Goal: Task Accomplishment & Management: Manage account settings

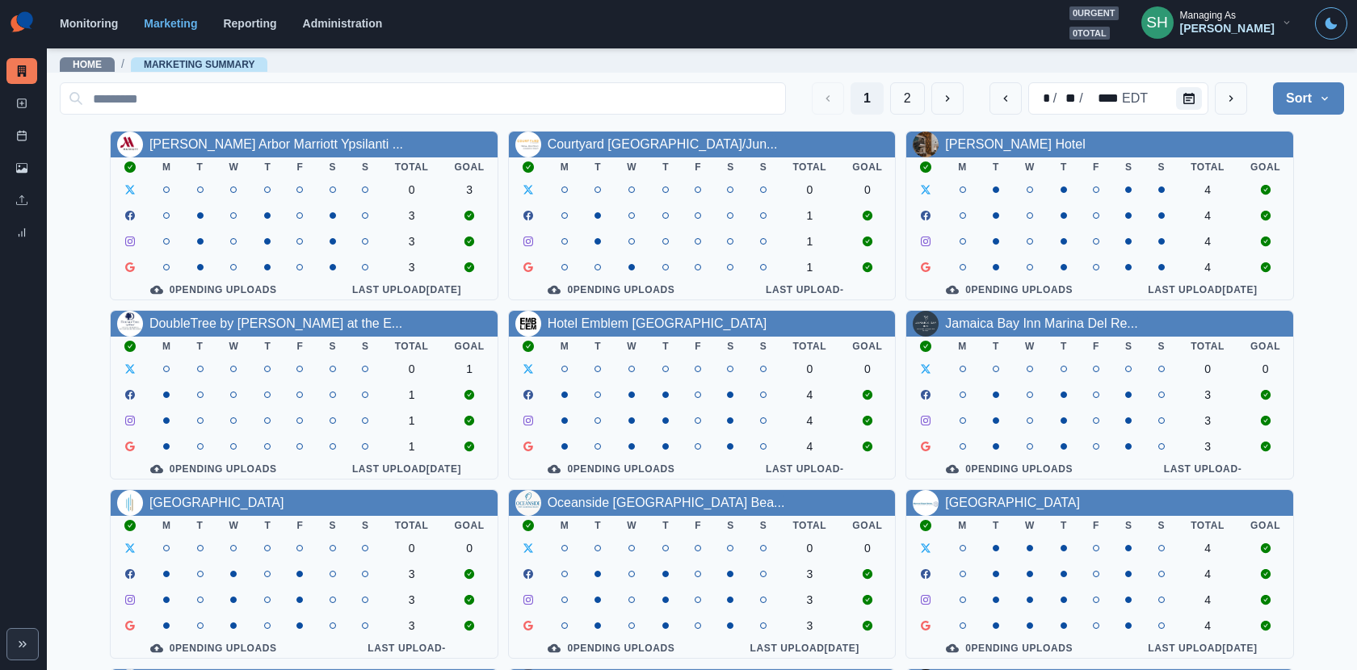
click at [1221, 17] on div "Managing As" at bounding box center [1208, 15] width 56 height 11
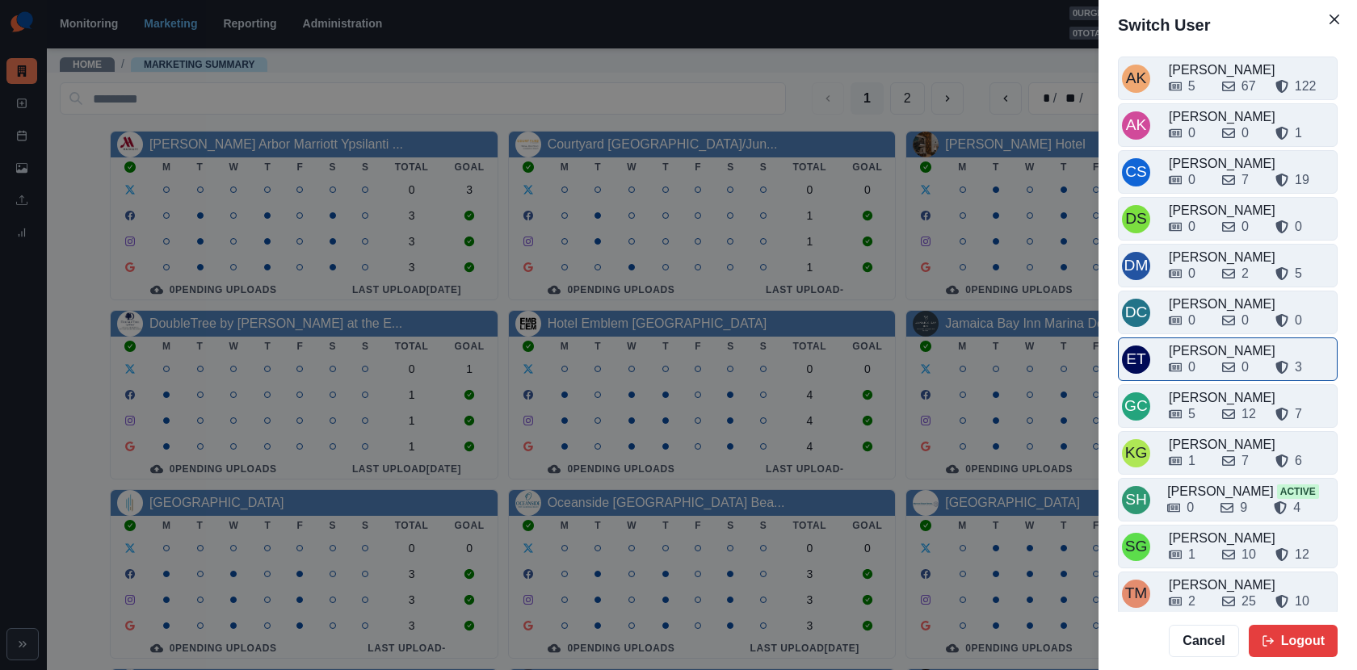
click at [1192, 368] on div "0" at bounding box center [1191, 367] width 7 height 19
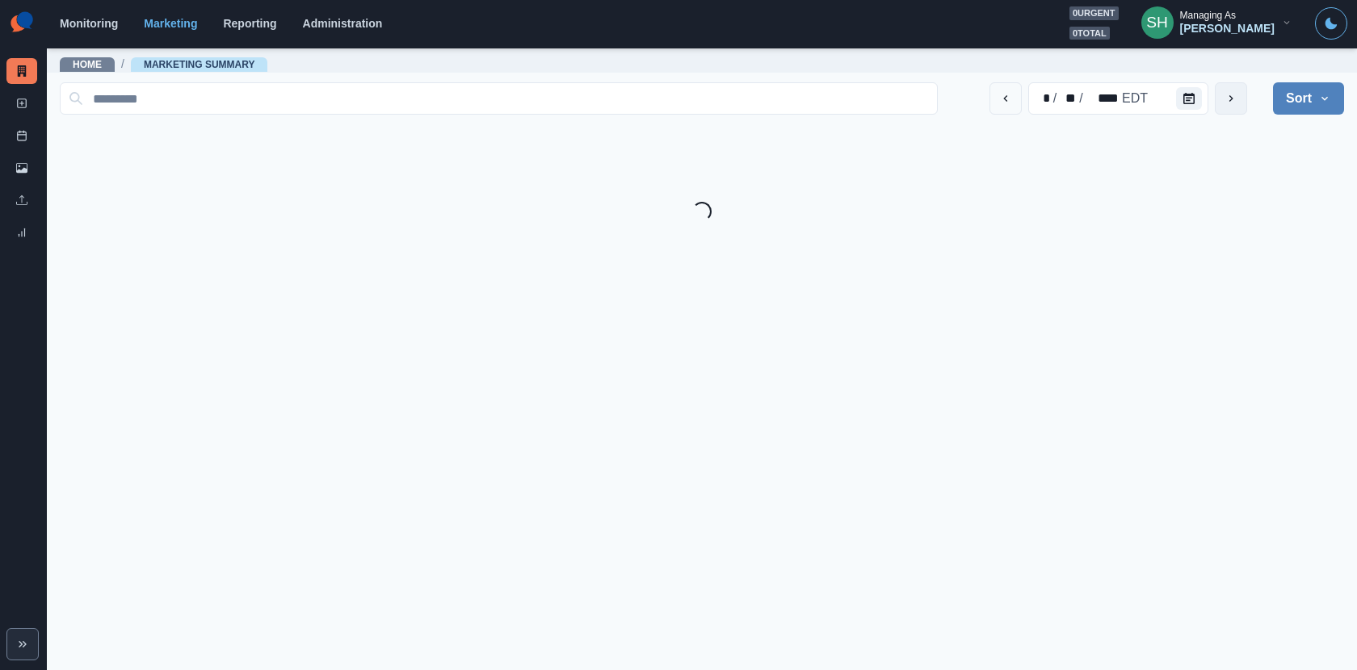
click at [1221, 100] on icon "next" at bounding box center [1231, 98] width 13 height 13
click at [1221, 106] on button "Sort" at bounding box center [1308, 98] width 71 height 32
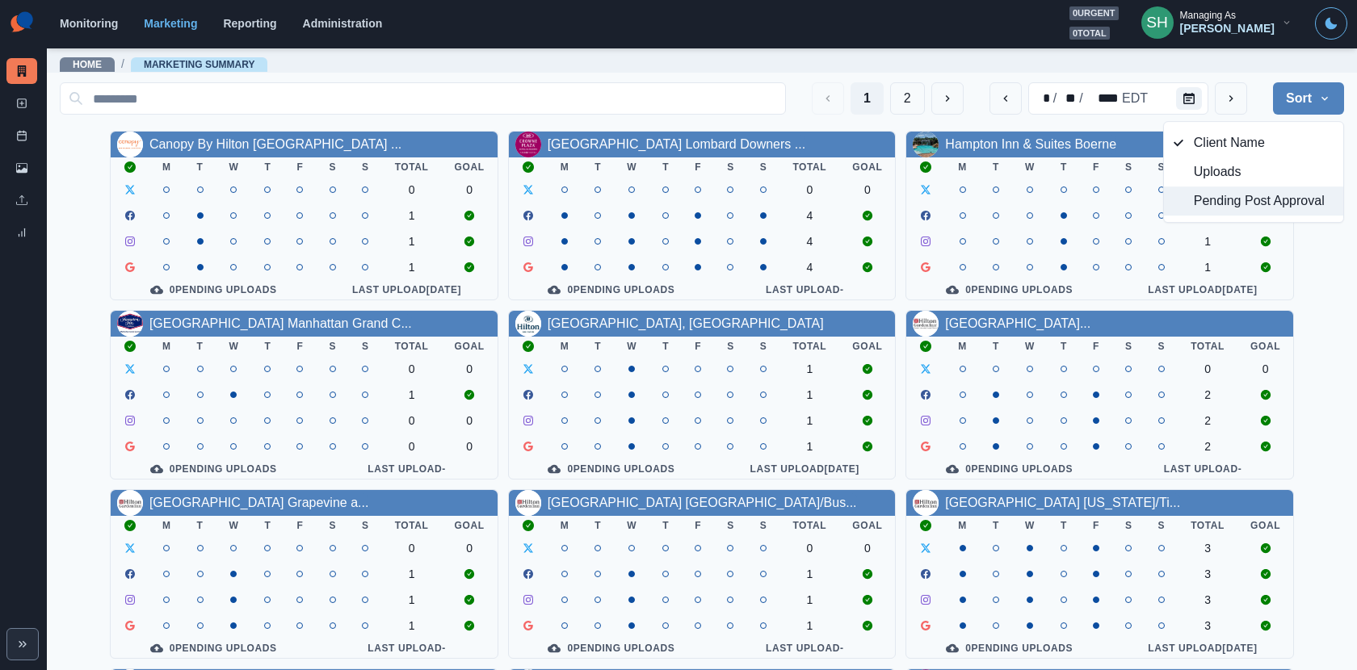
click at [1221, 204] on span "Pending Post Approval" at bounding box center [1264, 200] width 140 height 19
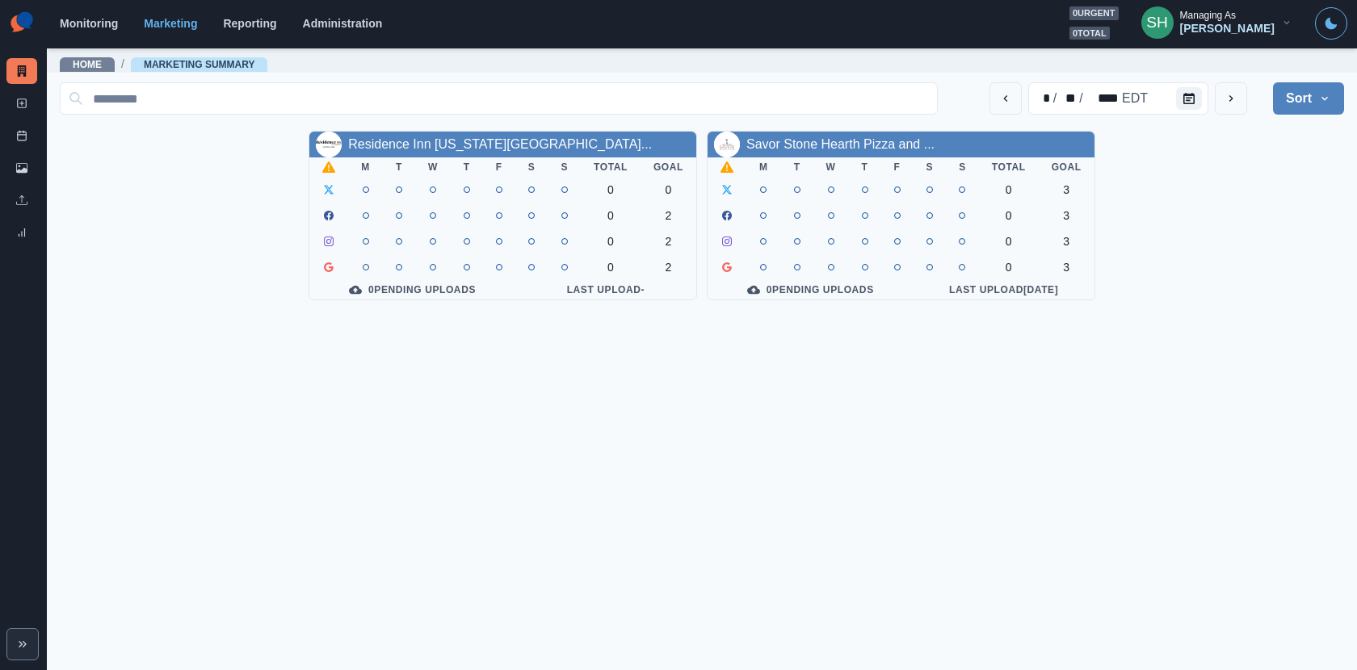
click at [1221, 89] on button "Sort" at bounding box center [1308, 98] width 71 height 32
click at [1221, 150] on span "Client Name" at bounding box center [1264, 142] width 140 height 19
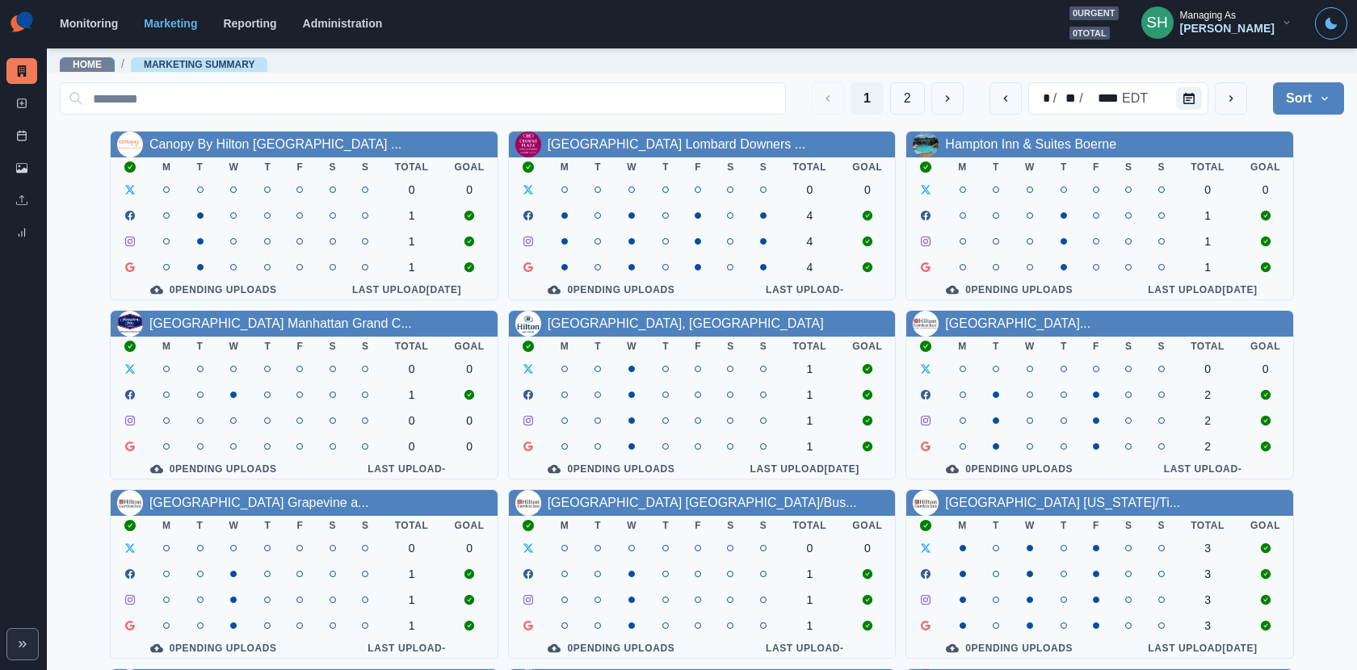
click at [1221, 34] on div "Emily Tanedo" at bounding box center [1227, 29] width 95 height 14
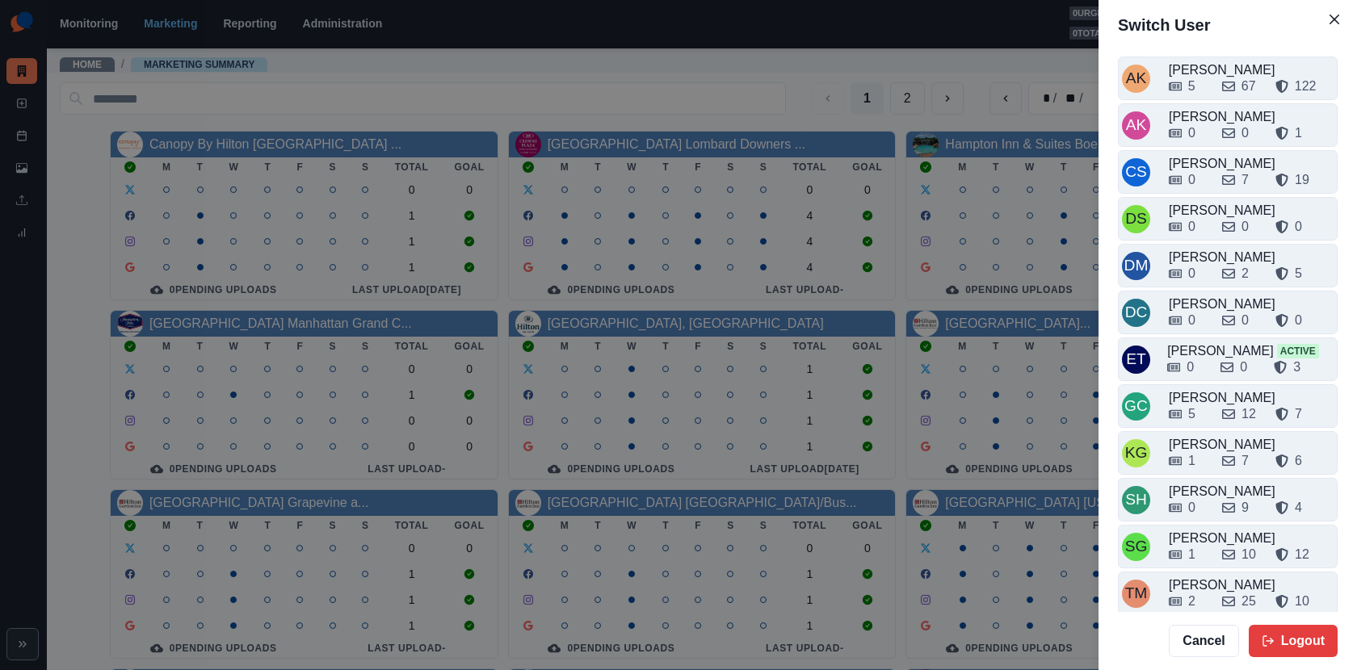
click at [767, 593] on div "Switch User AK Alex Kalogeropoulos 5 67 122 AK Alicia Kalogeropoulos 0 0 1 CS C…" at bounding box center [678, 335] width 1357 height 670
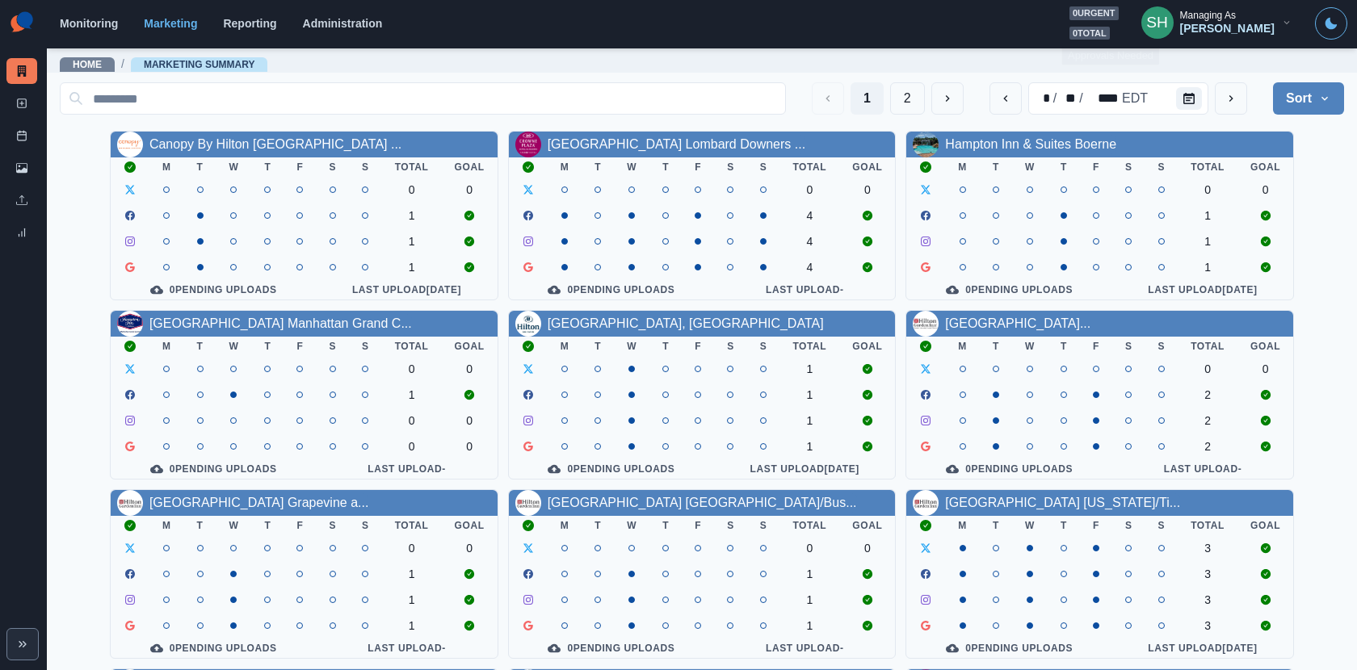
click at [1221, 40] on section "Monitoring Marketing Reporting Administration 0 urgent 0 total SH Managing As E…" at bounding box center [702, 24] width 1310 height 48
click at [1221, 29] on div "Emily Tanedo" at bounding box center [1227, 29] width 95 height 14
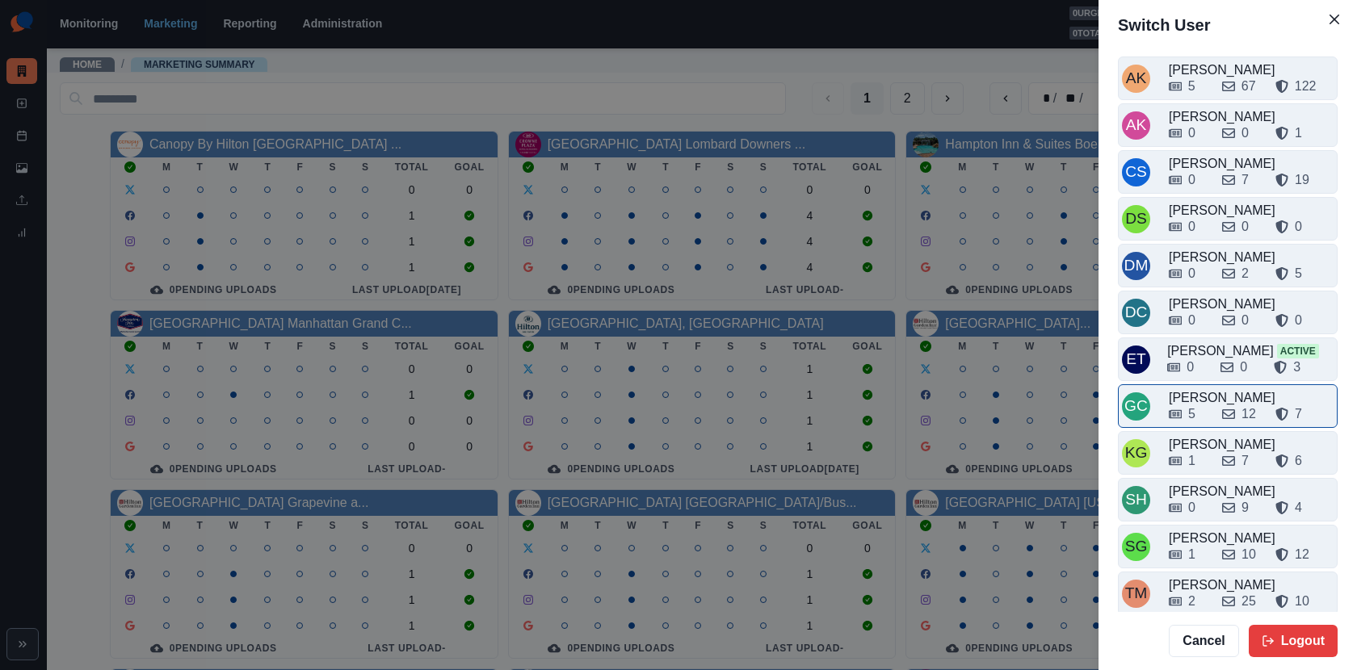
click at [1208, 413] on div "5" at bounding box center [1189, 414] width 40 height 19
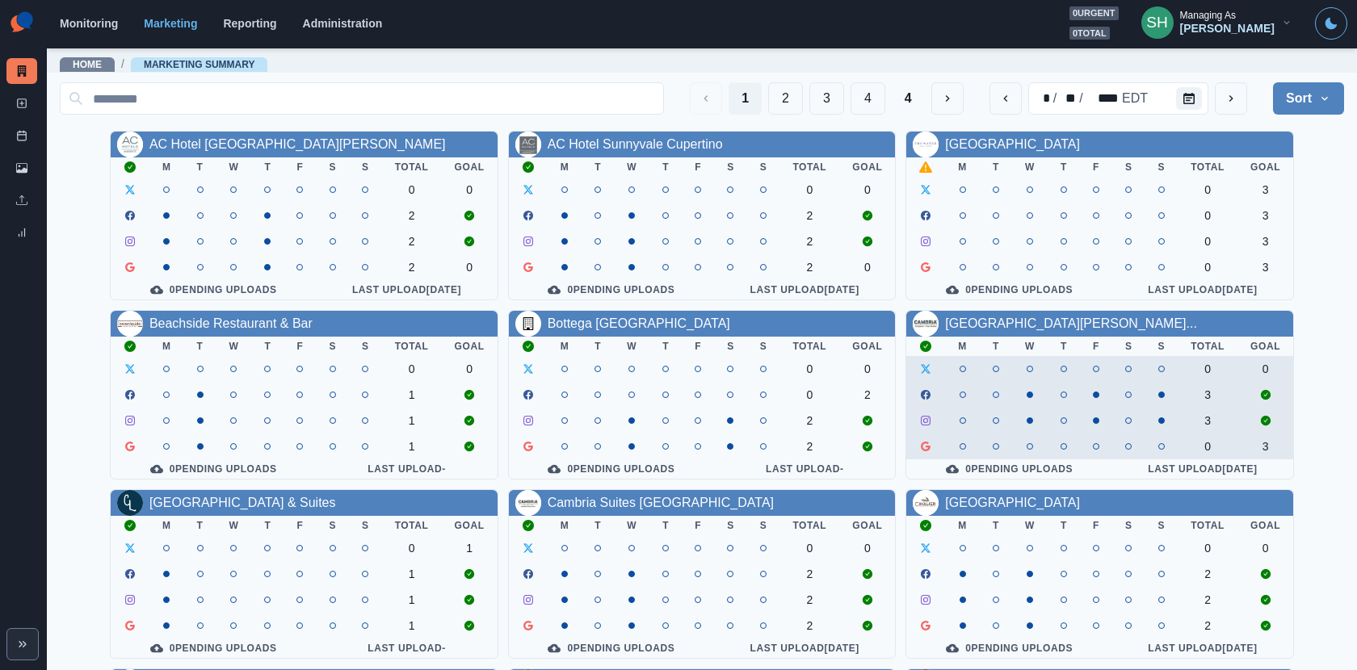
scroll to position [187, 0]
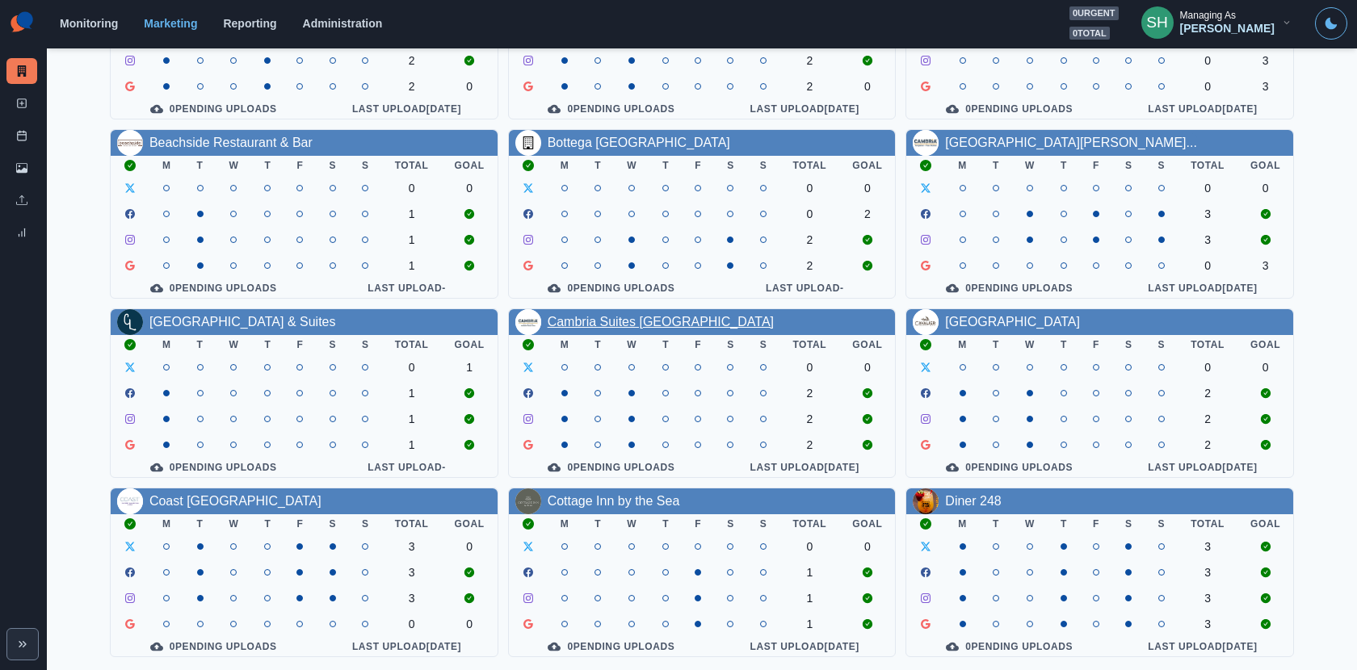
click at [616, 315] on link "Cambria Suites Anaheim" at bounding box center [661, 322] width 226 height 14
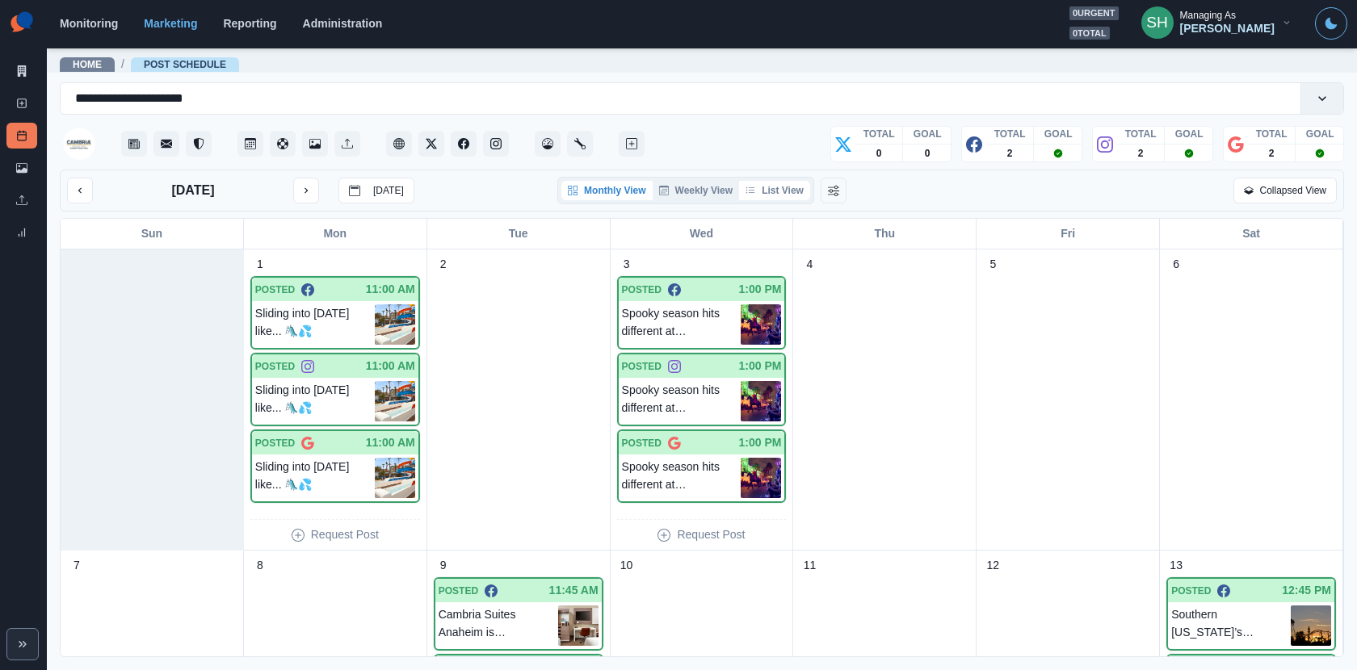
click at [785, 189] on button "List View" at bounding box center [774, 190] width 71 height 19
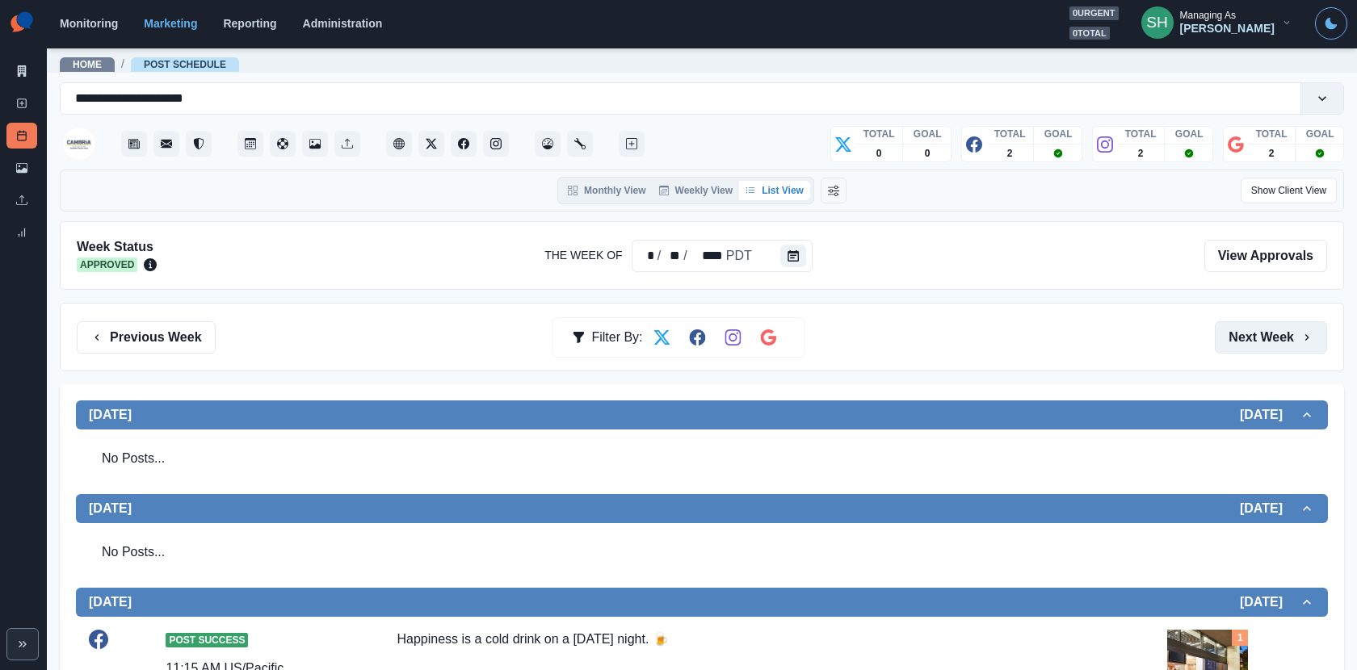
click at [1221, 334] on button "Next Week" at bounding box center [1271, 338] width 112 height 32
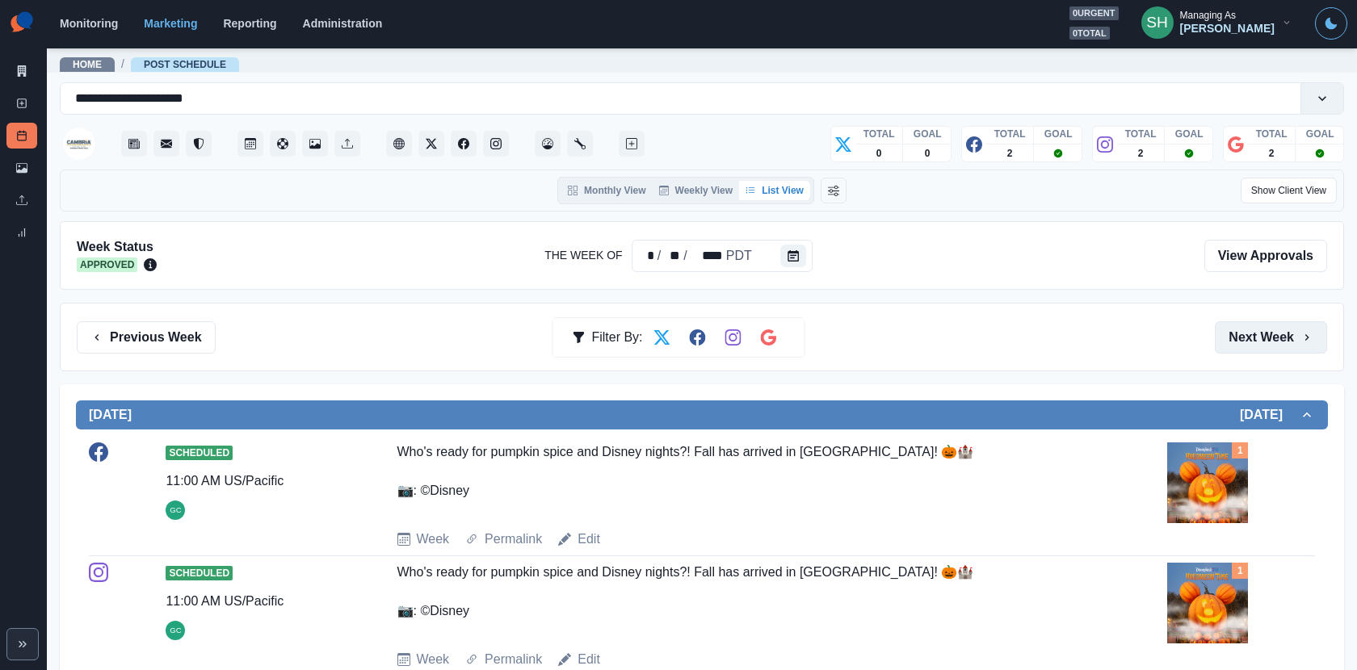
scroll to position [330, 0]
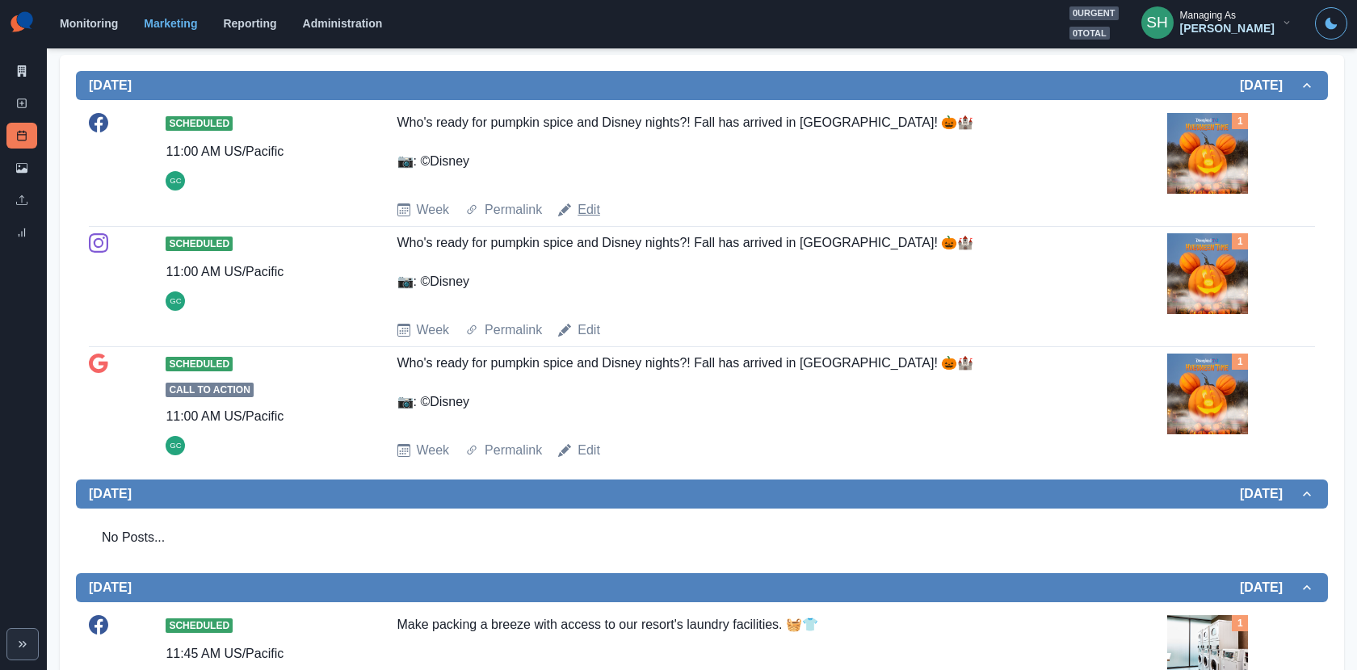
click at [582, 202] on link "Edit" at bounding box center [589, 209] width 23 height 19
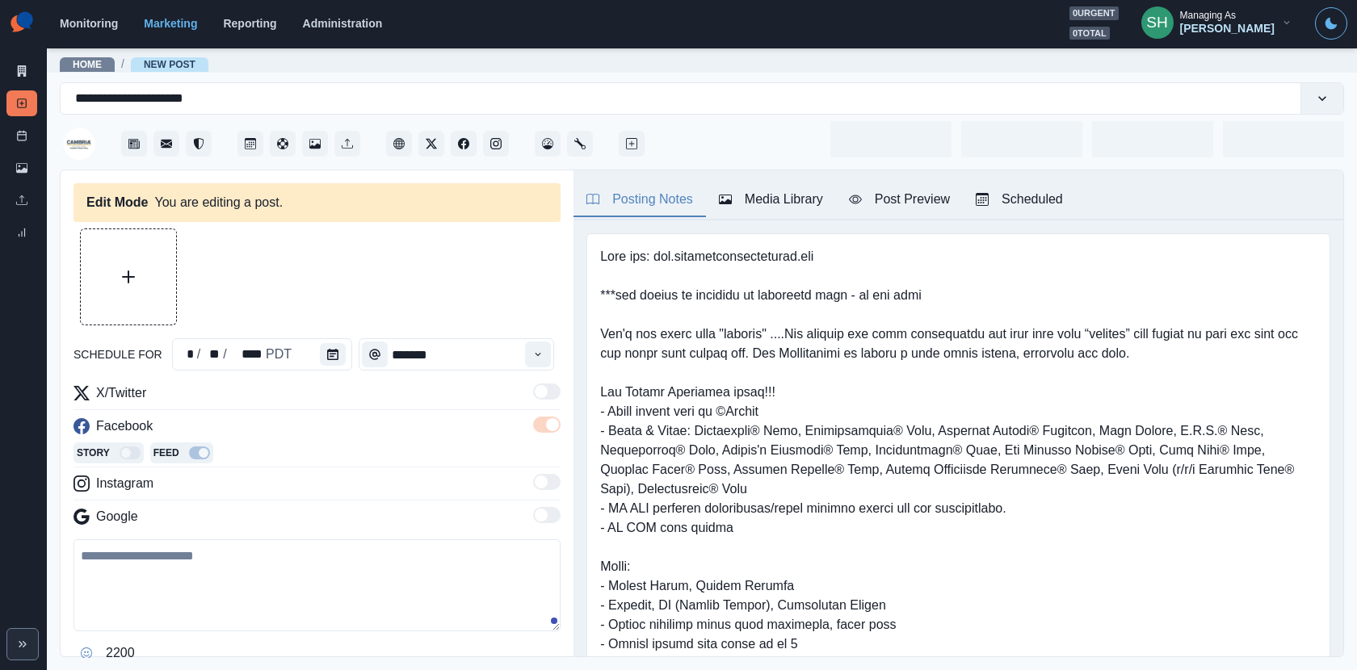
type input "********"
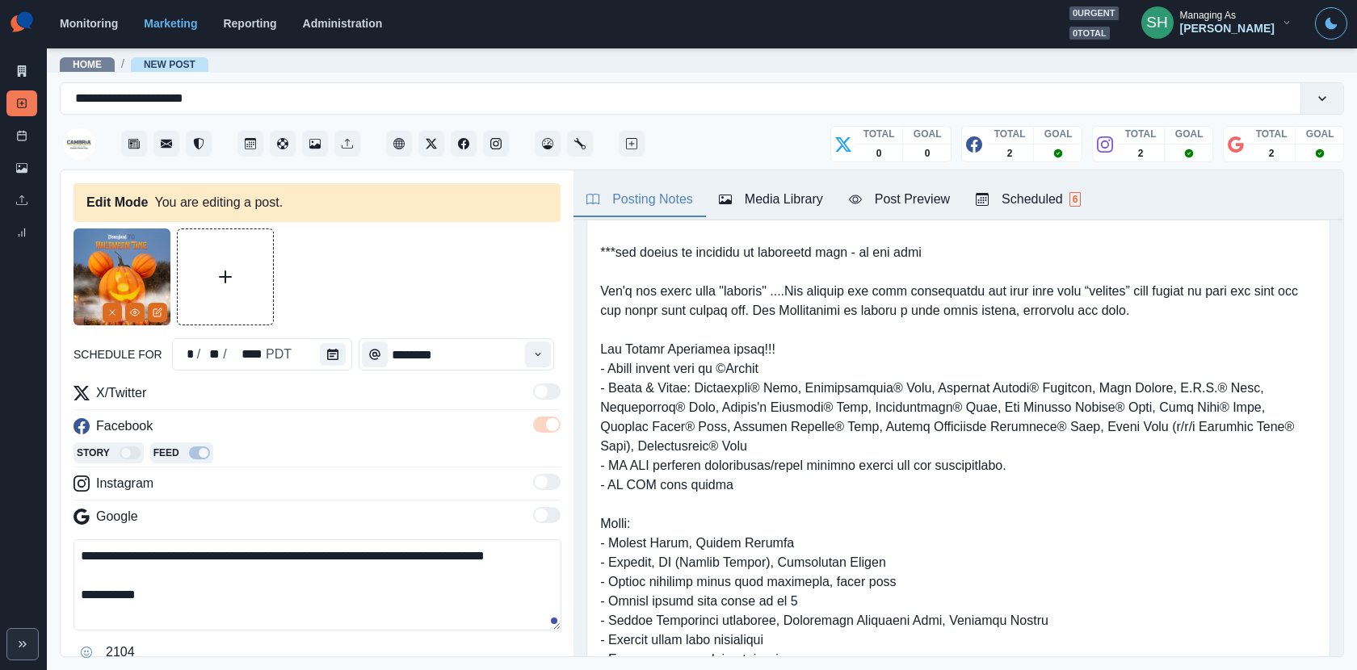
scroll to position [65, 0]
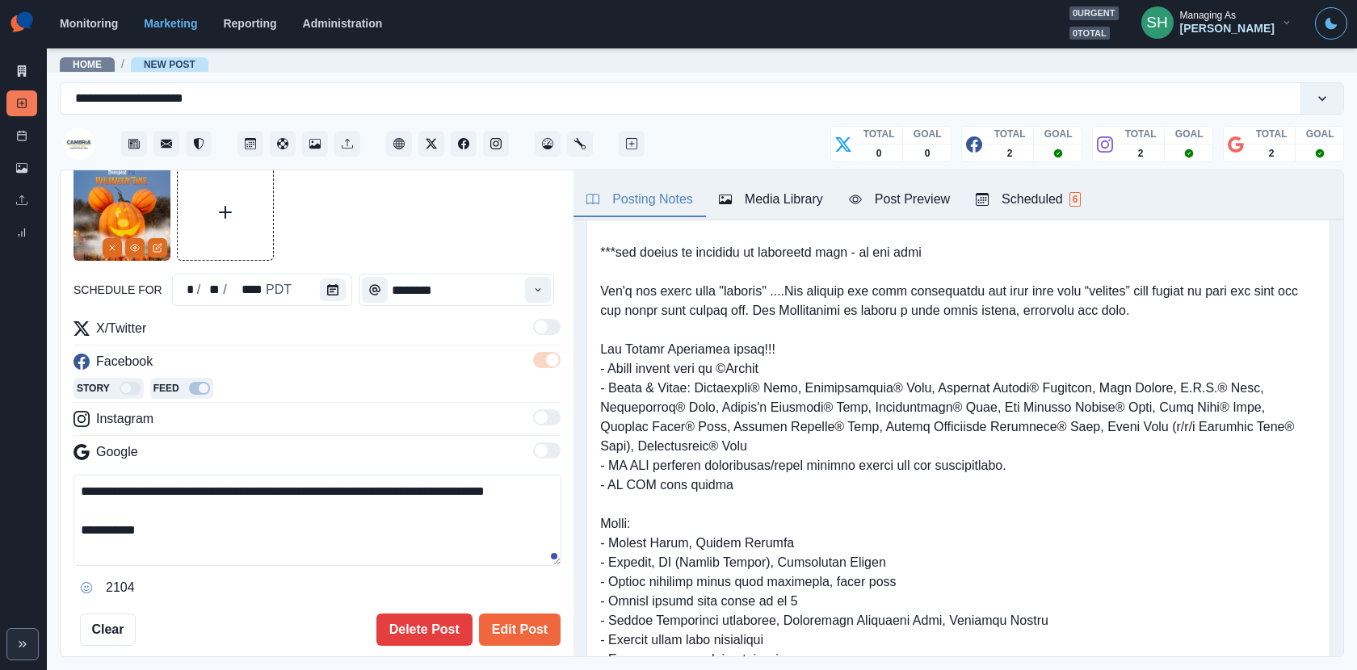
drag, startPoint x: 329, startPoint y: 490, endPoint x: 296, endPoint y: 490, distance: 33.1
click at [296, 490] on textarea "**********" at bounding box center [318, 520] width 488 height 91
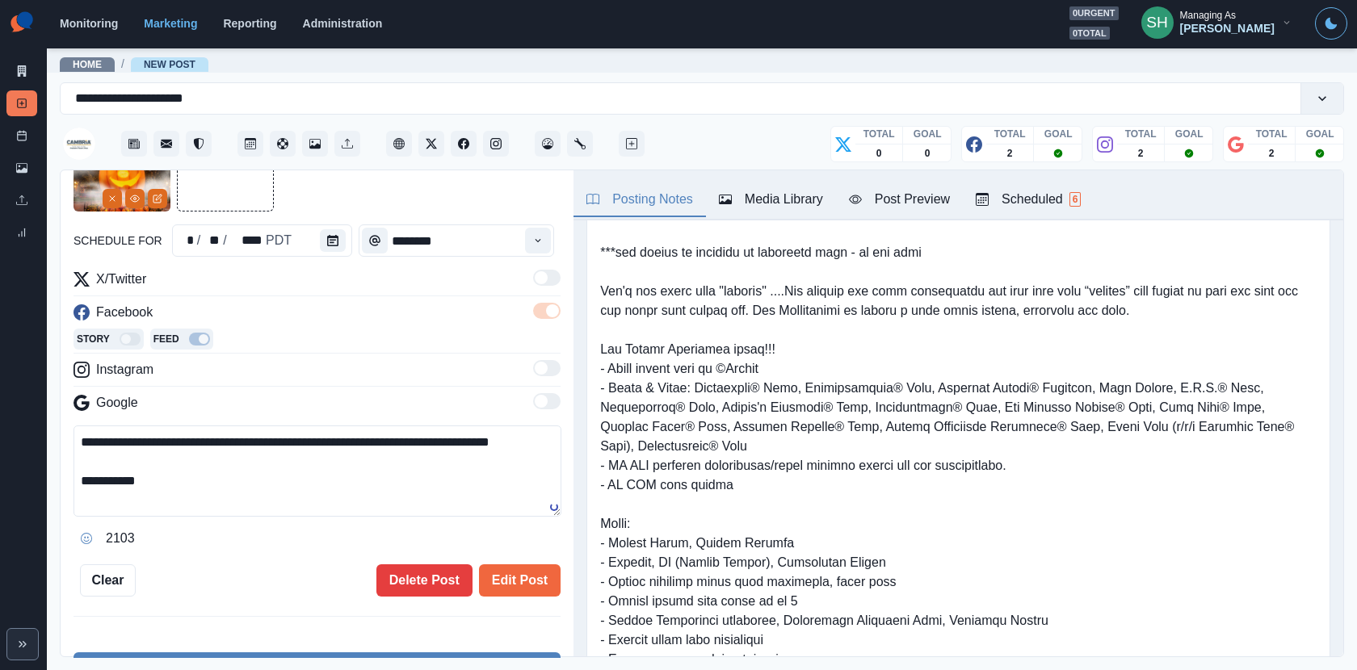
scroll to position [121, 0]
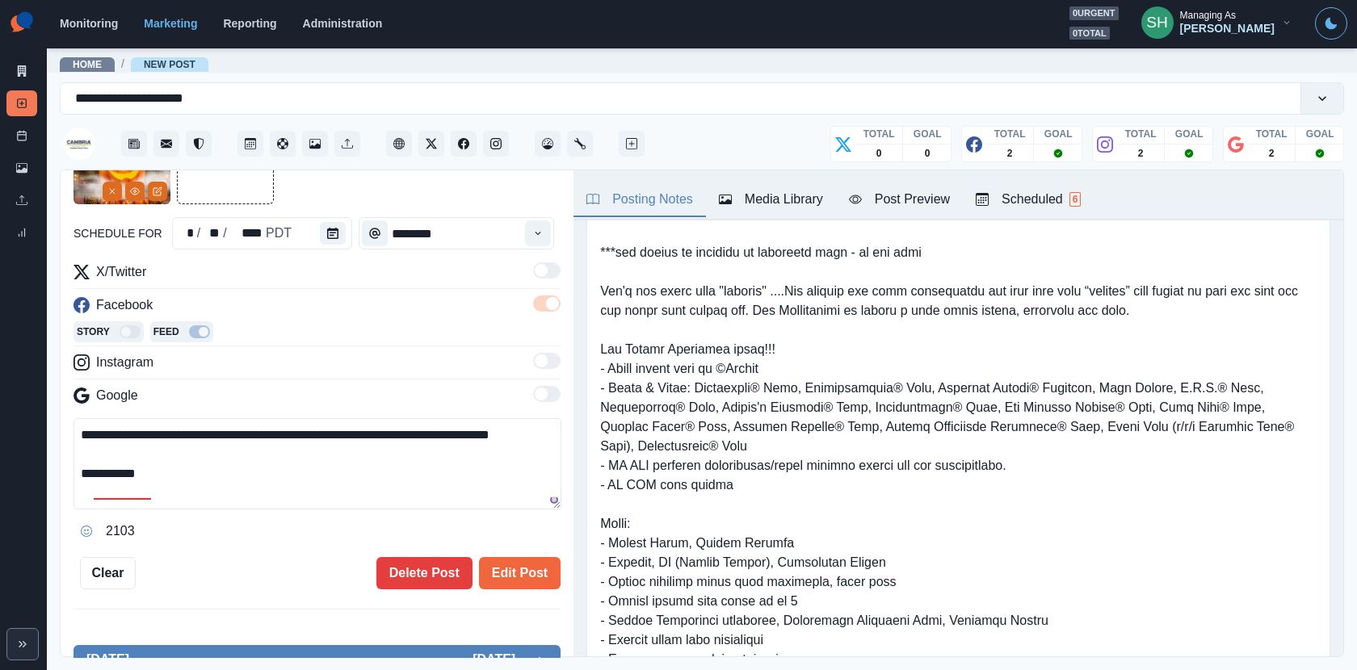
drag, startPoint x: 326, startPoint y: 450, endPoint x: 319, endPoint y: 370, distance: 80.2
click at [319, 371] on div "**********" at bounding box center [317, 404] width 487 height 282
type textarea "**********"
click at [535, 560] on button "Edit Post" at bounding box center [520, 573] width 82 height 32
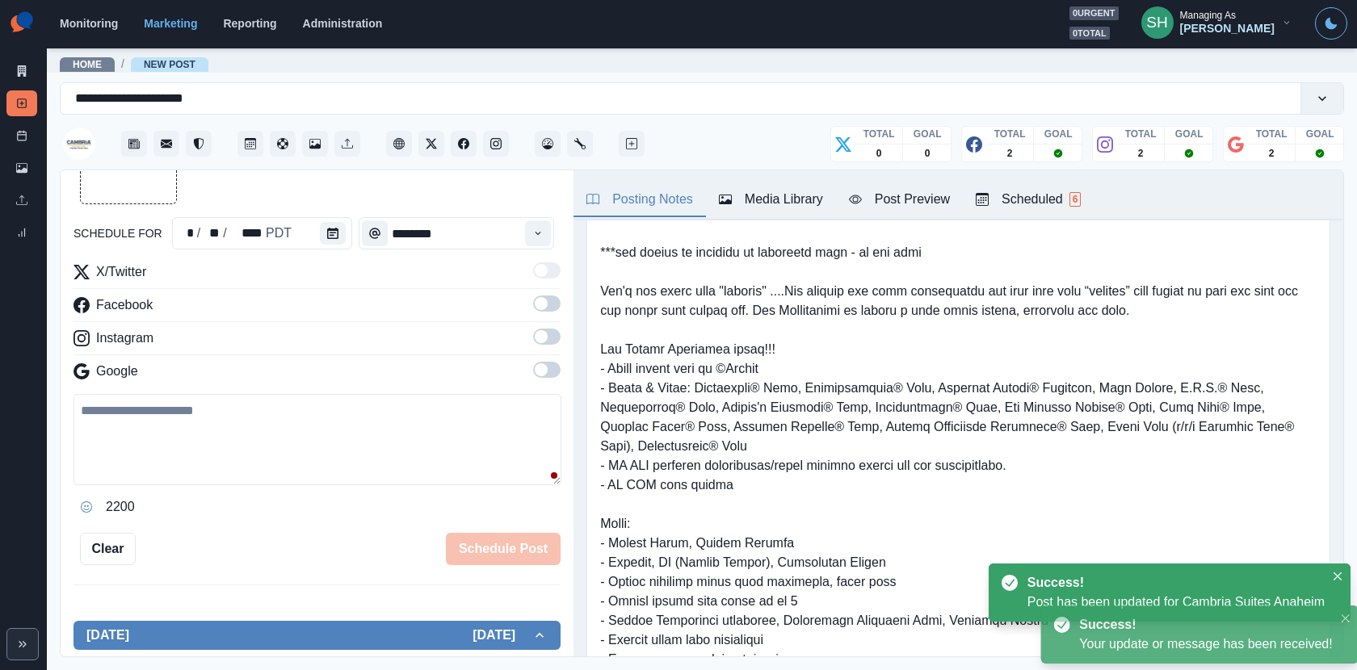
scroll to position [502, 0]
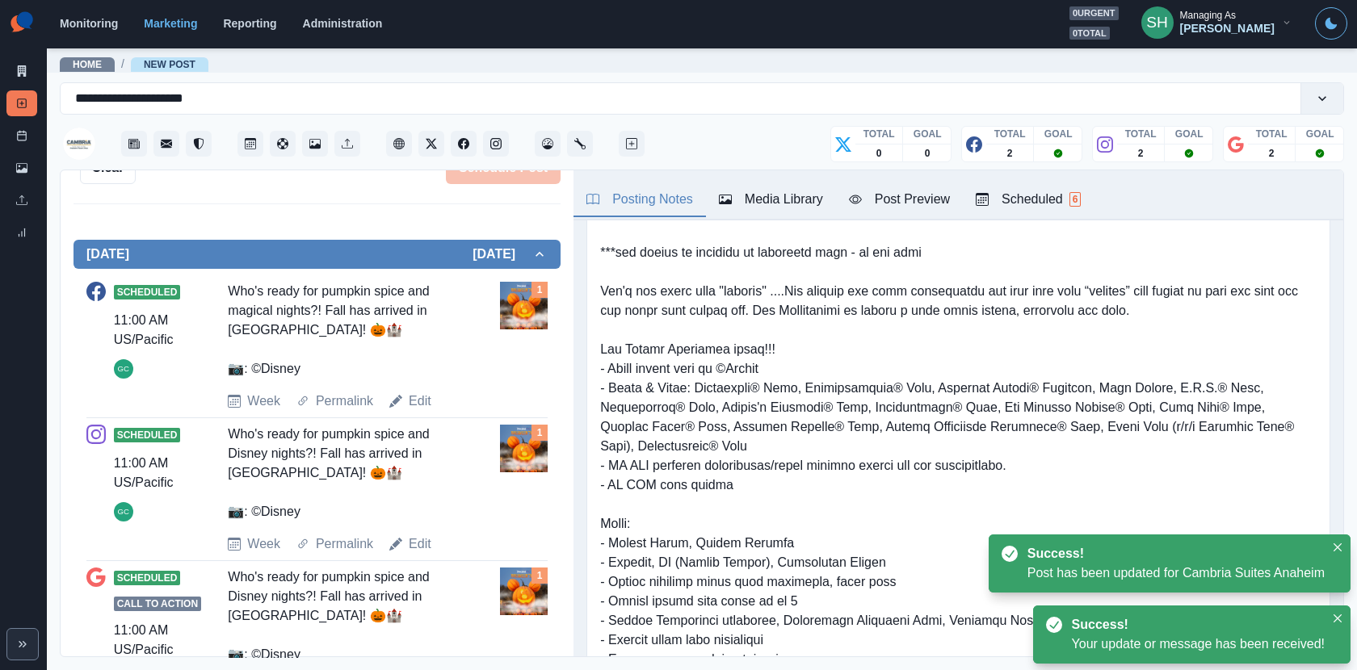
click at [401, 541] on icon at bounding box center [395, 544] width 13 height 13
click at [409, 540] on link "Edit" at bounding box center [420, 544] width 23 height 19
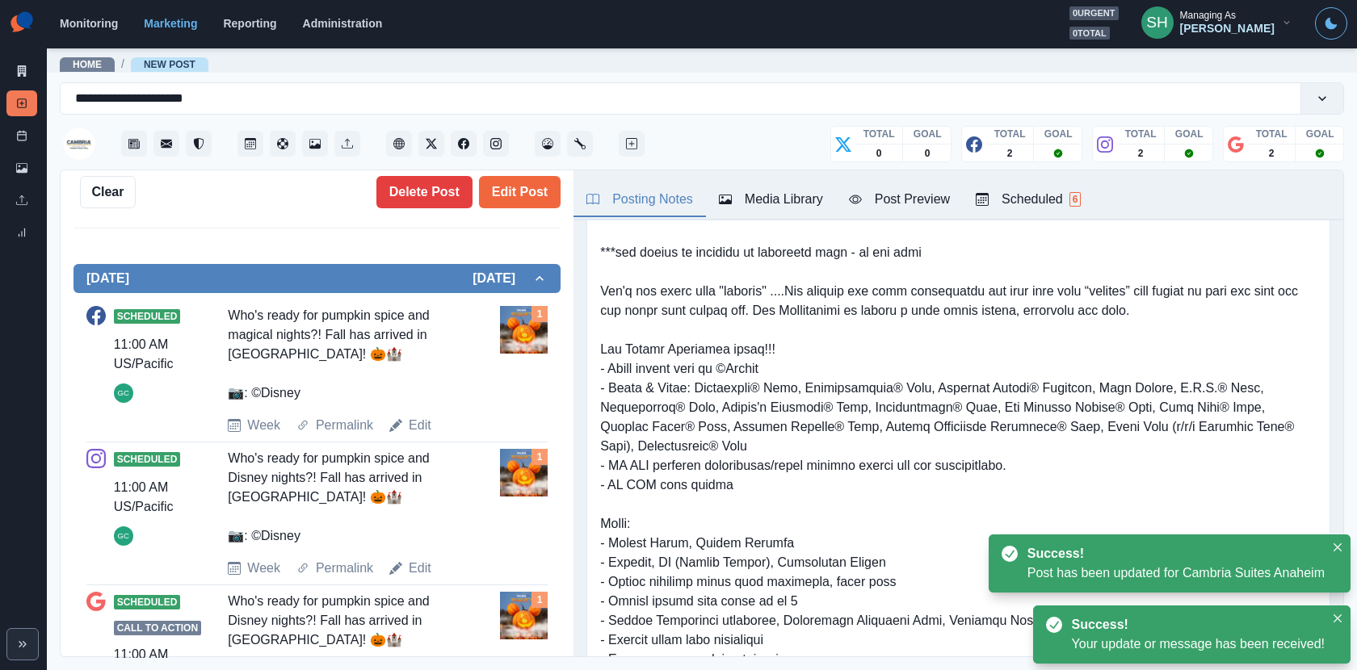
scroll to position [144, 0]
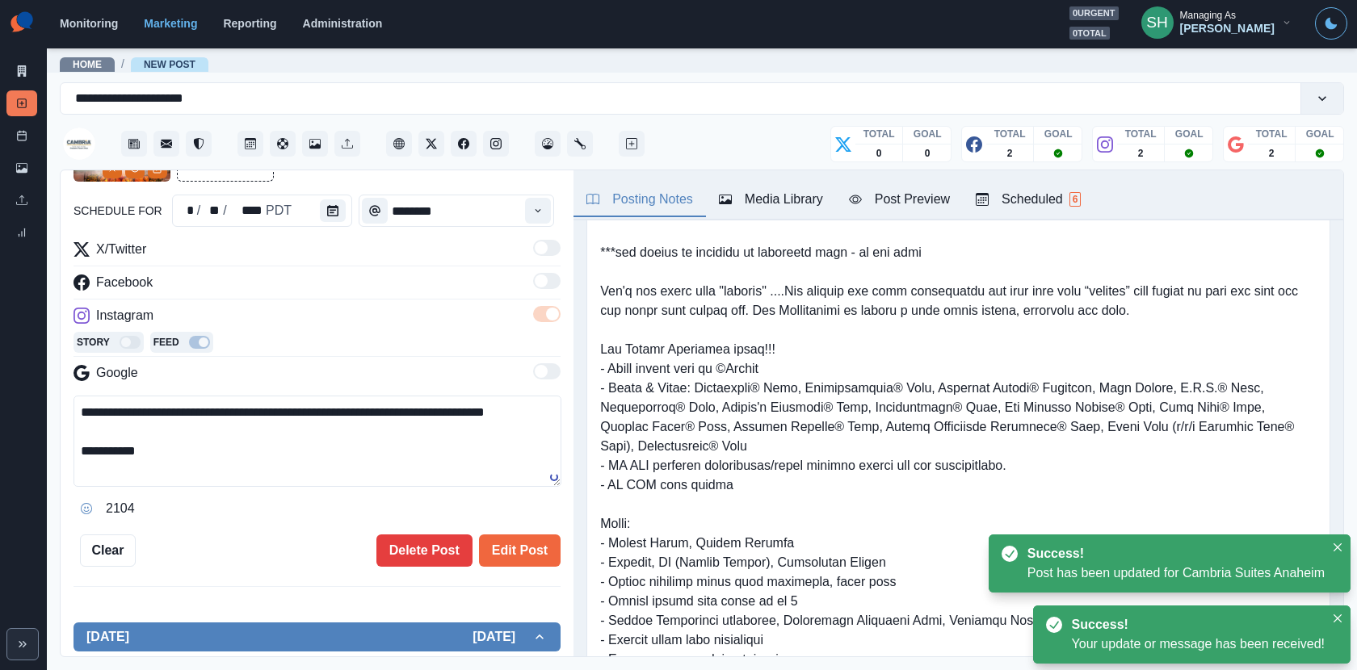
drag, startPoint x: 262, startPoint y: 420, endPoint x: 262, endPoint y: 365, distance: 54.9
click at [262, 368] on div "**********" at bounding box center [317, 381] width 487 height 282
paste textarea "*"
type textarea "**********"
click at [519, 536] on button "Edit Post" at bounding box center [520, 551] width 82 height 32
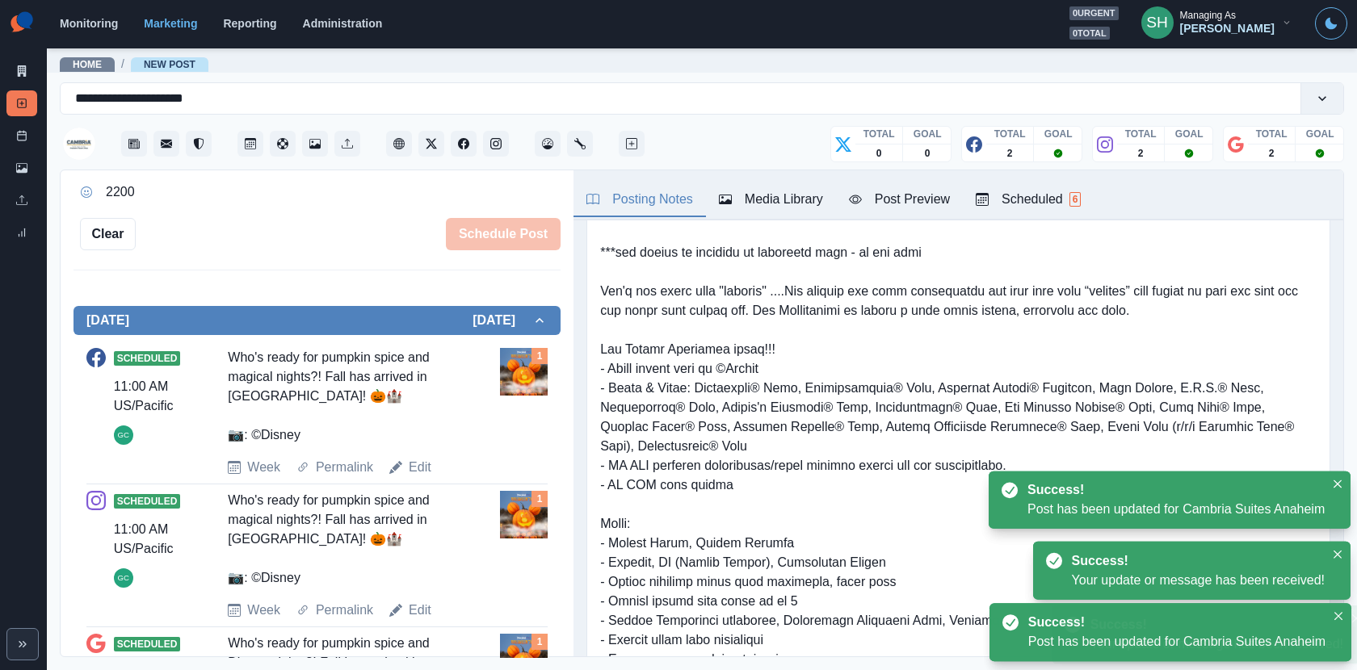
scroll to position [586, 0]
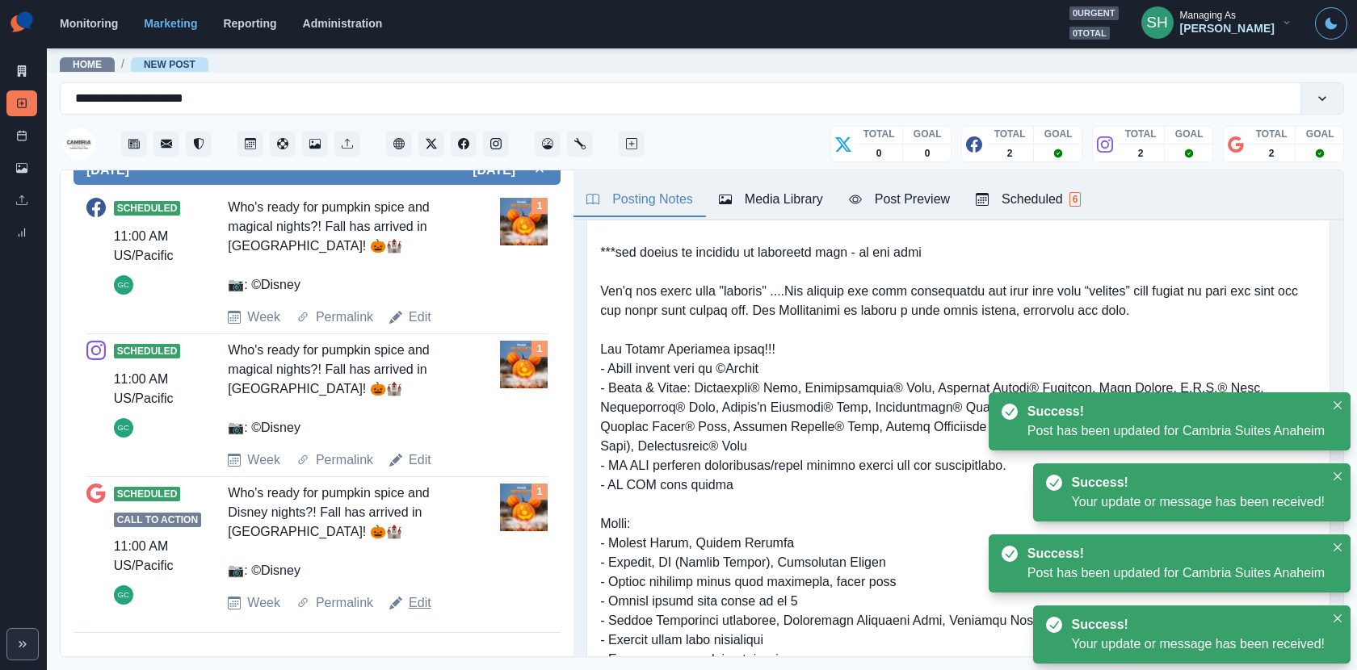
click at [422, 594] on link "Edit" at bounding box center [420, 603] width 23 height 19
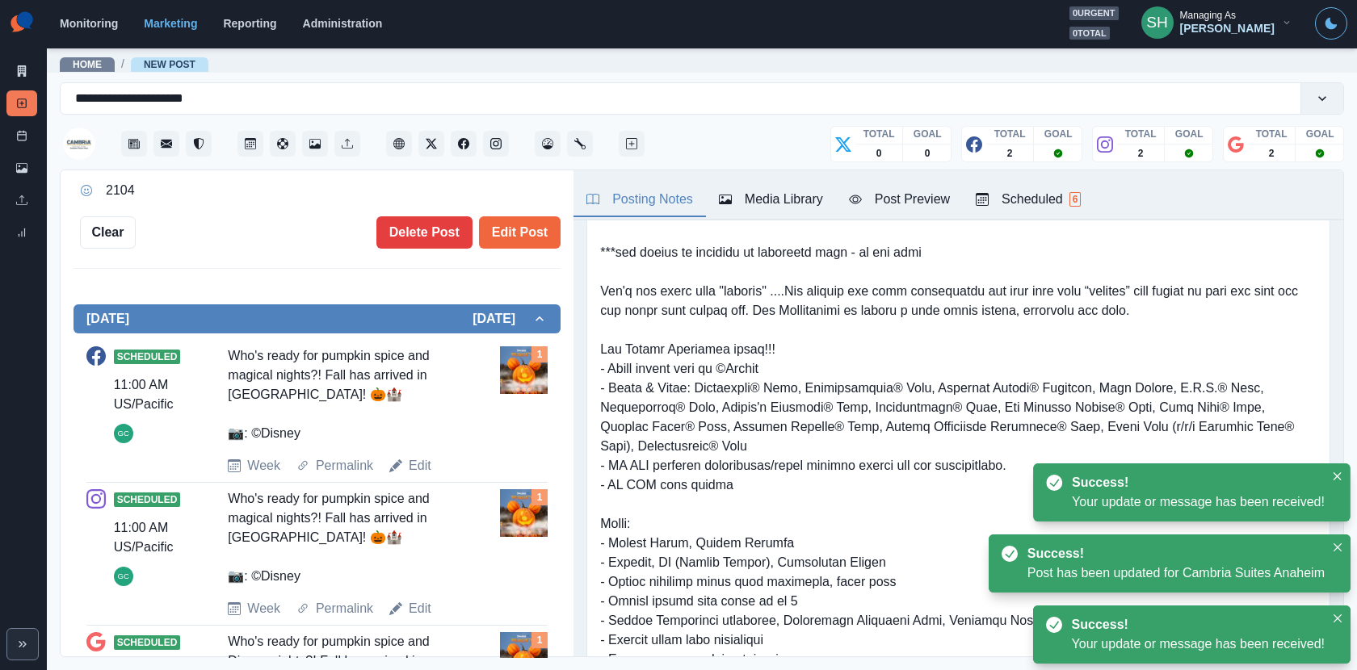
scroll to position [438, 0]
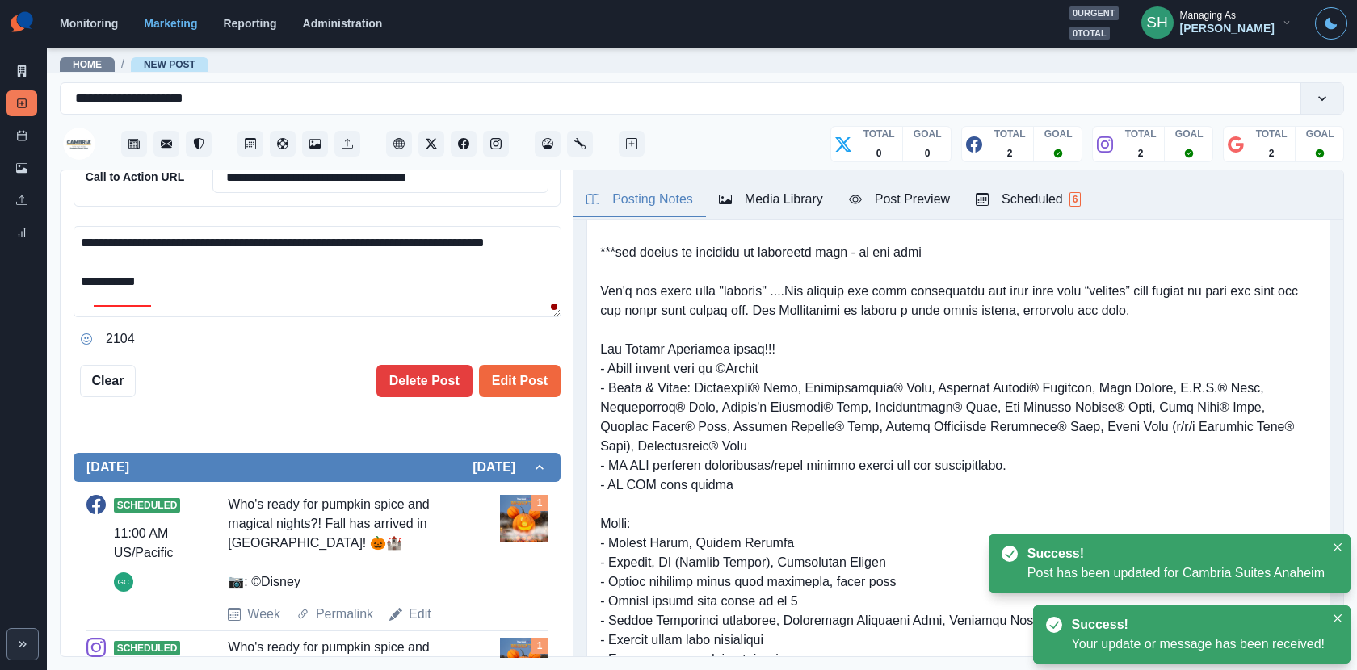
drag, startPoint x: 266, startPoint y: 250, endPoint x: 266, endPoint y: 191, distance: 58.2
click at [266, 191] on div "**********" at bounding box center [317, 149] width 487 height 406
paste textarea "*"
type textarea "**********"
click at [547, 380] on button "Edit Post" at bounding box center [520, 381] width 82 height 32
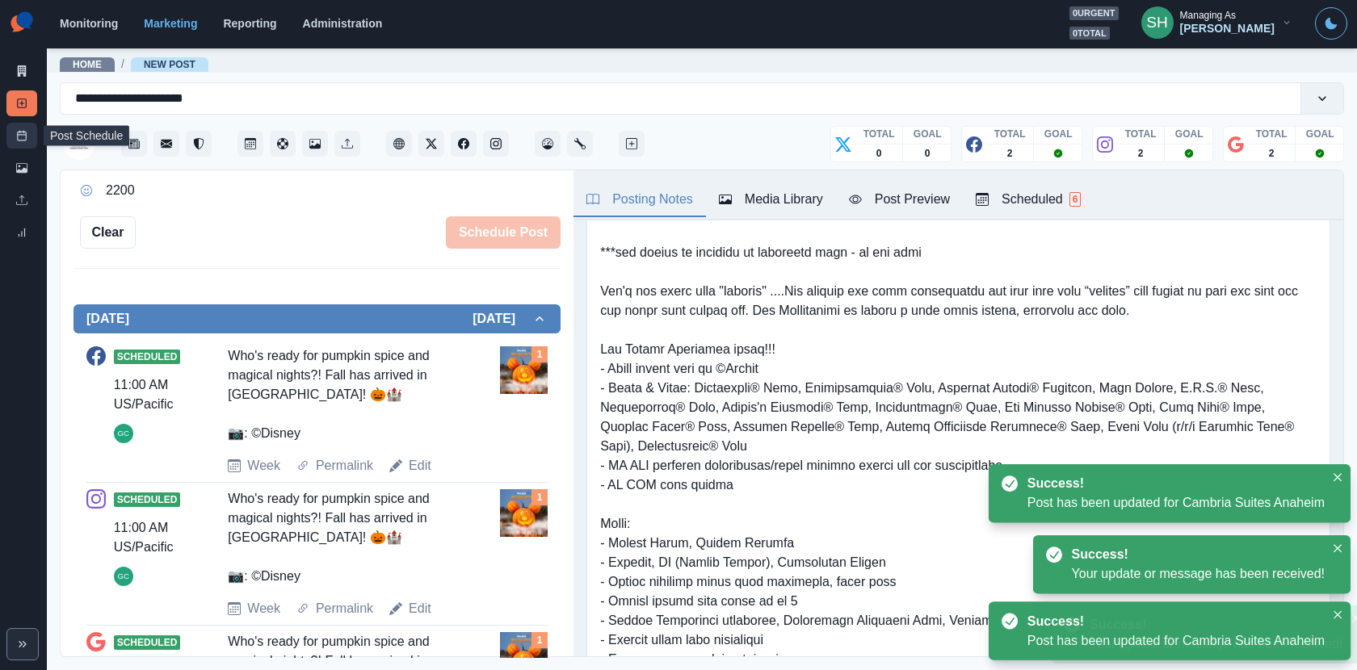
click at [25, 132] on rect at bounding box center [22, 136] width 9 height 9
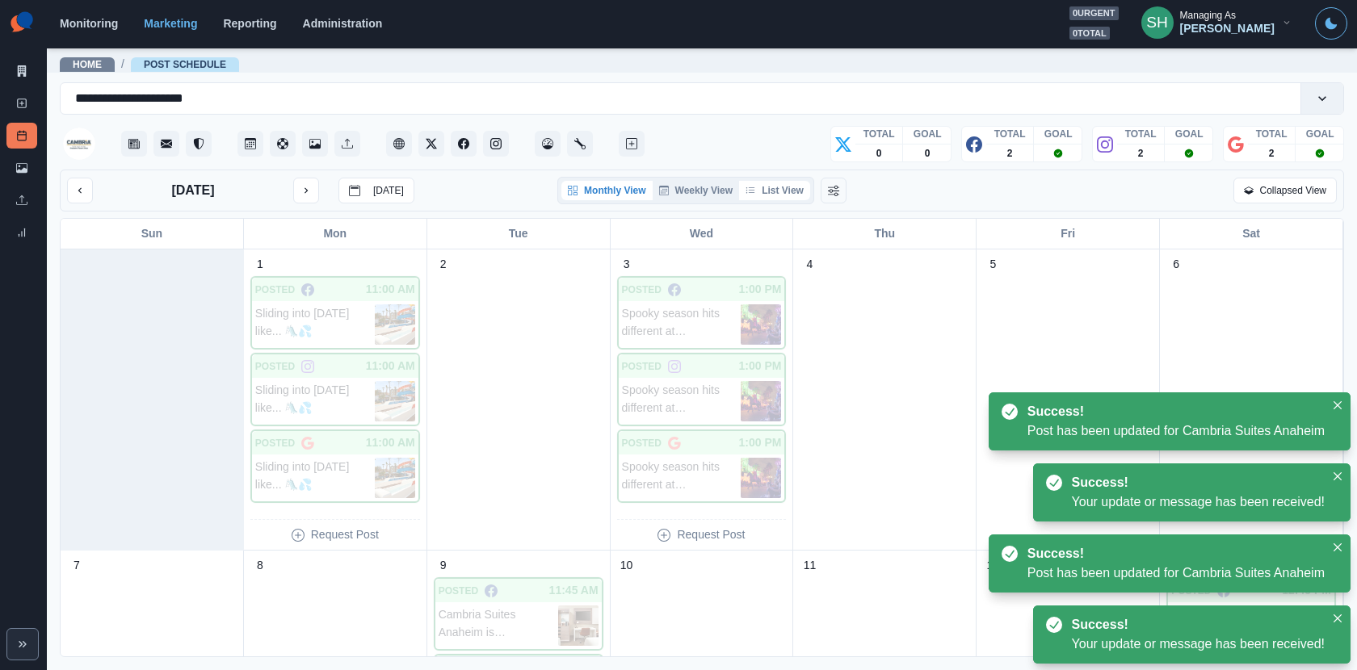
click at [774, 187] on button "List View" at bounding box center [774, 190] width 71 height 19
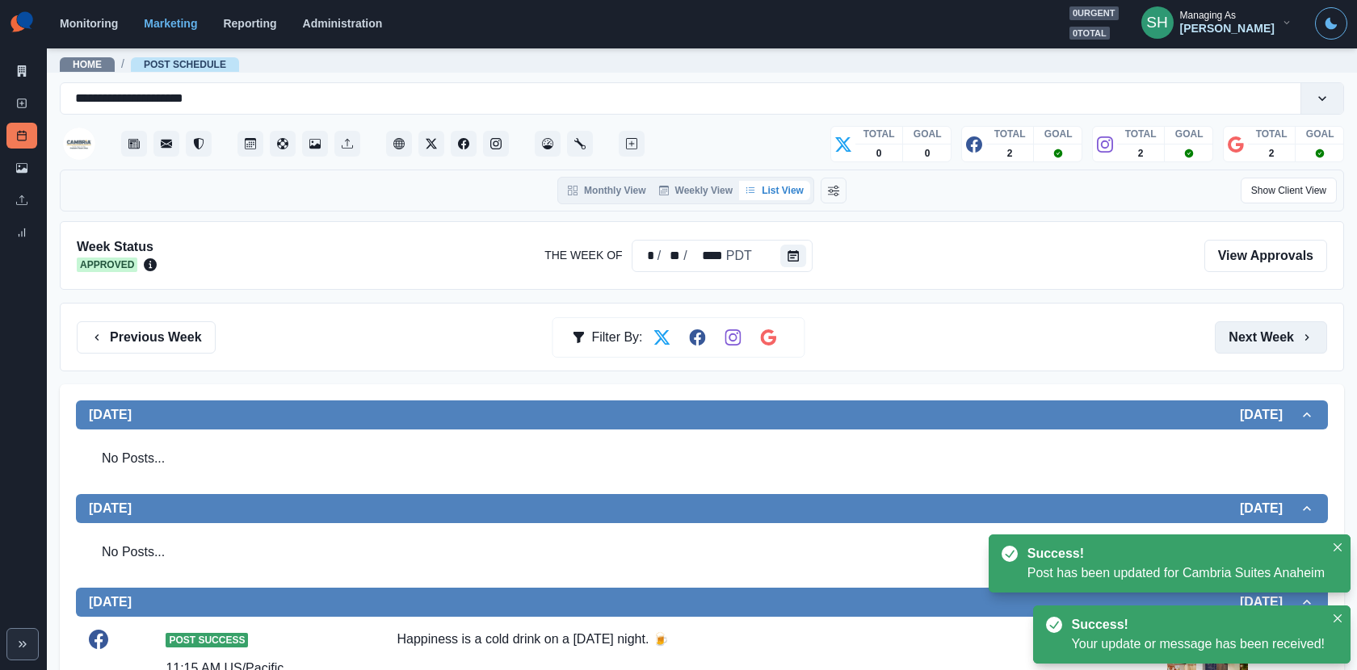
click at [1221, 329] on button "Next Week" at bounding box center [1271, 338] width 112 height 32
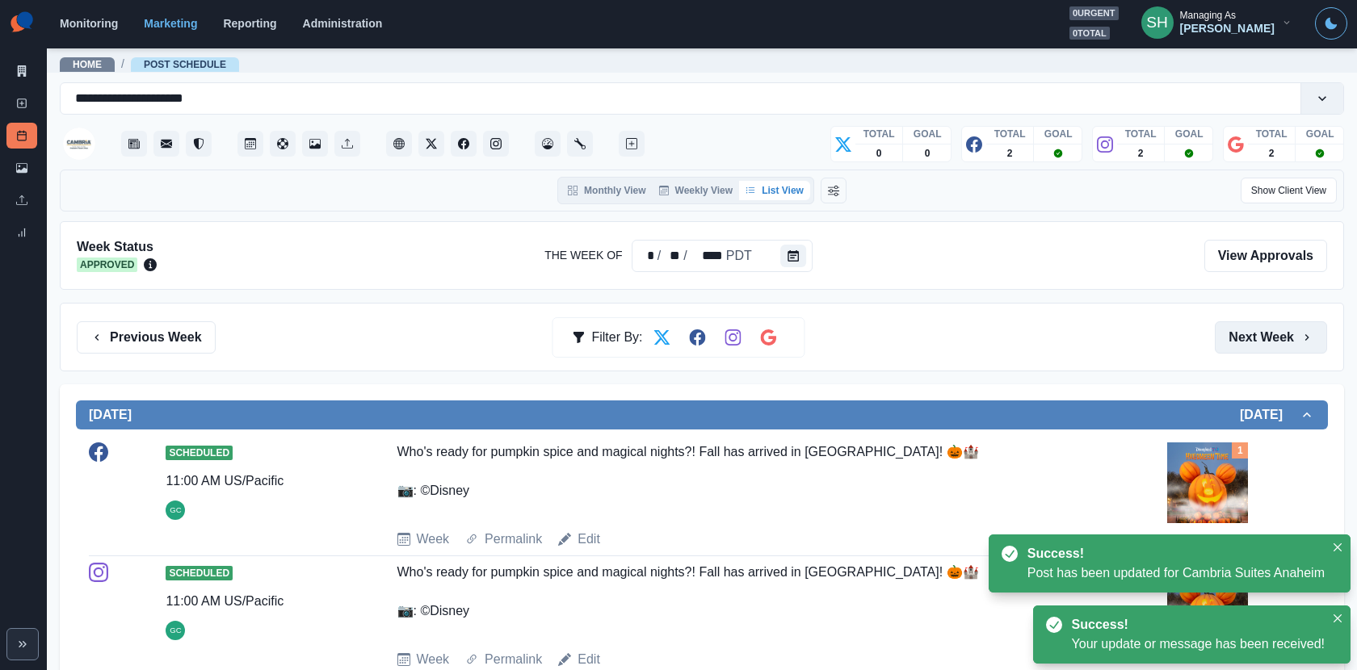
click at [1221, 329] on button "Next Week" at bounding box center [1271, 338] width 112 height 32
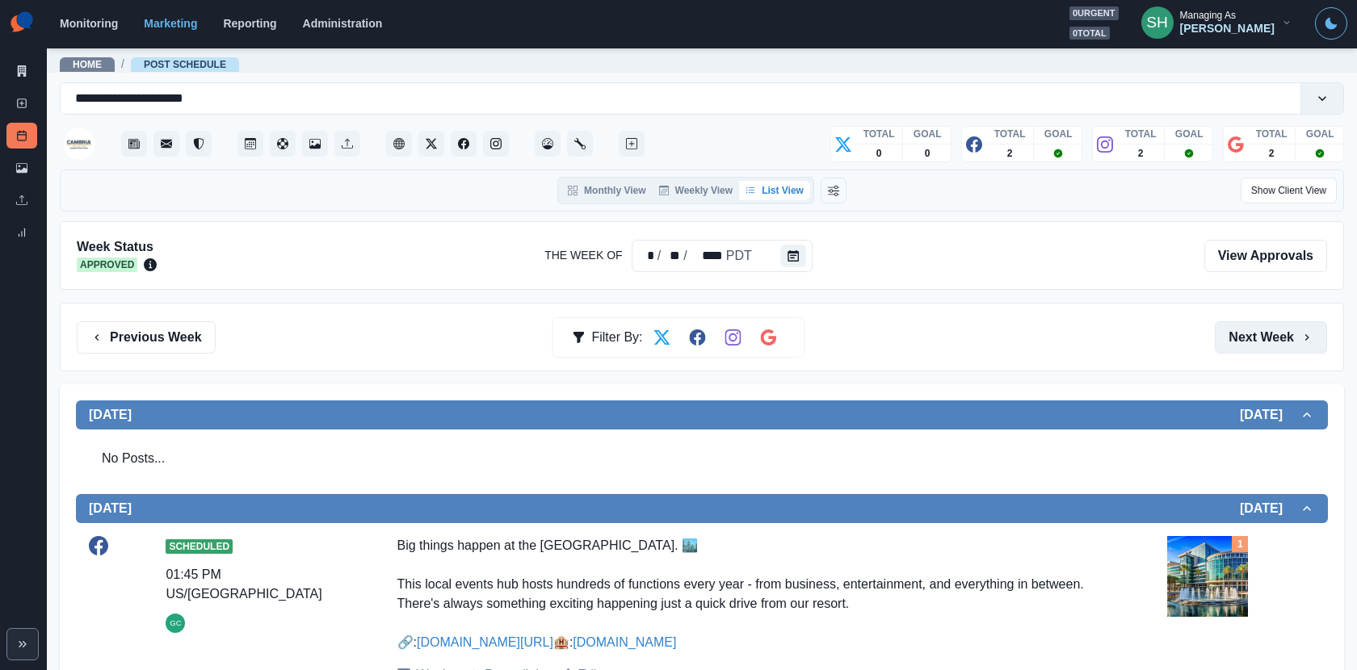
click at [1221, 347] on button "Next Week" at bounding box center [1271, 338] width 112 height 32
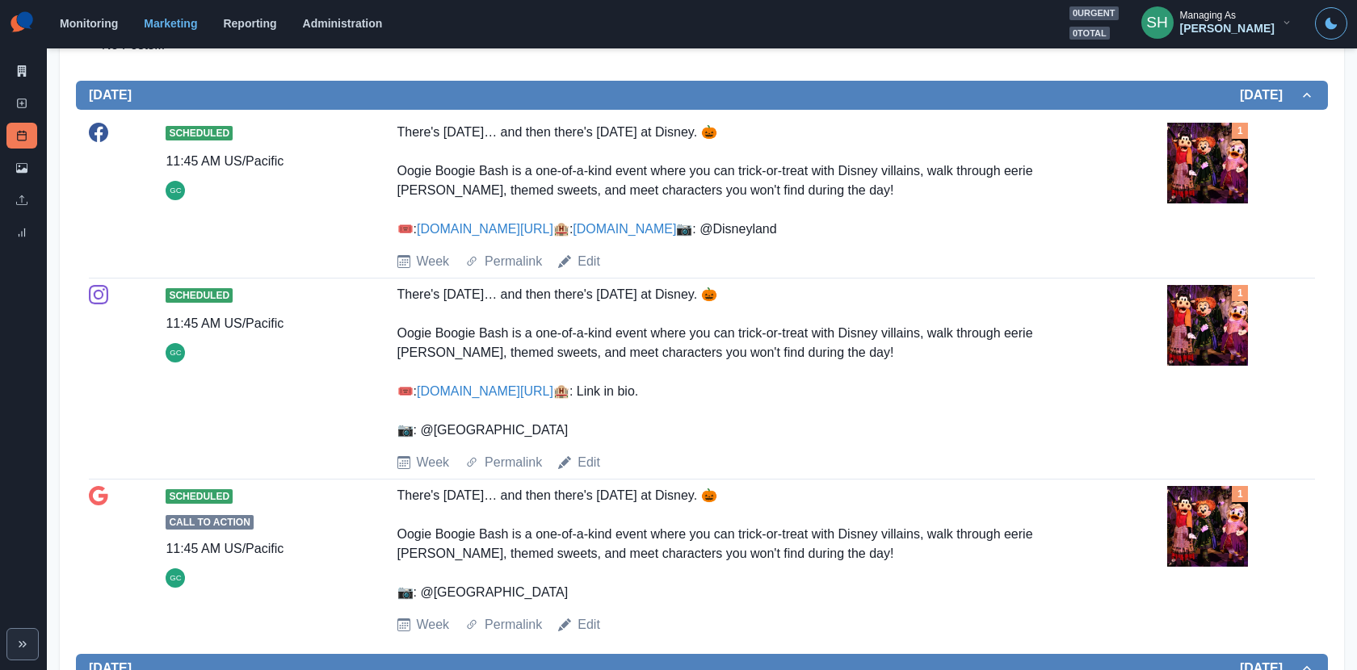
scroll to position [438, 0]
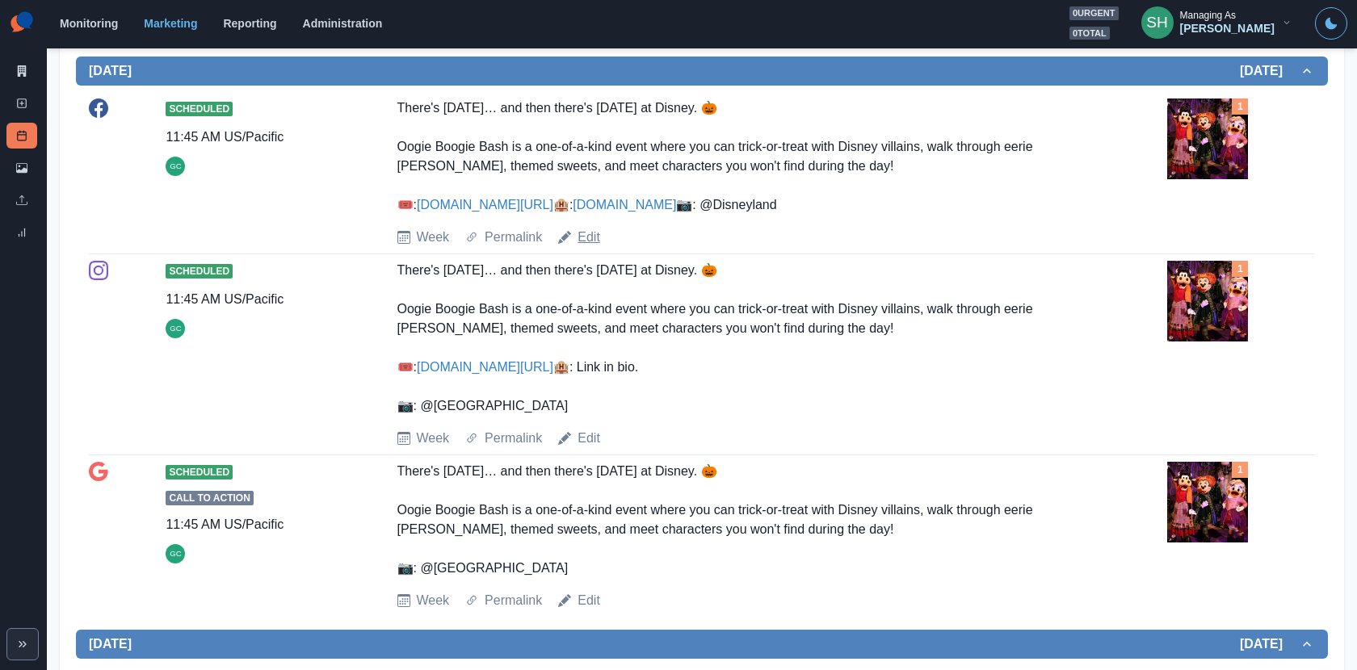
click at [591, 247] on link "Edit" at bounding box center [589, 237] width 23 height 19
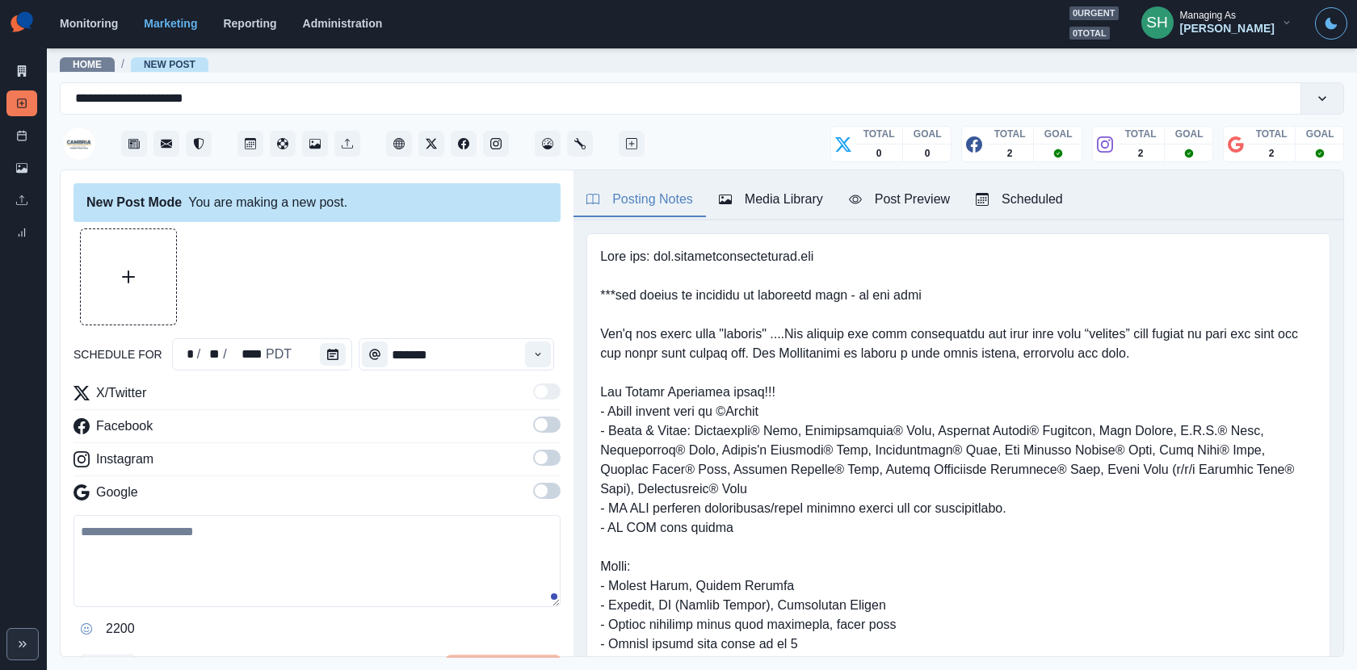
type input "********"
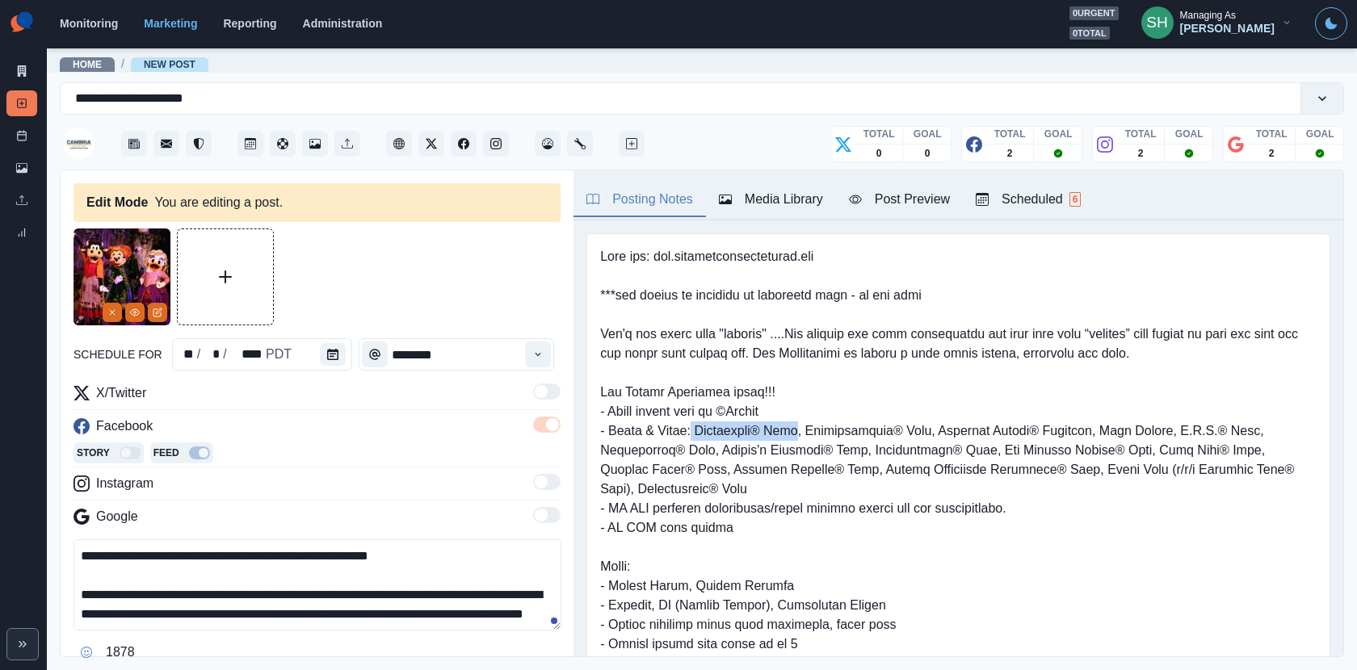
drag, startPoint x: 801, startPoint y: 430, endPoint x: 696, endPoint y: 428, distance: 105.0
click at [696, 428] on pre at bounding box center [958, 489] width 717 height 485
click at [782, 423] on pre at bounding box center [958, 489] width 717 height 485
drag, startPoint x: 803, startPoint y: 429, endPoint x: 702, endPoint y: 430, distance: 101.0
click at [702, 430] on pre at bounding box center [958, 489] width 717 height 485
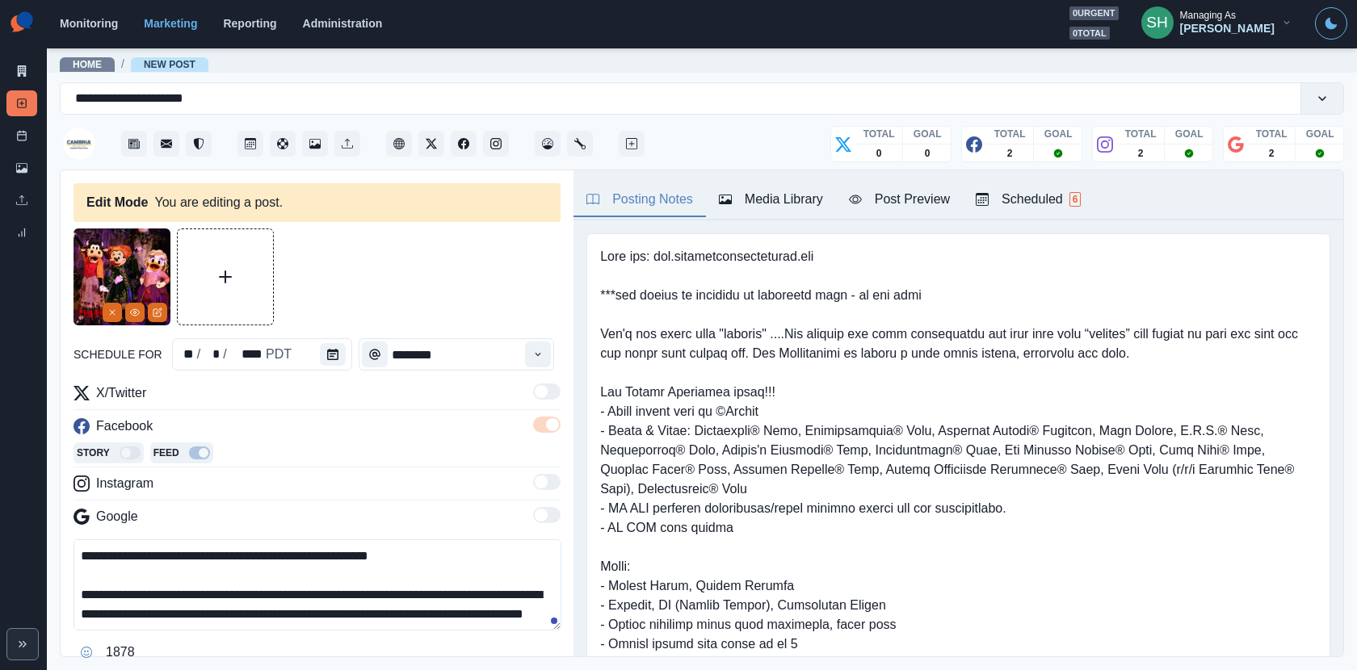
click at [775, 429] on pre at bounding box center [958, 489] width 717 height 485
drag, startPoint x: 774, startPoint y: 433, endPoint x: 700, endPoint y: 433, distance: 74.3
click at [700, 433] on pre at bounding box center [958, 489] width 717 height 485
copy pre "Disneyland®"
drag, startPoint x: 418, startPoint y: 558, endPoint x: 381, endPoint y: 558, distance: 37.2
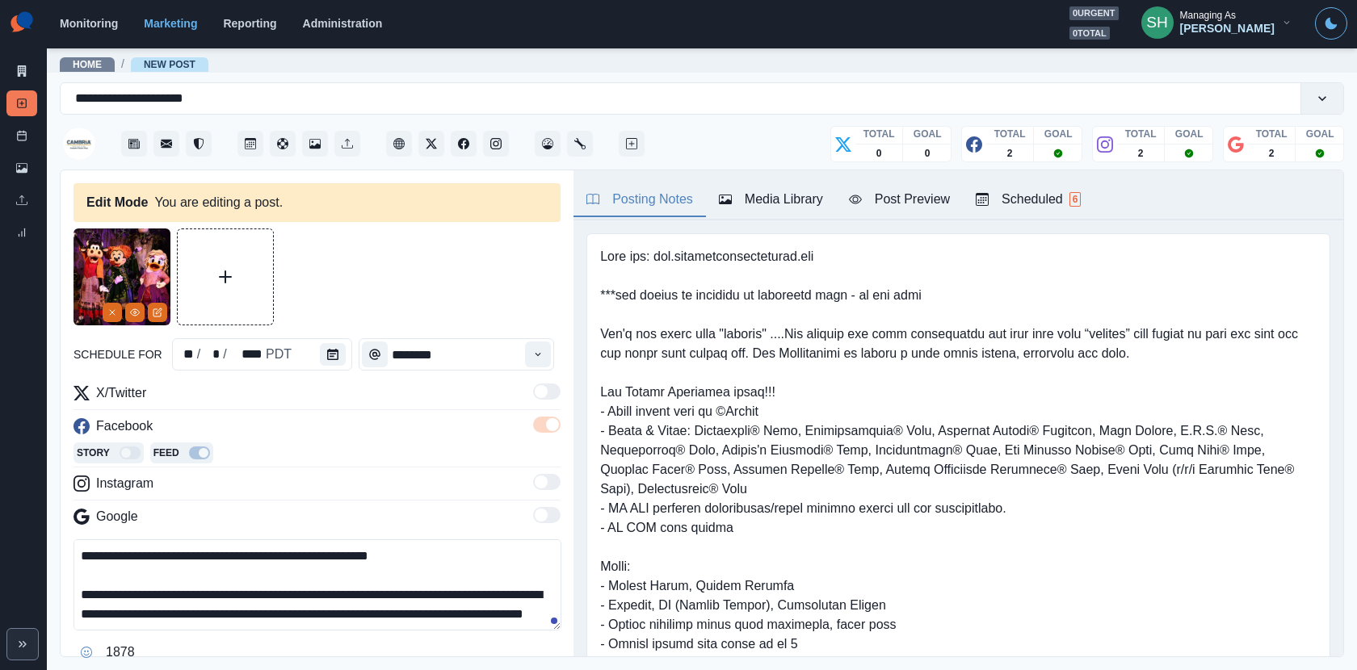
click at [381, 558] on textarea "**********" at bounding box center [318, 585] width 488 height 91
paste textarea "*****"
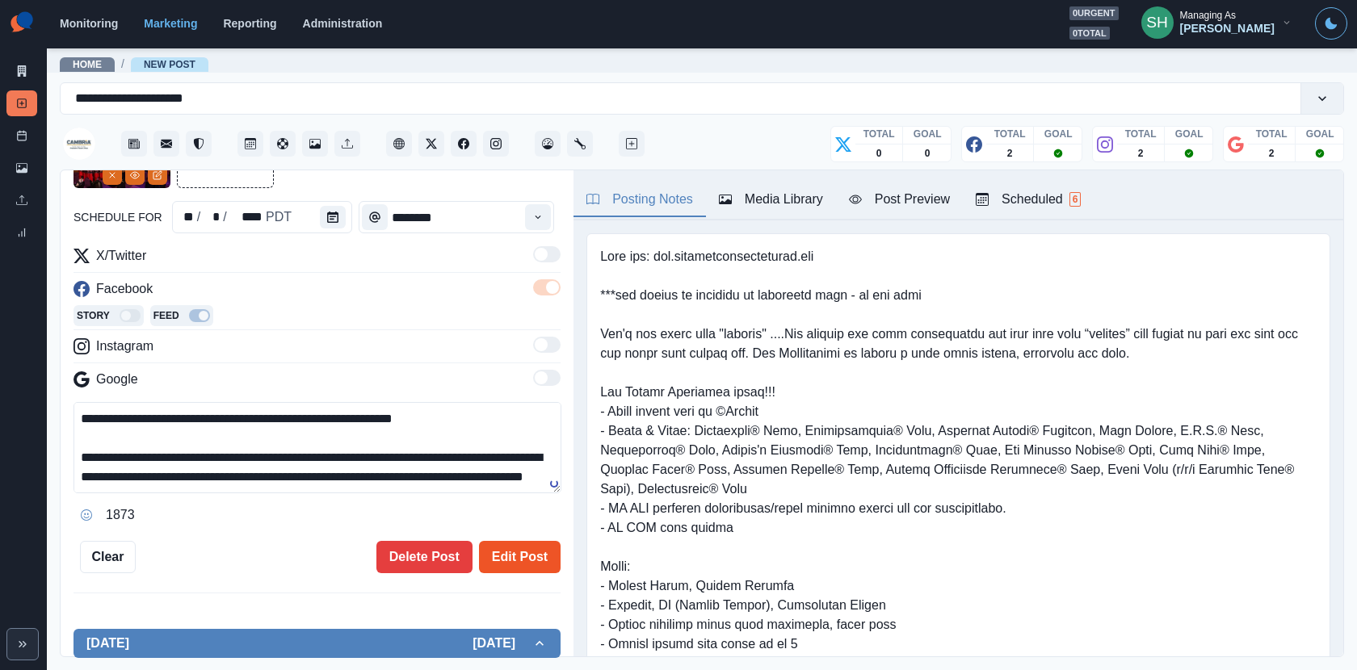
type textarea "**********"
click at [507, 556] on button "Edit Post" at bounding box center [520, 557] width 82 height 32
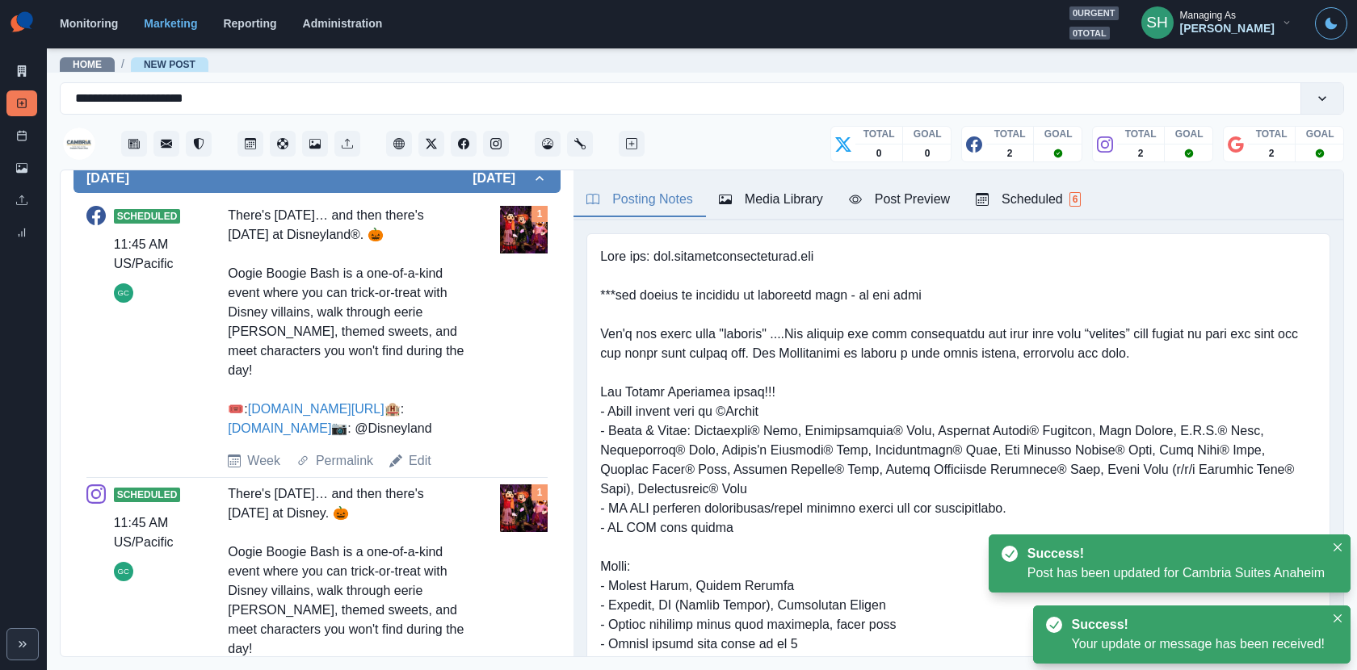
scroll to position [575, 0]
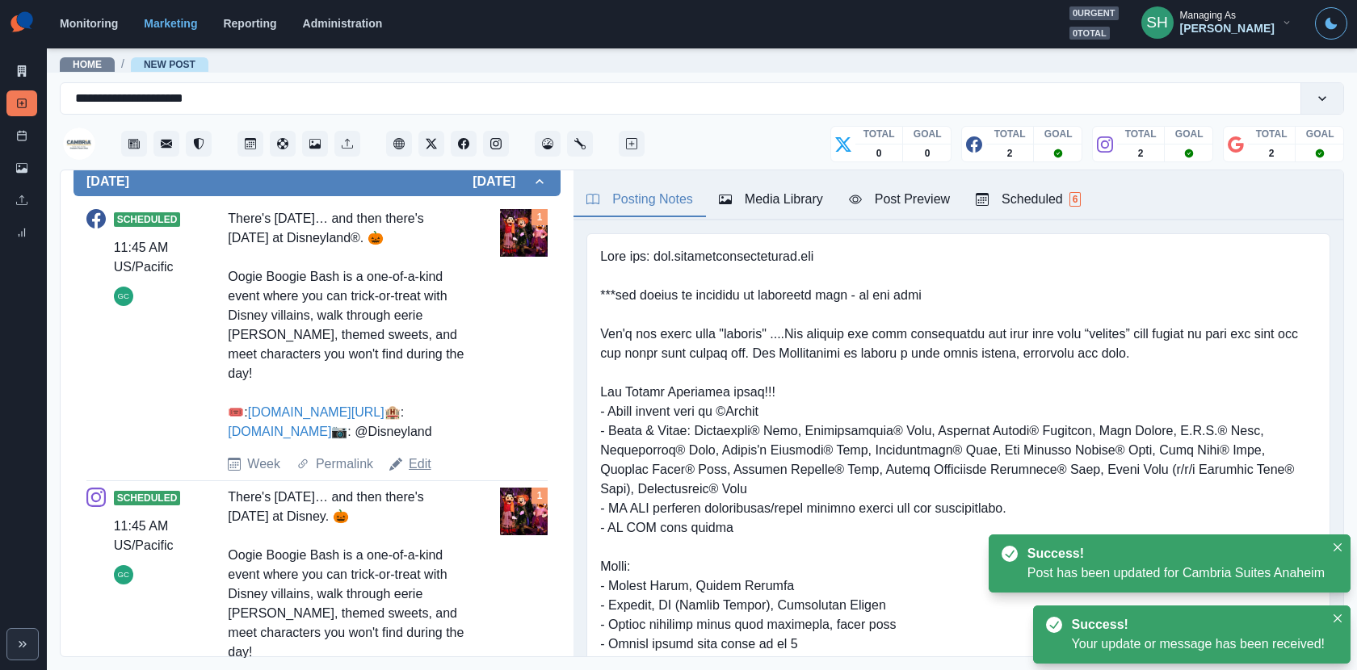
click at [422, 474] on link "Edit" at bounding box center [420, 464] width 23 height 19
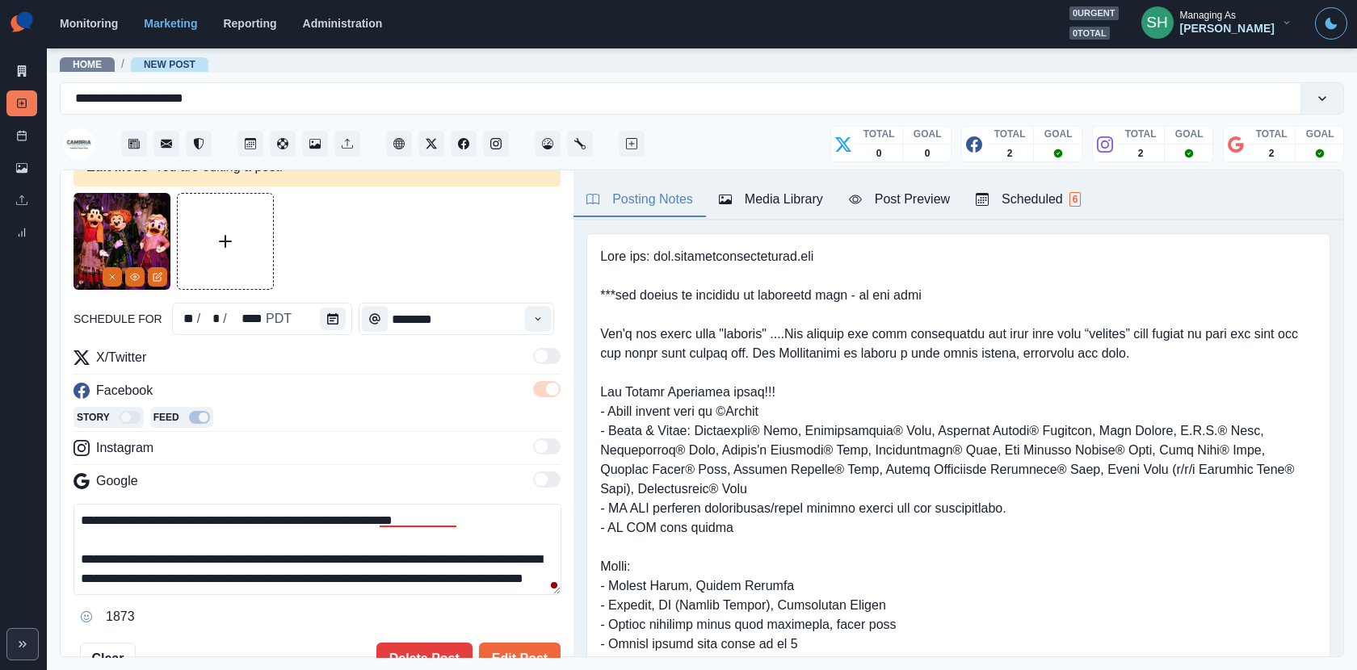
scroll to position [48, 0]
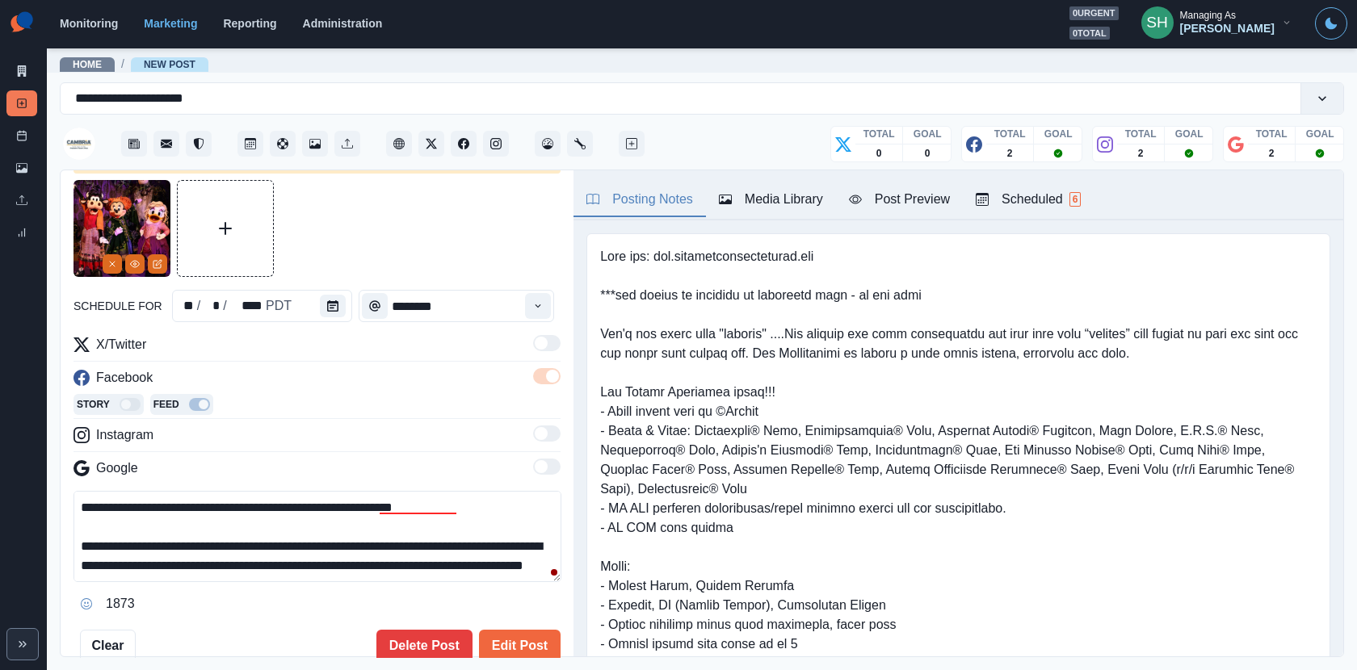
drag, startPoint x: 123, startPoint y: 564, endPoint x: 11, endPoint y: 564, distance: 112.3
click at [11, 564] on div "**********" at bounding box center [678, 335] width 1357 height 670
type textarea "**********"
click at [522, 603] on button "Edit Post" at bounding box center [520, 646] width 82 height 32
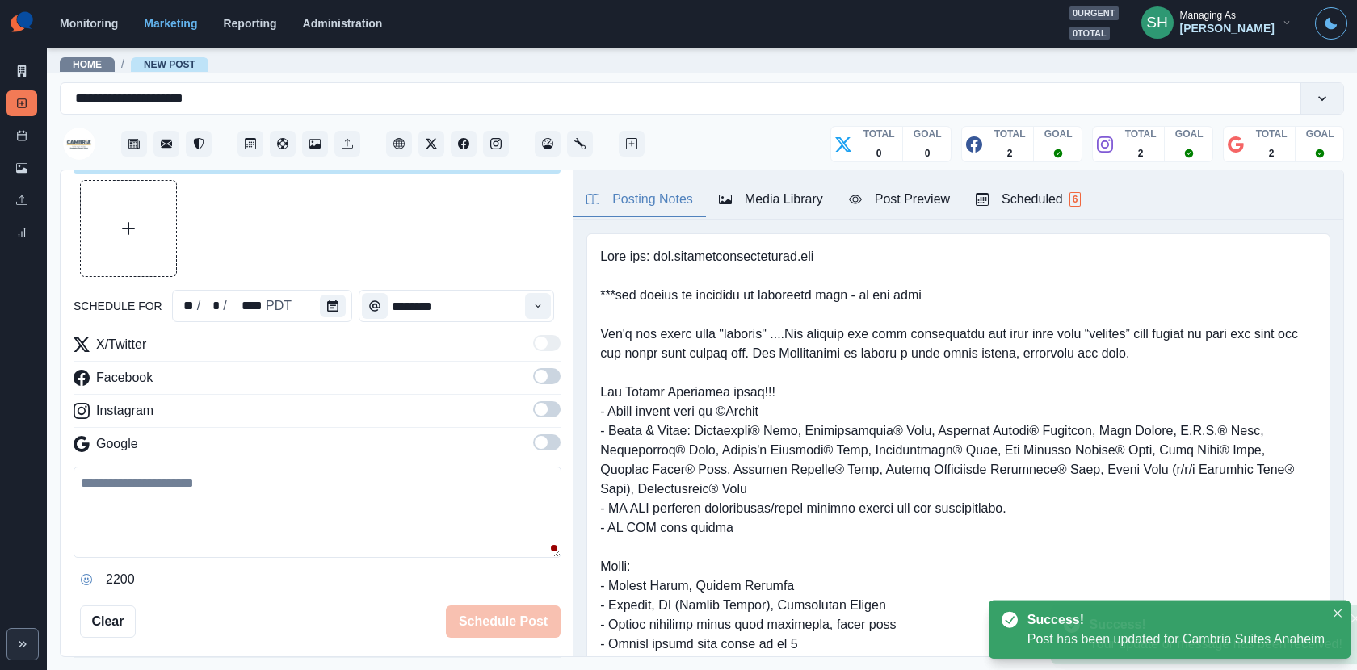
scroll to position [517, 0]
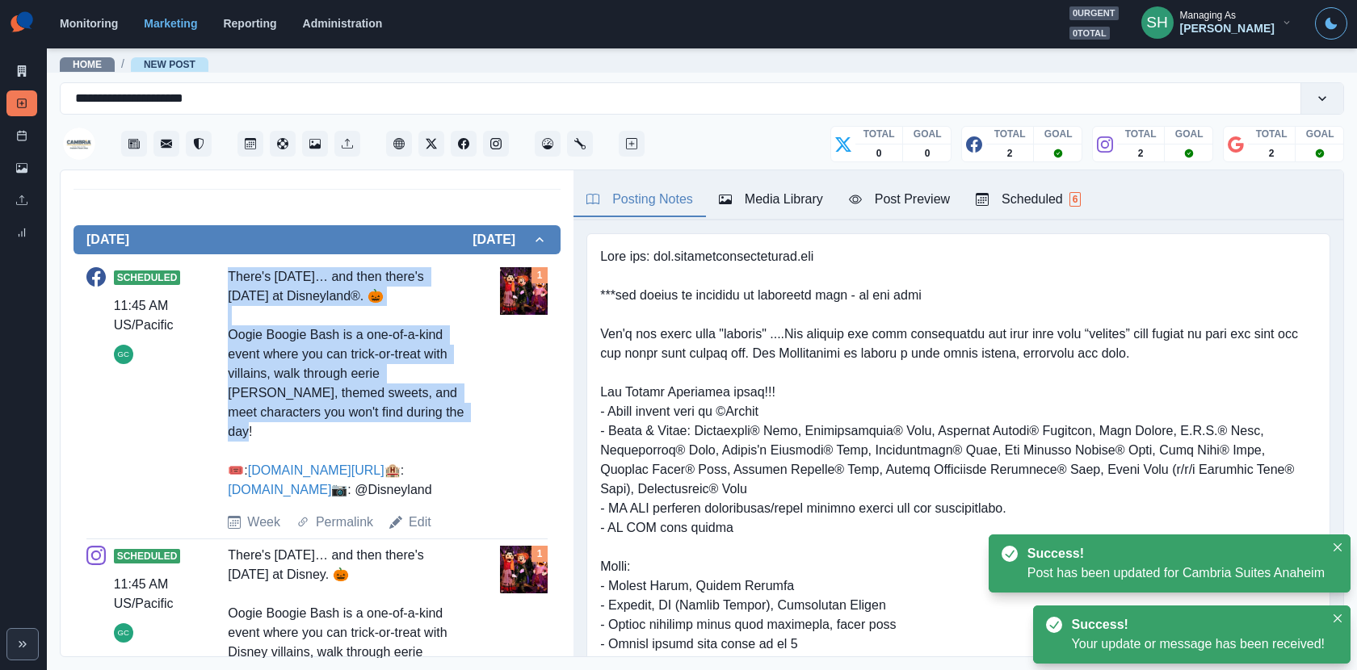
drag, startPoint x: 414, startPoint y: 403, endPoint x: 224, endPoint y: 279, distance: 227.0
click at [224, 279] on div "Scheduled 11:45 AM US/Pacific GC There's Halloween… and then there's Halloween …" at bounding box center [316, 399] width 461 height 265
copy div "There's Halloween… and then there's Halloween at Disneyland®. 🎃 Oogie Boogie Ba…"
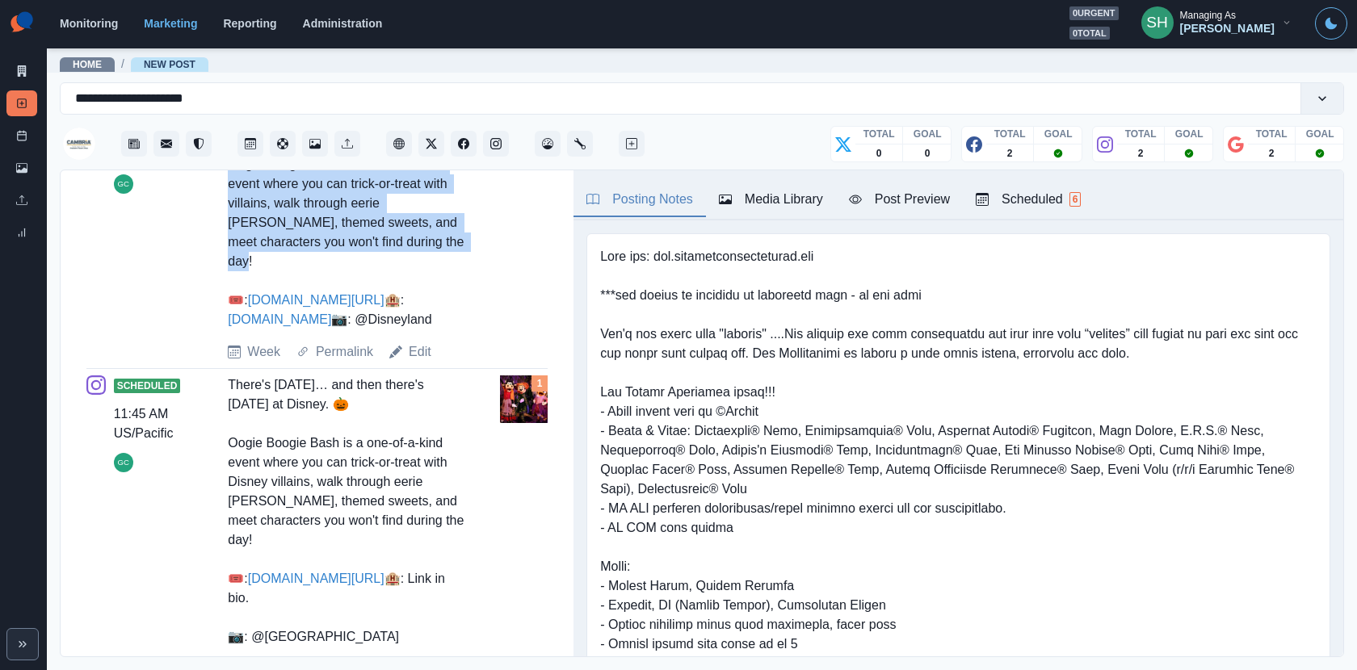
scroll to position [784, 0]
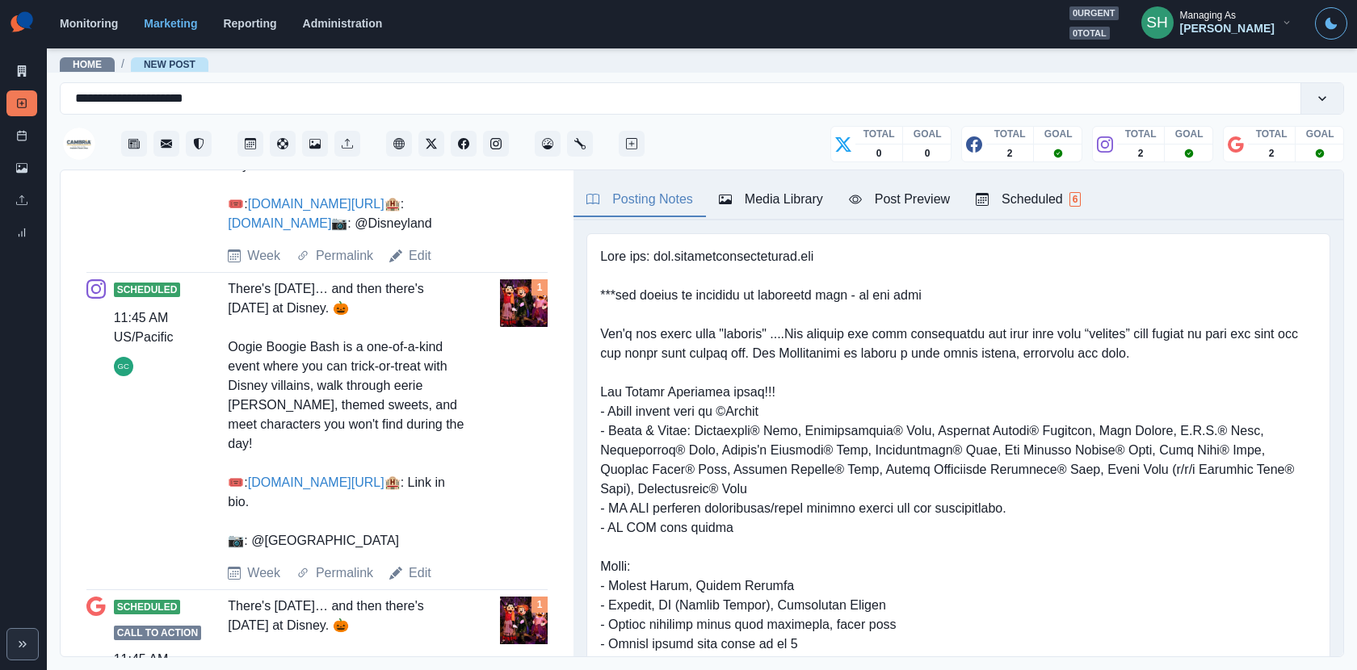
click at [418, 579] on div "Scheduled 11:45 AM US/Pacific GC There's Halloween… and then there's Halloween …" at bounding box center [316, 432] width 461 height 304
click at [418, 583] on link "Edit" at bounding box center [420, 573] width 23 height 19
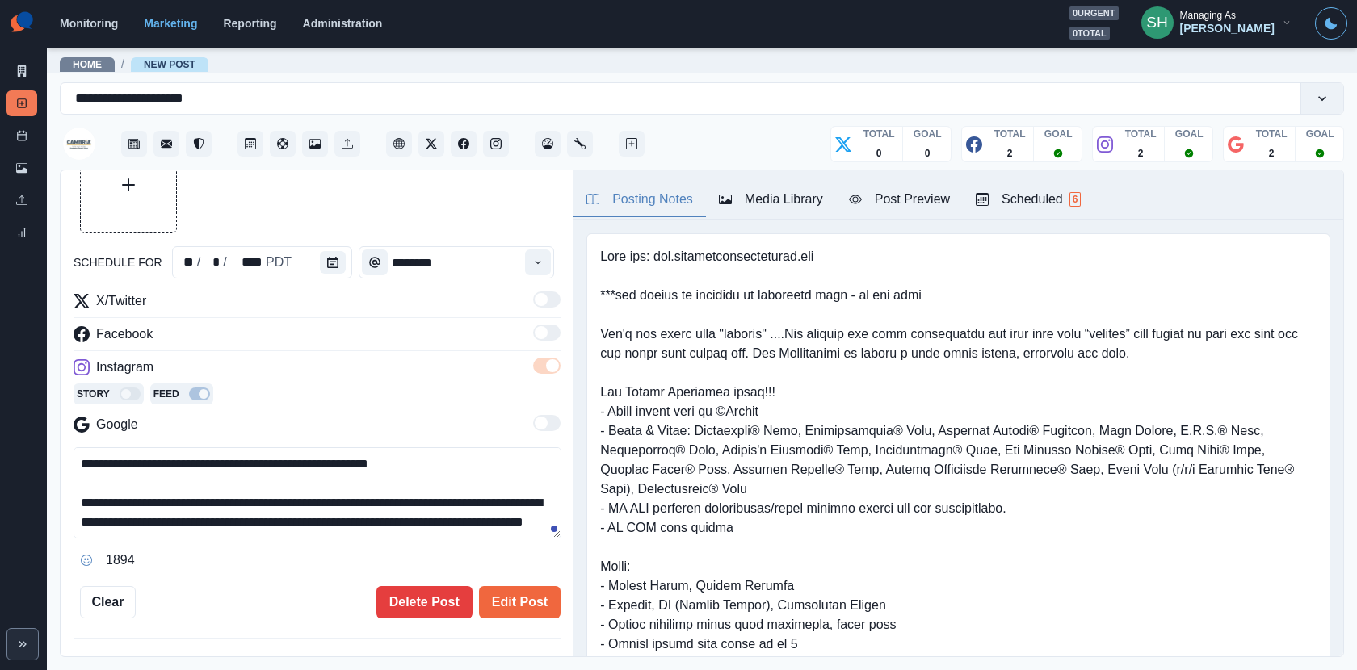
scroll to position [45, 0]
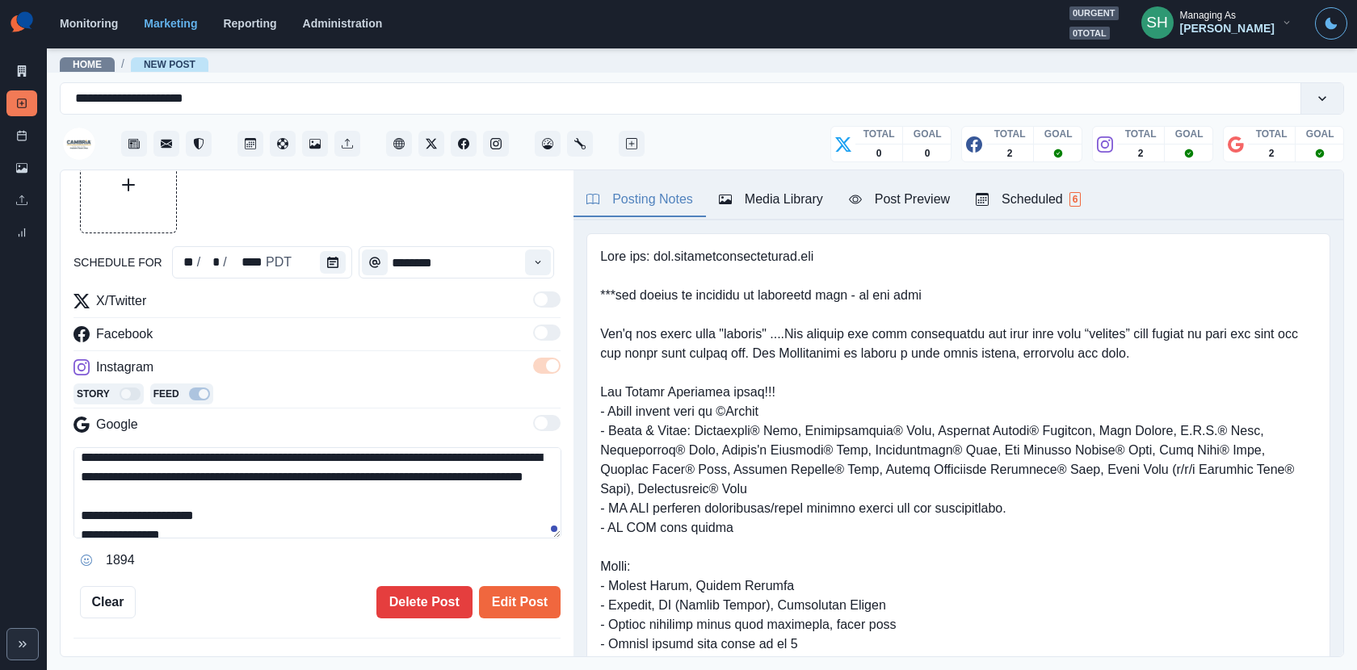
drag, startPoint x: 306, startPoint y: 492, endPoint x: 306, endPoint y: 335, distance: 156.7
click at [306, 337] on div "**********" at bounding box center [317, 433] width 487 height 282
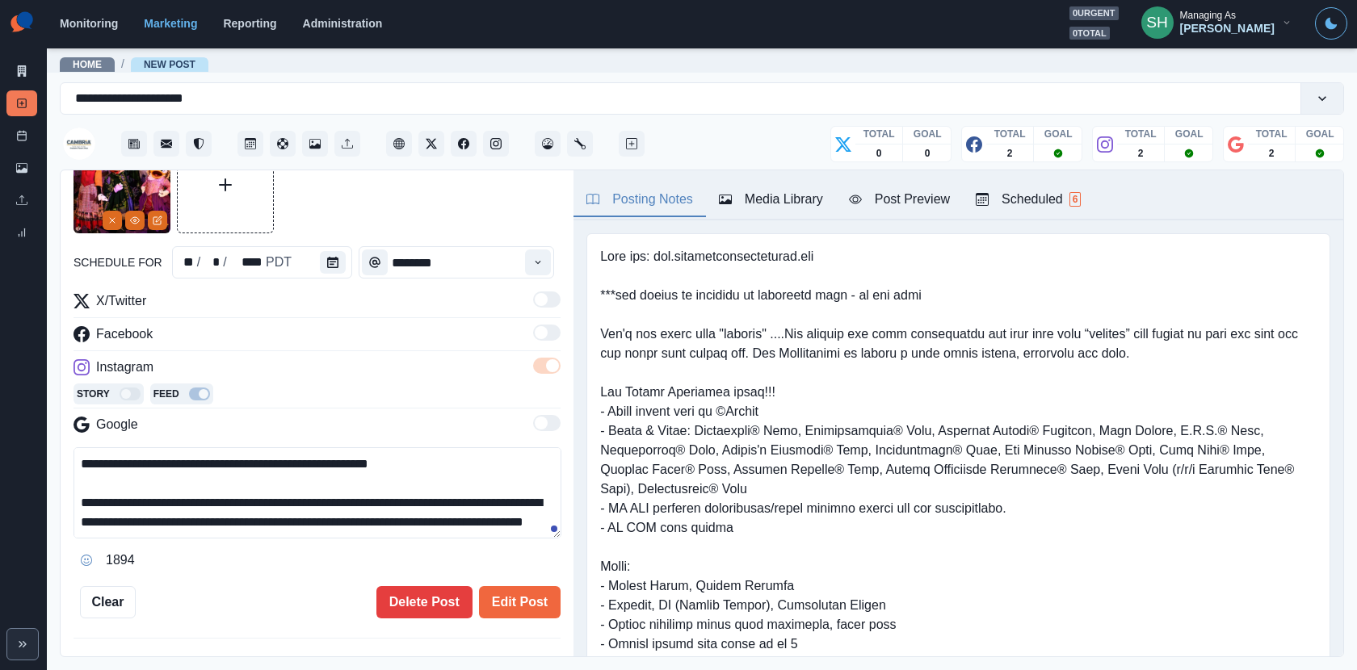
paste textarea "*****"
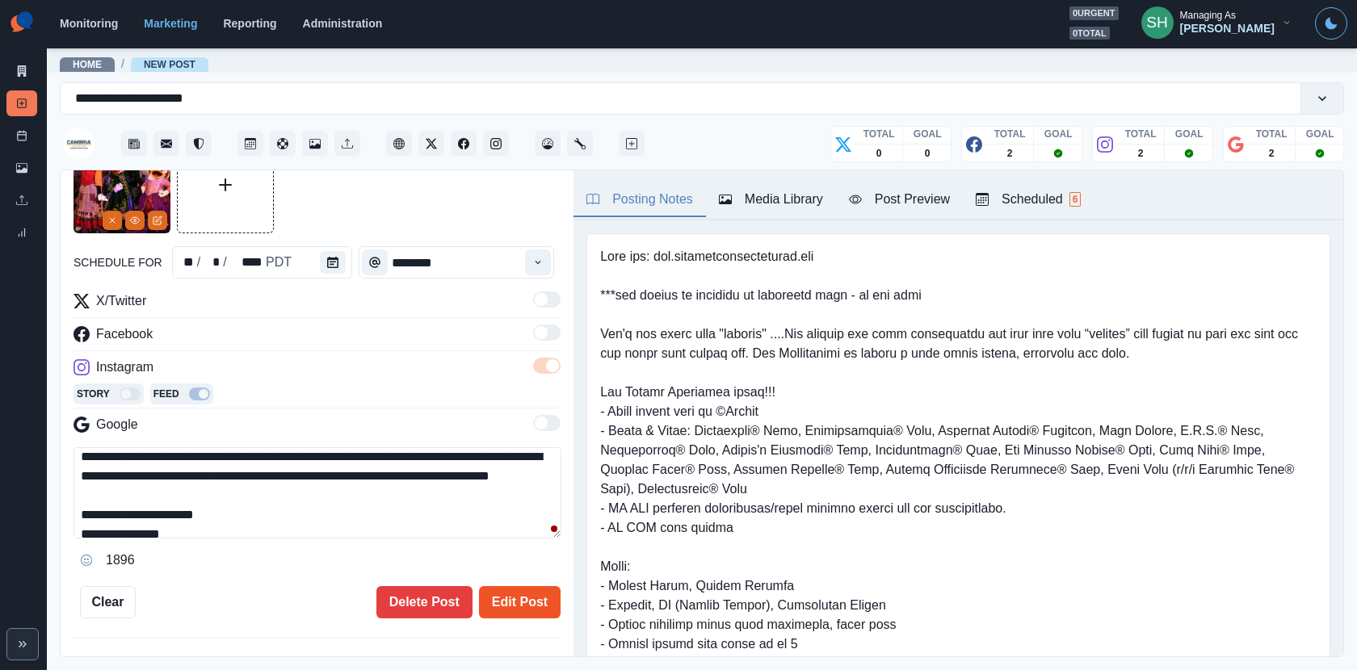
type textarea "**********"
click at [520, 594] on button "Edit Post" at bounding box center [520, 602] width 82 height 32
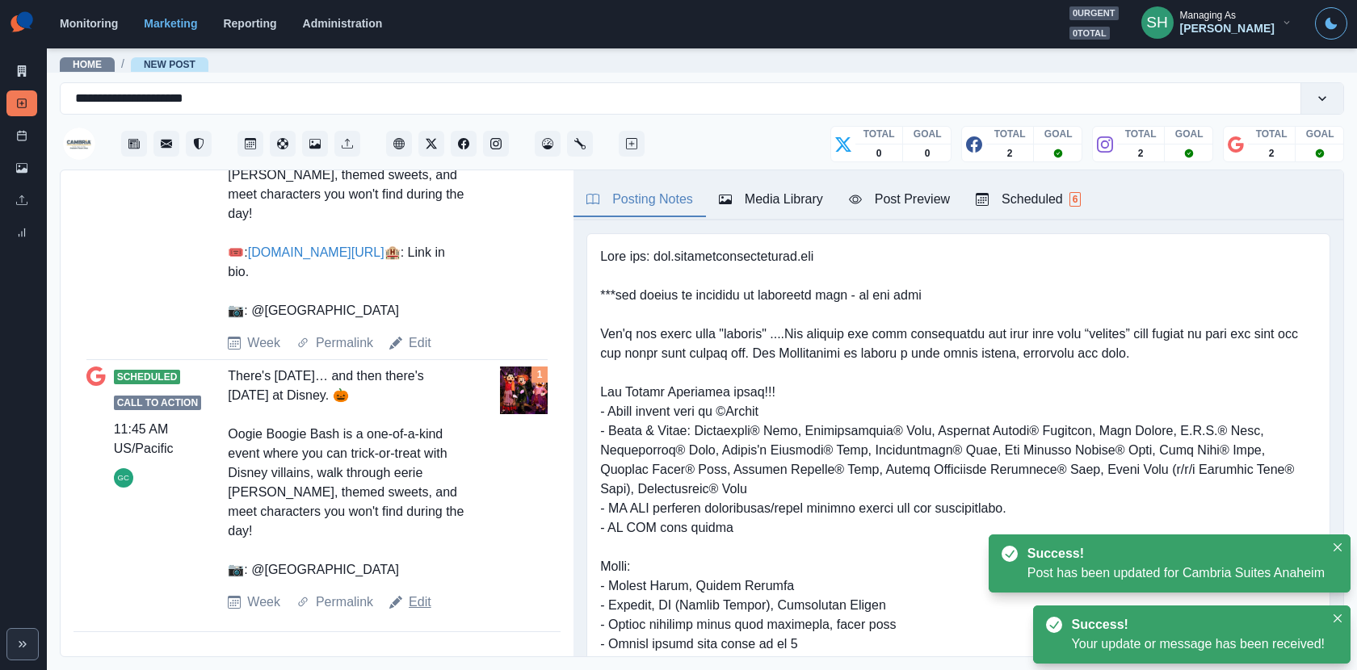
click at [422, 593] on link "Edit" at bounding box center [420, 602] width 23 height 19
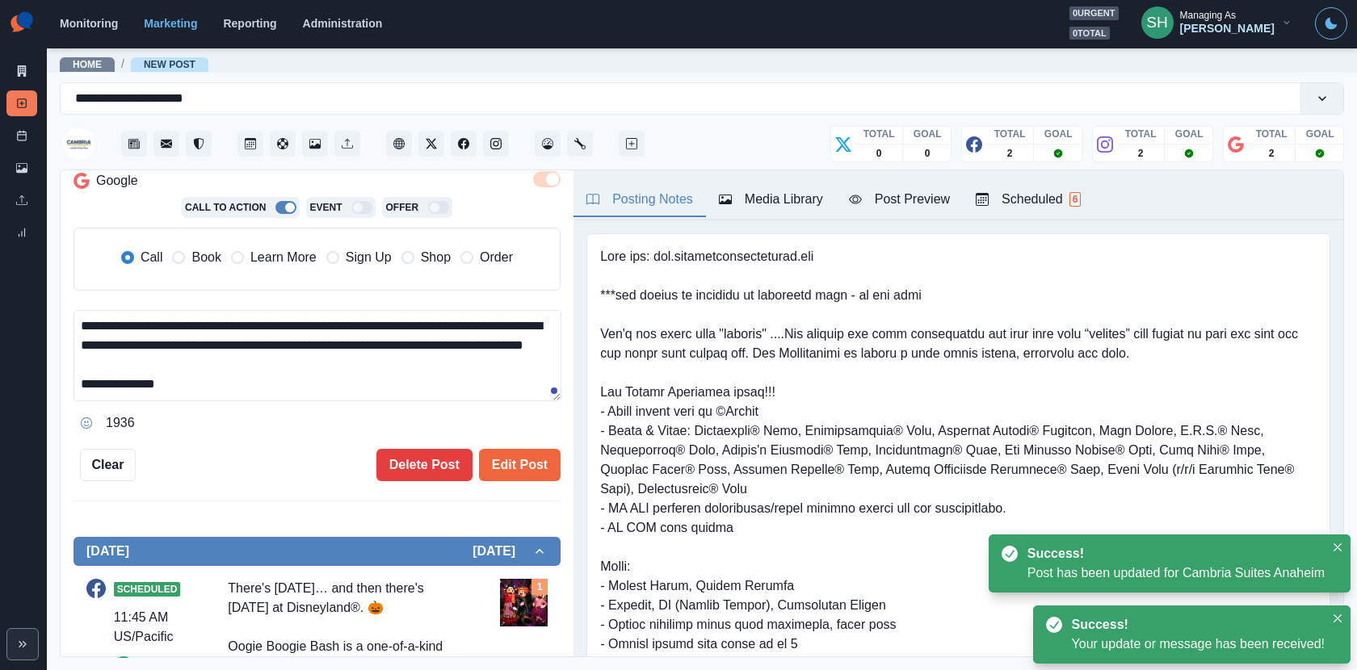
drag, startPoint x: 297, startPoint y: 354, endPoint x: 297, endPoint y: 231, distance: 122.8
click at [297, 233] on div "**********" at bounding box center [317, 254] width 487 height 364
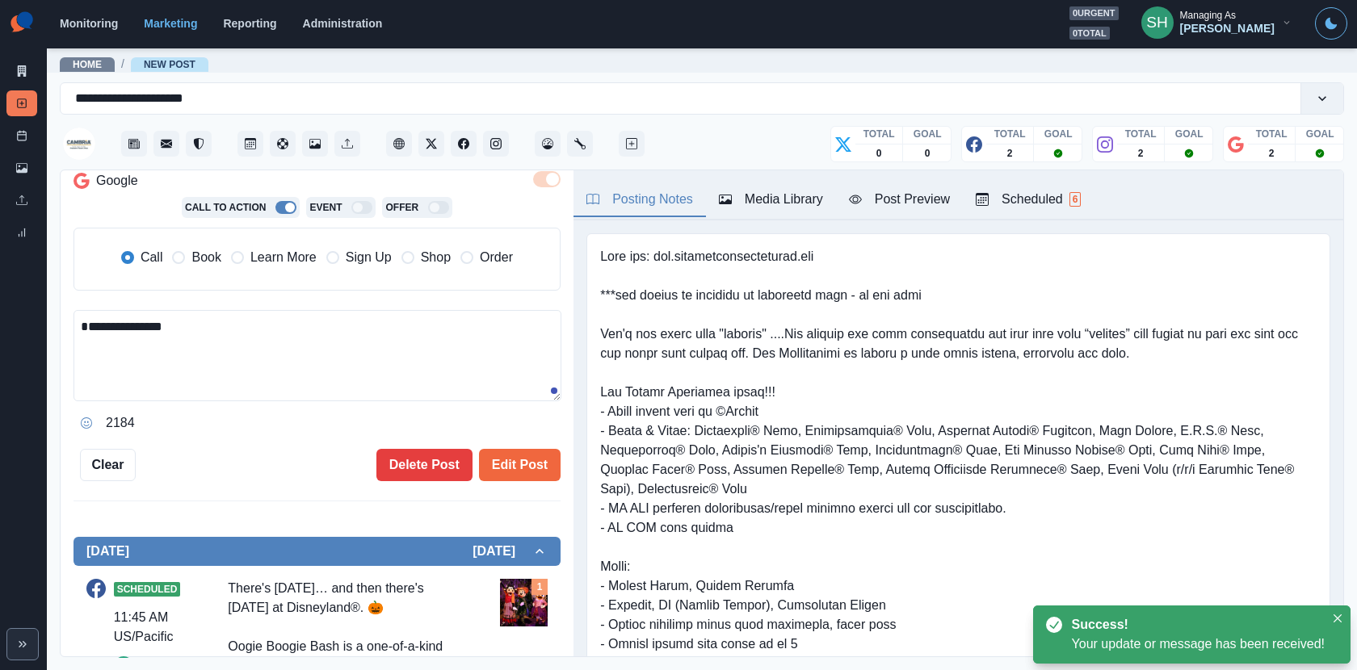
paste textarea "**********"
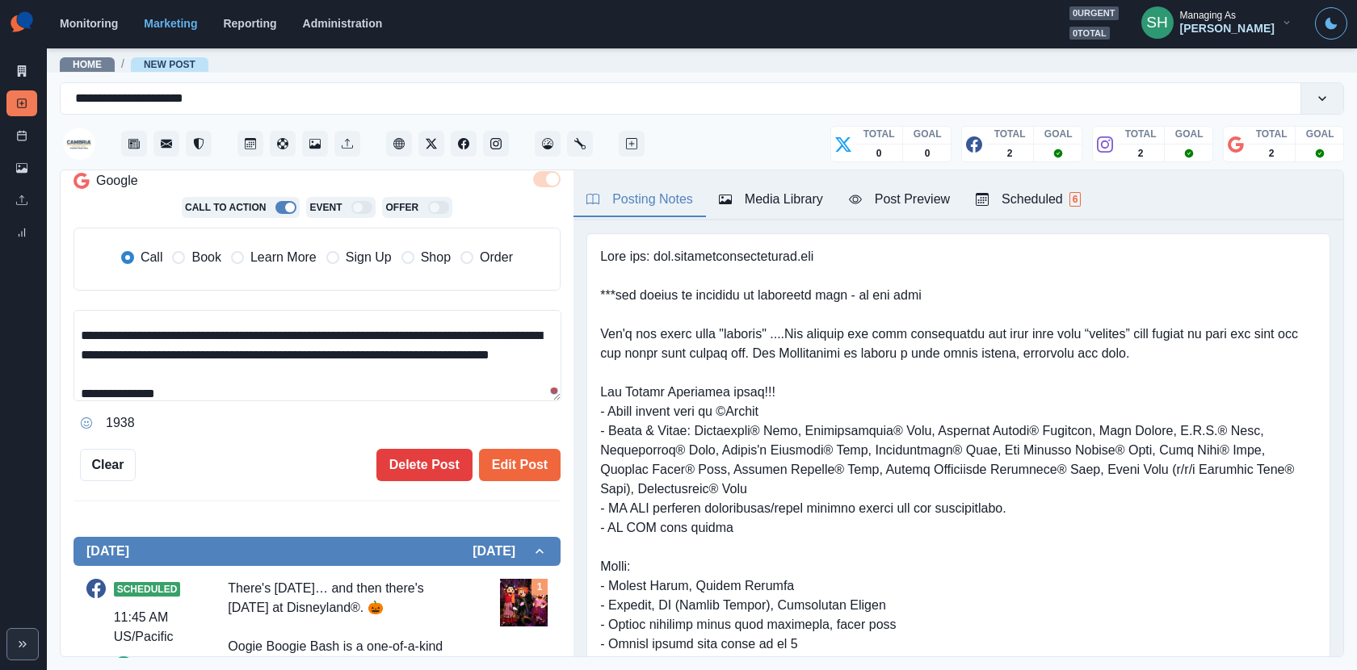
click at [202, 263] on span "Book" at bounding box center [205, 257] width 29 height 19
type textarea "**********"
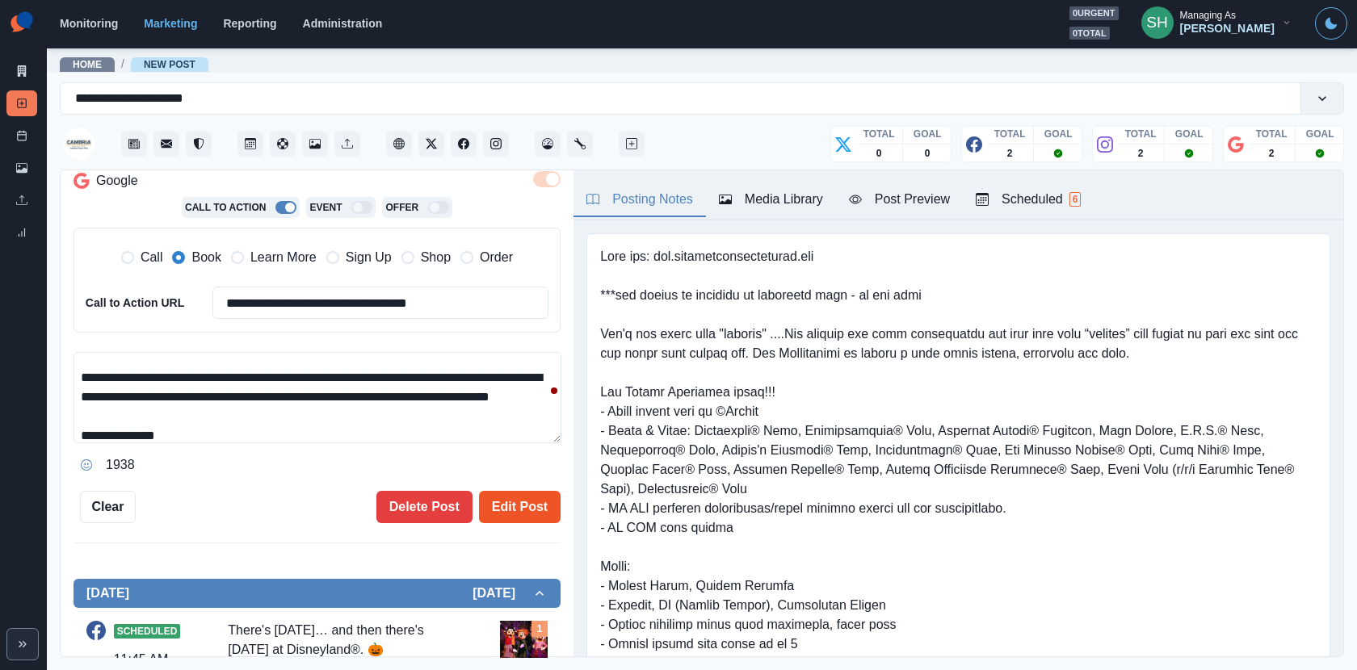
click at [516, 500] on button "Edit Post" at bounding box center [520, 507] width 82 height 32
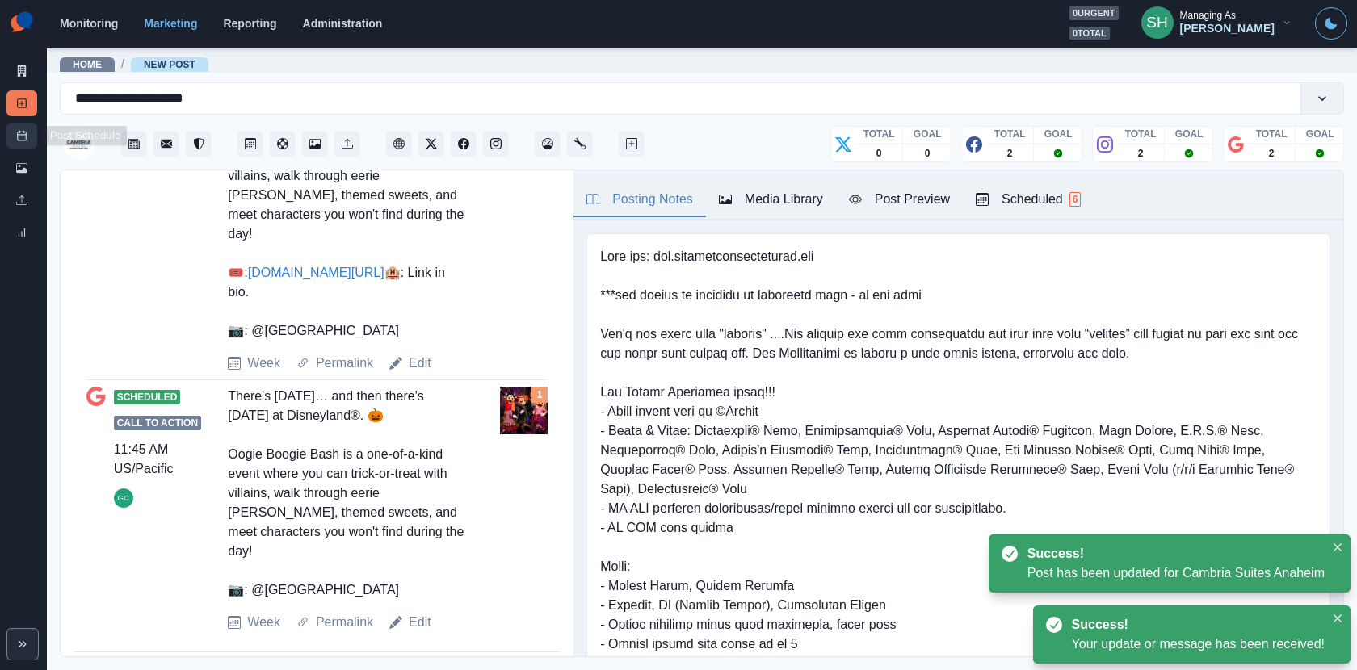
click at [27, 137] on link "Post Schedule" at bounding box center [21, 136] width 31 height 26
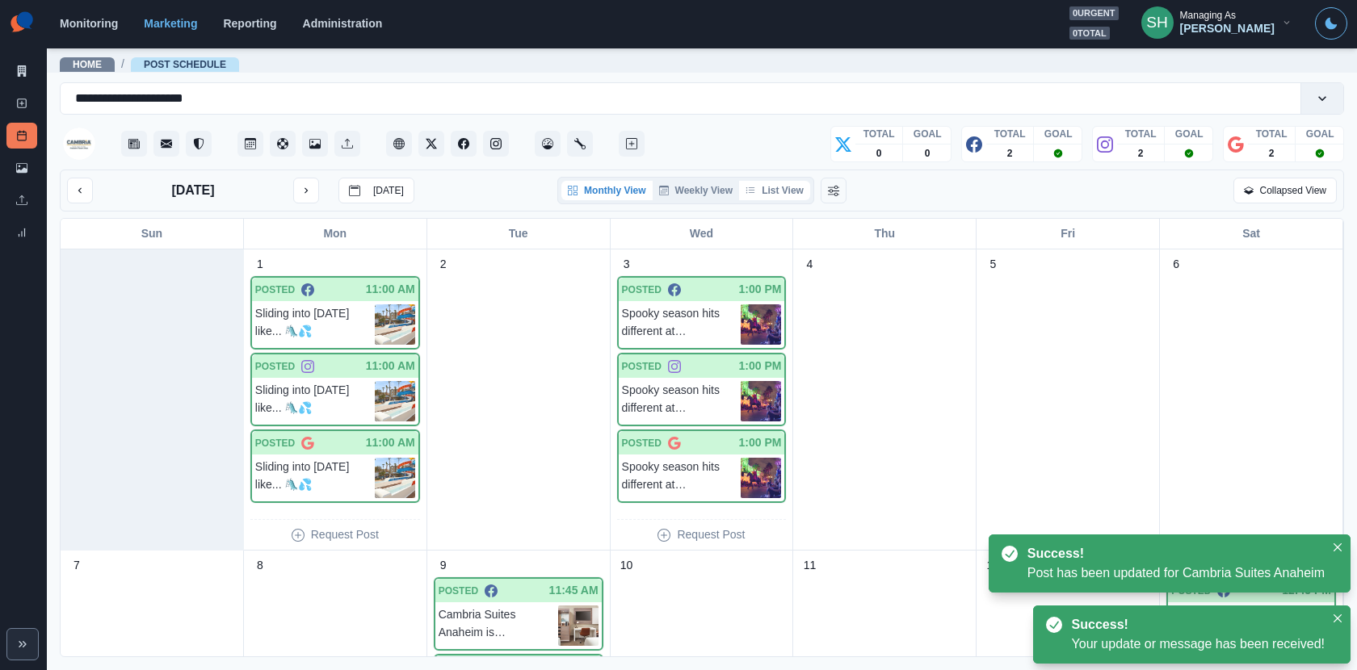
click at [788, 187] on button "List View" at bounding box center [774, 190] width 71 height 19
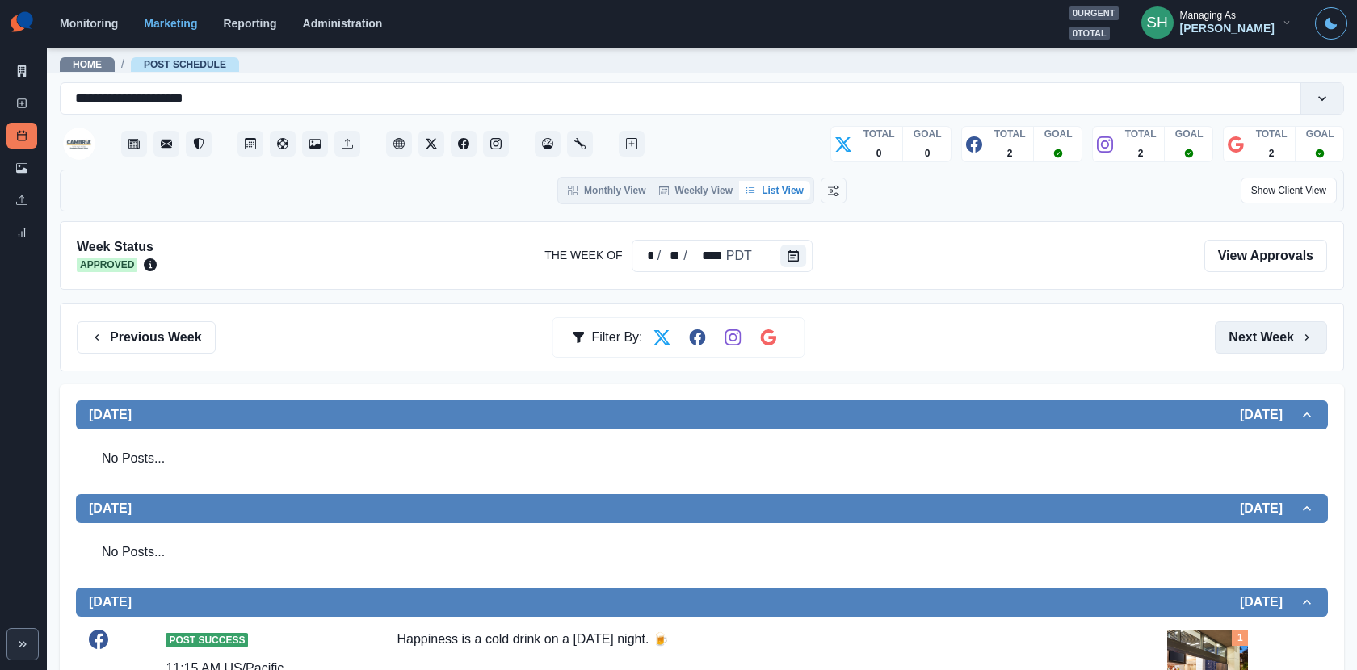
click at [1221, 343] on button "Next Week" at bounding box center [1271, 338] width 112 height 32
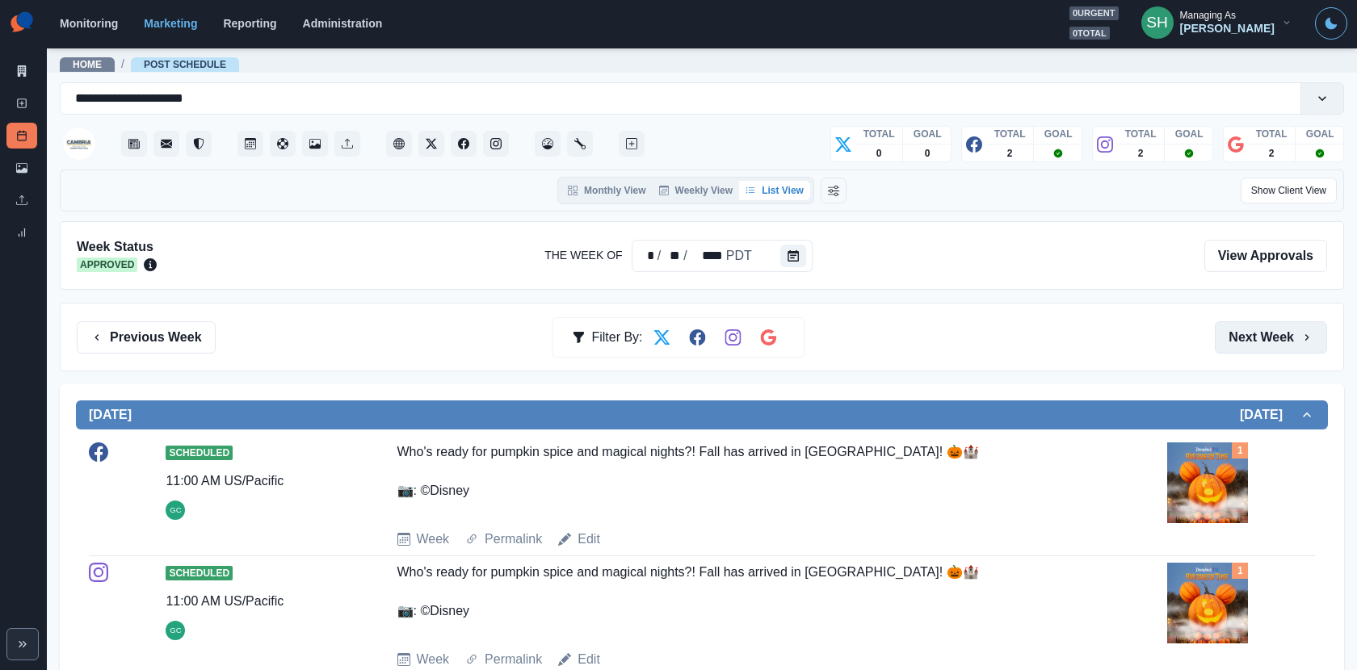
click at [1221, 343] on button "Next Week" at bounding box center [1271, 338] width 112 height 32
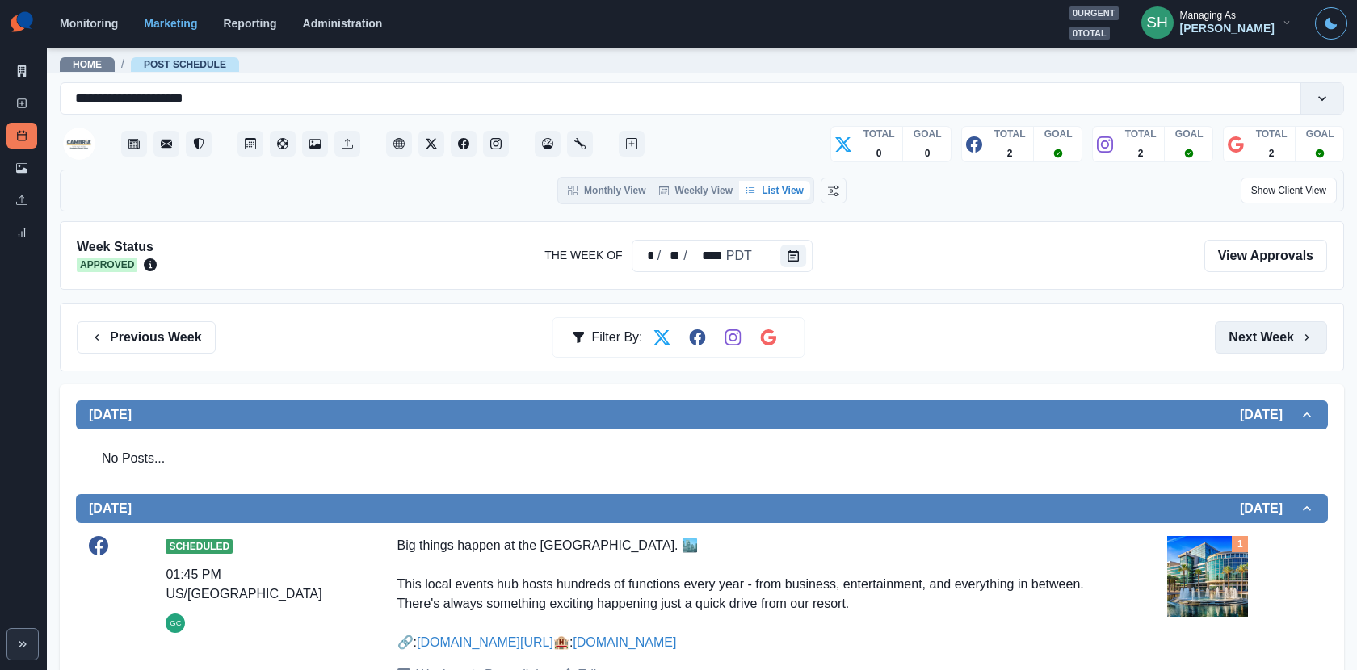
click at [1221, 343] on button "Next Week" at bounding box center [1271, 338] width 112 height 32
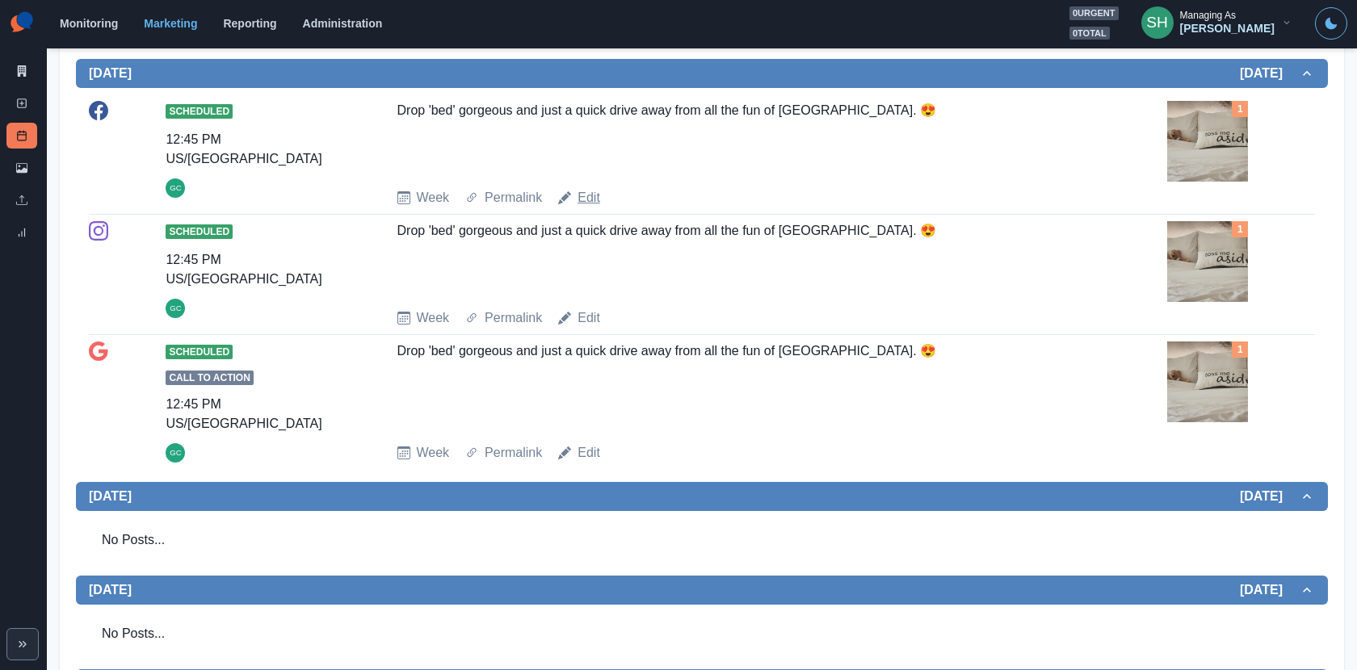
click at [586, 208] on link "Edit" at bounding box center [589, 197] width 23 height 19
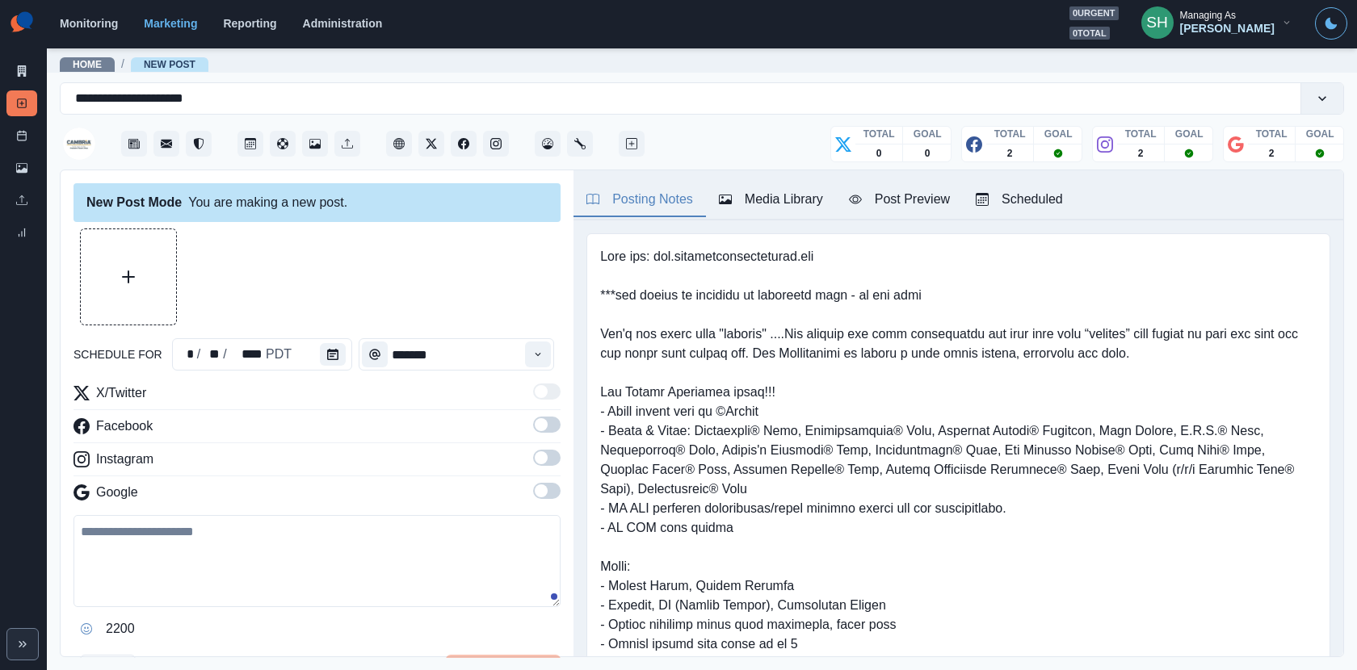
type input "********"
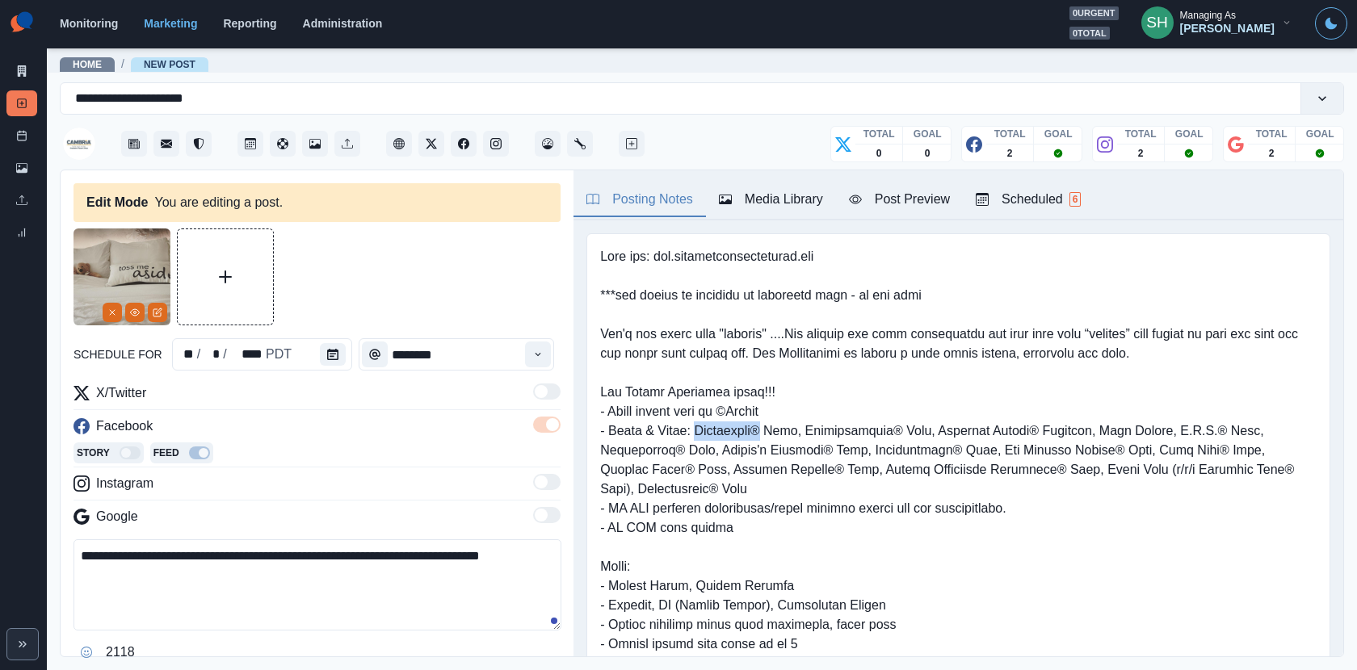
drag, startPoint x: 772, startPoint y: 429, endPoint x: 700, endPoint y: 431, distance: 71.9
click at [700, 431] on pre at bounding box center [958, 489] width 717 height 485
copy pre "Disneyland®"
drag, startPoint x: 536, startPoint y: 550, endPoint x: 474, endPoint y: 549, distance: 62.2
click at [474, 549] on textarea "**********" at bounding box center [318, 585] width 488 height 91
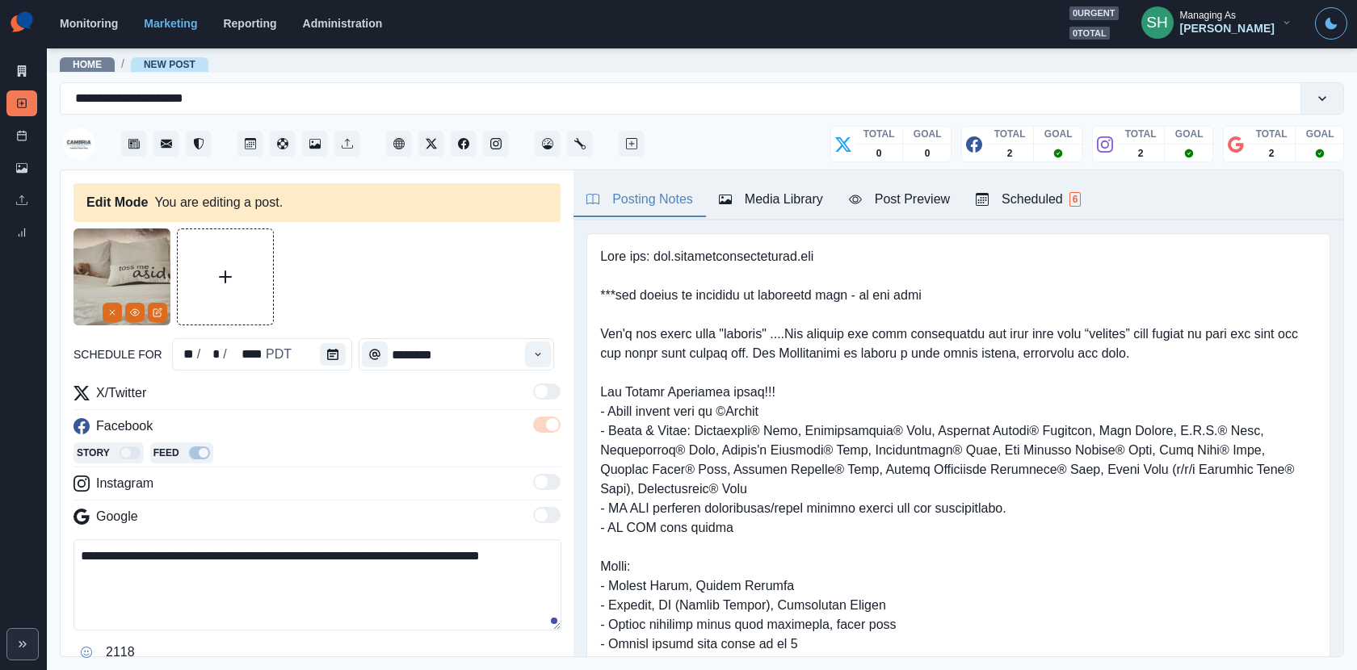
paste textarea "*"
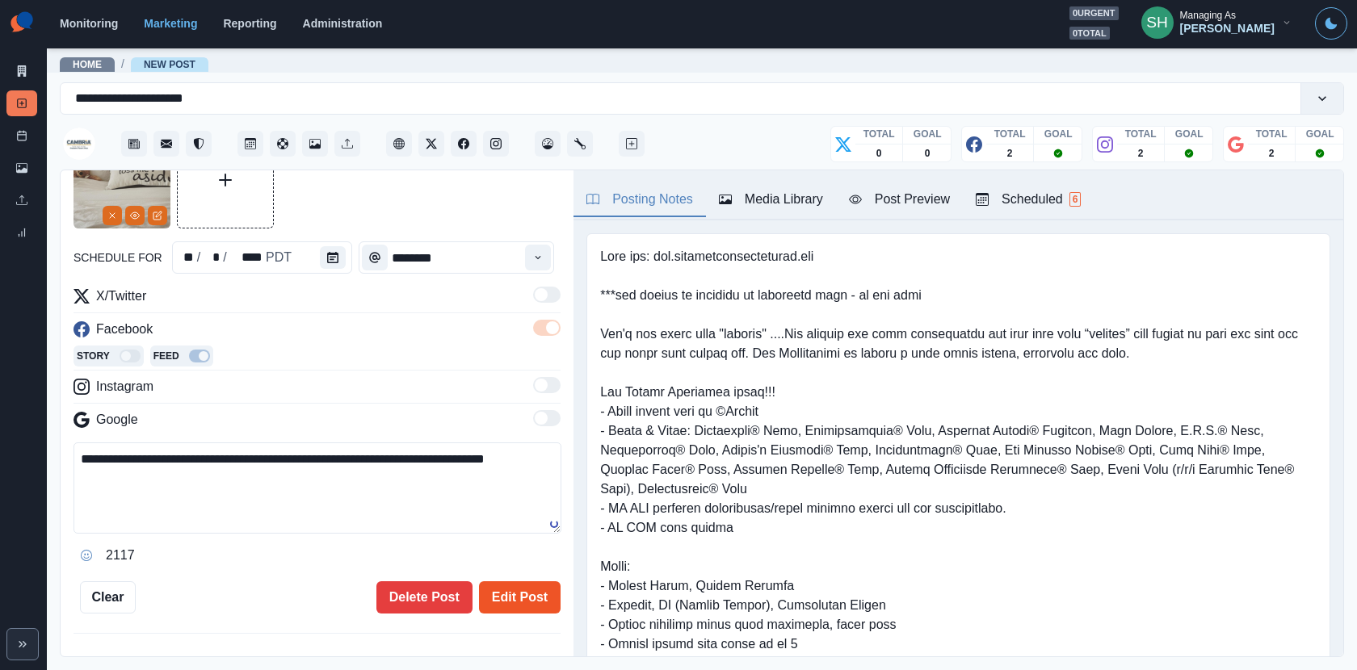
type textarea "**********"
click at [511, 594] on button "Edit Post" at bounding box center [520, 598] width 82 height 32
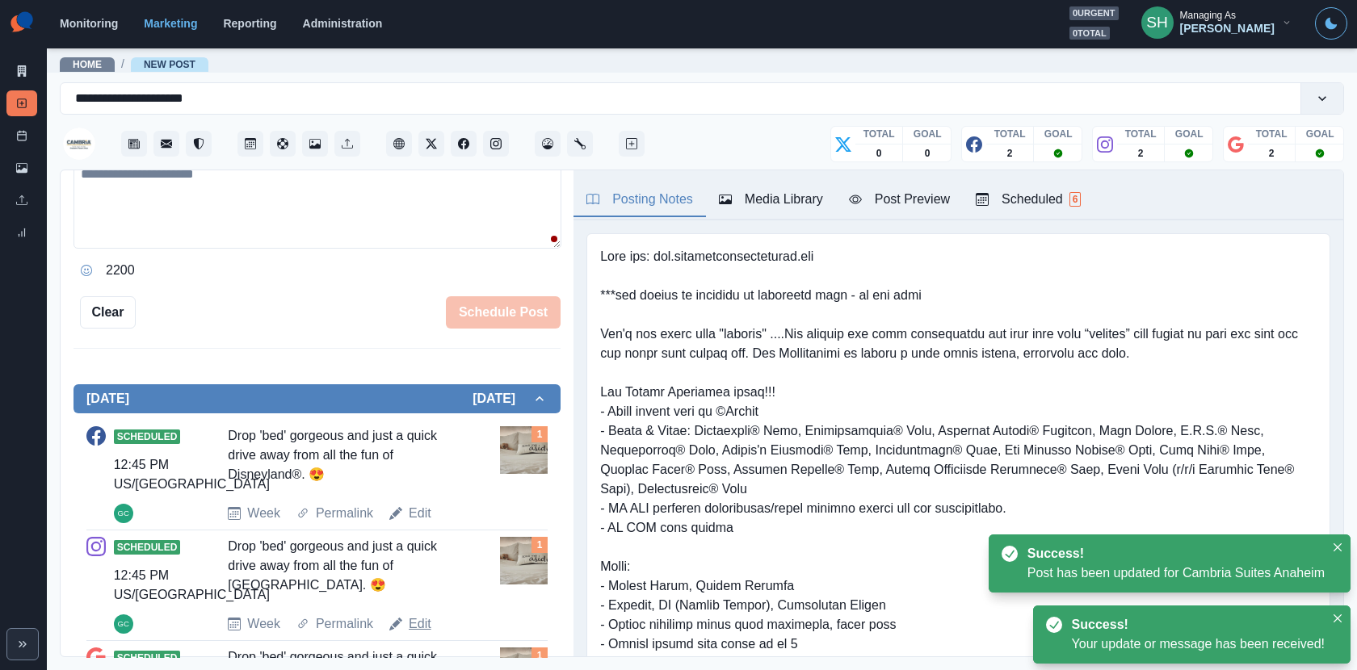
click at [422, 603] on link "Edit" at bounding box center [420, 624] width 23 height 19
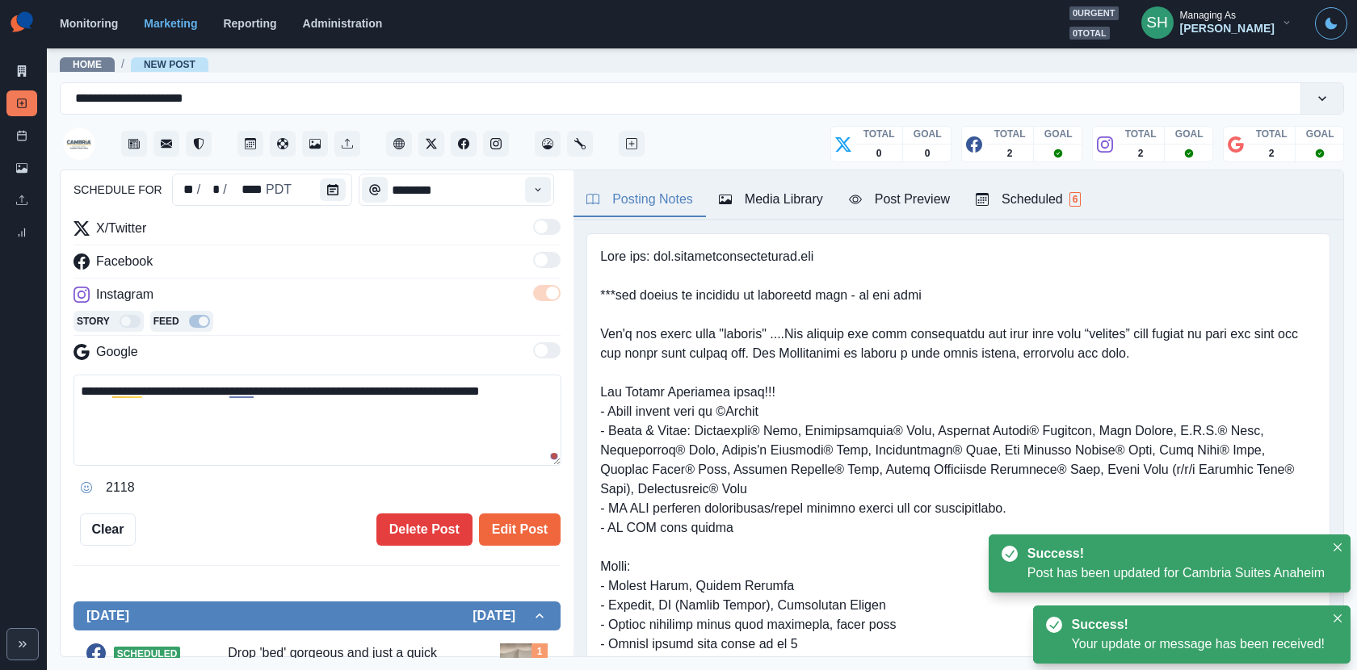
drag, startPoint x: 537, startPoint y: 385, endPoint x: 473, endPoint y: 385, distance: 64.6
click at [473, 385] on textarea "**********" at bounding box center [318, 420] width 488 height 91
paste textarea "*"
type textarea "**********"
click at [509, 538] on button "Edit Post" at bounding box center [520, 530] width 82 height 32
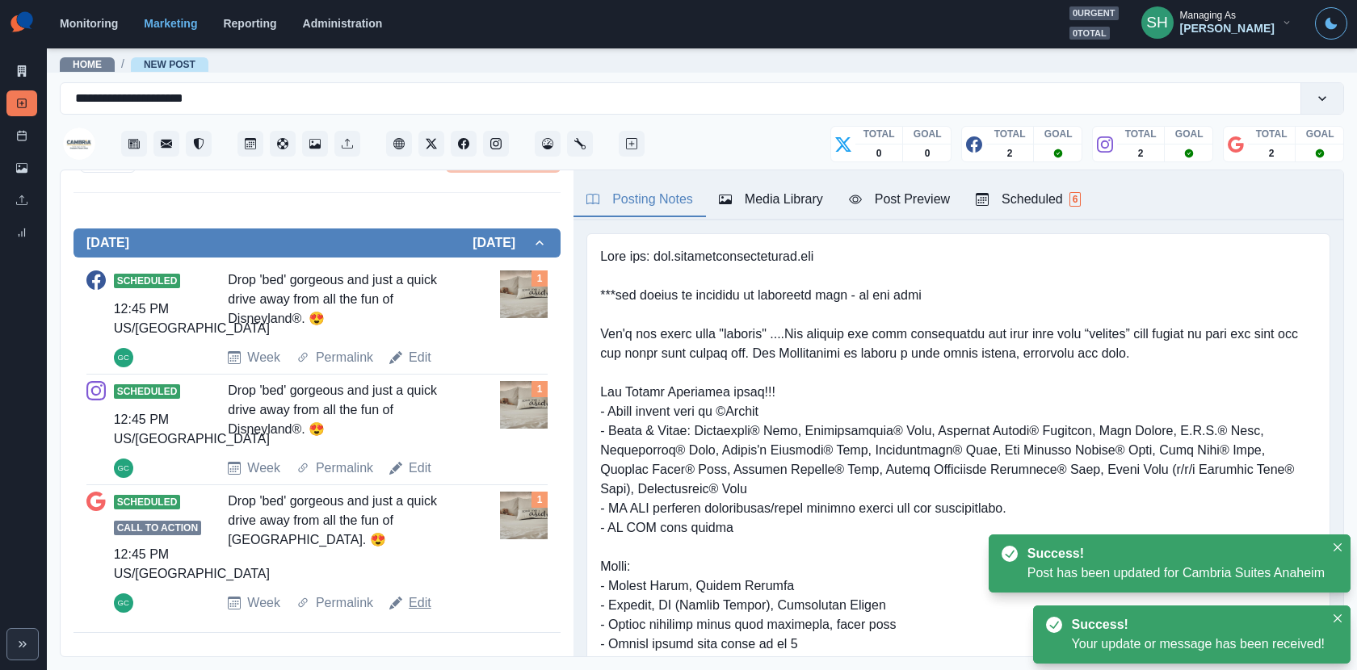
click at [411, 596] on link "Edit" at bounding box center [420, 603] width 23 height 19
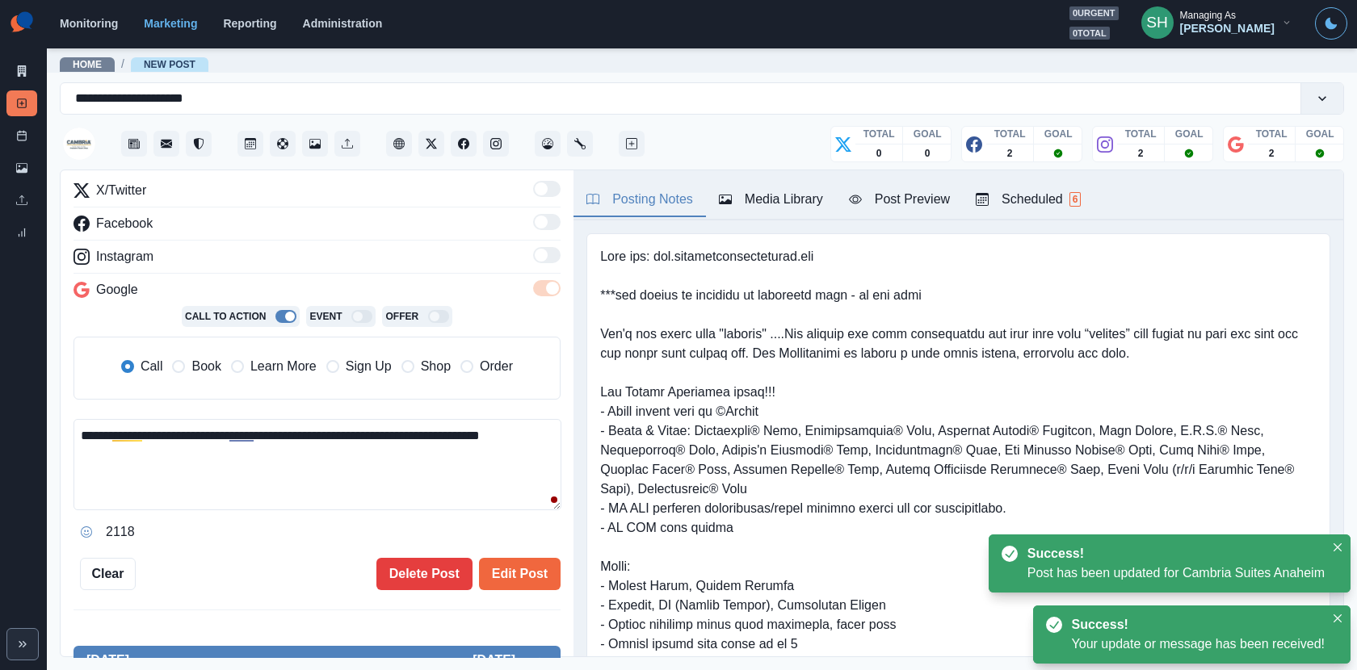
drag, startPoint x: 536, startPoint y: 435, endPoint x: 474, endPoint y: 435, distance: 62.2
click at [474, 435] on textarea "**********" at bounding box center [318, 464] width 488 height 91
paste textarea "*"
click at [208, 368] on span "Book" at bounding box center [205, 366] width 29 height 19
type textarea "**********"
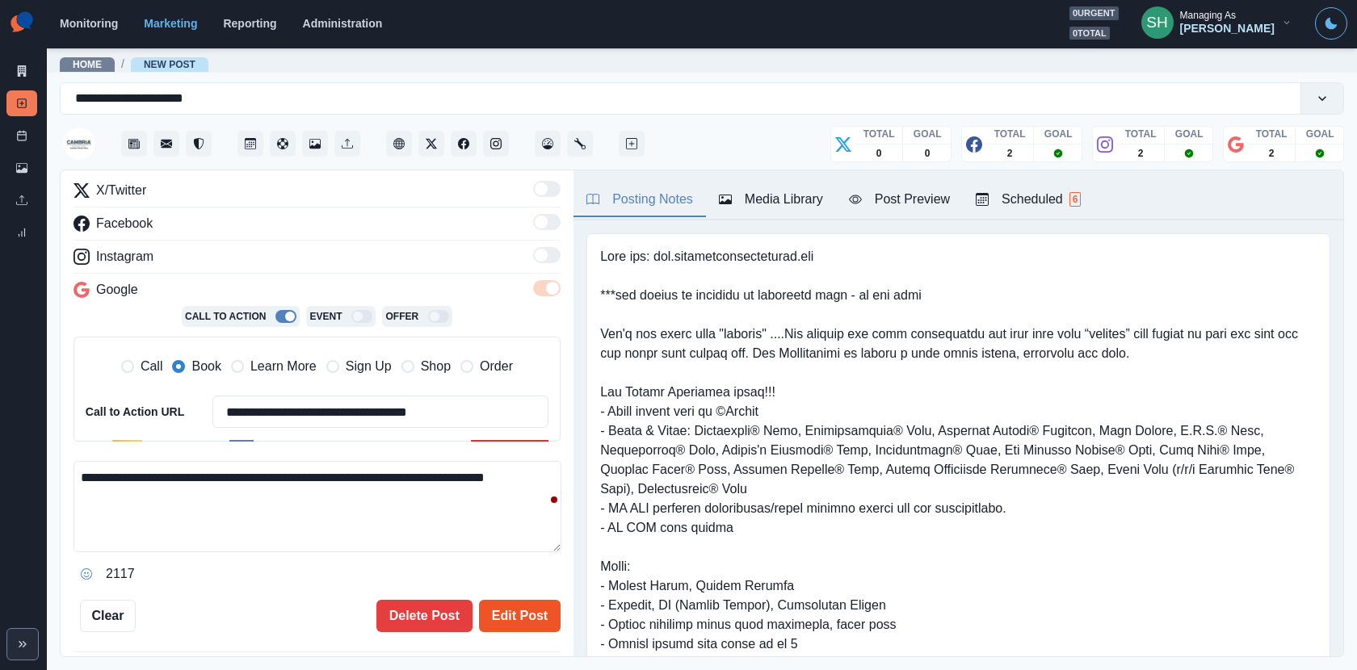
click at [502, 600] on button "Edit Post" at bounding box center [520, 616] width 82 height 32
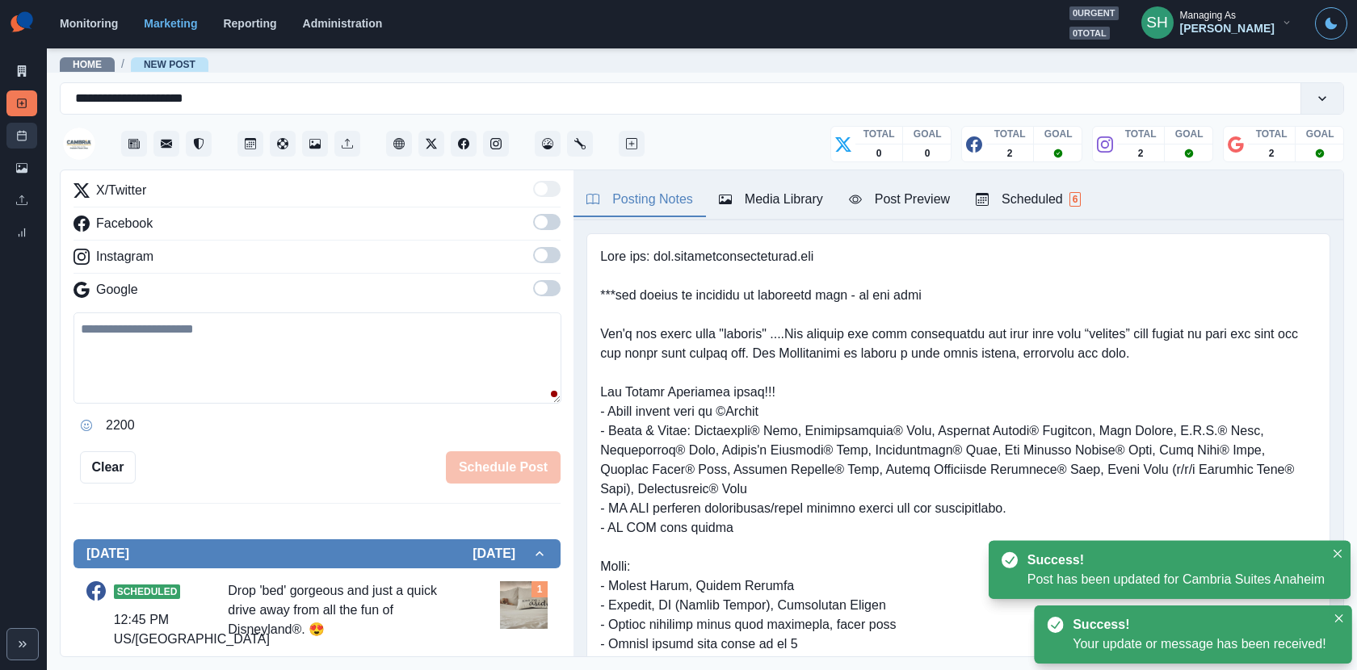
click at [19, 138] on icon at bounding box center [21, 135] width 11 height 11
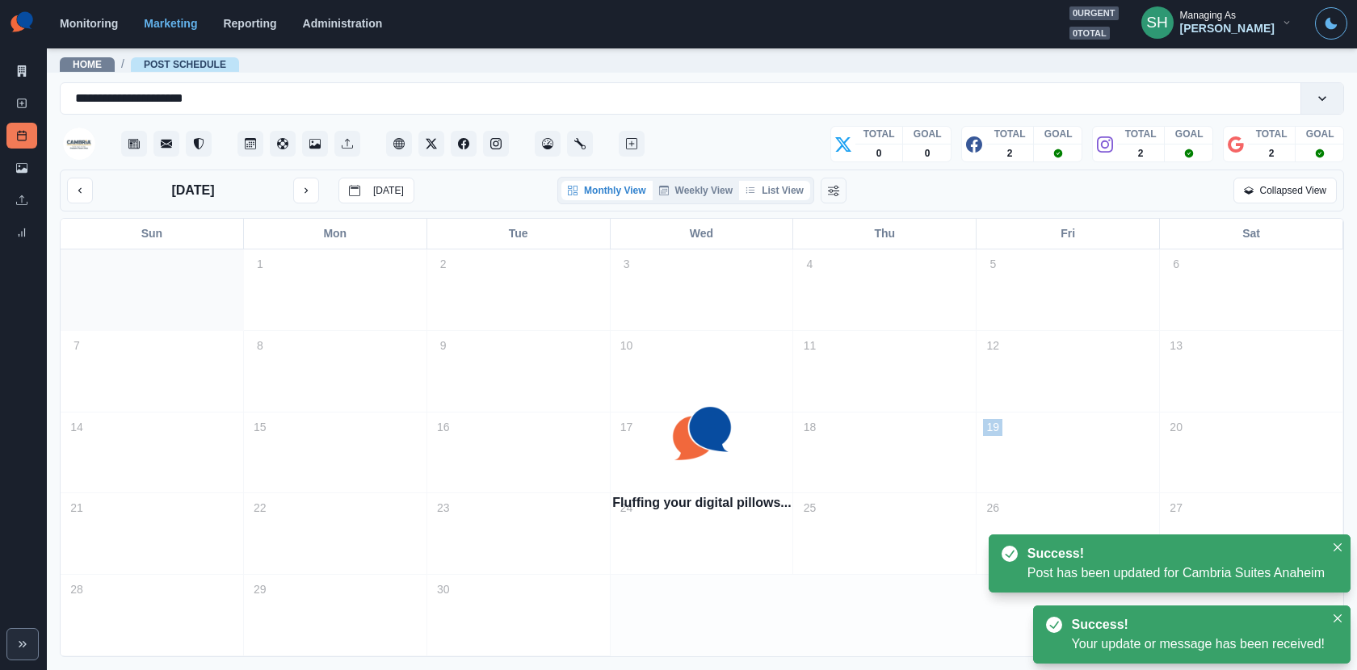
click at [796, 181] on button "List View" at bounding box center [774, 190] width 71 height 19
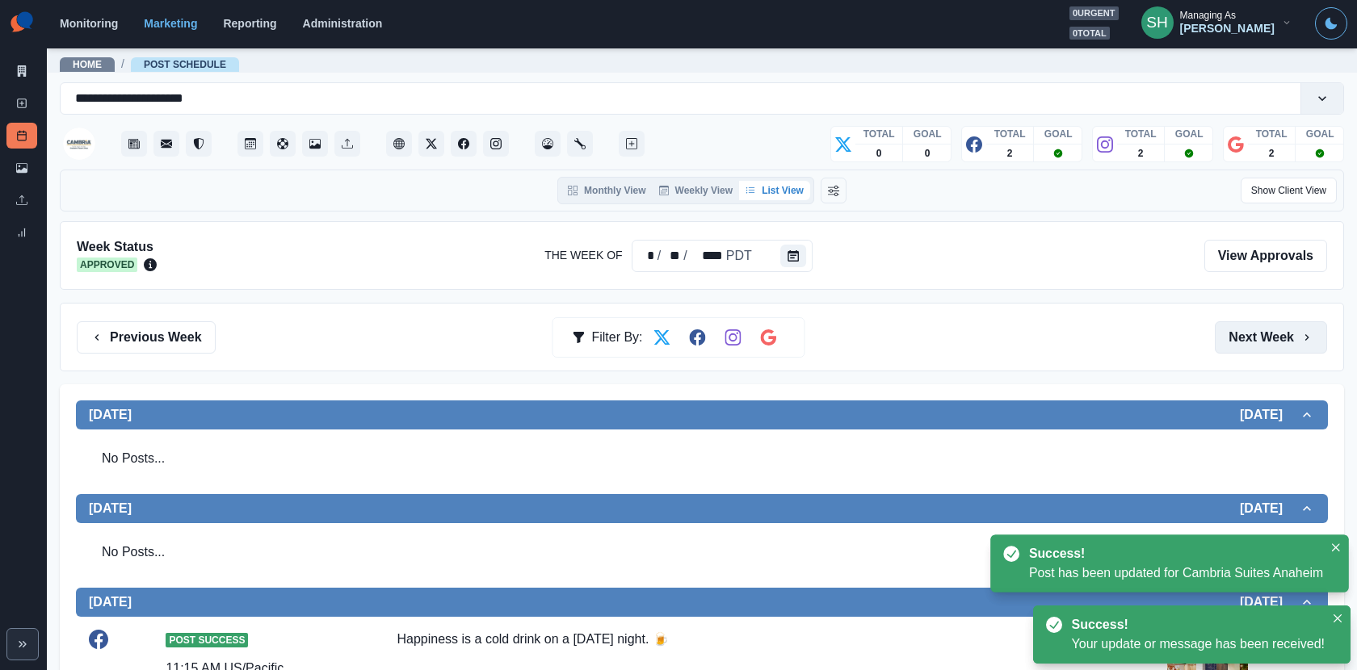
click at [1221, 335] on button "Next Week" at bounding box center [1271, 338] width 112 height 32
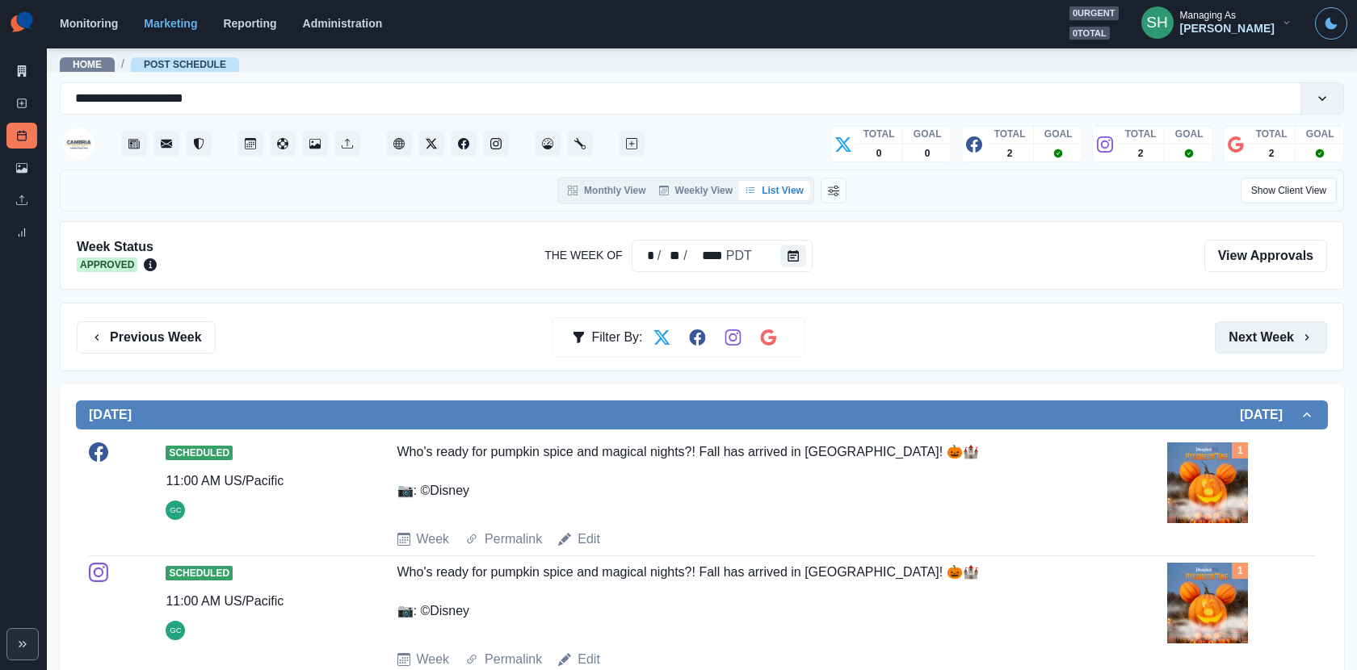
click at [1221, 335] on button "Next Week" at bounding box center [1271, 338] width 112 height 32
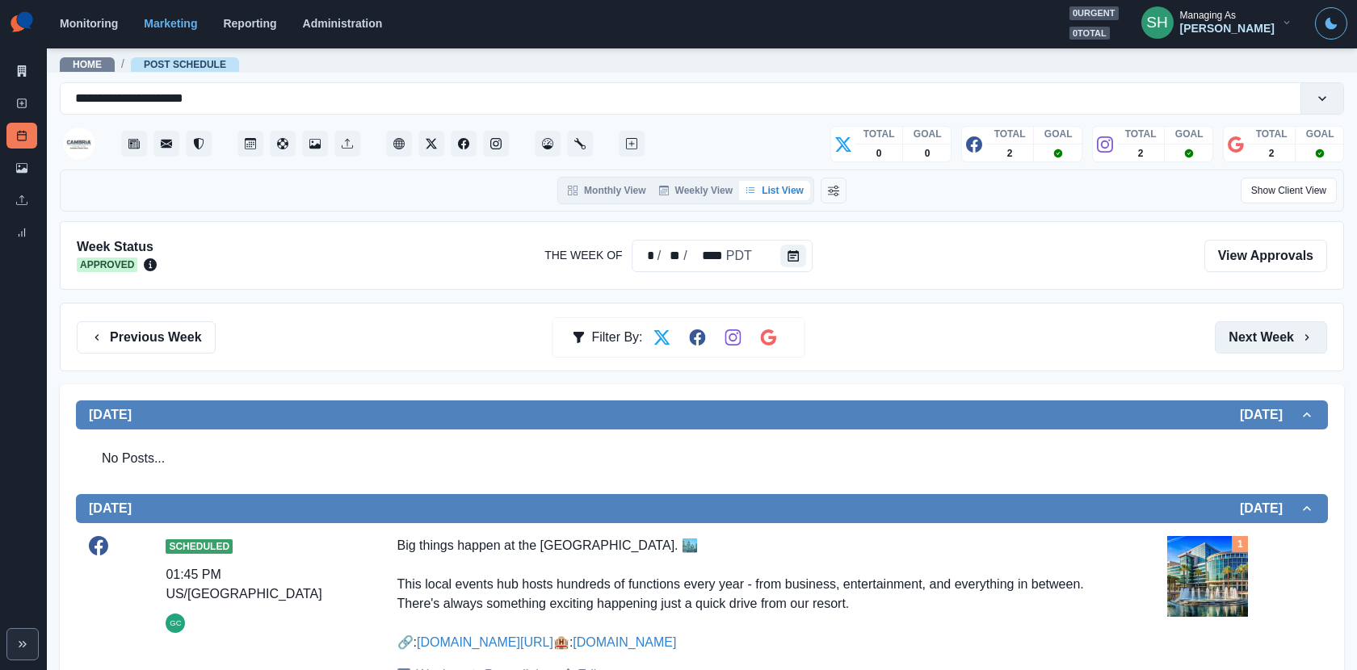
click at [1221, 335] on button "Next Week" at bounding box center [1271, 338] width 112 height 32
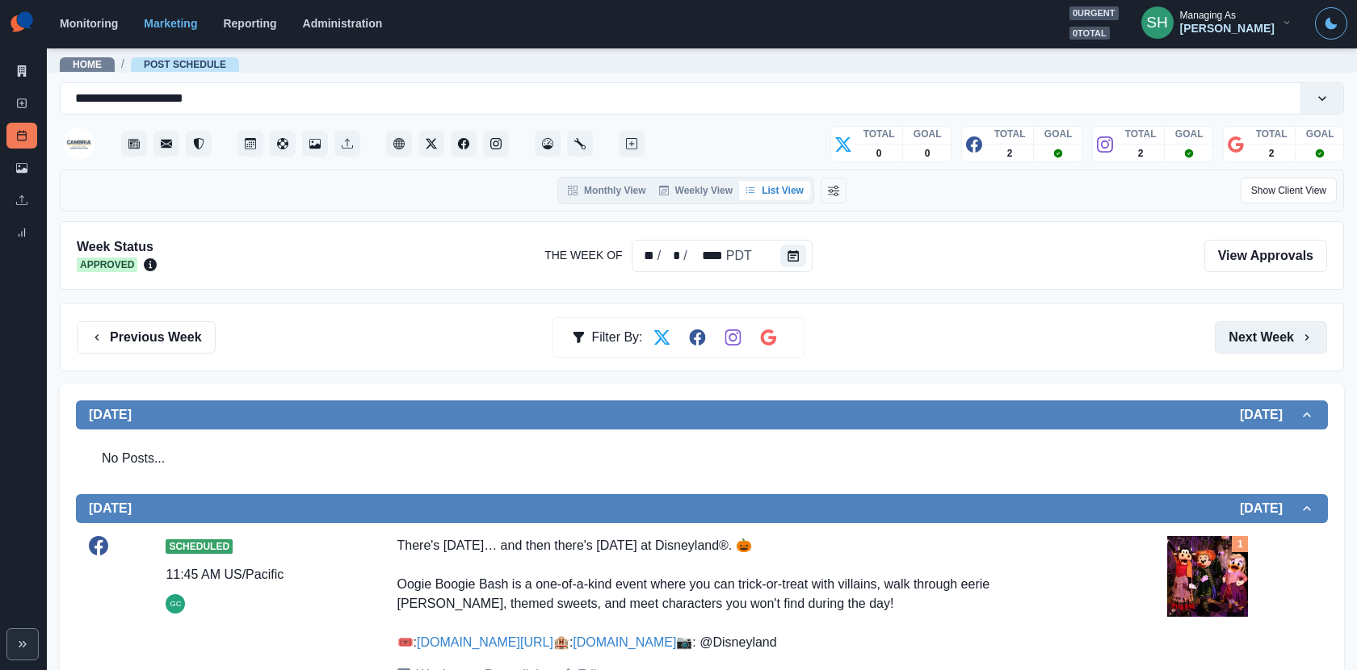
click at [1221, 343] on button "Next Week" at bounding box center [1271, 338] width 112 height 32
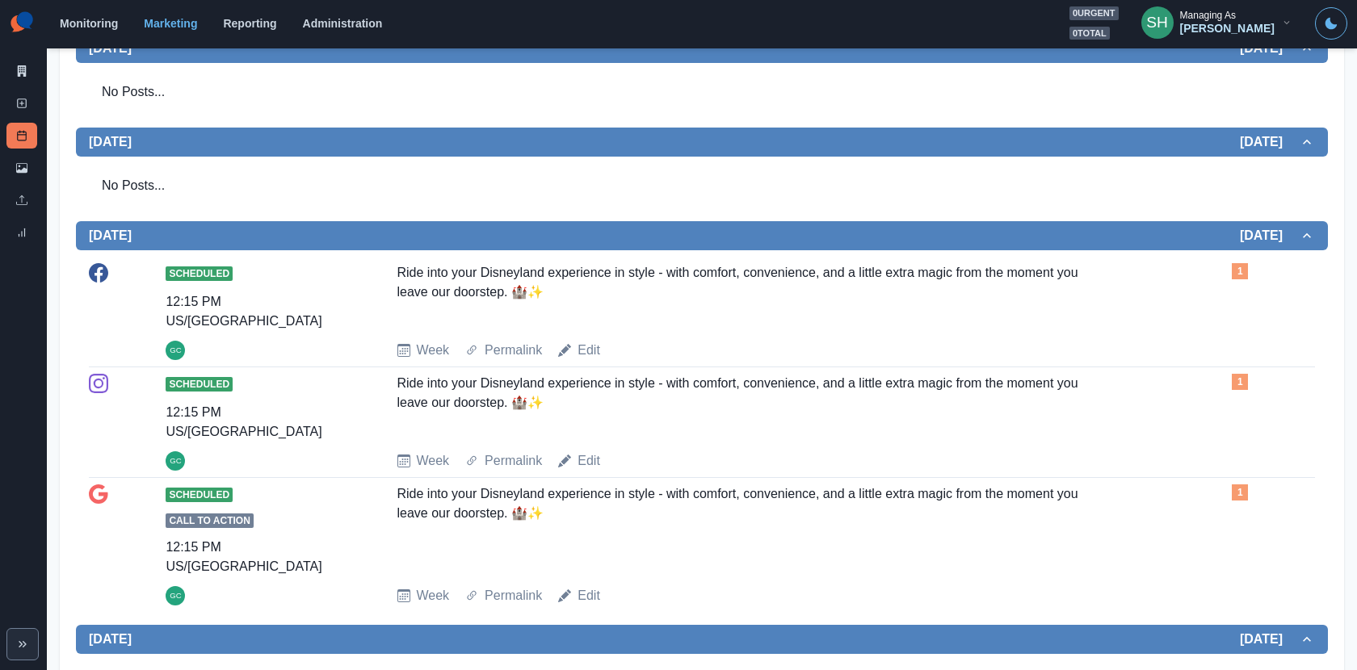
scroll to position [836, 0]
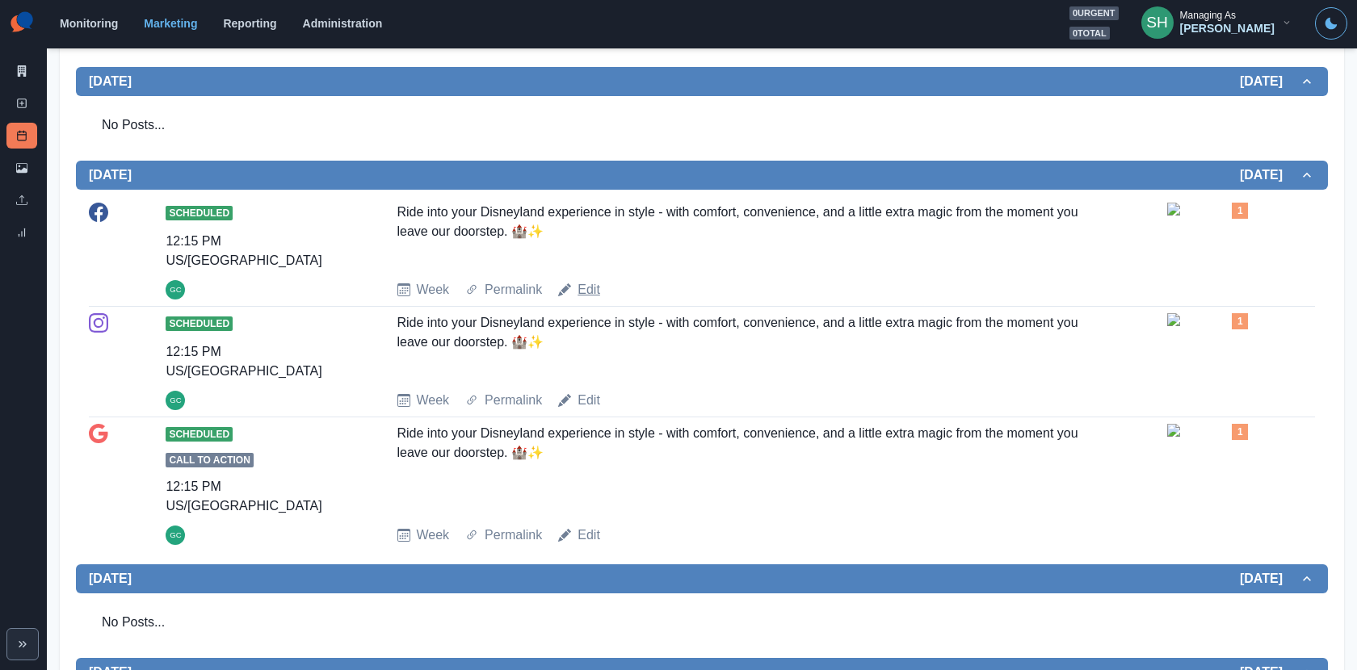
click at [582, 296] on link "Edit" at bounding box center [589, 289] width 23 height 19
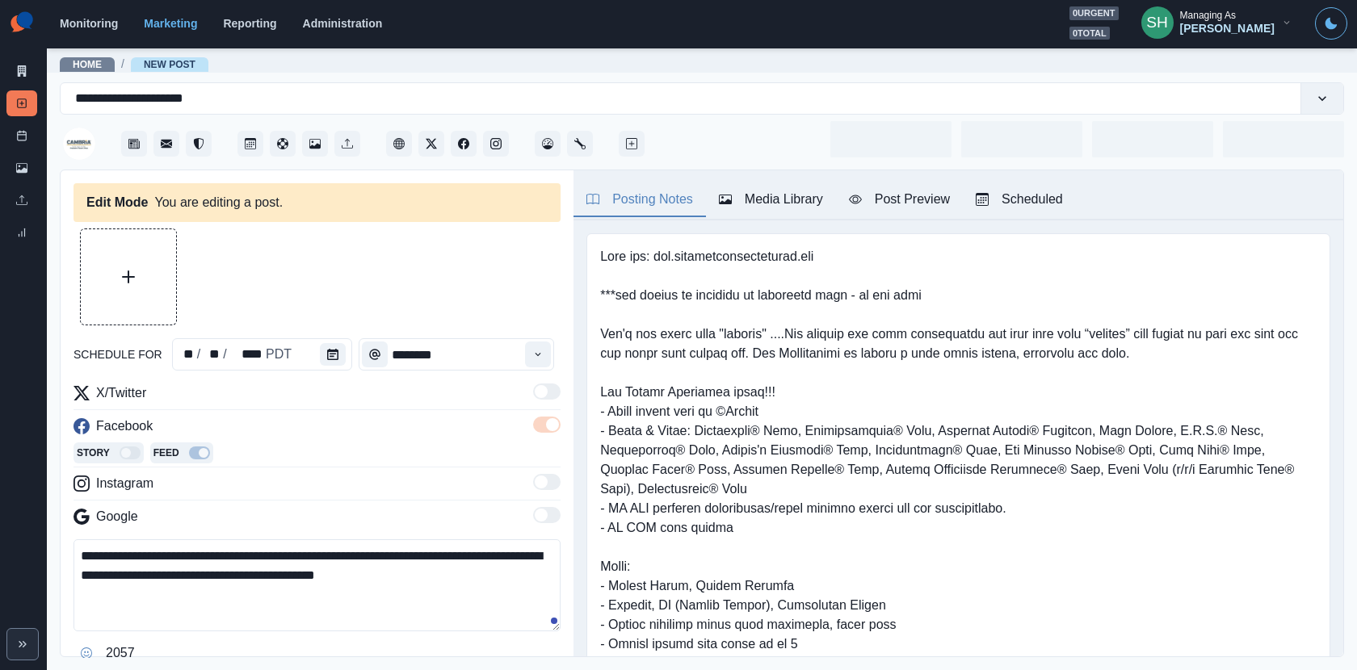
type input "********"
drag, startPoint x: 771, startPoint y: 426, endPoint x: 701, endPoint y: 426, distance: 69.5
click at [701, 426] on pre at bounding box center [958, 489] width 717 height 485
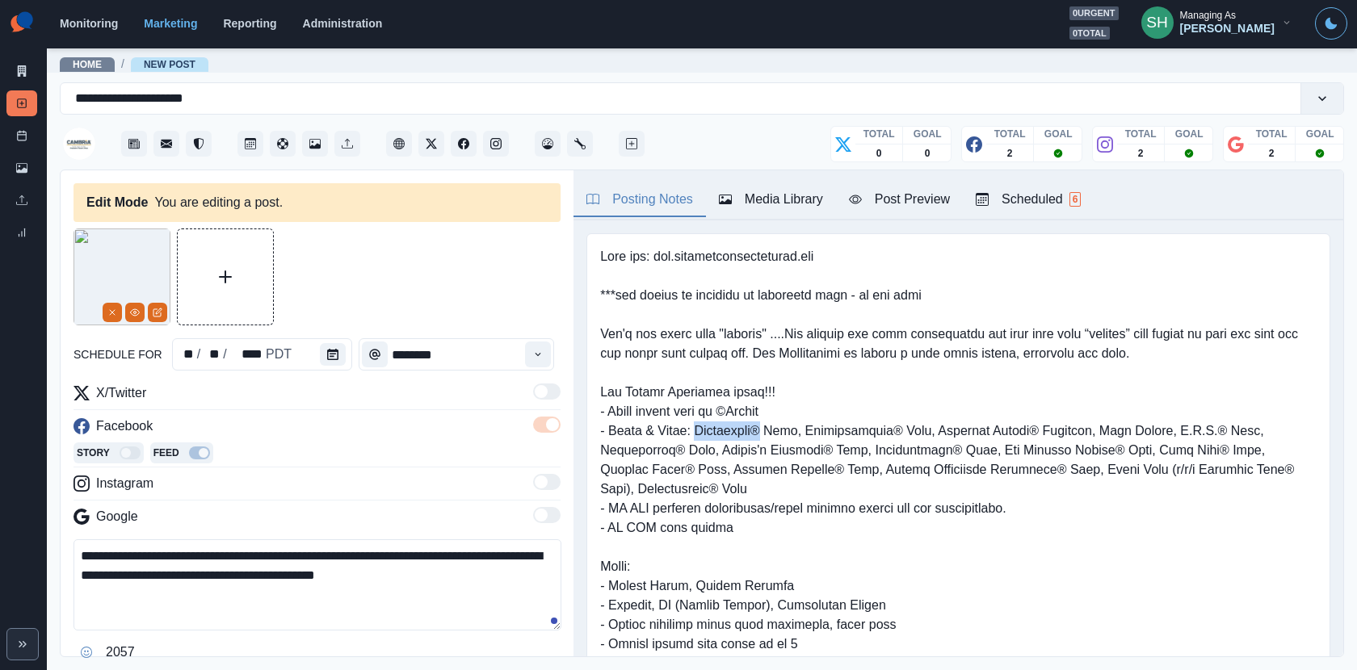
click at [701, 426] on pre at bounding box center [958, 489] width 717 height 485
drag, startPoint x: 769, startPoint y: 430, endPoint x: 696, endPoint y: 429, distance: 72.7
click at [696, 429] on pre at bounding box center [958, 489] width 717 height 485
copy pre "Disneyland®"
click at [236, 548] on textarea "**********" at bounding box center [318, 585] width 488 height 91
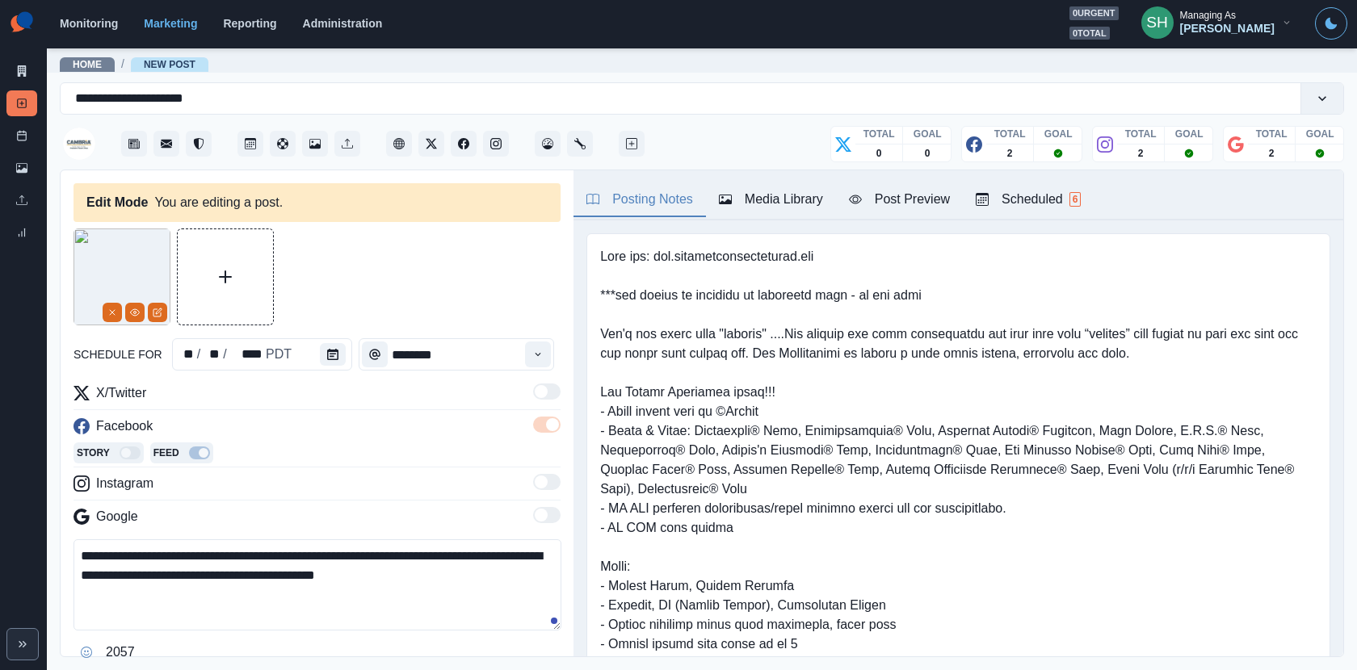
drag, startPoint x: 226, startPoint y: 553, endPoint x: 167, endPoint y: 550, distance: 59.0
click at [167, 550] on textarea "**********" at bounding box center [318, 585] width 488 height 91
paste textarea "**********"
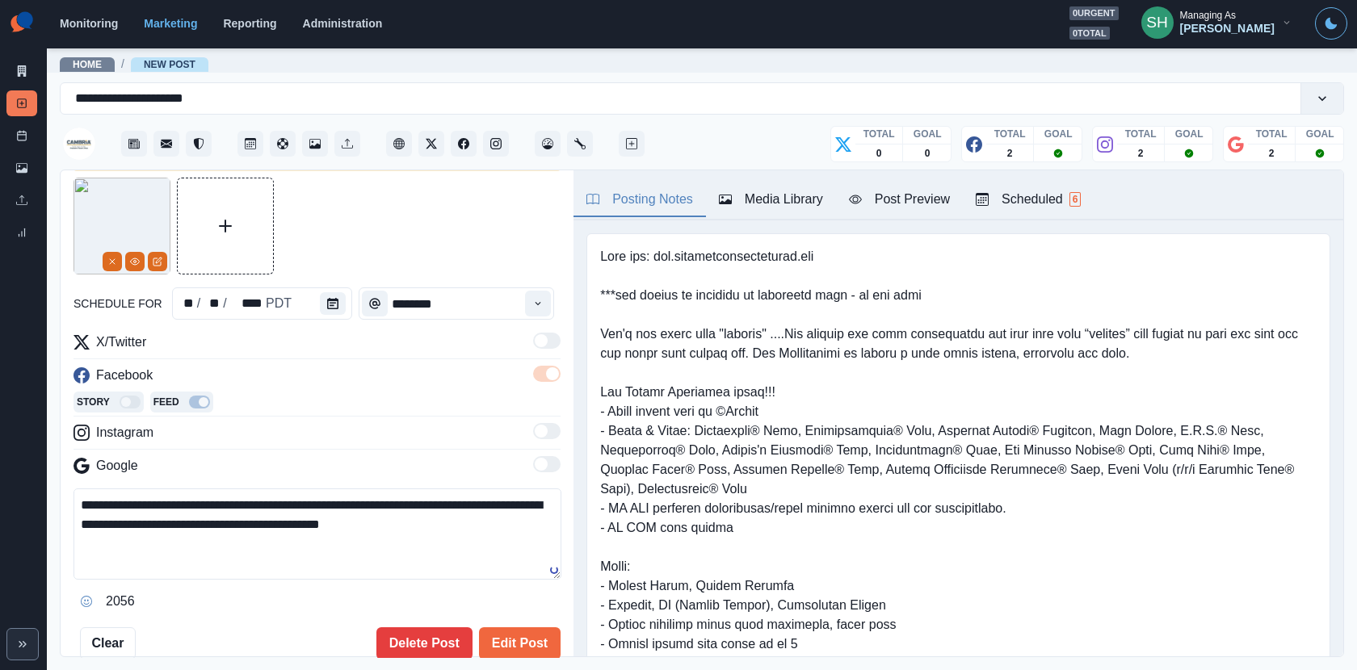
scroll to position [62, 0]
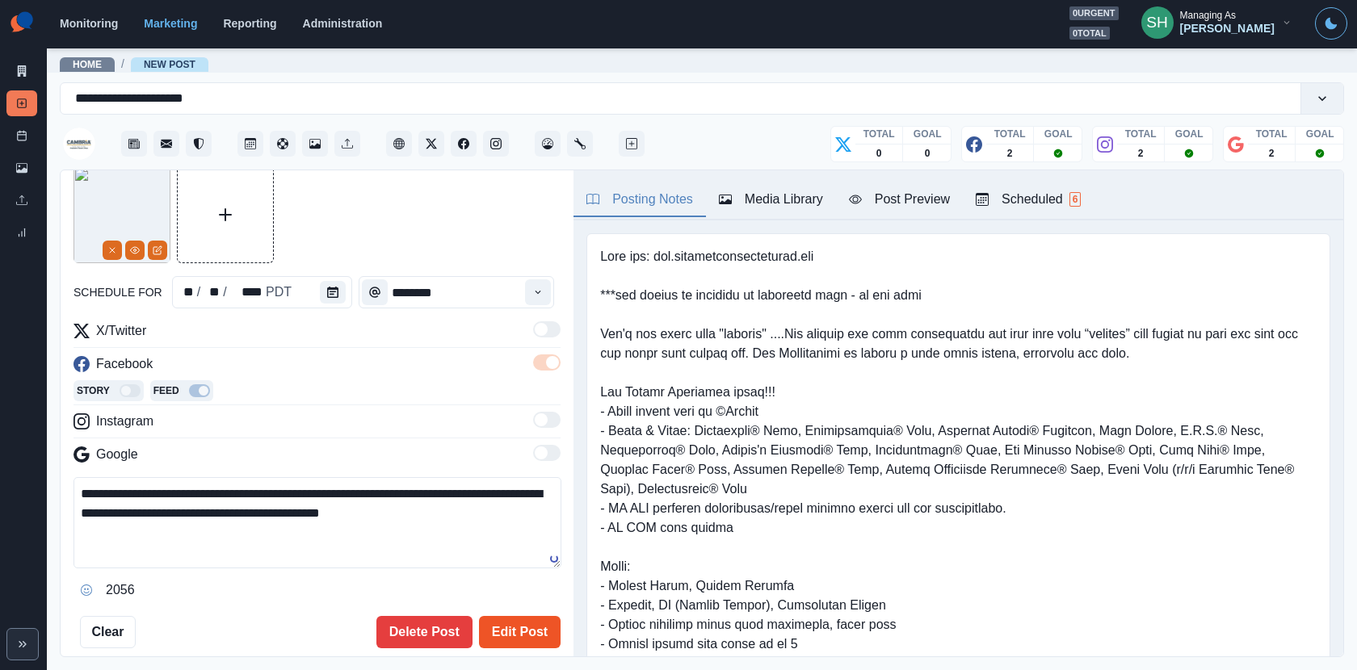
type textarea "**********"
click at [497, 603] on button "Edit Post" at bounding box center [520, 632] width 82 height 32
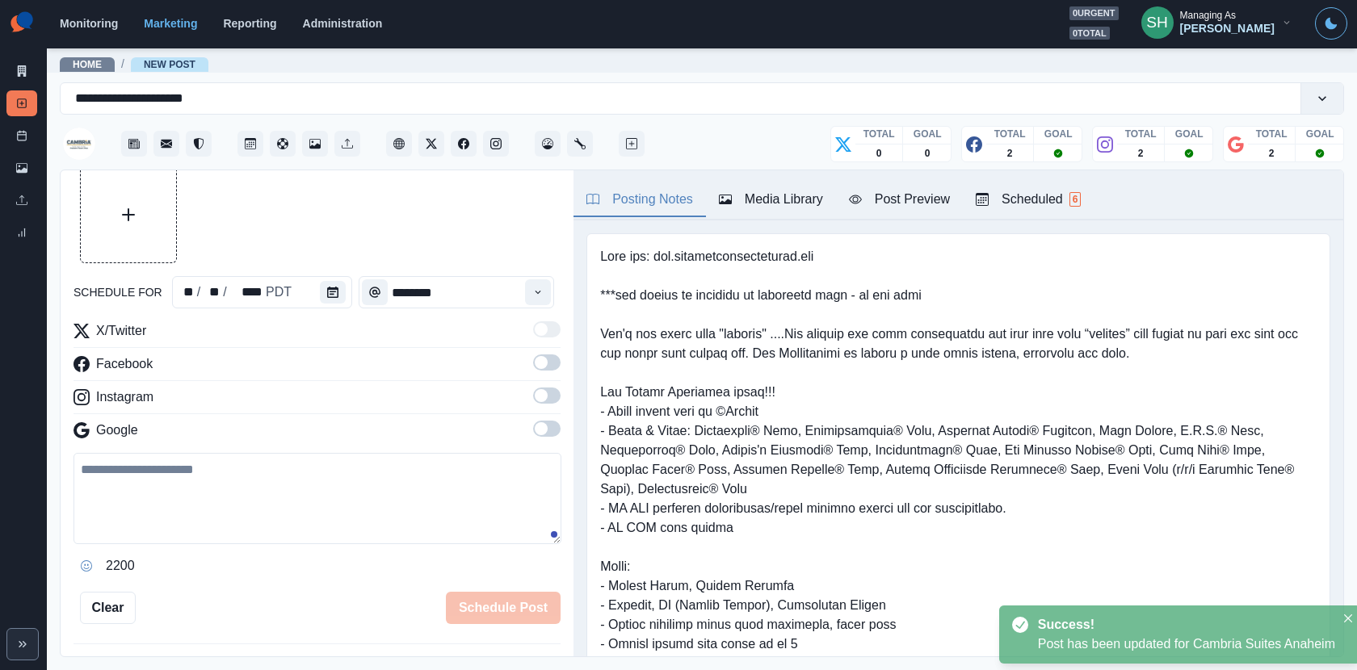
scroll to position [439, 0]
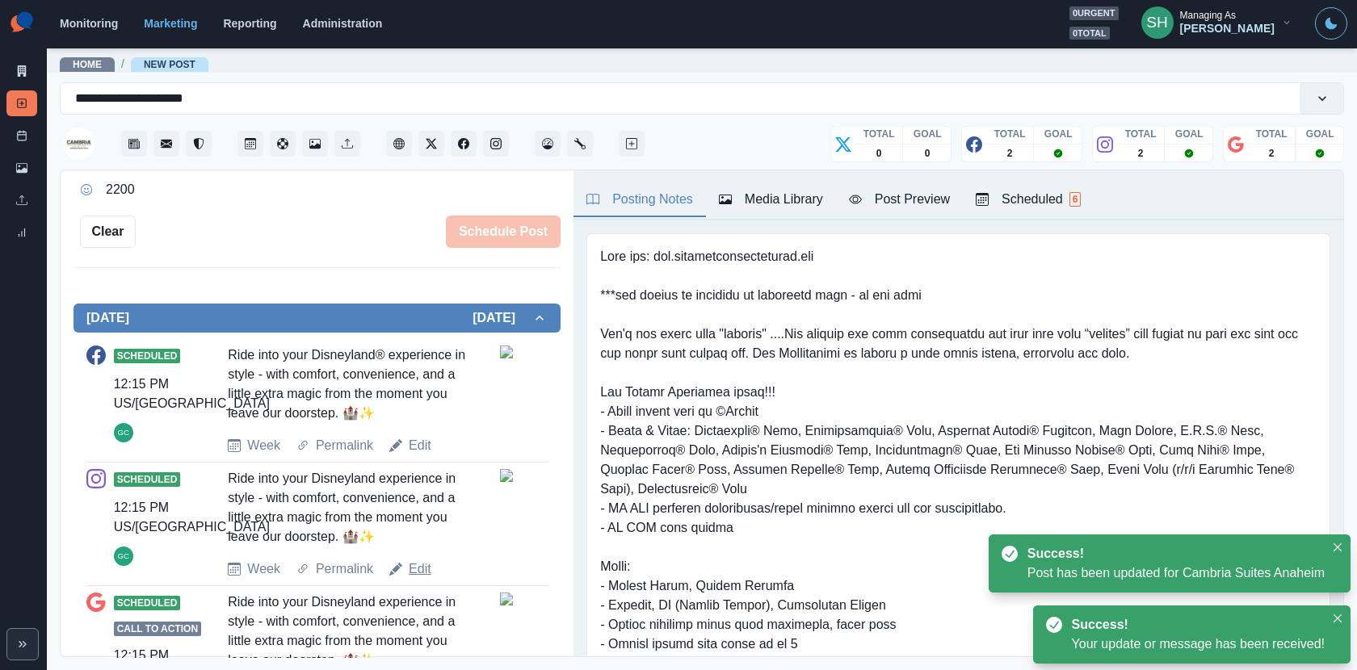
click at [430, 567] on link "Edit" at bounding box center [420, 569] width 23 height 19
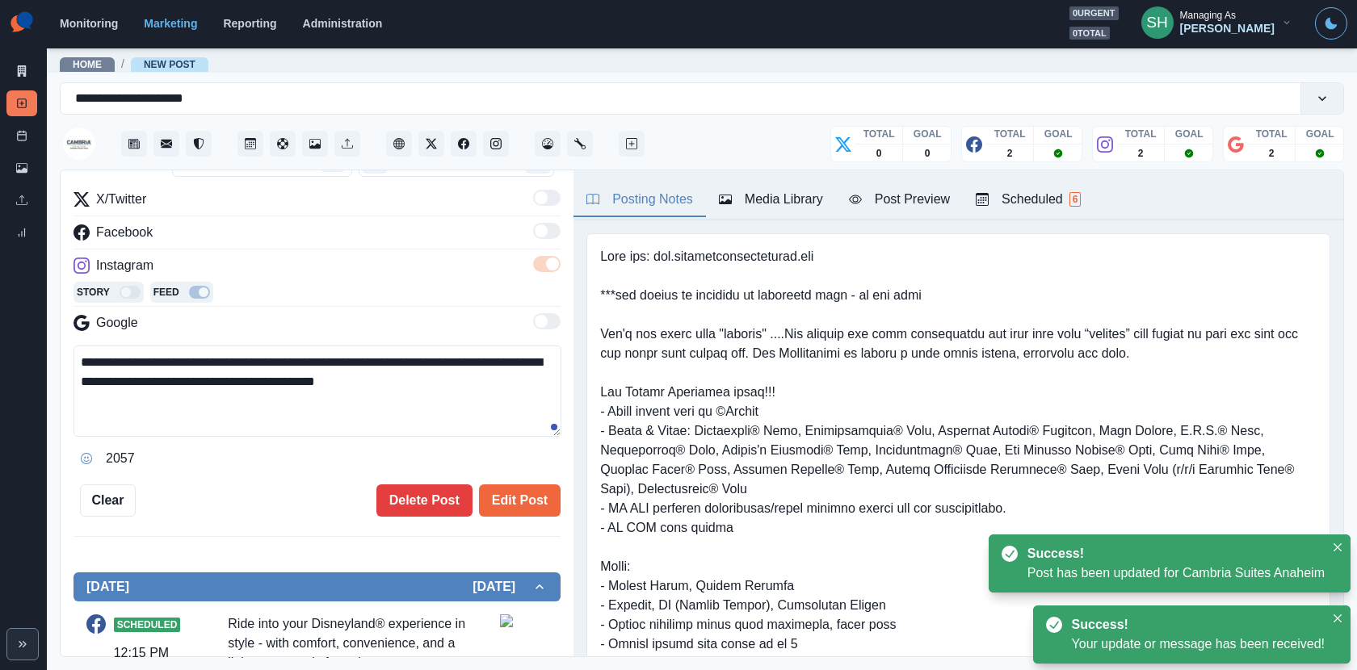
drag, startPoint x: 228, startPoint y: 355, endPoint x: 165, endPoint y: 355, distance: 63.0
click at [165, 355] on textarea "**********" at bounding box center [318, 391] width 488 height 91
paste textarea "**********"
type textarea "**********"
click at [519, 481] on div "**********" at bounding box center [317, 276] width 487 height 482
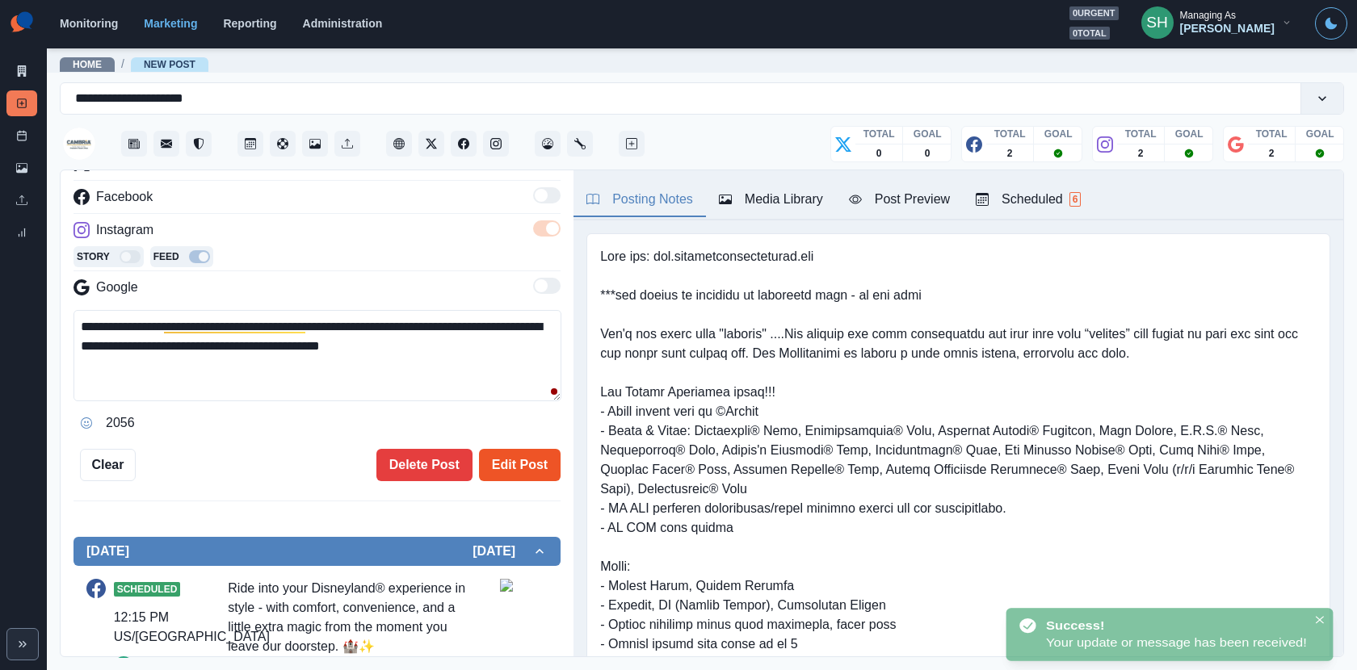
click at [518, 476] on button "Edit Post" at bounding box center [520, 465] width 82 height 32
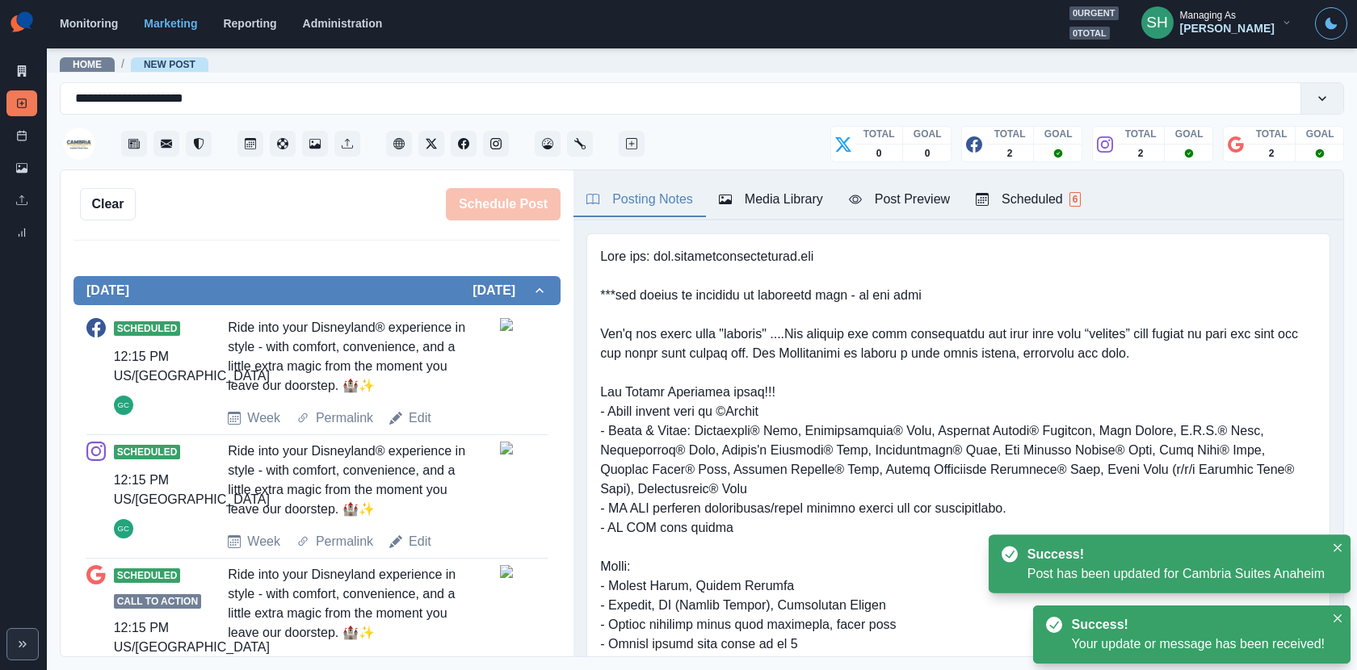
scroll to position [540, 0]
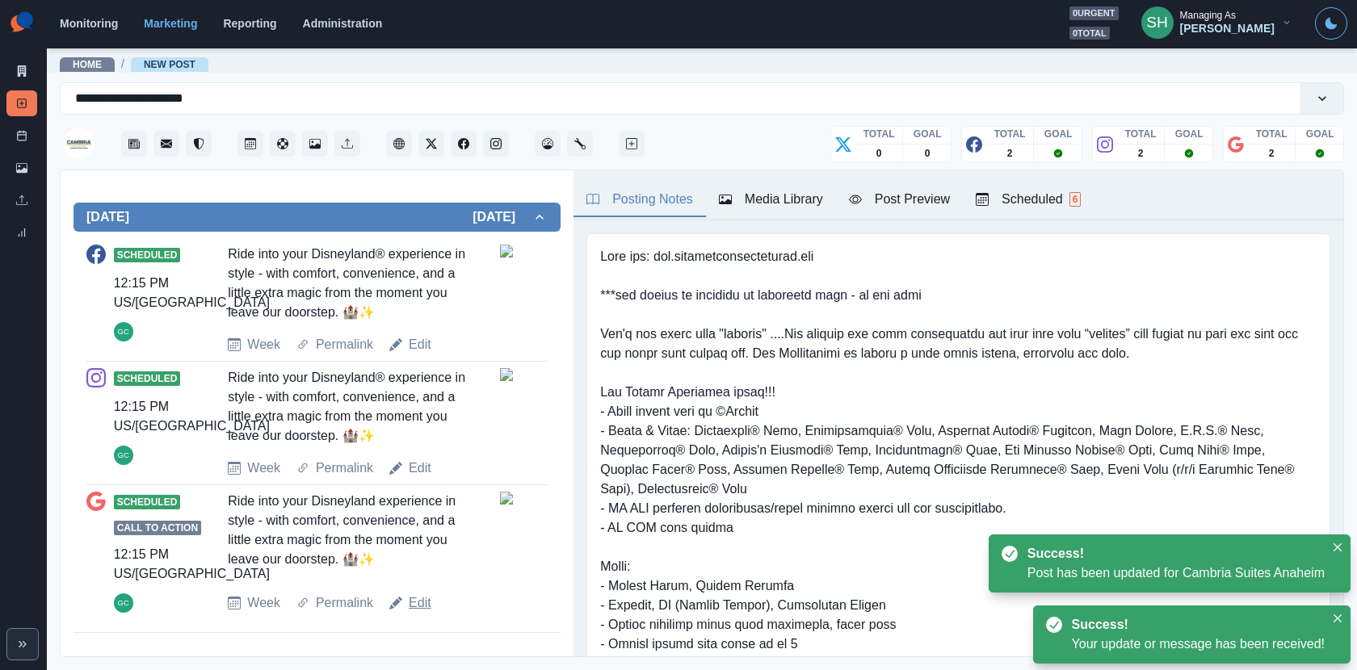
click at [422, 594] on link "Edit" at bounding box center [420, 603] width 23 height 19
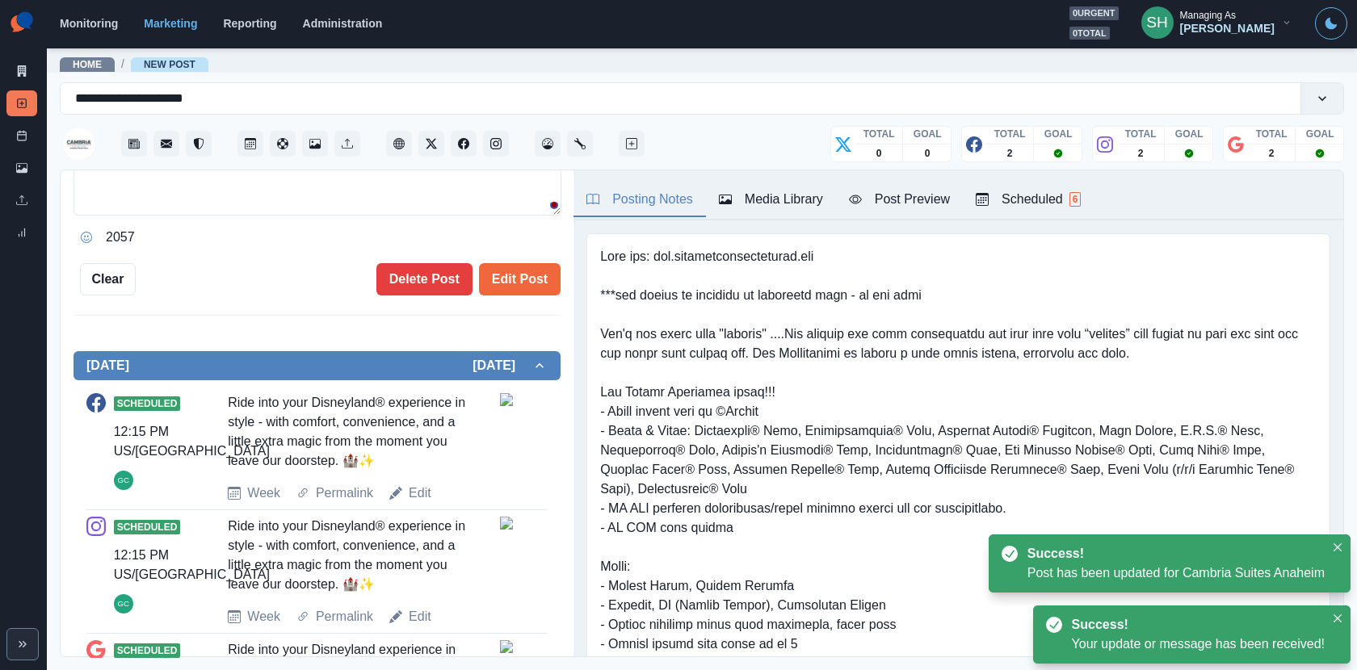
scroll to position [235, 0]
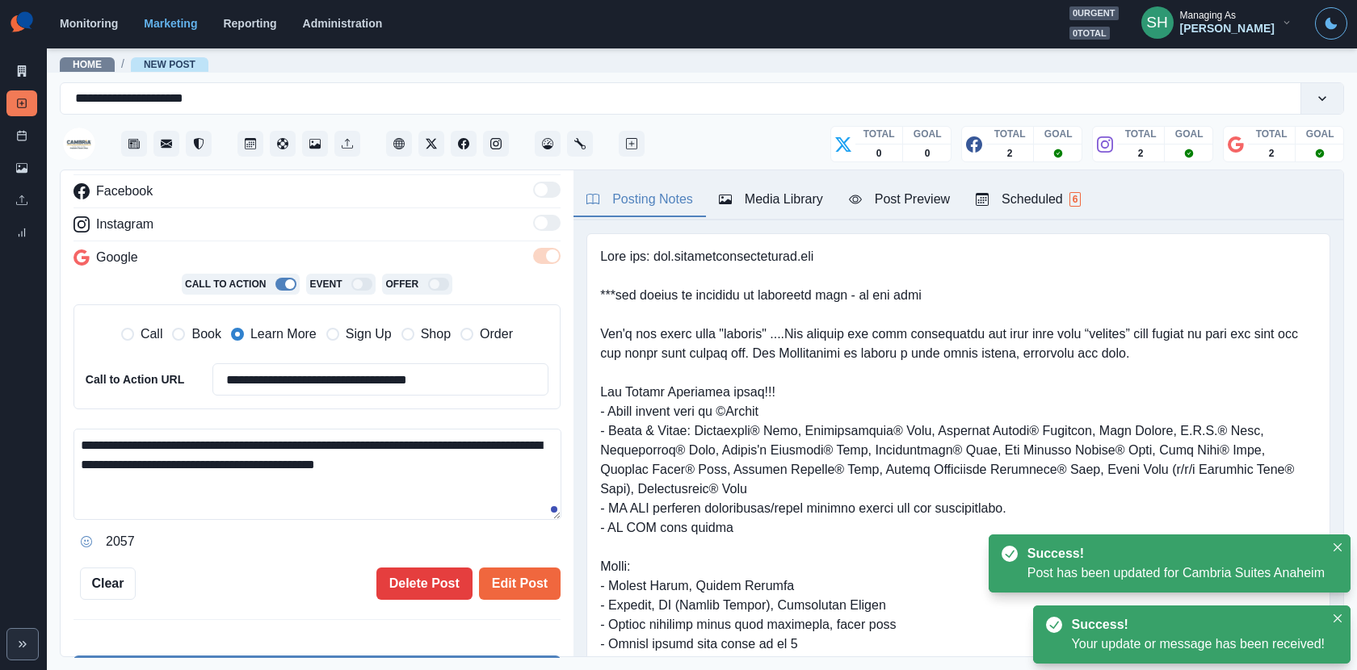
drag, startPoint x: 229, startPoint y: 435, endPoint x: 161, endPoint y: 436, distance: 68.7
click at [161, 436] on textarea "**********" at bounding box center [318, 474] width 488 height 91
paste textarea "**********"
type textarea "**********"
click at [514, 584] on button "Edit Post" at bounding box center [520, 584] width 82 height 32
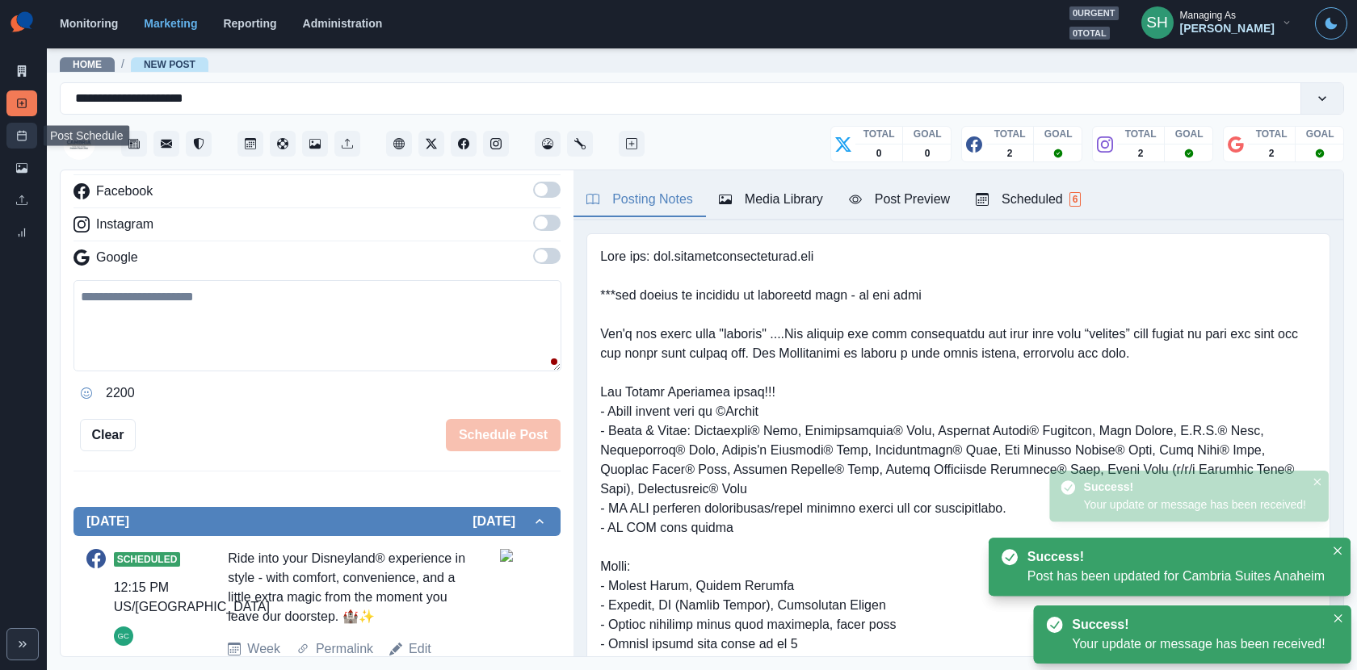
click at [16, 132] on icon at bounding box center [21, 135] width 11 height 11
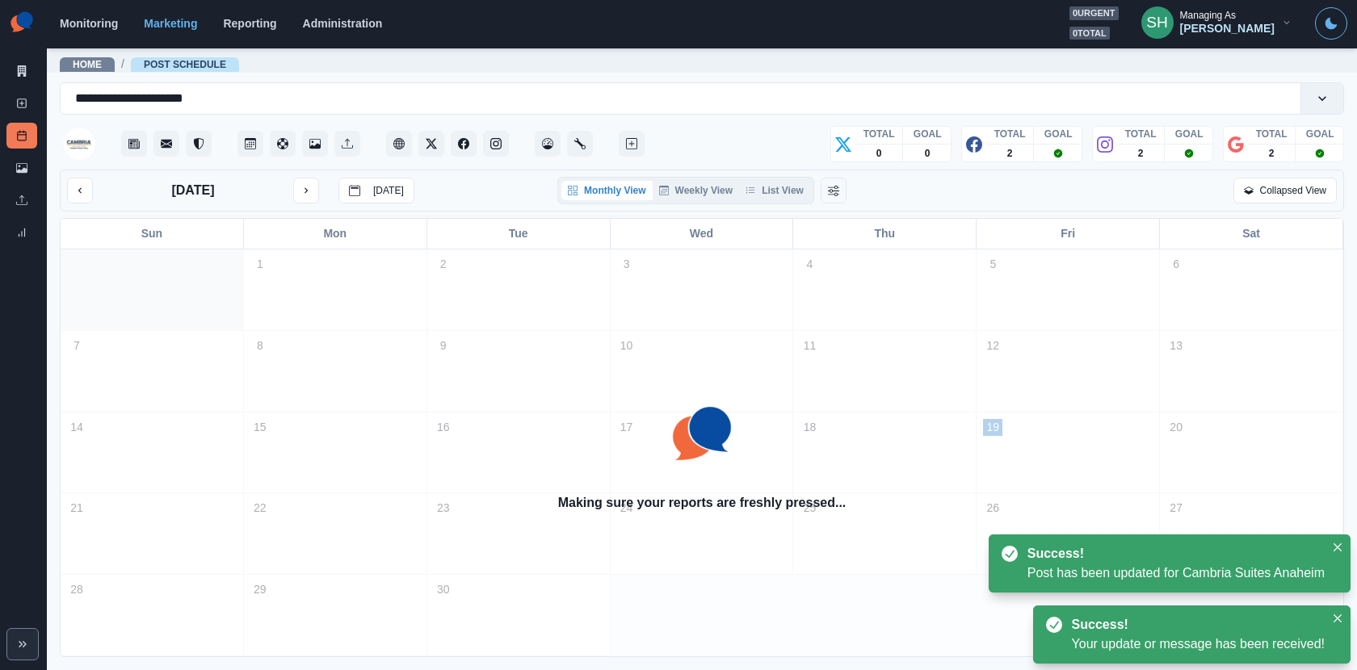
click at [792, 205] on div "September 2025 Today Monthly View Weekly View List View Collapsed View" at bounding box center [702, 191] width 1284 height 42
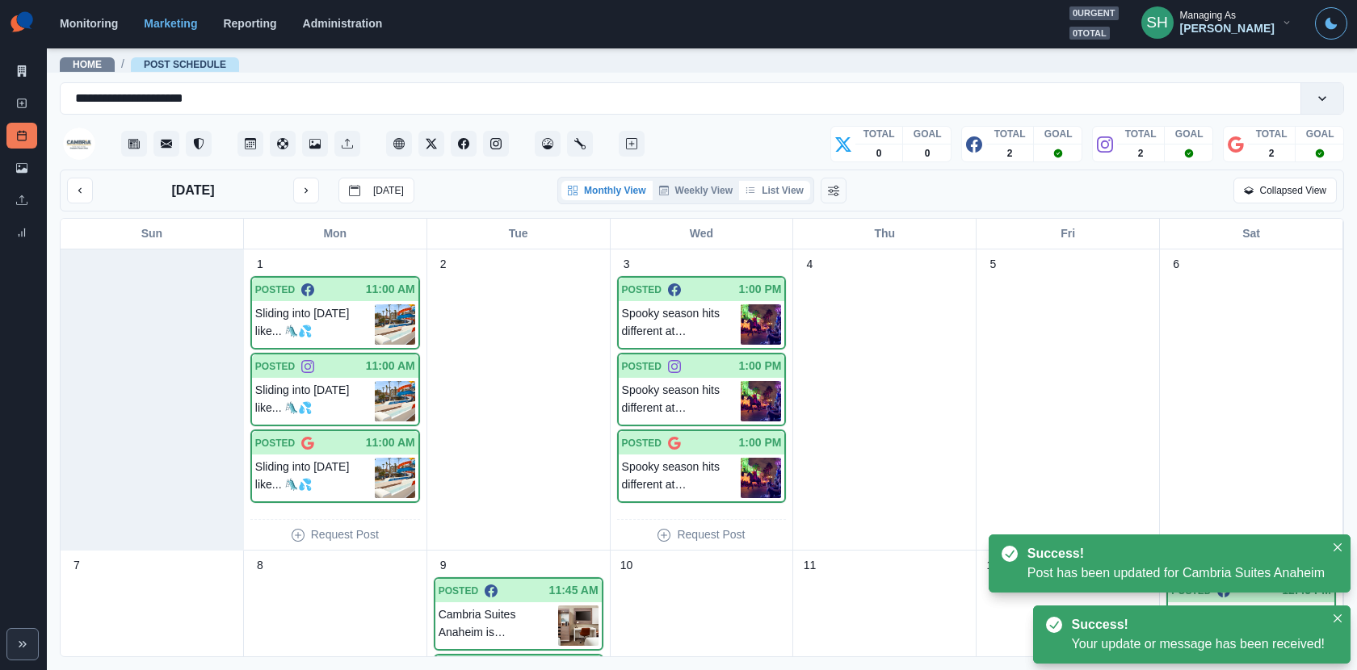
click at [780, 184] on button "List View" at bounding box center [774, 190] width 71 height 19
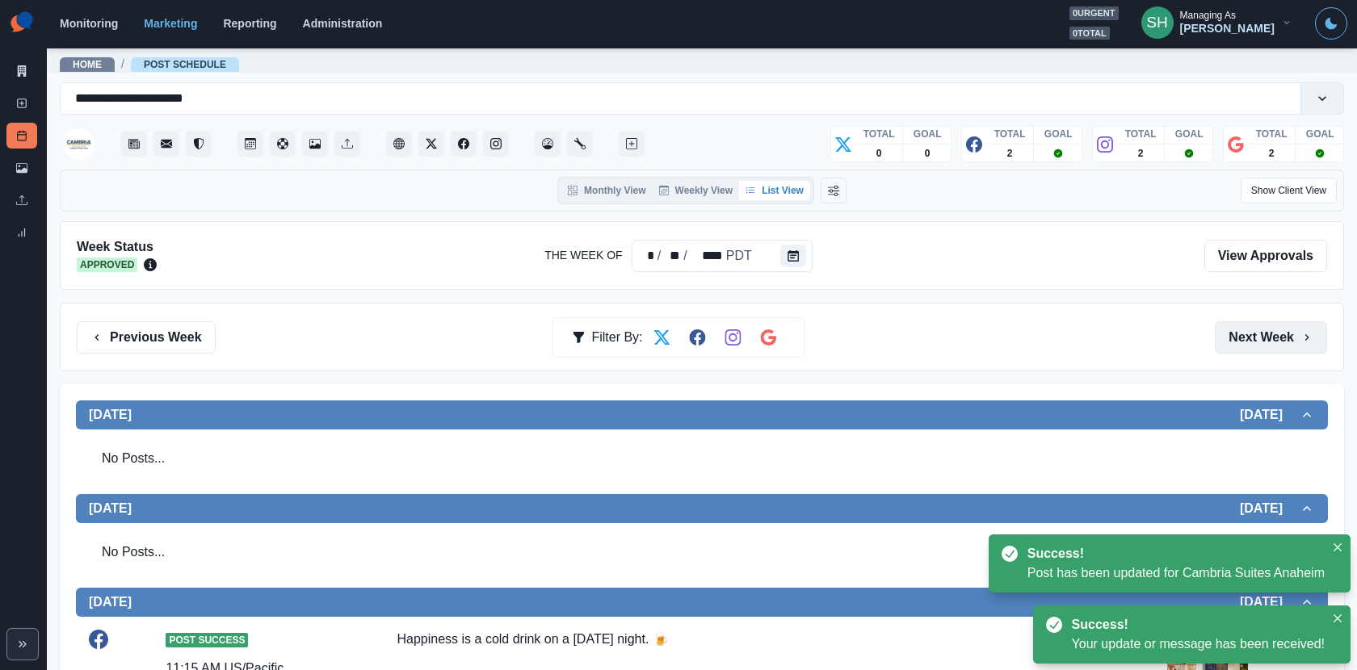
click at [1221, 330] on button "Next Week" at bounding box center [1271, 338] width 112 height 32
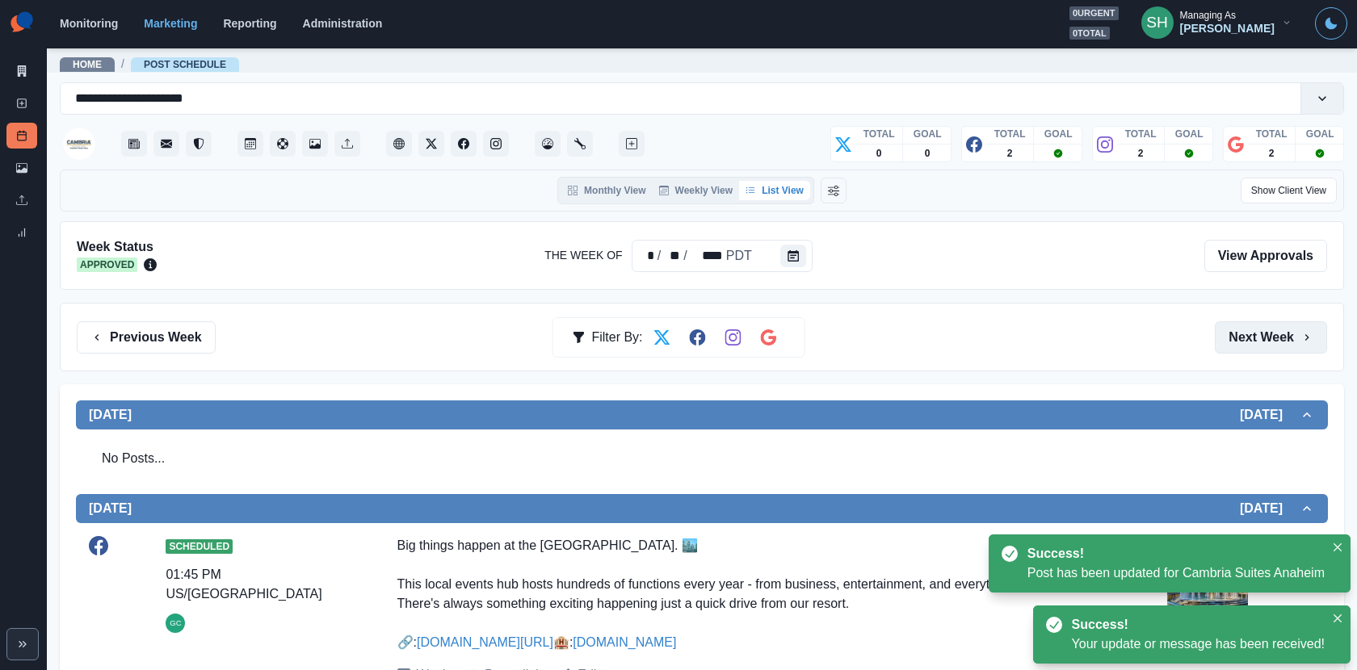
click at [1221, 330] on button "Next Week" at bounding box center [1271, 338] width 112 height 32
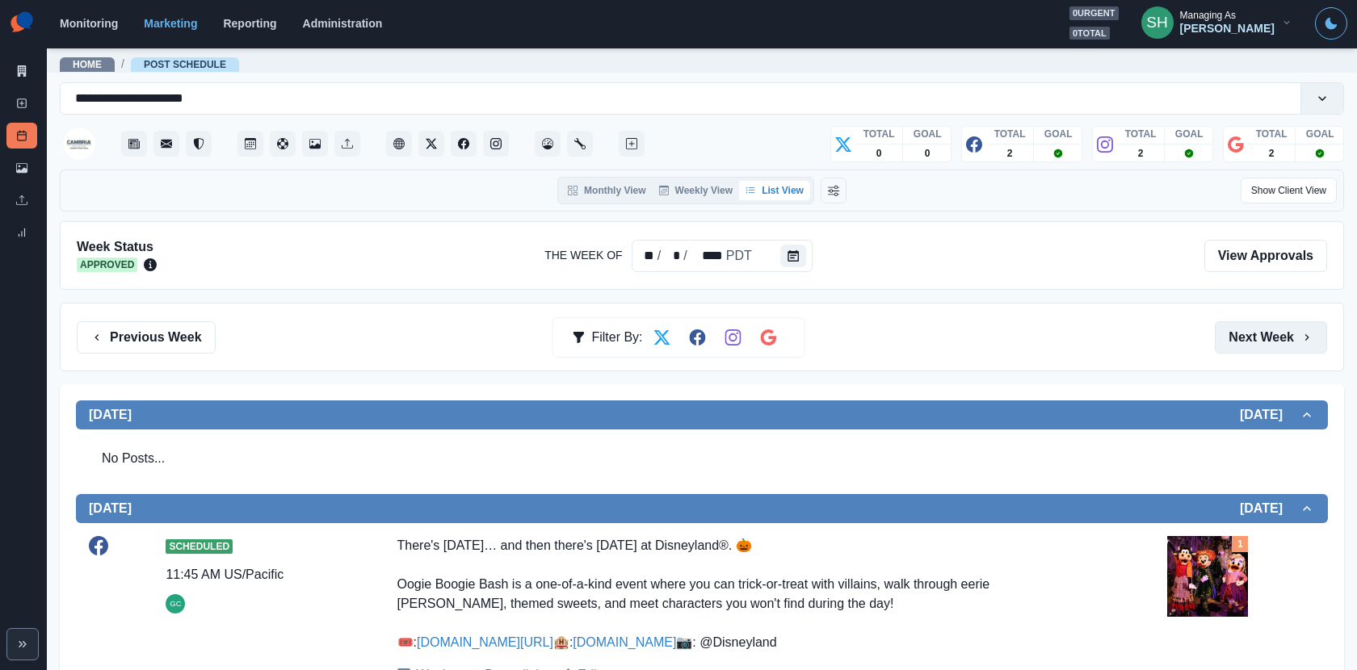
click at [1221, 330] on button "Next Week" at bounding box center [1271, 338] width 112 height 32
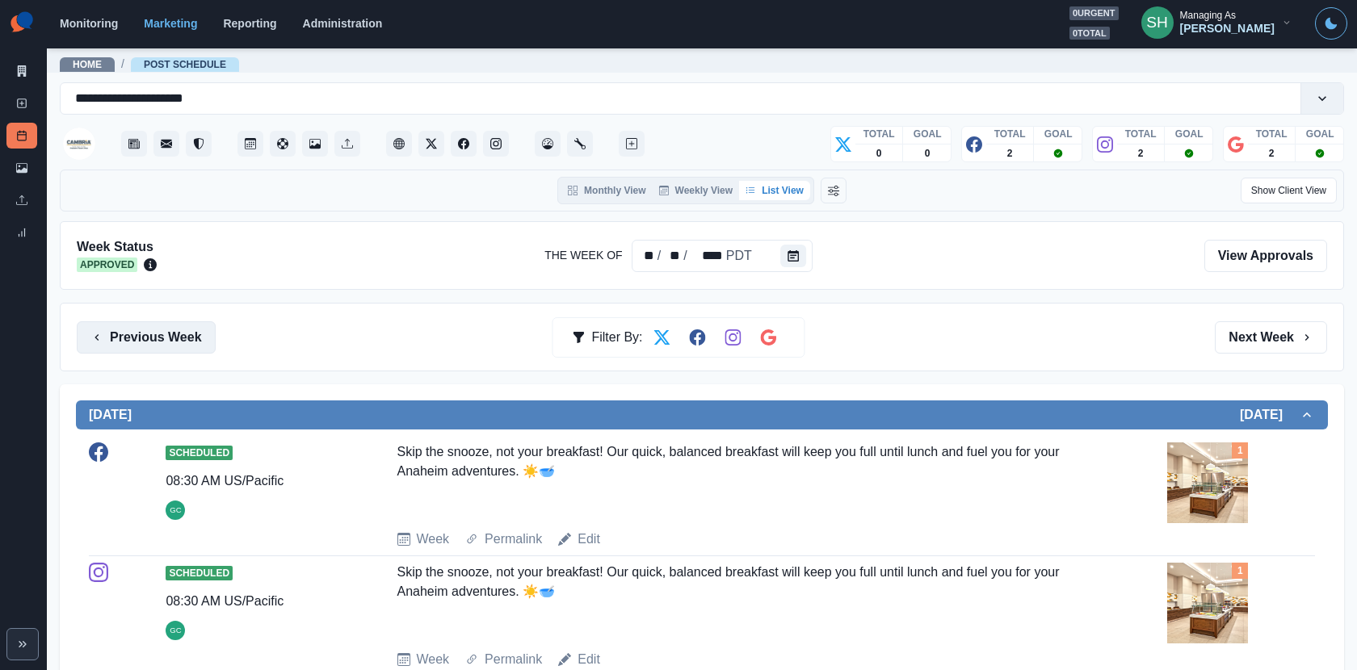
click at [179, 332] on button "Previous Week" at bounding box center [146, 338] width 139 height 32
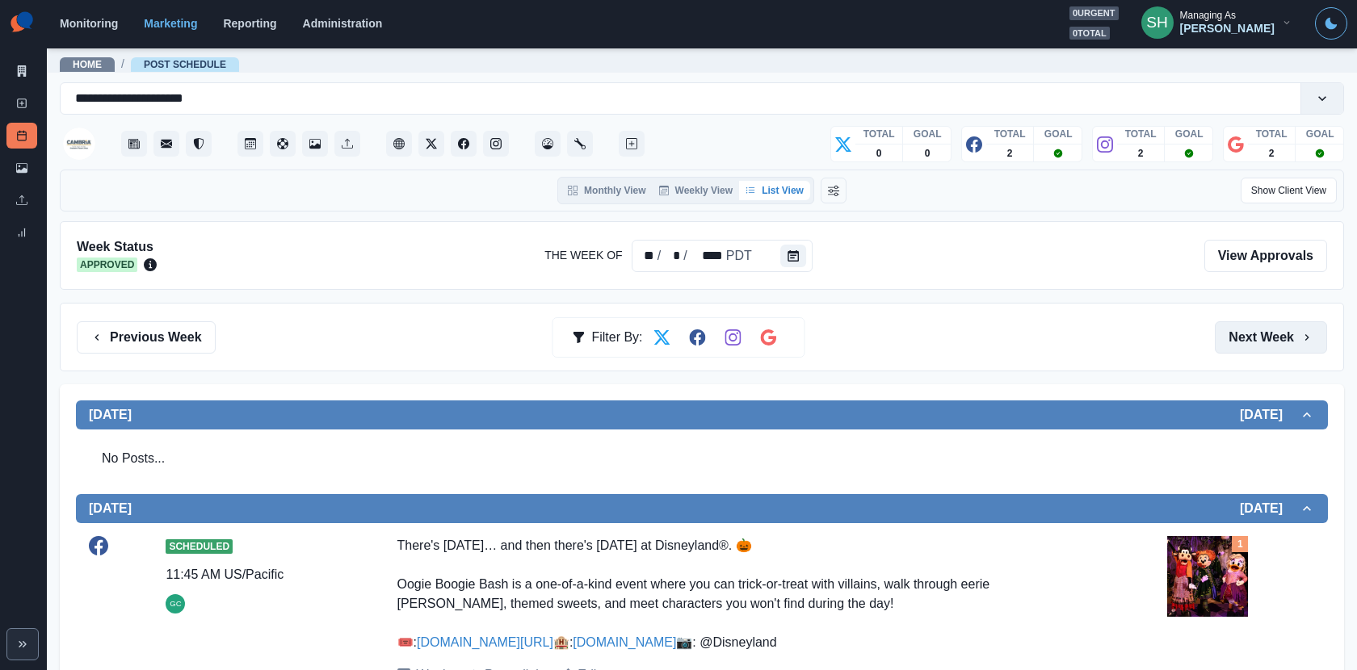
click at [1220, 338] on button "Next Week" at bounding box center [1271, 338] width 112 height 32
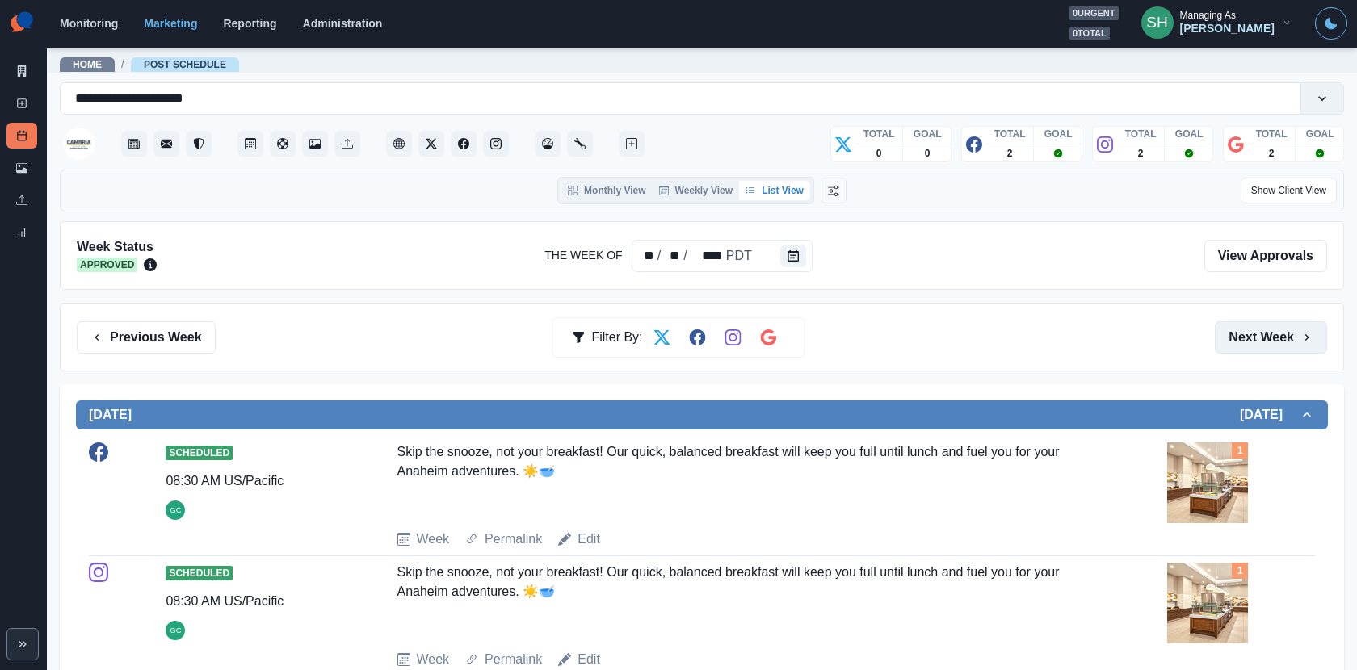
click at [1220, 338] on button "Next Week" at bounding box center [1271, 338] width 112 height 32
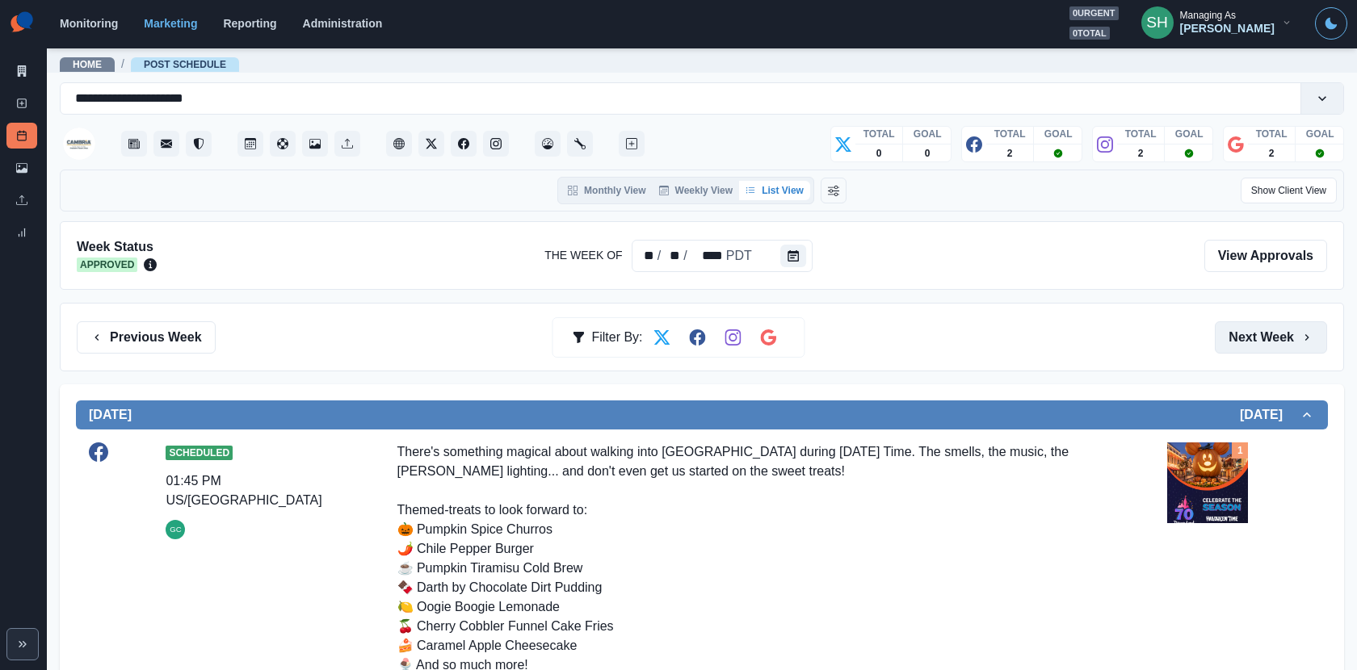
click at [1221, 338] on button "Next Week" at bounding box center [1271, 338] width 112 height 32
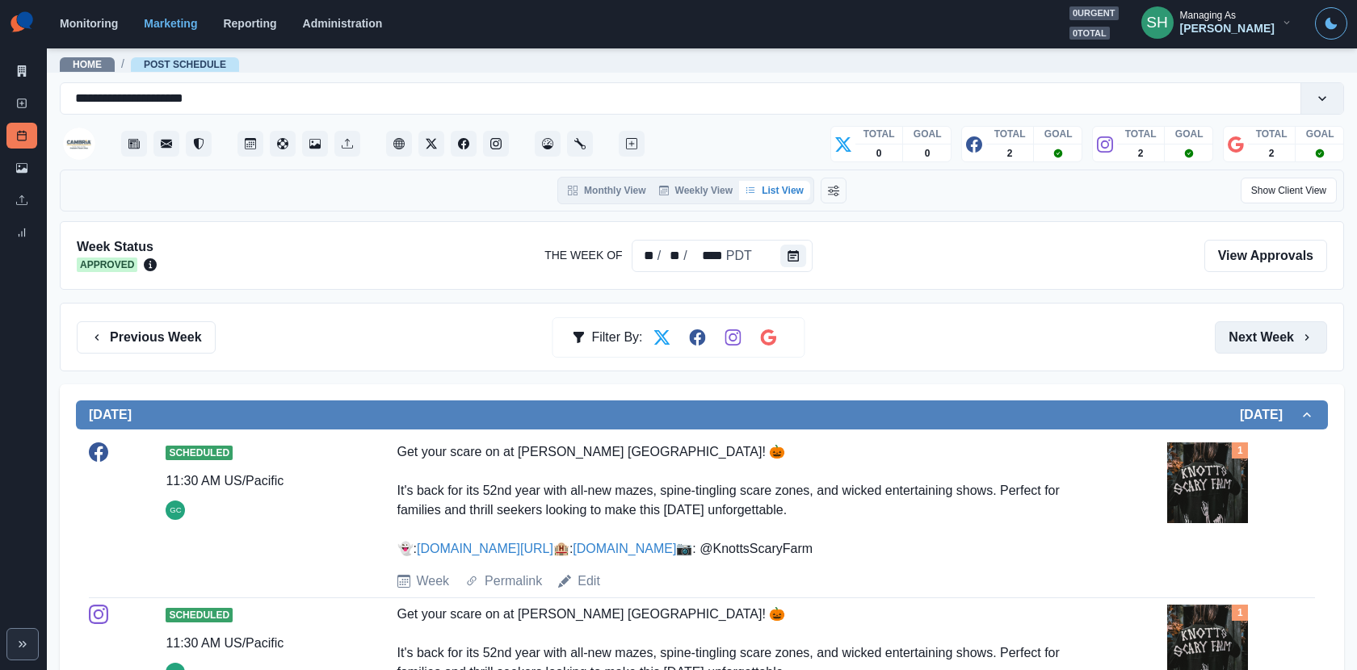
click at [1221, 323] on button "Next Week" at bounding box center [1271, 338] width 112 height 32
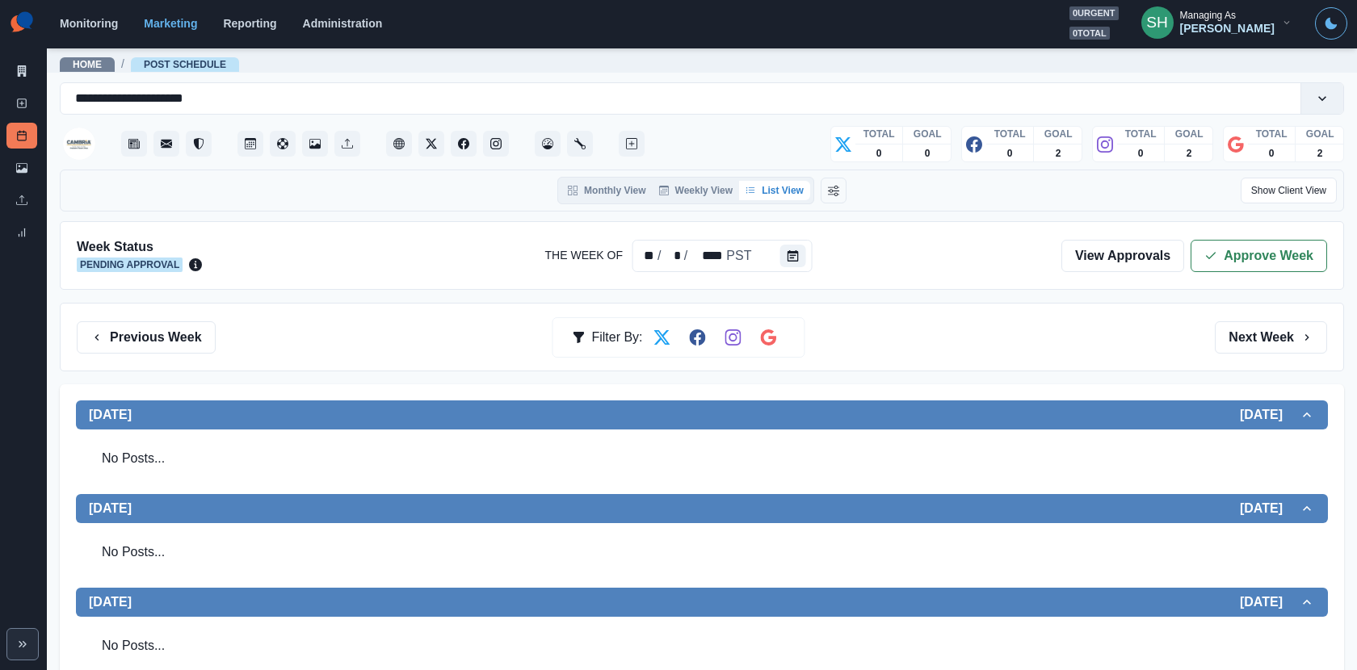
scroll to position [242, 0]
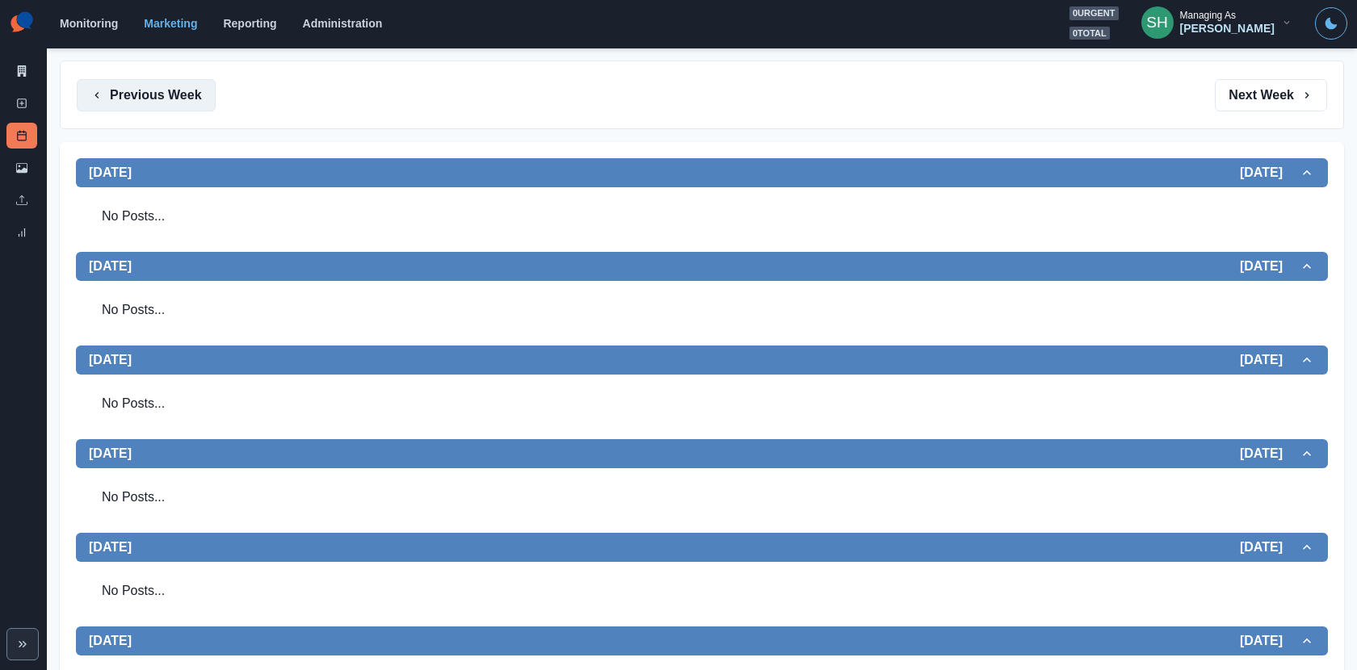
click at [130, 95] on button "Previous Week" at bounding box center [146, 95] width 139 height 32
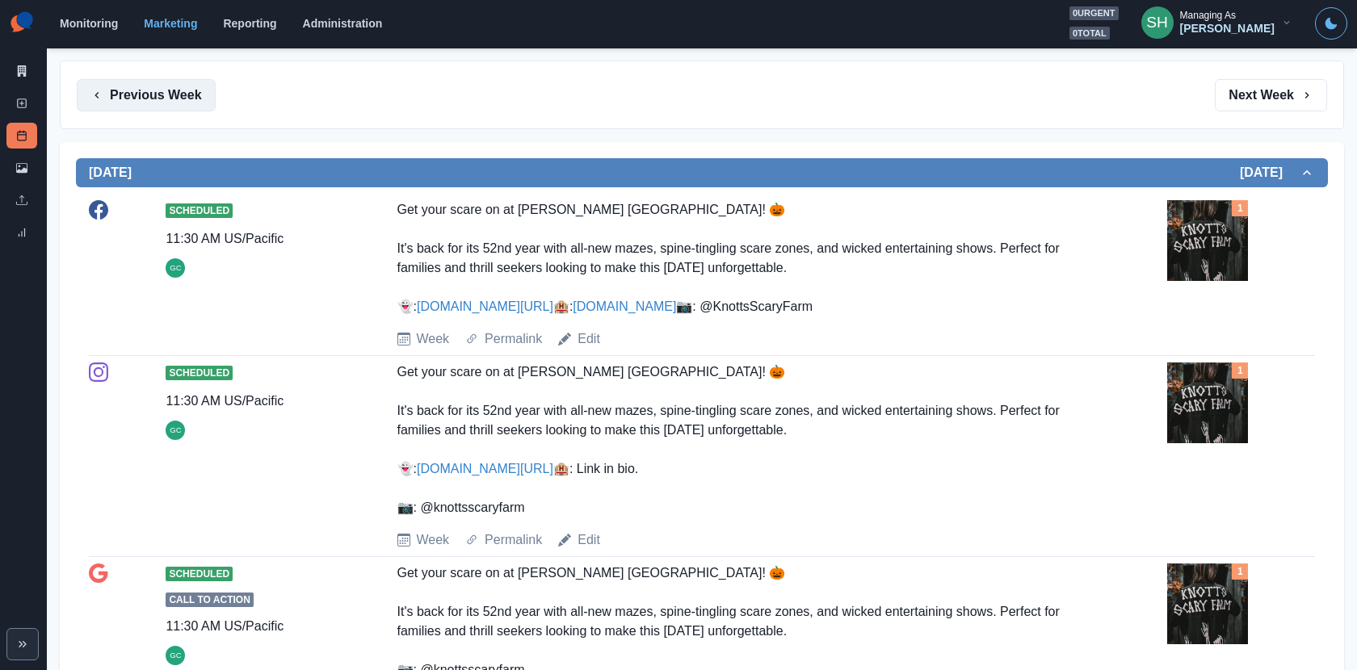
click at [191, 102] on button "Previous Week" at bounding box center [146, 95] width 139 height 32
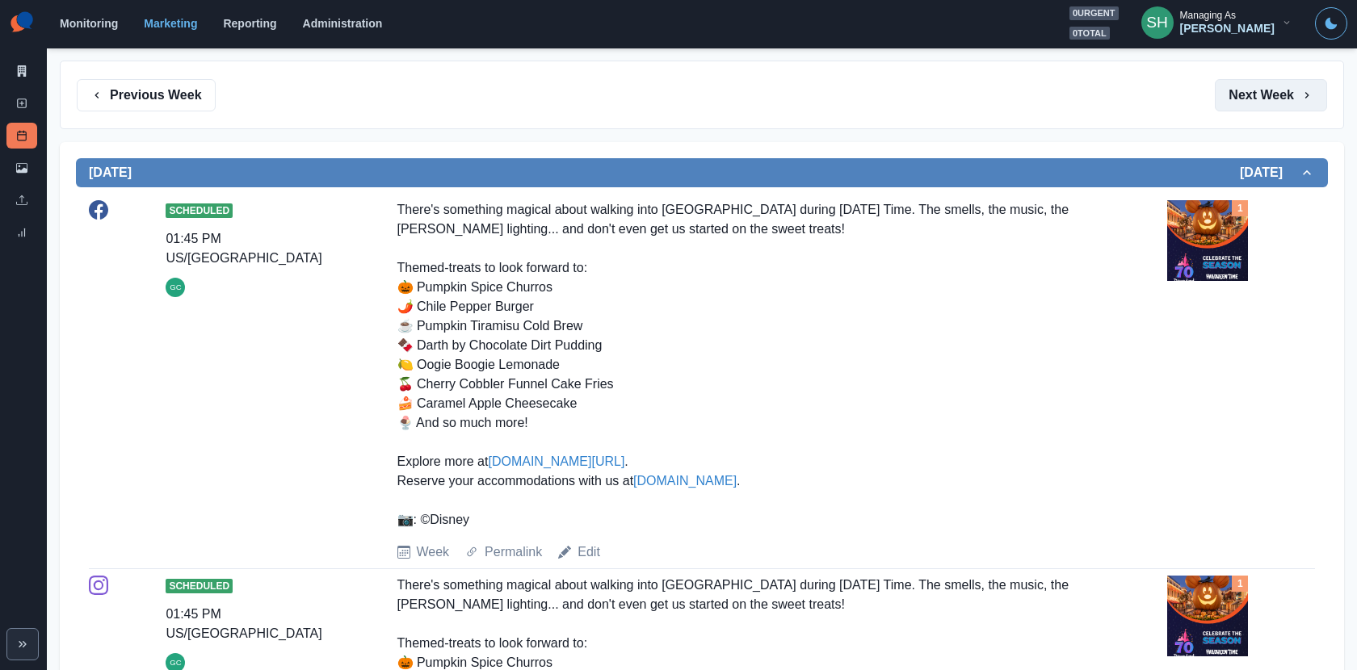
click at [1221, 93] on button "Next Week" at bounding box center [1271, 95] width 112 height 32
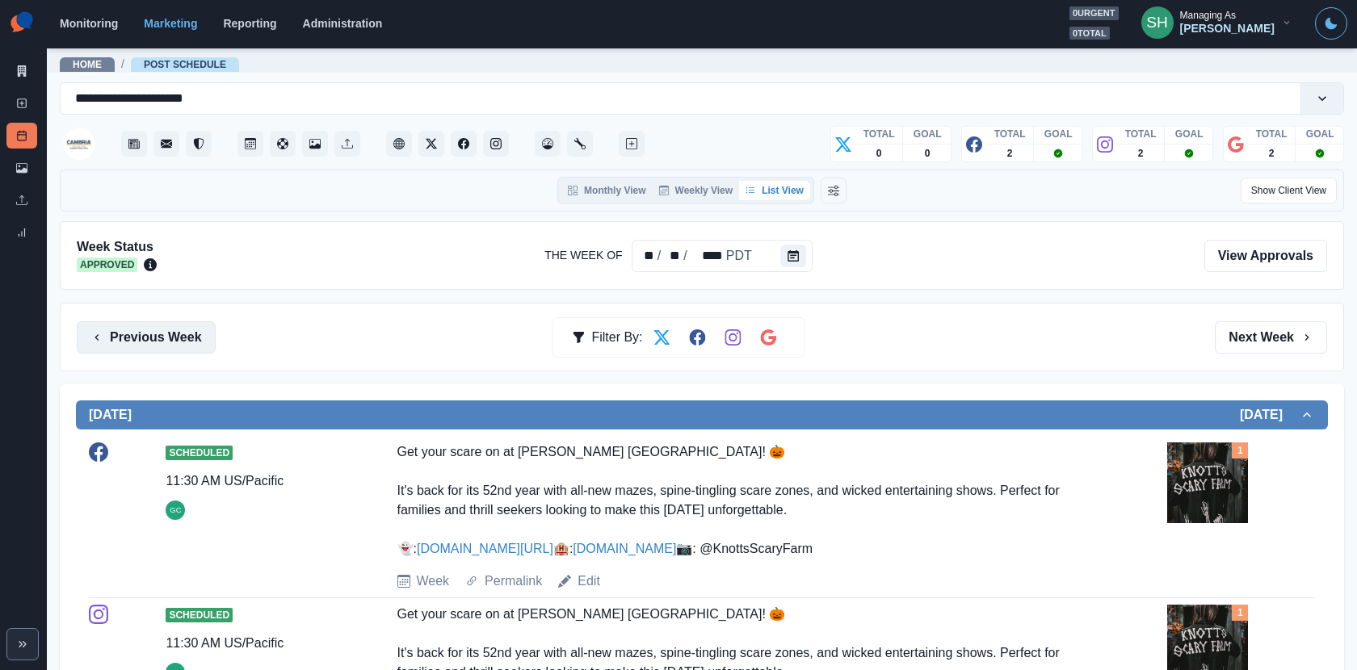
click at [169, 326] on button "Previous Week" at bounding box center [146, 338] width 139 height 32
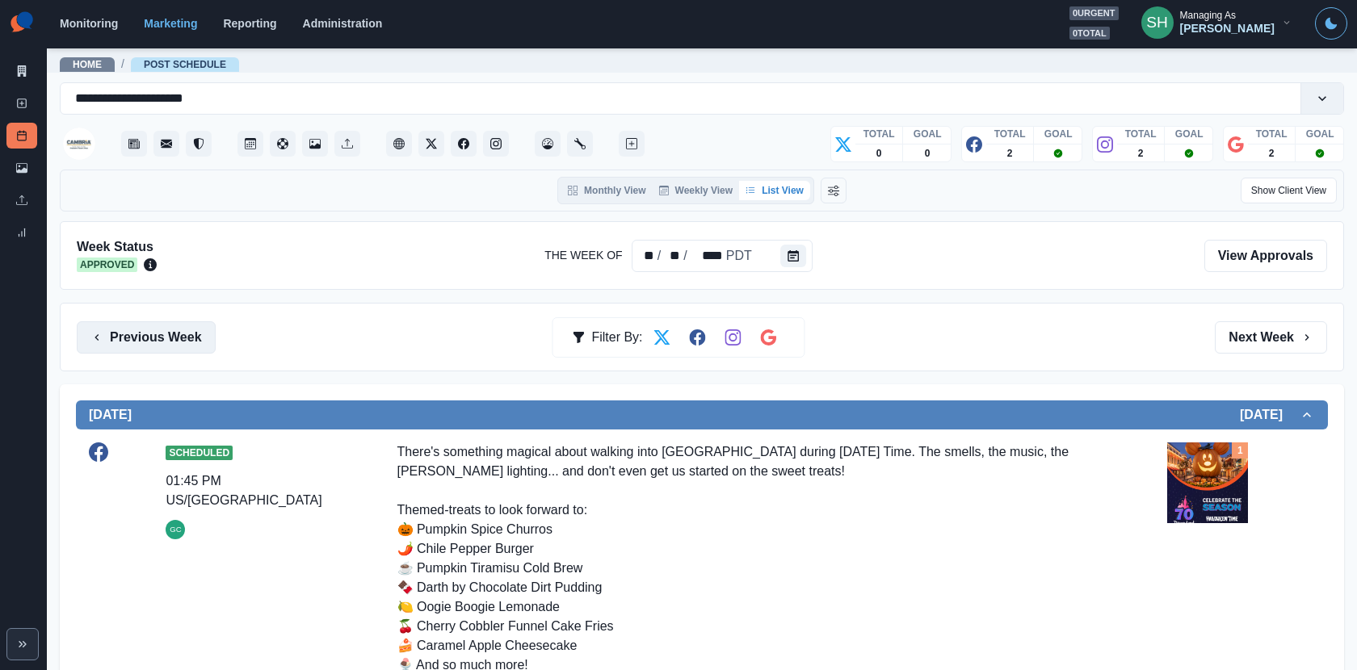
click at [191, 329] on button "Previous Week" at bounding box center [146, 338] width 139 height 32
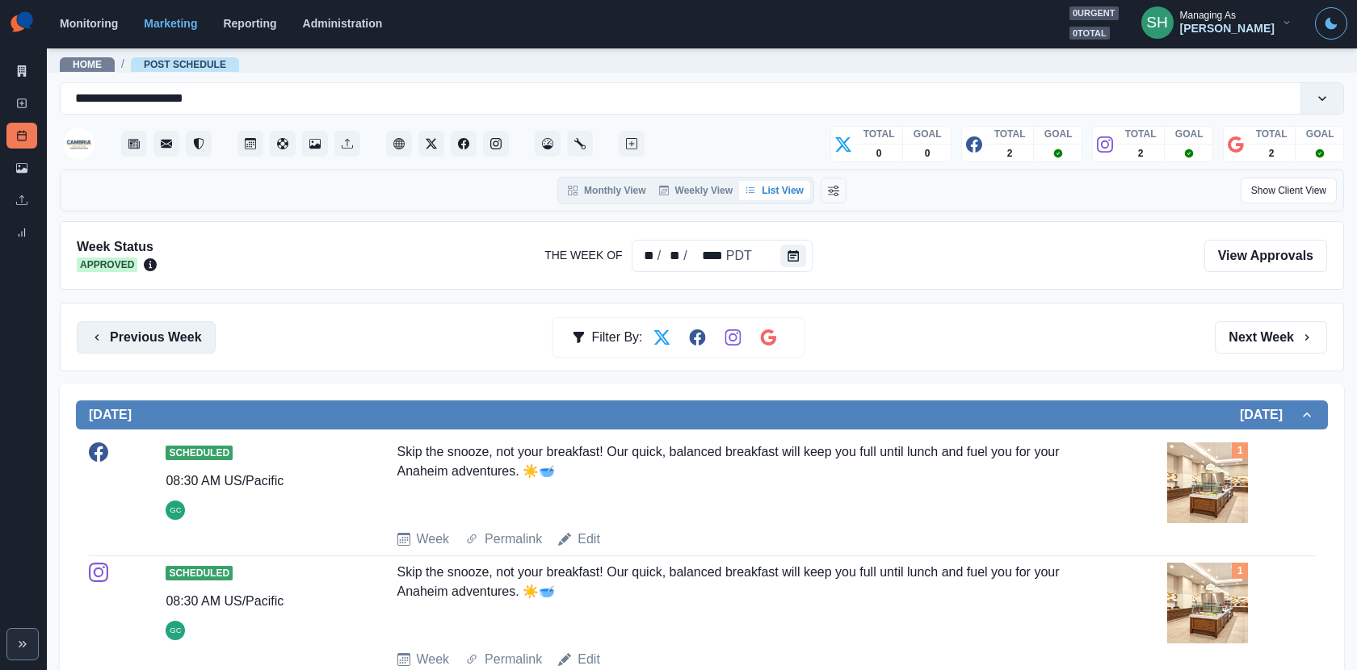
click at [193, 330] on button "Previous Week" at bounding box center [146, 338] width 139 height 32
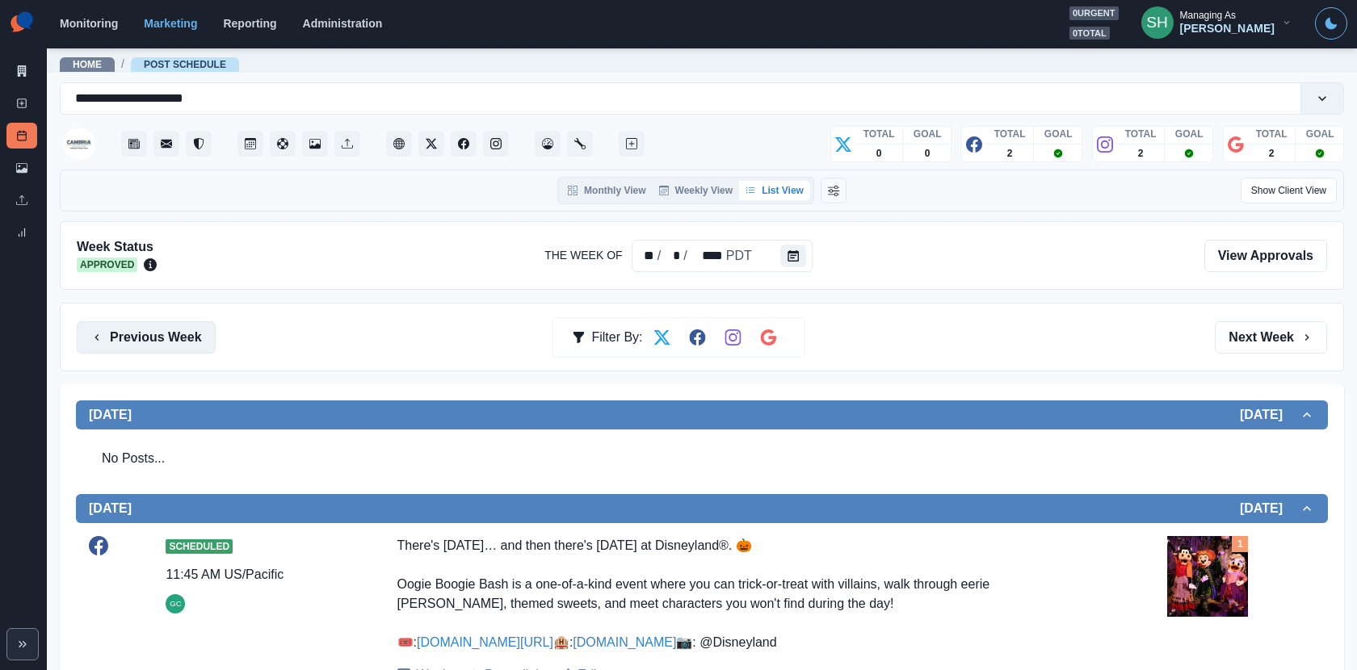
click at [199, 335] on button "Previous Week" at bounding box center [146, 338] width 139 height 32
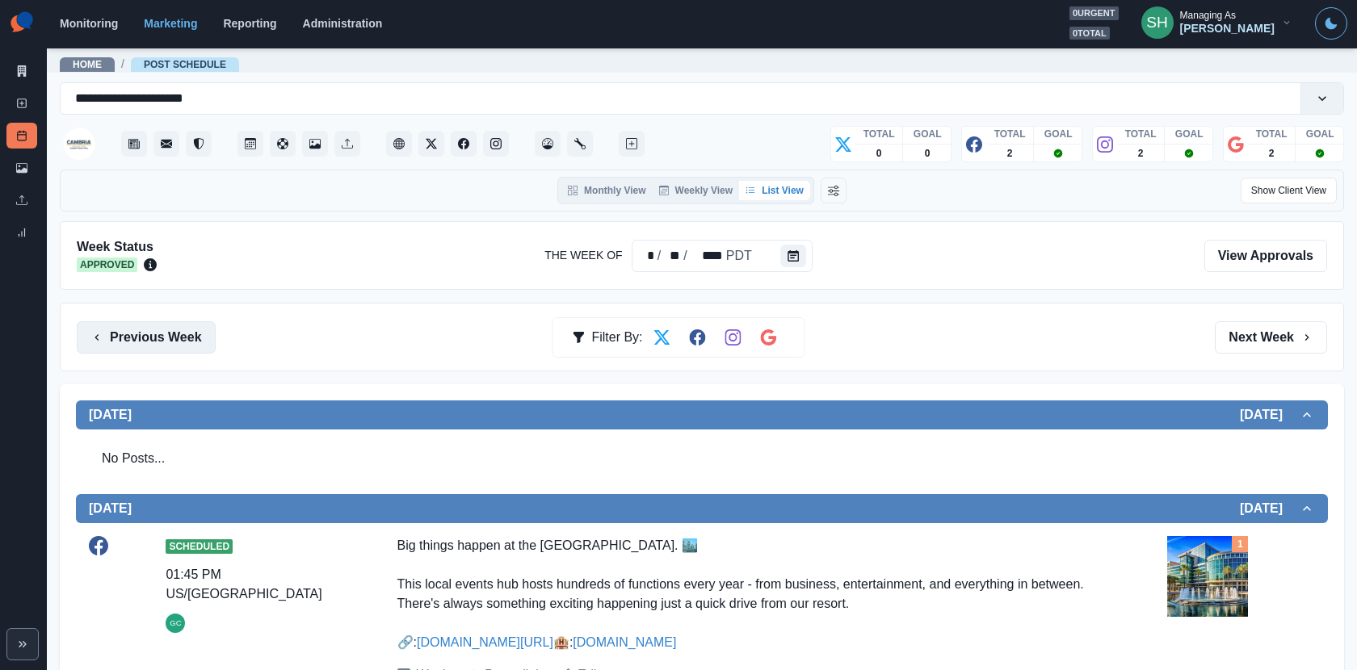
click at [176, 332] on button "Previous Week" at bounding box center [146, 338] width 139 height 32
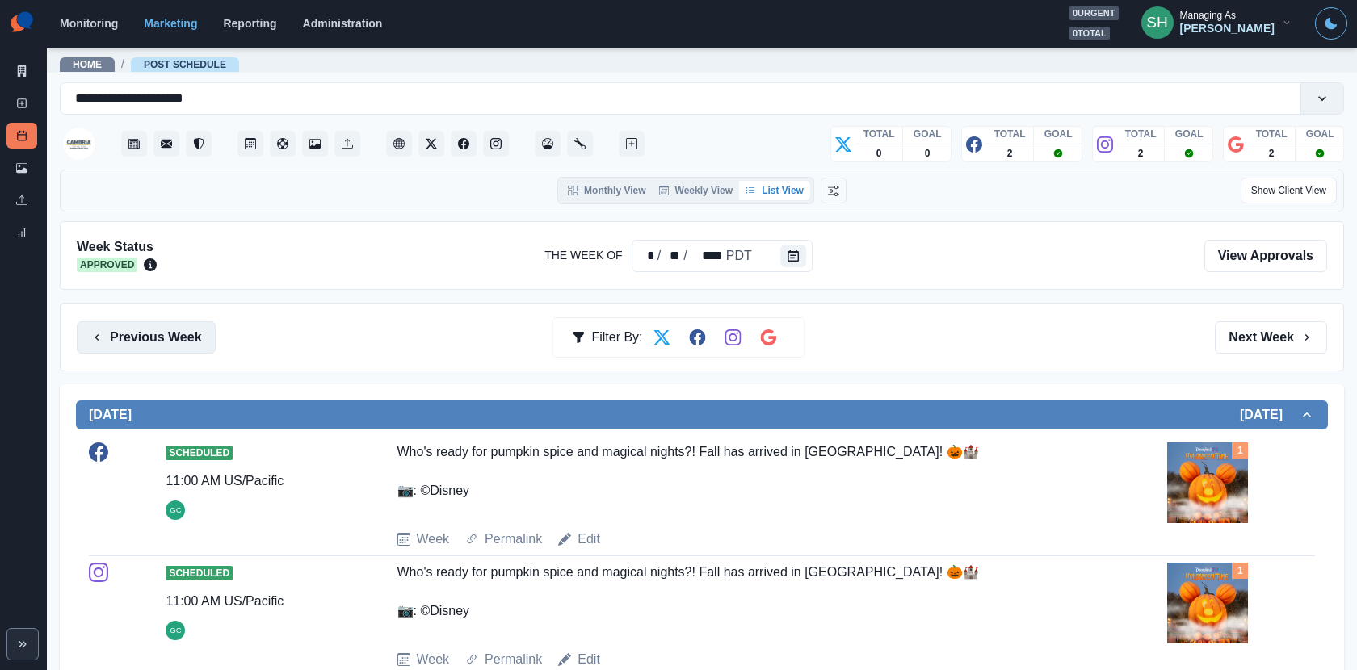
click at [136, 330] on button "Previous Week" at bounding box center [146, 338] width 139 height 32
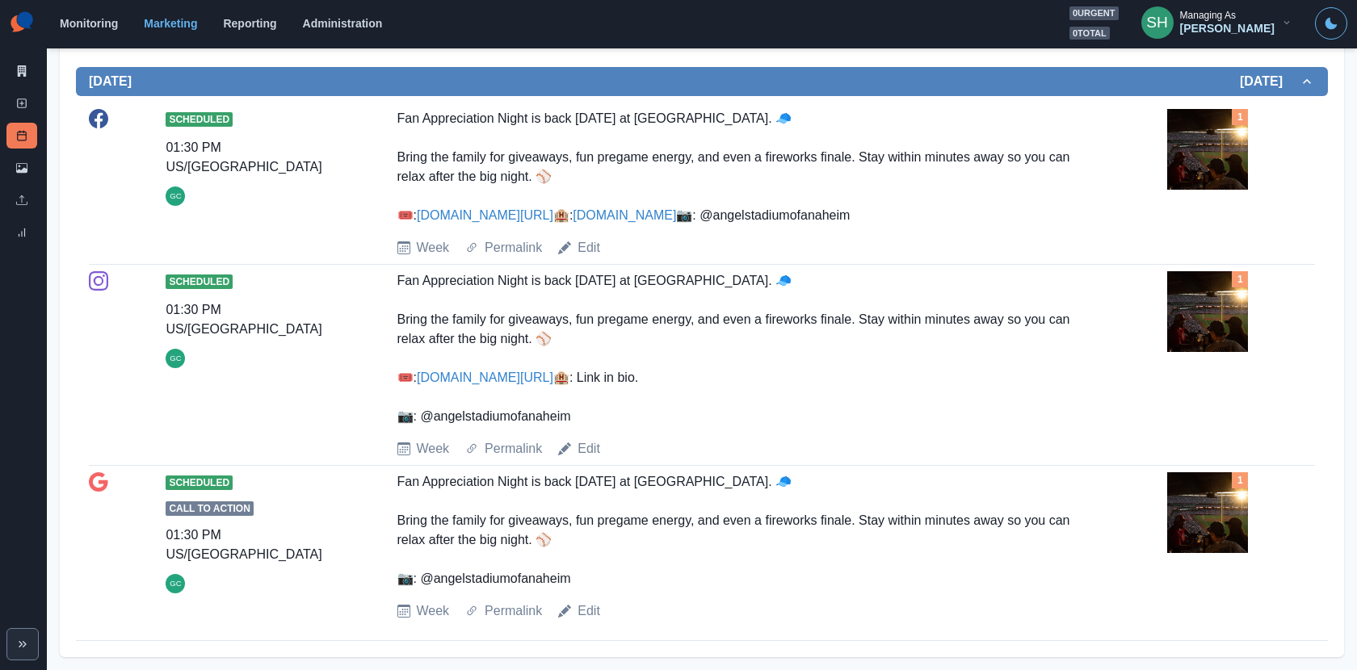
scroll to position [1284, 0]
click at [23, 74] on icon at bounding box center [22, 70] width 9 height 11
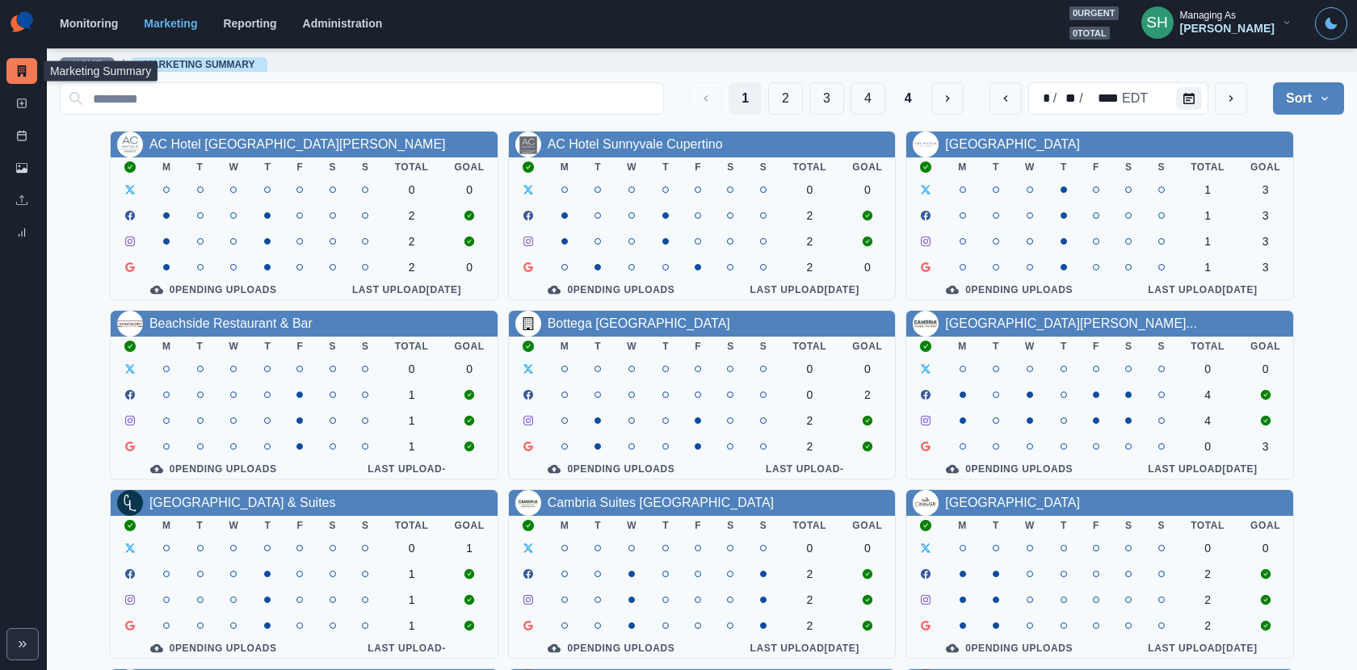
click at [1221, 80] on div "1 2 3 4 4 * / ** / **** EDT Sort Client Name Uploads Pending Post Approval" at bounding box center [702, 98] width 1284 height 45
click at [1221, 86] on button "next" at bounding box center [1231, 98] width 32 height 32
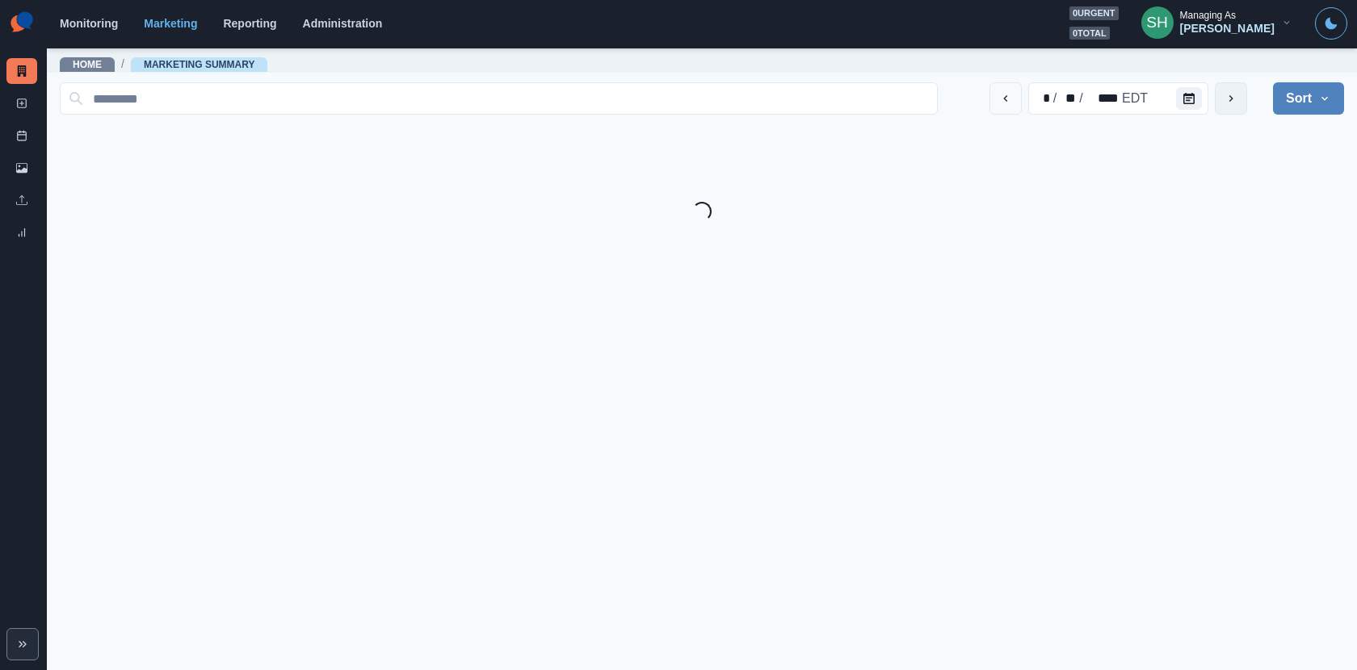
click at [1221, 86] on button "next" at bounding box center [1231, 98] width 32 height 32
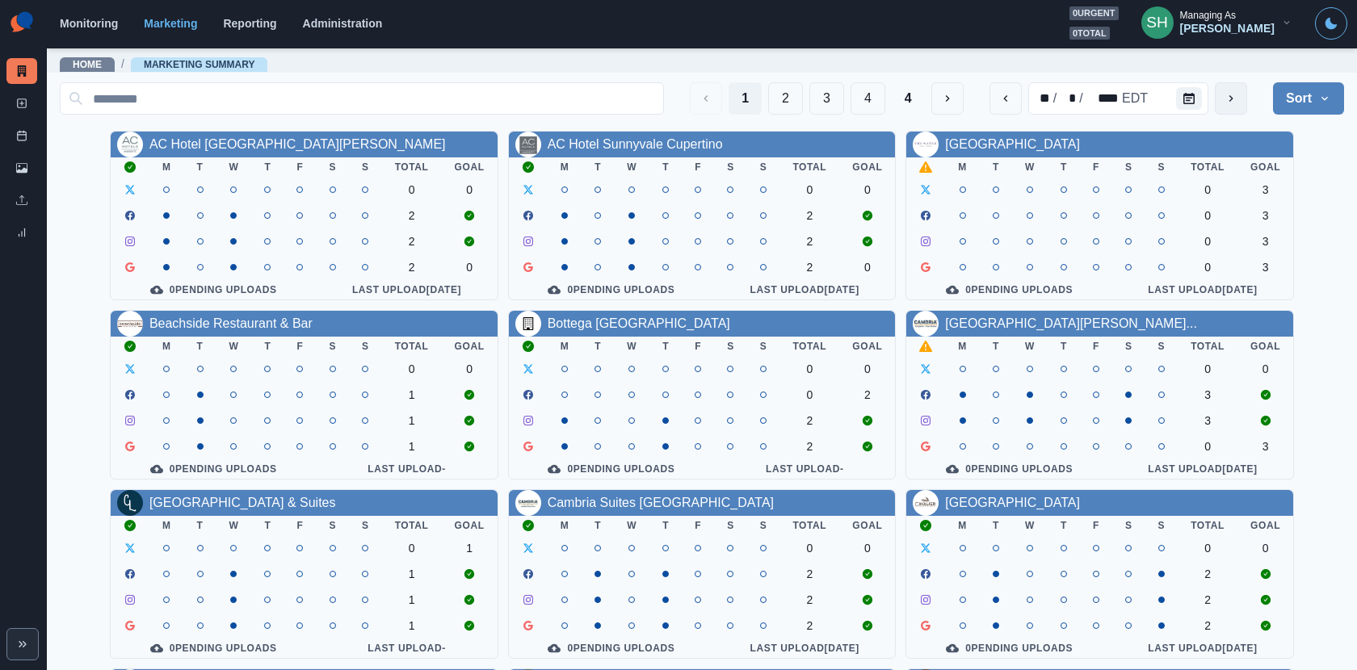
click at [1221, 107] on button "next" at bounding box center [1231, 98] width 32 height 32
click at [1011, 99] on icon "previous" at bounding box center [1005, 98] width 13 height 13
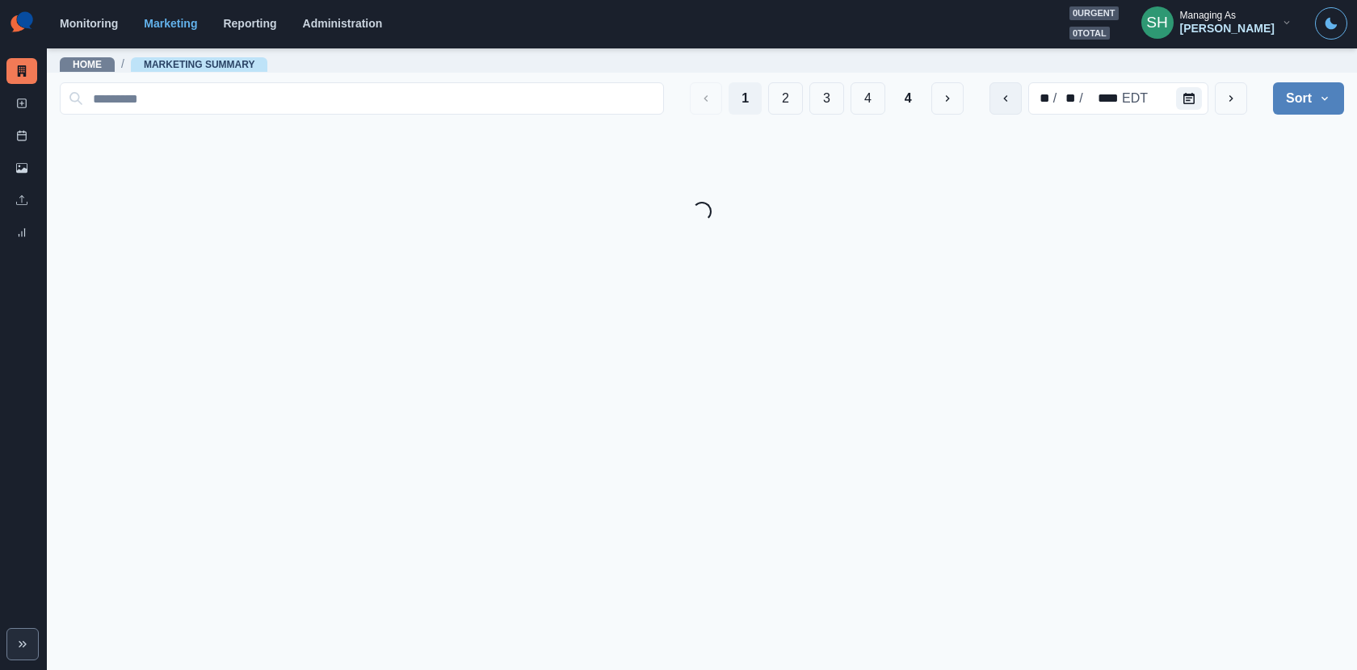
click at [1011, 99] on icon "previous" at bounding box center [1005, 98] width 13 height 13
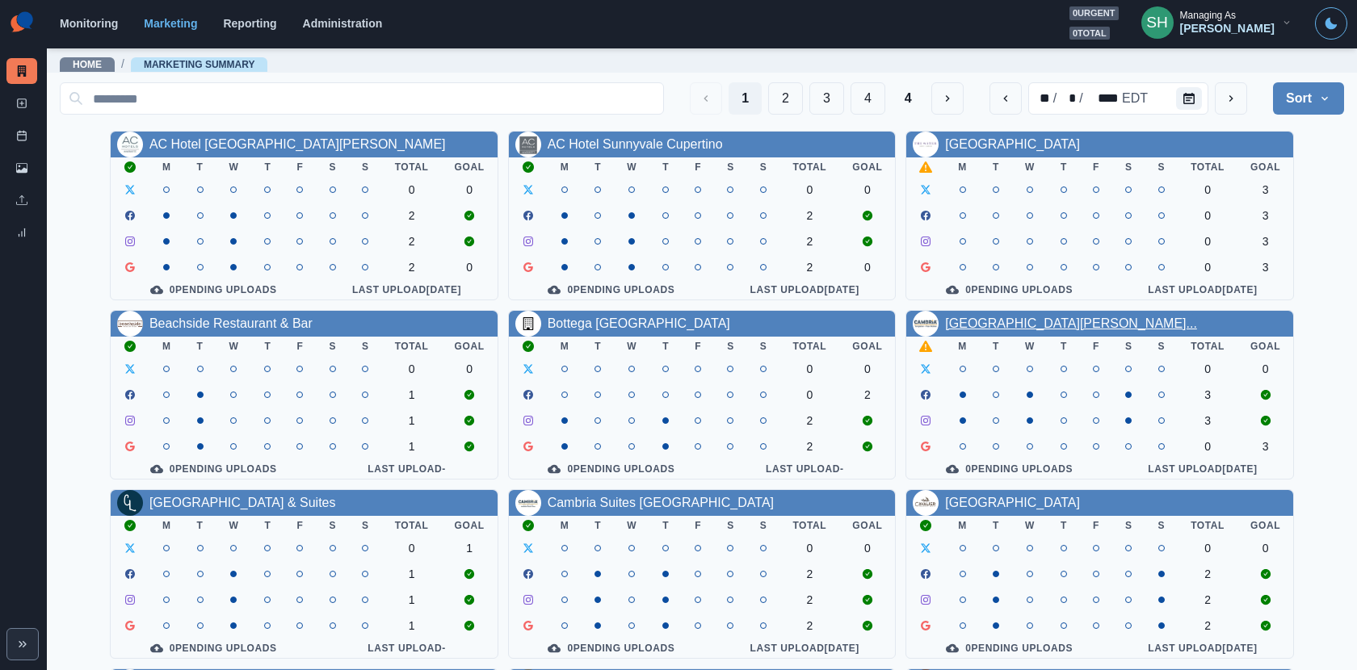
click at [1001, 326] on link "Cambria Hotel Templeton - Pas..." at bounding box center [1070, 324] width 251 height 14
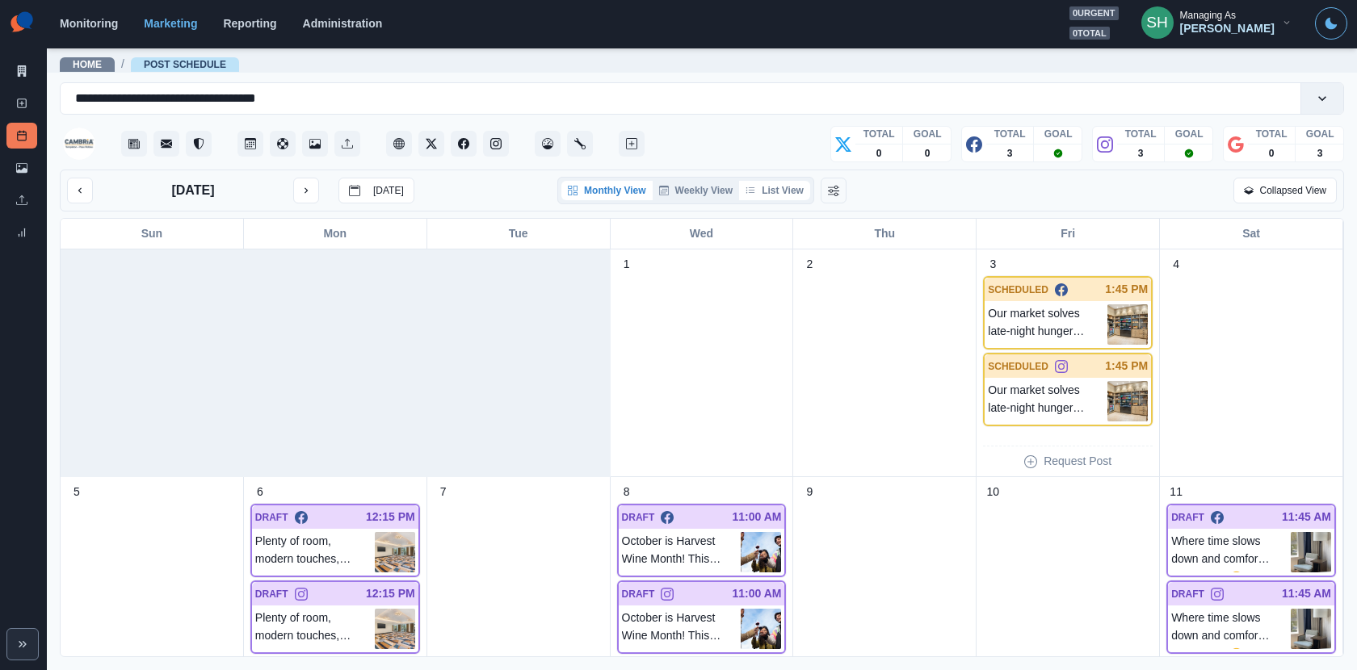
click at [810, 184] on button "List View" at bounding box center [774, 190] width 71 height 19
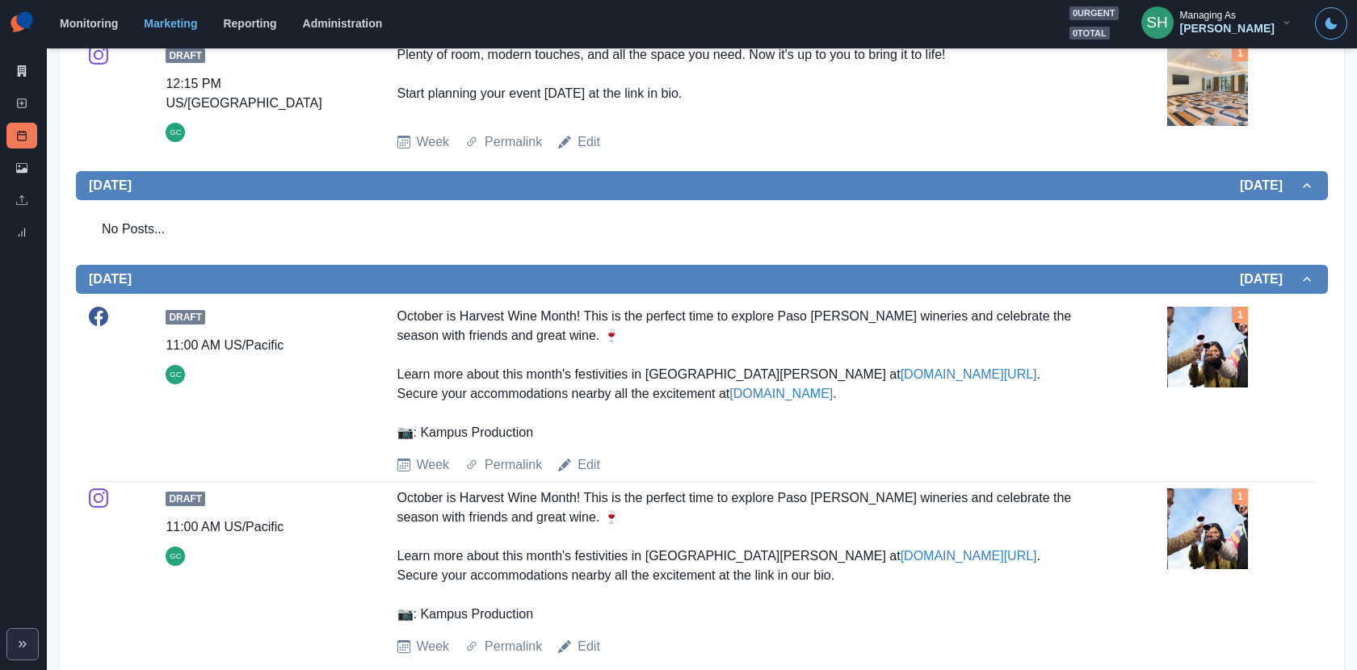
scroll to position [715, 0]
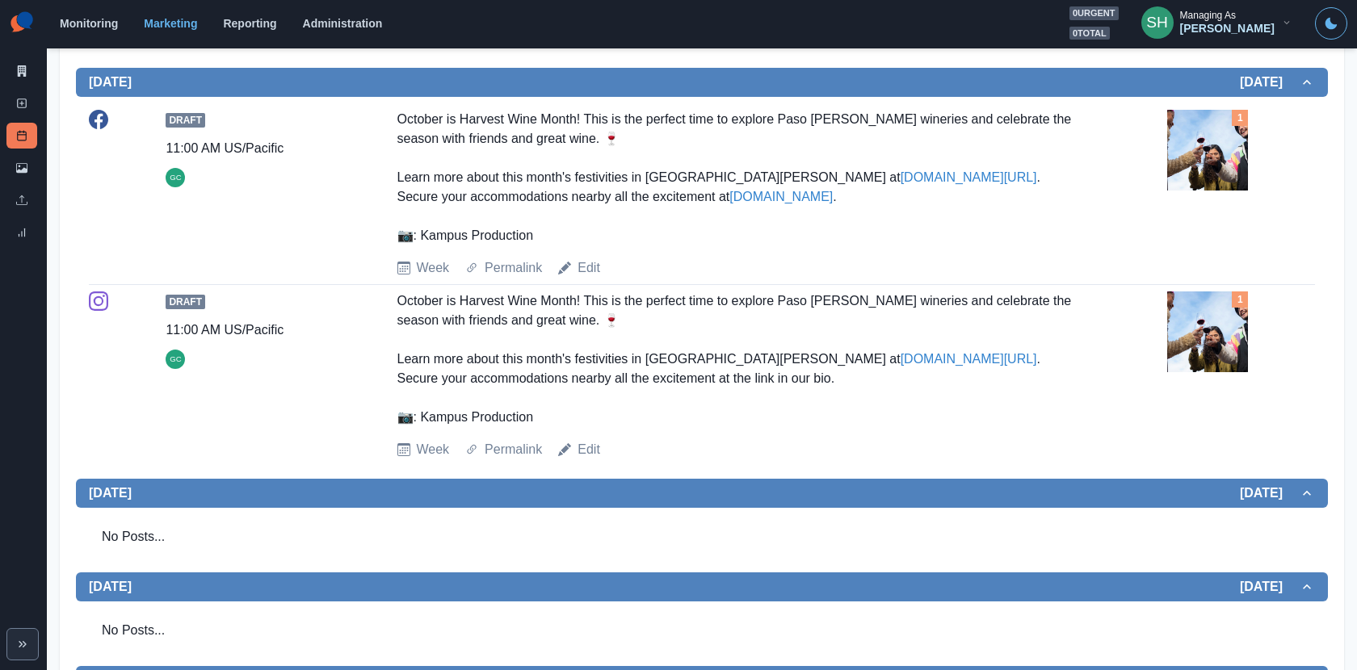
click at [1221, 117] on div "1" at bounding box center [1240, 118] width 16 height 16
click at [1219, 127] on img at bounding box center [1207, 150] width 81 height 81
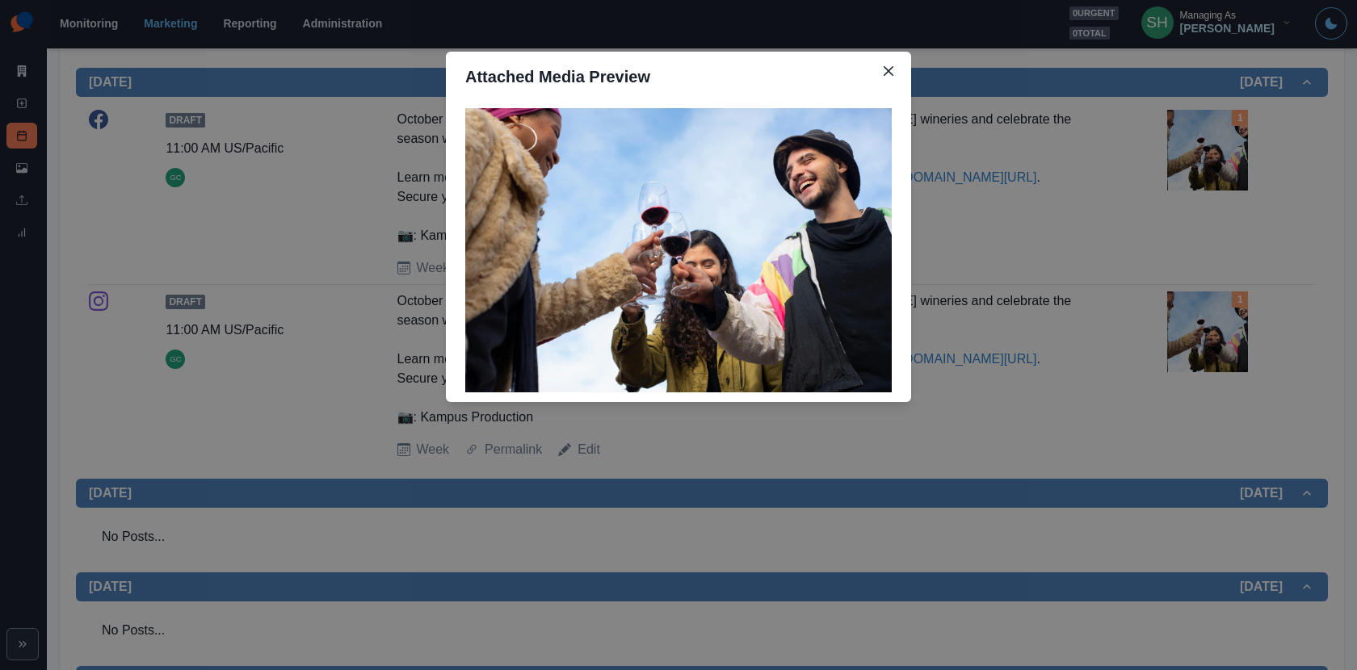
click at [1151, 193] on div "Attached Media Preview" at bounding box center [678, 335] width 1357 height 670
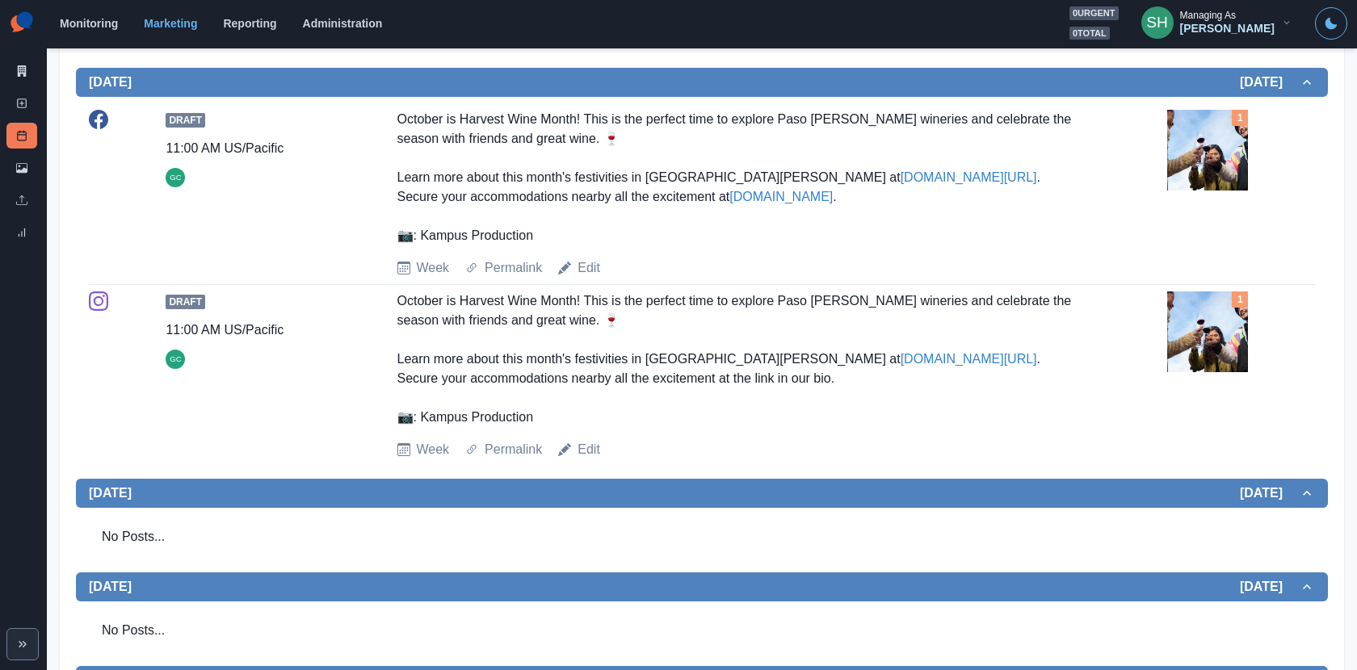
scroll to position [746, 0]
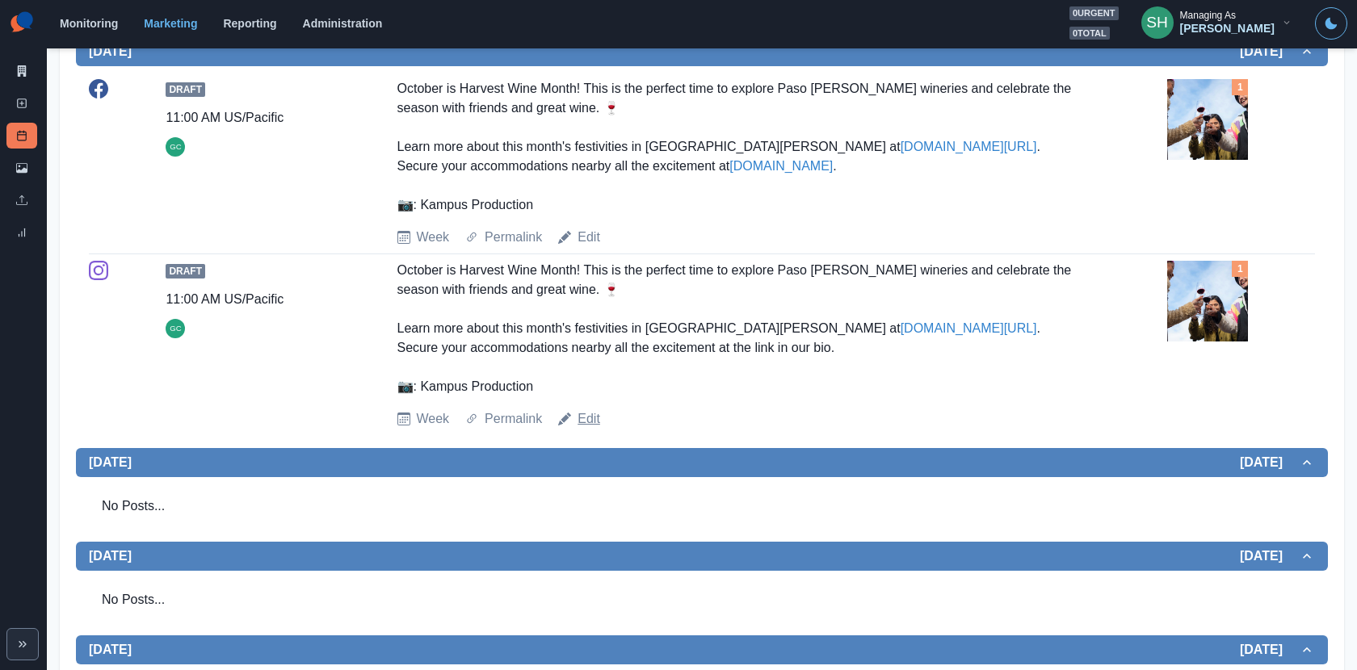
click at [582, 416] on link "Edit" at bounding box center [589, 419] width 23 height 19
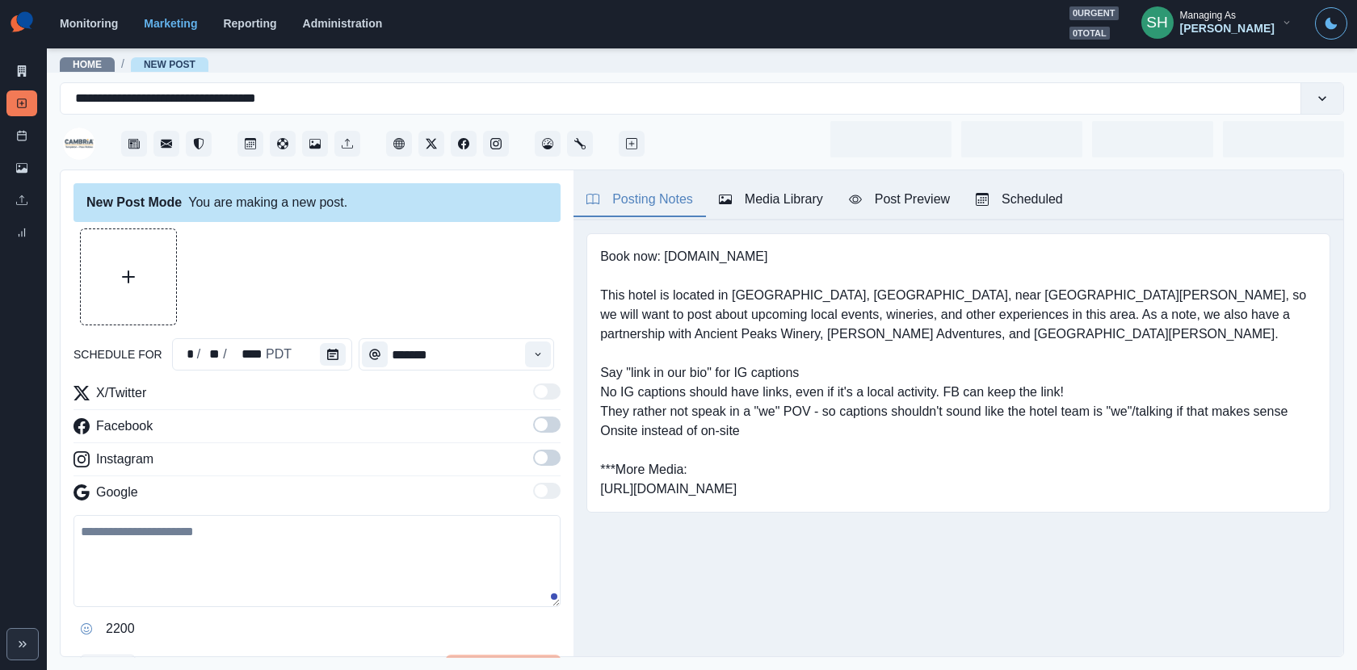
type input "********"
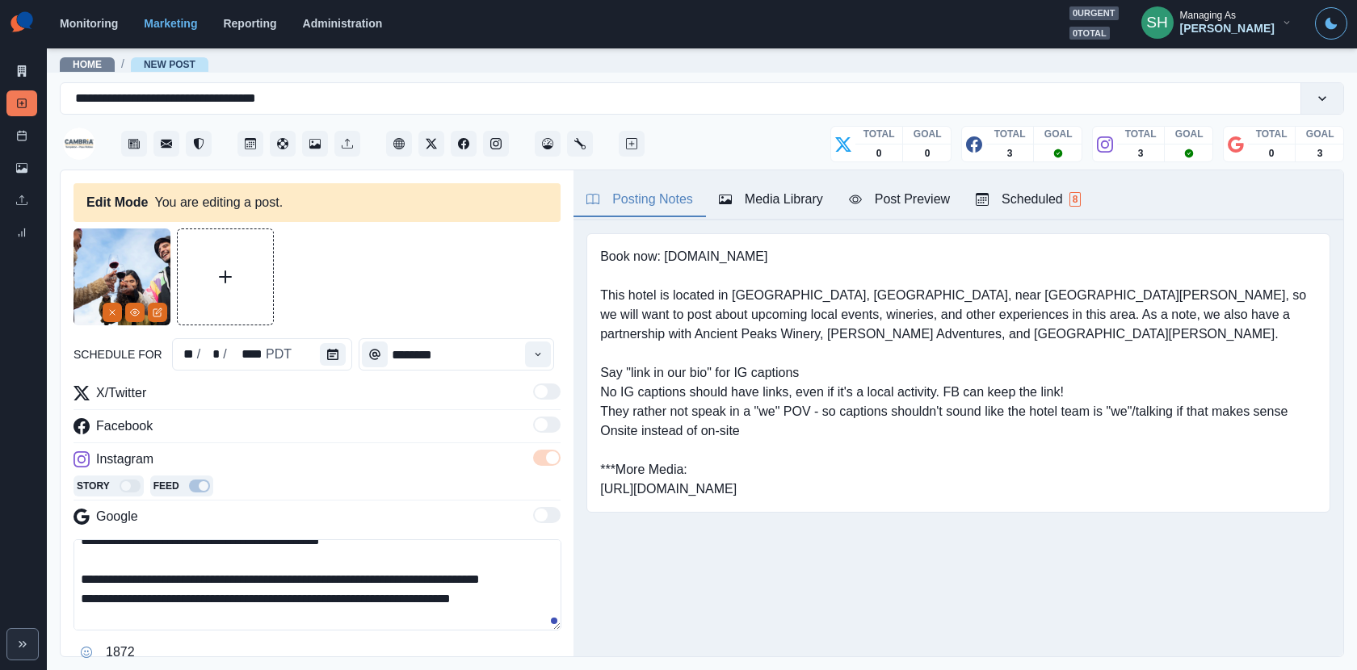
scroll to position [53, 0]
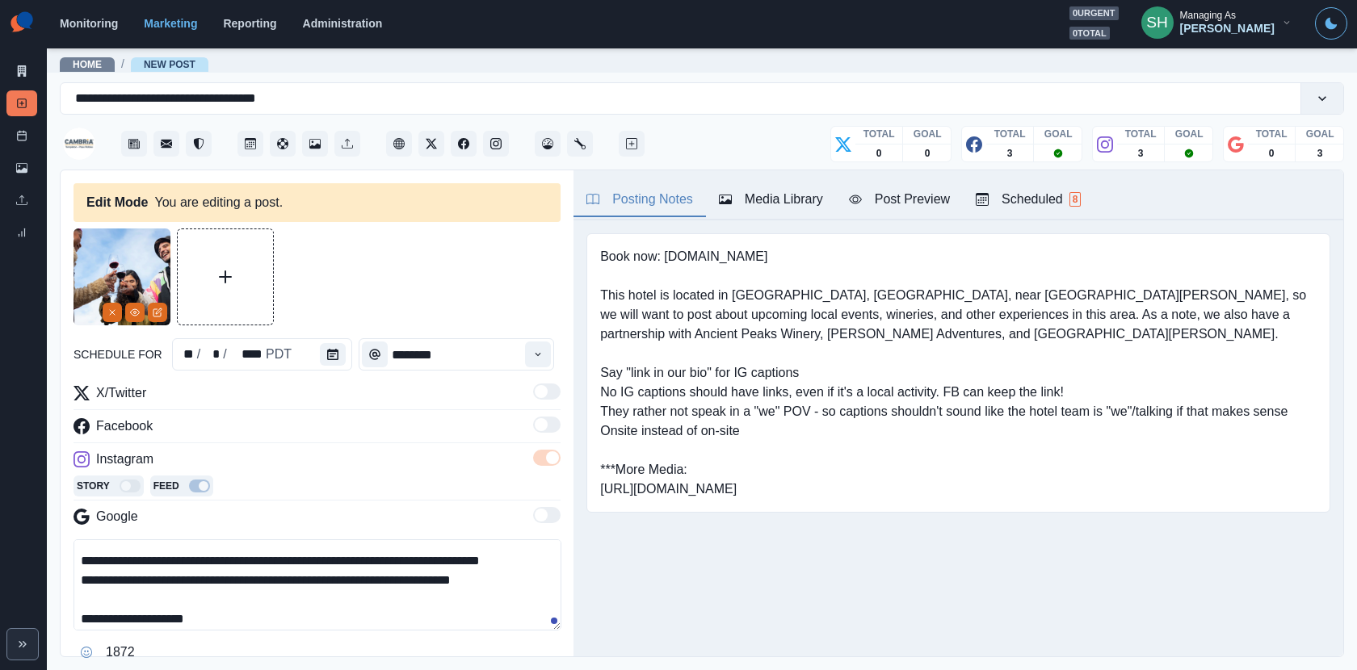
click at [270, 557] on textarea "**********" at bounding box center [318, 585] width 488 height 91
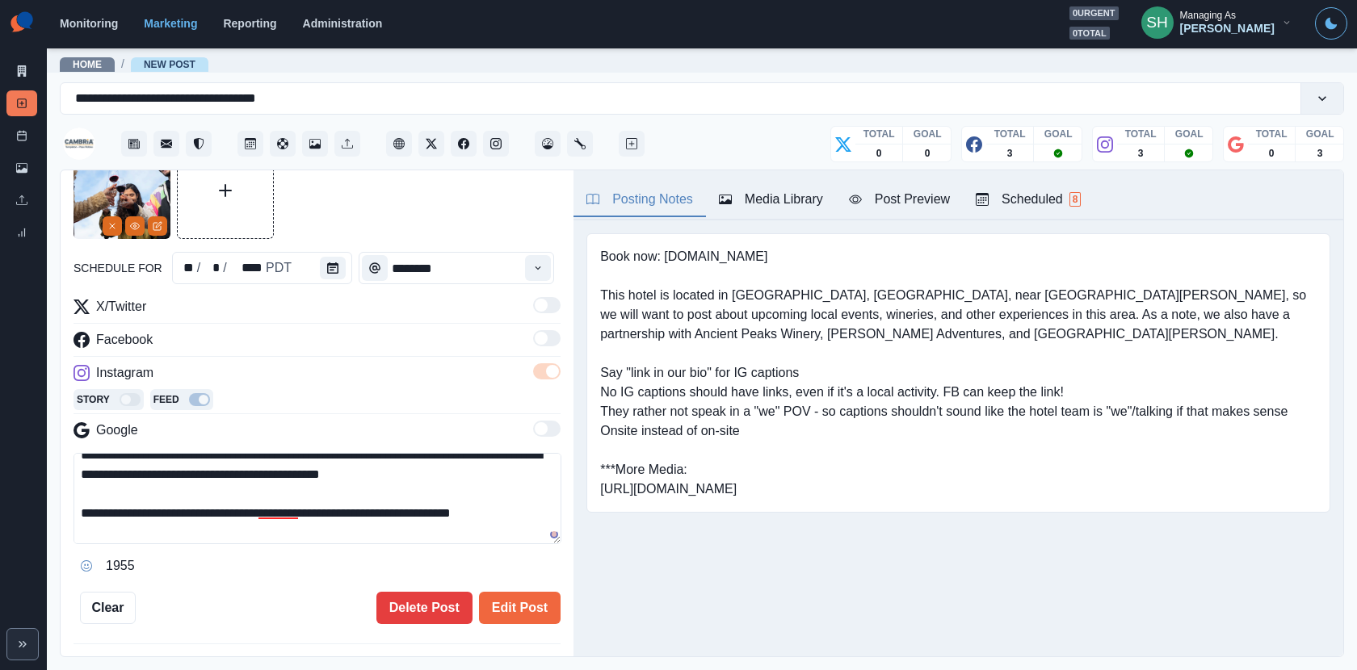
scroll to position [94, 0]
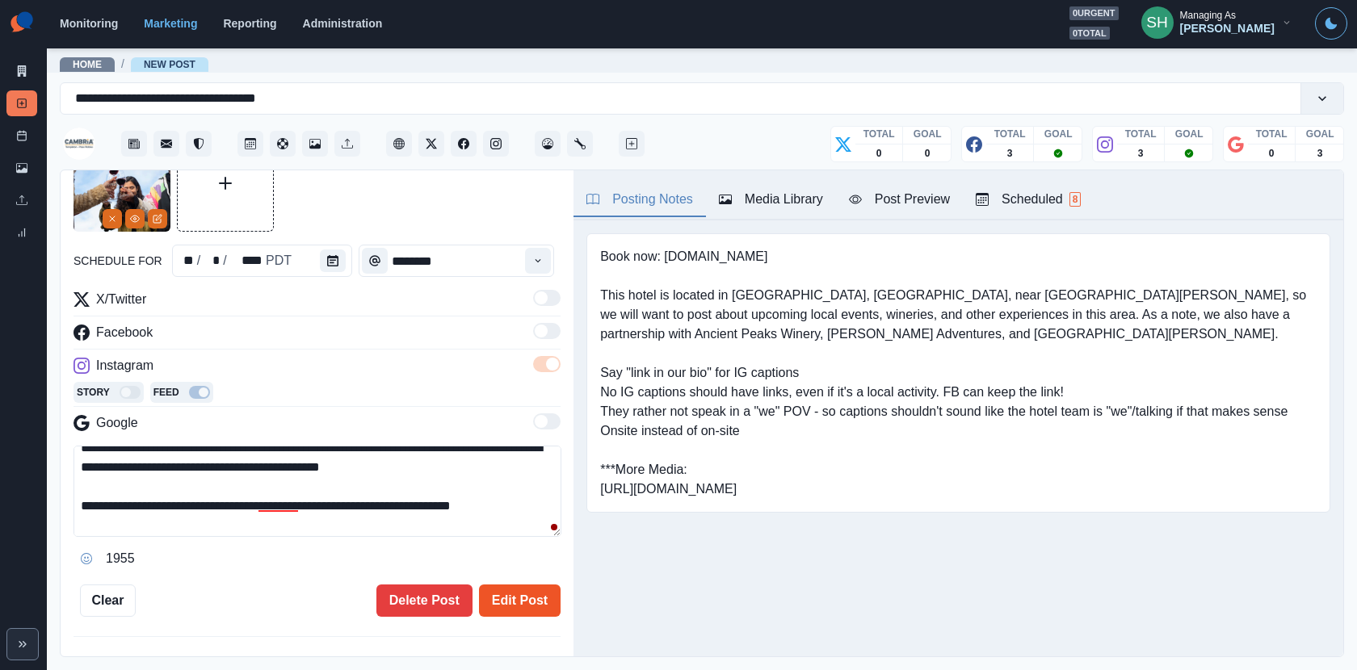
type textarea "**********"
click at [504, 595] on button "Edit Post" at bounding box center [520, 601] width 82 height 32
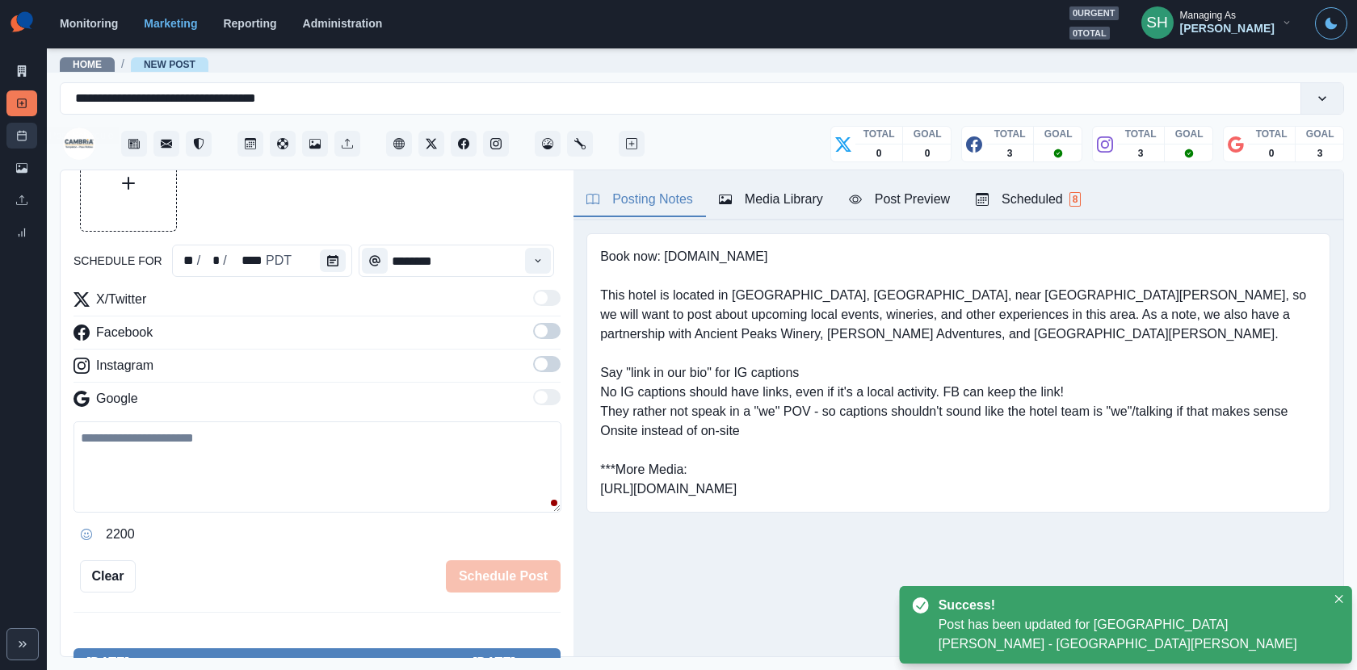
click at [12, 128] on link "Post Schedule" at bounding box center [21, 136] width 31 height 26
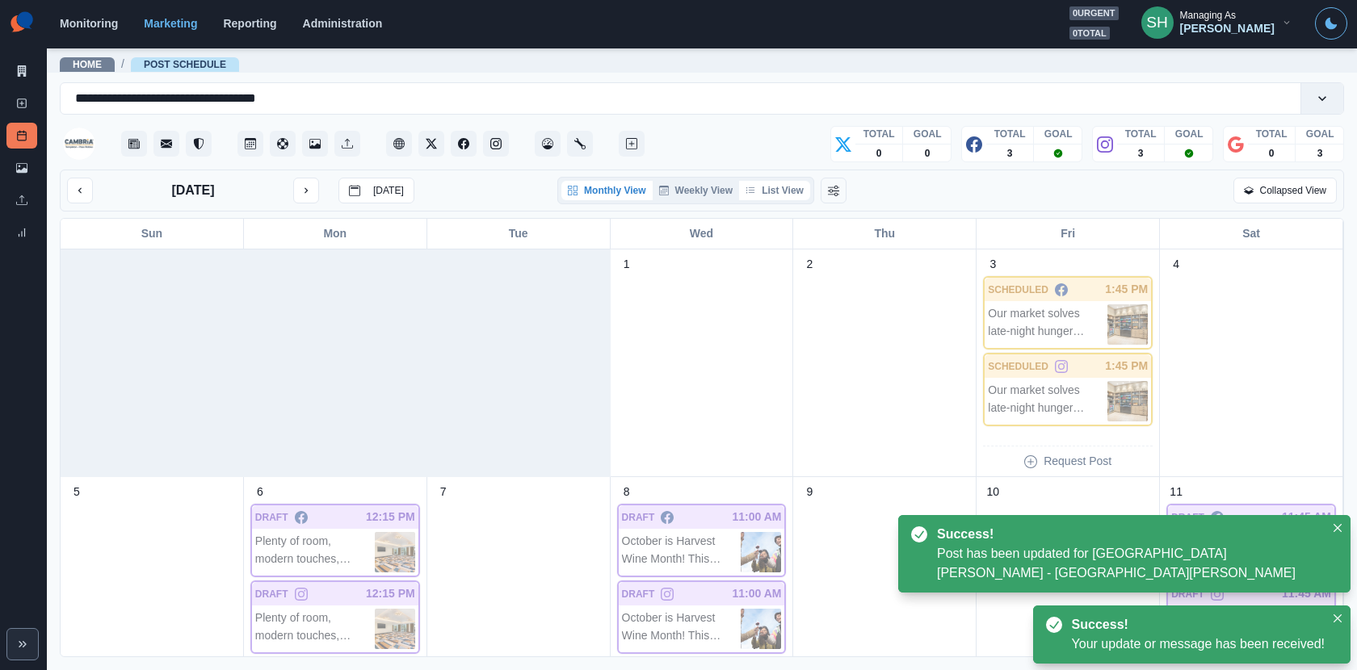
click at [779, 186] on button "List View" at bounding box center [774, 190] width 71 height 19
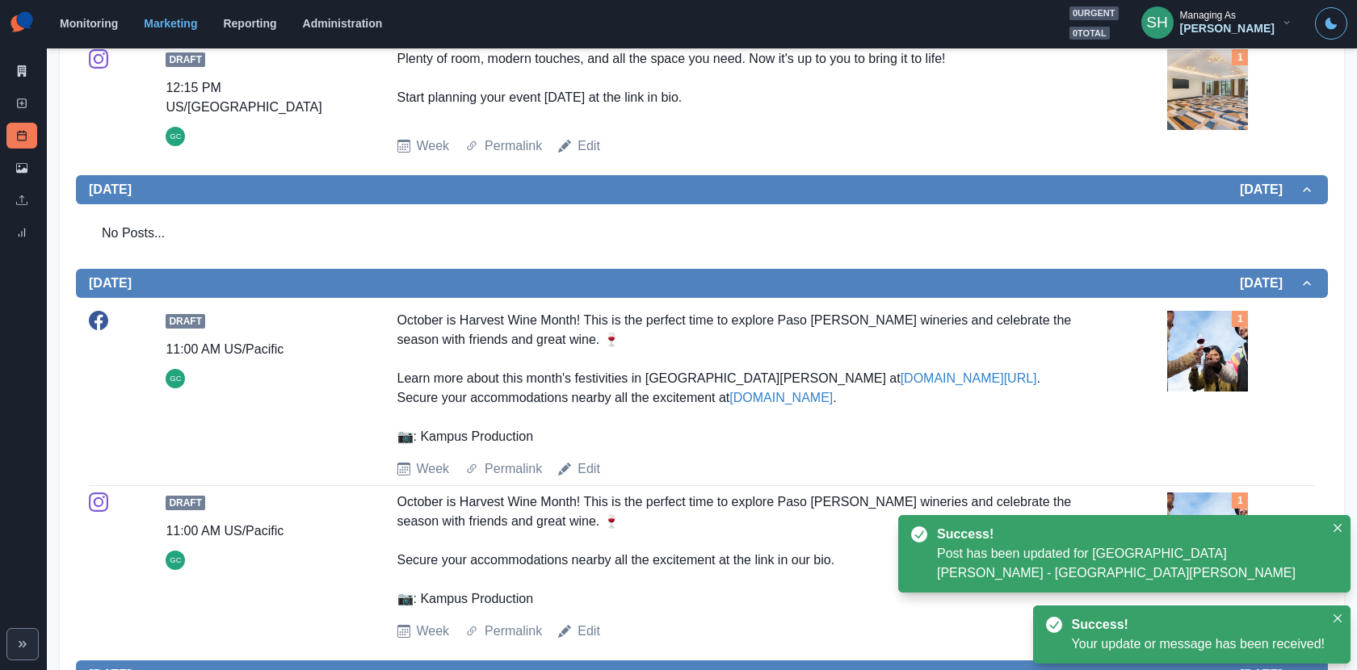
scroll to position [700, 0]
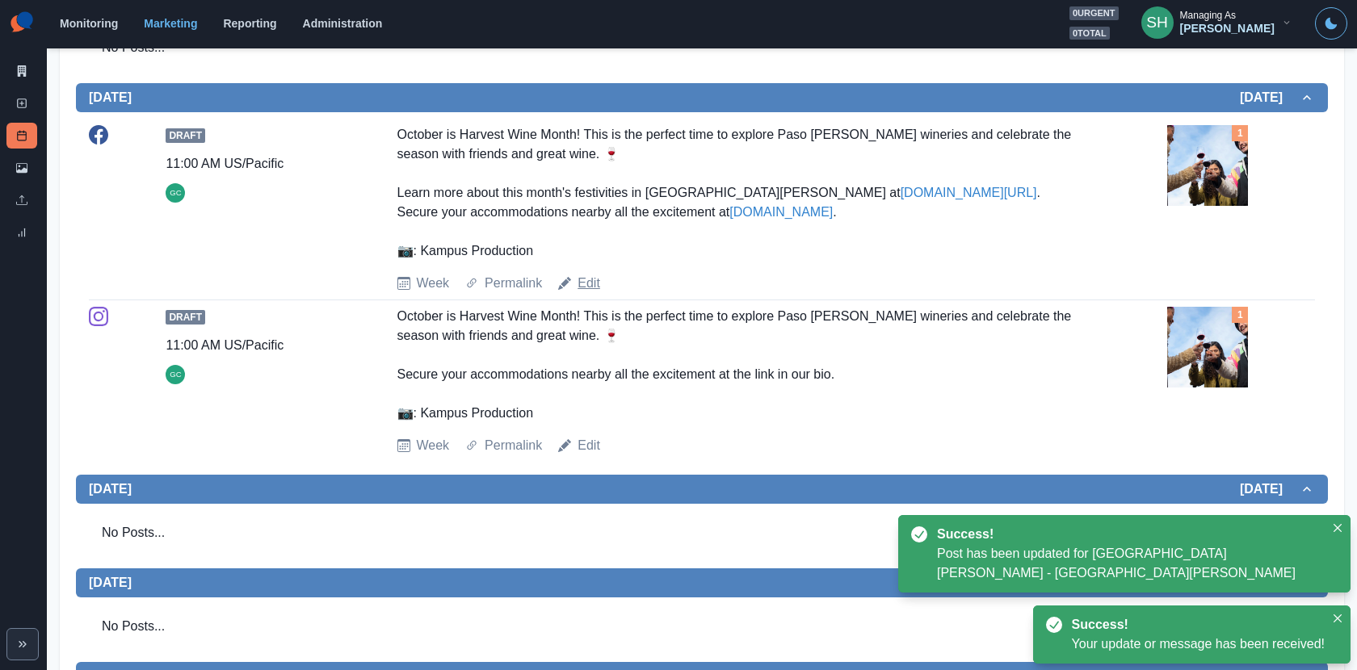
click at [591, 281] on link "Edit" at bounding box center [589, 283] width 23 height 19
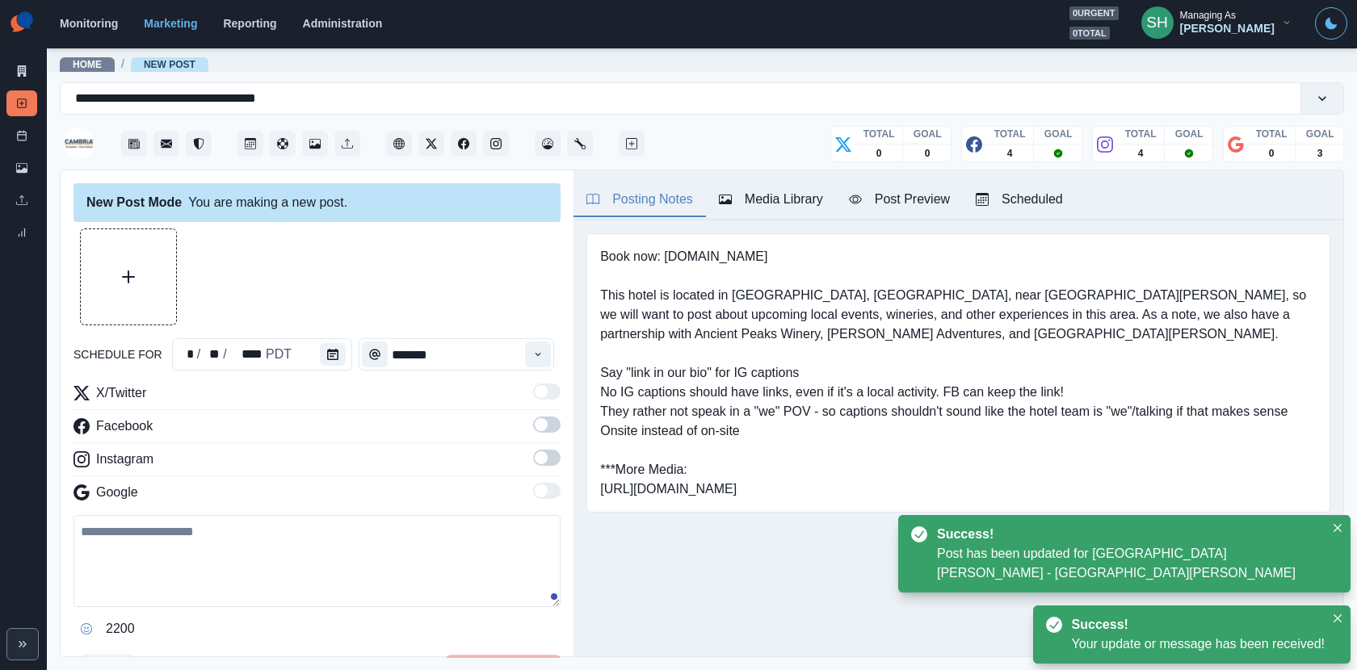
type input "********"
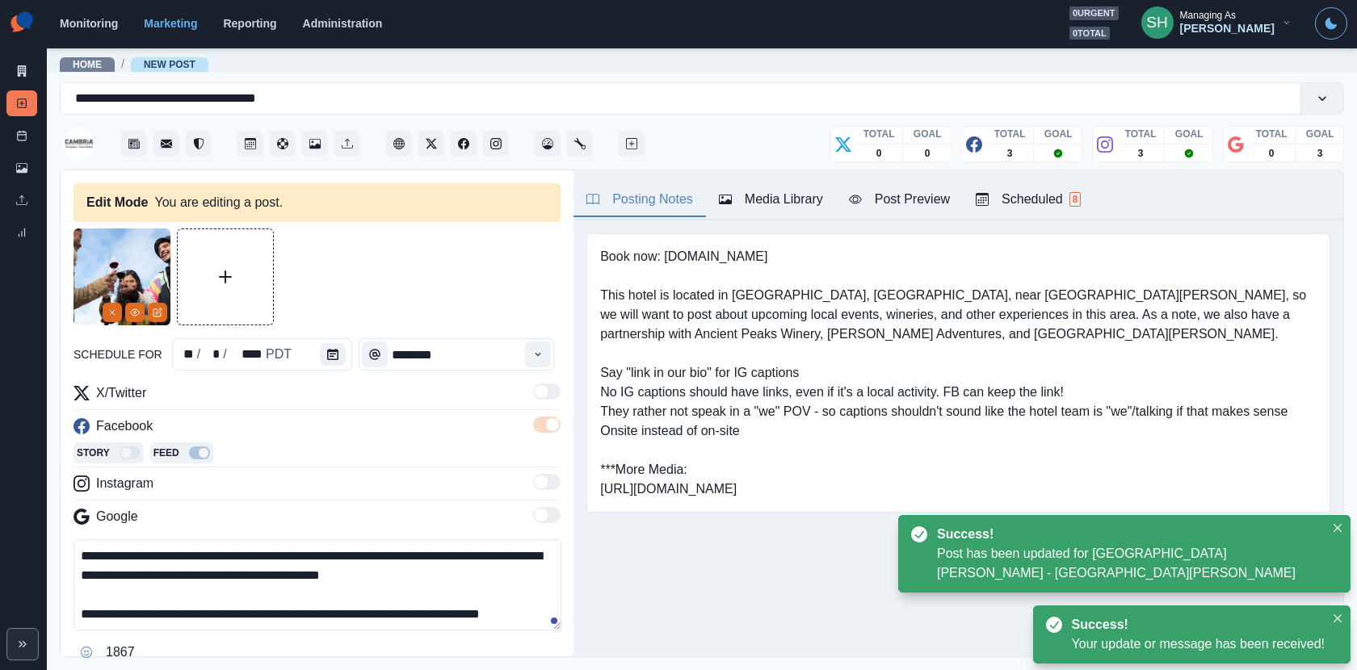
scroll to position [83, 0]
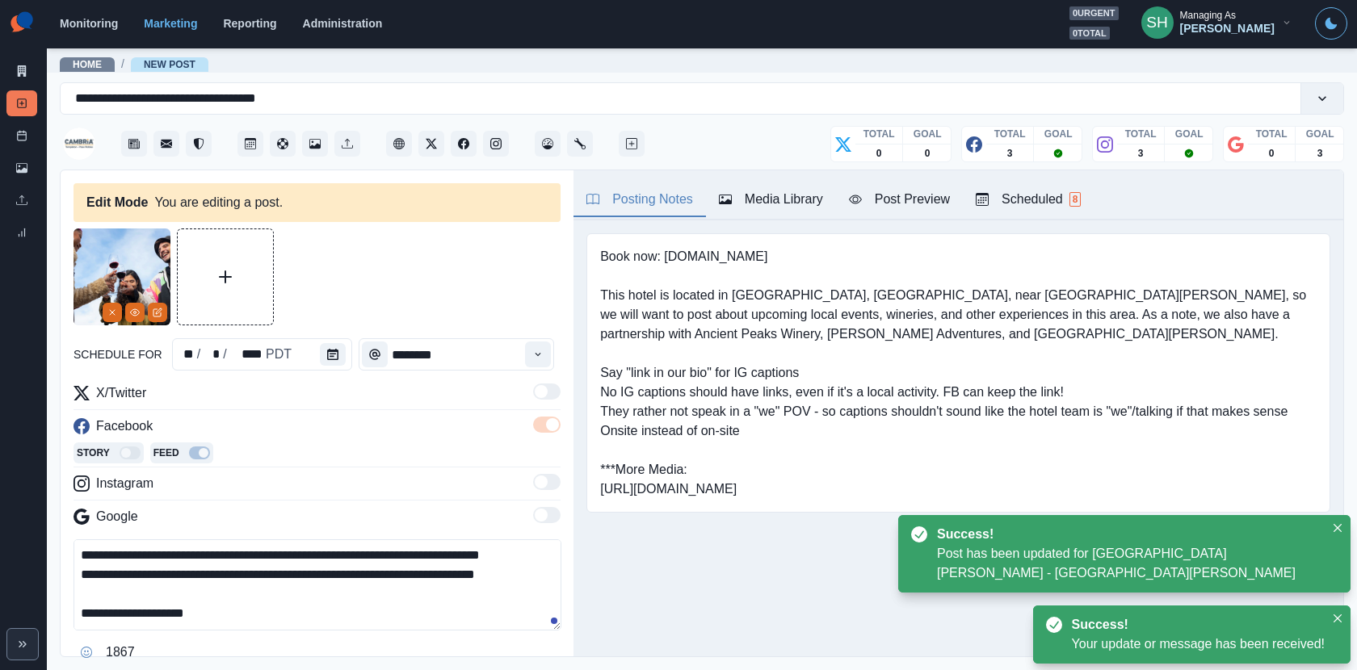
click at [298, 565] on textarea "**********" at bounding box center [318, 585] width 488 height 91
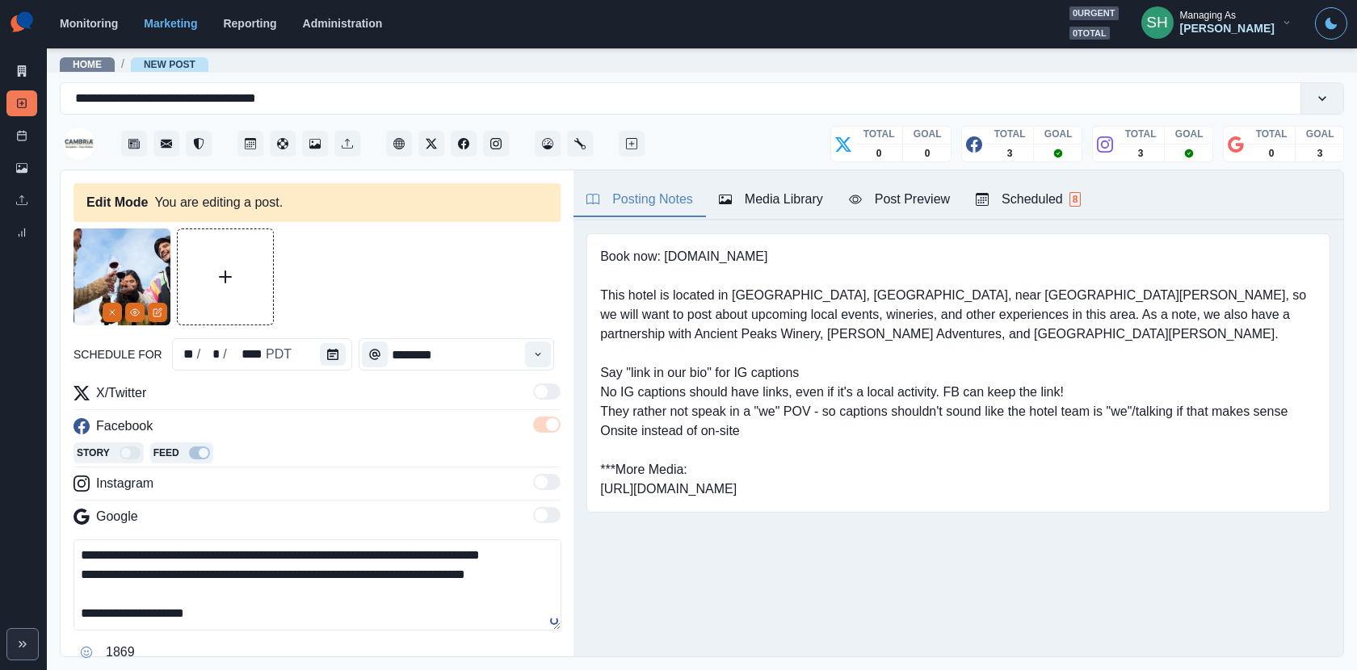
scroll to position [207, 0]
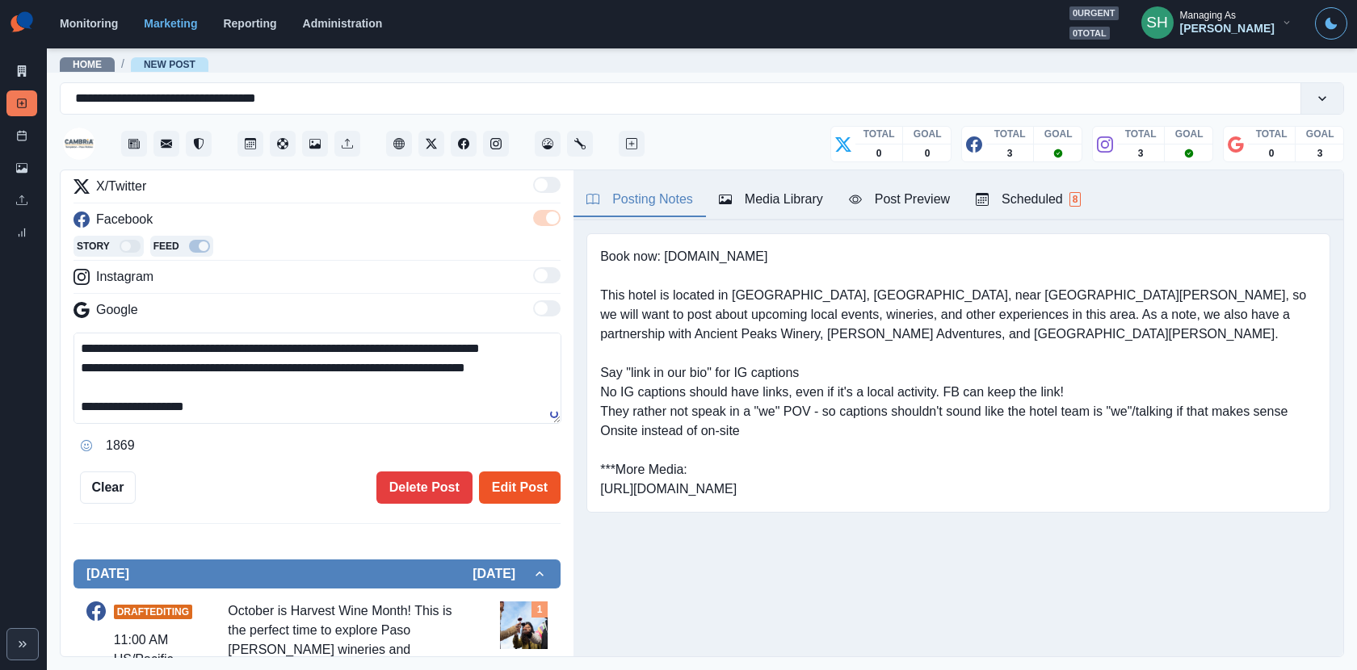
type textarea "**********"
click at [516, 492] on button "Edit Post" at bounding box center [520, 488] width 82 height 32
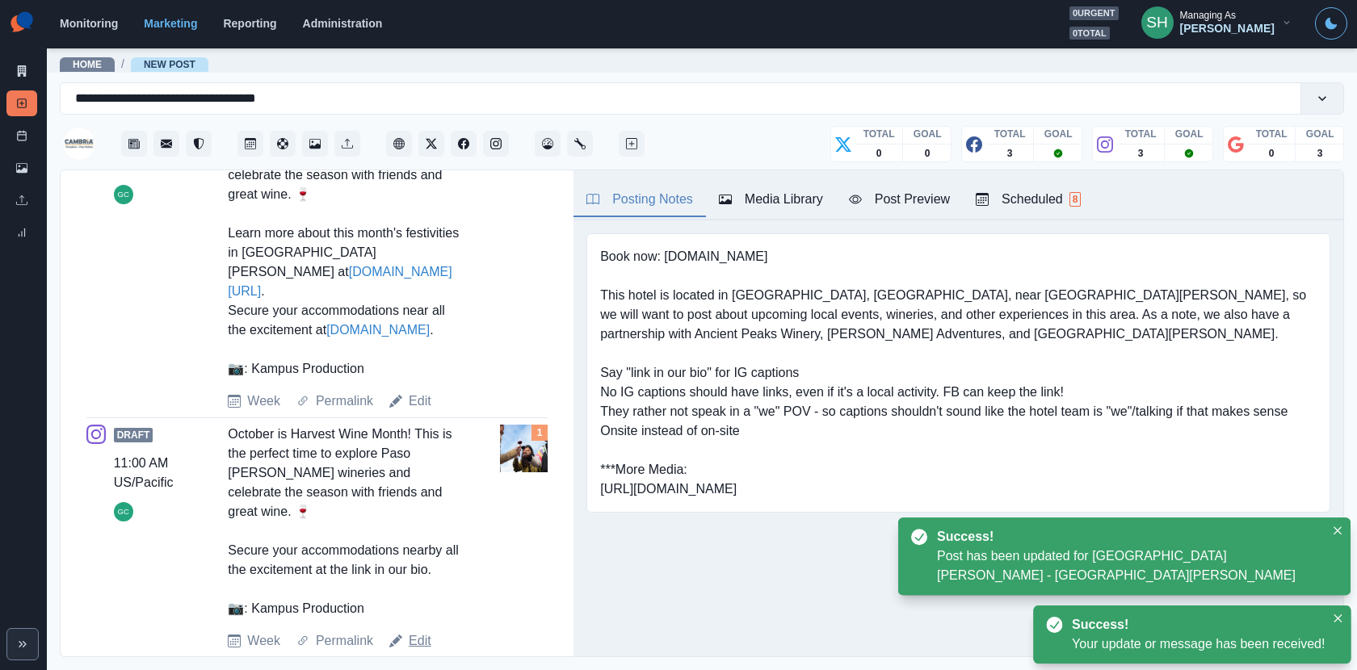
click at [411, 603] on link "Edit" at bounding box center [420, 641] width 23 height 19
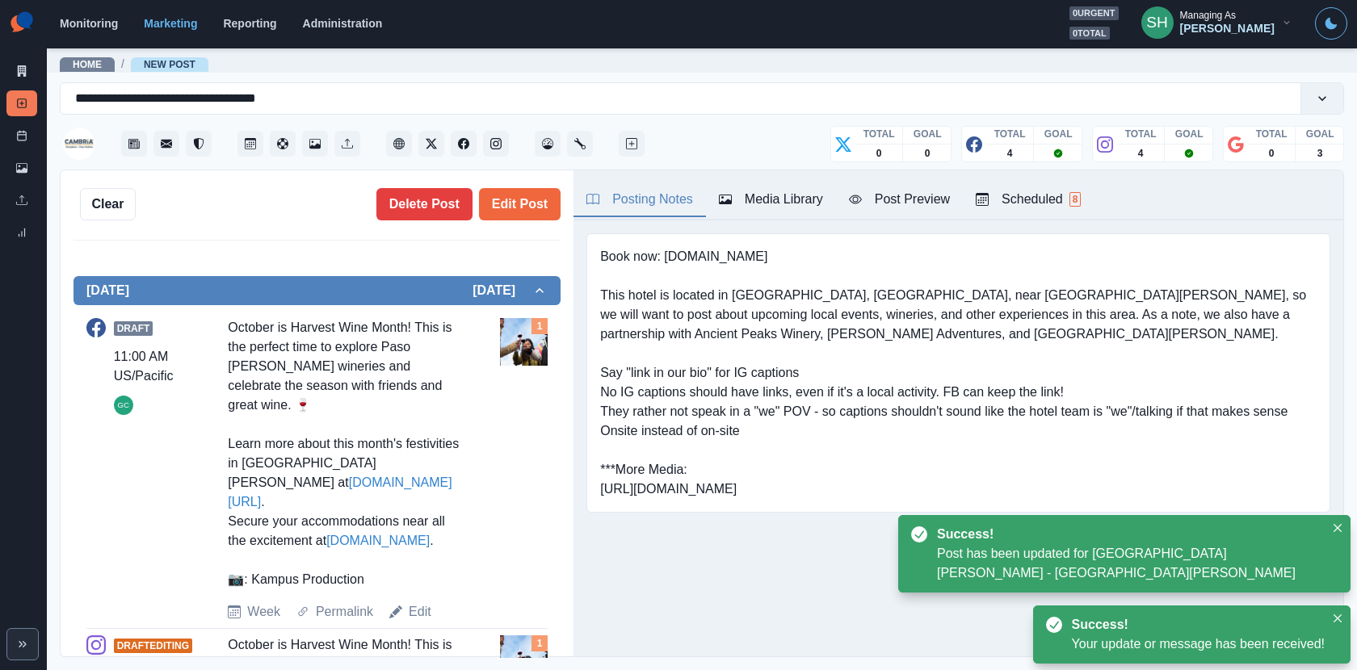
scroll to position [45, 0]
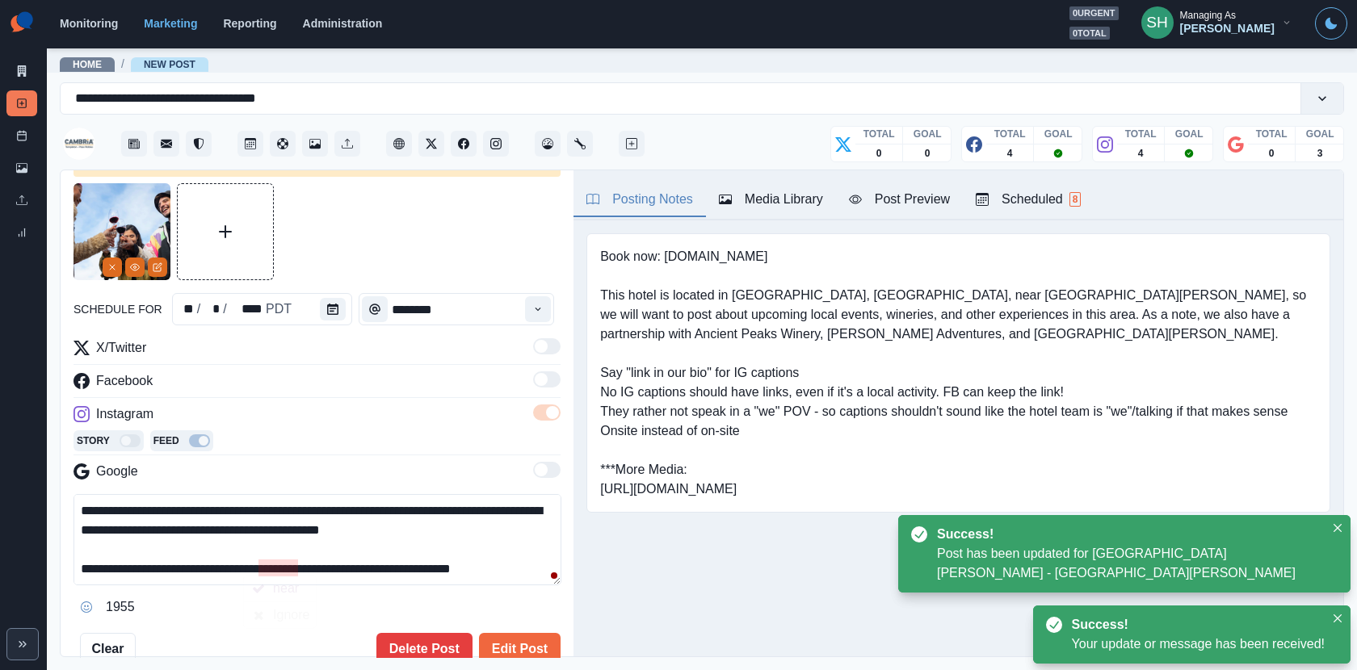
click at [296, 566] on textarea "**********" at bounding box center [318, 539] width 488 height 91
type textarea "**********"
click at [503, 603] on button "Edit Post" at bounding box center [520, 649] width 82 height 32
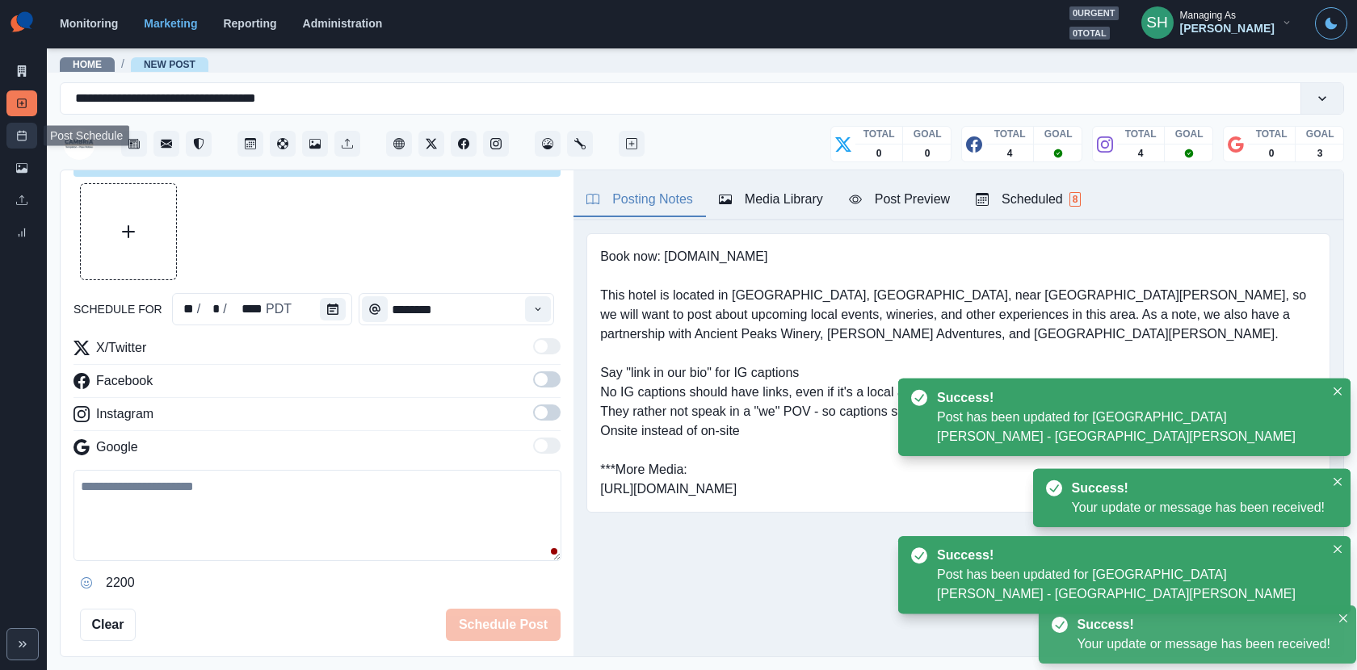
click at [15, 138] on link "Post Schedule" at bounding box center [21, 136] width 31 height 26
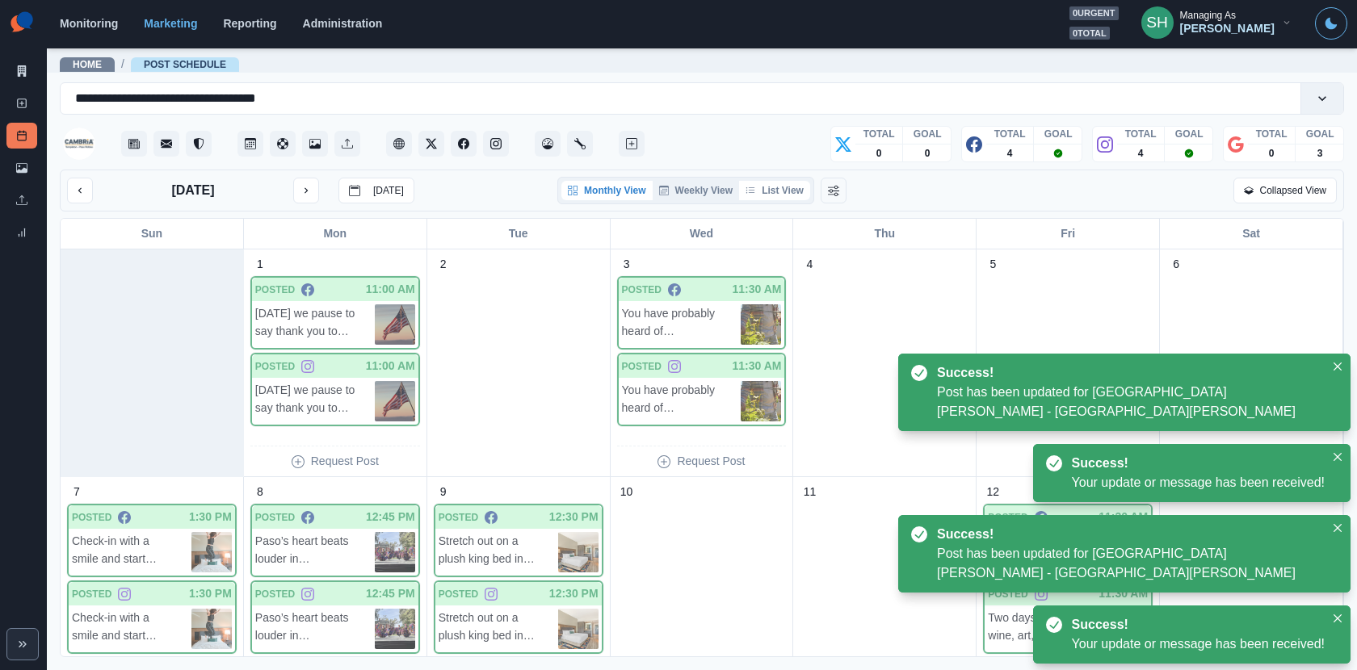
click at [774, 196] on button "List View" at bounding box center [774, 190] width 71 height 19
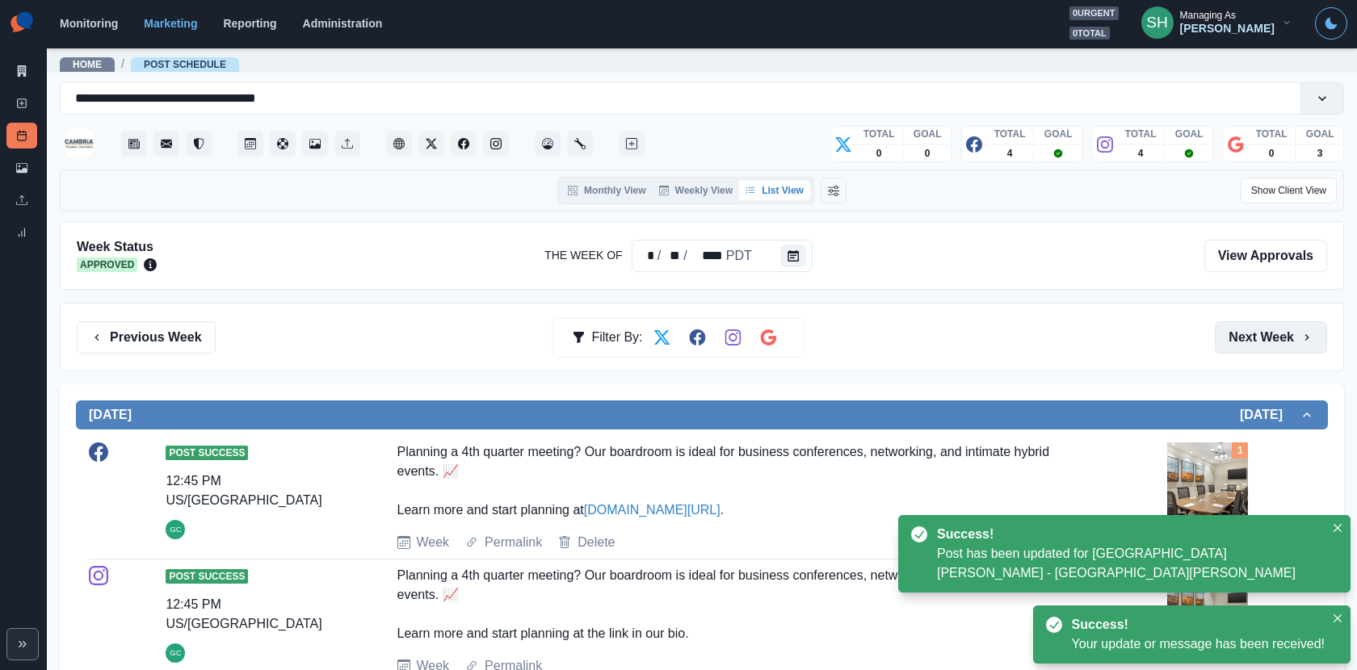
click at [1221, 342] on button "Next Week" at bounding box center [1271, 338] width 112 height 32
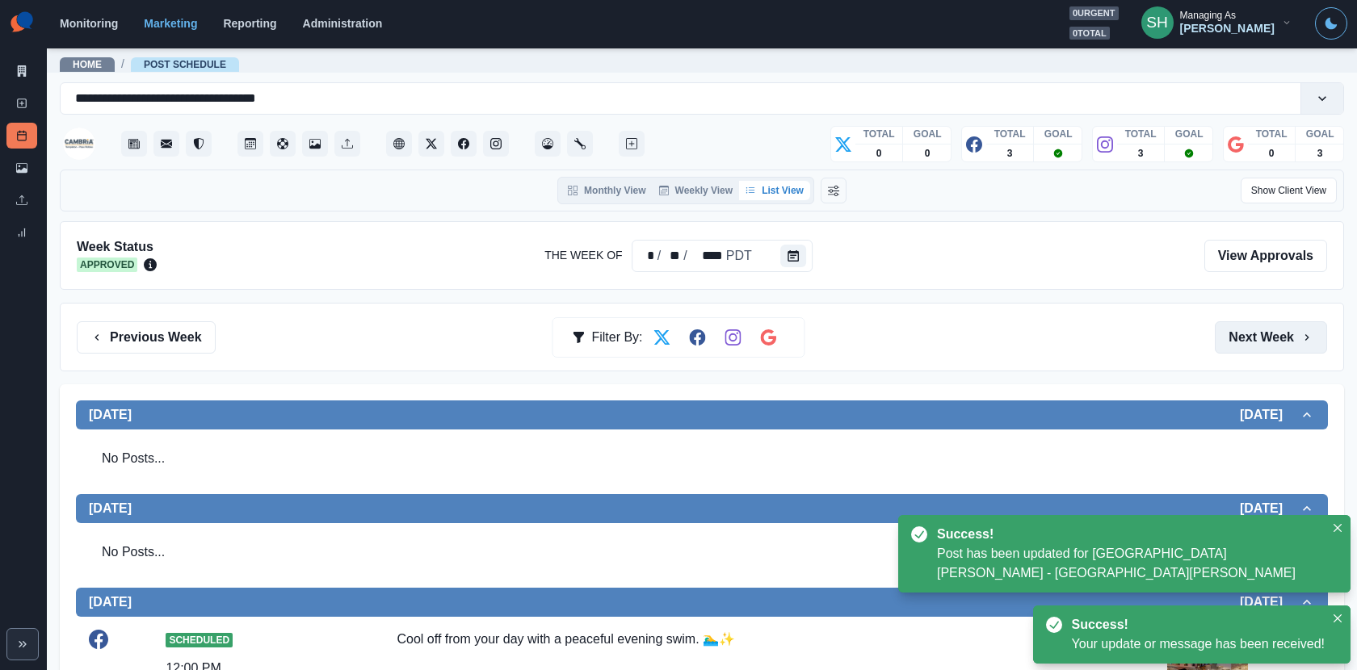
click at [1221, 342] on button "Next Week" at bounding box center [1271, 338] width 112 height 32
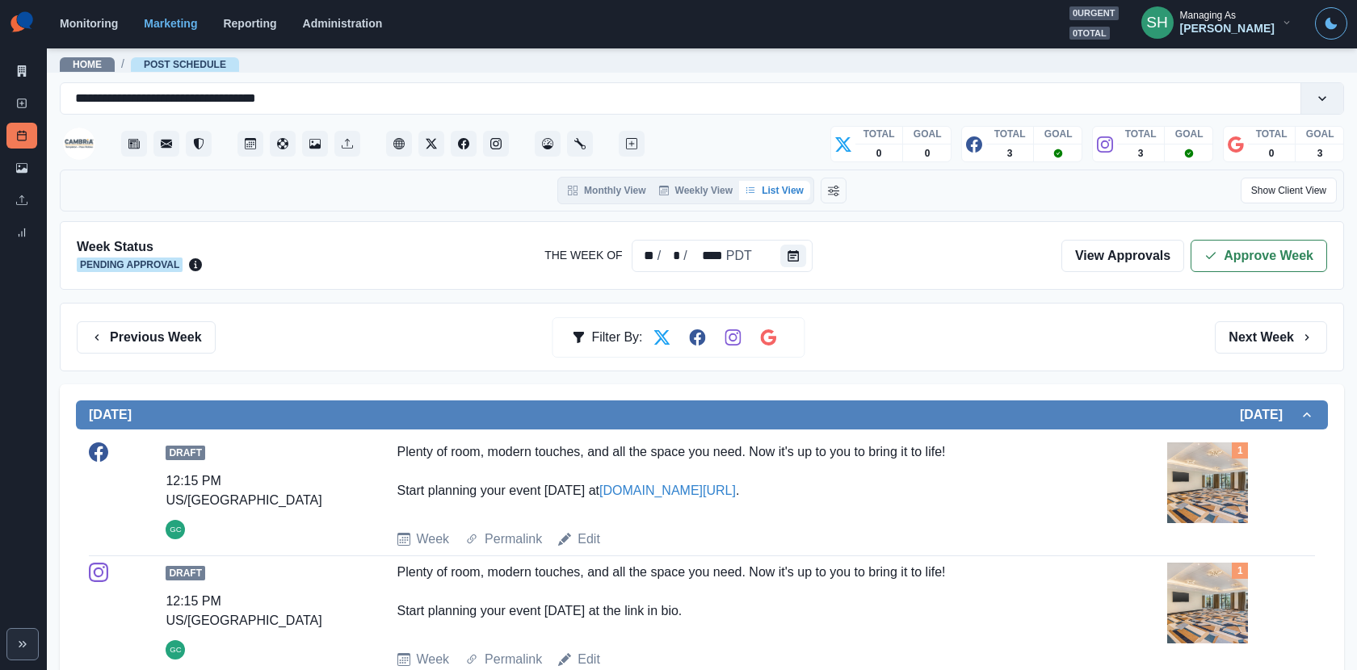
click at [1215, 234] on div "Week Status Pending Approval The Week Of ** / * / **** PDT View Approvals Appro…" at bounding box center [702, 255] width 1284 height 69
click at [1215, 254] on icon "button" at bounding box center [1210, 256] width 13 height 13
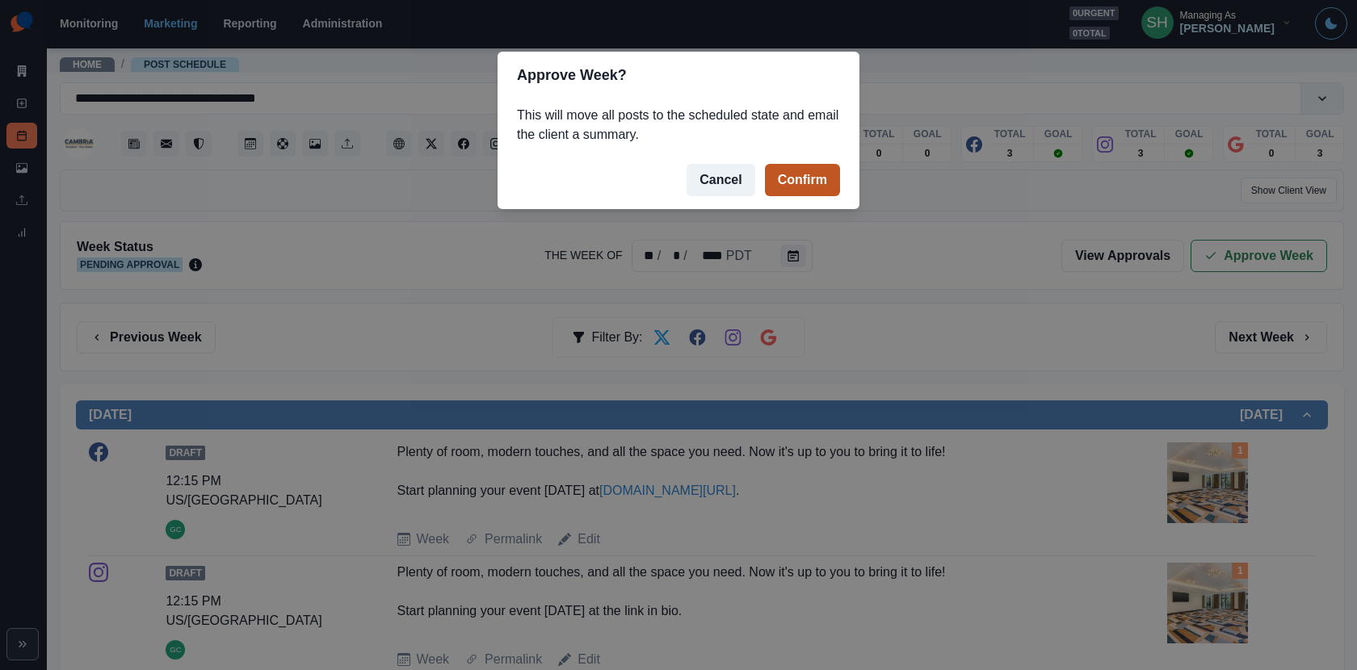
click at [825, 187] on button "Confirm" at bounding box center [802, 180] width 75 height 32
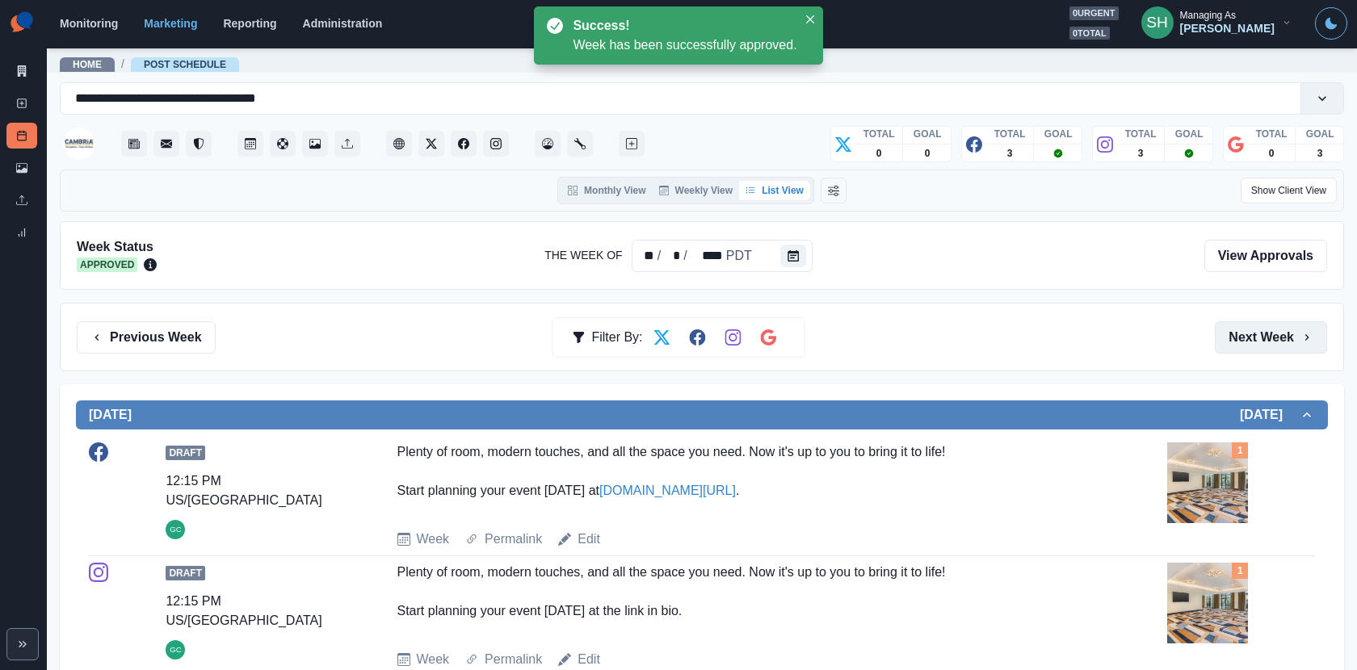
click at [1221, 345] on button "Next Week" at bounding box center [1271, 338] width 112 height 32
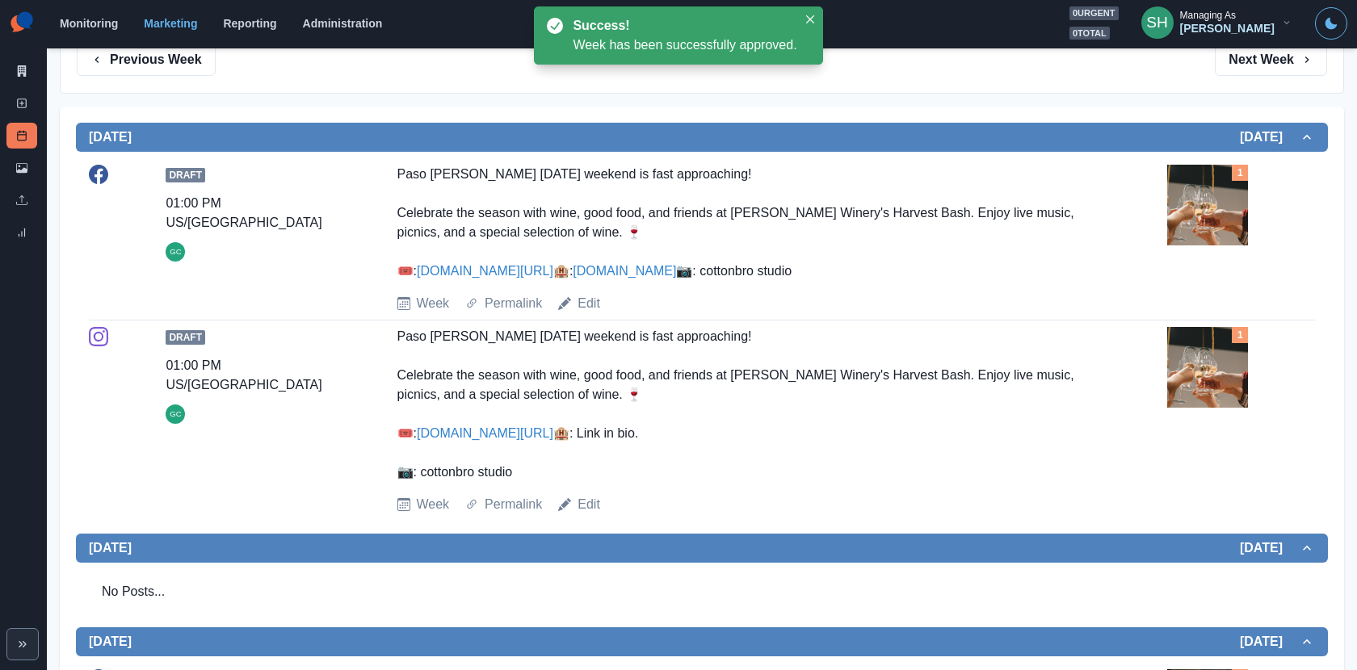
scroll to position [275, 0]
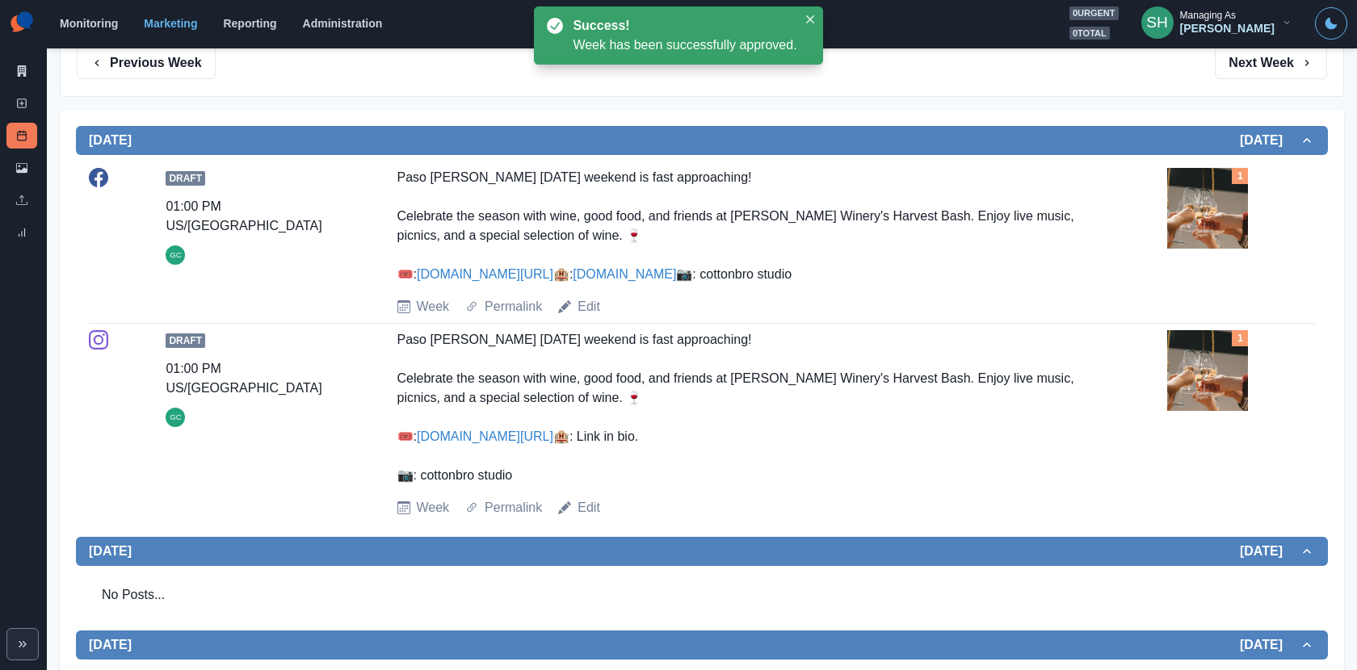
click at [1221, 222] on img at bounding box center [1207, 208] width 81 height 81
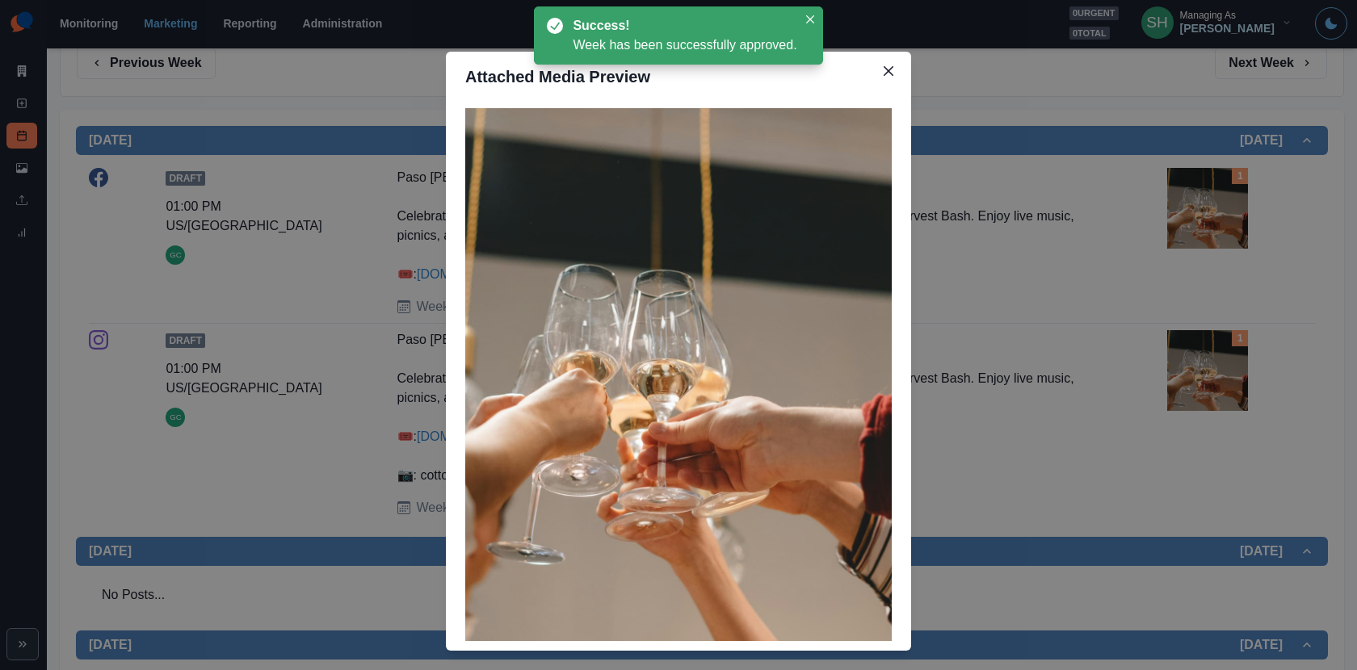
click at [1124, 242] on div "Attached Media Preview" at bounding box center [678, 335] width 1357 height 670
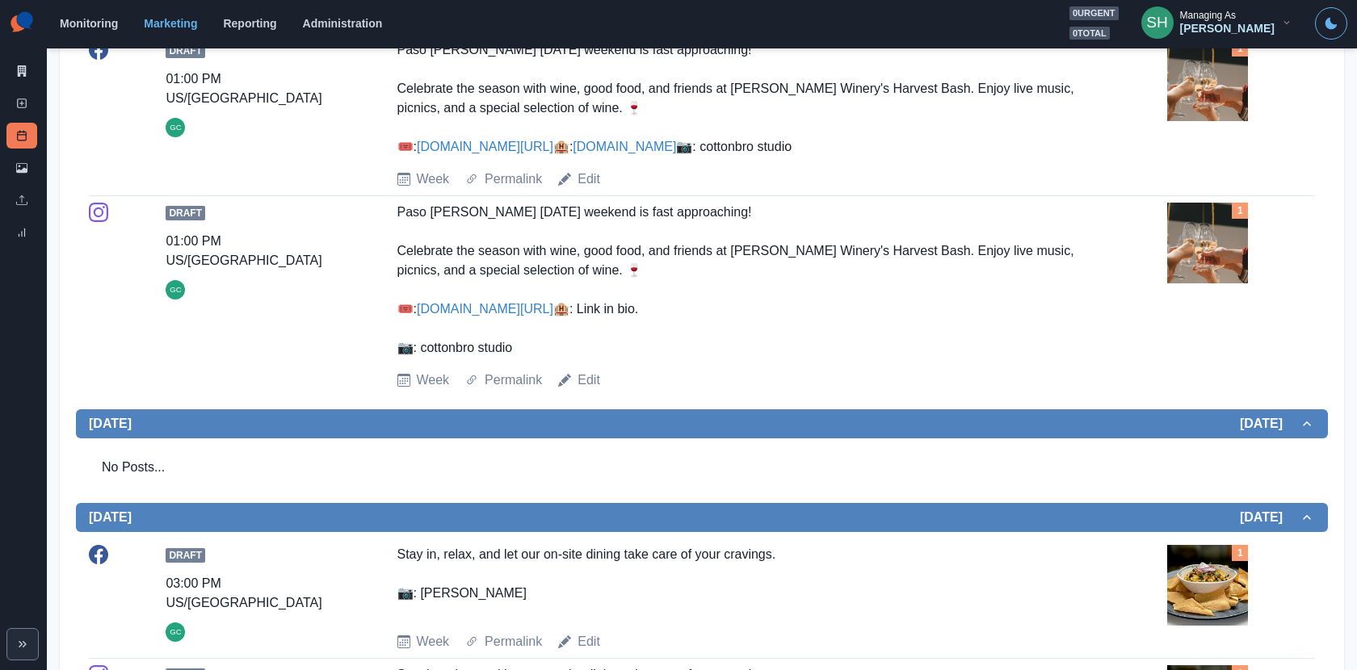
scroll to position [378, 0]
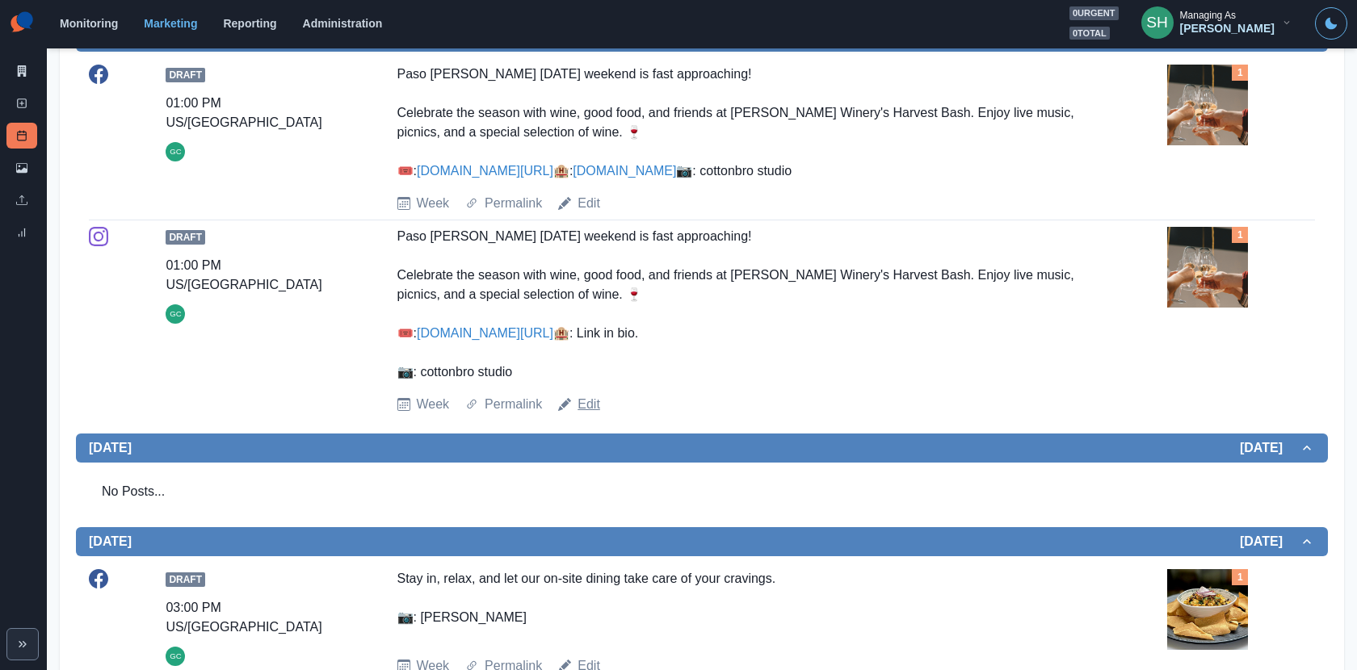
click at [586, 414] on link "Edit" at bounding box center [589, 404] width 23 height 19
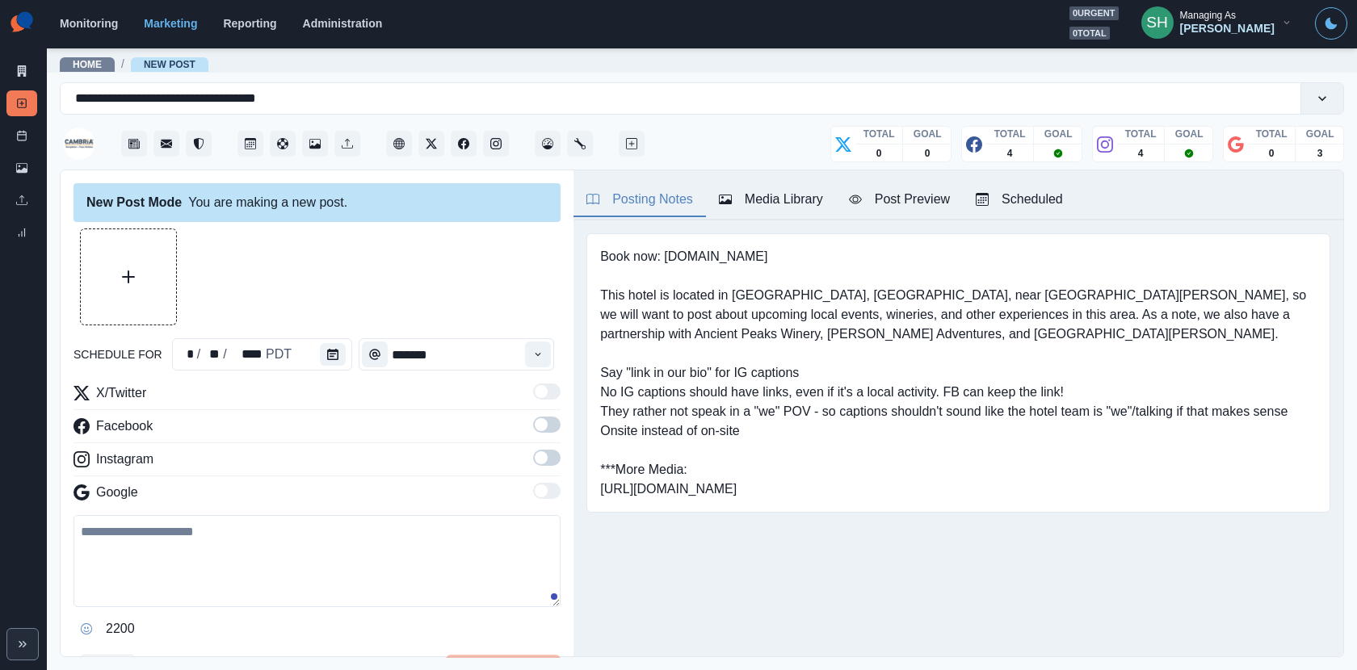
type input "*******"
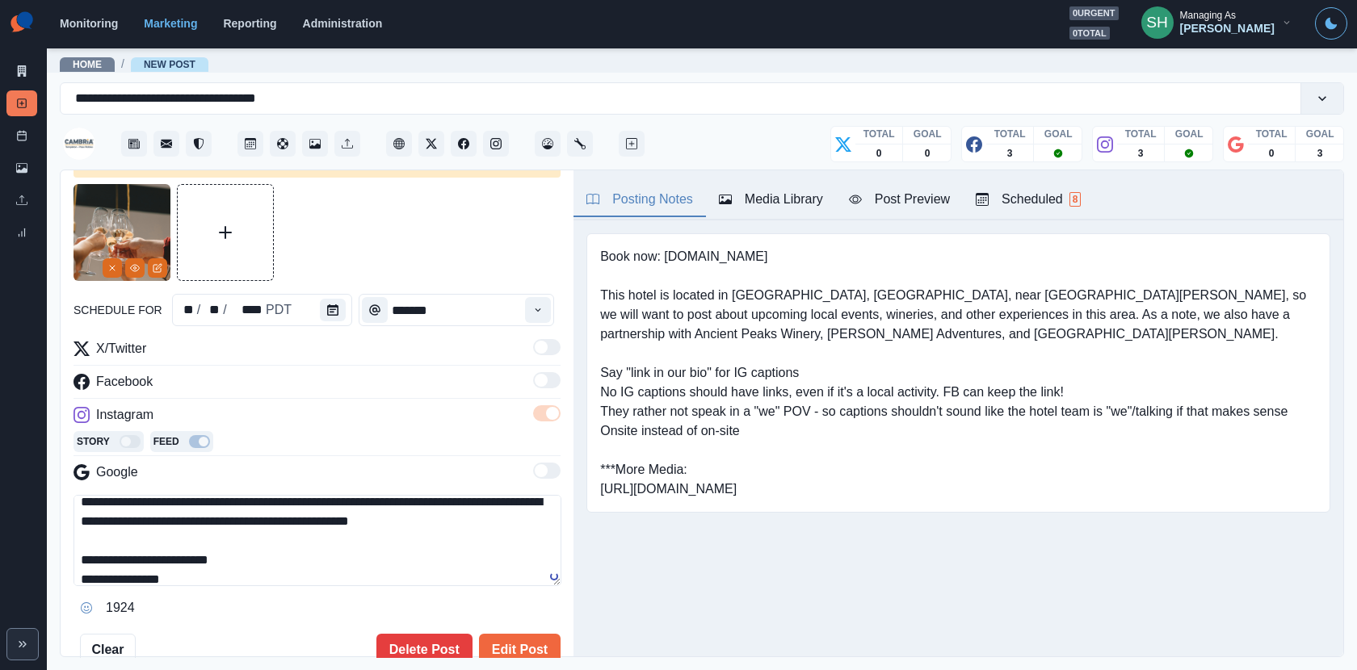
scroll to position [63, 0]
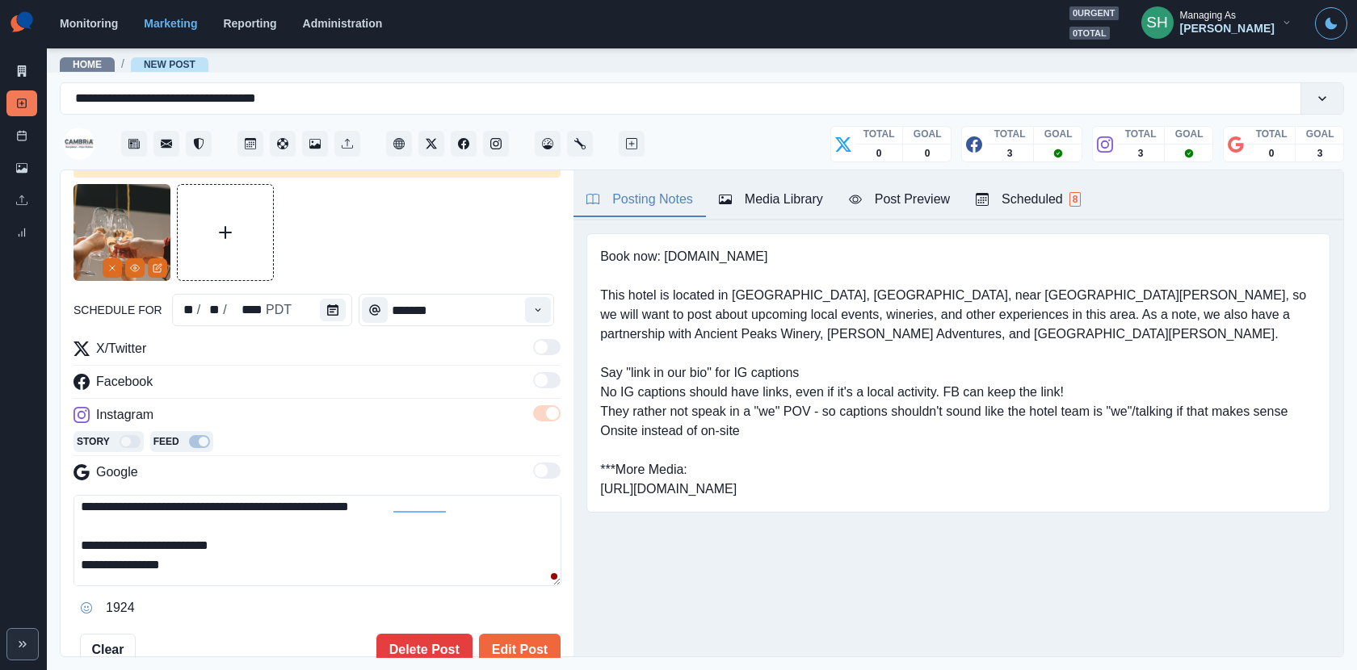
drag, startPoint x: 218, startPoint y: 565, endPoint x: 60, endPoint y: 541, distance: 160.1
click at [61, 541] on div "**********" at bounding box center [317, 414] width 513 height 488
type textarea "**********"
click at [524, 603] on button "Edit Post" at bounding box center [520, 650] width 82 height 32
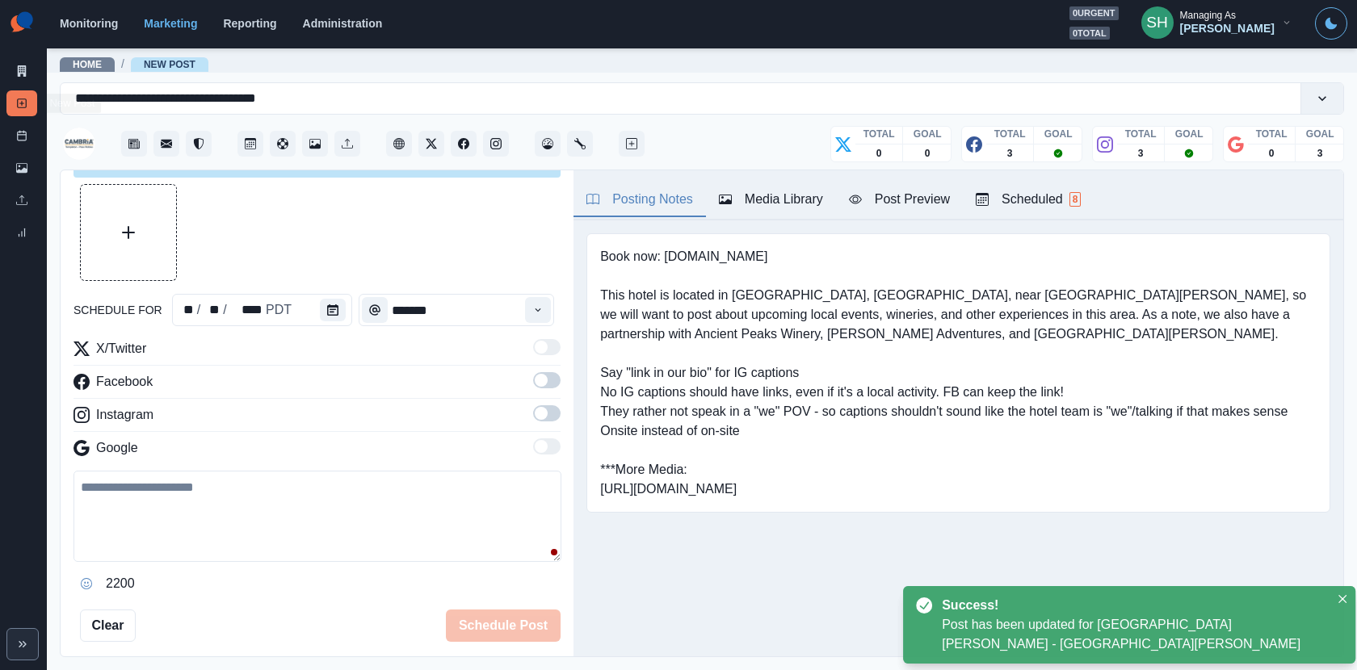
click at [33, 151] on div "Post Schedule" at bounding box center [21, 139] width 31 height 32
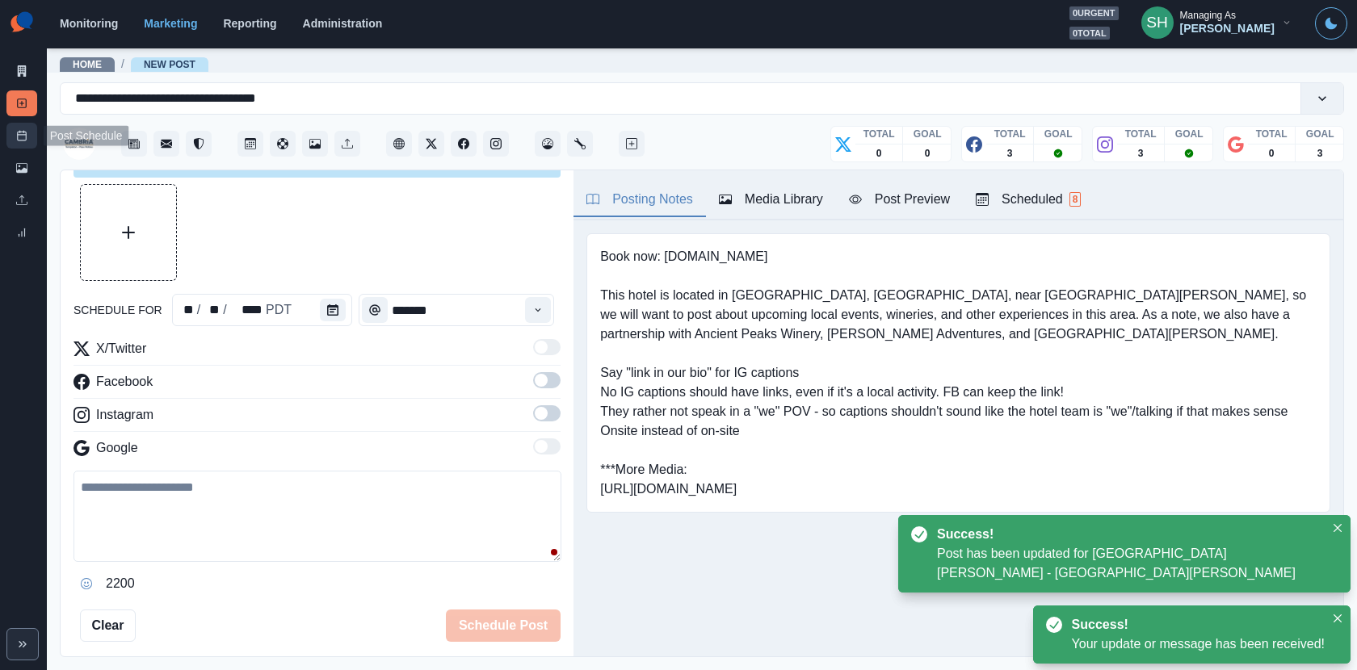
click at [19, 143] on link "Post Schedule" at bounding box center [21, 136] width 31 height 26
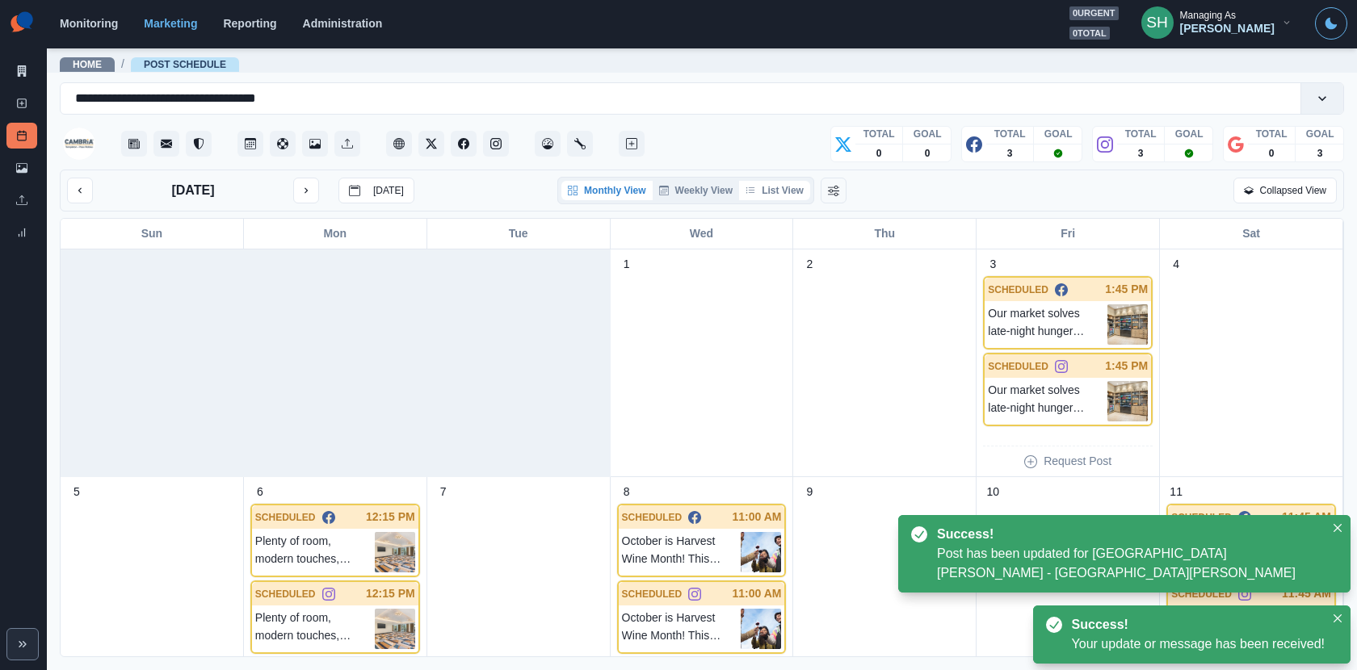
click at [777, 187] on button "List View" at bounding box center [774, 190] width 71 height 19
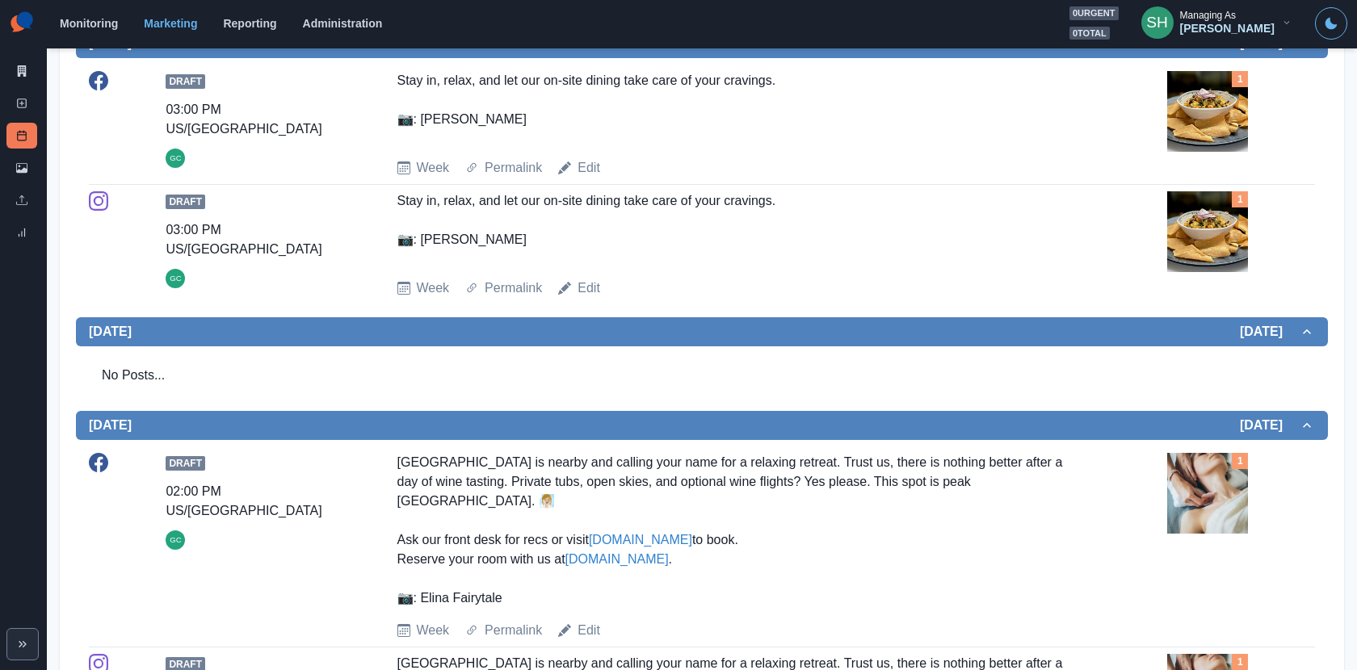
click at [649, 133] on div "Stay in, relax, and let our on-site dining take care of your cravings. 📷: Tommy" at bounding box center [740, 108] width 687 height 74
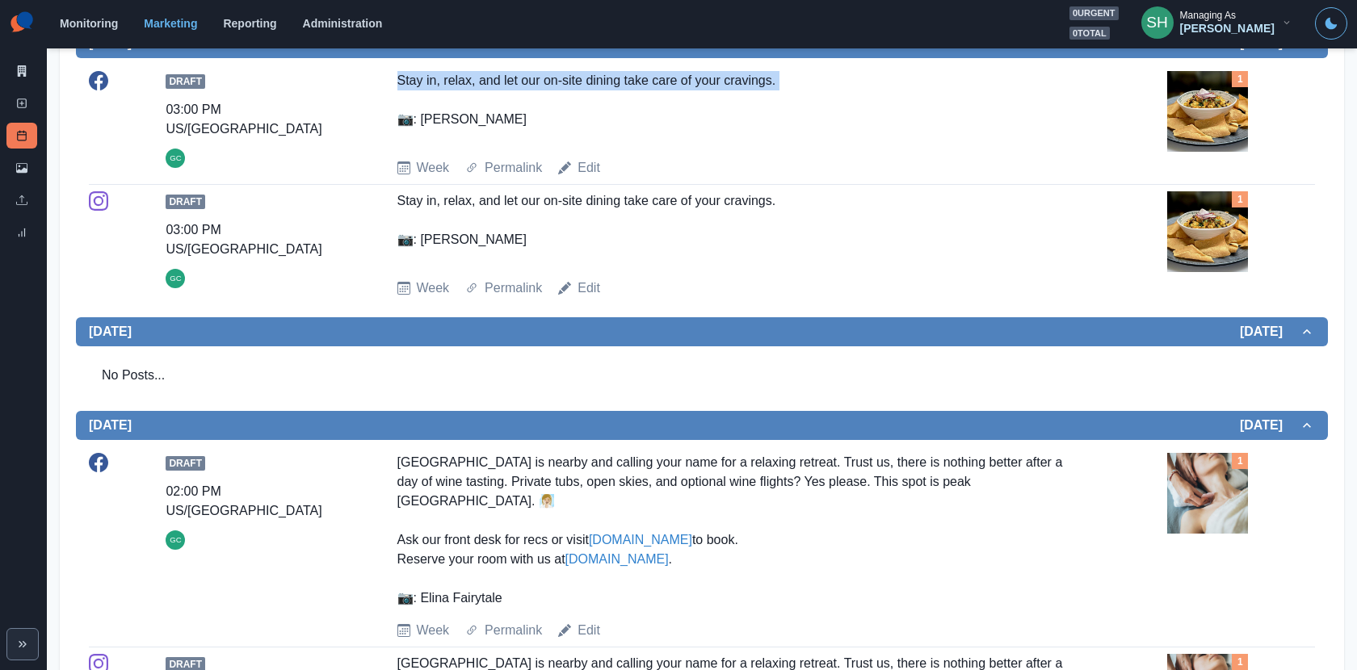
click at [649, 133] on div "Stay in, relax, and let our on-site dining take care of your cravings. 📷: Tommy" at bounding box center [740, 108] width 687 height 74
copy div "Stay in, relax, and let our on-site dining take care of your cravings."
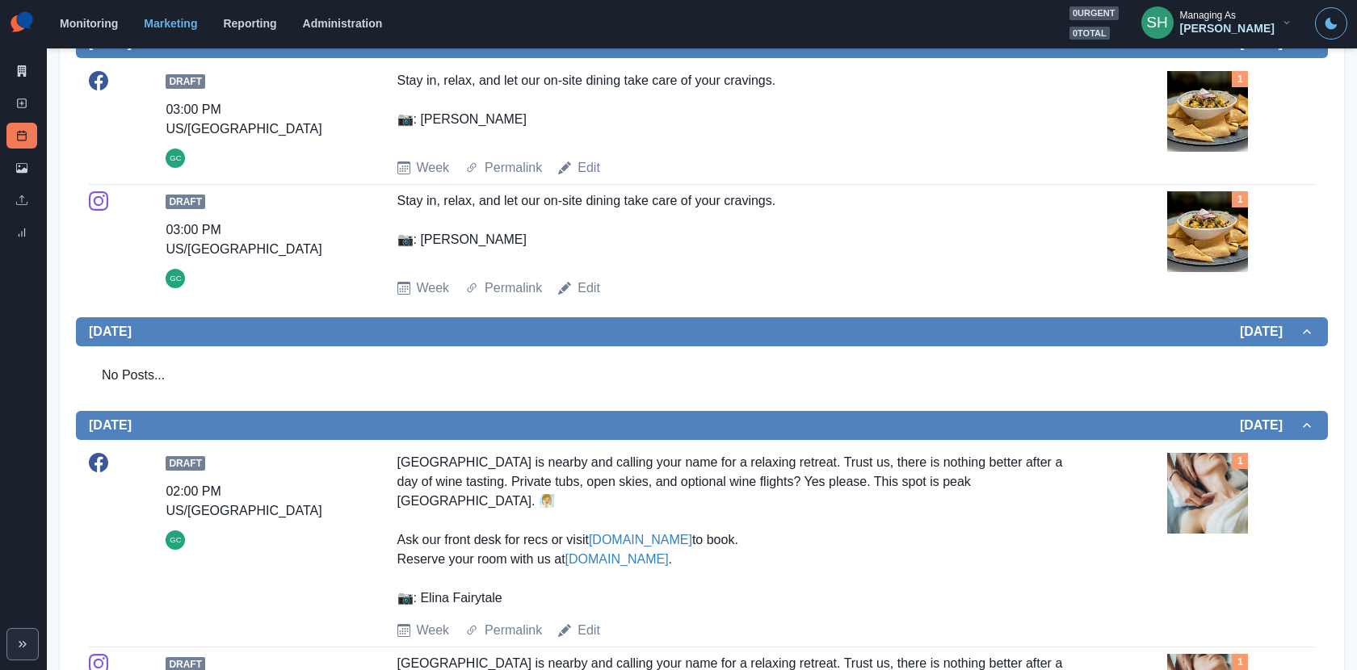
click at [713, 266] on div "Stay in, relax, and let our on-site dining take care of your cravings. 📷: Tommy" at bounding box center [740, 228] width 687 height 74
click at [592, 178] on link "Edit" at bounding box center [589, 167] width 23 height 19
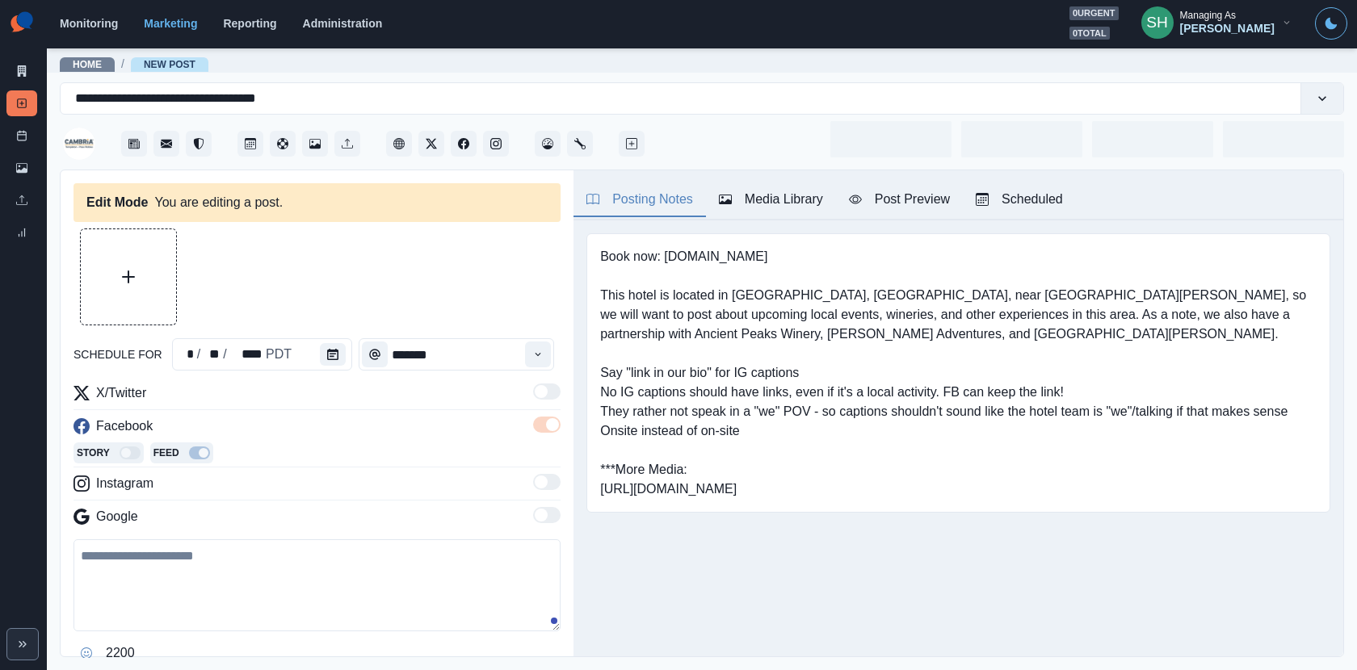
type input "*******"
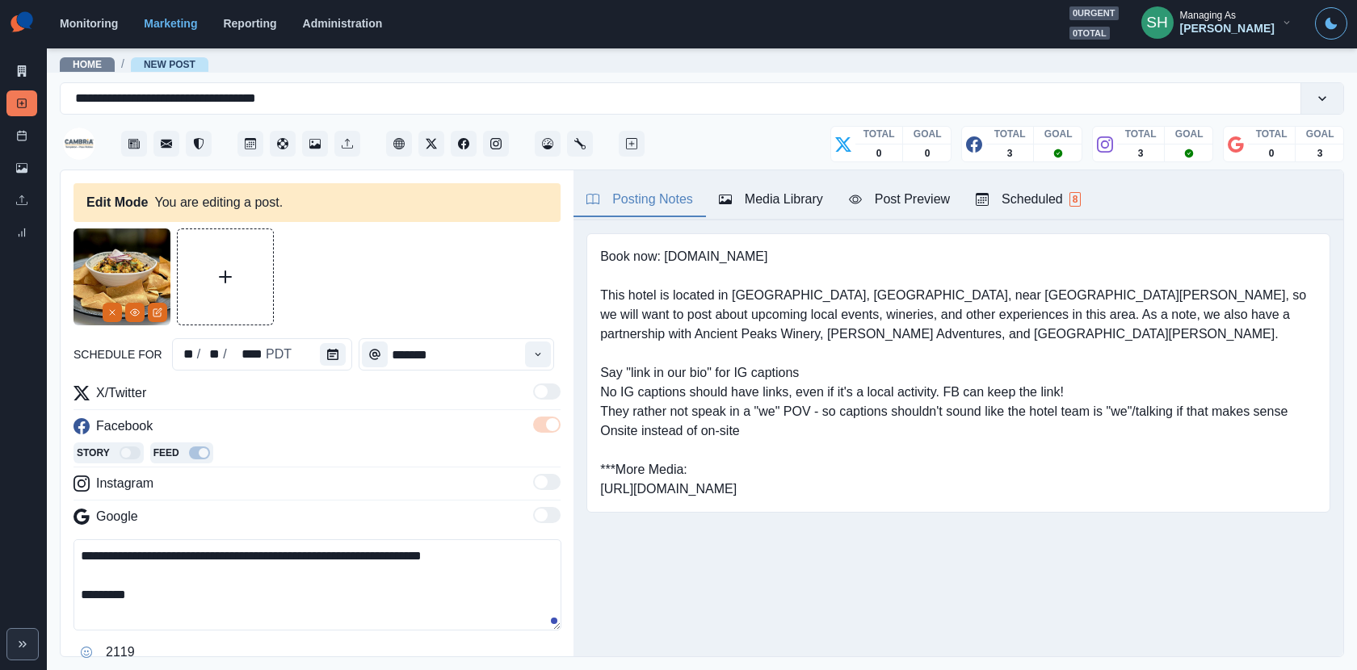
click at [247, 545] on textarea "**********" at bounding box center [318, 585] width 488 height 91
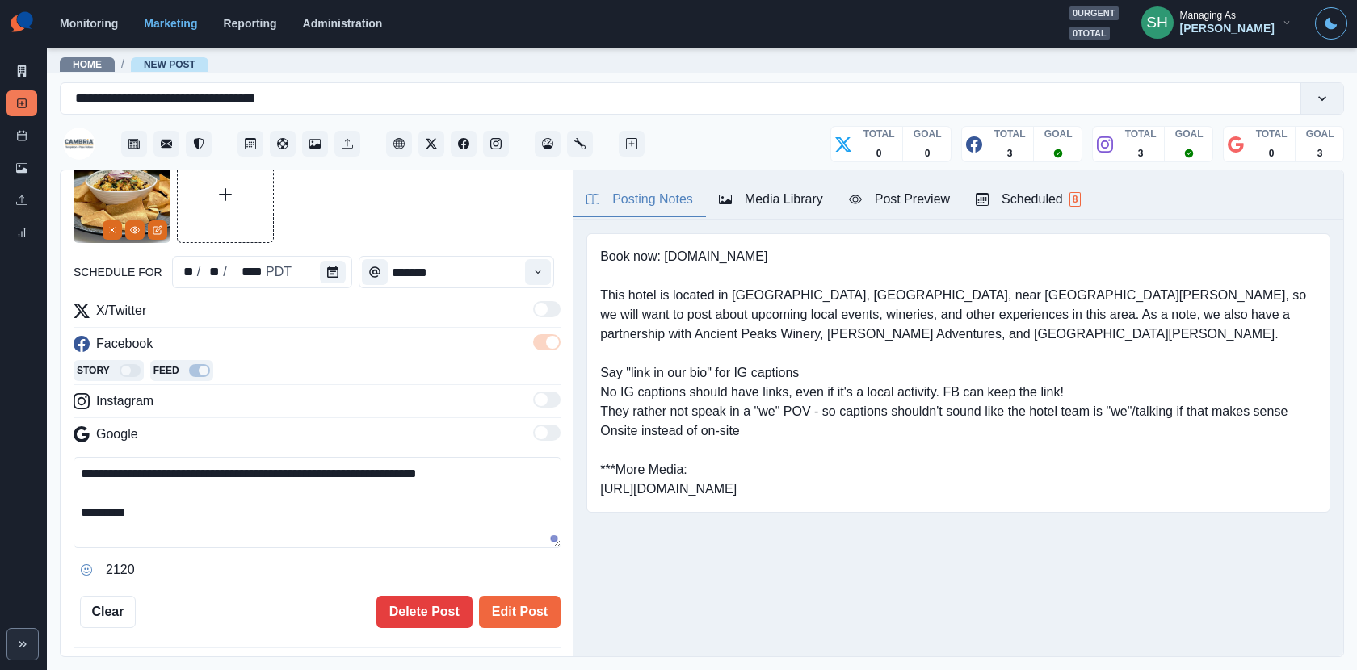
scroll to position [160, 0]
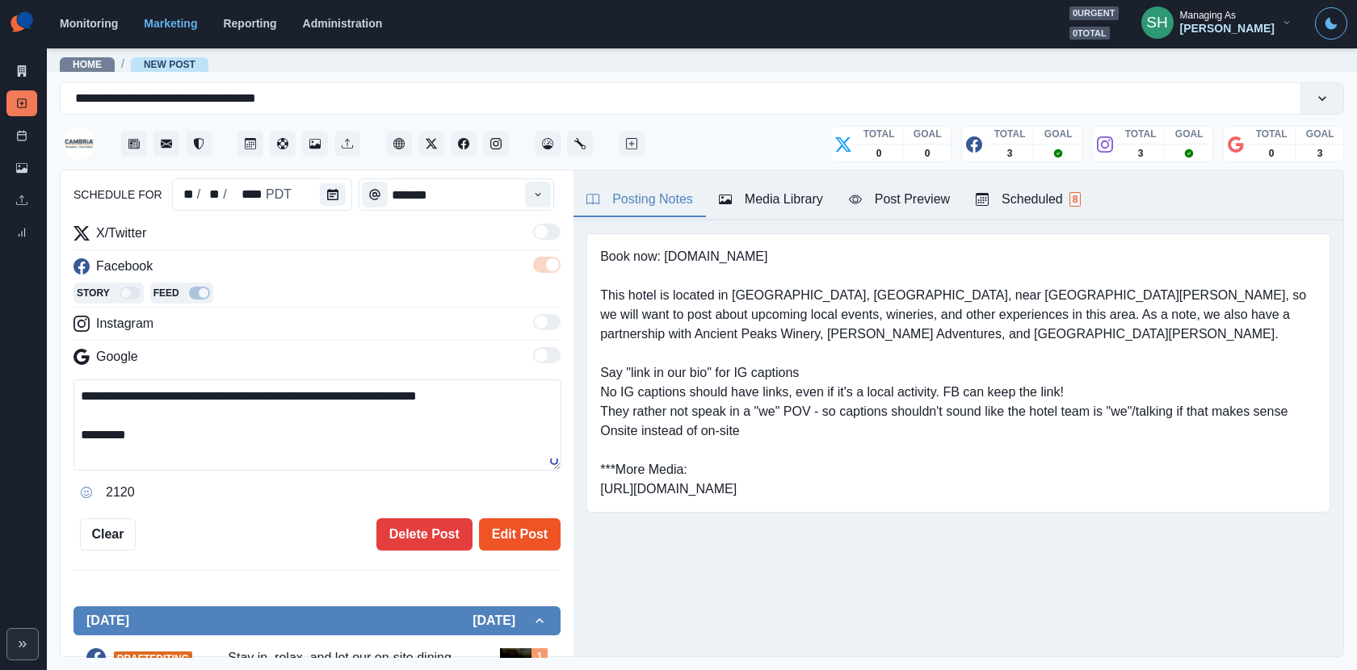
type textarea "**********"
click at [504, 524] on button "Edit Post" at bounding box center [520, 535] width 82 height 32
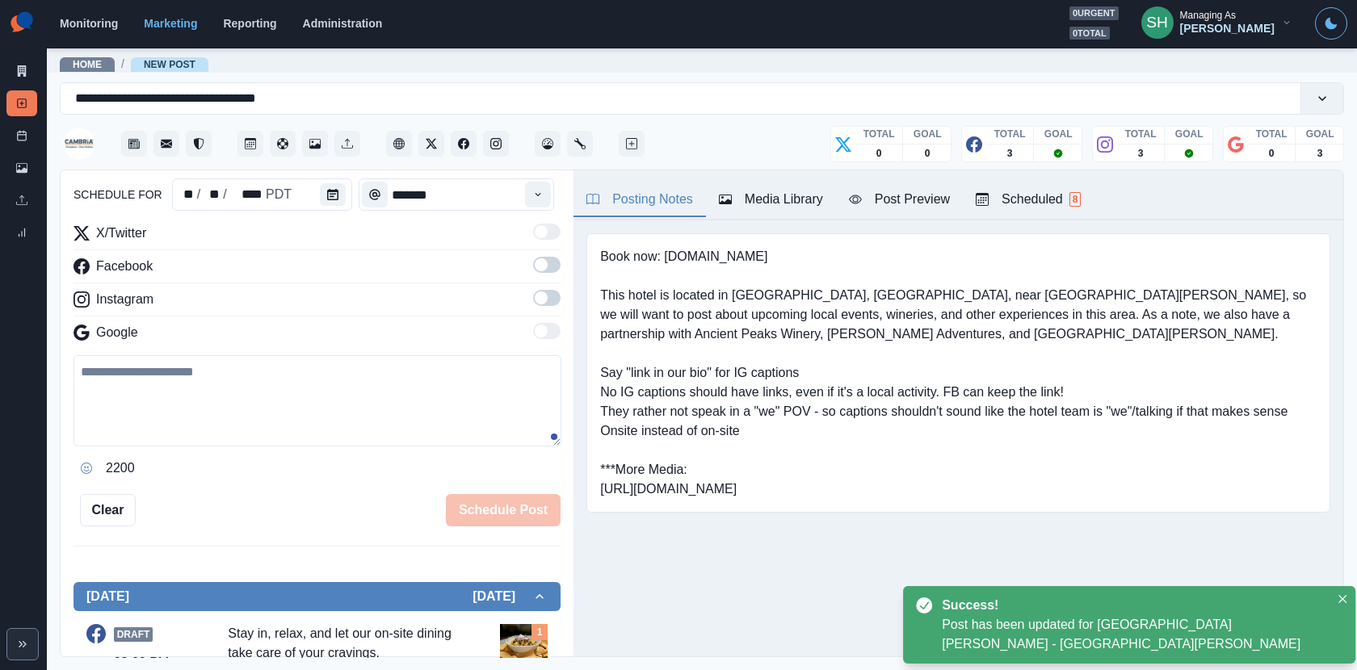
scroll to position [400, 0]
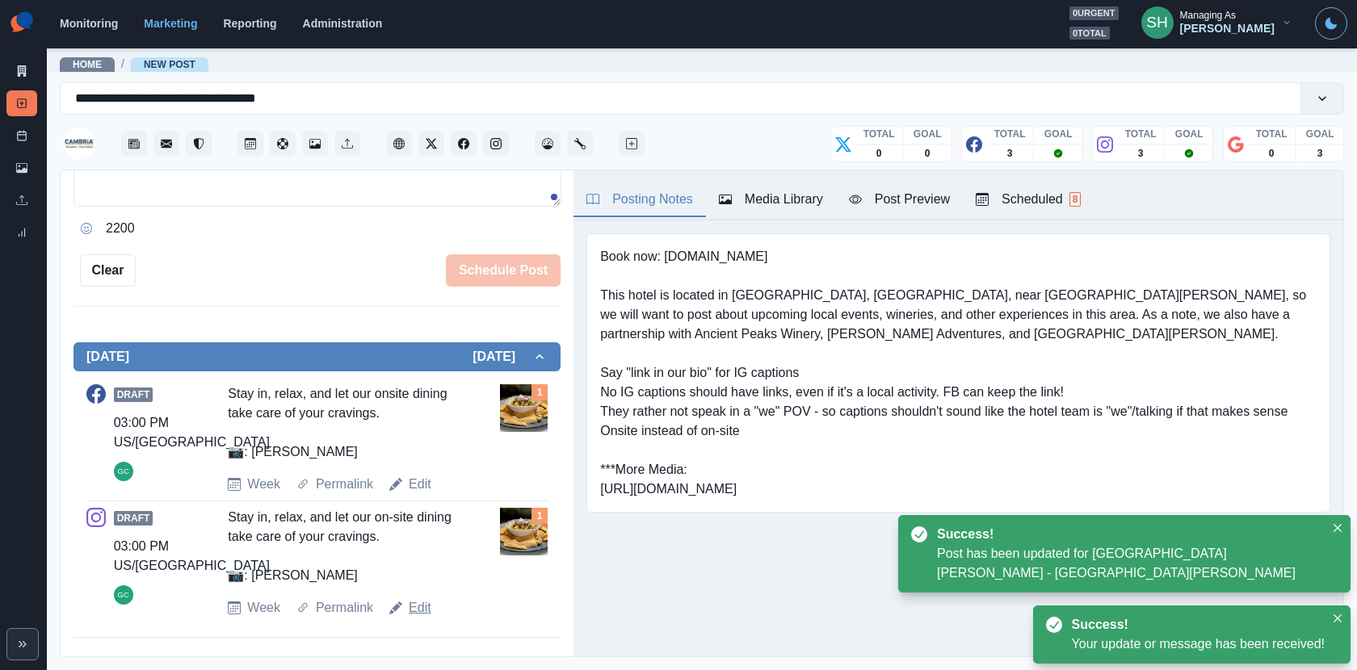
click at [417, 600] on link "Edit" at bounding box center [420, 608] width 23 height 19
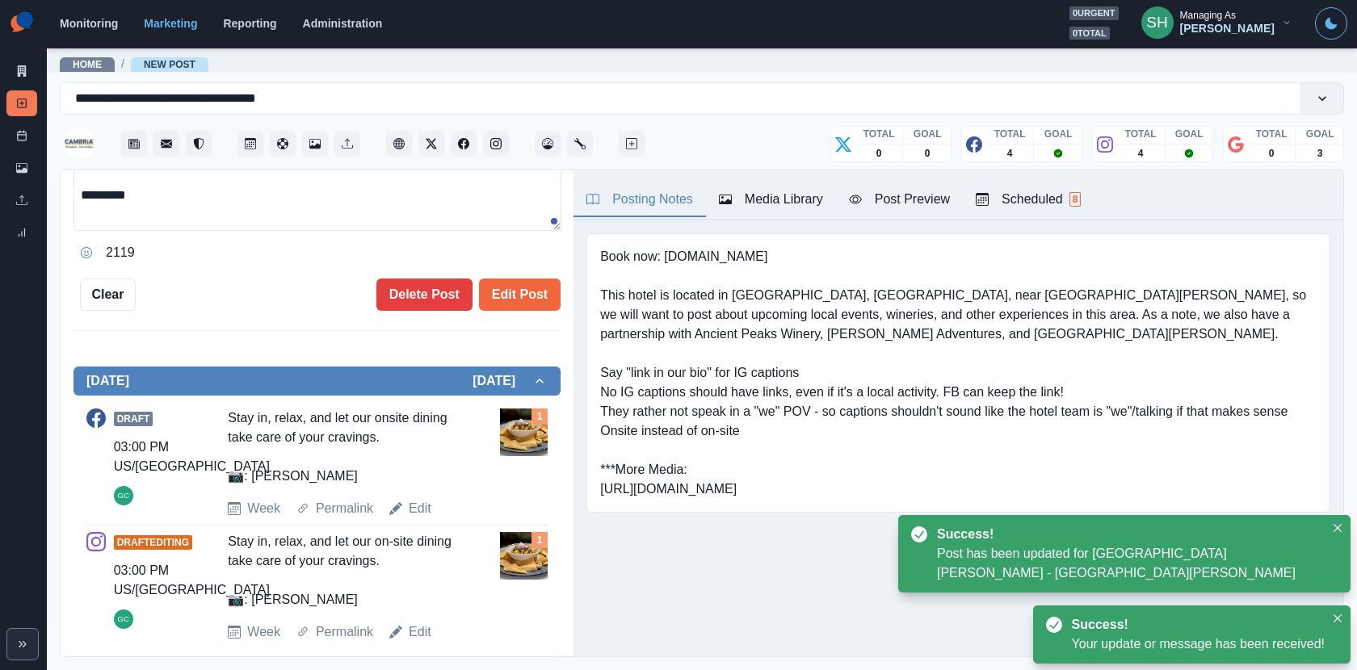
scroll to position [194, 0]
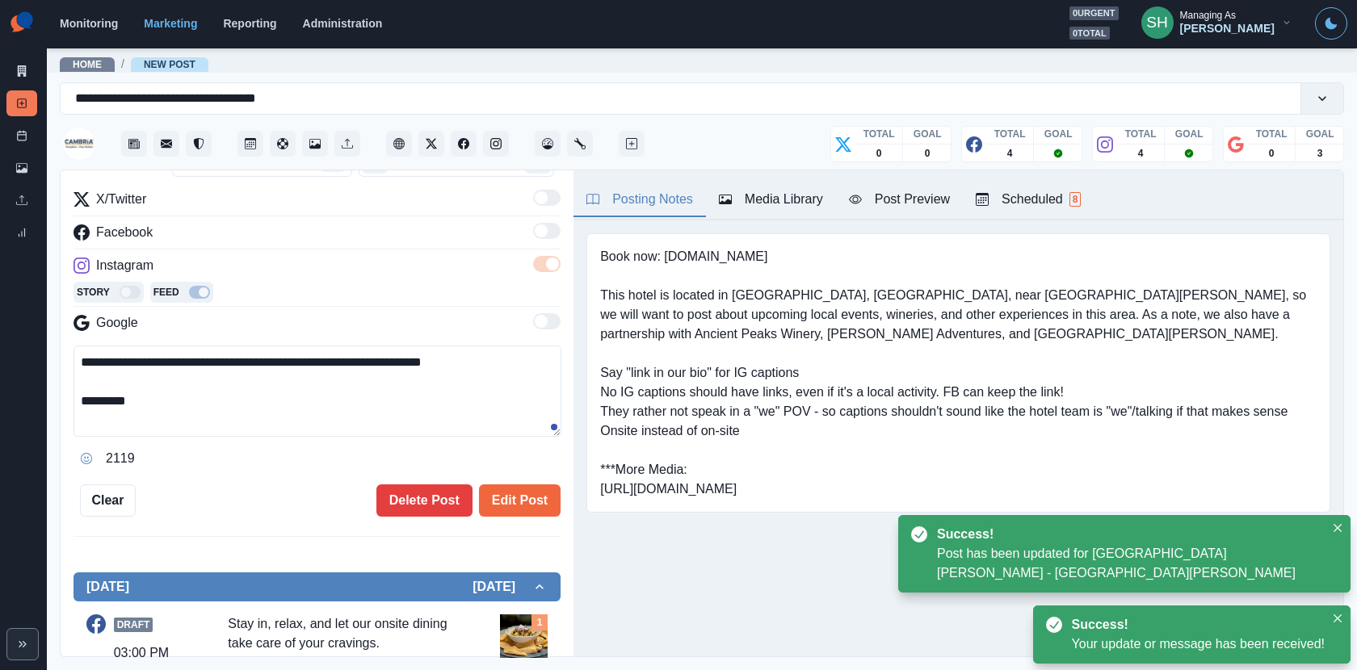
click at [249, 354] on textarea "**********" at bounding box center [318, 391] width 488 height 91
type textarea "**********"
click at [545, 527] on div "**********" at bounding box center [317, 414] width 513 height 488
click at [529, 502] on button "Edit Post" at bounding box center [520, 501] width 82 height 32
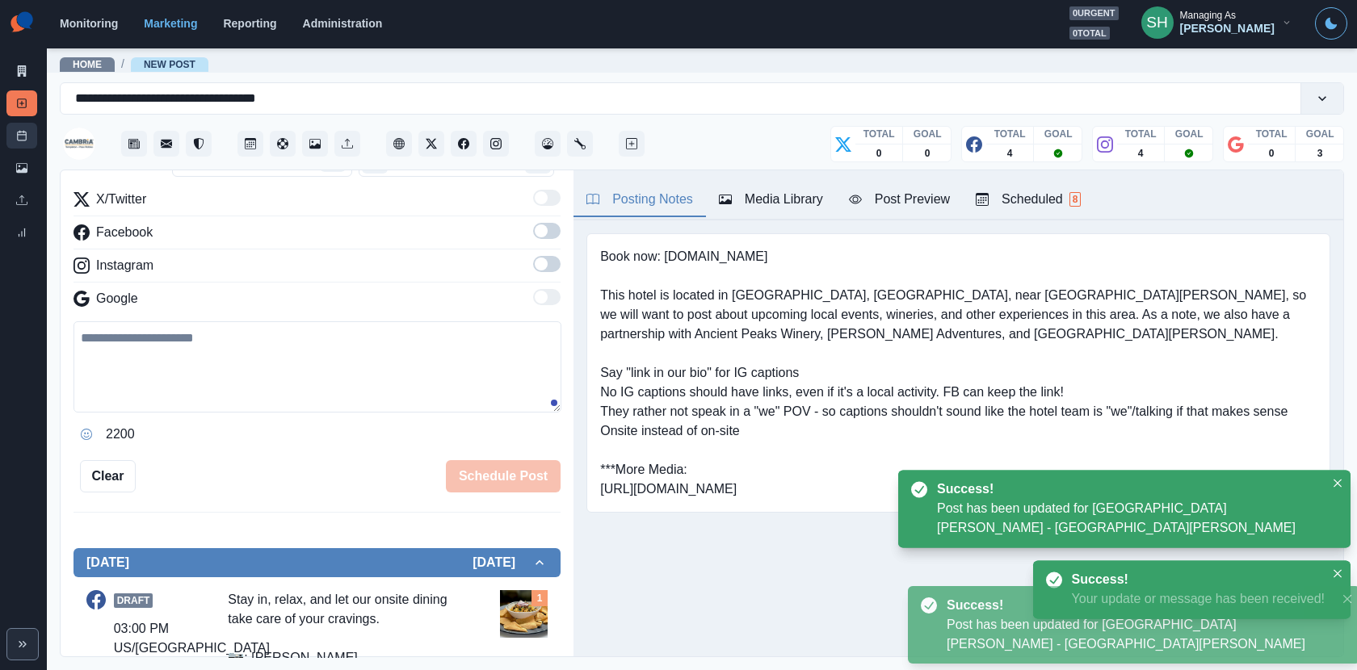
click at [15, 128] on link "Post Schedule" at bounding box center [21, 136] width 31 height 26
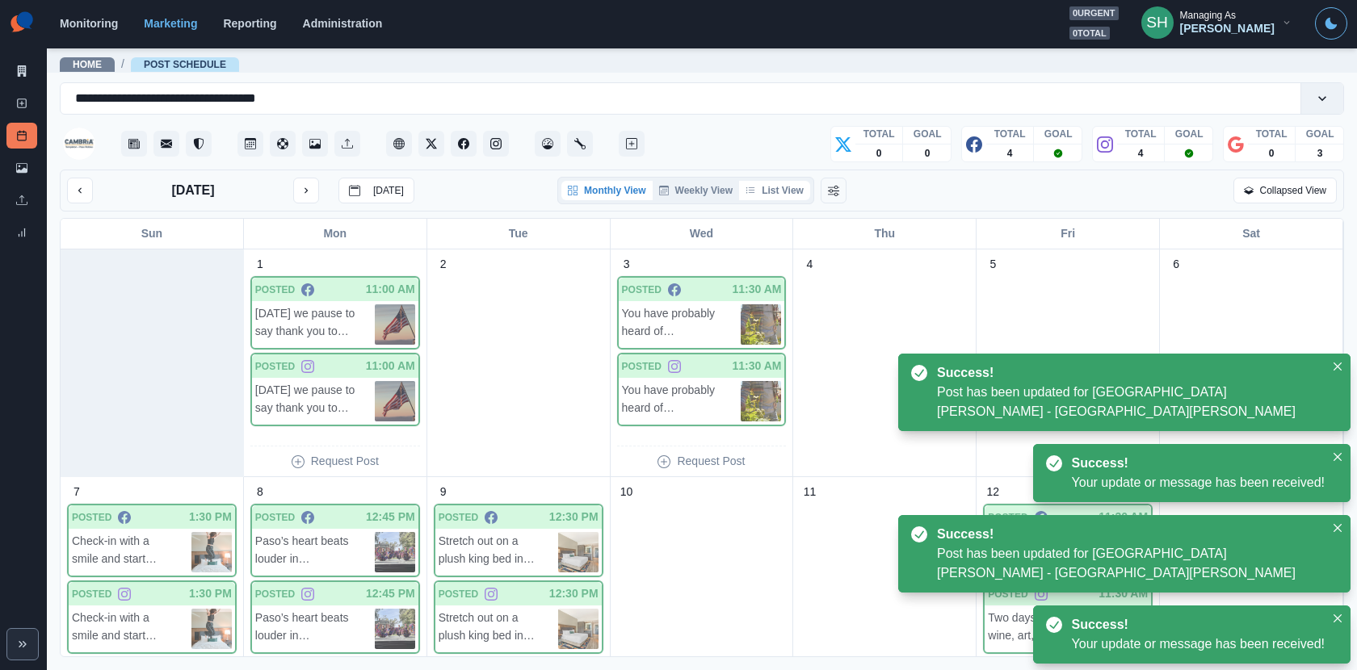
click at [792, 191] on button "List View" at bounding box center [774, 190] width 71 height 19
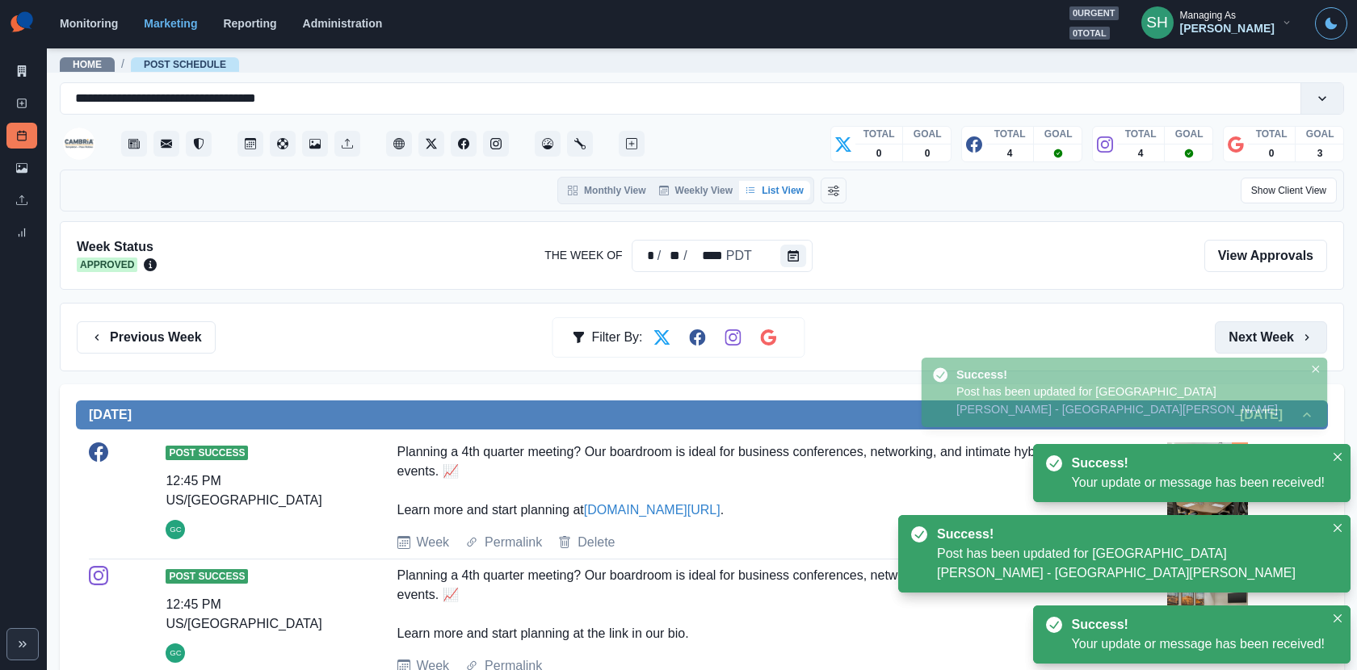
click at [1221, 336] on button "Next Week" at bounding box center [1271, 338] width 112 height 32
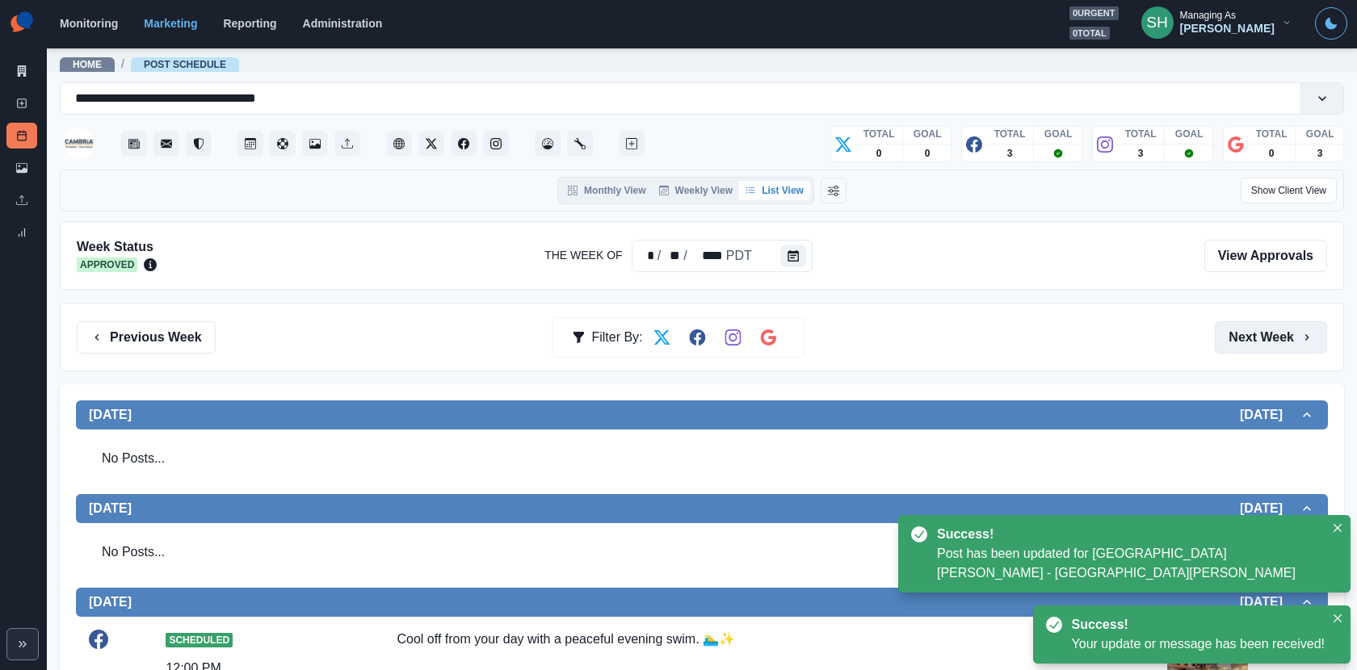
click at [1221, 337] on button "Next Week" at bounding box center [1271, 338] width 112 height 32
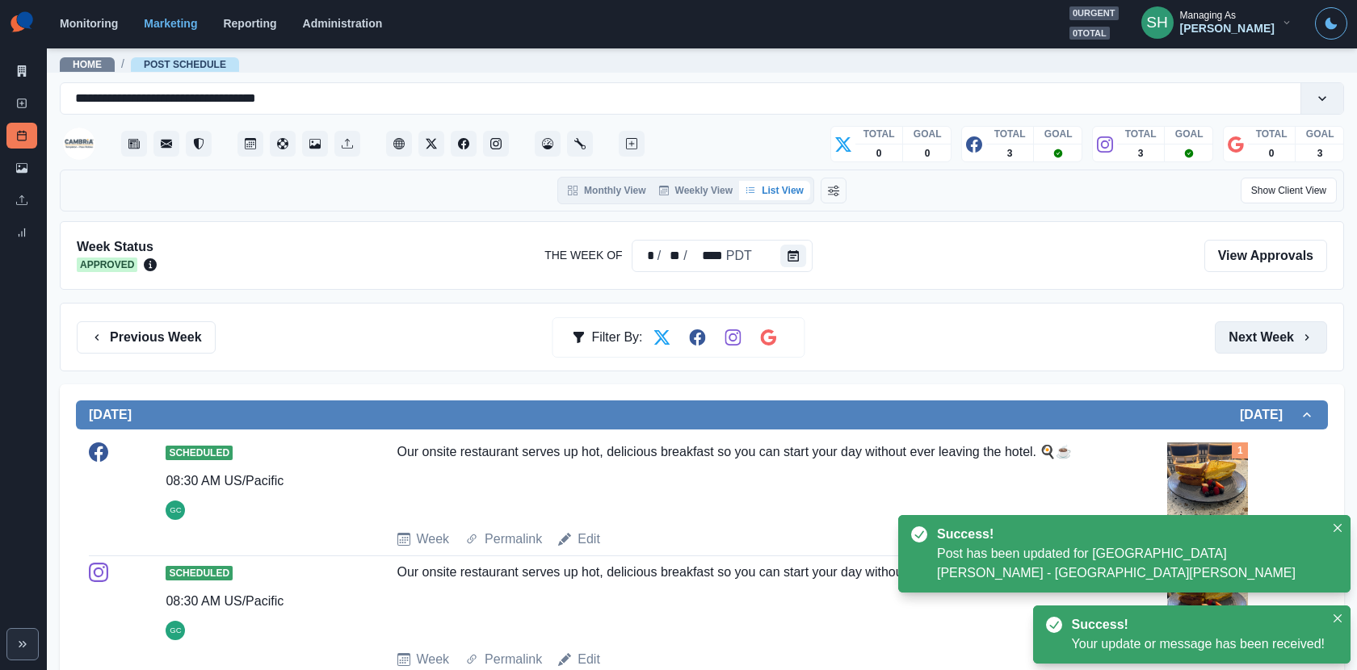
click at [1221, 337] on button "Next Week" at bounding box center [1271, 338] width 112 height 32
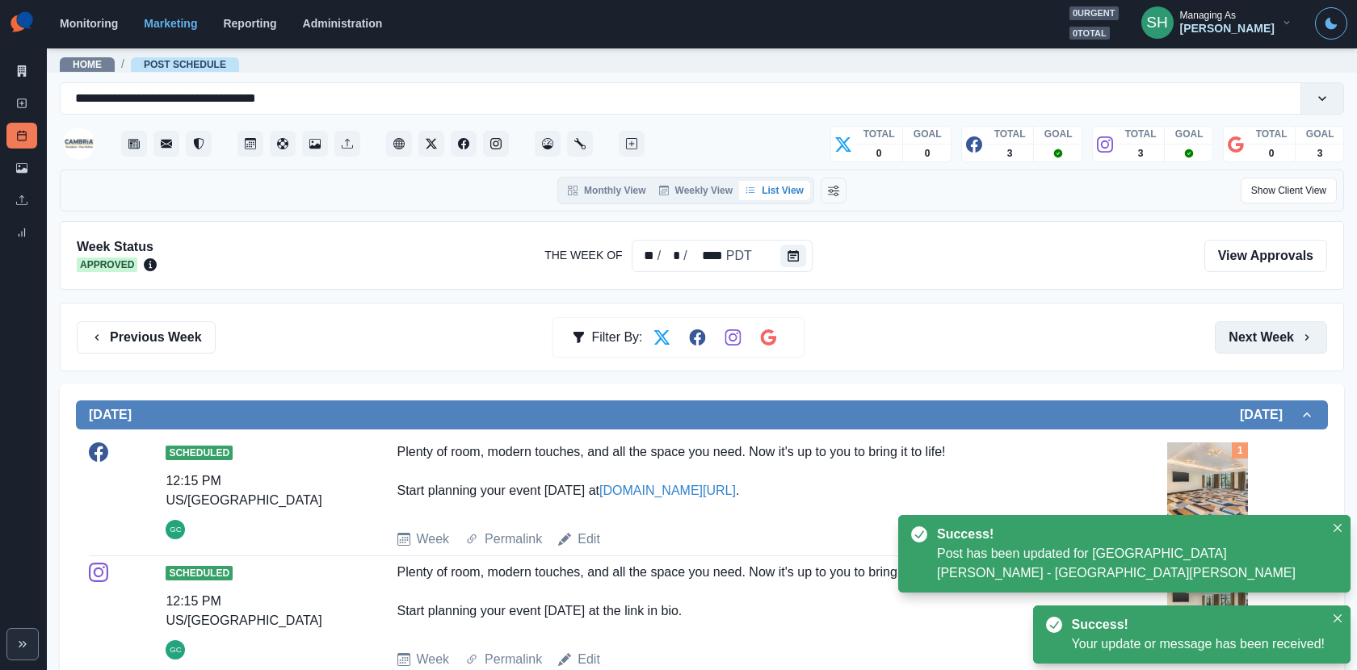
click at [1221, 337] on button "Next Week" at bounding box center [1271, 338] width 112 height 32
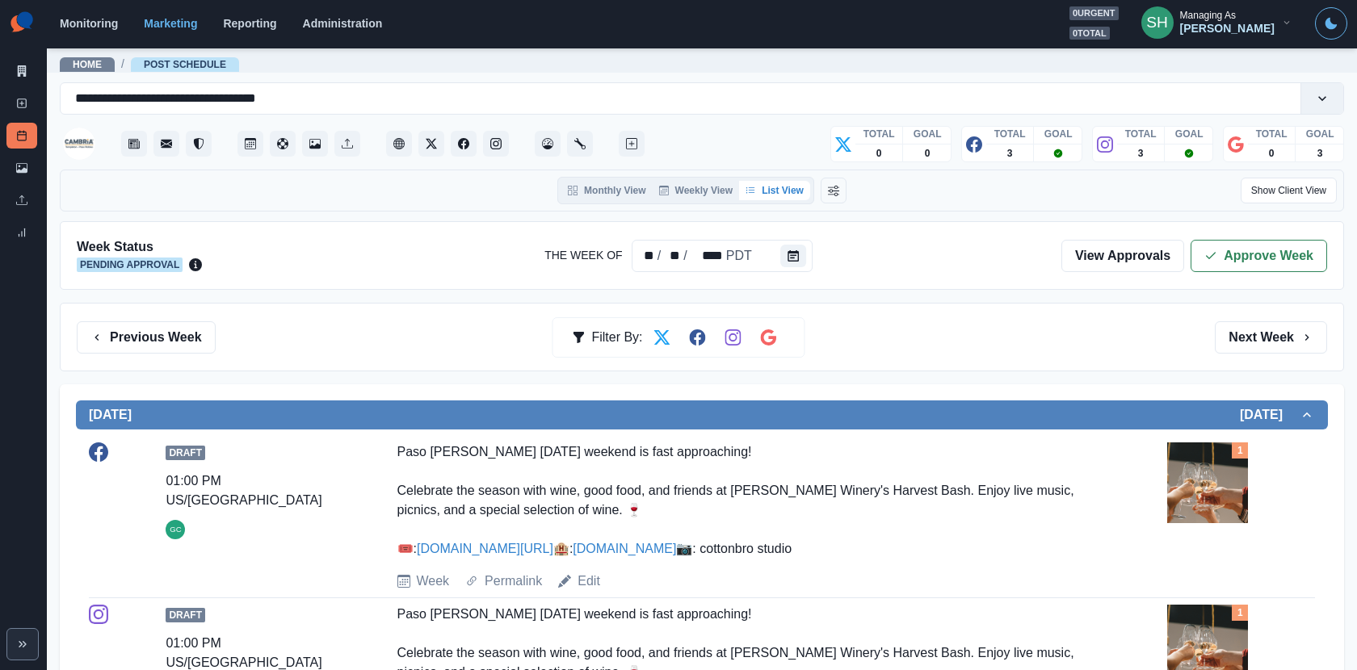
click at [1221, 229] on div "Week Status Pending Approval The Week Of ** / ** / **** PDT View Approvals Appr…" at bounding box center [702, 255] width 1284 height 69
click at [1221, 260] on button "Approve Week" at bounding box center [1259, 256] width 137 height 32
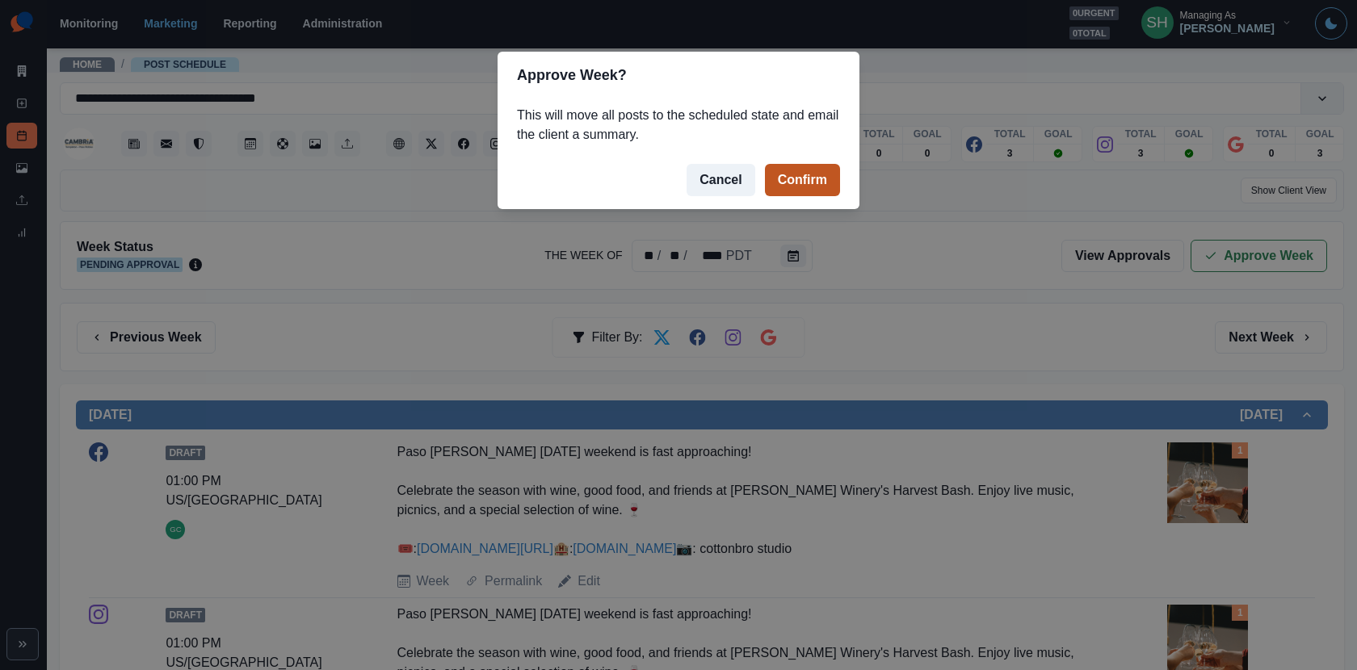
click at [829, 170] on button "Confirm" at bounding box center [802, 180] width 75 height 32
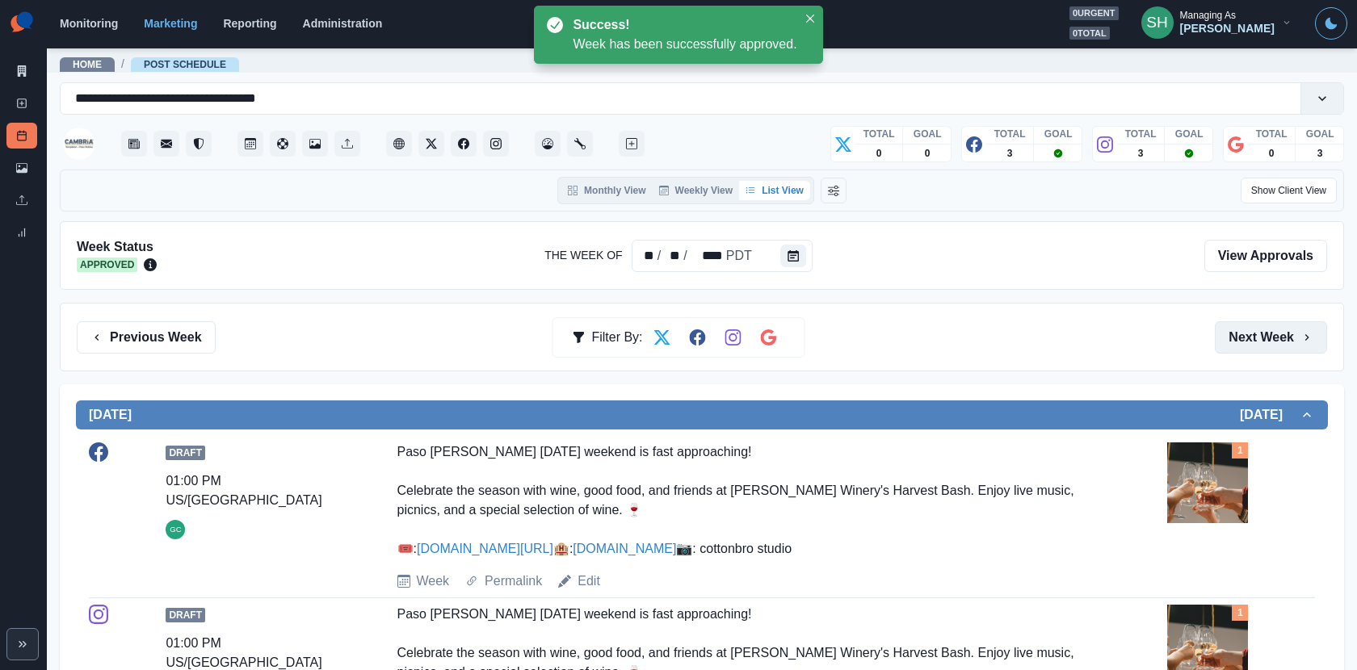
click at [1221, 342] on button "Next Week" at bounding box center [1271, 338] width 112 height 32
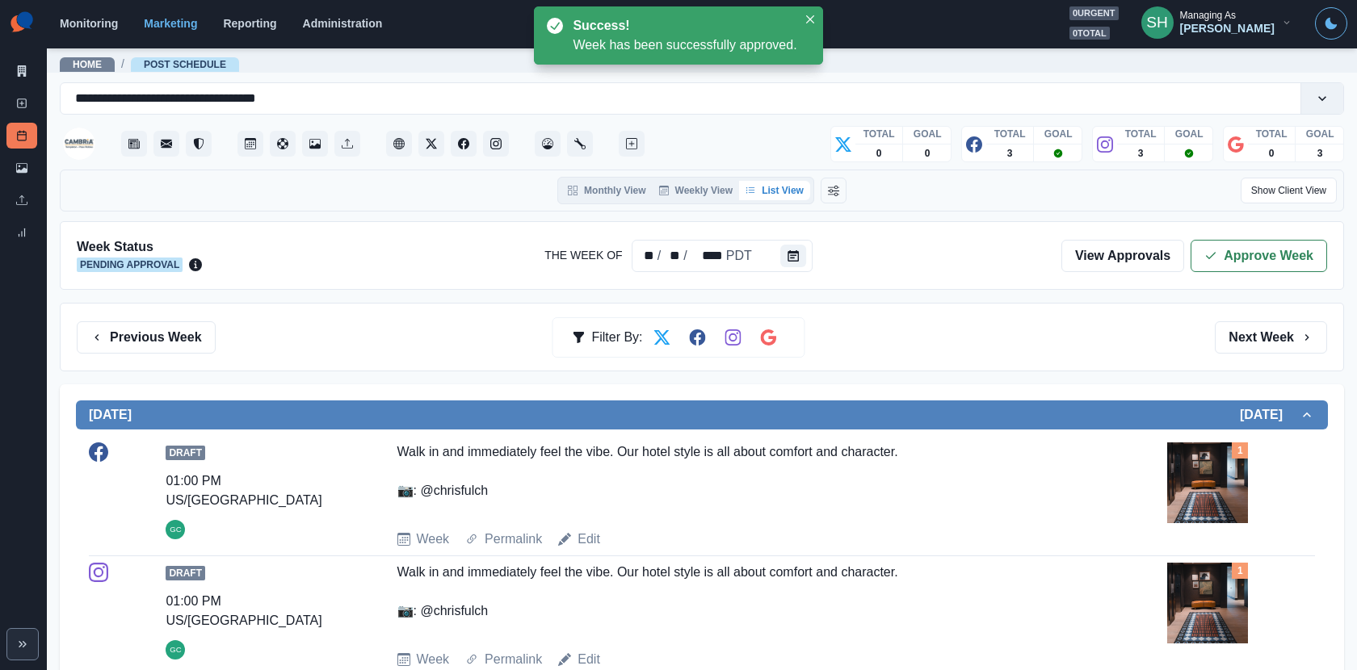
scroll to position [309, 0]
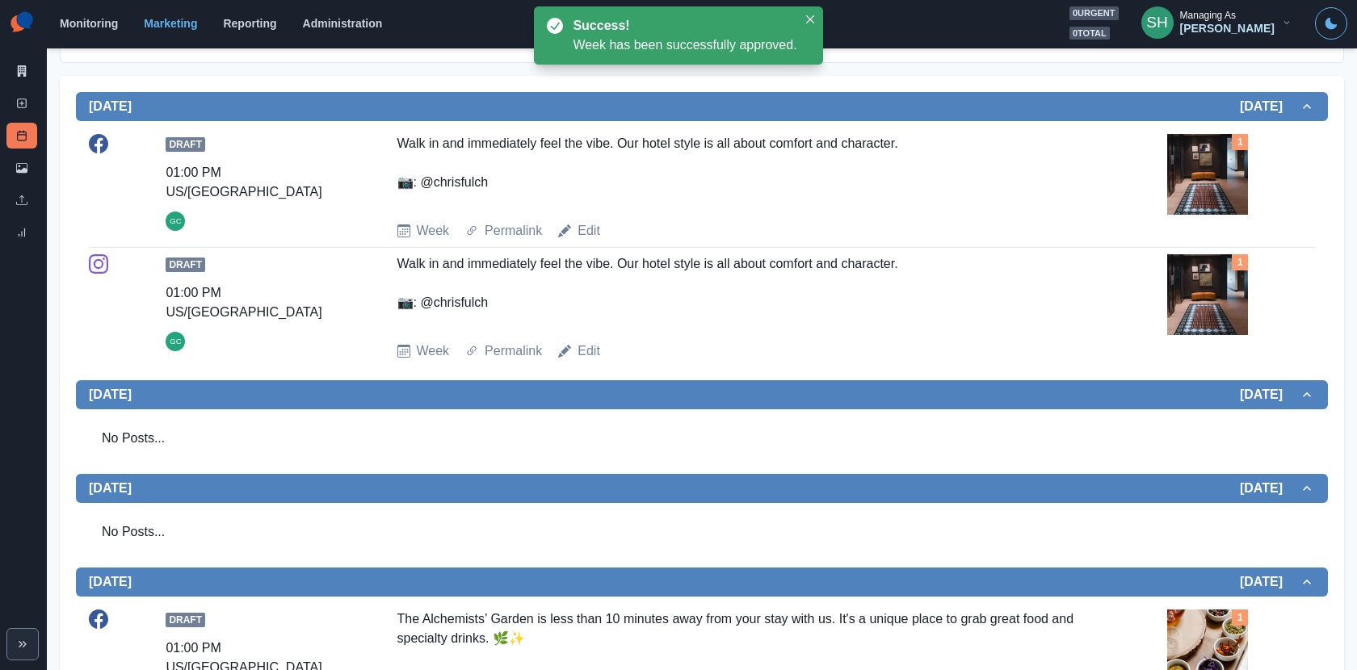
click at [1217, 274] on img at bounding box center [1207, 294] width 81 height 81
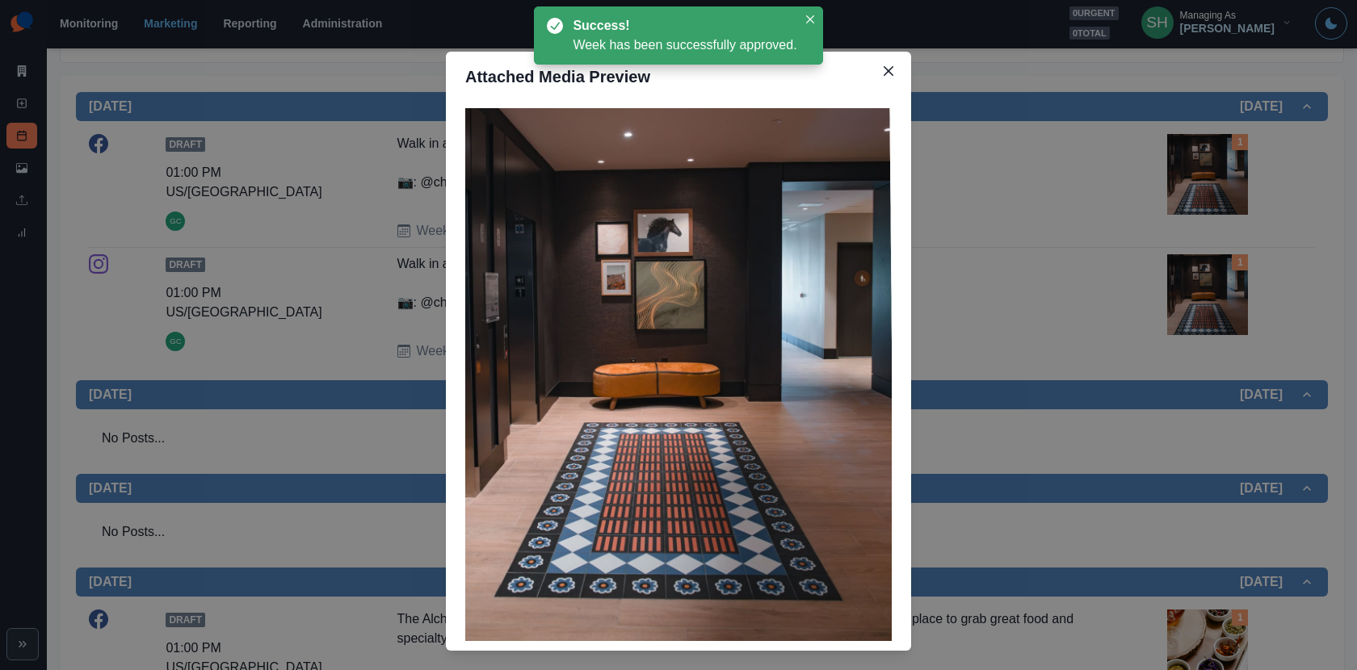
click at [1104, 253] on div "Attached Media Preview" at bounding box center [678, 335] width 1357 height 670
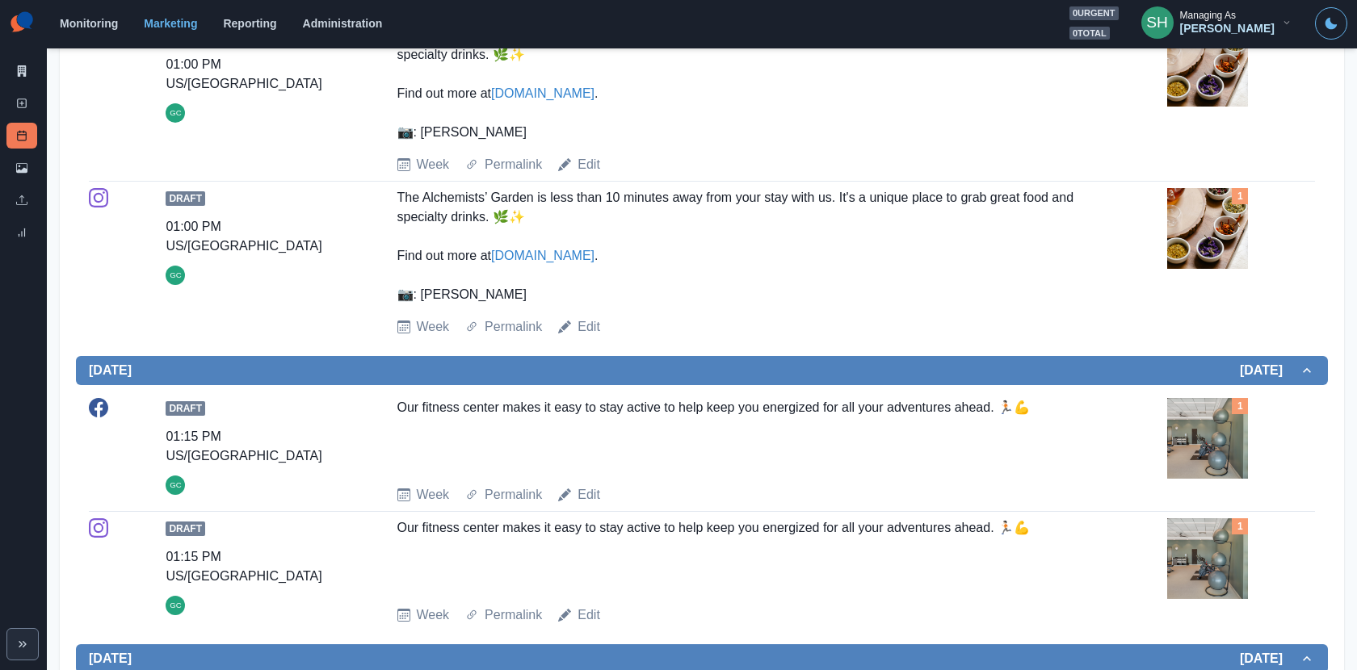
scroll to position [771, 0]
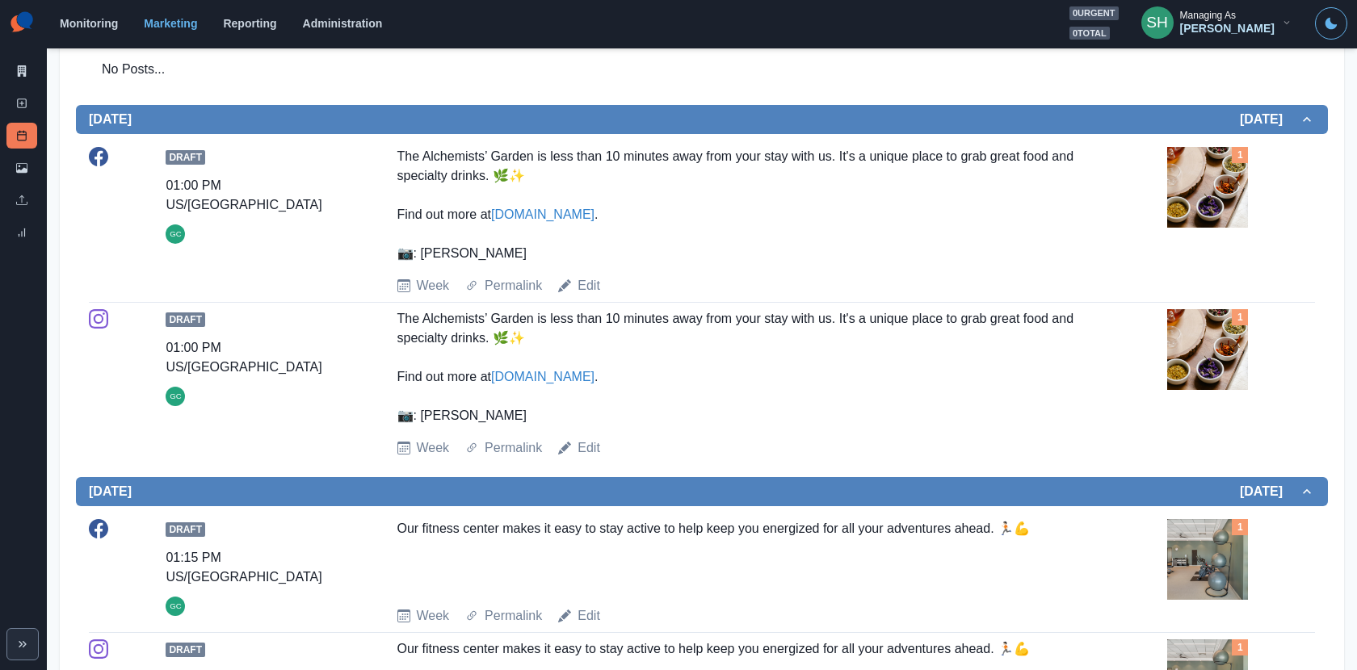
click at [591, 272] on div "Draft 01:00 PM US/Pacific GC The Alchemists’ Garden is less than 10 minutes awa…" at bounding box center [702, 221] width 1226 height 149
click at [589, 278] on link "Edit" at bounding box center [589, 285] width 23 height 19
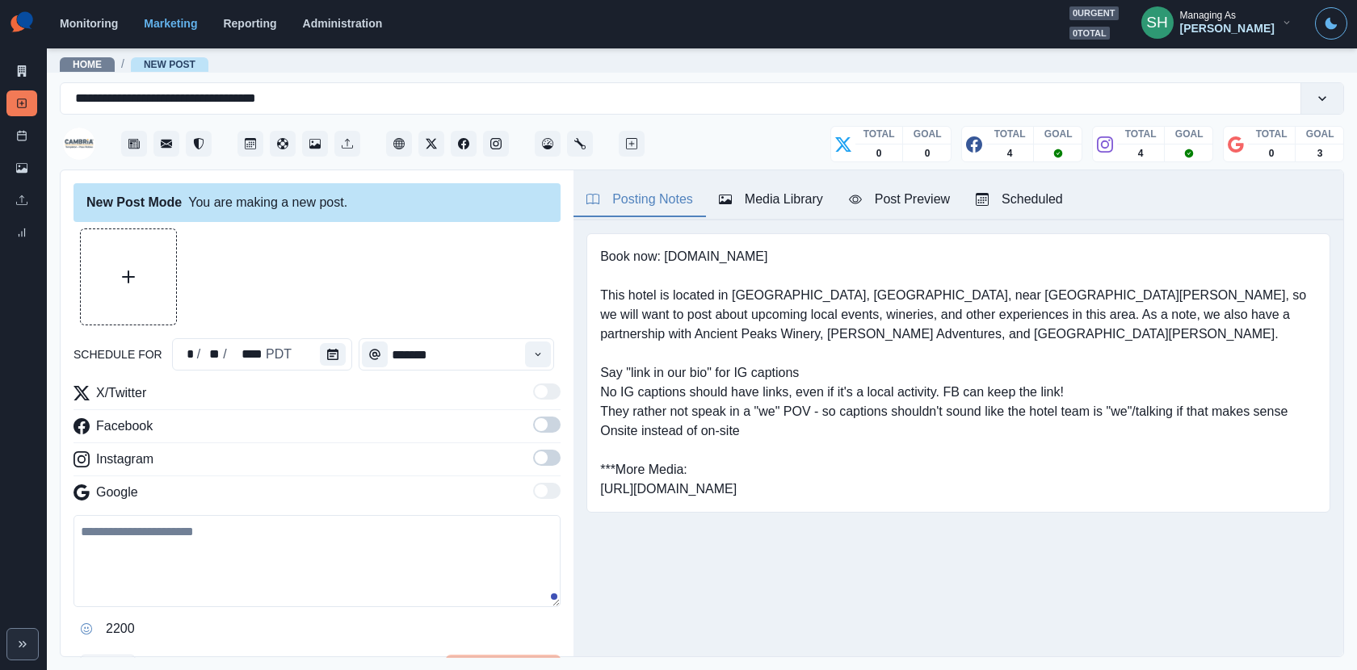
type input "*******"
type textarea "**********"
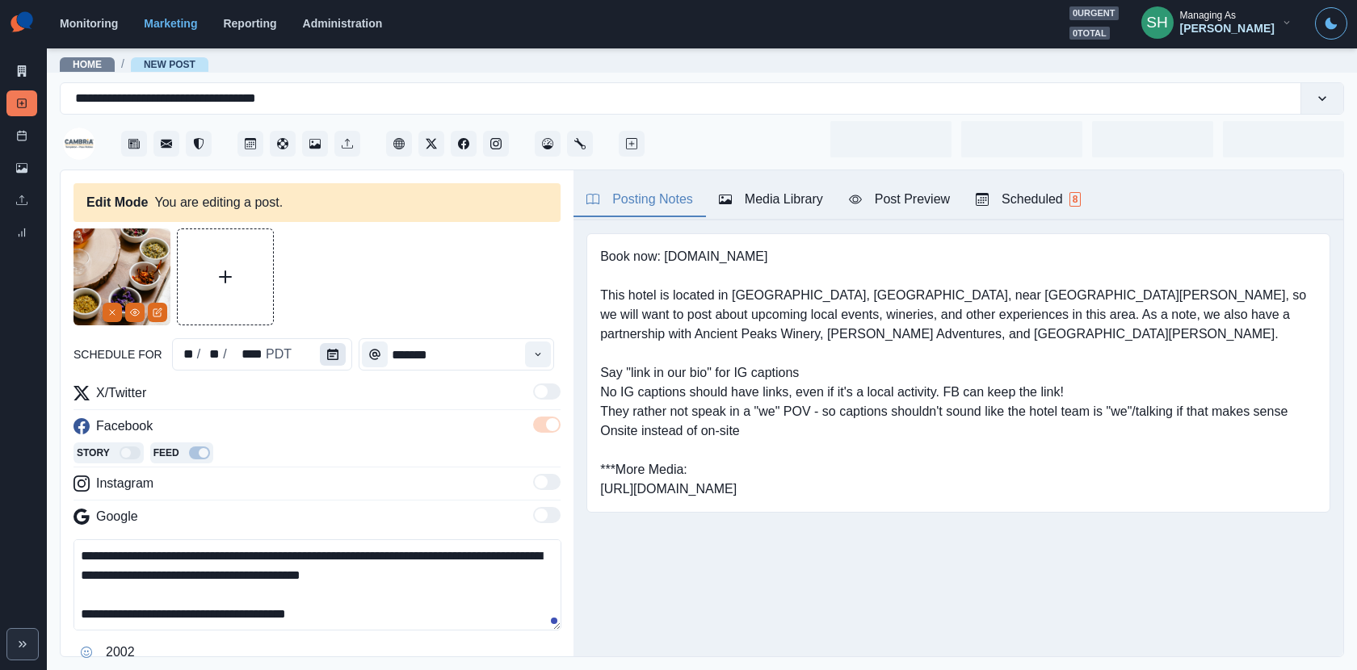
click at [334, 358] on button "Calendar" at bounding box center [333, 354] width 26 height 23
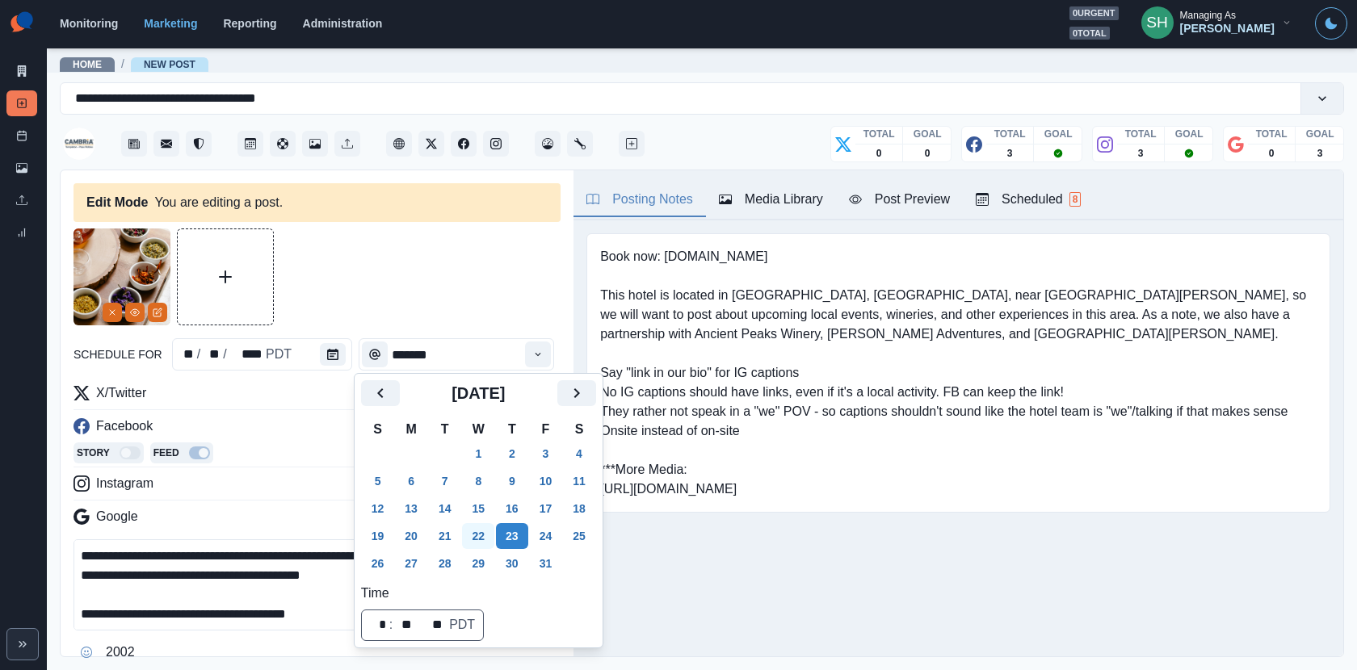
click at [479, 533] on button "22" at bounding box center [478, 536] width 32 height 26
click at [476, 340] on input "*******" at bounding box center [456, 354] width 195 height 32
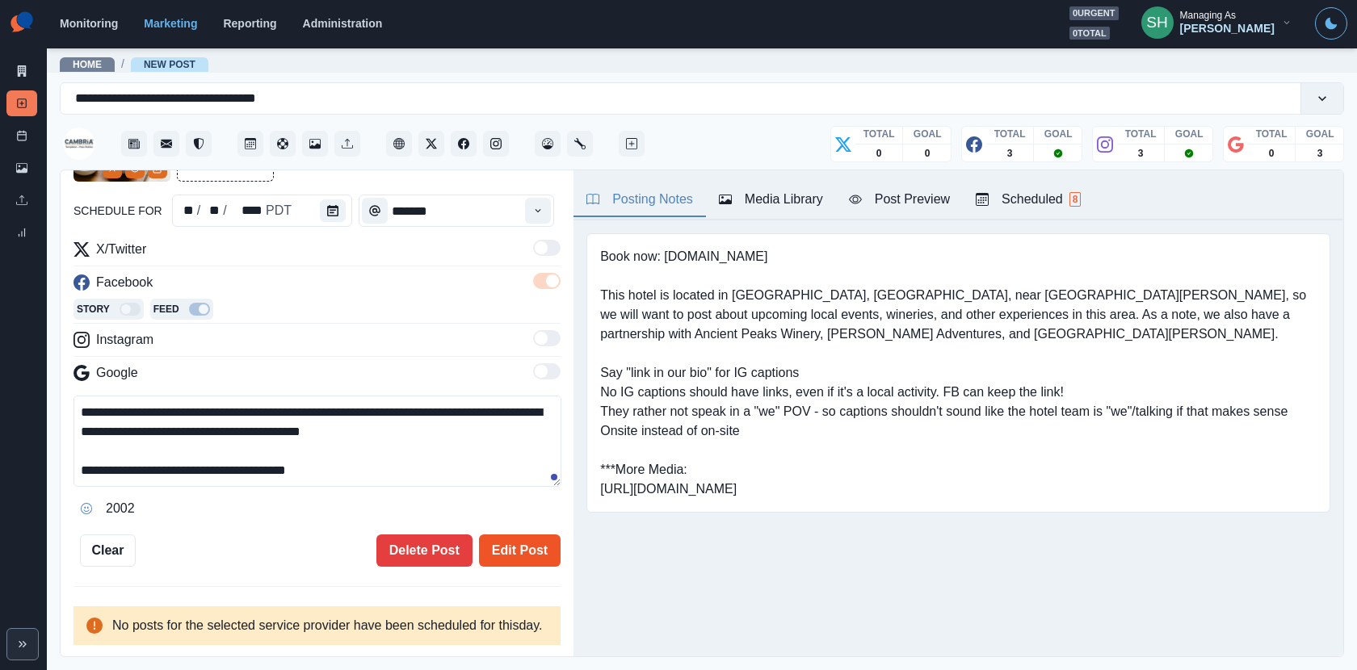
scroll to position [38, 0]
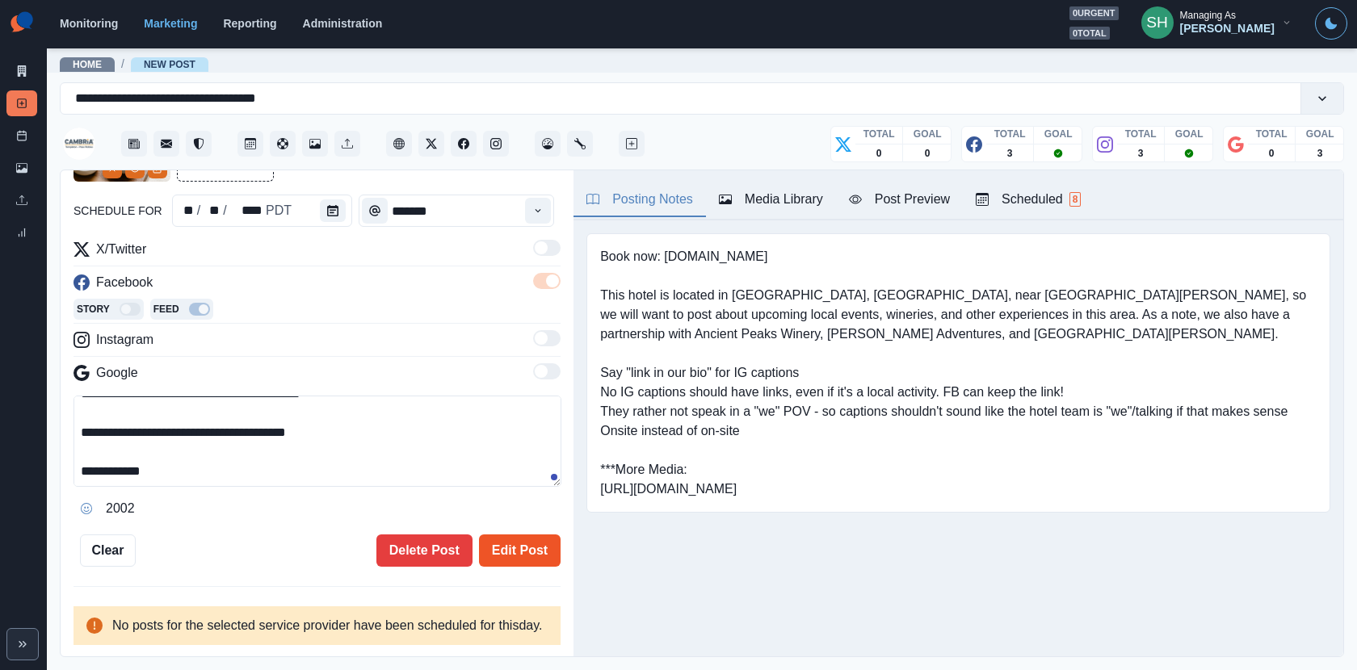
click at [489, 535] on button "Edit Post" at bounding box center [520, 551] width 82 height 32
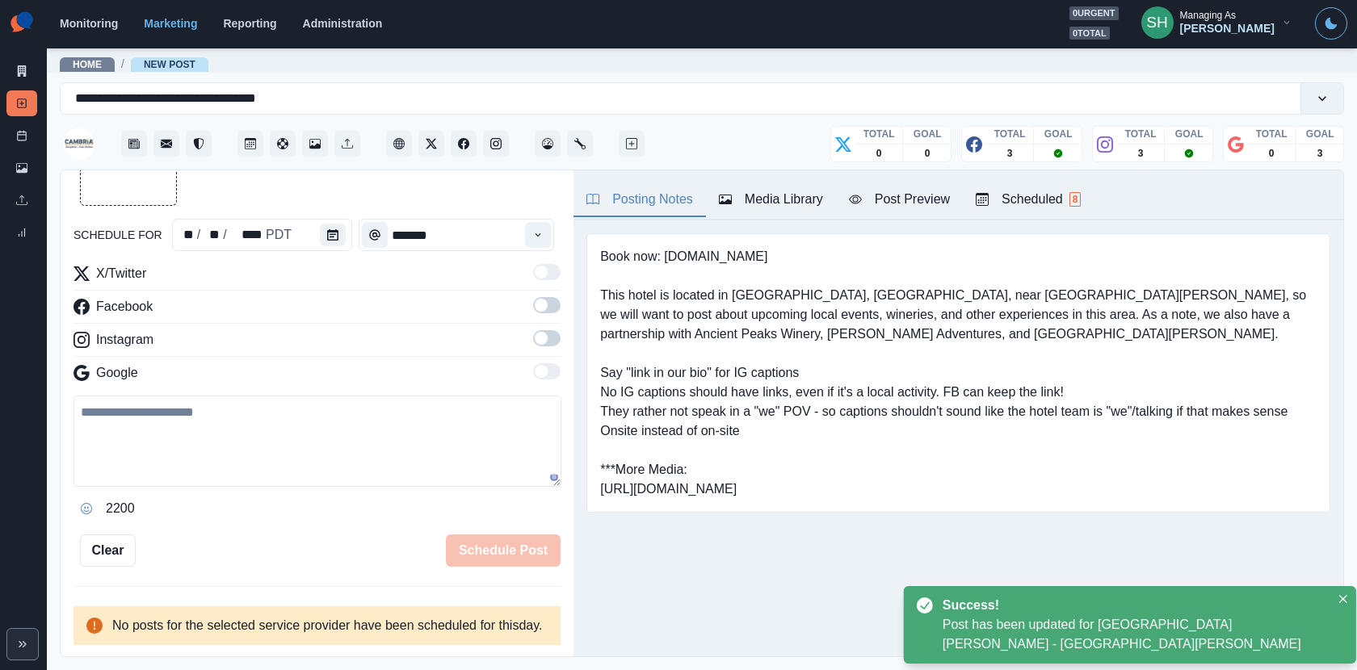
click at [1033, 185] on button "Scheduled 8" at bounding box center [1028, 200] width 131 height 34
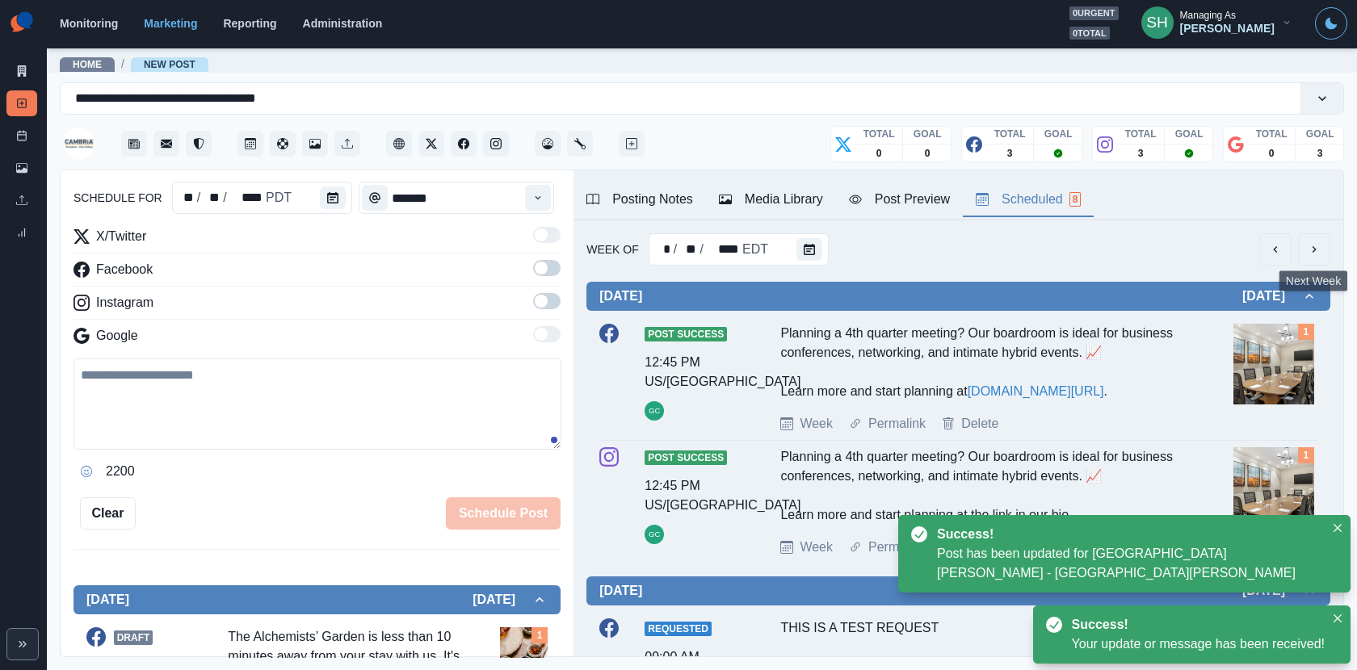
click at [1221, 250] on icon "next" at bounding box center [1314, 249] width 13 height 13
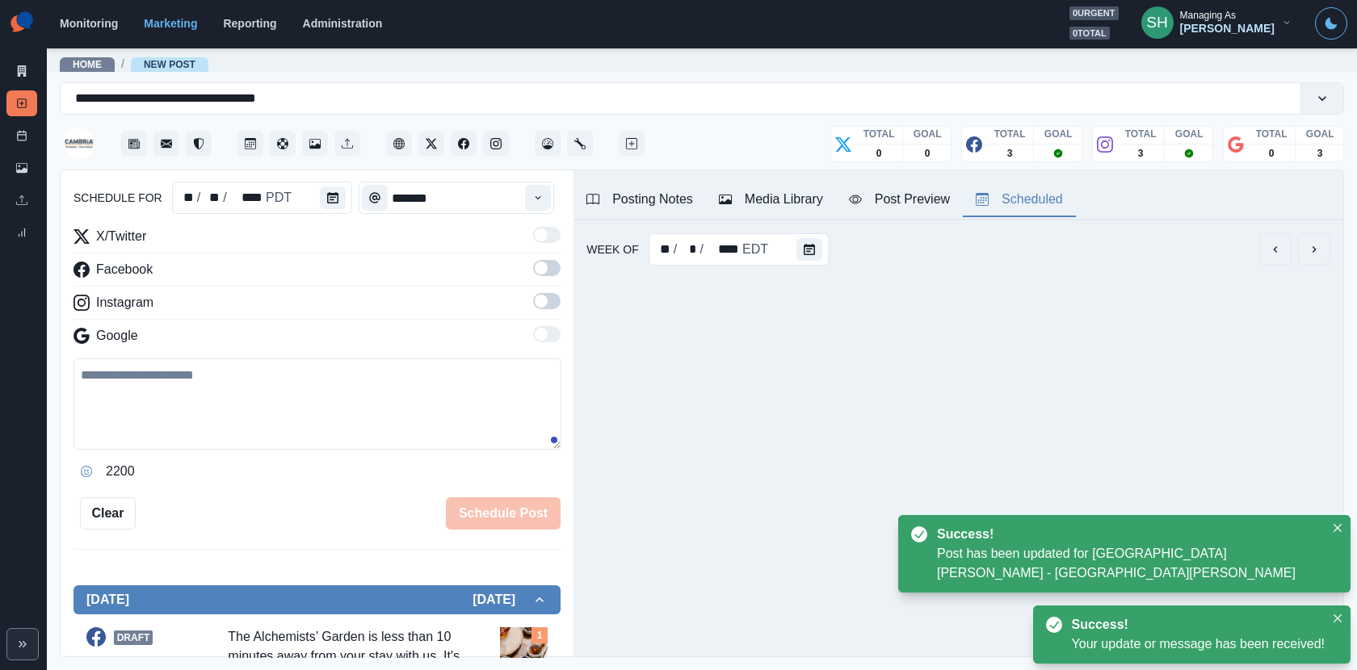
click at [1221, 250] on icon "next" at bounding box center [1314, 249] width 13 height 13
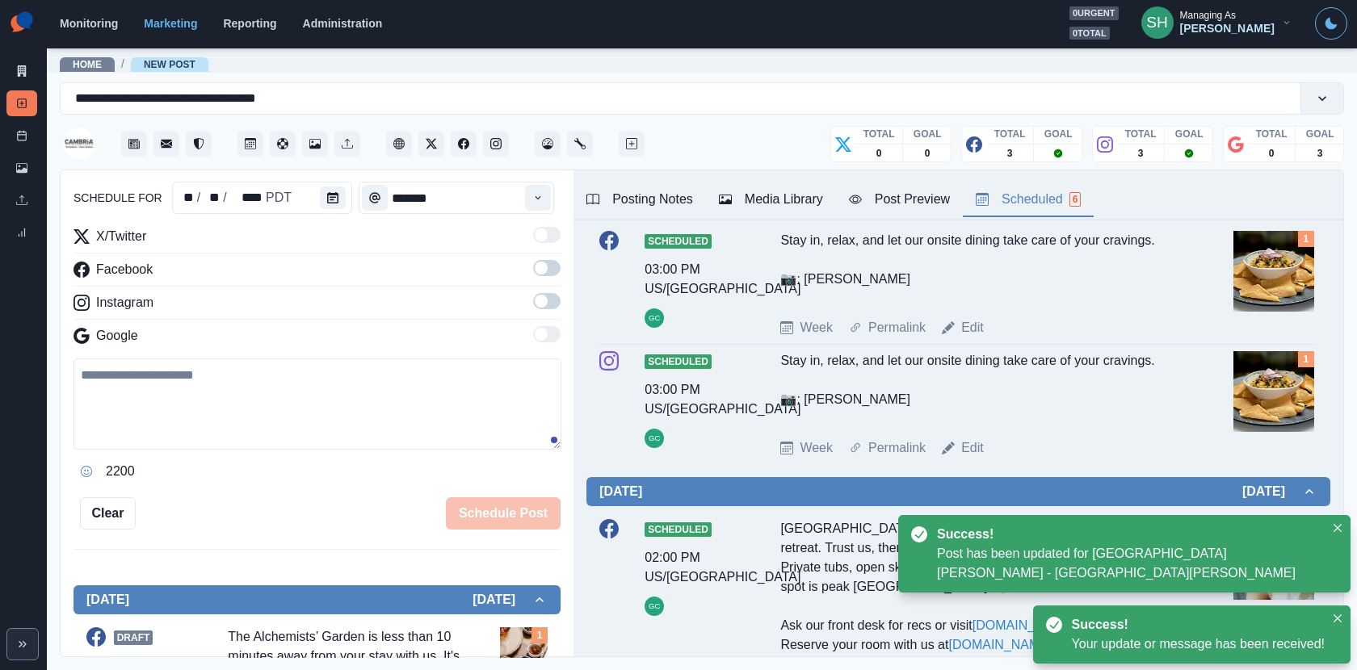
scroll to position [0, 0]
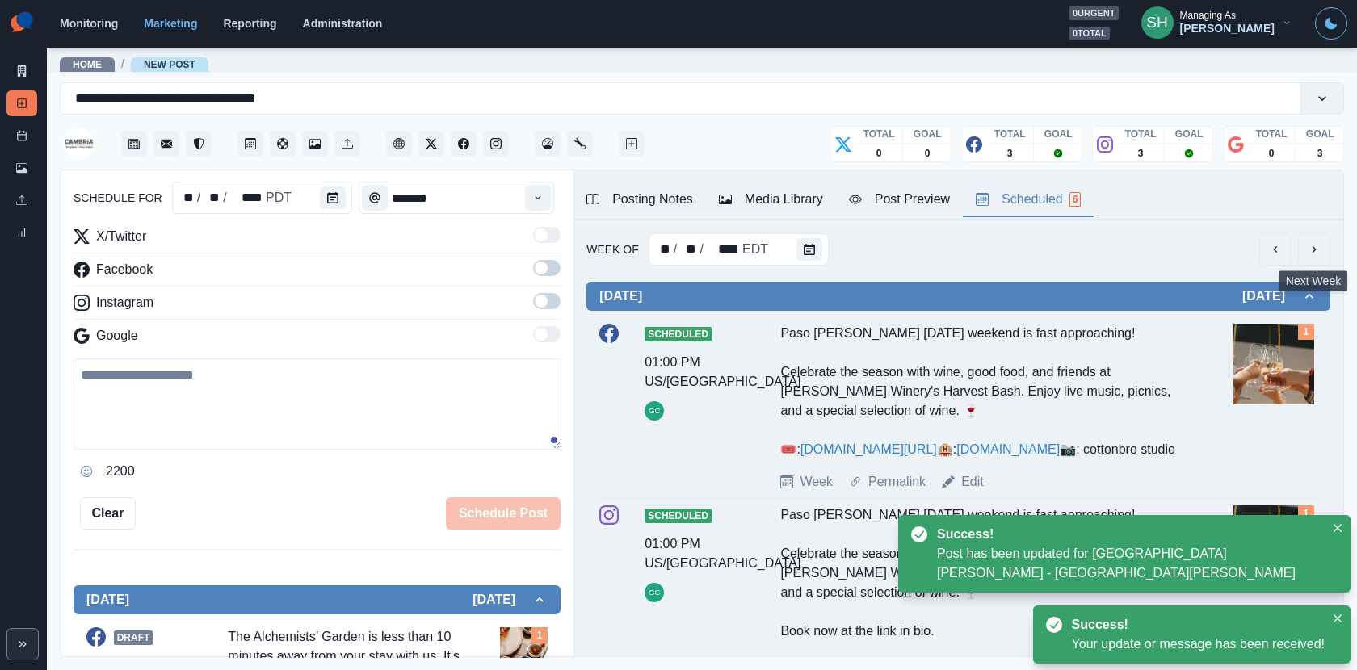
click at [1221, 242] on button "next" at bounding box center [1314, 249] width 32 height 32
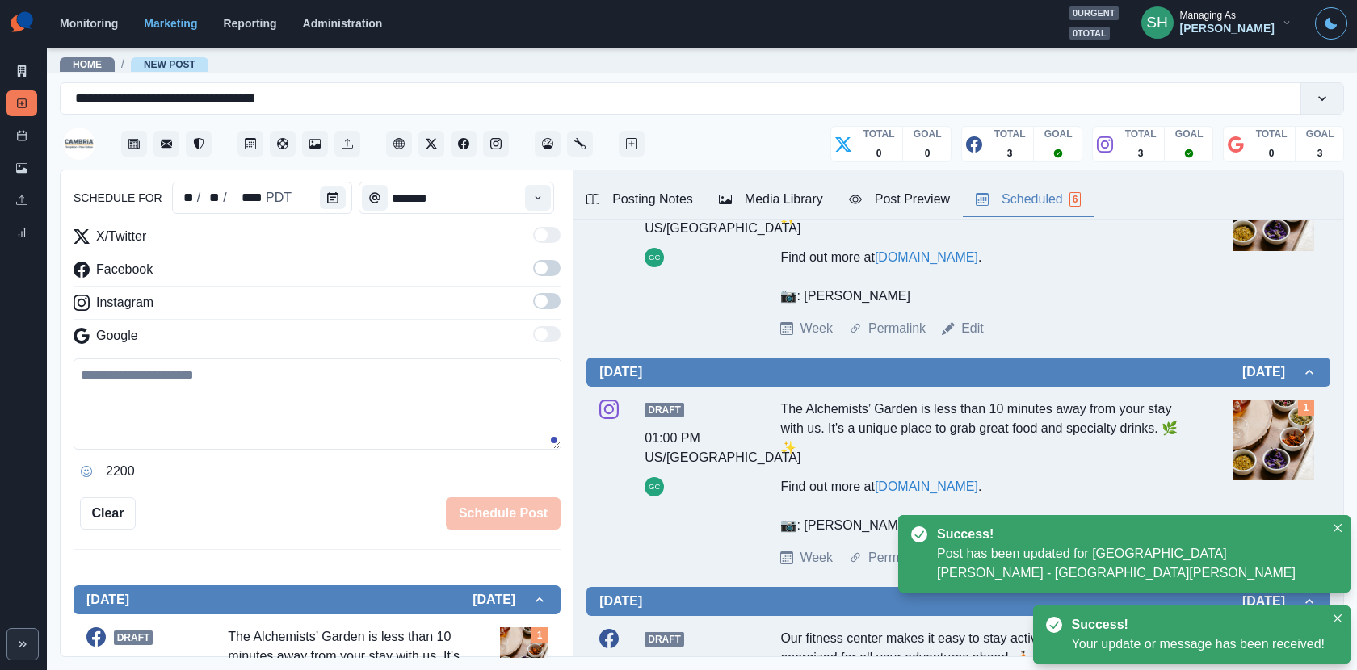
scroll to position [506, 0]
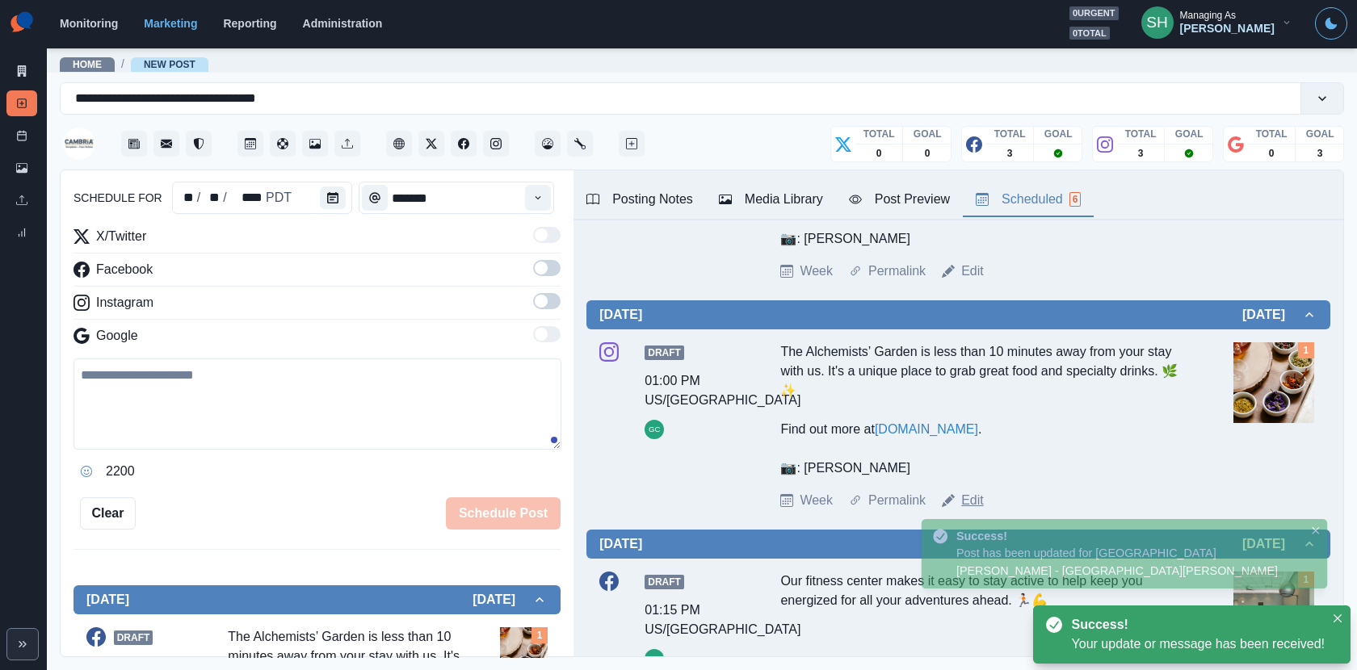
click at [974, 498] on link "Edit" at bounding box center [972, 500] width 23 height 19
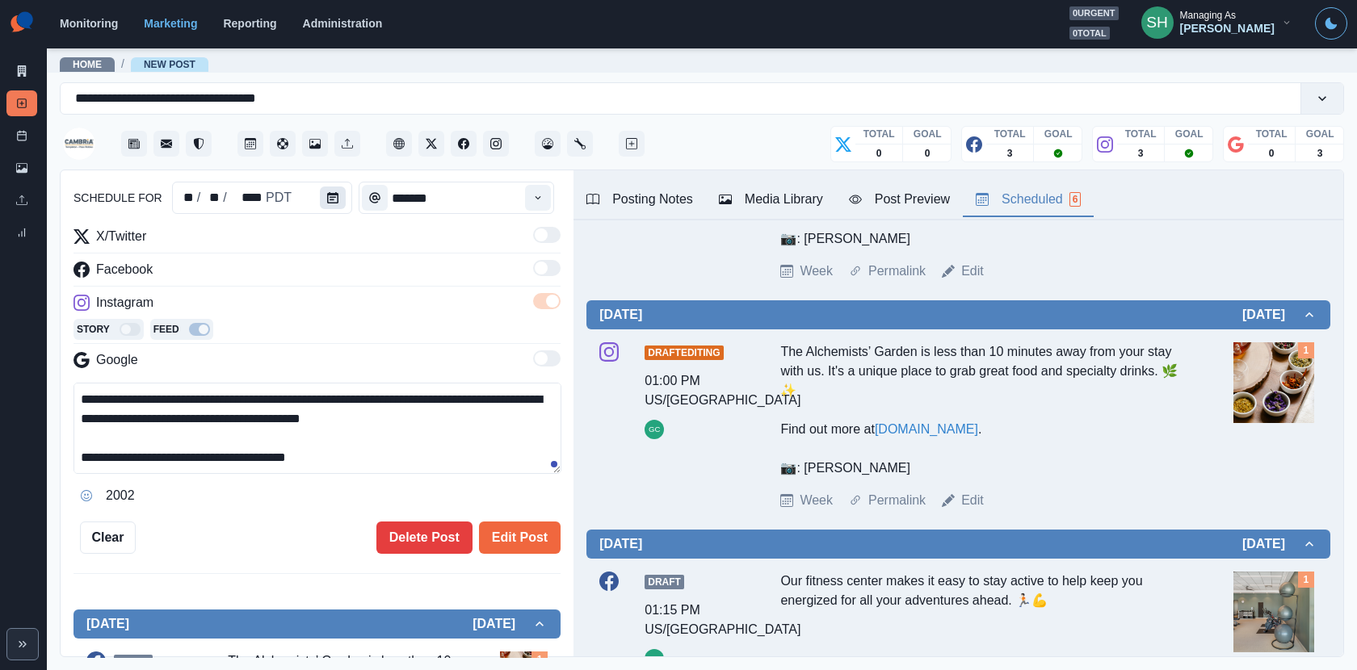
click at [327, 195] on icon "Calendar" at bounding box center [332, 197] width 11 height 11
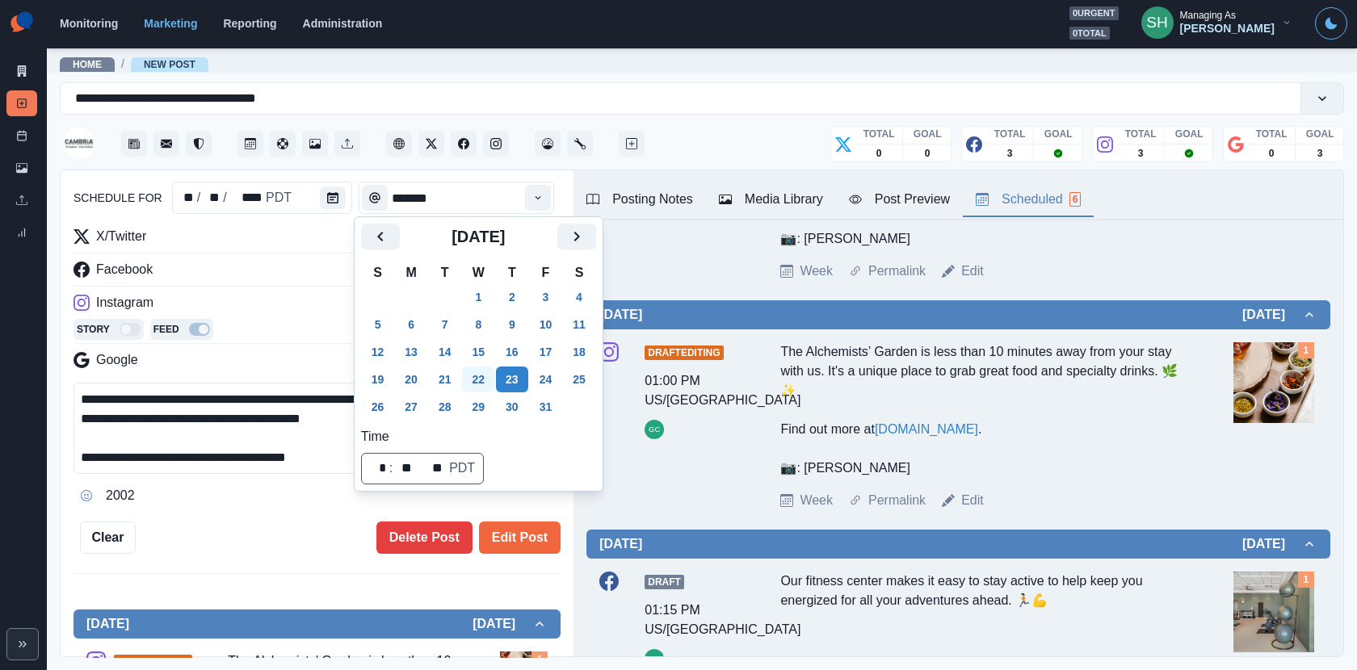
click at [489, 371] on button "22" at bounding box center [478, 380] width 32 height 26
click at [267, 283] on div "Facebook" at bounding box center [317, 273] width 487 height 26
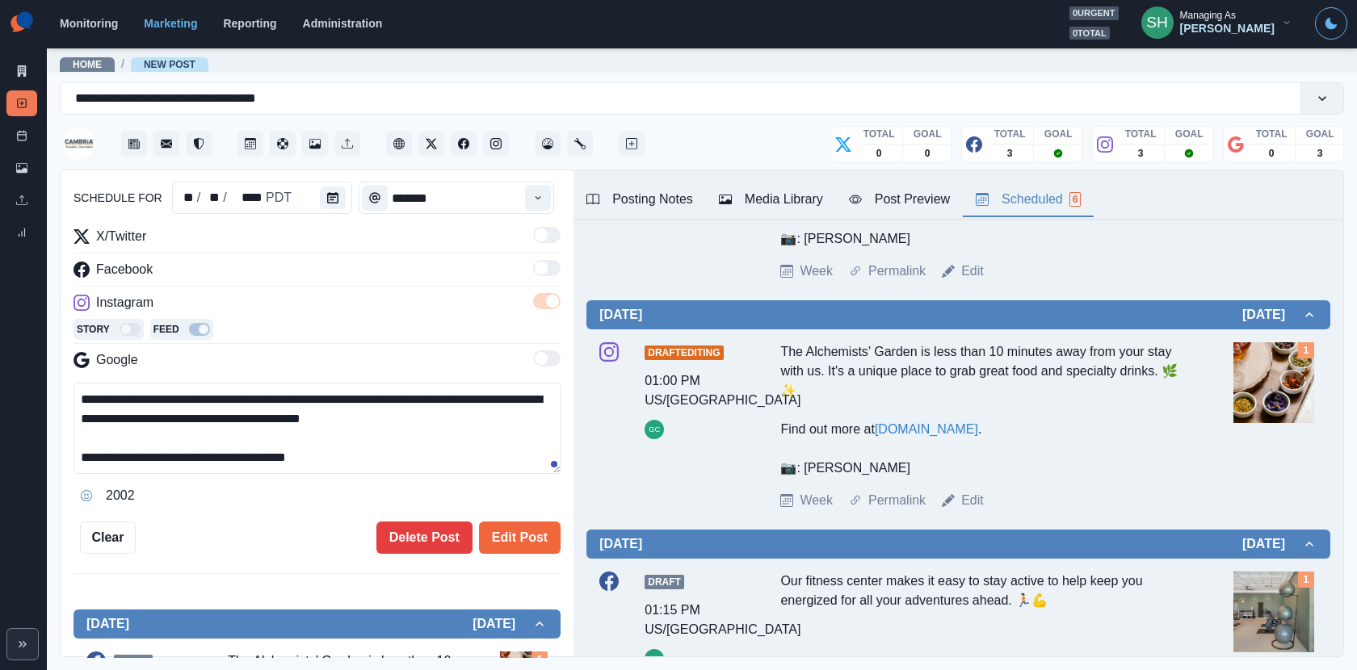
scroll to position [34, 0]
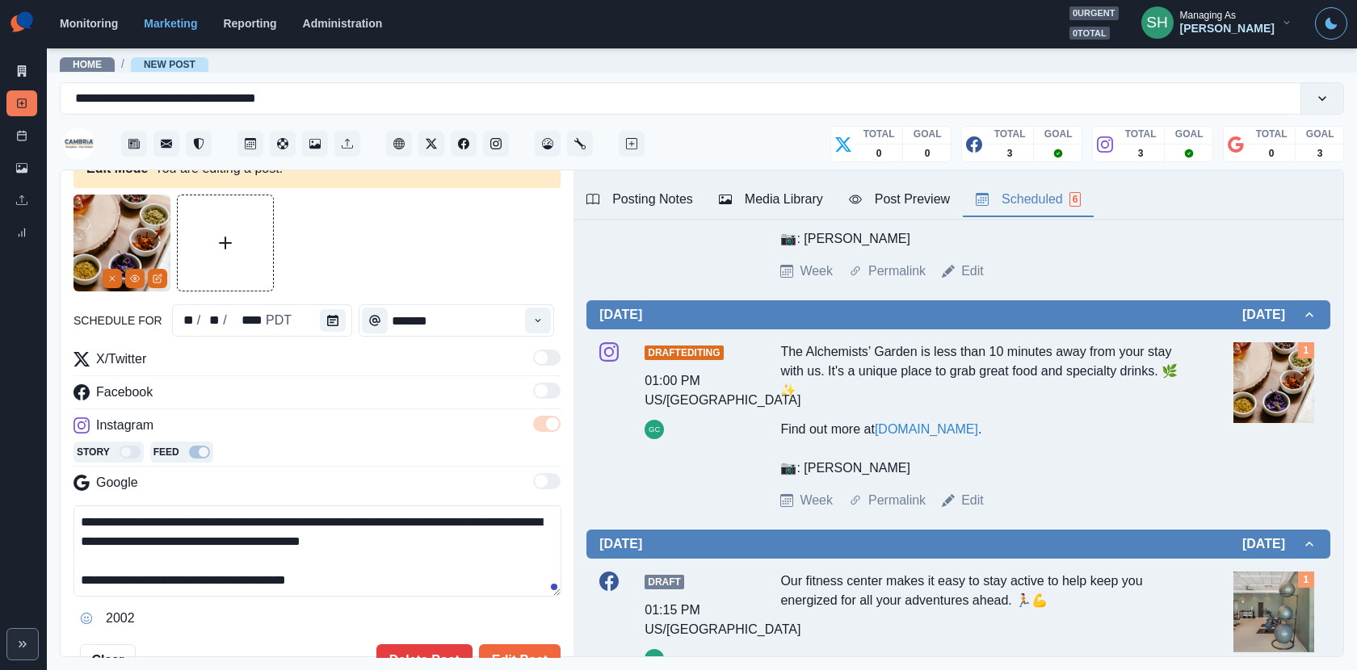
drag, startPoint x: 376, startPoint y: 579, endPoint x: 0, endPoint y: 579, distance: 375.6
click at [0, 579] on div "**********" at bounding box center [678, 335] width 1357 height 670
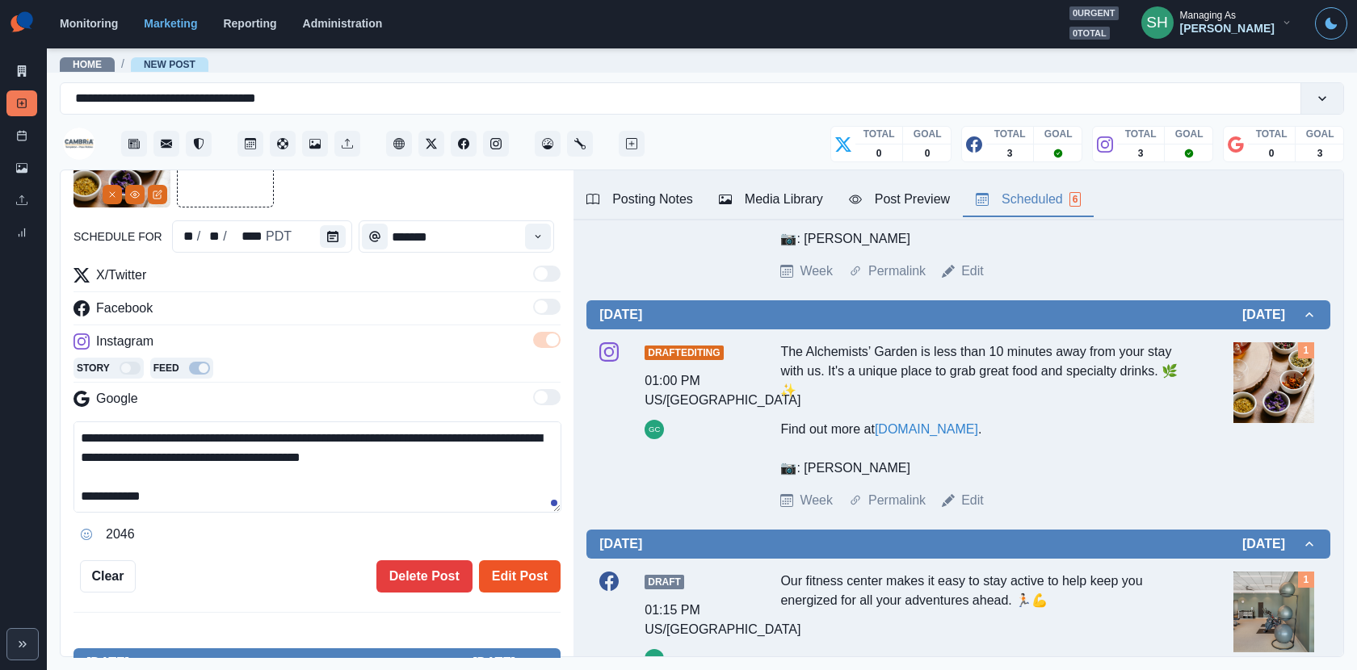
type textarea "**********"
click at [511, 573] on button "Edit Post" at bounding box center [520, 577] width 82 height 32
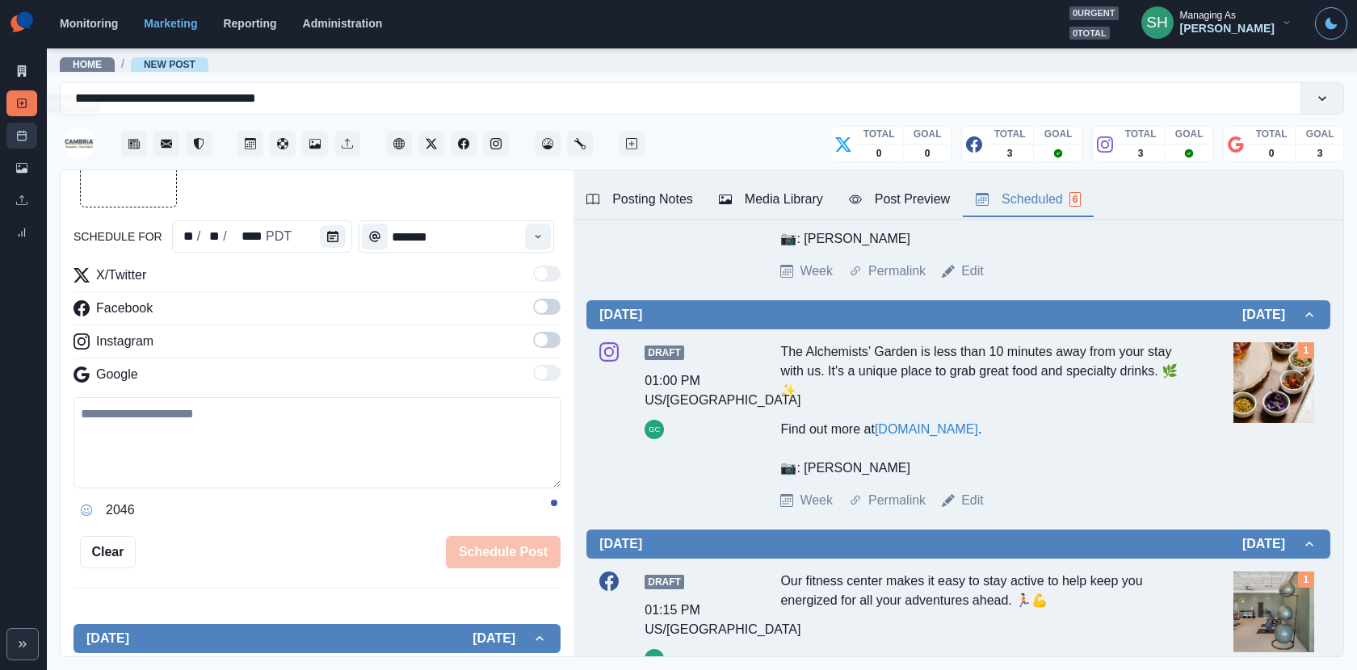
click at [25, 125] on link "Post Schedule" at bounding box center [21, 136] width 31 height 26
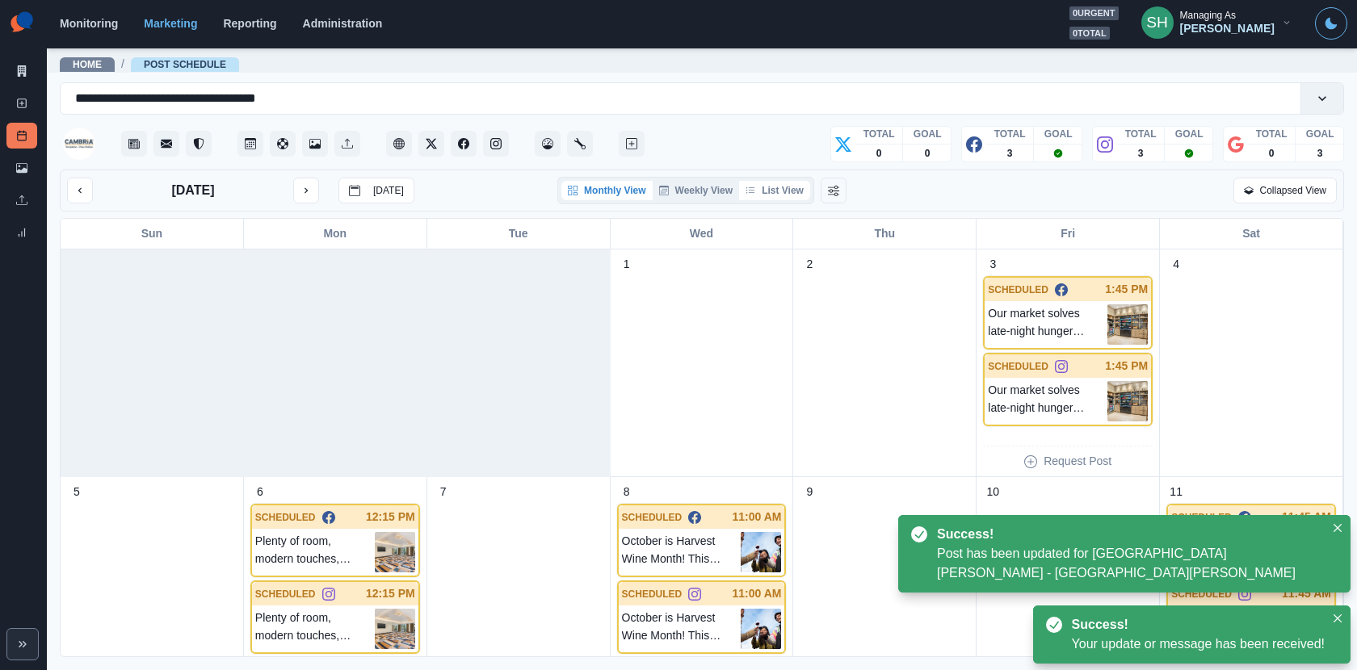
click at [789, 185] on button "List View" at bounding box center [774, 190] width 71 height 19
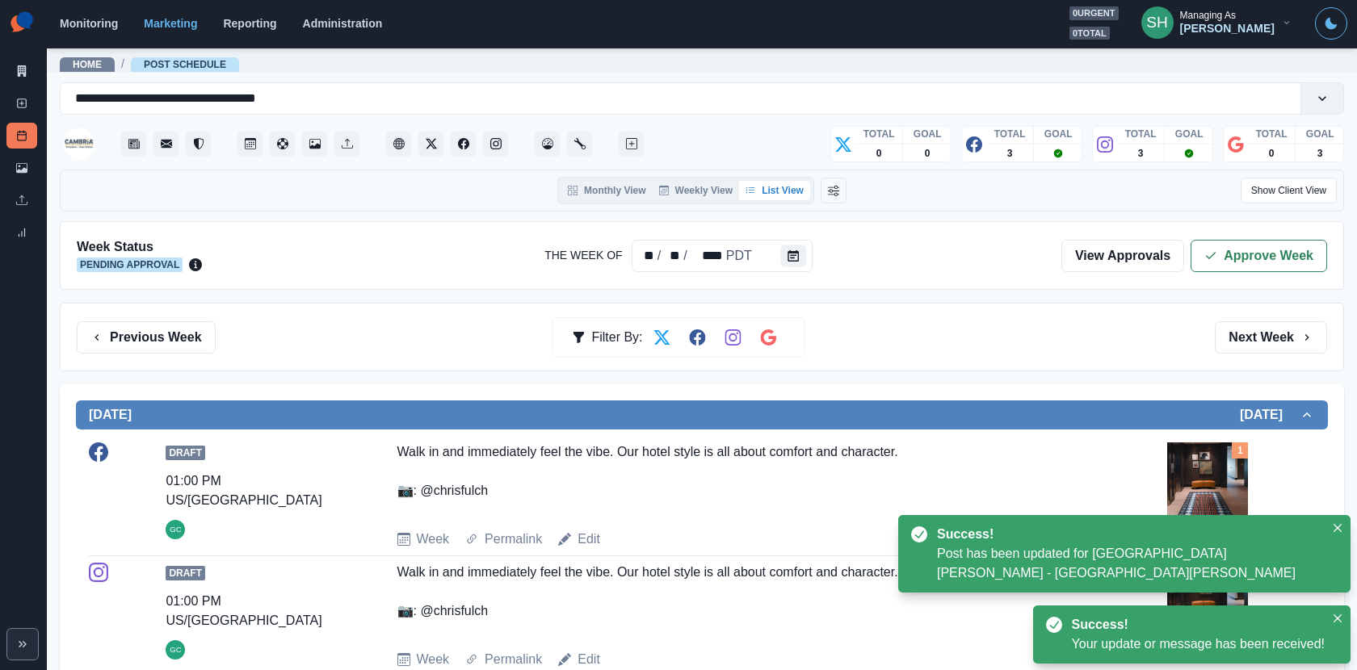
click at [1221, 317] on div "Previous Week Filter By: Next Week" at bounding box center [702, 337] width 1284 height 69
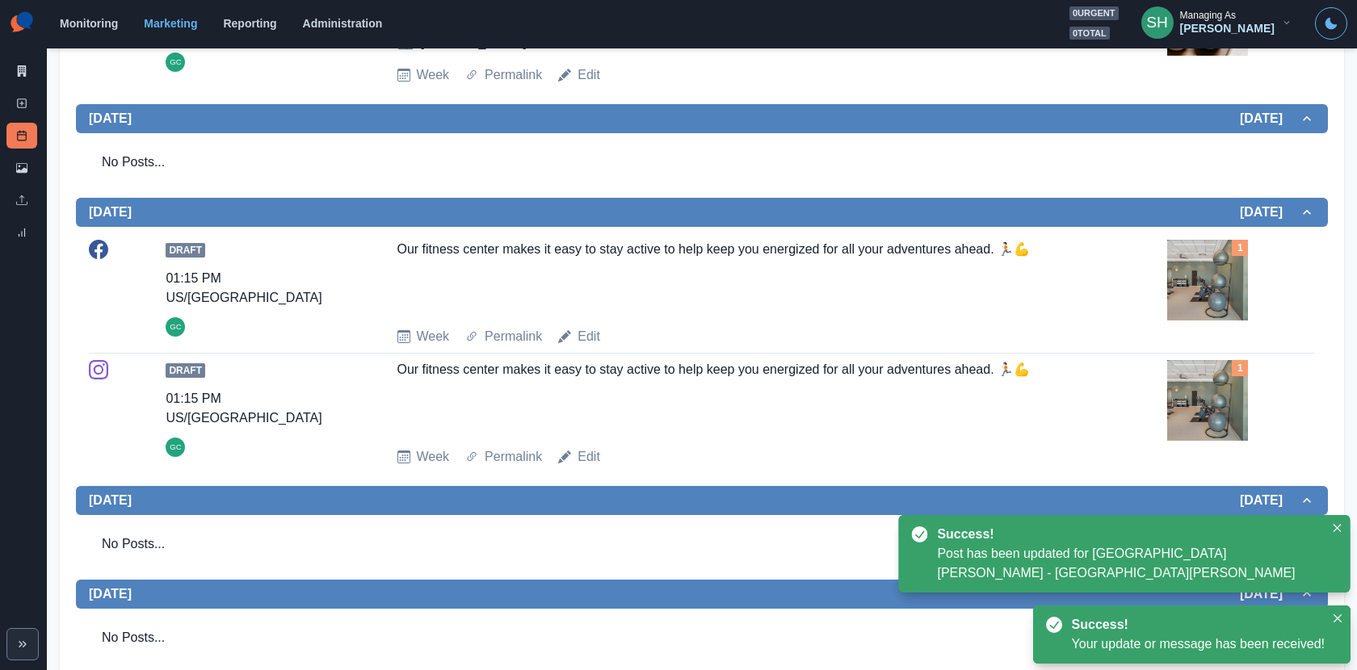
scroll to position [1042, 0]
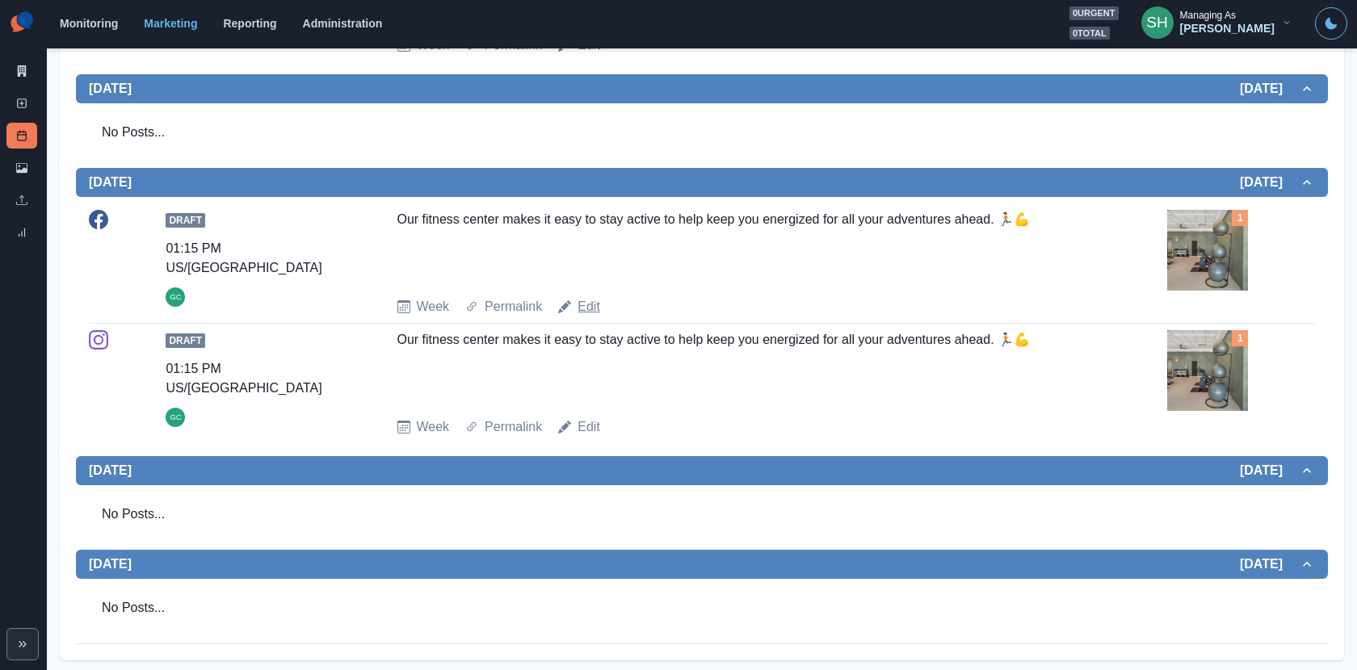
click at [593, 313] on link "Edit" at bounding box center [589, 306] width 23 height 19
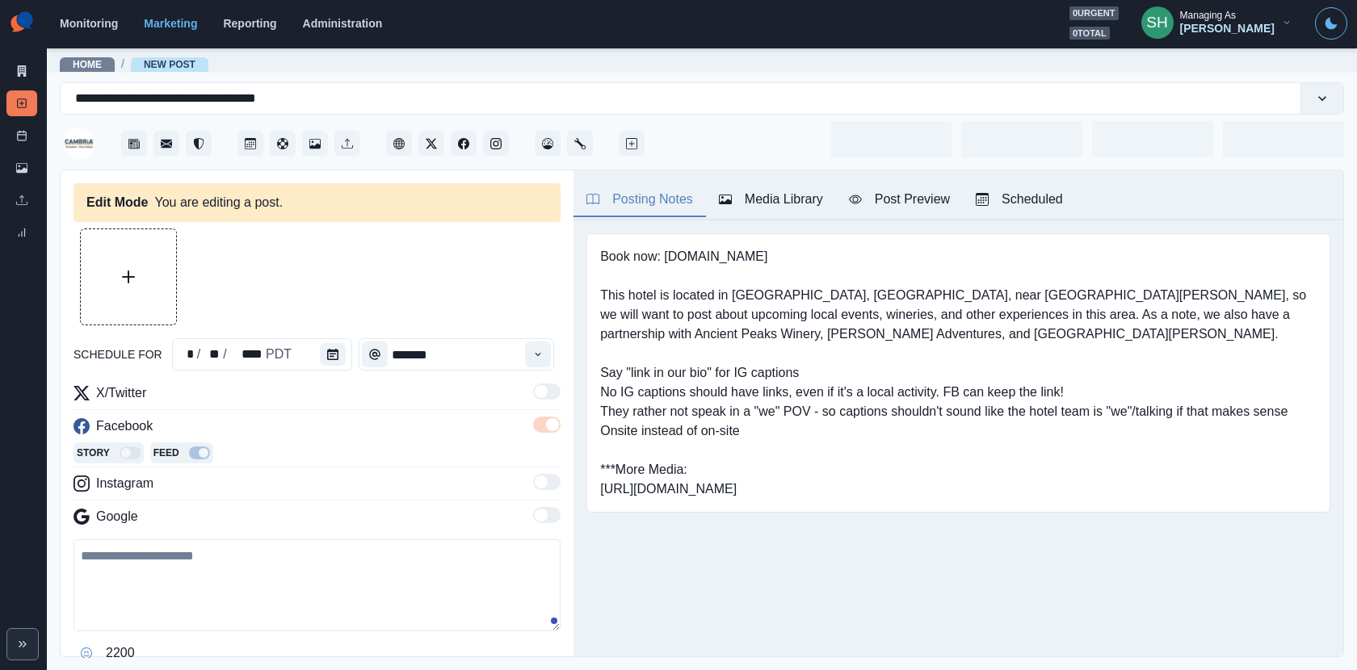
type input "*******"
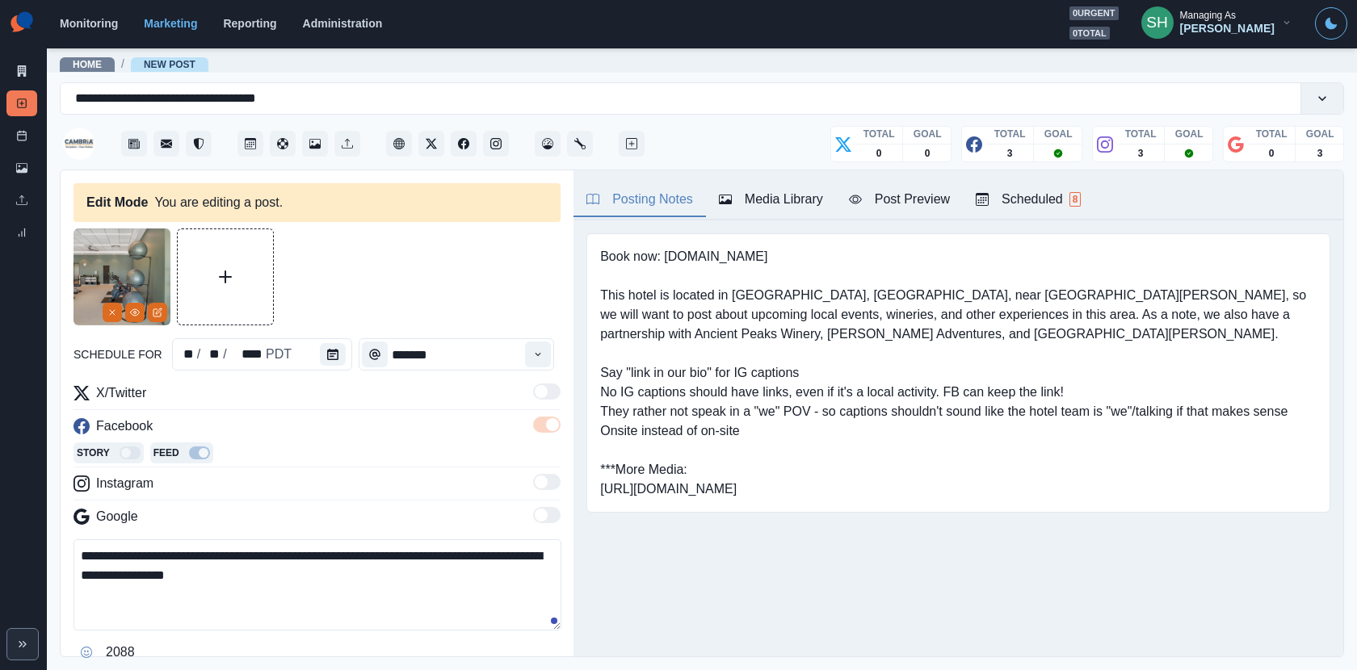
scroll to position [103, 0]
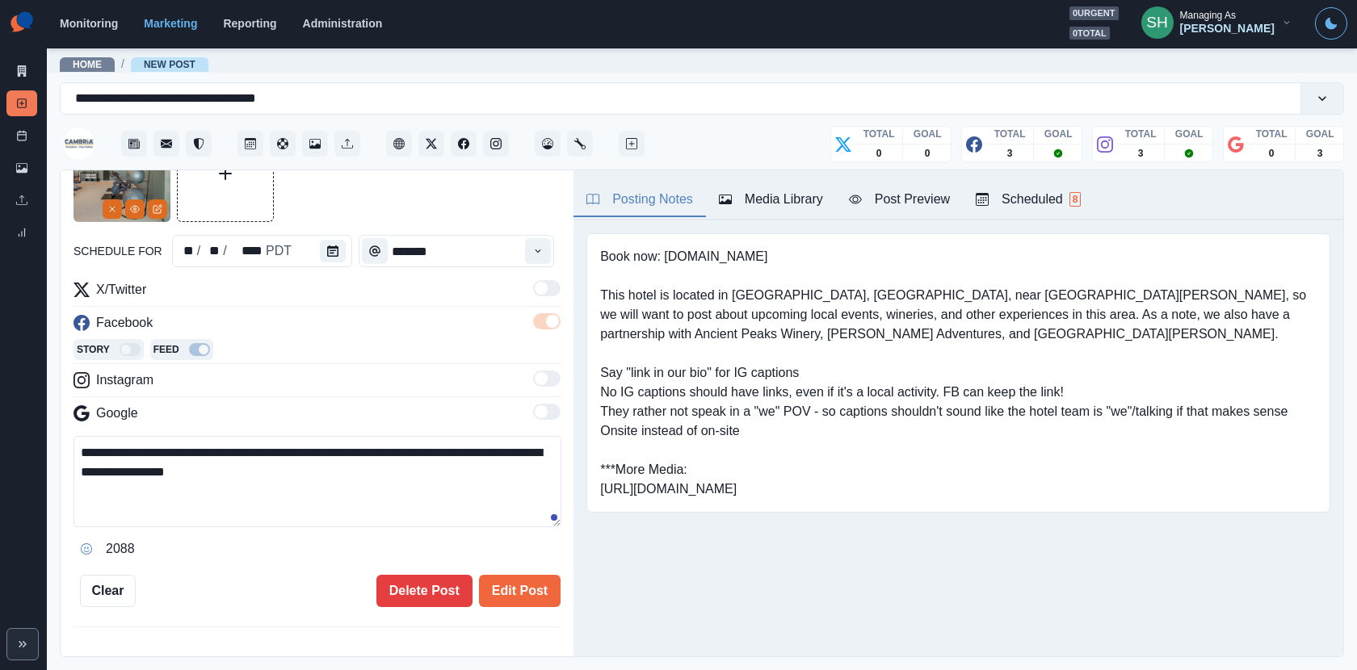
click at [364, 449] on textarea "**********" at bounding box center [318, 481] width 488 height 91
drag, startPoint x: 405, startPoint y: 451, endPoint x: 368, endPoint y: 446, distance: 37.5
click at [368, 447] on textarea "**********" at bounding box center [318, 481] width 488 height 91
click at [310, 467] on textarea "**********" at bounding box center [318, 481] width 488 height 91
drag, startPoint x: 310, startPoint y: 473, endPoint x: 309, endPoint y: 386, distance: 87.3
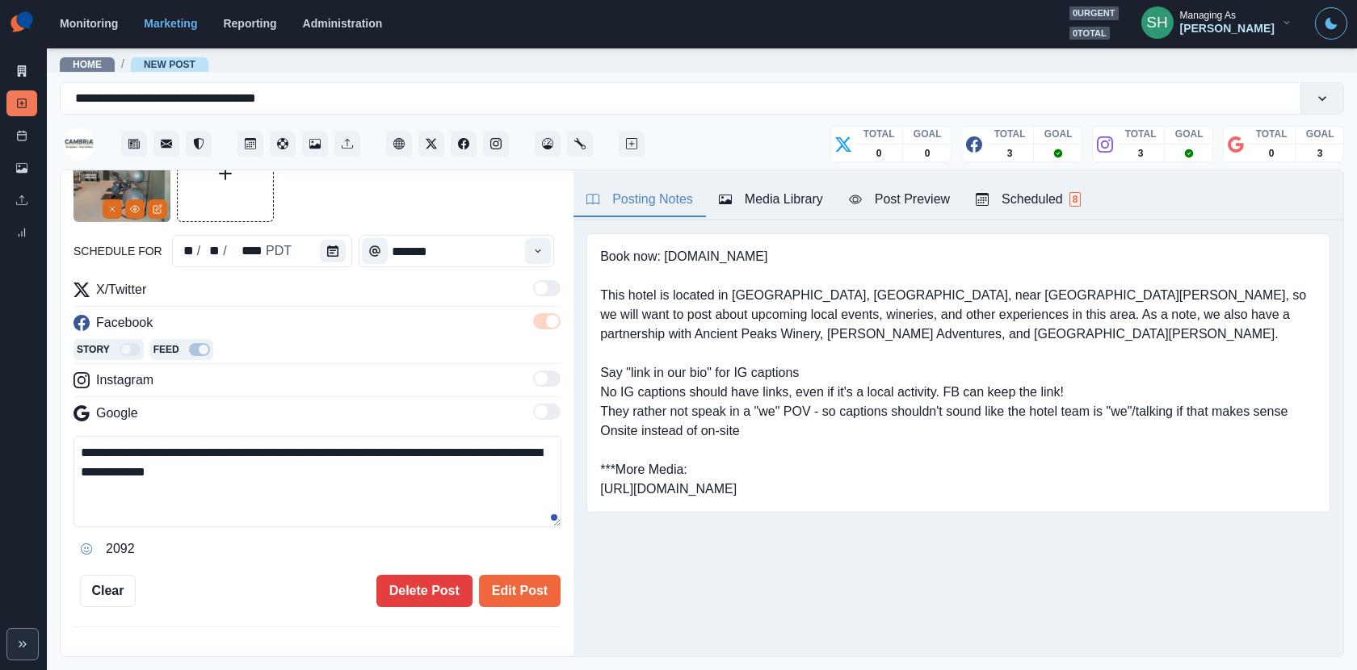
click at [309, 386] on div "**********" at bounding box center [317, 421] width 487 height 282
type textarea "**********"
click at [528, 580] on button "Edit Post" at bounding box center [520, 591] width 82 height 32
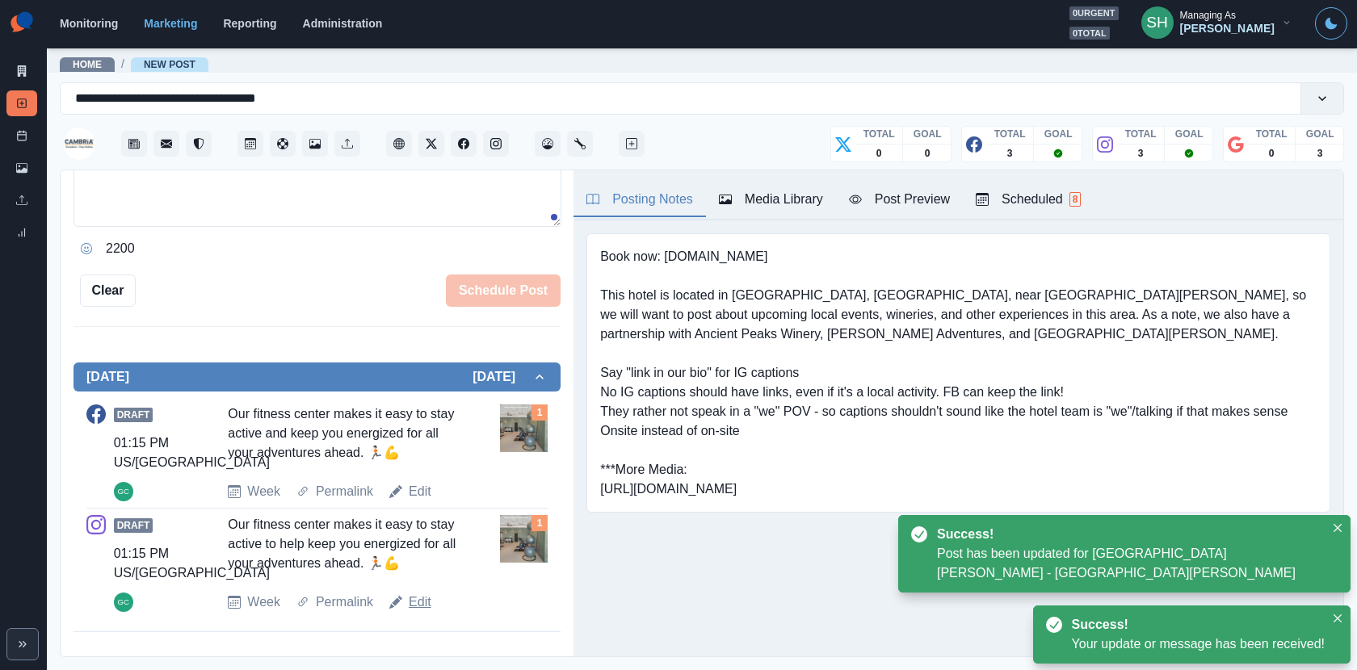
click at [416, 593] on link "Edit" at bounding box center [420, 602] width 23 height 19
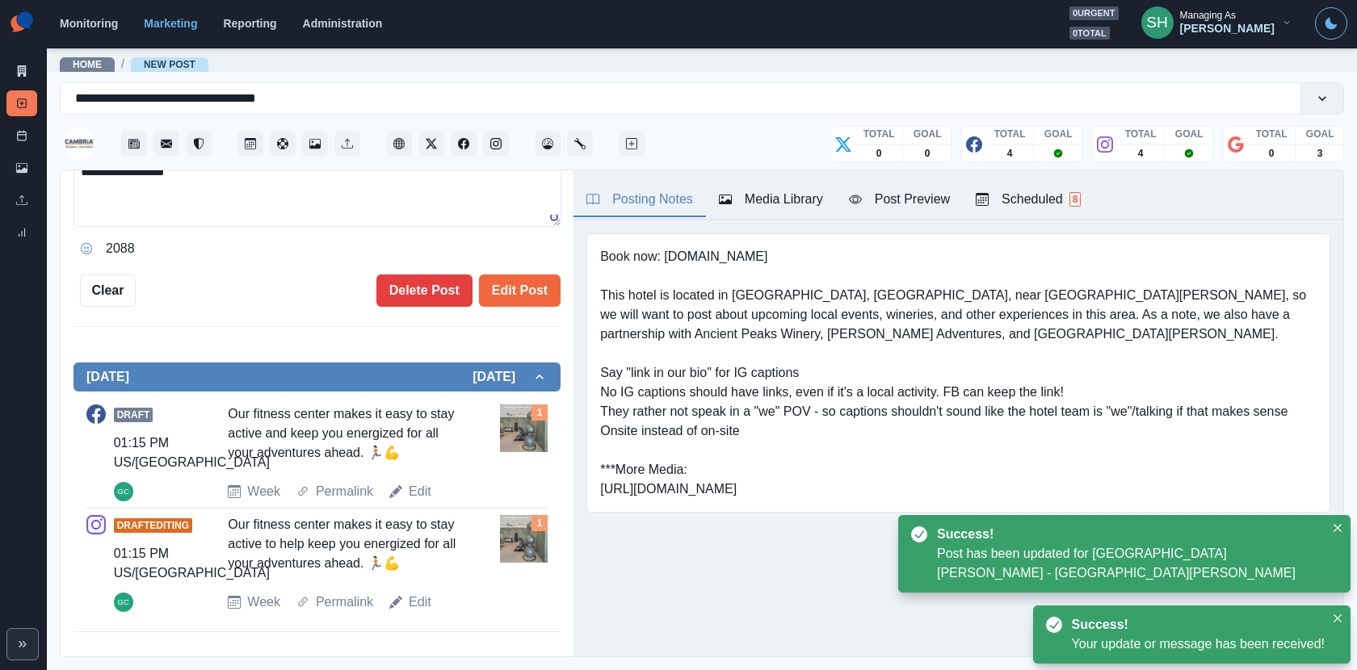
scroll to position [6, 0]
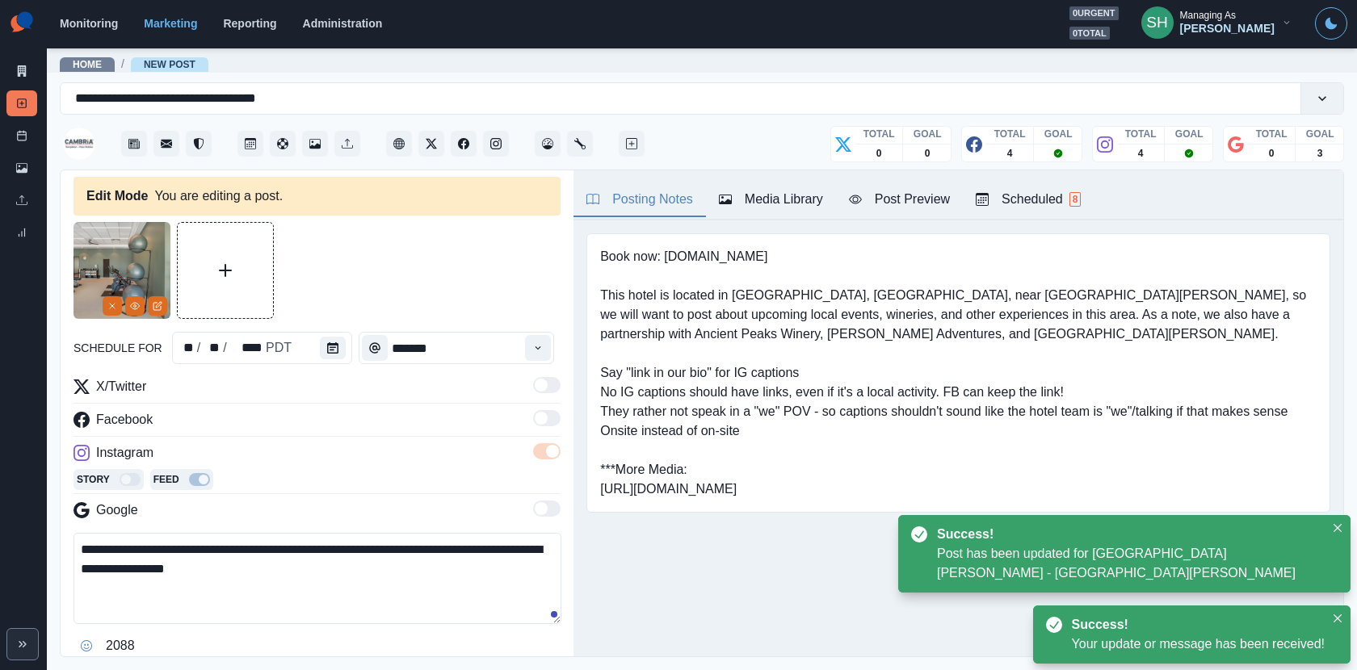
click at [326, 556] on textarea "**********" at bounding box center [318, 578] width 488 height 91
paste textarea
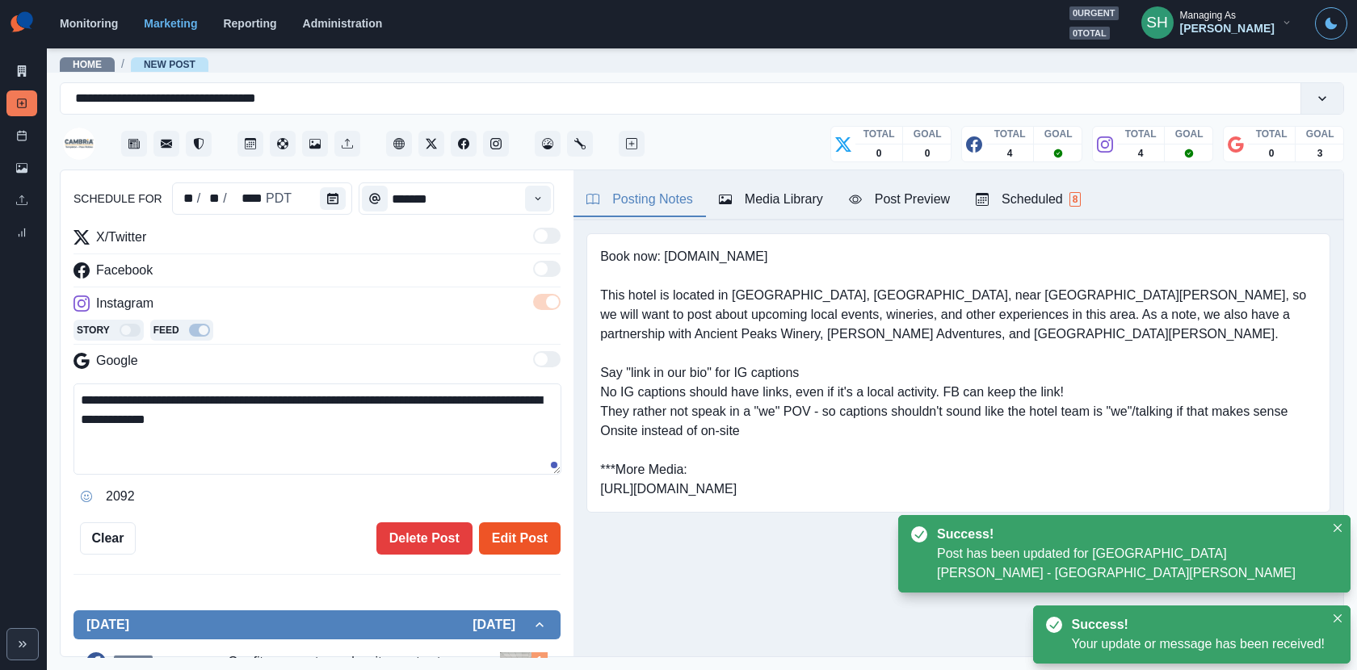
type textarea "**********"
click at [491, 524] on button "Edit Post" at bounding box center [520, 539] width 82 height 32
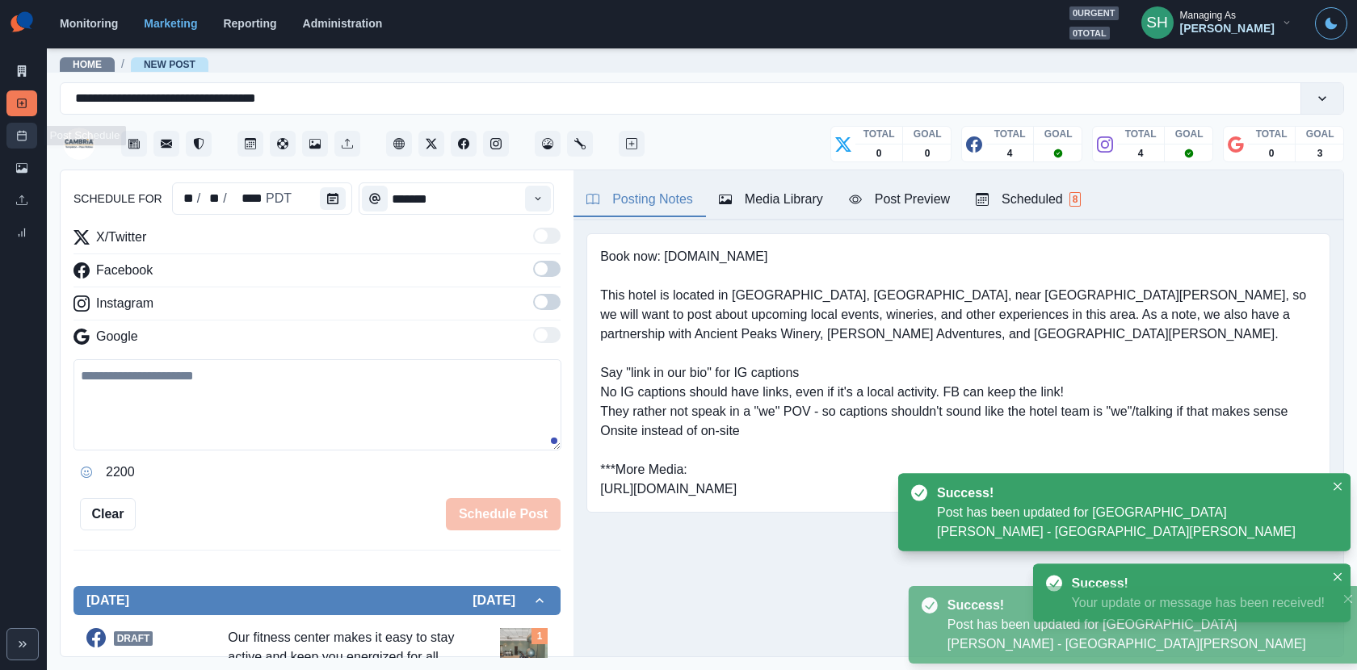
click at [31, 133] on link "Post Schedule" at bounding box center [21, 136] width 31 height 26
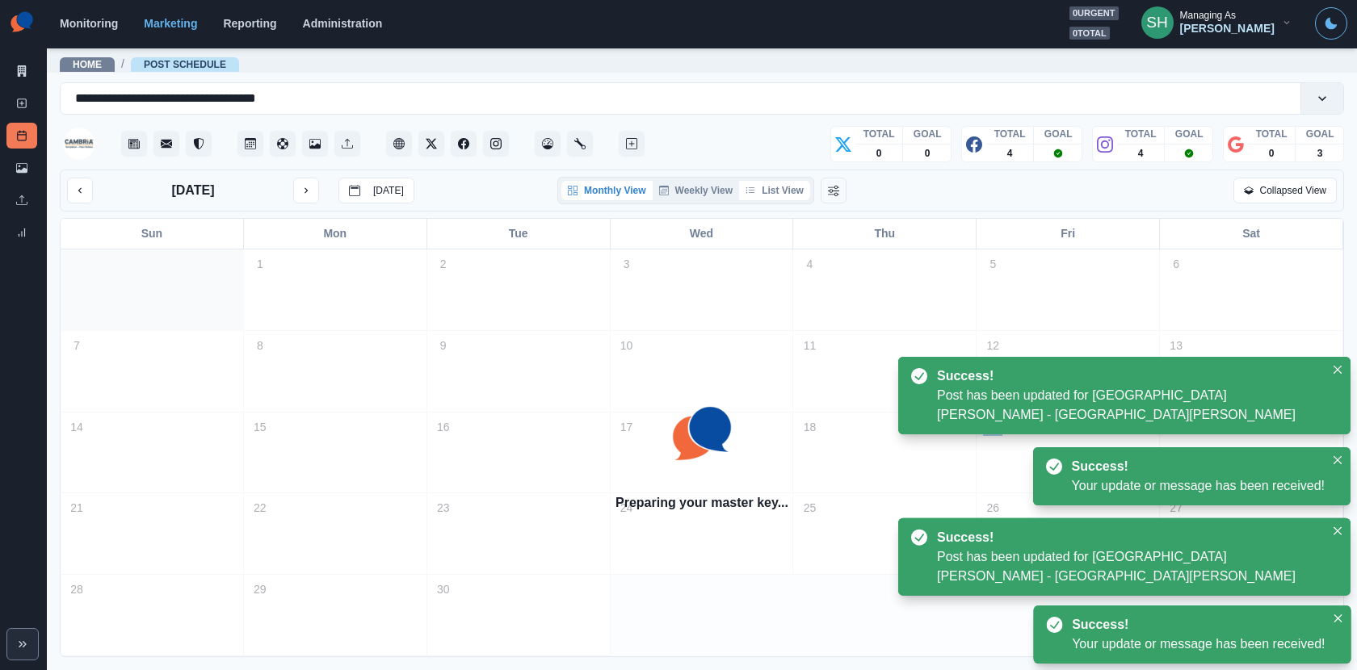
click at [792, 191] on button "List View" at bounding box center [774, 190] width 71 height 19
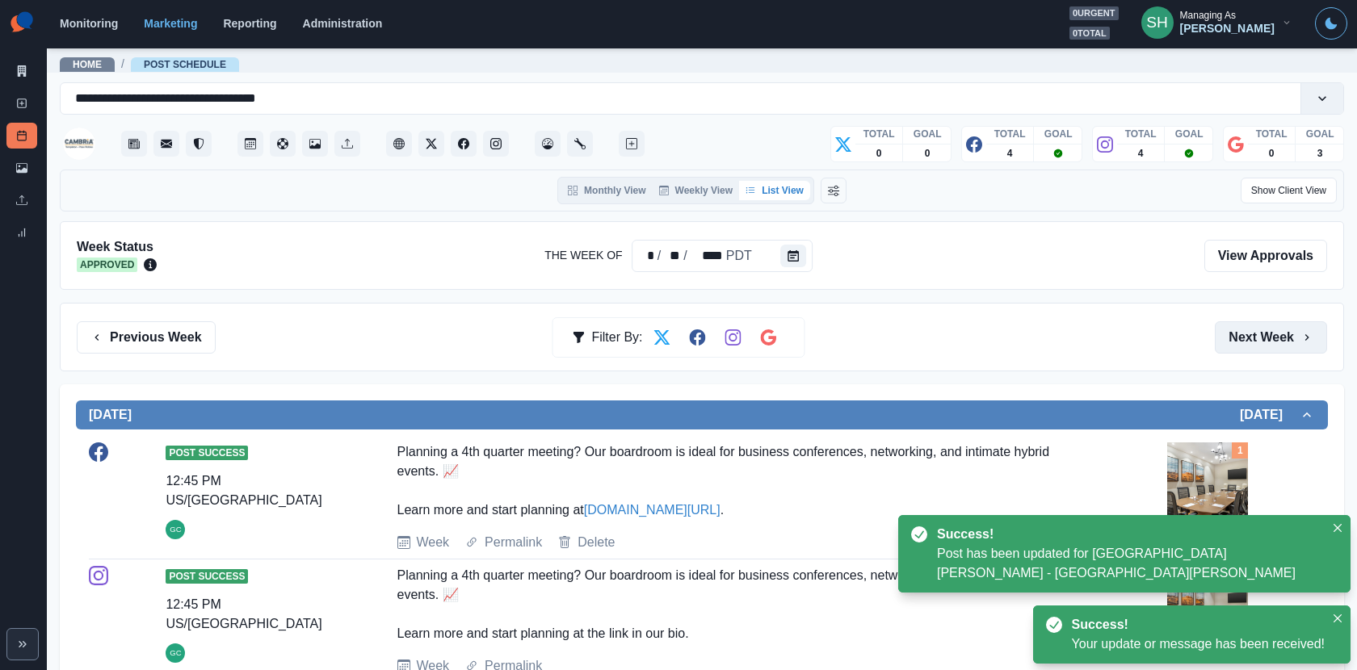
click at [1221, 337] on button "Next Week" at bounding box center [1271, 338] width 112 height 32
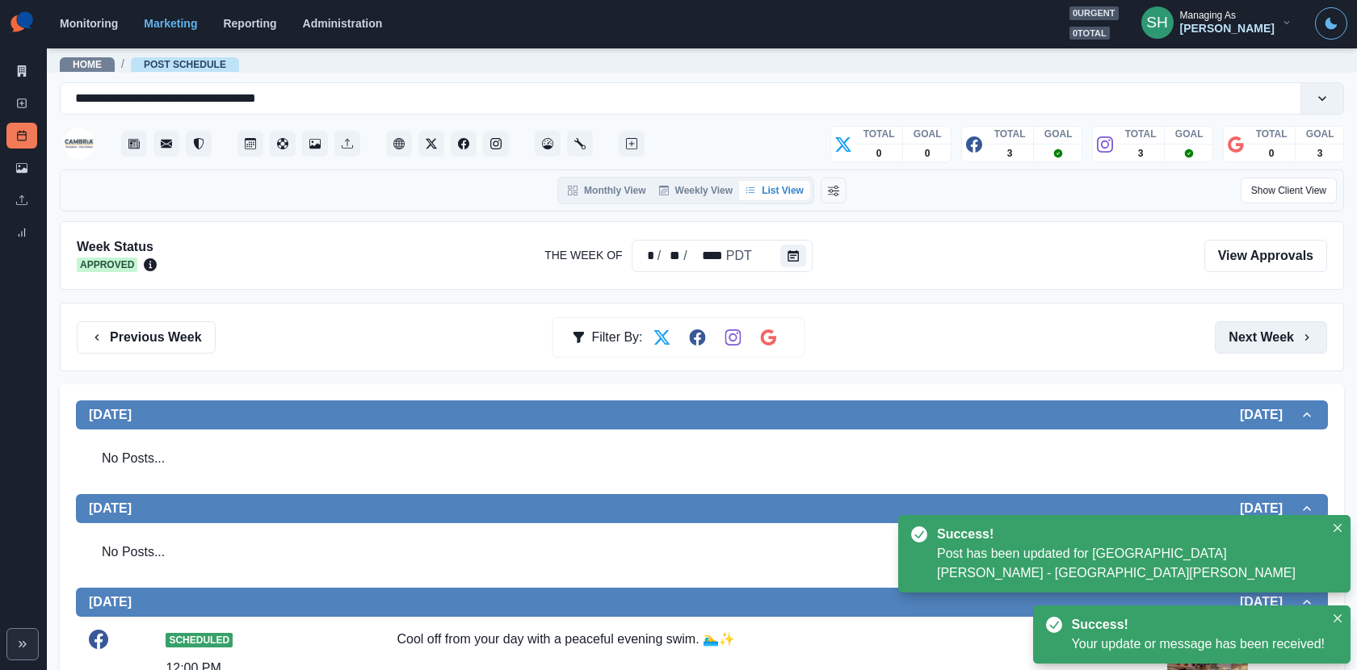
click at [1221, 337] on button "Next Week" at bounding box center [1271, 338] width 112 height 32
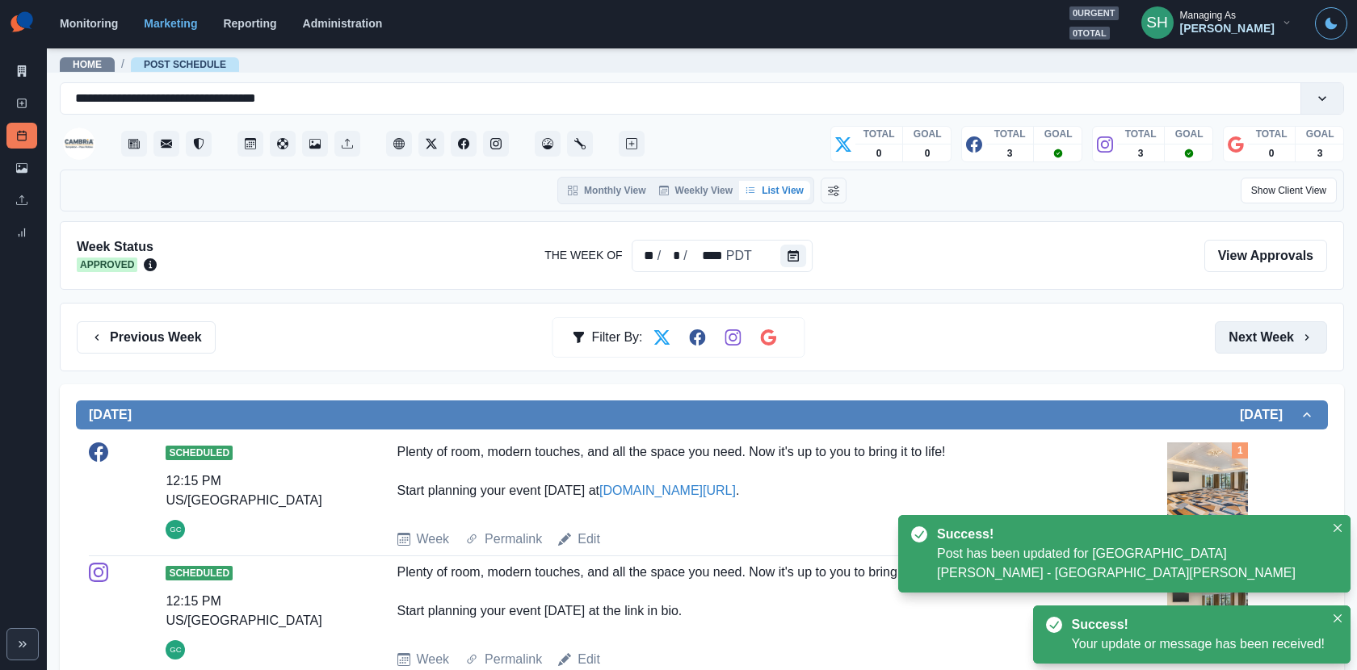
click at [1221, 337] on button "Next Week" at bounding box center [1271, 338] width 112 height 32
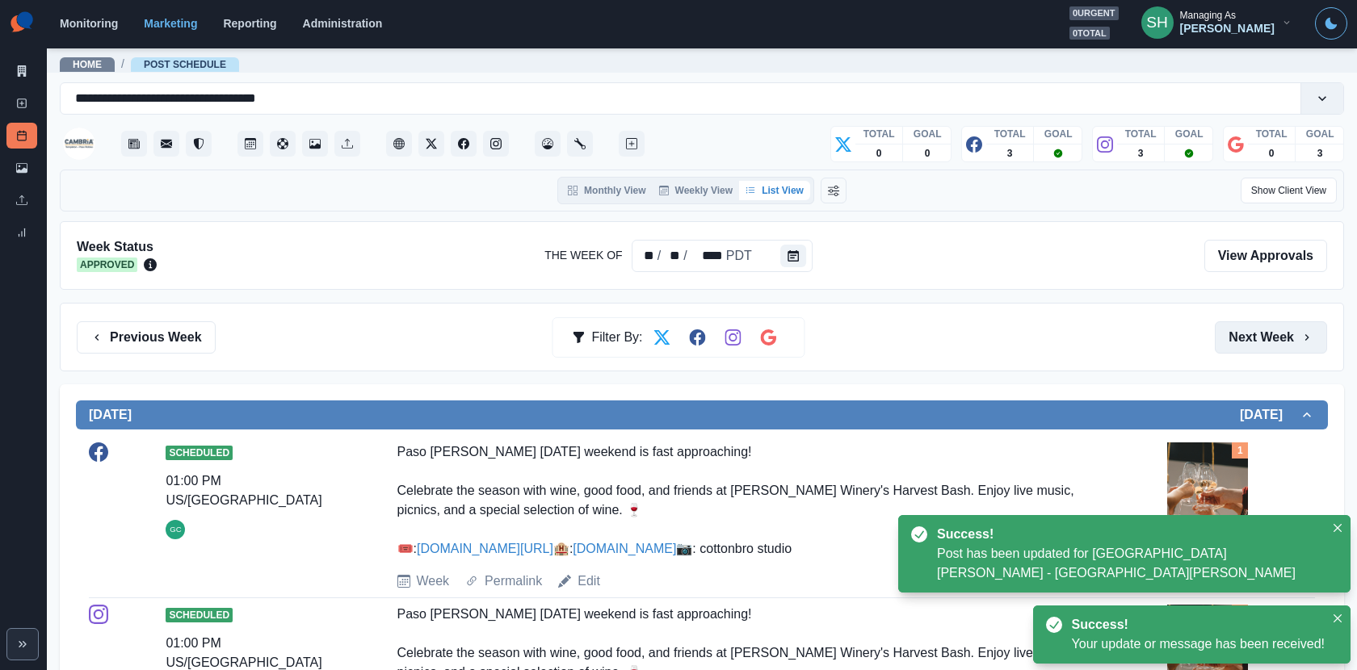
click at [1221, 337] on button "Next Week" at bounding box center [1271, 338] width 112 height 32
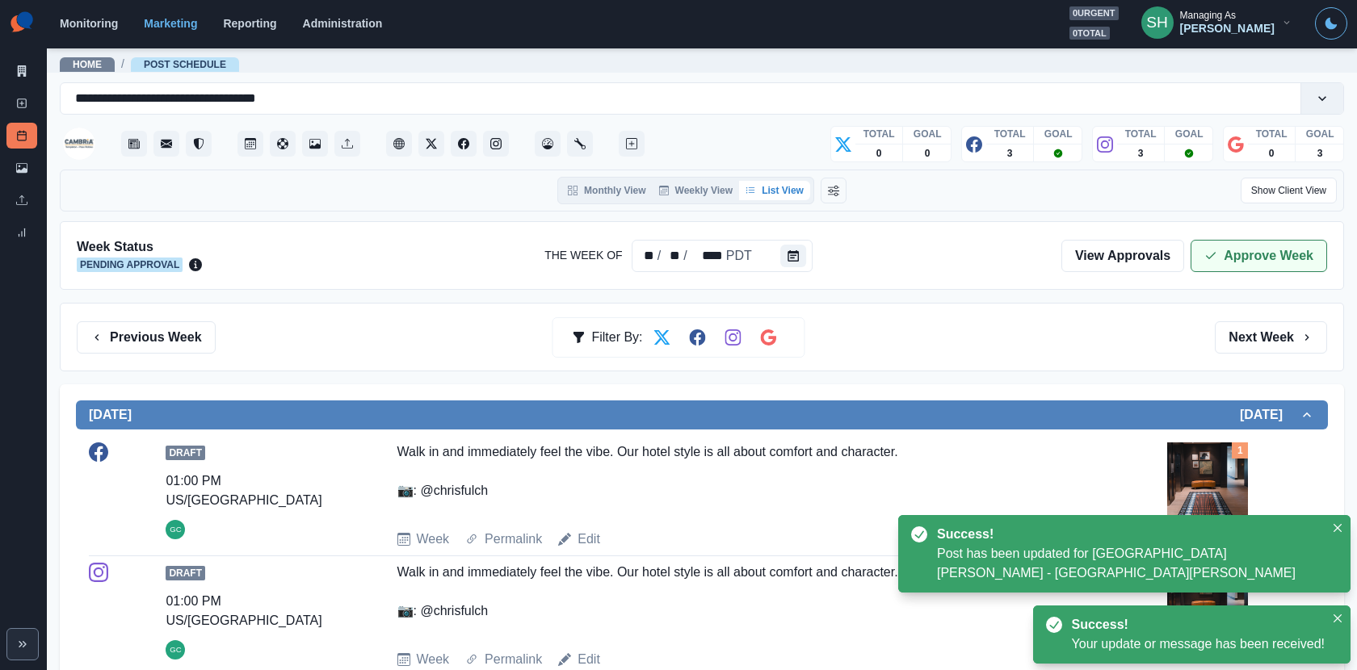
click at [1221, 254] on button "Approve Week" at bounding box center [1259, 256] width 137 height 32
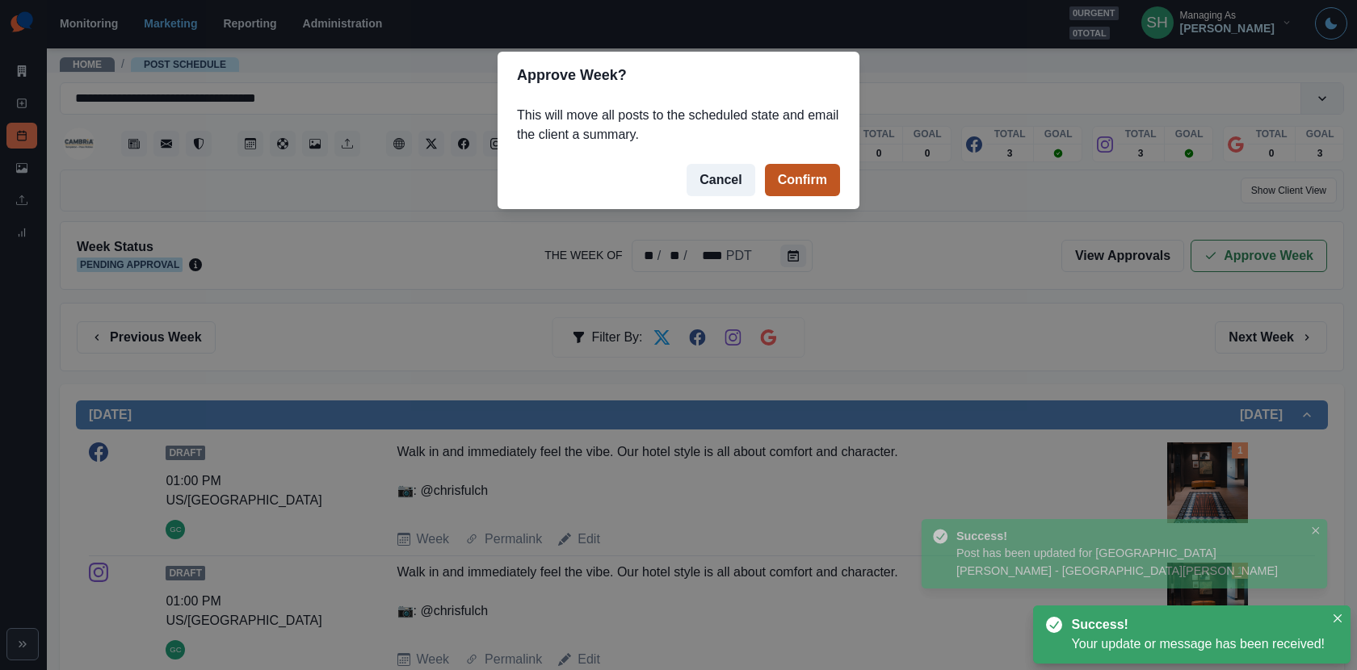
click at [813, 181] on button "Confirm" at bounding box center [802, 180] width 75 height 32
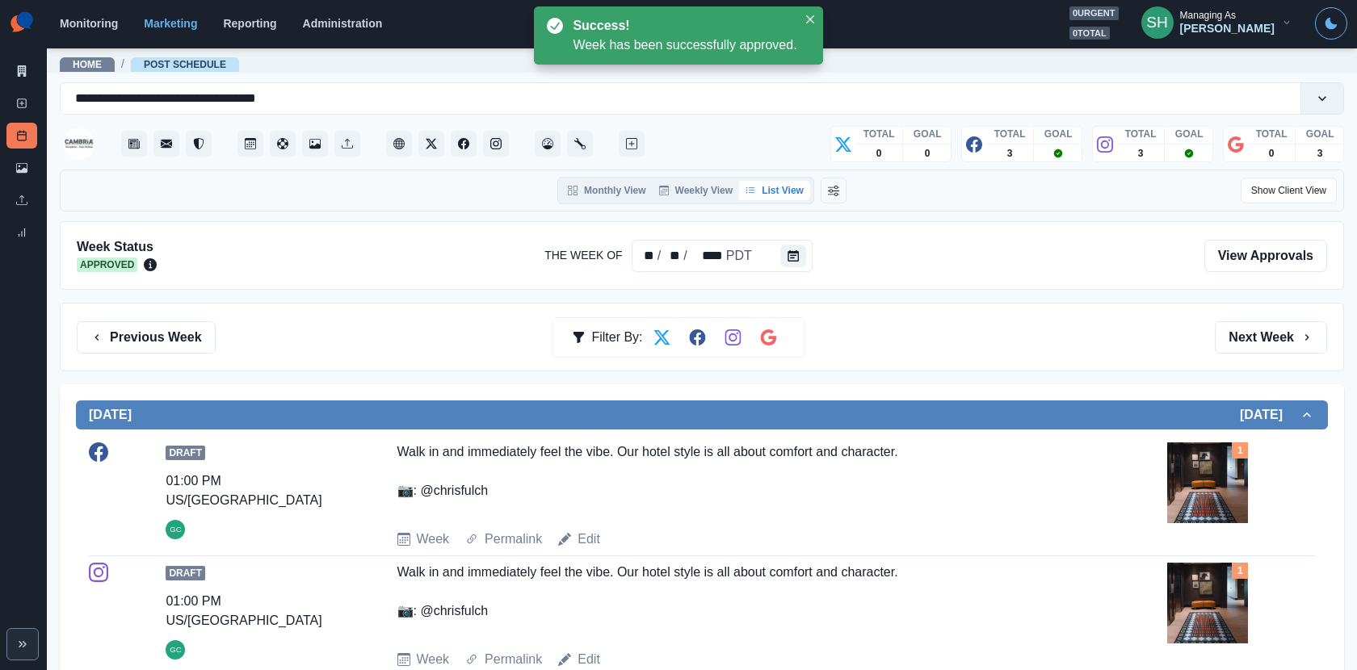
click at [1221, 311] on div "Previous Week Filter By: Next Week" at bounding box center [702, 337] width 1284 height 69
click at [1221, 326] on button "Next Week" at bounding box center [1271, 338] width 112 height 32
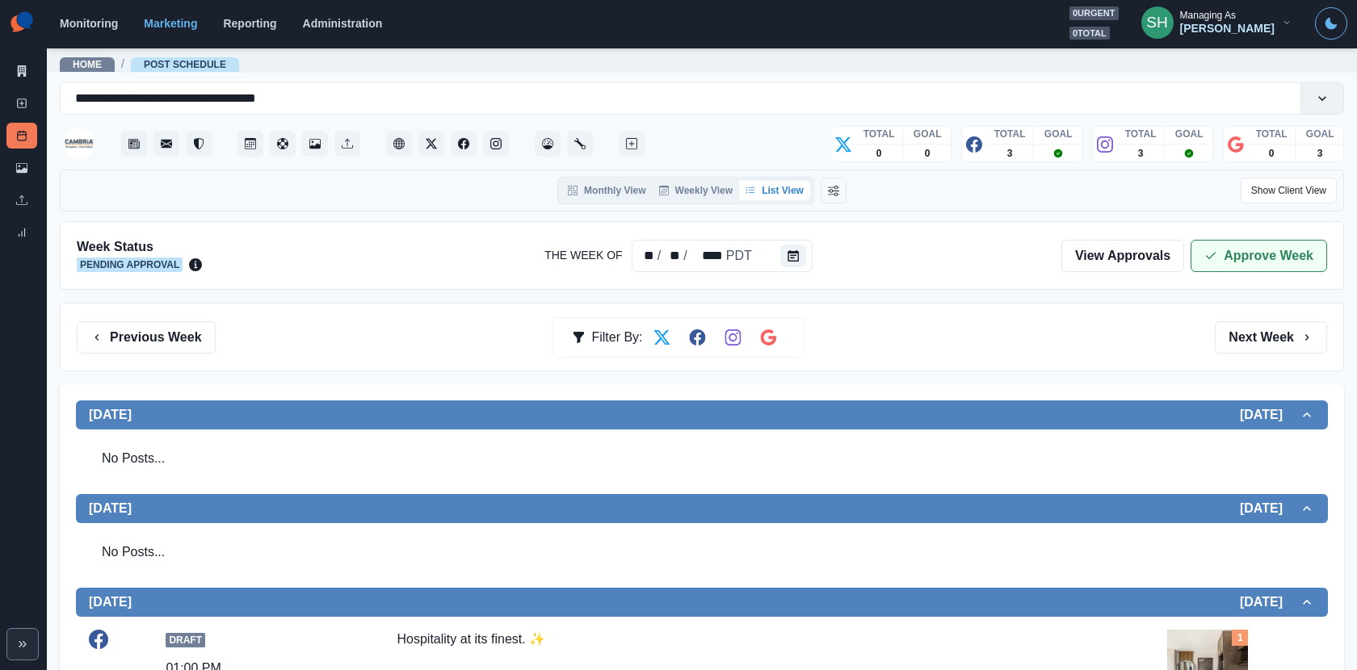
click at [1221, 246] on button "Approve Week" at bounding box center [1259, 256] width 137 height 32
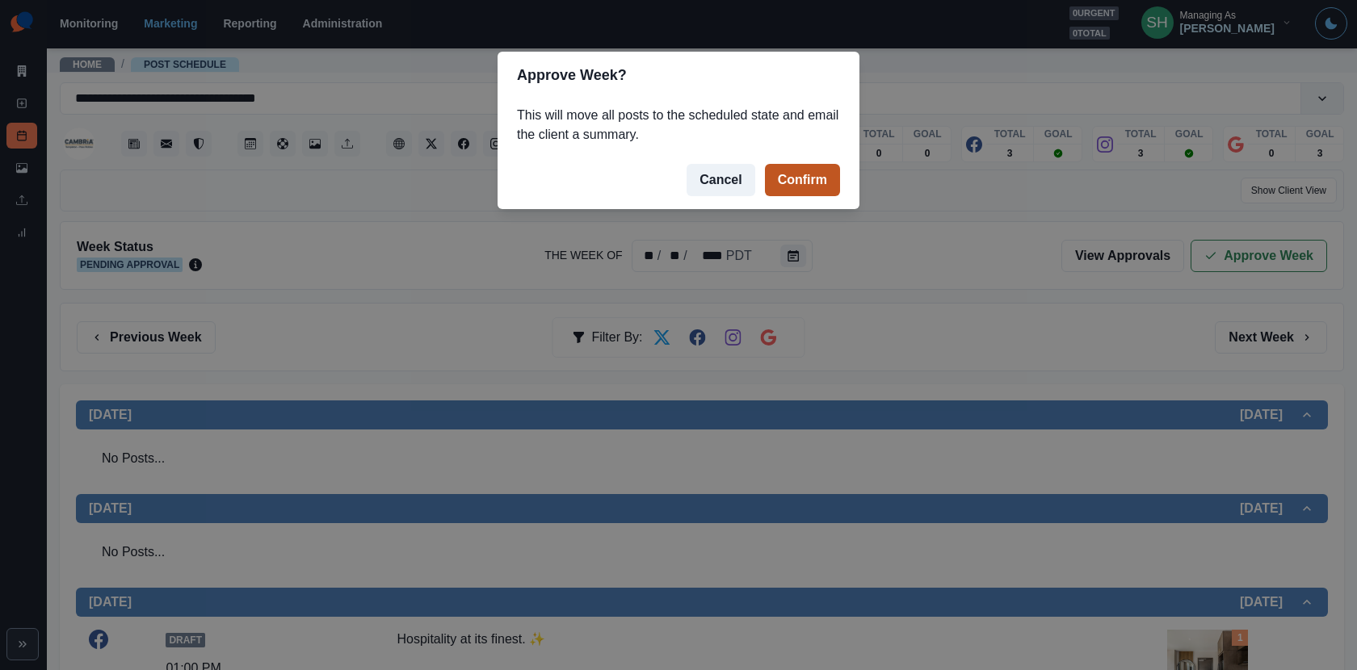
click at [821, 170] on button "Confirm" at bounding box center [802, 180] width 75 height 32
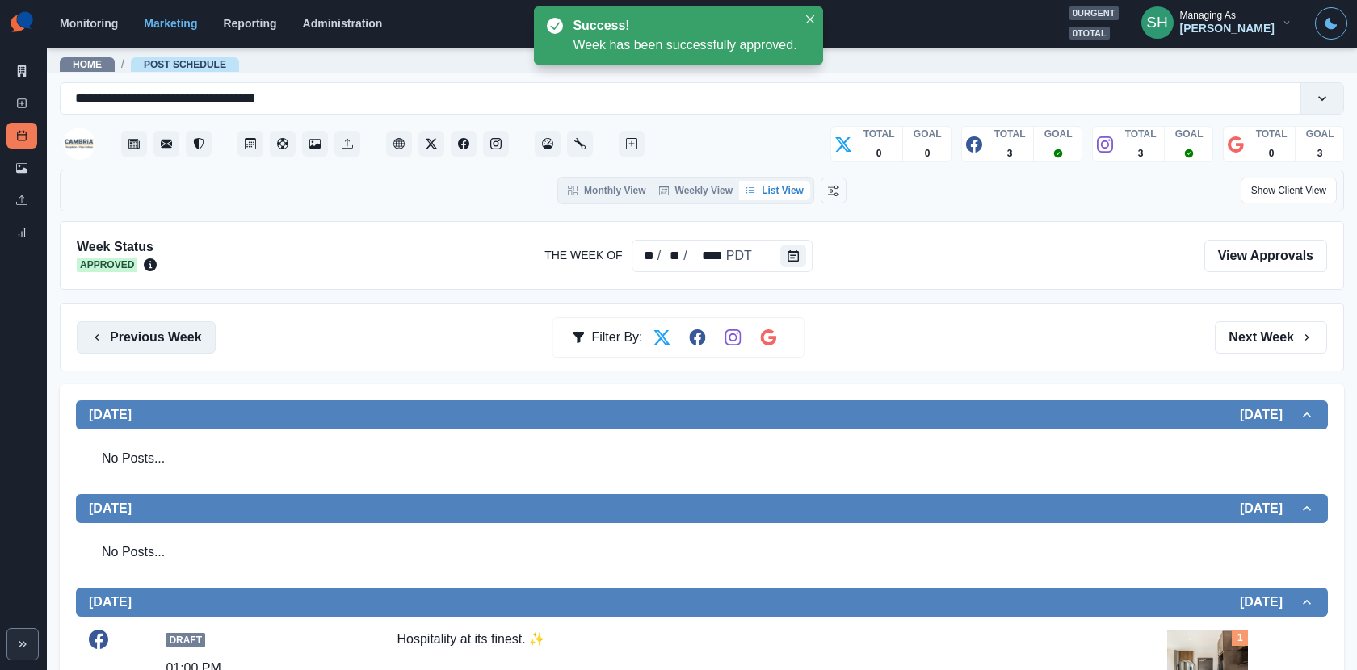
click at [191, 326] on button "Previous Week" at bounding box center [146, 338] width 139 height 32
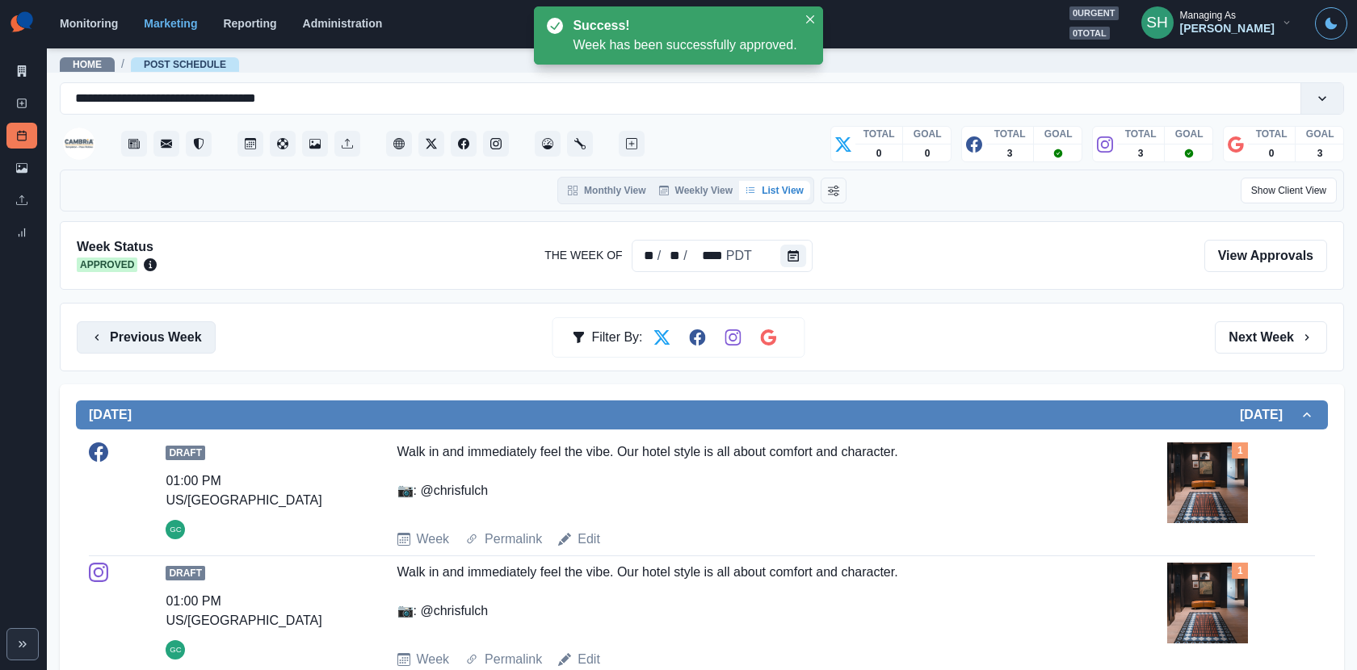
click at [191, 326] on button "Previous Week" at bounding box center [146, 338] width 139 height 32
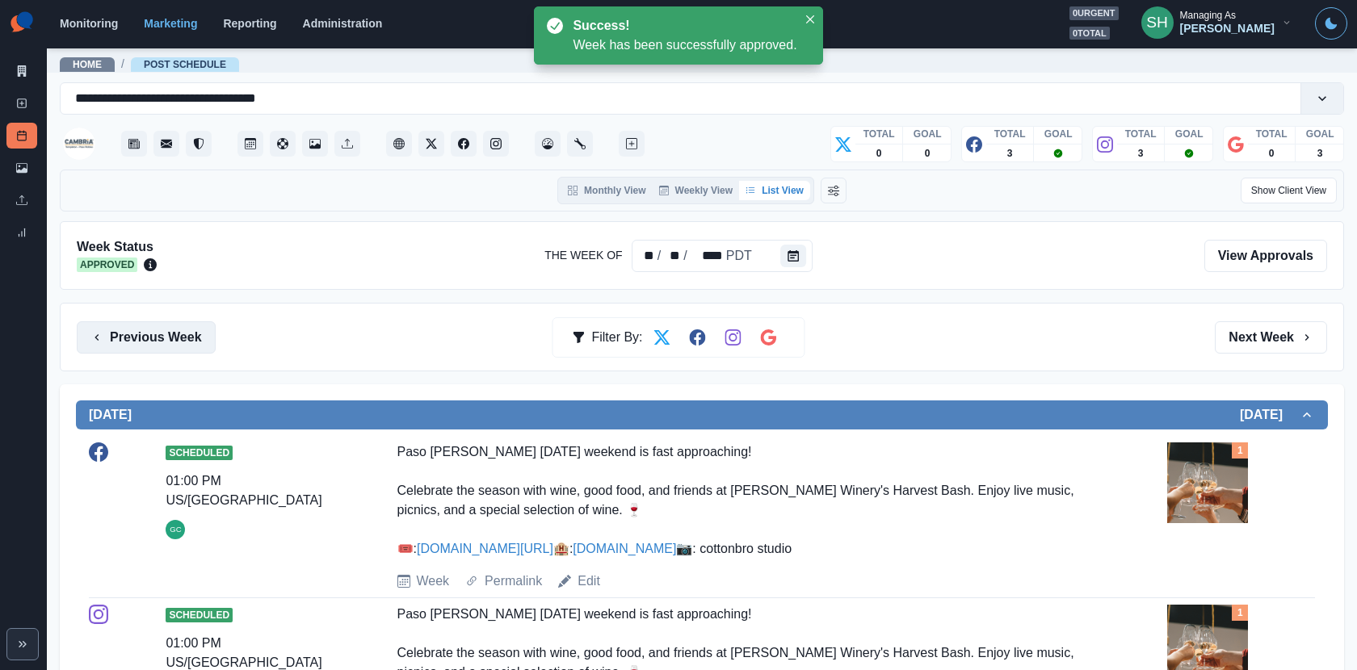
click at [191, 326] on button "Previous Week" at bounding box center [146, 338] width 139 height 32
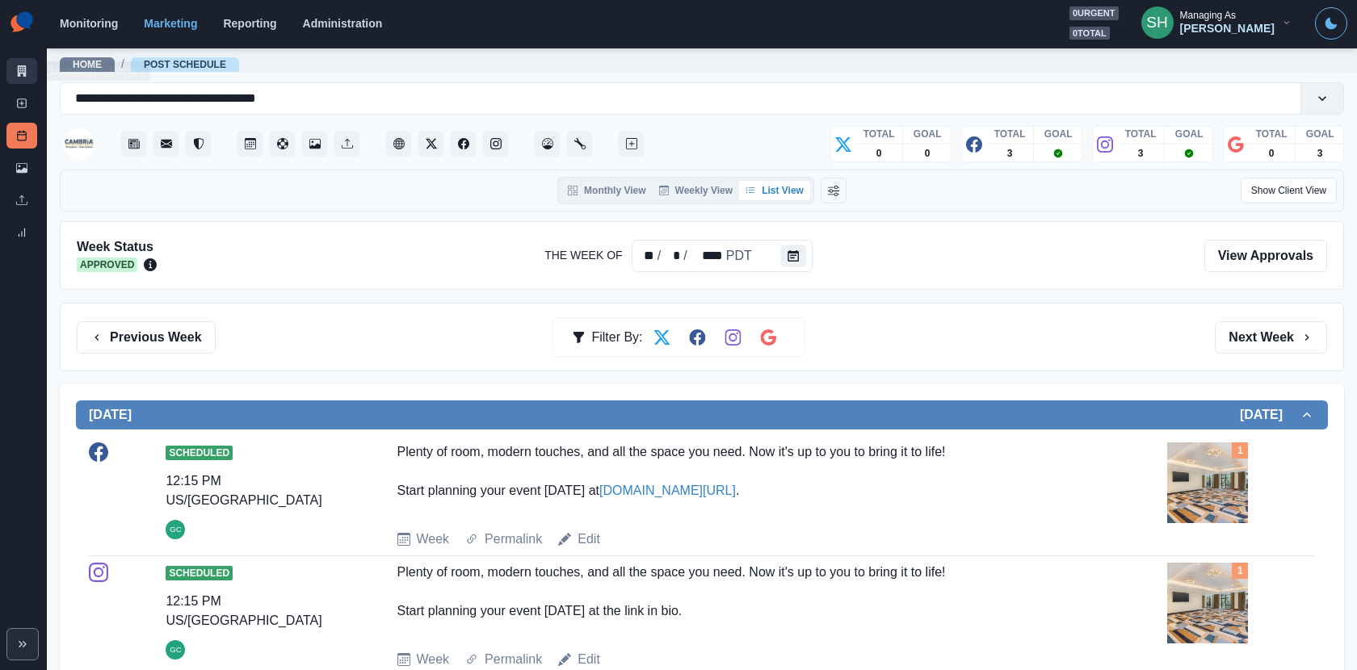
click at [20, 74] on icon at bounding box center [21, 70] width 11 height 11
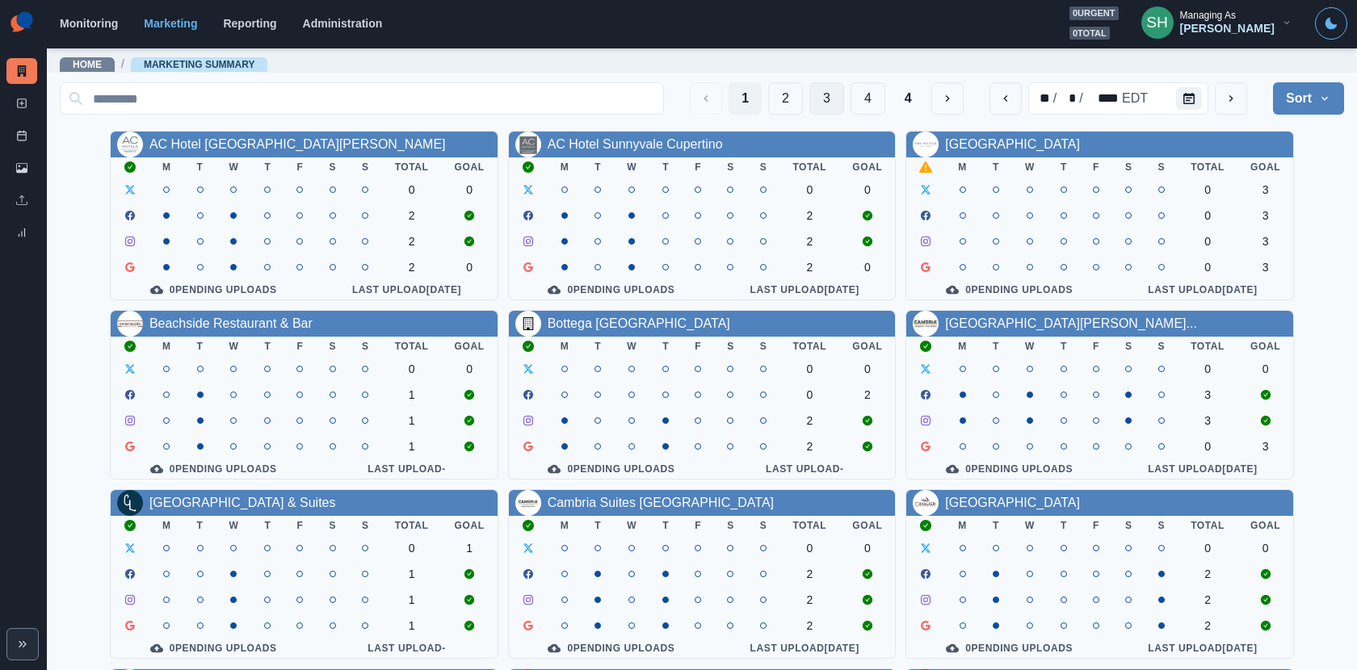
click at [830, 99] on button "3" at bounding box center [826, 98] width 35 height 32
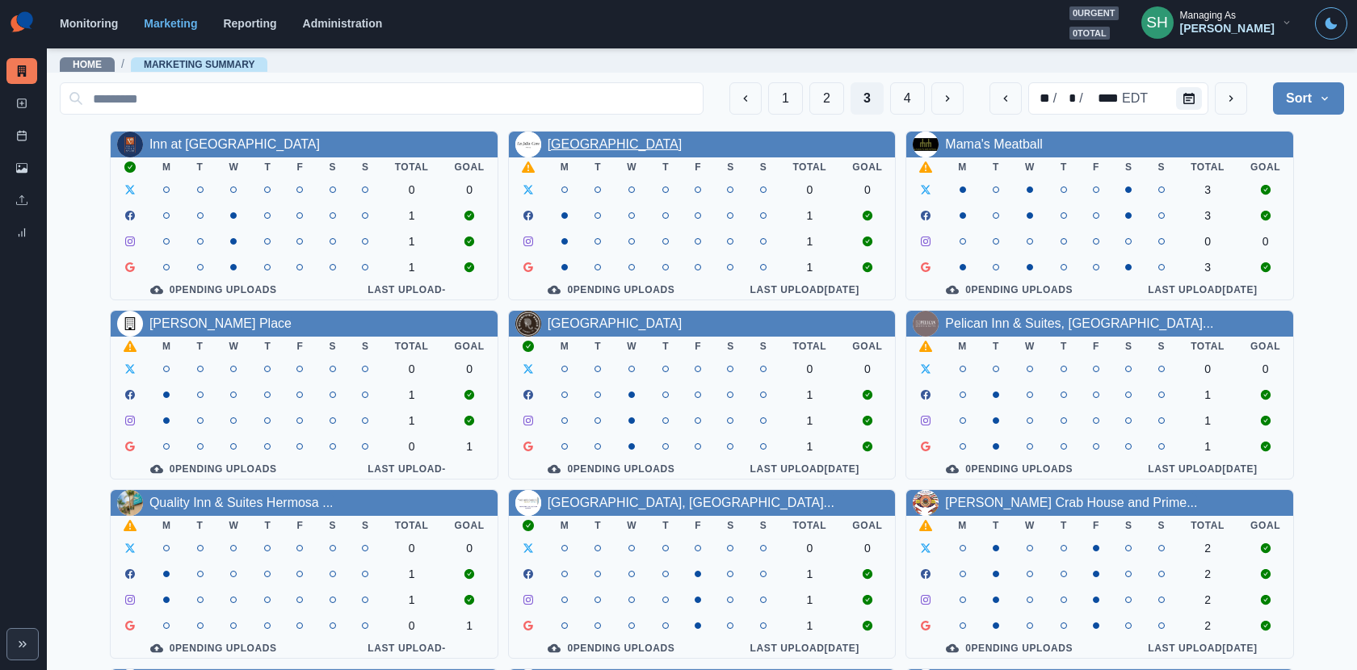
click at [658, 147] on link "La Jolla Cove Hotel & Suites" at bounding box center [615, 144] width 135 height 14
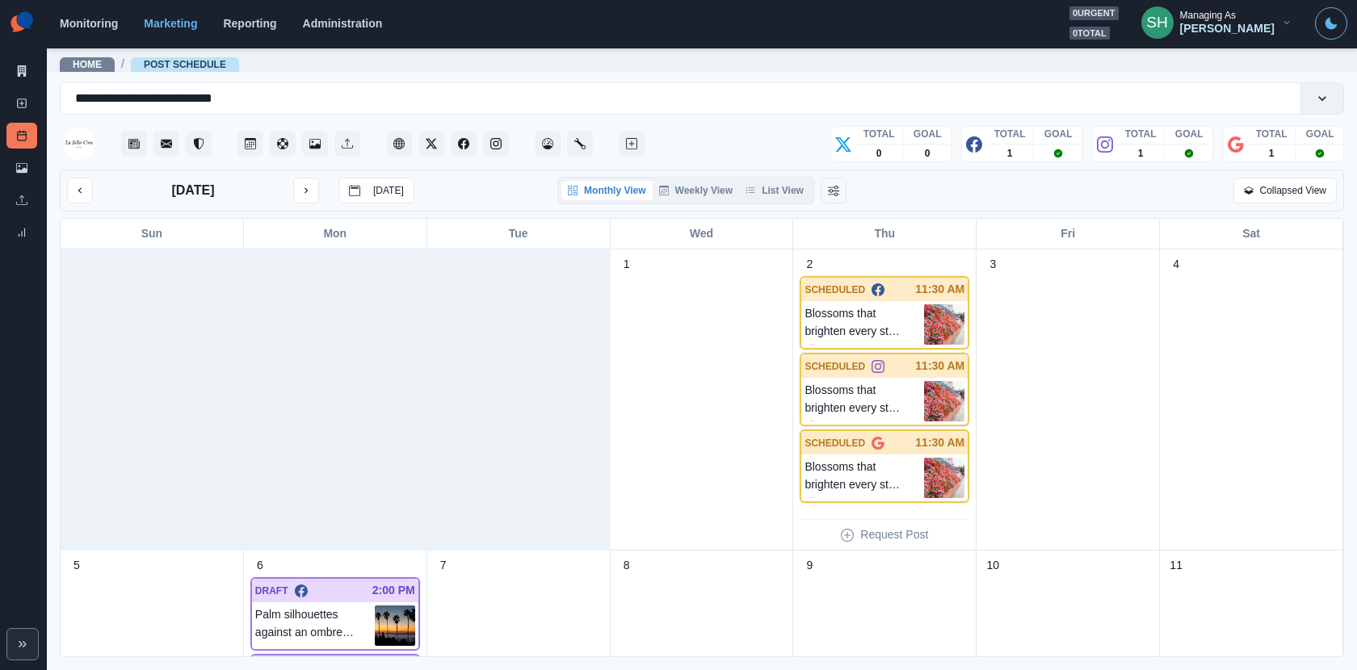
click at [789, 171] on div "October 2025 Today Monthly View Weekly View List View Collapsed View" at bounding box center [702, 191] width 1284 height 42
click at [789, 181] on button "List View" at bounding box center [774, 190] width 71 height 19
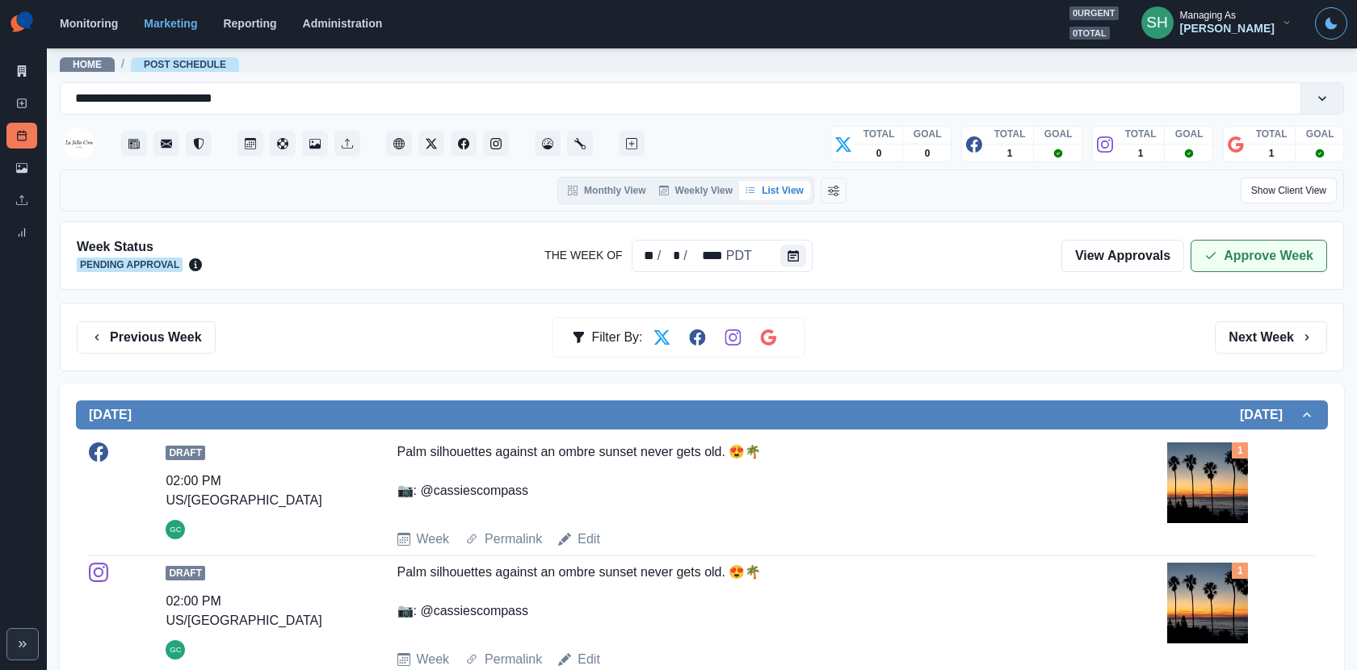
click at [1221, 258] on button "Approve Week" at bounding box center [1259, 256] width 137 height 32
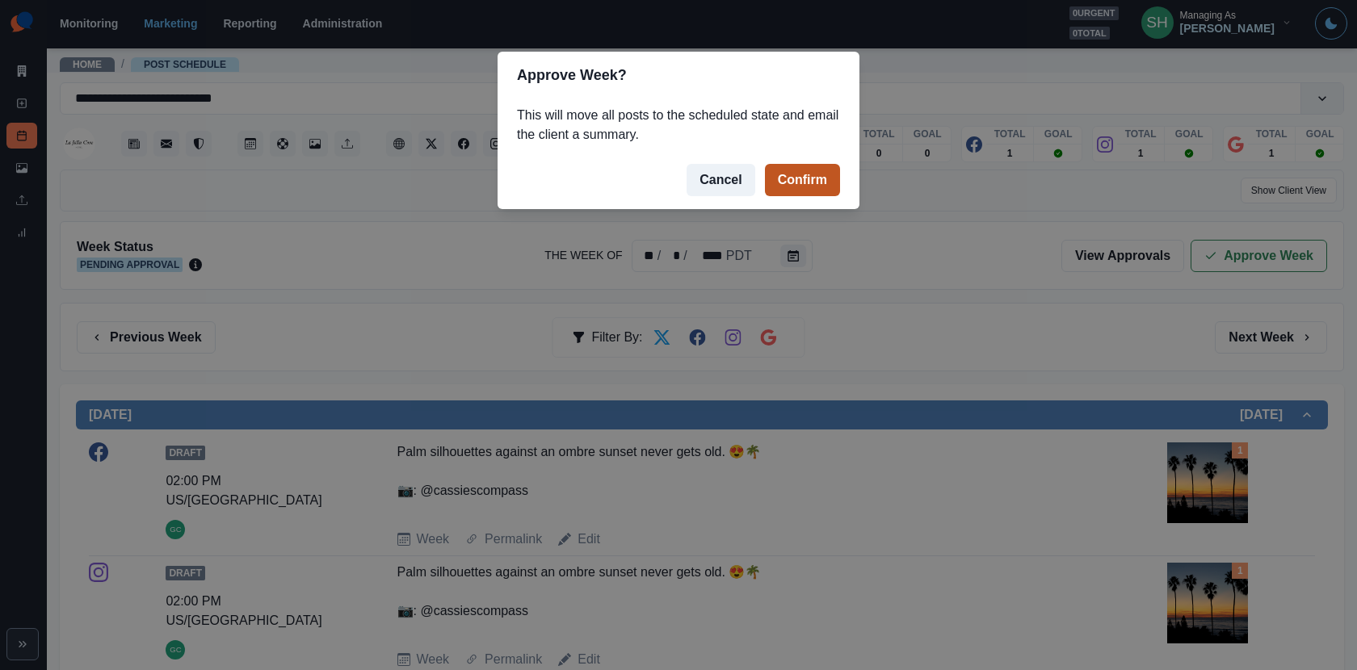
click at [794, 191] on button "Confirm" at bounding box center [802, 180] width 75 height 32
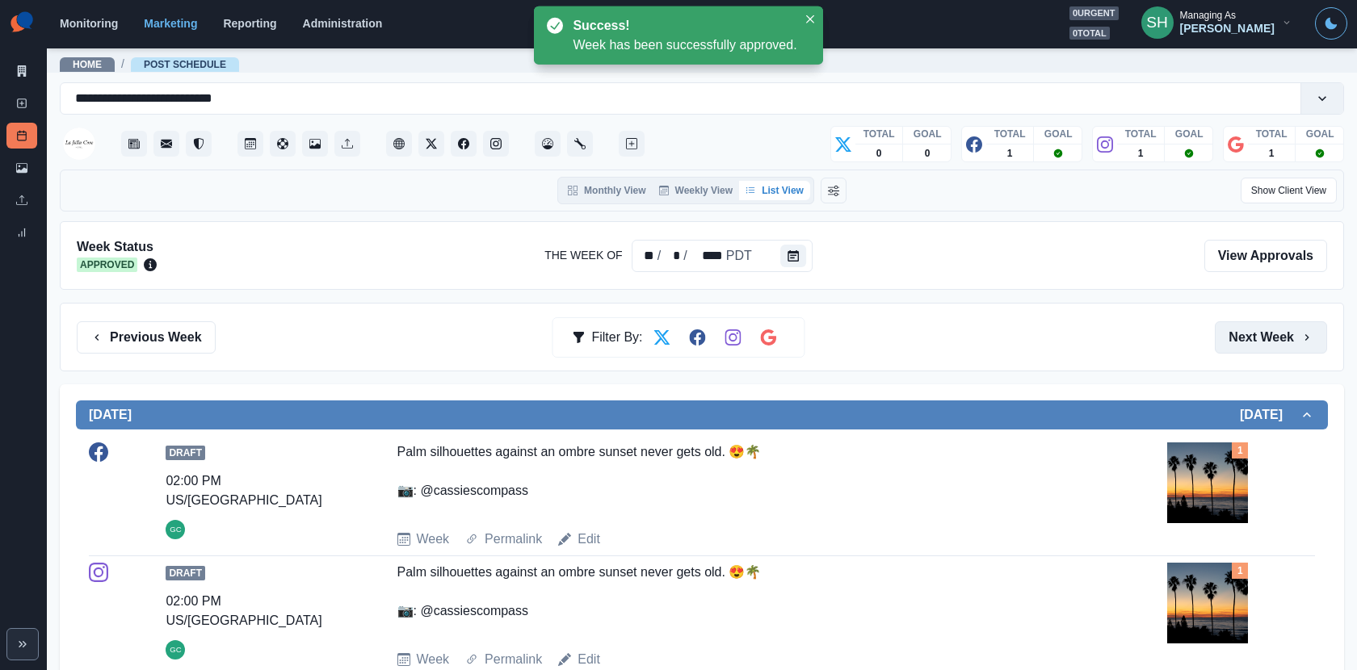
click at [1221, 326] on button "Next Week" at bounding box center [1271, 338] width 112 height 32
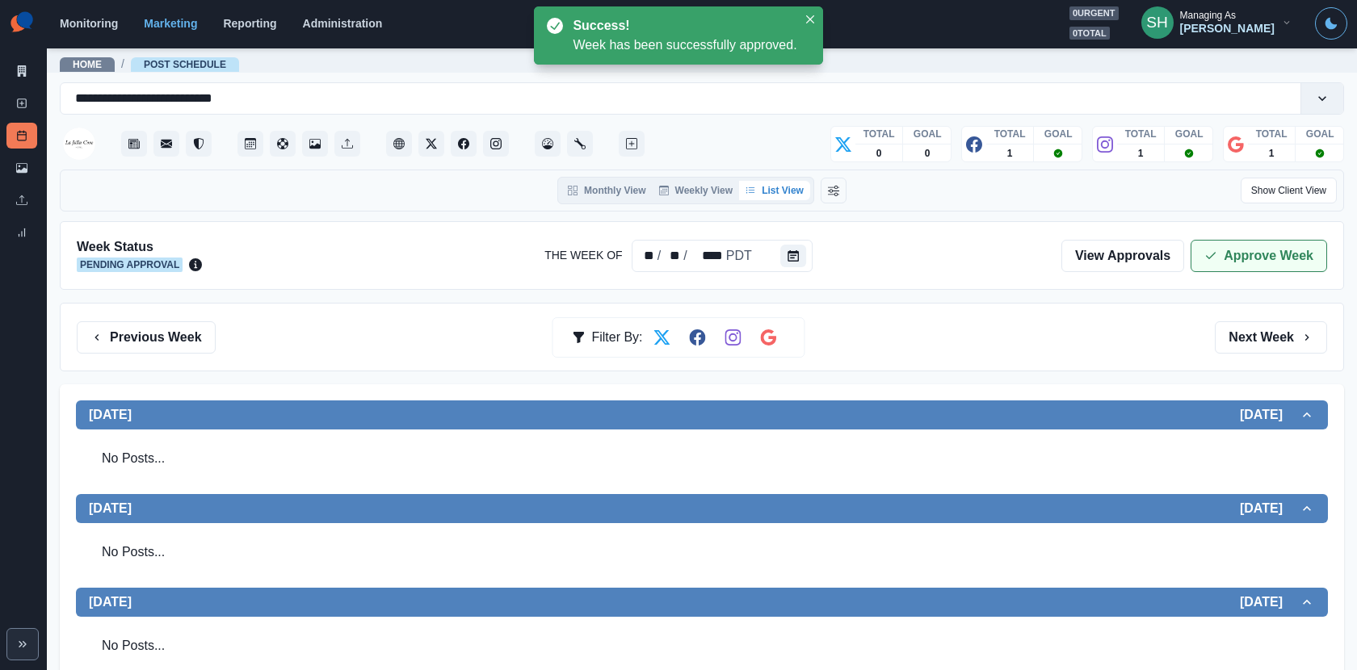
click at [1221, 265] on button "Approve Week" at bounding box center [1259, 256] width 137 height 32
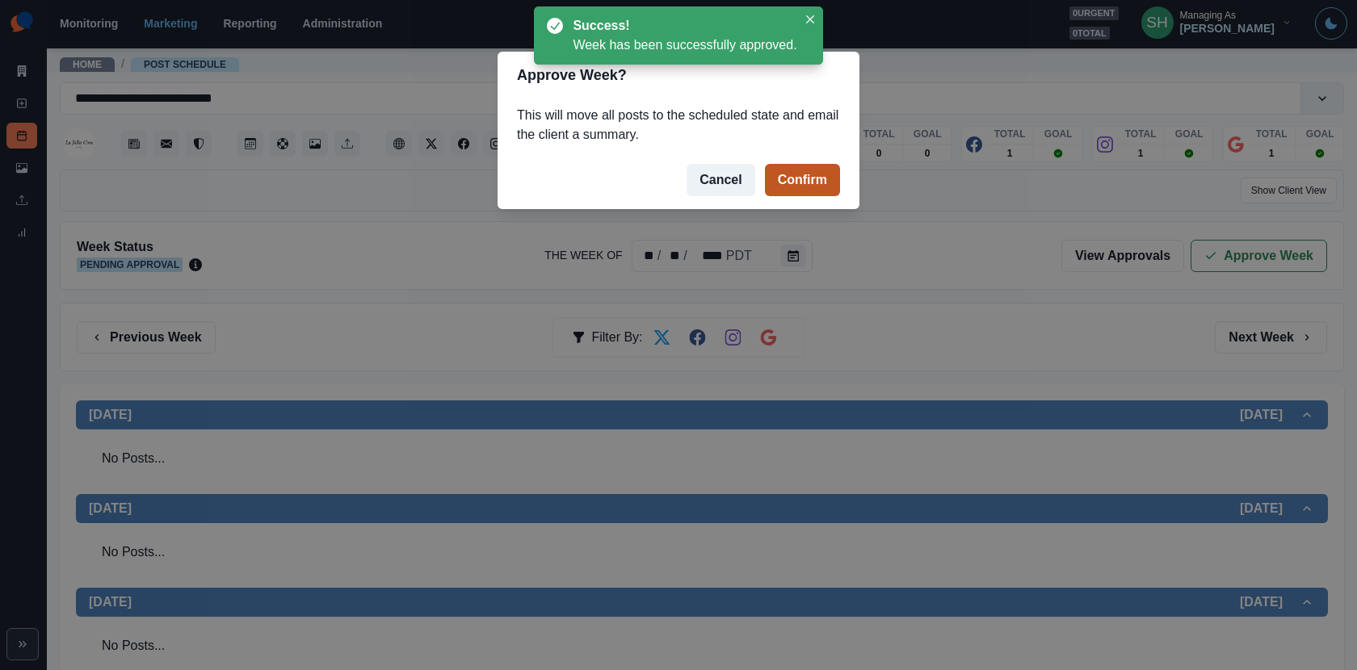
click at [773, 170] on button "Confirm" at bounding box center [802, 180] width 75 height 32
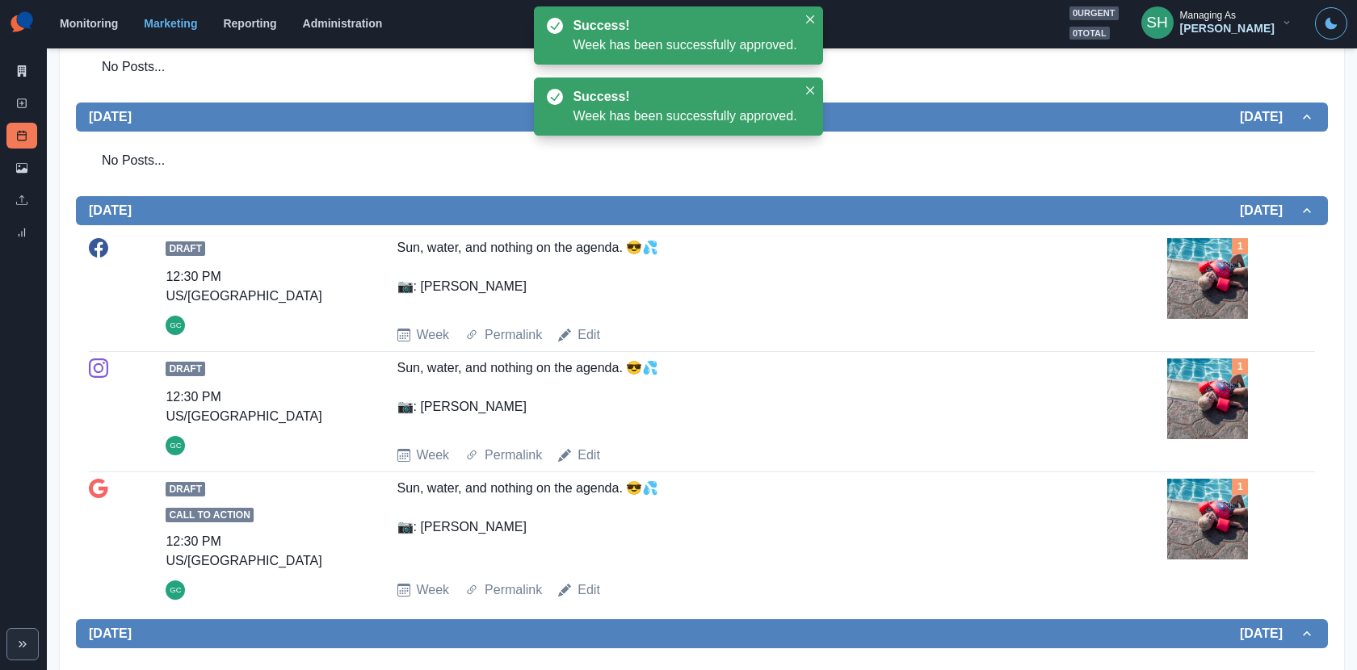
scroll to position [728, 0]
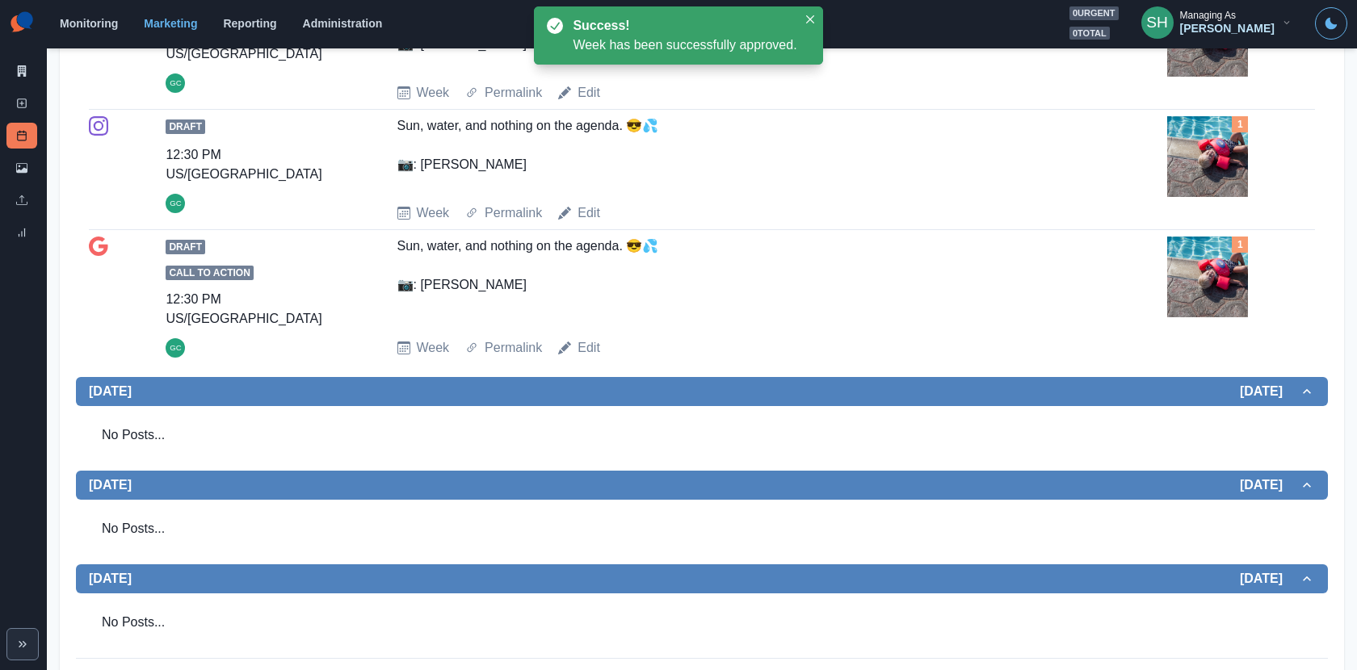
click at [1200, 250] on img at bounding box center [1207, 277] width 81 height 81
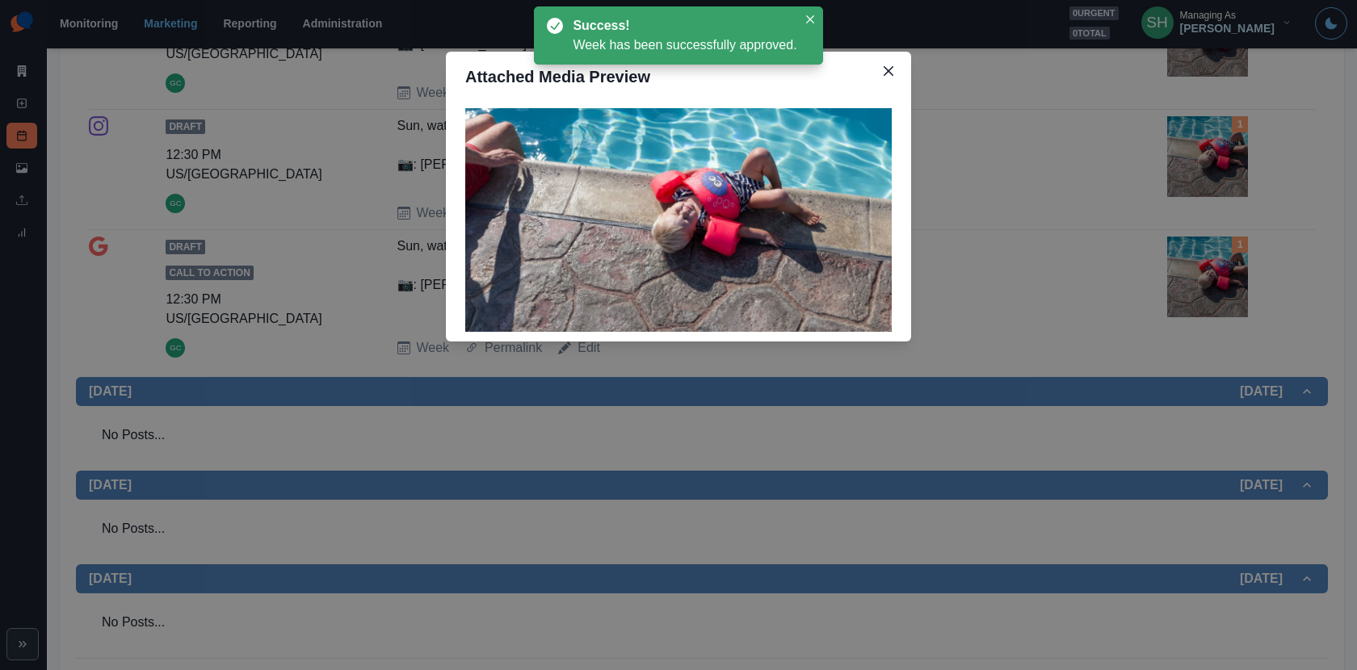
click at [1200, 267] on div "Attached Media Preview" at bounding box center [678, 335] width 1357 height 670
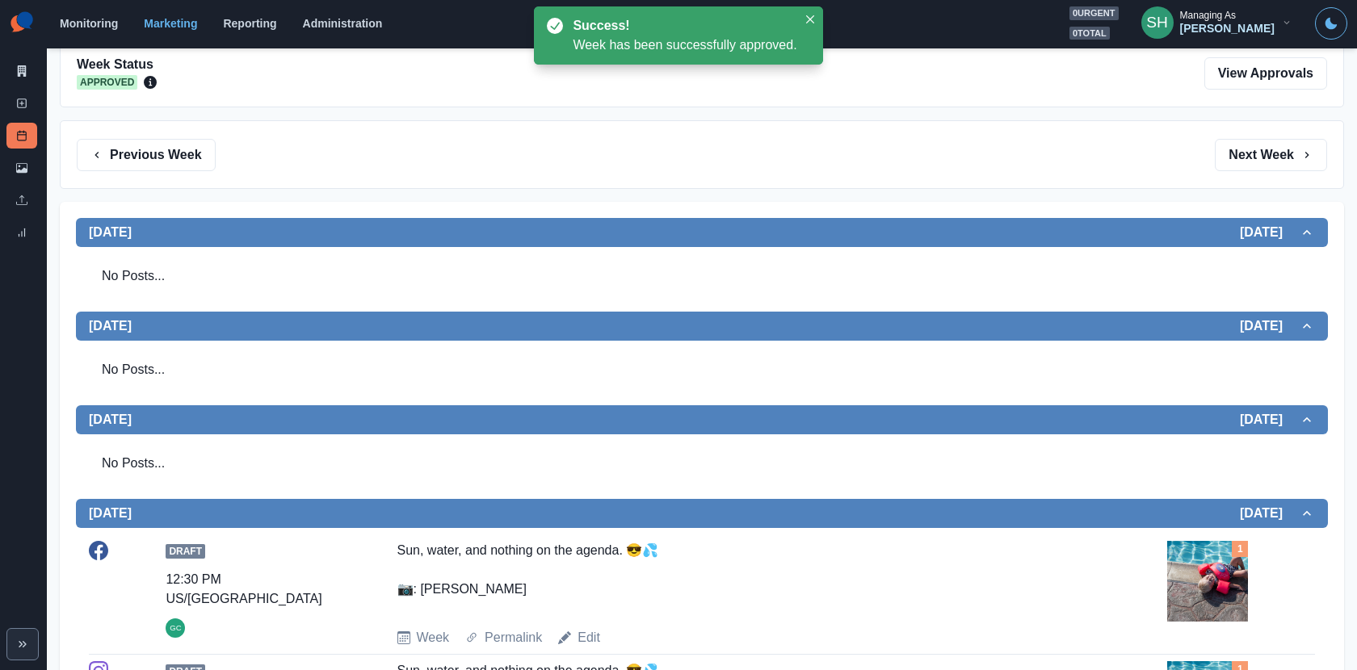
scroll to position [0, 0]
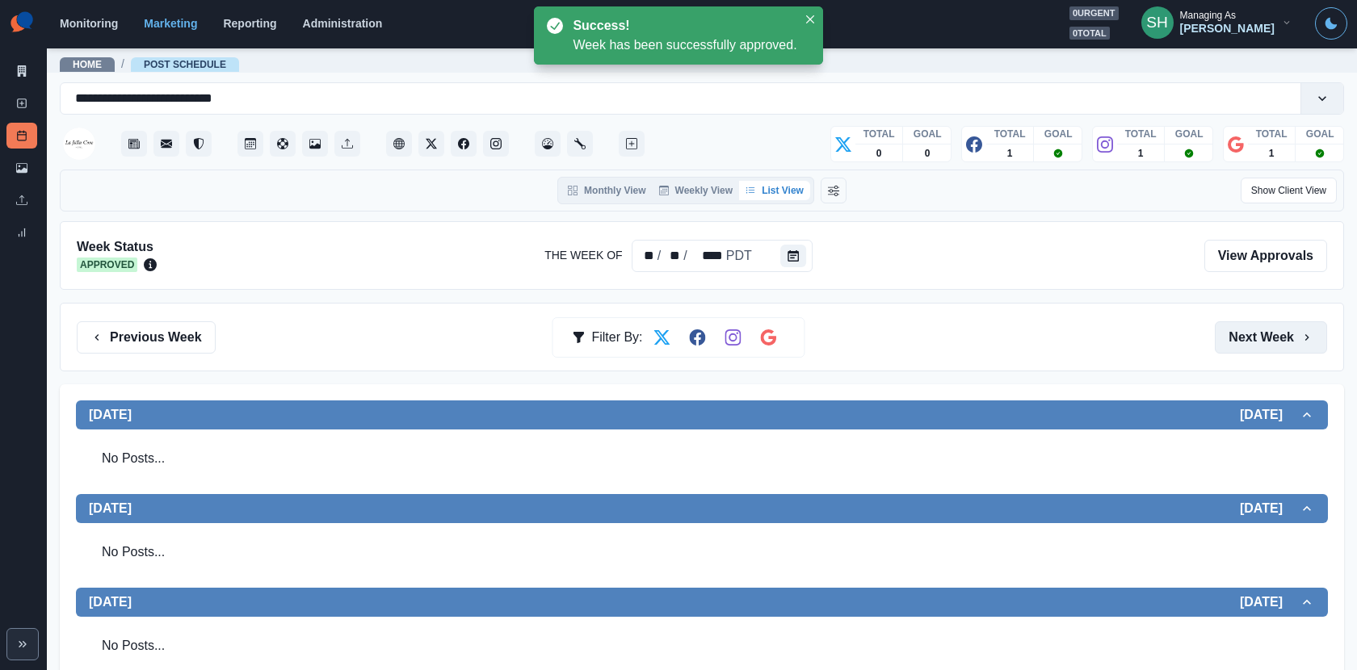
click at [1221, 338] on button "Next Week" at bounding box center [1271, 338] width 112 height 32
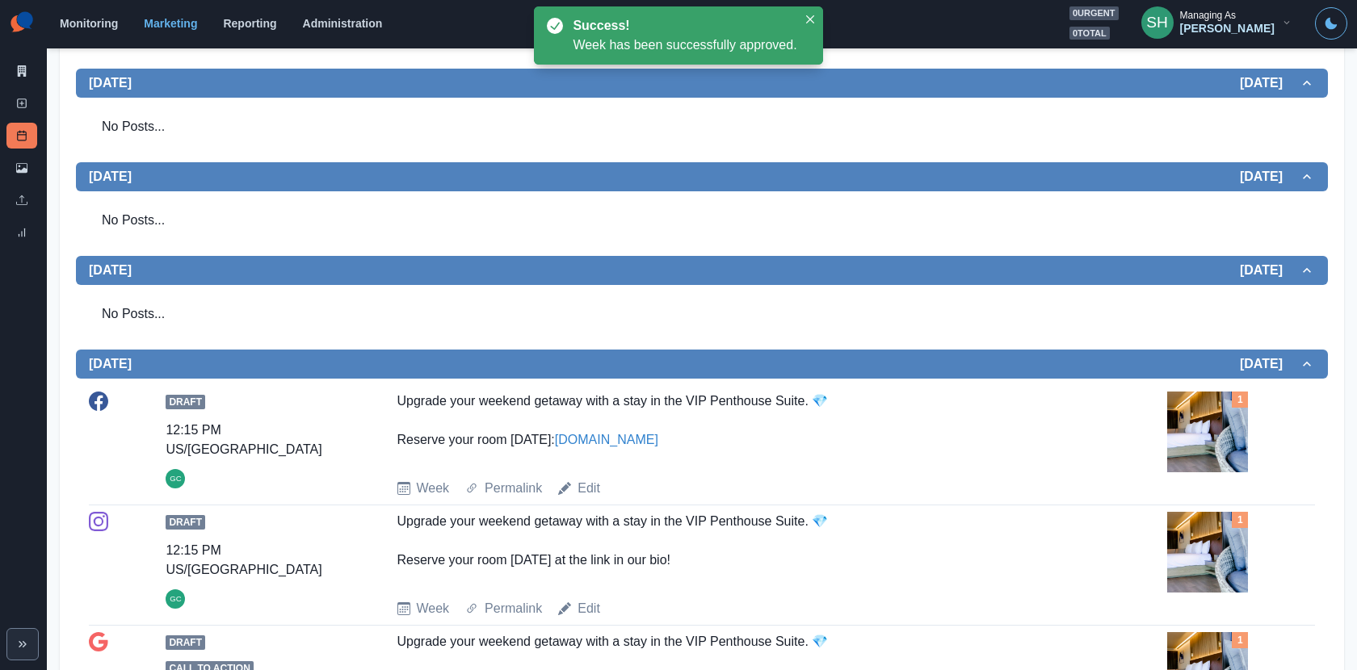
scroll to position [662, 0]
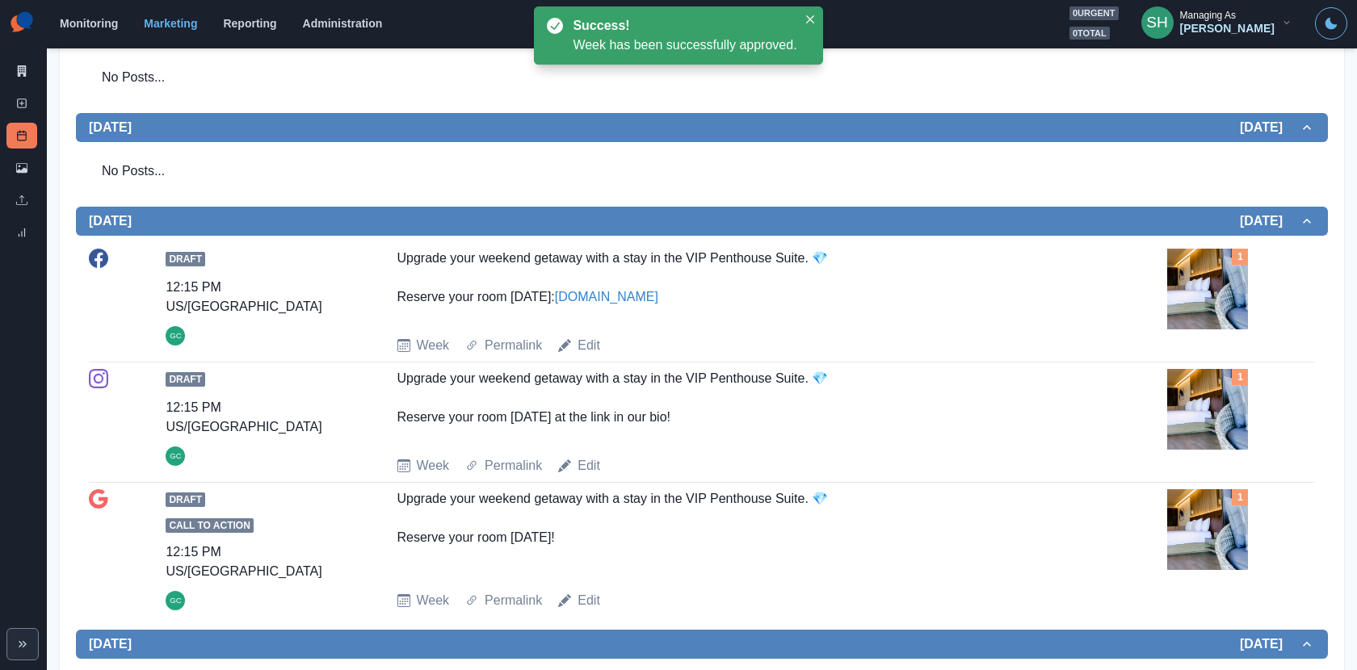
click at [1213, 296] on img at bounding box center [1207, 289] width 81 height 81
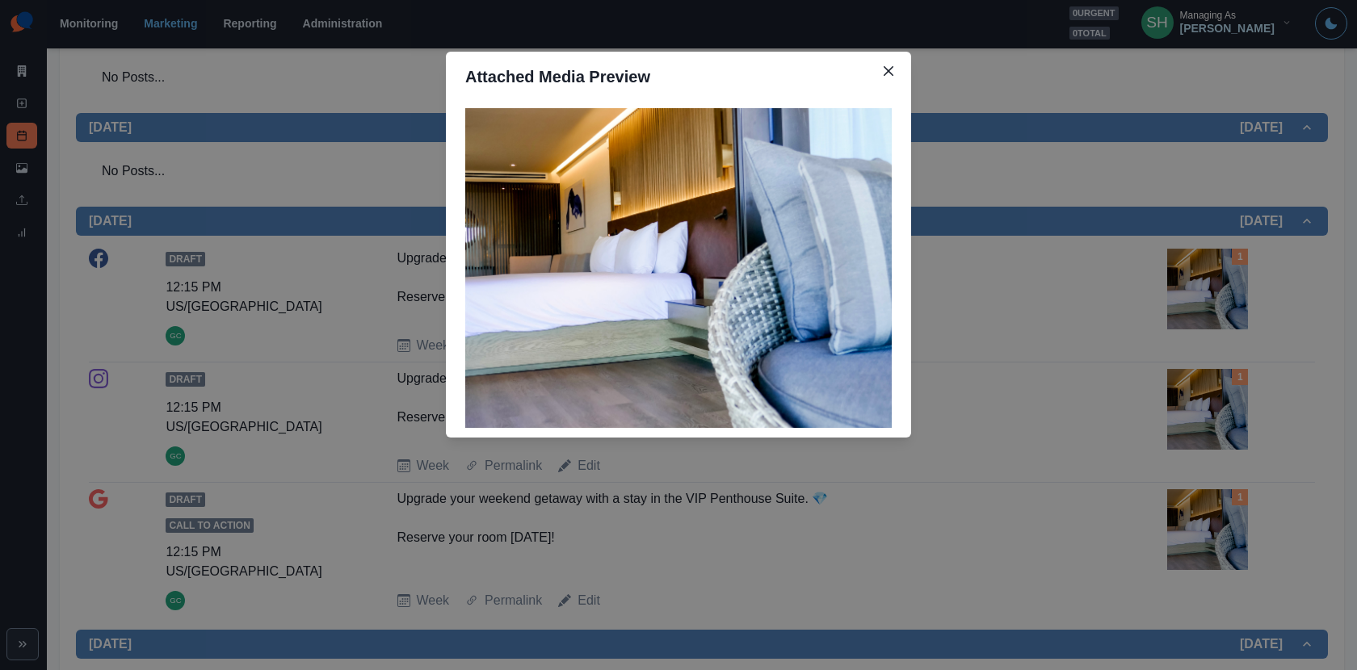
click at [1166, 250] on div "Attached Media Preview" at bounding box center [678, 335] width 1357 height 670
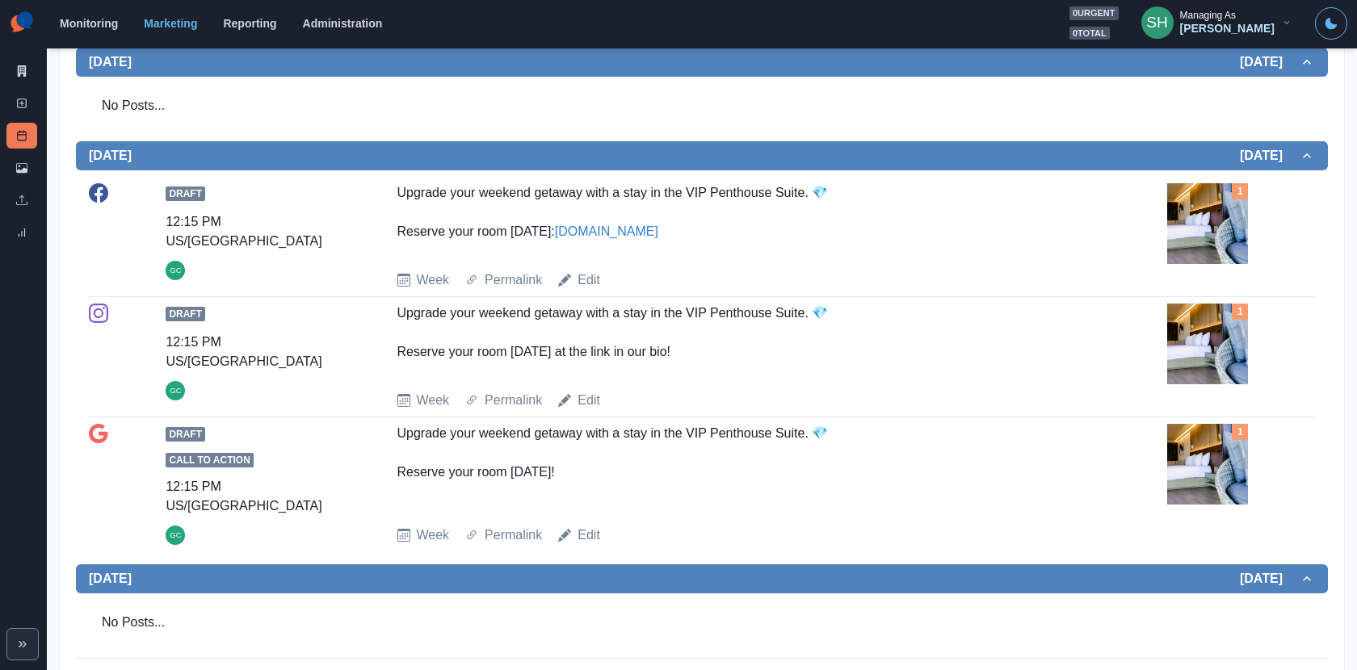
scroll to position [0, 0]
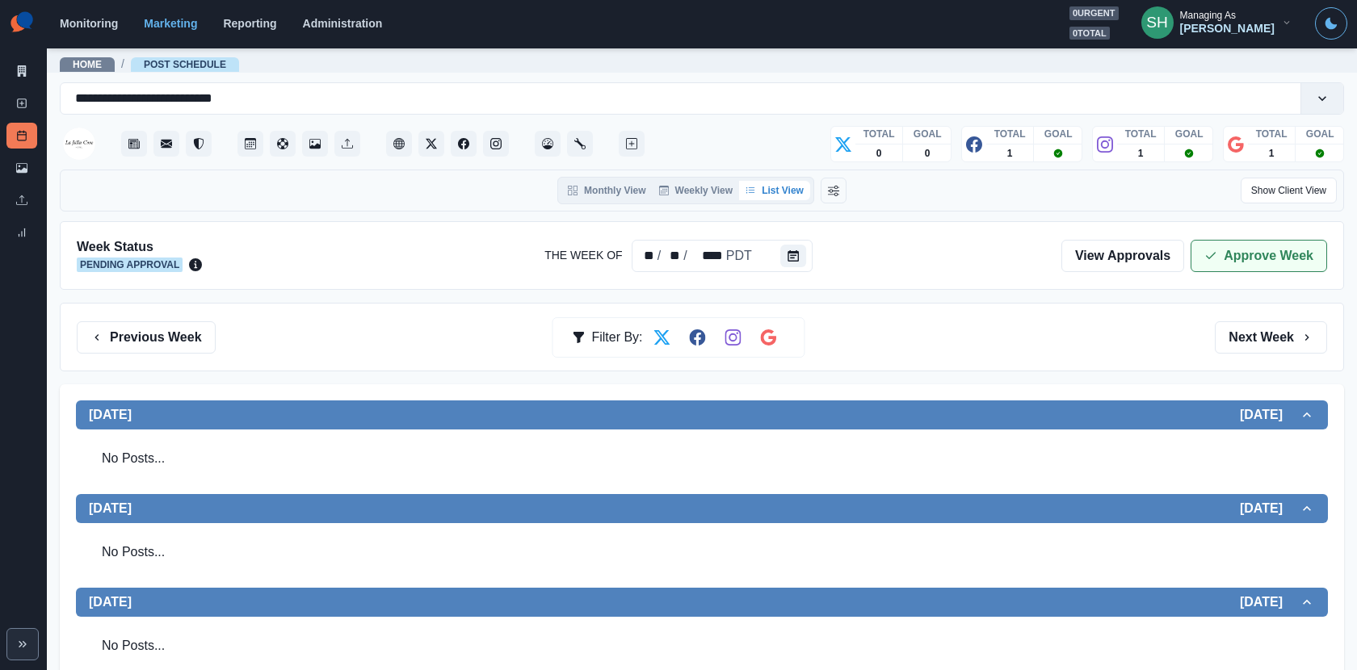
click at [1200, 254] on button "Approve Week" at bounding box center [1259, 256] width 137 height 32
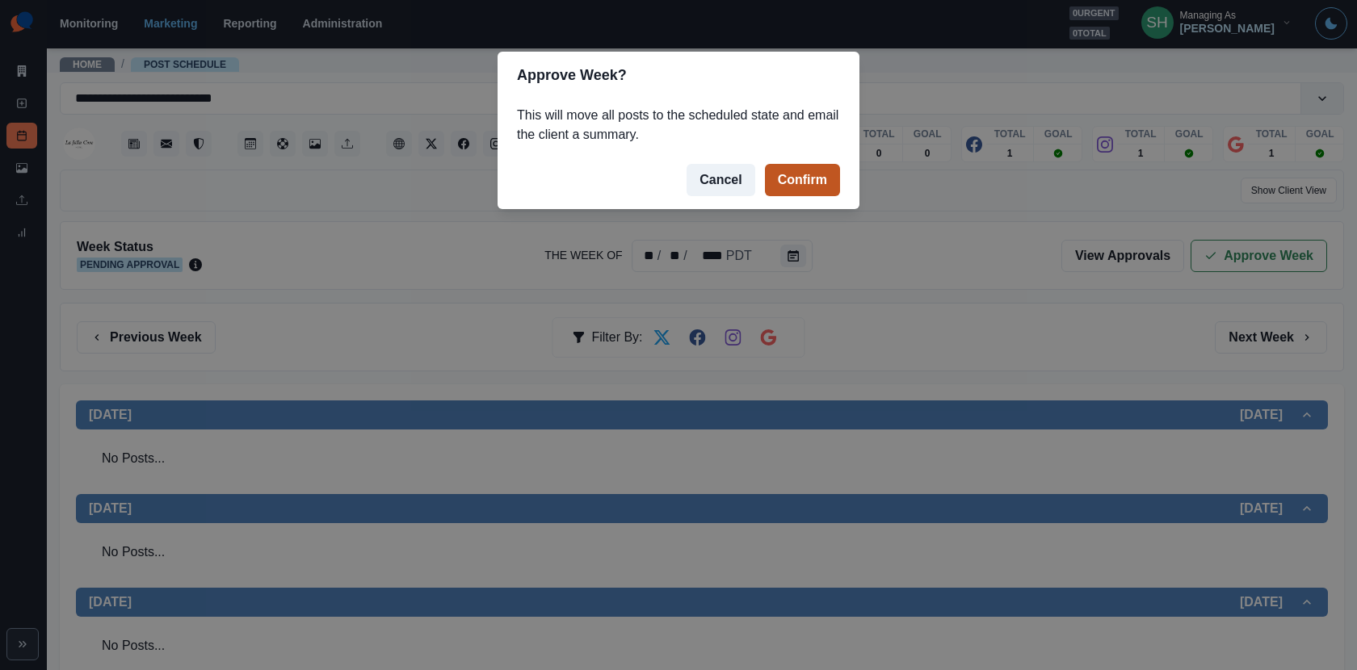
click at [827, 189] on button "Confirm" at bounding box center [802, 180] width 75 height 32
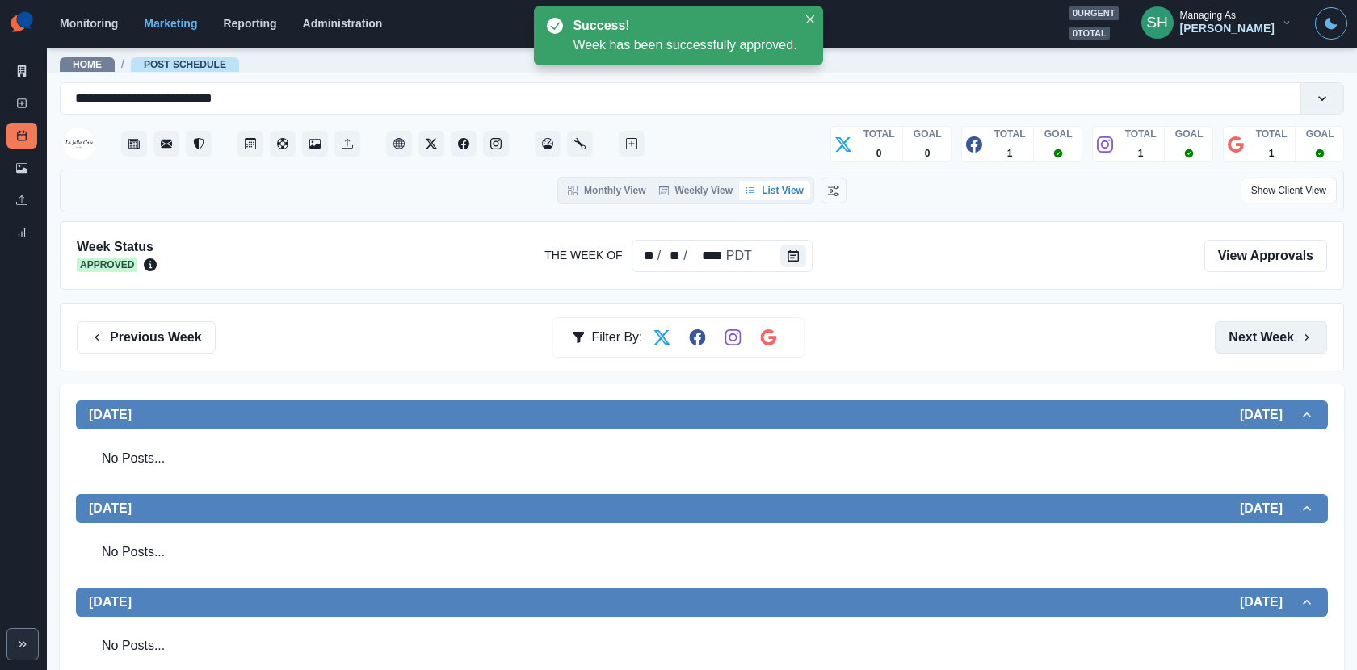
click at [1221, 340] on button "Next Week" at bounding box center [1271, 338] width 112 height 32
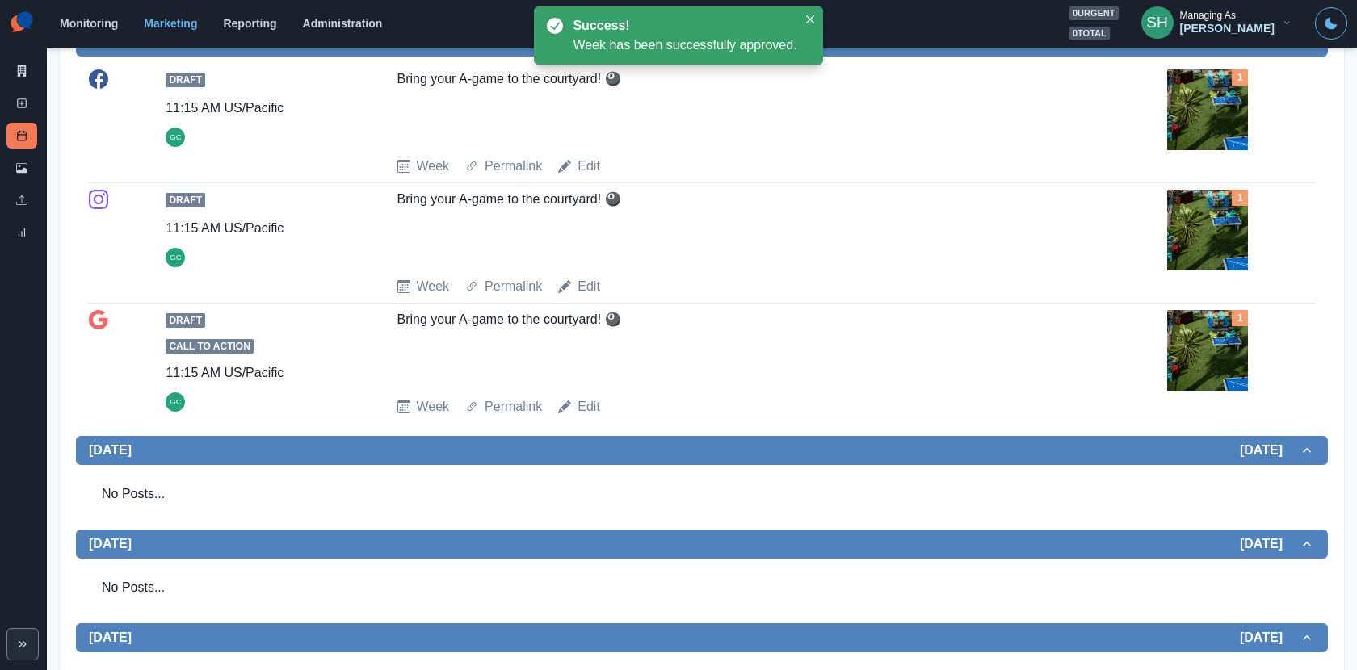
scroll to position [397, 0]
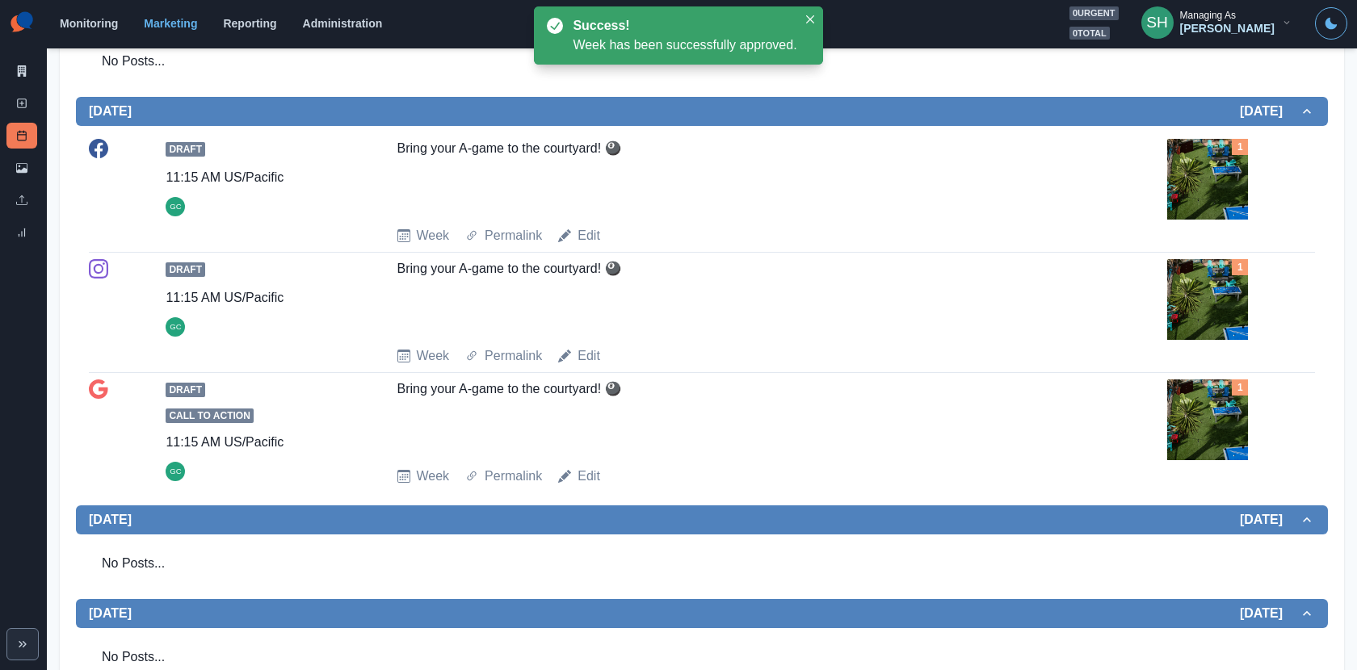
click at [1221, 338] on div "Draft 11:15 AM US/Pacific GC Bring your A-game to the courtyard! 🎱 Week Permali…" at bounding box center [702, 312] width 1226 height 107
click at [1221, 316] on img at bounding box center [1207, 299] width 81 height 81
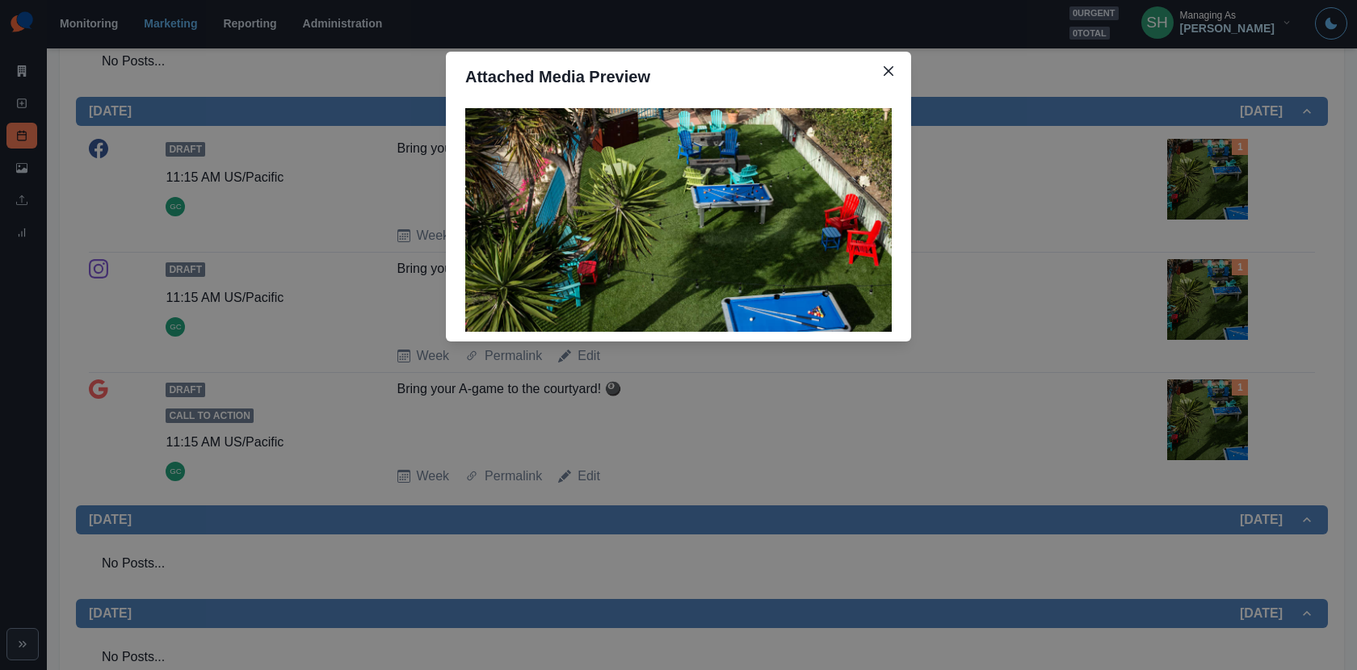
click at [1221, 316] on div "Attached Media Preview" at bounding box center [678, 335] width 1357 height 670
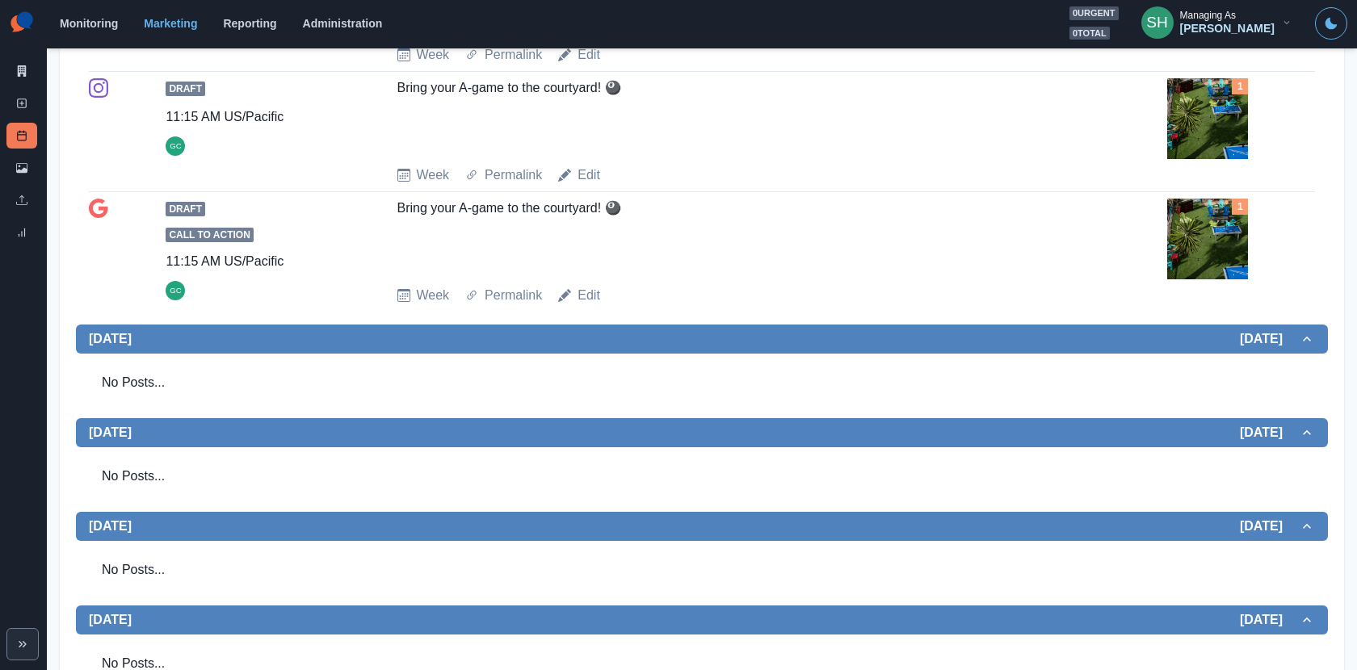
scroll to position [0, 0]
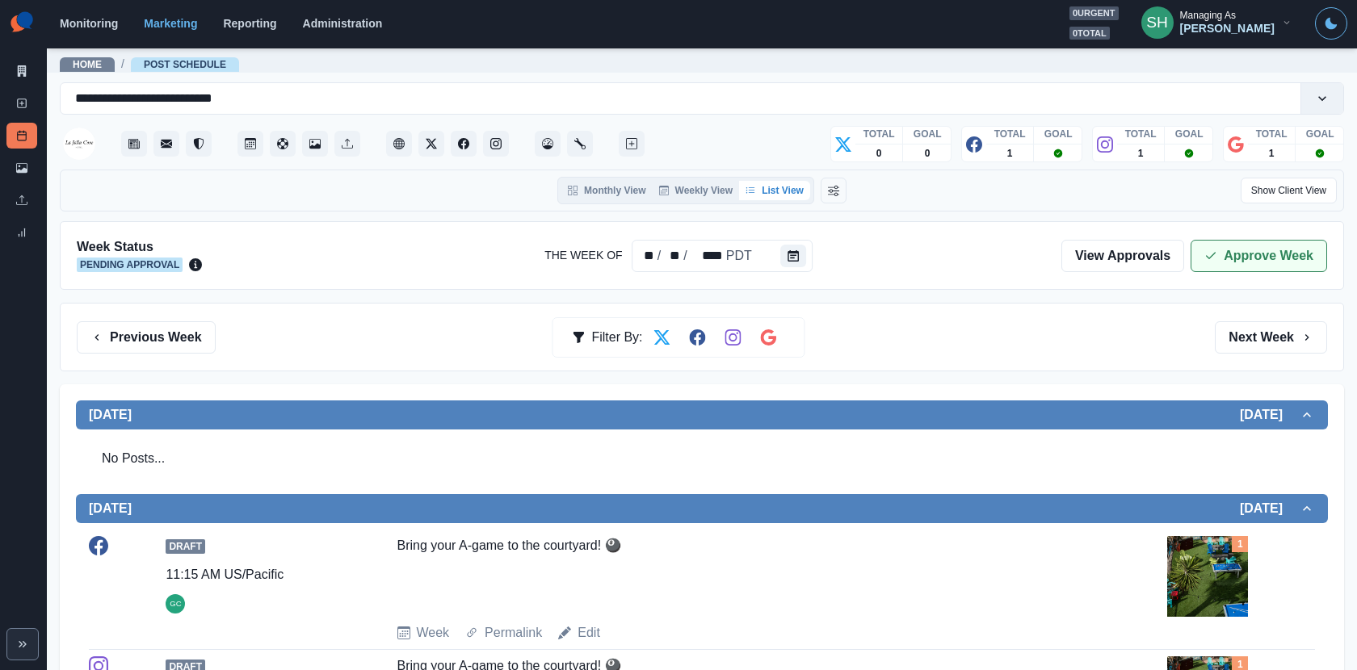
click at [1221, 258] on button "Approve Week" at bounding box center [1259, 256] width 137 height 32
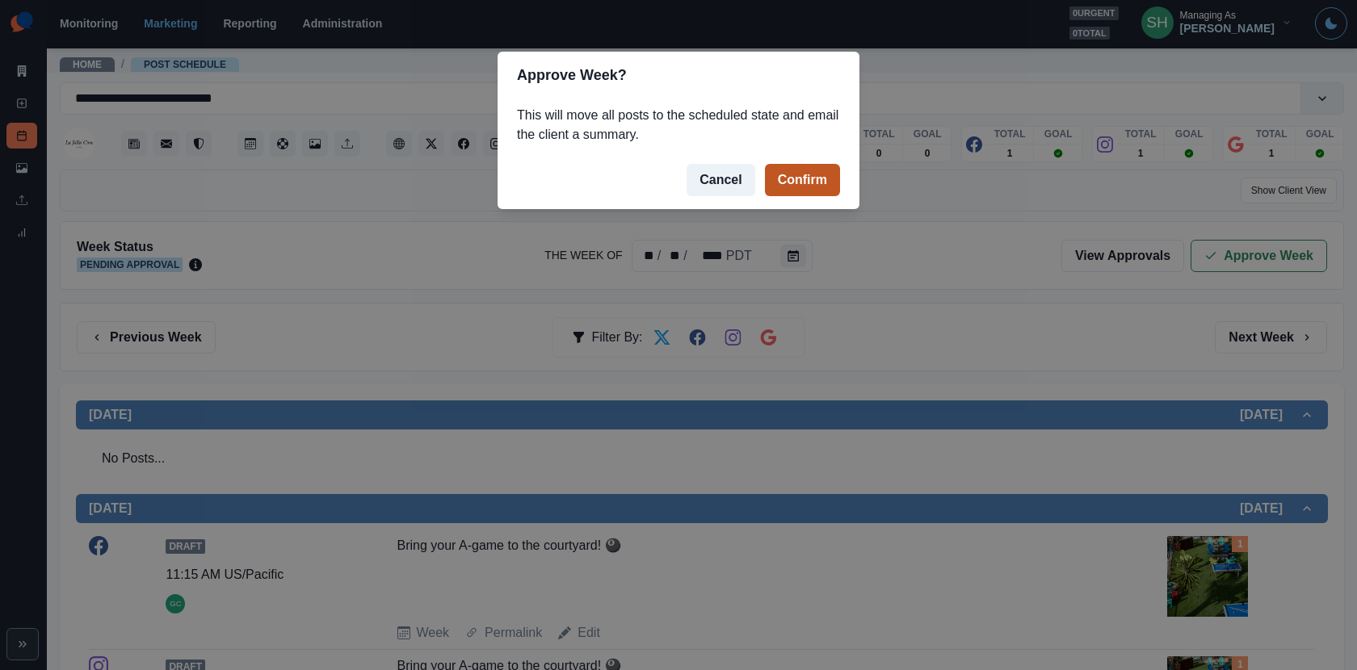
click at [814, 184] on button "Confirm" at bounding box center [802, 180] width 75 height 32
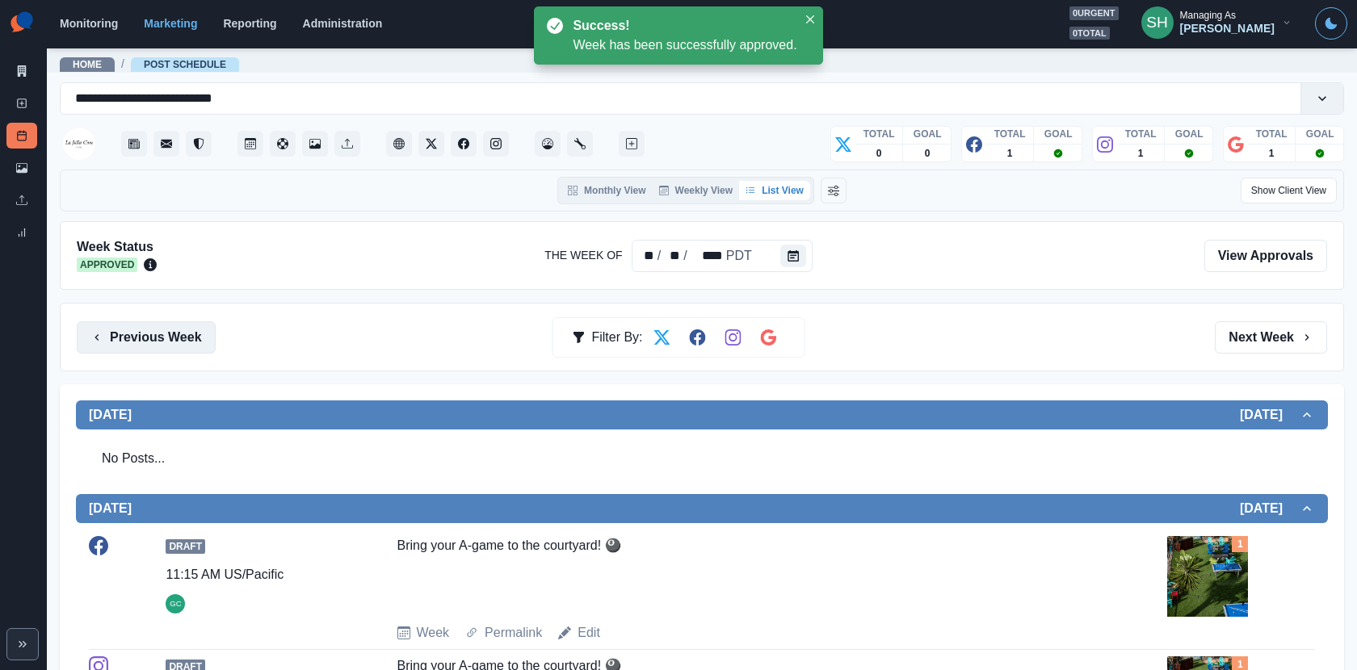
click at [189, 328] on button "Previous Week" at bounding box center [146, 338] width 139 height 32
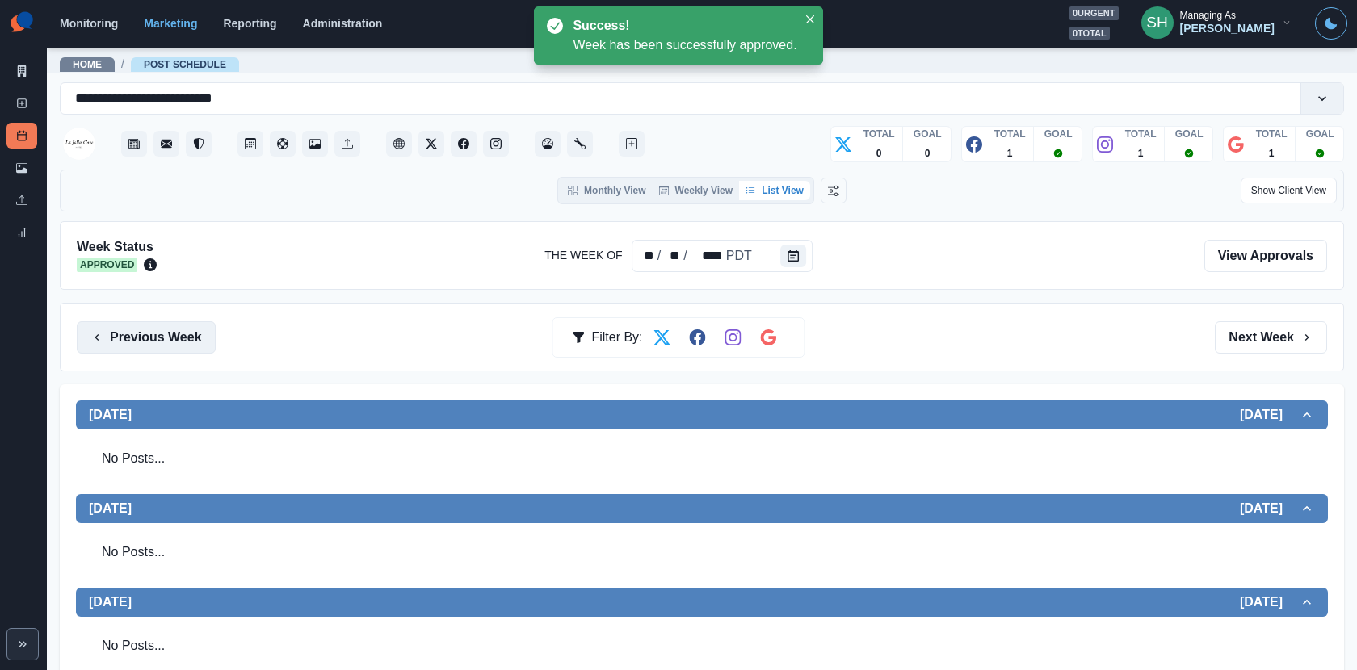
click at [189, 328] on button "Previous Week" at bounding box center [146, 338] width 139 height 32
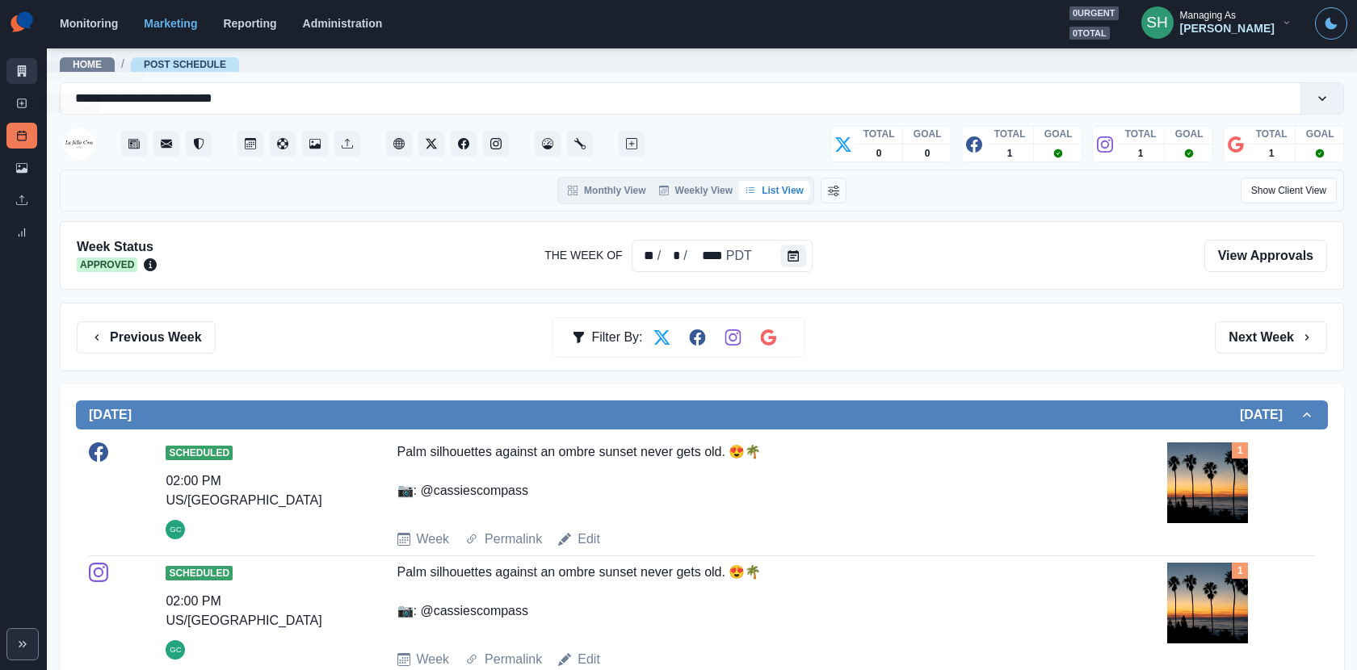
click at [27, 81] on link "Marketing Summary" at bounding box center [21, 71] width 31 height 26
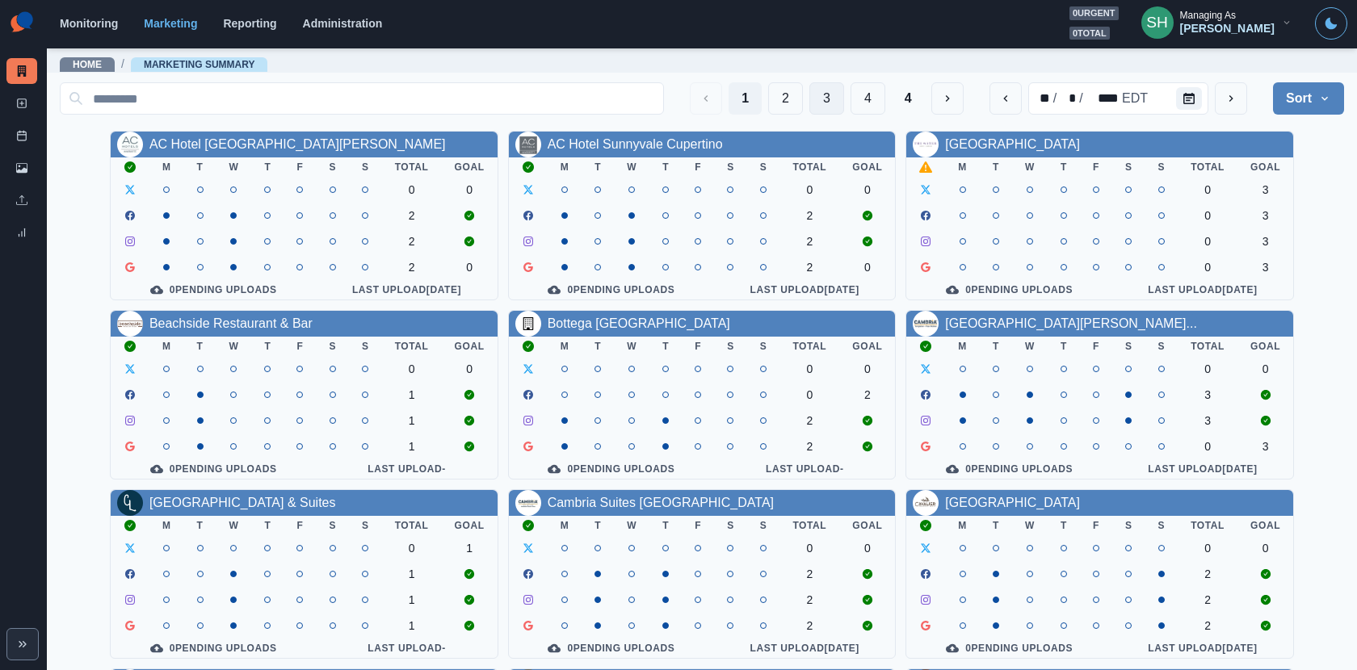
click at [831, 94] on button "3" at bounding box center [826, 98] width 35 height 32
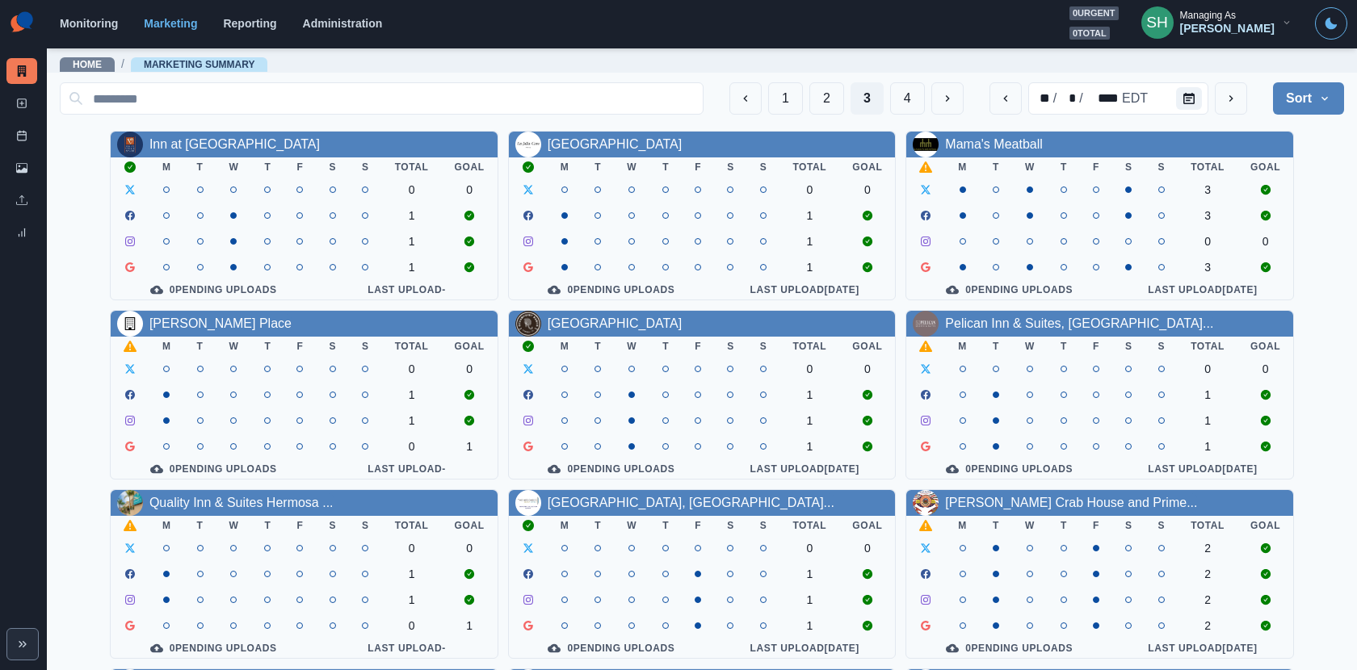
click at [952, 314] on div "Pelican Inn & Suites, Califor..." at bounding box center [1099, 324] width 387 height 26
click at [959, 324] on link "Pelican Inn & Suites, Califor..." at bounding box center [1079, 324] width 268 height 14
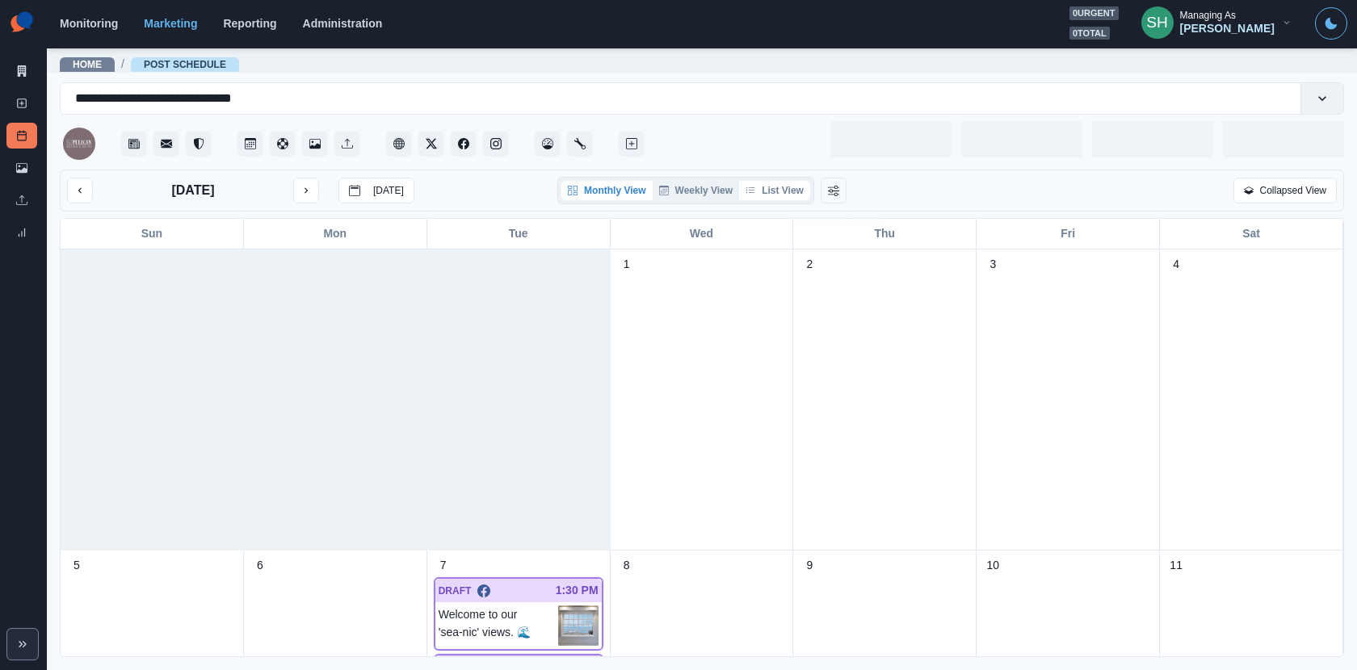
click at [793, 188] on button "List View" at bounding box center [774, 190] width 71 height 19
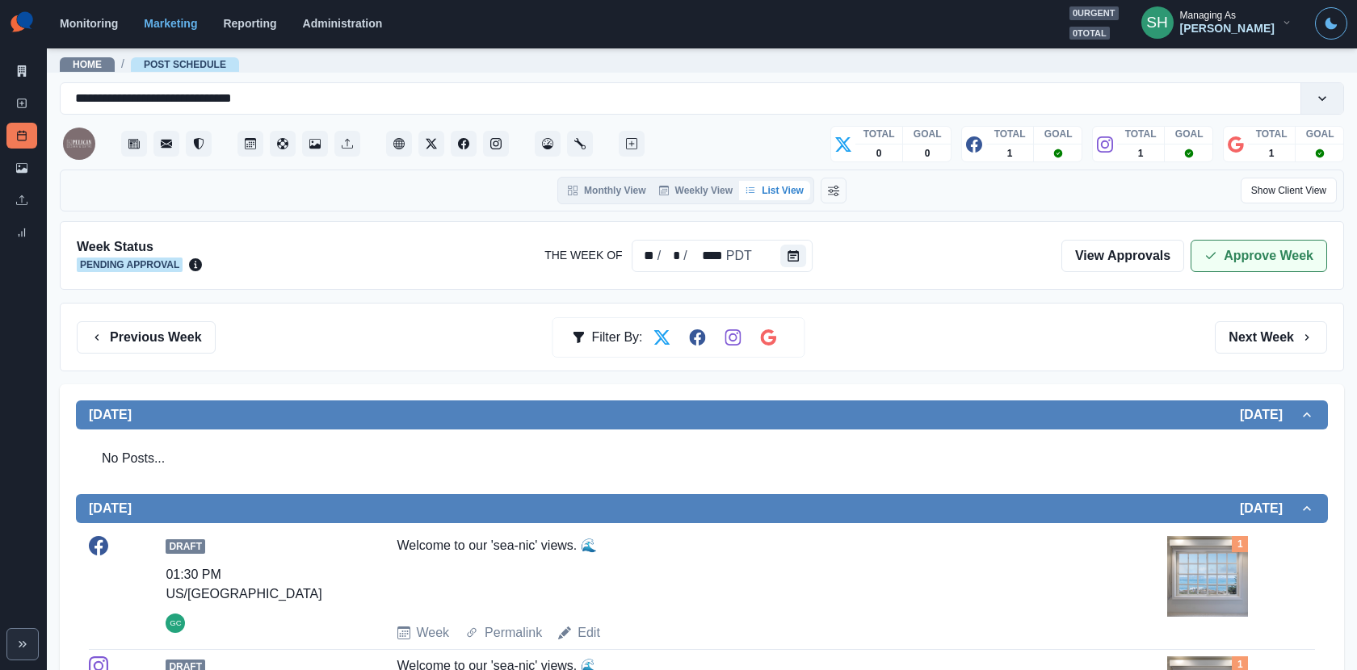
click at [1221, 263] on button "Approve Week" at bounding box center [1259, 256] width 137 height 32
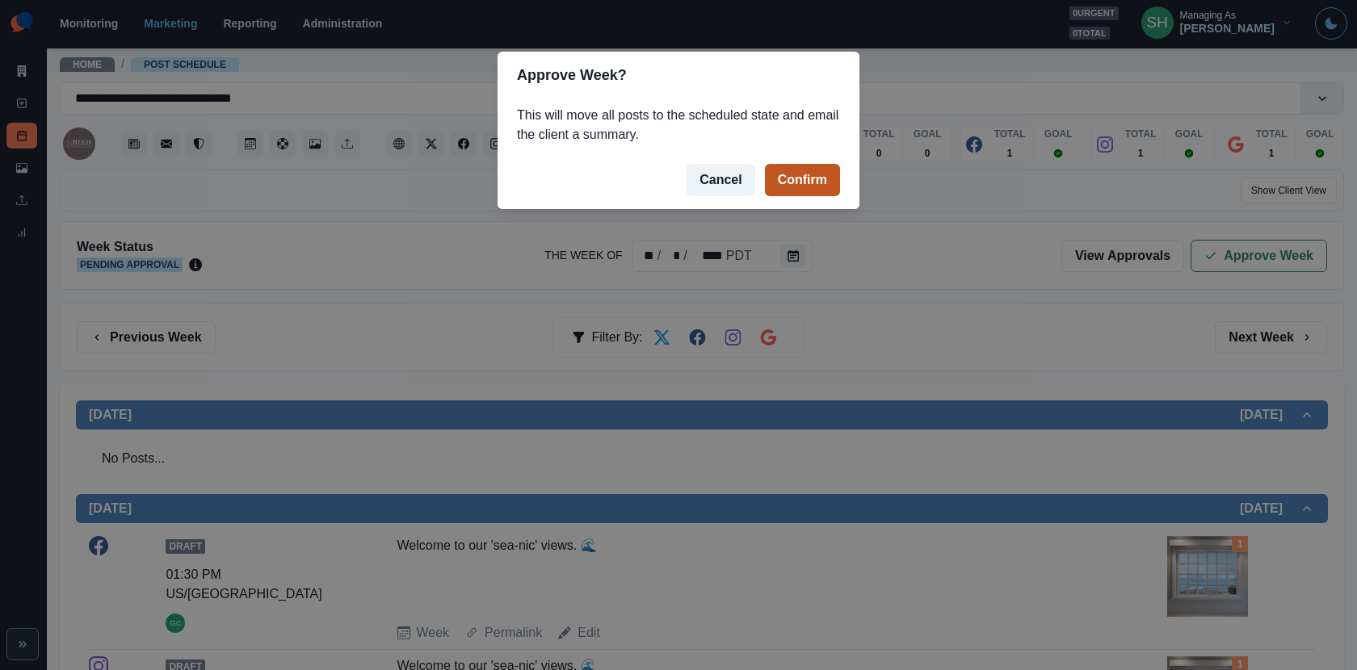
click at [805, 191] on button "Confirm" at bounding box center [802, 180] width 75 height 32
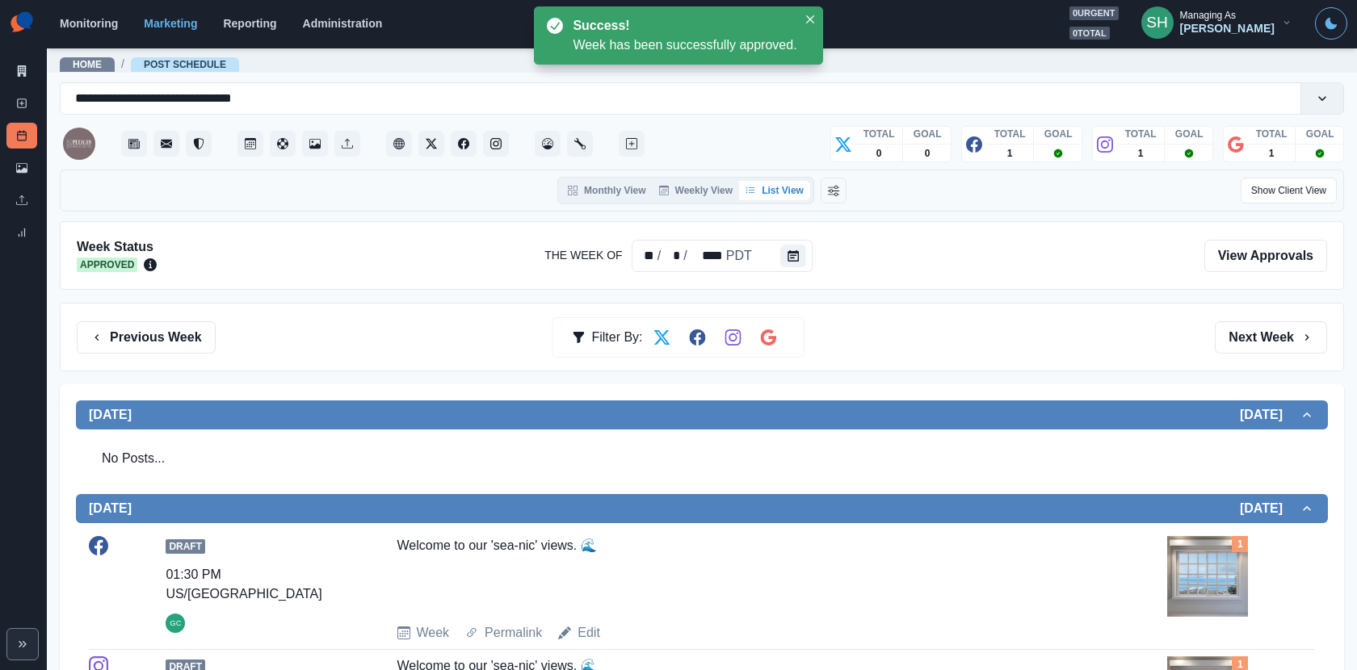
click at [1221, 309] on div "Previous Week Filter By: Next Week" at bounding box center [702, 337] width 1284 height 69
click at [1221, 328] on button "Next Week" at bounding box center [1271, 338] width 112 height 32
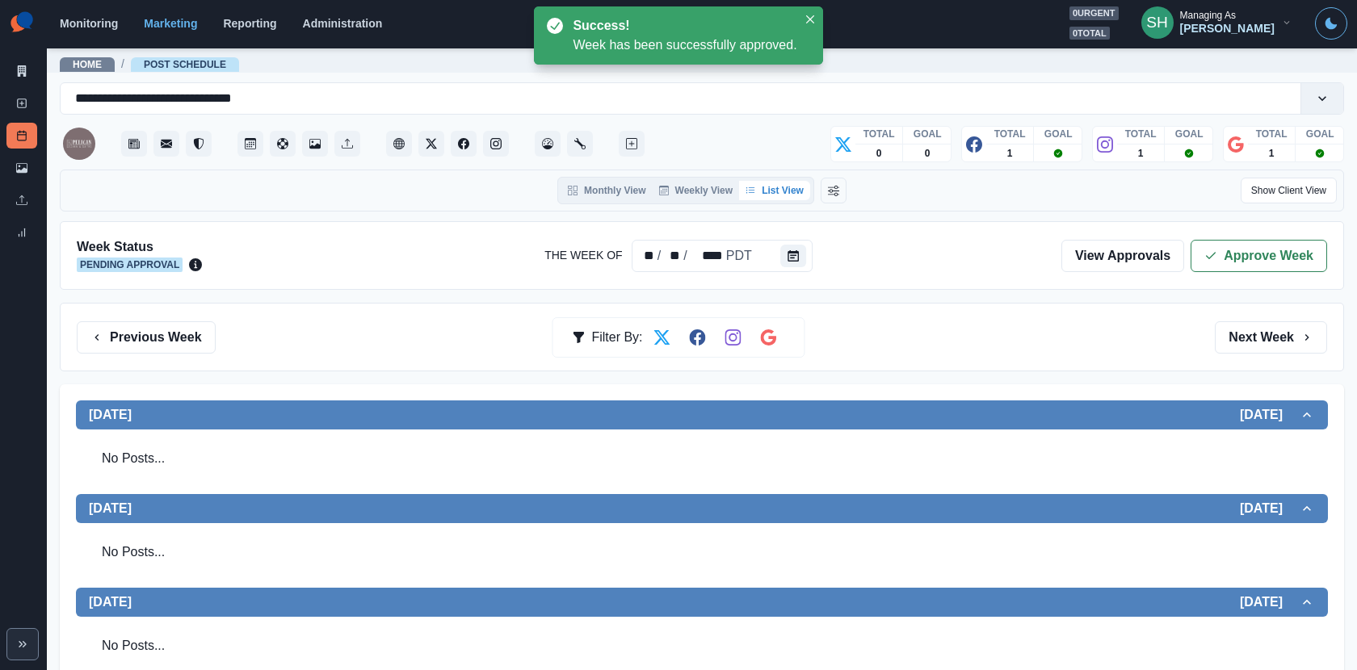
click at [1221, 260] on button "Approve Week" at bounding box center [1259, 256] width 137 height 32
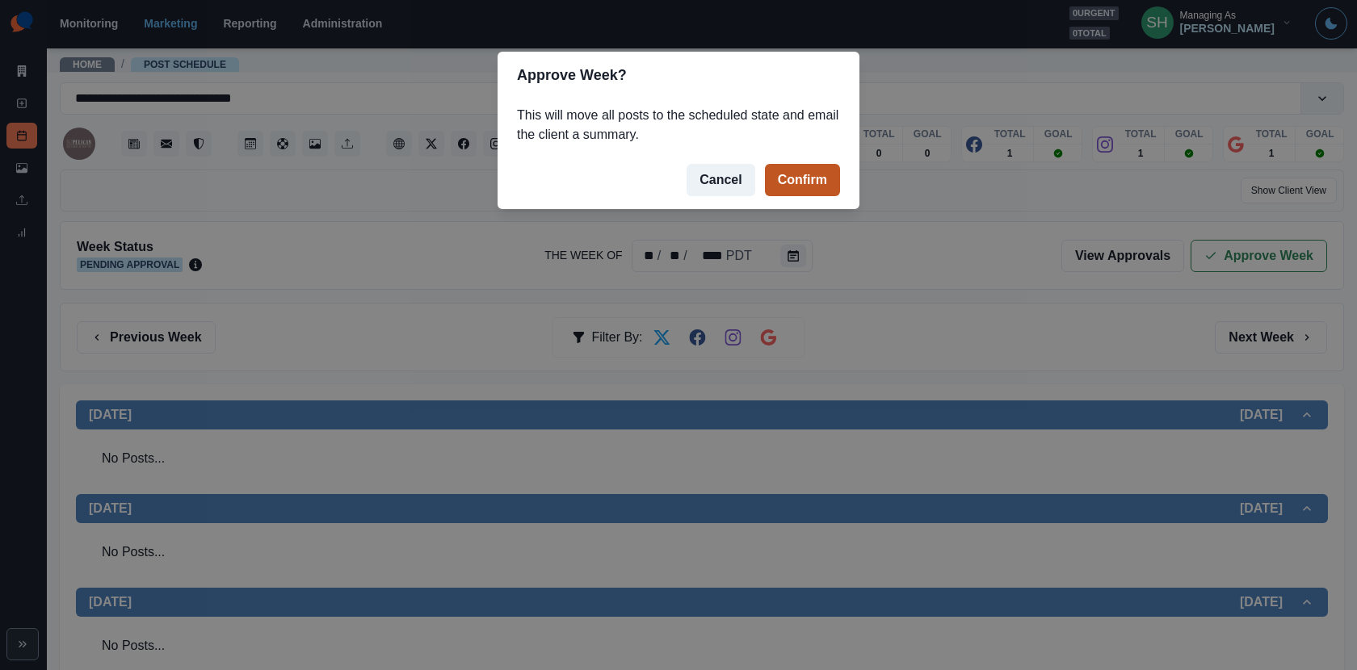
click at [801, 177] on button "Confirm" at bounding box center [802, 180] width 75 height 32
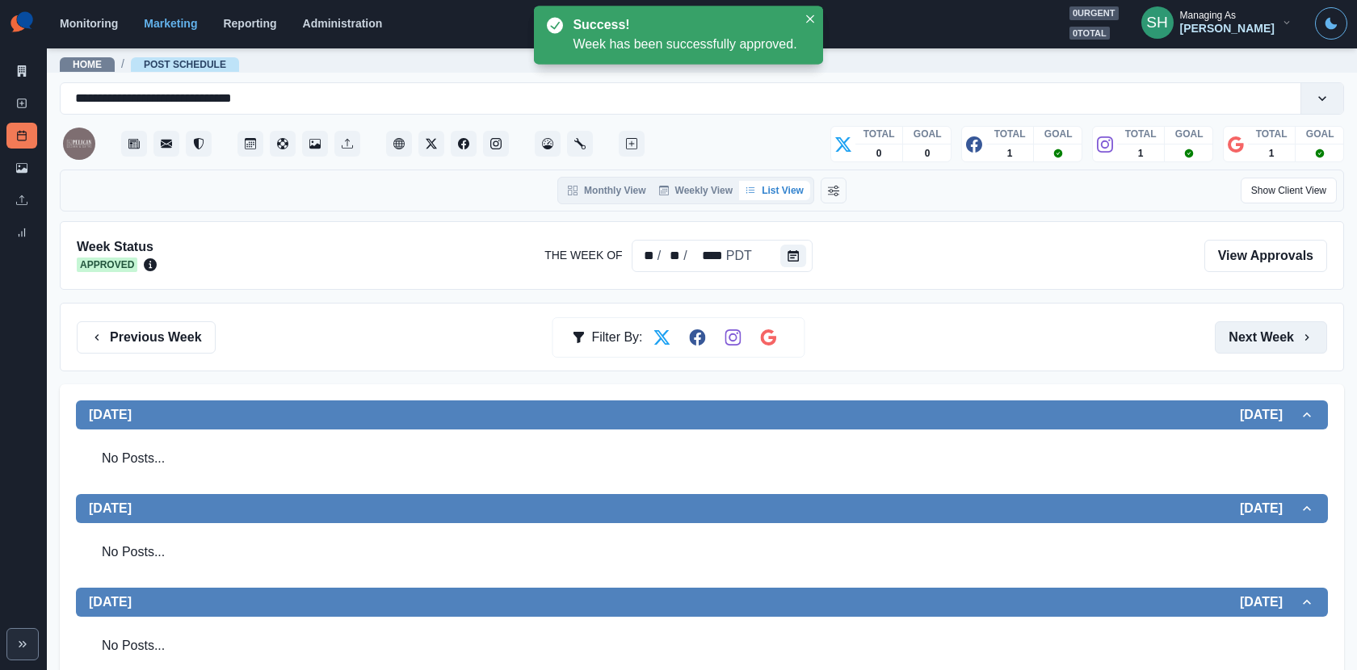
click at [1221, 338] on button "Next Week" at bounding box center [1271, 338] width 112 height 32
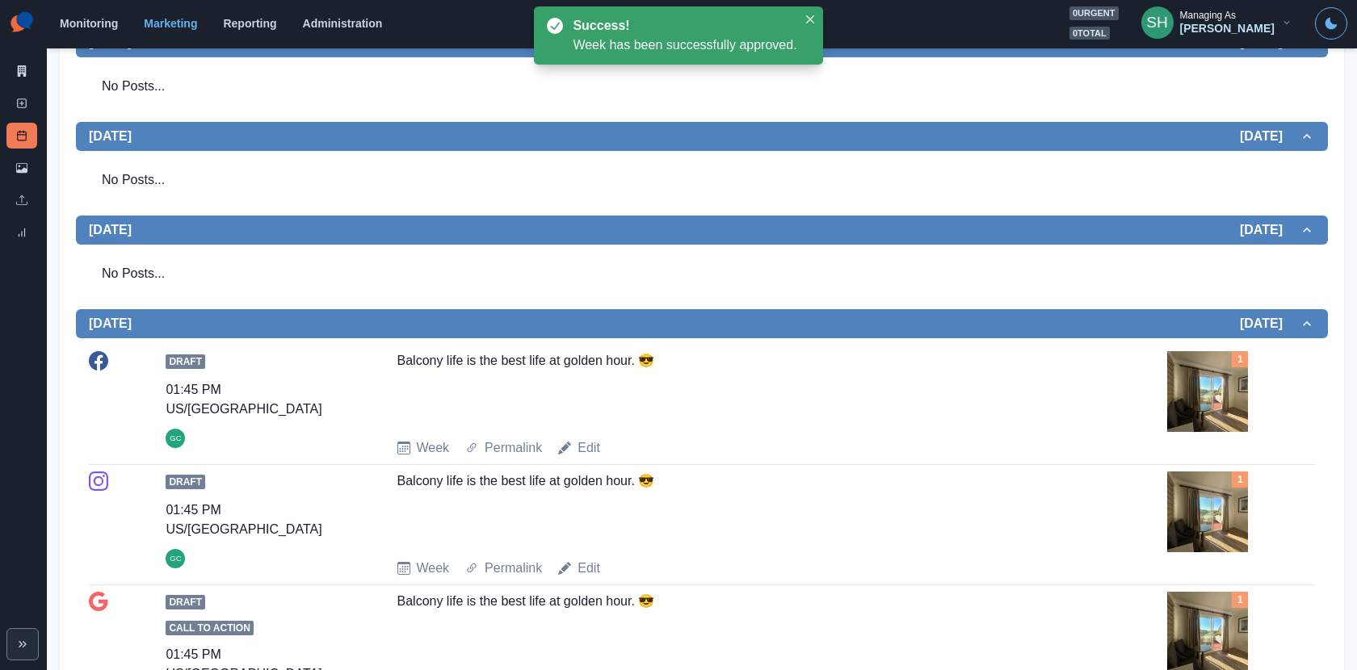
scroll to position [728, 0]
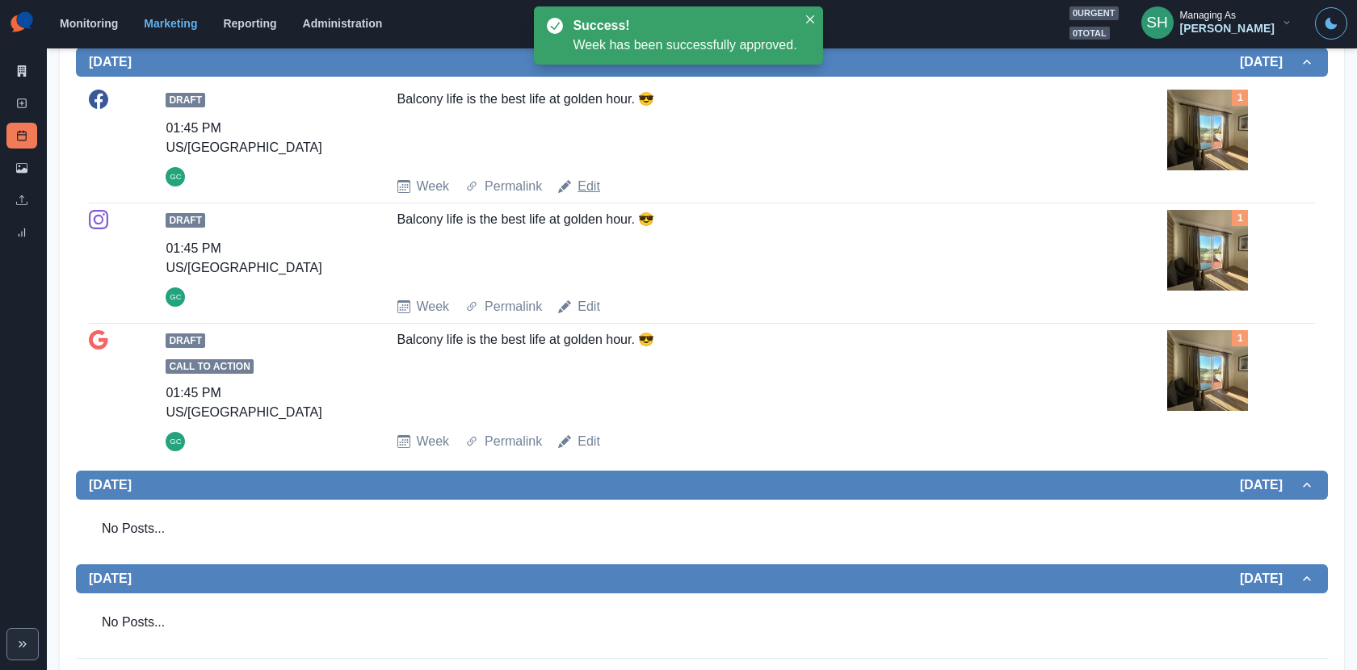
click at [584, 183] on link "Edit" at bounding box center [589, 186] width 23 height 19
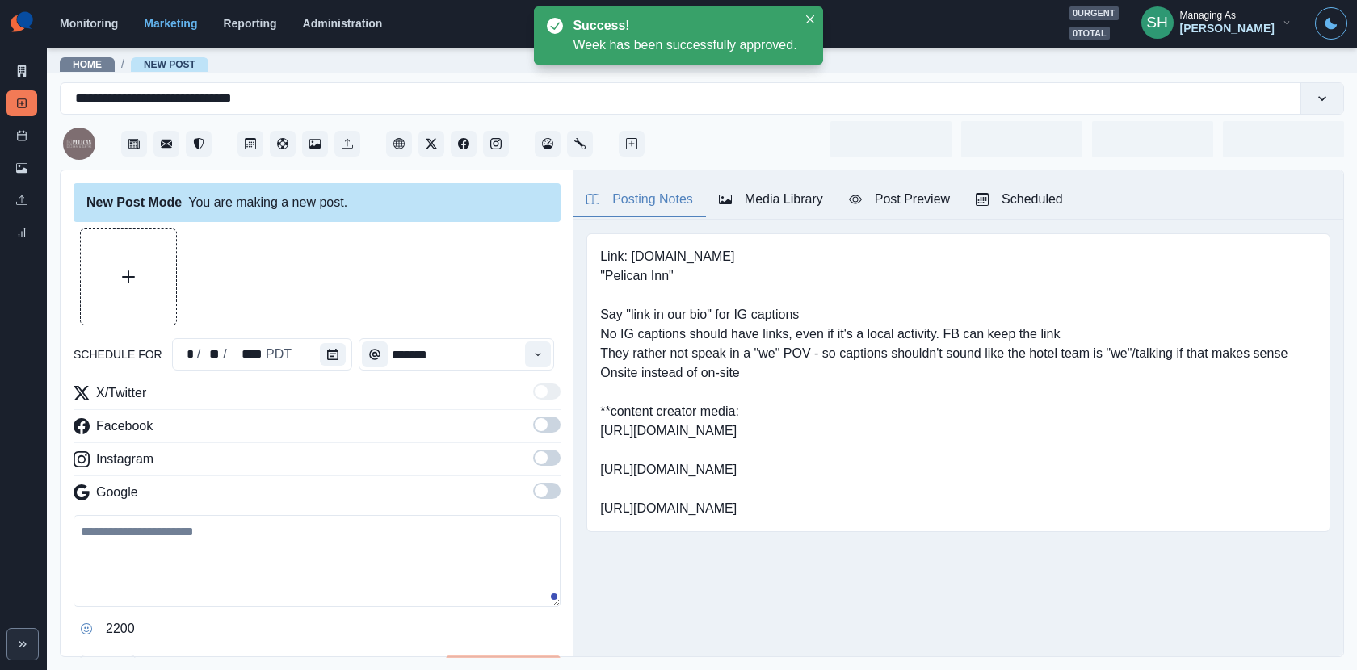
type input "*******"
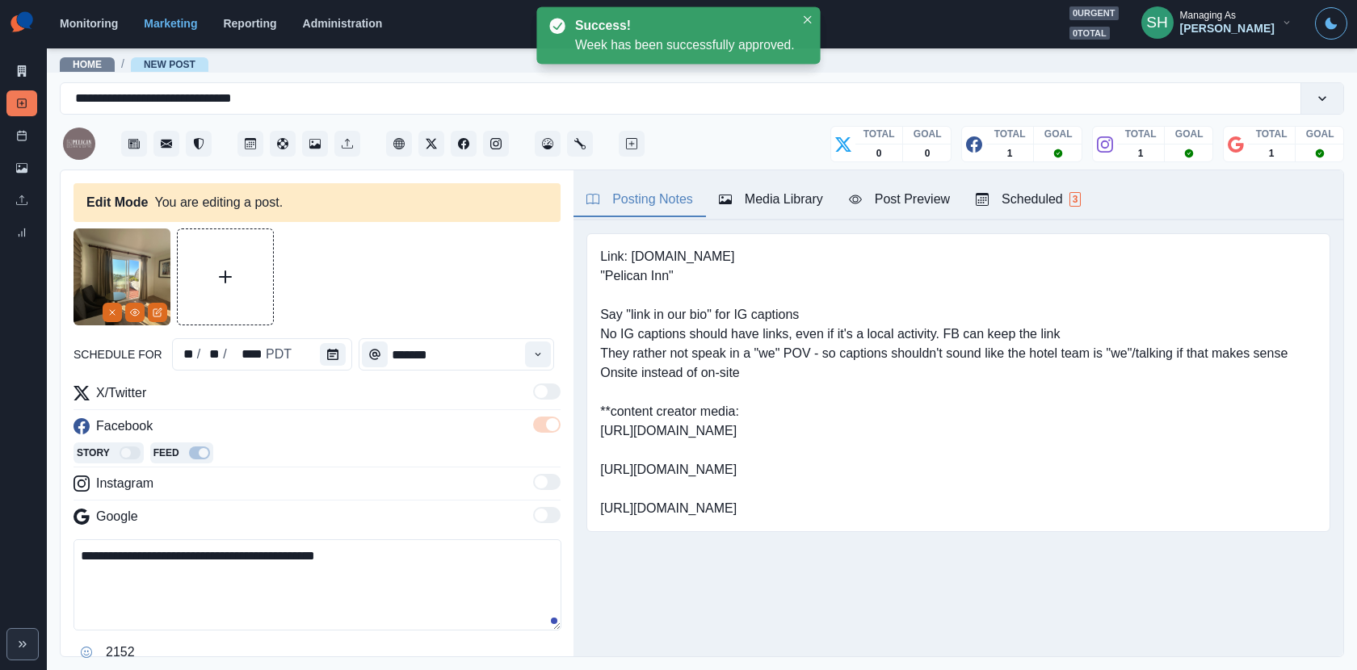
click at [250, 548] on textarea "**********" at bounding box center [318, 585] width 488 height 91
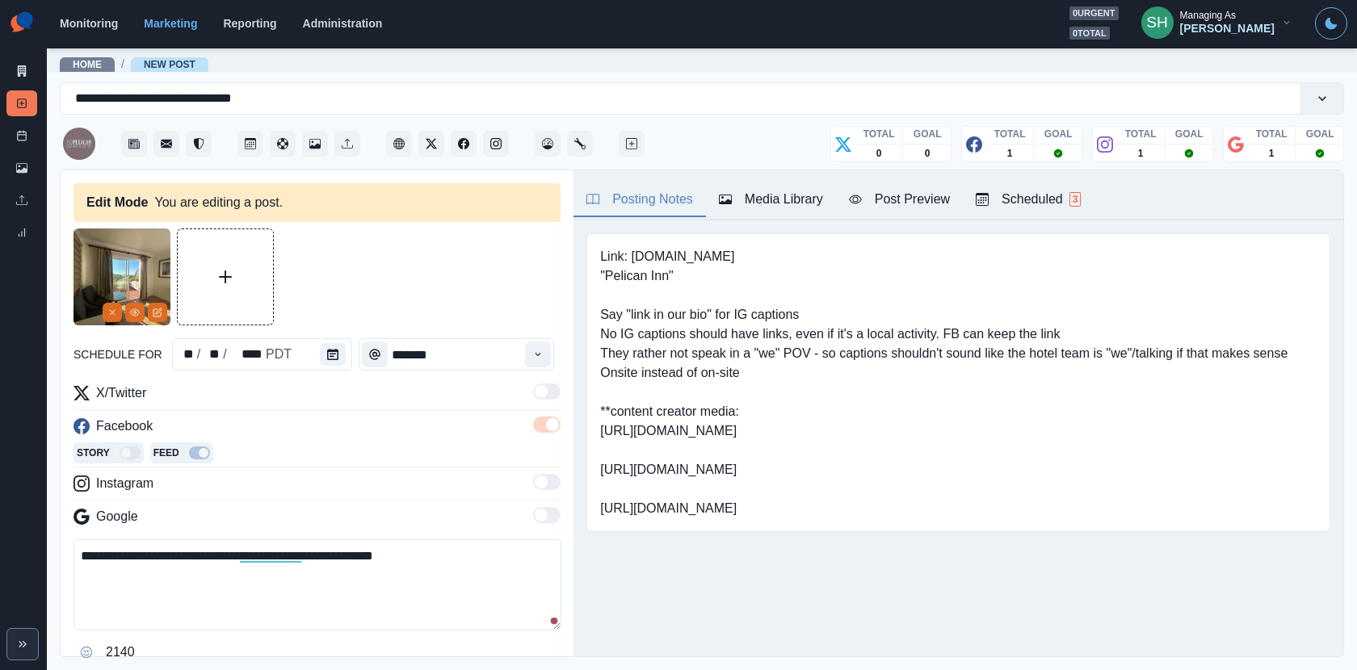
click at [388, 549] on textarea "**********" at bounding box center [318, 585] width 488 height 91
drag, startPoint x: 452, startPoint y: 557, endPoint x: 59, endPoint y: 561, distance: 392.6
click at [60, 561] on div "**********" at bounding box center [702, 414] width 1284 height 488
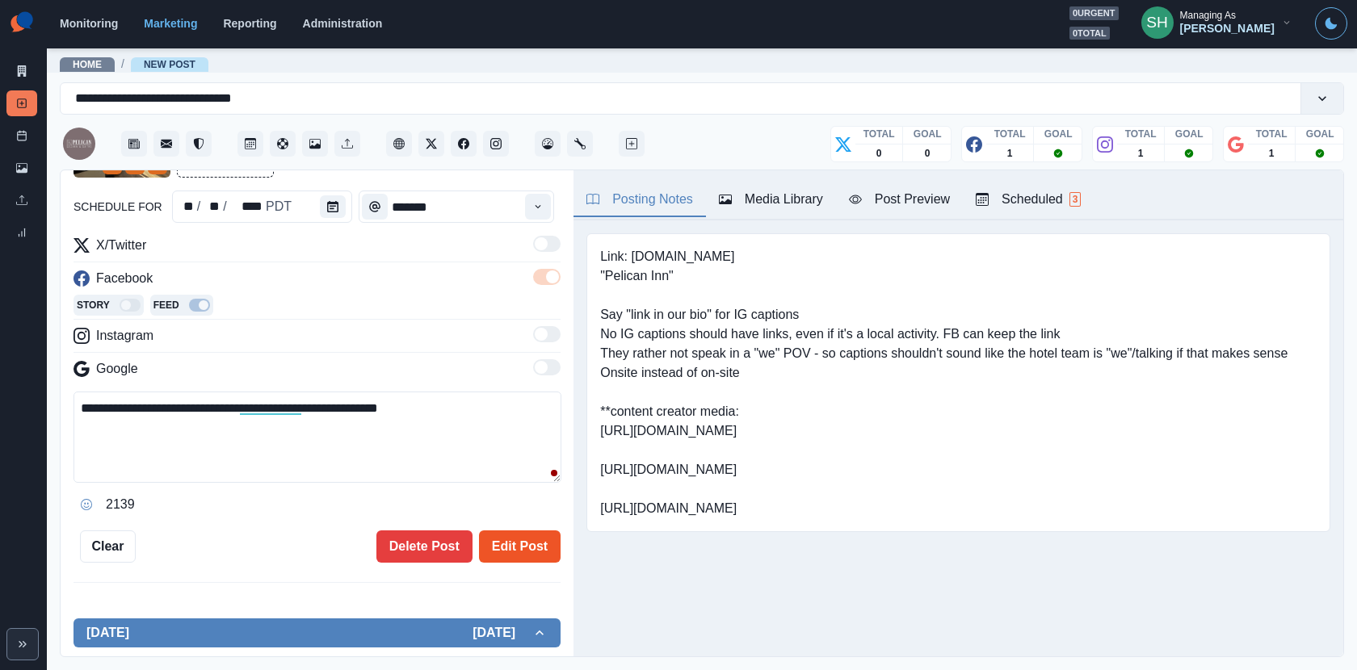
type textarea "**********"
click at [517, 534] on button "Edit Post" at bounding box center [520, 547] width 82 height 32
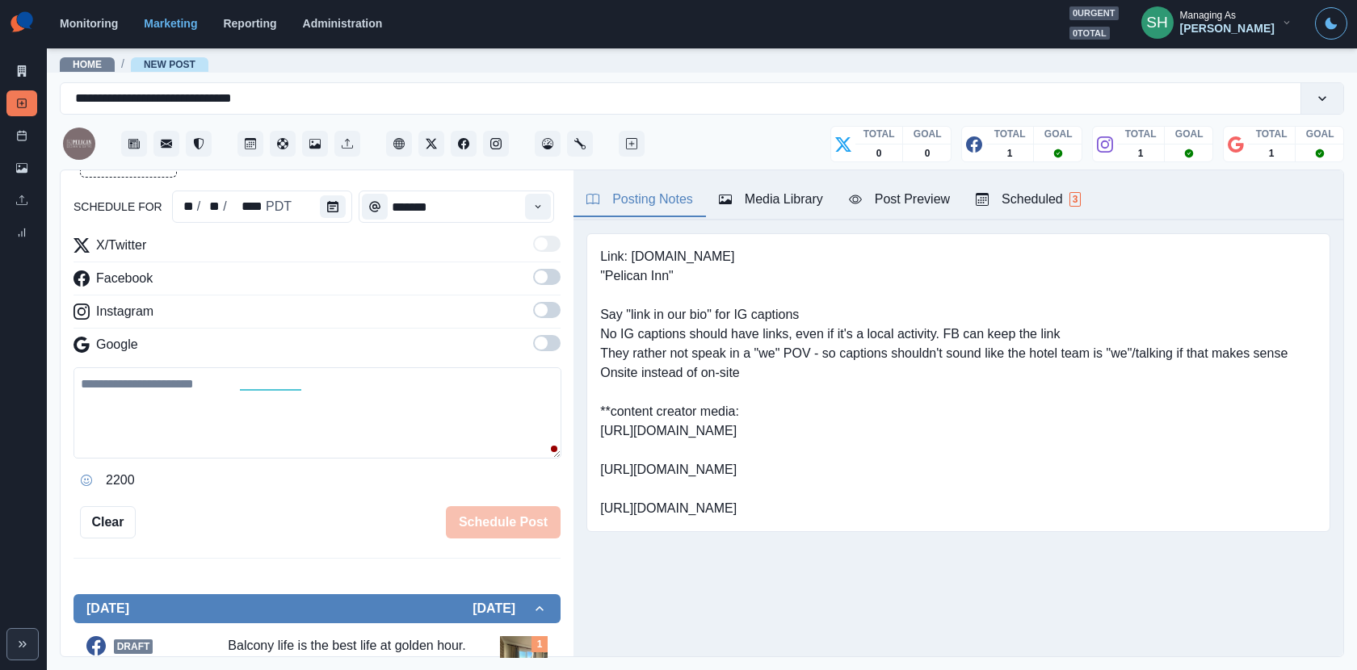
scroll to position [514, 0]
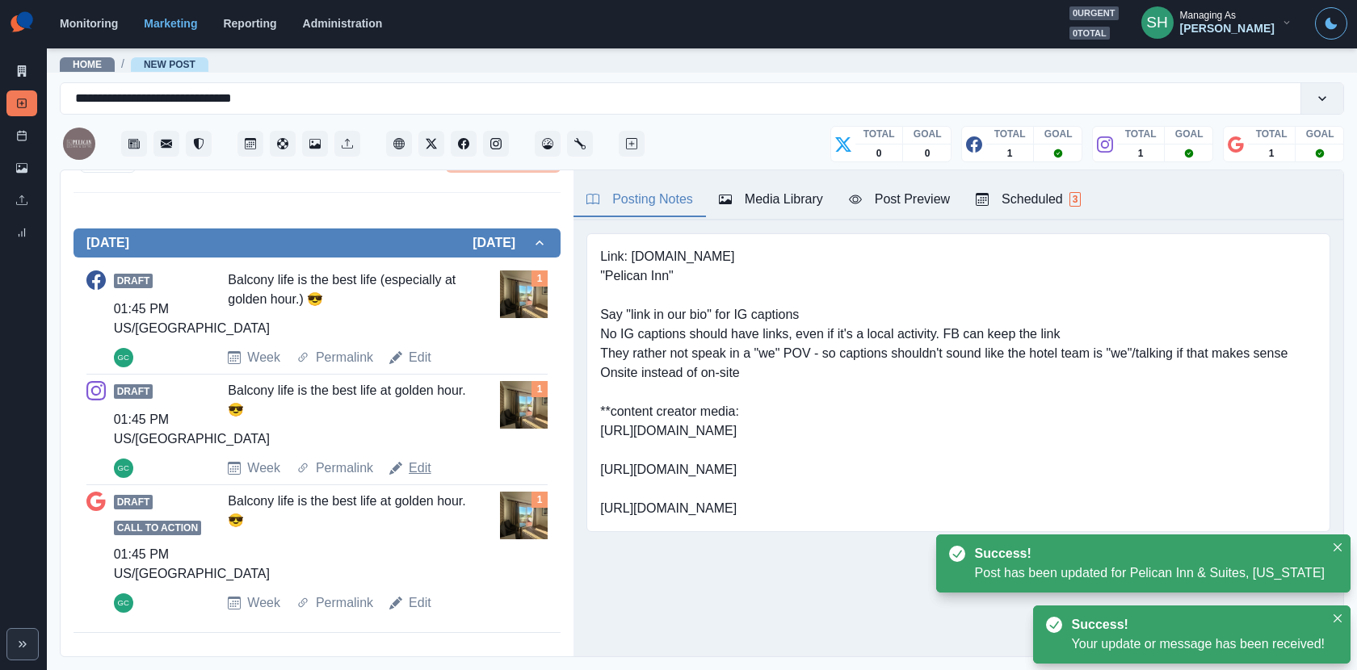
click at [415, 469] on link "Edit" at bounding box center [420, 468] width 23 height 19
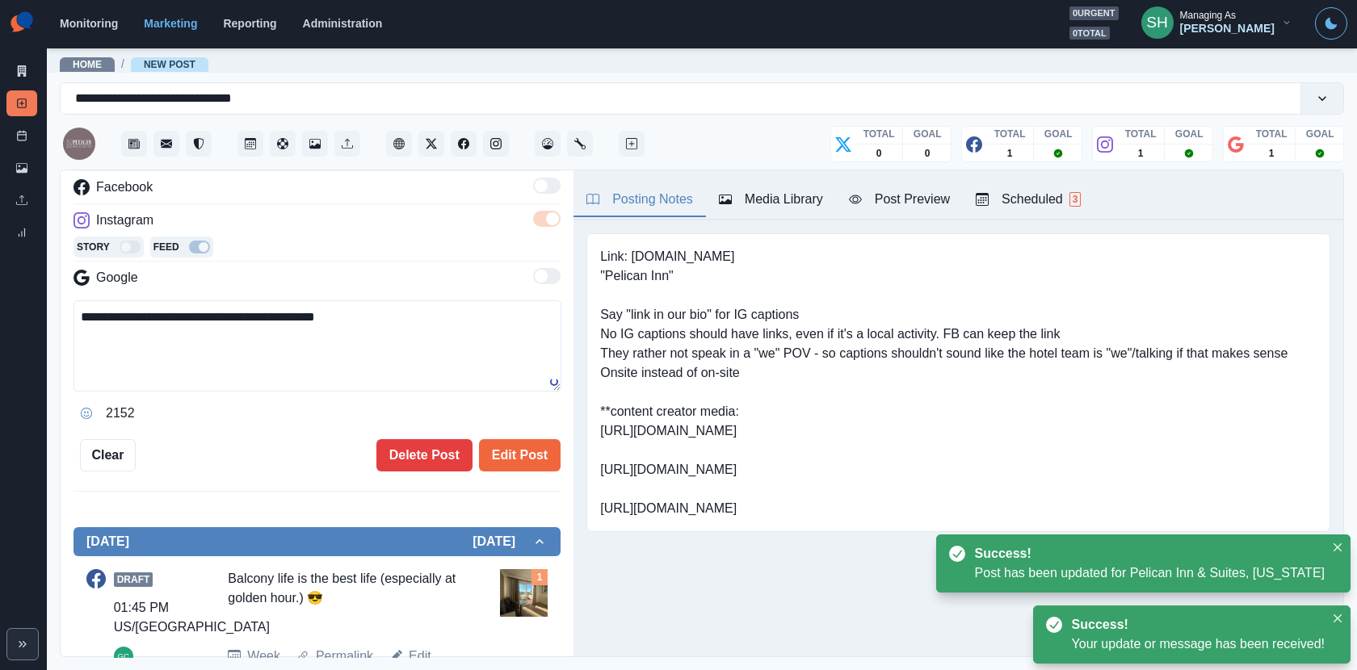
click at [295, 309] on textarea "**********" at bounding box center [318, 346] width 488 height 91
paste textarea "**********"
type textarea "**********"
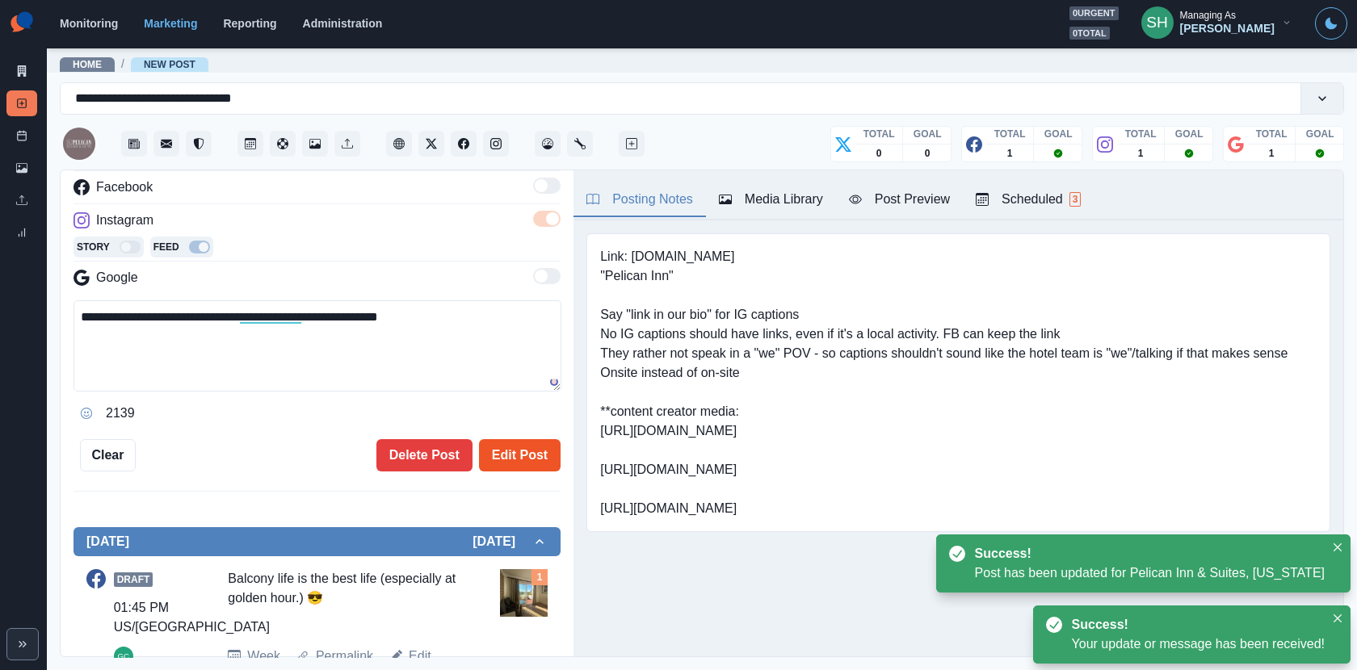
click at [549, 454] on button "Edit Post" at bounding box center [520, 455] width 82 height 32
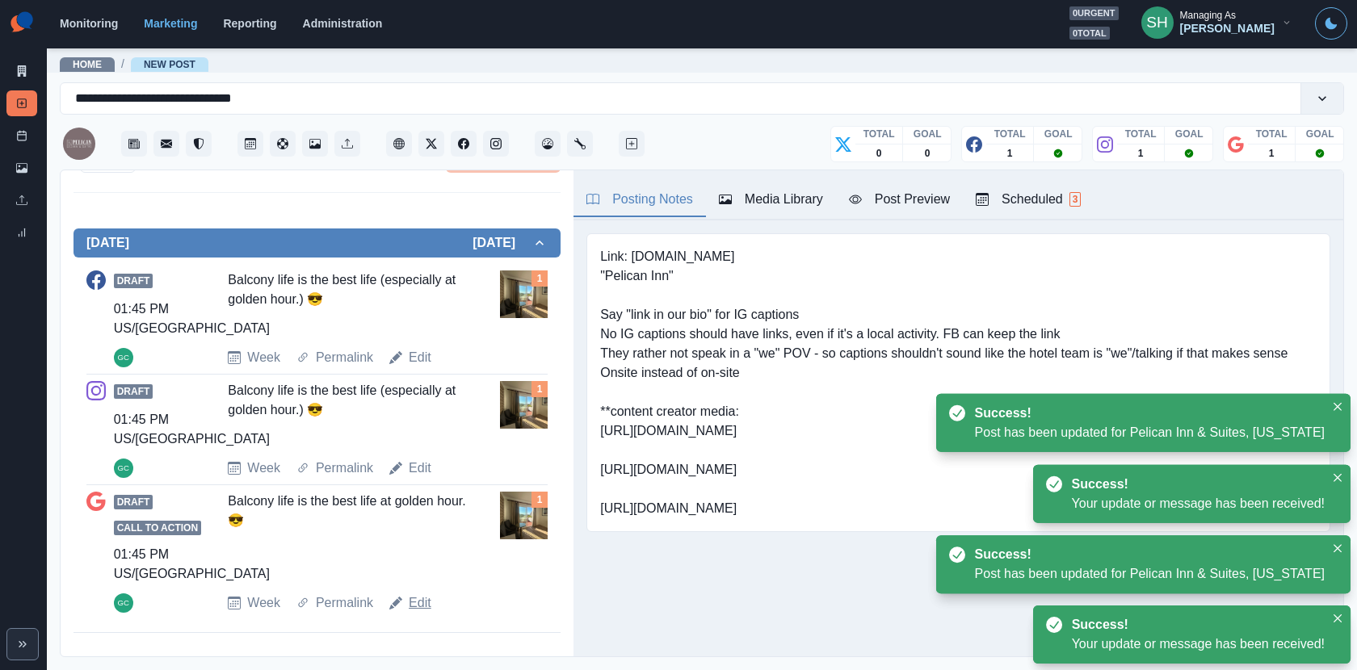
click at [421, 601] on link "Edit" at bounding box center [420, 603] width 23 height 19
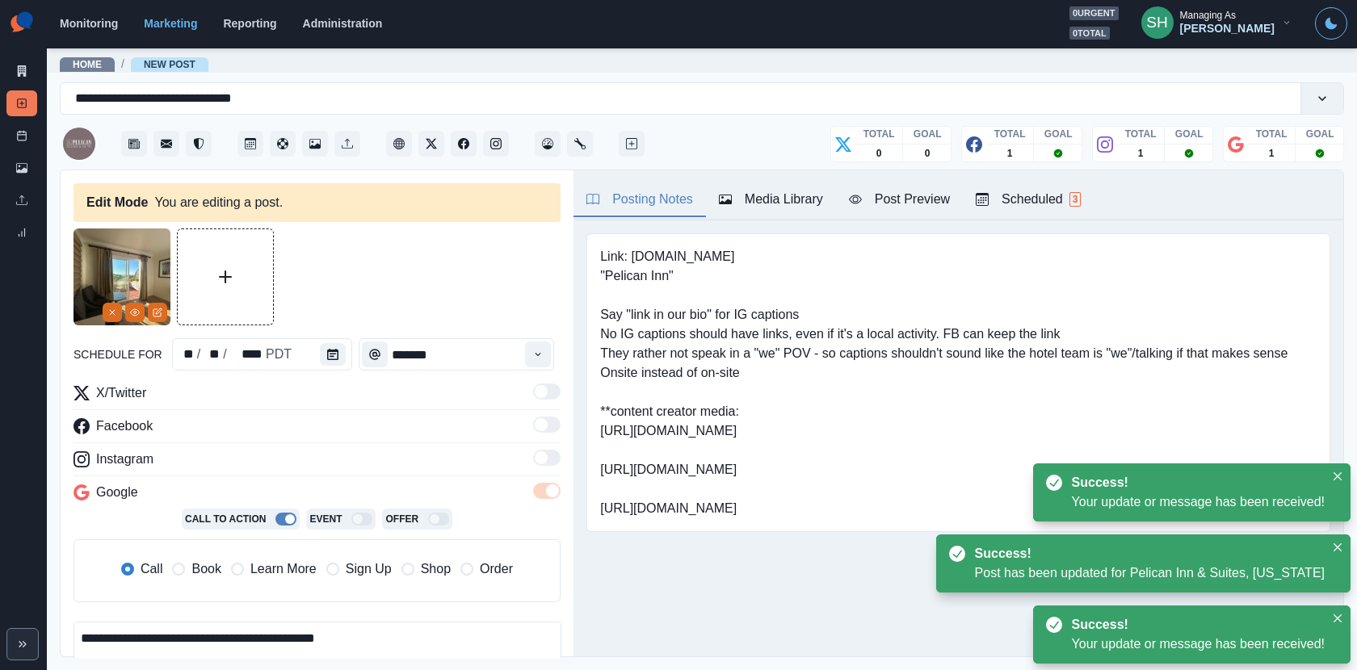
scroll to position [175, 0]
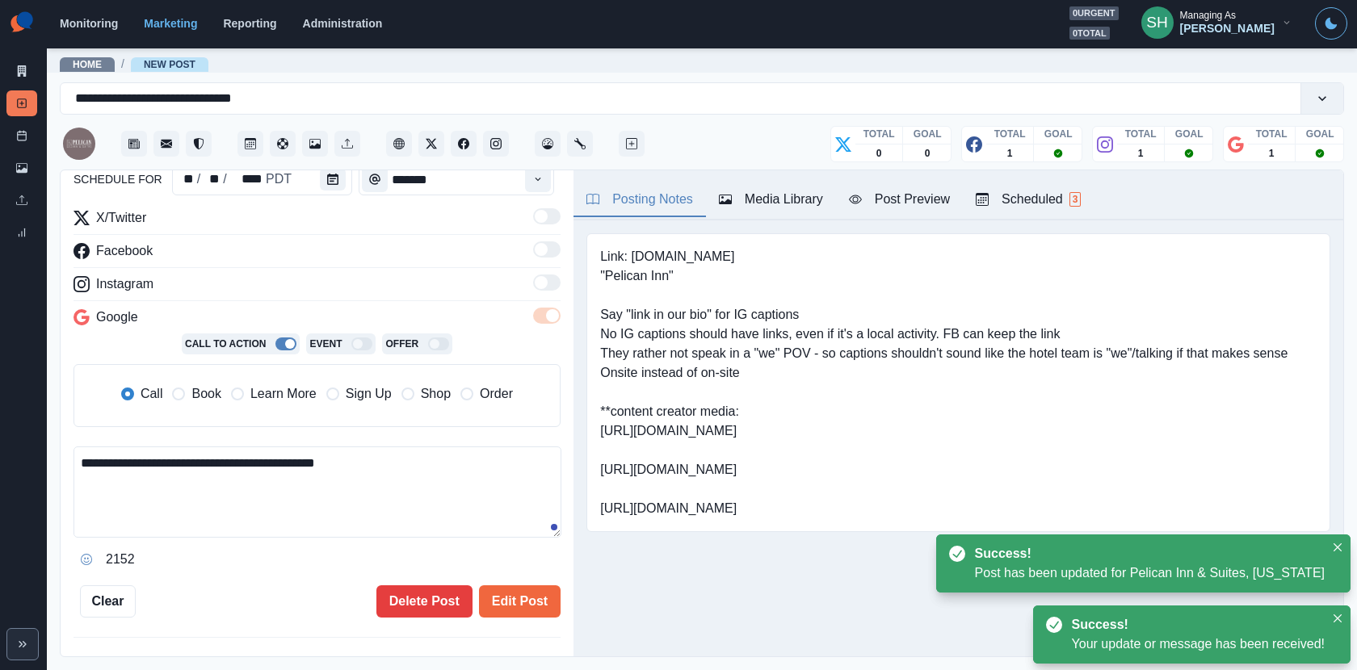
click at [208, 398] on span "Book" at bounding box center [205, 394] width 29 height 19
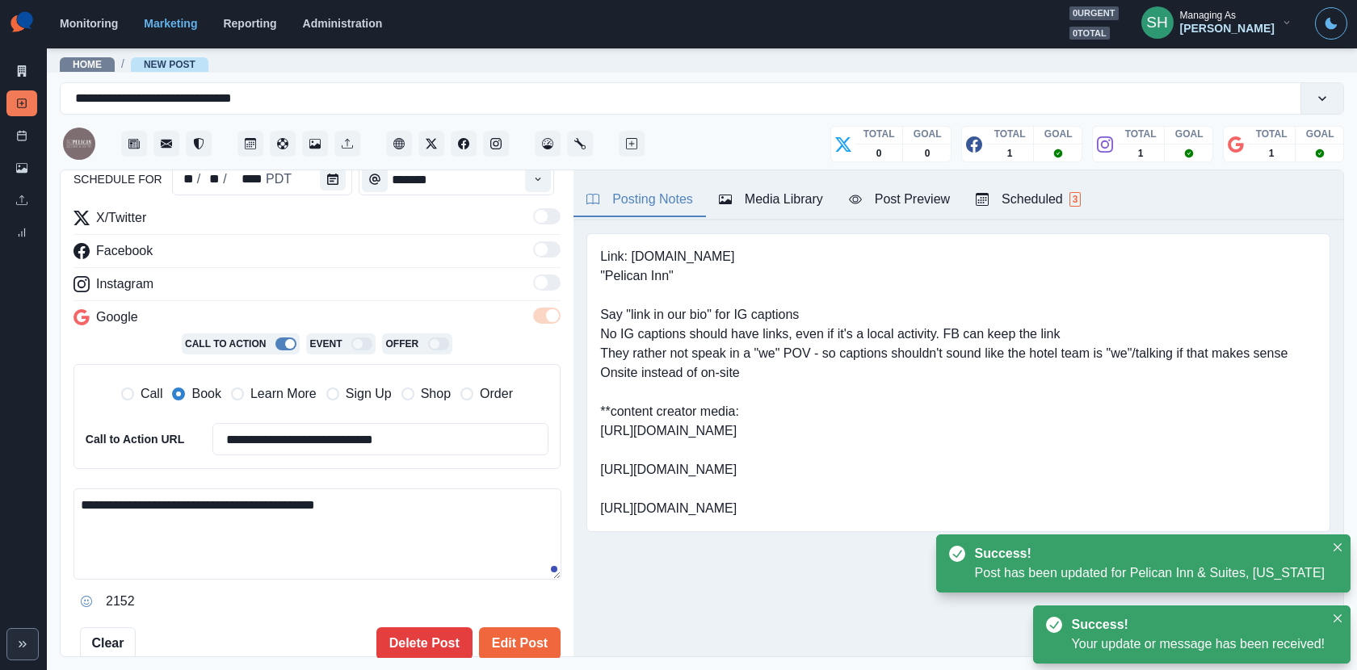
click at [198, 485] on div "**********" at bounding box center [317, 411] width 487 height 406
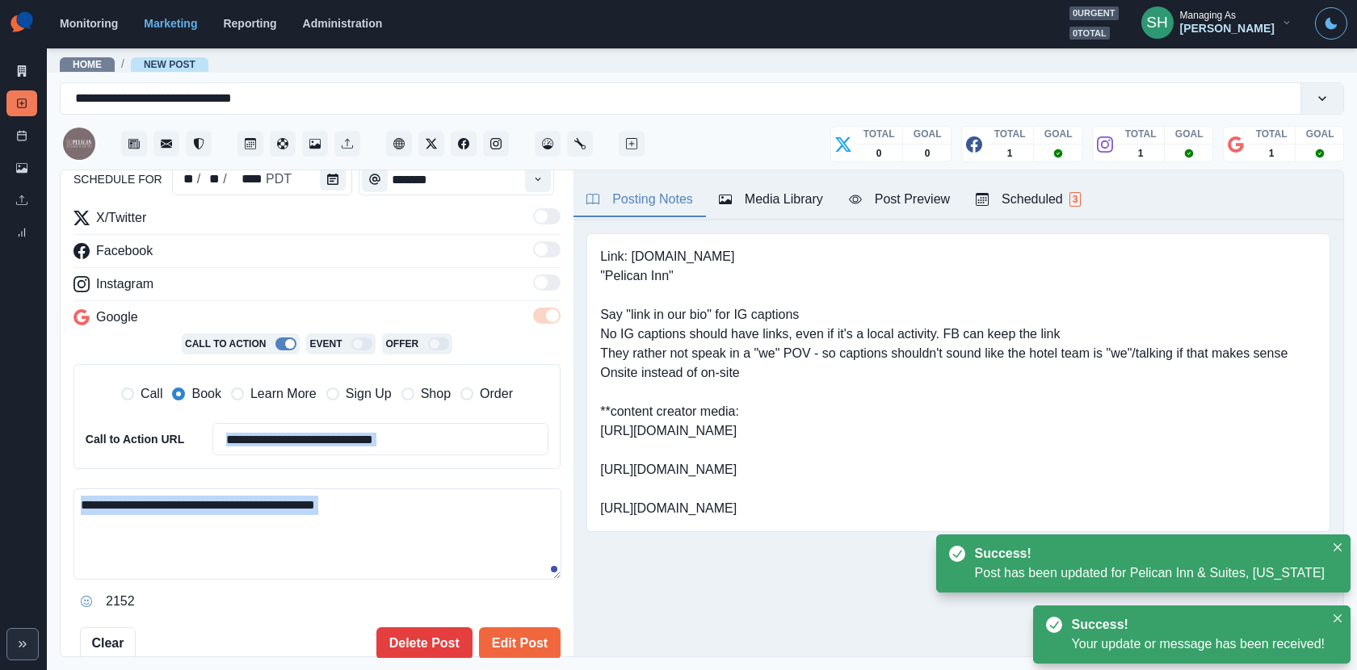
click at [198, 485] on div "**********" at bounding box center [317, 411] width 487 height 406
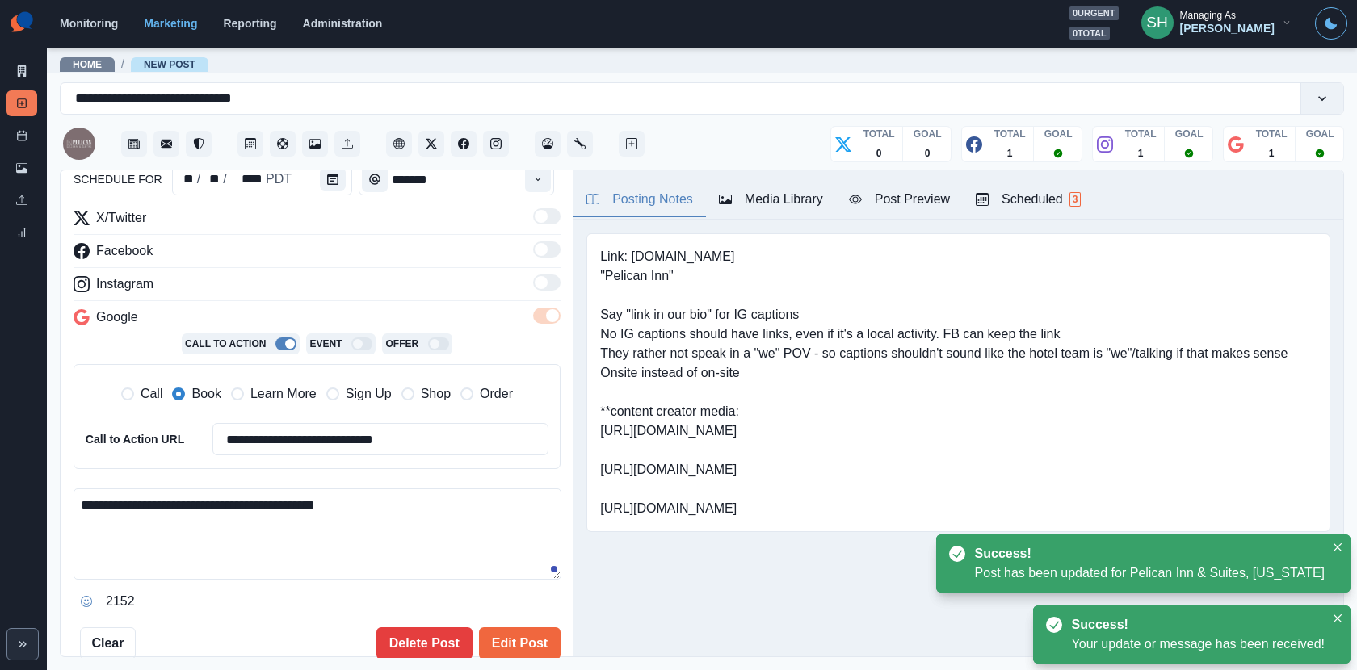
click at [198, 490] on textarea "**********" at bounding box center [318, 534] width 488 height 91
paste textarea "**********"
type textarea "**********"
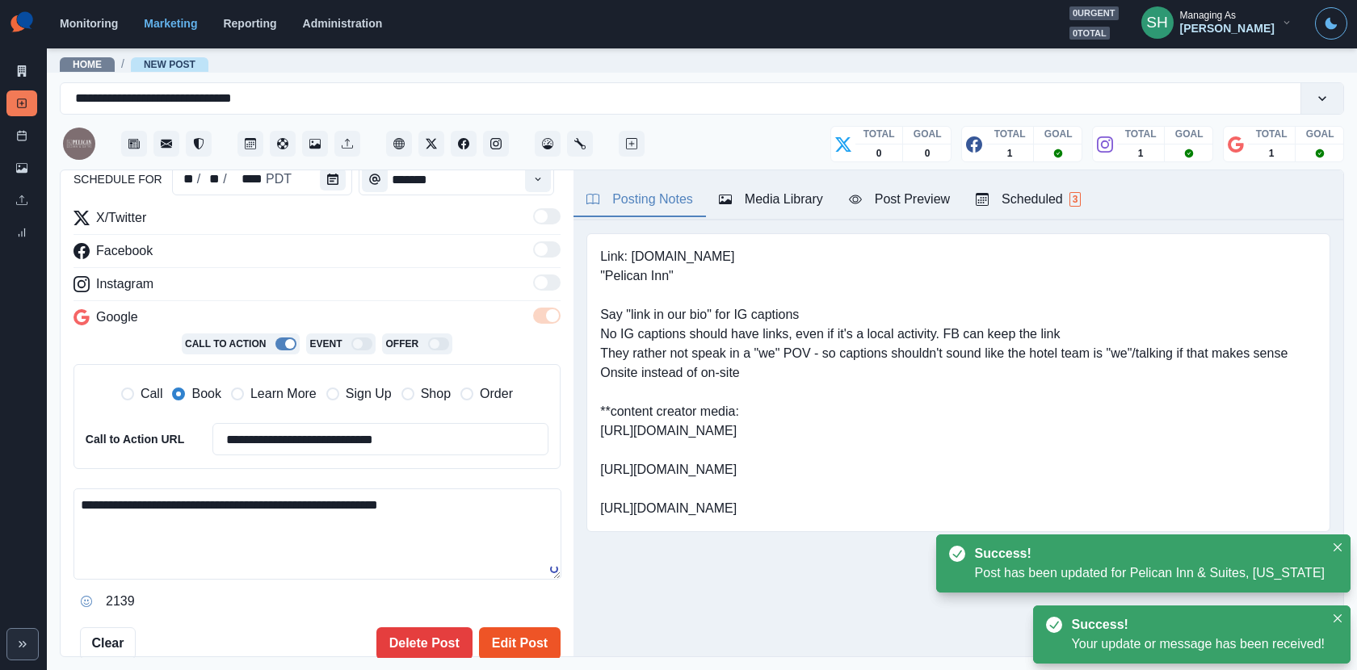
click at [485, 603] on button "Edit Post" at bounding box center [520, 644] width 82 height 32
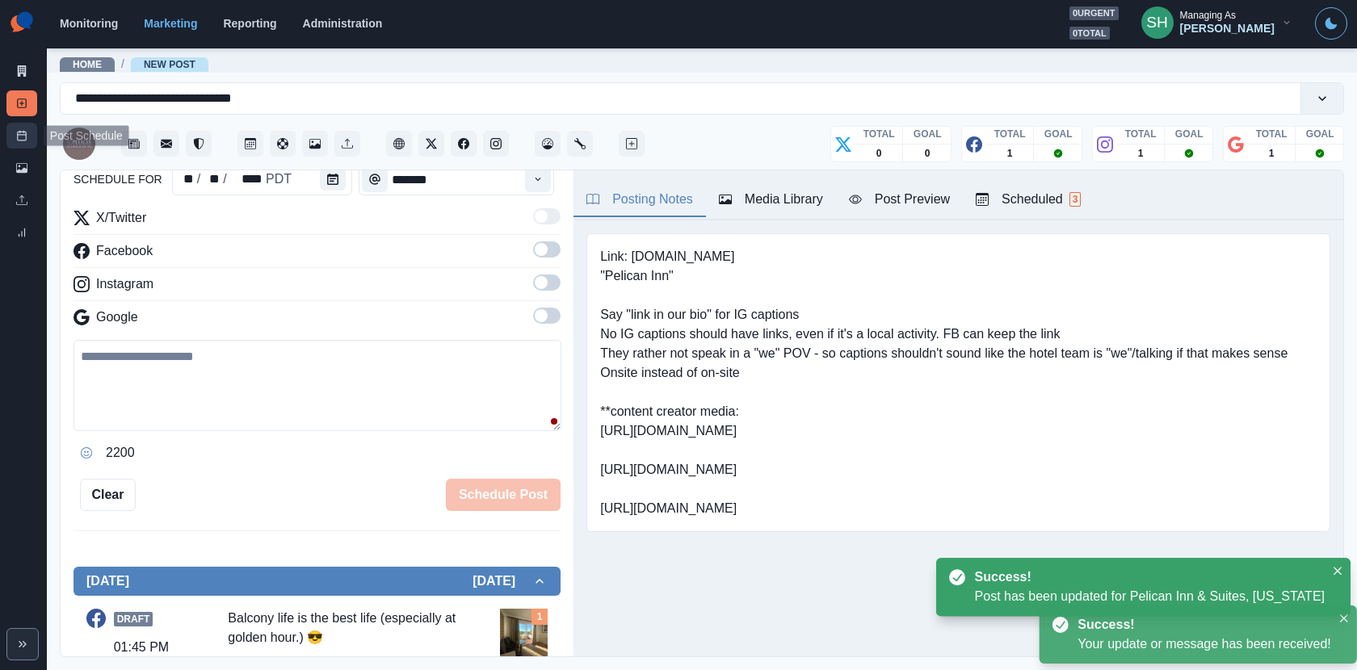
click at [28, 135] on link "Post Schedule" at bounding box center [21, 136] width 31 height 26
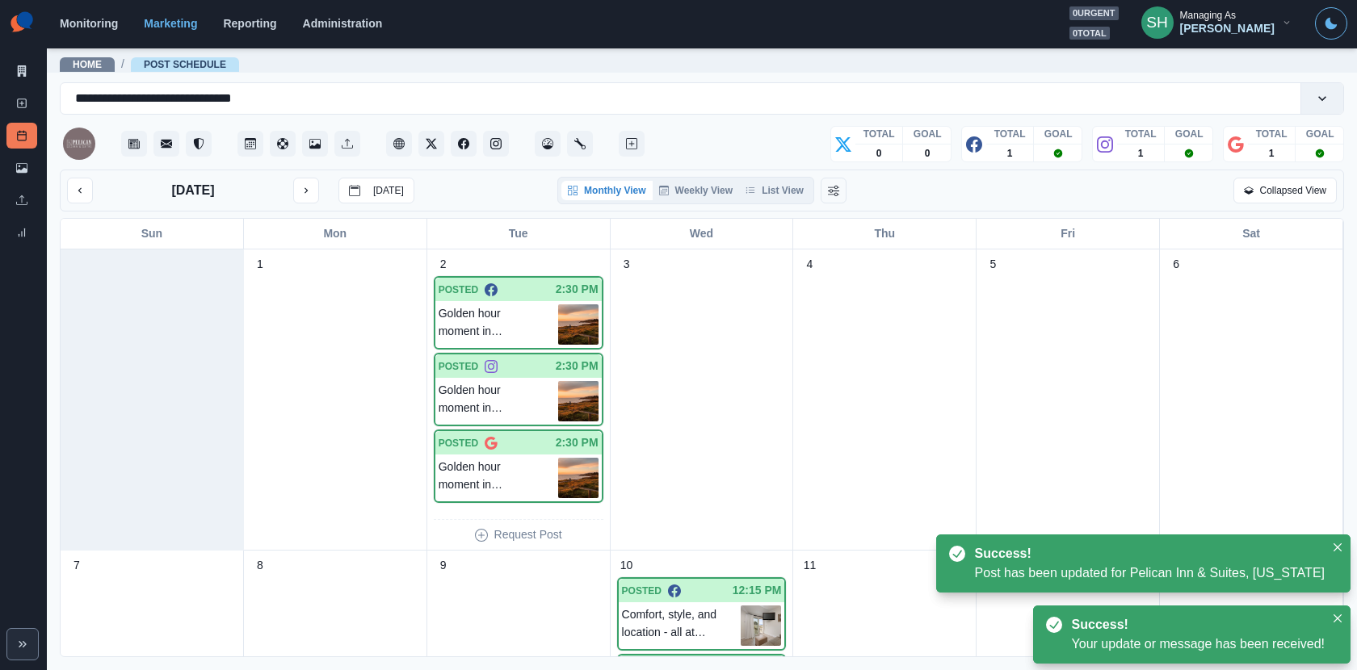
click at [784, 173] on div "September 2025 Today Monthly View Weekly View List View Collapsed View" at bounding box center [702, 191] width 1284 height 42
click at [785, 183] on button "List View" at bounding box center [774, 190] width 71 height 19
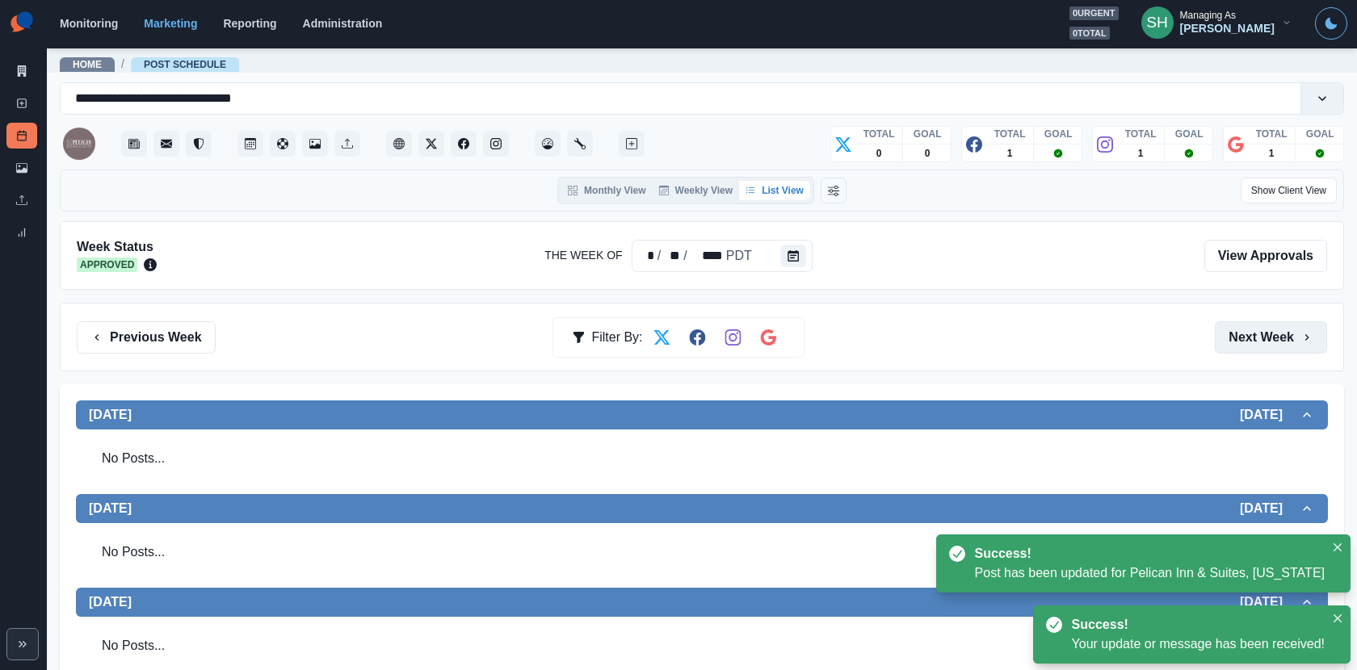
click at [1221, 334] on button "Next Week" at bounding box center [1271, 338] width 112 height 32
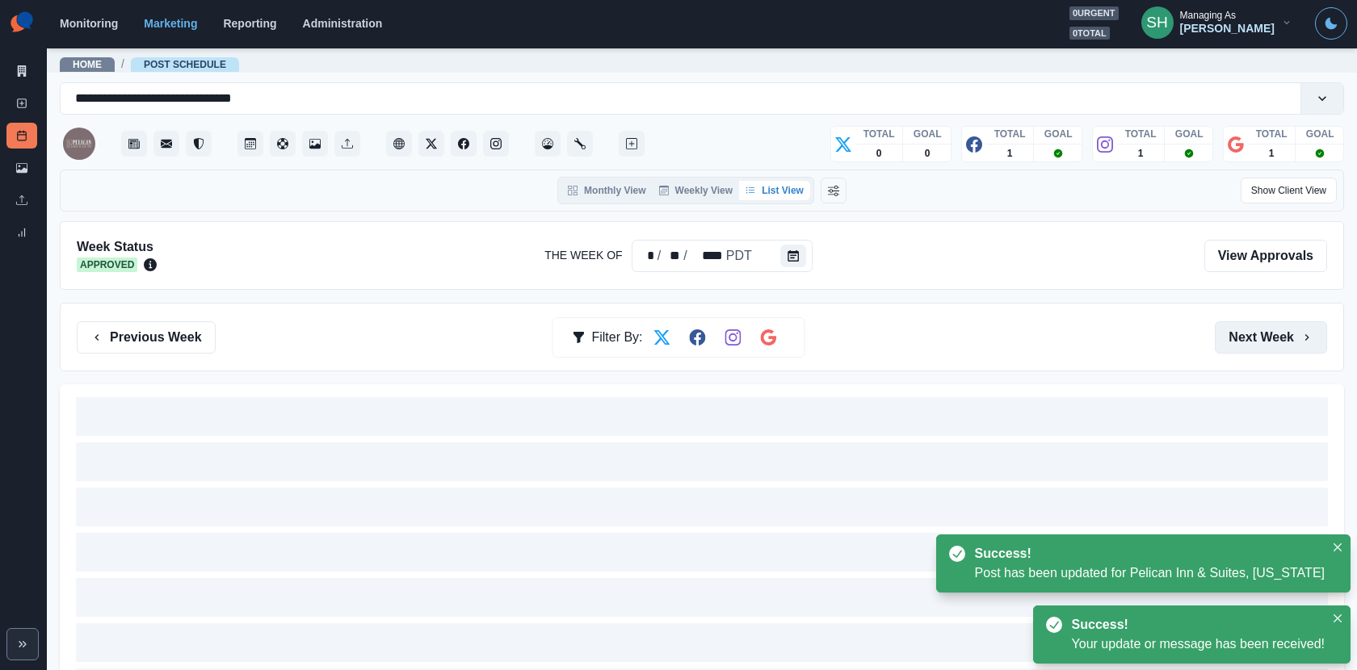
click at [1221, 334] on button "Next Week" at bounding box center [1271, 338] width 112 height 32
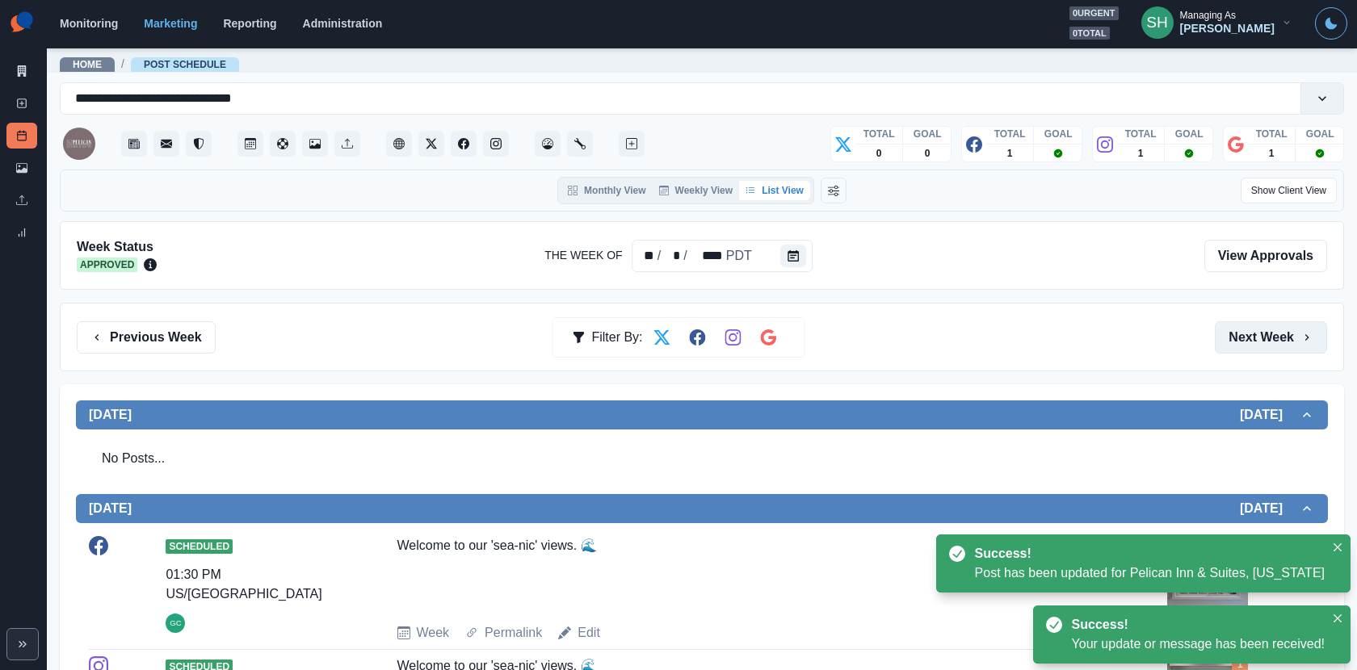
click at [1221, 334] on button "Next Week" at bounding box center [1271, 338] width 112 height 32
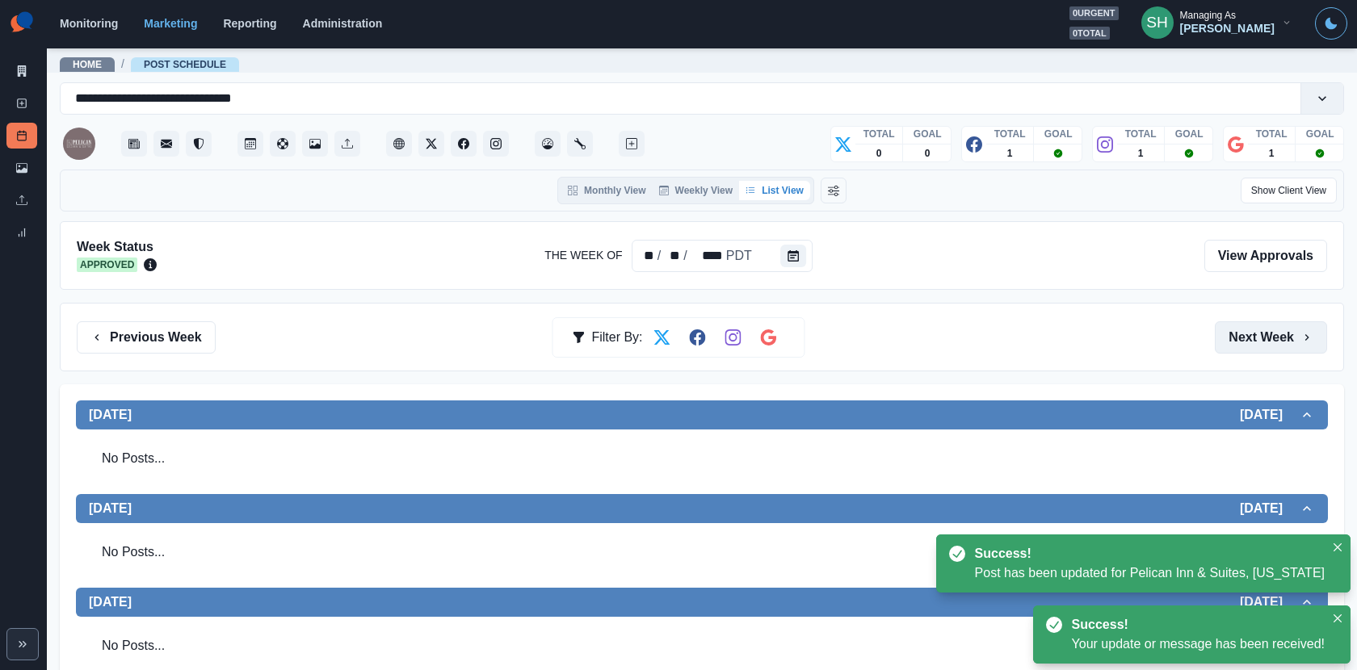
click at [1221, 334] on button "Next Week" at bounding box center [1271, 338] width 112 height 32
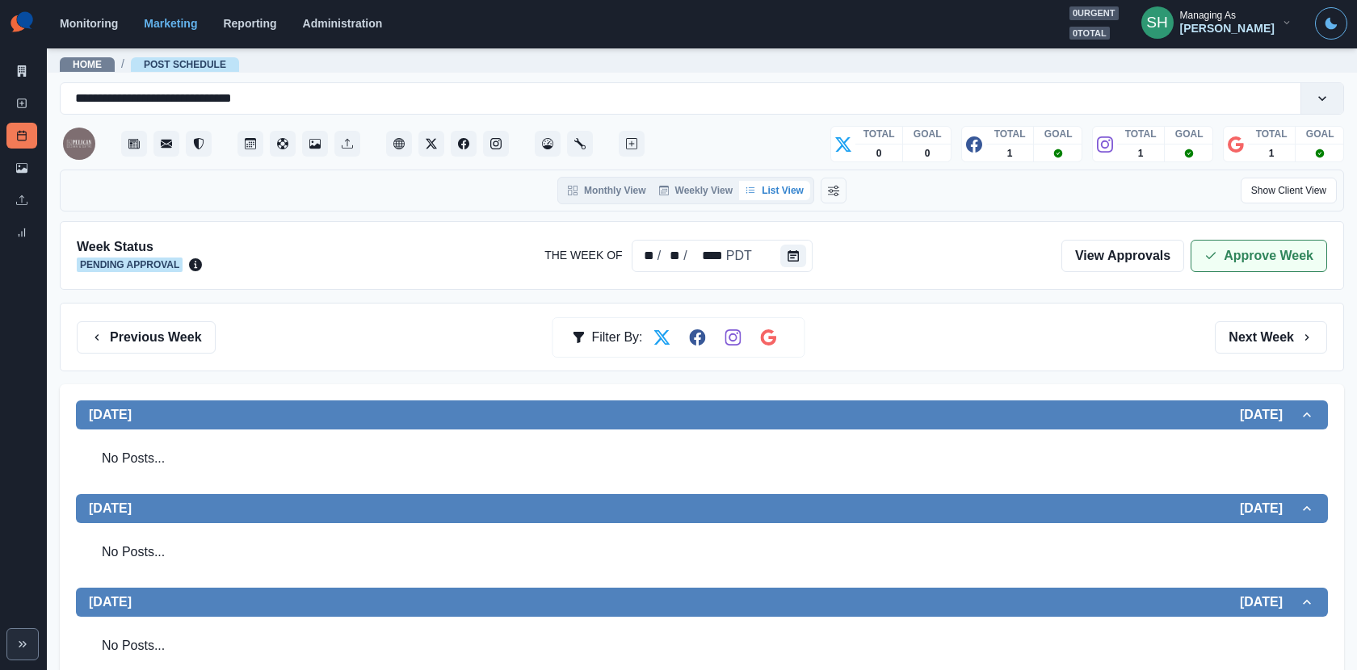
click at [1221, 259] on button "Approve Week" at bounding box center [1259, 256] width 137 height 32
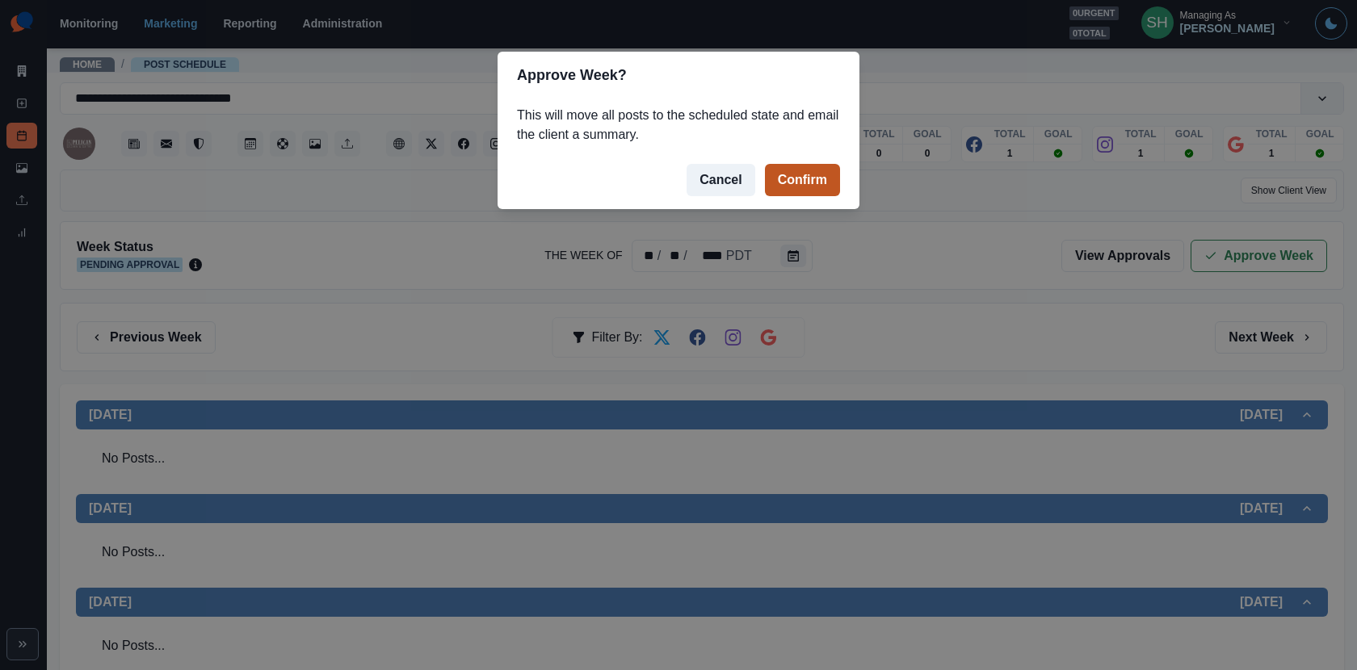
click at [788, 179] on button "Confirm" at bounding box center [802, 180] width 75 height 32
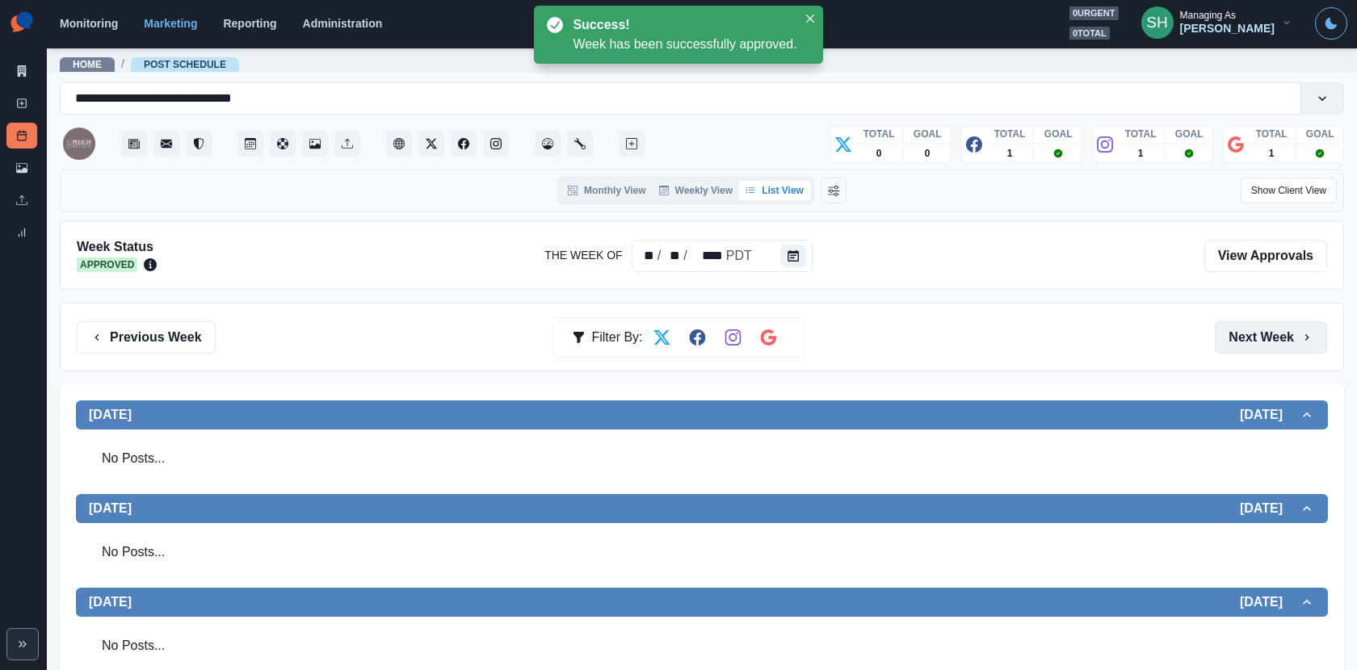
click at [1221, 335] on button "Next Week" at bounding box center [1271, 338] width 112 height 32
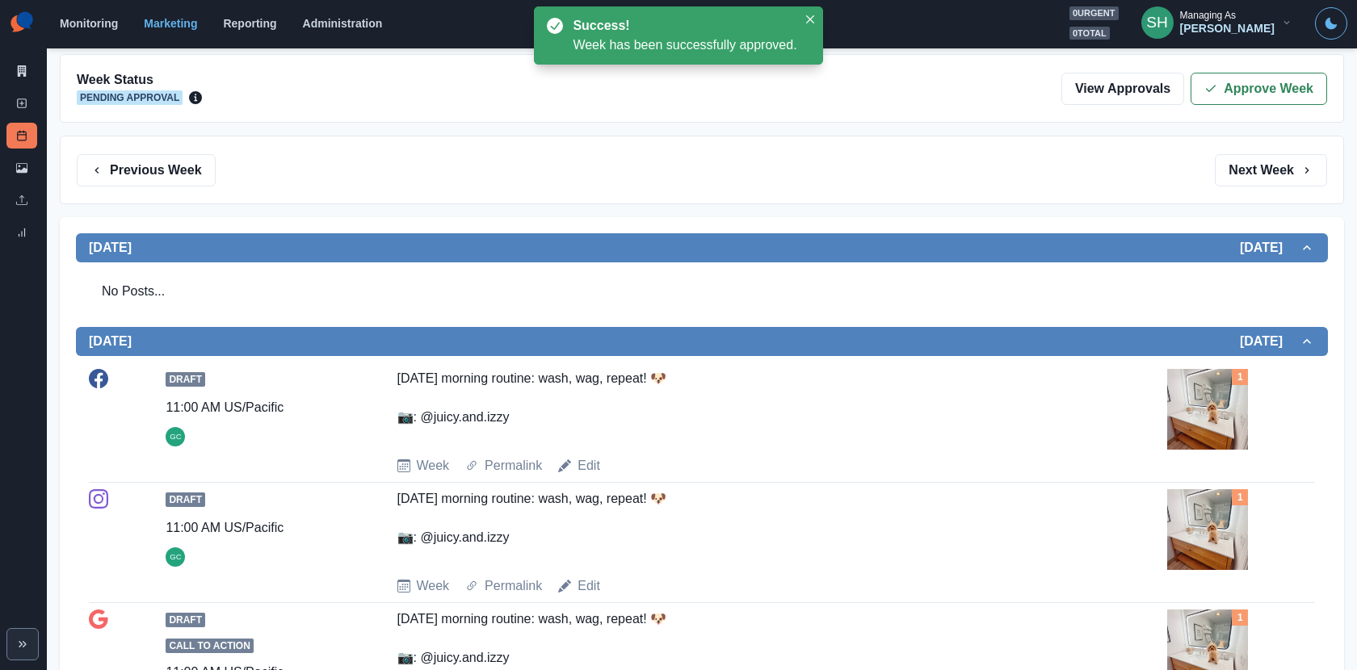
scroll to position [427, 0]
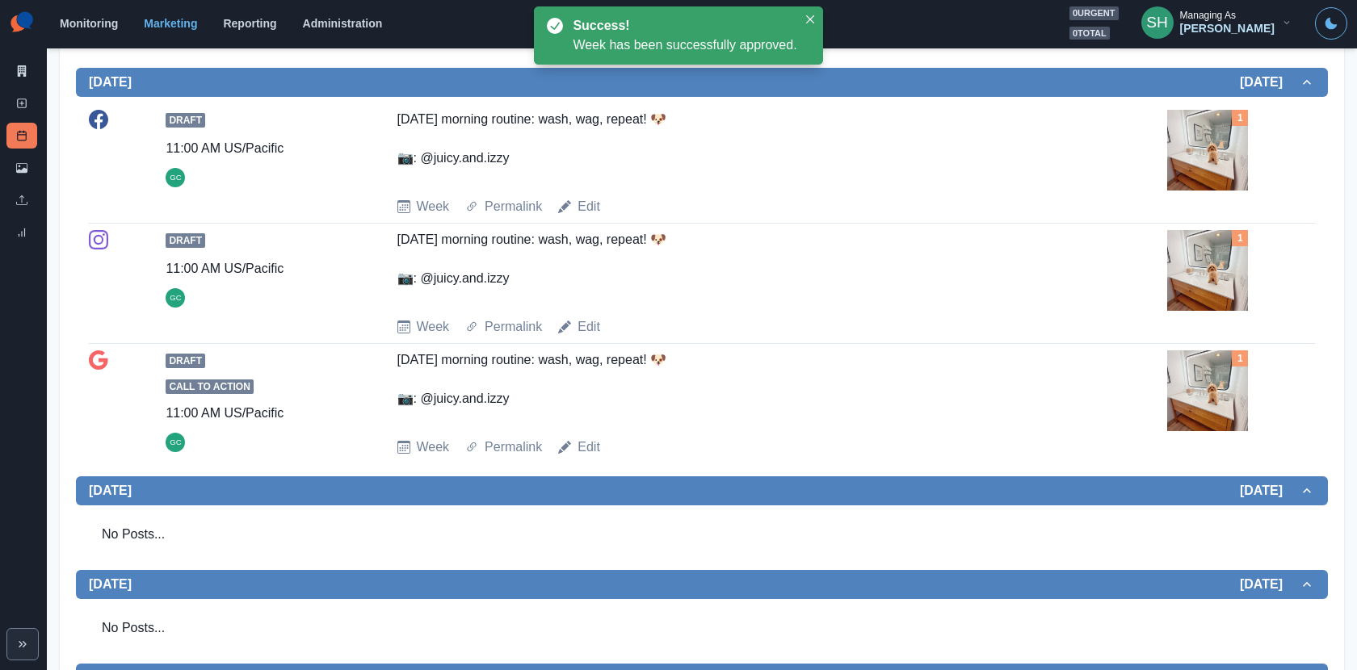
click at [1219, 250] on img at bounding box center [1207, 270] width 81 height 81
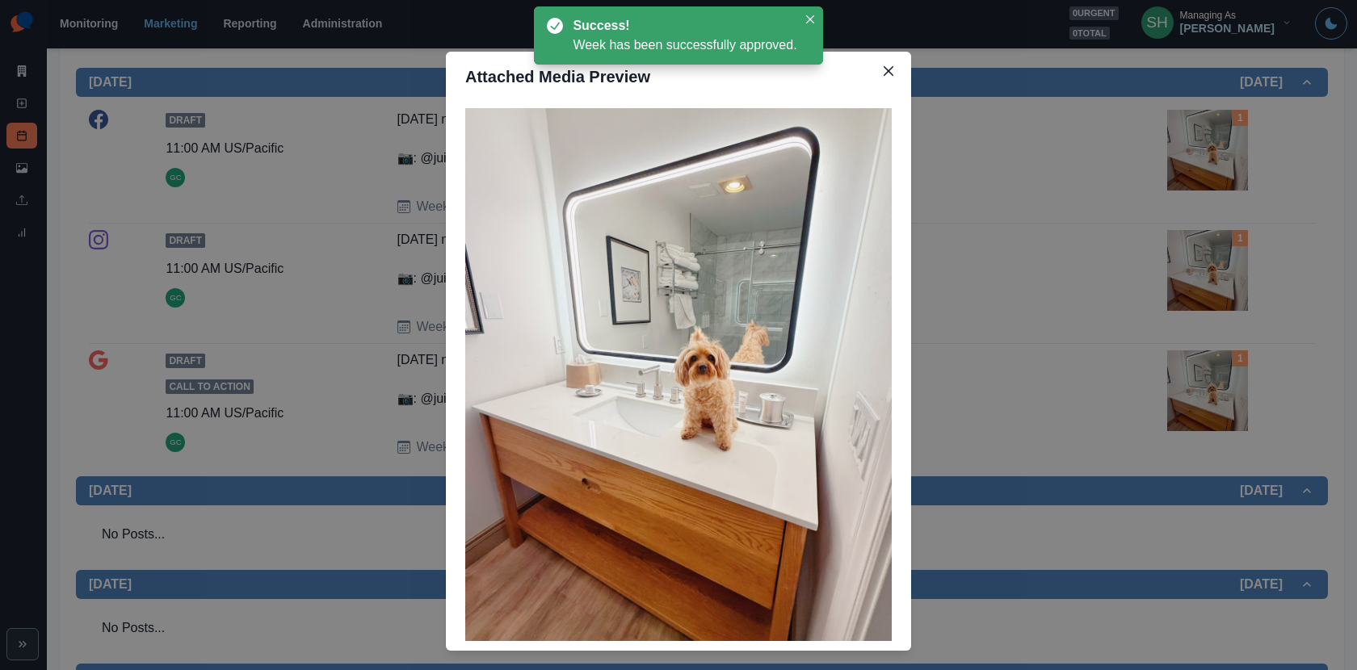
click at [1219, 250] on div "Attached Media Preview" at bounding box center [678, 335] width 1357 height 670
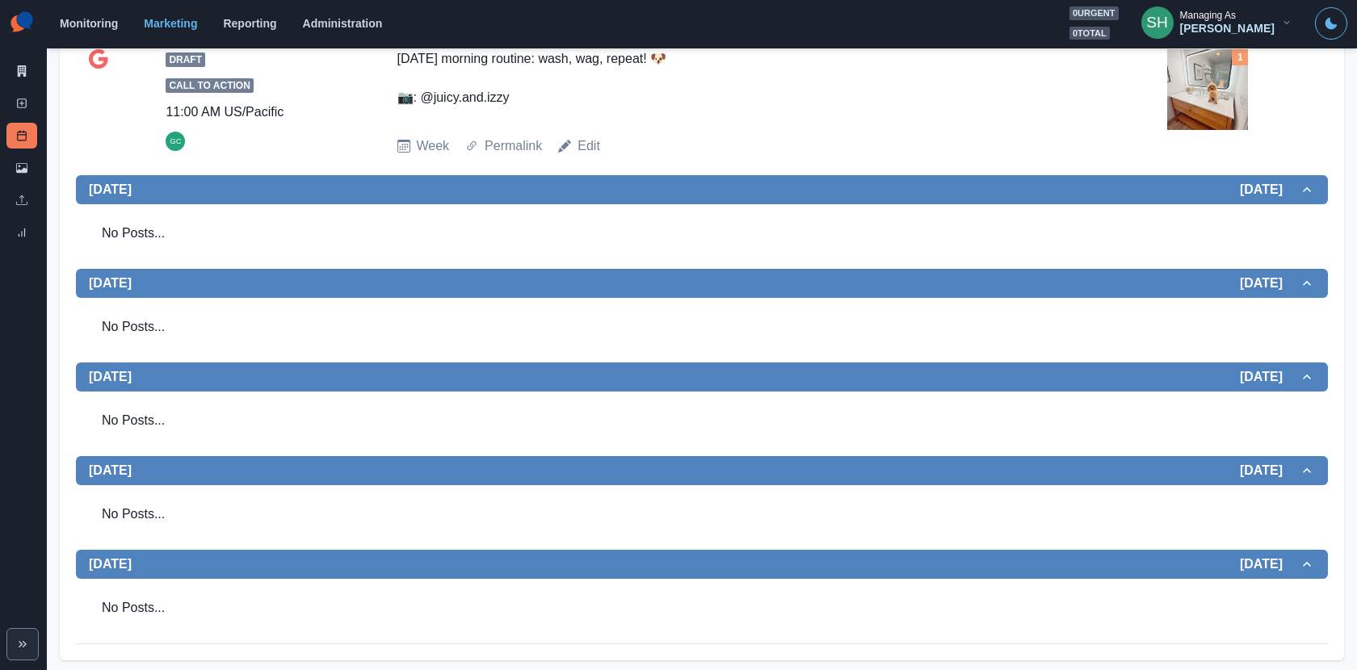
scroll to position [0, 0]
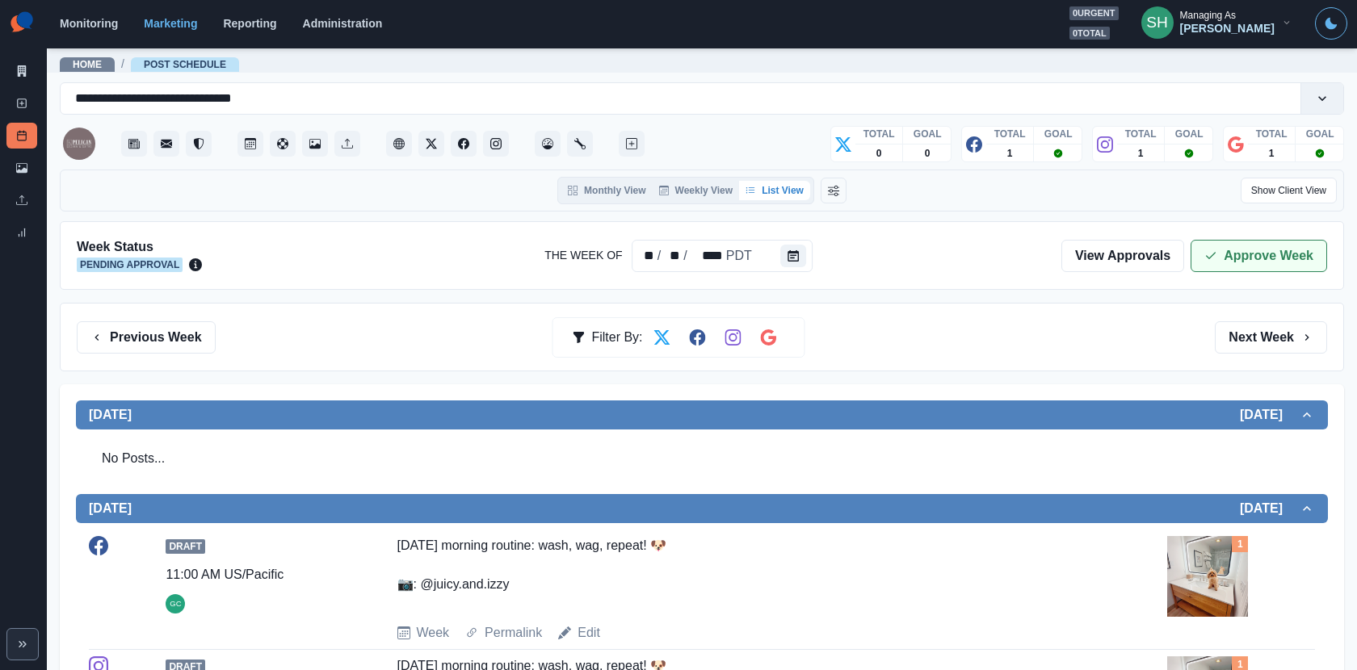
click at [1221, 255] on button "Approve Week" at bounding box center [1259, 256] width 137 height 32
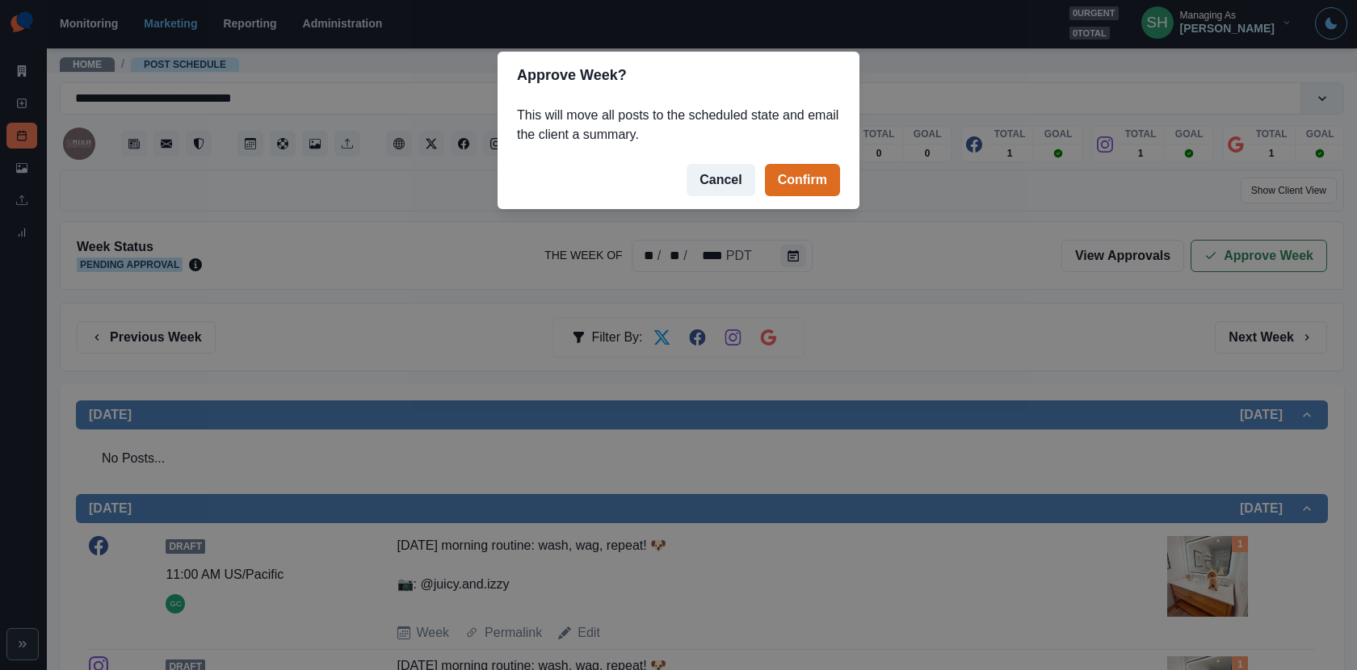
click at [792, 158] on footer "Cancel Confirm" at bounding box center [679, 180] width 362 height 58
click at [793, 165] on button "Confirm" at bounding box center [802, 180] width 75 height 32
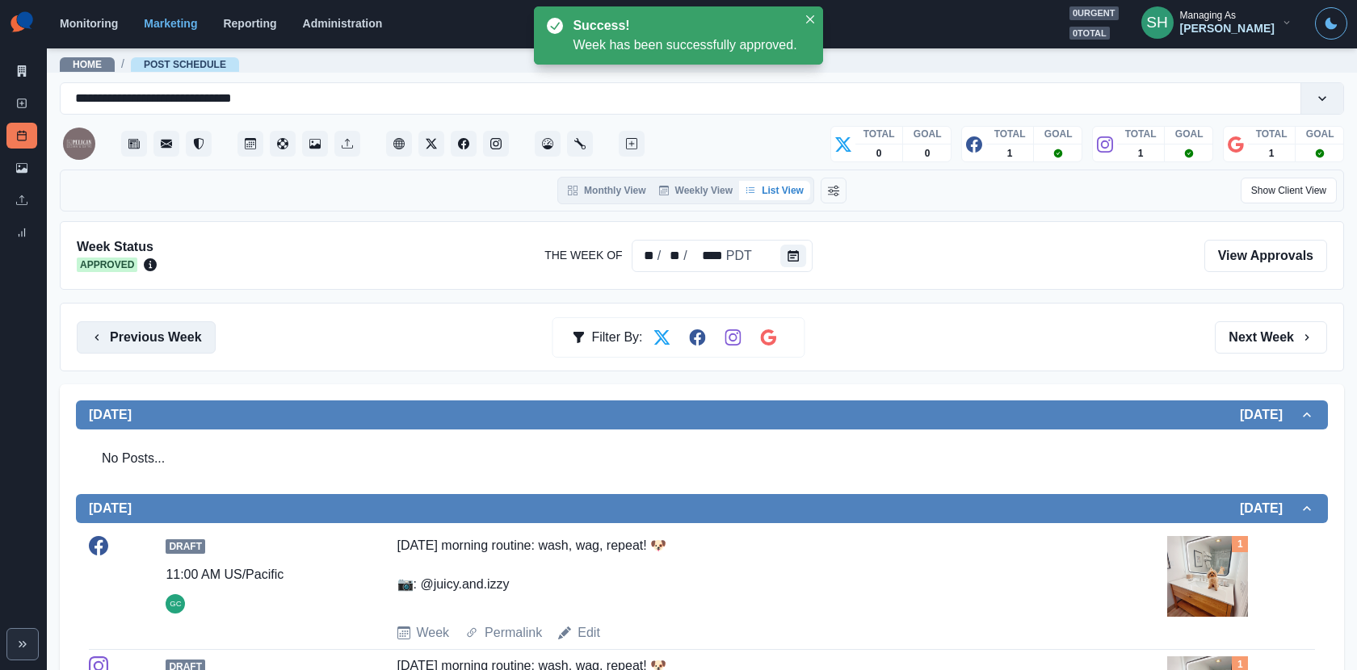
click at [154, 330] on button "Previous Week" at bounding box center [146, 338] width 139 height 32
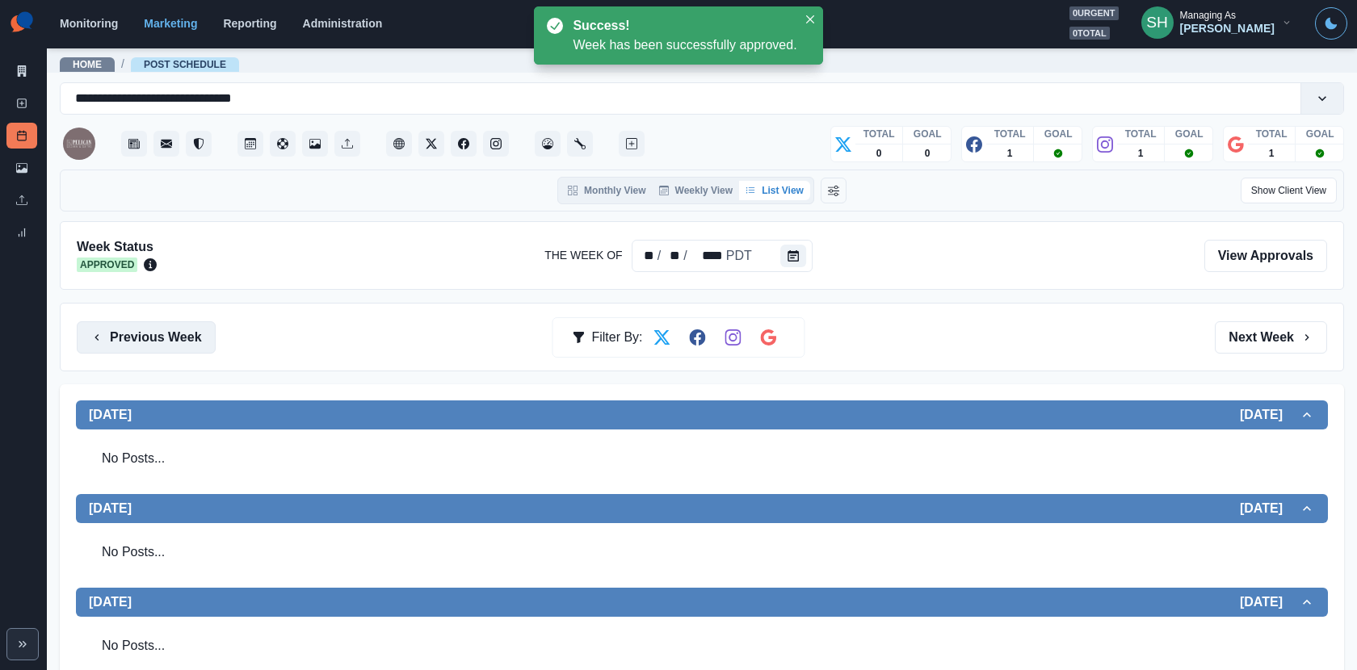
click at [154, 330] on button "Previous Week" at bounding box center [146, 338] width 139 height 32
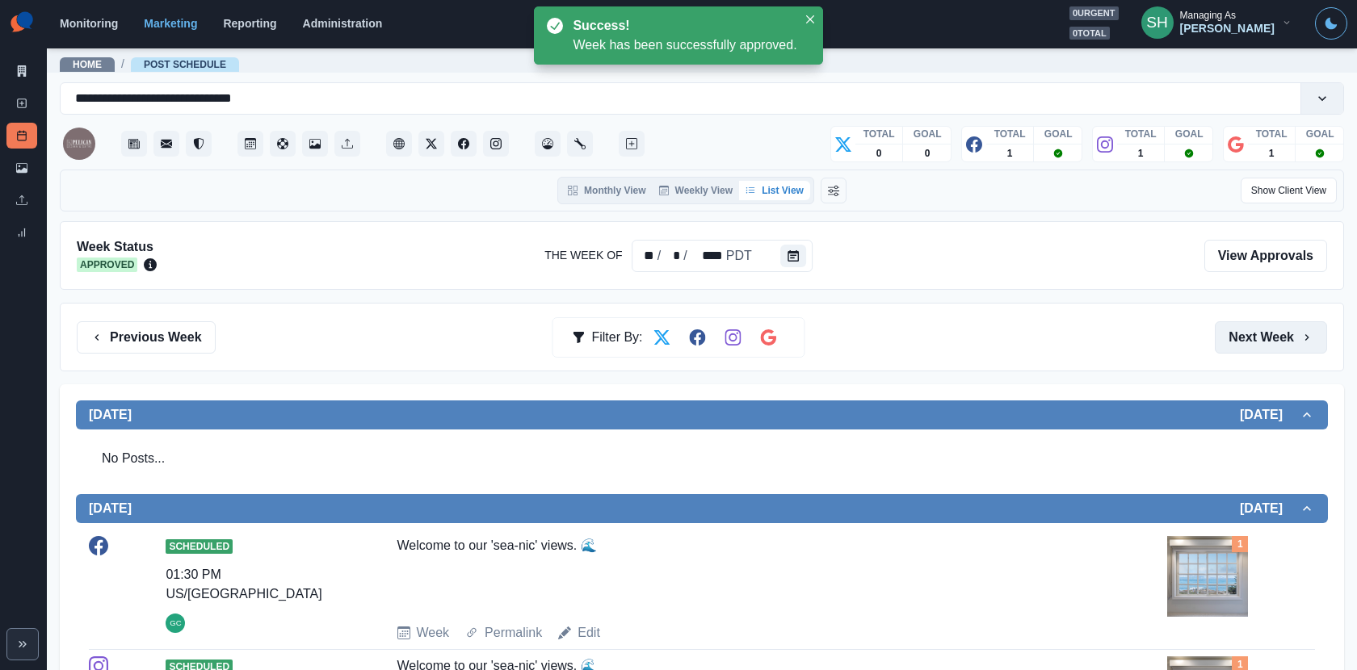
click at [1221, 351] on button "Next Week" at bounding box center [1271, 338] width 112 height 32
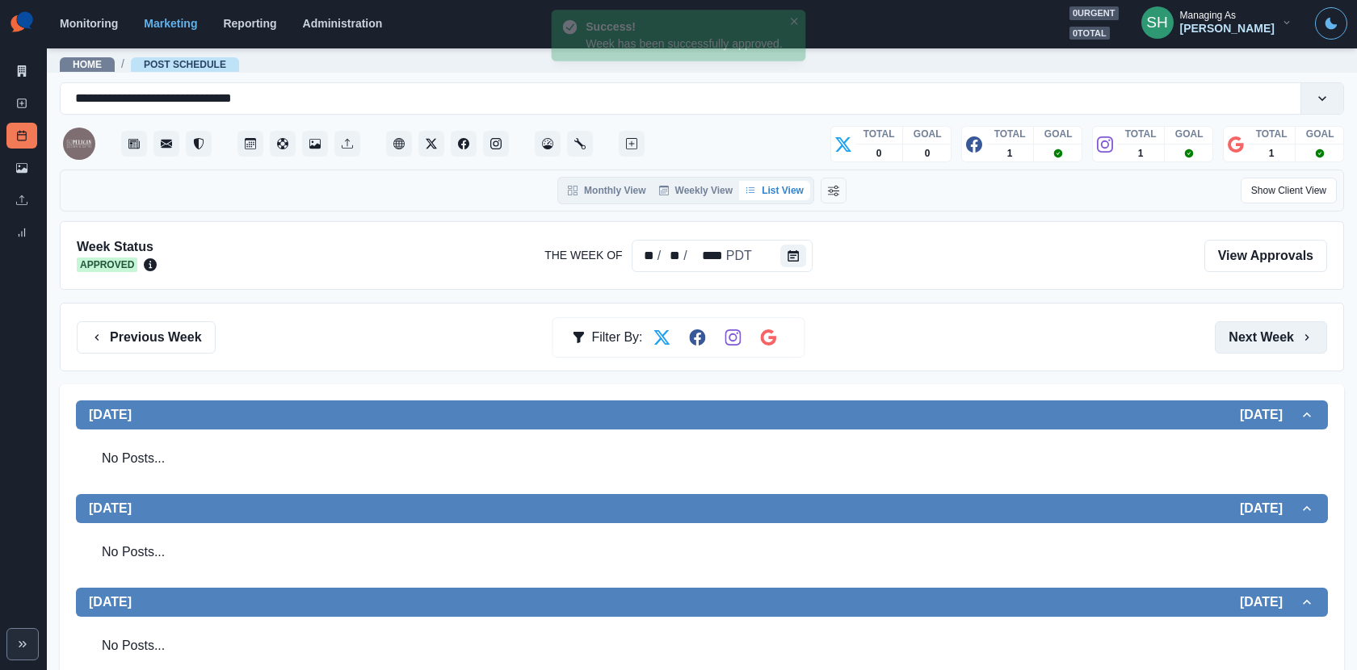
click at [1221, 351] on button "Next Week" at bounding box center [1271, 338] width 112 height 32
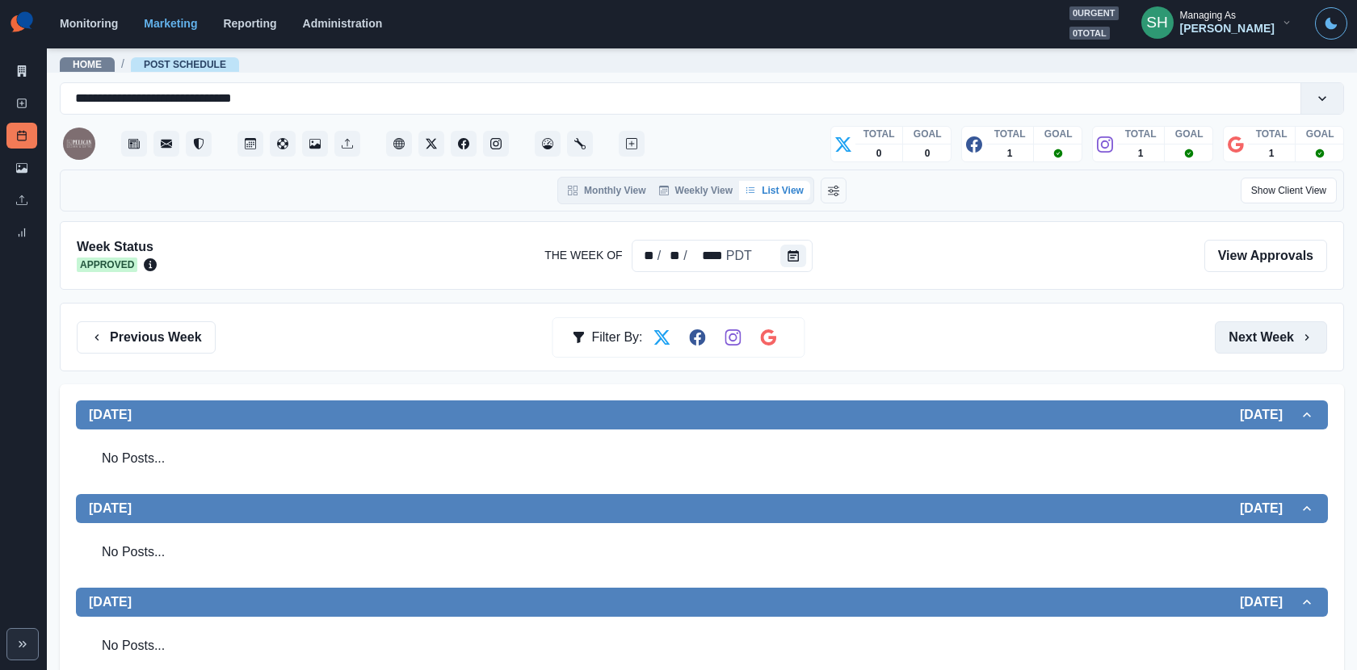
click at [1221, 351] on button "Next Week" at bounding box center [1271, 338] width 112 height 32
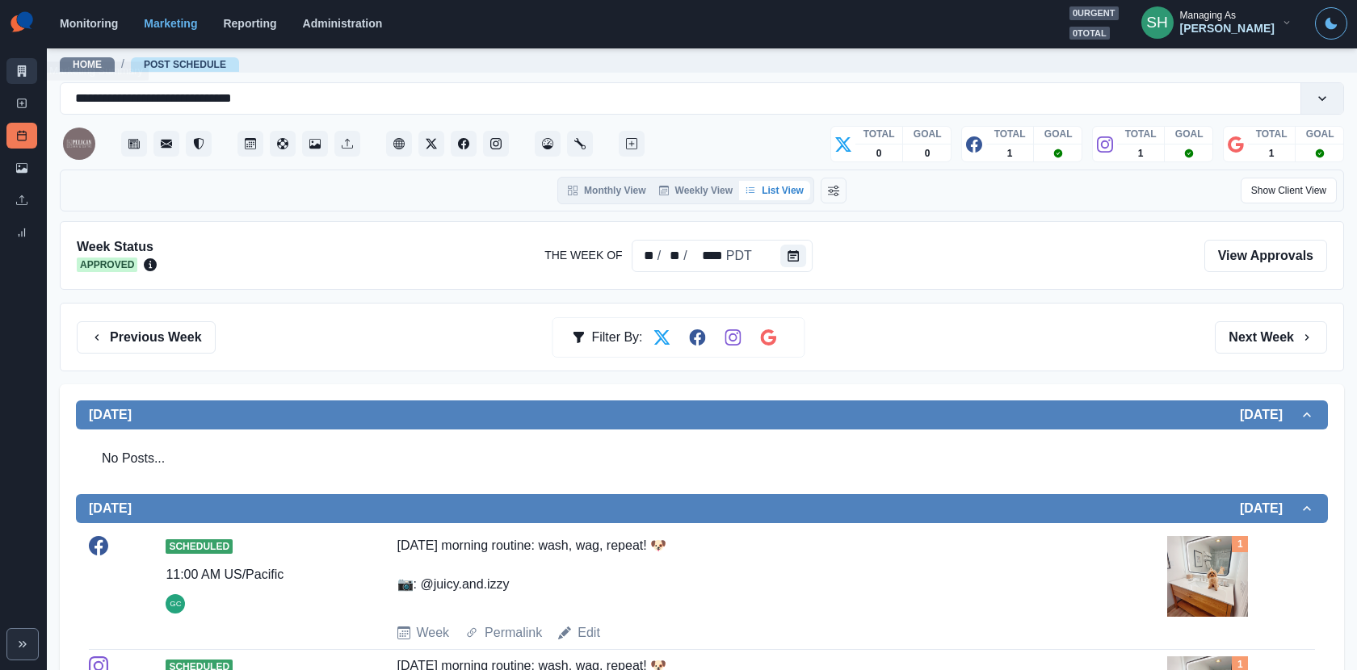
click at [28, 69] on link "Marketing Summary" at bounding box center [21, 71] width 31 height 26
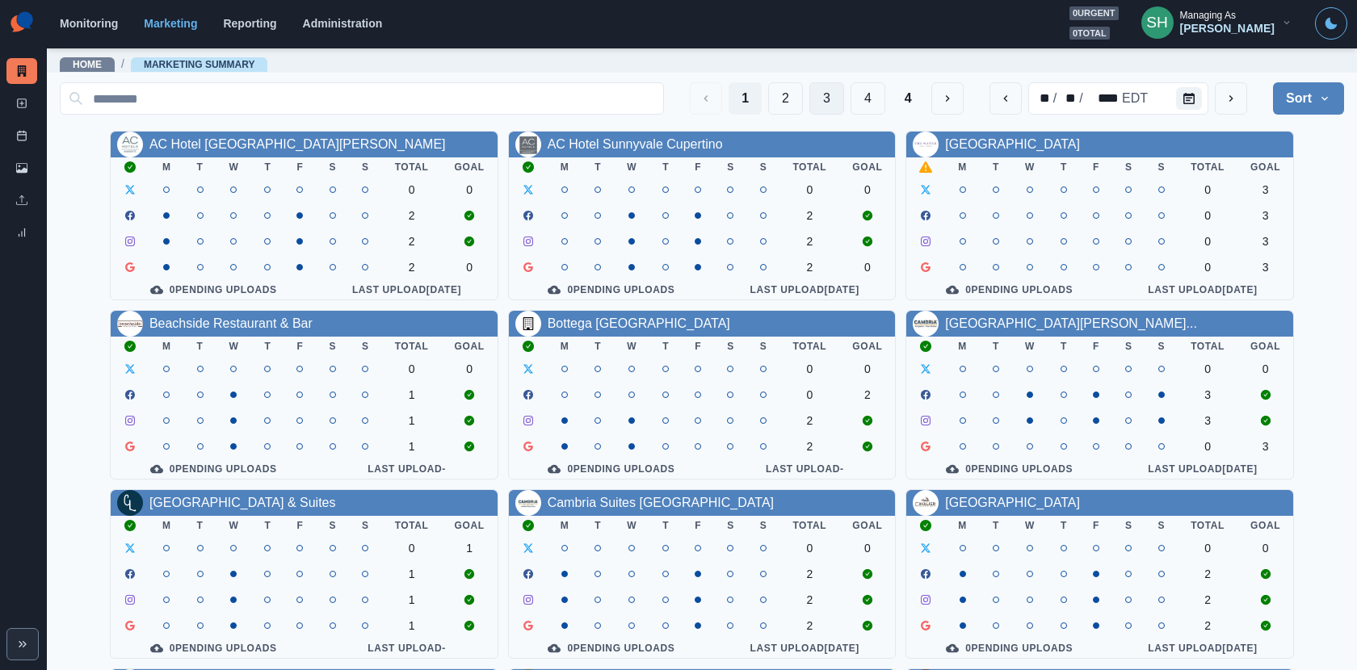
click at [839, 99] on button "3" at bounding box center [826, 98] width 35 height 32
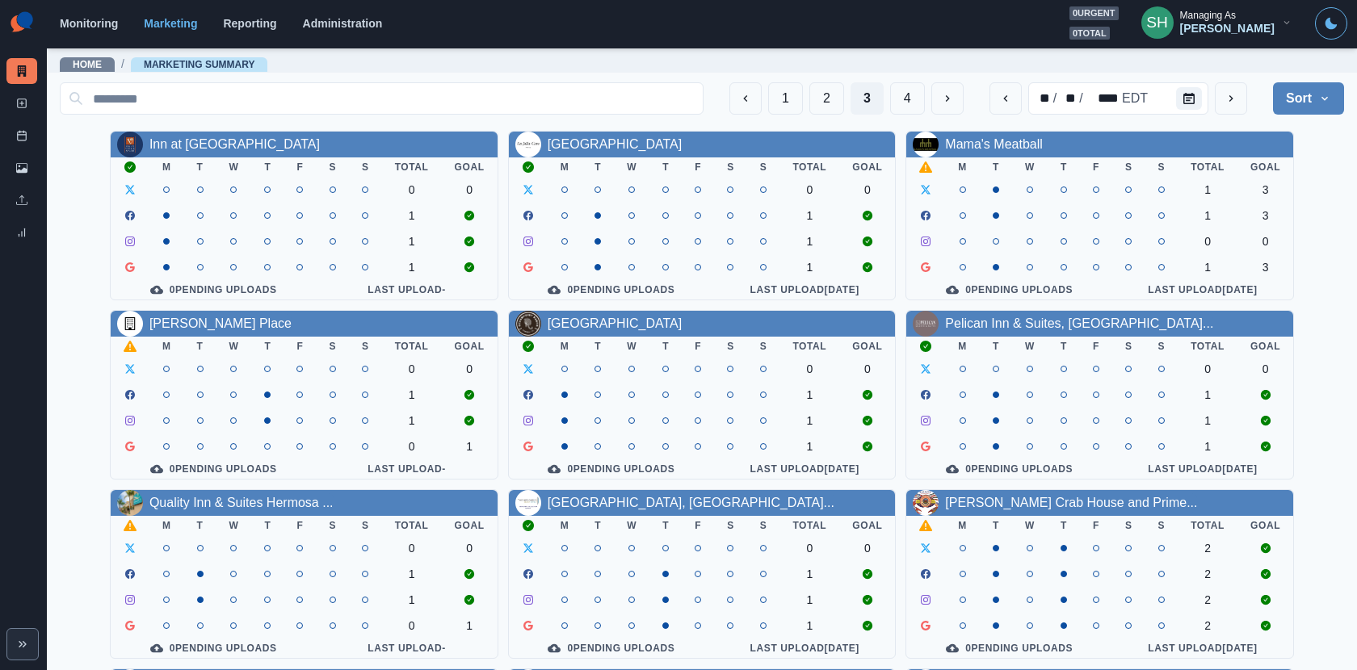
scroll to position [187, 0]
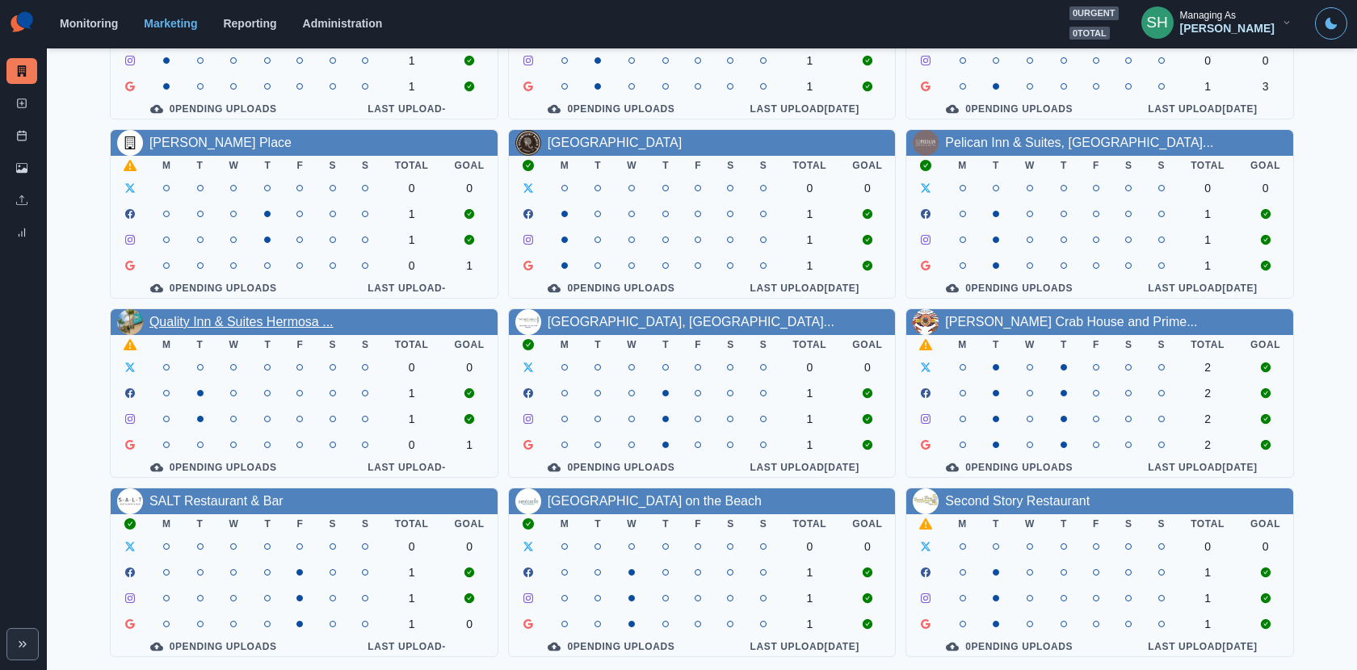
click at [234, 320] on link "Quality Inn & Suites Hermosa ..." at bounding box center [241, 322] width 184 height 14
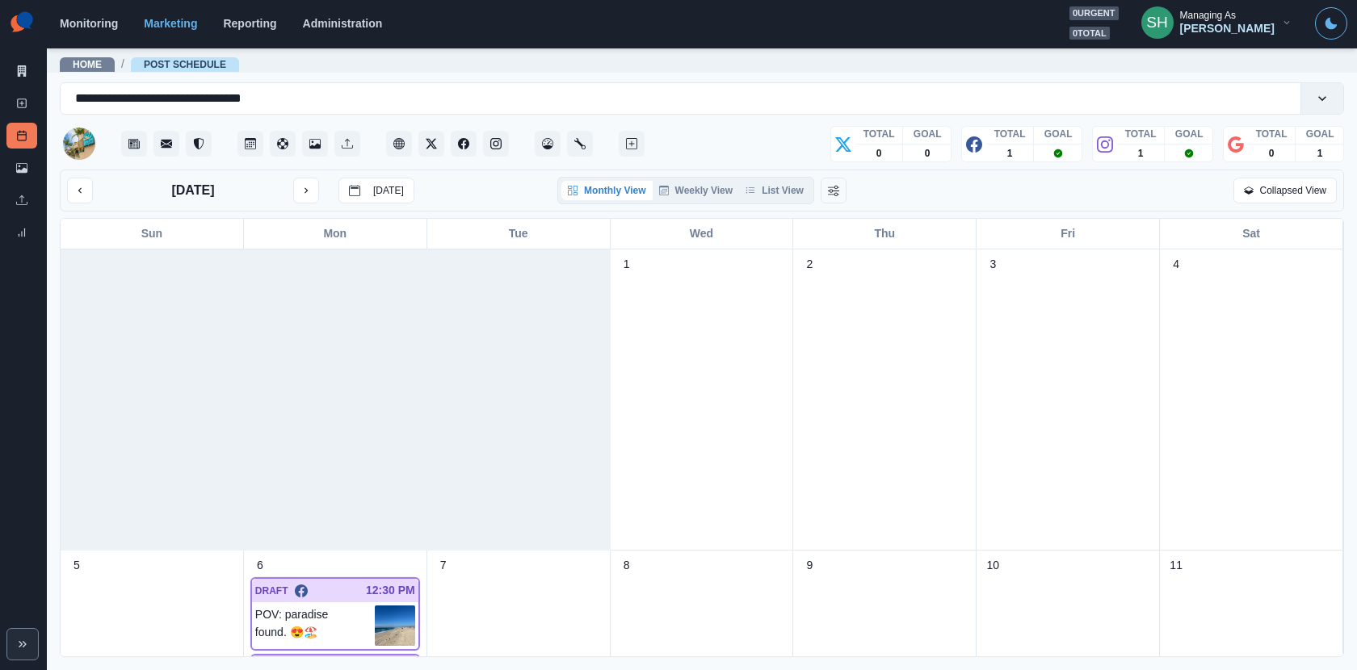
click at [771, 178] on div "Monthly View Weekly View List View" at bounding box center [685, 190] width 257 height 27
click at [771, 189] on button "List View" at bounding box center [774, 190] width 71 height 19
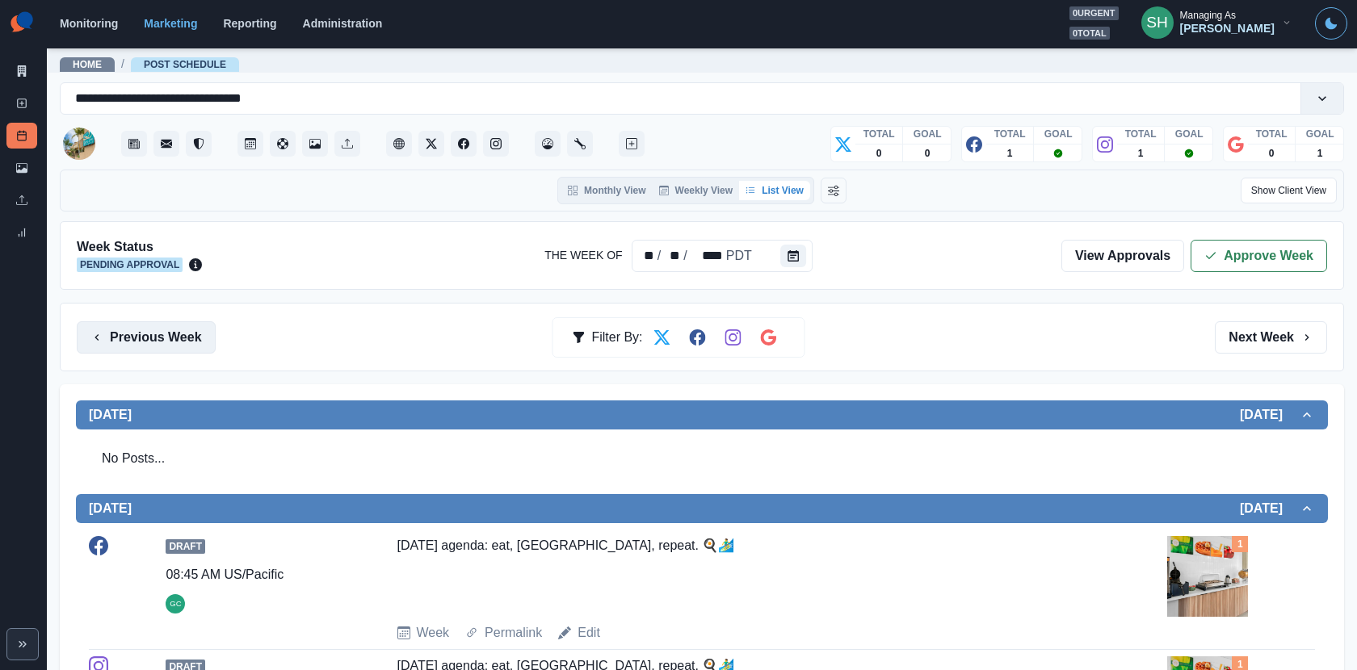
click at [180, 326] on button "Previous Week" at bounding box center [146, 338] width 139 height 32
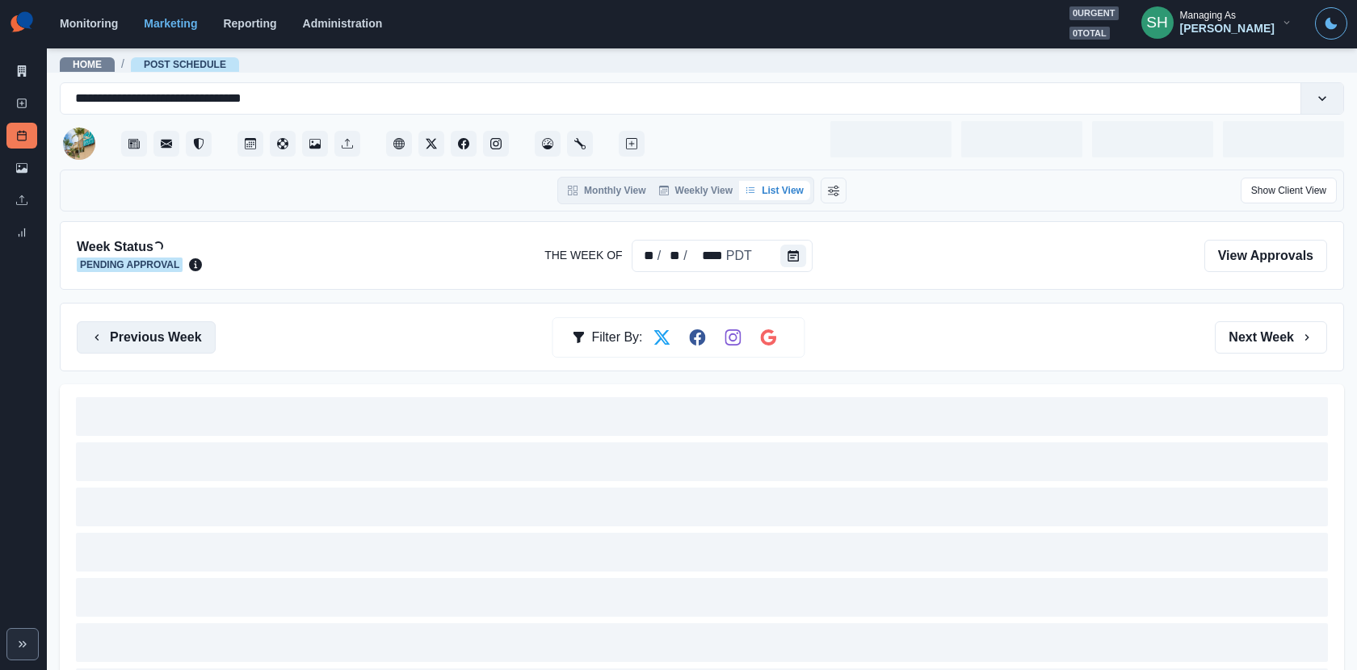
click at [180, 326] on button "Previous Week" at bounding box center [146, 338] width 139 height 32
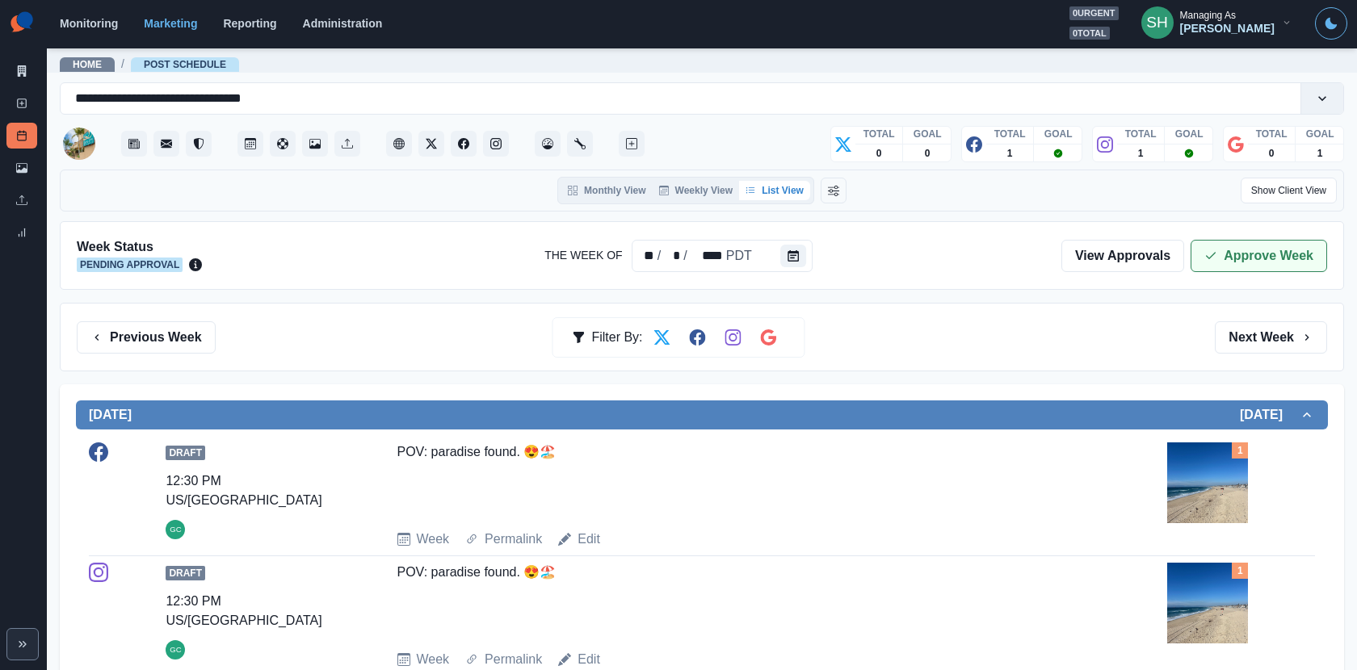
click at [1221, 243] on button "Approve Week" at bounding box center [1259, 256] width 137 height 32
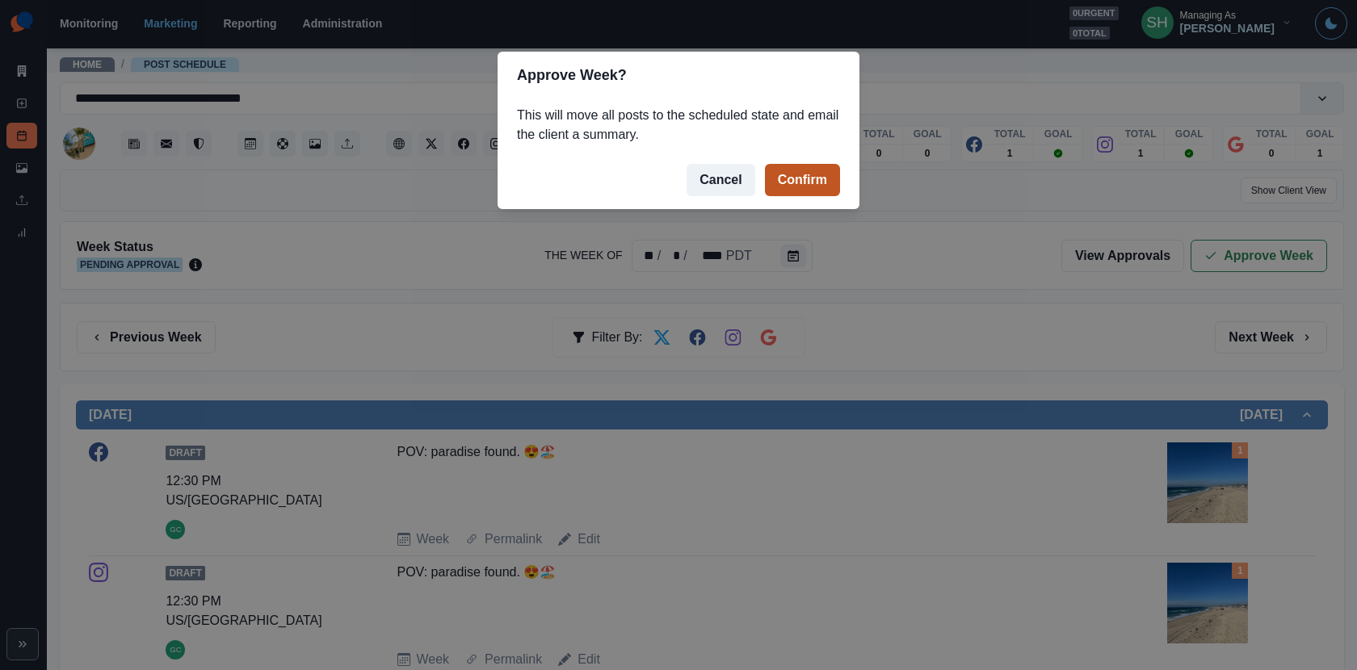
click at [798, 178] on button "Confirm" at bounding box center [802, 180] width 75 height 32
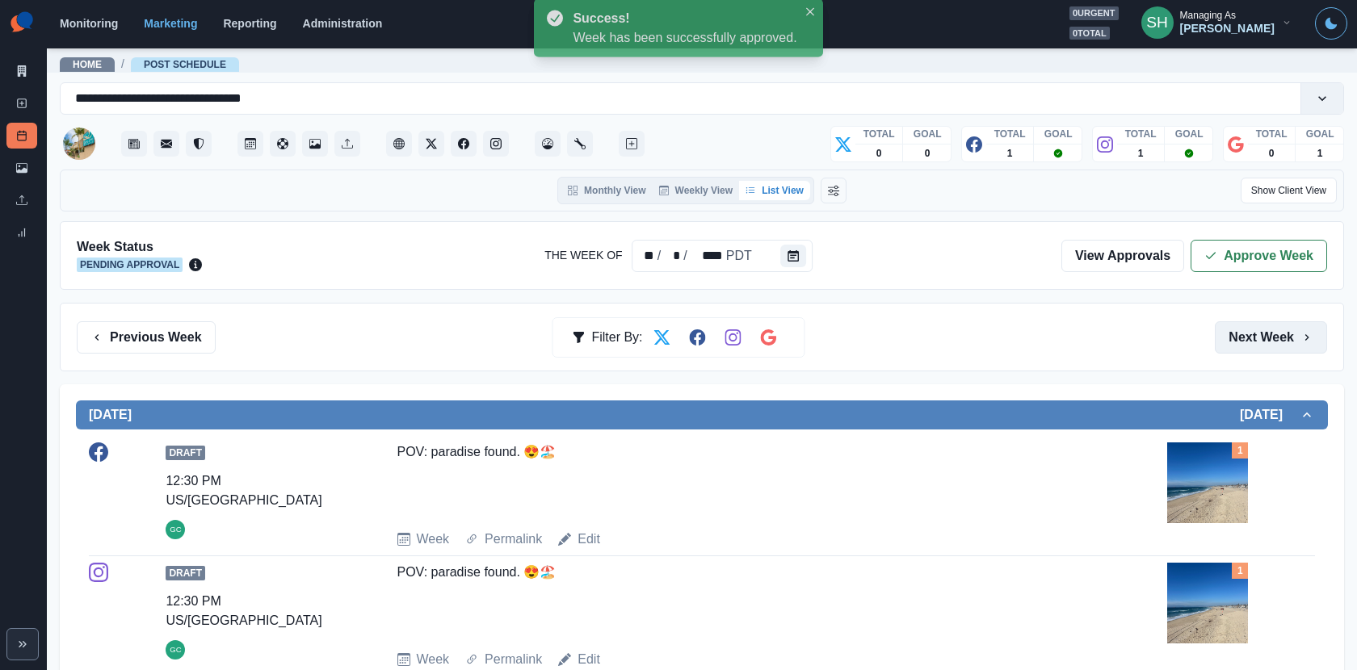
click at [1221, 336] on button "Next Week" at bounding box center [1271, 338] width 112 height 32
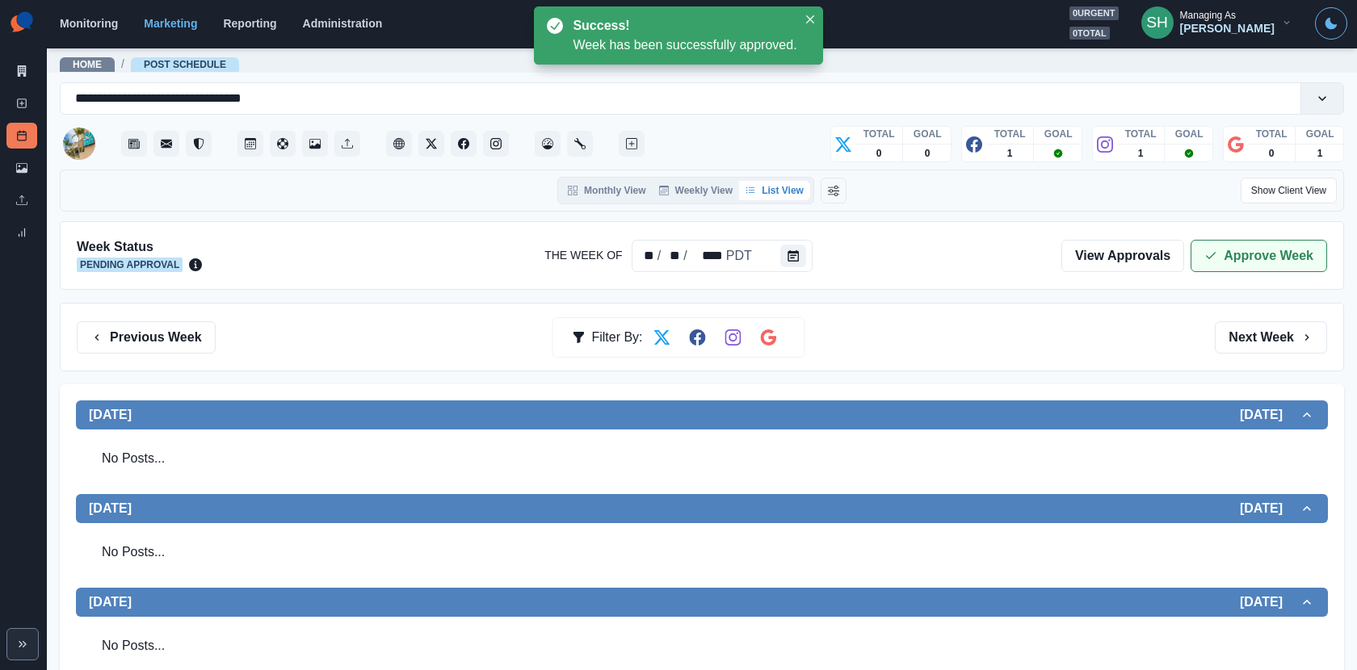
click at [1221, 255] on button "Approve Week" at bounding box center [1259, 256] width 137 height 32
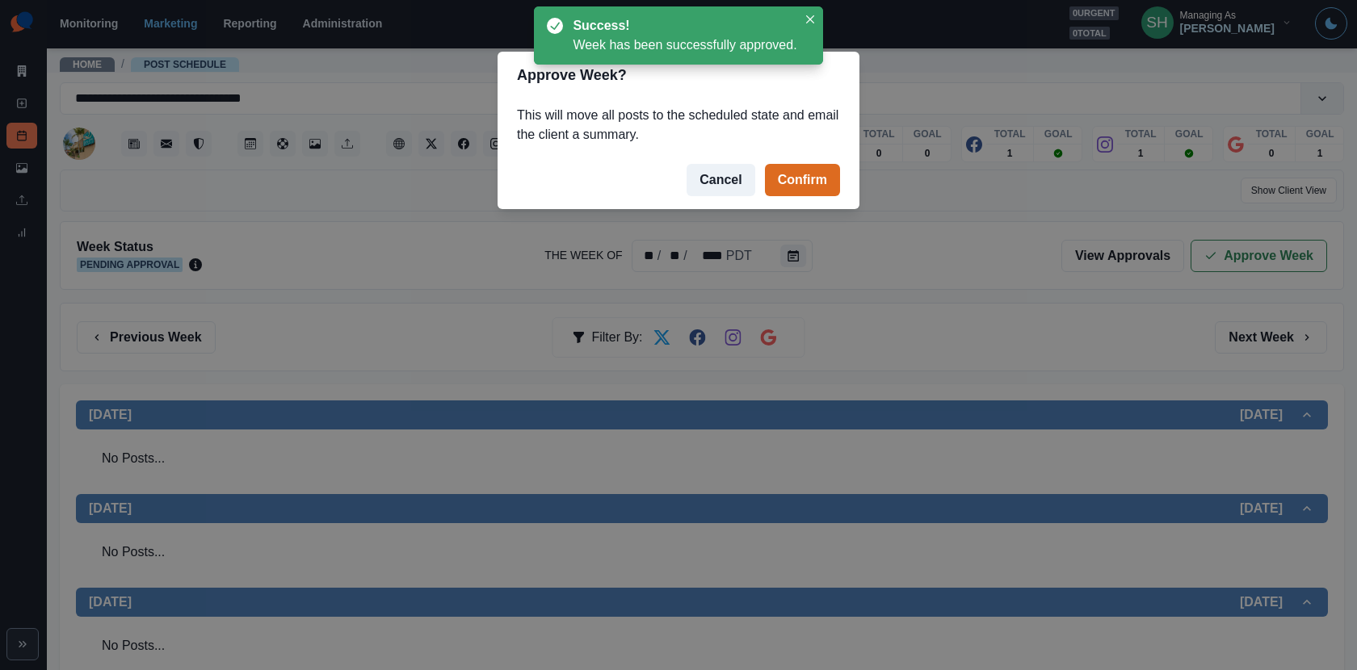
click at [801, 266] on div "Approve Week? This will move all posts to the scheduled state and email the cli…" at bounding box center [678, 335] width 1357 height 670
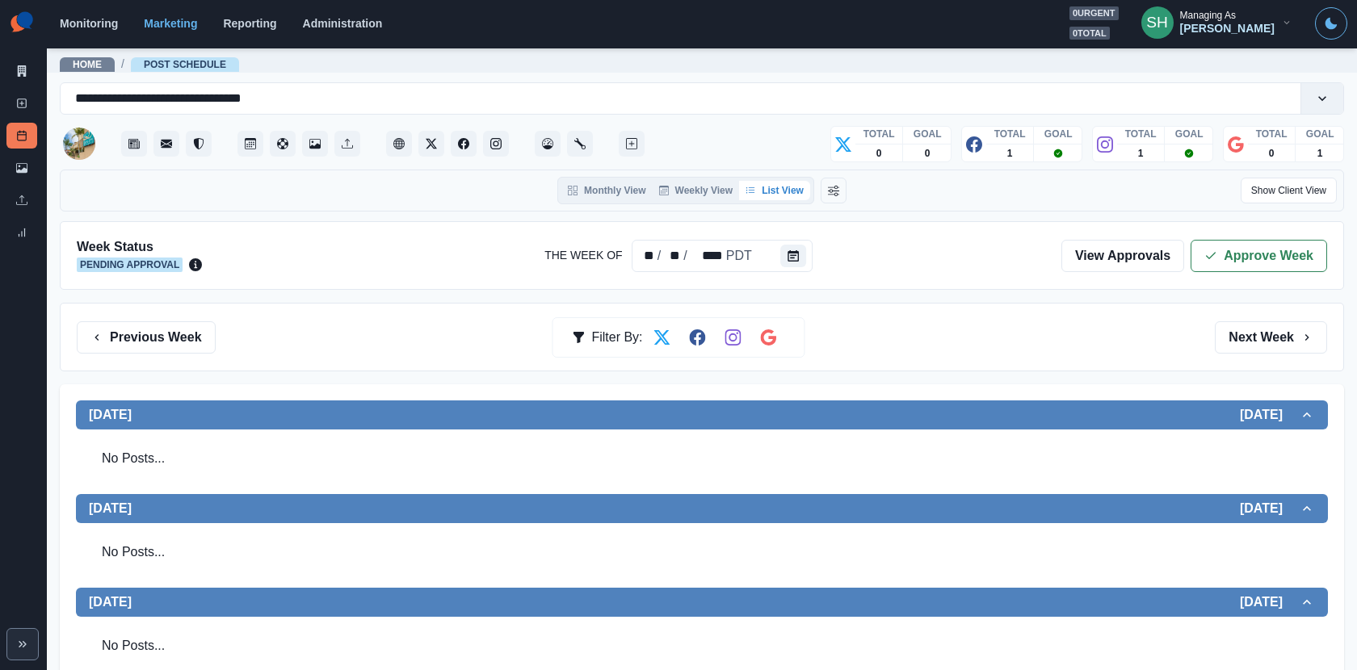
click at [1221, 288] on div "Week Status Pending Approval The Week Of ** / ** / **** PDT View Approvals Appr…" at bounding box center [702, 255] width 1284 height 69
click at [1217, 251] on icon "button" at bounding box center [1210, 256] width 13 height 13
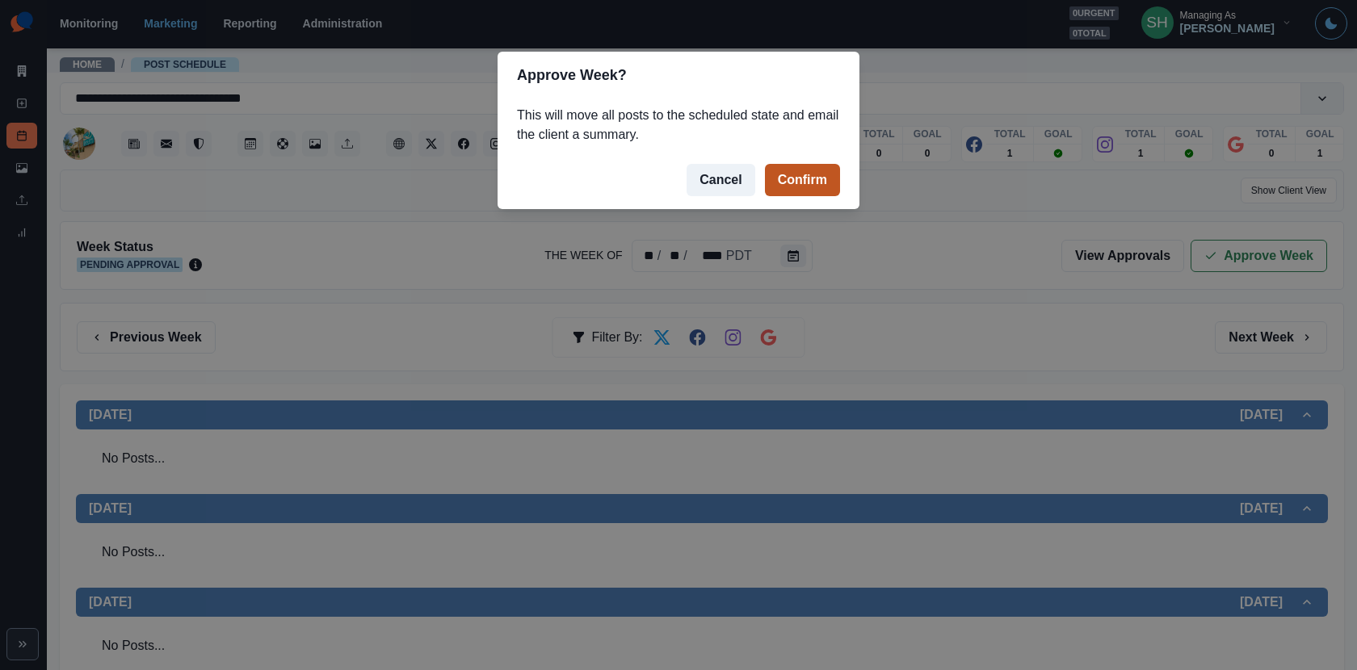
click at [822, 180] on button "Confirm" at bounding box center [802, 180] width 75 height 32
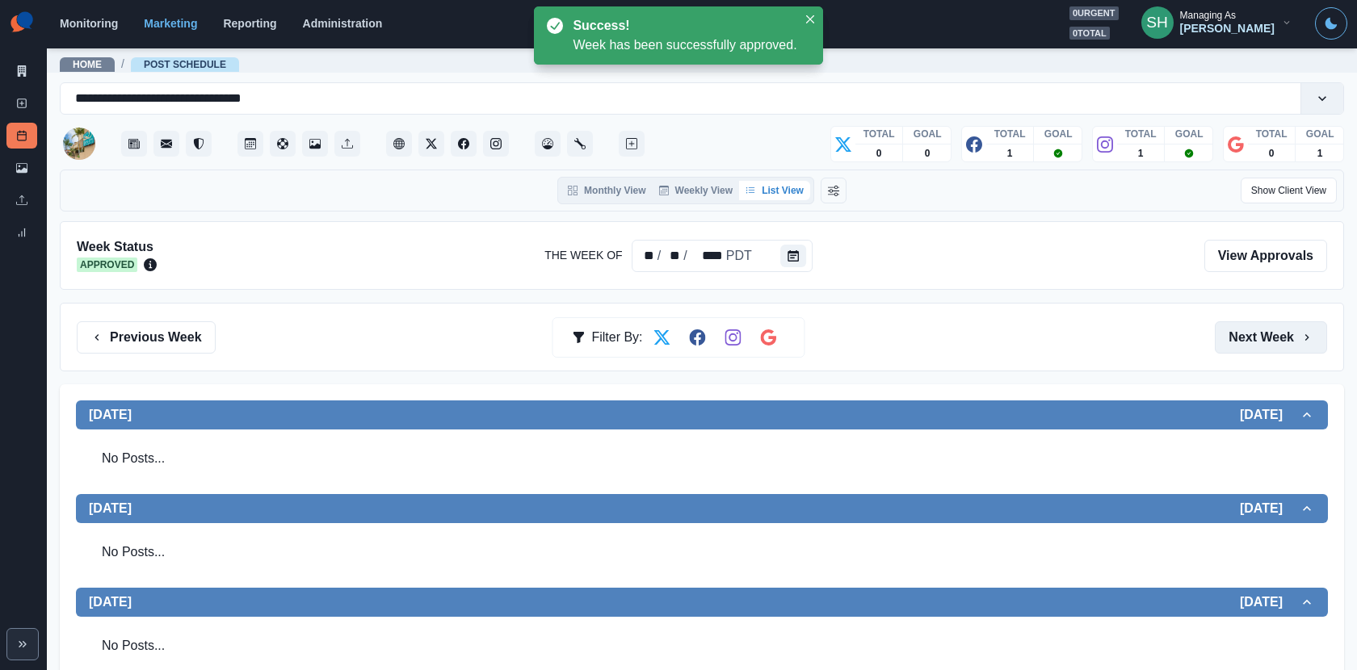
click at [1221, 334] on button "Next Week" at bounding box center [1271, 338] width 112 height 32
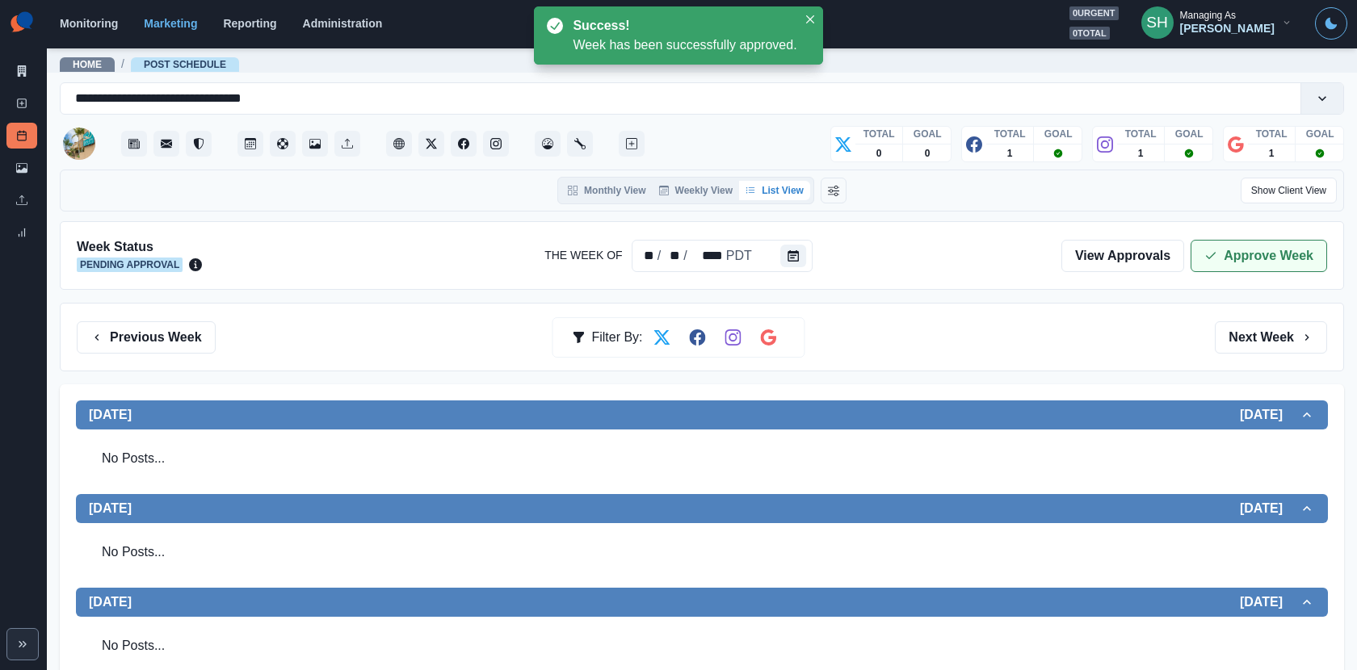
click at [1221, 240] on button "Approve Week" at bounding box center [1259, 256] width 137 height 32
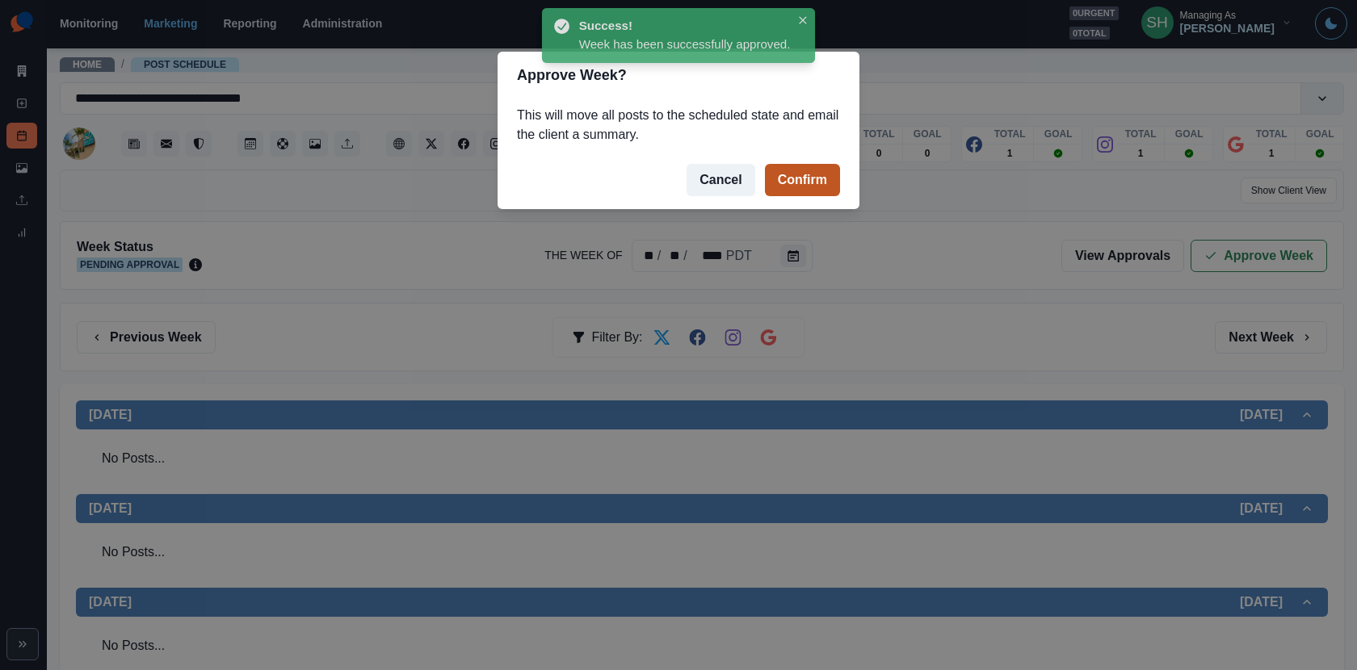
click at [798, 182] on button "Confirm" at bounding box center [802, 180] width 75 height 32
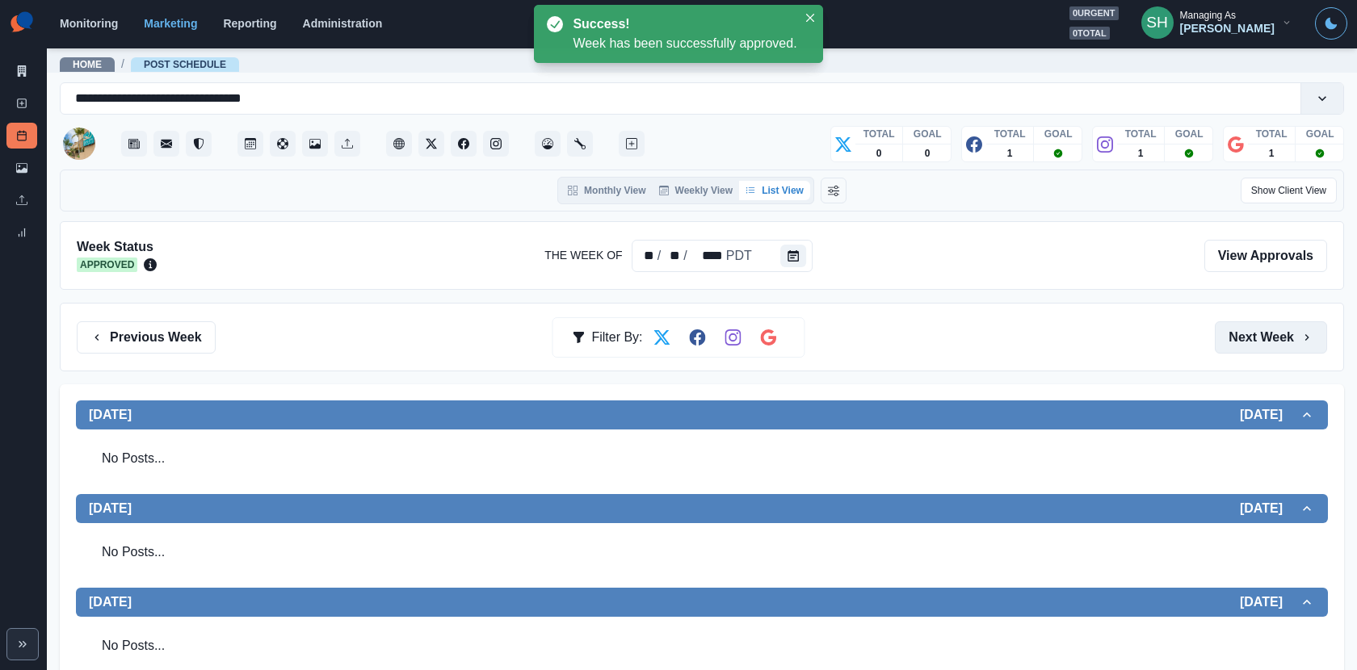
click at [1221, 334] on button "Next Week" at bounding box center [1271, 338] width 112 height 32
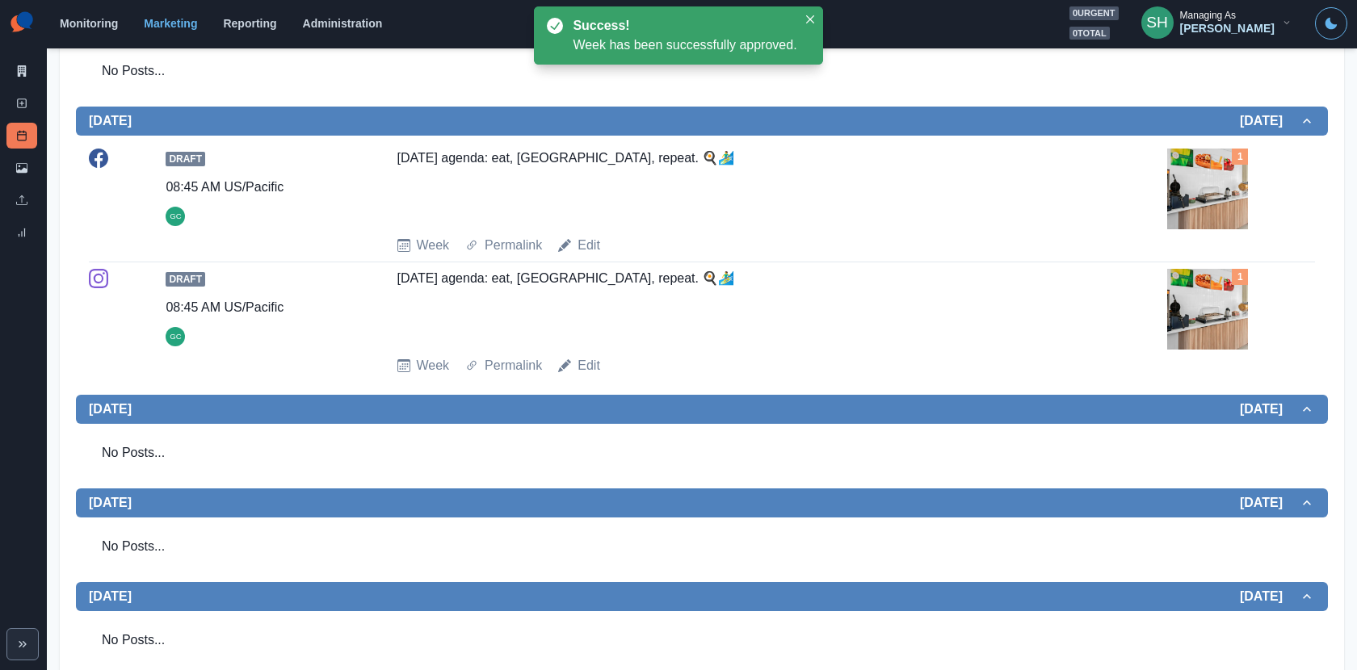
scroll to position [397, 0]
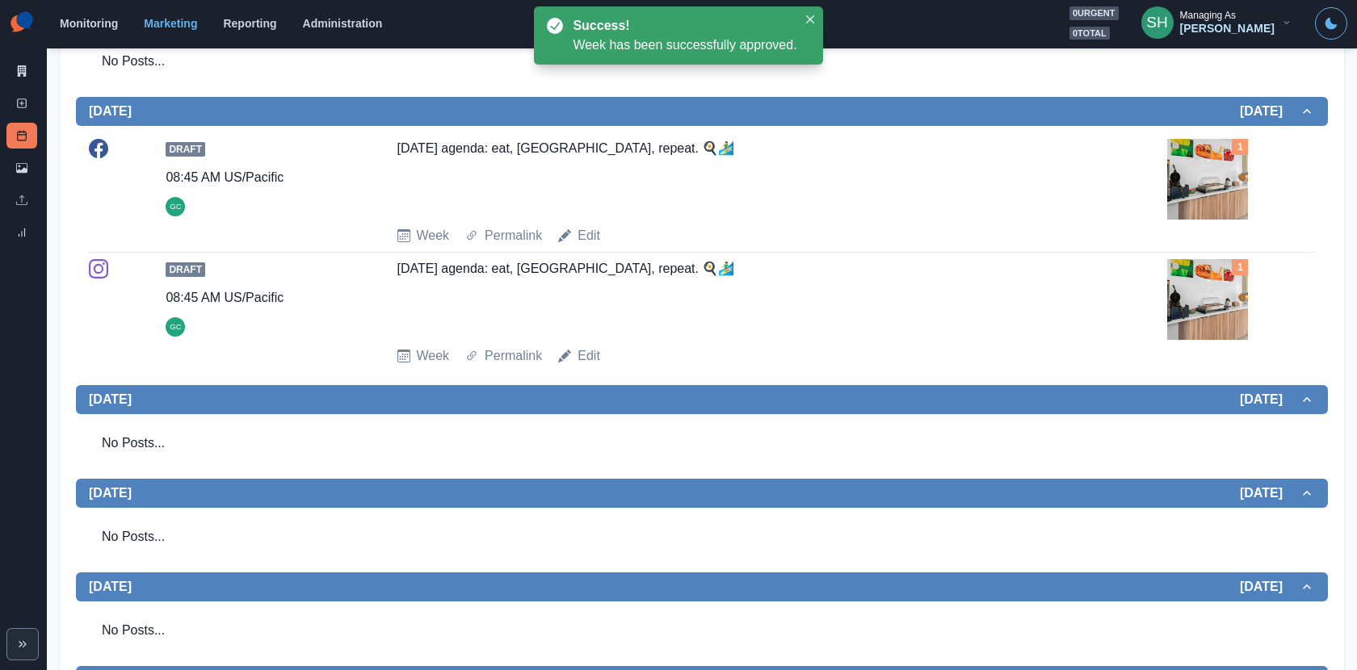
click at [1196, 290] on img at bounding box center [1207, 299] width 81 height 81
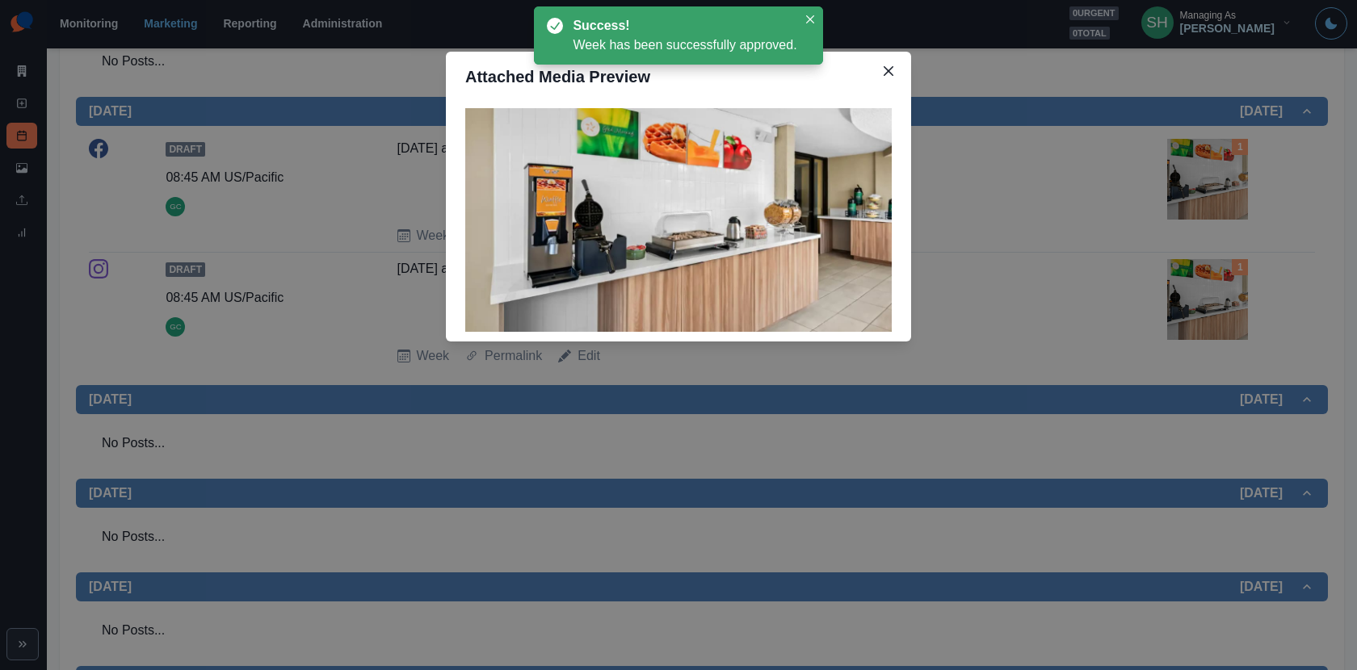
click at [1196, 290] on div "Attached Media Preview" at bounding box center [678, 335] width 1357 height 670
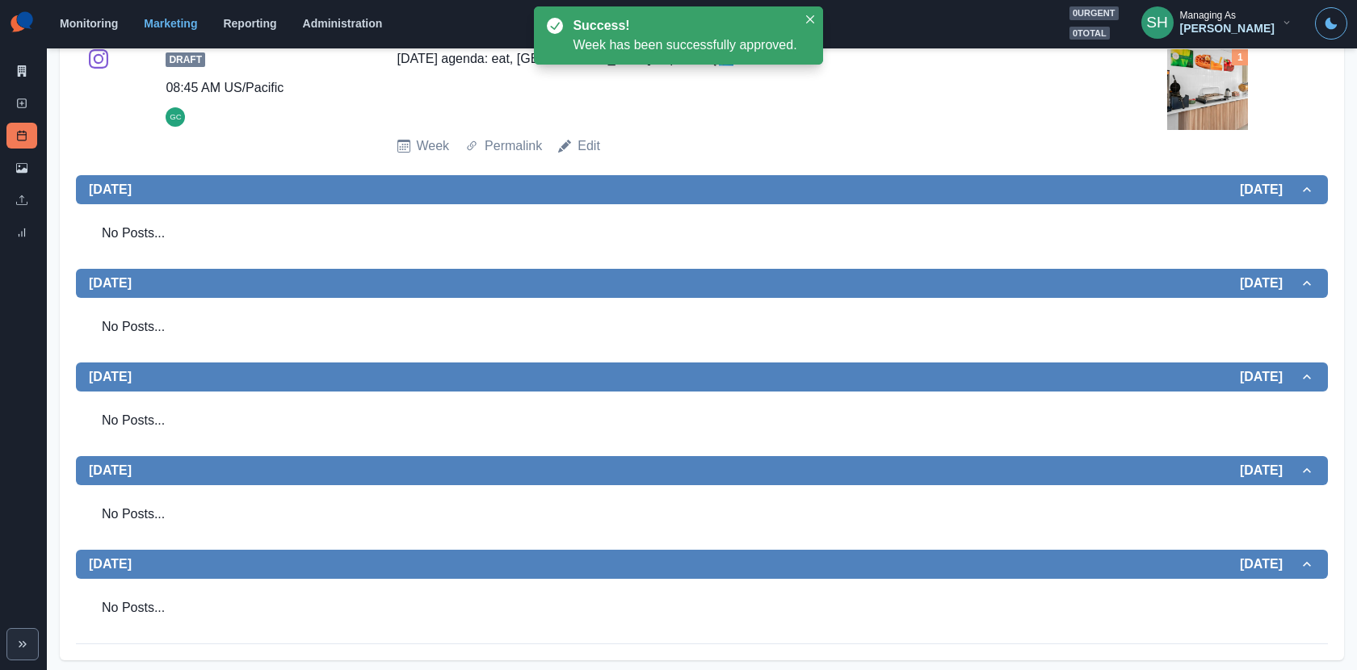
scroll to position [0, 0]
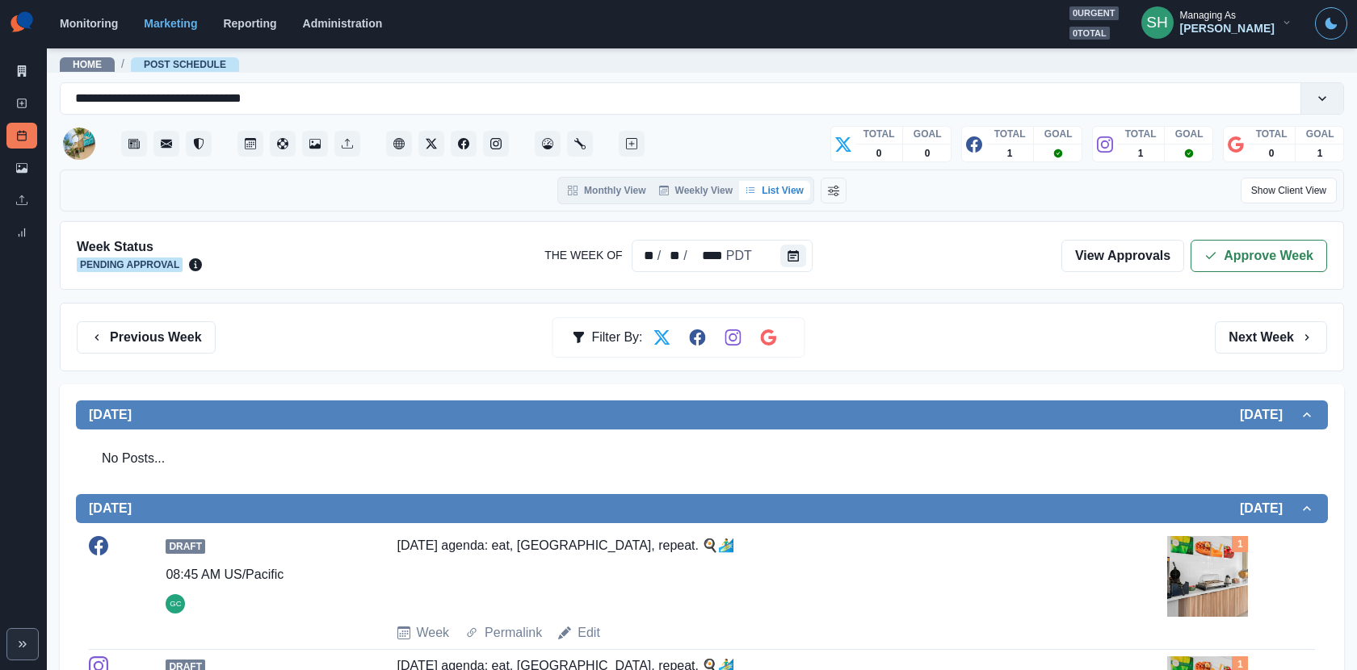
click at [1221, 233] on div "Week Status Pending Approval The Week Of ** / ** / **** PDT View Approvals Appr…" at bounding box center [702, 255] width 1284 height 69
click at [1221, 243] on button "Approve Week" at bounding box center [1259, 256] width 137 height 32
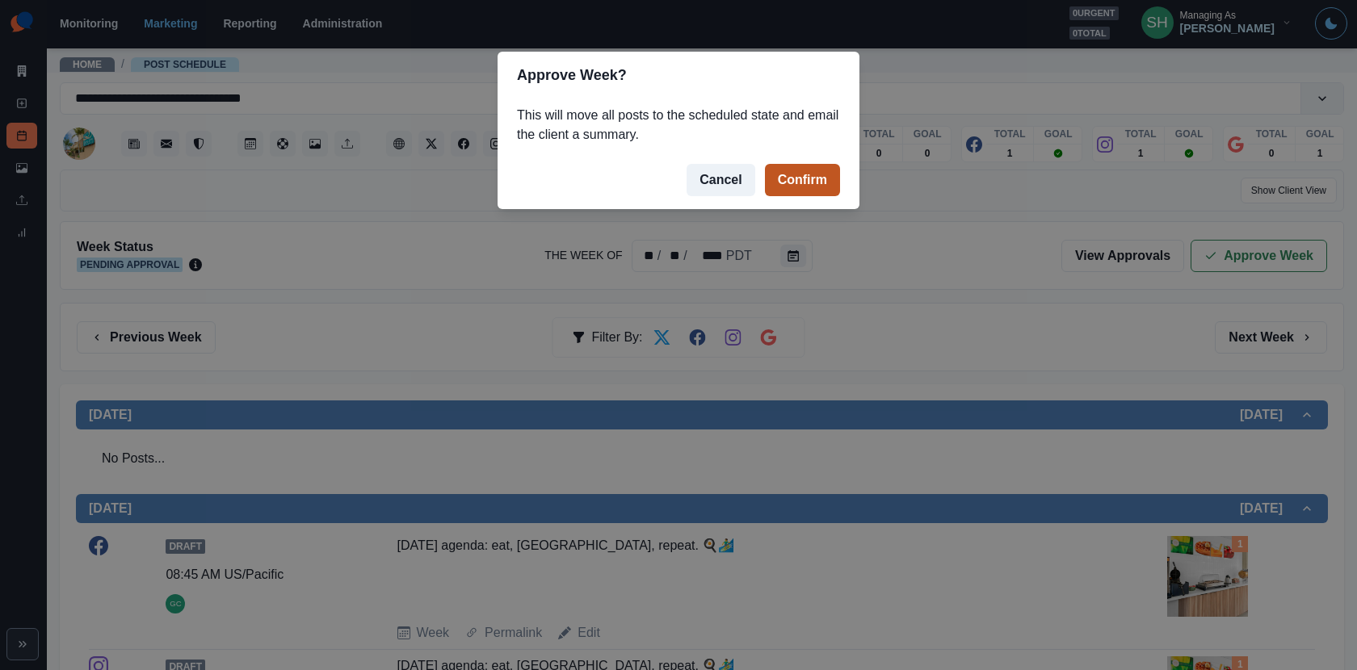
click at [820, 179] on button "Confirm" at bounding box center [802, 180] width 75 height 32
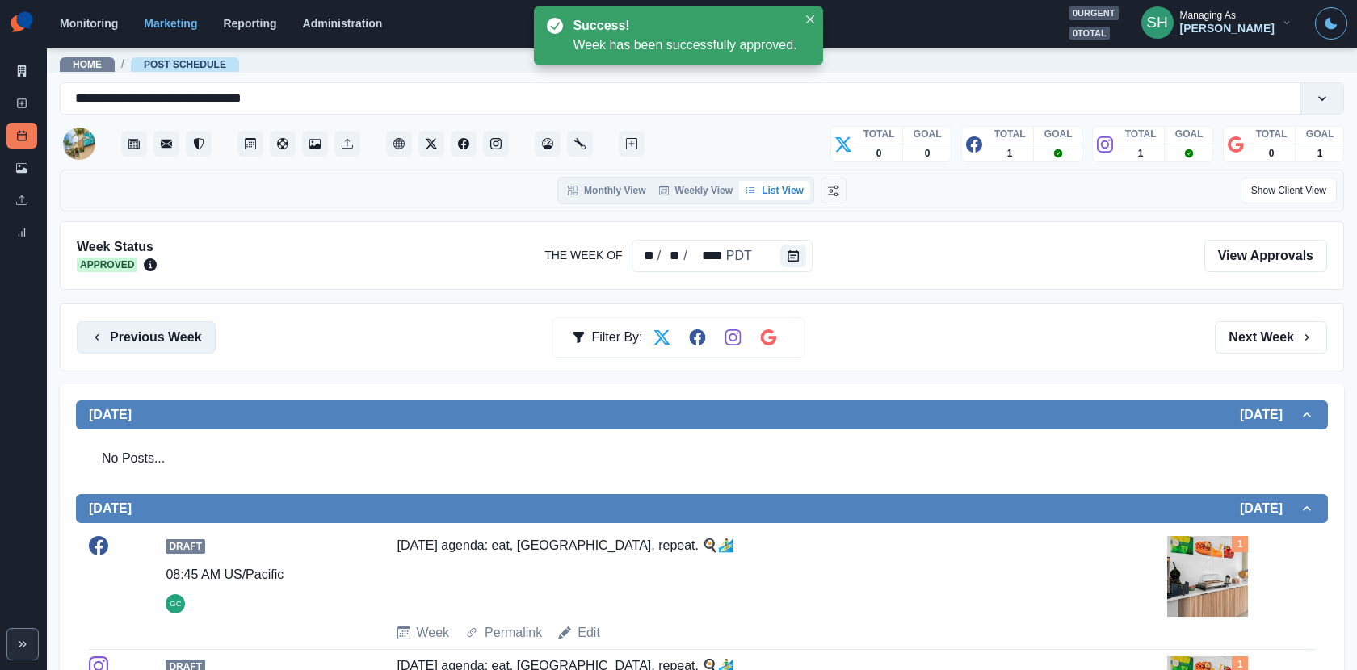
click at [138, 335] on button "Previous Week" at bounding box center [146, 338] width 139 height 32
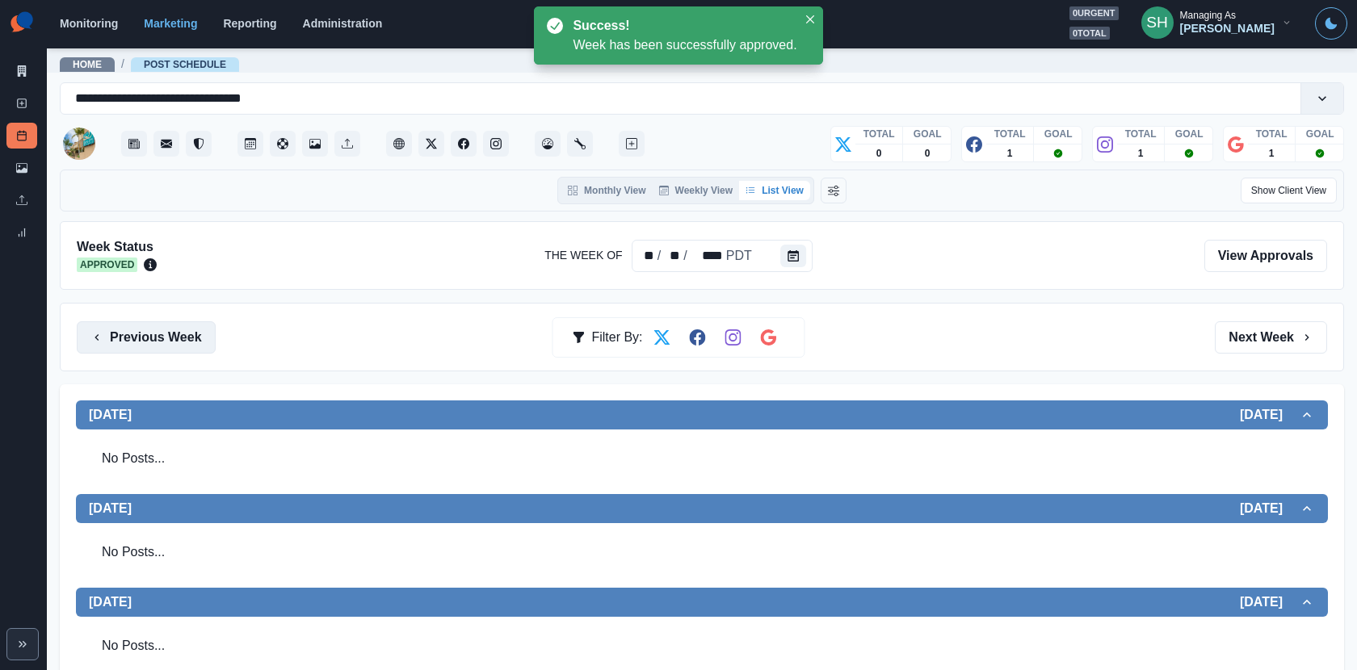
click at [138, 335] on button "Previous Week" at bounding box center [146, 338] width 139 height 32
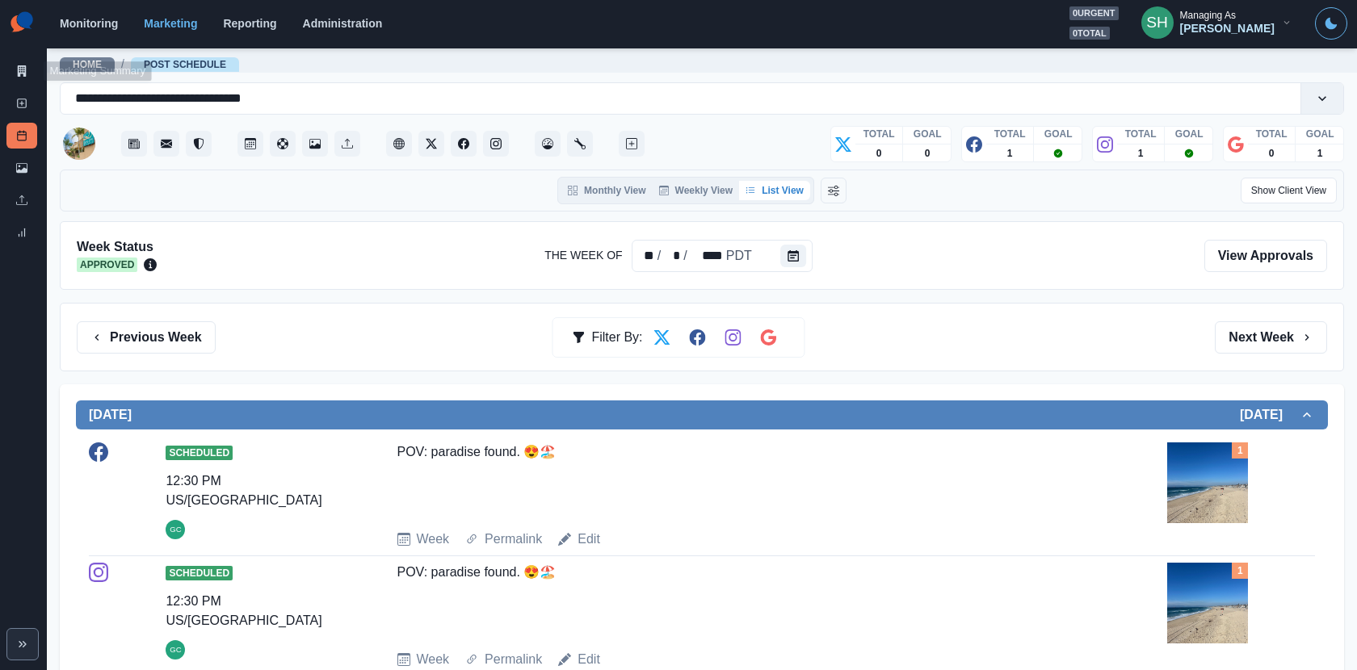
click at [13, 86] on div "Marketing Summary" at bounding box center [21, 74] width 31 height 32
click at [45, 74] on div "Marketing Summary New Post Post Schedule Media Library Uploads Review Summary" at bounding box center [23, 126] width 47 height 252
click at [28, 74] on link "Marketing Summary" at bounding box center [21, 71] width 31 height 26
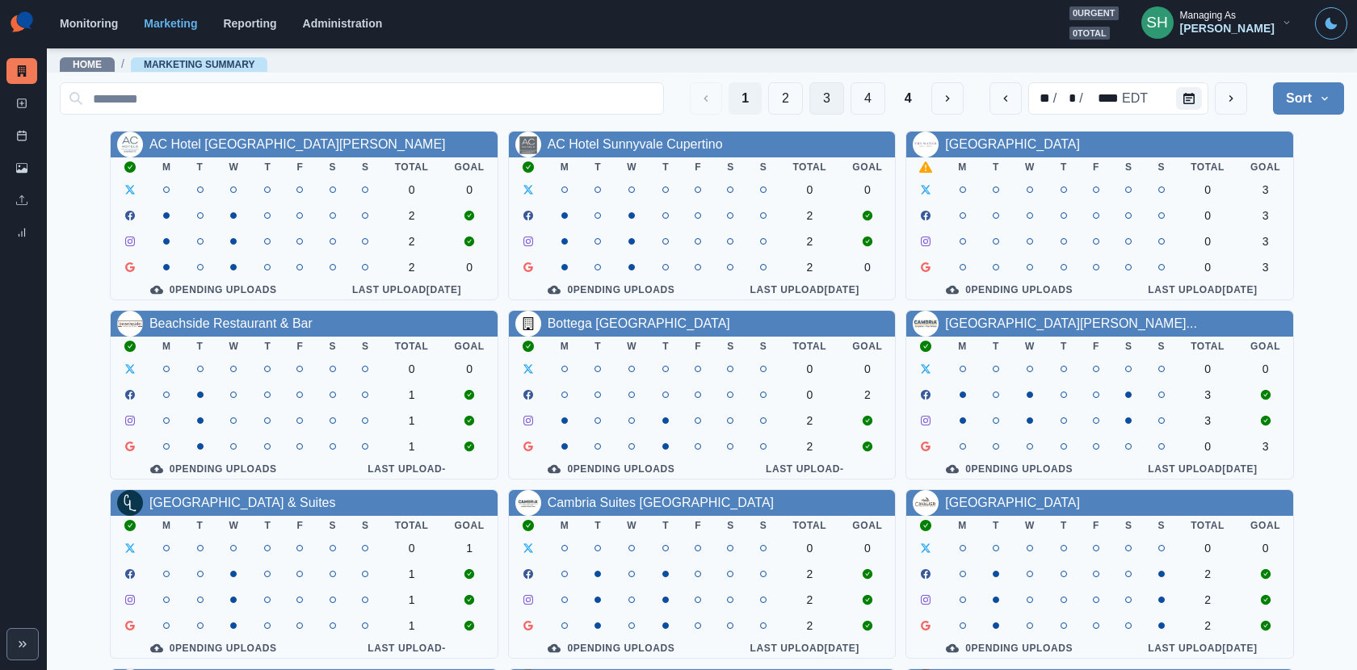
click at [827, 97] on button "3" at bounding box center [826, 98] width 35 height 32
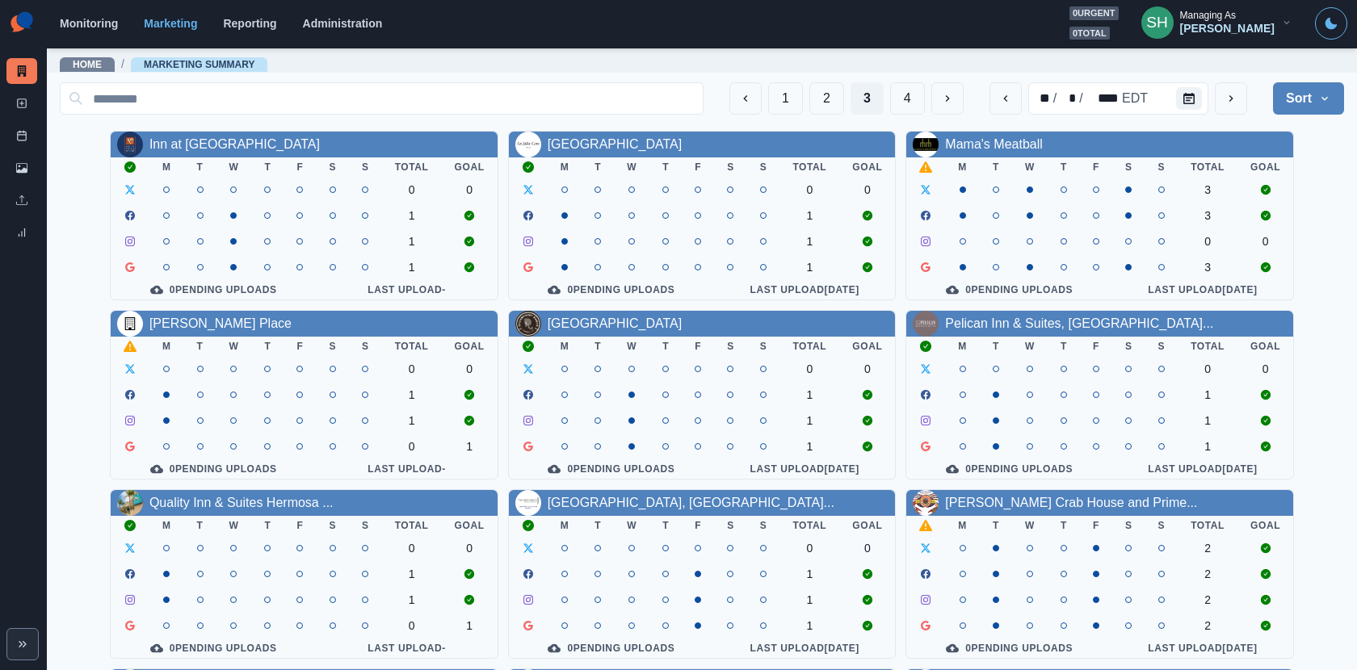
scroll to position [187, 0]
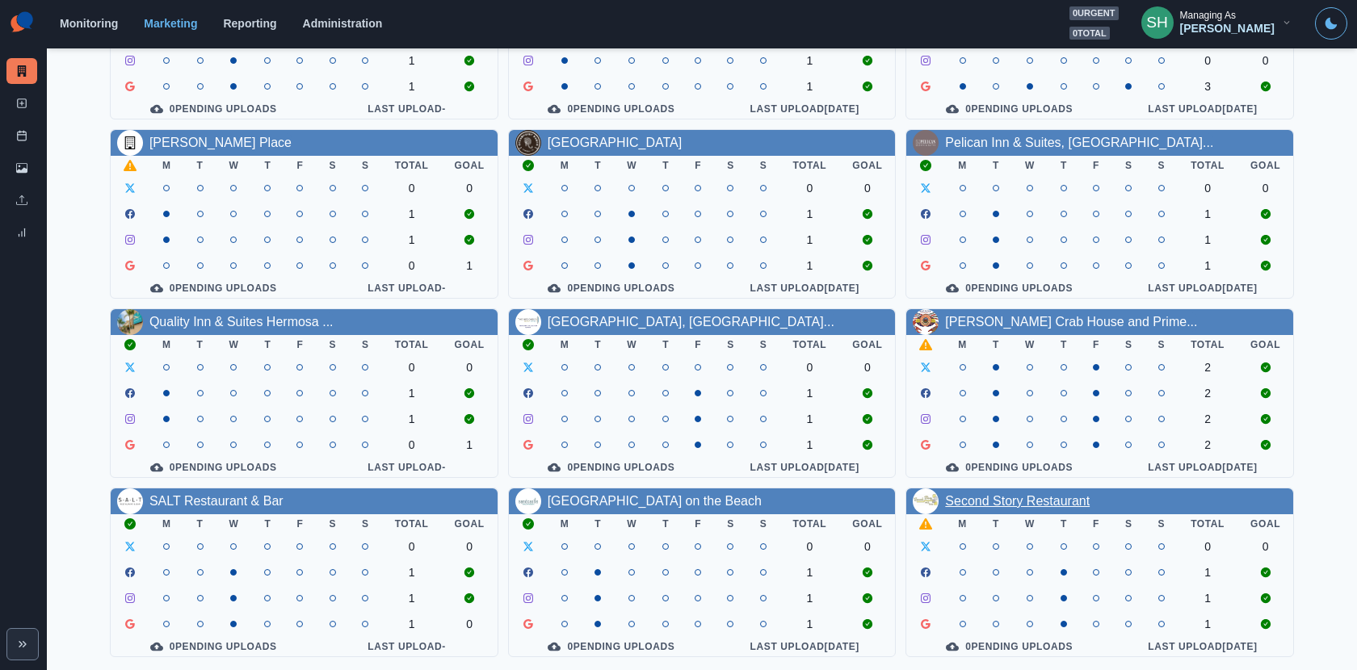
click at [977, 494] on link "Second Story Restaurant" at bounding box center [1017, 501] width 145 height 14
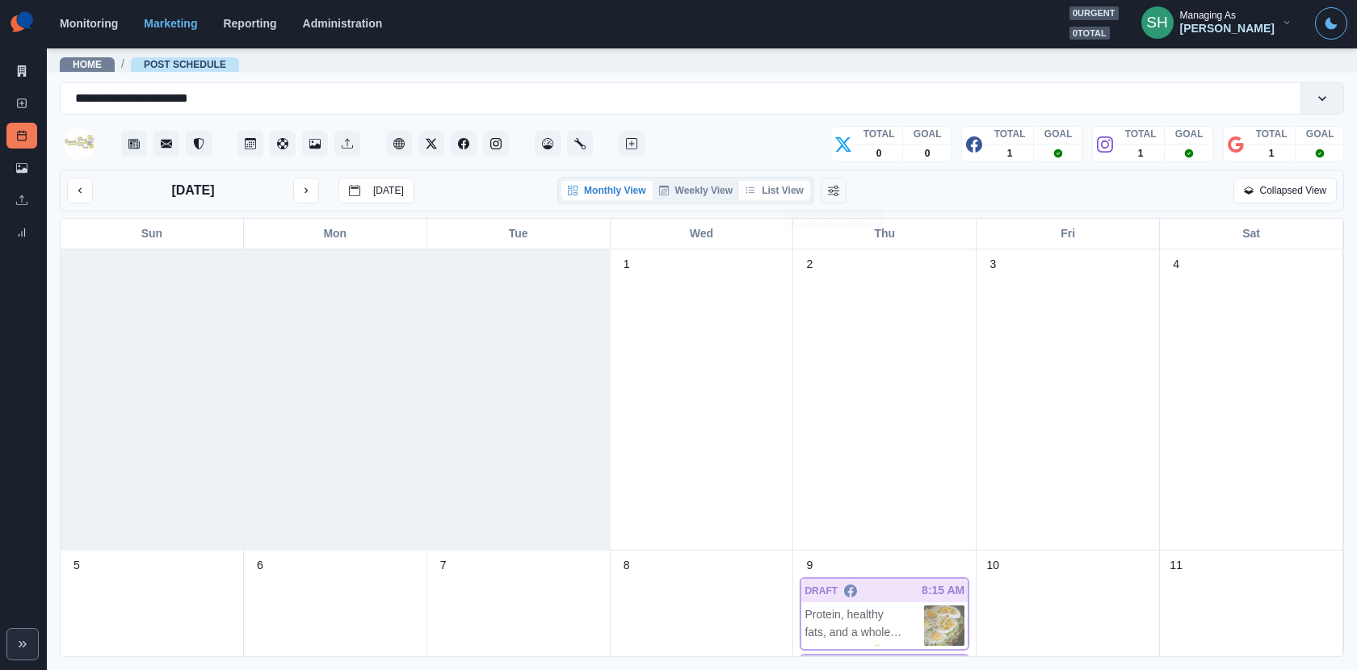
click at [788, 185] on button "List View" at bounding box center [774, 190] width 71 height 19
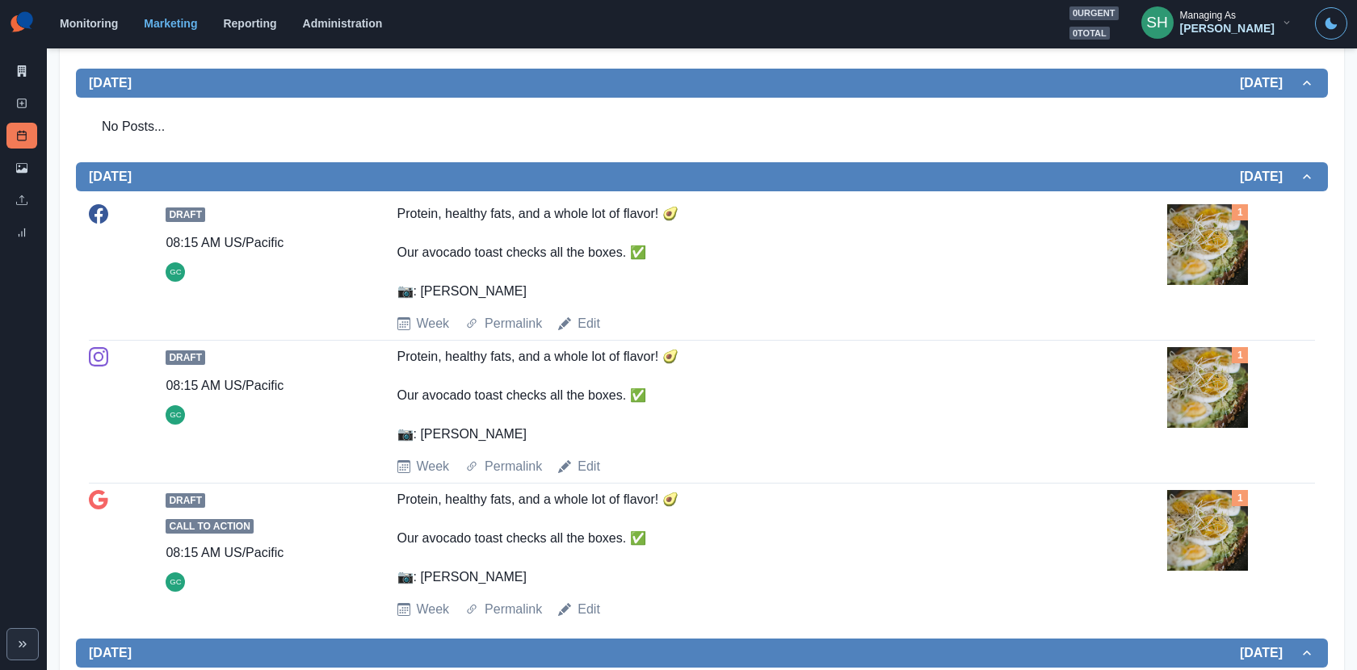
scroll to position [542, 0]
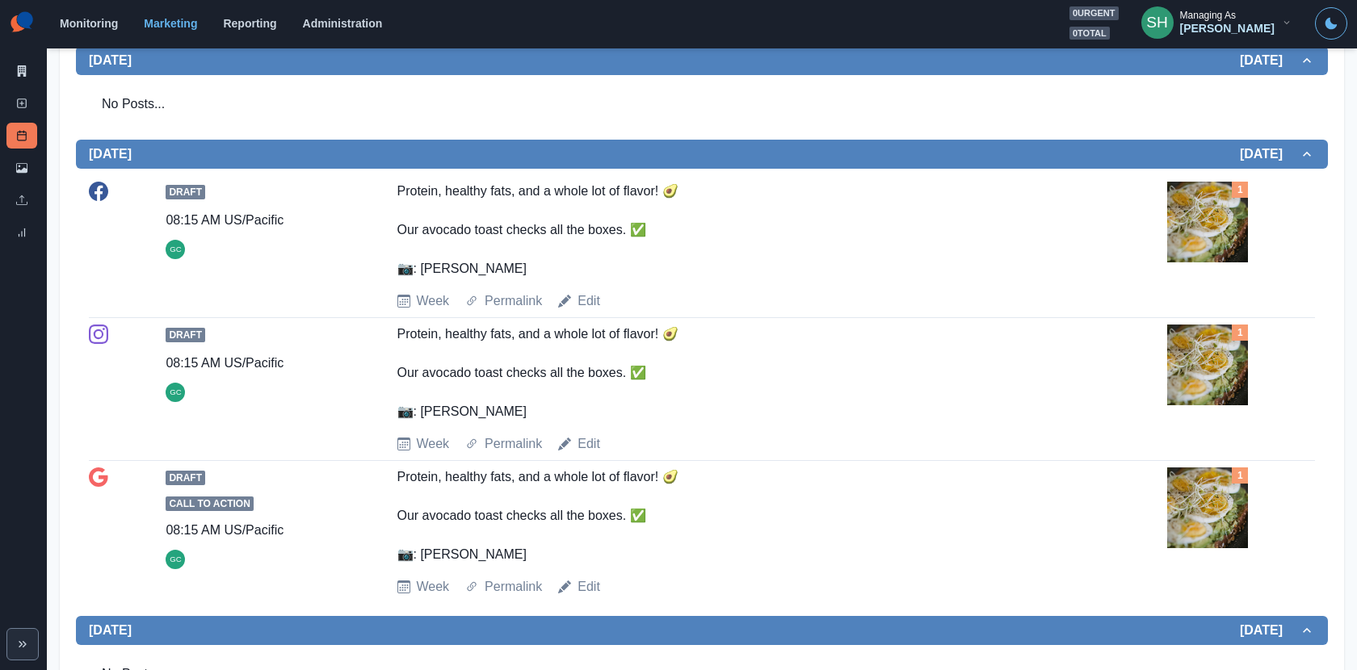
click at [1204, 238] on img at bounding box center [1207, 222] width 81 height 81
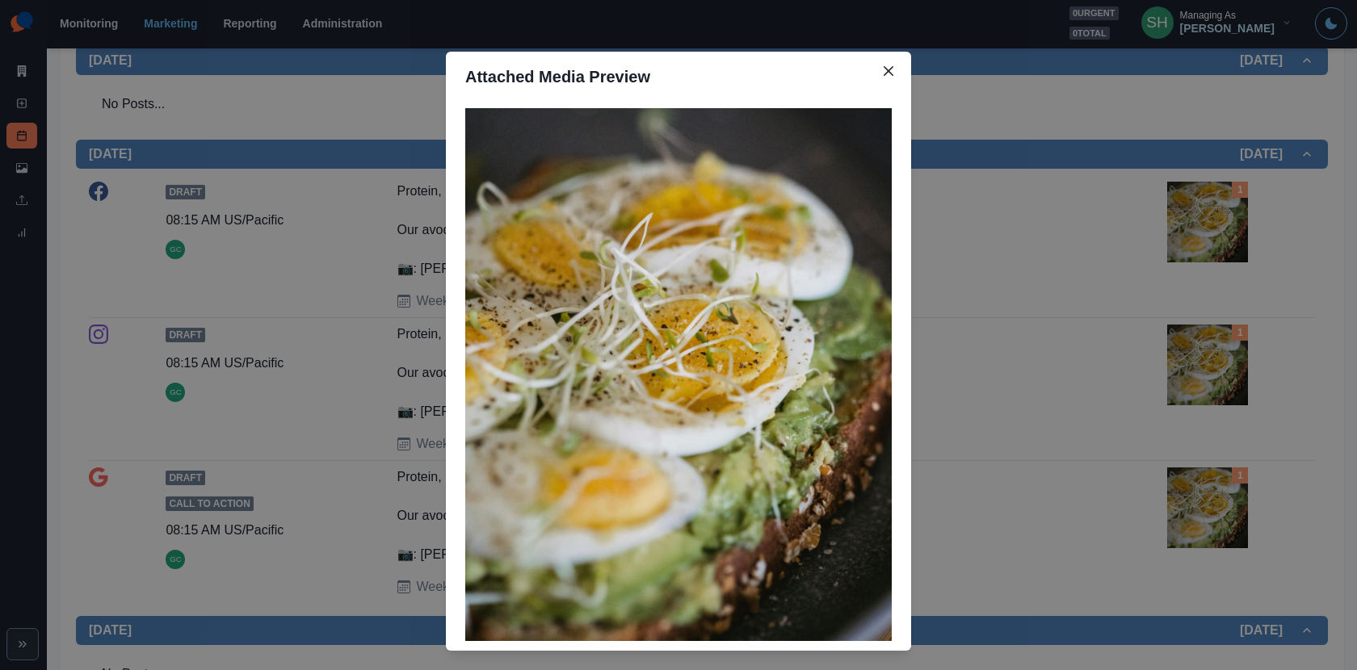
click at [1204, 238] on div "Attached Media Preview" at bounding box center [678, 335] width 1357 height 670
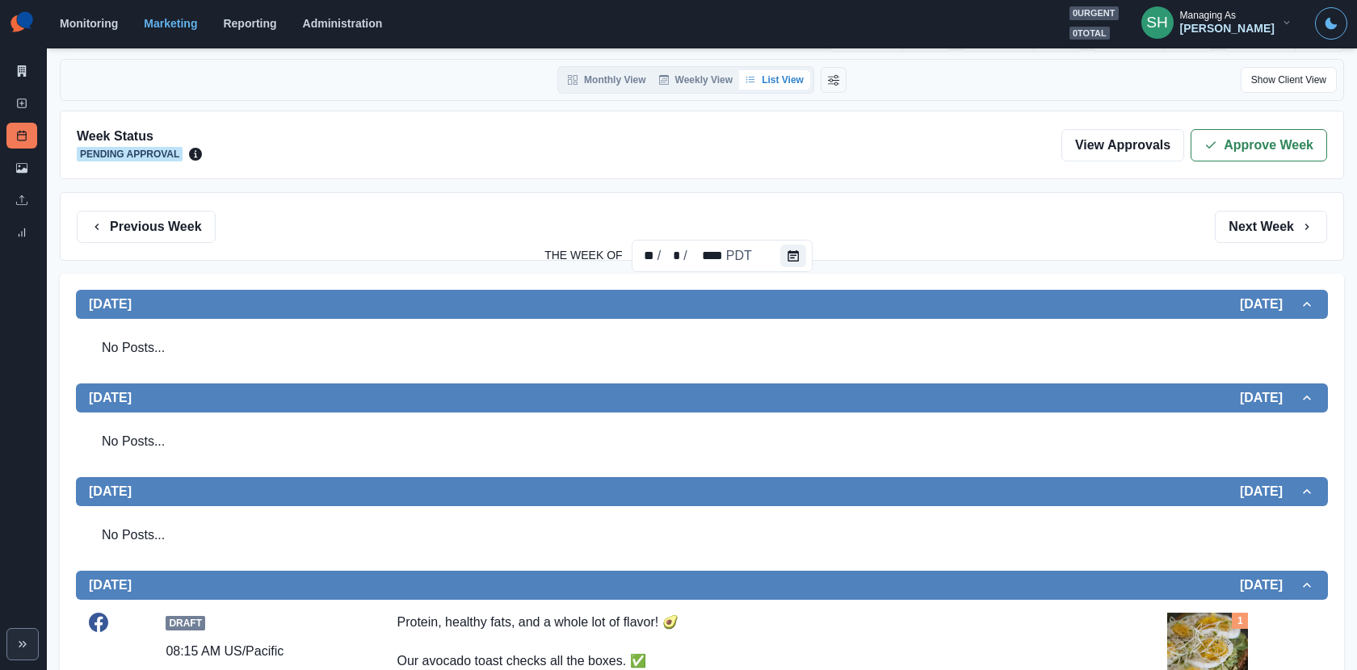
scroll to position [0, 0]
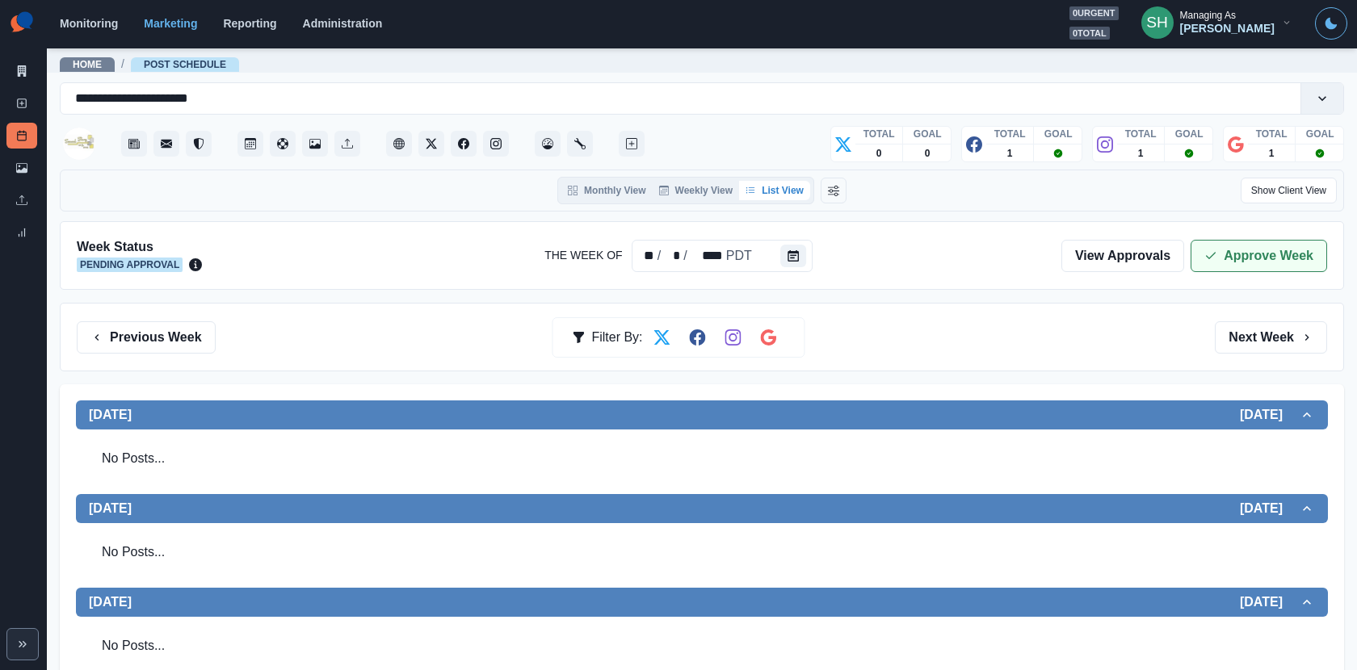
click at [1208, 246] on button "Approve Week" at bounding box center [1259, 256] width 137 height 32
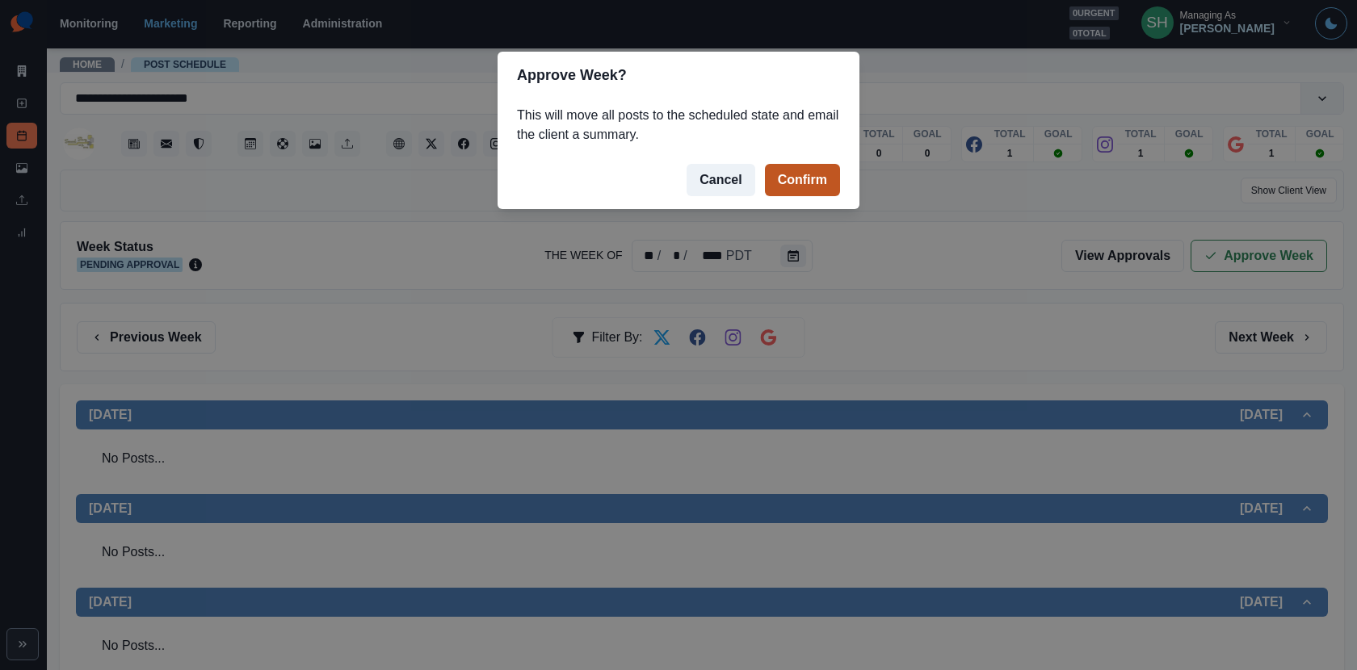
click at [782, 197] on footer "Cancel Confirm" at bounding box center [679, 180] width 362 height 58
click at [782, 178] on button "Confirm" at bounding box center [802, 180] width 75 height 32
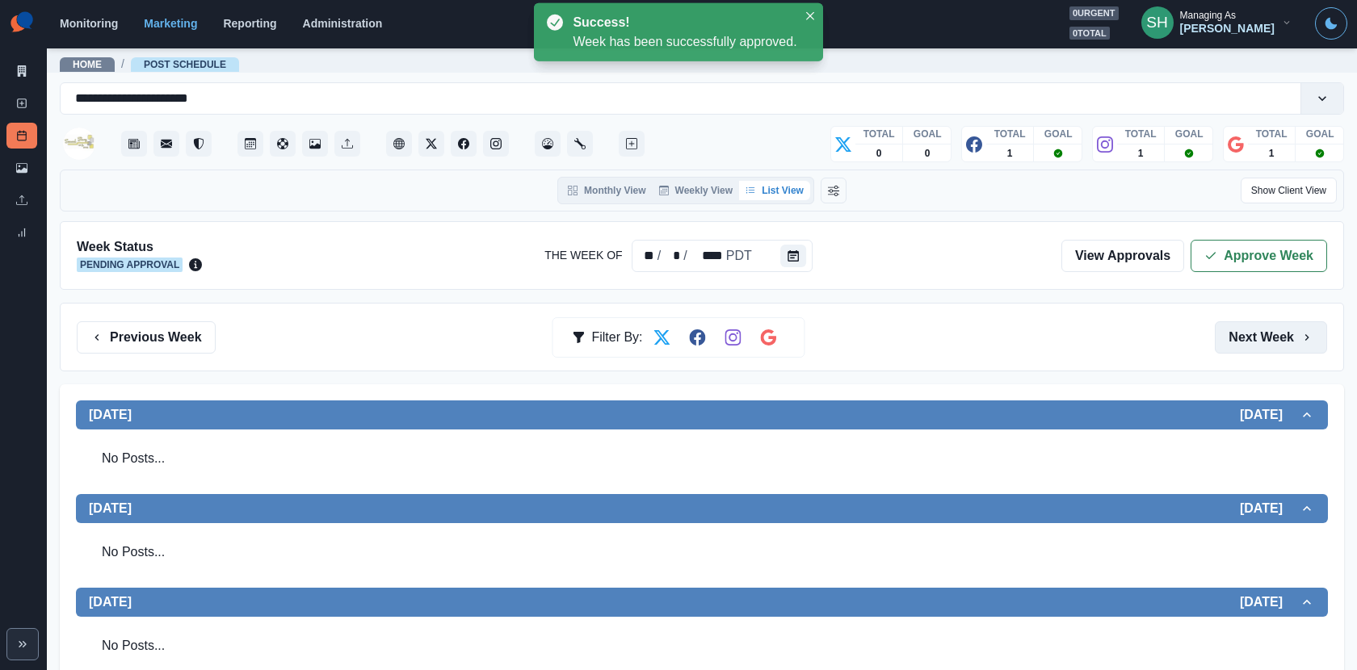
click at [1221, 339] on button "Next Week" at bounding box center [1271, 338] width 112 height 32
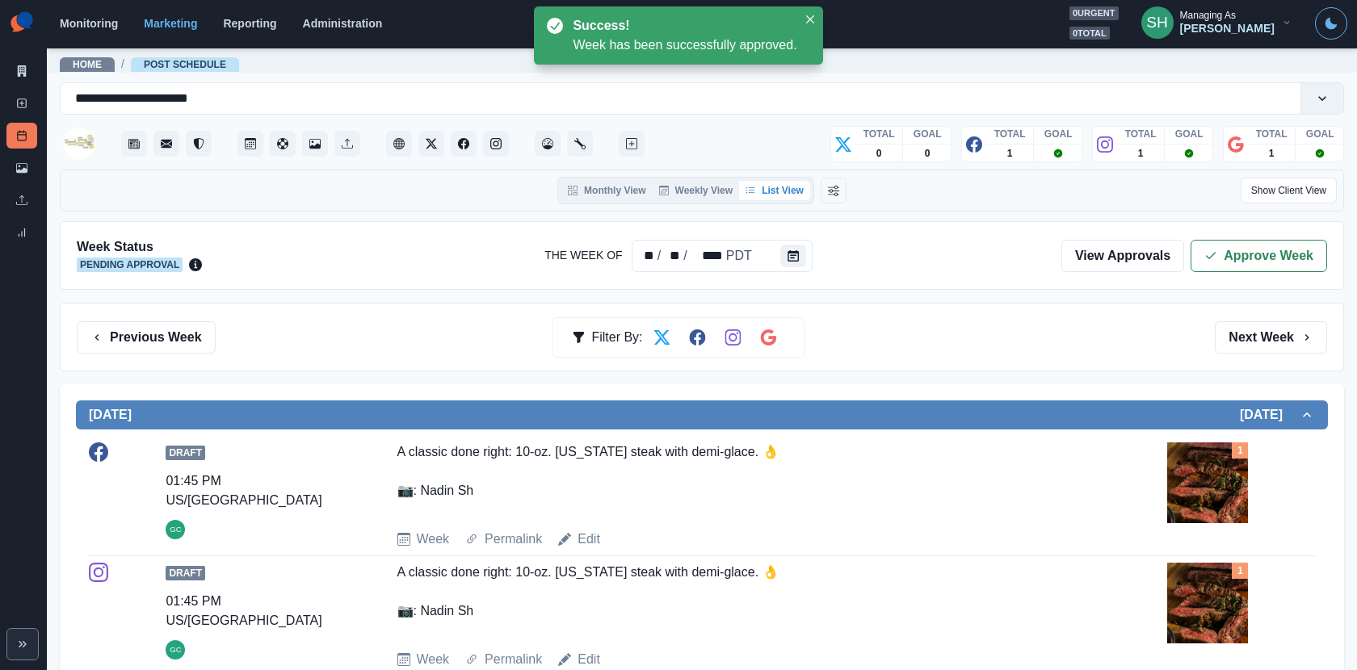
click at [1221, 263] on button "Approve Week" at bounding box center [1259, 256] width 137 height 32
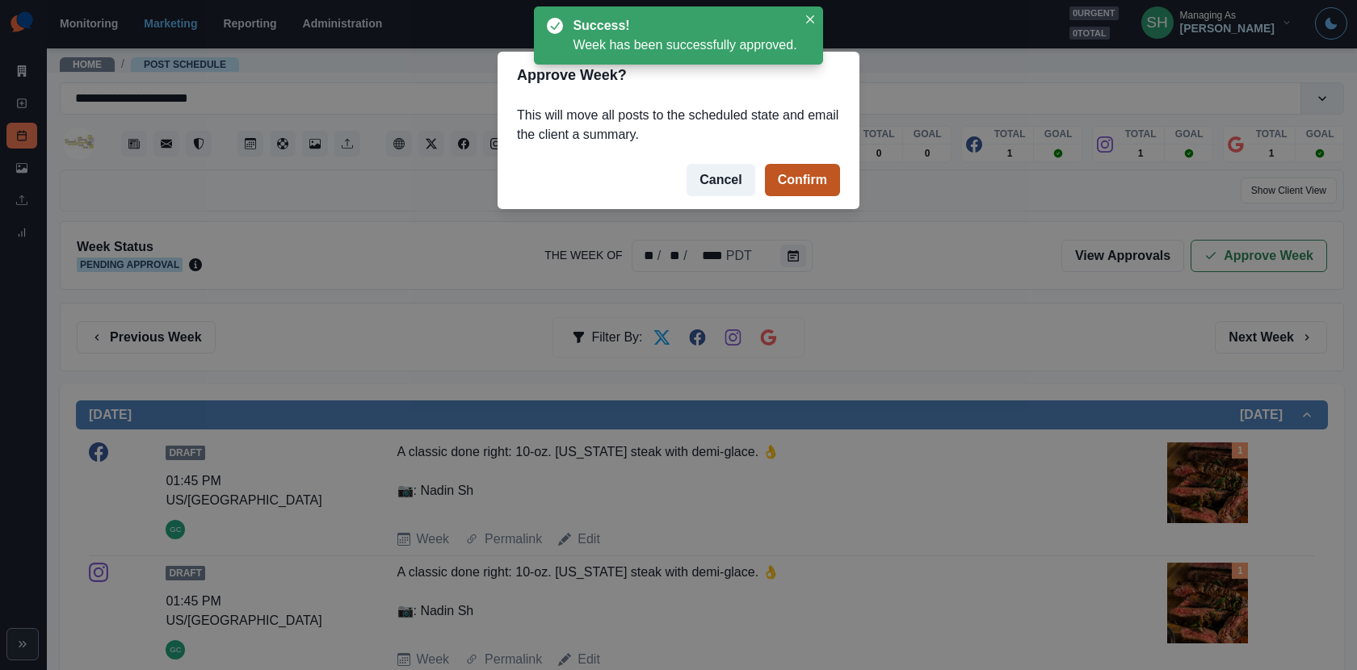
click at [801, 185] on button "Confirm" at bounding box center [802, 180] width 75 height 32
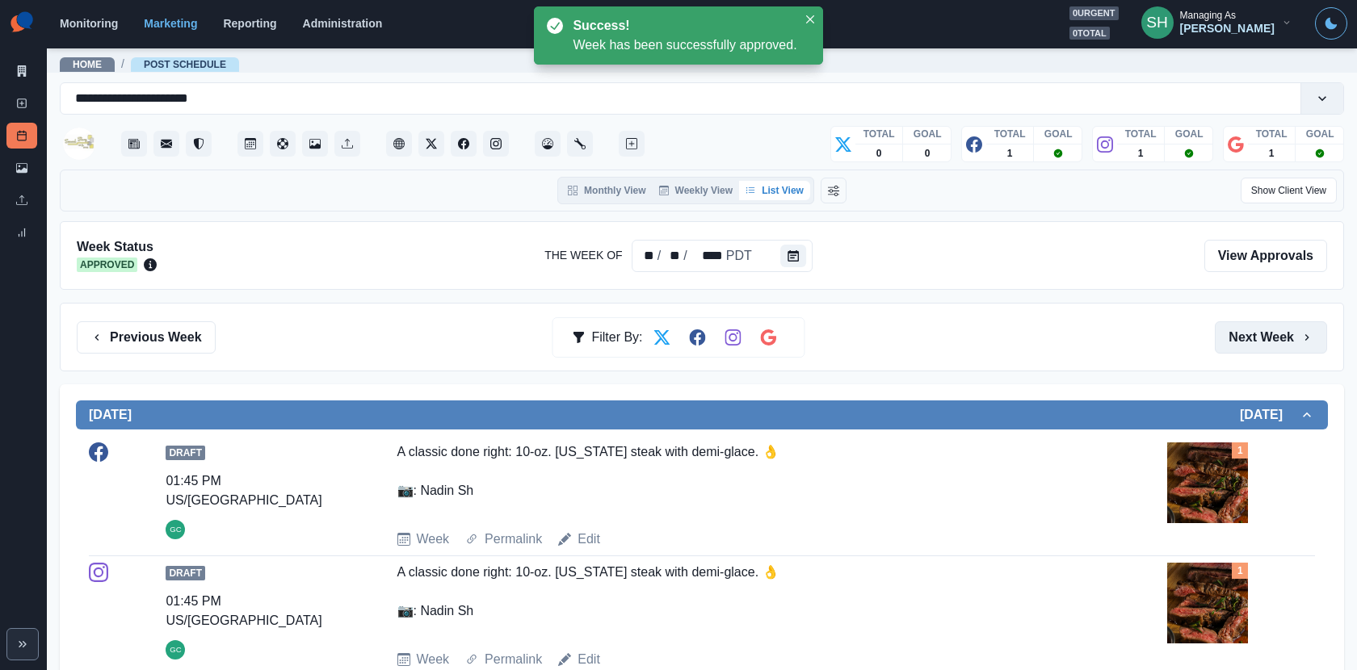
click at [1221, 341] on button "Next Week" at bounding box center [1271, 338] width 112 height 32
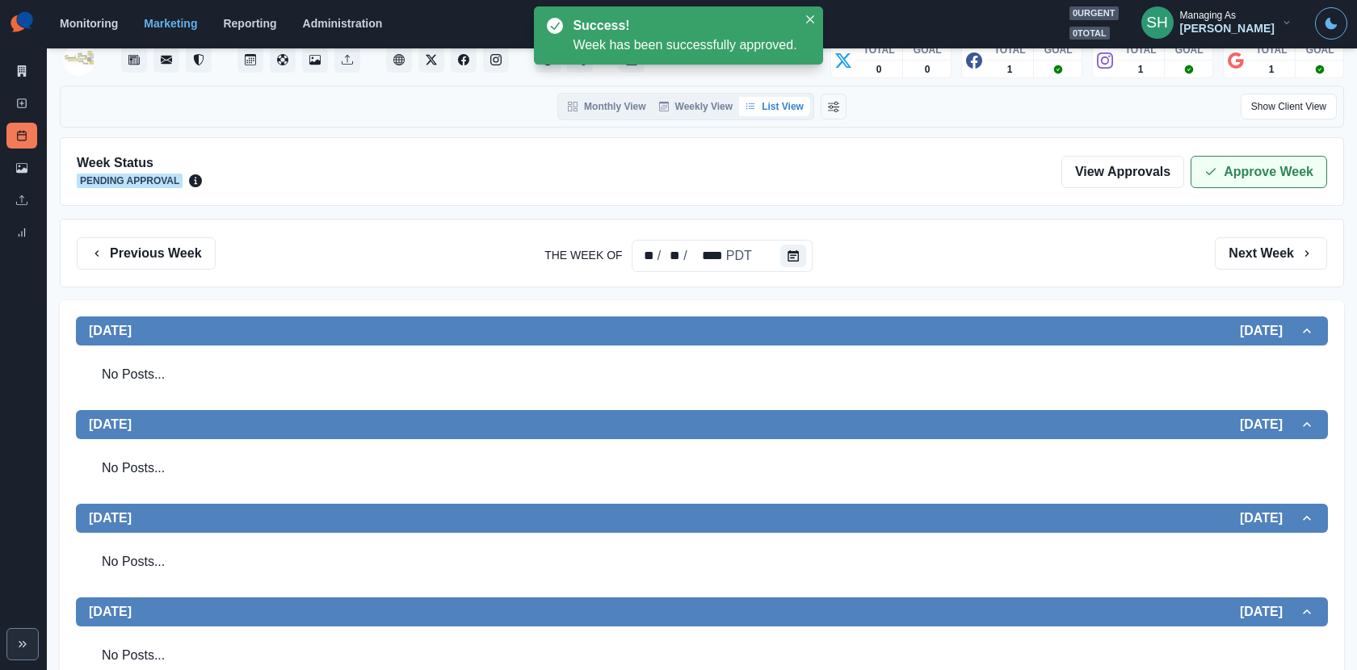
scroll to position [9, 0]
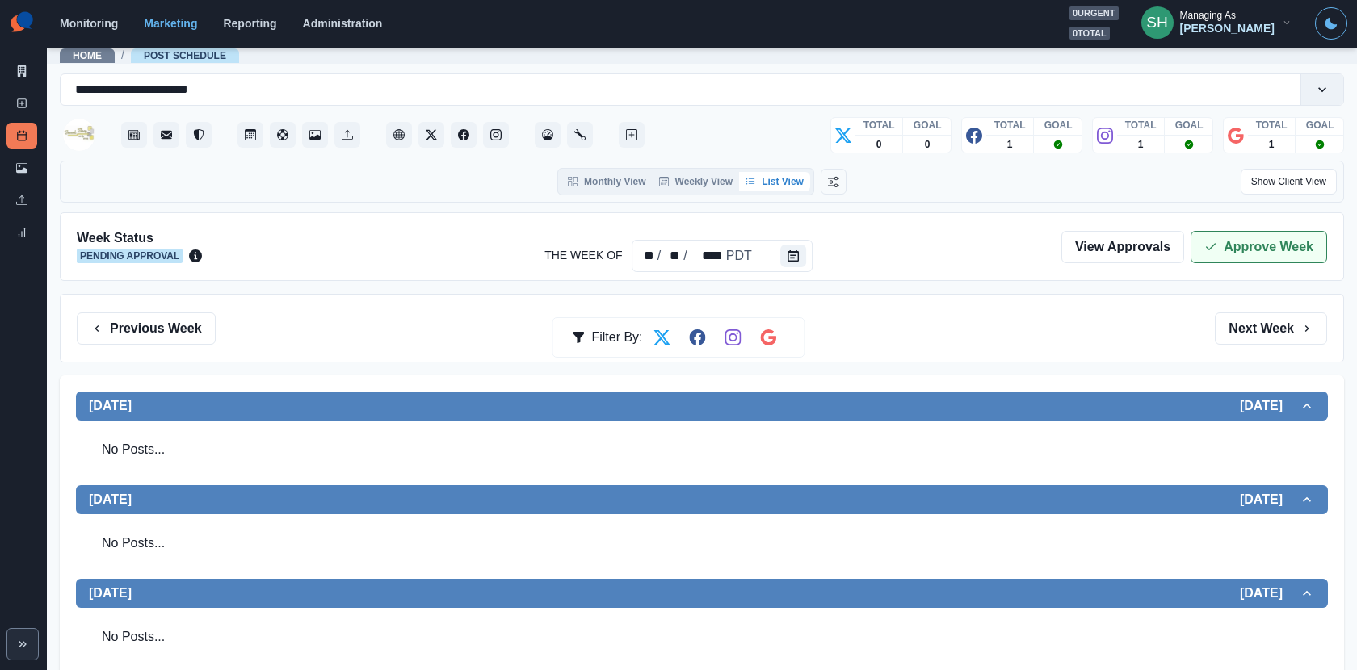
click at [1221, 242] on button "Approve Week" at bounding box center [1259, 247] width 137 height 32
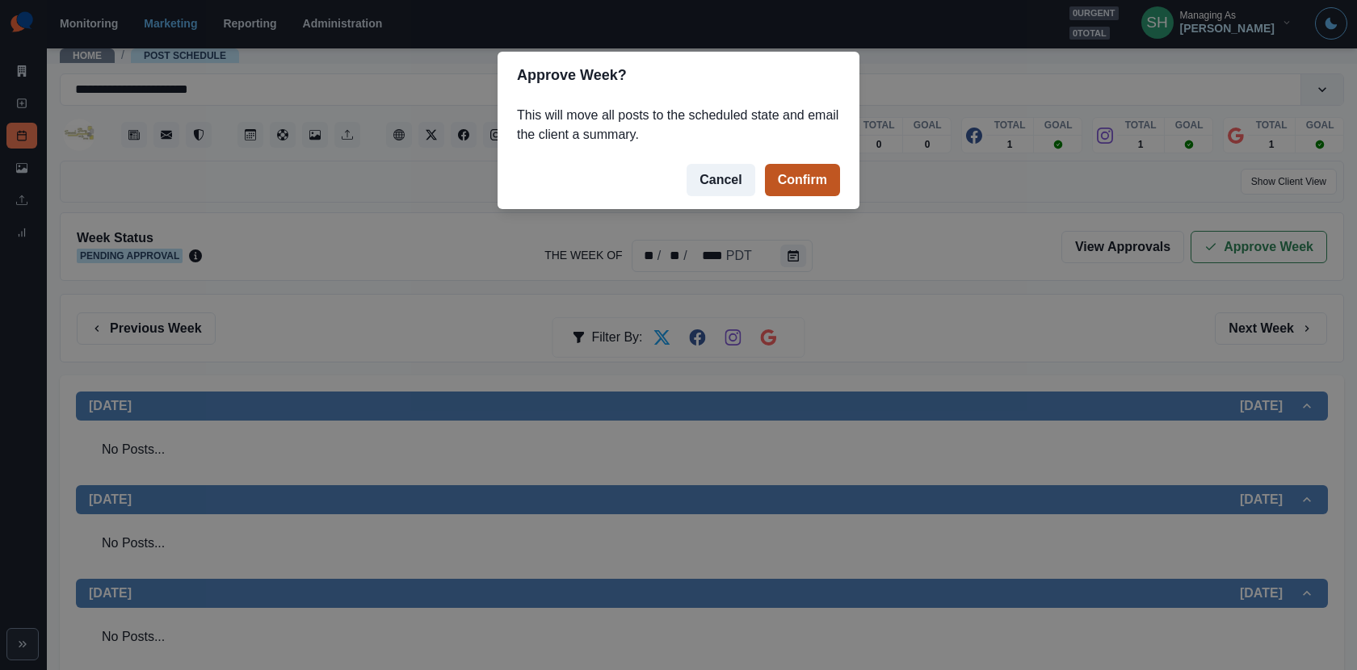
click at [822, 185] on button "Confirm" at bounding box center [802, 180] width 75 height 32
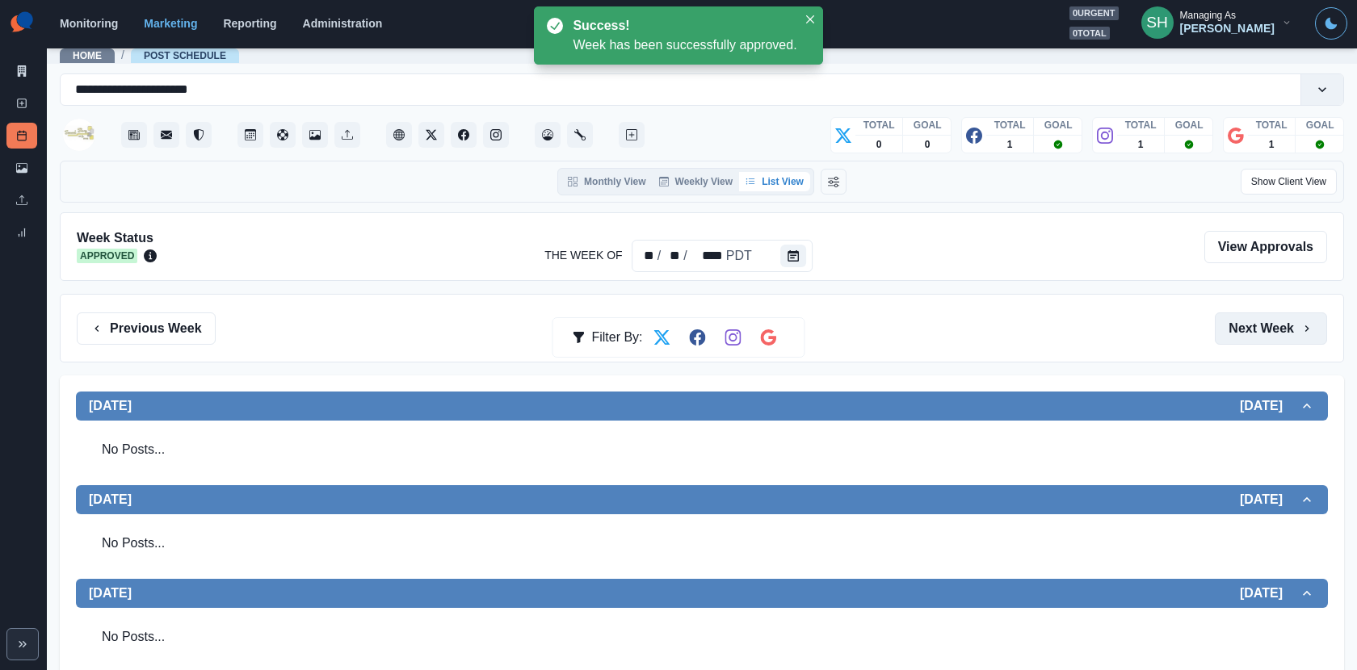
click at [1221, 335] on button "Next Week" at bounding box center [1271, 329] width 112 height 32
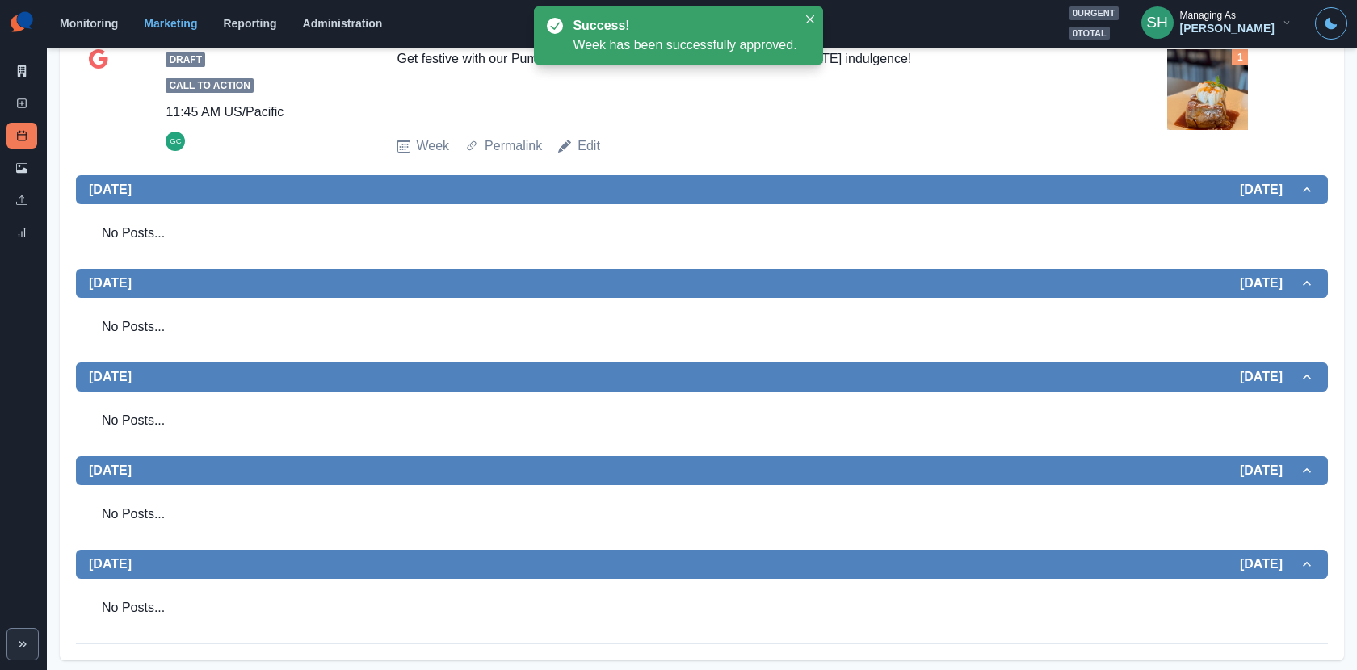
scroll to position [31, 0]
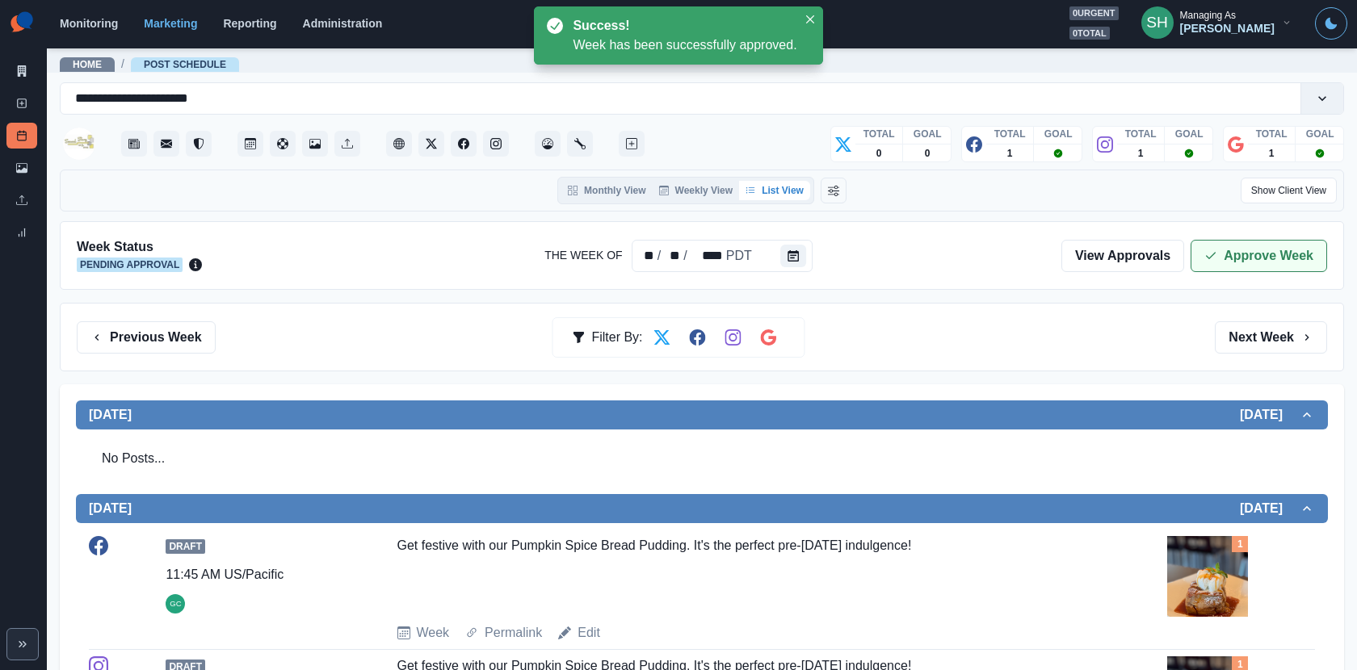
click at [1221, 265] on button "Approve Week" at bounding box center [1259, 256] width 137 height 32
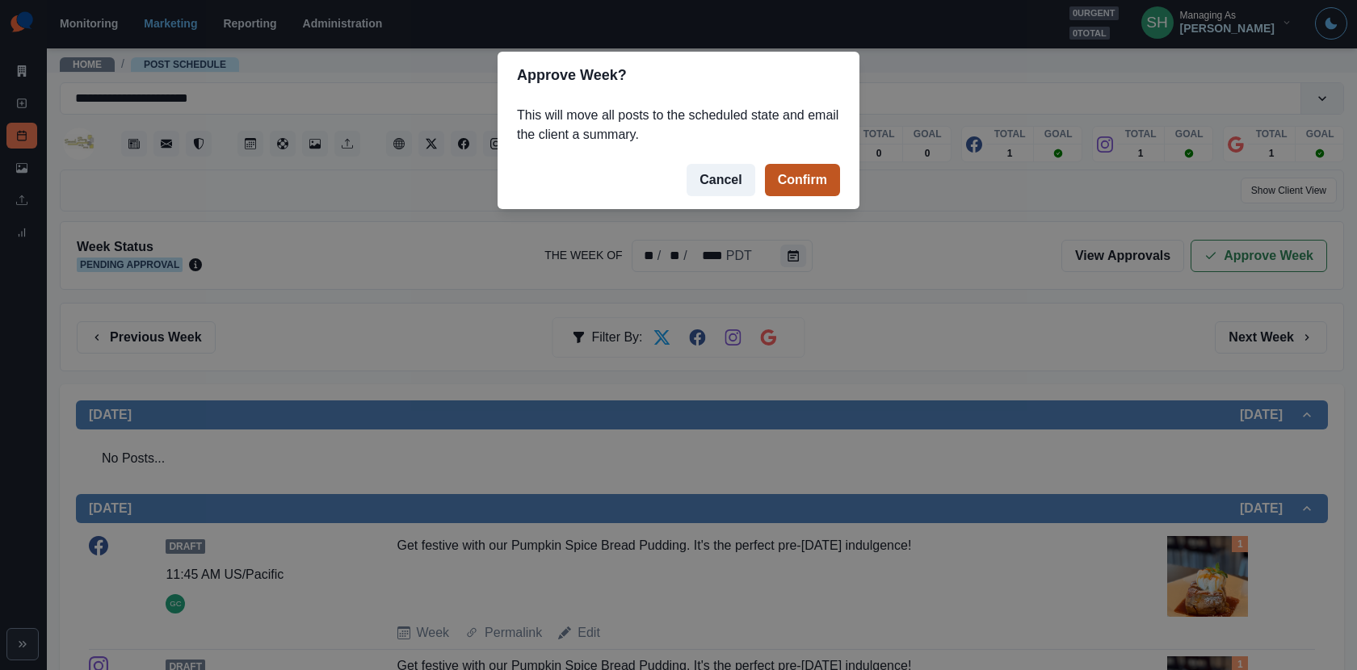
click at [817, 186] on button "Confirm" at bounding box center [802, 180] width 75 height 32
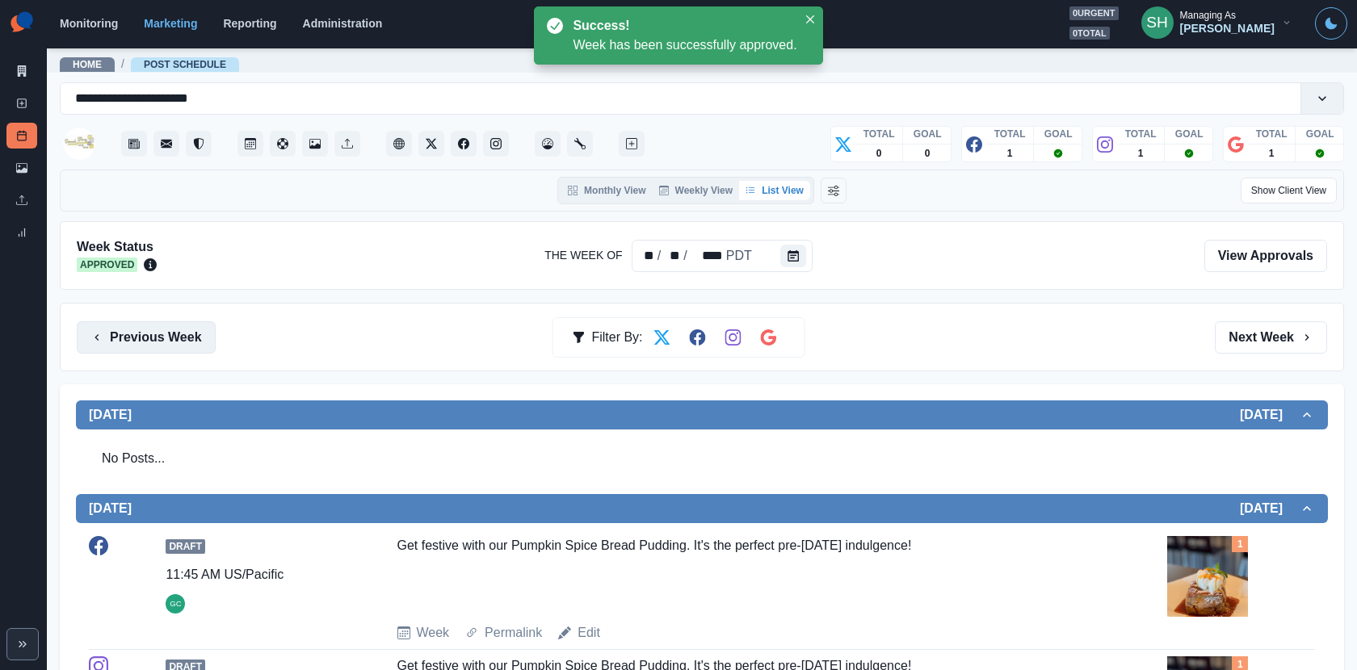
click at [191, 335] on button "Previous Week" at bounding box center [146, 338] width 139 height 32
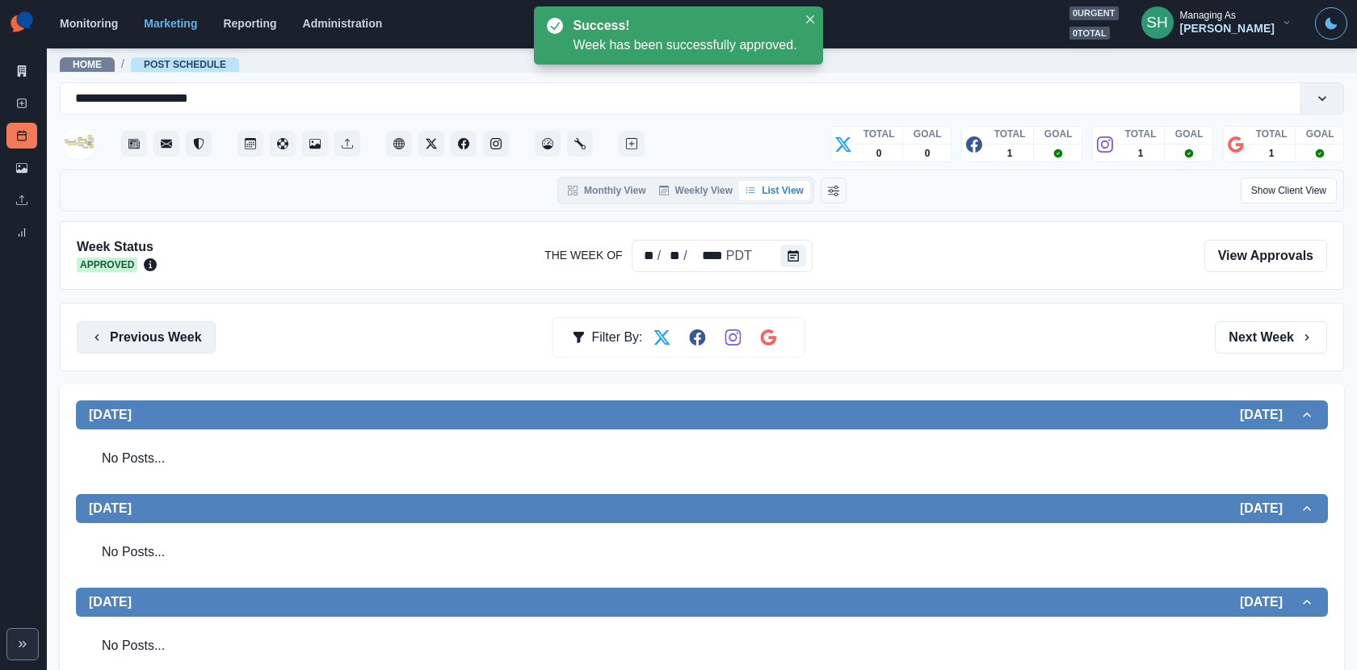
click at [191, 335] on button "Previous Week" at bounding box center [146, 338] width 139 height 32
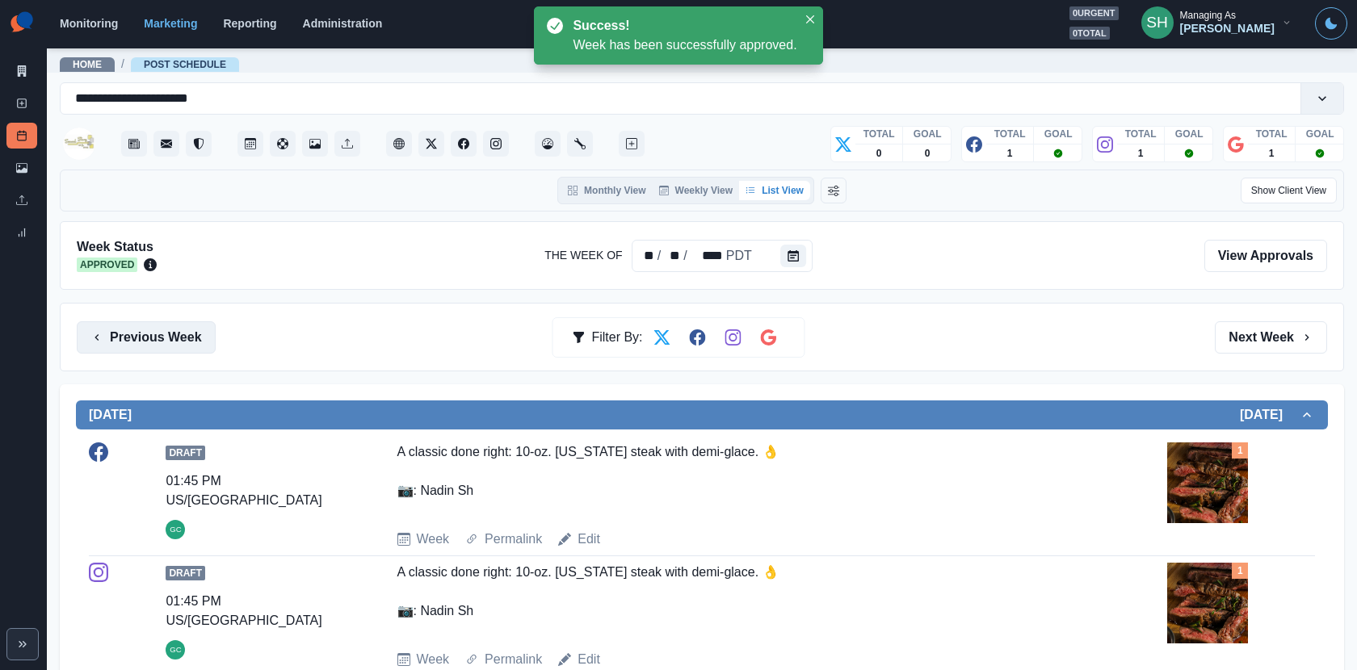
click at [191, 335] on button "Previous Week" at bounding box center [146, 338] width 139 height 32
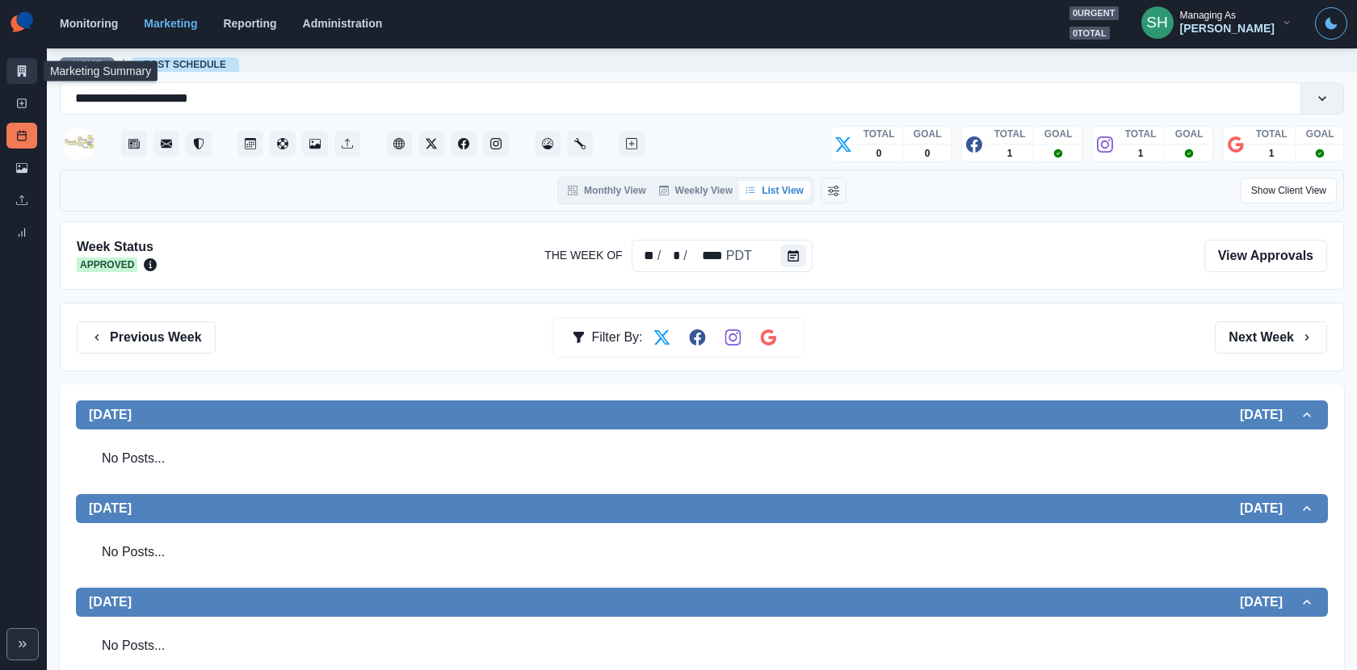
click at [13, 67] on link "Marketing Summary" at bounding box center [21, 71] width 31 height 26
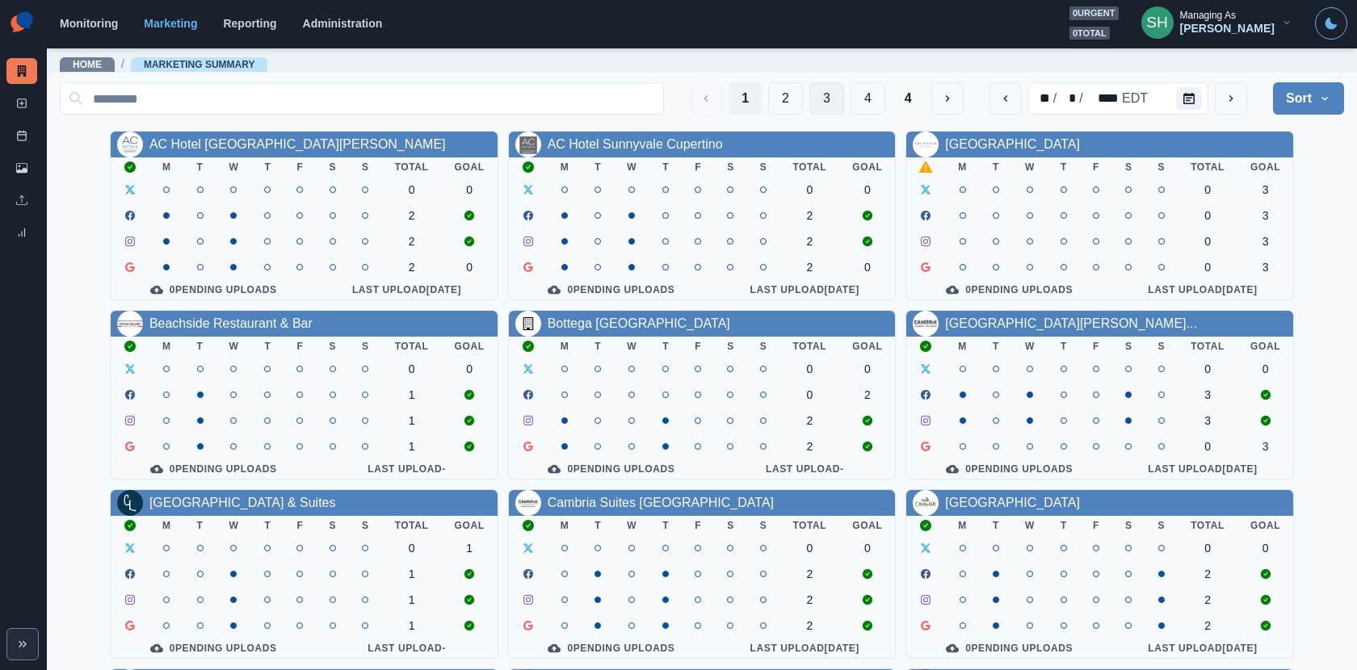
click at [822, 106] on button "3" at bounding box center [826, 98] width 35 height 32
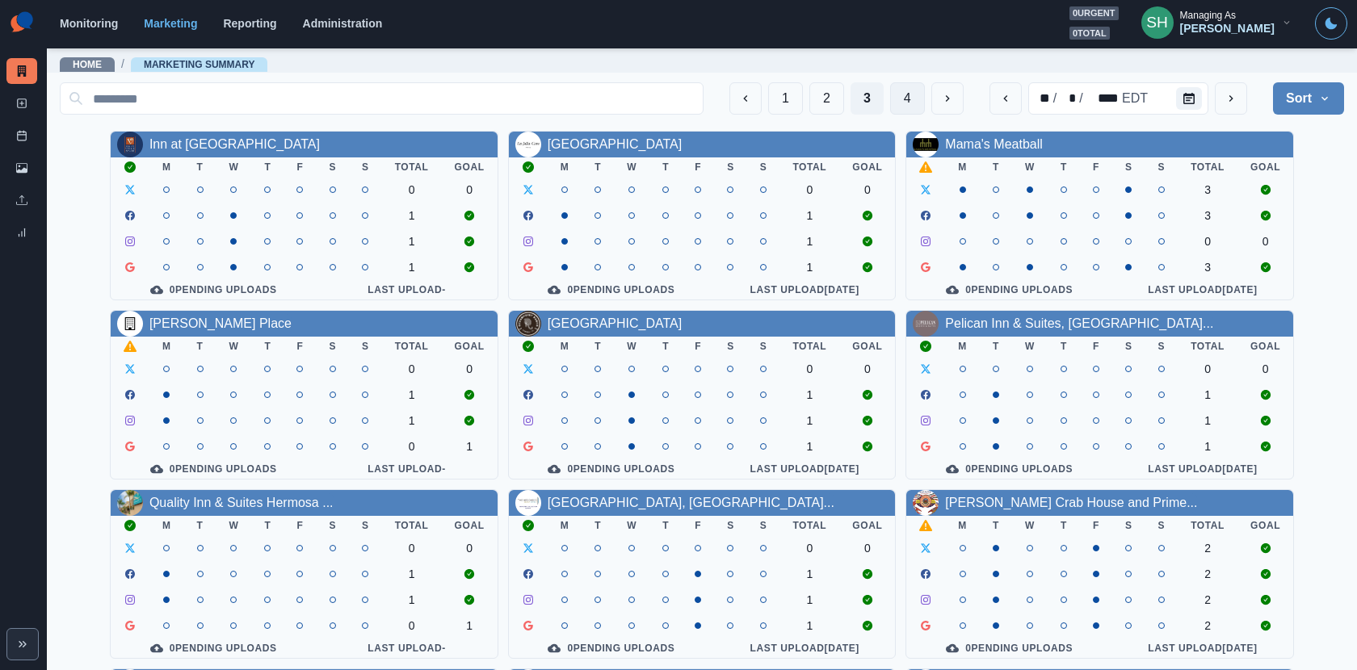
click at [909, 83] on button "4" at bounding box center [907, 98] width 35 height 32
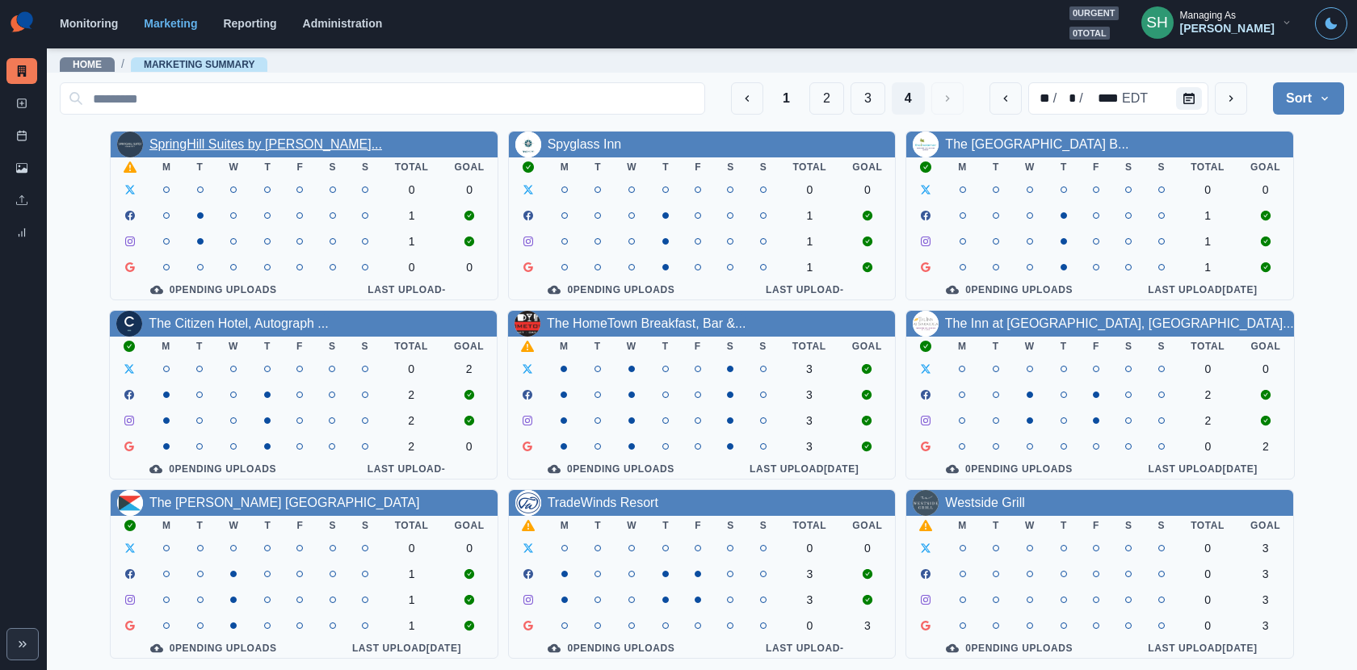
click at [239, 146] on link "SpringHill Suites by Marriott..." at bounding box center [265, 144] width 233 height 14
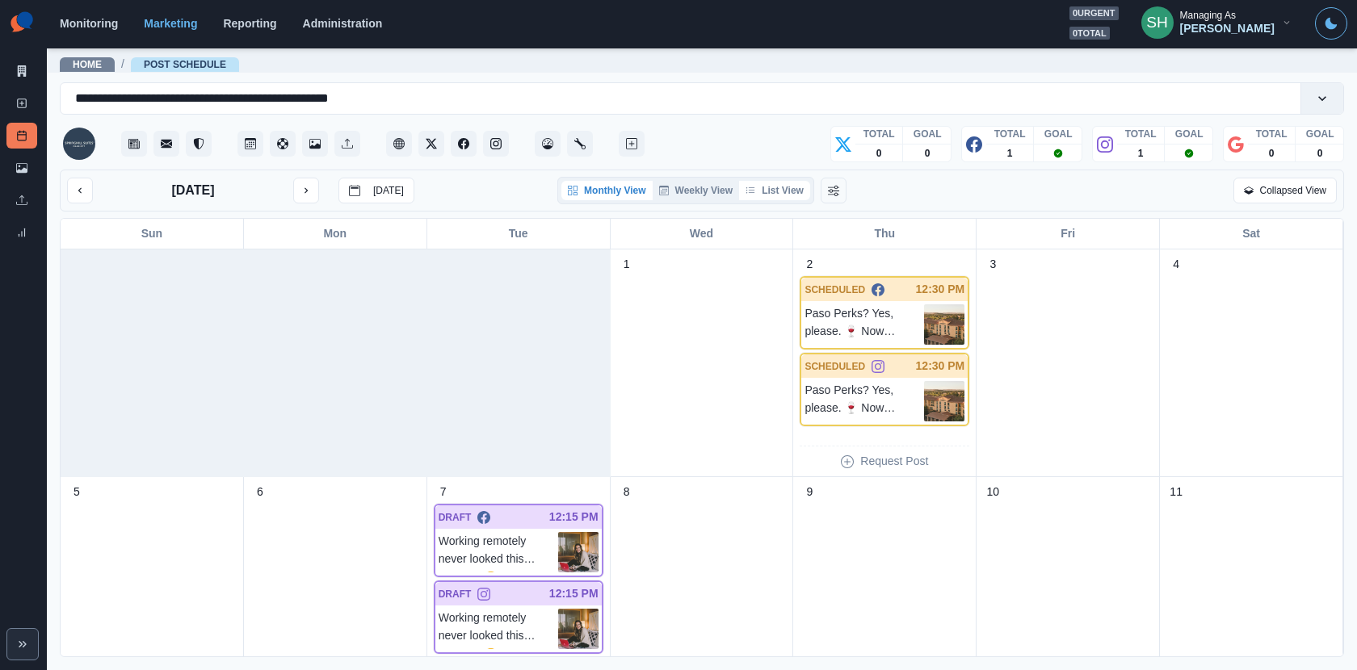
click at [776, 181] on button "List View" at bounding box center [774, 190] width 71 height 19
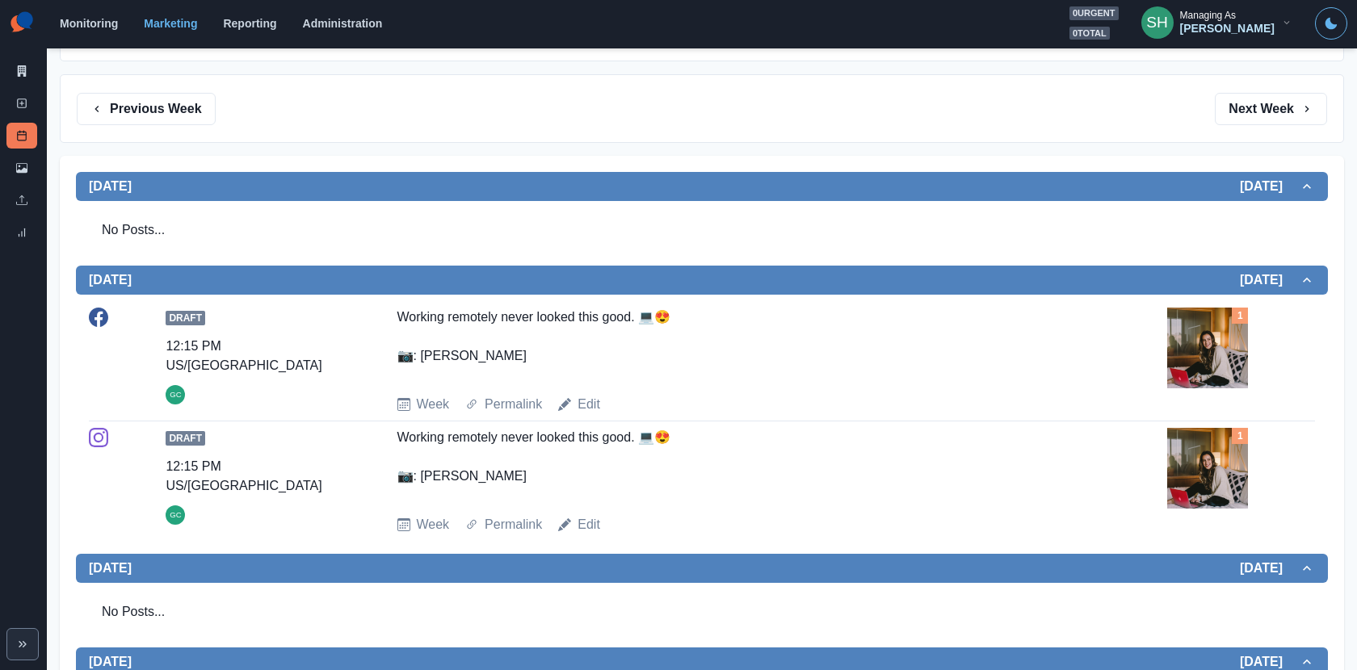
scroll to position [288, 0]
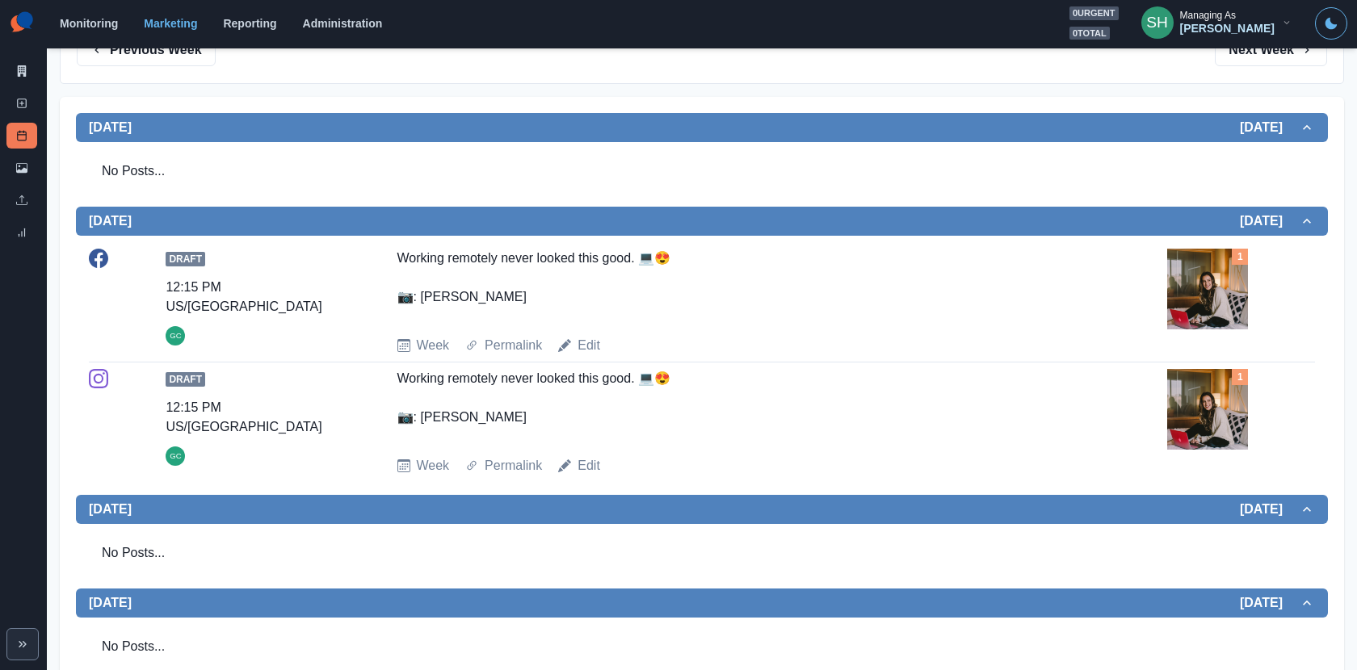
click at [1211, 392] on img at bounding box center [1207, 409] width 81 height 81
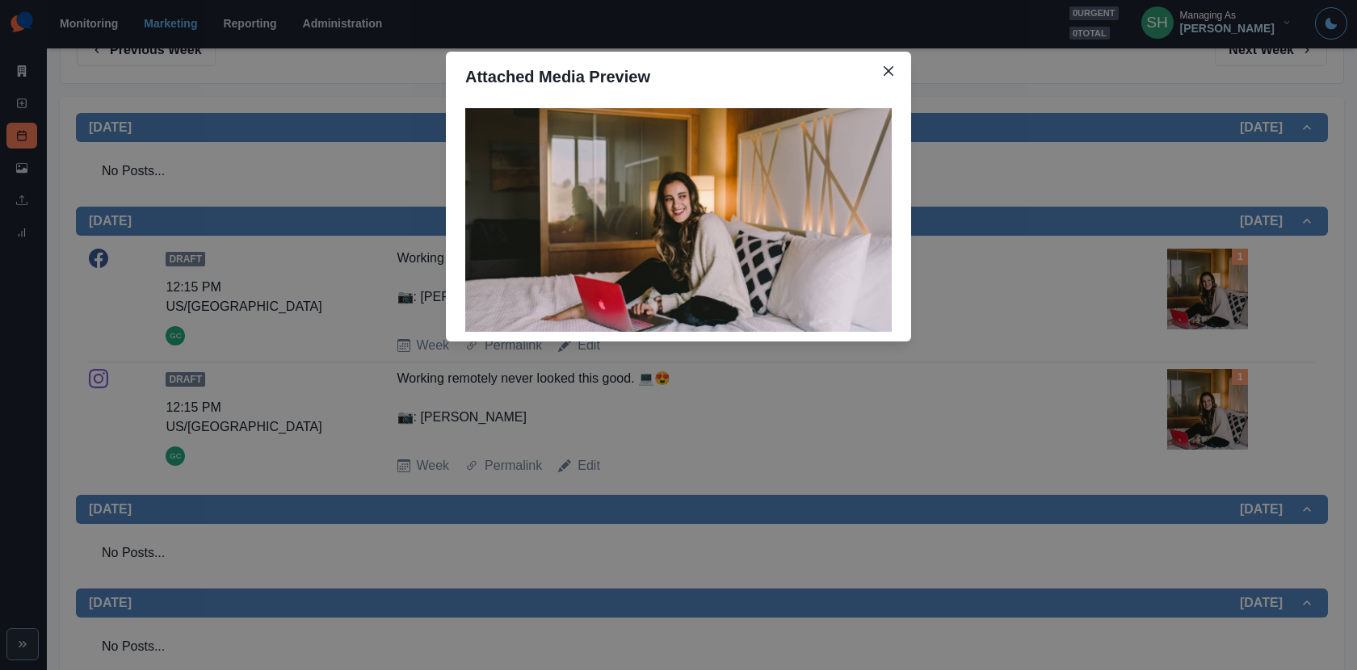
click at [1211, 392] on div "Attached Media Preview" at bounding box center [678, 335] width 1357 height 670
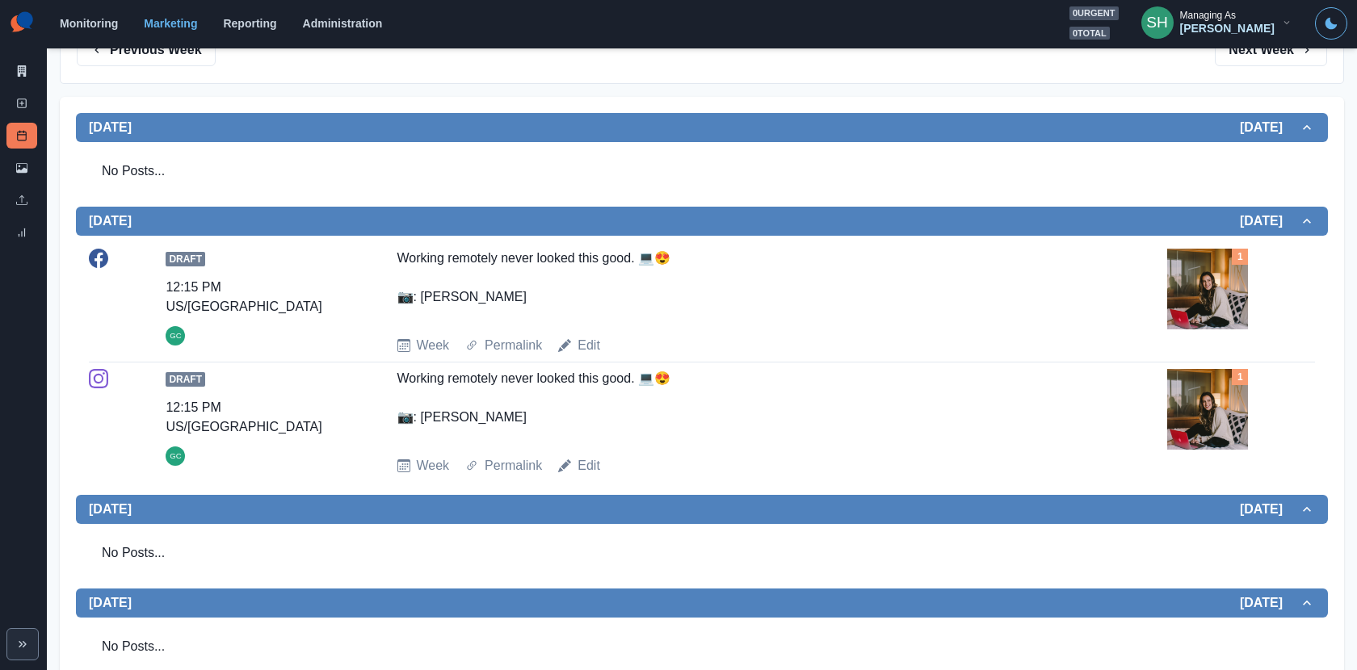
scroll to position [607, 0]
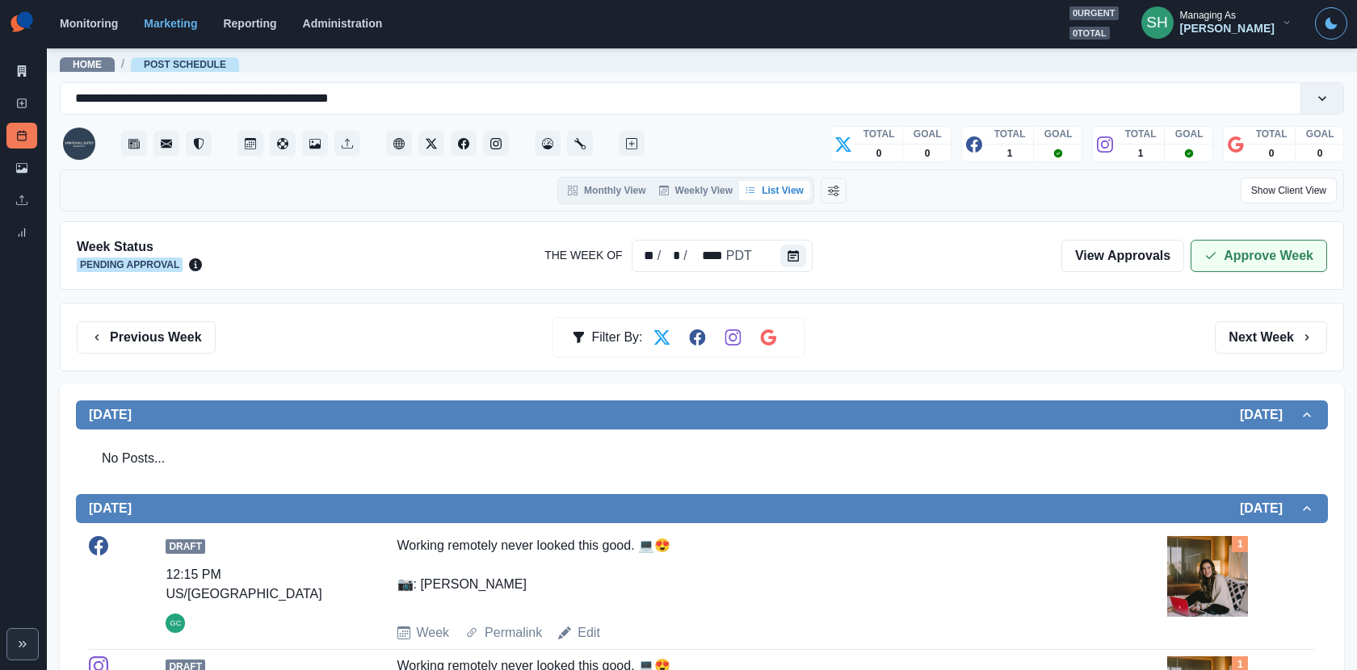
click at [1221, 249] on button "Approve Week" at bounding box center [1259, 256] width 137 height 32
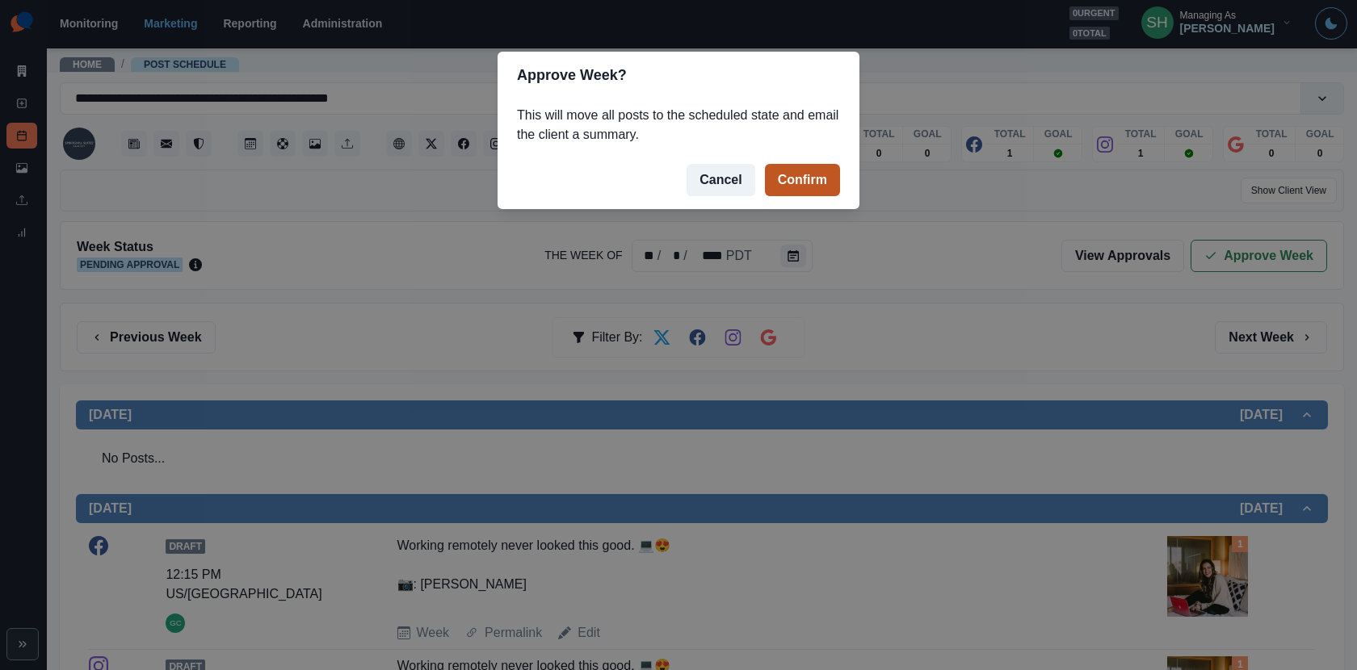
click at [818, 182] on button "Confirm" at bounding box center [802, 180] width 75 height 32
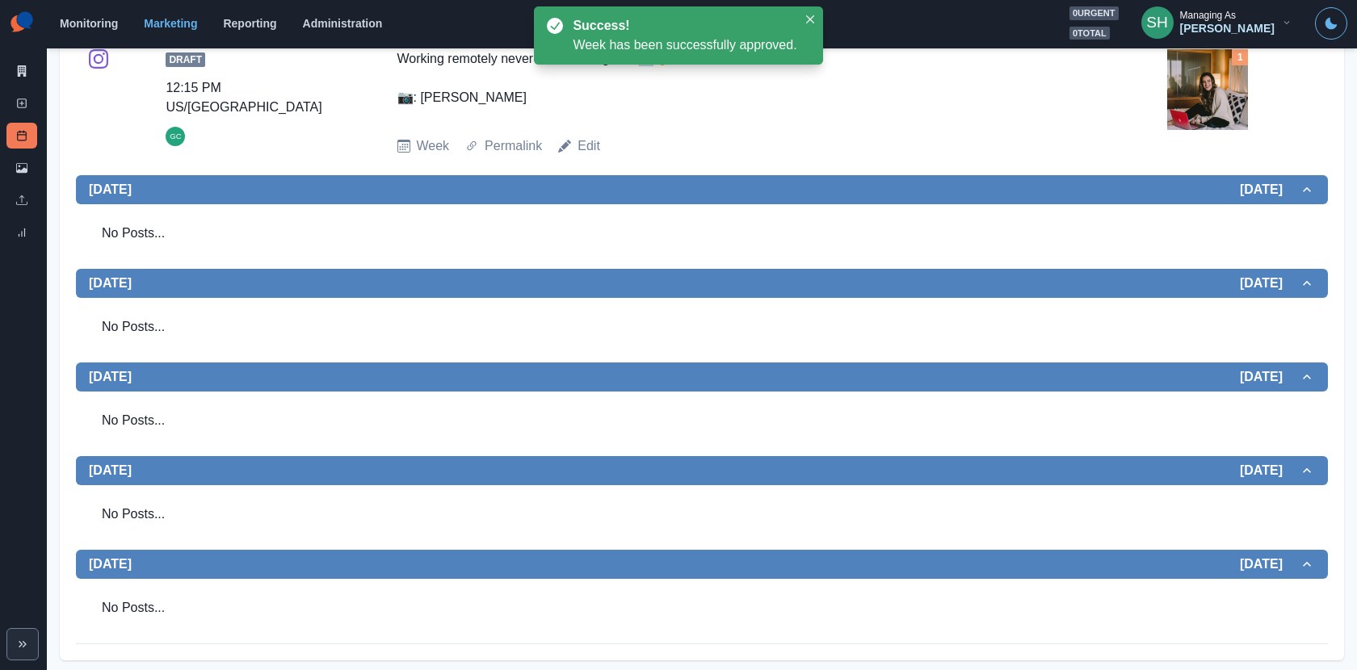
scroll to position [361, 0]
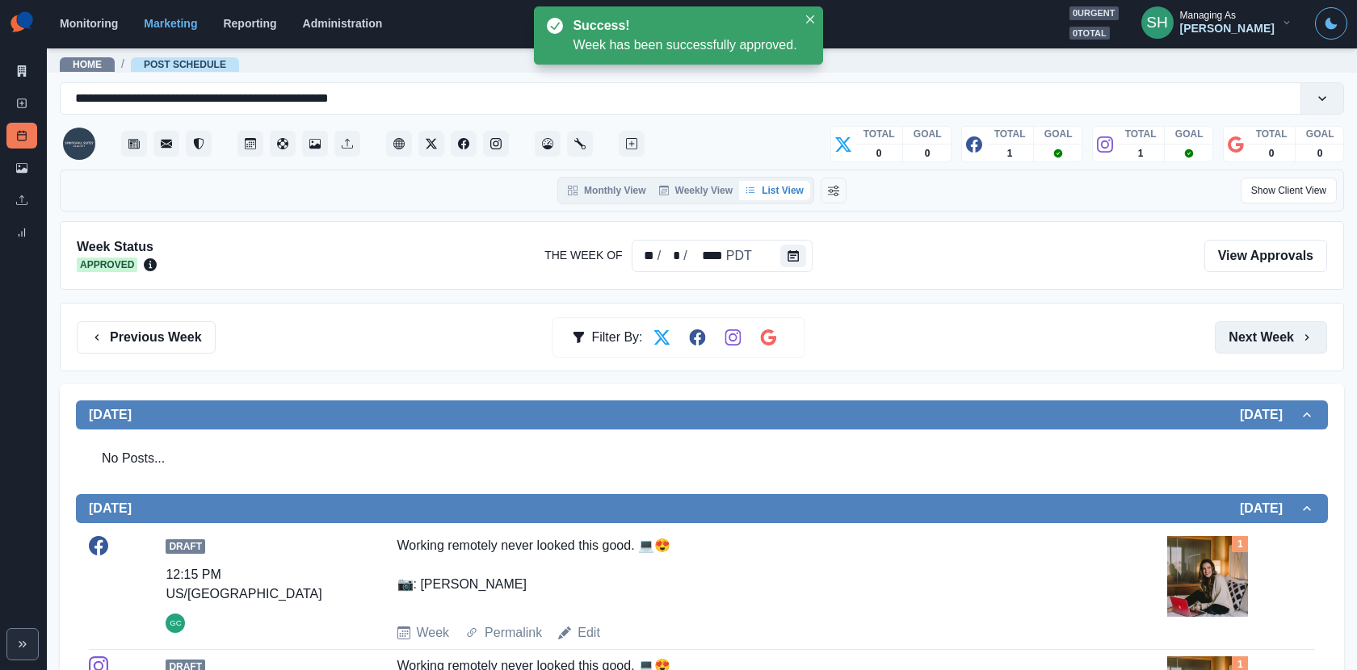
click at [1221, 332] on button "Next Week" at bounding box center [1271, 338] width 112 height 32
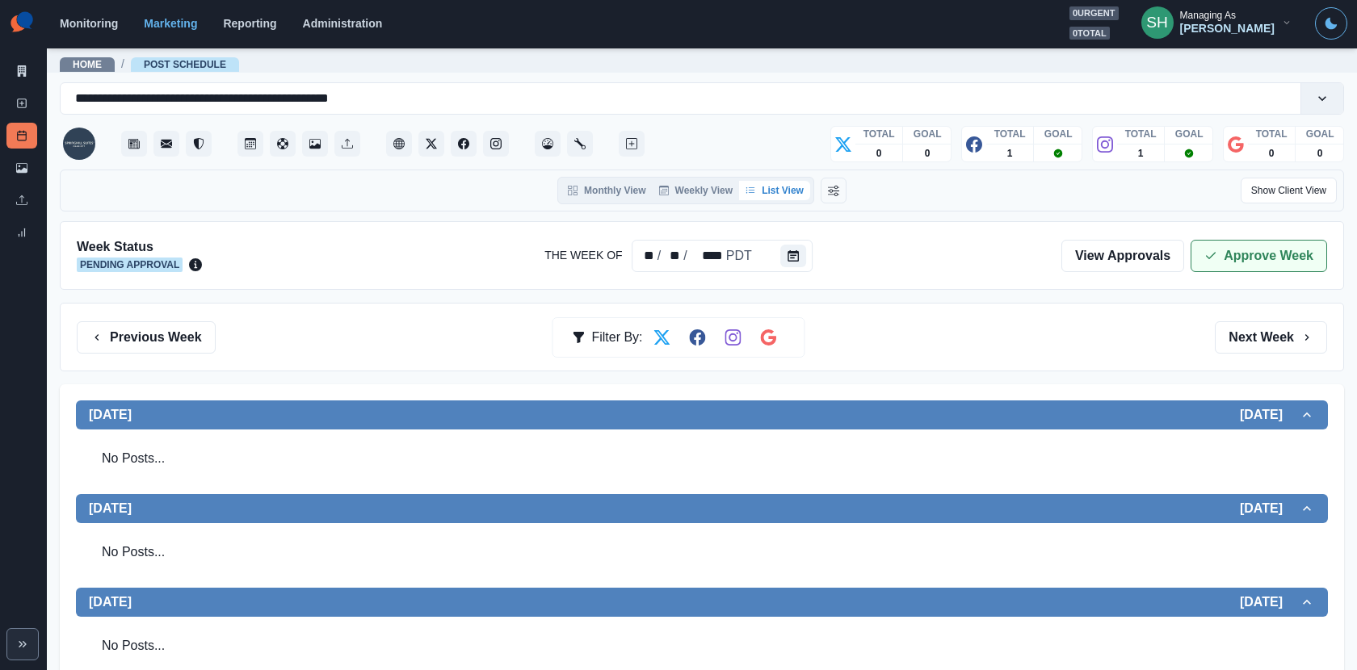
click at [1221, 260] on button "Approve Week" at bounding box center [1259, 256] width 137 height 32
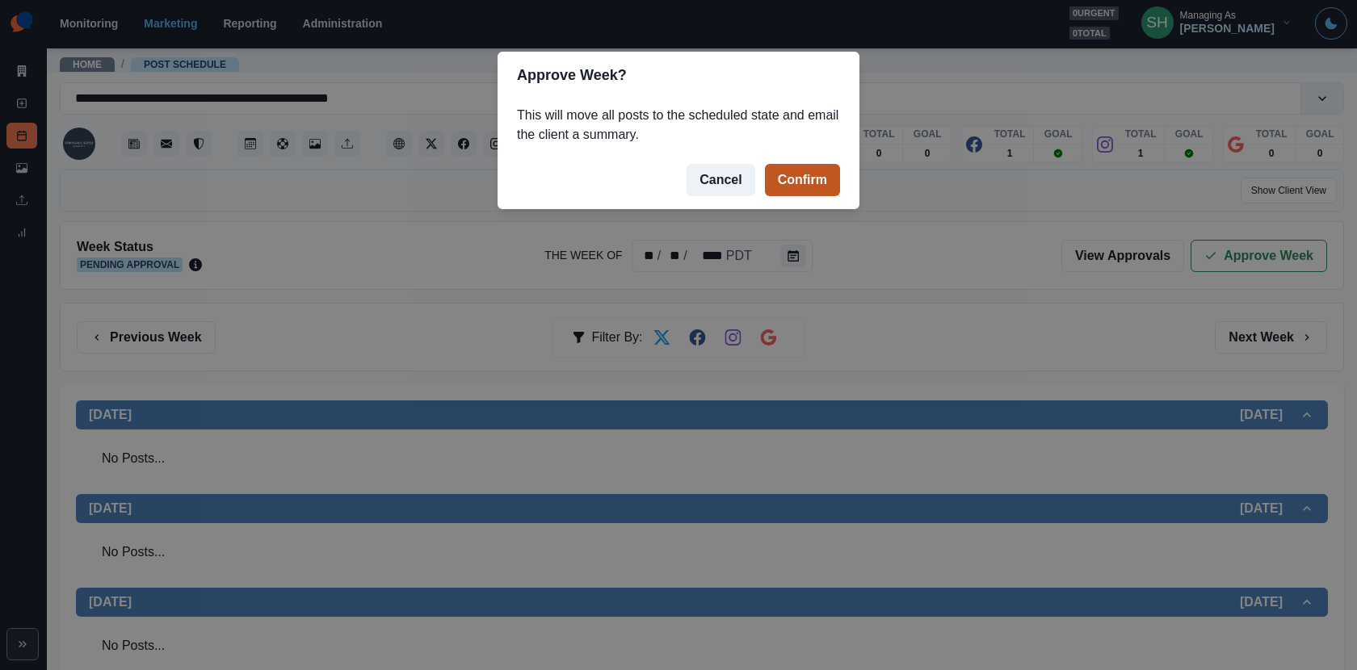
click at [826, 179] on button "Confirm" at bounding box center [802, 180] width 75 height 32
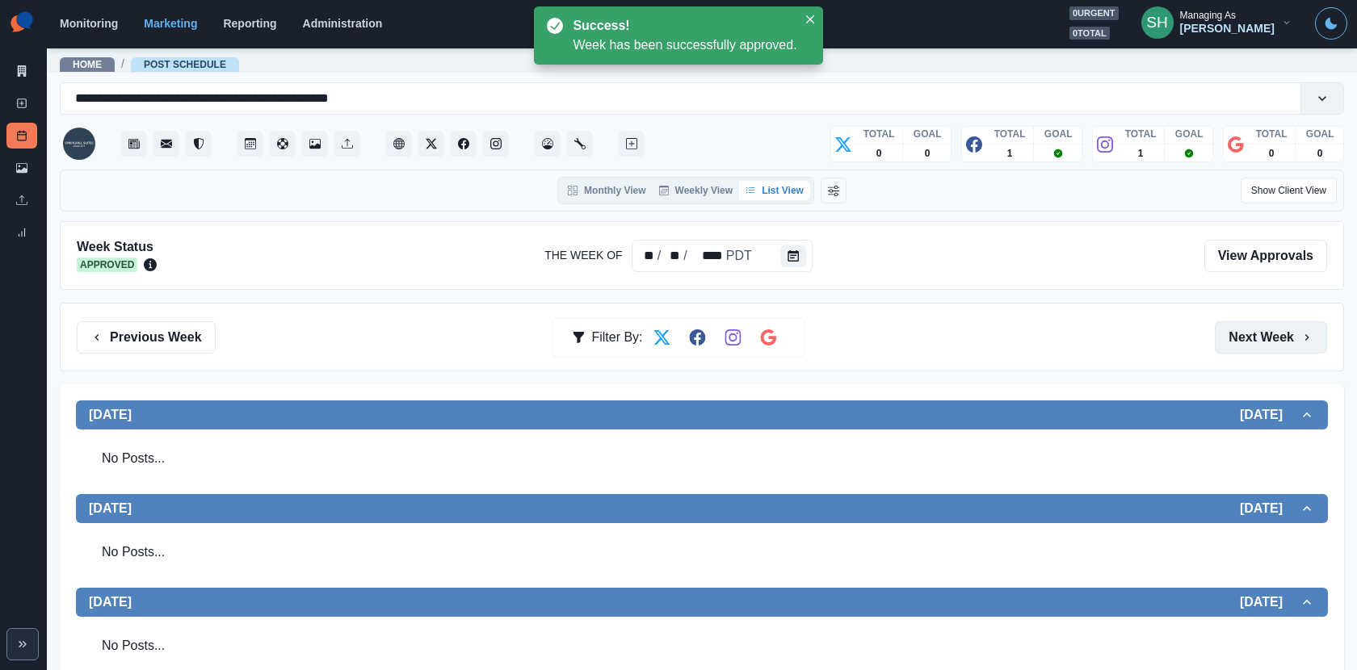
click at [1221, 333] on button "Next Week" at bounding box center [1271, 338] width 112 height 32
click at [1221, 273] on div "Week Status Pending Approval The Week Of ** / ** / **** PDT View Approvals Appr…" at bounding box center [702, 255] width 1284 height 69
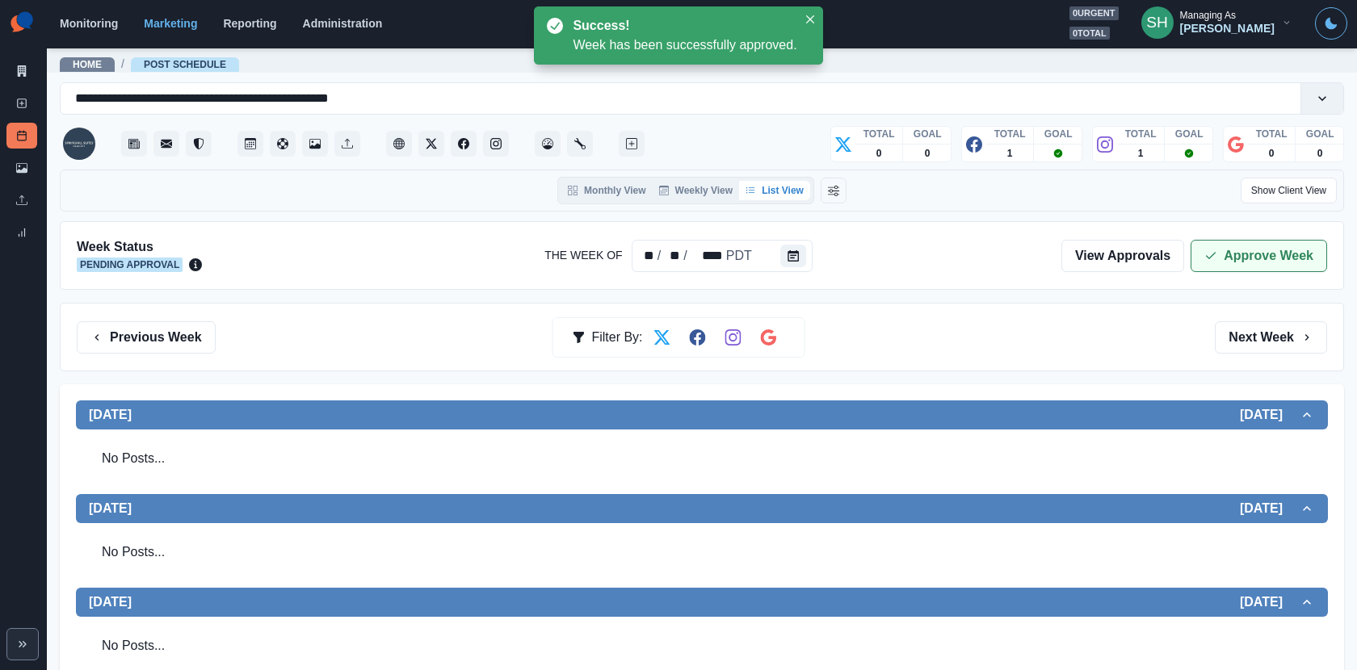
click at [1221, 255] on button "Approve Week" at bounding box center [1259, 256] width 137 height 32
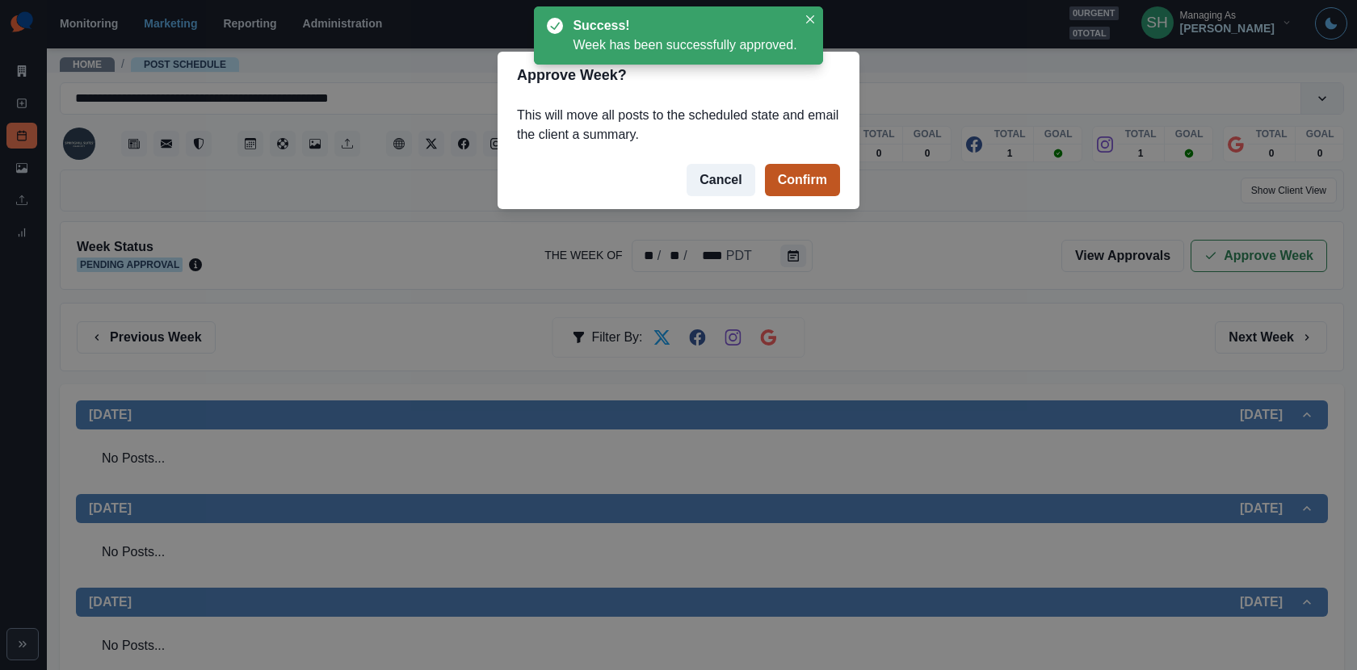
click at [789, 174] on button "Confirm" at bounding box center [802, 180] width 75 height 32
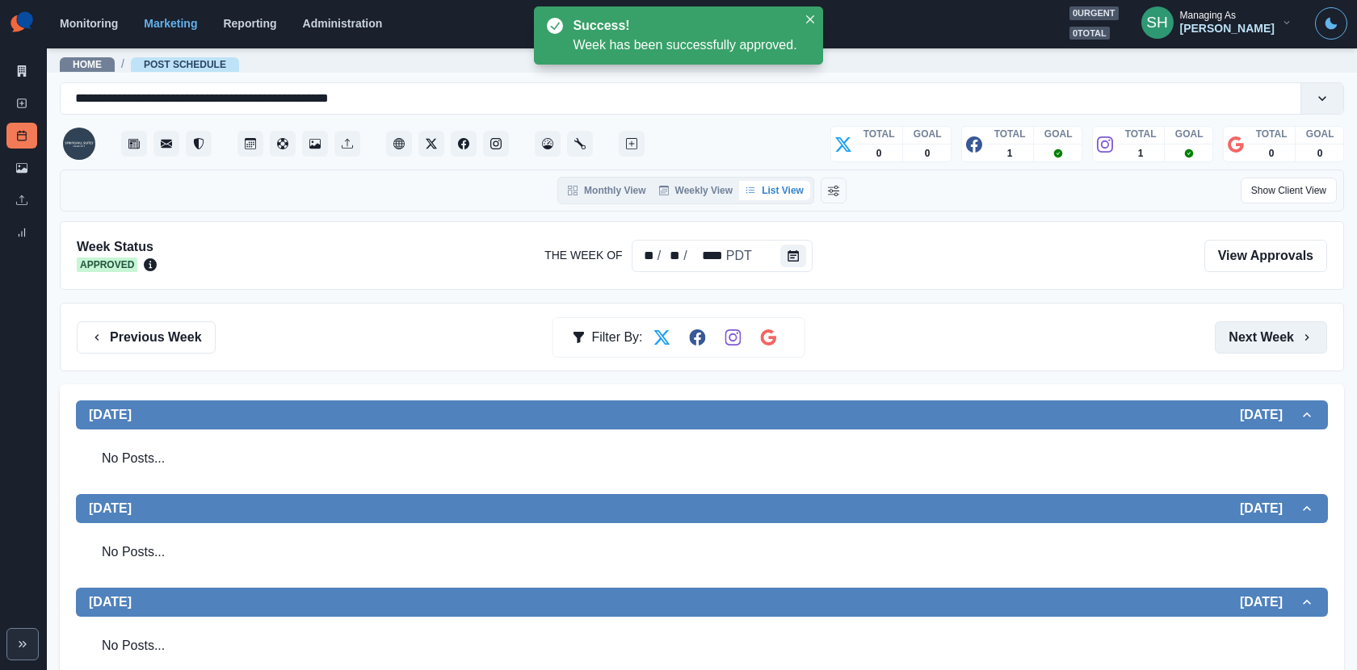
click at [1221, 343] on button "Next Week" at bounding box center [1271, 338] width 112 height 32
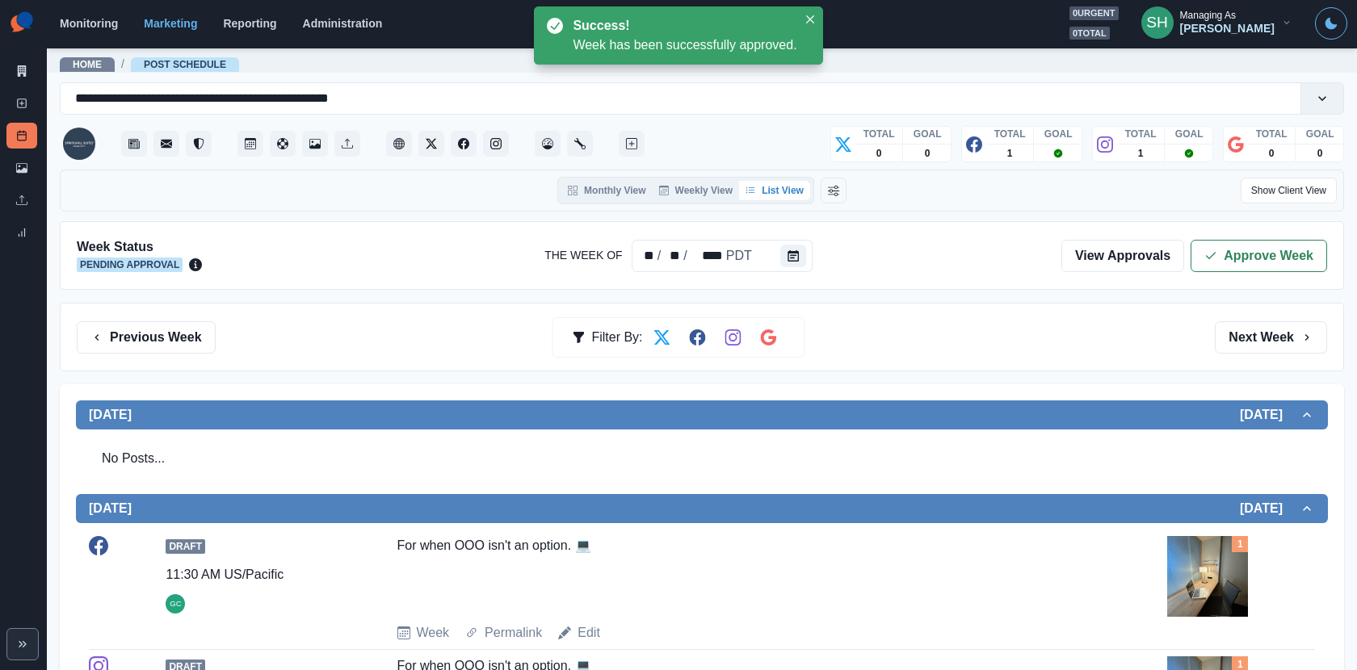
click at [1221, 233] on div "Week Status Pending Approval The Week Of ** / ** / **** PDT View Approvals Appr…" at bounding box center [702, 255] width 1284 height 69
click at [1221, 240] on button "Approve Week" at bounding box center [1259, 256] width 137 height 32
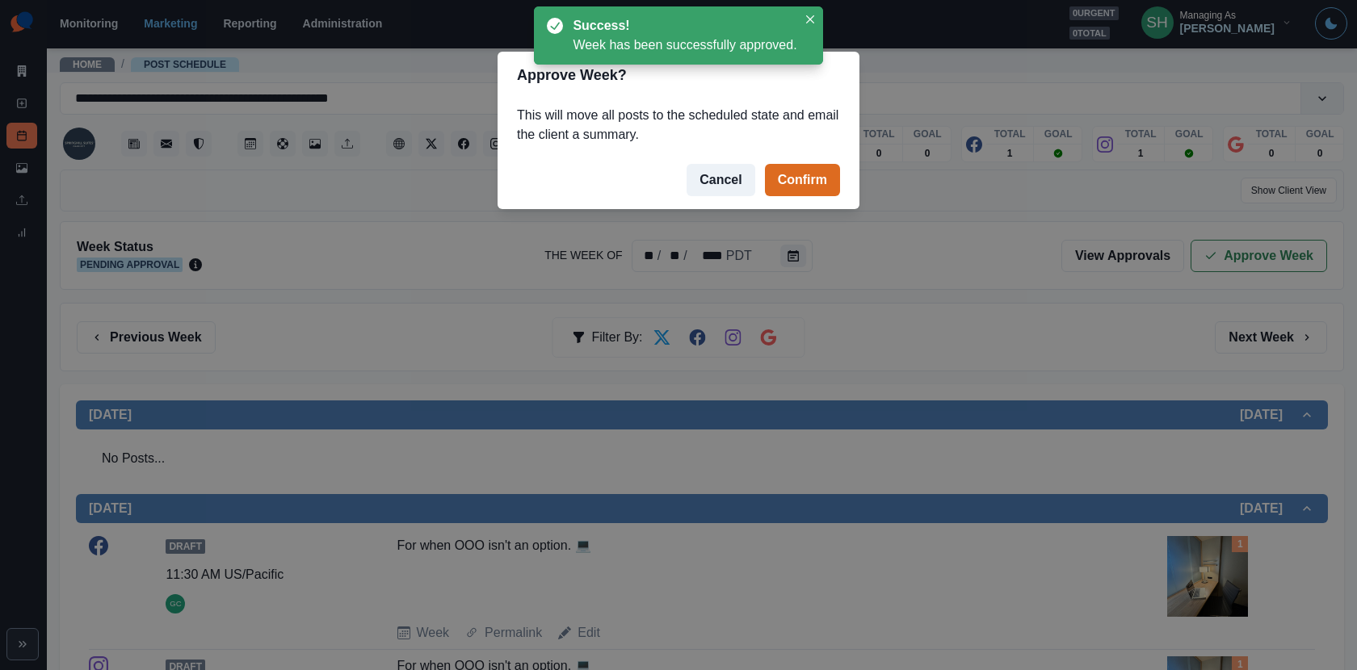
click at [786, 160] on footer "Cancel Confirm" at bounding box center [679, 180] width 362 height 58
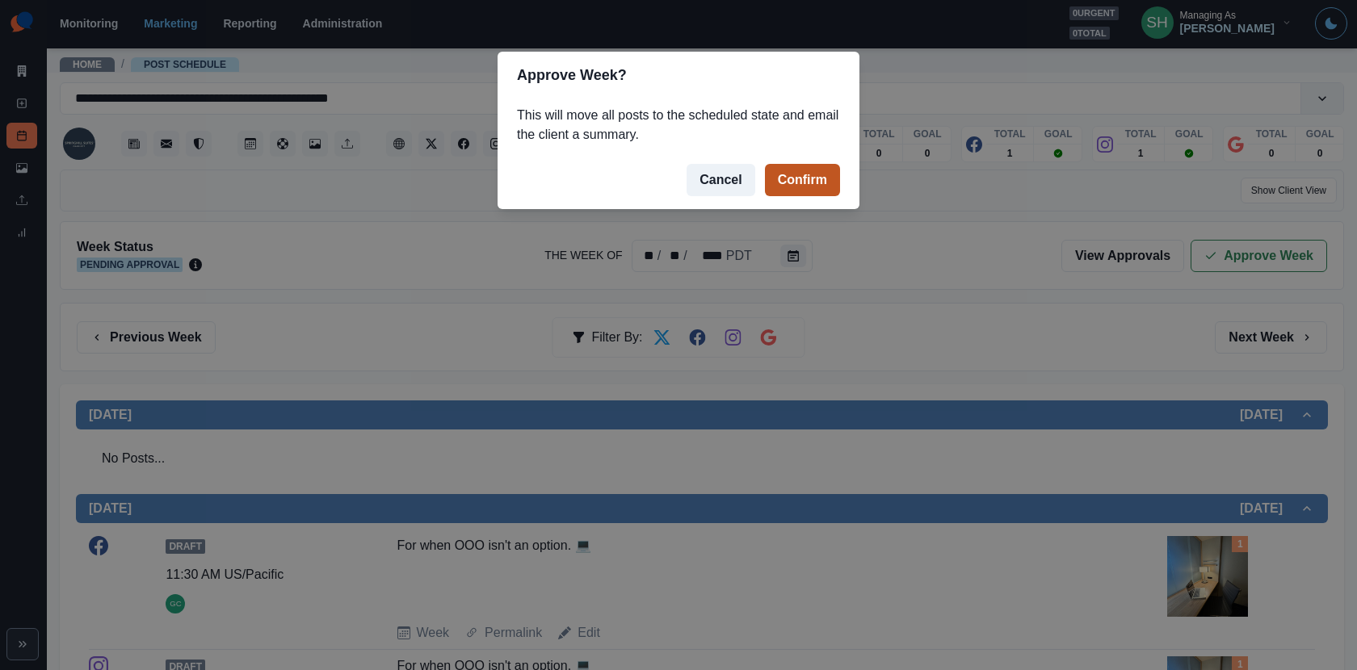
click at [793, 174] on button "Confirm" at bounding box center [802, 180] width 75 height 32
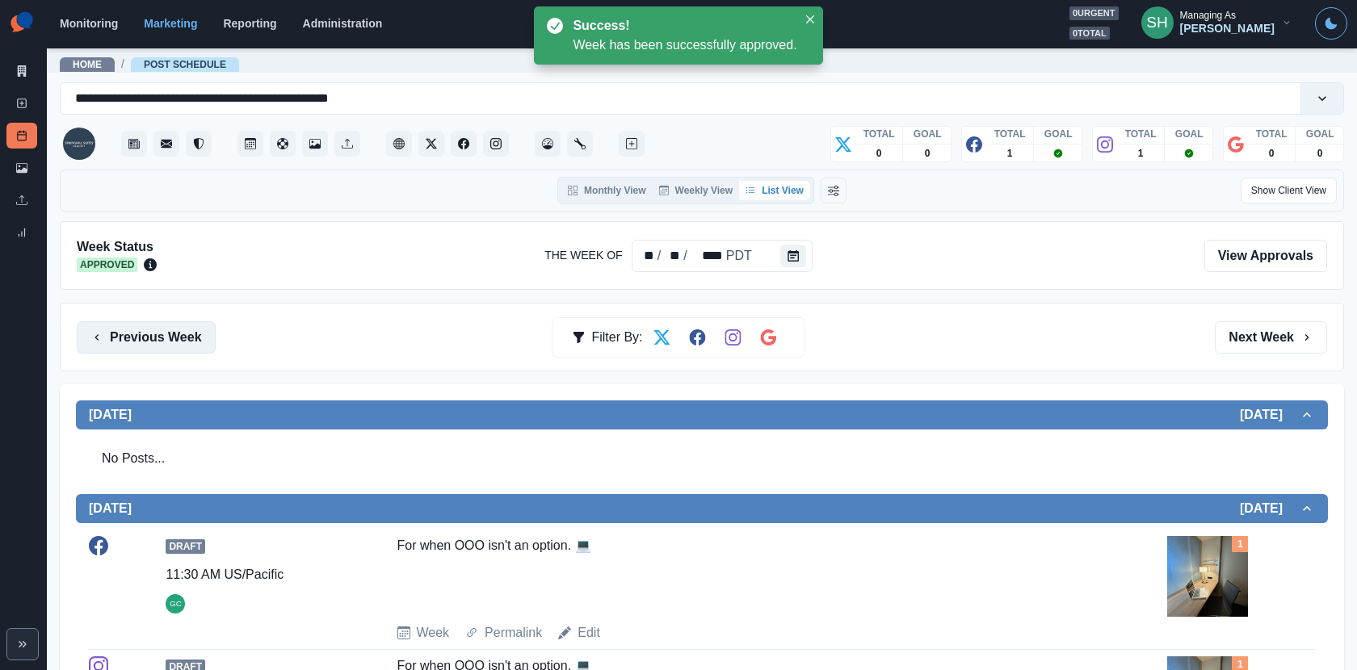
click at [165, 345] on button "Previous Week" at bounding box center [146, 338] width 139 height 32
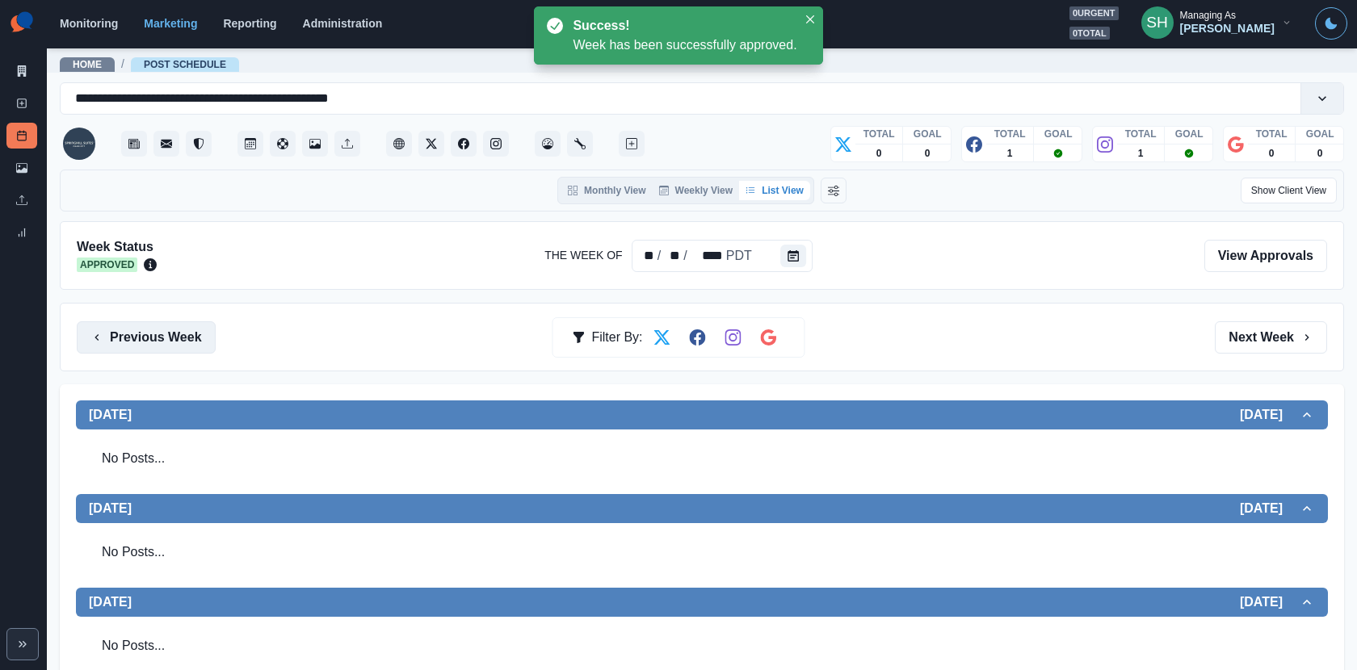
click at [165, 345] on button "Previous Week" at bounding box center [146, 338] width 139 height 32
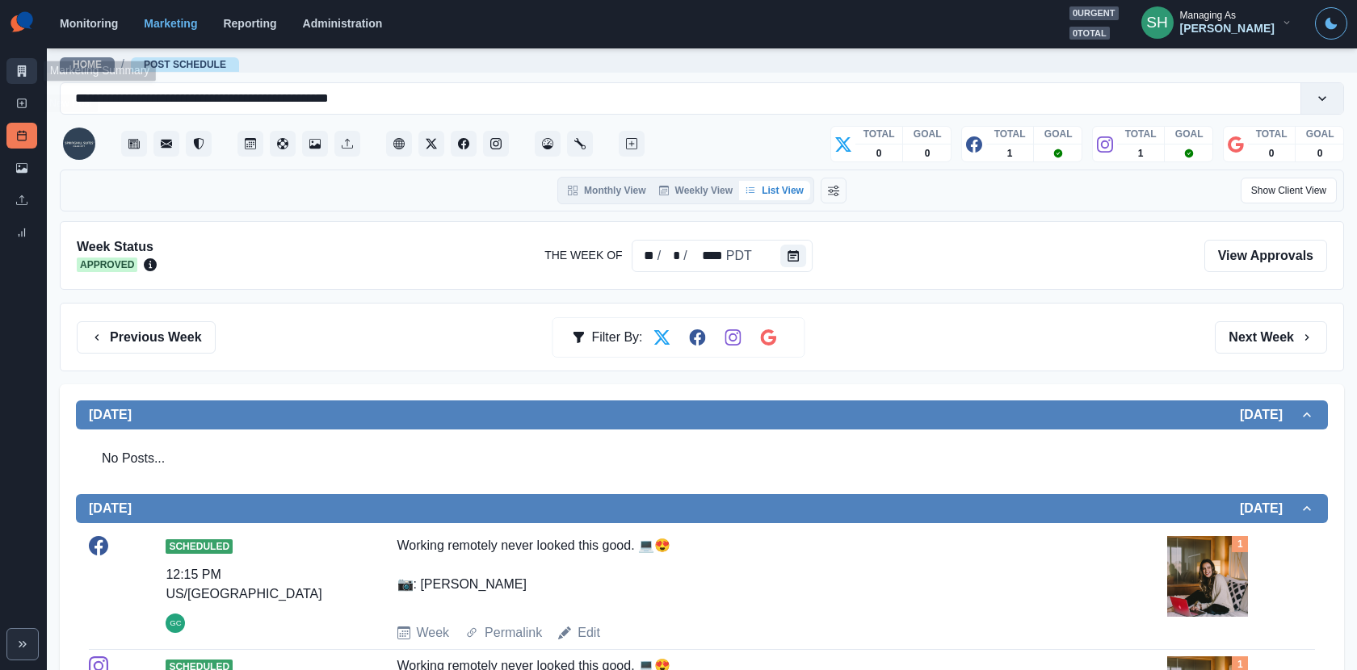
click at [14, 82] on link "Marketing Summary" at bounding box center [21, 71] width 31 height 26
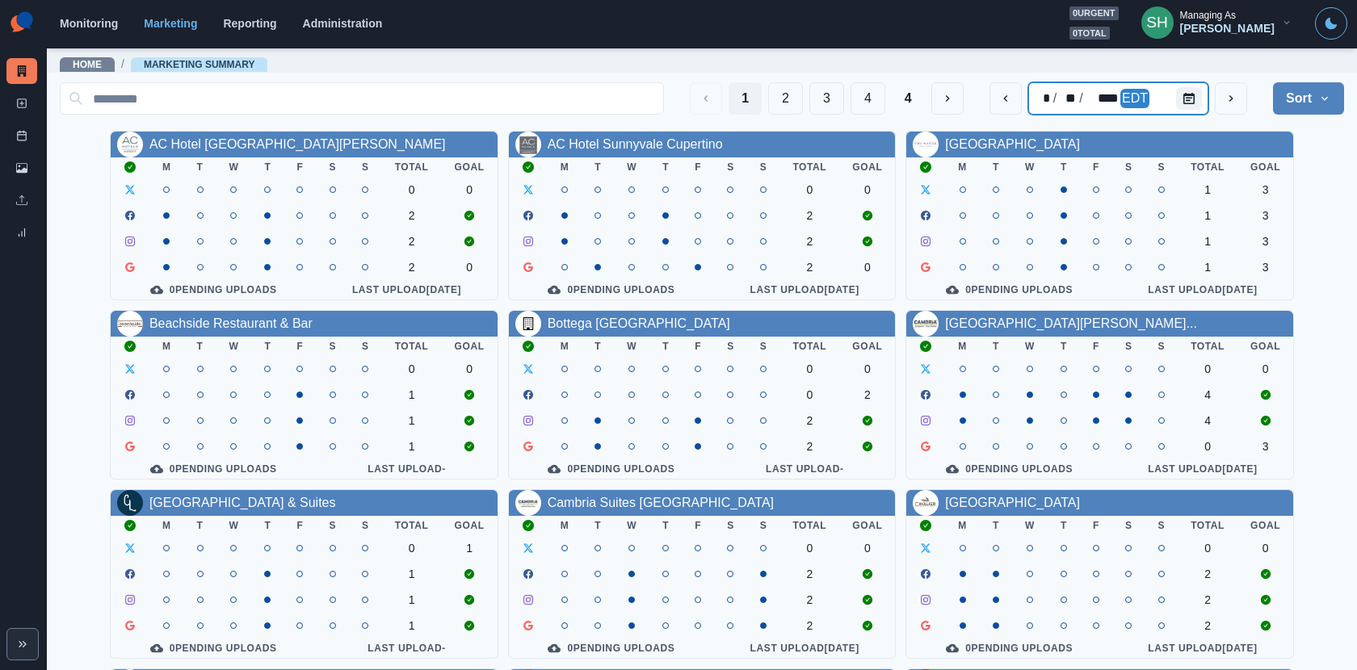
click at [1207, 105] on div at bounding box center [1192, 98] width 32 height 32
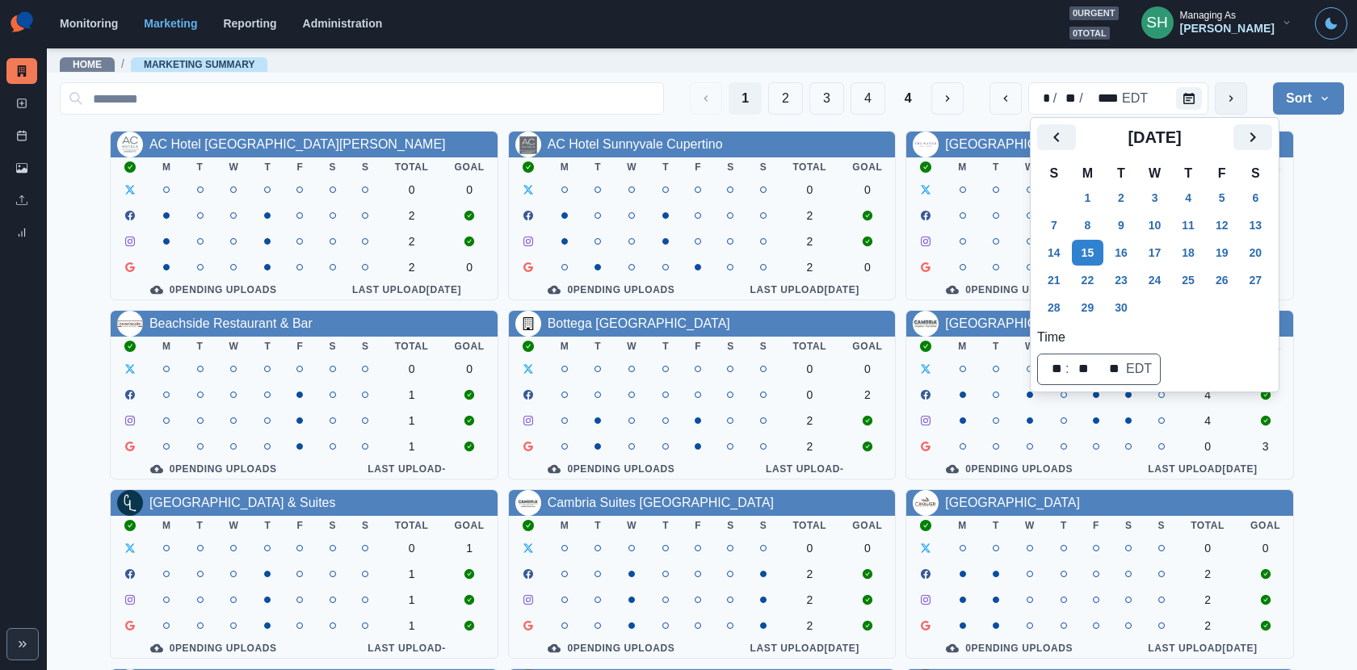
click at [1216, 104] on button "next" at bounding box center [1231, 98] width 32 height 32
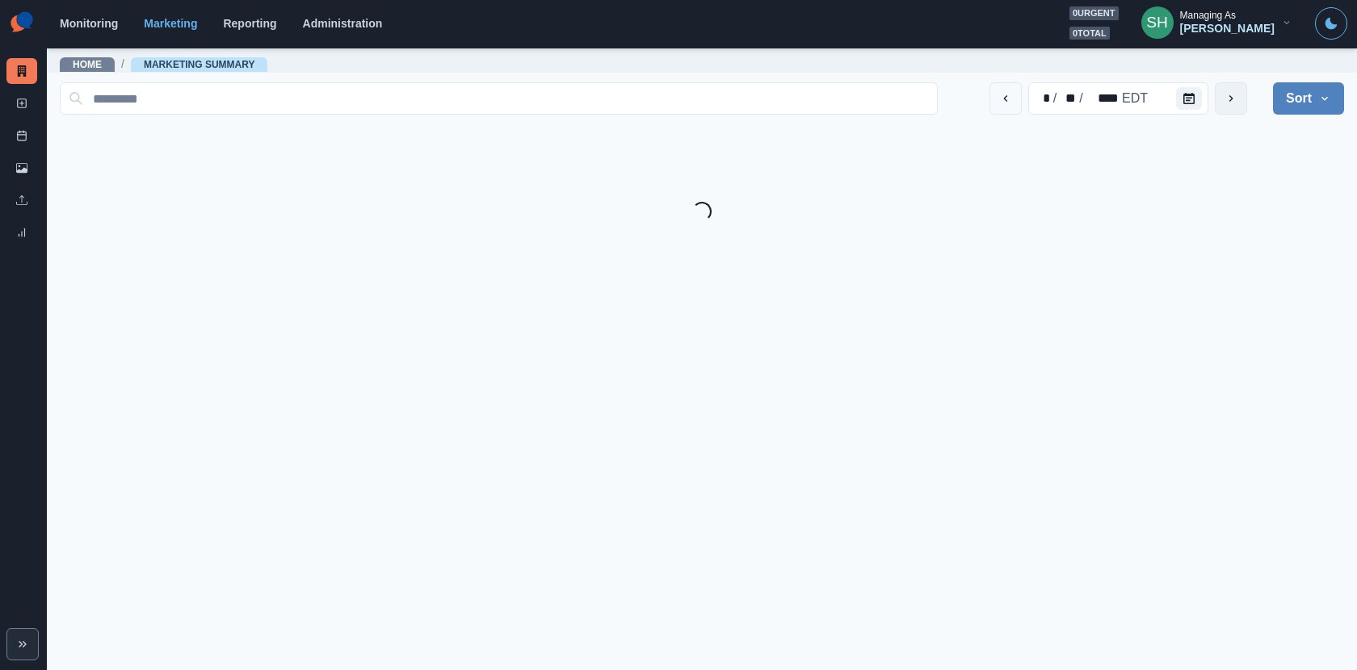
click at [1216, 104] on button "next" at bounding box center [1231, 98] width 32 height 32
click at [1221, 99] on button "Sort" at bounding box center [1308, 98] width 71 height 32
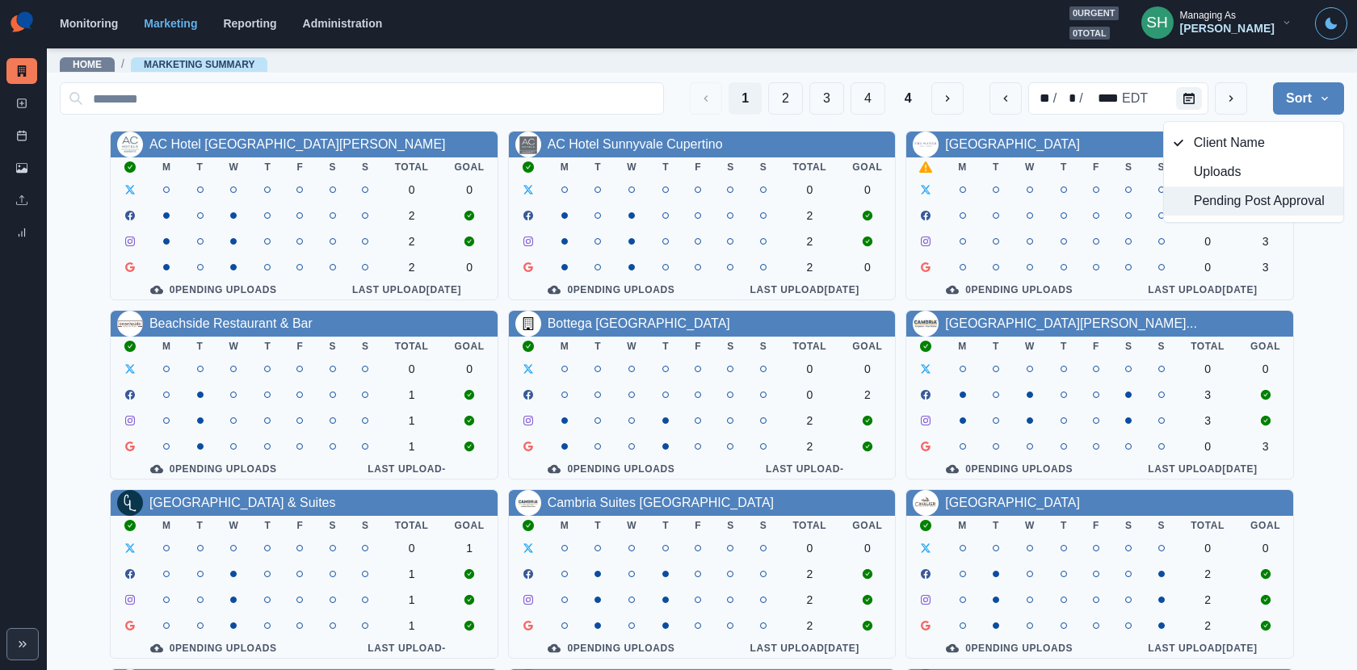
click at [1221, 193] on span "Pending Post Approval" at bounding box center [1264, 200] width 140 height 19
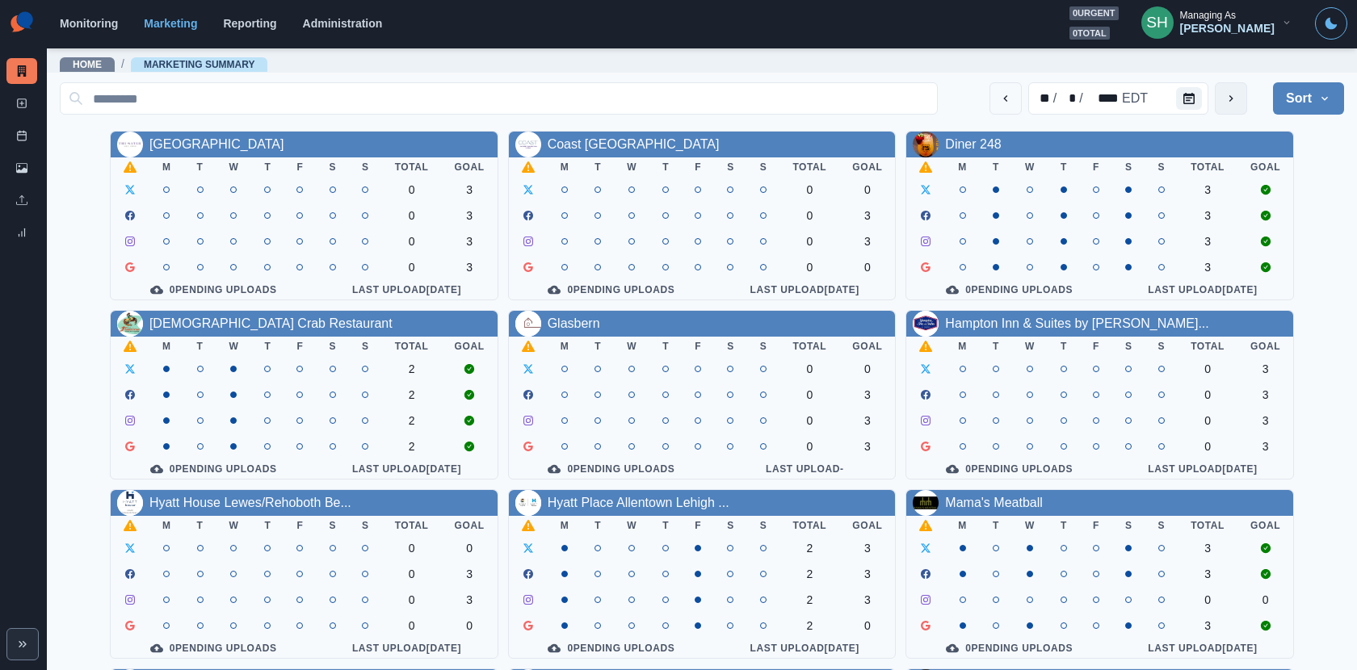
click at [1221, 96] on icon "next" at bounding box center [1231, 98] width 13 height 13
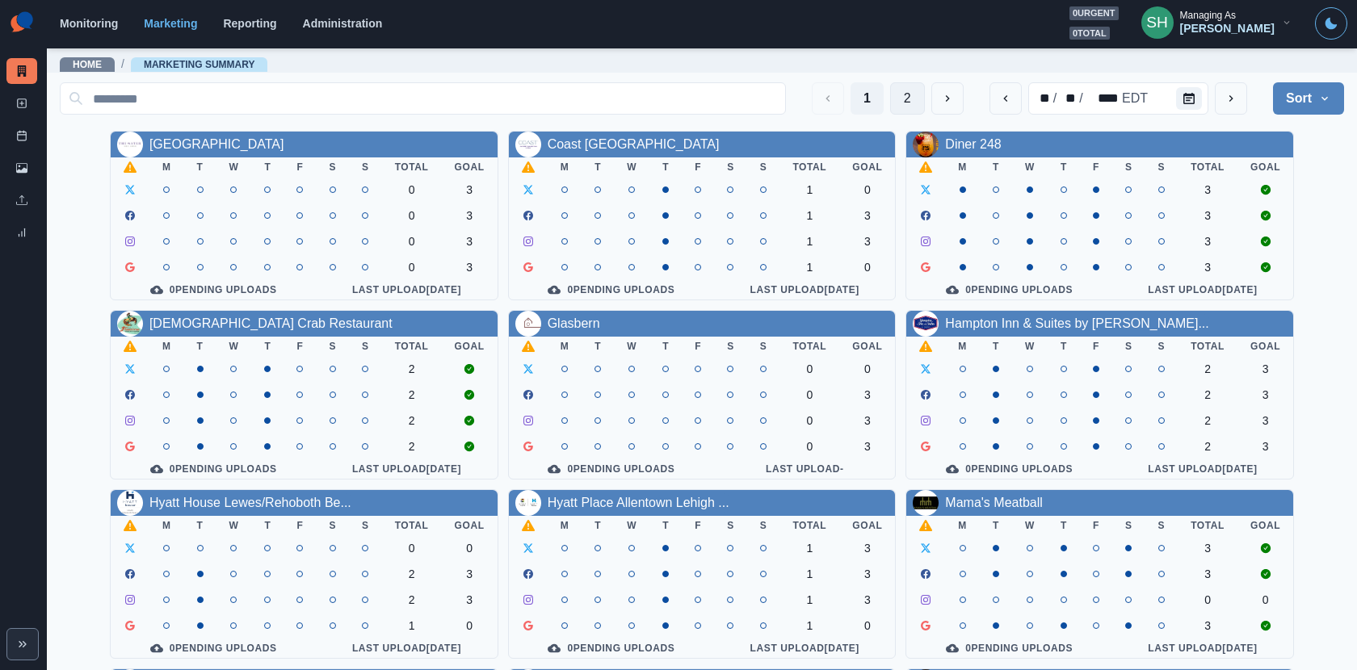
click at [904, 106] on button "2" at bounding box center [907, 98] width 35 height 32
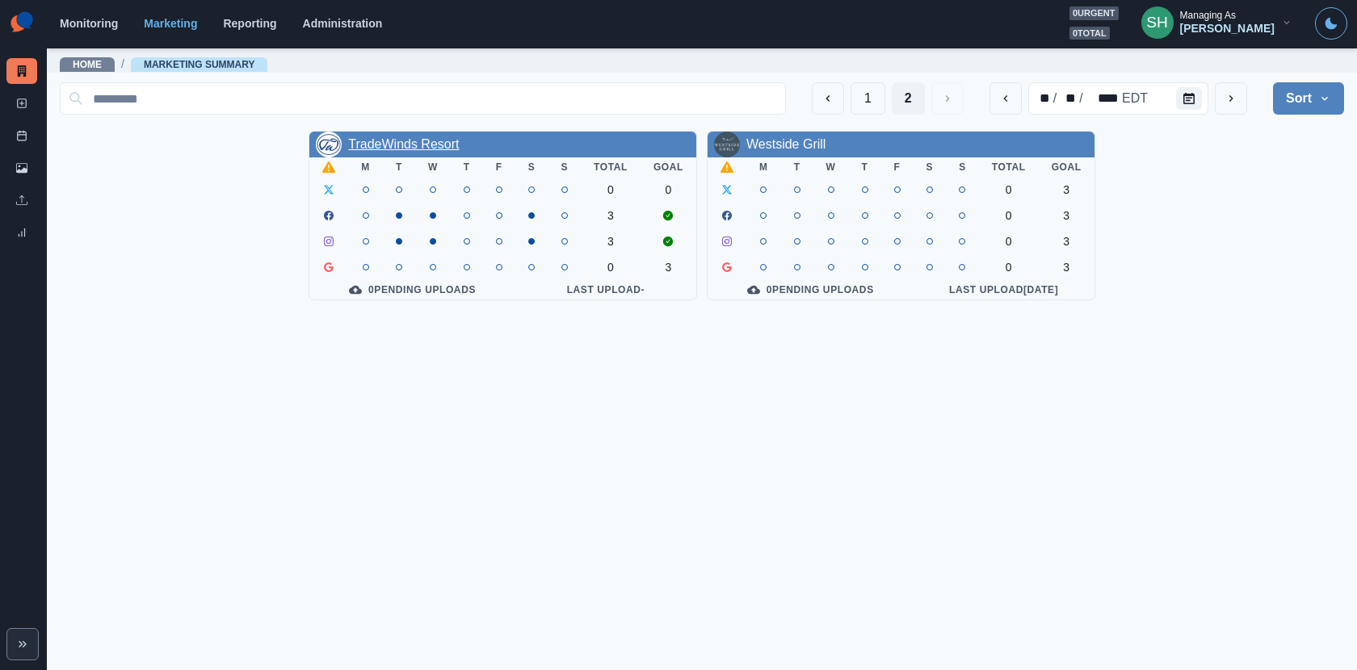
click at [447, 150] on link "TradeWinds Resort" at bounding box center [403, 144] width 111 height 14
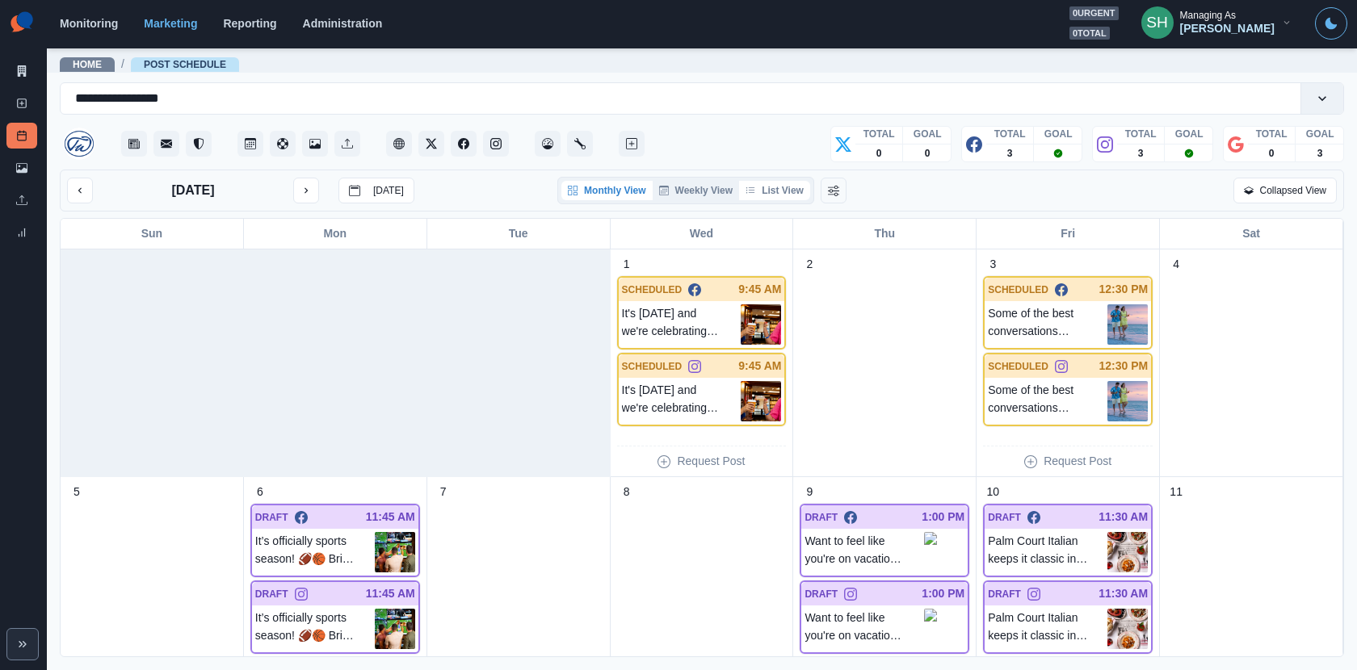
click at [785, 188] on button "List View" at bounding box center [774, 190] width 71 height 19
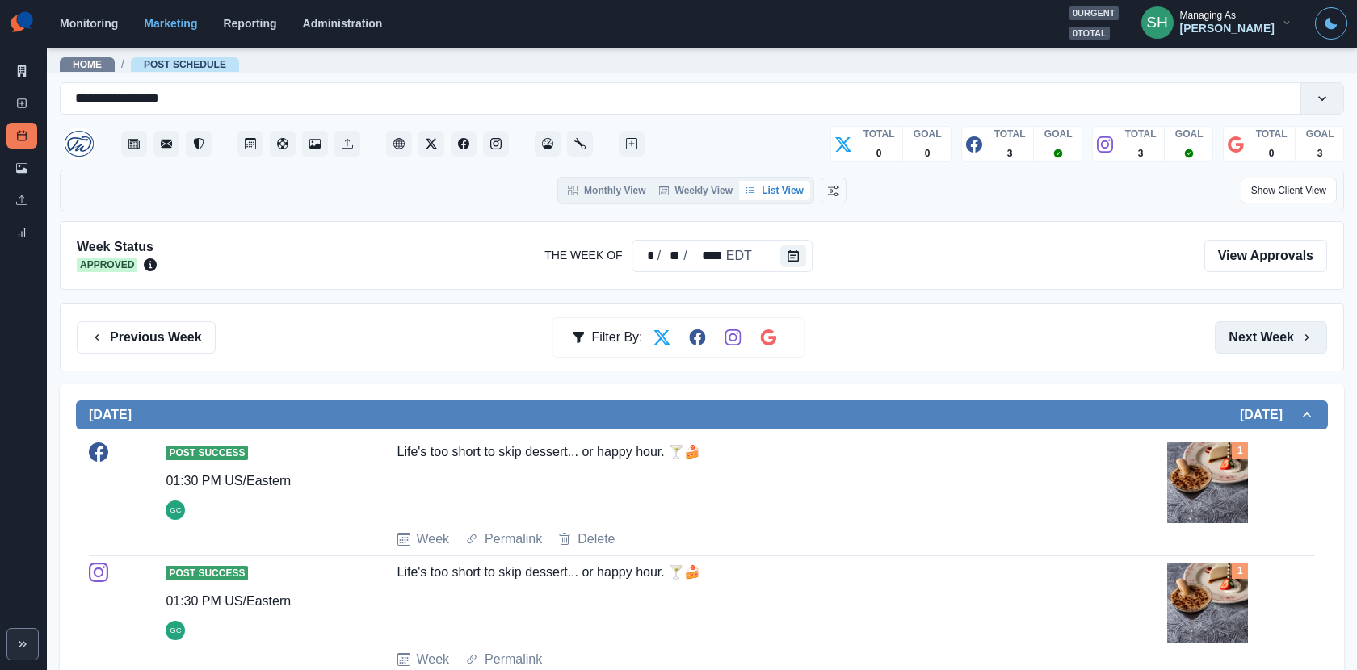
click at [1221, 342] on button "Next Week" at bounding box center [1271, 338] width 112 height 32
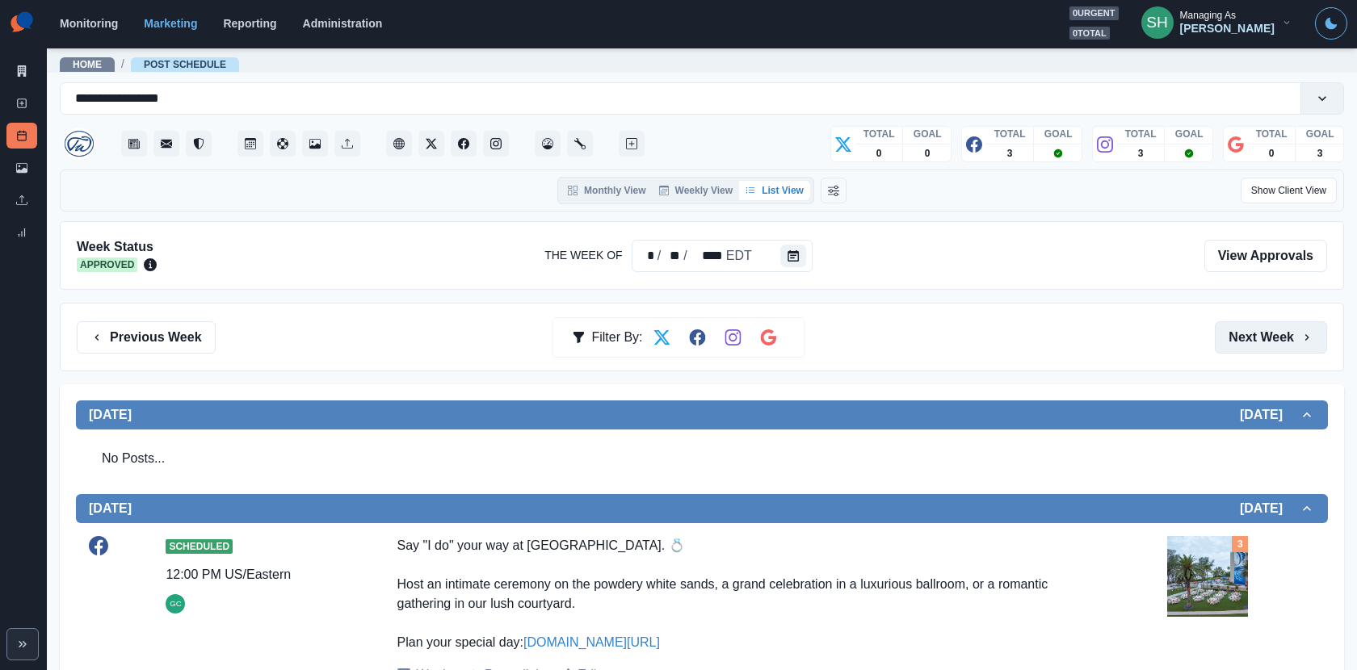
click at [1221, 342] on button "Next Week" at bounding box center [1271, 338] width 112 height 32
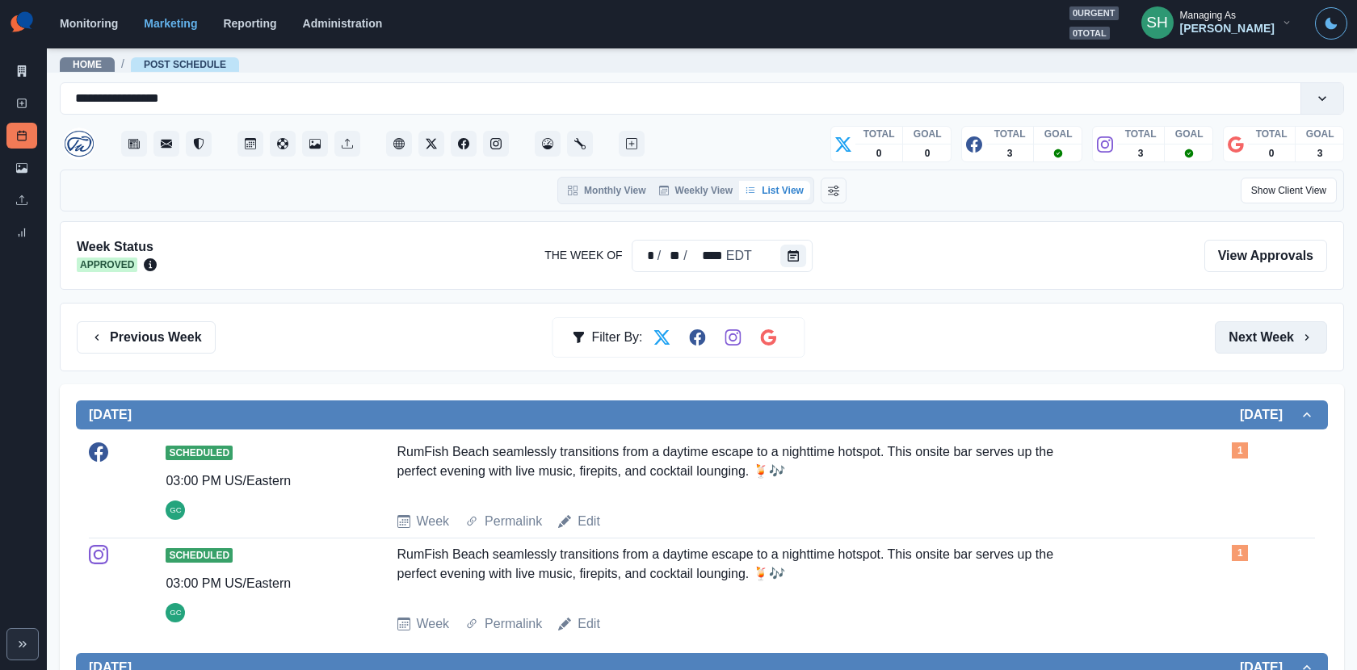
click at [1221, 342] on button "Next Week" at bounding box center [1271, 338] width 112 height 32
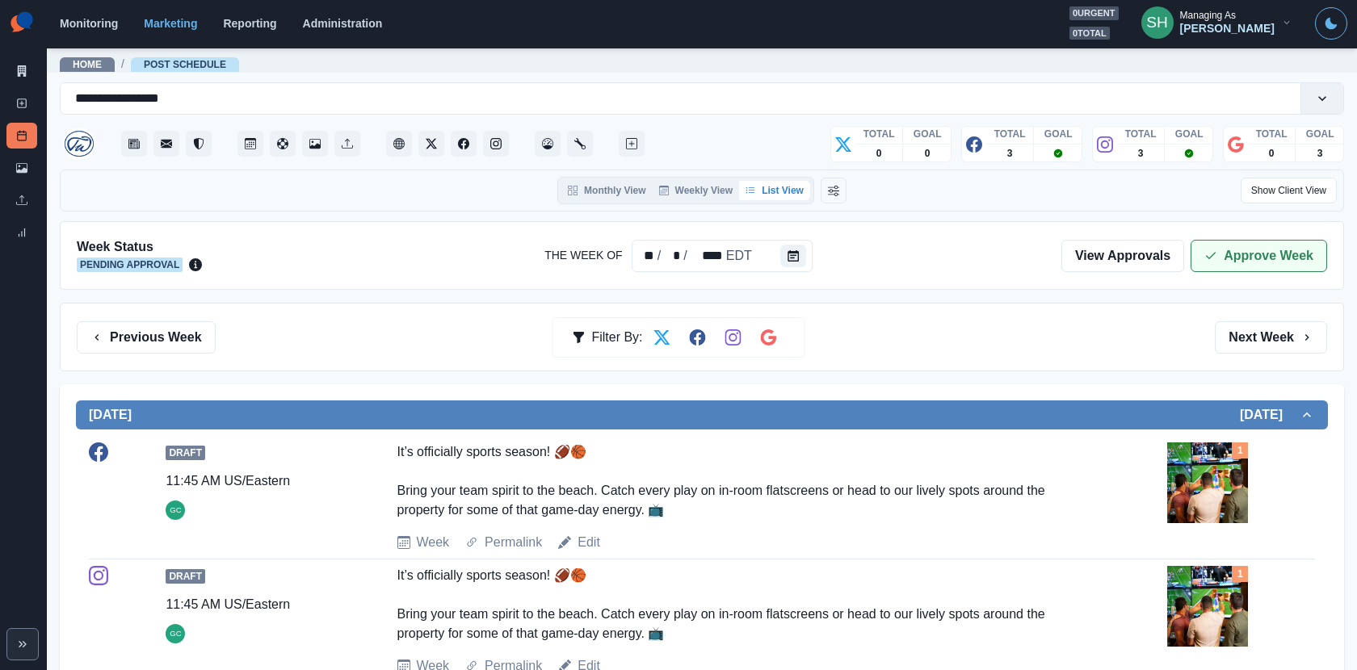
click at [1221, 264] on button "Approve Week" at bounding box center [1259, 256] width 137 height 32
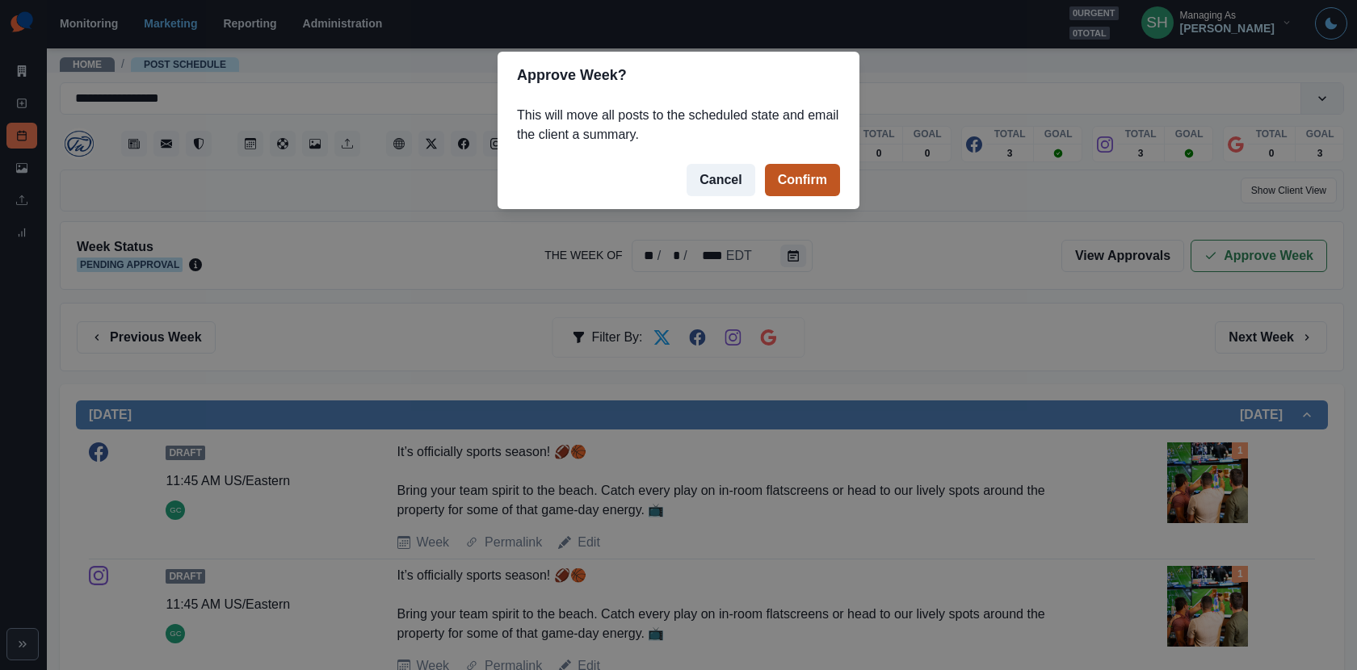
click at [801, 164] on button "Confirm" at bounding box center [802, 180] width 75 height 32
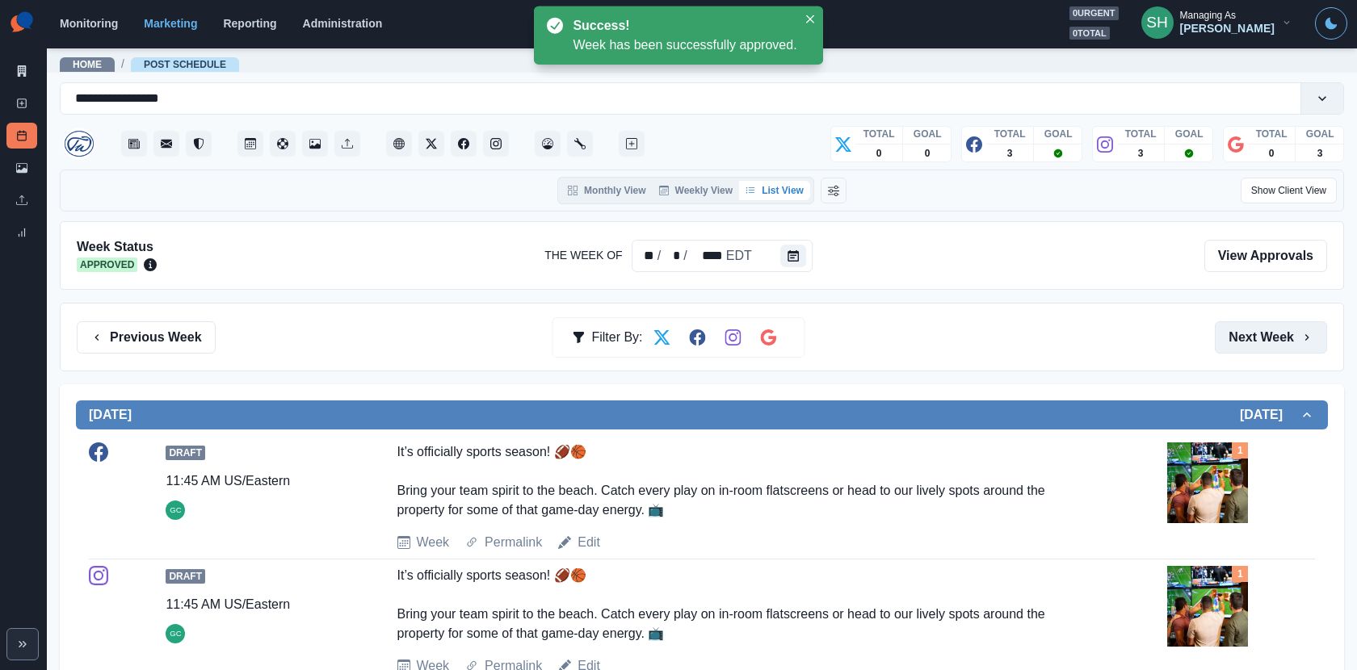
click at [1221, 326] on button "Next Week" at bounding box center [1271, 338] width 112 height 32
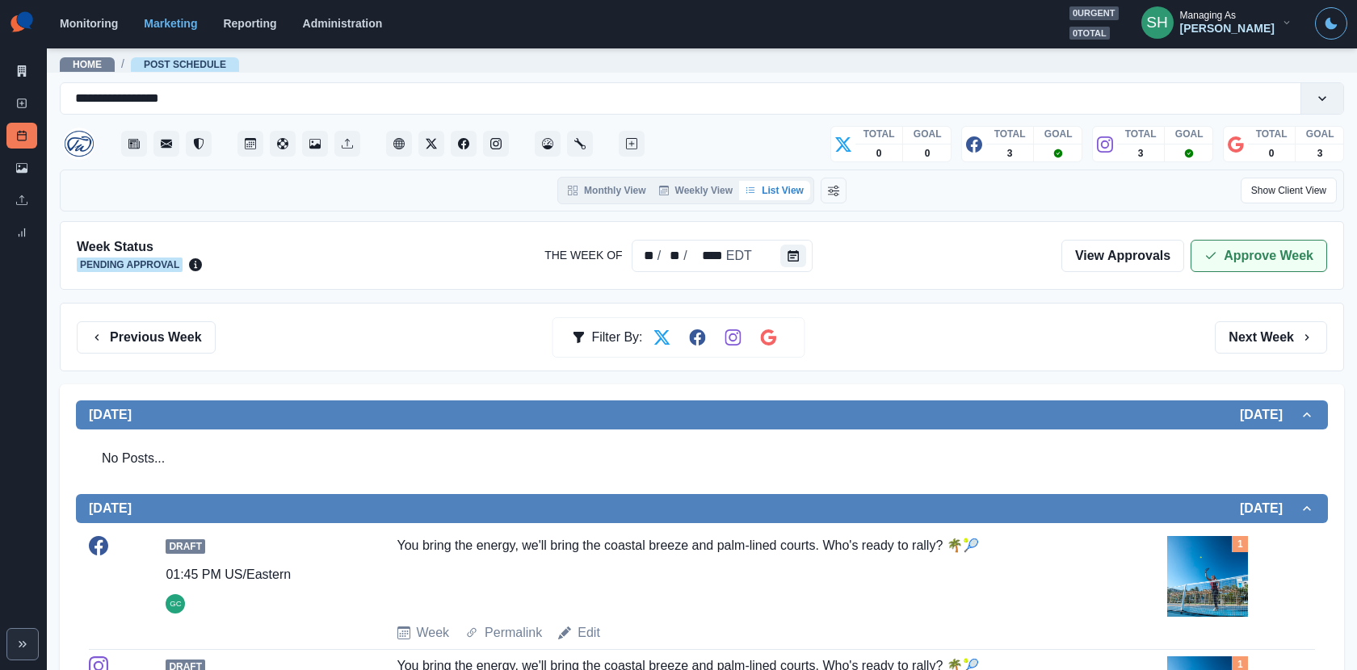
click at [1221, 252] on button "Approve Week" at bounding box center [1259, 256] width 137 height 32
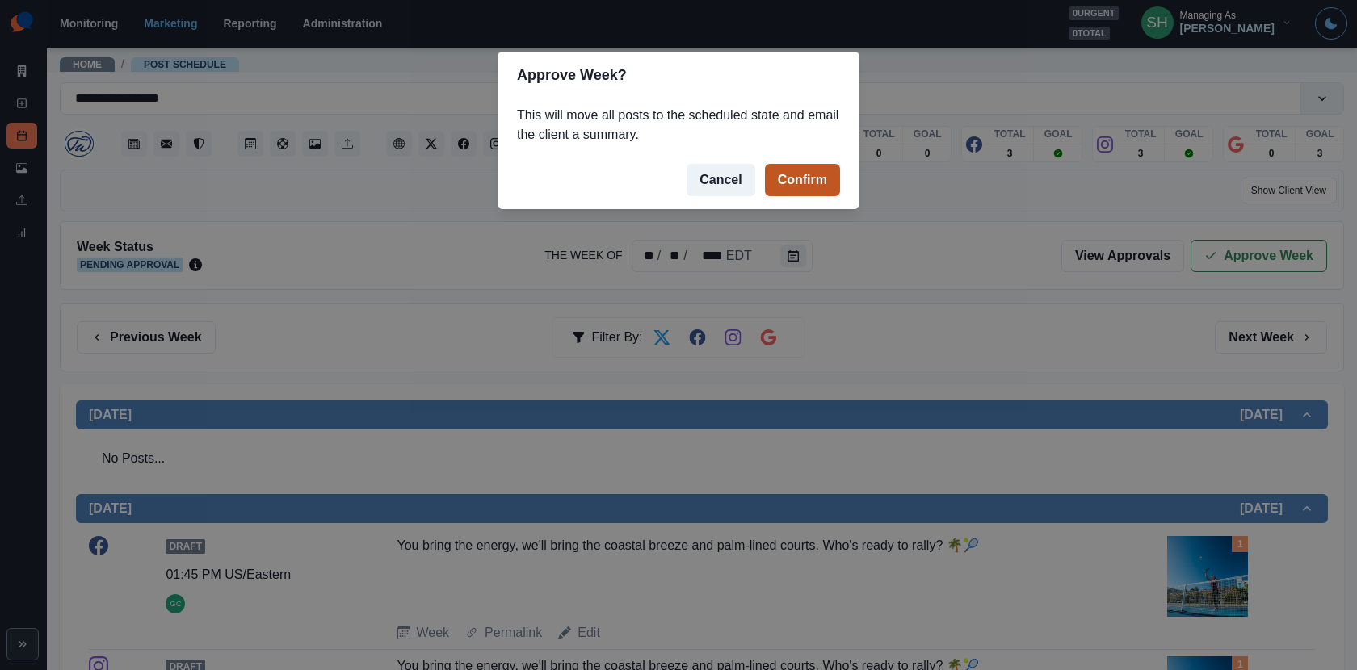
click at [810, 169] on button "Confirm" at bounding box center [802, 180] width 75 height 32
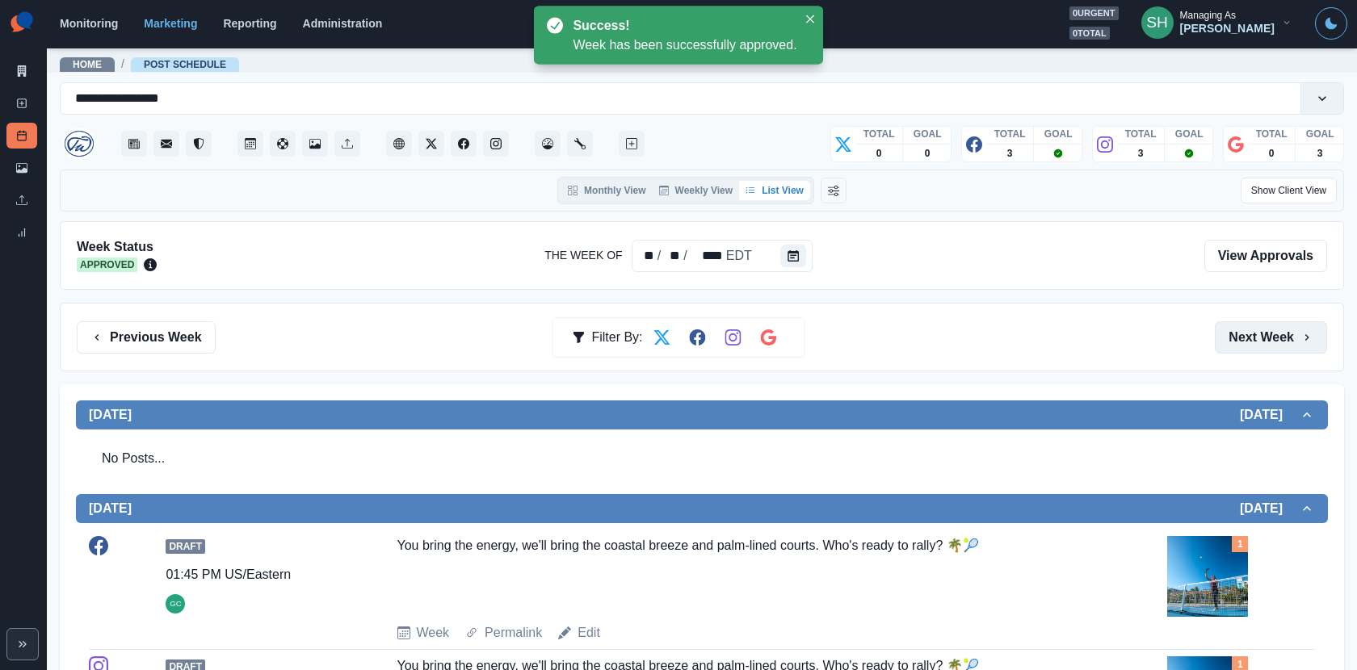
click at [1221, 328] on button "Next Week" at bounding box center [1271, 338] width 112 height 32
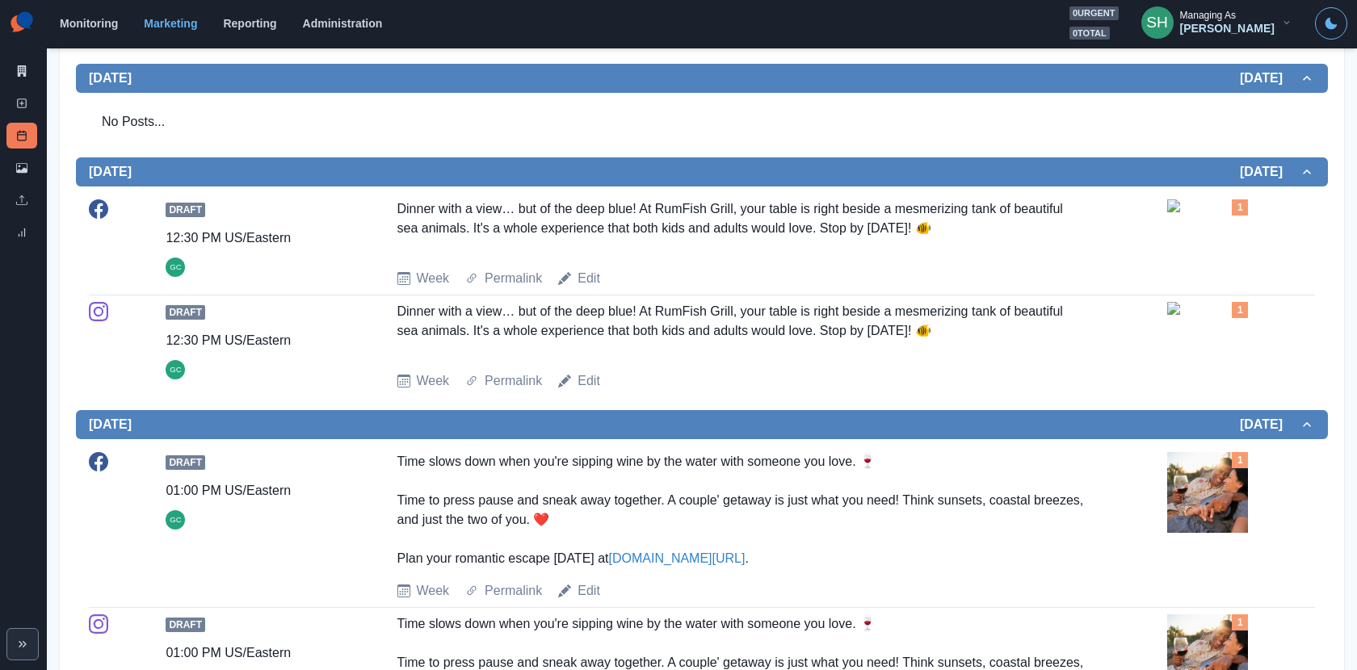
scroll to position [1006, 0]
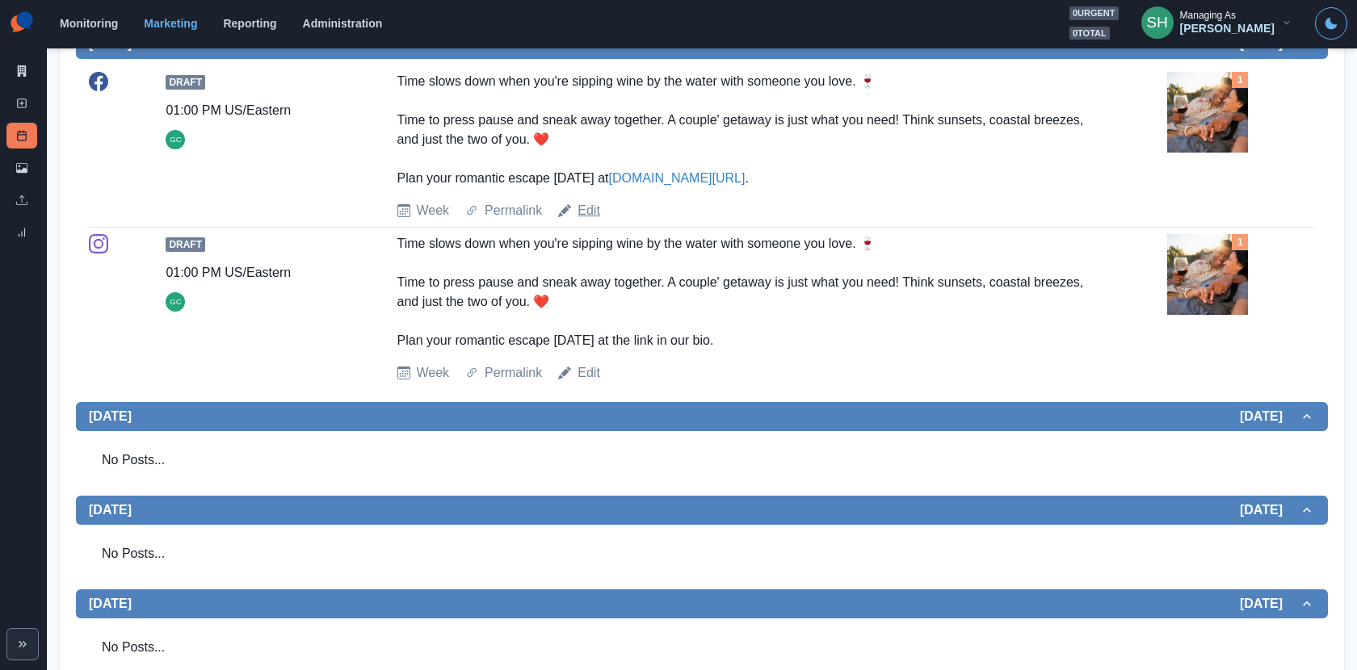
click at [589, 221] on link "Edit" at bounding box center [589, 210] width 23 height 19
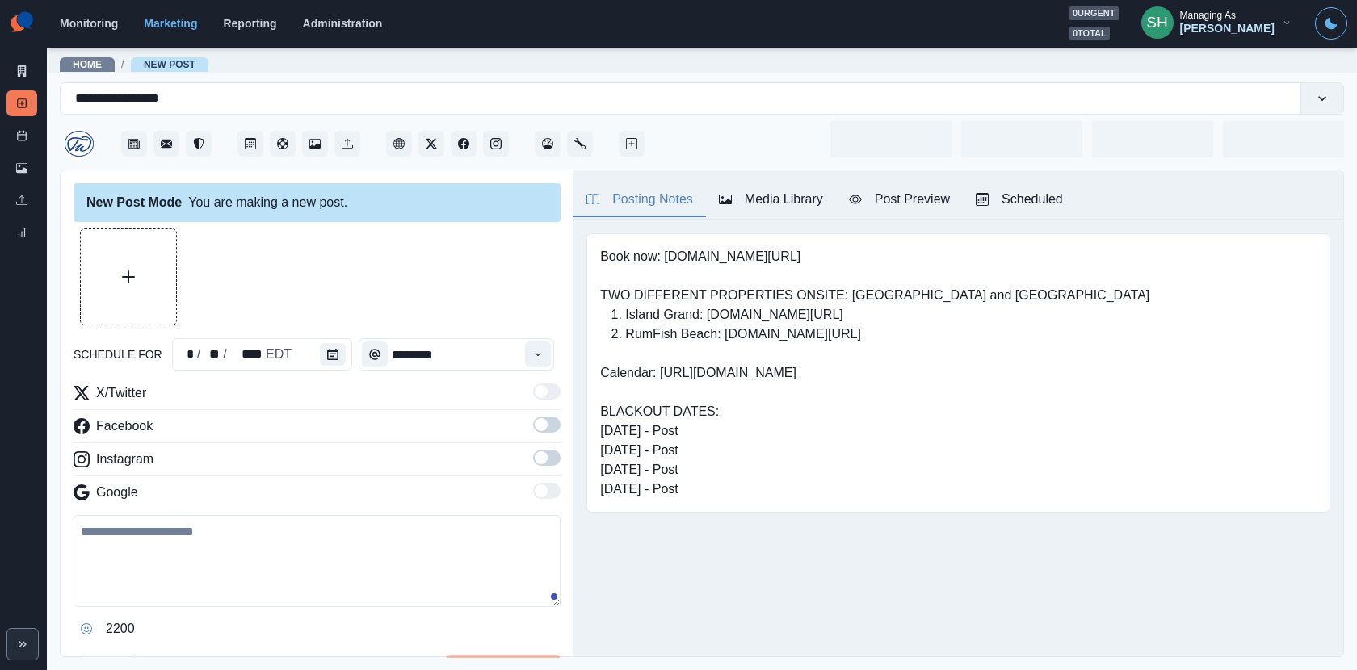
type input "*******"
type textarea "**********"
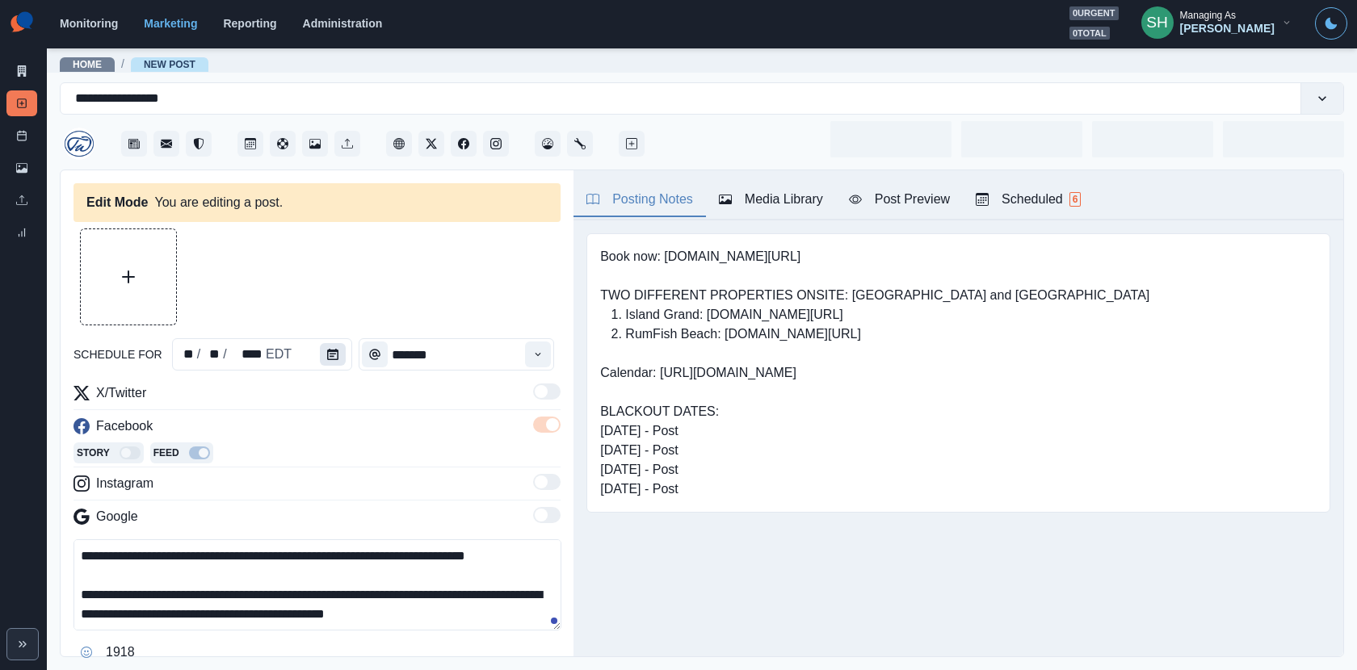
click at [333, 356] on button "Calendar" at bounding box center [333, 354] width 26 height 23
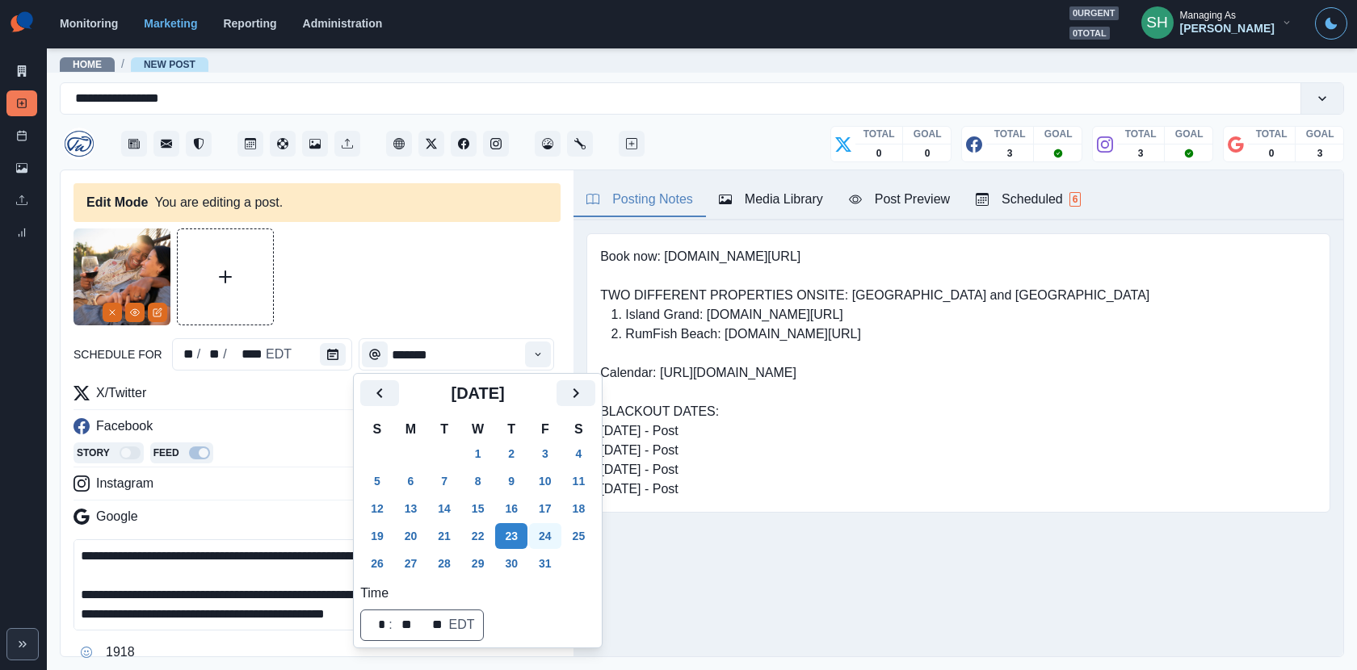
click at [555, 531] on button "24" at bounding box center [545, 536] width 32 height 26
click at [500, 335] on div "**********" at bounding box center [317, 470] width 487 height 482
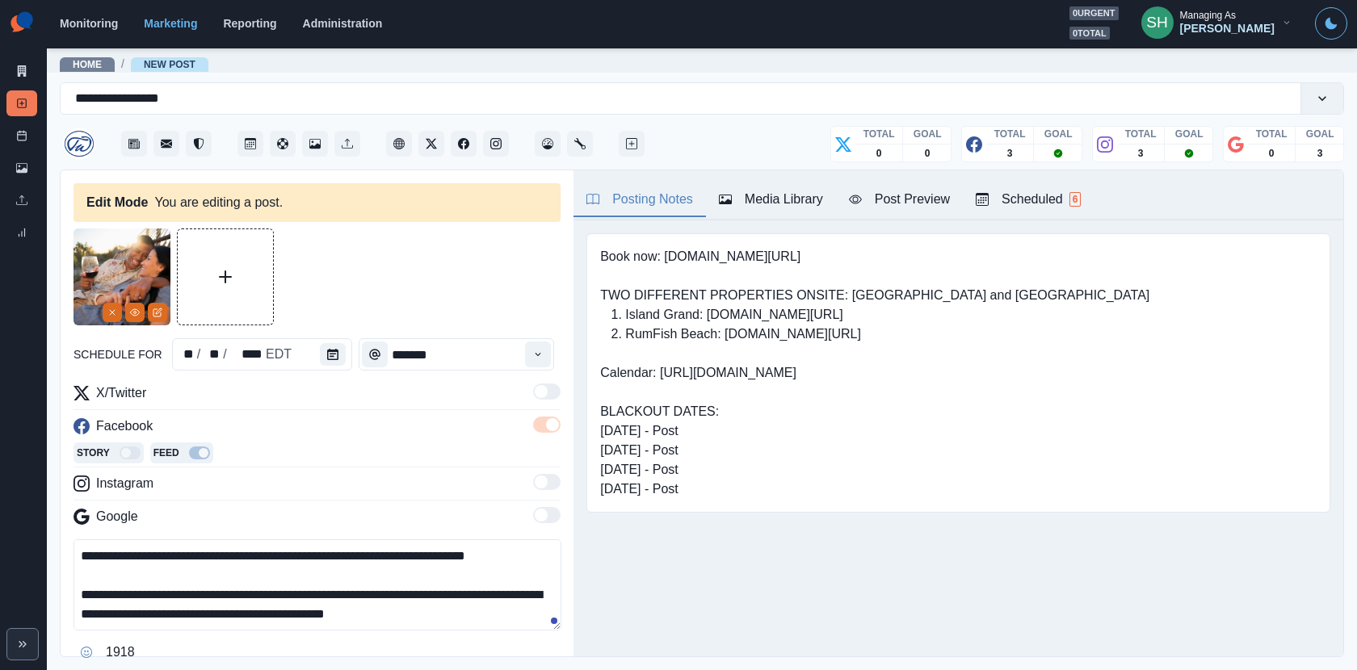
scroll to position [99, 0]
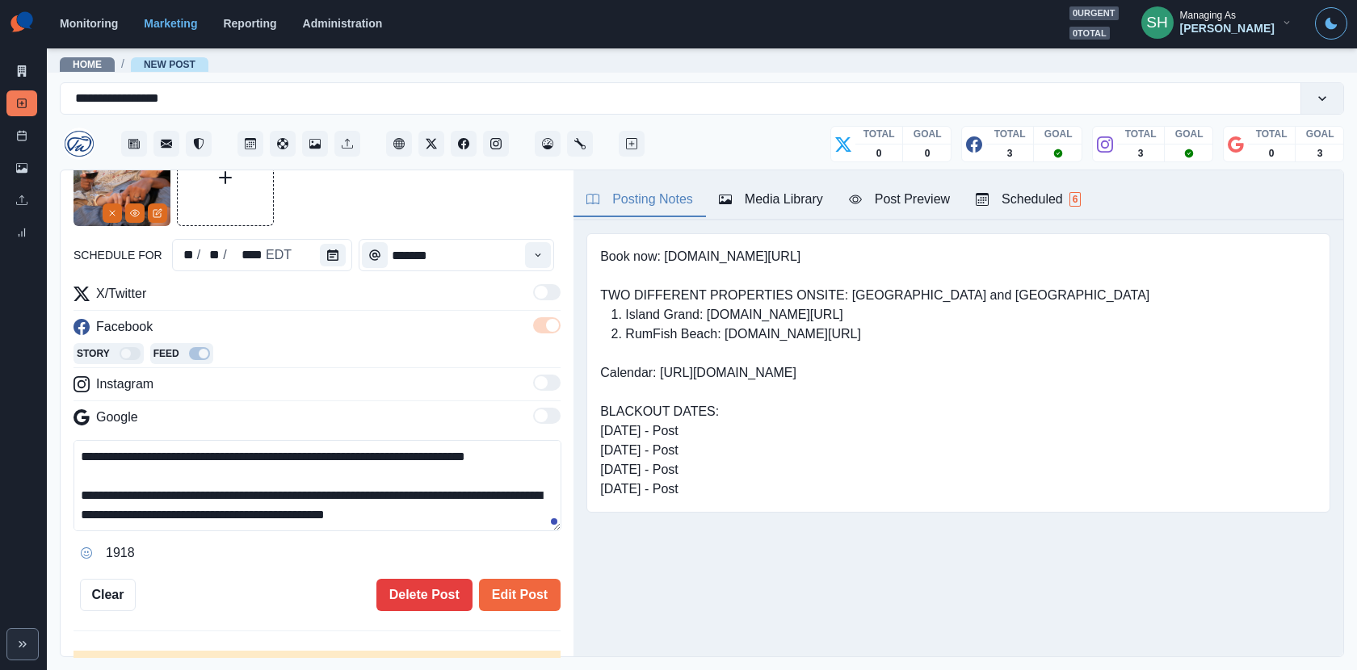
click at [528, 560] on div "1918" at bounding box center [317, 553] width 487 height 26
click at [528, 582] on button "Edit Post" at bounding box center [520, 595] width 82 height 32
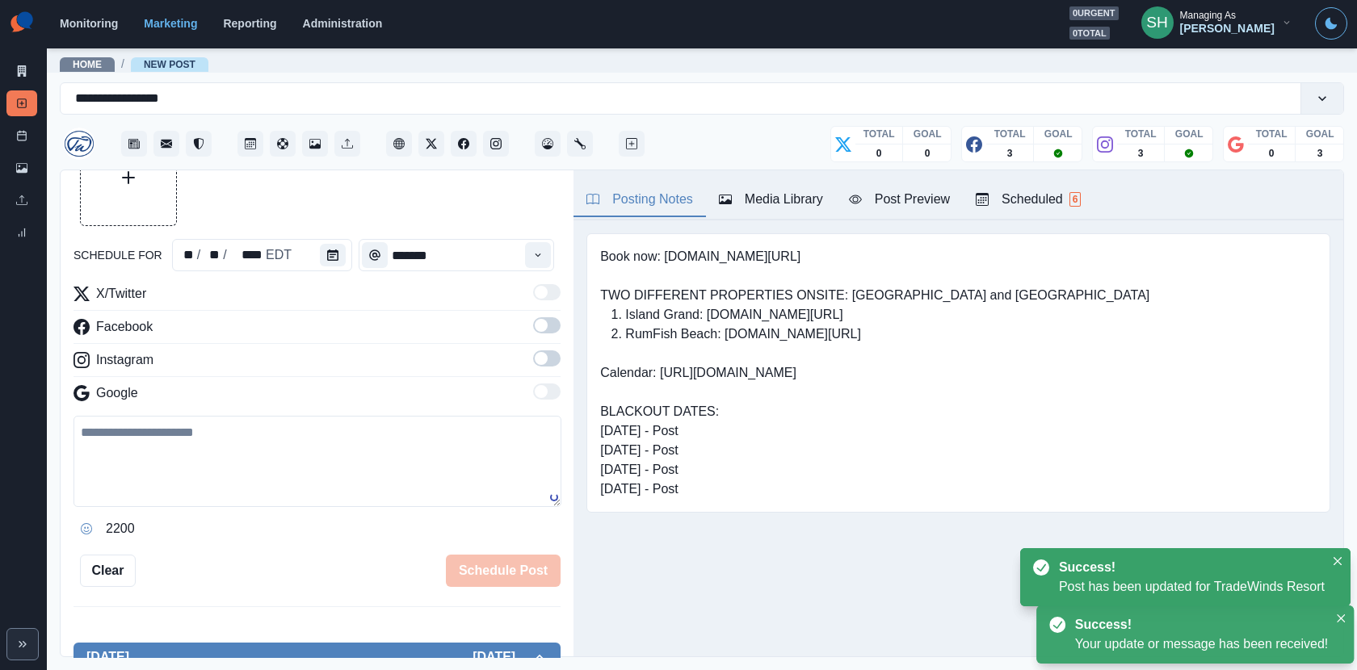
click at [1044, 200] on div "Scheduled 6" at bounding box center [1028, 199] width 105 height 19
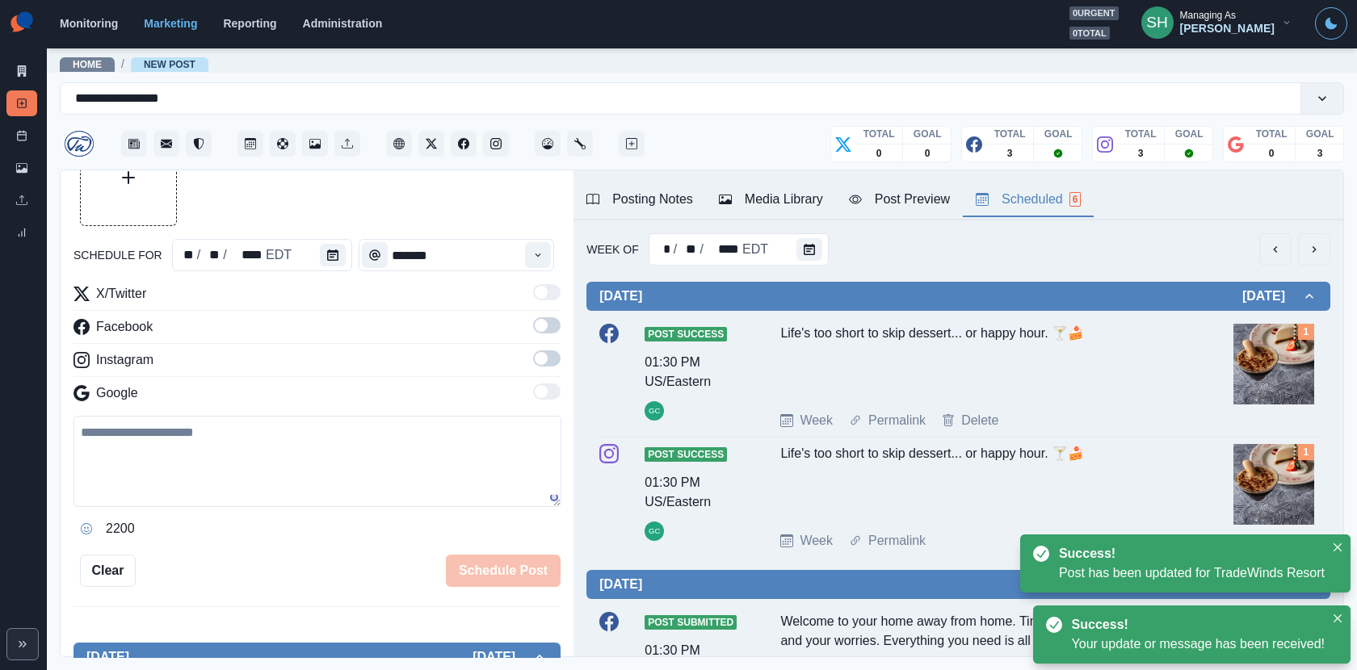
click at [1221, 245] on icon "next" at bounding box center [1314, 249] width 13 height 13
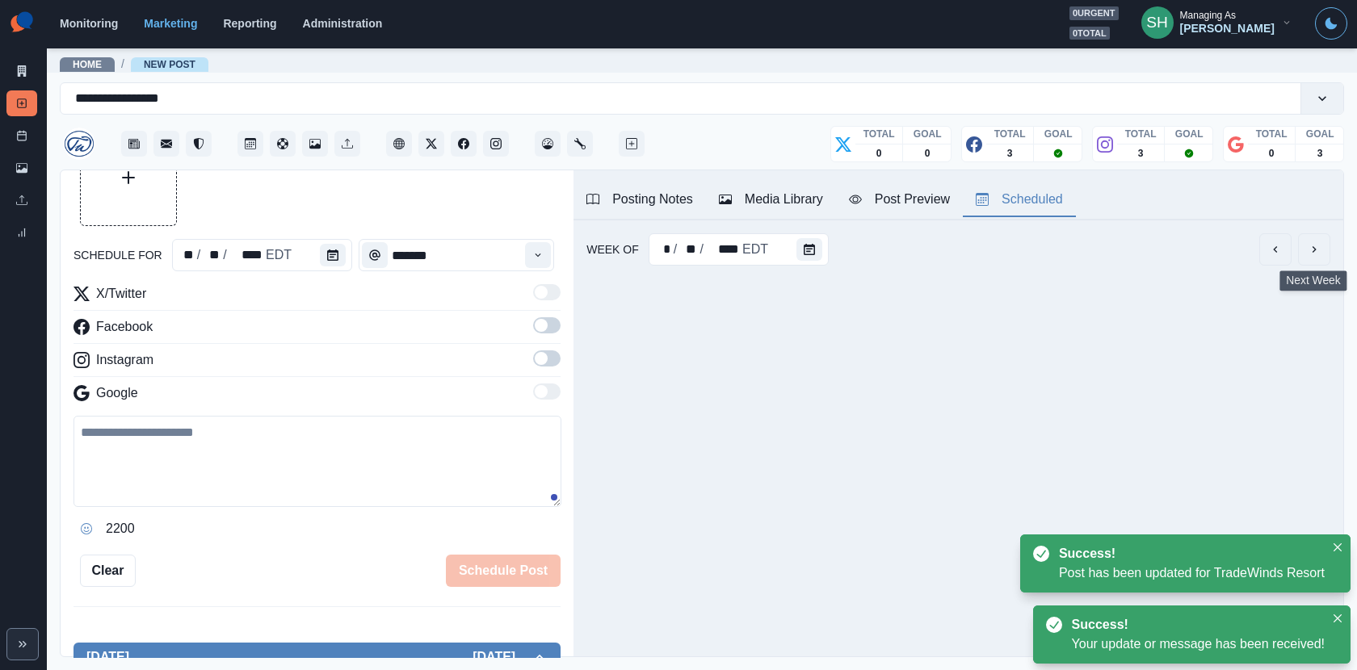
click at [1221, 245] on icon "next" at bounding box center [1314, 249] width 13 height 13
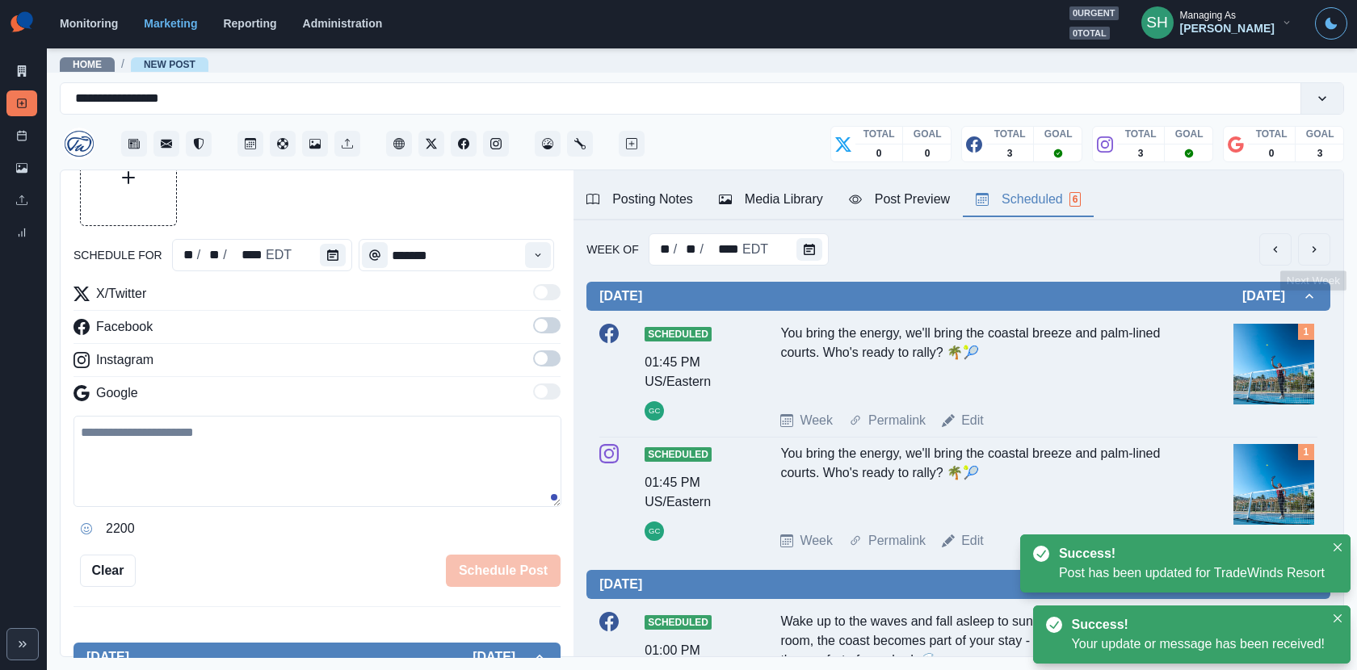
click at [1221, 250] on button "next" at bounding box center [1314, 249] width 32 height 32
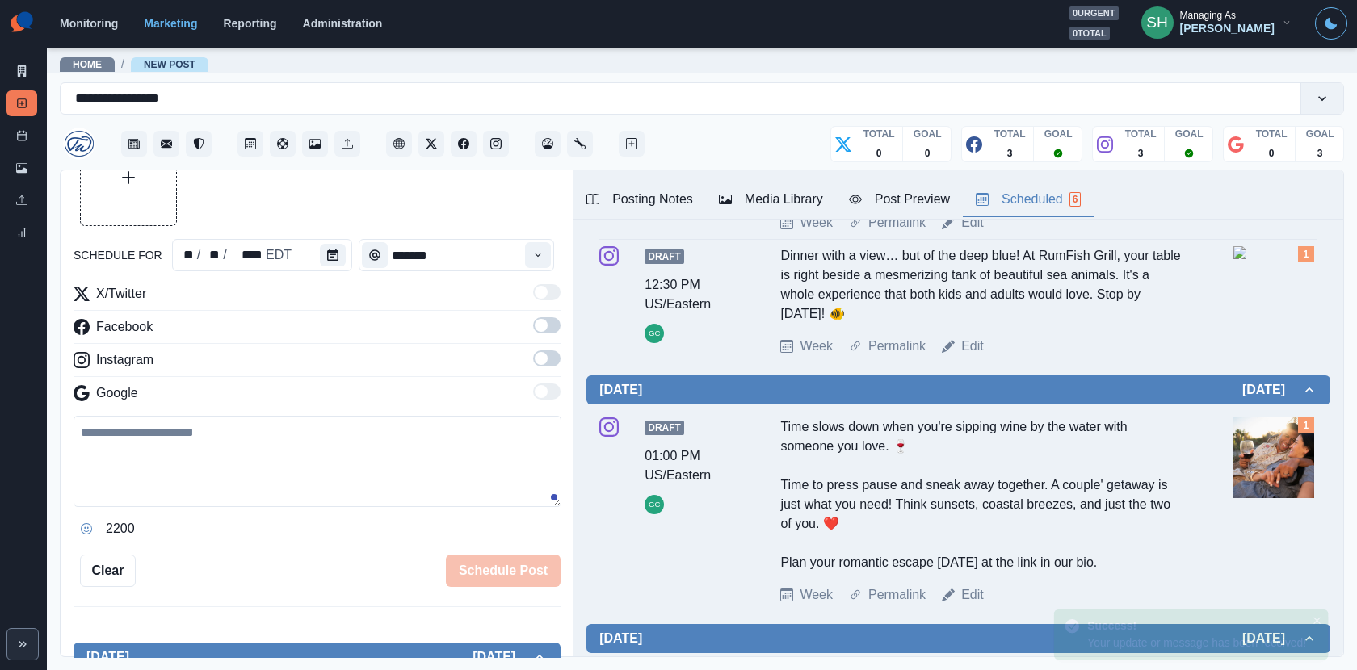
scroll to position [656, 0]
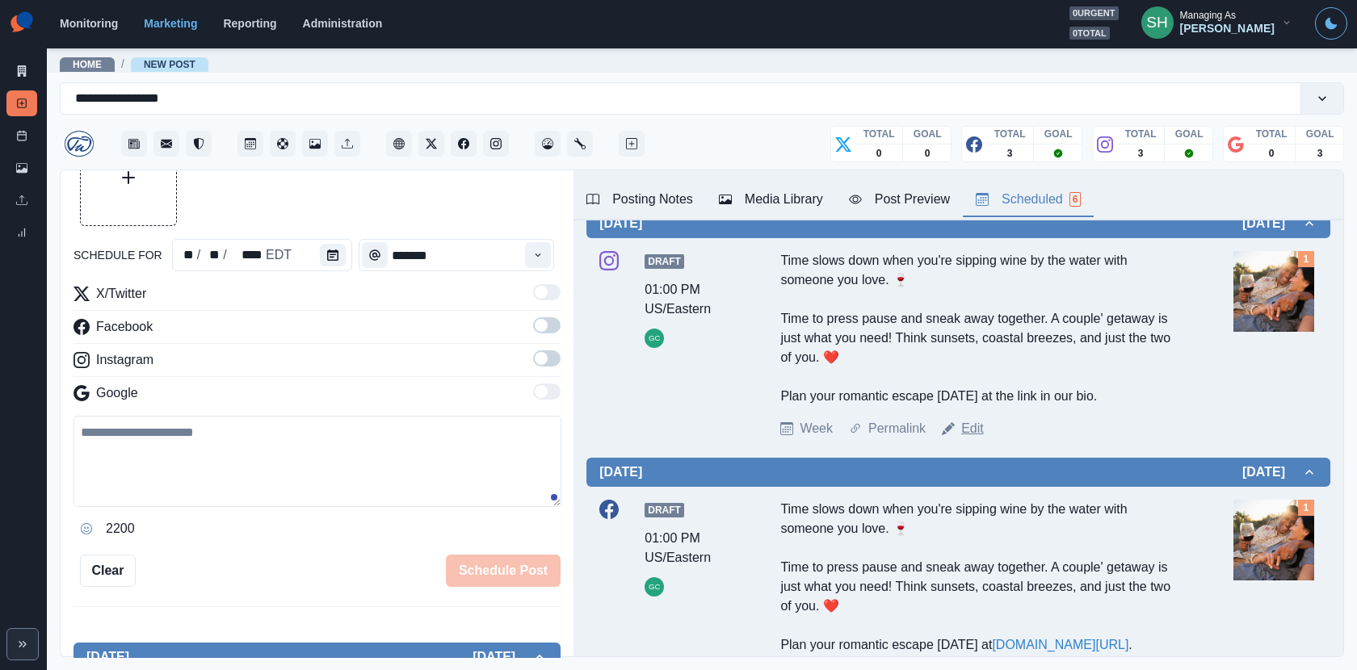
click at [980, 425] on link "Edit" at bounding box center [972, 428] width 23 height 19
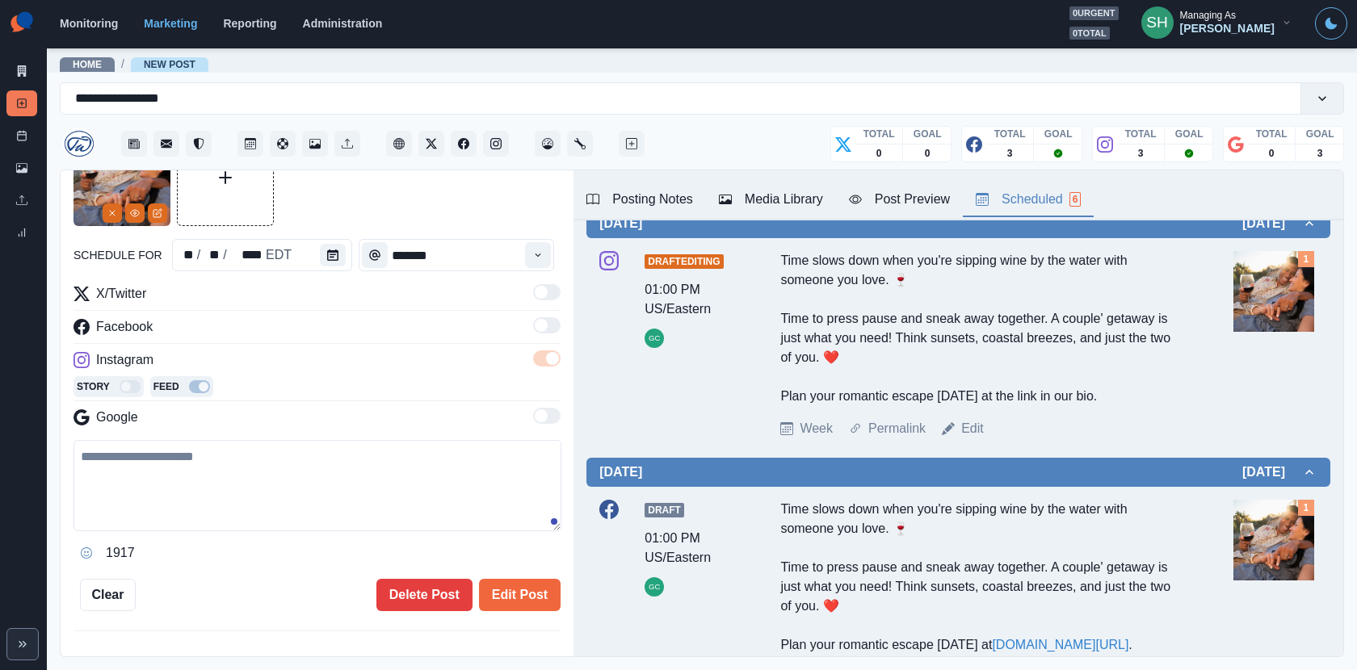
type textarea "**********"
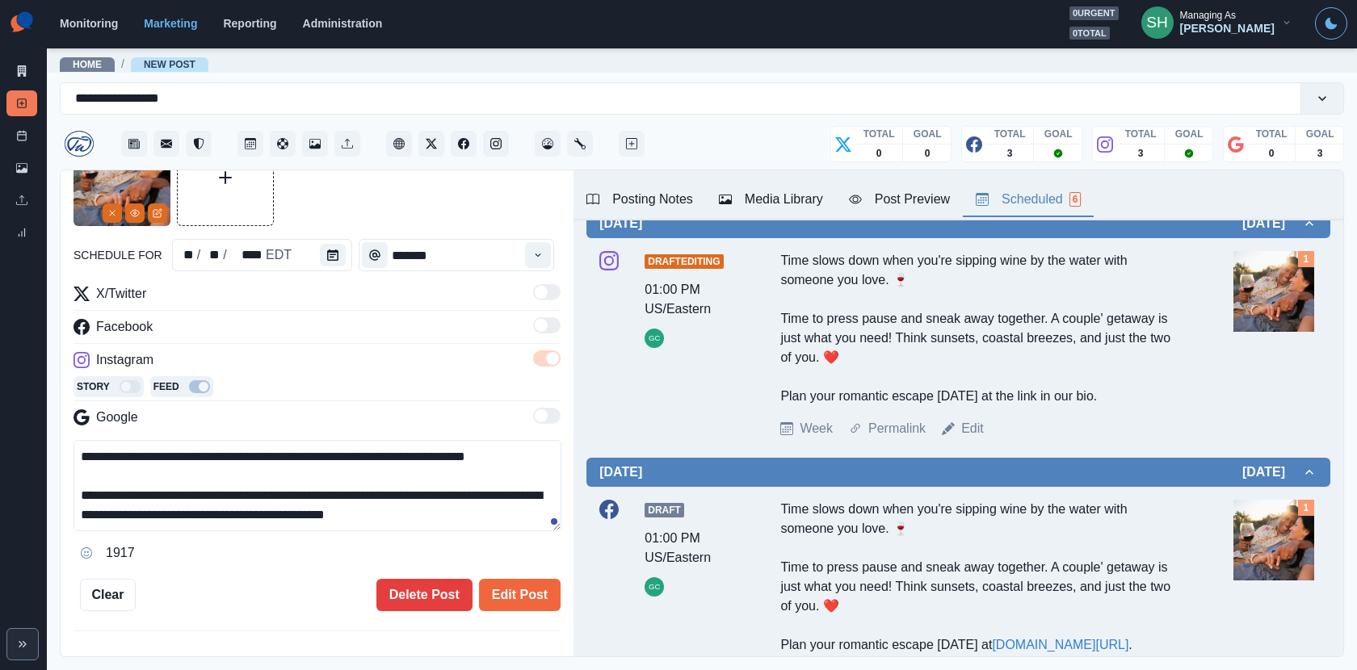
click at [359, 260] on div "Time" at bounding box center [375, 255] width 32 height 32
click at [308, 261] on div "**********" at bounding box center [317, 370] width 487 height 482
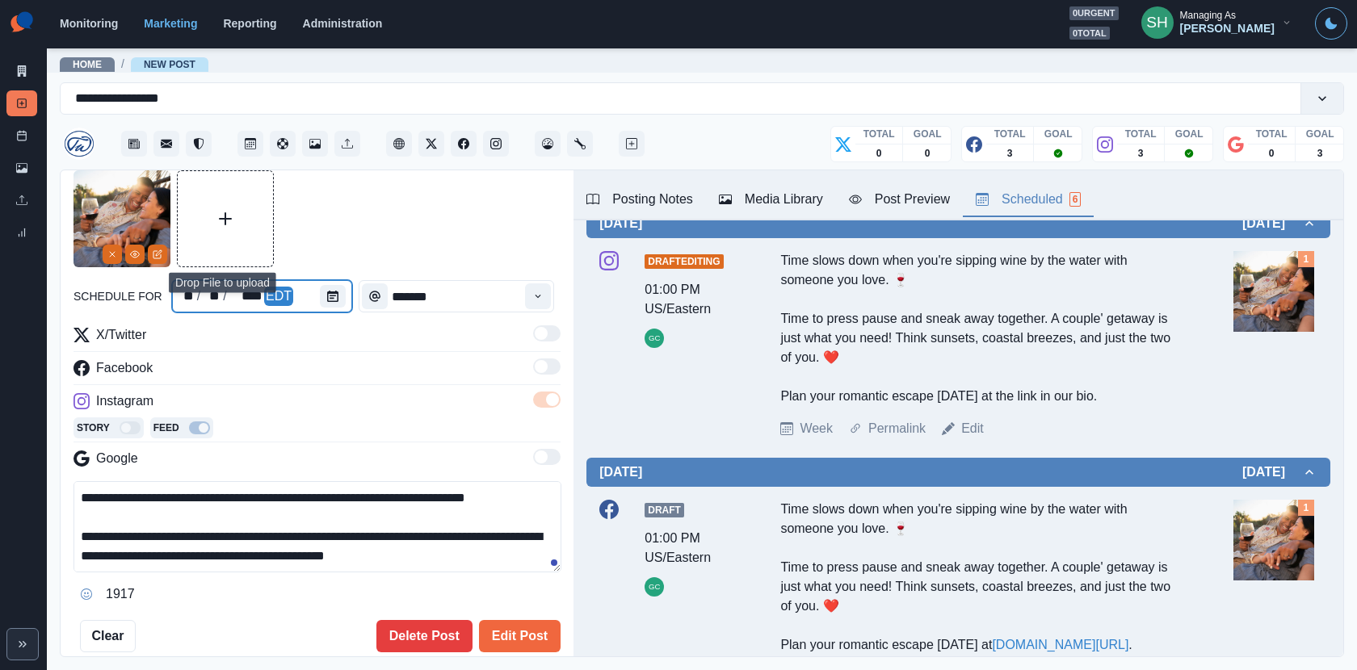
click at [343, 305] on div at bounding box center [336, 296] width 32 height 32
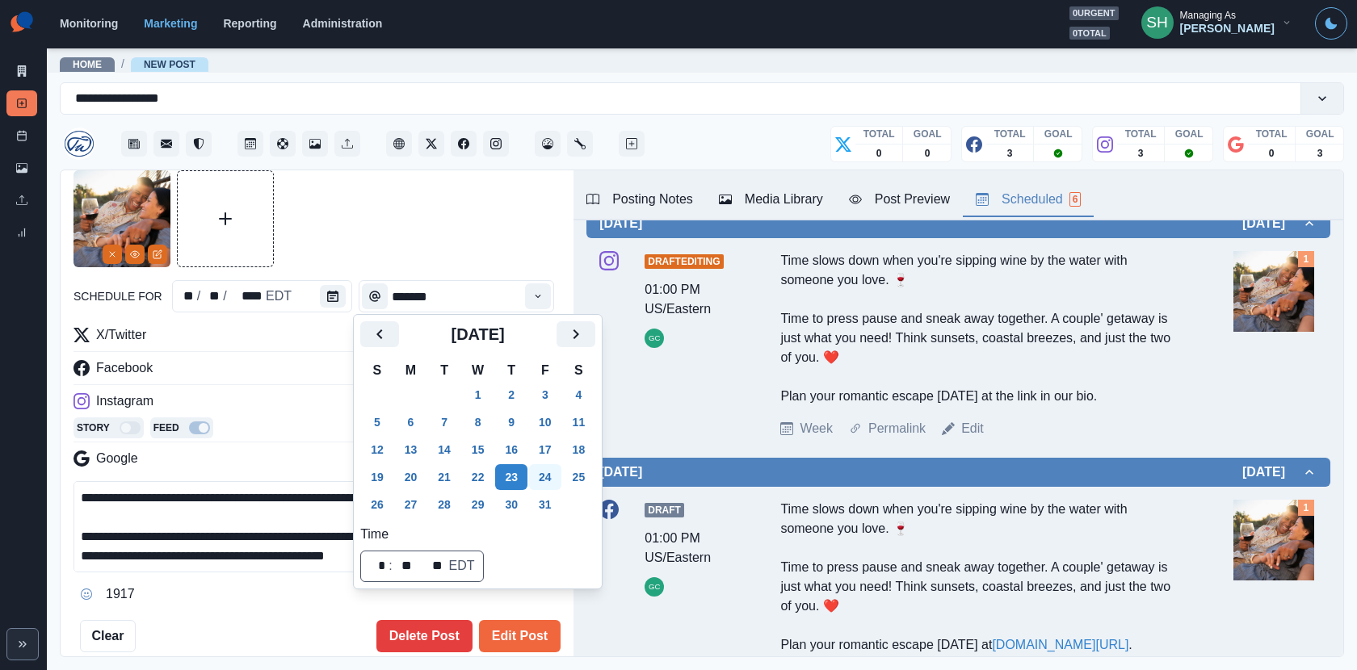
click at [561, 477] on button "24" at bounding box center [545, 477] width 32 height 26
click at [503, 603] on button "Edit Post" at bounding box center [520, 636] width 82 height 32
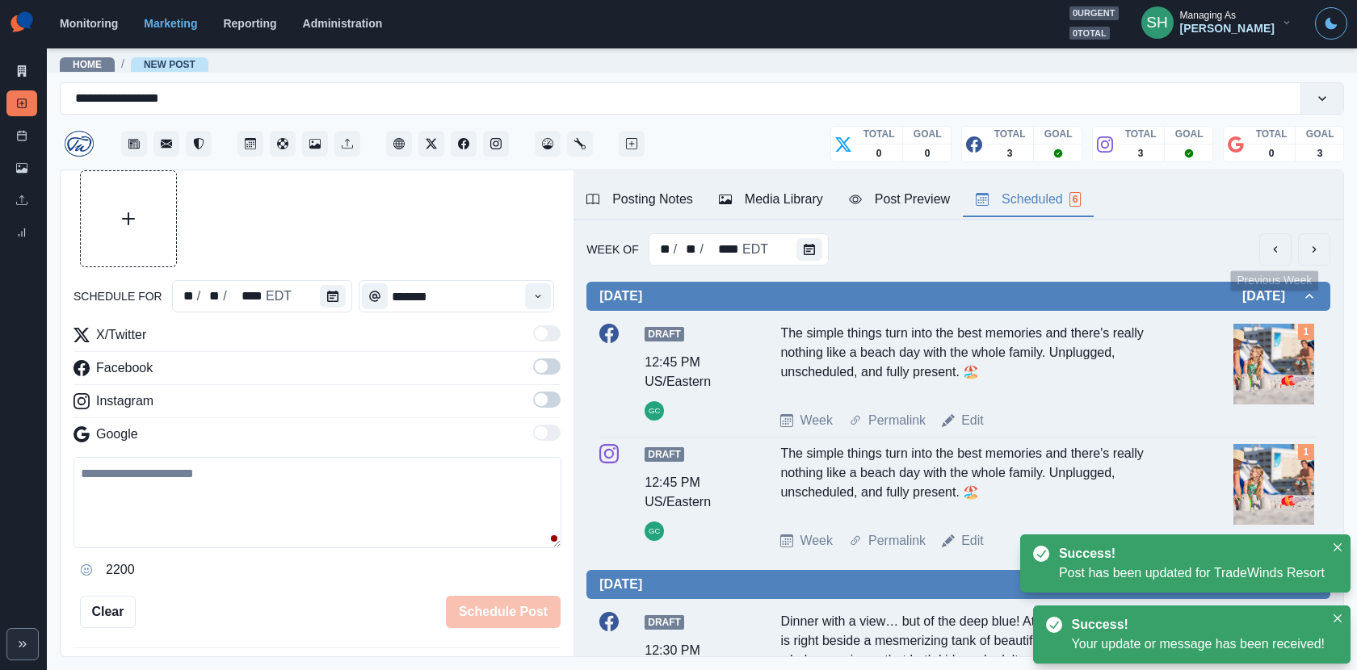
click at [1221, 248] on button "previous" at bounding box center [1275, 249] width 32 height 32
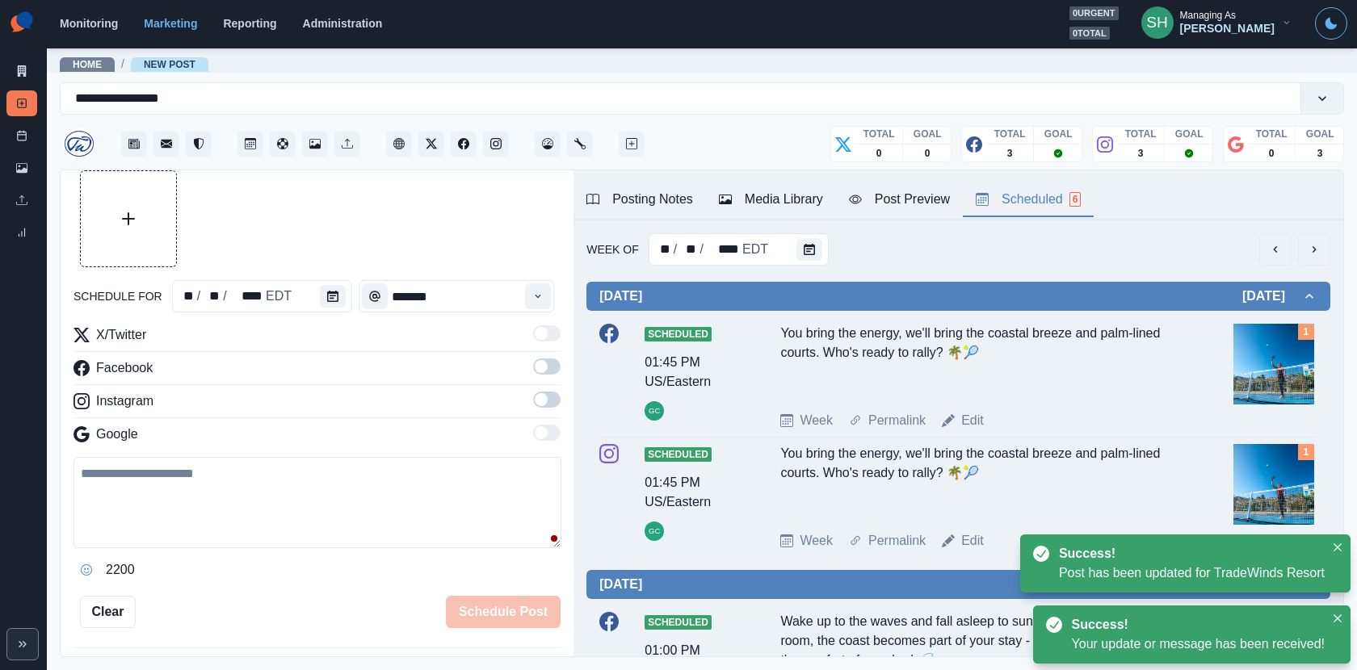
click at [1221, 249] on button "previous" at bounding box center [1275, 249] width 32 height 32
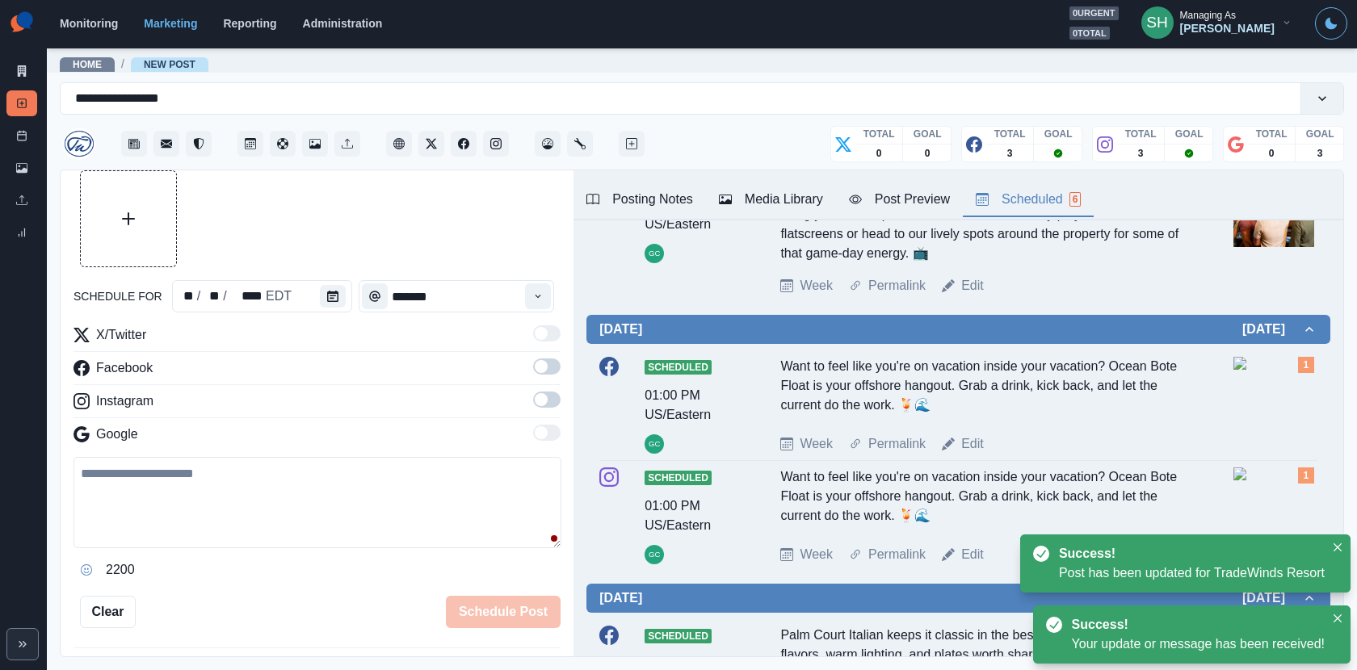
scroll to position [612, 0]
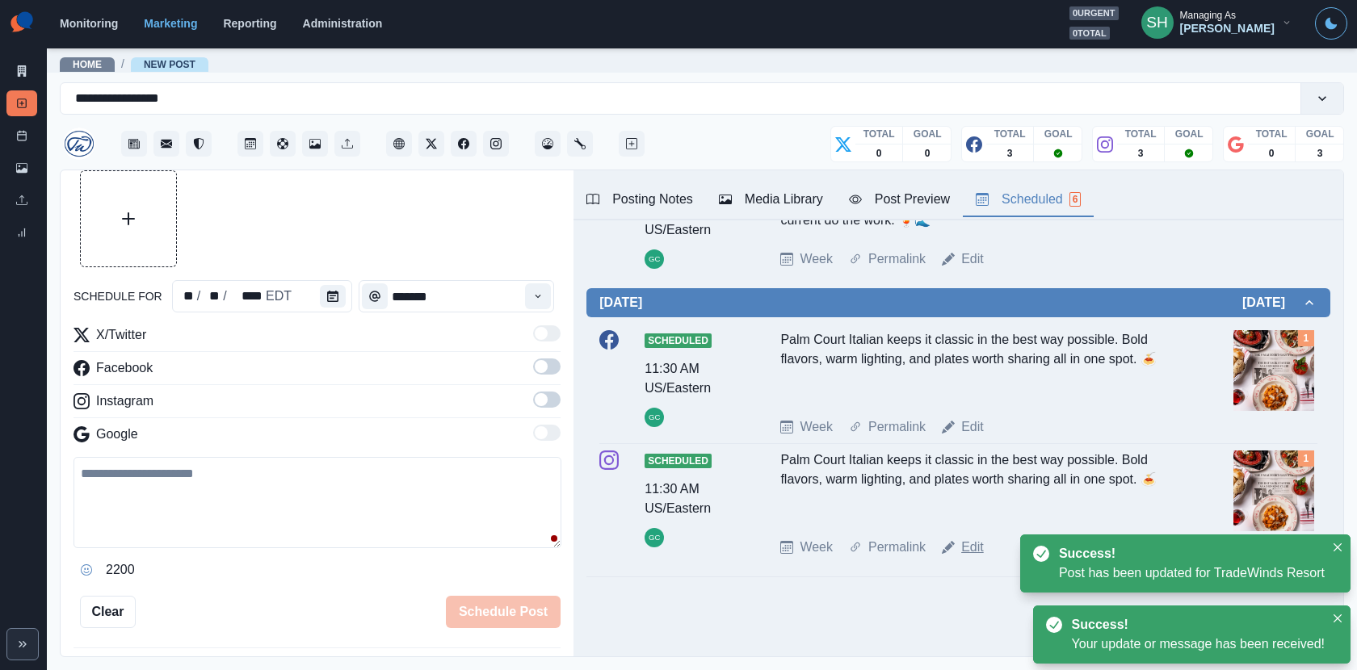
click at [970, 549] on link "Edit" at bounding box center [972, 547] width 23 height 19
type input "********"
type textarea "**********"
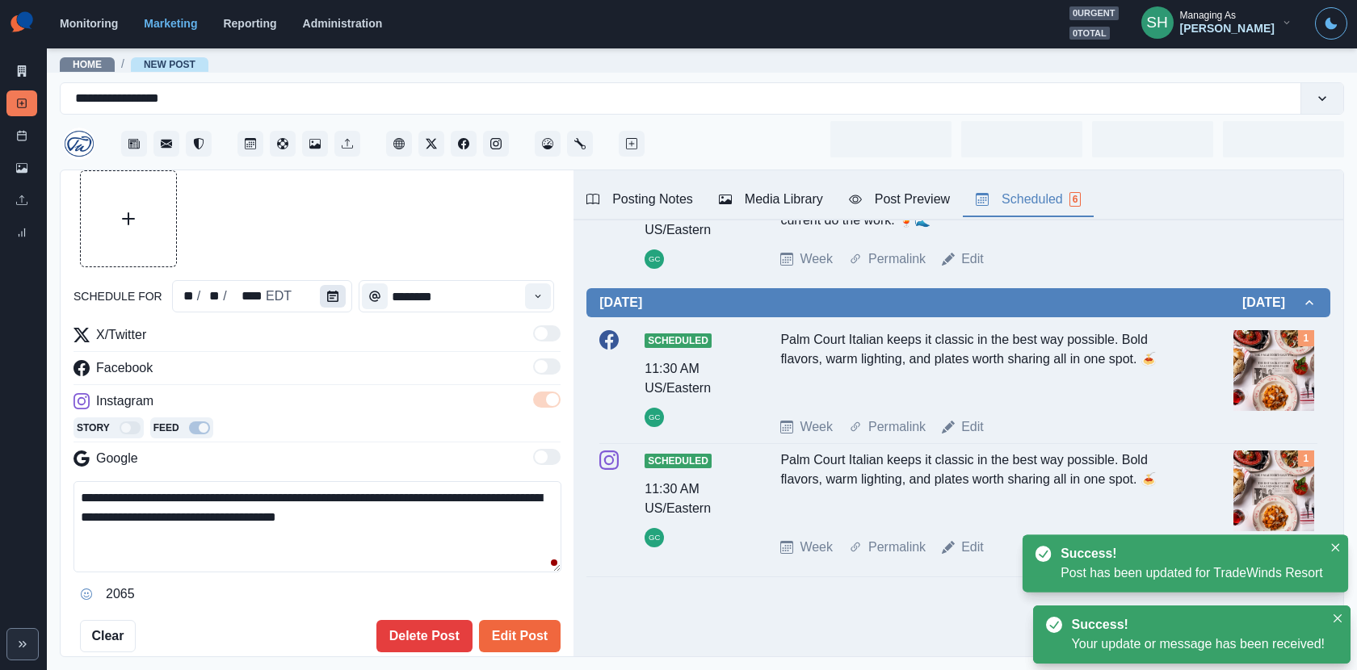
click at [327, 299] on icon "Calendar" at bounding box center [332, 296] width 11 height 11
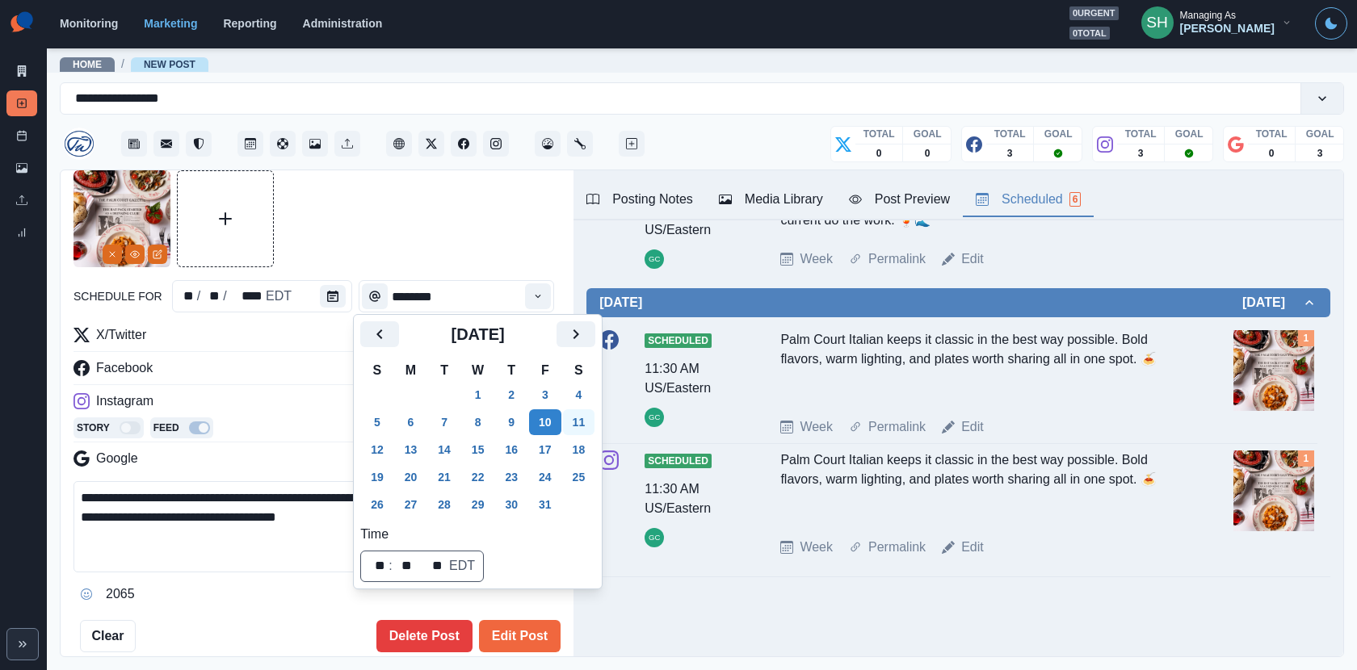
click at [595, 417] on button "11" at bounding box center [579, 423] width 32 height 26
click at [507, 603] on button "Edit Post" at bounding box center [520, 636] width 82 height 32
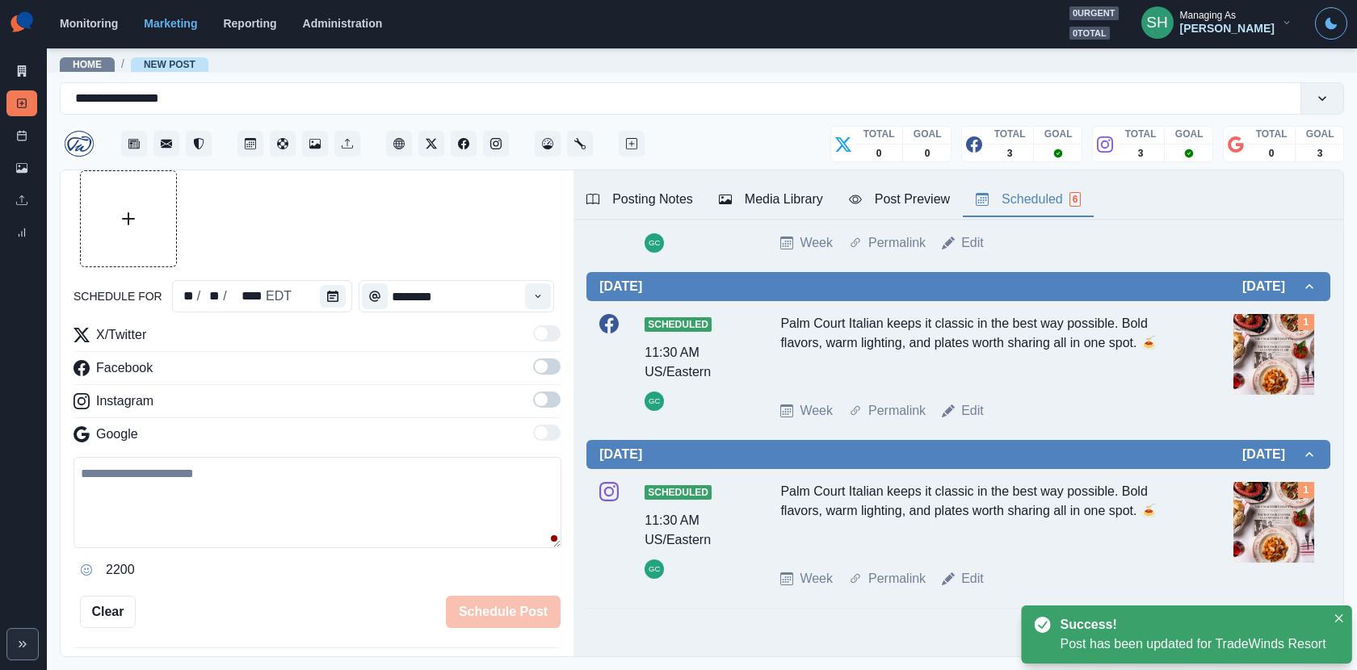
scroll to position [612, 0]
click at [976, 427] on div "Scheduled 11:30 AM US/Eastern GC Palm Court Italian keeps it classic in the bes…" at bounding box center [958, 368] width 718 height 120
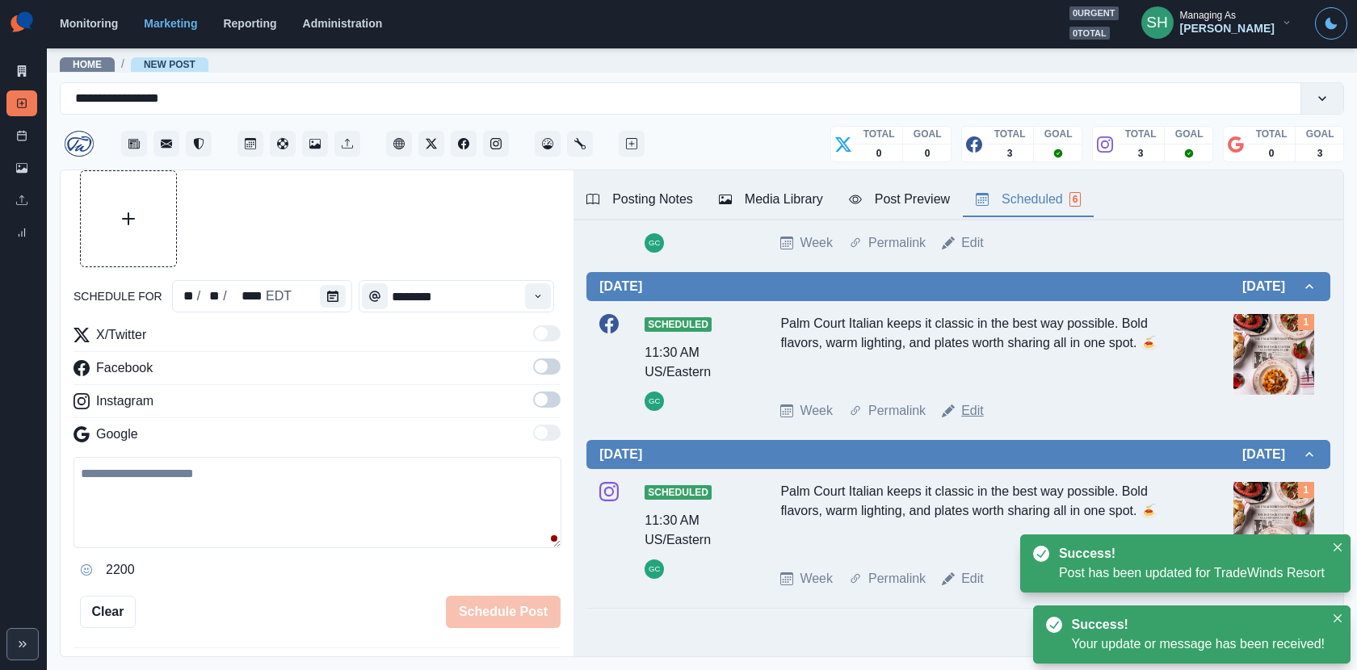
click at [969, 421] on link "Edit" at bounding box center [972, 410] width 23 height 19
type textarea "**********"
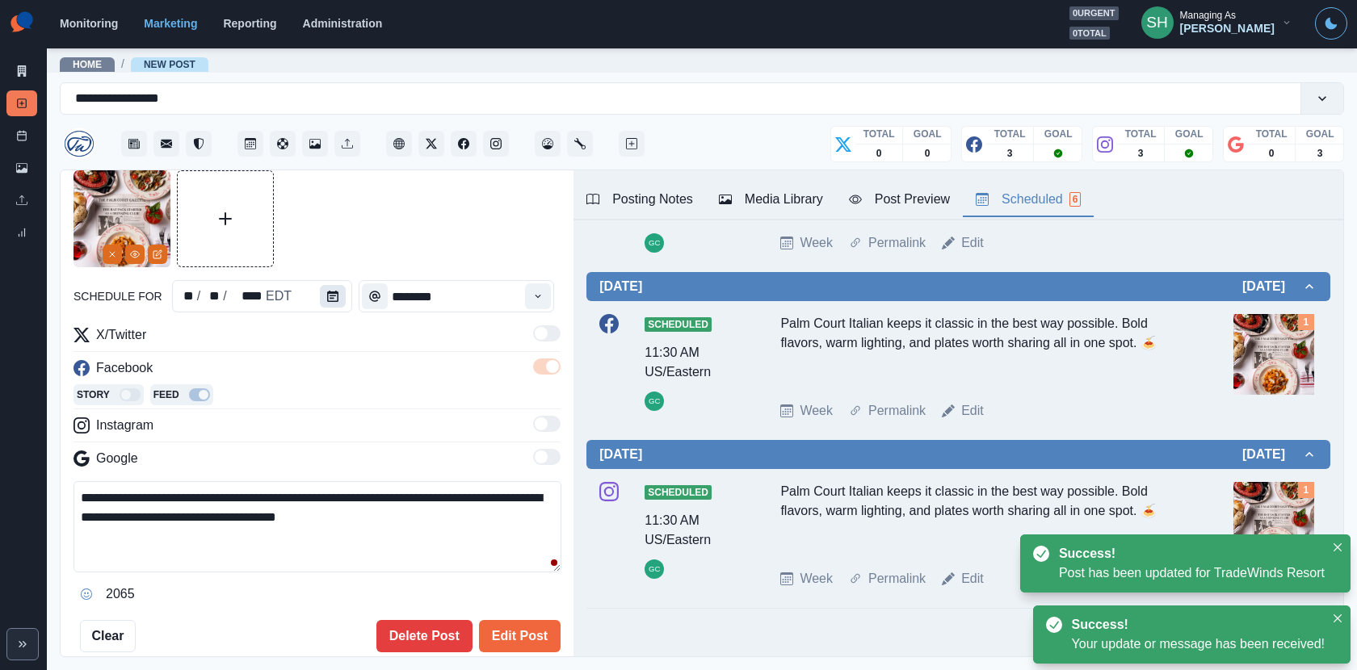
click at [325, 285] on button "Calendar" at bounding box center [333, 296] width 26 height 23
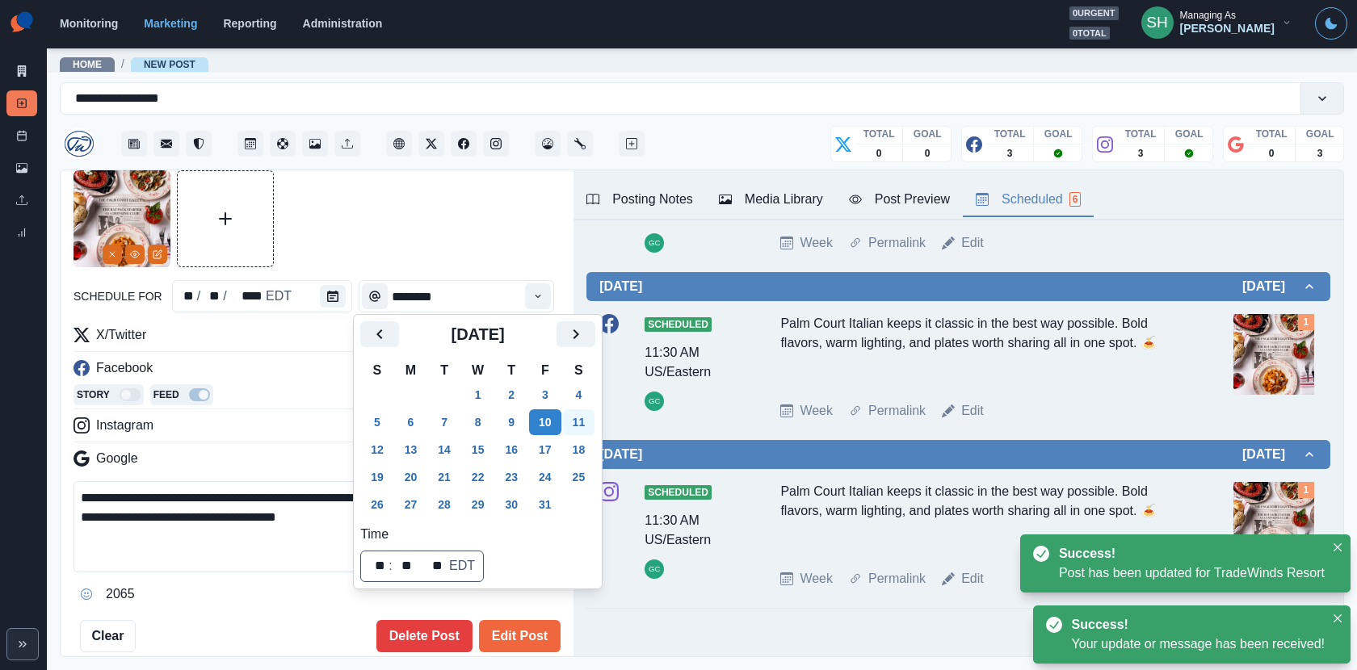
click at [587, 422] on button "11" at bounding box center [579, 423] width 32 height 26
click at [528, 603] on button "Edit Post" at bounding box center [520, 636] width 82 height 32
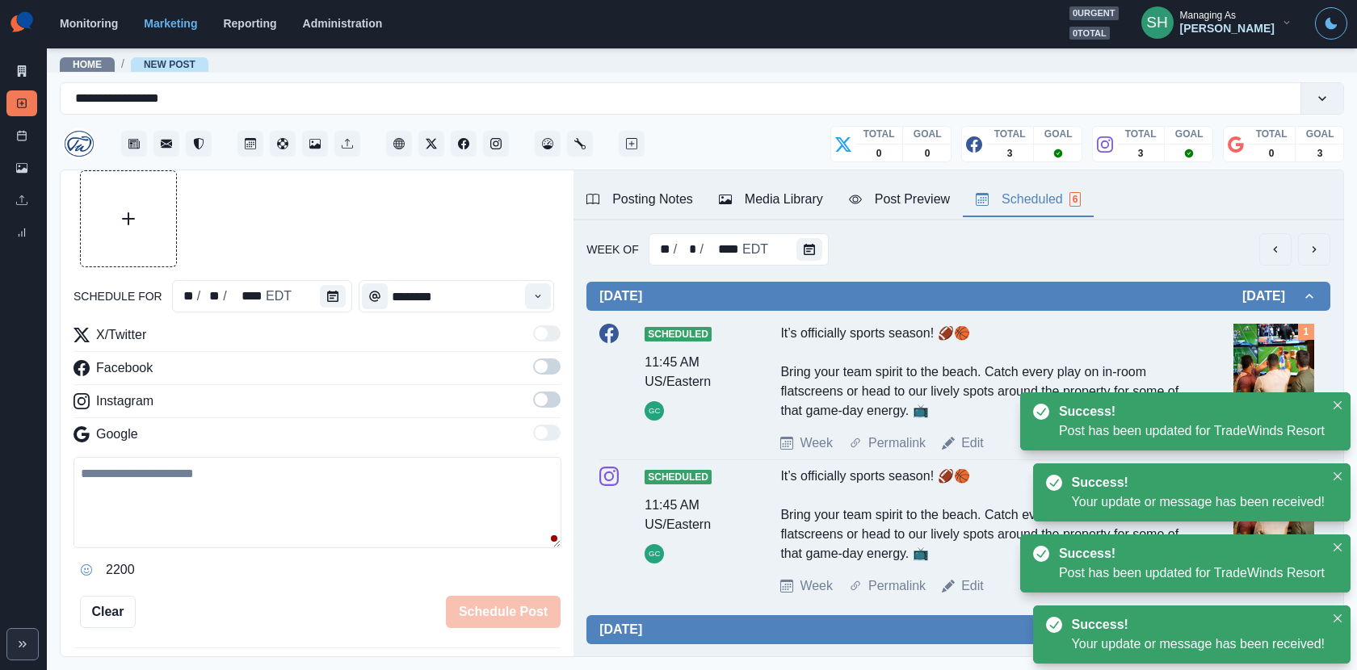
click at [1221, 237] on button "next" at bounding box center [1314, 249] width 32 height 32
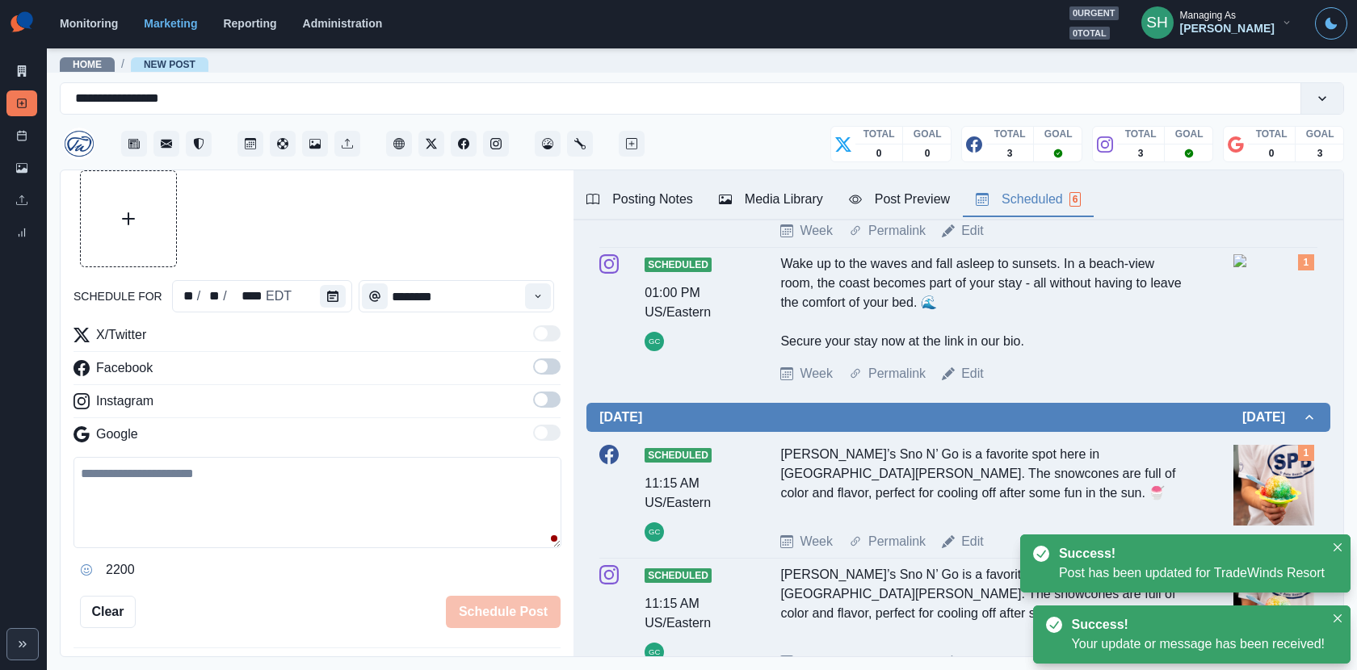
scroll to position [301, 0]
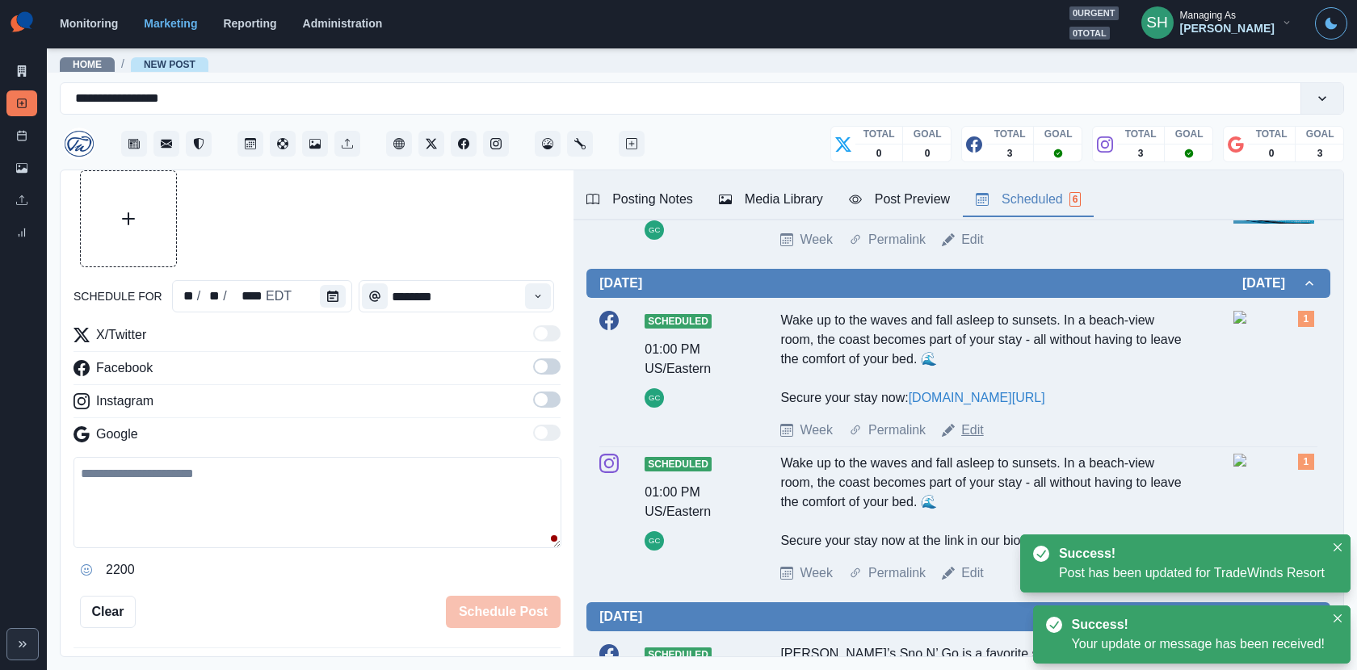
click at [982, 429] on link "Edit" at bounding box center [972, 430] width 23 height 19
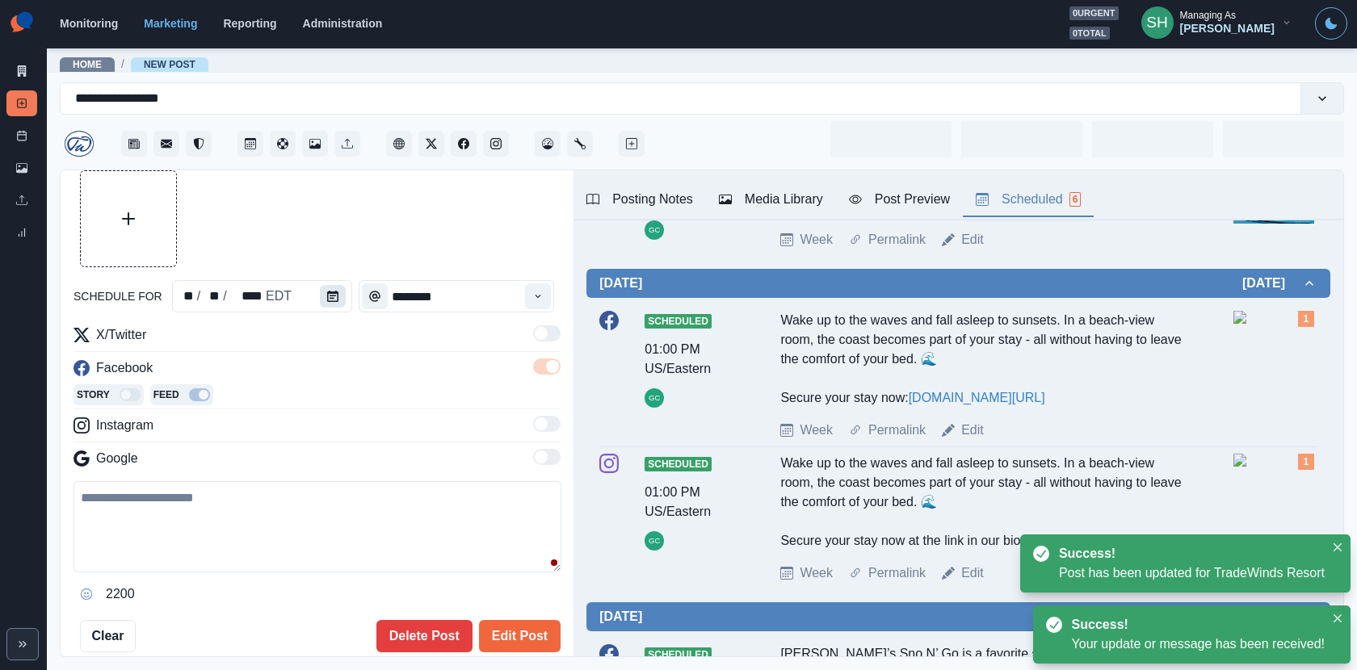
type input "*******"
type textarea "**********"
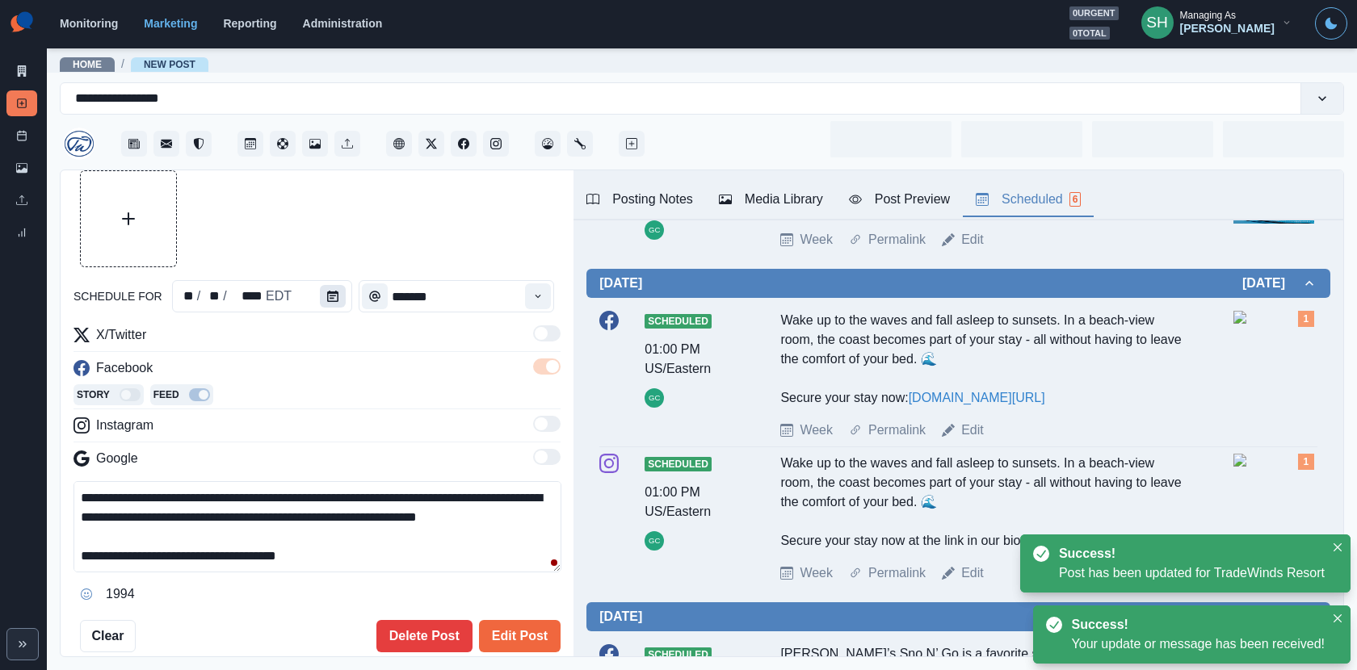
click at [338, 298] on button "Calendar" at bounding box center [333, 296] width 26 height 23
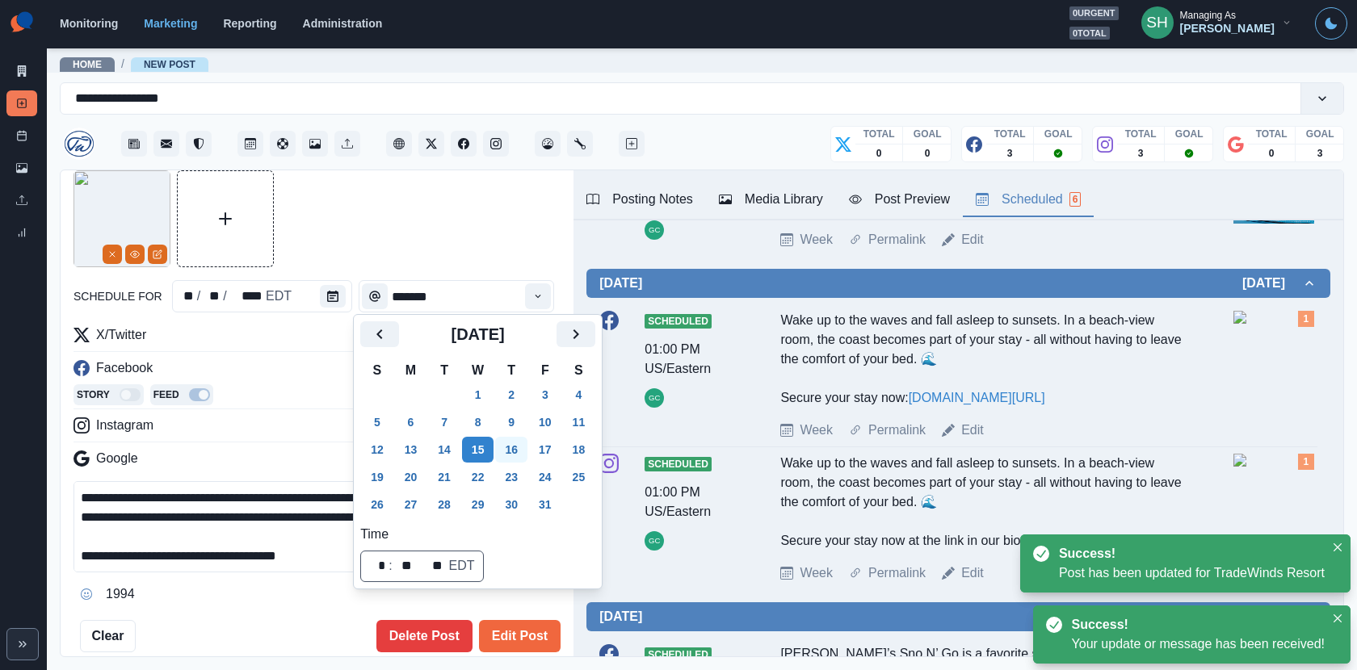
click at [516, 453] on button "16" at bounding box center [511, 450] width 32 height 26
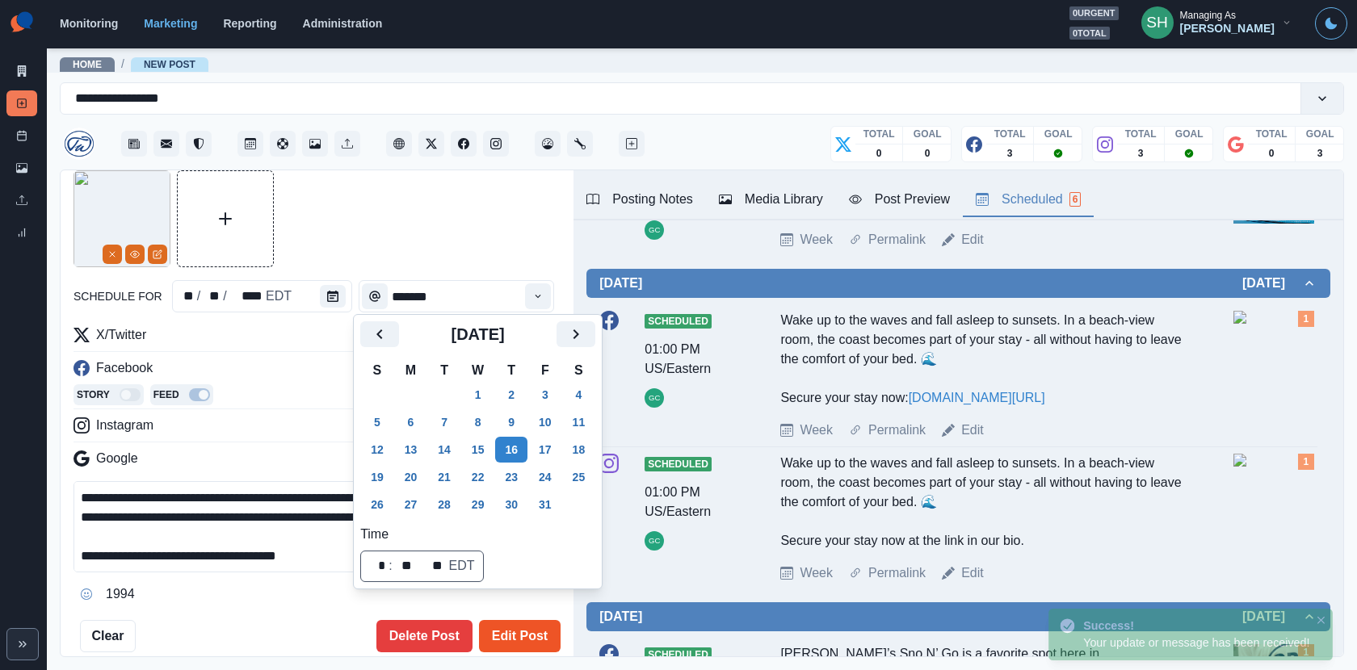
click at [531, 603] on button "Edit Post" at bounding box center [520, 636] width 82 height 32
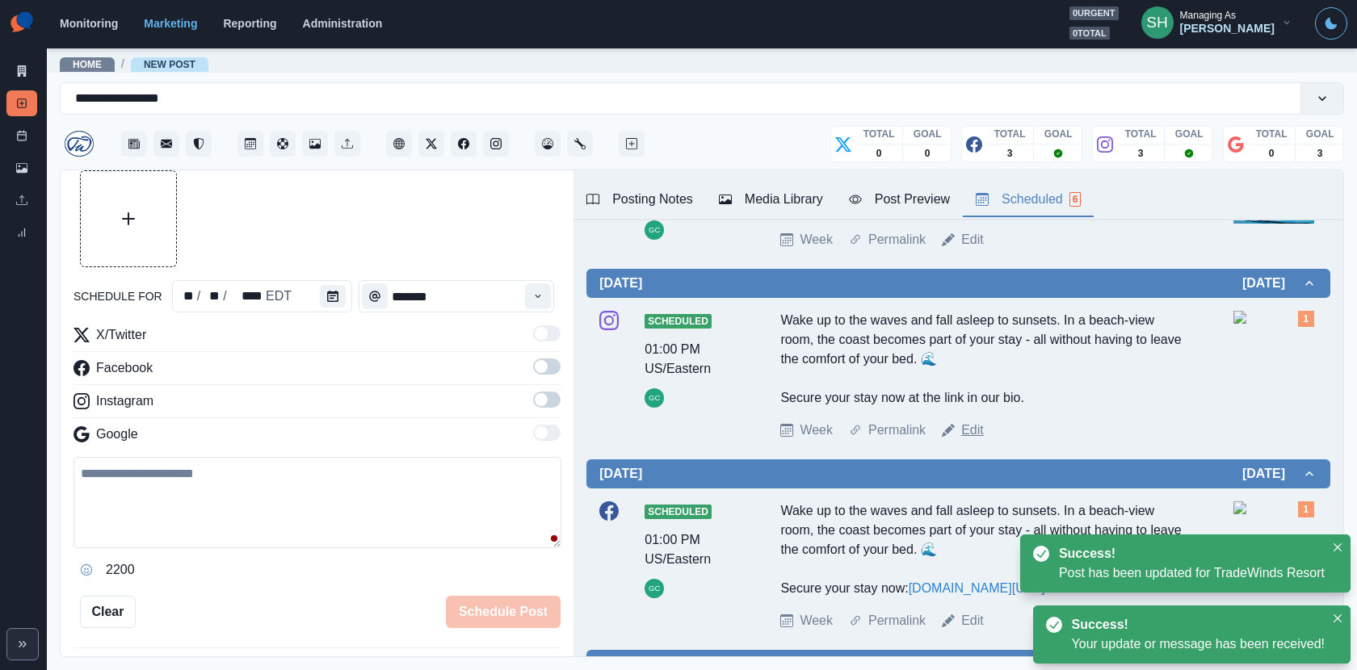
click at [972, 431] on link "Edit" at bounding box center [972, 430] width 23 height 19
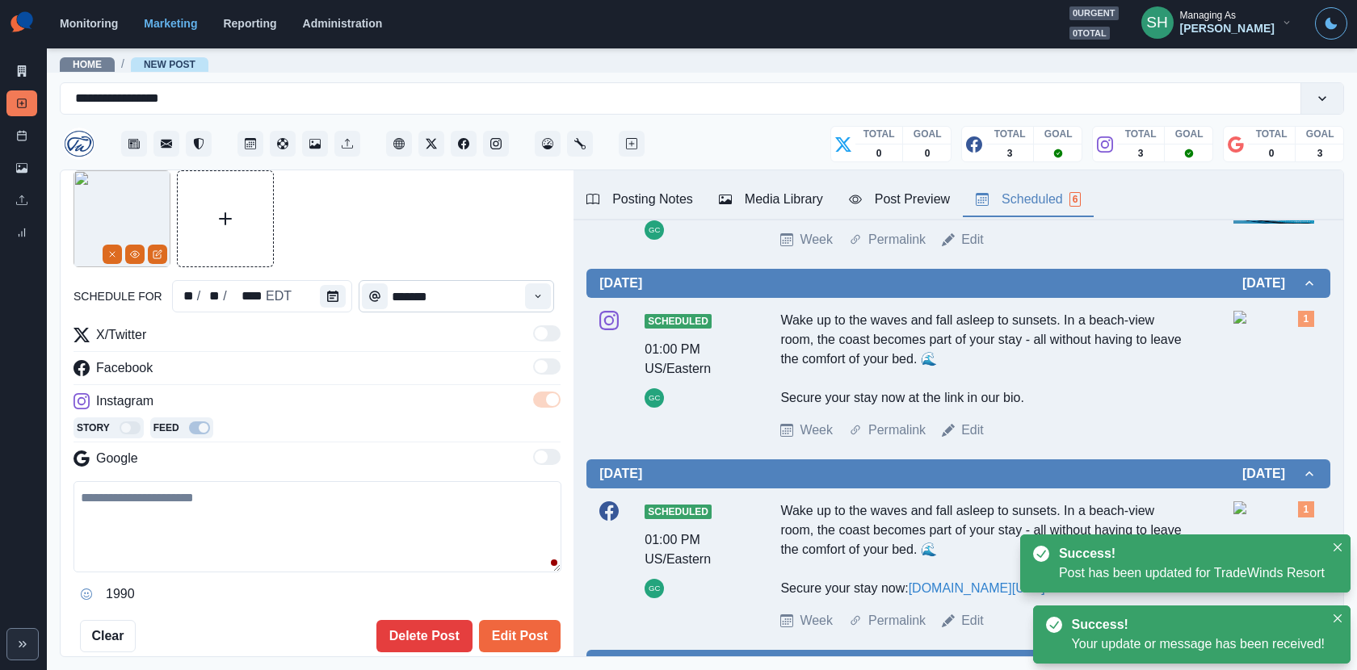
type textarea "**********"
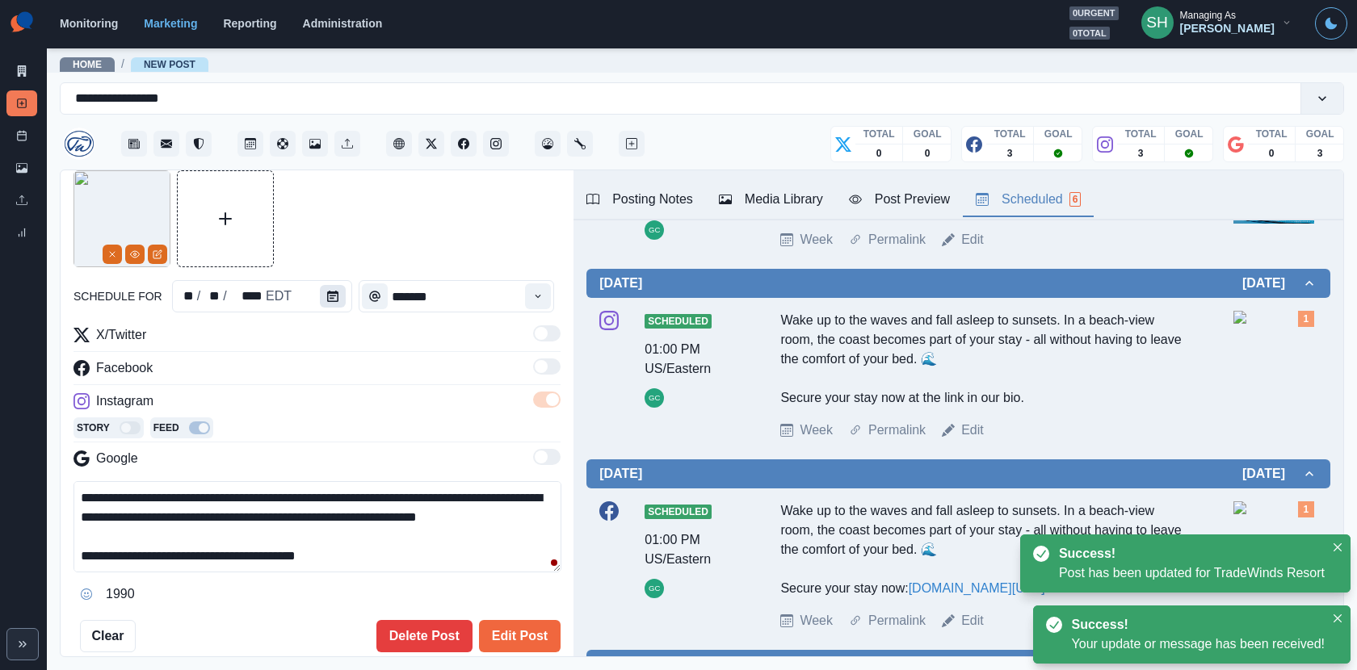
click at [320, 299] on button "Calendar" at bounding box center [333, 296] width 26 height 23
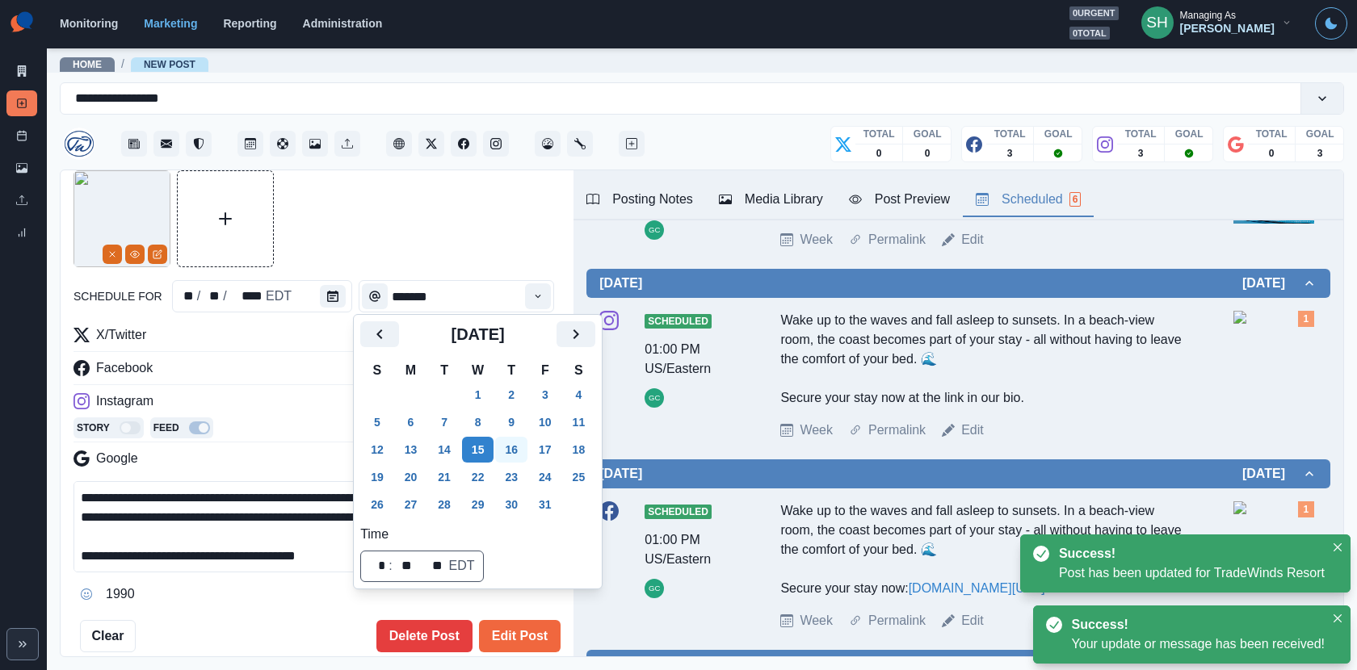
click at [516, 445] on button "16" at bounding box center [511, 450] width 32 height 26
click at [524, 603] on button "Edit Post" at bounding box center [520, 636] width 82 height 32
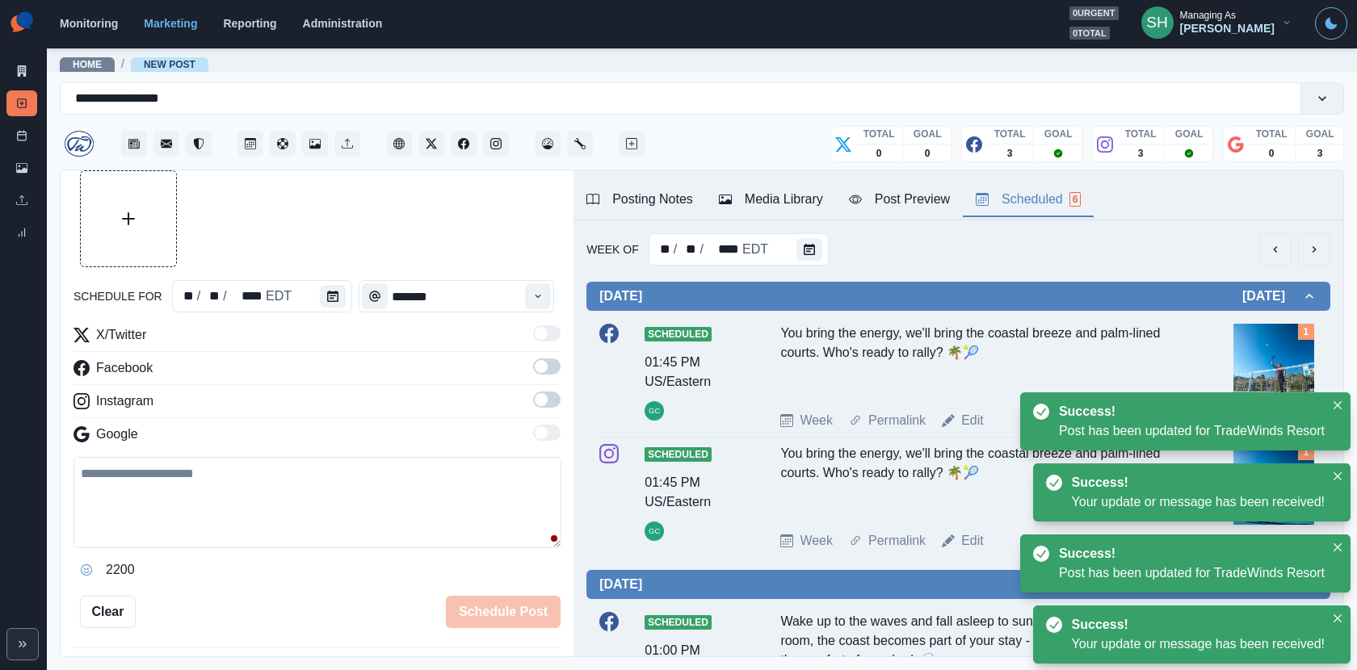
click at [1221, 246] on button "next" at bounding box center [1314, 249] width 32 height 32
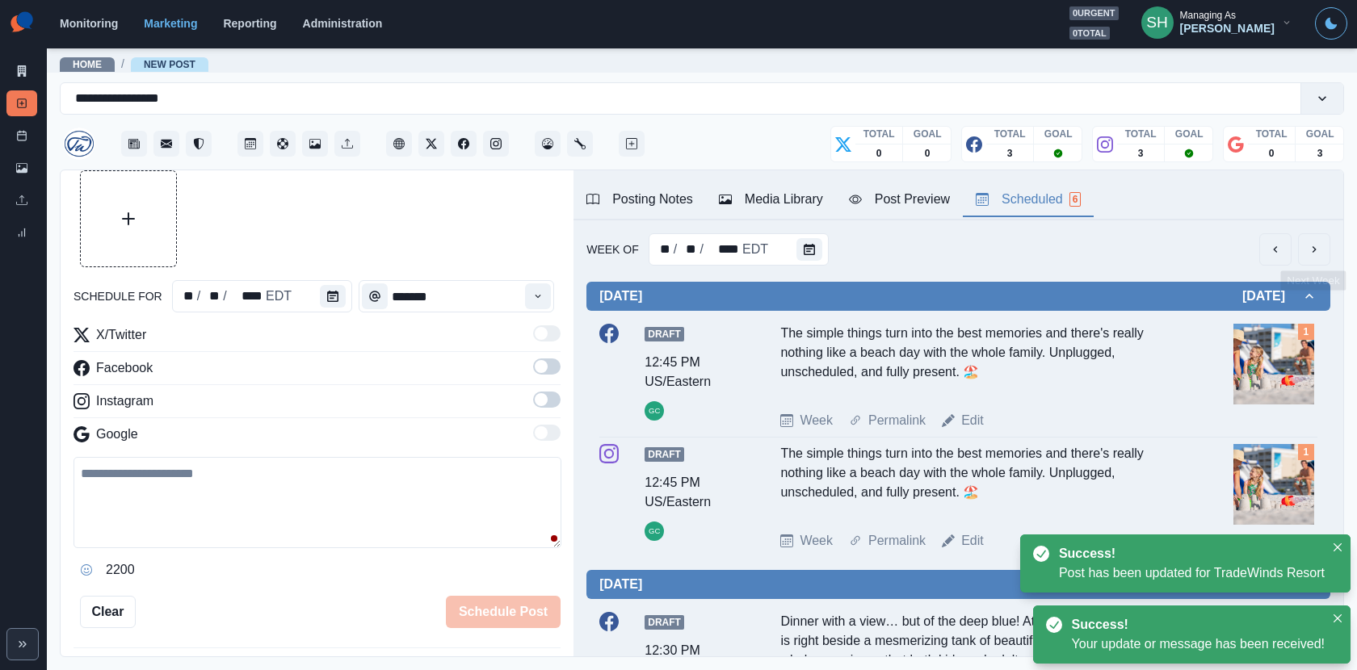
click at [1221, 260] on button "next" at bounding box center [1314, 249] width 32 height 32
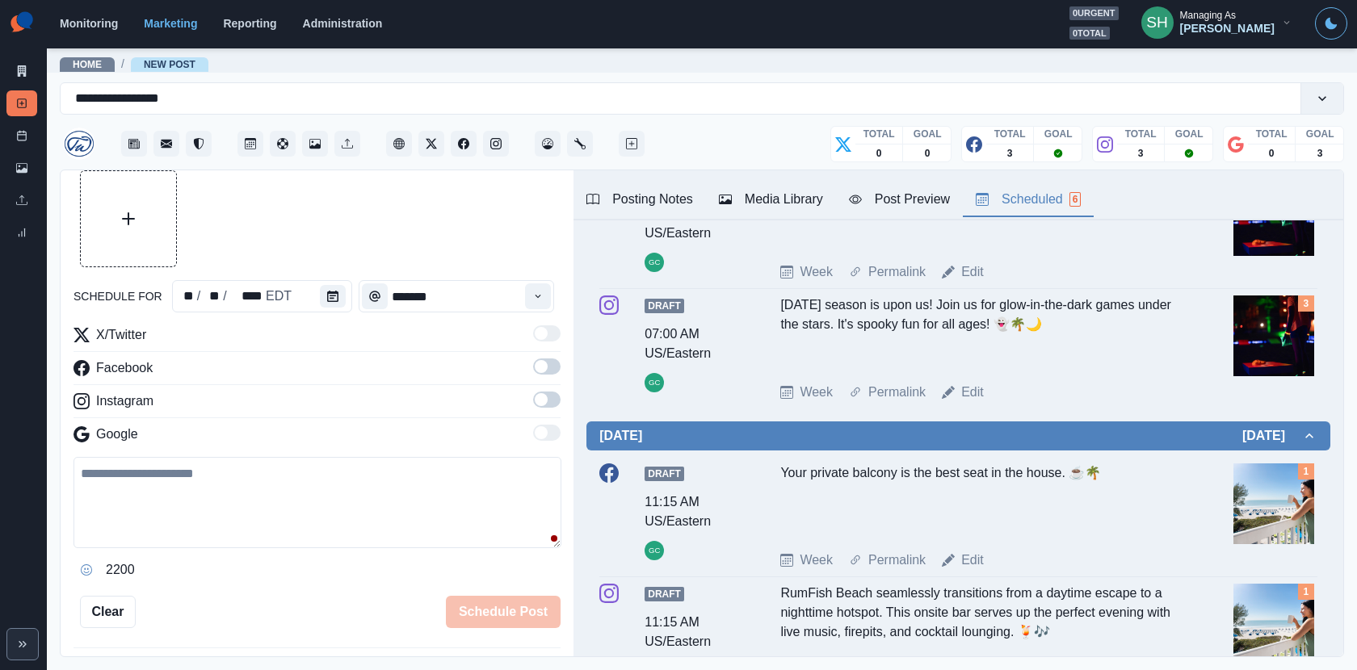
scroll to position [334, 0]
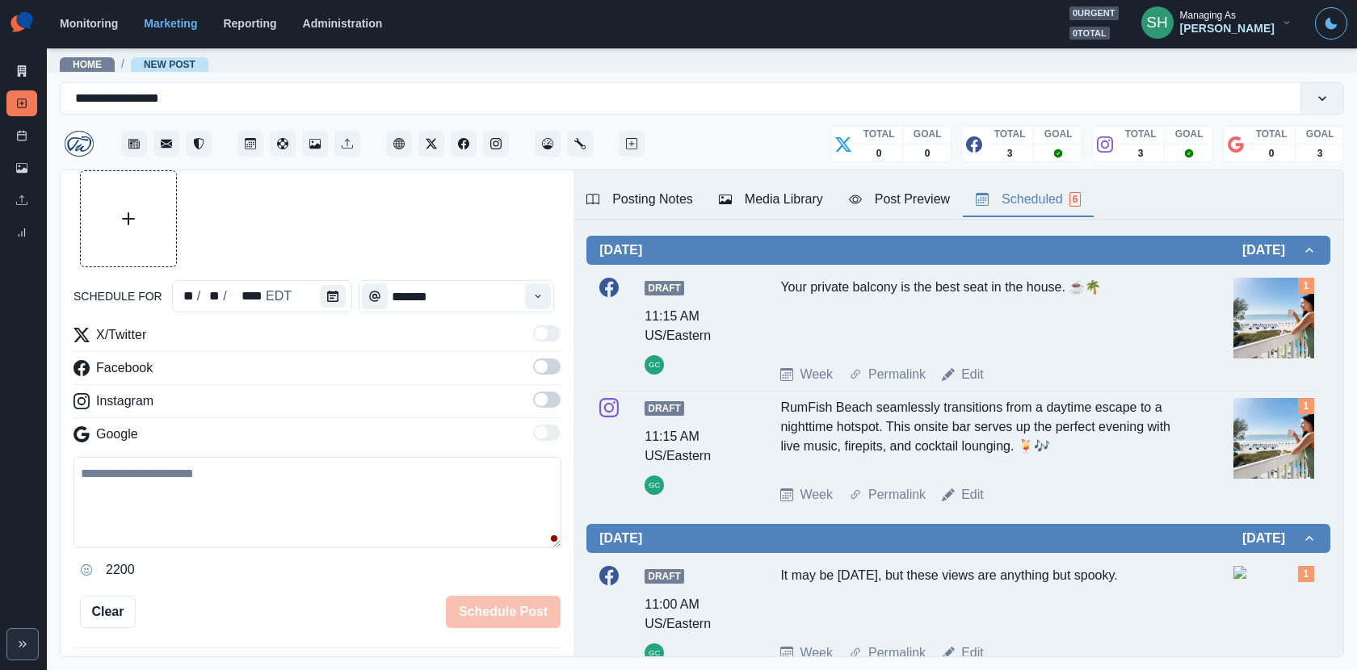
click at [959, 381] on div "Edit" at bounding box center [963, 374] width 42 height 19
click at [972, 288] on div "Your private balcony is the best seat in the house. ☕️🌴" at bounding box center [980, 315] width 401 height 74
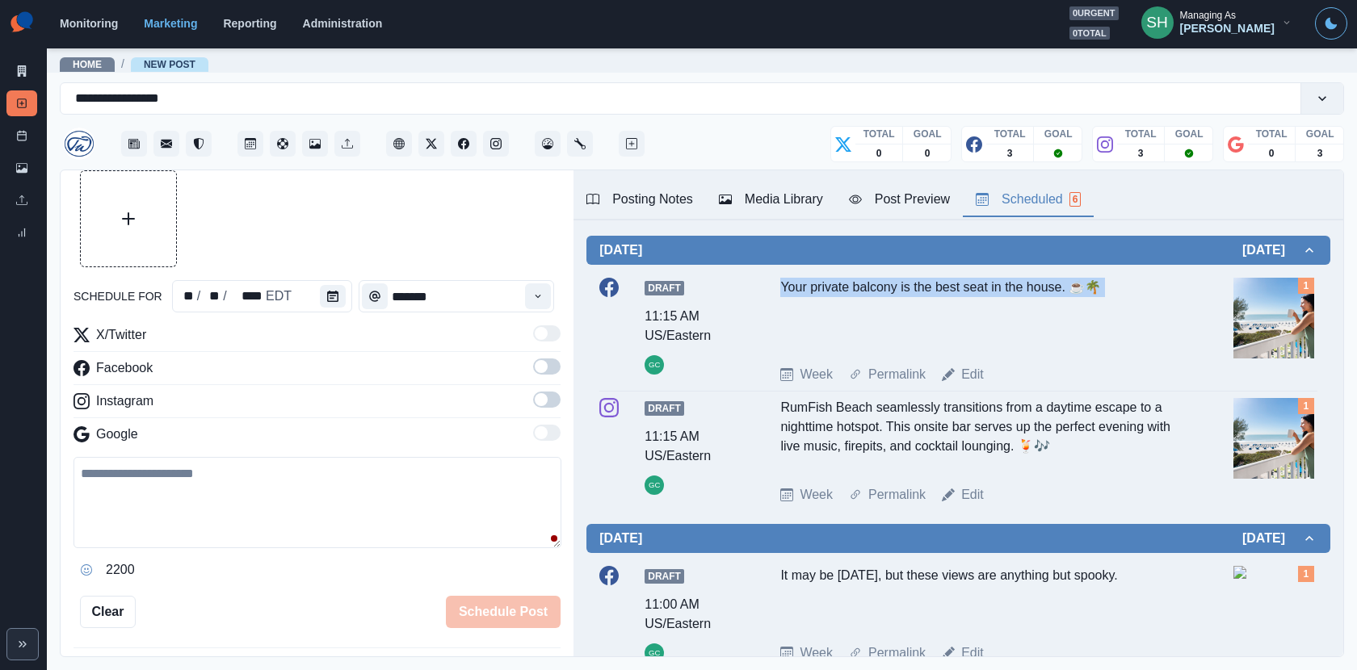
copy div "Your private balcony is the best seat in the house. ☕️🌴"
click at [981, 378] on link "Edit" at bounding box center [972, 374] width 23 height 19
type input "********"
type textarea "**********"
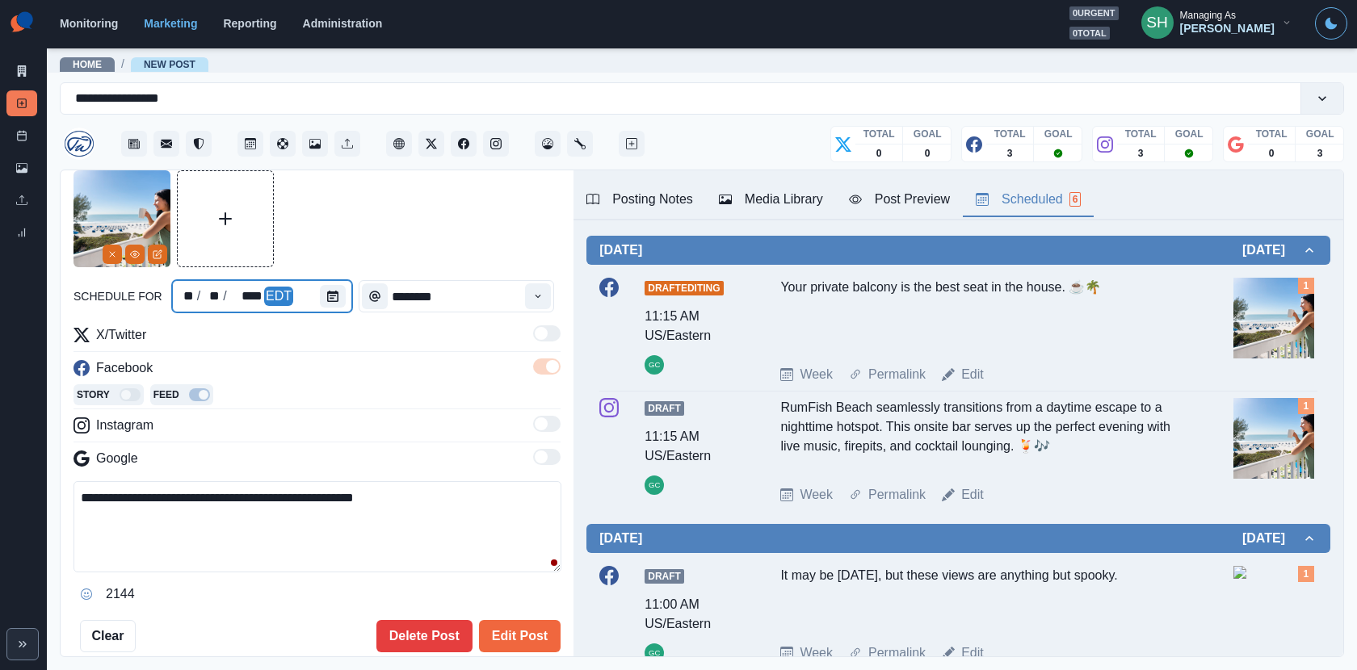
click at [338, 282] on div at bounding box center [336, 296] width 32 height 32
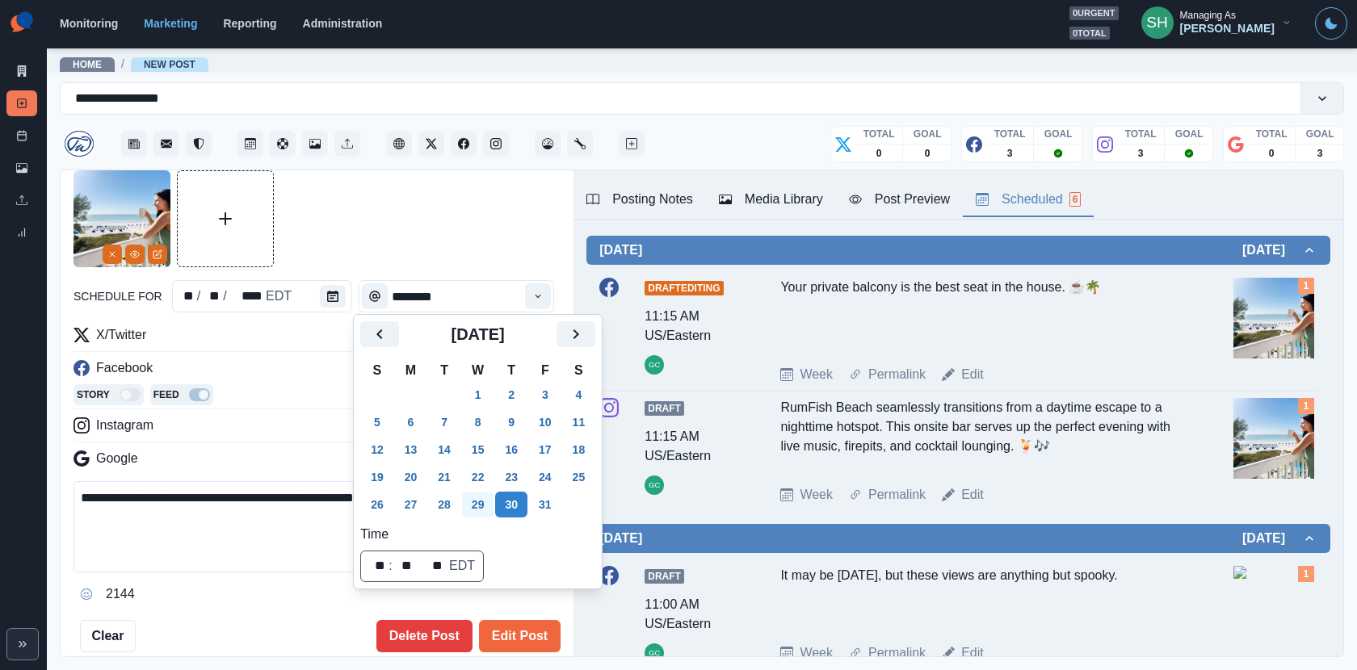
click at [490, 500] on button "29" at bounding box center [478, 505] width 32 height 26
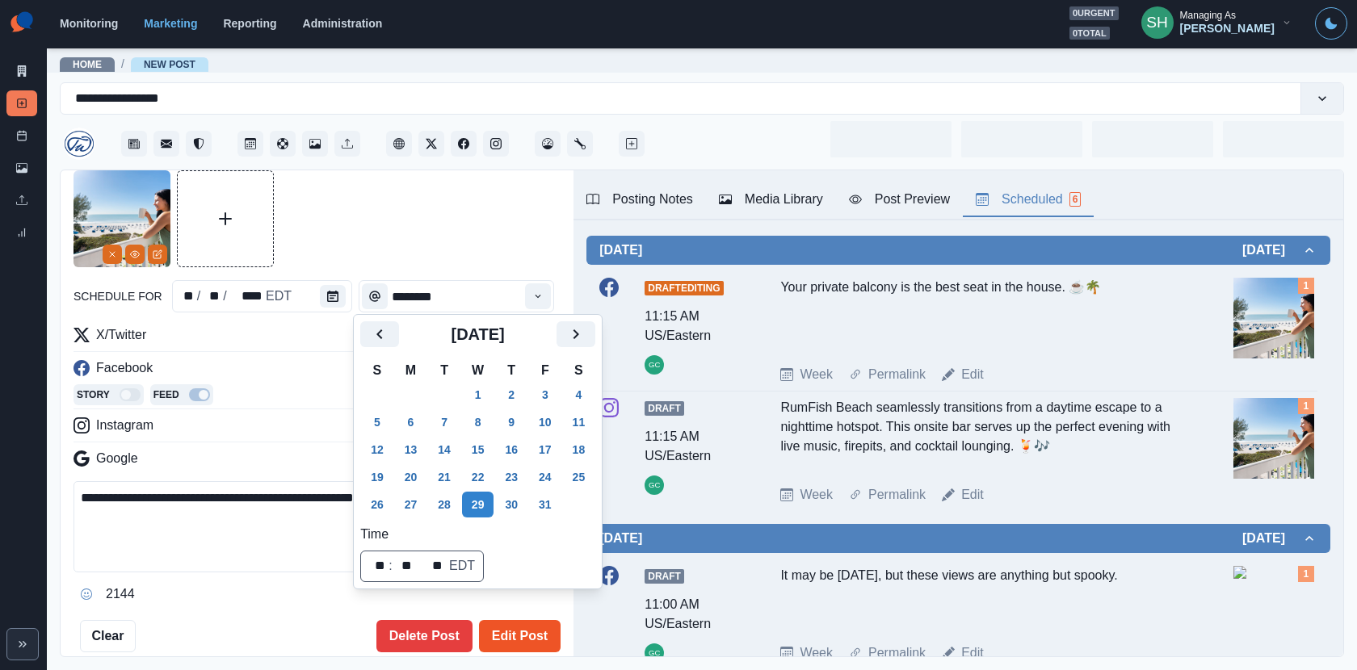
click at [526, 603] on button "Edit Post" at bounding box center [520, 636] width 82 height 32
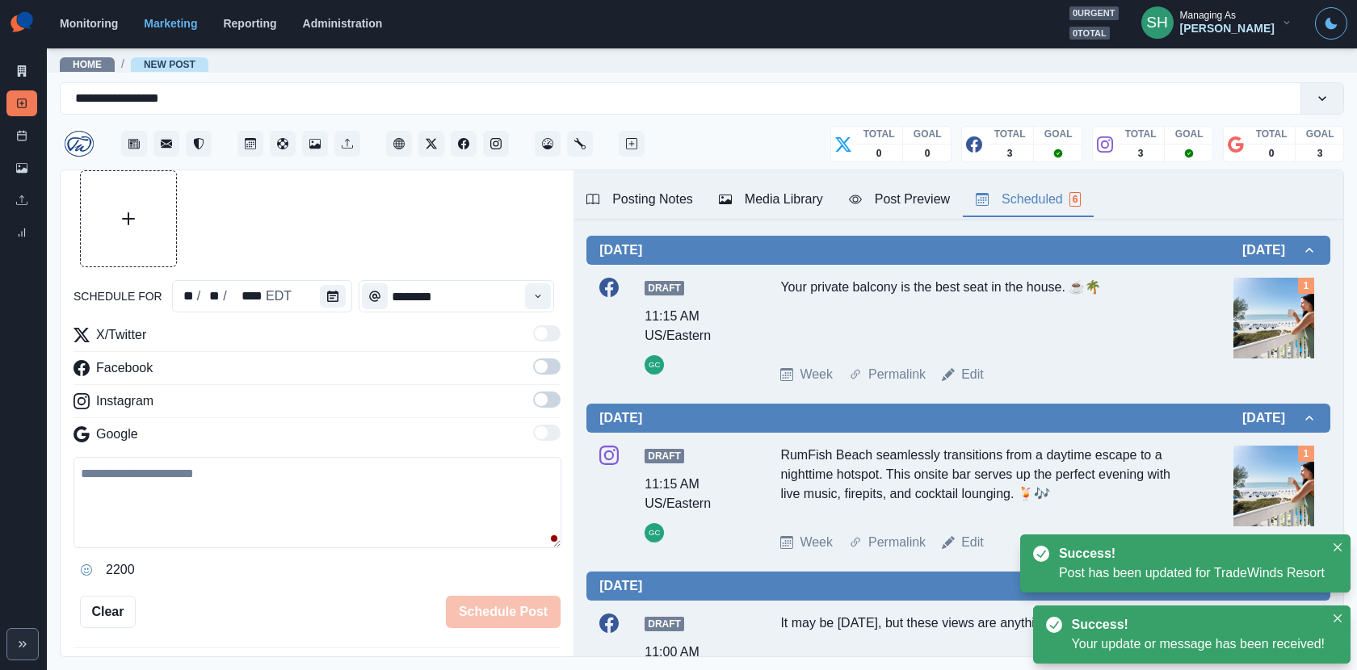
click at [960, 552] on div "Draft 11:15 AM US/Eastern GC RumFish Beach seamlessly transitions from a daytim…" at bounding box center [958, 499] width 718 height 120
click at [964, 548] on link "Edit" at bounding box center [972, 542] width 23 height 19
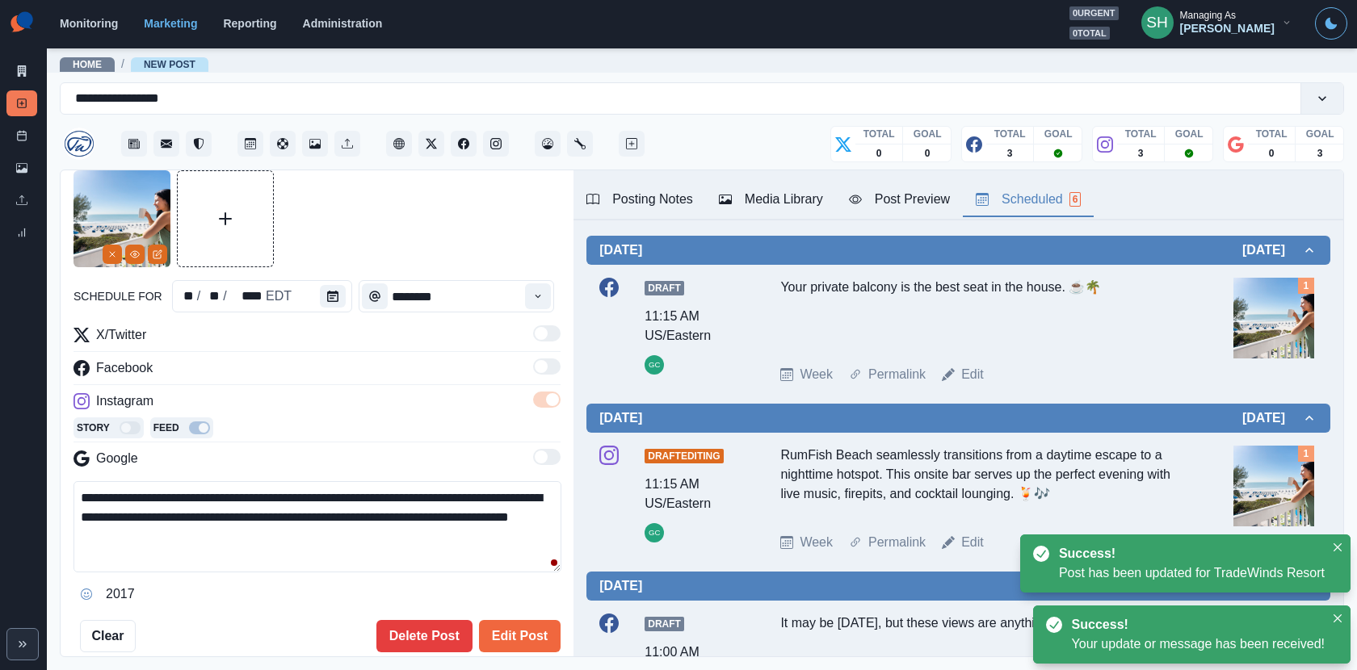
click at [239, 474] on div "**********" at bounding box center [317, 467] width 487 height 282
click at [230, 485] on textarea "**********" at bounding box center [318, 526] width 488 height 91
paste textarea
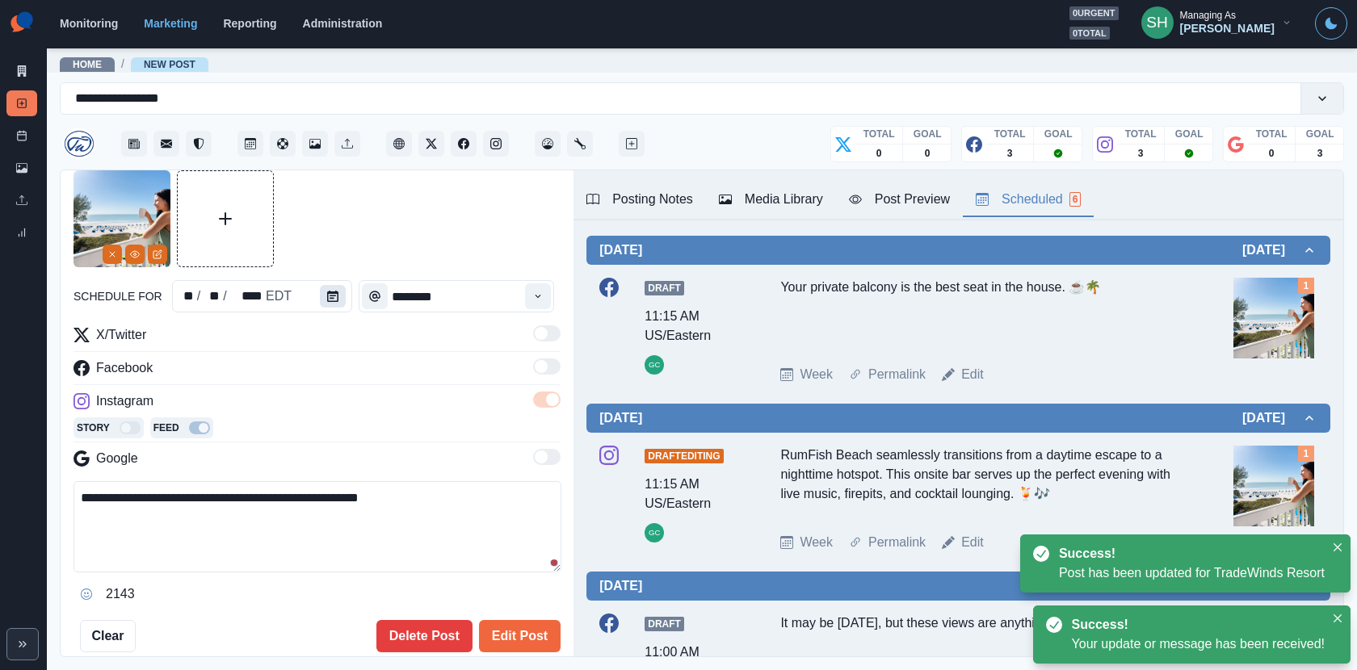
type textarea "**********"
click at [326, 288] on button "Calendar" at bounding box center [333, 296] width 26 height 23
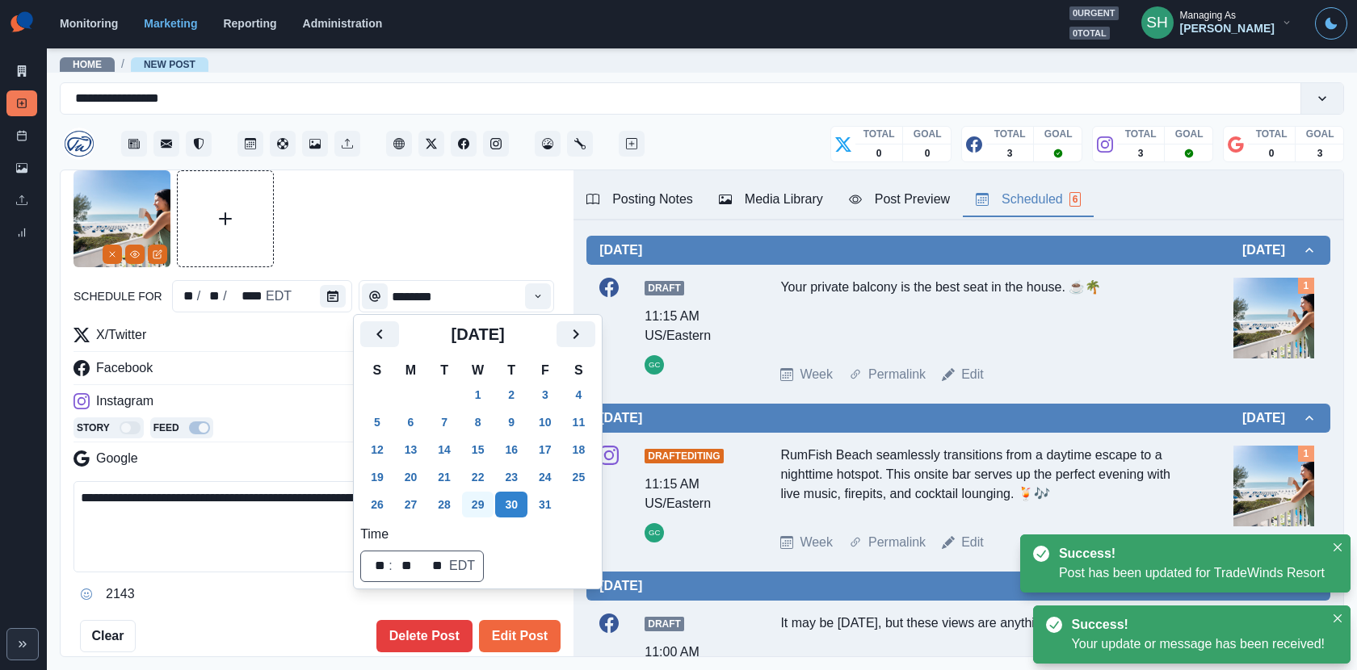
click at [487, 492] on button "29" at bounding box center [478, 505] width 32 height 26
click at [526, 603] on button "Edit Post" at bounding box center [520, 636] width 82 height 32
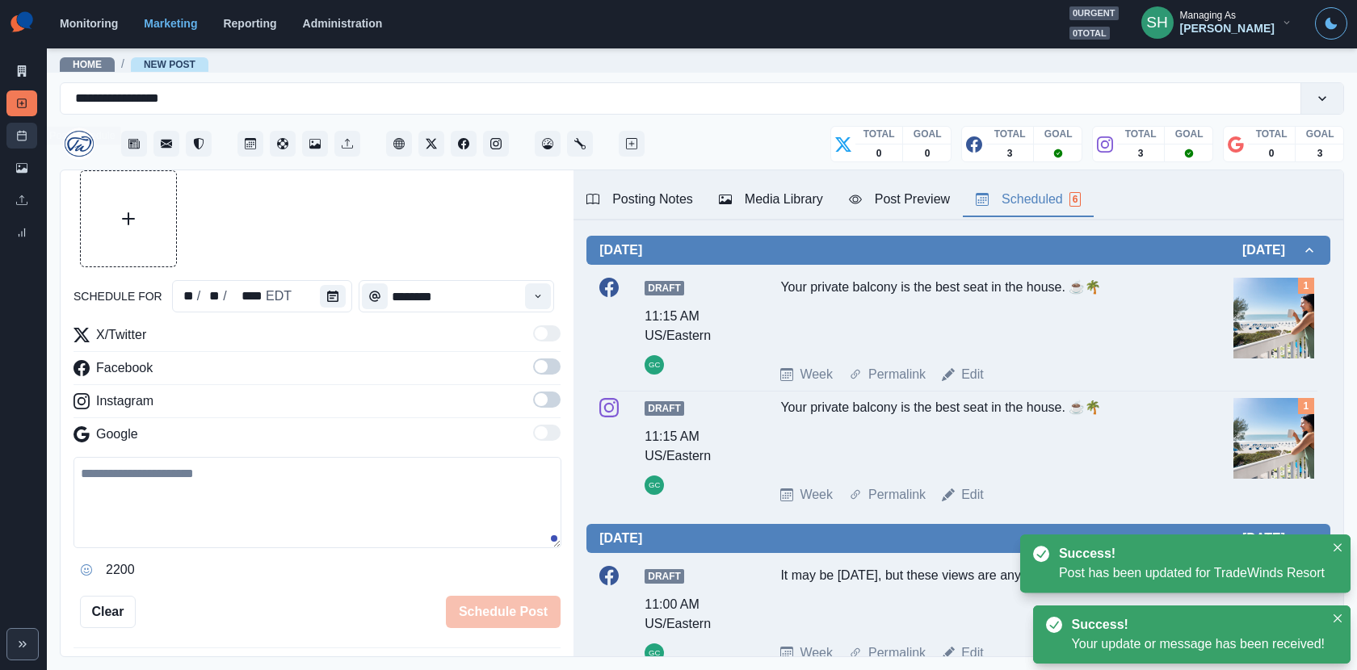
click at [21, 130] on icon at bounding box center [21, 135] width 11 height 11
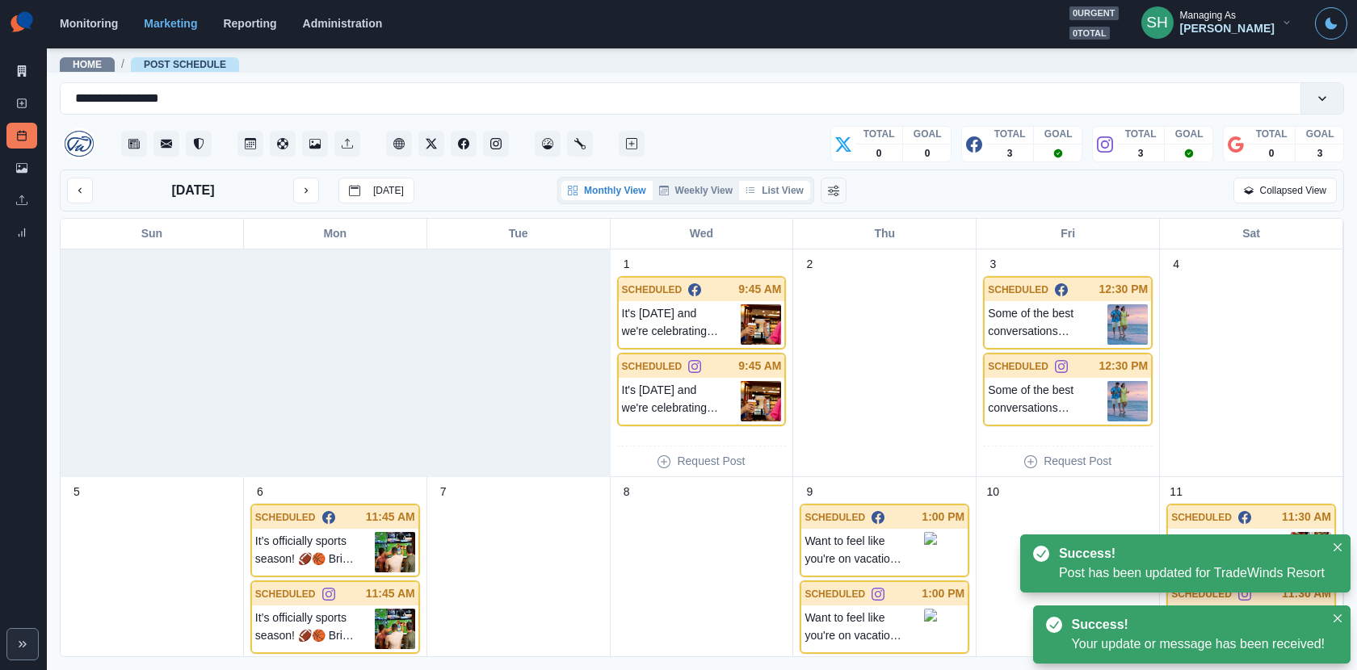
click at [780, 193] on button "List View" at bounding box center [774, 190] width 71 height 19
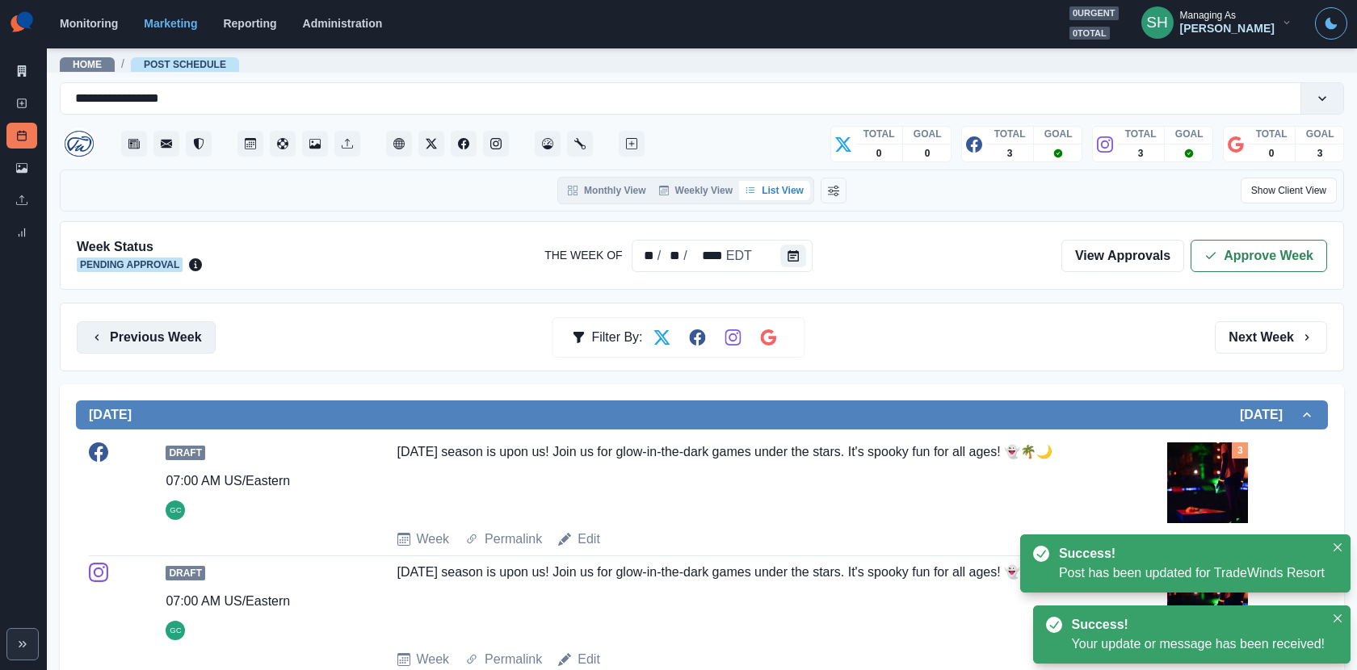
click at [199, 331] on button "Previous Week" at bounding box center [146, 338] width 139 height 32
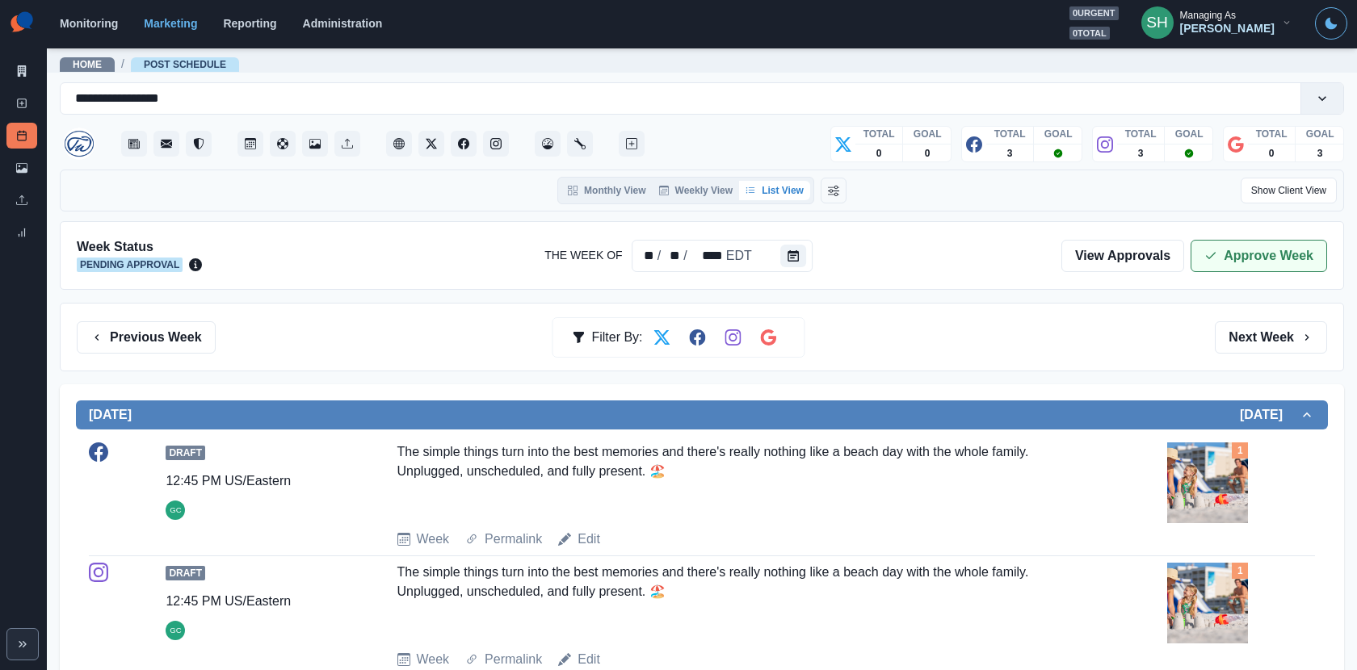
click at [1221, 260] on button "Approve Week" at bounding box center [1259, 256] width 137 height 32
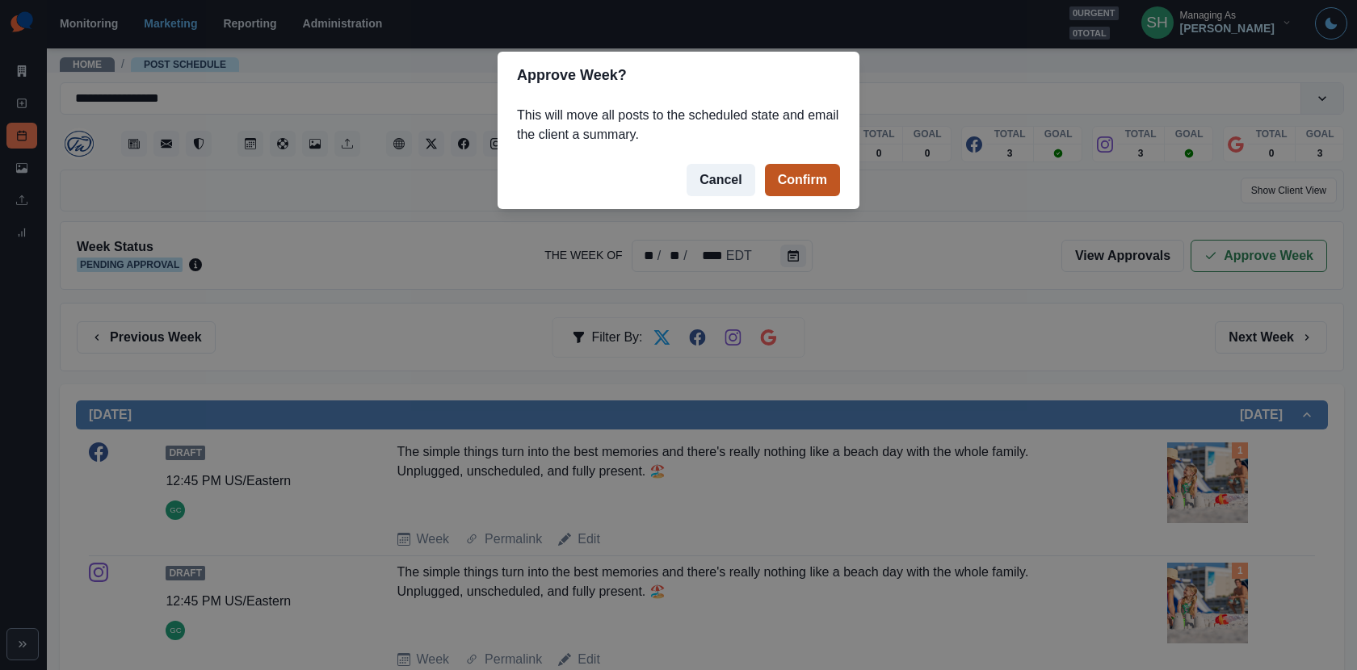
click at [784, 170] on button "Confirm" at bounding box center [802, 180] width 75 height 32
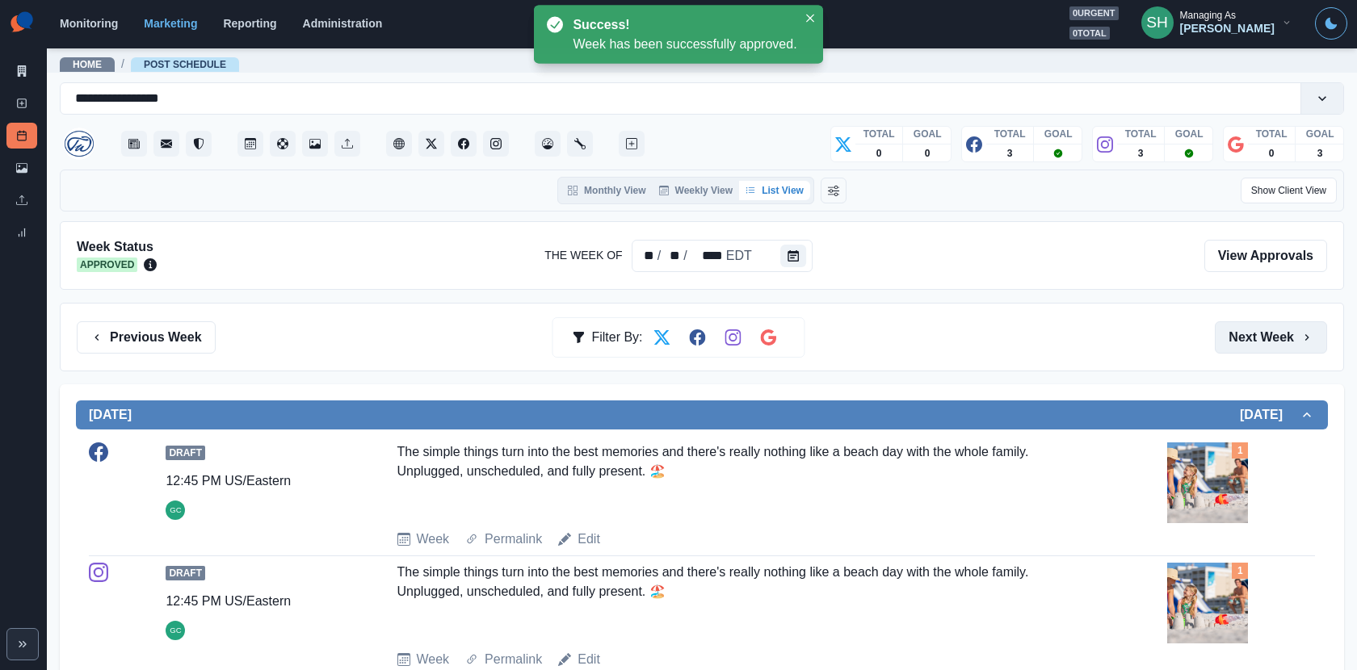
click at [1221, 343] on button "Next Week" at bounding box center [1271, 338] width 112 height 32
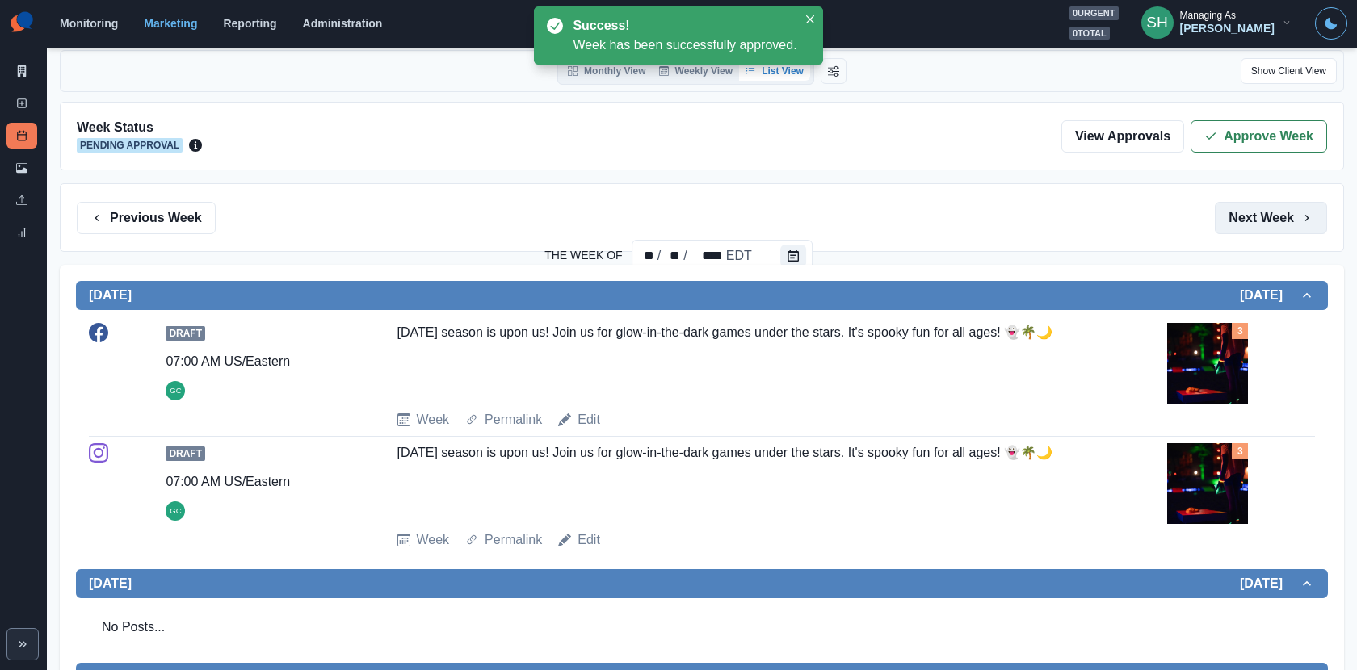
scroll to position [309, 0]
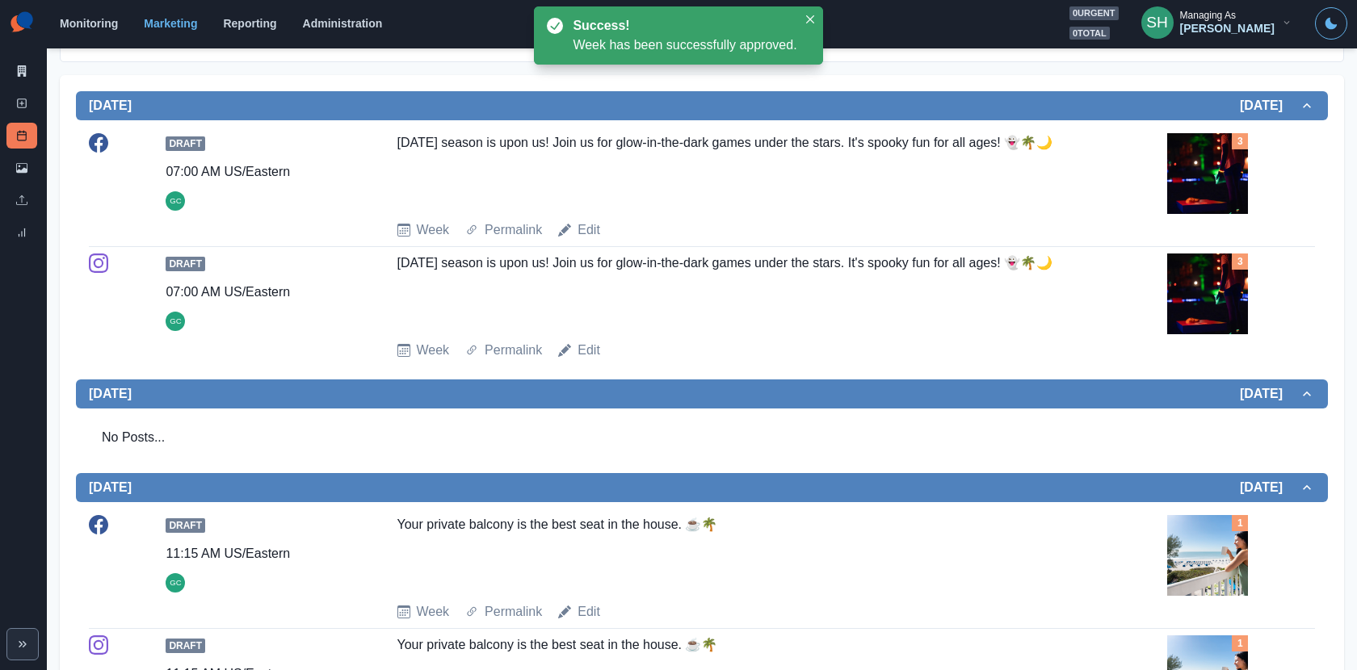
click at [1208, 289] on img at bounding box center [1207, 294] width 81 height 81
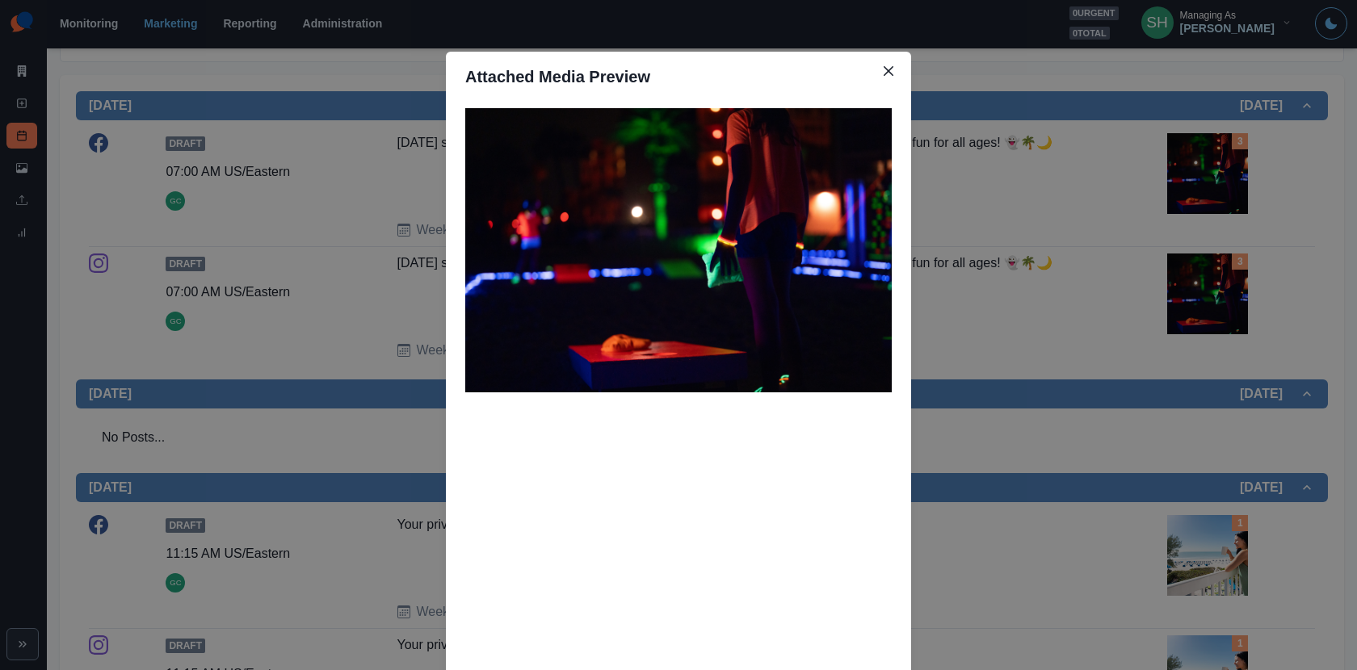
click at [1101, 210] on div "Attached Media Preview" at bounding box center [678, 335] width 1357 height 670
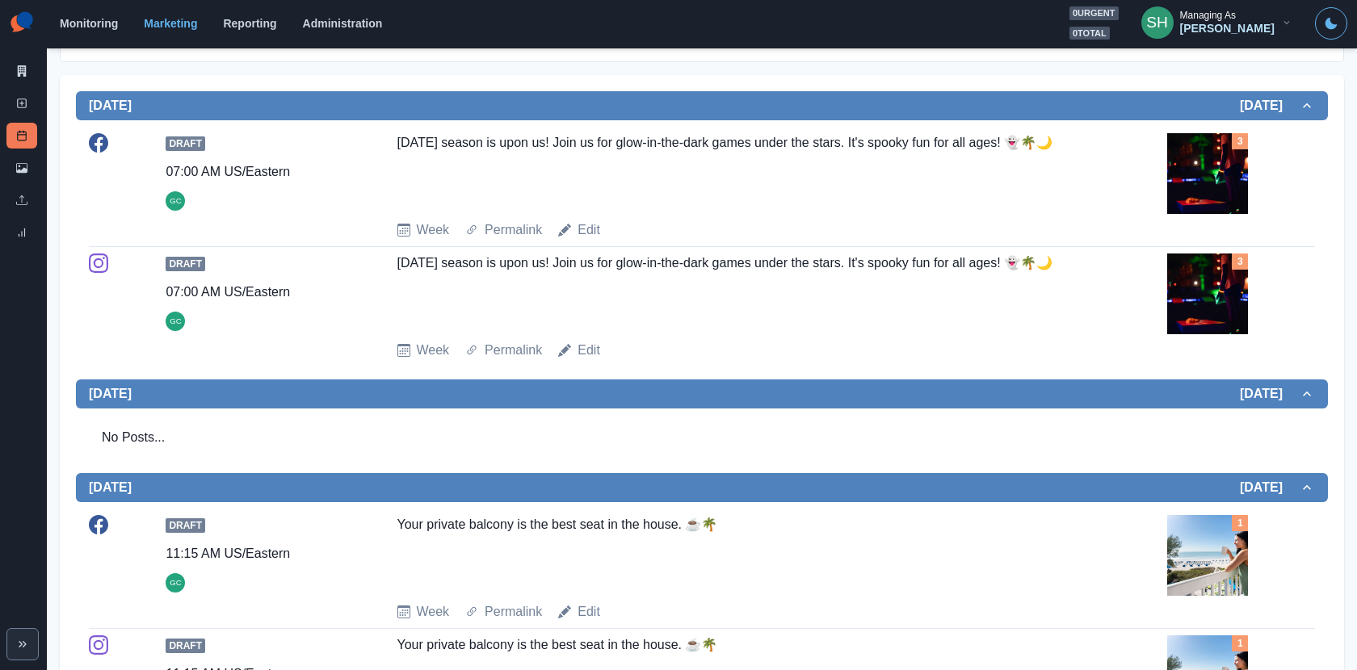
click at [1203, 184] on img at bounding box center [1207, 173] width 81 height 81
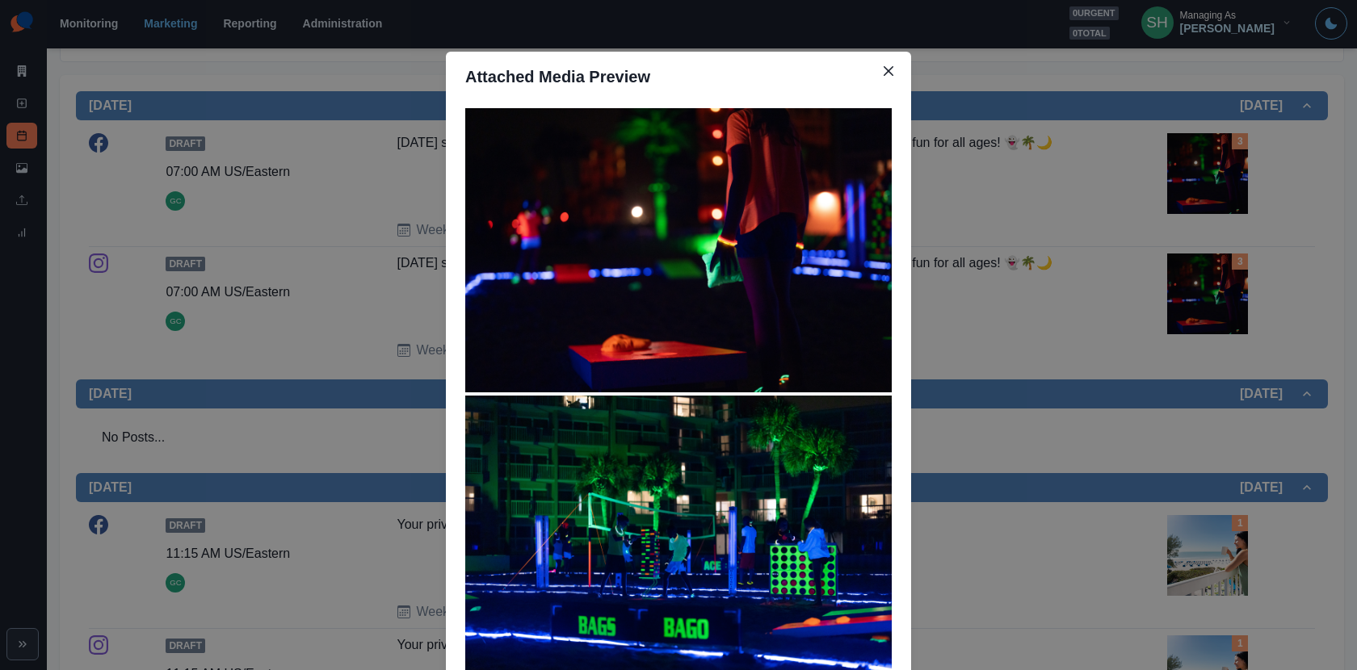
click at [1036, 271] on div "Attached Media Preview" at bounding box center [678, 335] width 1357 height 670
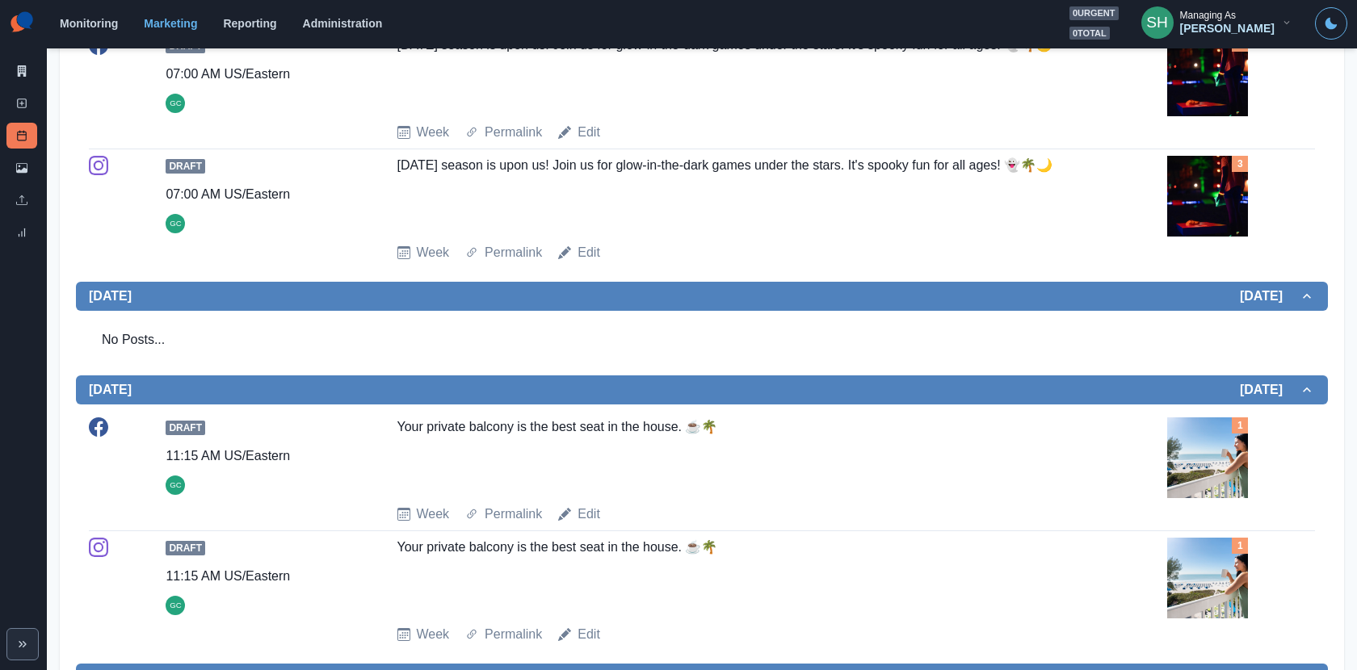
scroll to position [0, 0]
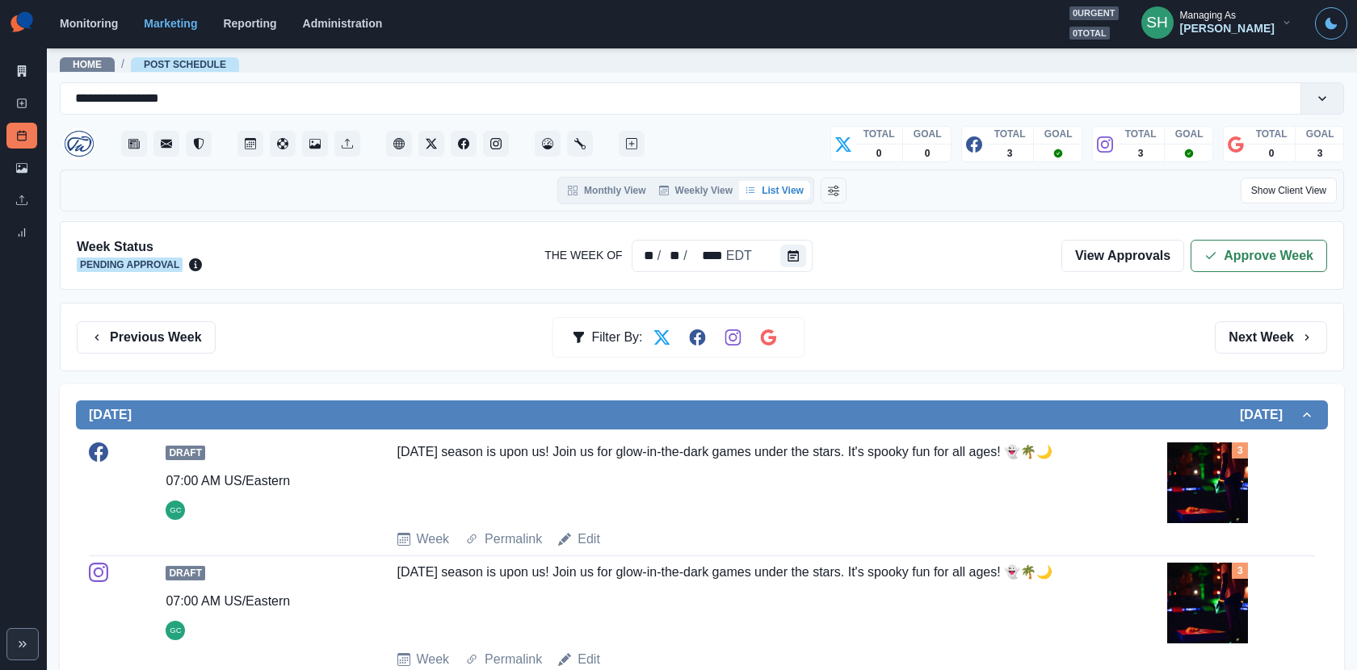
click at [1179, 448] on img at bounding box center [1207, 483] width 81 height 81
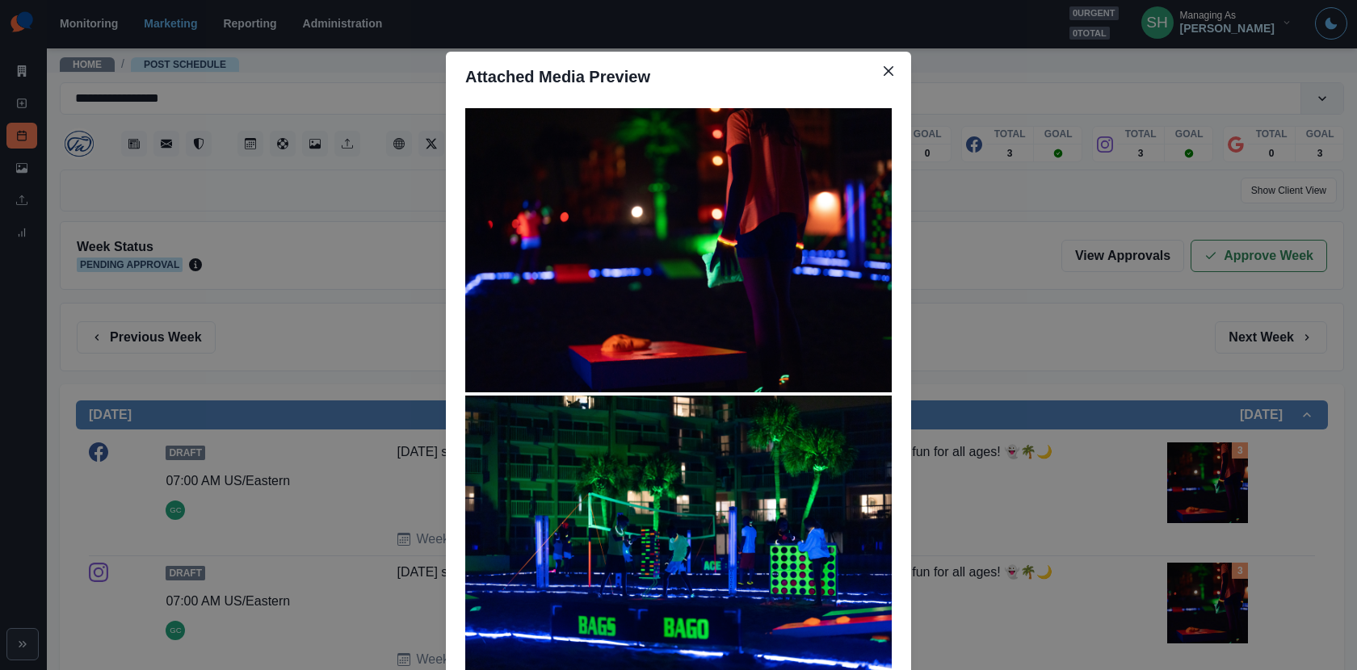
click at [992, 351] on div "Attached Media Preview" at bounding box center [678, 335] width 1357 height 670
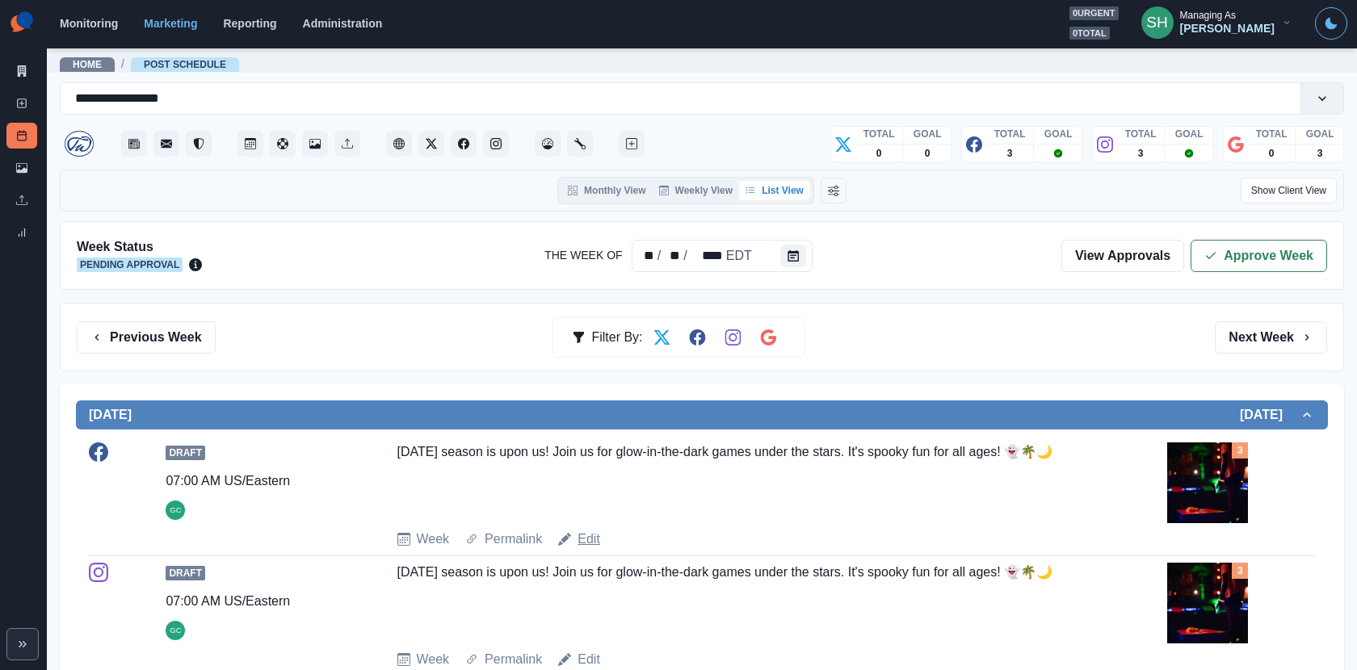
click at [591, 530] on link "Edit" at bounding box center [589, 539] width 23 height 19
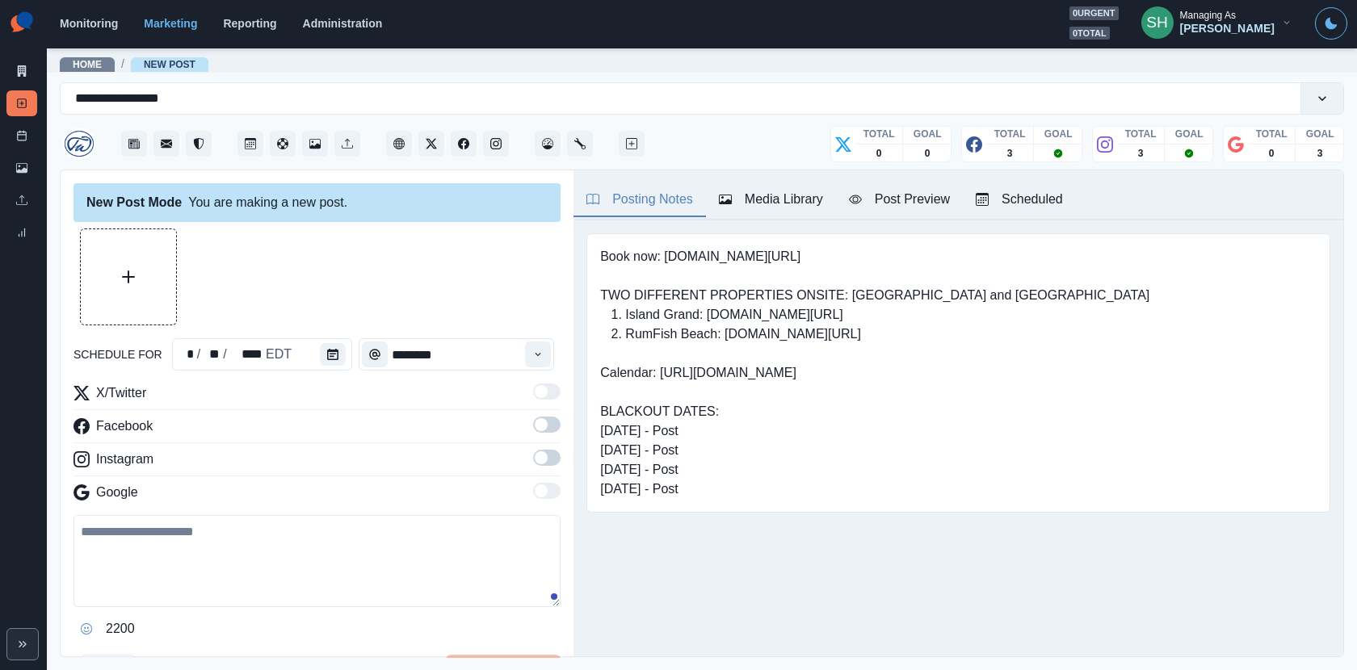
type input "*******"
type textarea "**********"
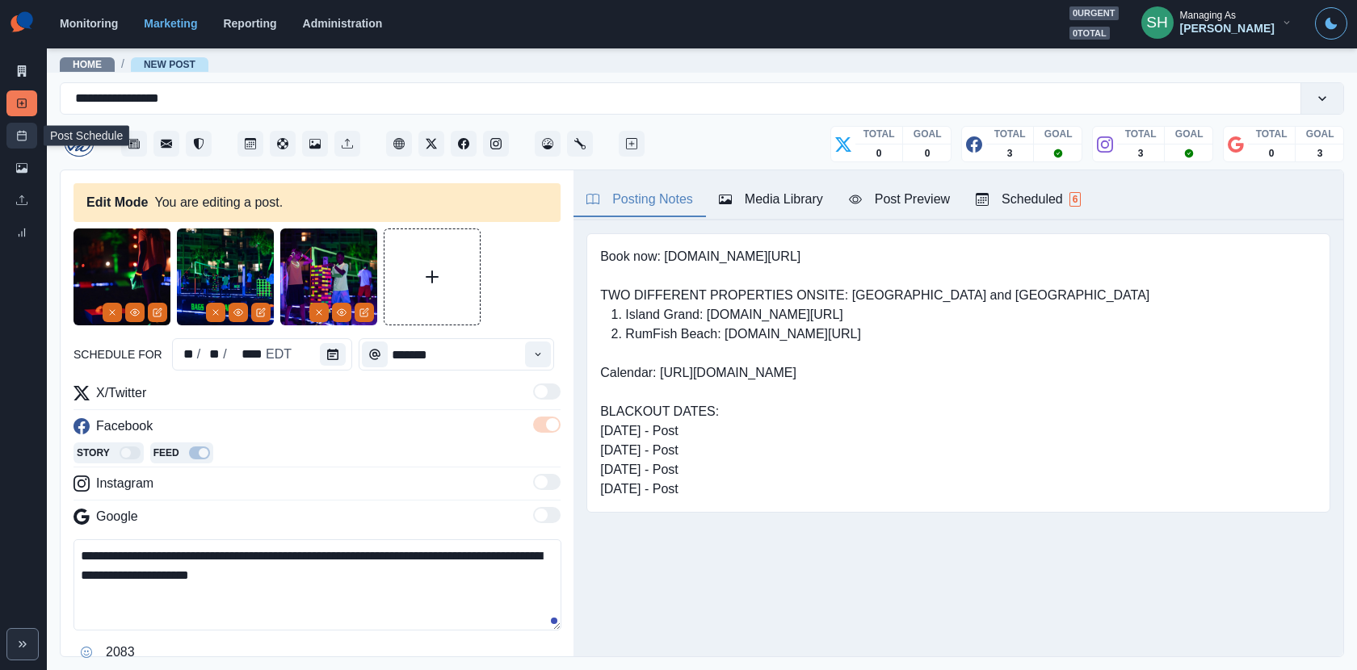
click at [21, 140] on rect at bounding box center [22, 136] width 9 height 9
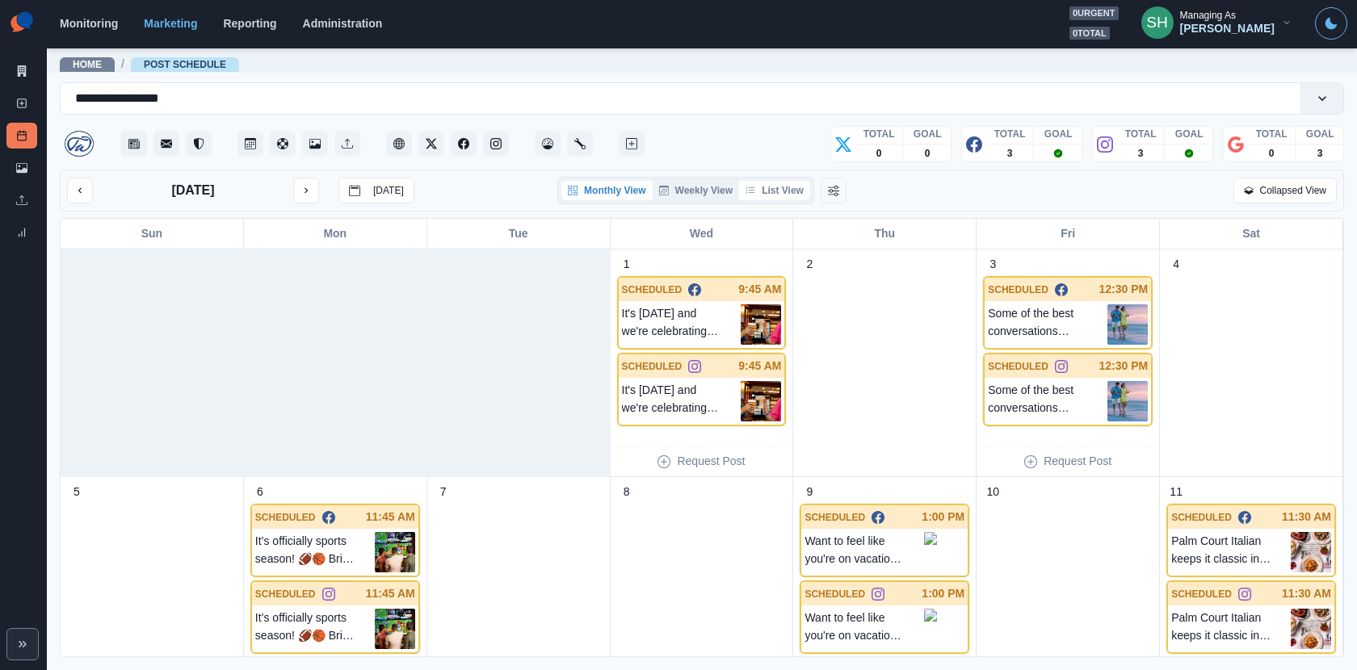
click at [779, 184] on button "List View" at bounding box center [774, 190] width 71 height 19
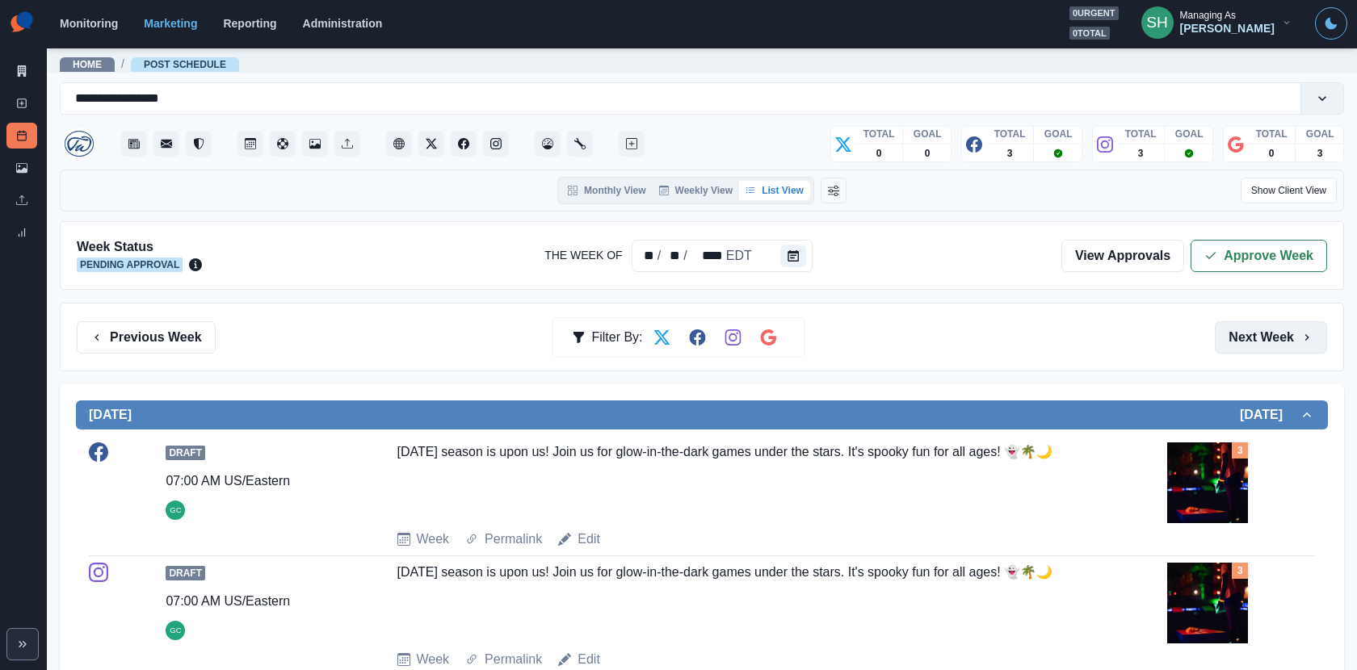
click at [1221, 347] on button "Next Week" at bounding box center [1271, 338] width 112 height 32
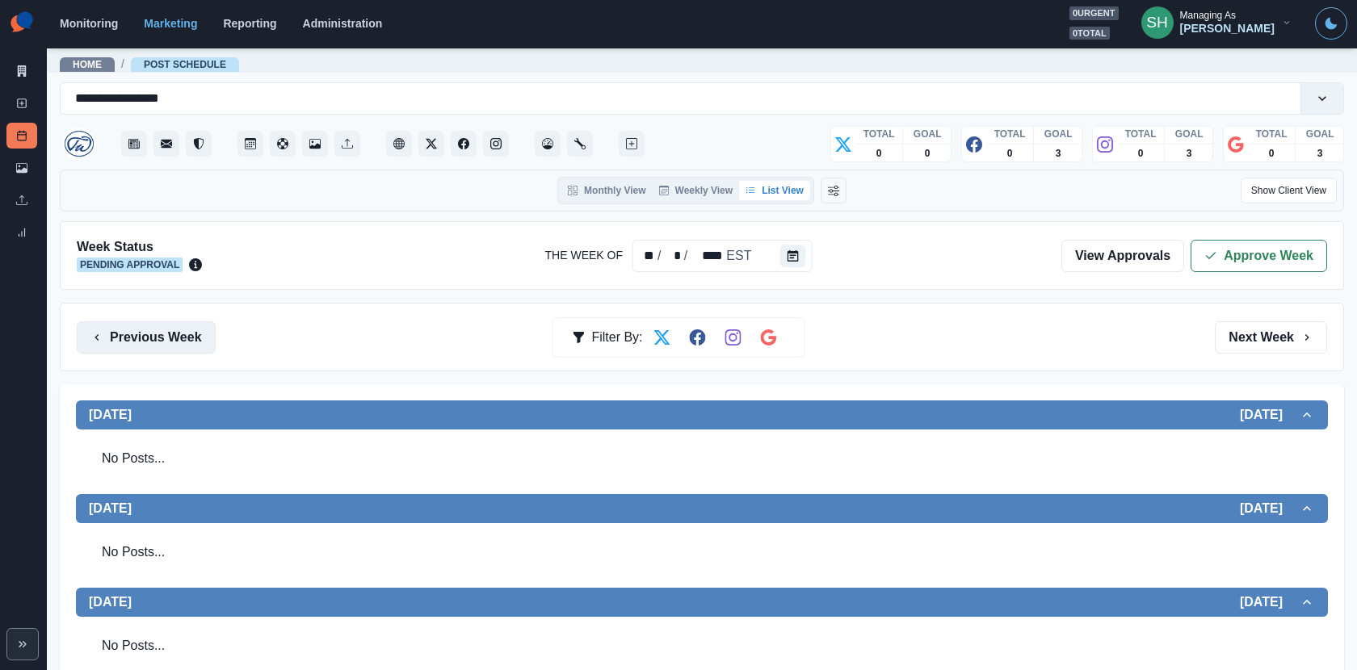
click at [182, 334] on button "Previous Week" at bounding box center [146, 338] width 139 height 32
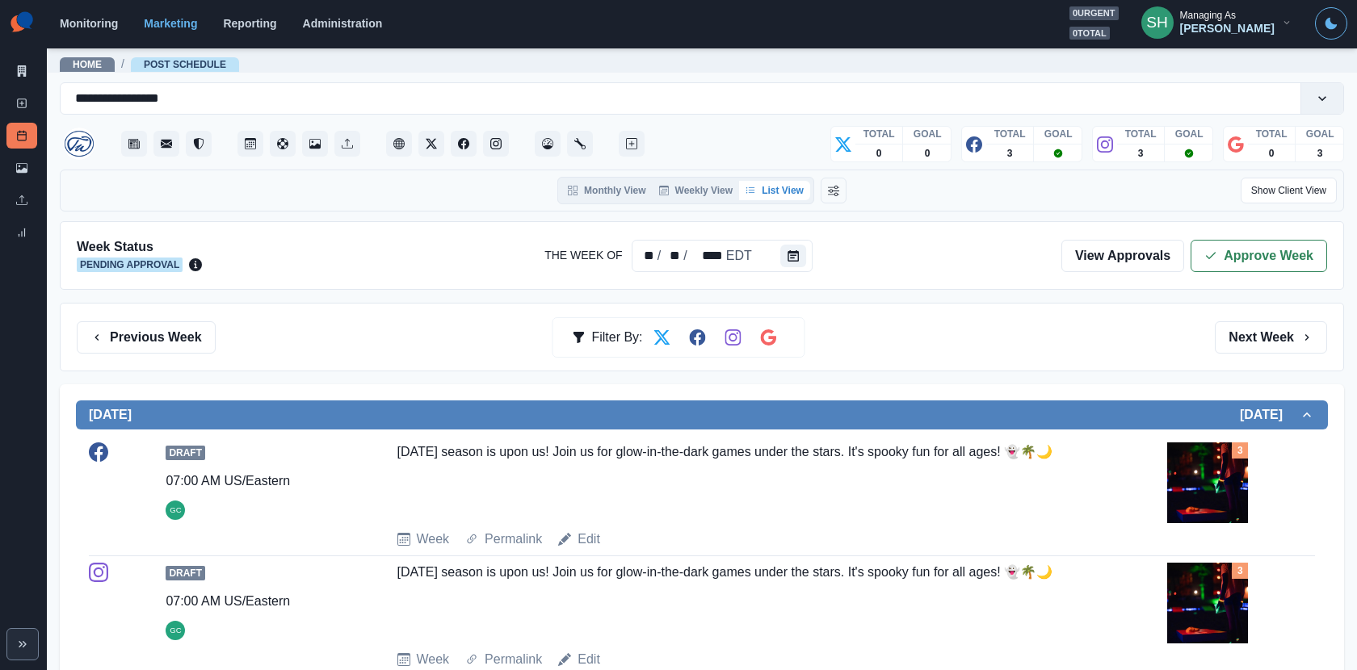
click at [1221, 274] on div "Week Status Pending Approval The Week Of ** / ** / **** EDT View Approvals Appr…" at bounding box center [702, 255] width 1284 height 69
drag, startPoint x: 1208, startPoint y: 235, endPoint x: 1218, endPoint y: 243, distance: 12.6
click at [1208, 235] on div "Week Status Pending Approval The Week Of ** / ** / **** EDT View Approvals Appr…" at bounding box center [702, 255] width 1284 height 69
click at [1221, 250] on button "Approve Week" at bounding box center [1259, 256] width 137 height 32
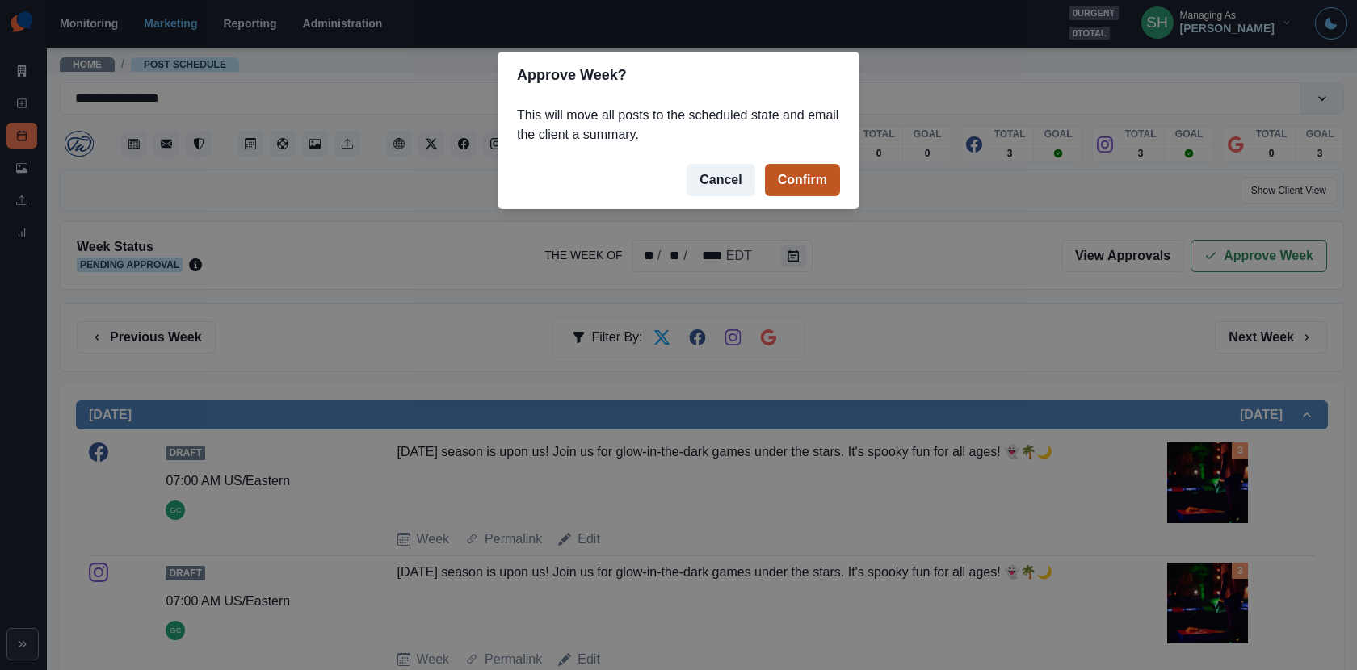
click at [811, 175] on button "Confirm" at bounding box center [802, 180] width 75 height 32
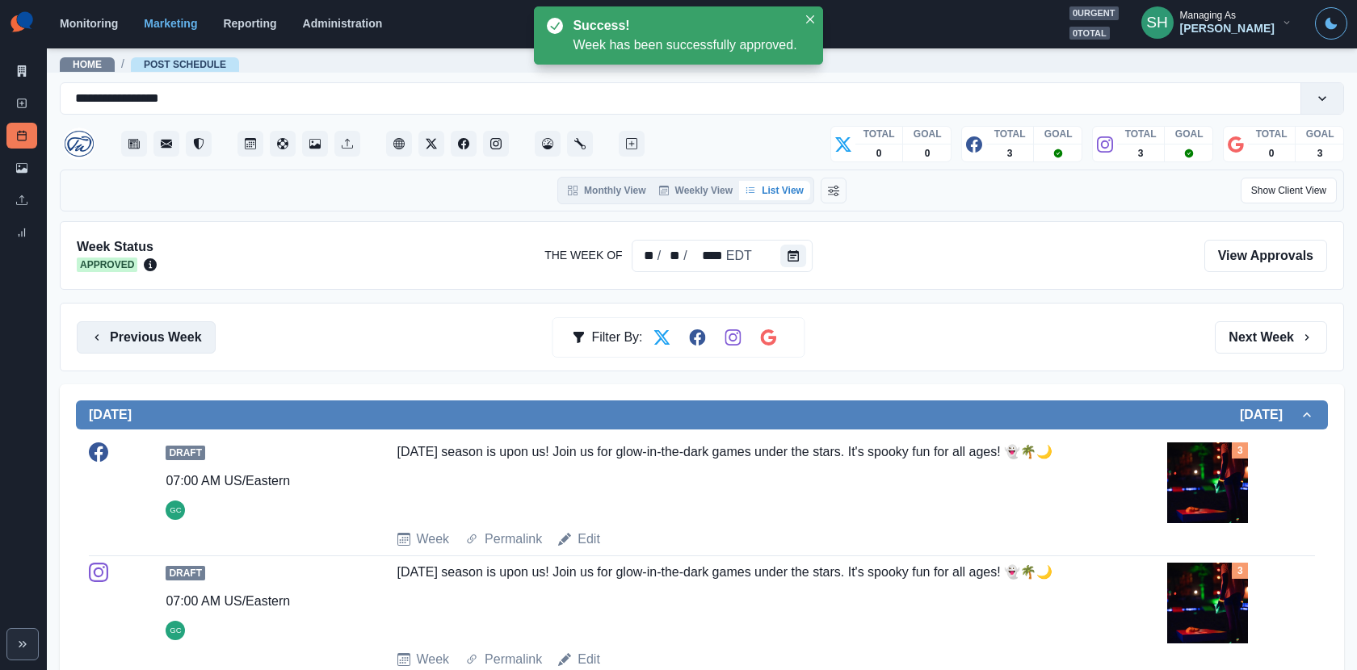
click at [172, 342] on button "Previous Week" at bounding box center [146, 338] width 139 height 32
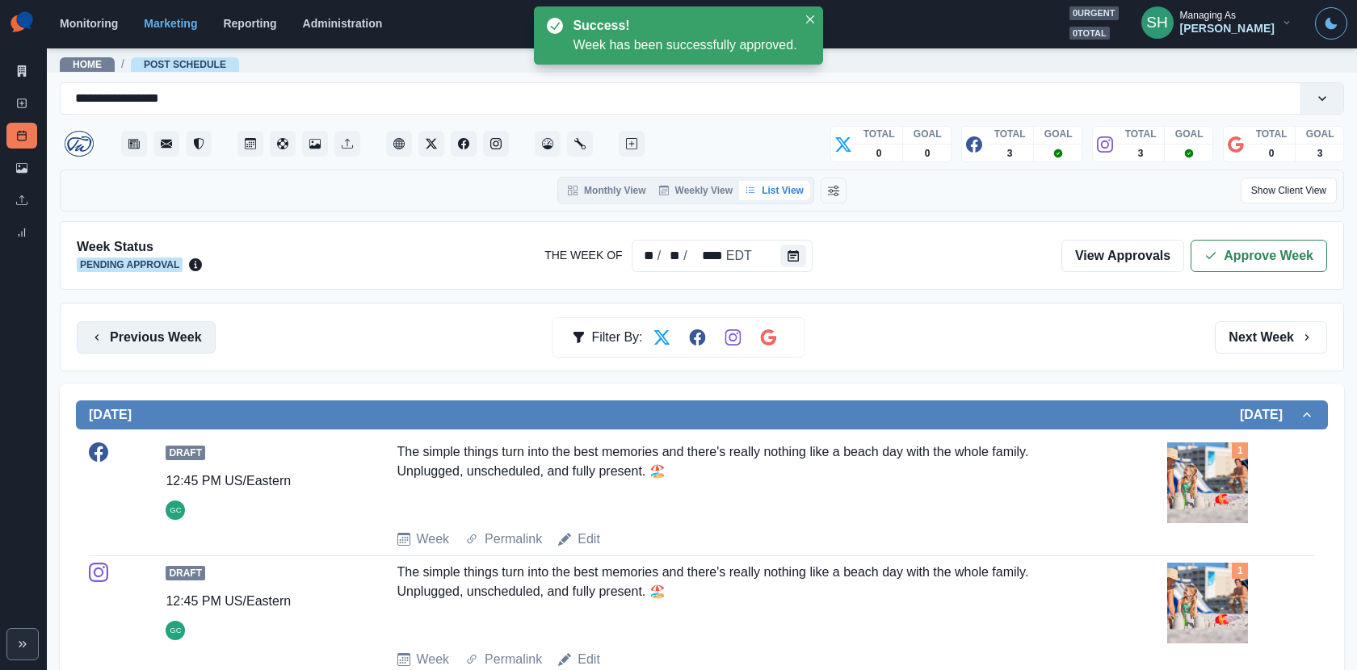
click at [172, 342] on button "Previous Week" at bounding box center [146, 338] width 139 height 32
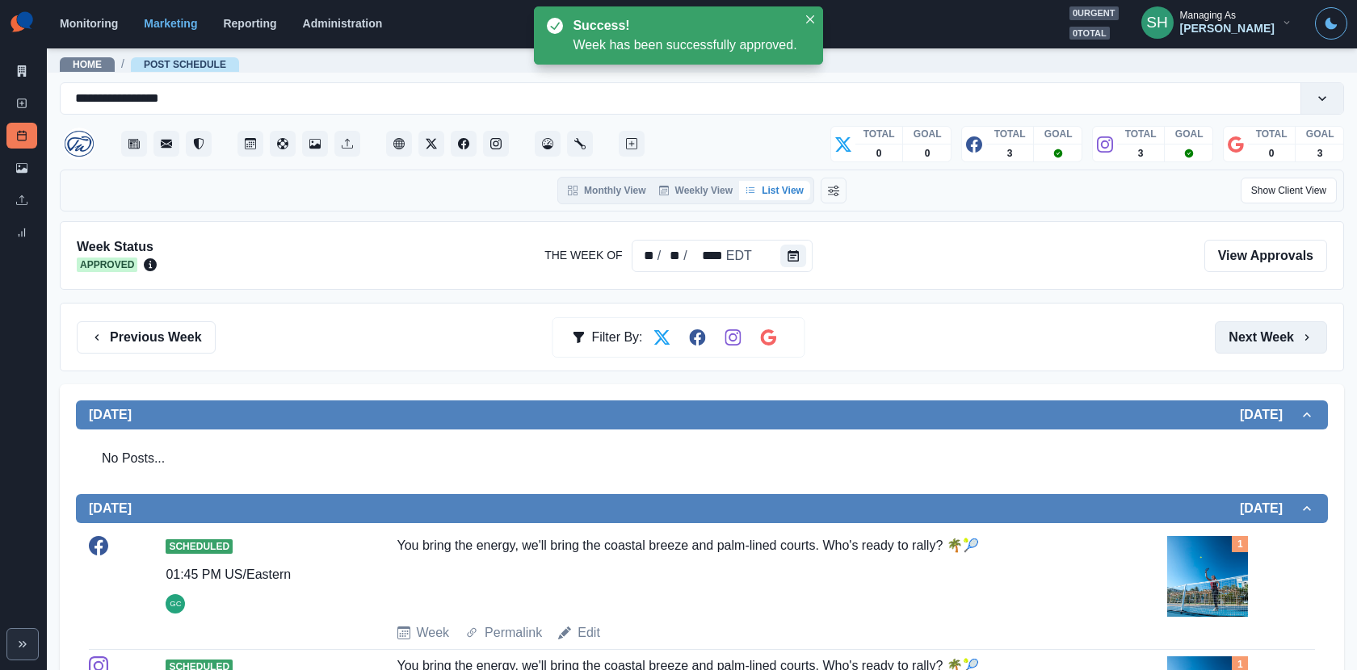
click at [1221, 326] on button "Next Week" at bounding box center [1271, 338] width 112 height 32
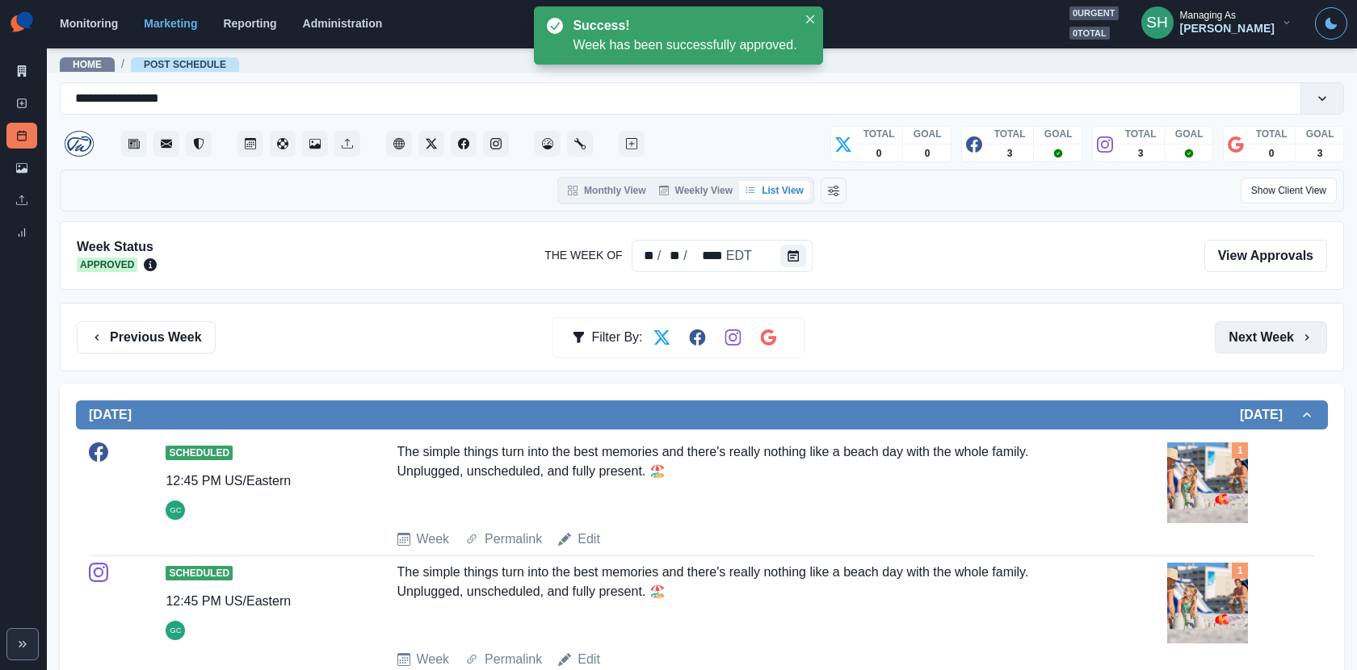
click at [1221, 337] on button "Next Week" at bounding box center [1271, 338] width 112 height 32
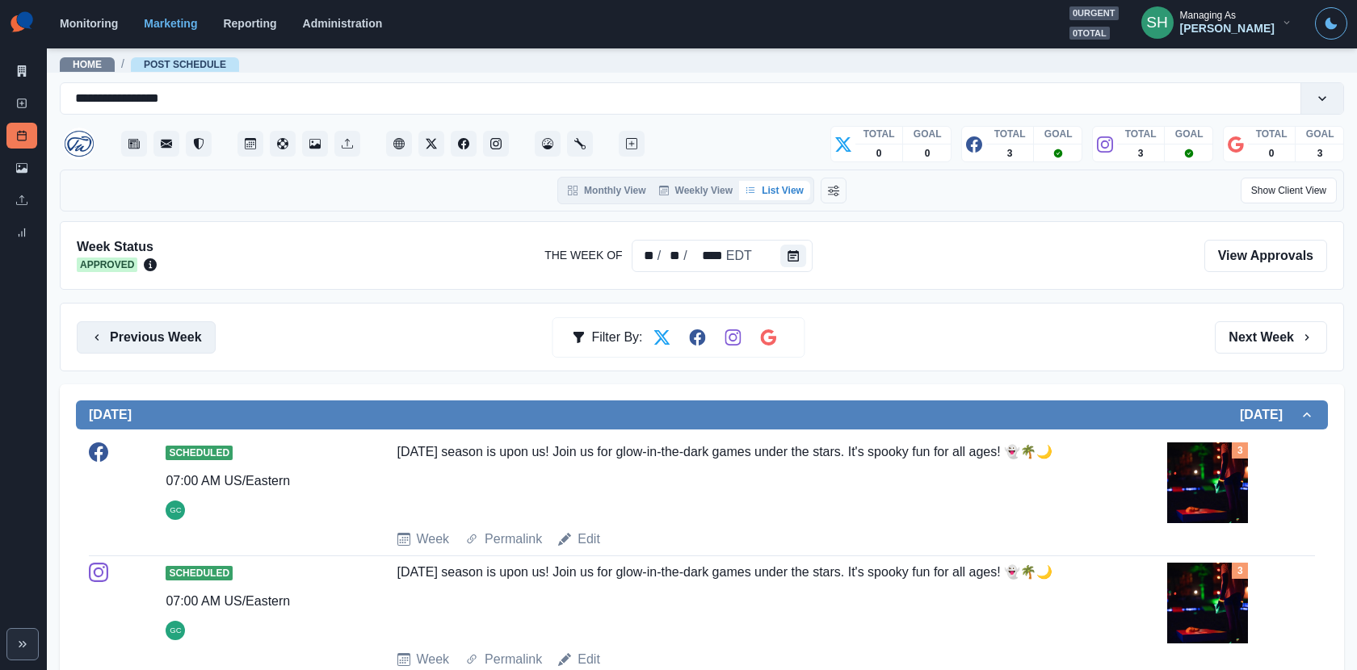
click at [177, 343] on button "Previous Week" at bounding box center [146, 338] width 139 height 32
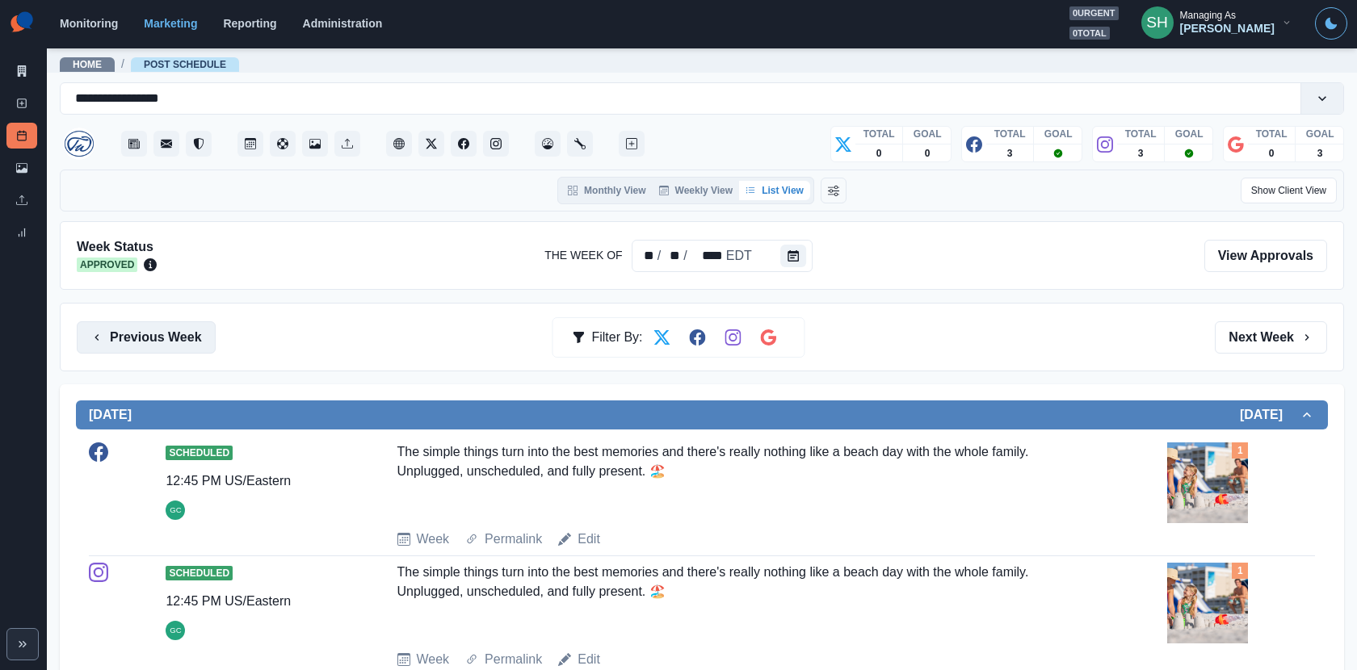
click at [177, 343] on button "Previous Week" at bounding box center [146, 338] width 139 height 32
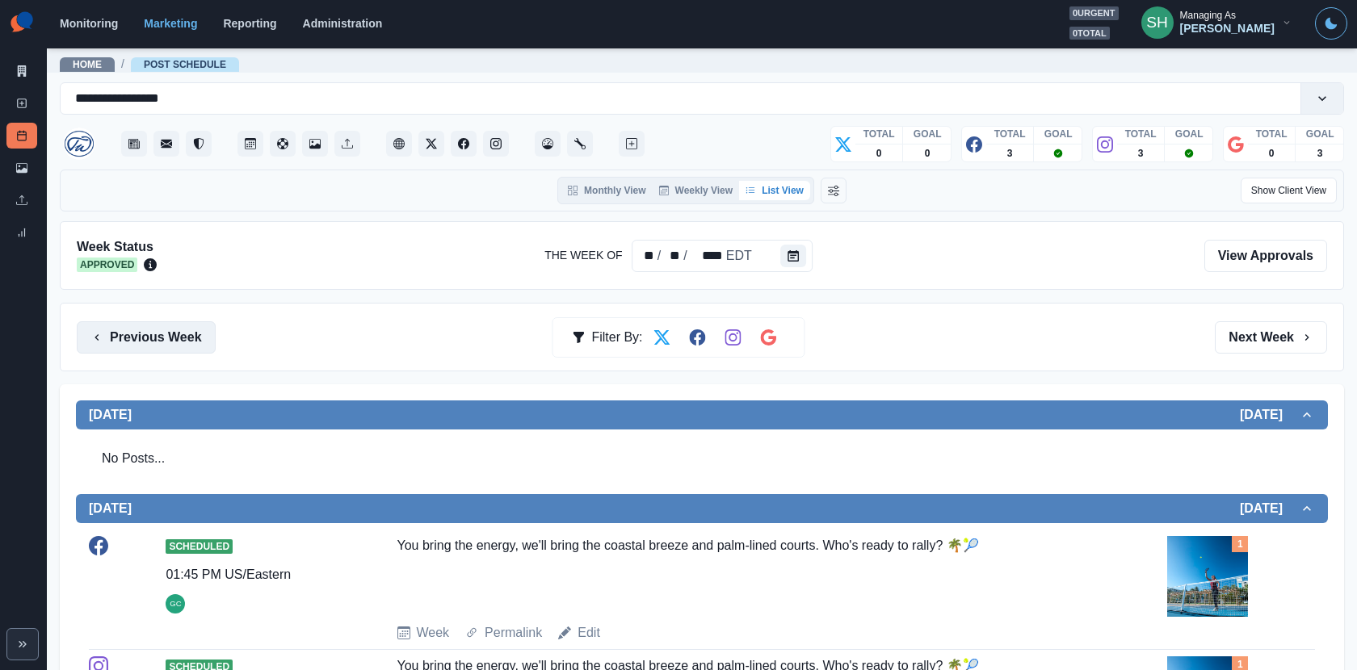
click at [177, 343] on button "Previous Week" at bounding box center [146, 338] width 139 height 32
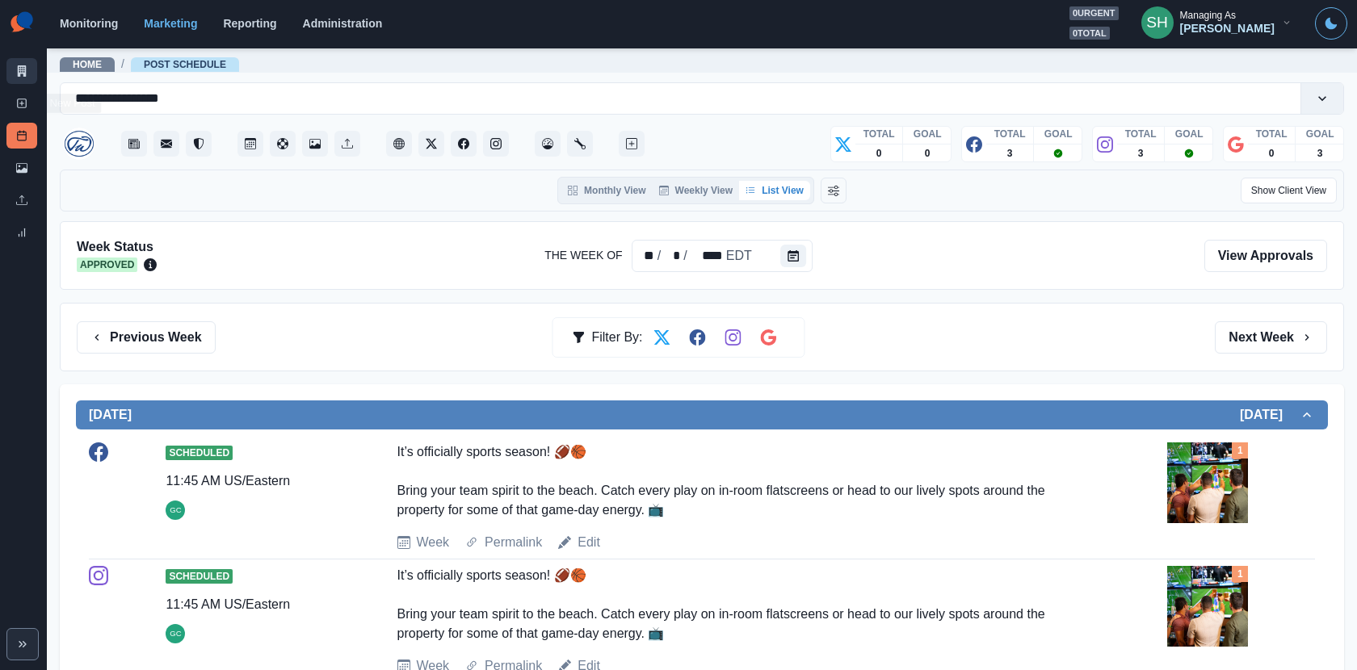
click at [24, 68] on icon at bounding box center [22, 70] width 9 height 11
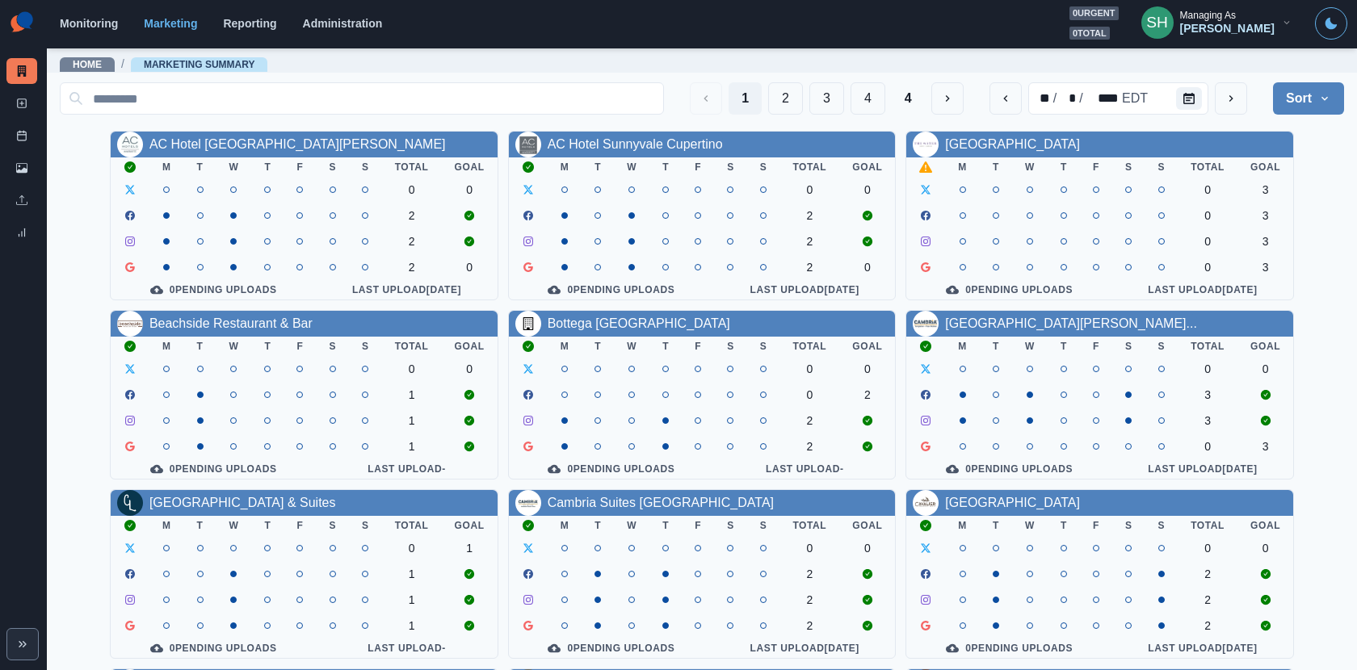
click at [1221, 93] on icon "button" at bounding box center [1324, 98] width 13 height 13
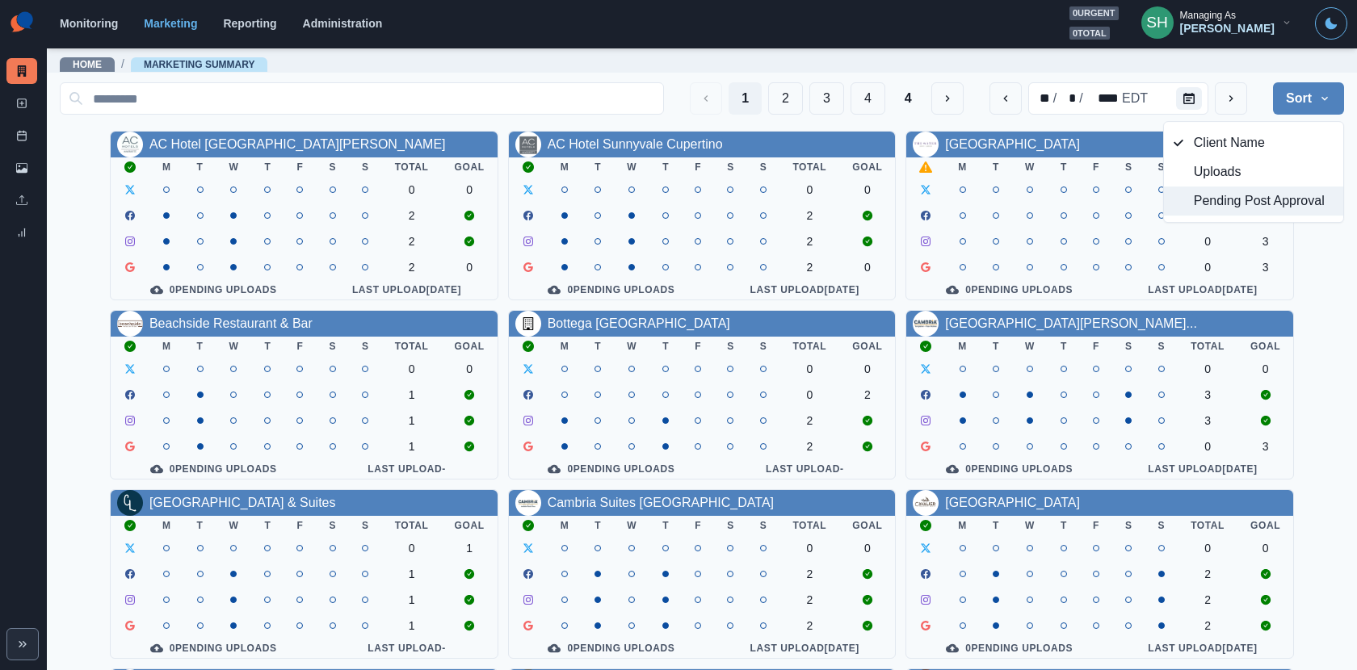
click at [1221, 200] on span "Pending Post Approval" at bounding box center [1264, 200] width 140 height 19
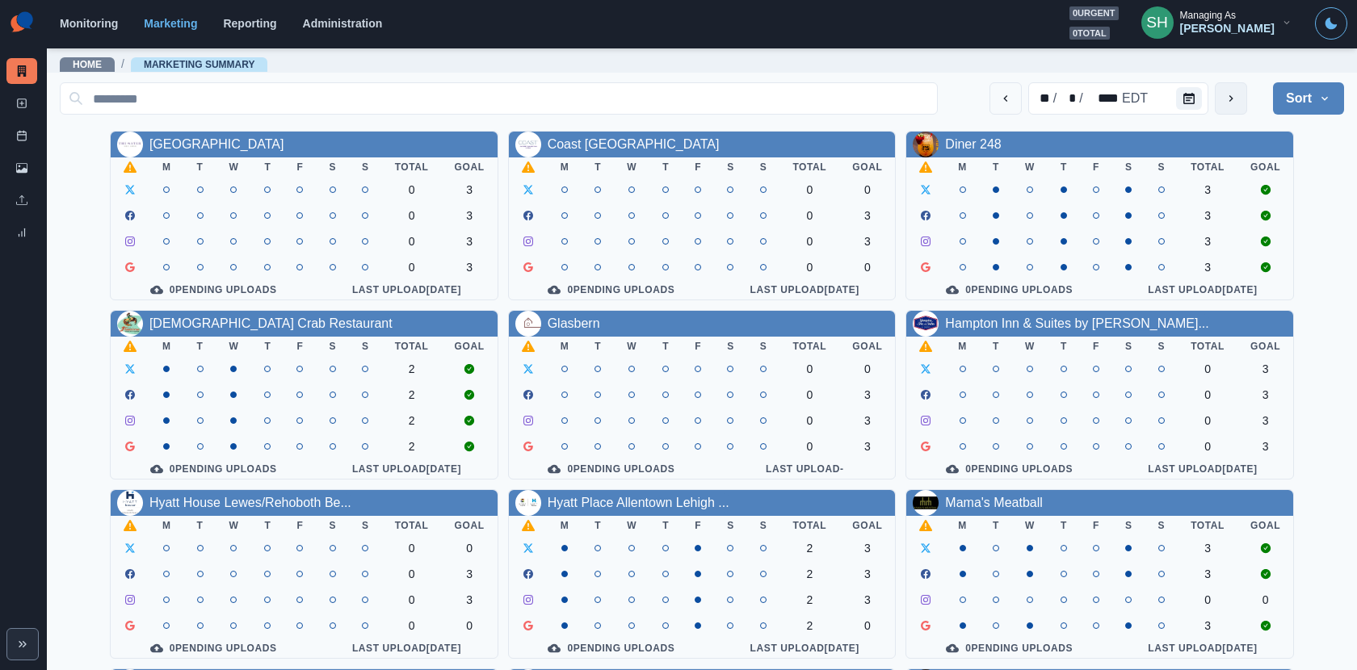
click at [1216, 100] on button "next" at bounding box center [1231, 98] width 32 height 32
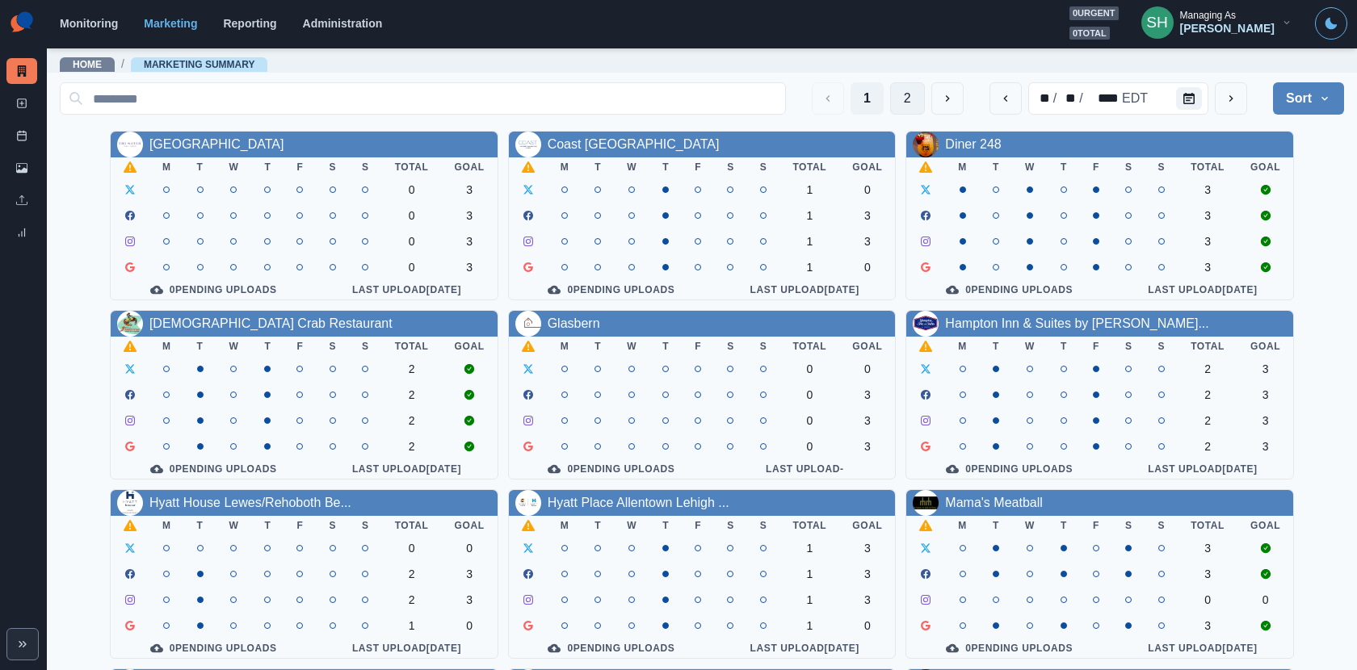
click at [913, 96] on button "2" at bounding box center [907, 98] width 35 height 32
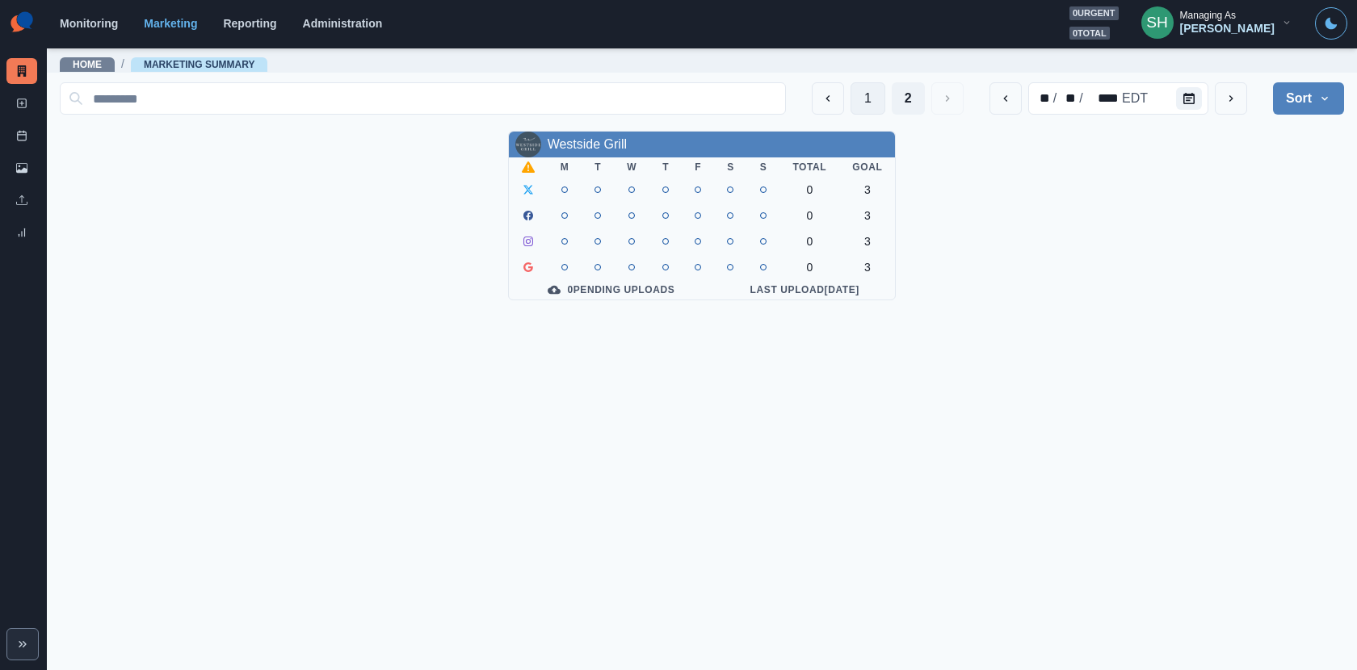
click at [872, 101] on button "1" at bounding box center [868, 98] width 35 height 32
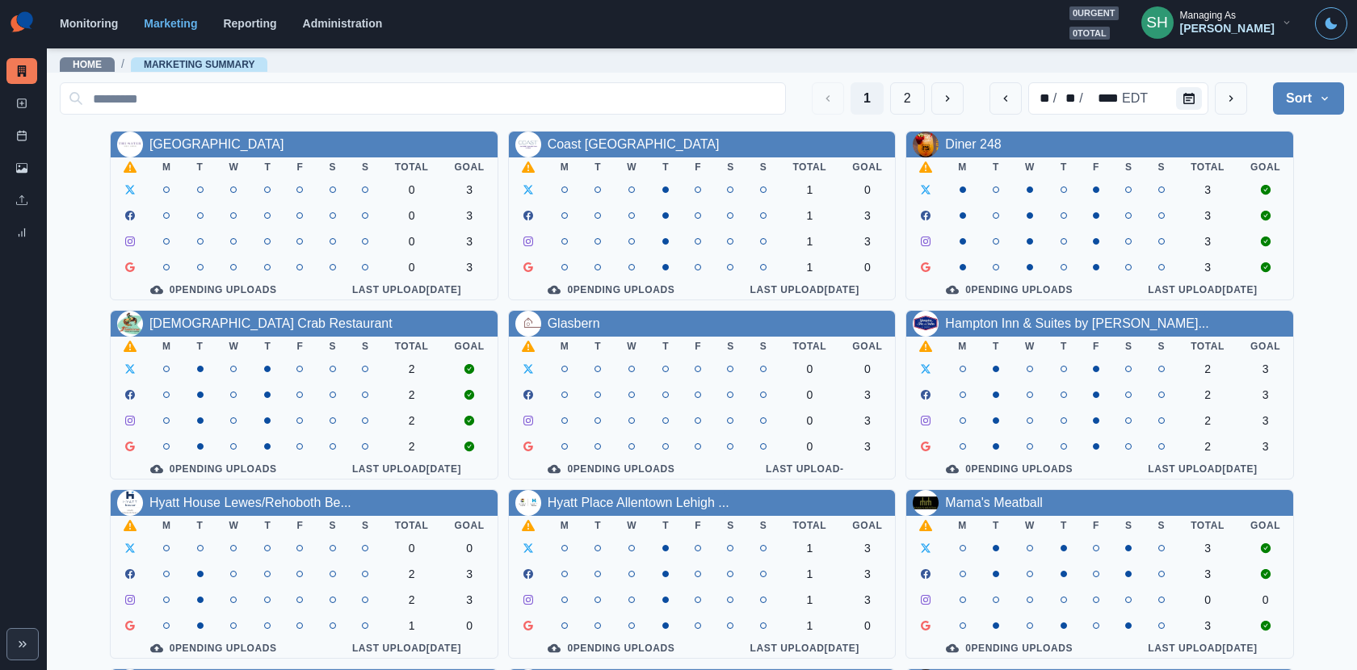
click at [1221, 91] on div "1 2 ** / ** / **** EDT Sort Client Name Uploads Pending Post Approval" at bounding box center [702, 98] width 1284 height 32
click at [1221, 107] on div "1 2 ** / ** / **** EDT Sort Client Name Uploads Pending Post Approval" at bounding box center [702, 98] width 1284 height 32
click at [1221, 90] on button "next" at bounding box center [1231, 98] width 32 height 32
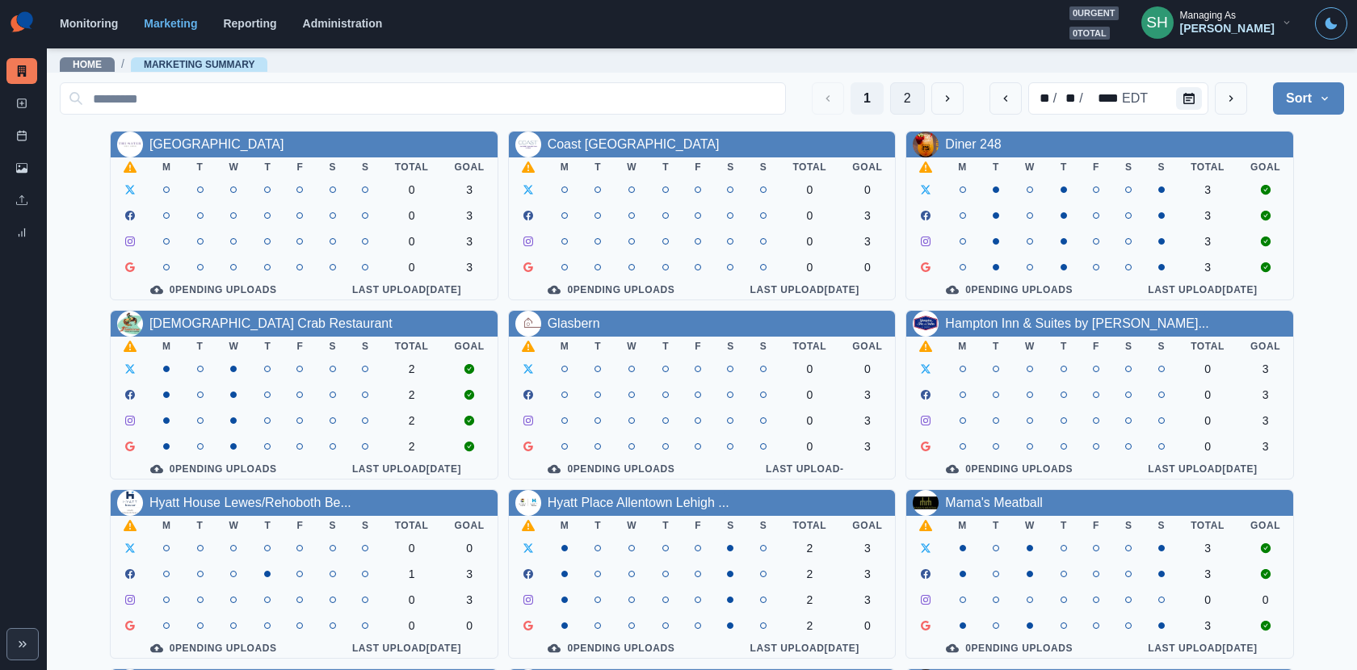
click at [914, 90] on button "2" at bounding box center [907, 98] width 35 height 32
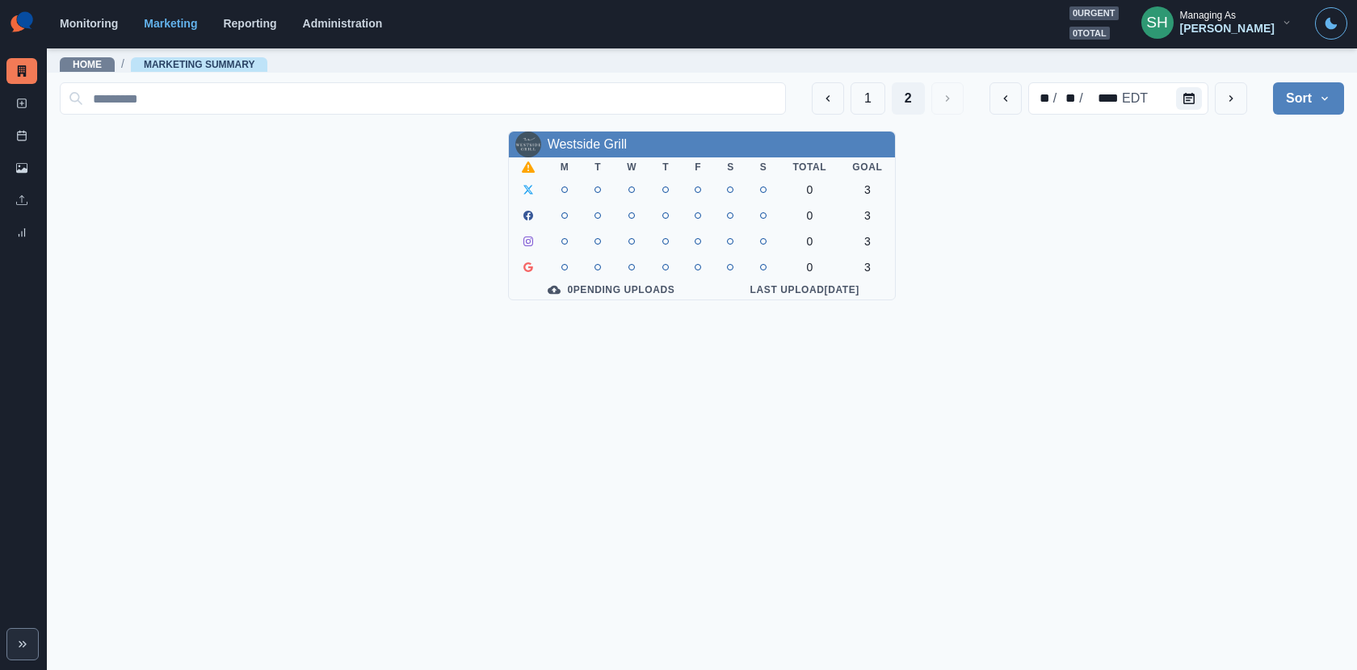
click at [892, 90] on div "1 2" at bounding box center [888, 98] width 152 height 32
click at [860, 118] on div "1 2 ** / ** / **** EDT Sort Client Name Uploads Pending Post Approval" at bounding box center [702, 98] width 1284 height 45
click at [859, 112] on button "1" at bounding box center [868, 98] width 35 height 32
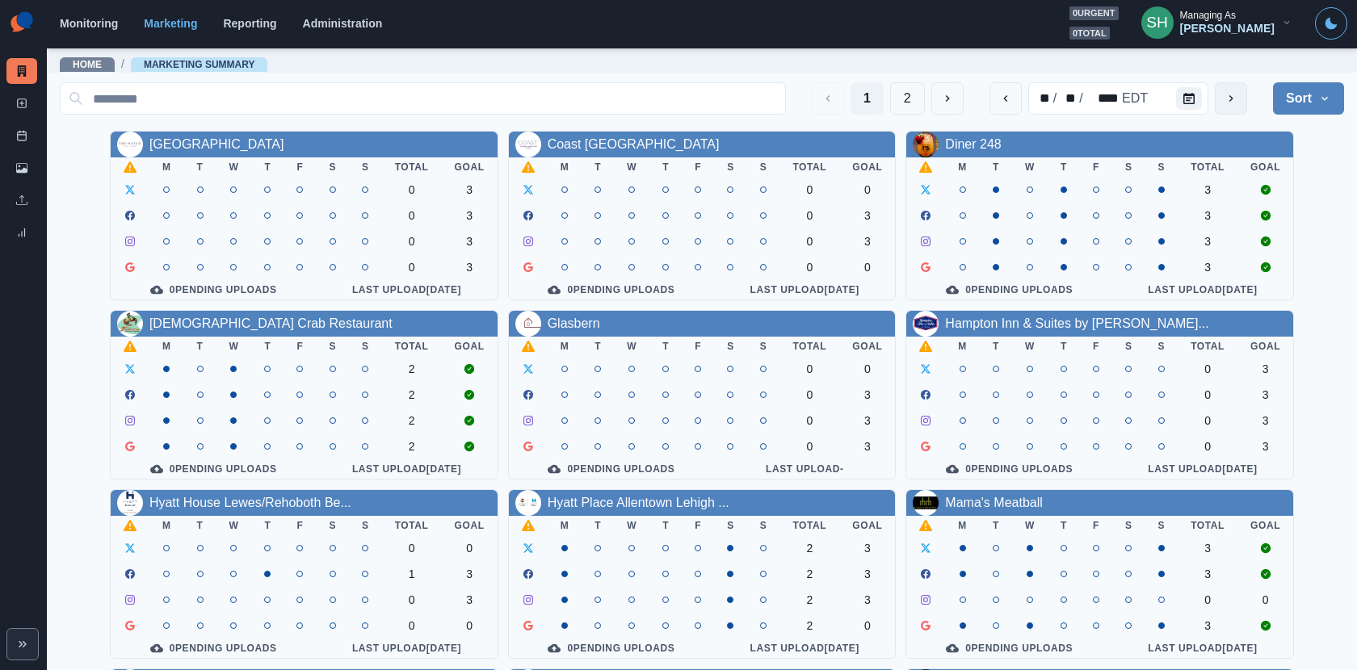
click at [1221, 100] on button "next" at bounding box center [1231, 98] width 32 height 32
click at [913, 80] on div "1 2 ** / ** / **** EDT Sort Client Name Uploads Pending Post Approval" at bounding box center [702, 98] width 1284 height 45
click at [911, 82] on button "2" at bounding box center [907, 98] width 35 height 32
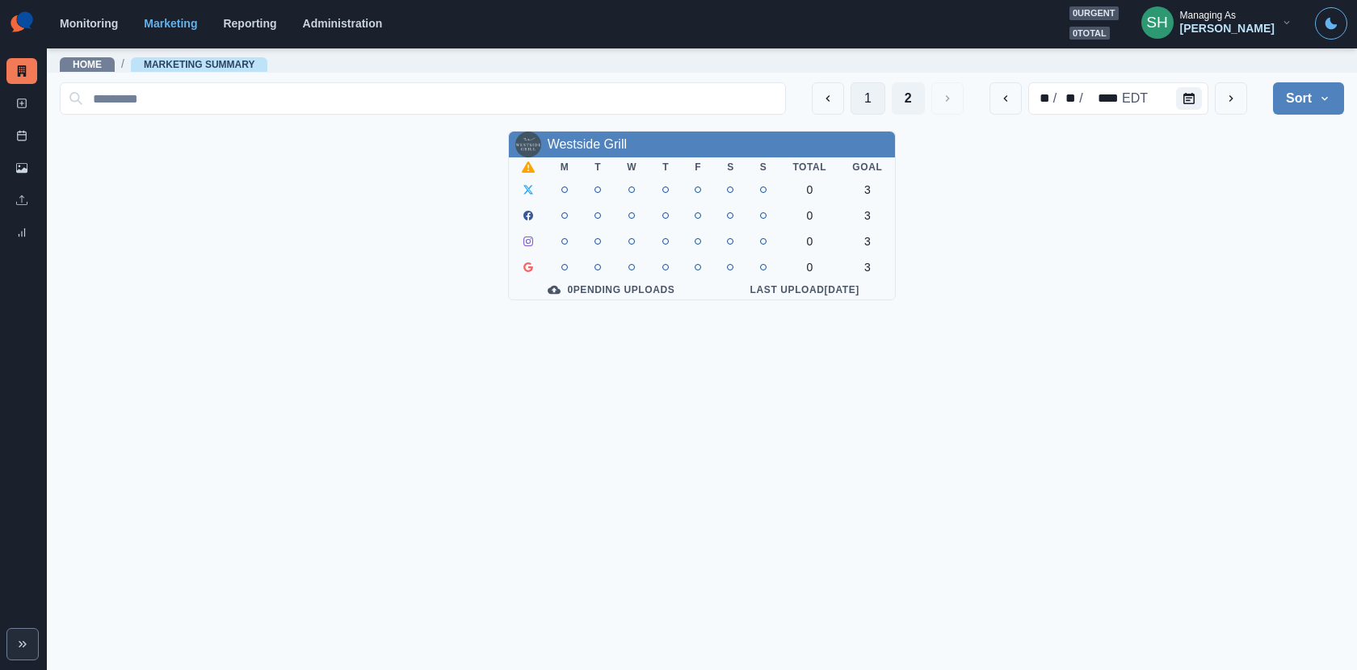
click at [869, 95] on button "1" at bounding box center [868, 98] width 35 height 32
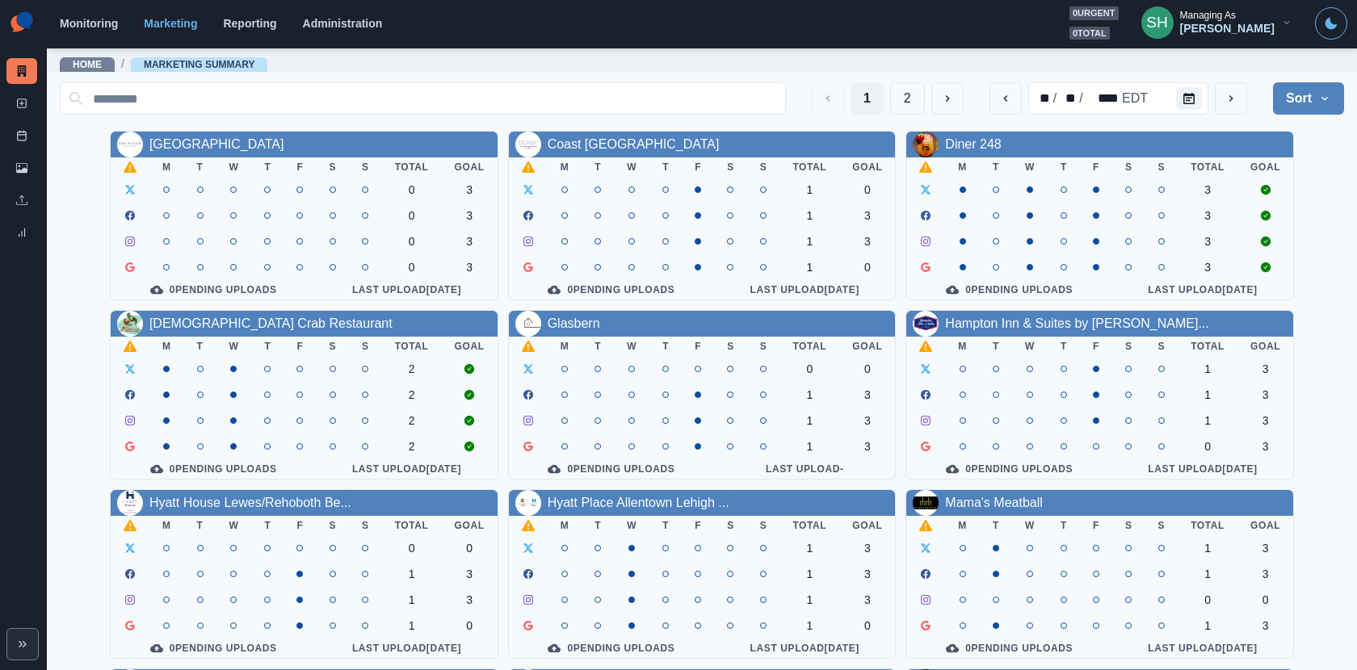
click at [1221, 29] on div "Gizelle Carlos" at bounding box center [1227, 29] width 95 height 14
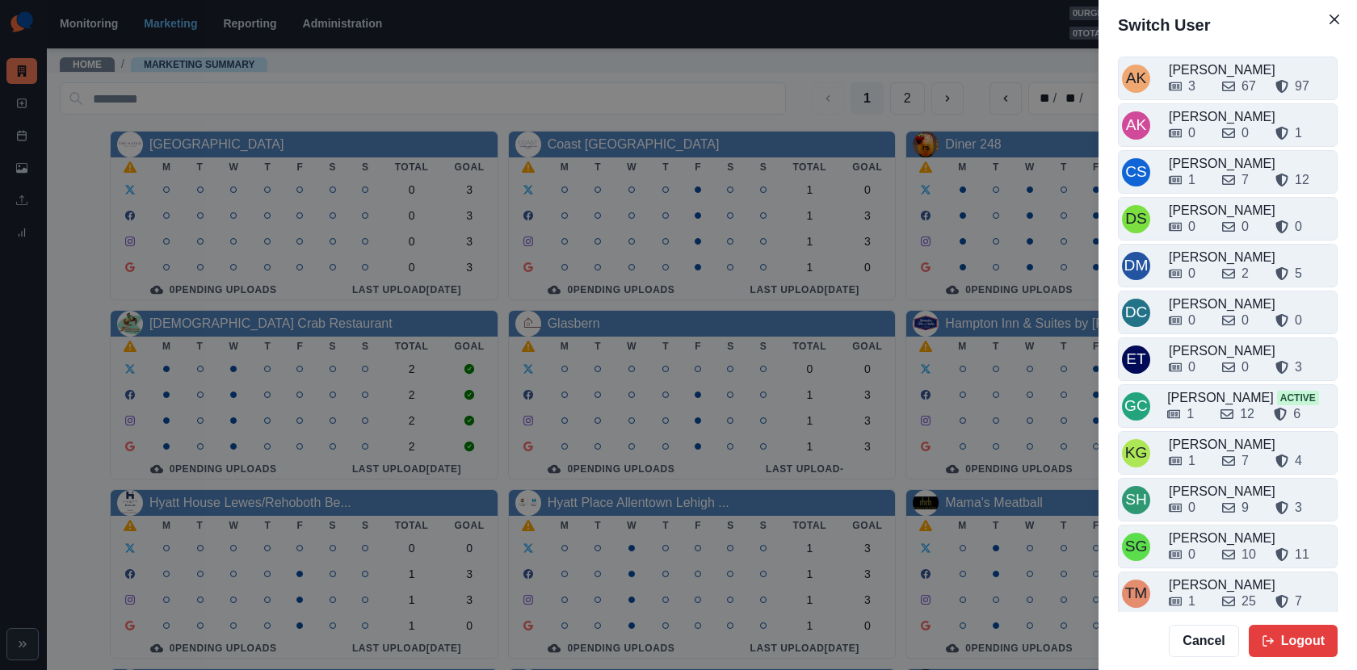
click at [1032, 70] on div "Switch User AK Alex Kalogeropoulos 3 67 97 AK Alicia Kalogeropoulos 0 0 1 CS Cr…" at bounding box center [678, 335] width 1357 height 670
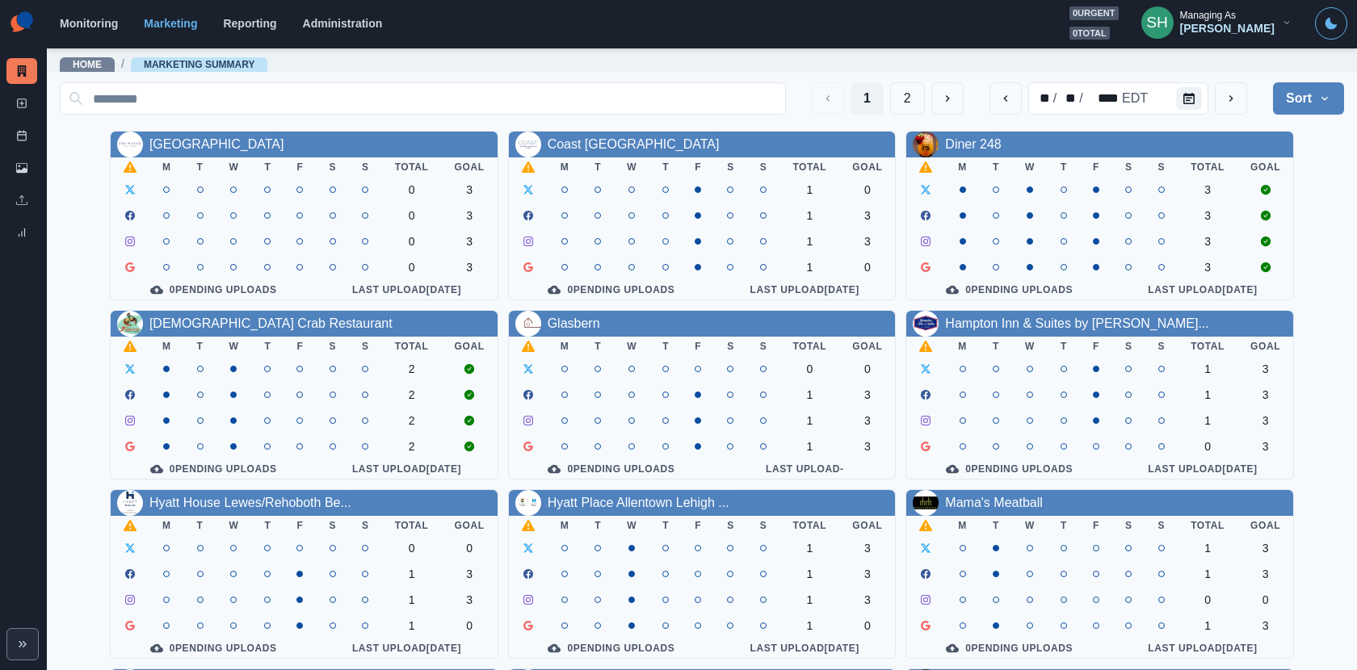
click at [1221, 112] on button "Sort" at bounding box center [1308, 98] width 71 height 32
click at [1221, 145] on span "Client Name" at bounding box center [1264, 142] width 140 height 19
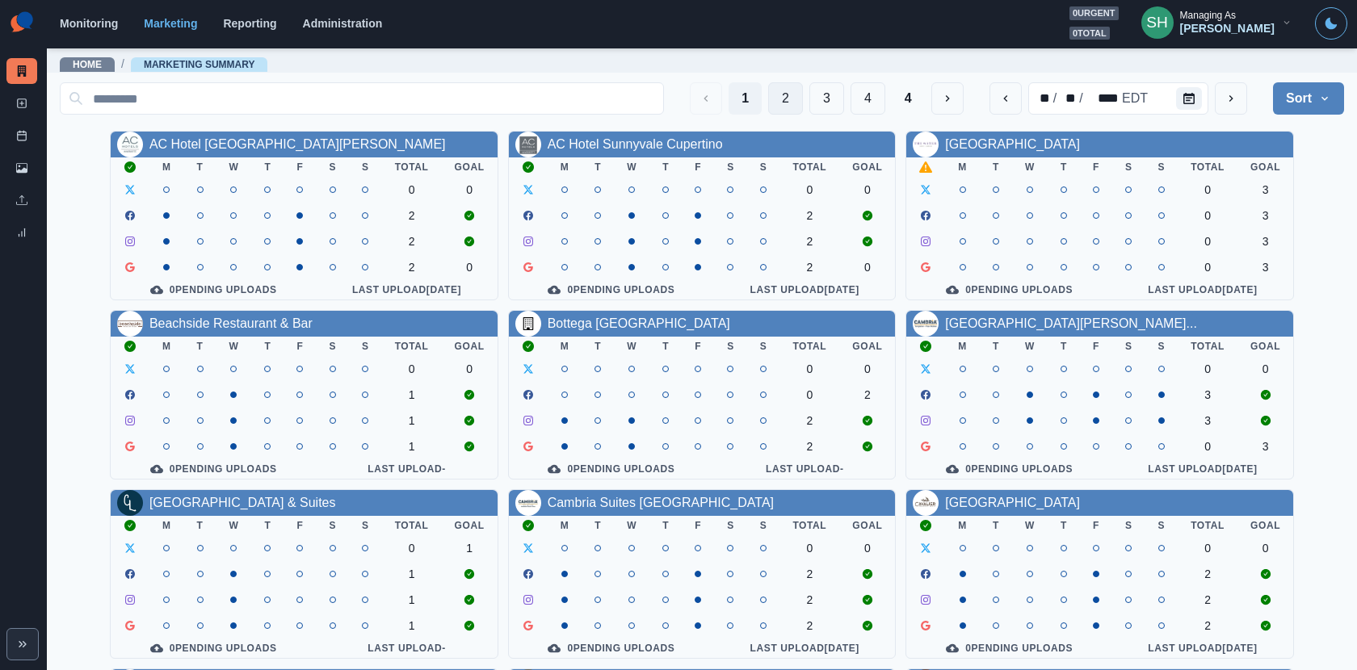
click at [792, 90] on button "2" at bounding box center [785, 98] width 35 height 32
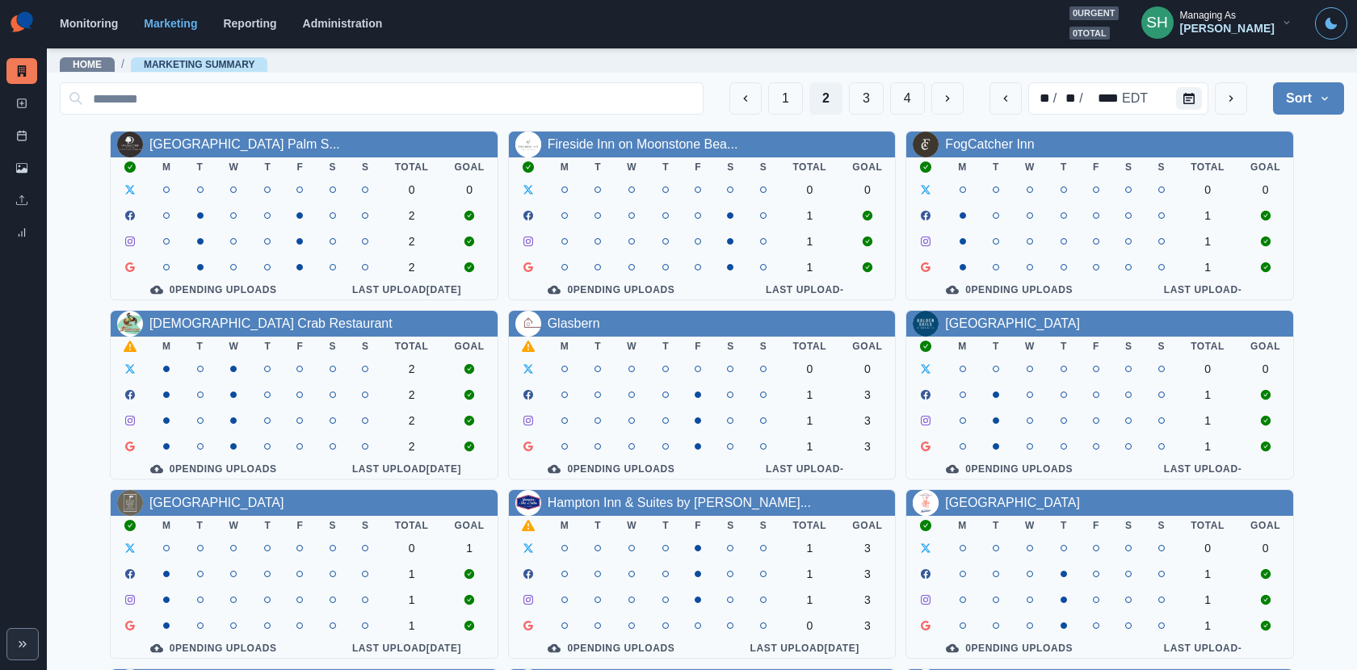
scroll to position [187, 0]
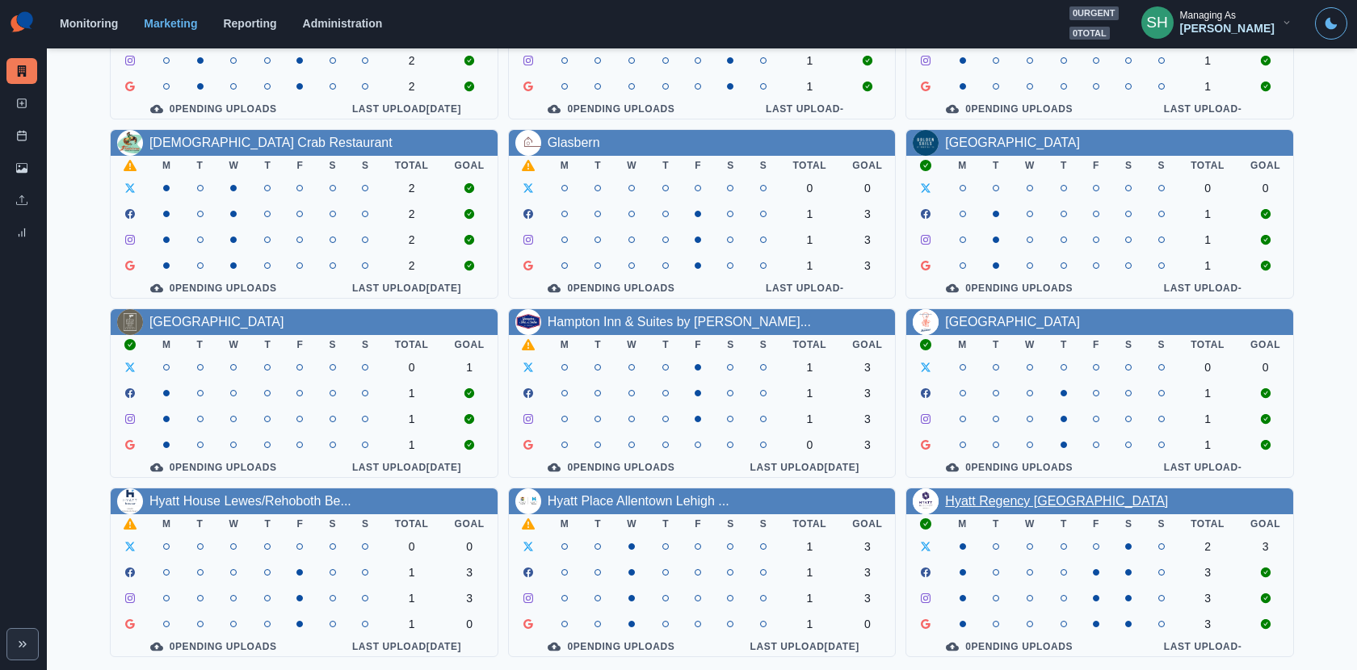
click at [986, 505] on link "Hyatt Regency Louisville" at bounding box center [1056, 501] width 223 height 14
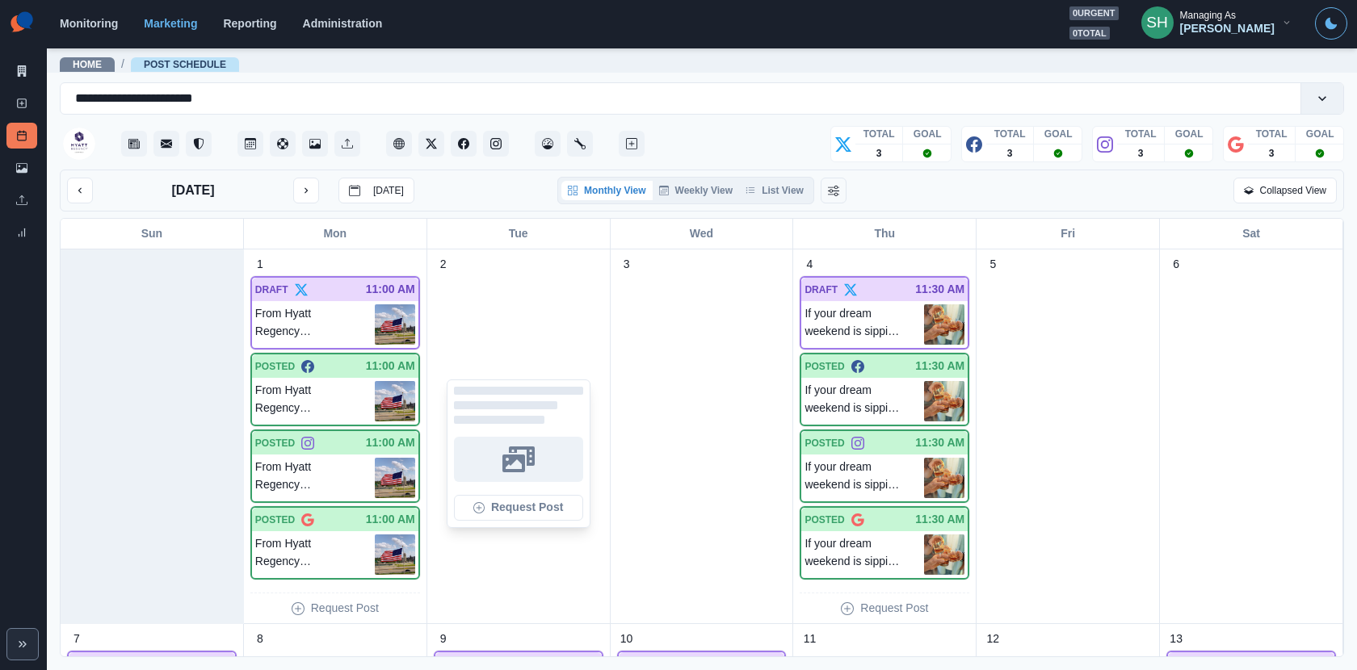
scroll to position [365, 0]
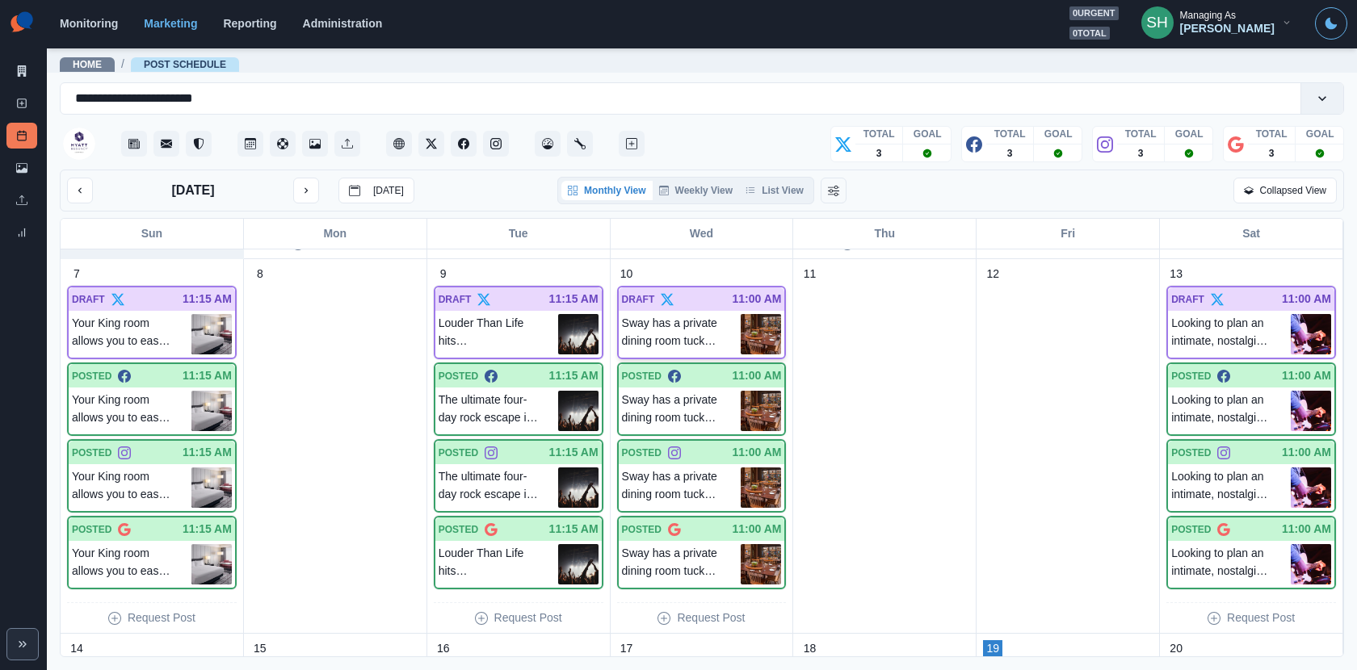
click at [767, 334] on img at bounding box center [761, 334] width 40 height 40
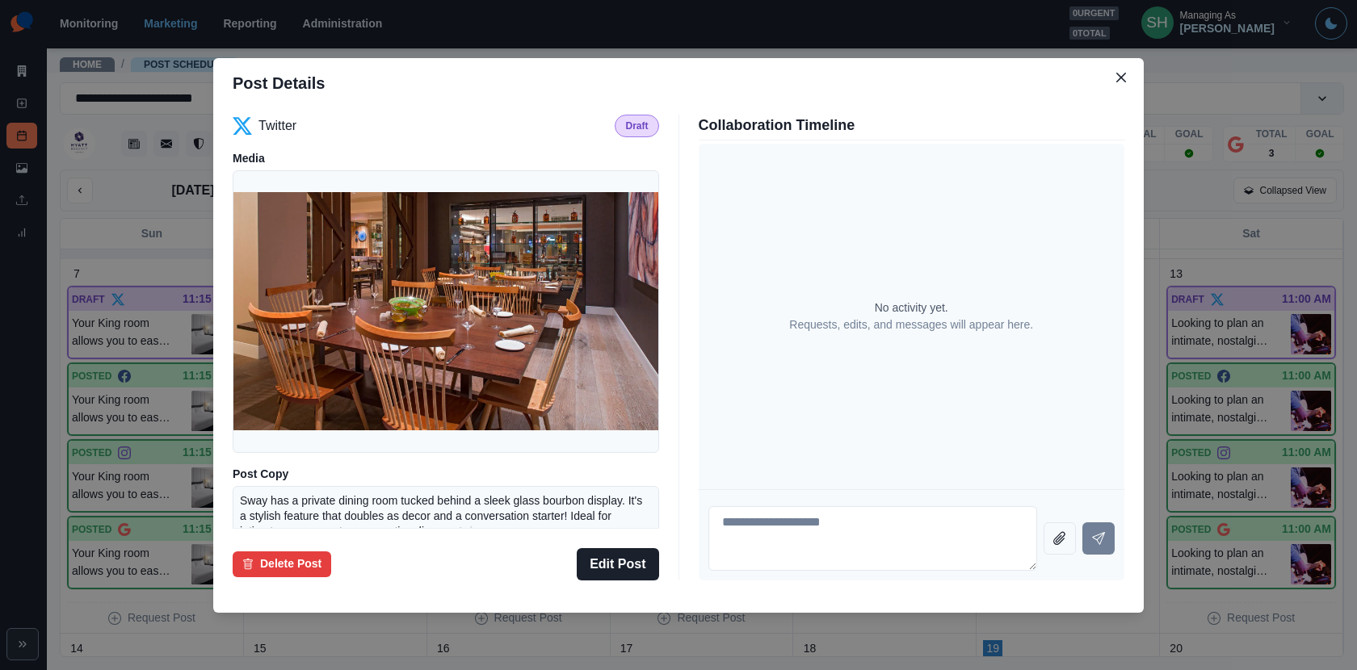
click at [1216, 272] on div "Post Details Twitter Draft Media Post Copy Sway has a private dining room tucke…" at bounding box center [678, 335] width 1357 height 670
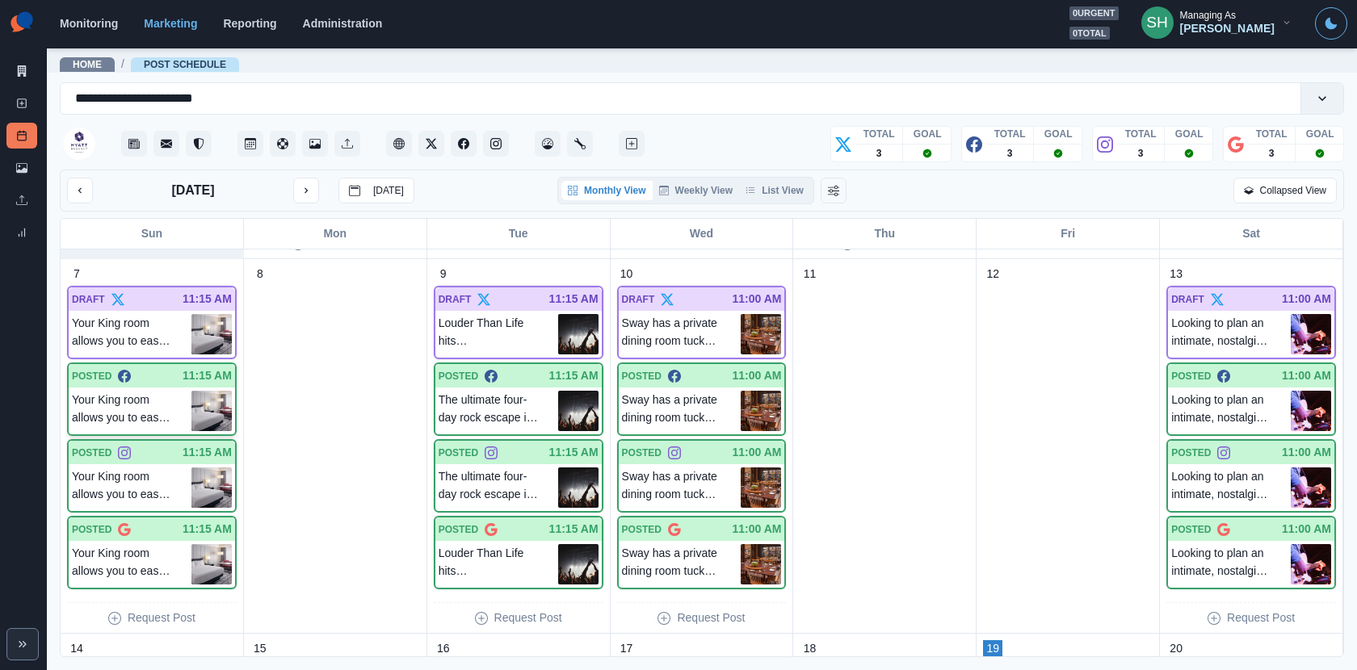
click at [192, 392] on img at bounding box center [211, 411] width 40 height 40
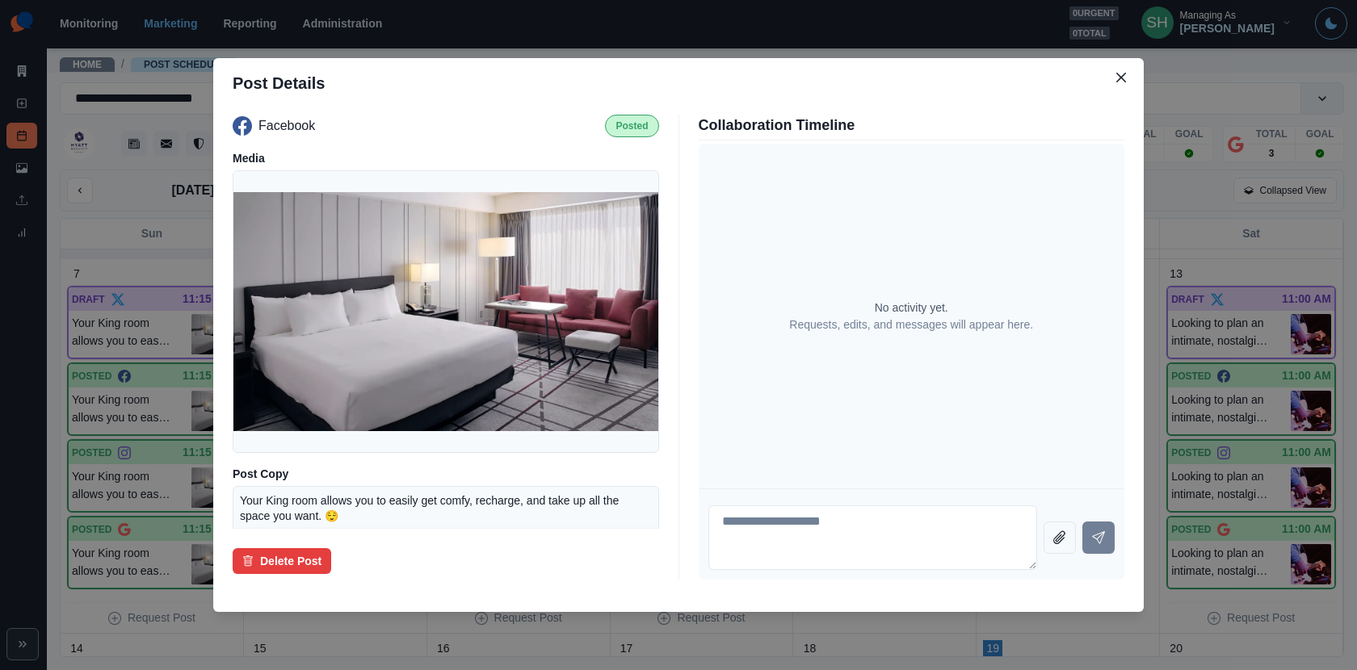
click at [1210, 290] on div "Post Details Facebook Posted Media Post Copy Your King room allows you to easil…" at bounding box center [678, 335] width 1357 height 670
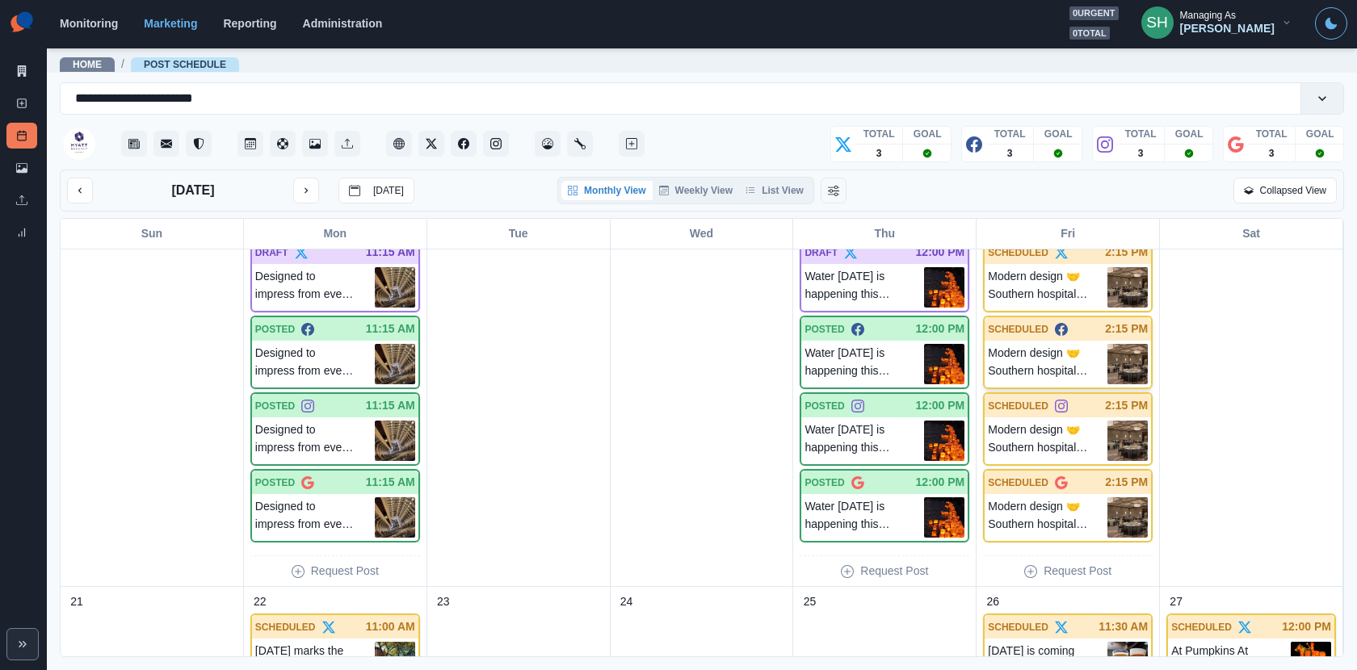
scroll to position [788, 0]
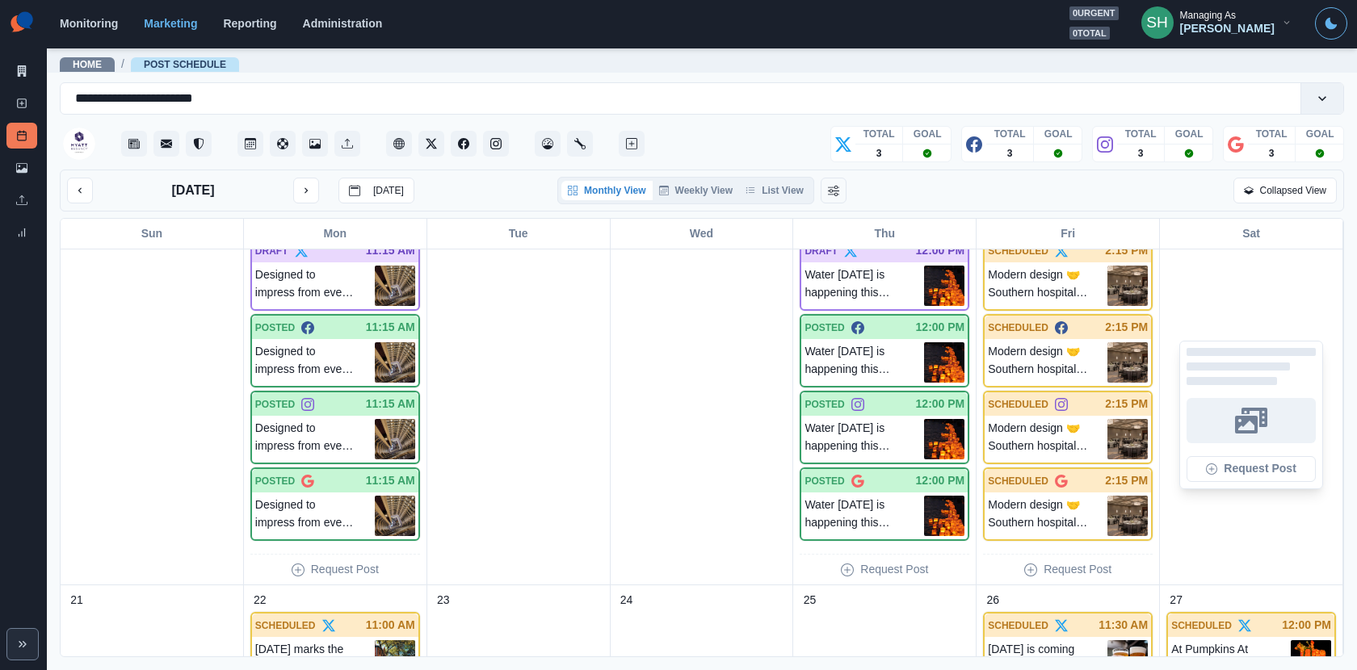
click at [1161, 351] on div "20 Request Post" at bounding box center [1251, 398] width 183 height 375
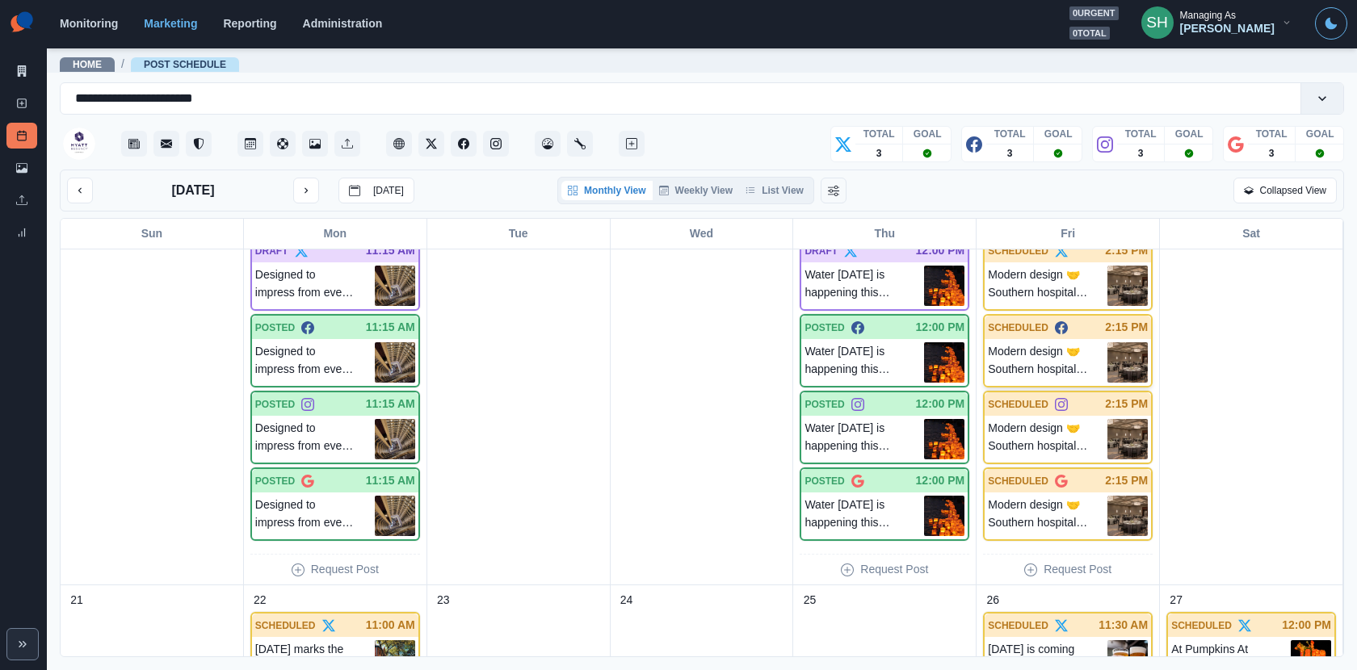
click at [1131, 351] on img at bounding box center [1128, 363] width 40 height 40
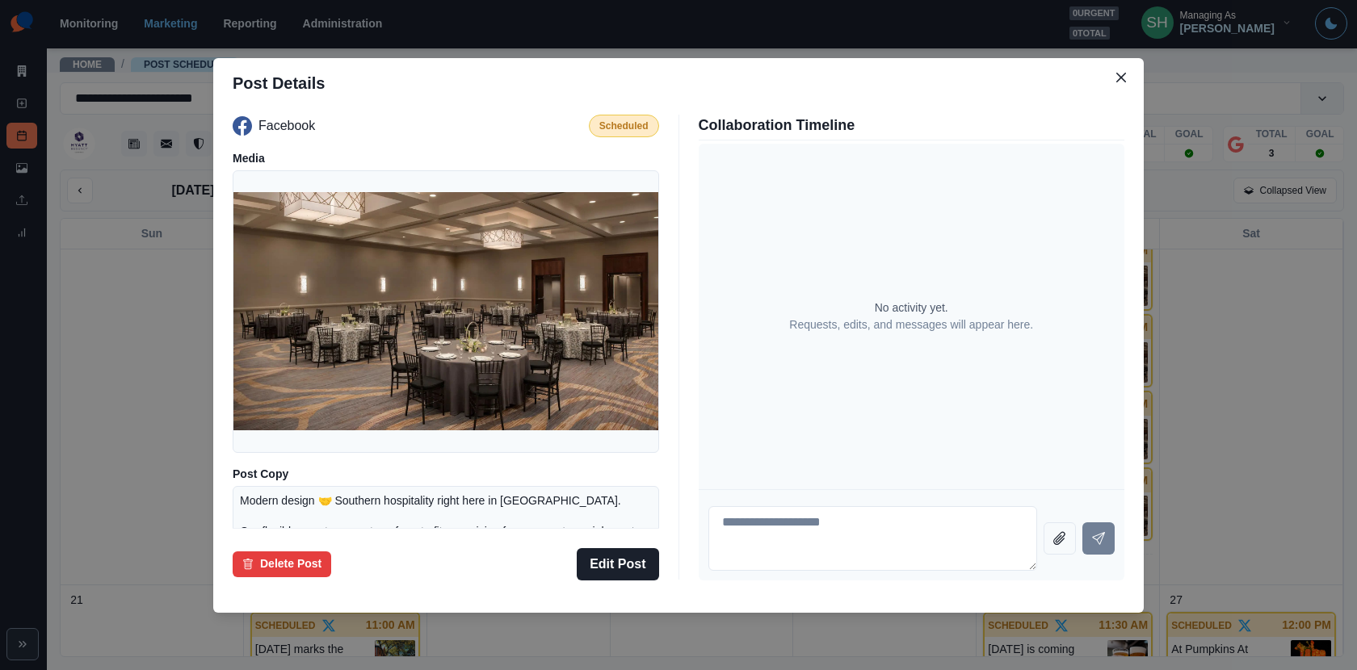
click at [1204, 314] on div "Post Details Facebook Scheduled Media Post Copy Modern design 🤝 Southern hospit…" at bounding box center [678, 335] width 1357 height 670
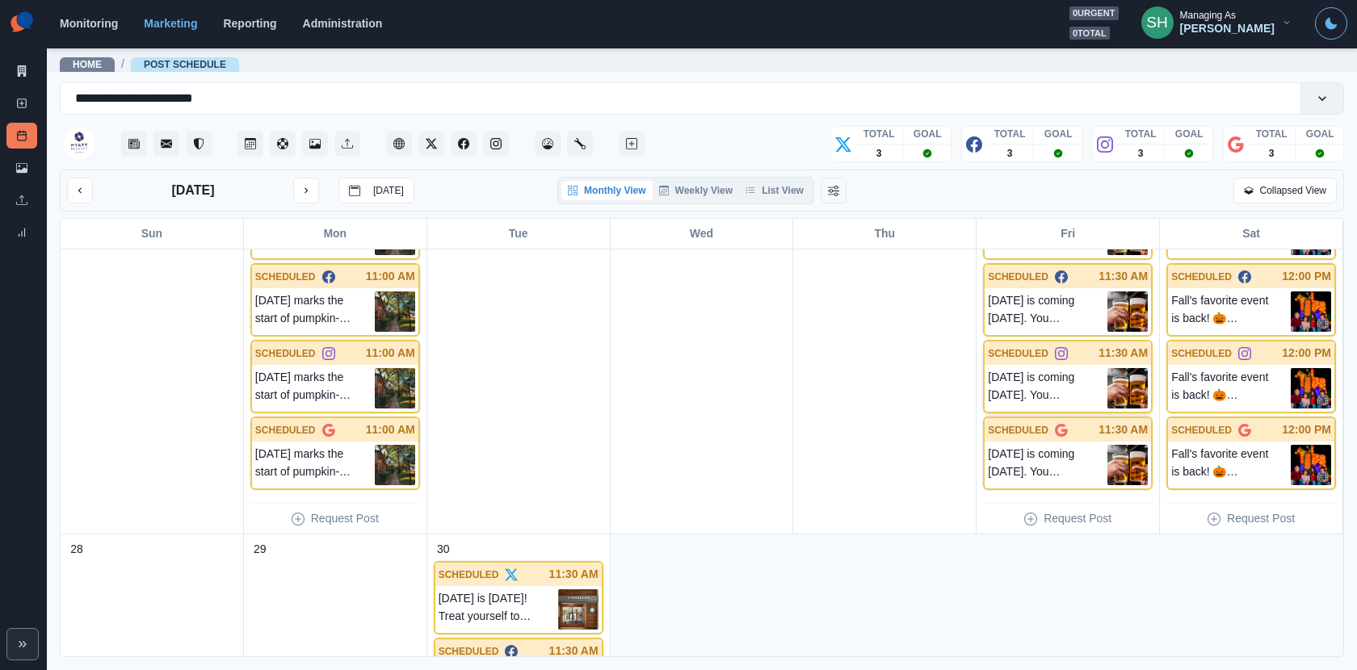
scroll to position [1467, 0]
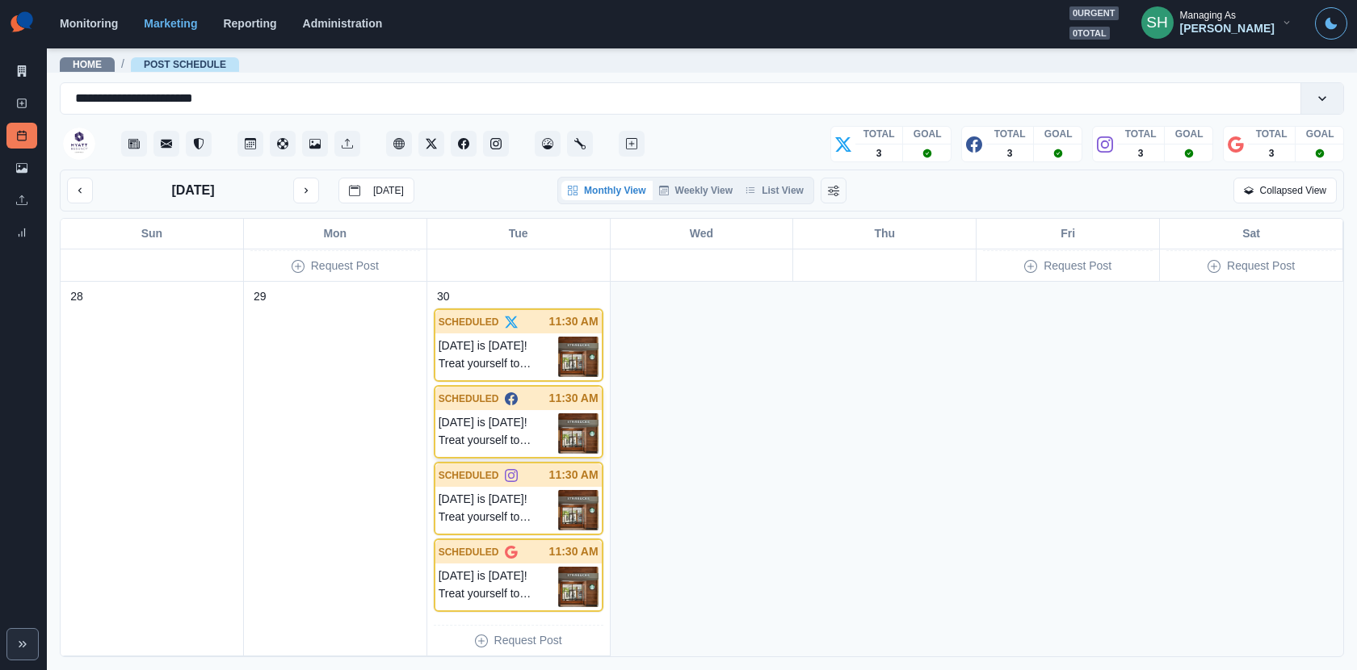
click at [564, 430] on img at bounding box center [578, 434] width 40 height 40
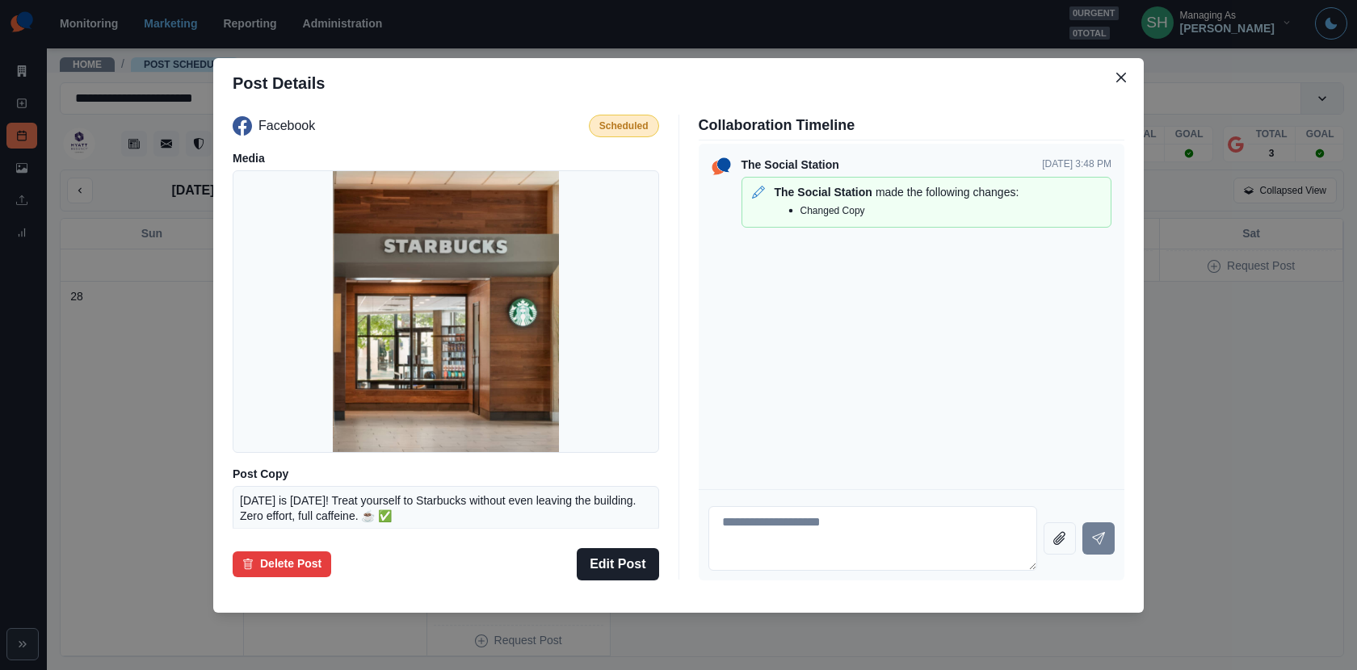
click at [1183, 295] on div "Post Details Facebook Scheduled Media Post Copy International Coffee Day is tom…" at bounding box center [678, 335] width 1357 height 670
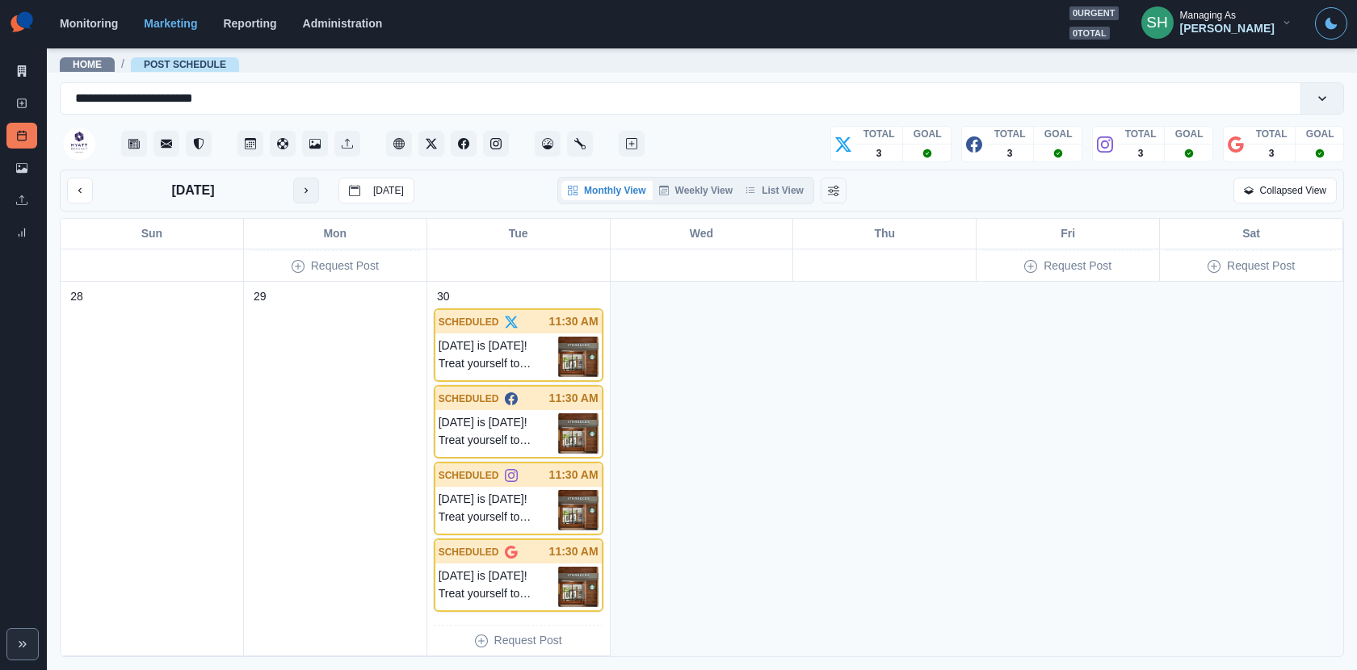
click at [306, 192] on icon "next month" at bounding box center [306, 190] width 11 height 11
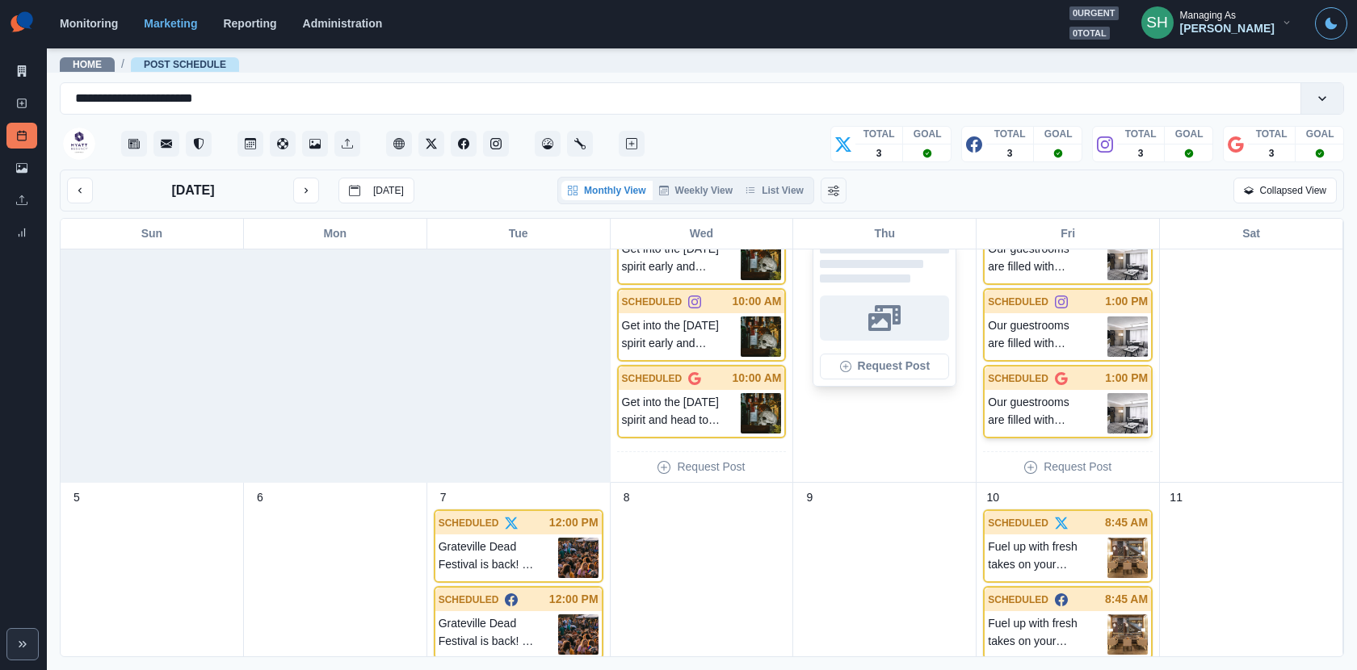
scroll to position [184, 0]
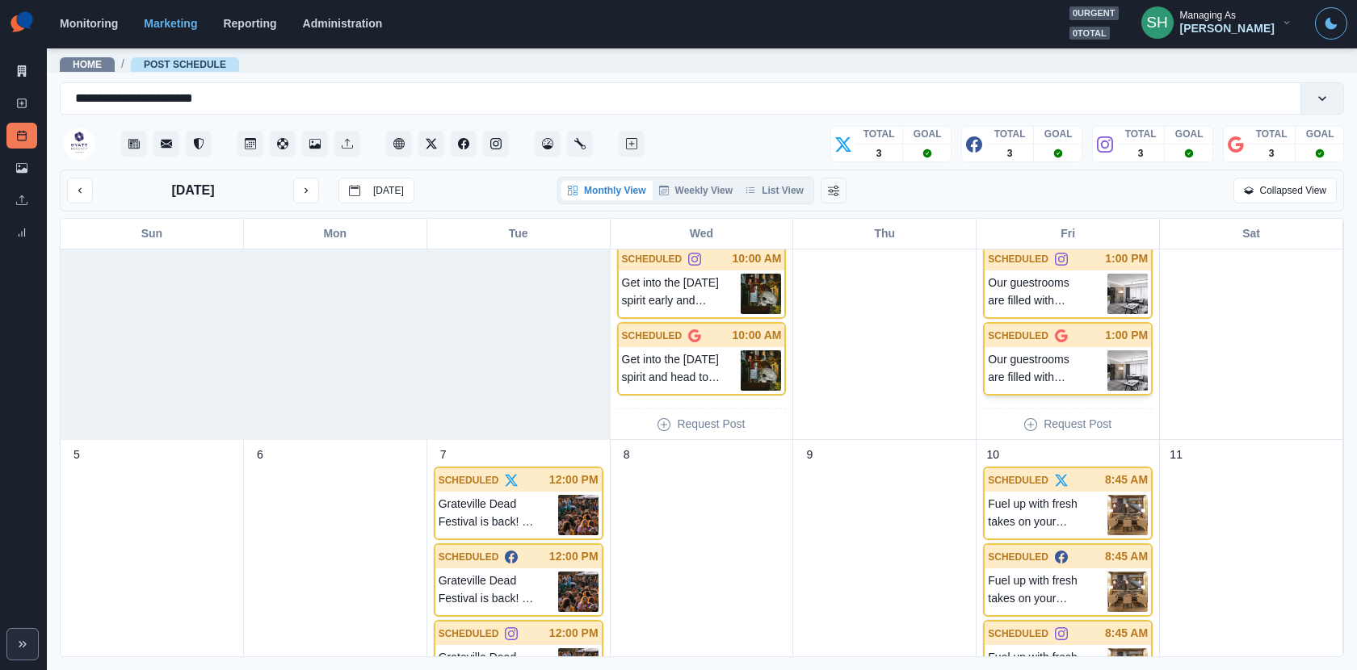
click at [1106, 364] on p "Our guestrooms are filled with natural light and table space so you can work, r…" at bounding box center [1048, 371] width 120 height 40
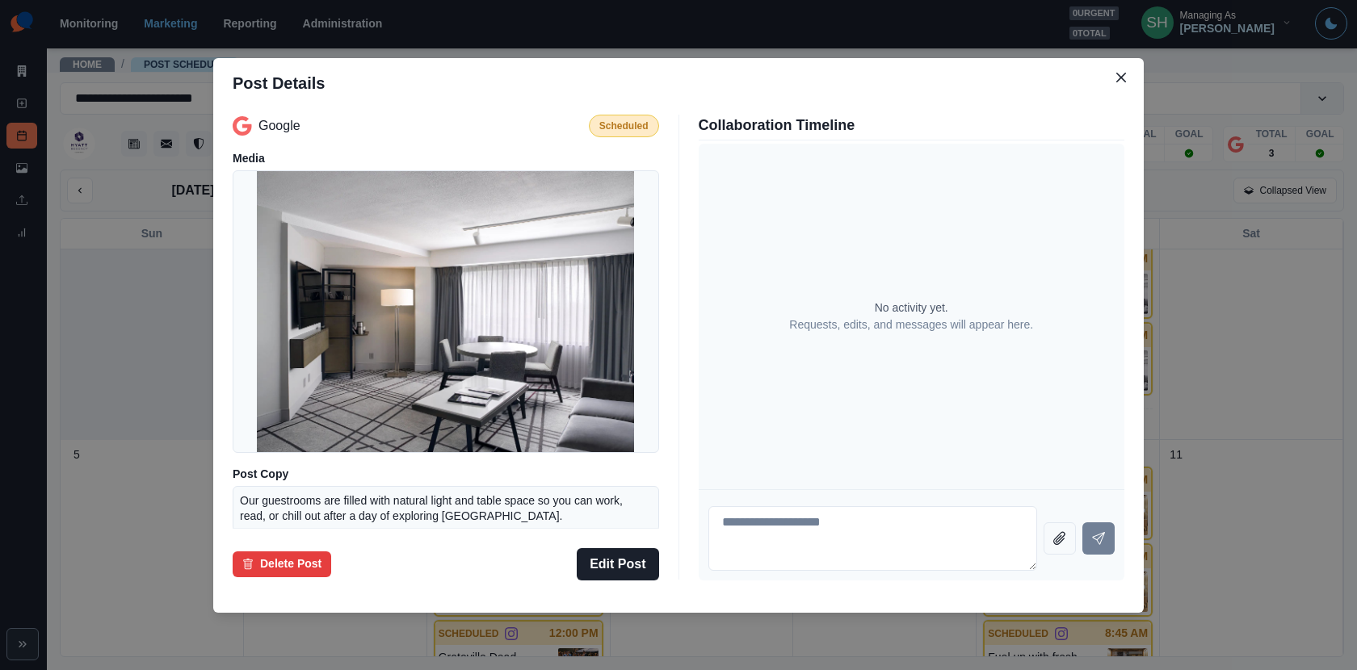
click at [1210, 284] on div "Post Details Google Scheduled Media Post Copy Our guestrooms are filled with na…" at bounding box center [678, 335] width 1357 height 670
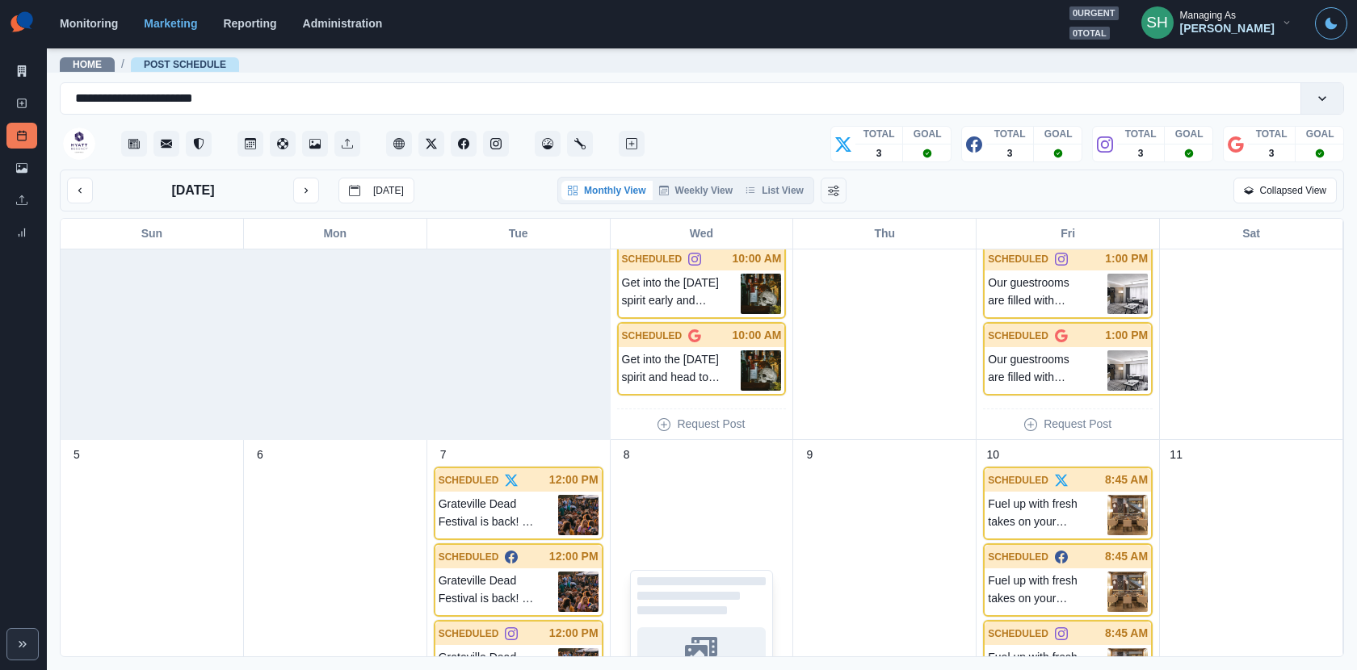
scroll to position [334, 0]
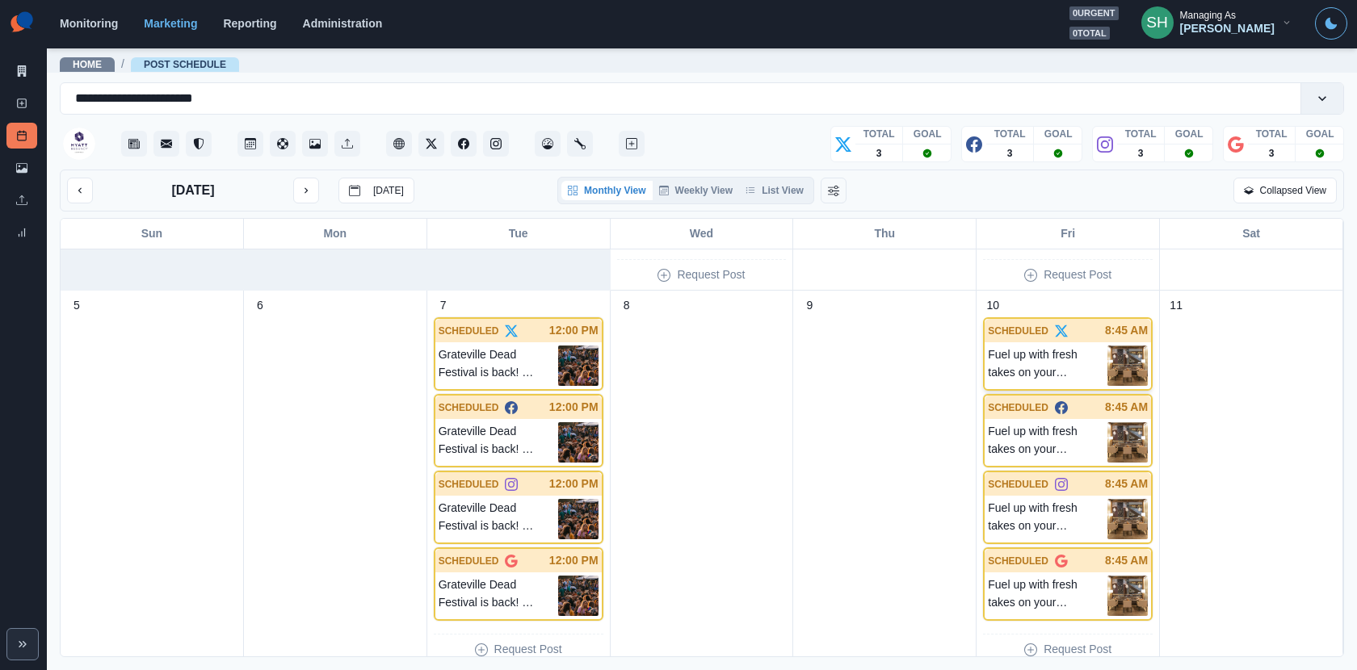
click at [1122, 373] on img at bounding box center [1128, 366] width 40 height 40
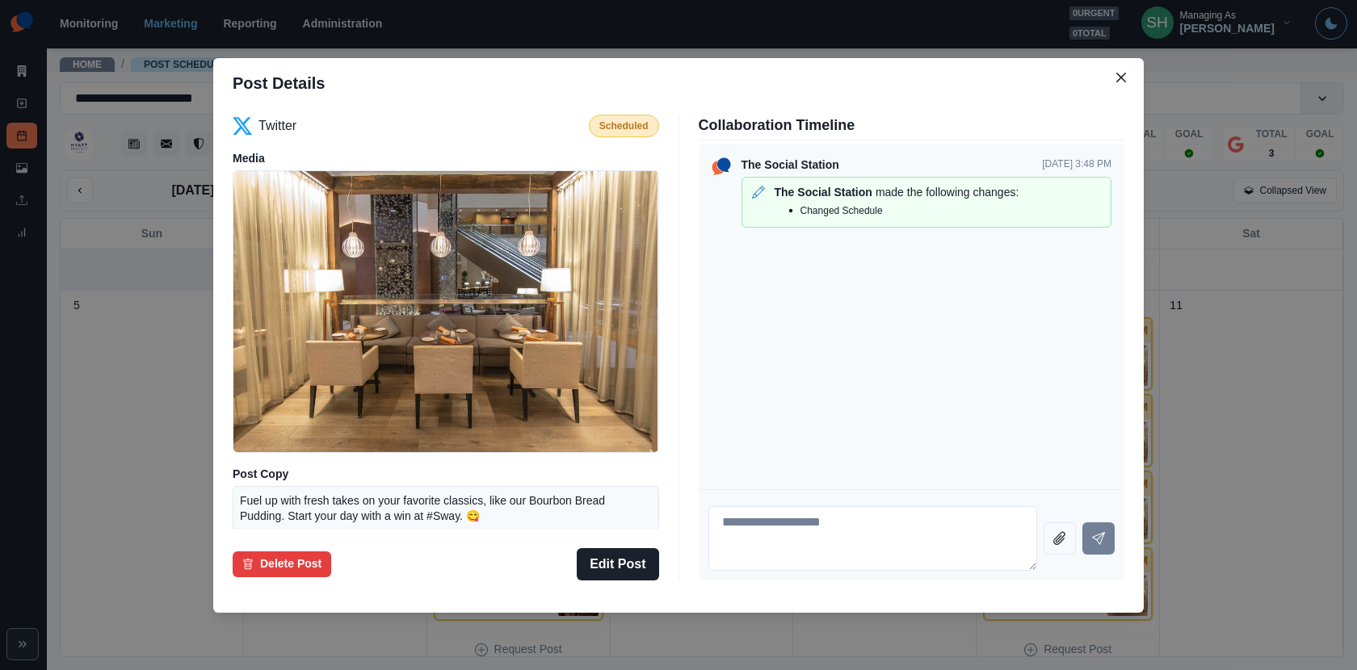
click at [1211, 324] on div "Post Details Twitter Scheduled Media Post Copy Fuel up with fresh takes on your…" at bounding box center [678, 335] width 1357 height 670
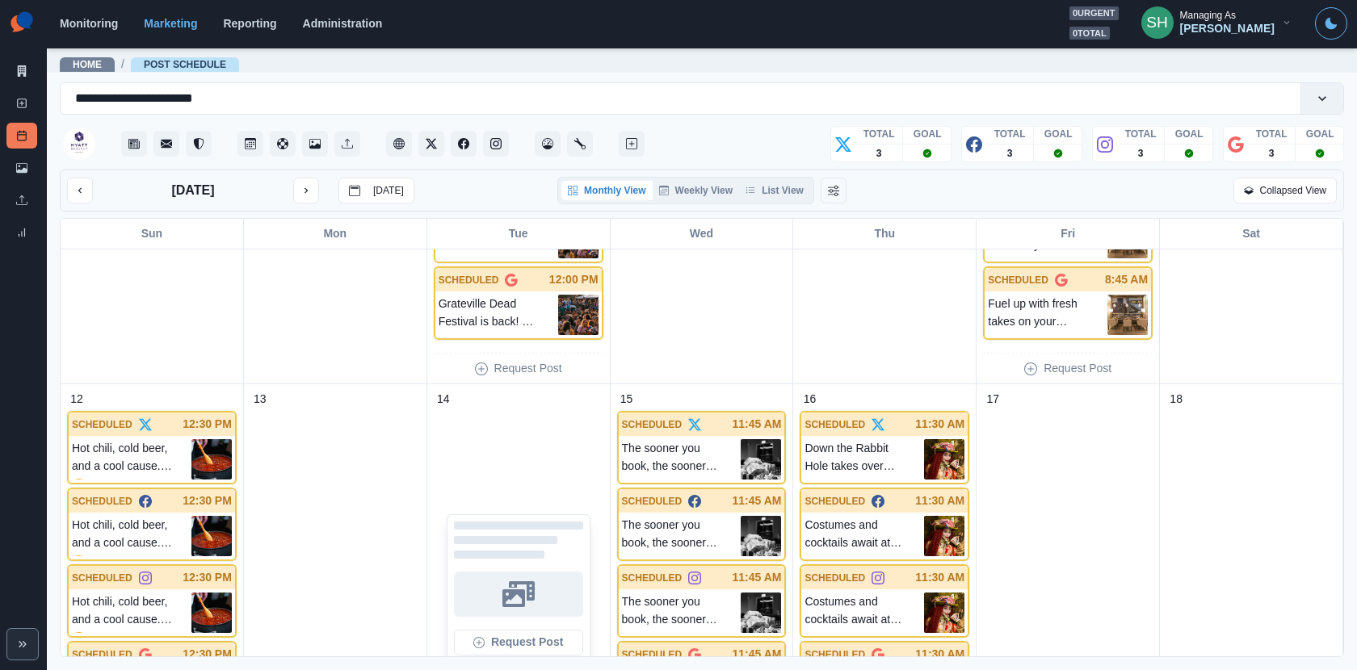
scroll to position [630, 0]
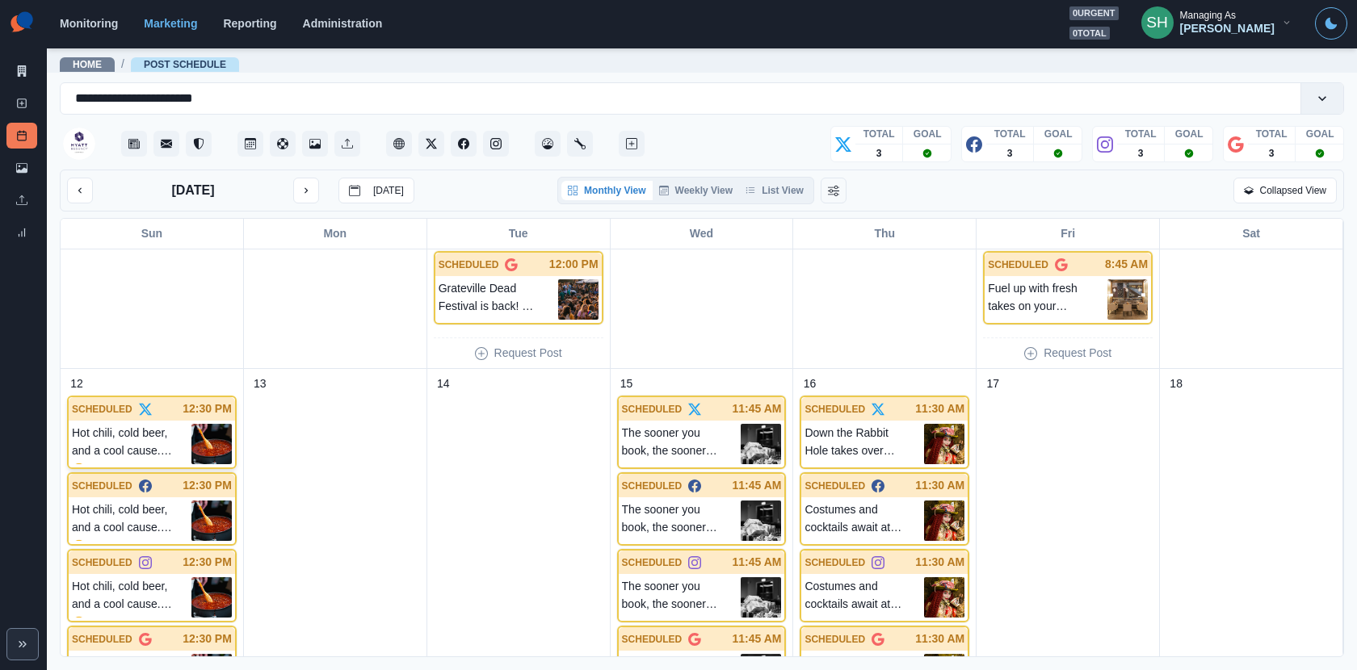
click at [212, 443] on img at bounding box center [211, 444] width 40 height 40
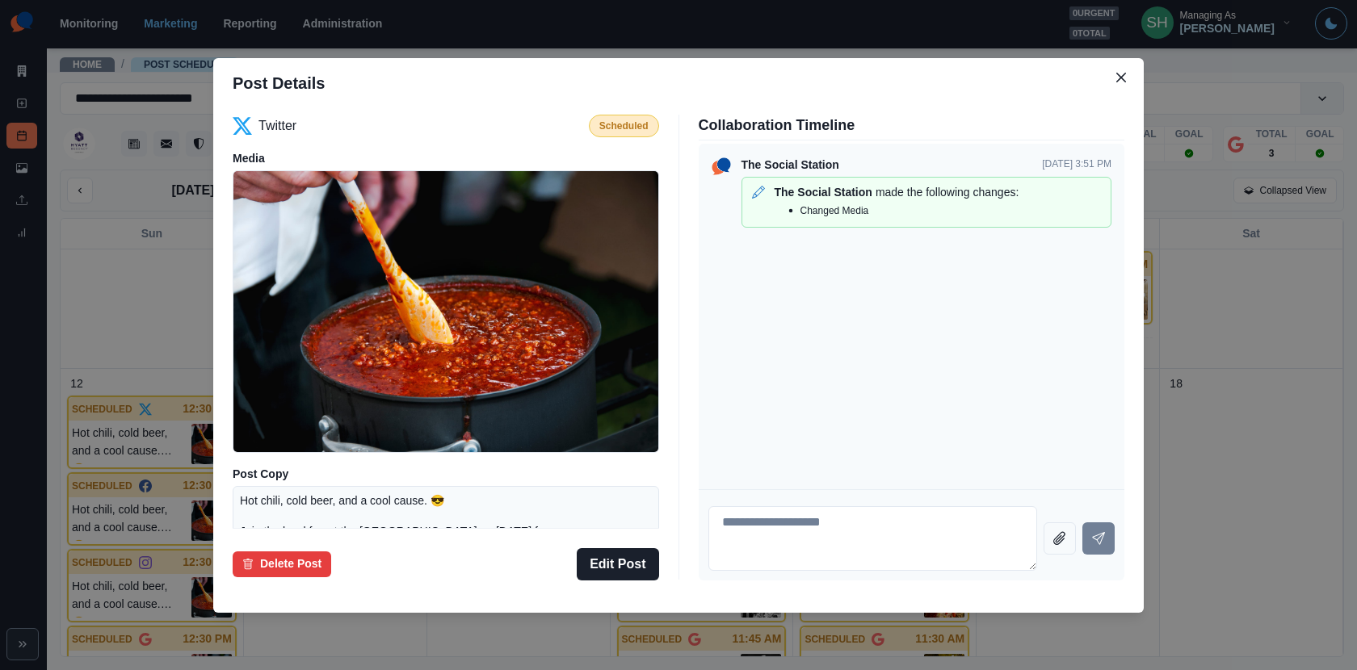
click at [1177, 291] on div "Post Details Twitter Scheduled Media Post Copy Hot chili, cold beer, and a cool…" at bounding box center [678, 335] width 1357 height 670
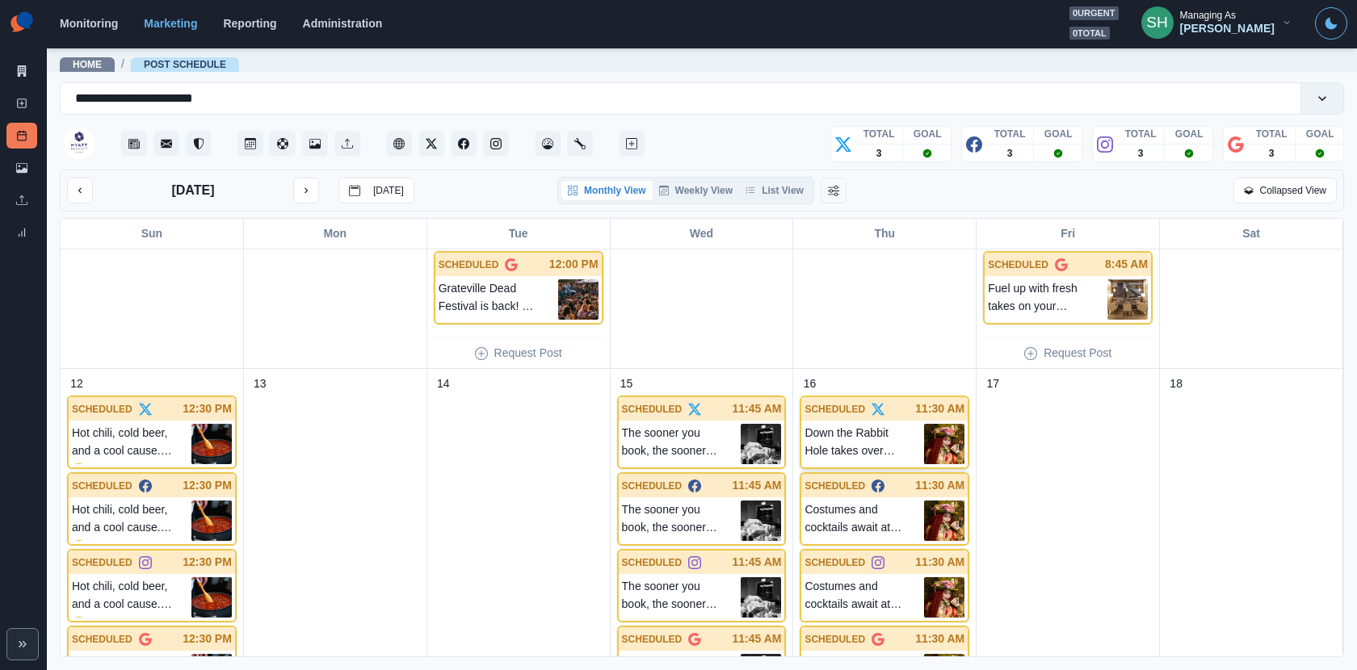
scroll to position [739, 0]
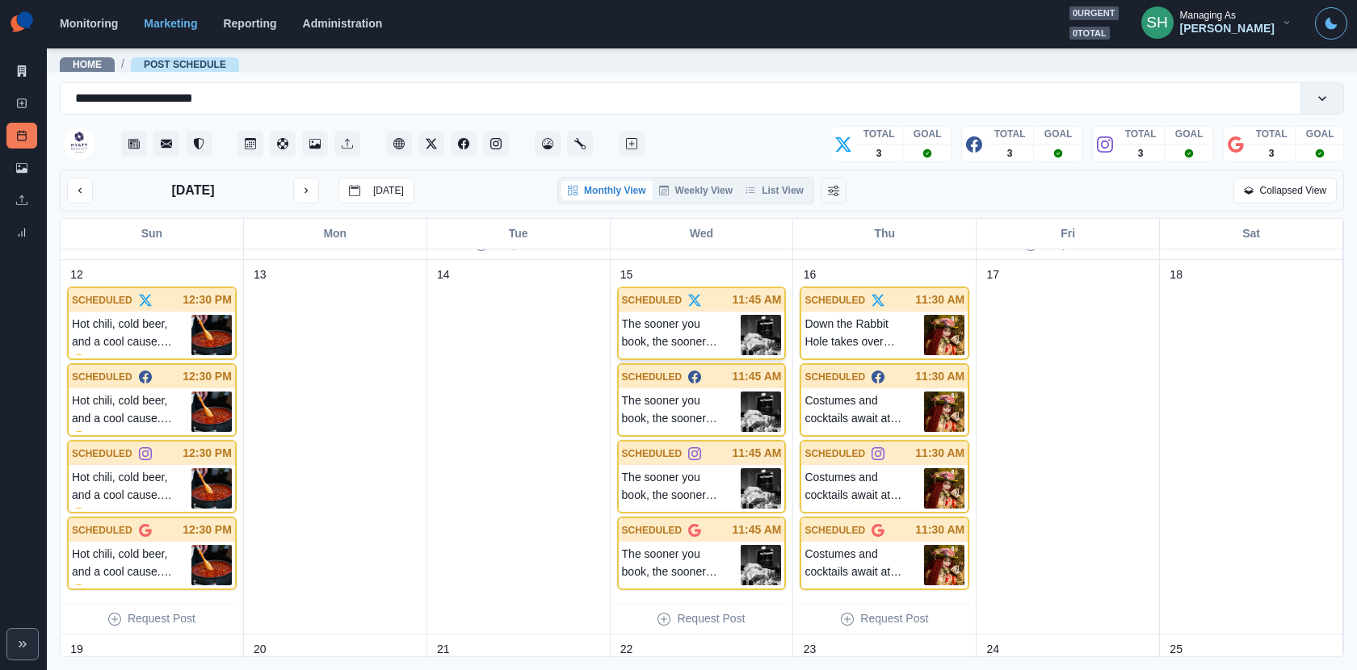
click at [777, 322] on img at bounding box center [761, 335] width 40 height 40
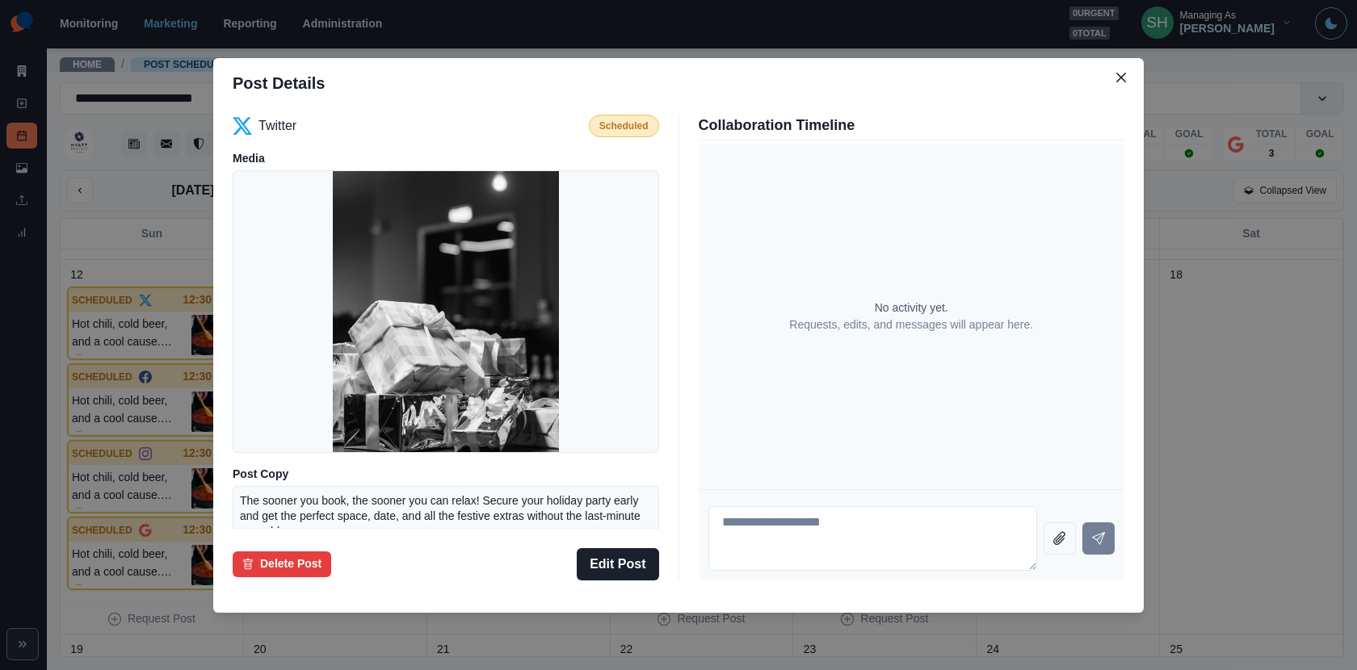
click at [1221, 292] on div "Post Details Twitter Scheduled Media Post Copy The sooner you book, the sooner …" at bounding box center [678, 335] width 1357 height 670
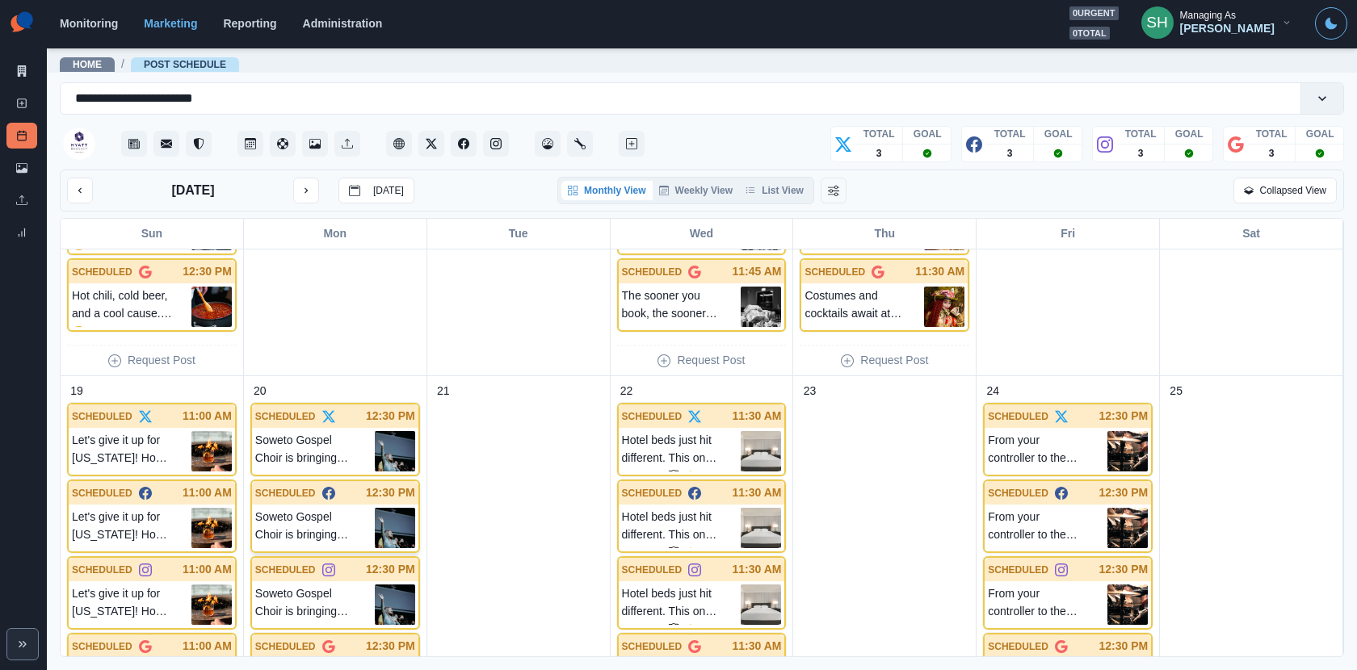
scroll to position [1128, 0]
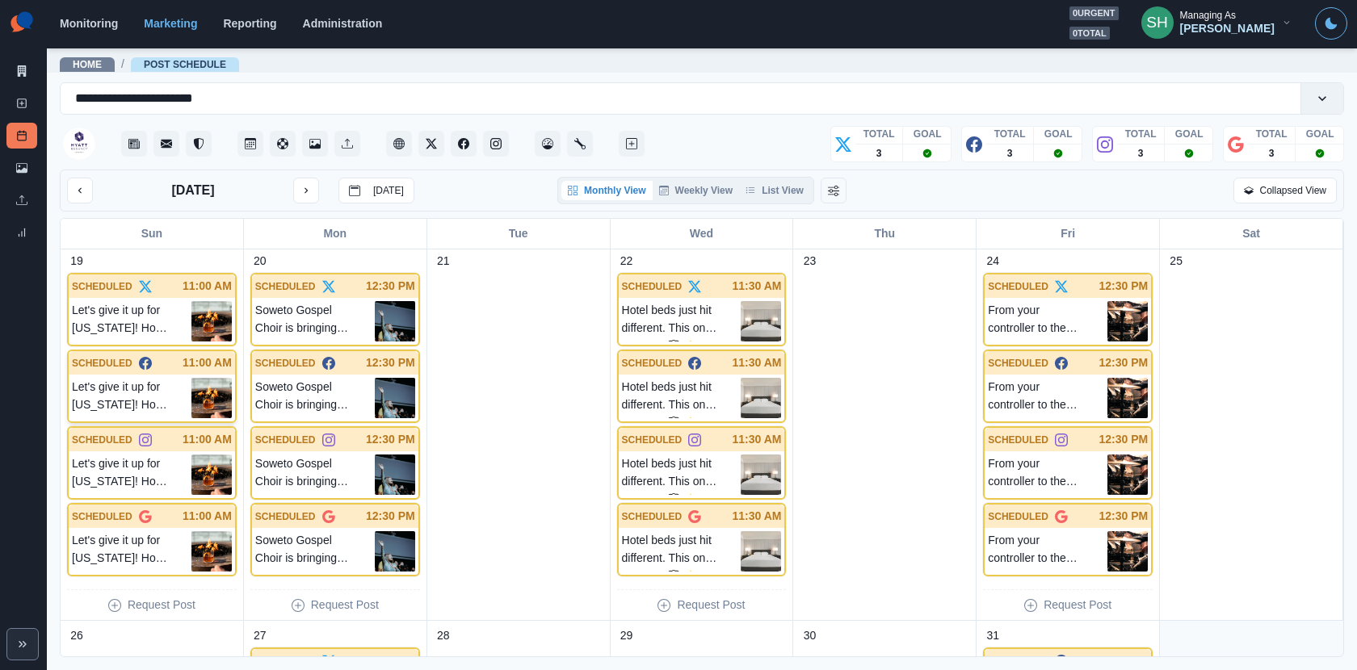
click at [221, 378] on img at bounding box center [211, 398] width 40 height 40
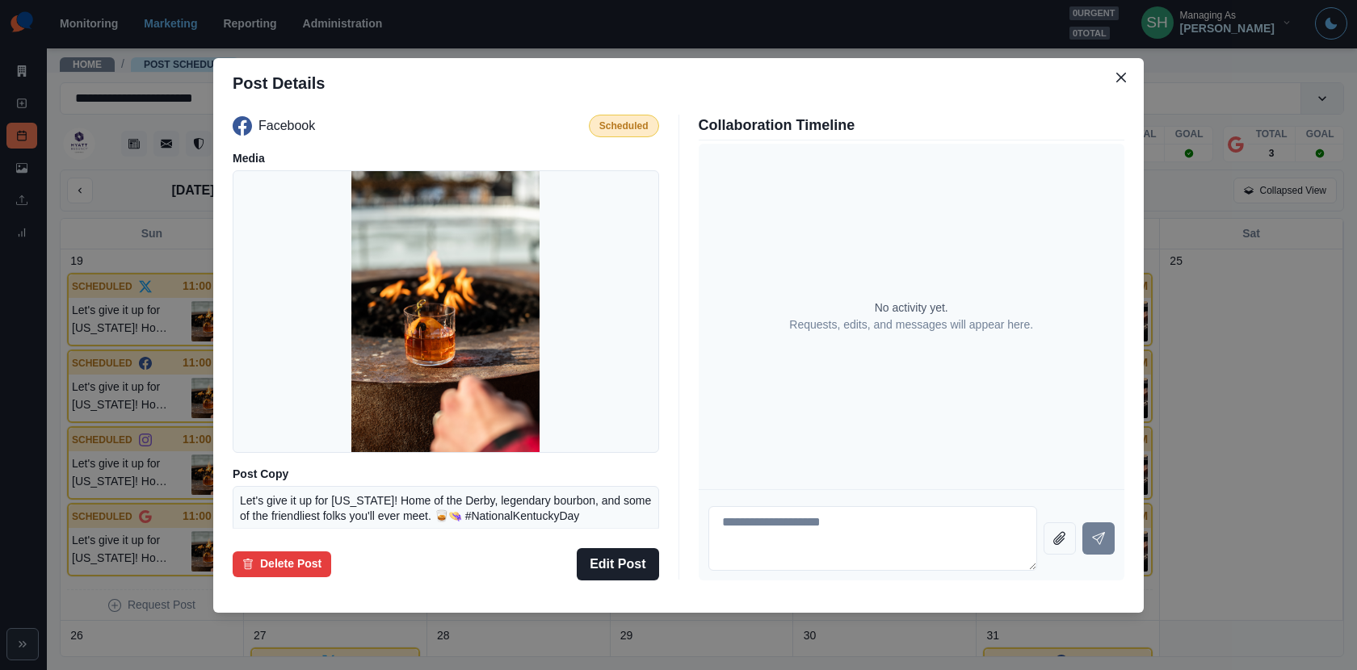
click at [1221, 245] on div "Post Details Facebook Scheduled Media Post Copy Let's give it up for Kentucky! …" at bounding box center [678, 335] width 1357 height 670
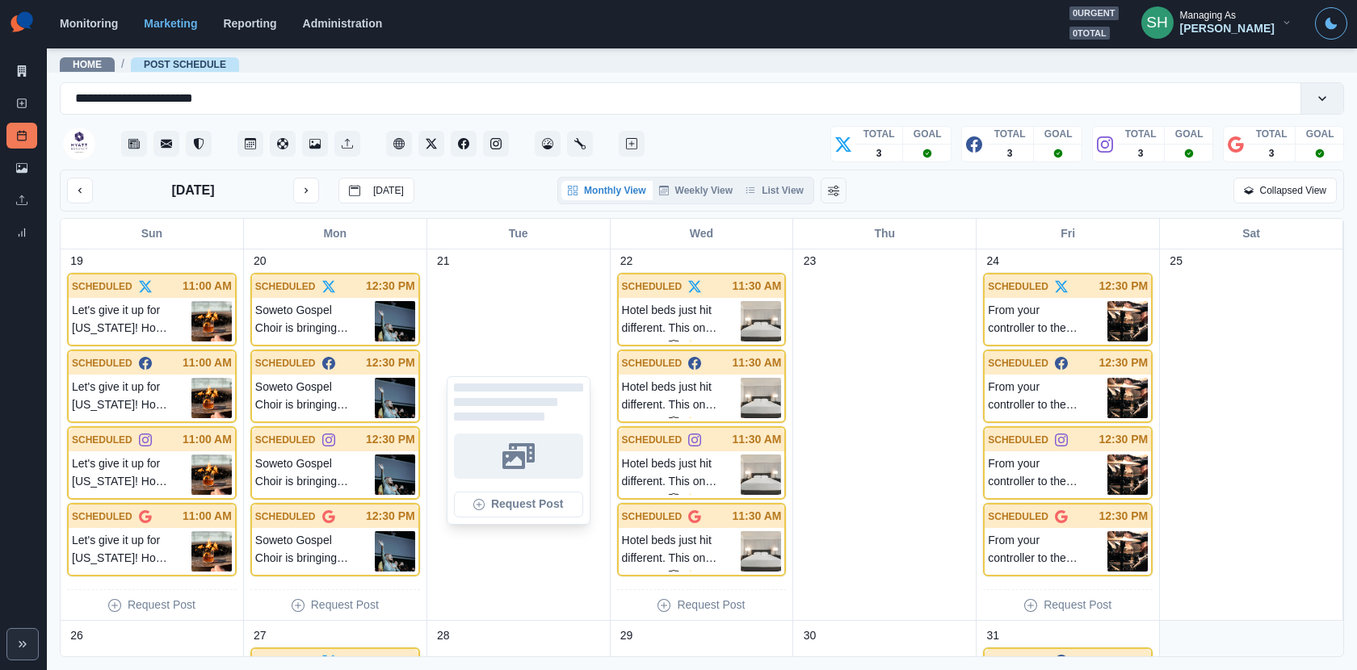
scroll to position [1225, 0]
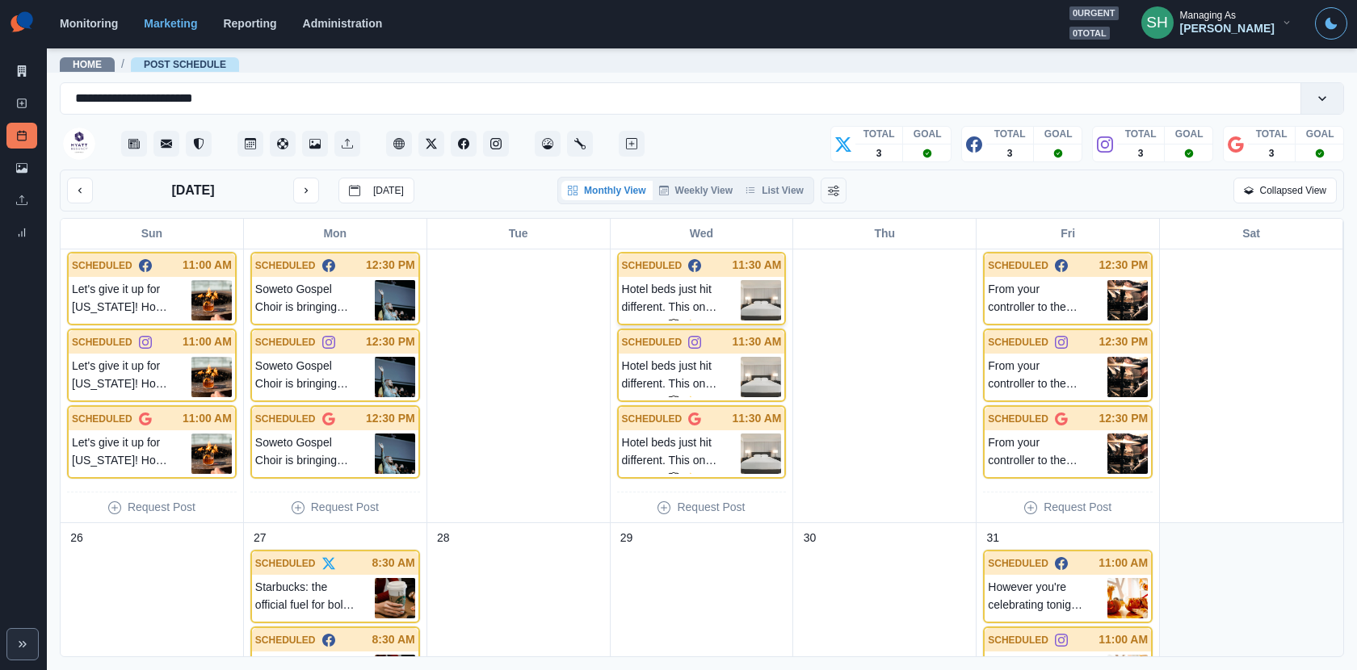
click at [755, 289] on img at bounding box center [761, 300] width 40 height 40
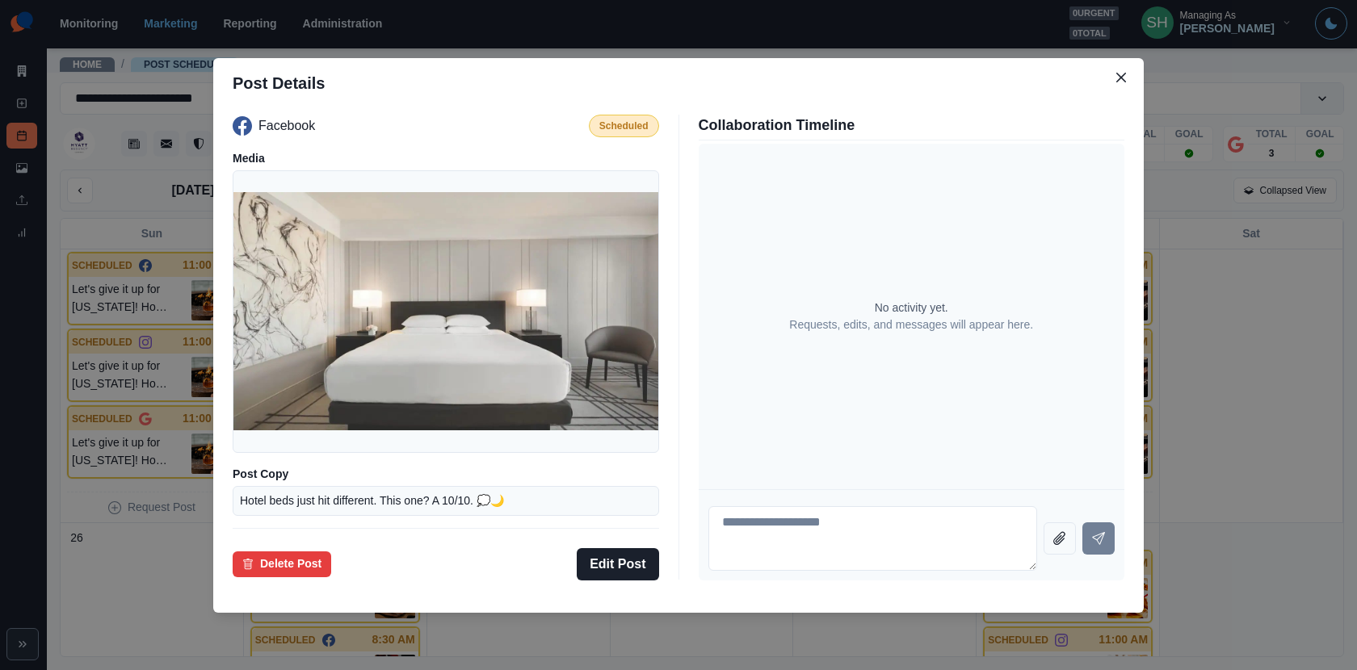
click at [1221, 272] on div "Post Details Facebook Scheduled Media Post Copy Hotel beds just hit different. …" at bounding box center [678, 335] width 1357 height 670
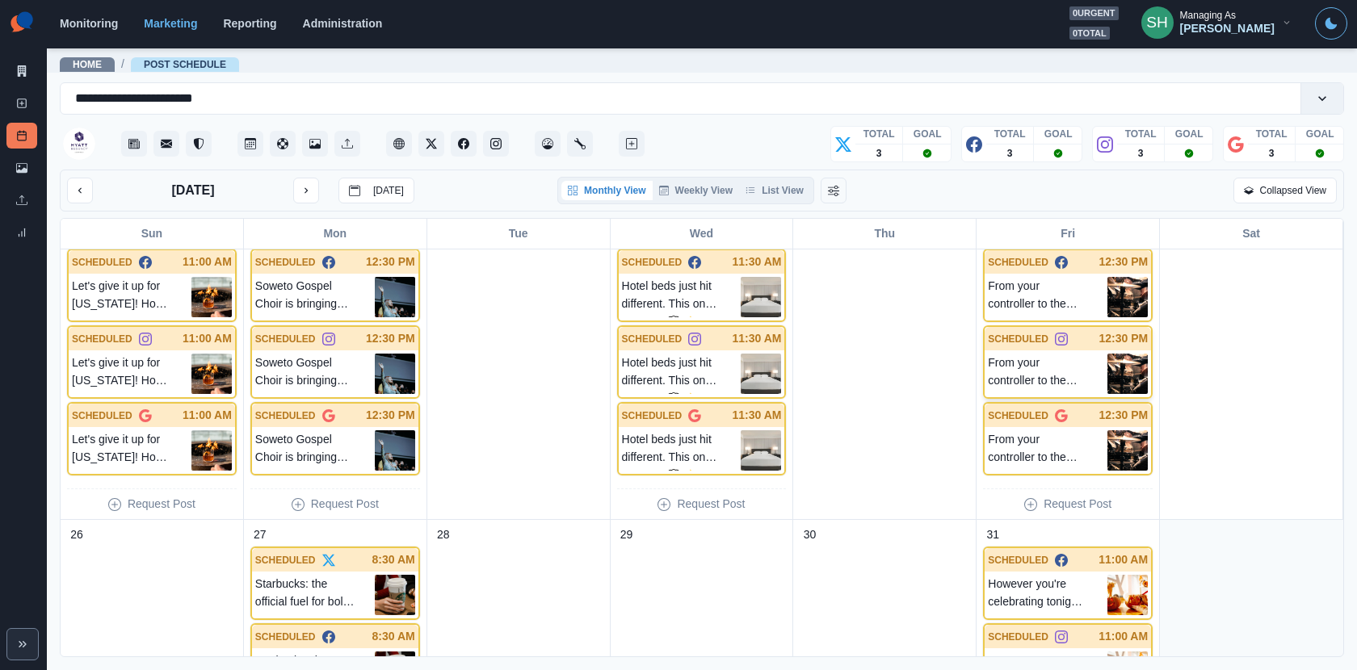
scroll to position [1186, 0]
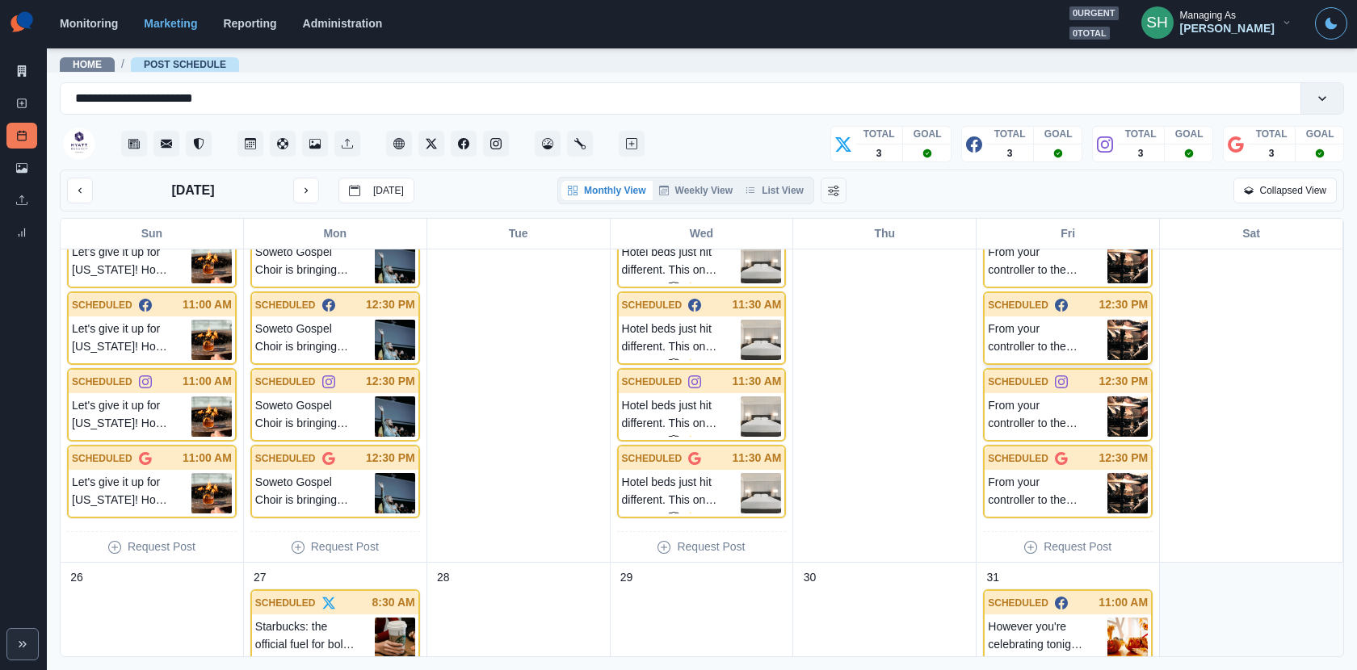
click at [1142, 334] on img at bounding box center [1128, 340] width 40 height 40
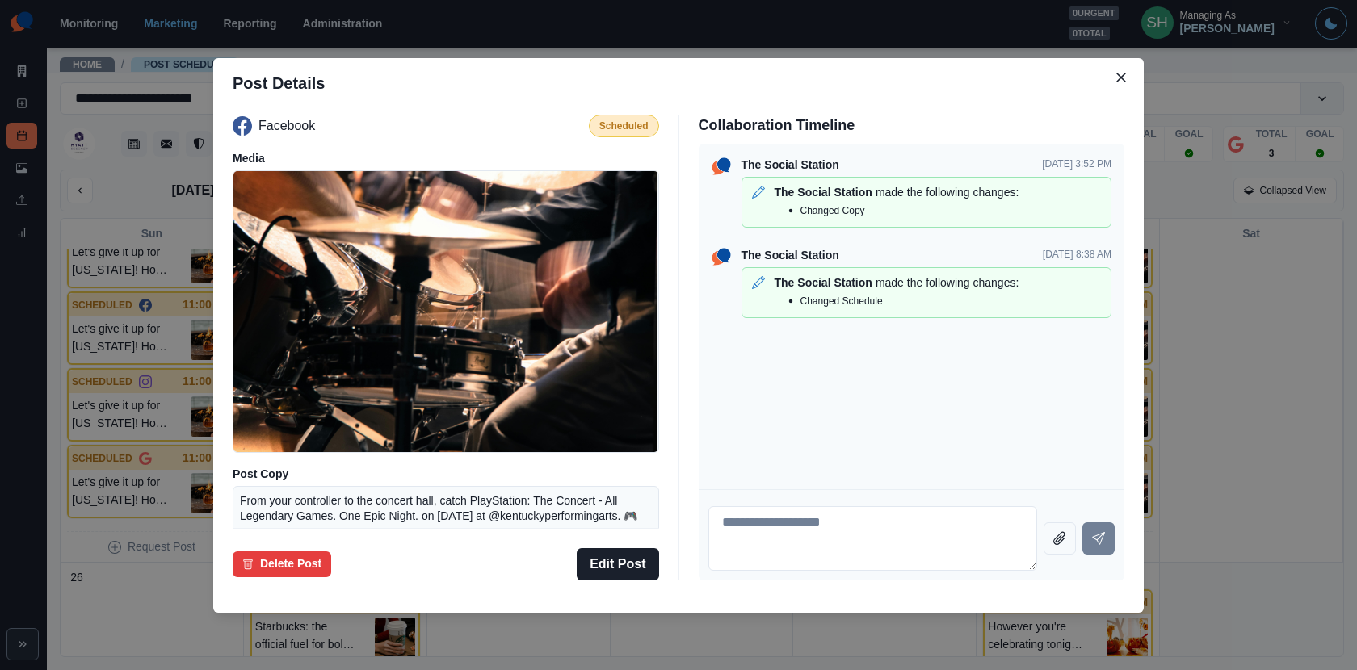
click at [1187, 330] on div "Post Details Facebook Scheduled Media Post Copy From your controller to the con…" at bounding box center [678, 335] width 1357 height 670
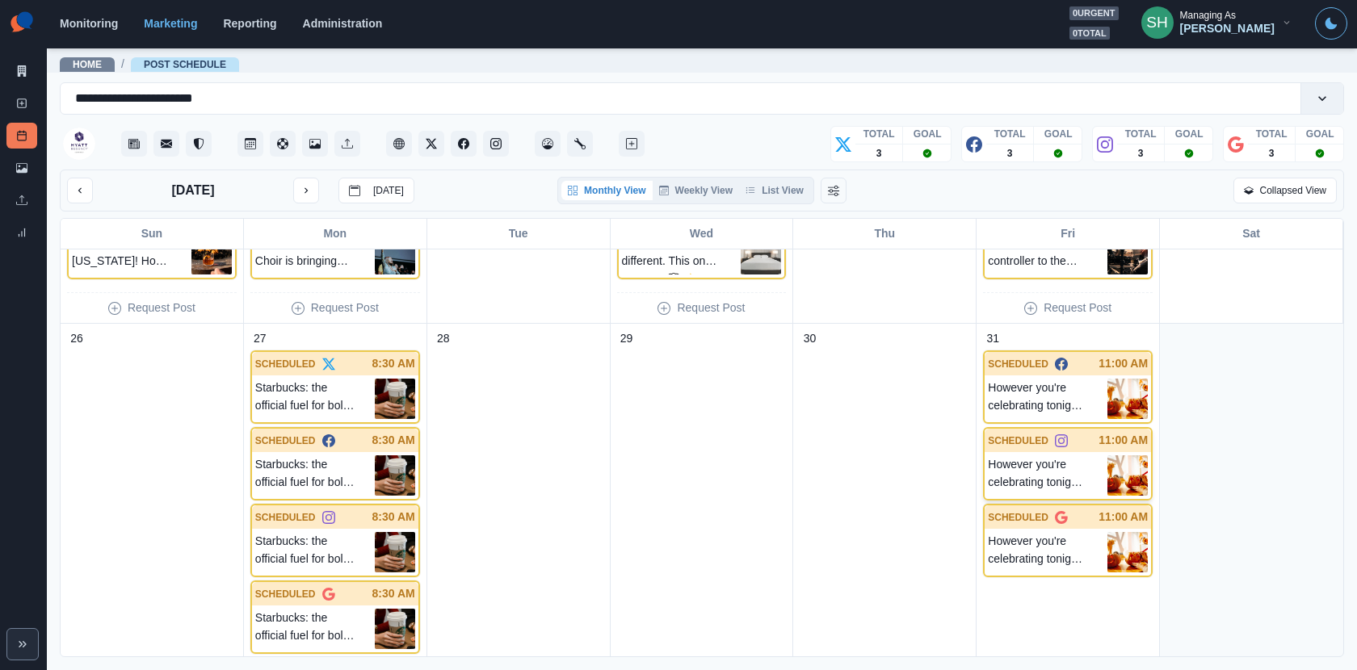
scroll to position [1467, 0]
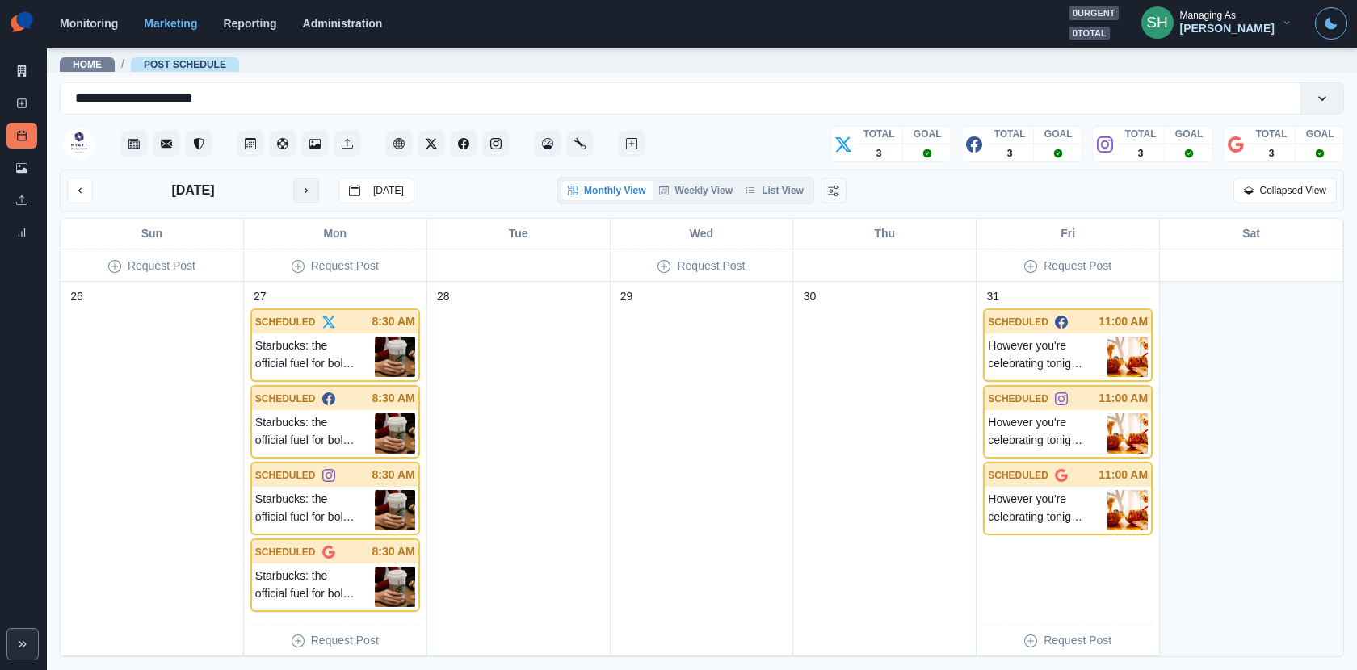
click at [308, 192] on icon "next month" at bounding box center [306, 190] width 11 height 11
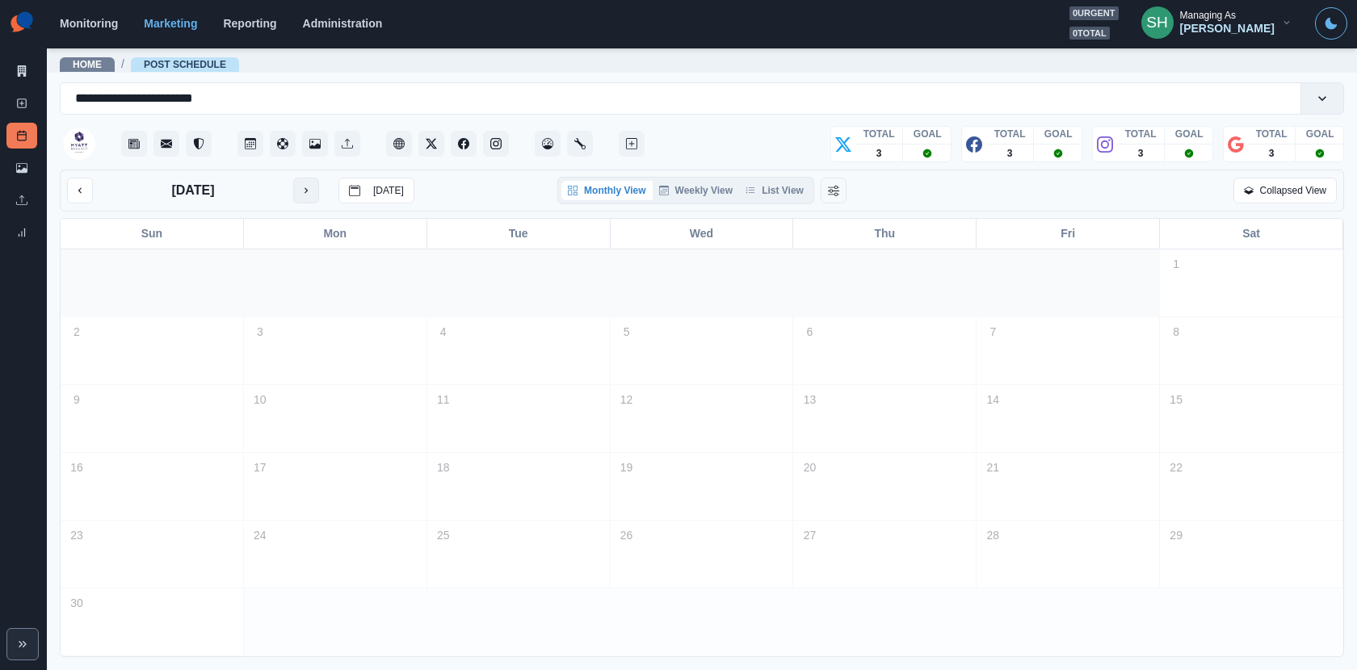
scroll to position [0, 0]
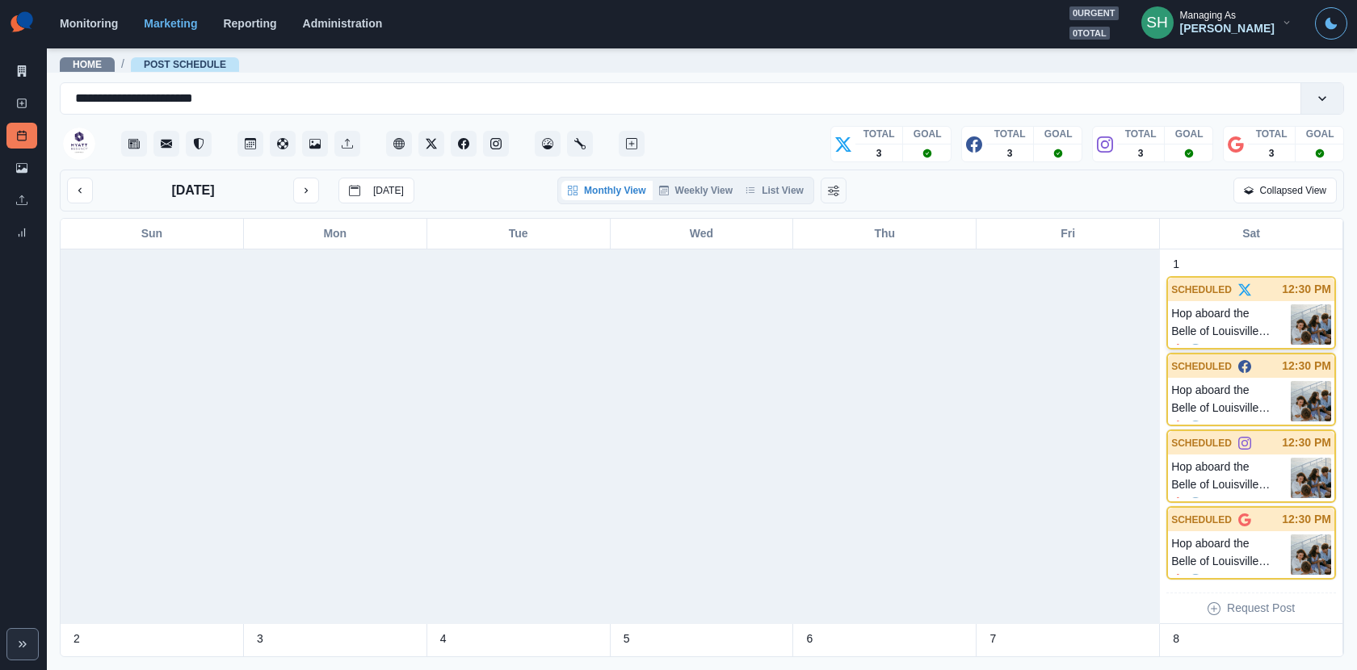
click at [1221, 330] on p "Hop aboard the Belle of Louisville! 🚢 🌊 It is the oldest operating steamboat in…" at bounding box center [1231, 325] width 120 height 40
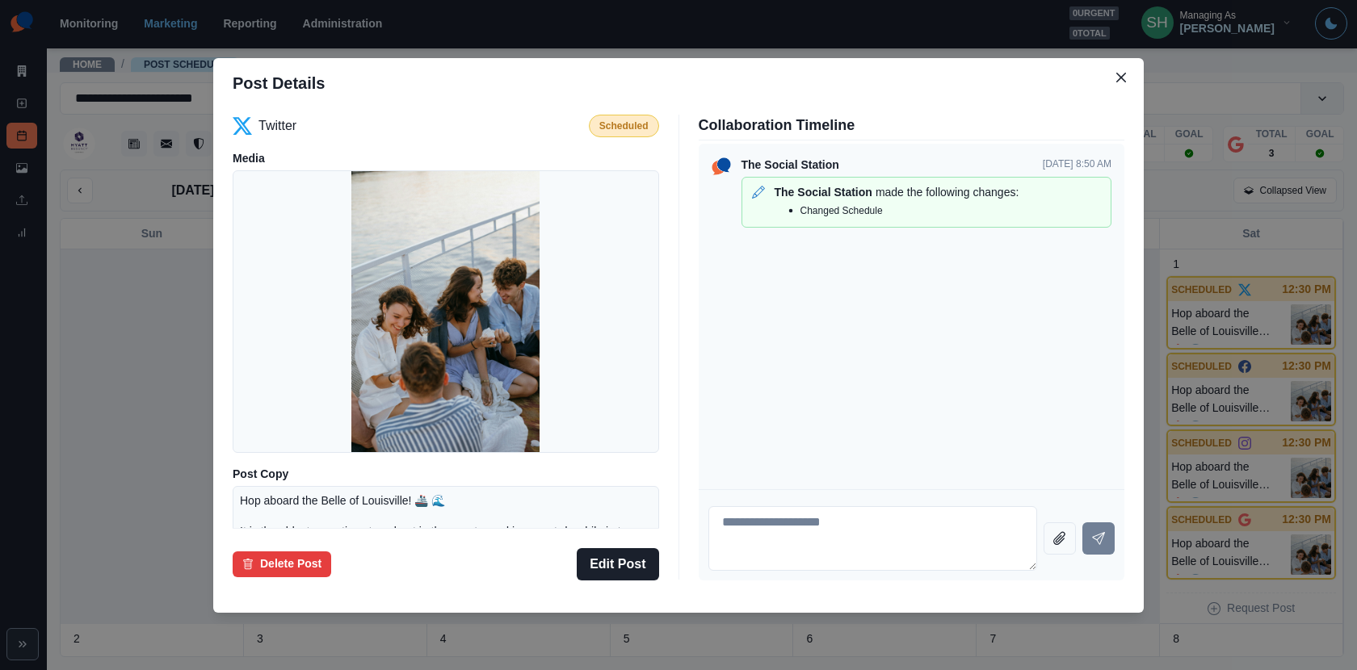
click at [131, 320] on div "Post Details Twitter Scheduled Media Post Copy Hop aboard the Belle of Louisvil…" at bounding box center [678, 335] width 1357 height 670
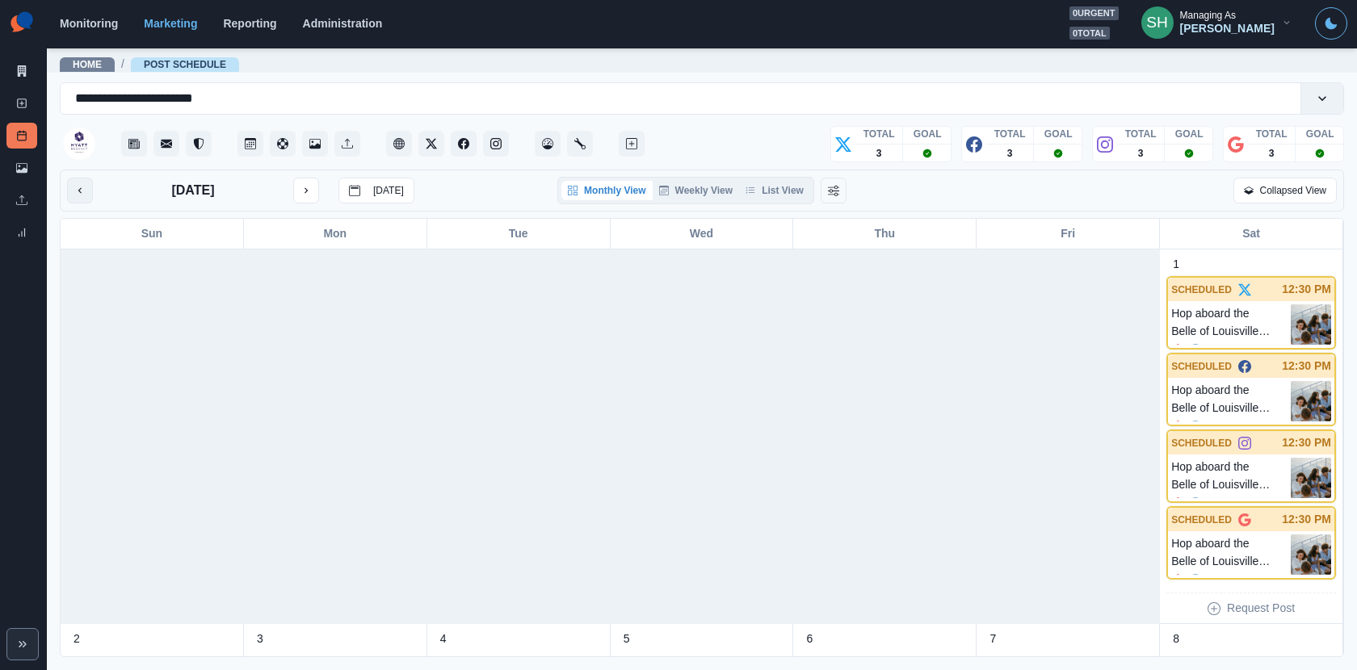
click at [76, 195] on icon "previous month" at bounding box center [79, 190] width 11 height 11
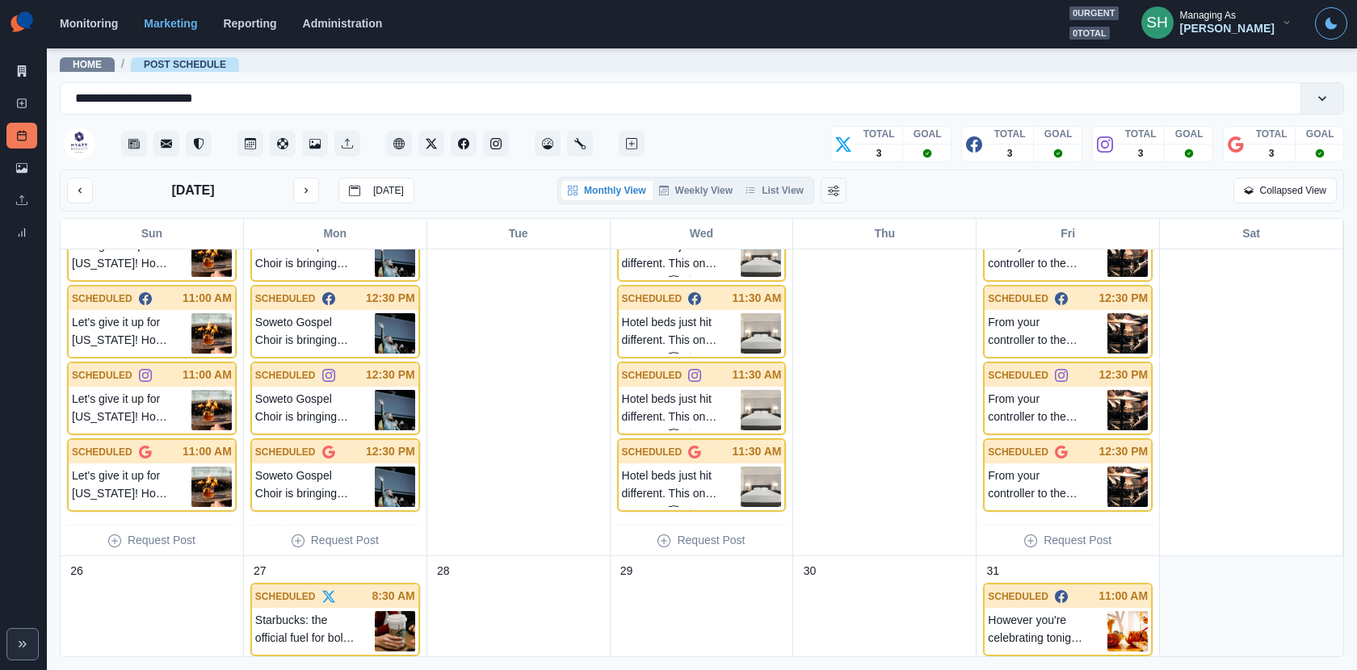
scroll to position [1154, 0]
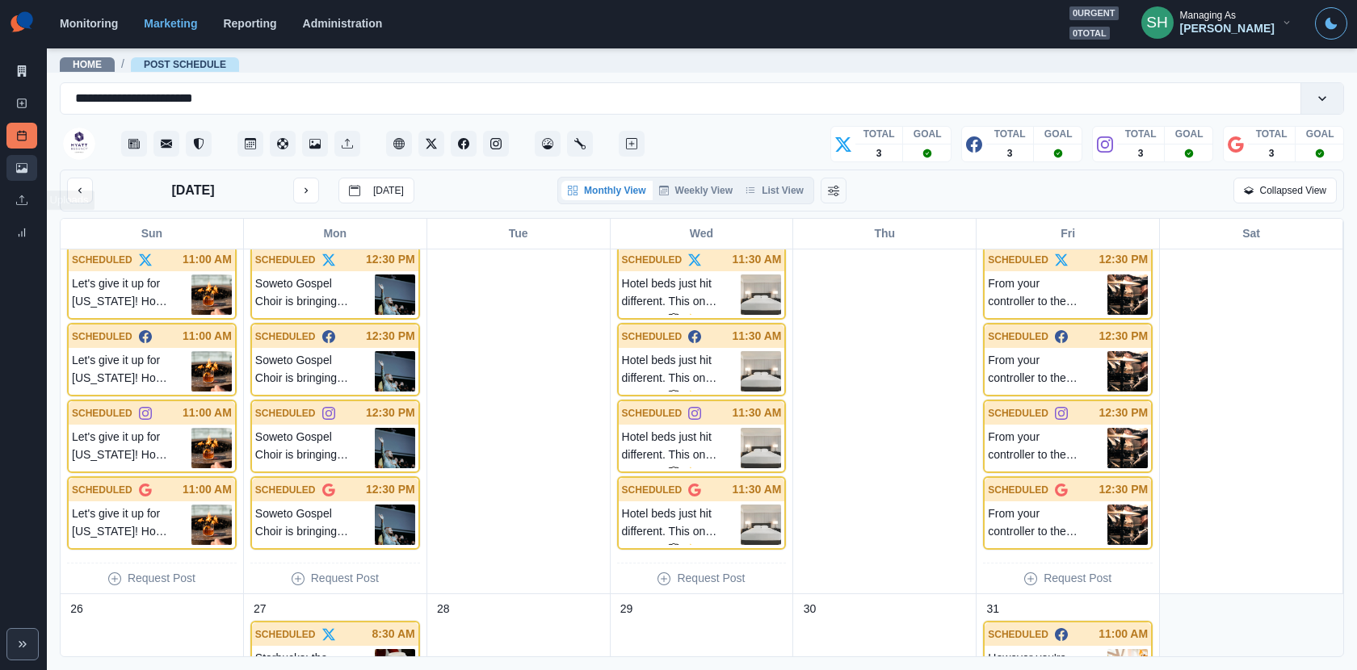
click at [23, 170] on icon at bounding box center [21, 168] width 11 height 10
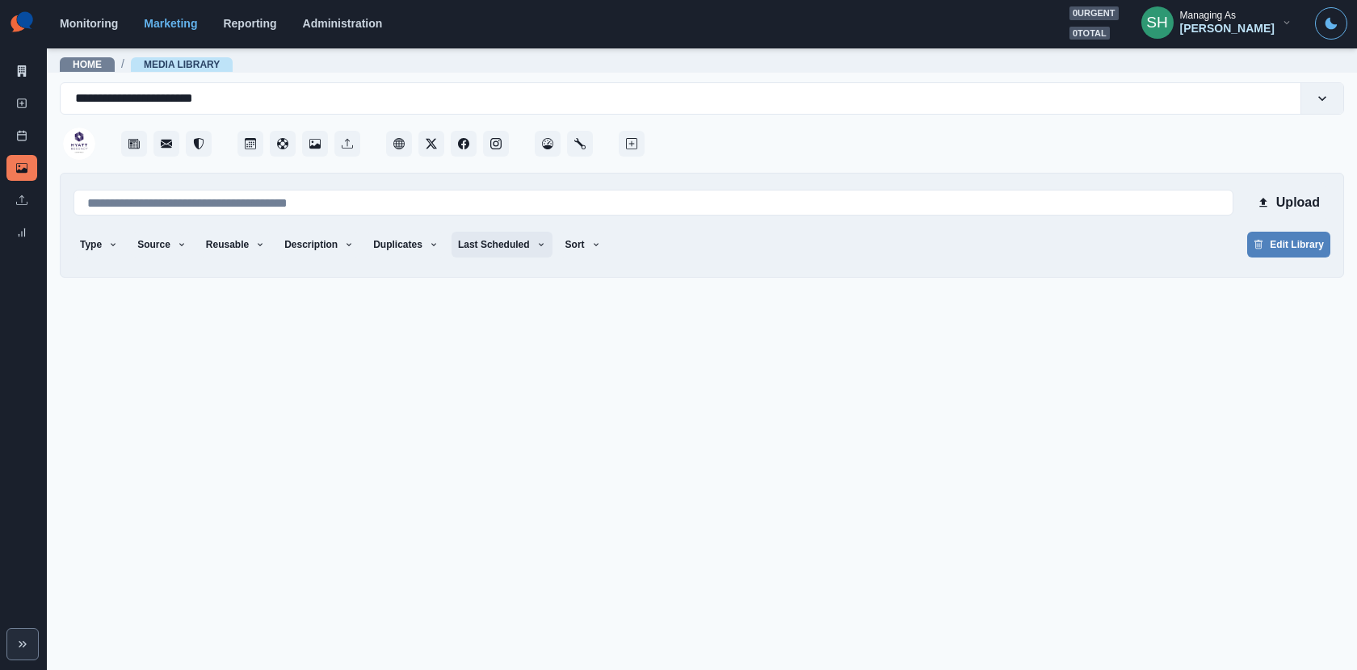
click at [502, 246] on button "Last Scheduled" at bounding box center [502, 245] width 101 height 26
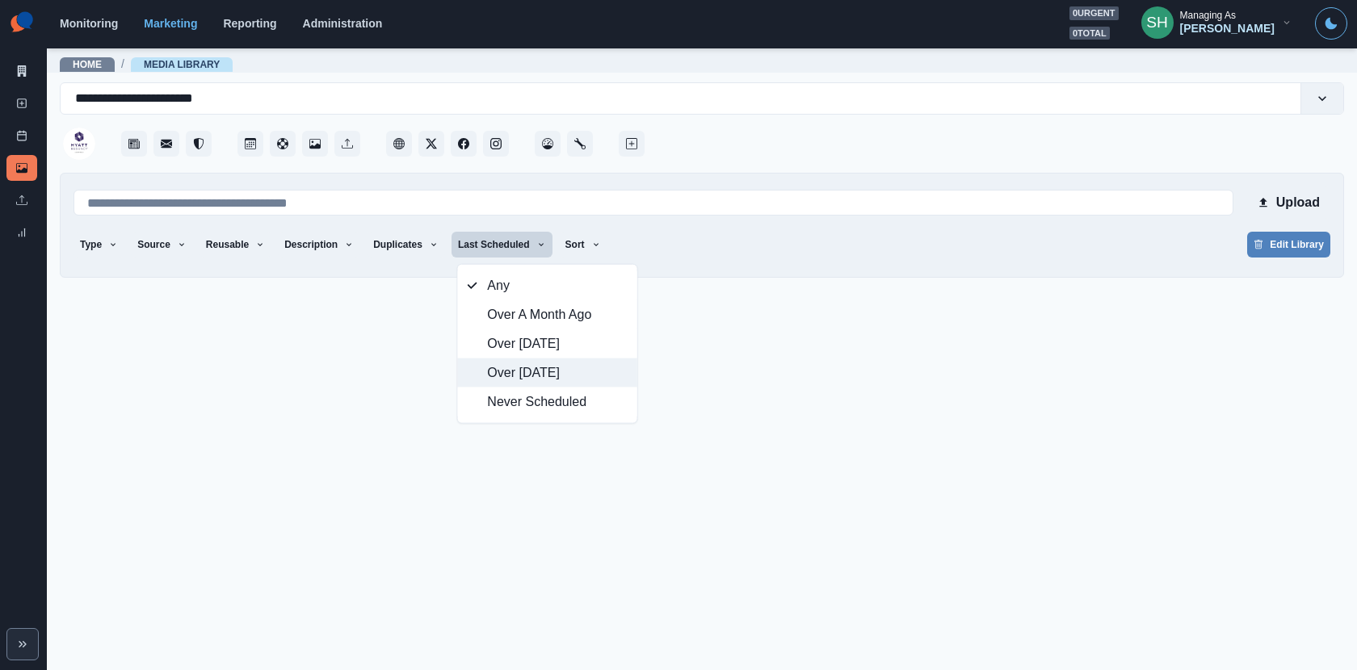
click at [520, 378] on span "Over [DATE]" at bounding box center [557, 373] width 140 height 19
click at [813, 155] on div at bounding box center [996, 139] width 696 height 48
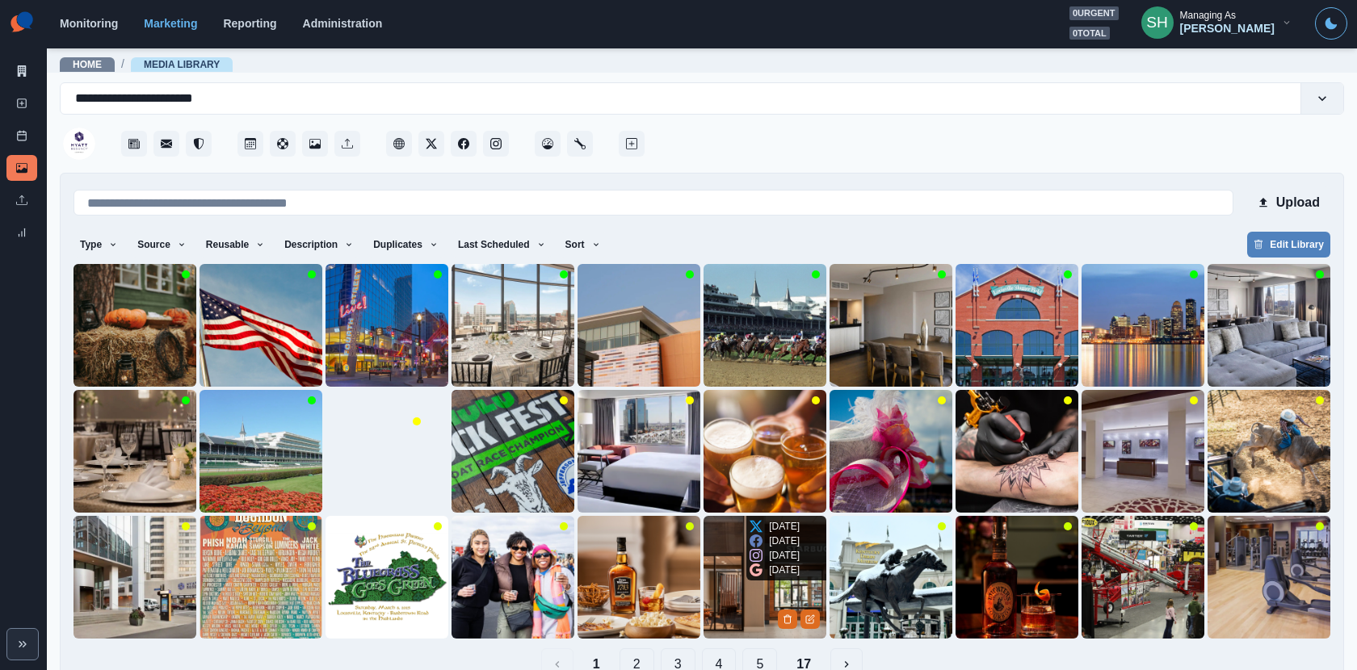
scroll to position [36, 0]
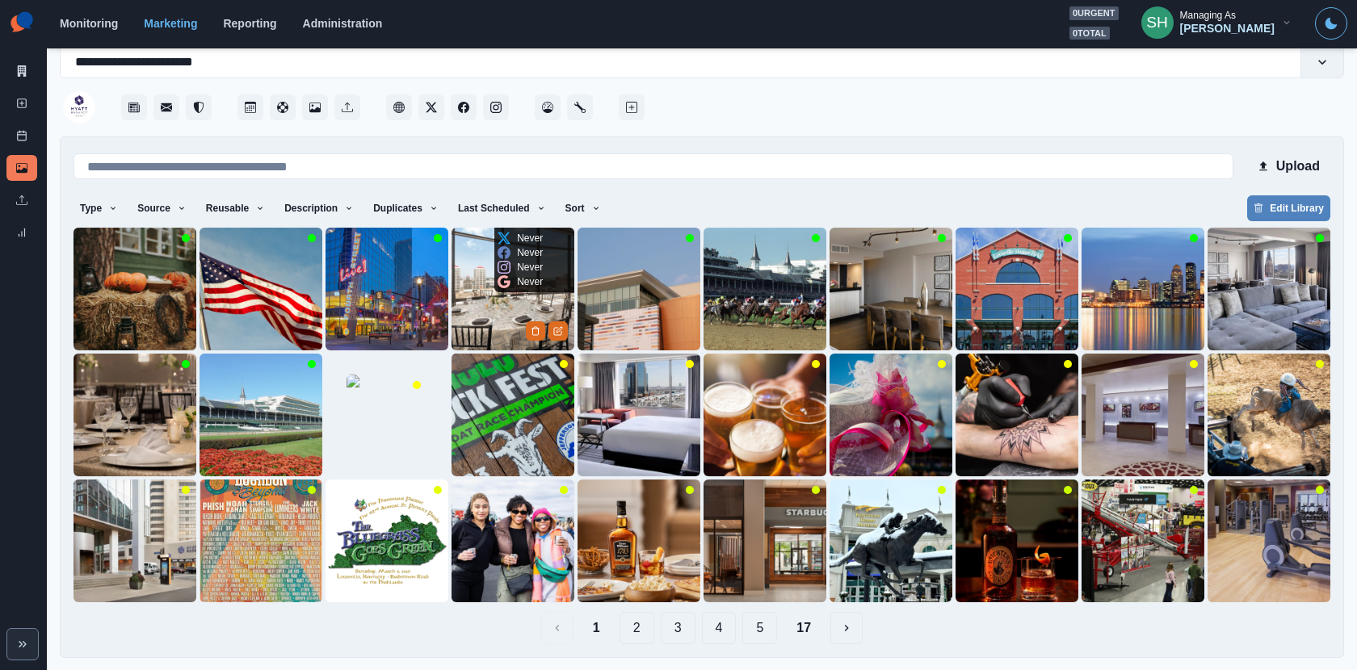
click at [497, 313] on img at bounding box center [513, 289] width 123 height 123
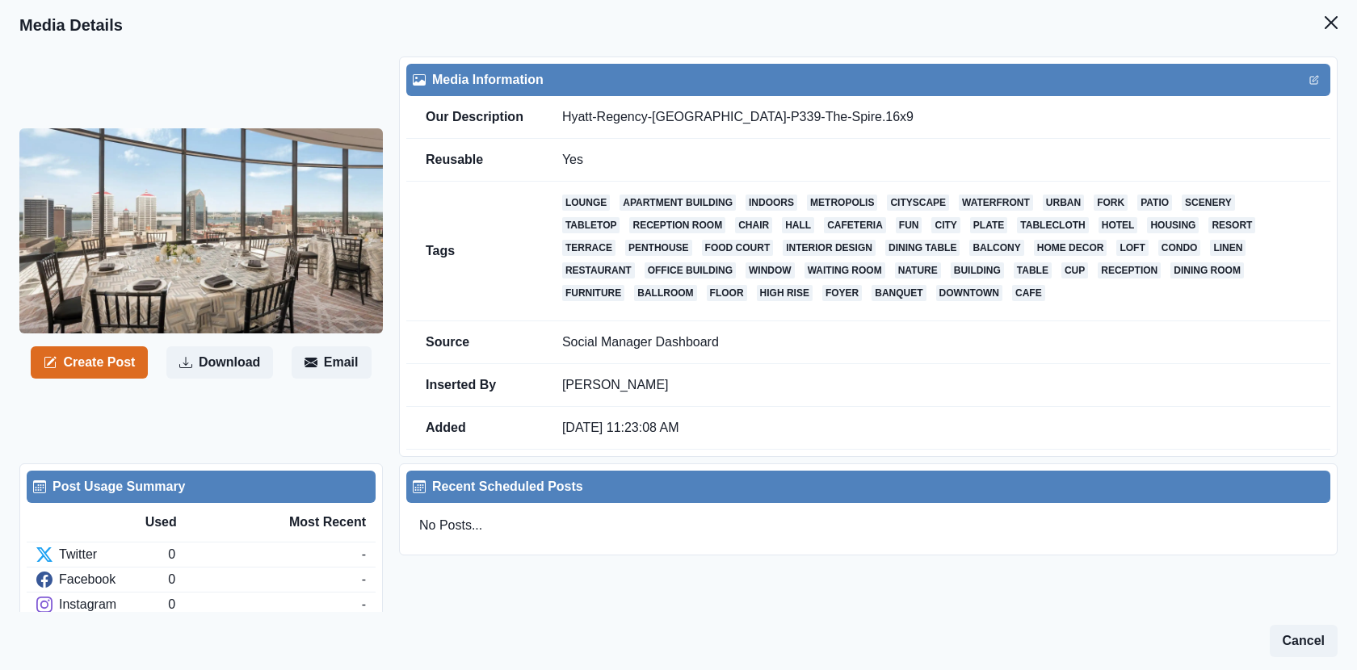
click at [1221, 6] on header "Media Details" at bounding box center [678, 25] width 1357 height 50
click at [1221, 22] on icon "Close" at bounding box center [1331, 22] width 13 height 13
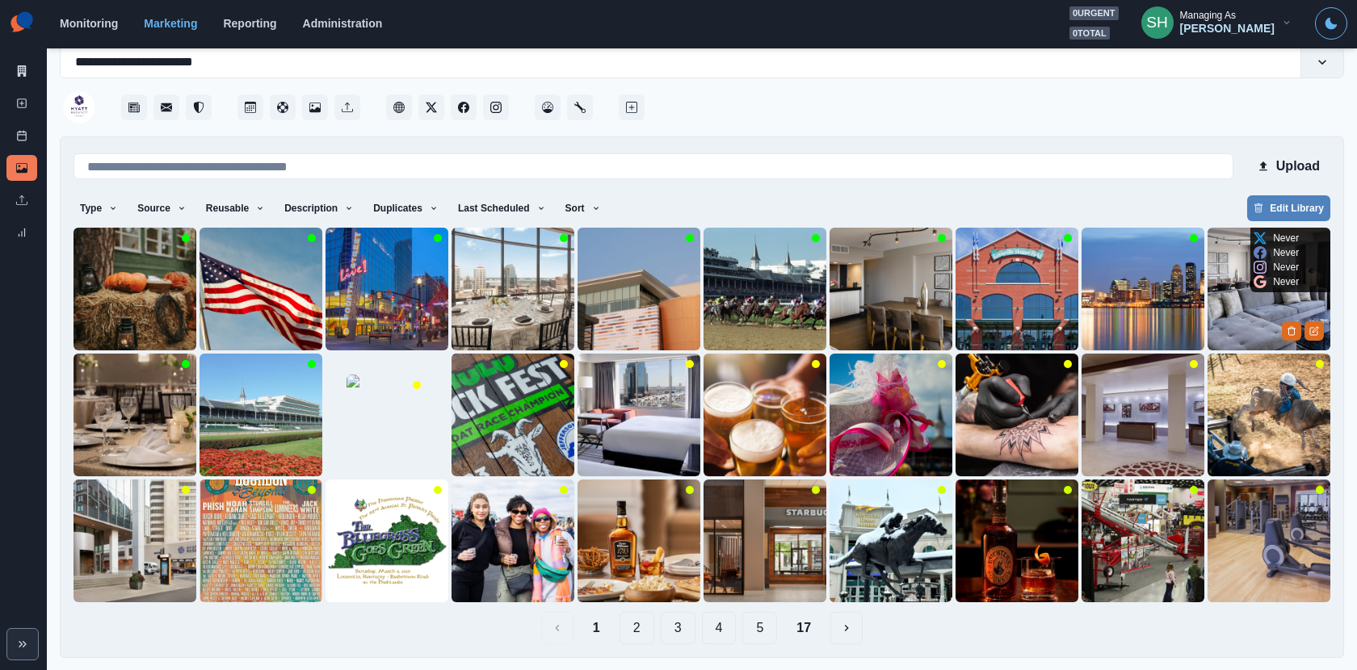
click at [1221, 318] on img at bounding box center [1269, 289] width 123 height 123
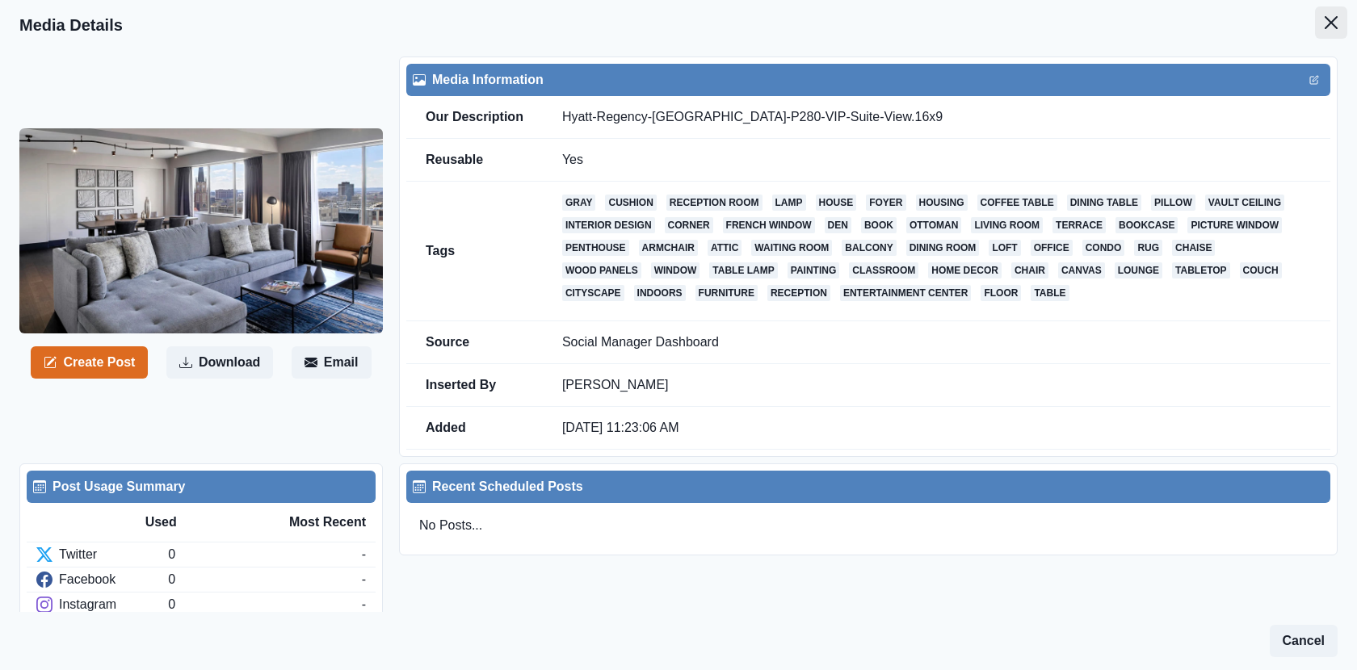
click at [1221, 10] on button "Close" at bounding box center [1331, 22] width 32 height 32
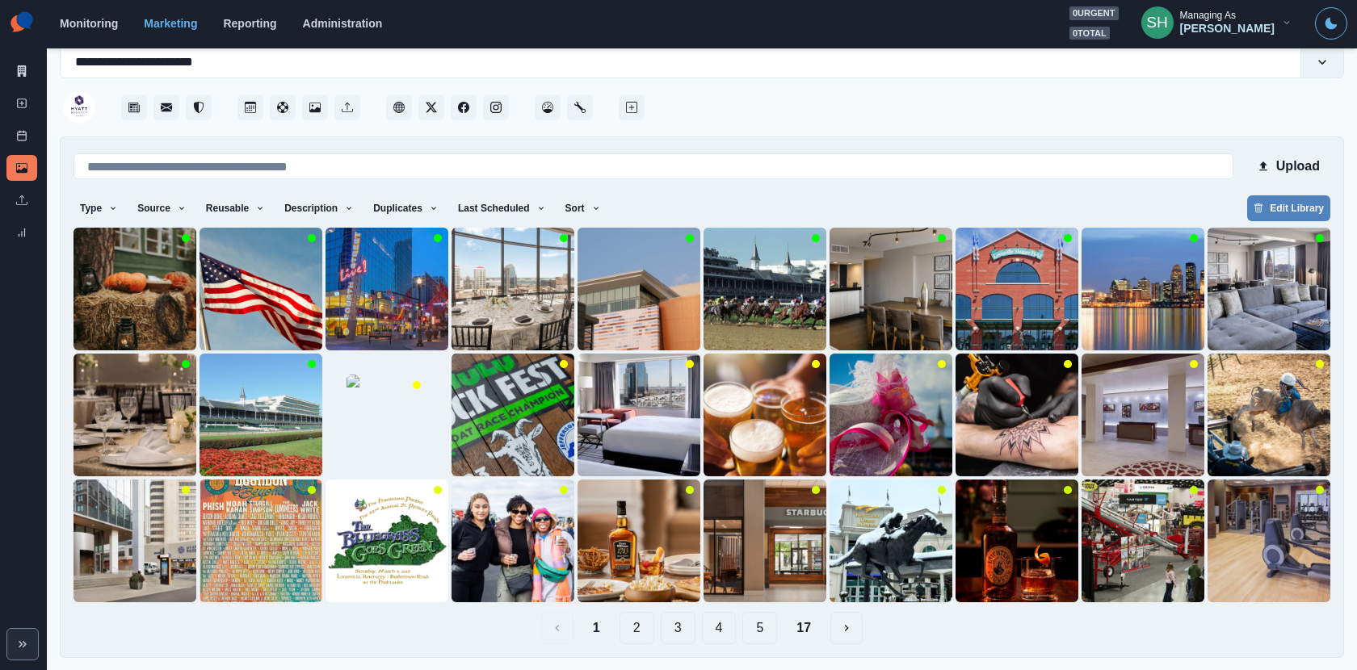
click at [638, 603] on button "2" at bounding box center [637, 628] width 35 height 32
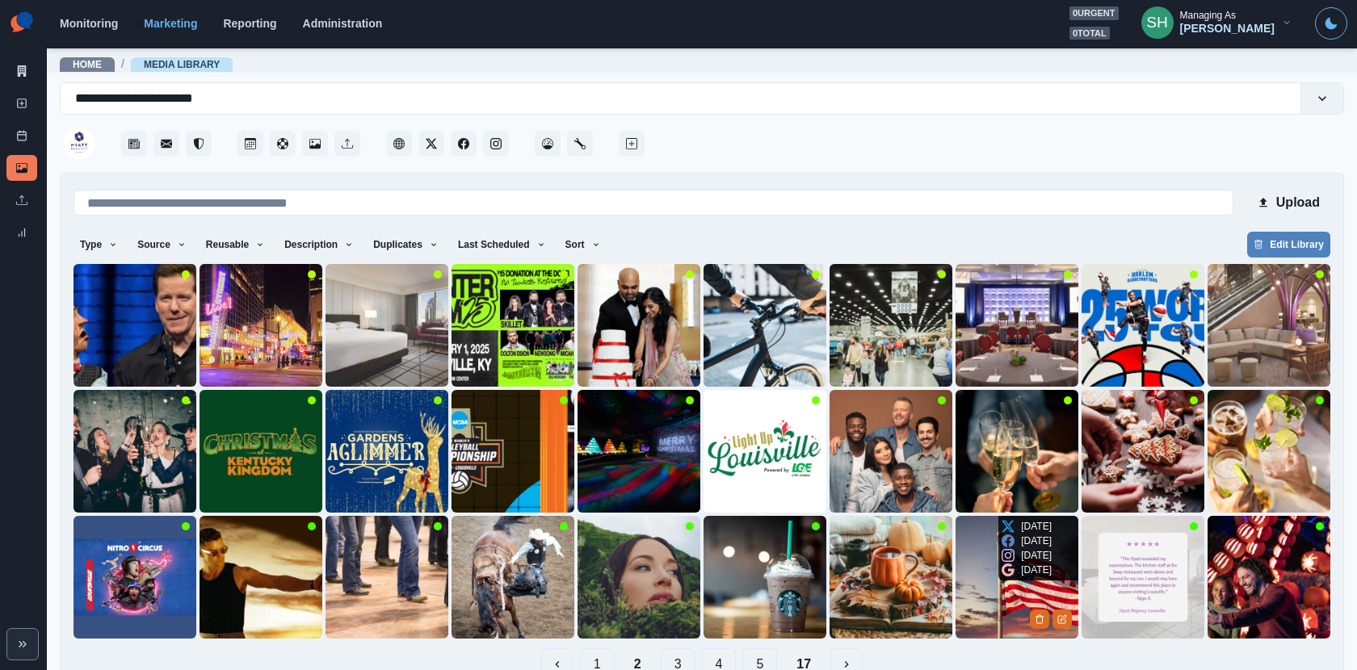
scroll to position [36, 0]
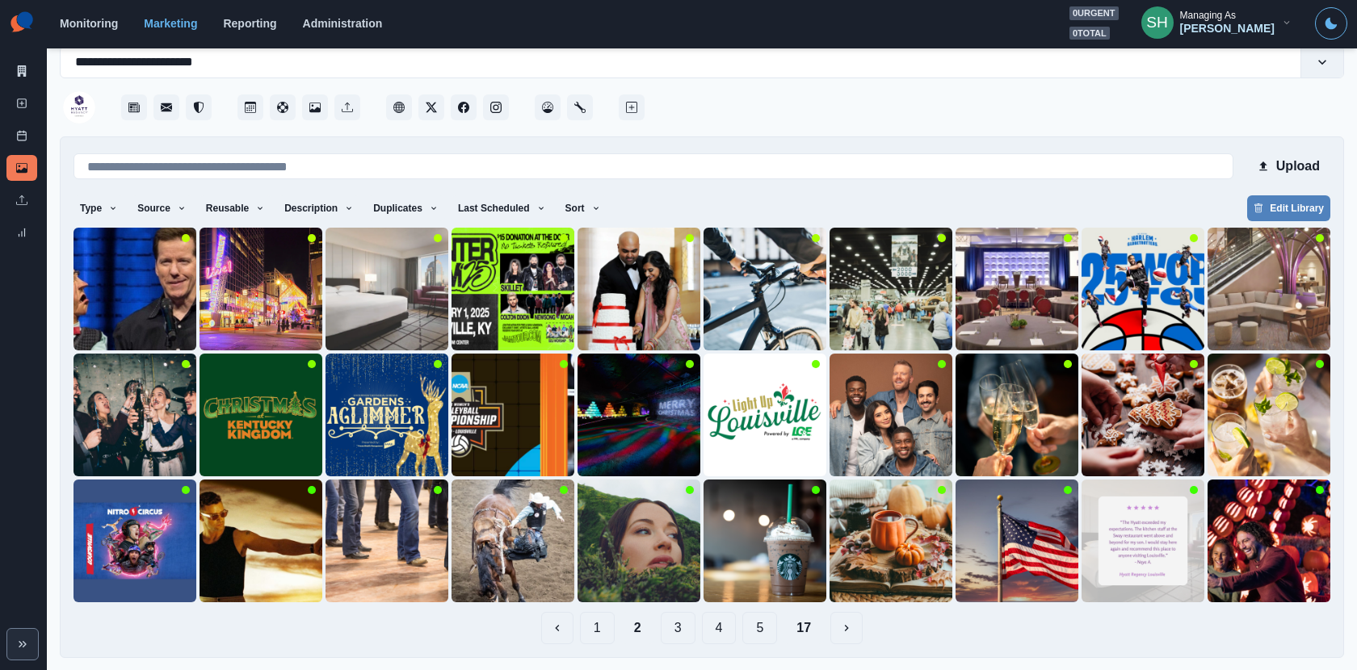
click at [809, 603] on button "17" at bounding box center [804, 628] width 40 height 32
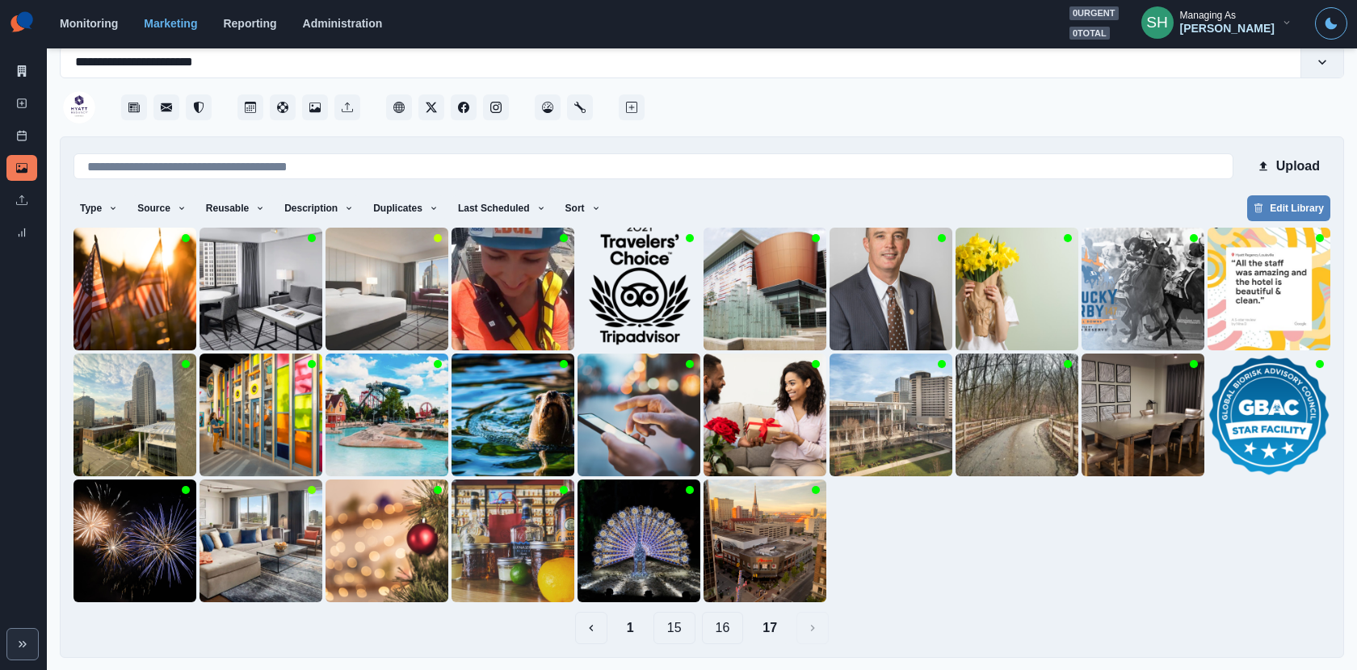
click at [731, 603] on button "16" at bounding box center [723, 628] width 42 height 32
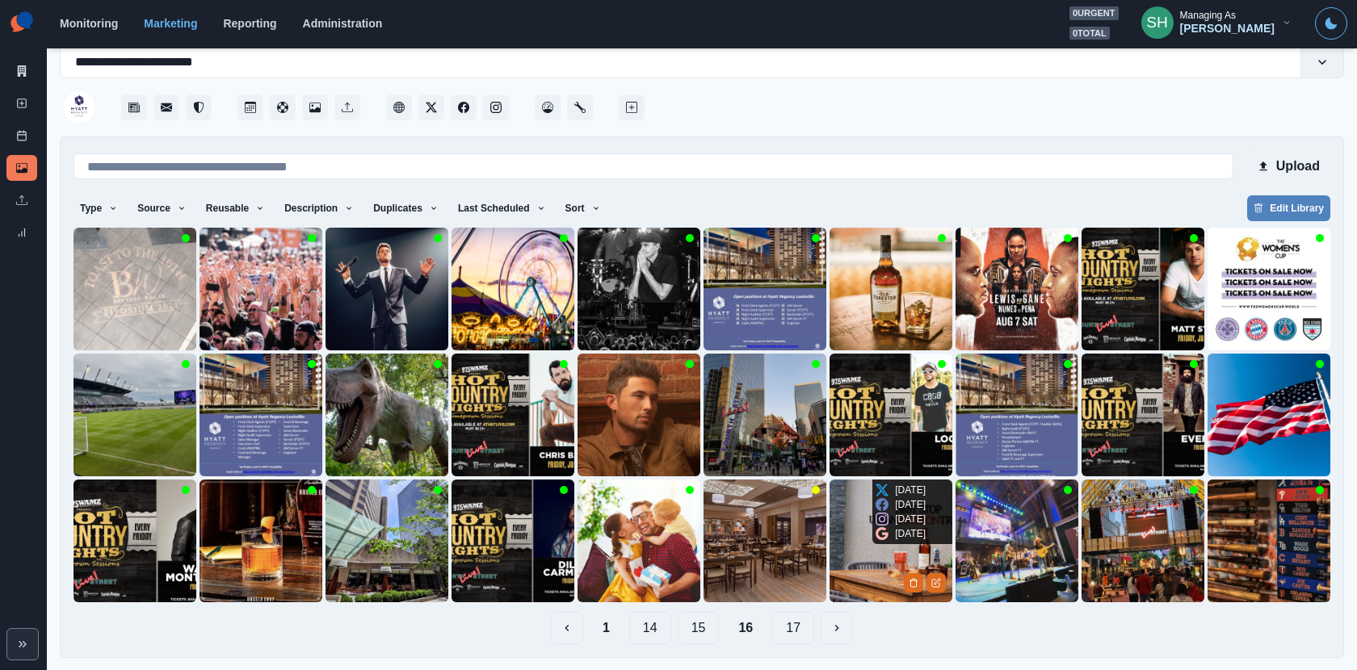
click at [876, 553] on img at bounding box center [891, 541] width 123 height 123
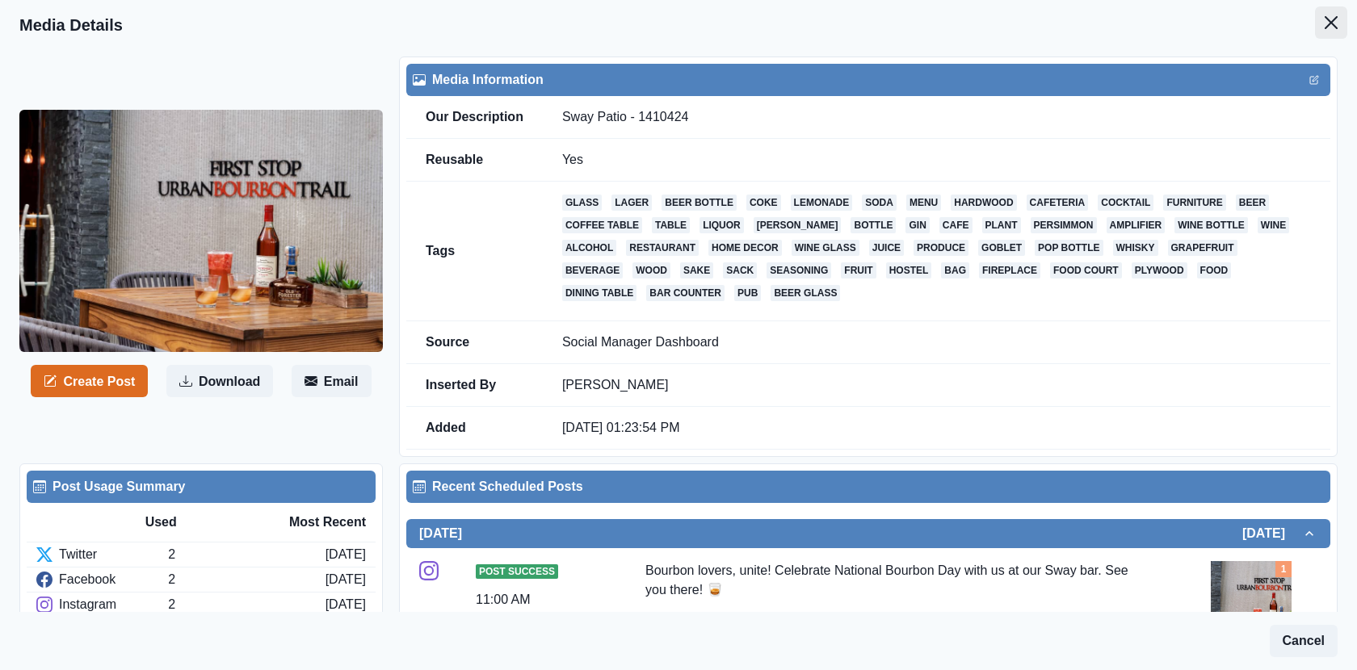
click at [1221, 15] on button "Close" at bounding box center [1331, 22] width 32 height 32
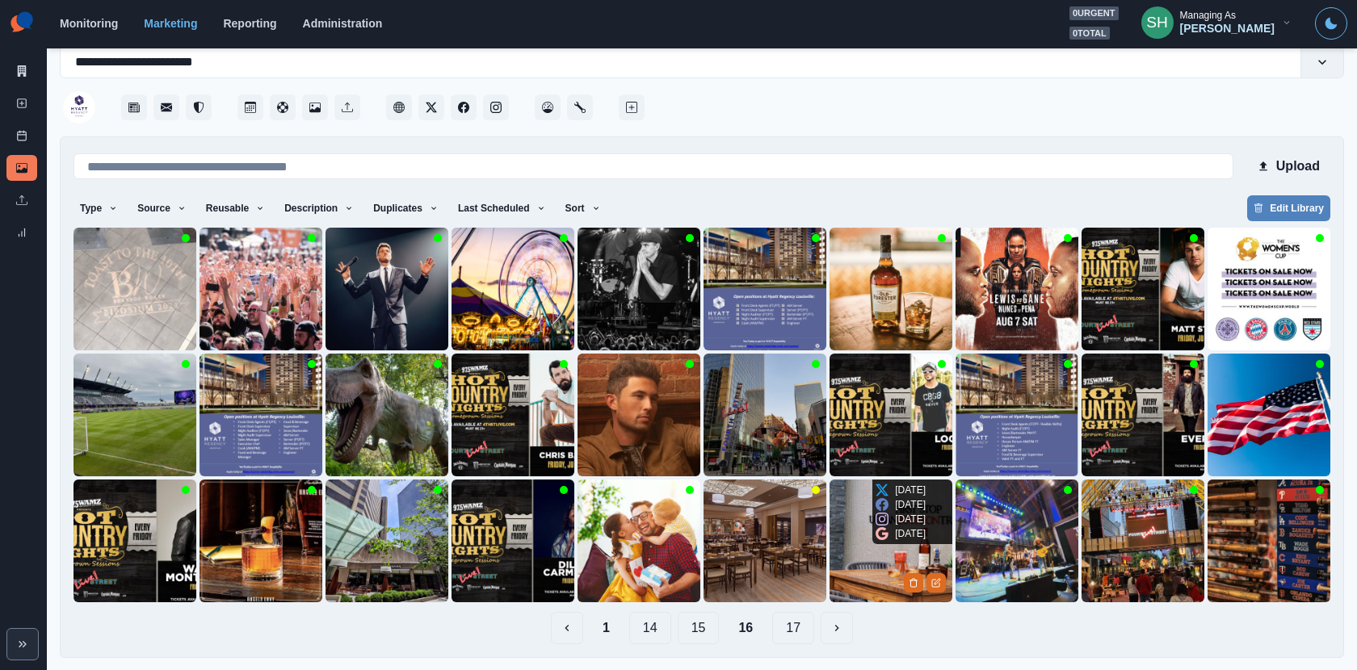
click at [849, 573] on img at bounding box center [891, 541] width 123 height 123
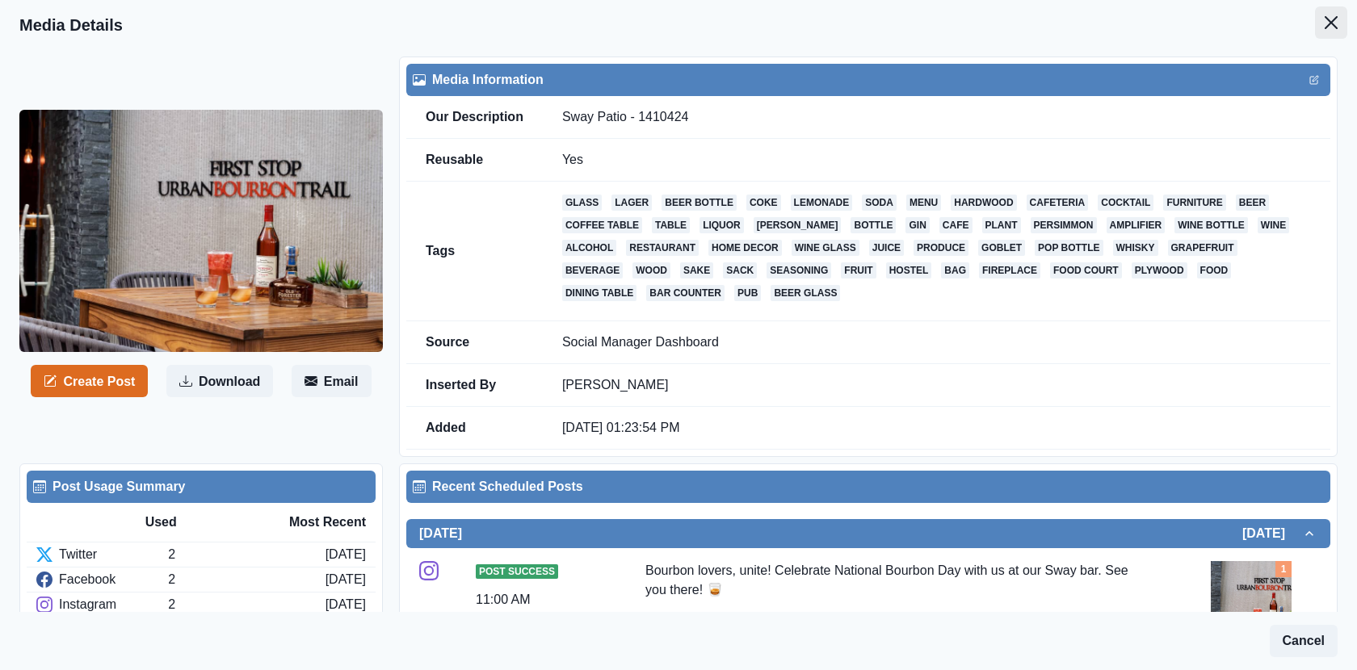
click at [1221, 11] on button "Close" at bounding box center [1331, 22] width 32 height 32
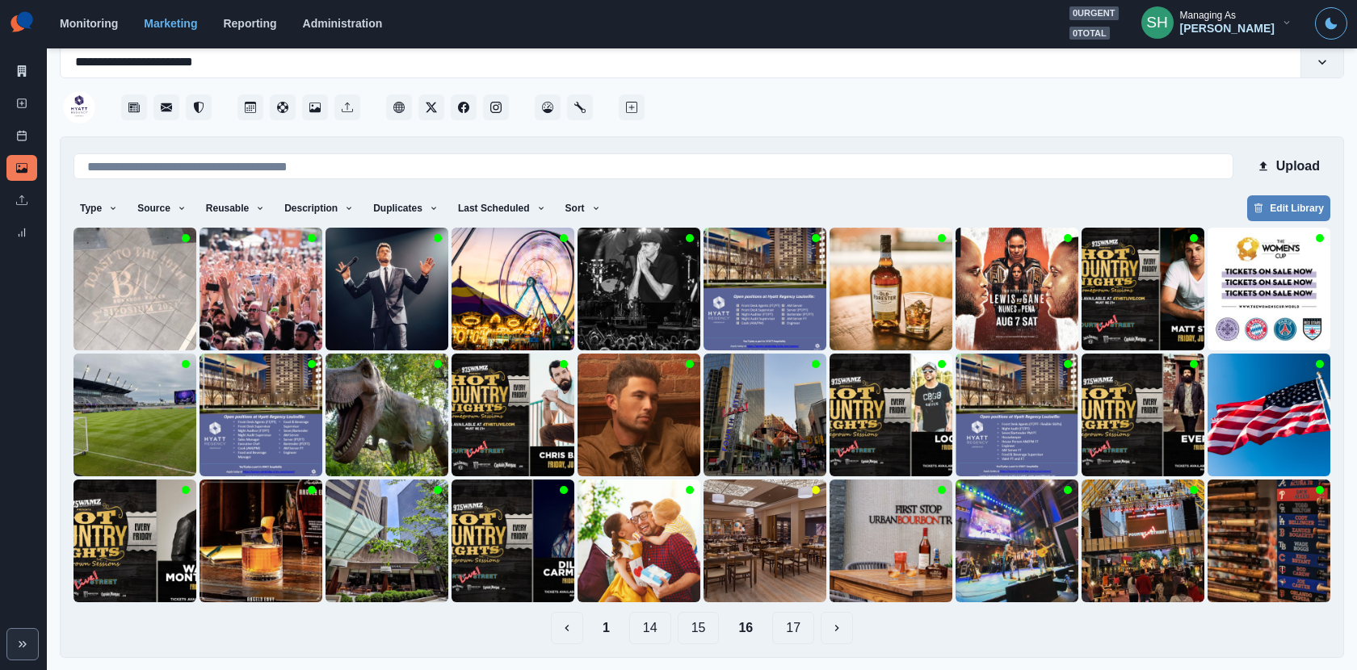
click at [696, 603] on button "15" at bounding box center [699, 628] width 42 height 32
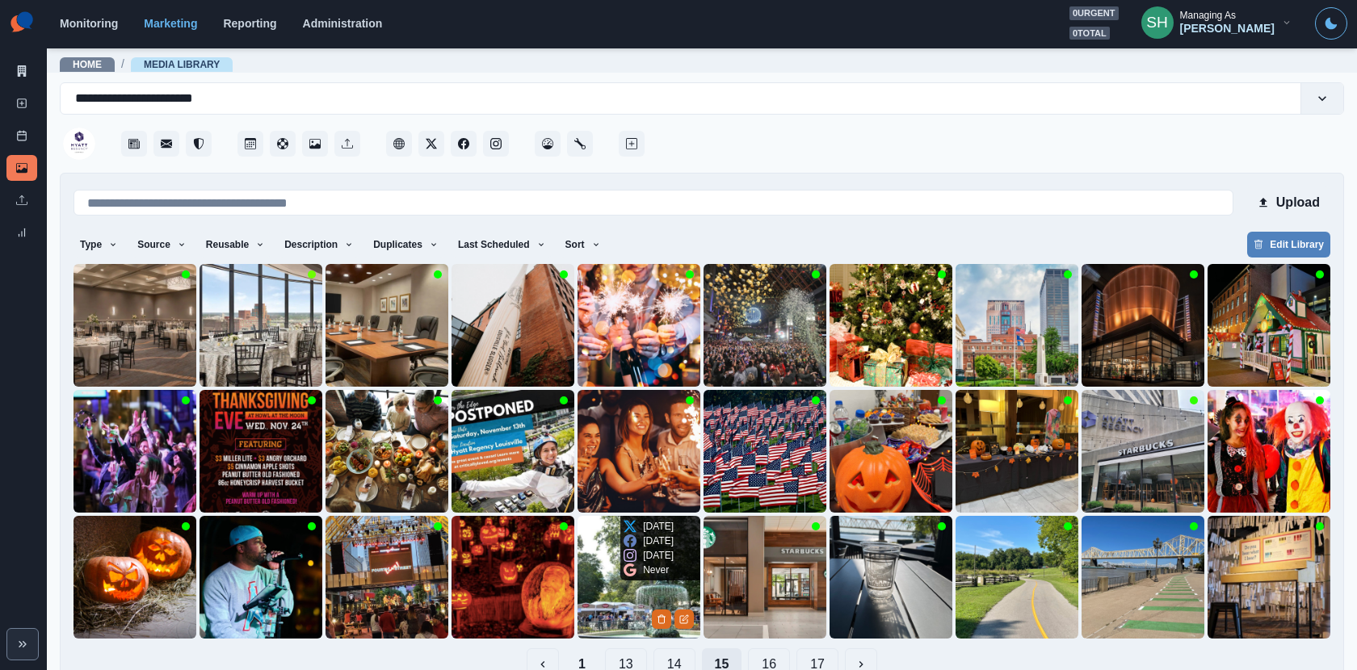
scroll to position [36, 0]
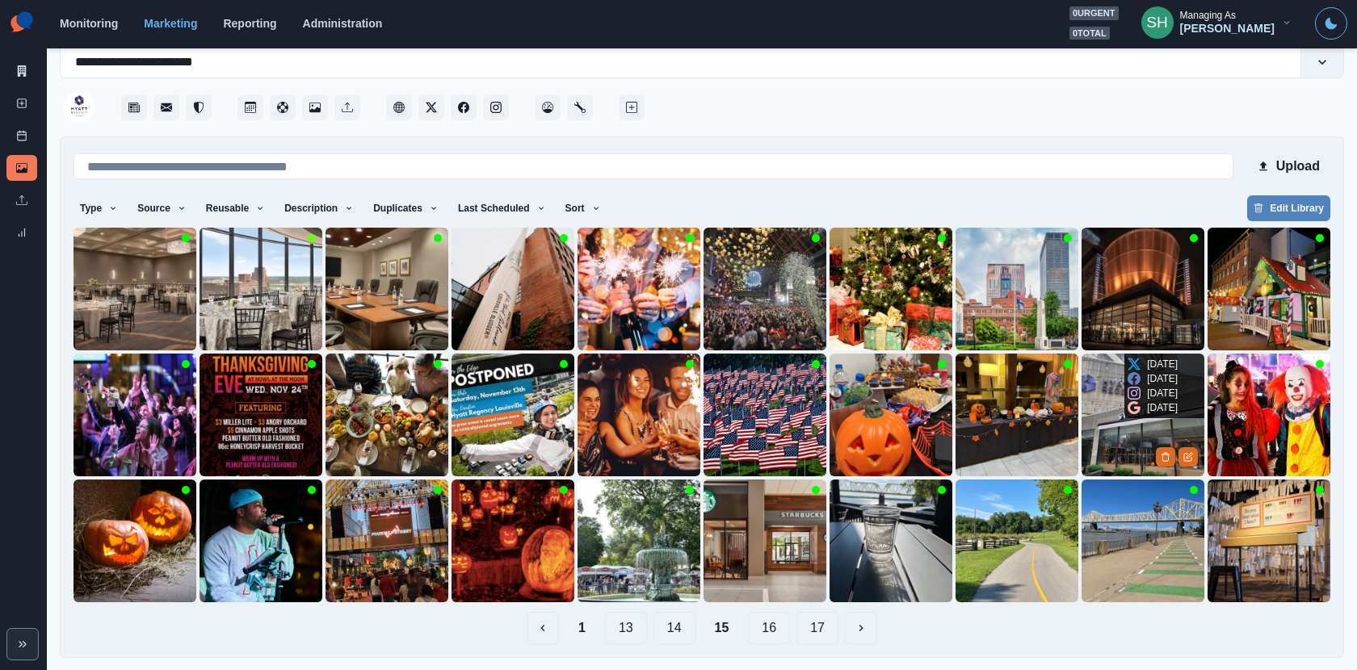
click at [1112, 429] on img at bounding box center [1143, 415] width 123 height 123
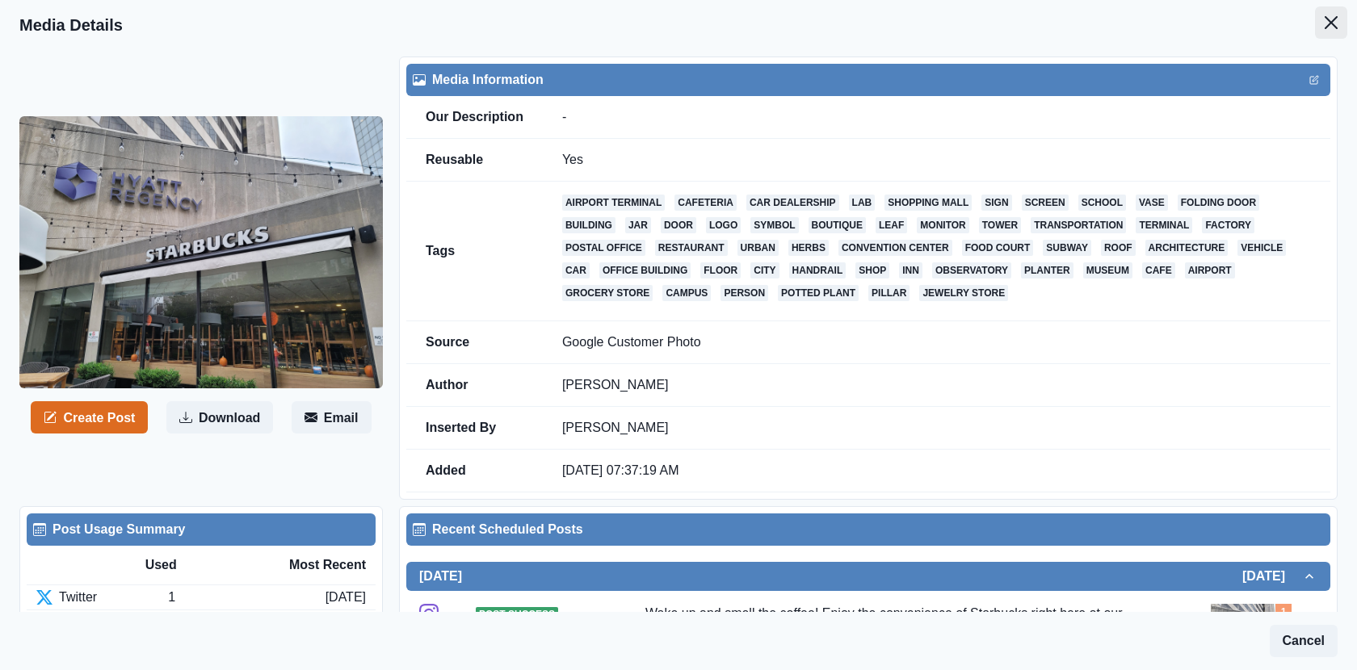
click at [1221, 34] on button "Close" at bounding box center [1331, 22] width 32 height 32
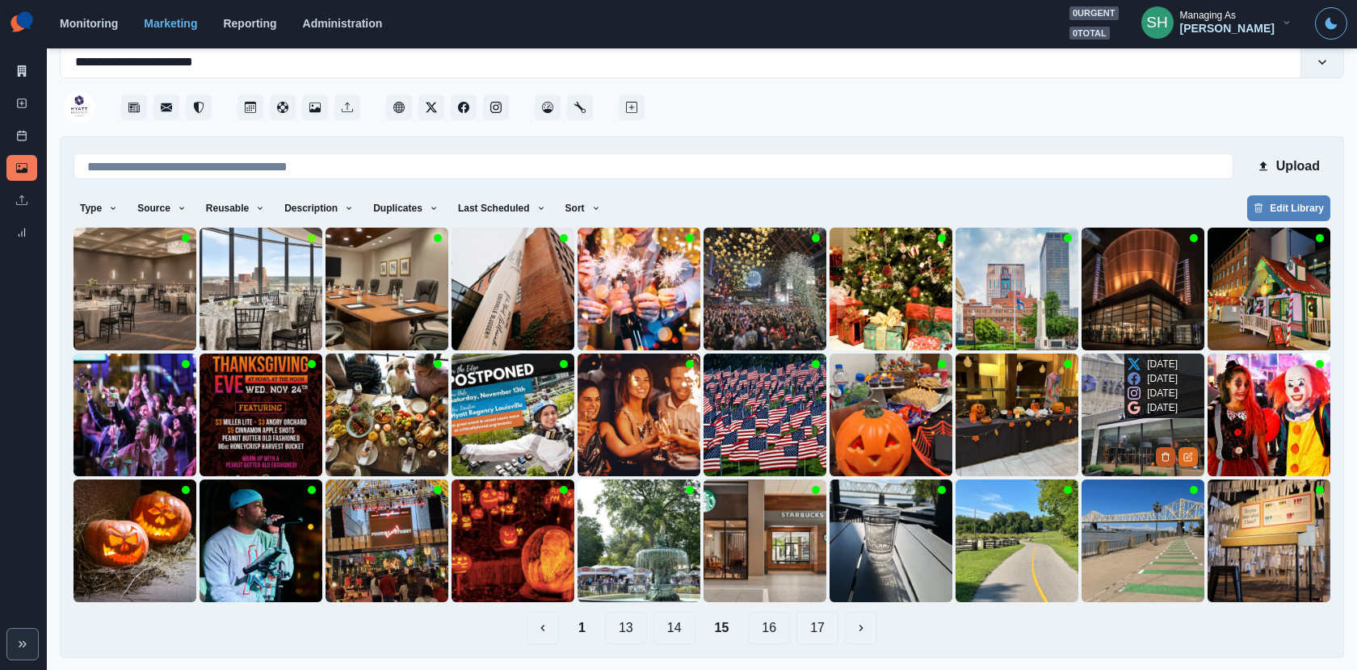
click at [1166, 460] on icon "Delete Media" at bounding box center [1166, 457] width 10 height 10
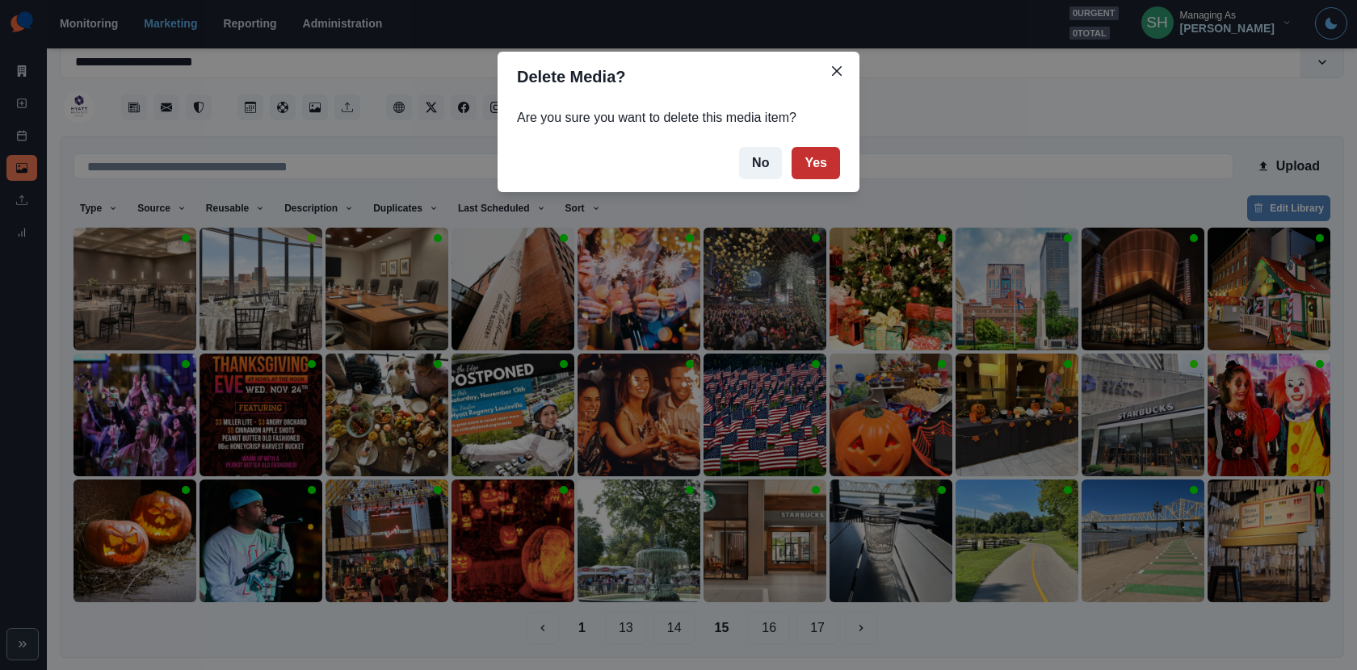
click at [816, 168] on button "Yes" at bounding box center [816, 163] width 48 height 32
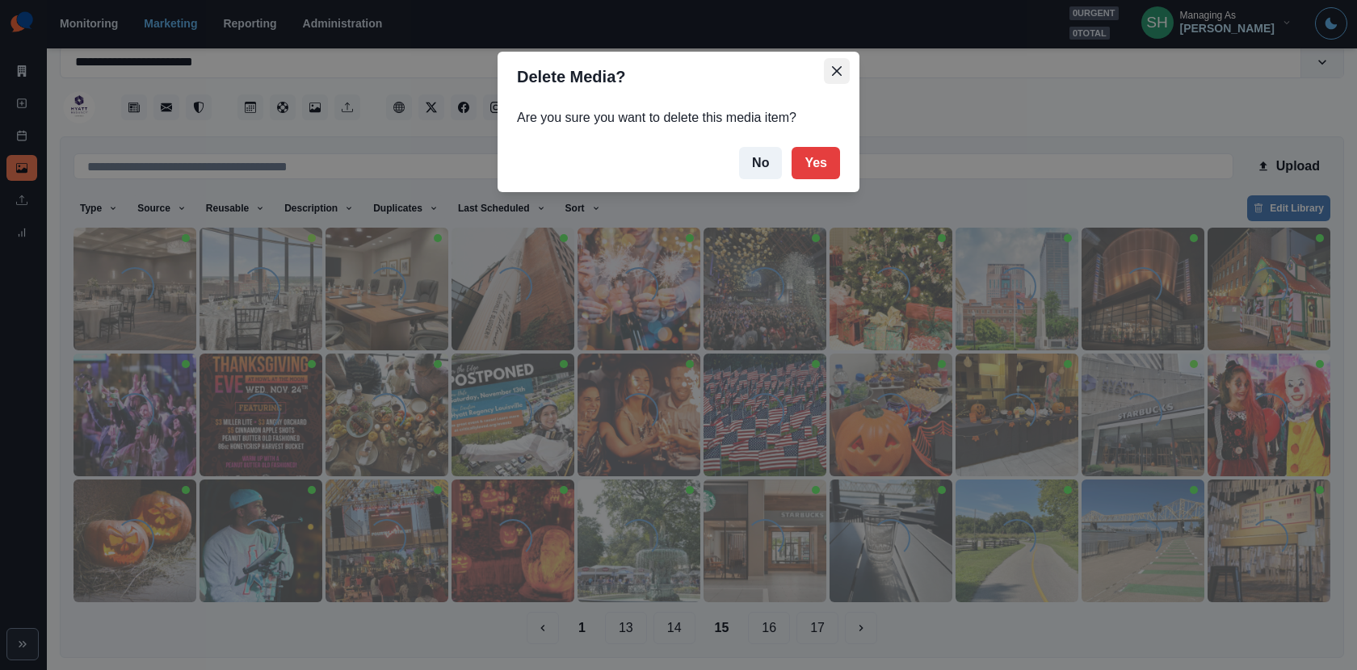
click at [830, 63] on button "Close" at bounding box center [837, 71] width 26 height 26
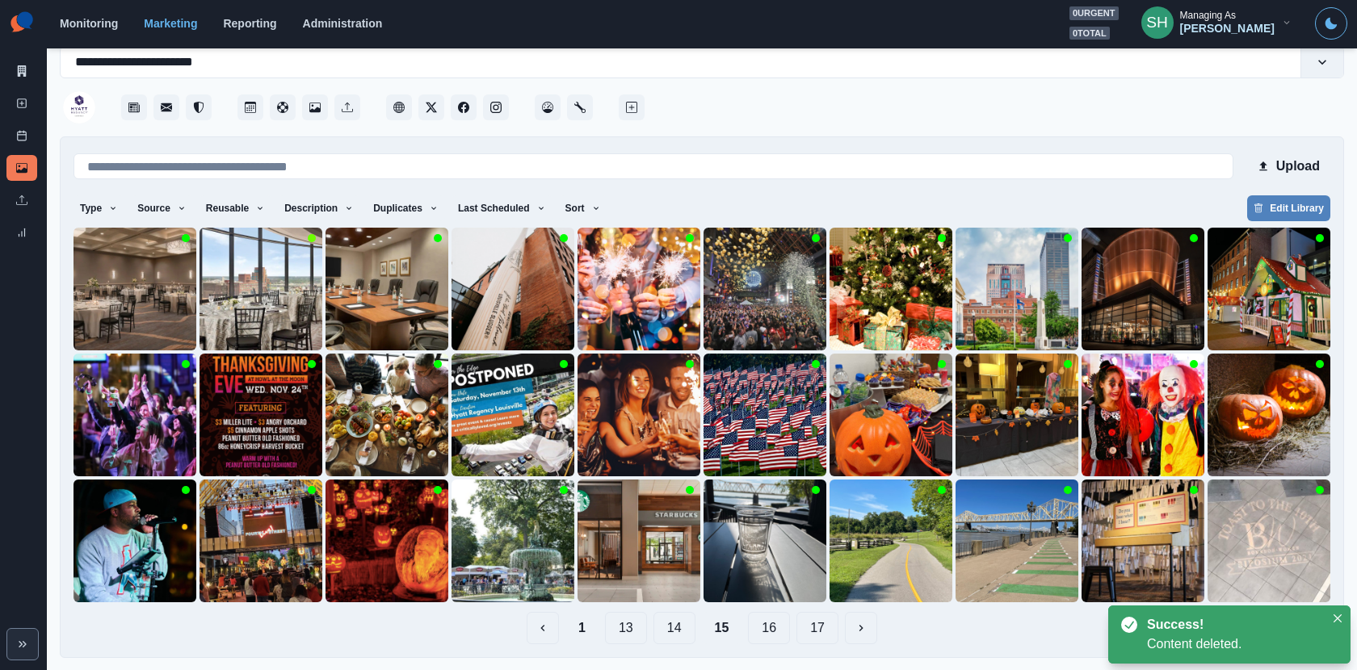
click at [681, 603] on button "14" at bounding box center [675, 628] width 42 height 32
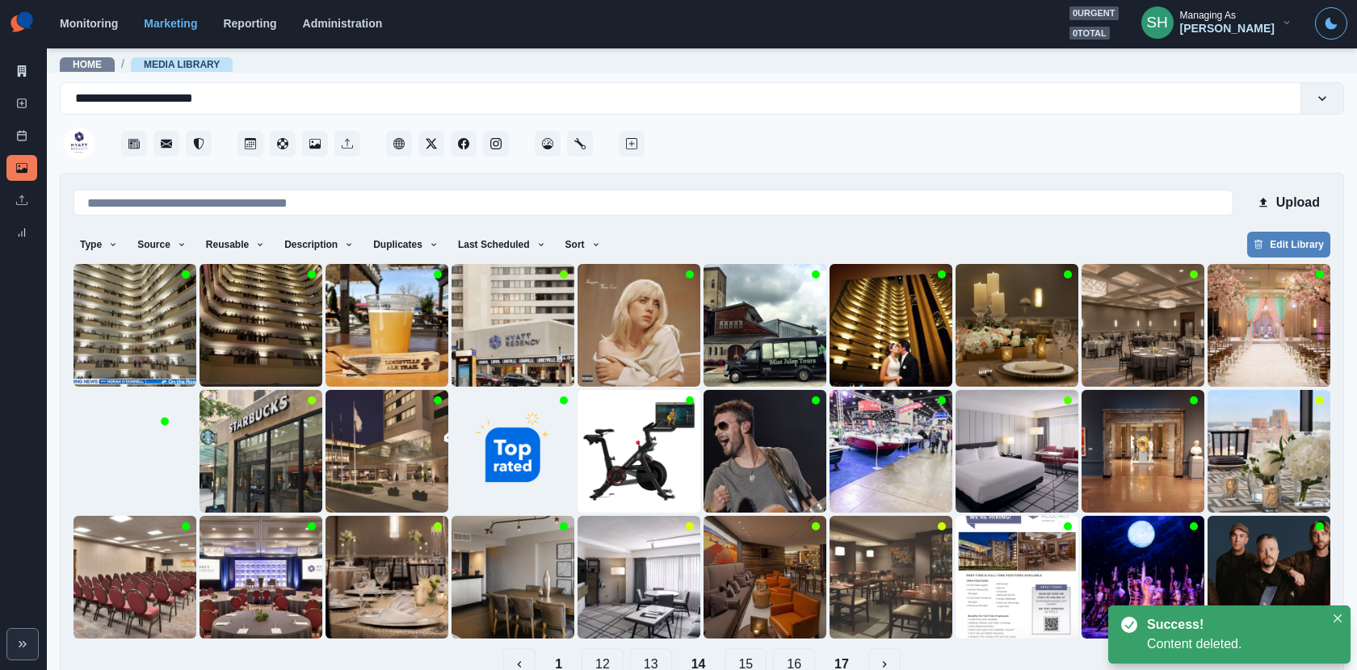
scroll to position [36, 0]
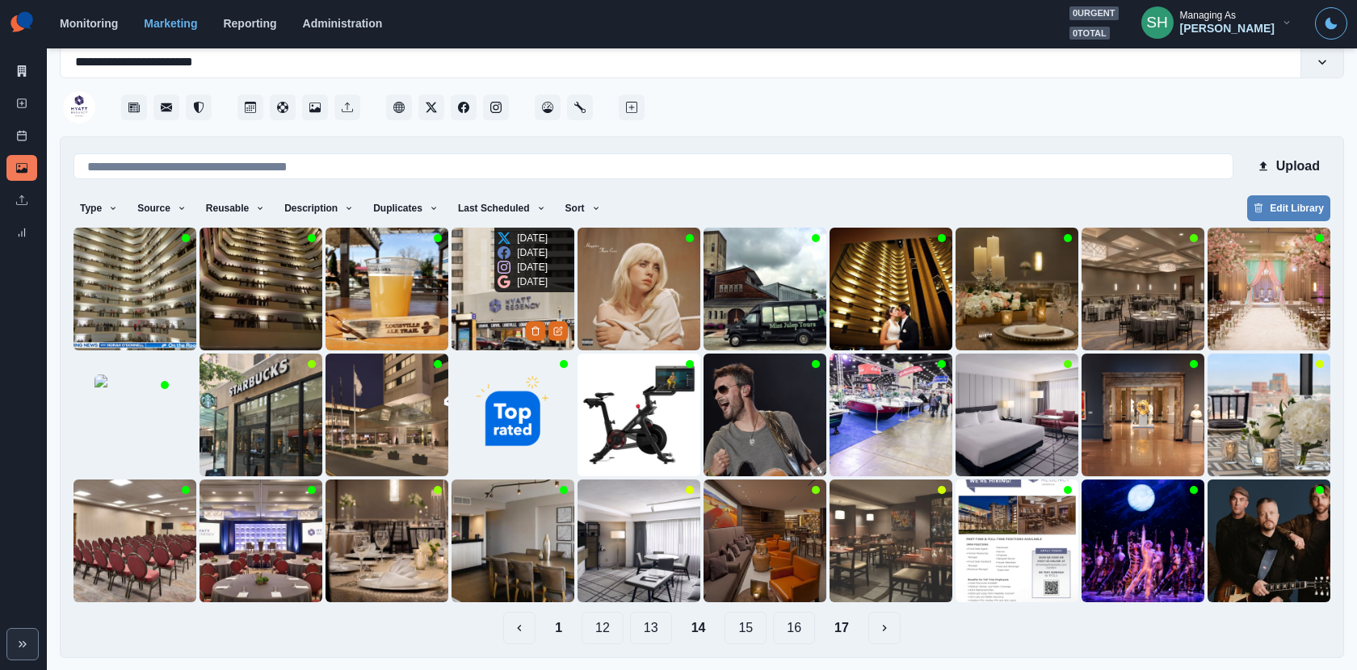
click at [502, 275] on div "9 months ago" at bounding box center [523, 267] width 50 height 15
click at [469, 308] on img at bounding box center [513, 289] width 123 height 123
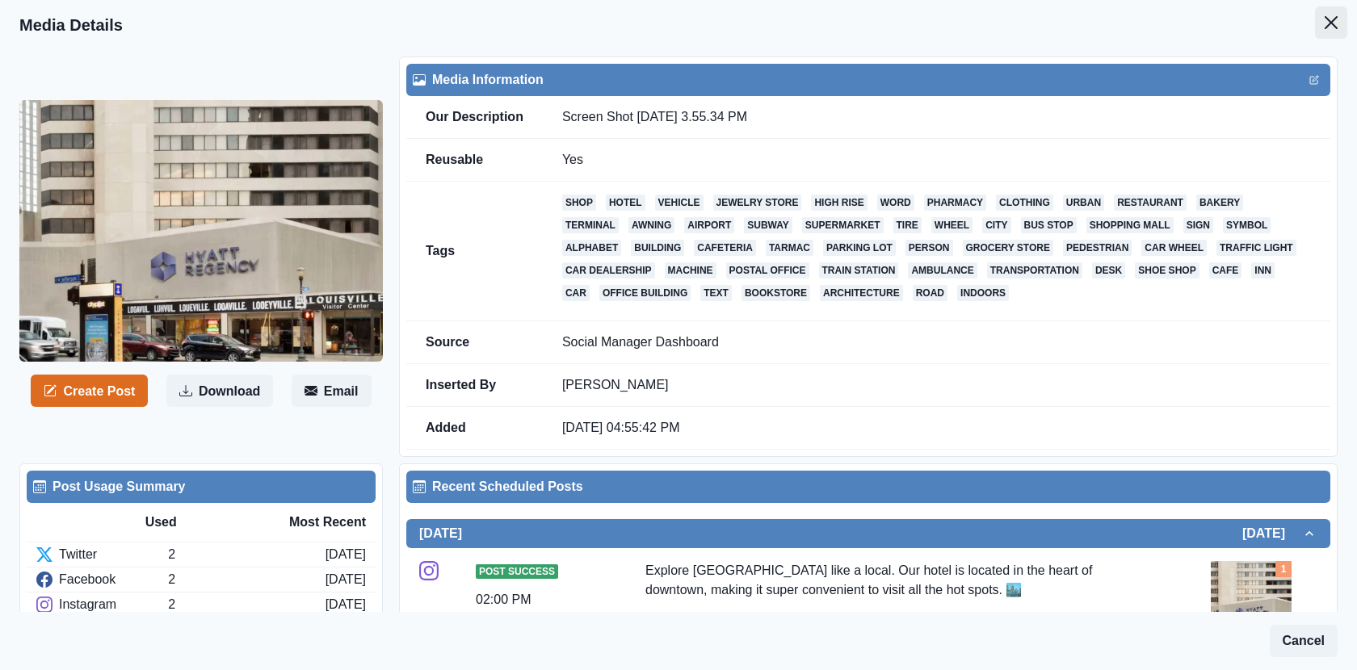
click at [1221, 17] on icon "Close" at bounding box center [1331, 22] width 13 height 13
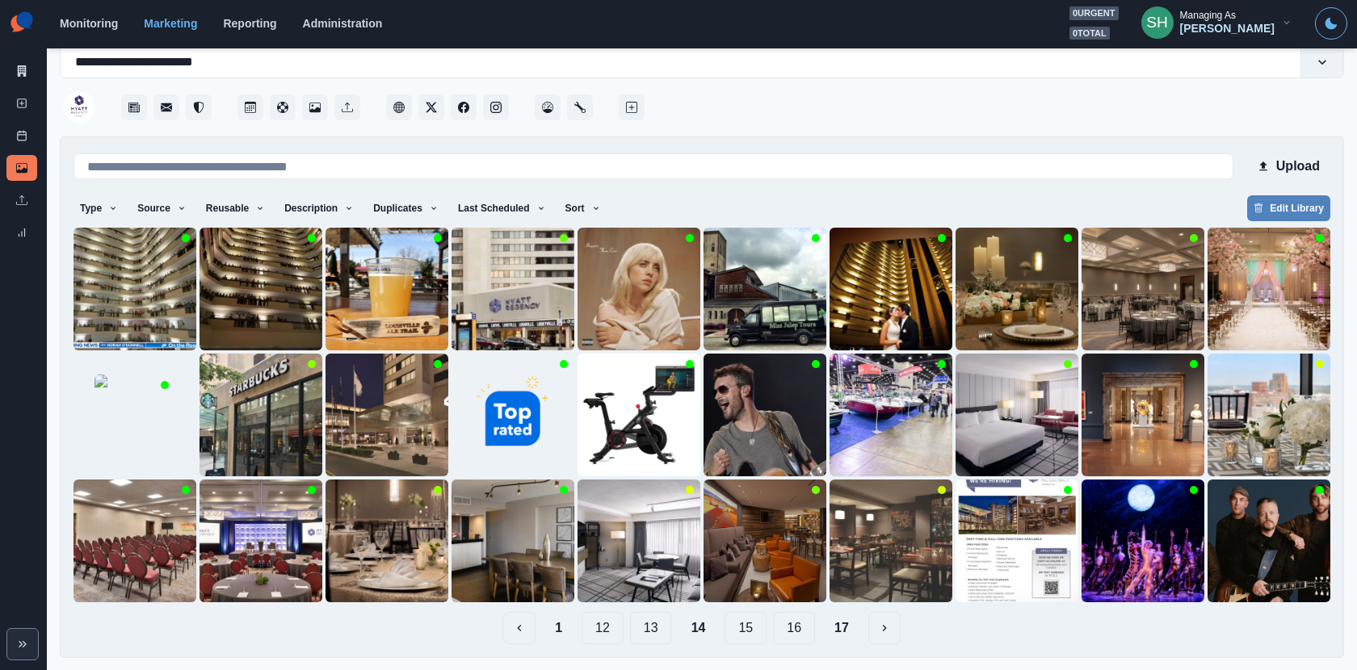
click at [47, 61] on main "**********" at bounding box center [702, 359] width 1310 height 624
click at [22, 66] on icon at bounding box center [22, 70] width 9 height 11
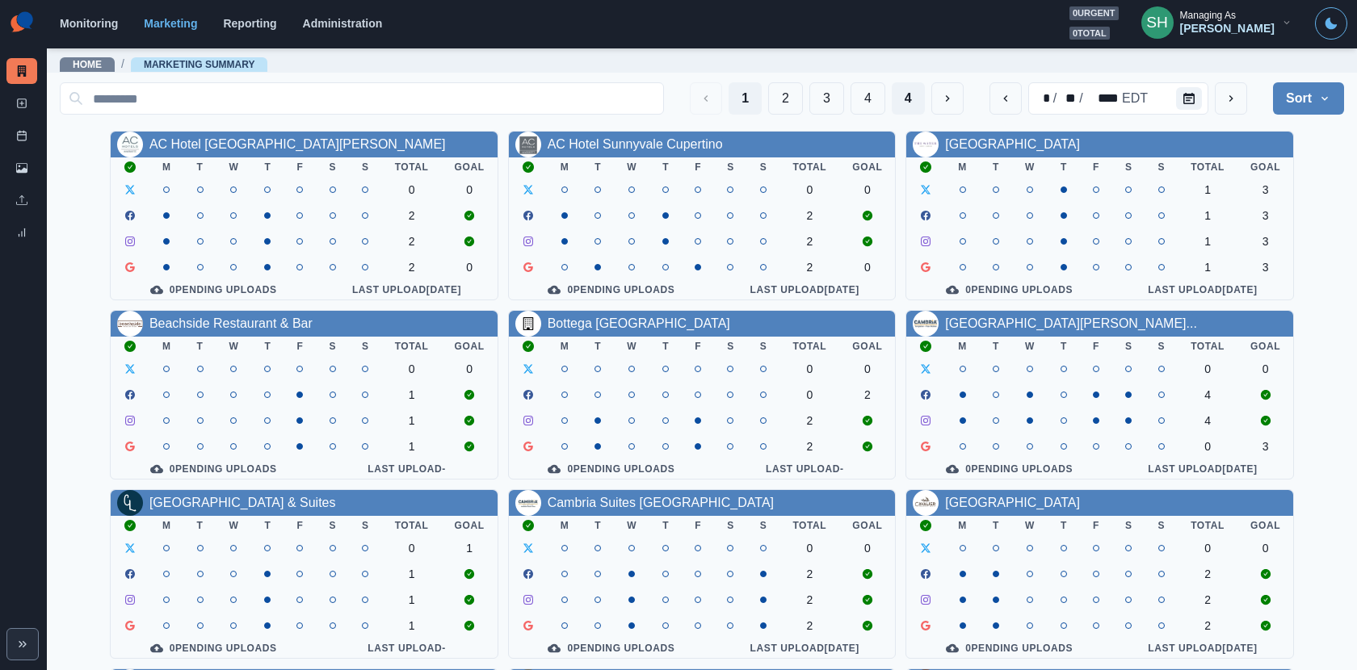
click at [904, 88] on button "4" at bounding box center [908, 98] width 33 height 32
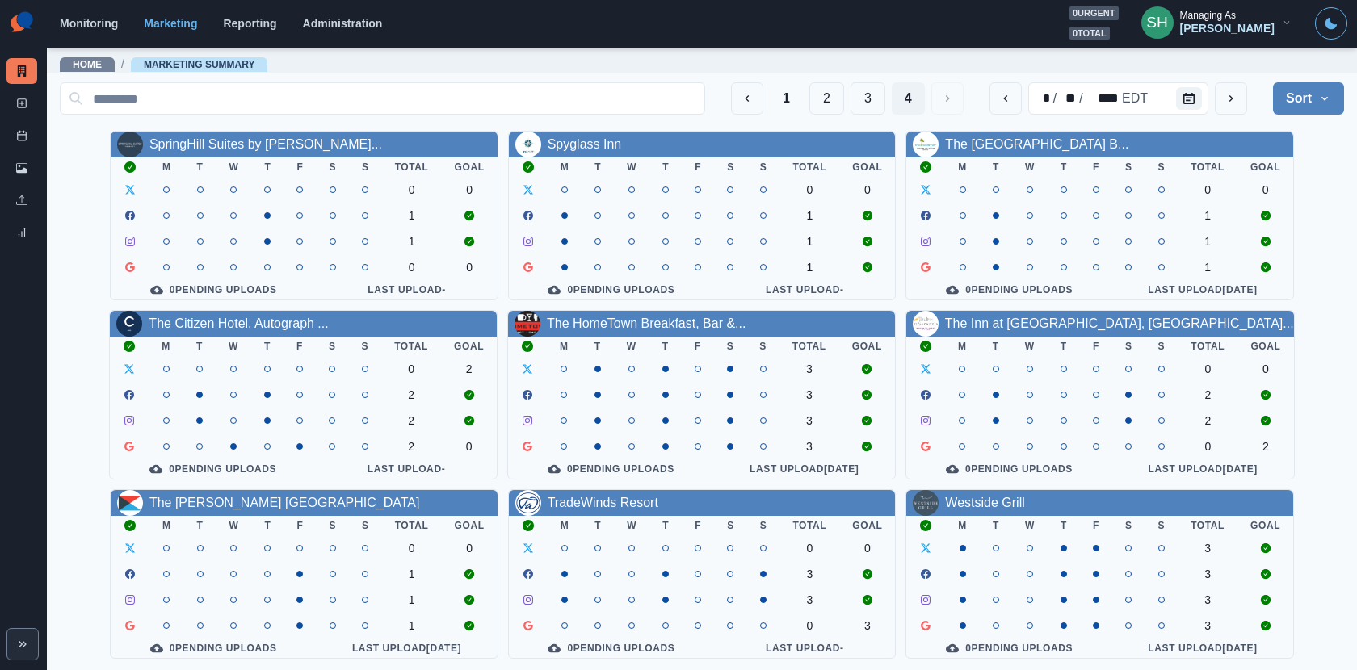
click at [255, 325] on link "The Citizen Hotel, Autograph ..." at bounding box center [238, 324] width 179 height 14
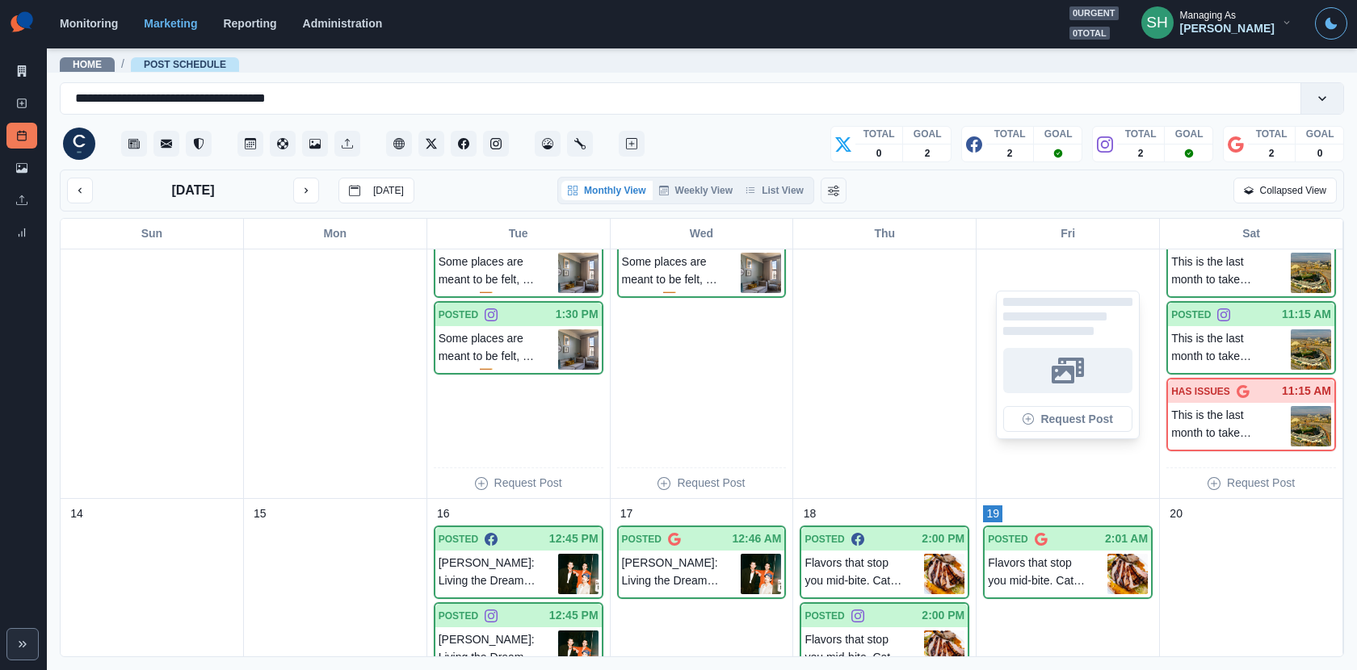
scroll to position [641, 0]
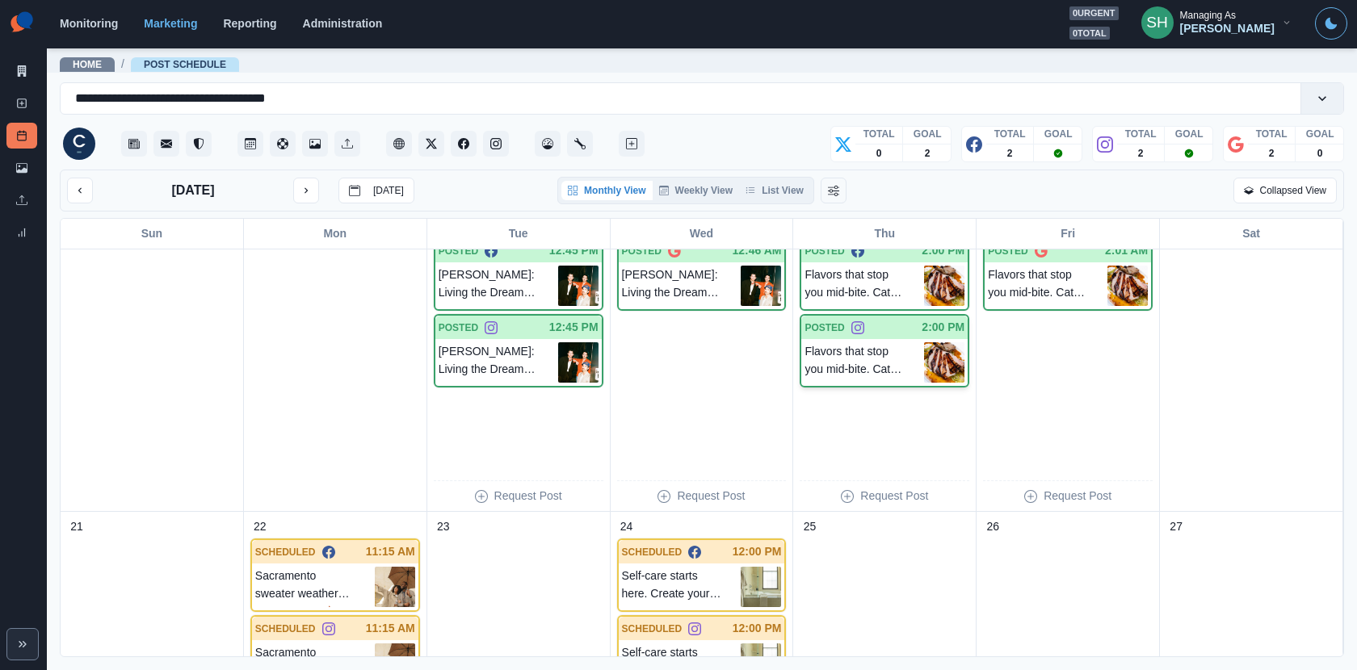
click at [951, 347] on img at bounding box center [944, 363] width 40 height 40
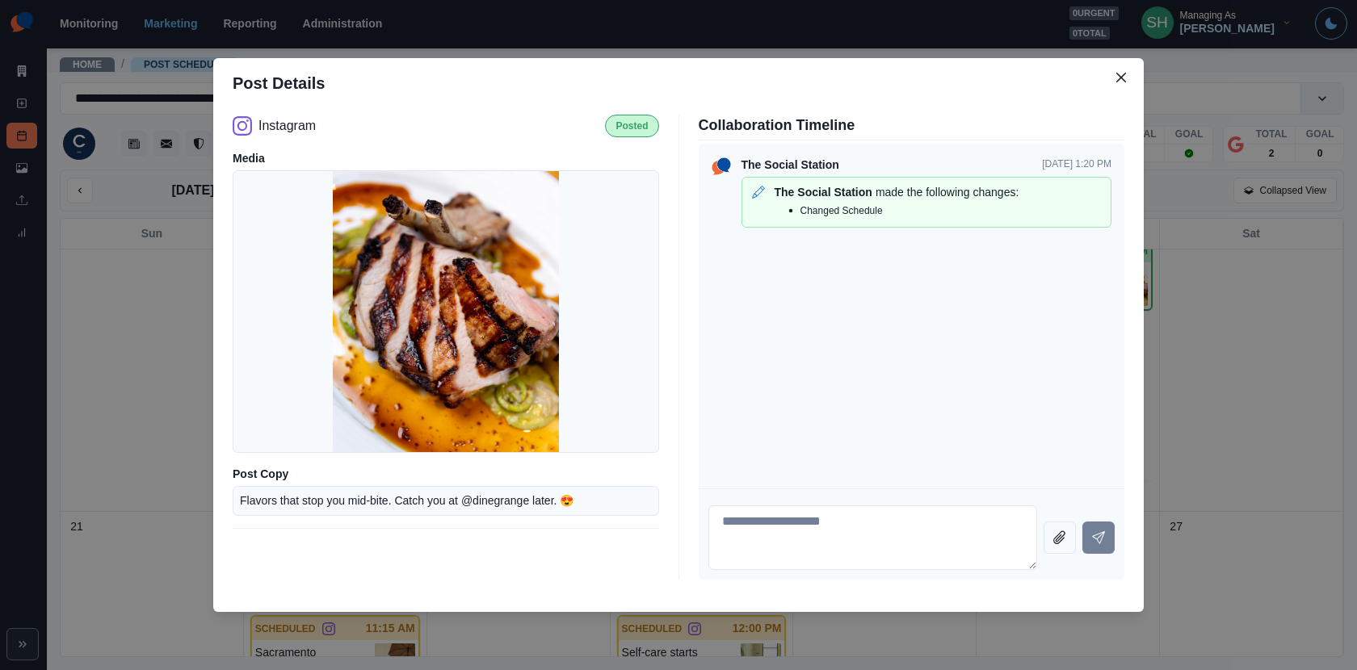
click at [1221, 316] on div "Post Details Instagram Posted Media Post Copy Flavors that stop you mid-bite. C…" at bounding box center [678, 335] width 1357 height 670
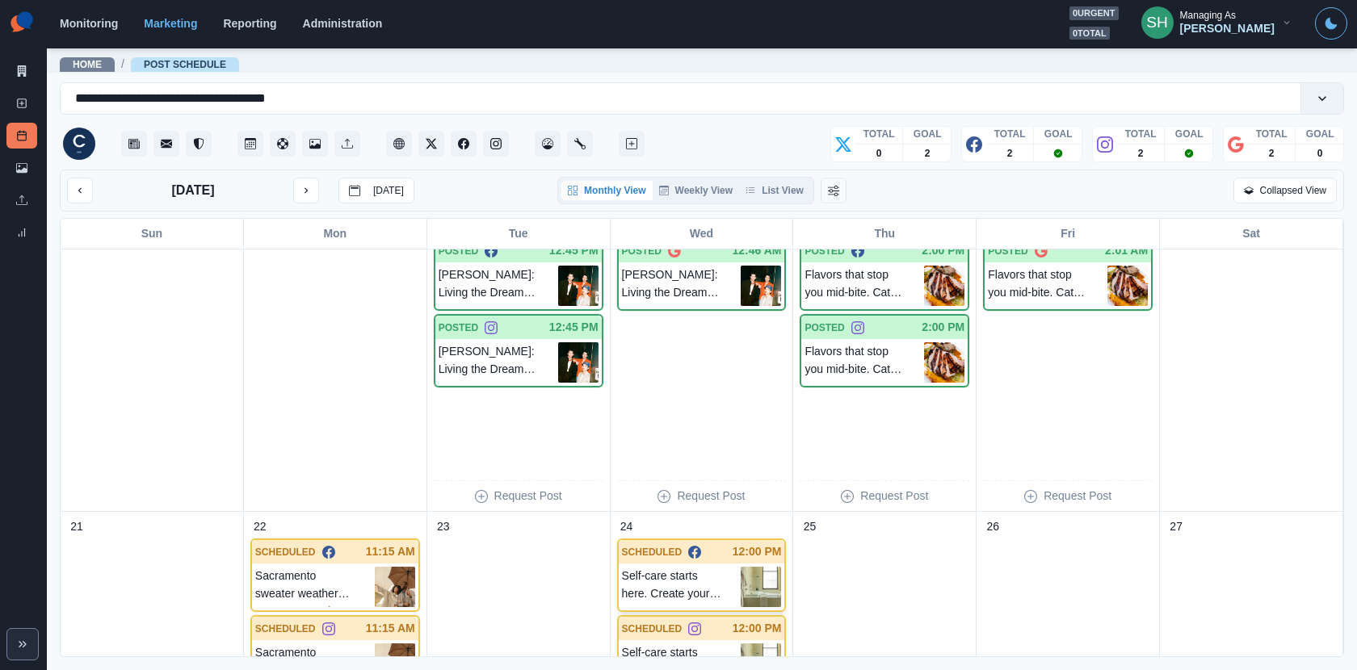
scroll to position [964, 0]
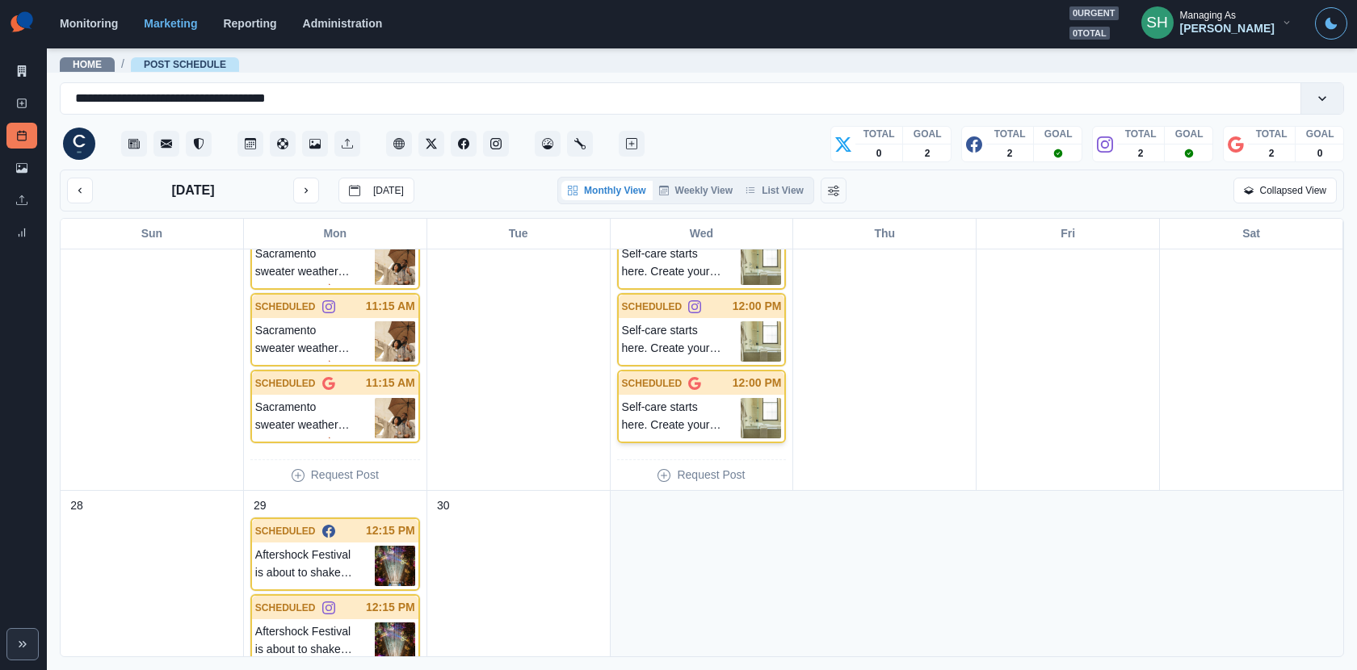
click at [775, 398] on img at bounding box center [761, 418] width 40 height 40
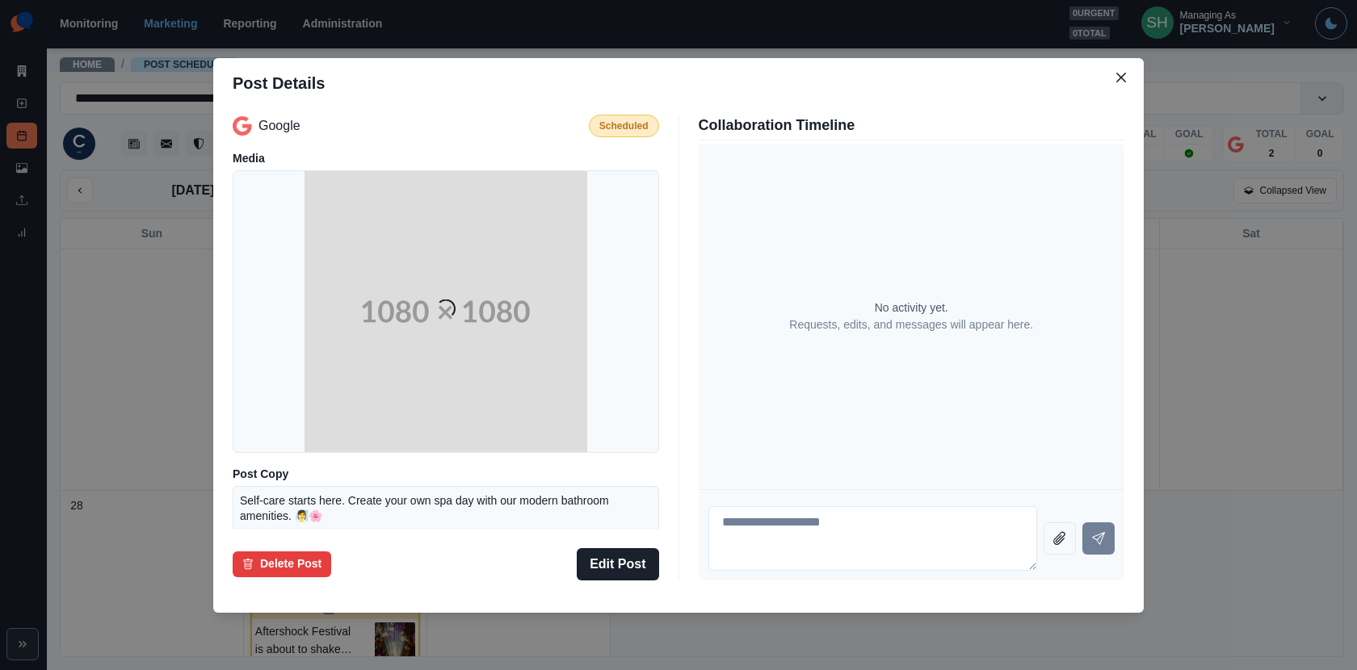
click at [1188, 322] on div "Post Details Google Scheduled Media Loading... Post Copy Self-care starts here.…" at bounding box center [678, 335] width 1357 height 670
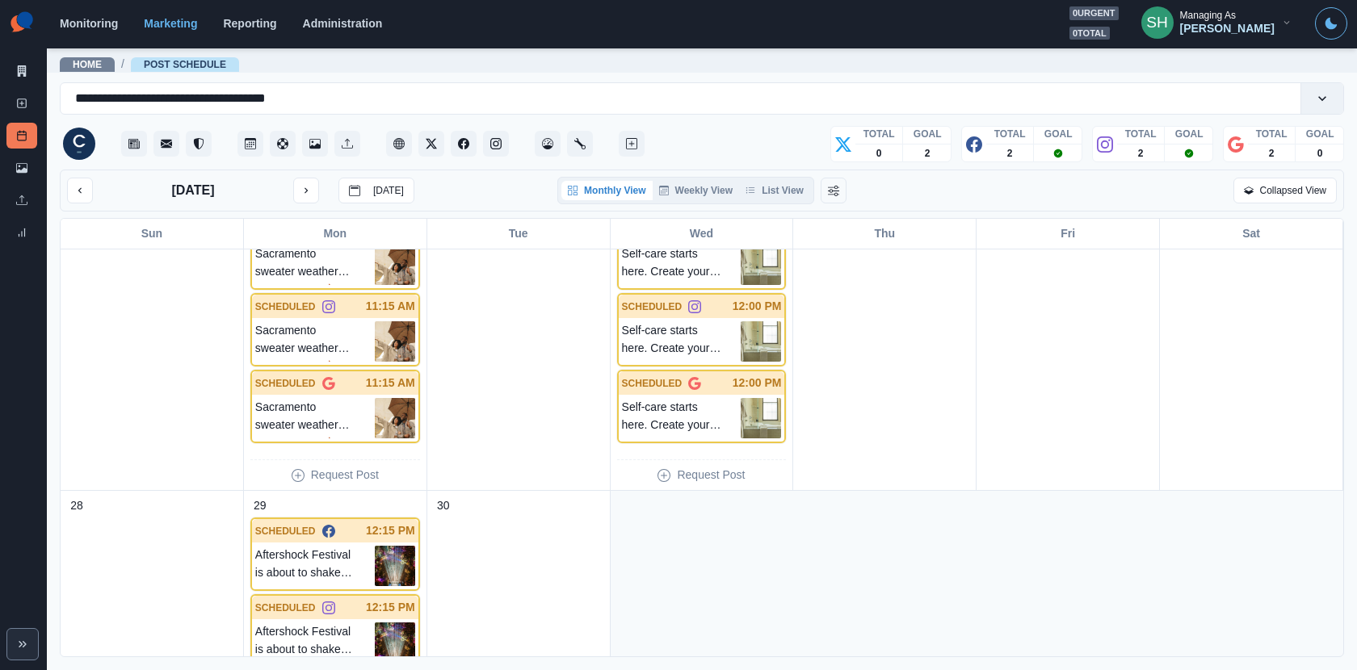
scroll to position [1099, 0]
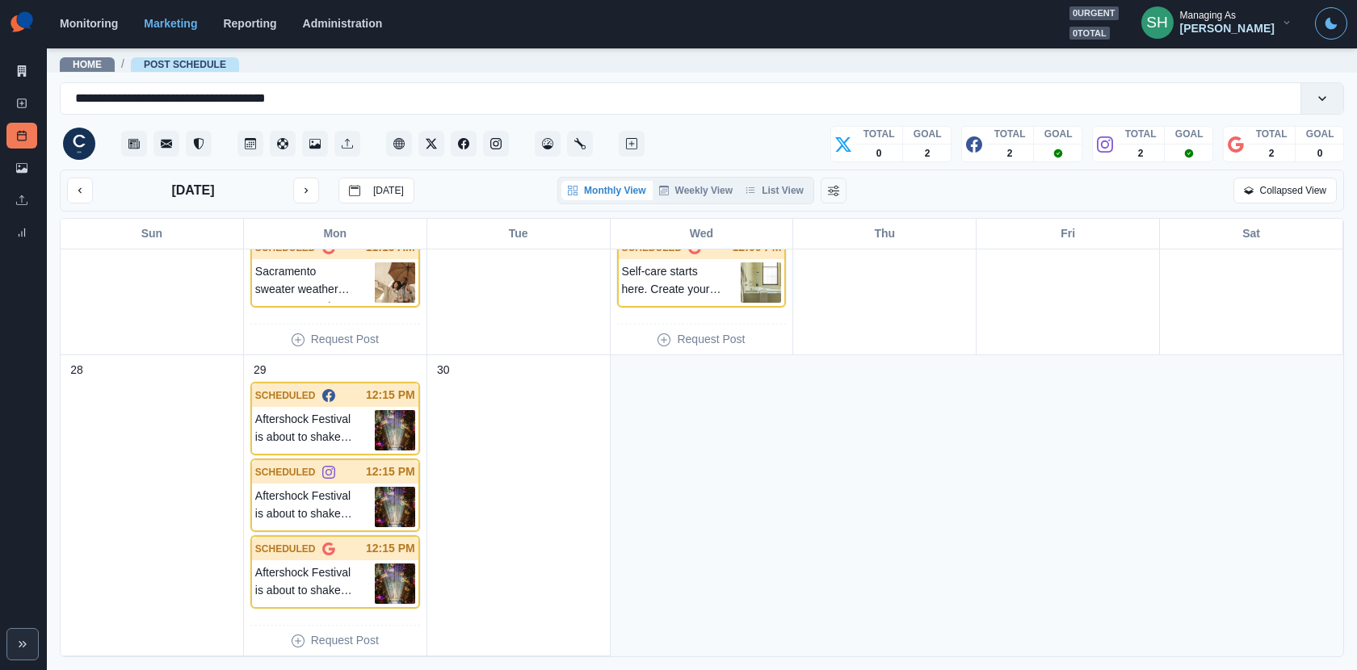
click at [292, 192] on div "September 2025 Today" at bounding box center [240, 191] width 347 height 26
click at [306, 191] on icon "next month" at bounding box center [306, 190] width 11 height 11
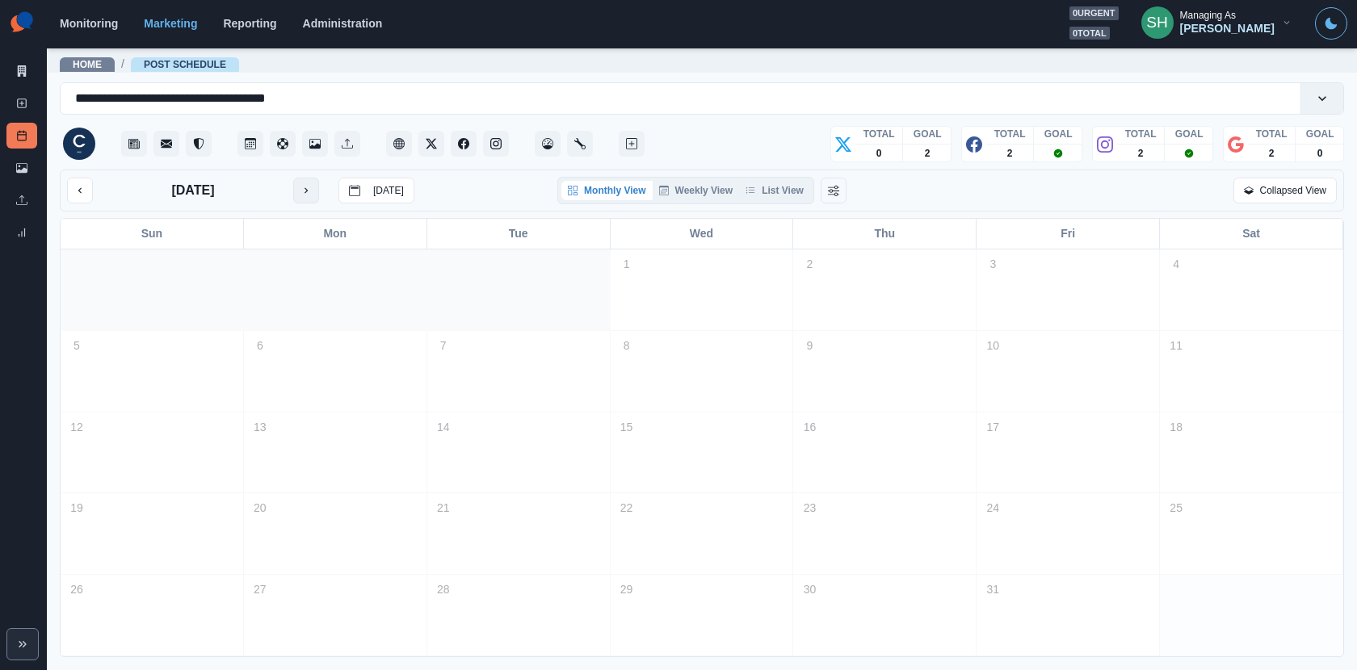
scroll to position [0, 0]
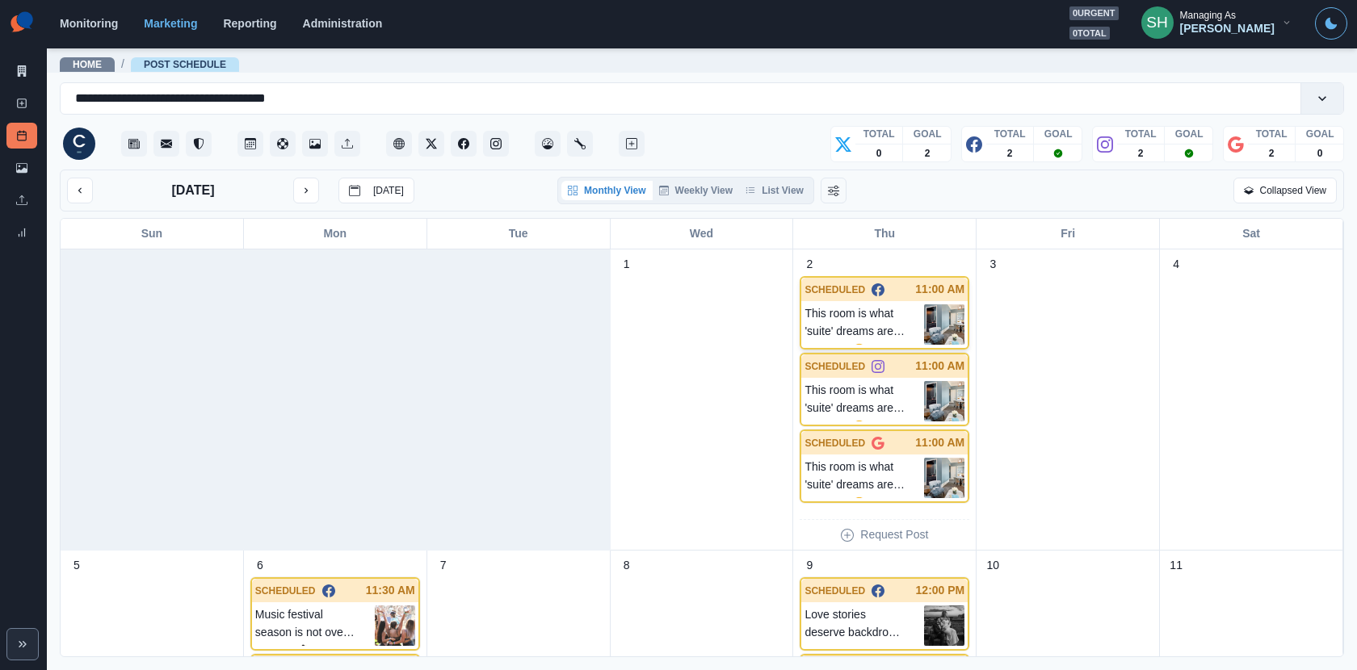
click at [957, 317] on img at bounding box center [944, 325] width 40 height 40
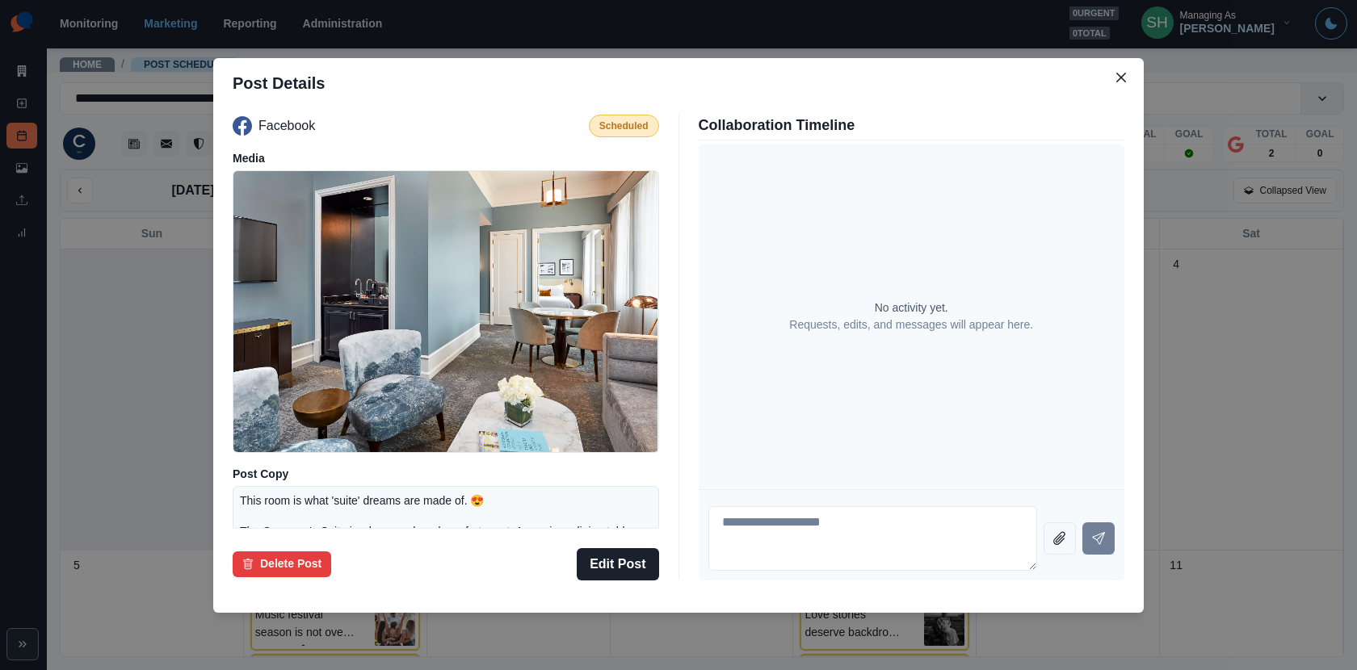
click at [1199, 311] on div "Post Details Facebook Scheduled Media Post Copy This room is what 'suite' dream…" at bounding box center [678, 335] width 1357 height 670
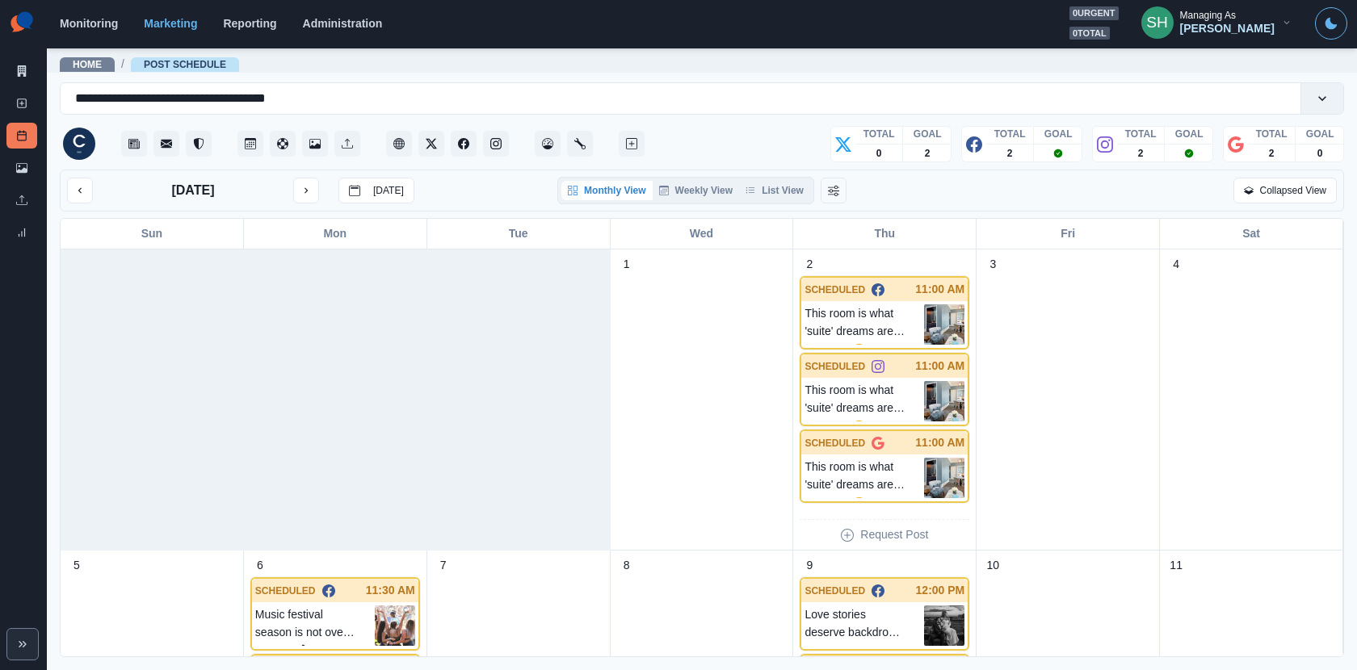
scroll to position [343, 0]
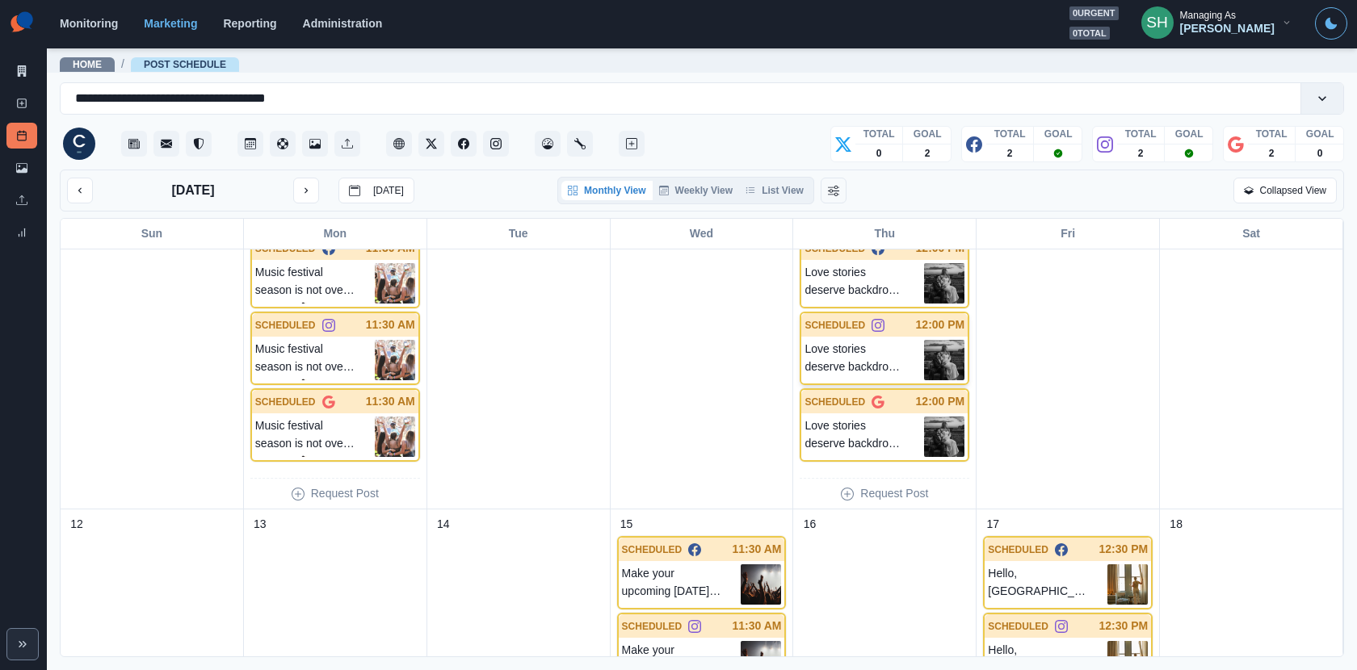
click at [961, 344] on img at bounding box center [944, 360] width 40 height 40
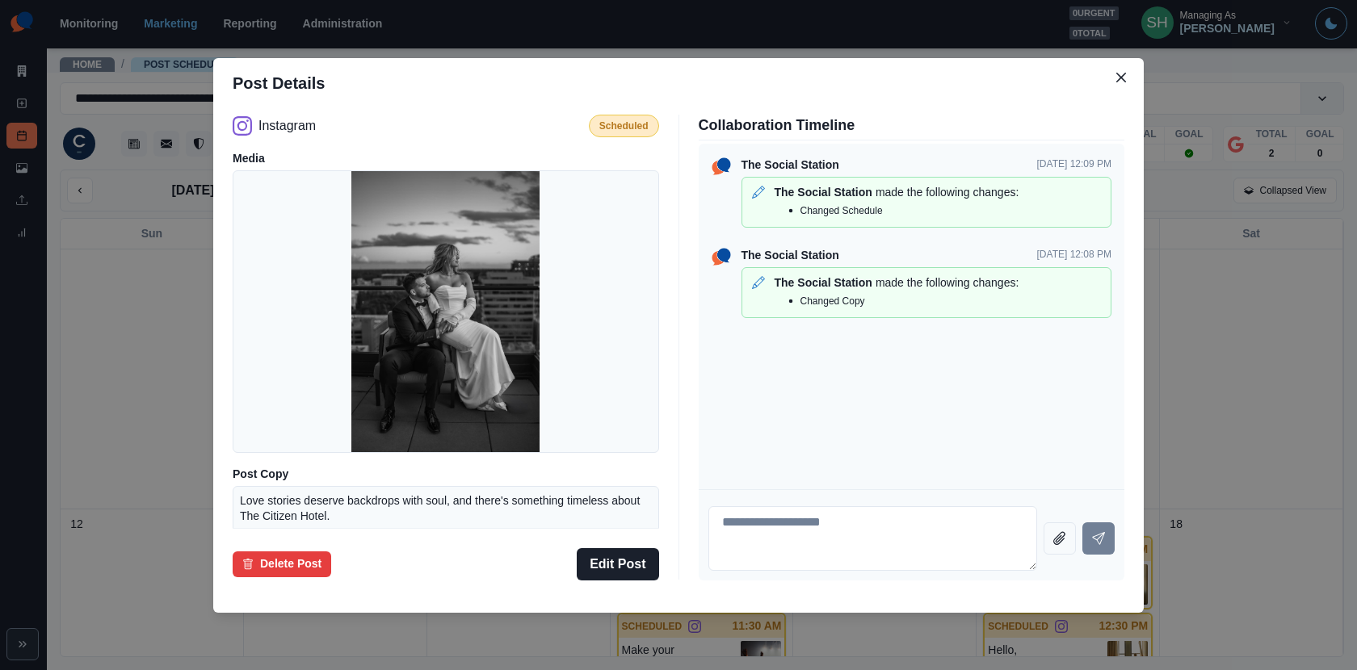
click at [1187, 294] on div "Post Details Instagram Scheduled Media Post Copy Love stories deserve backdrops…" at bounding box center [678, 335] width 1357 height 670
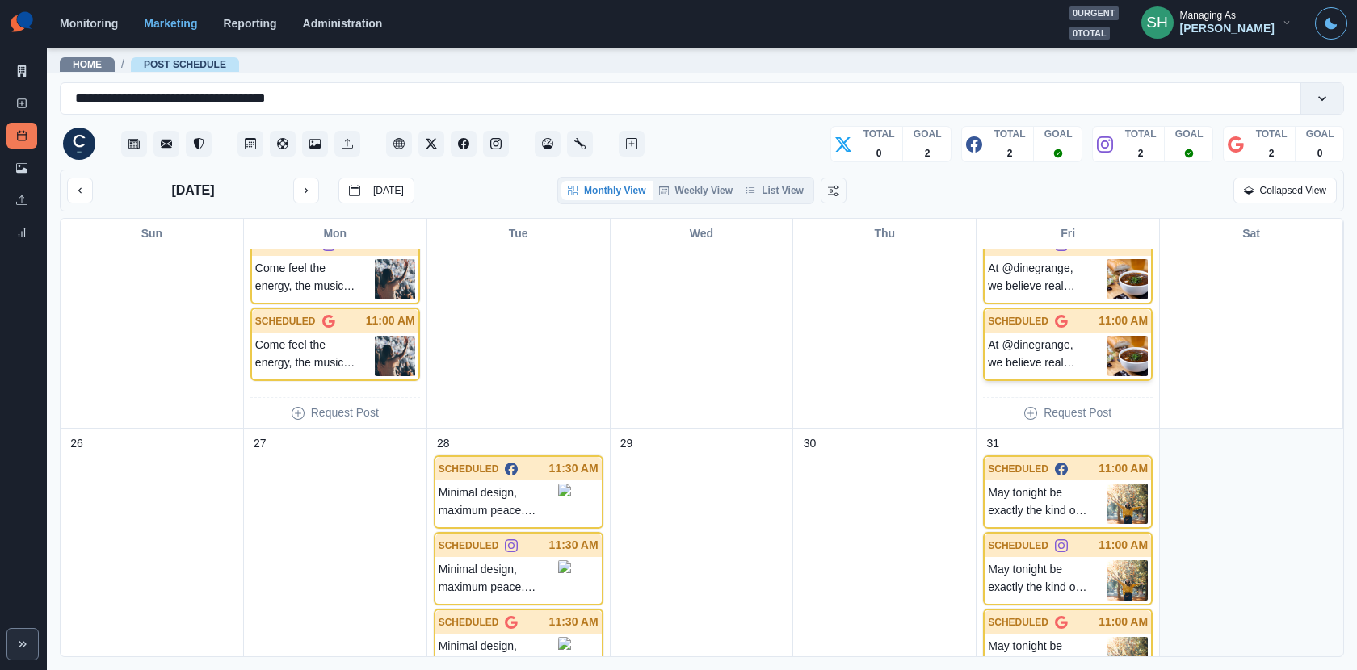
scroll to position [1099, 0]
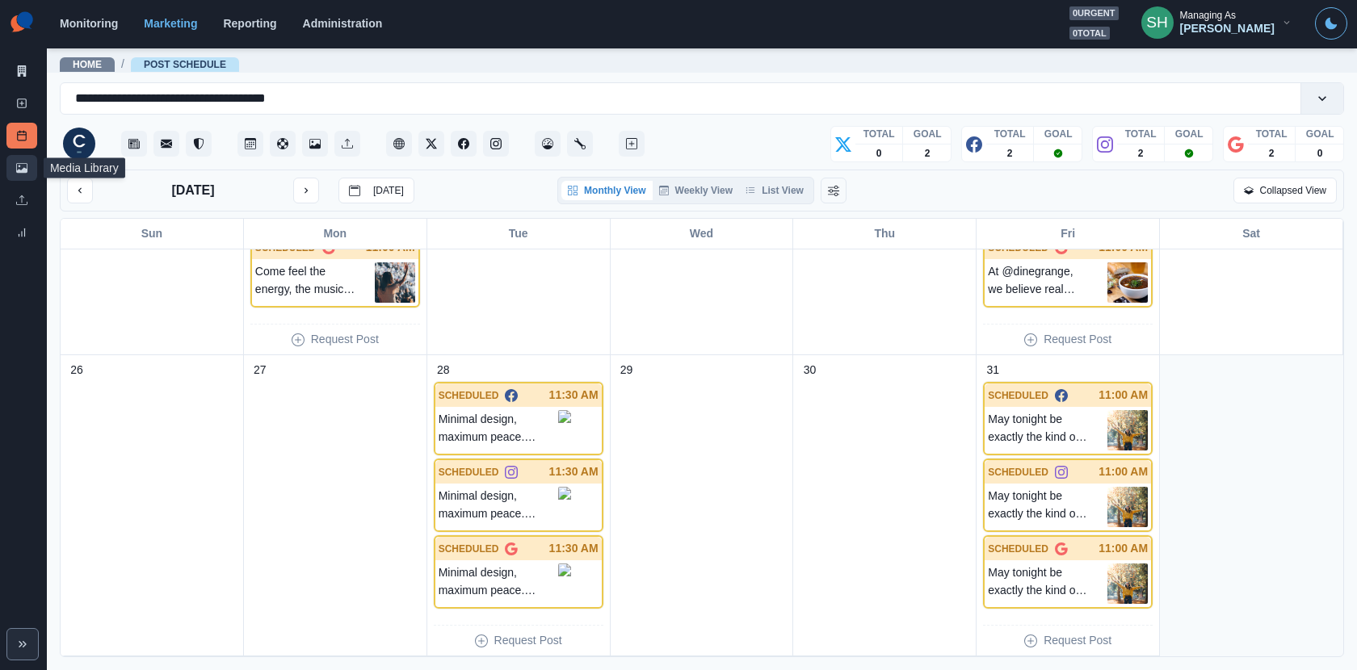
click at [15, 163] on link "Media Library" at bounding box center [21, 168] width 31 height 26
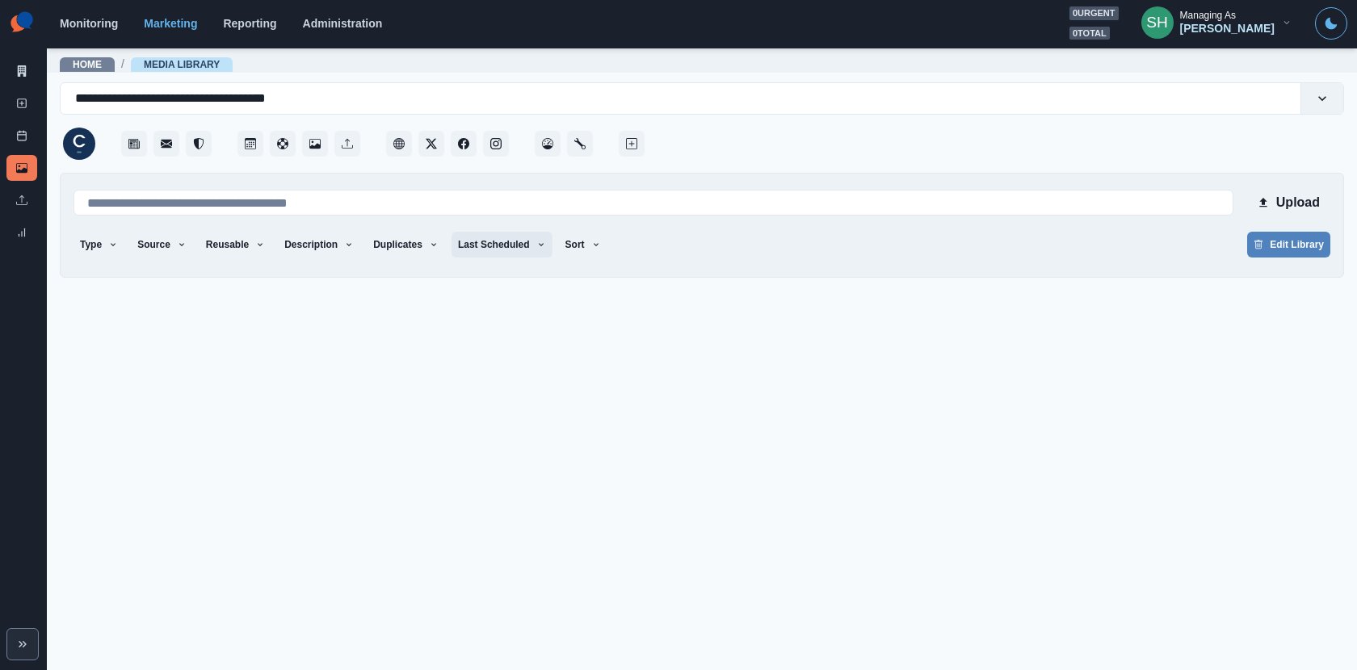
click at [502, 243] on button "Last Scheduled" at bounding box center [502, 245] width 101 height 26
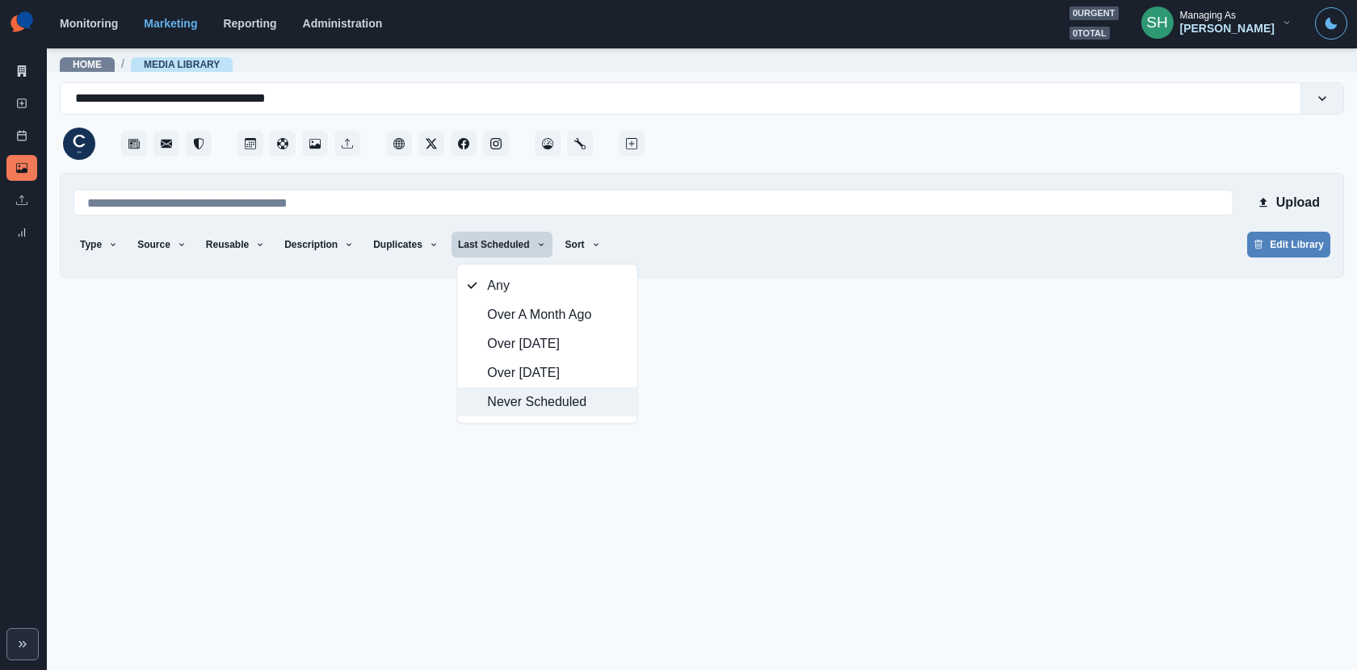
click at [535, 399] on span "Never Scheduled" at bounding box center [557, 402] width 140 height 19
click at [749, 121] on div at bounding box center [996, 139] width 696 height 48
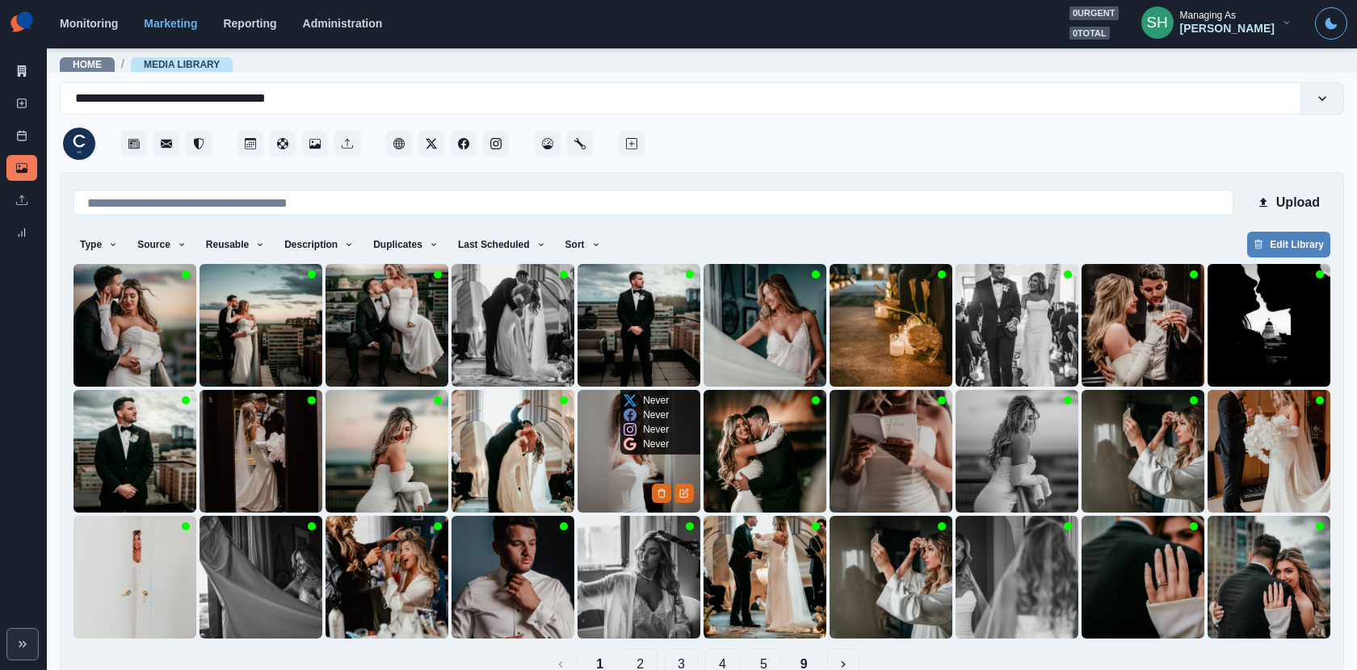
scroll to position [36, 0]
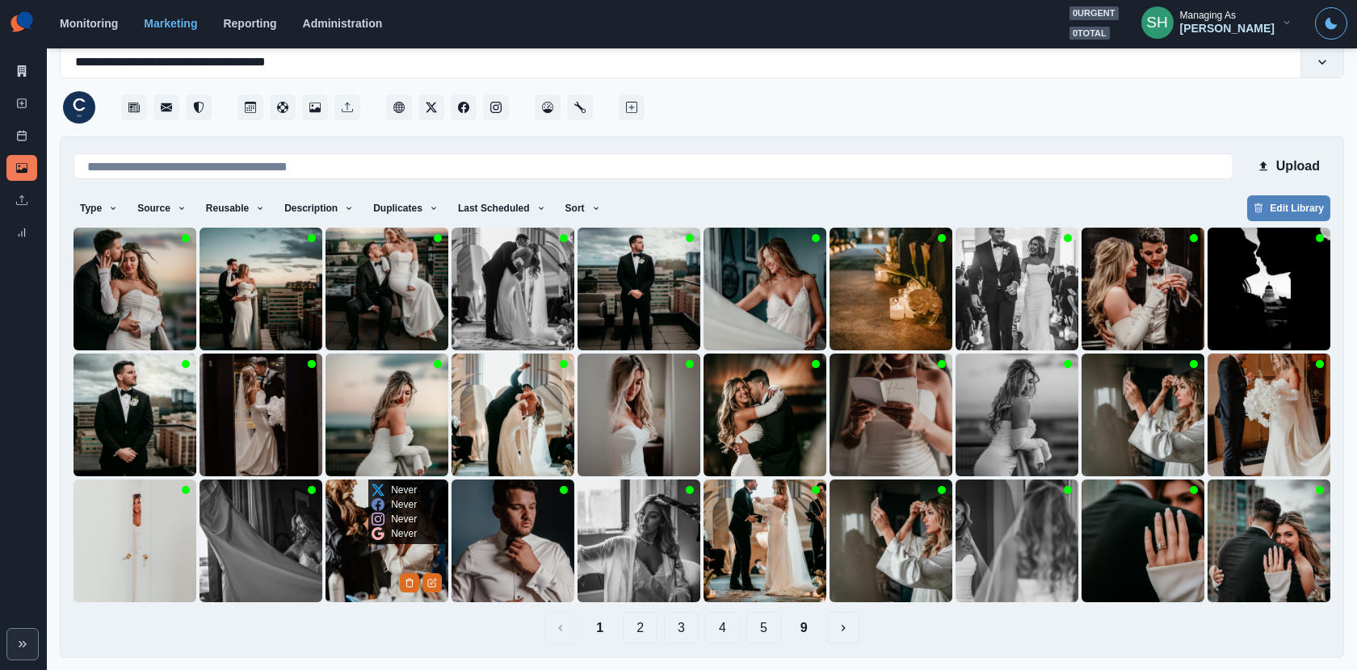
click at [410, 551] on img at bounding box center [387, 541] width 123 height 123
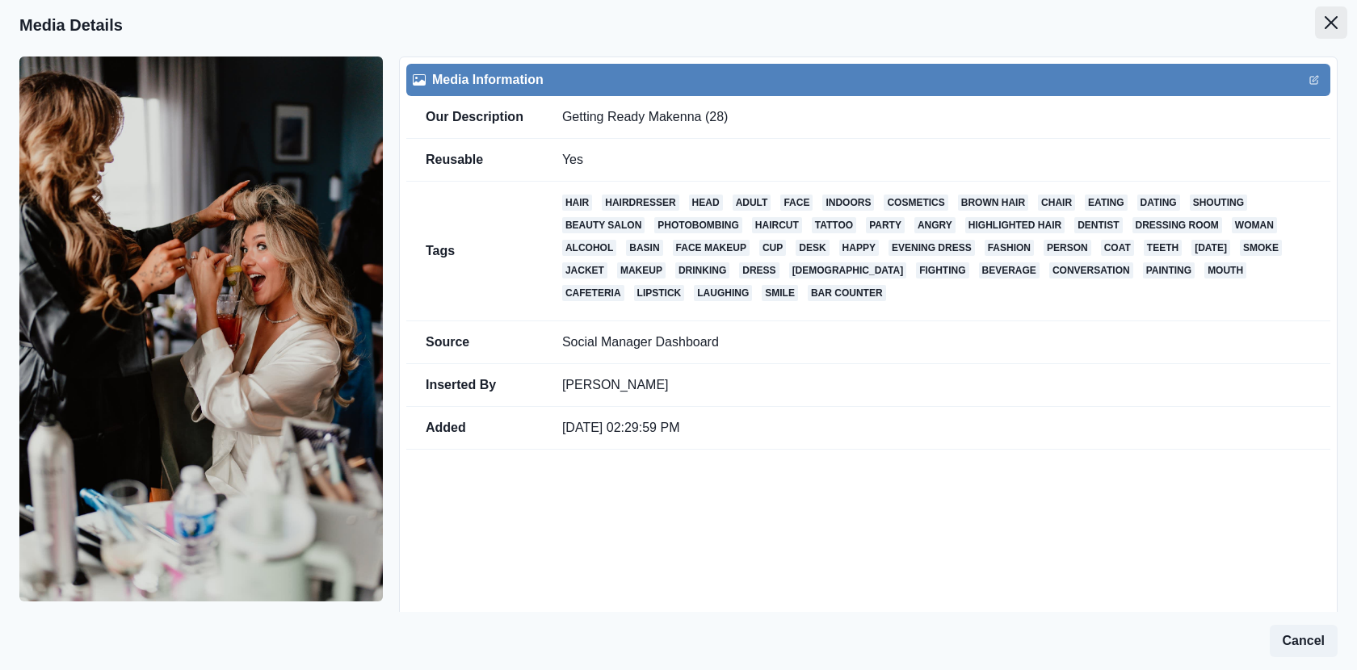
click at [1221, 37] on button "Close" at bounding box center [1331, 22] width 32 height 32
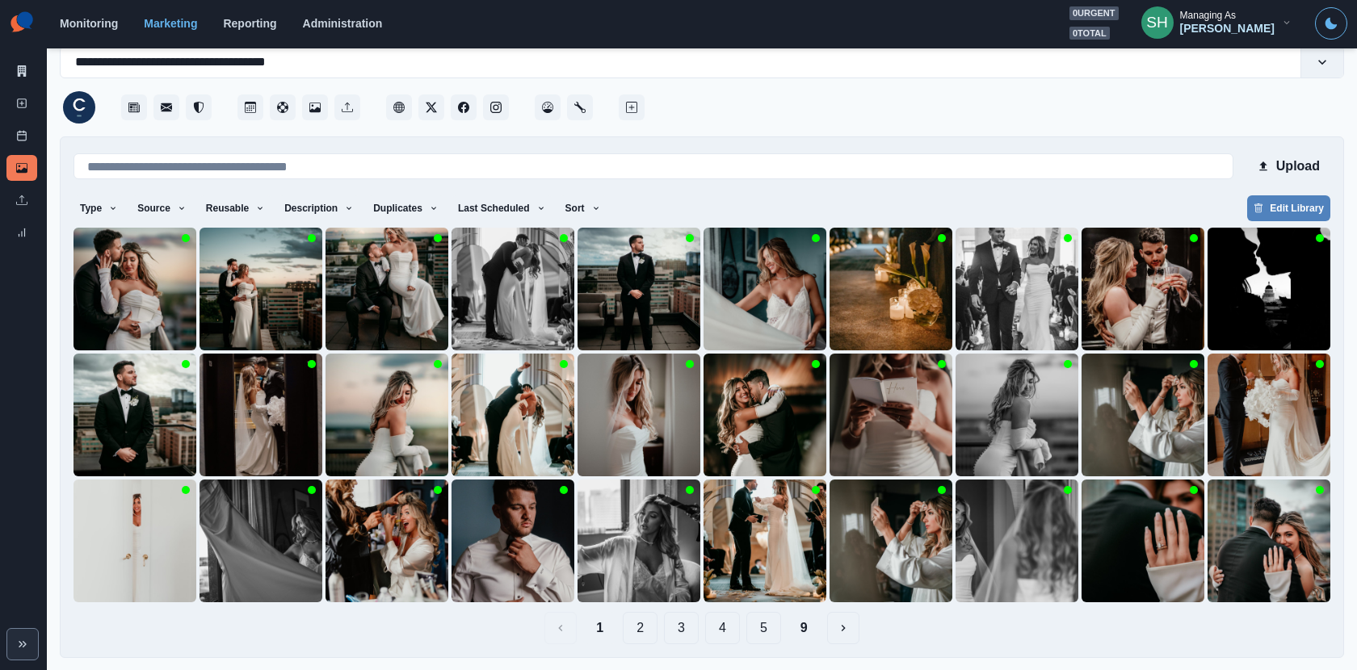
click at [644, 603] on button "2" at bounding box center [640, 628] width 35 height 32
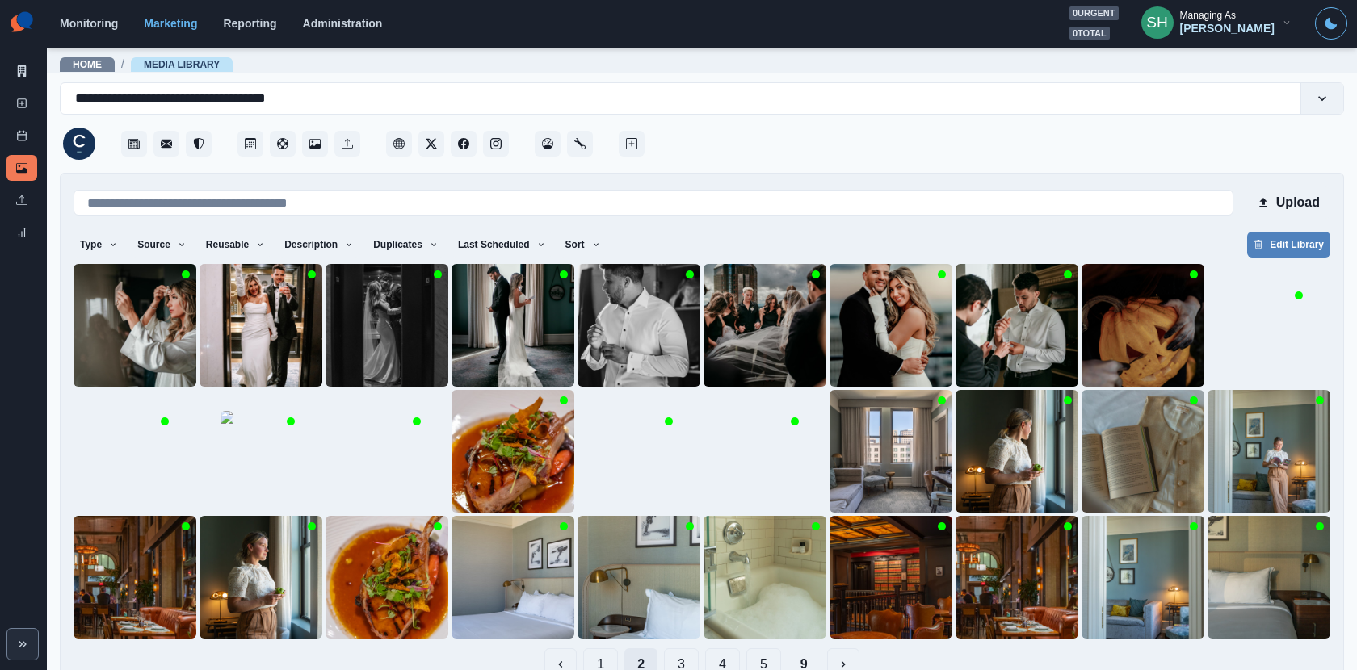
scroll to position [36, 0]
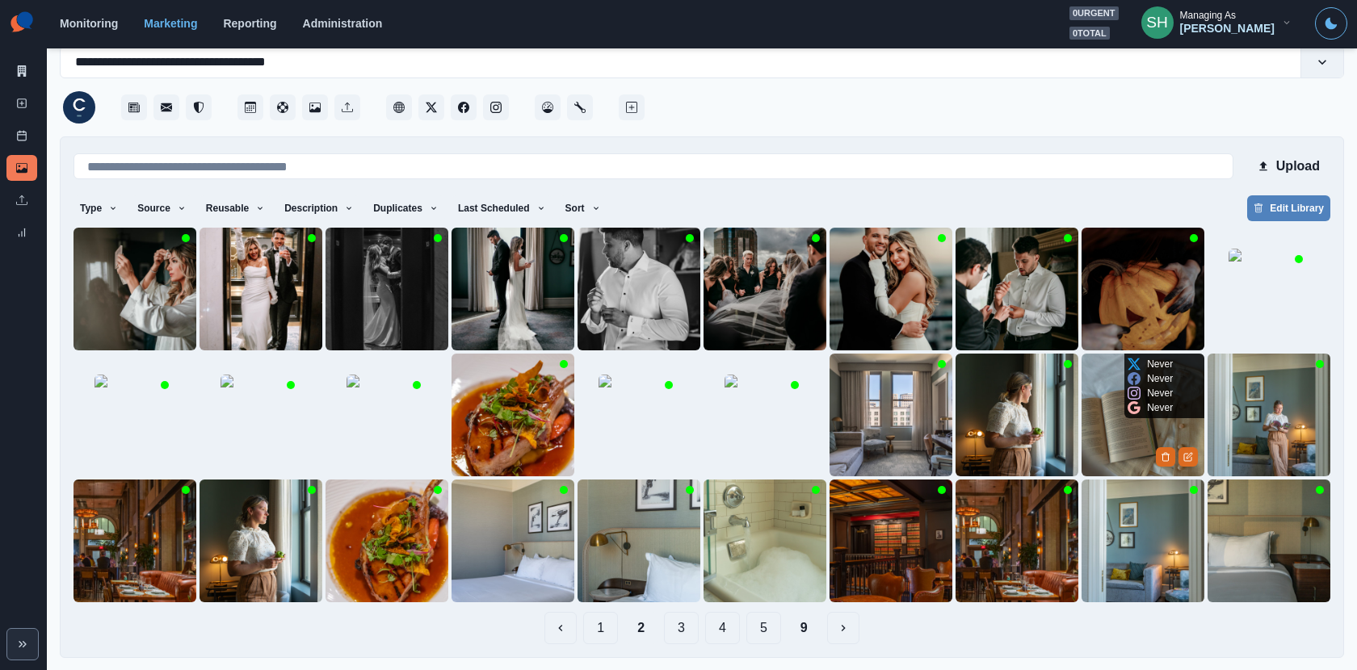
click at [1138, 431] on img at bounding box center [1143, 415] width 123 height 123
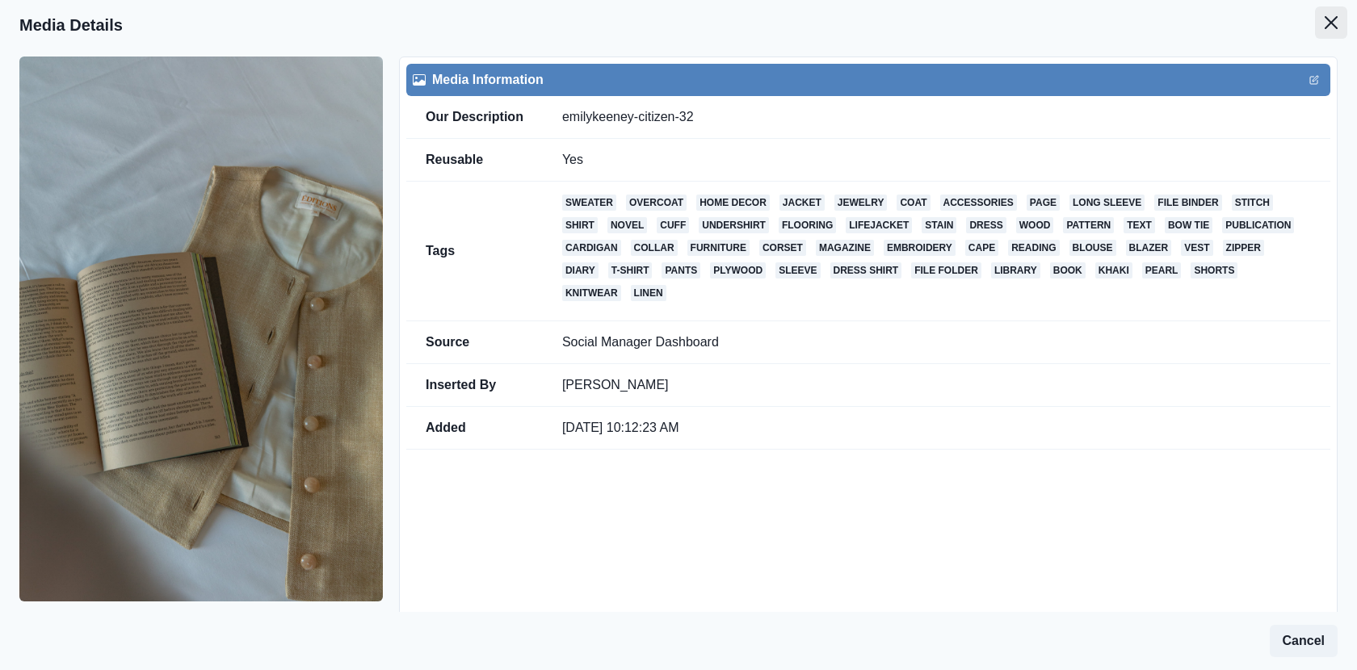
click at [1221, 25] on button "Close" at bounding box center [1331, 22] width 32 height 32
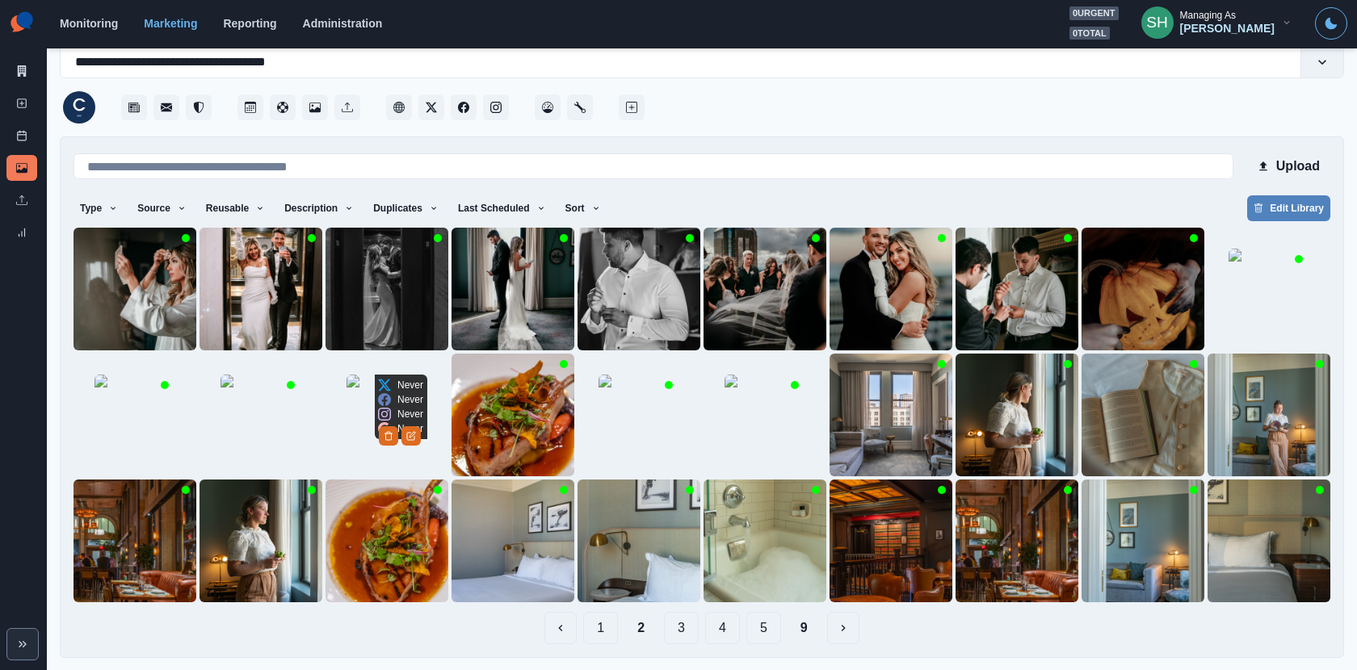
click at [403, 421] on img at bounding box center [387, 415] width 81 height 81
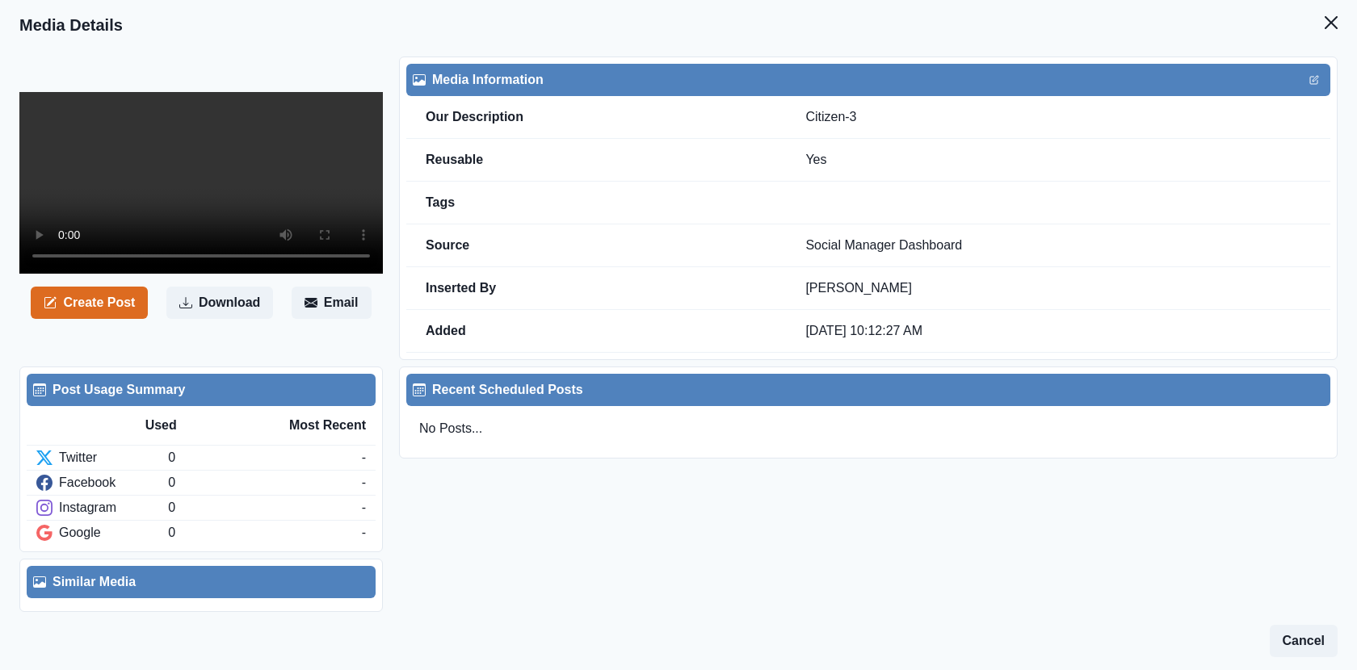
click at [272, 225] on video at bounding box center [201, 183] width 364 height 182
click at [1221, 23] on icon "Close" at bounding box center [1331, 22] width 13 height 13
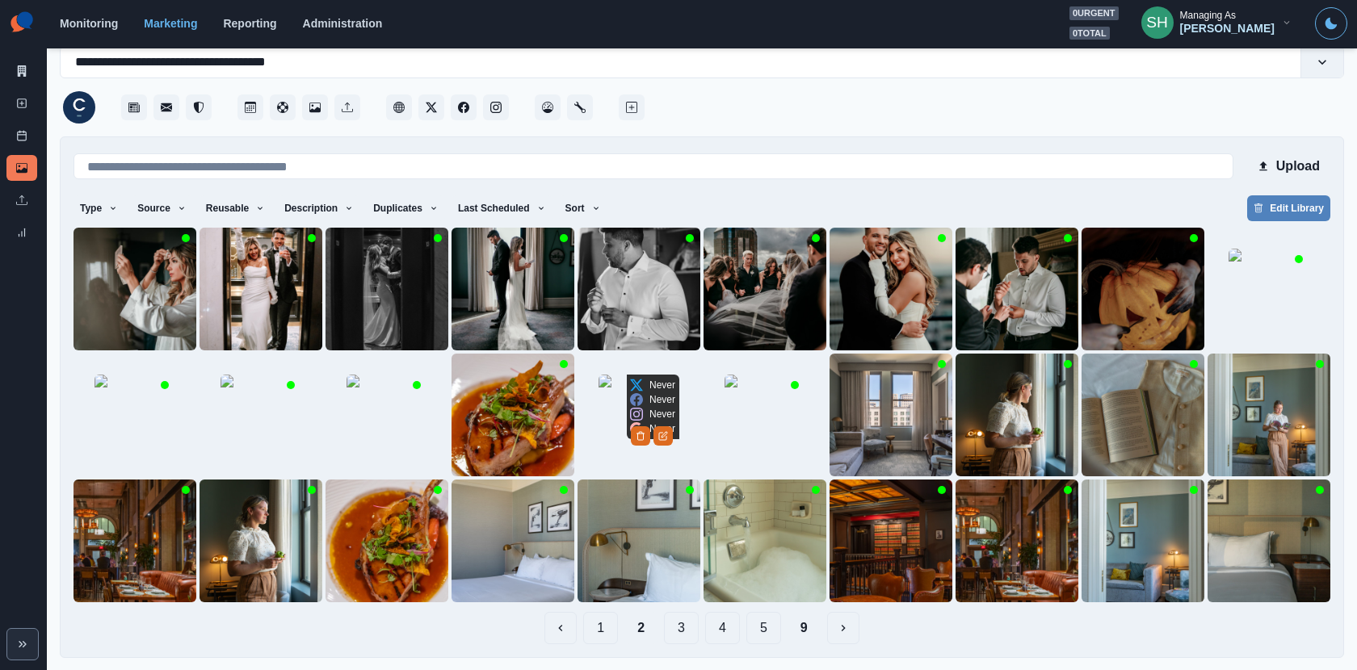
click at [633, 438] on img at bounding box center [639, 415] width 81 height 81
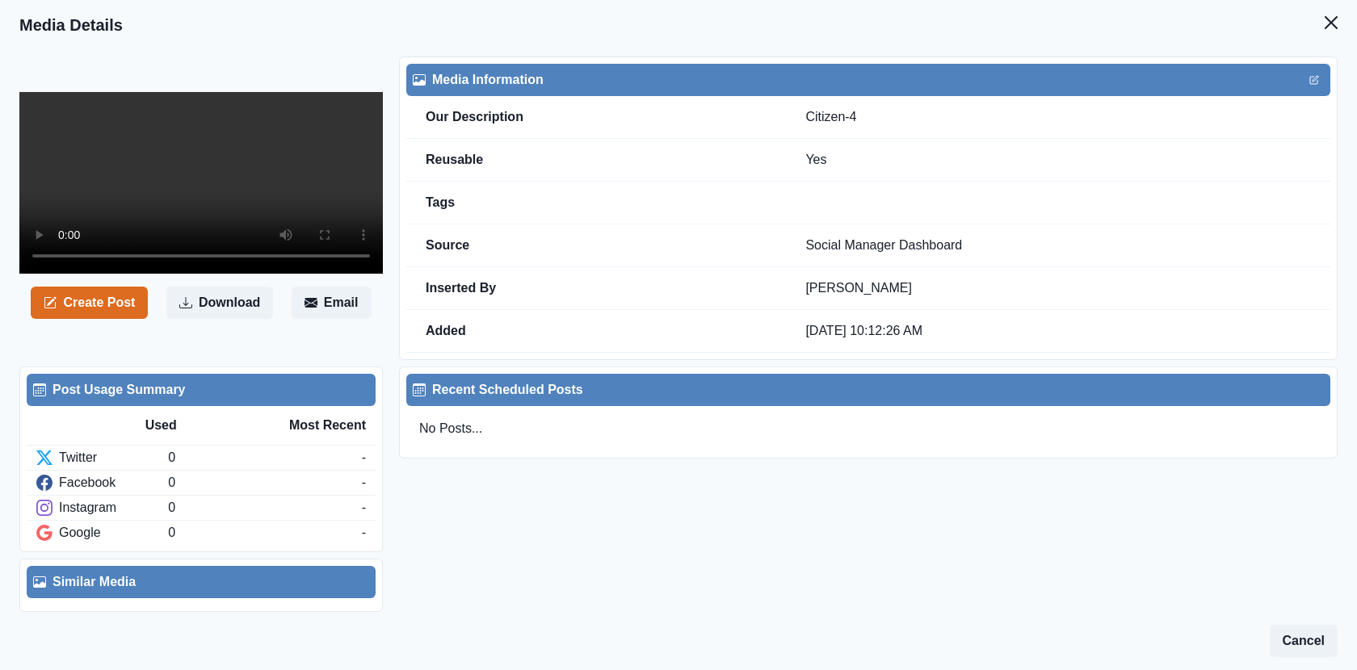
click at [263, 244] on video at bounding box center [201, 183] width 364 height 182
click at [1221, 23] on icon "Close" at bounding box center [1331, 22] width 13 height 13
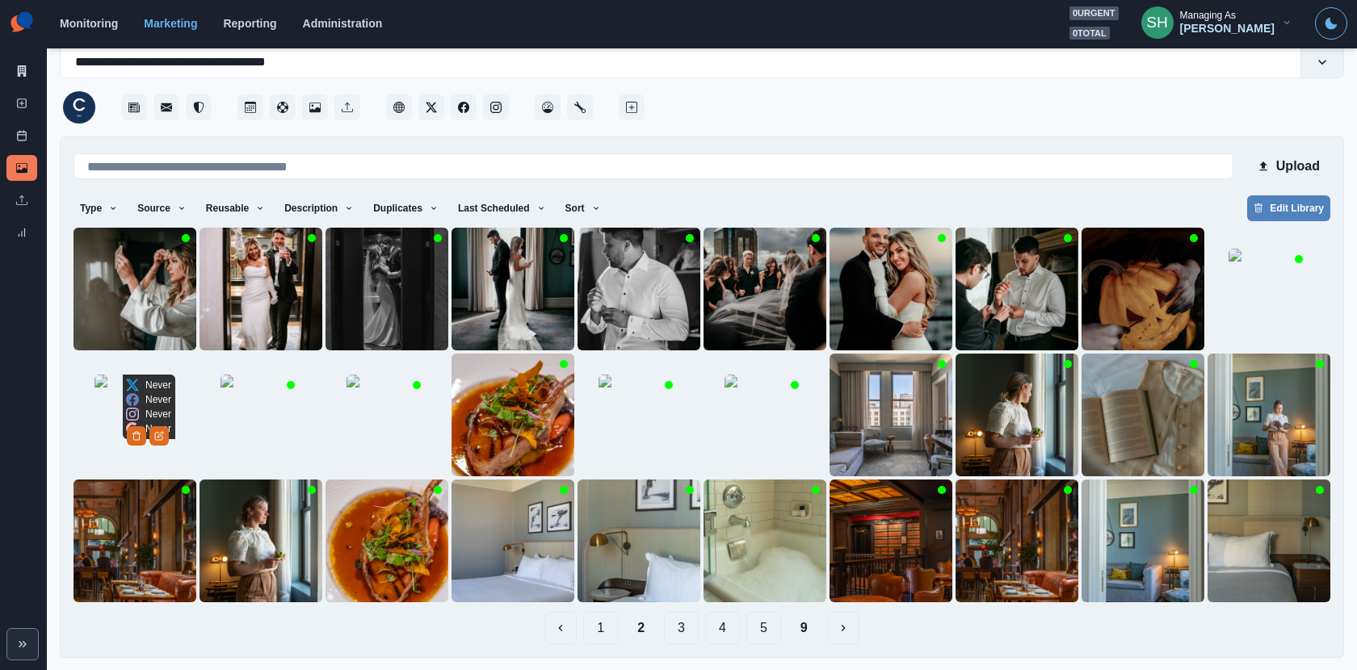
click at [106, 451] on img at bounding box center [135, 415] width 81 height 81
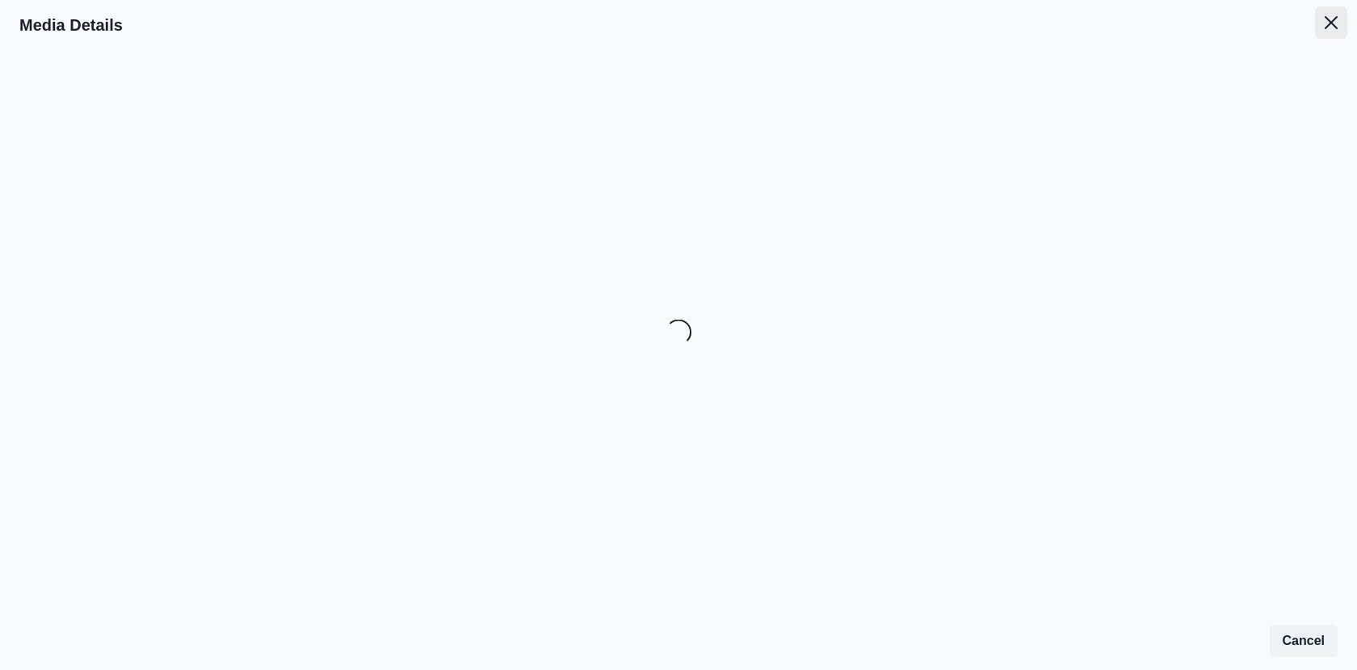
click at [1221, 29] on button "Close" at bounding box center [1331, 22] width 32 height 32
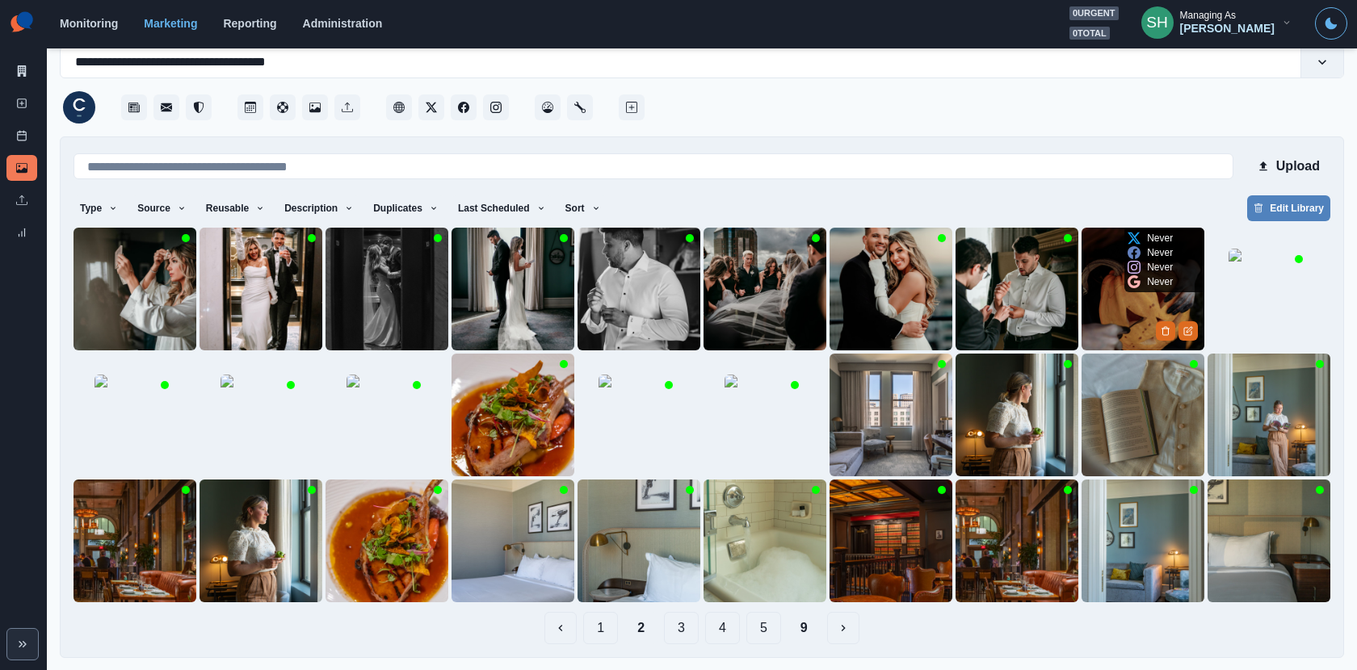
click at [1221, 301] on img at bounding box center [1269, 289] width 81 height 81
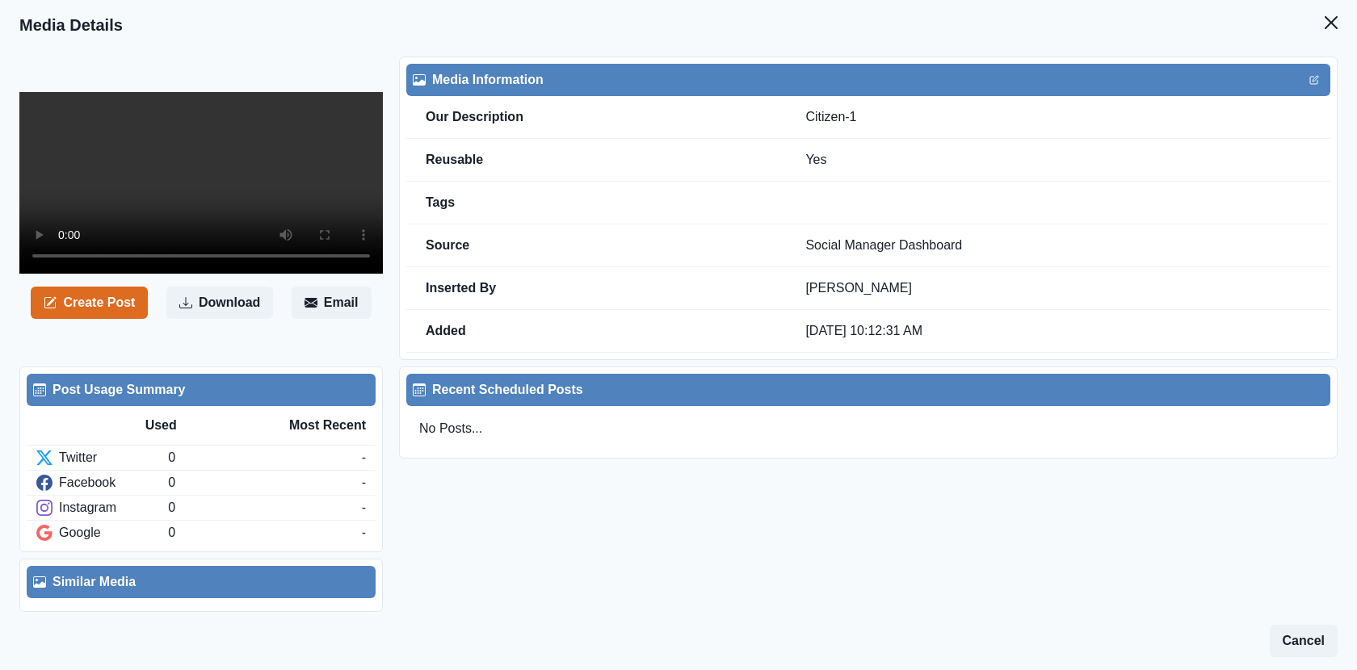
click at [195, 215] on video at bounding box center [201, 183] width 364 height 182
click at [1221, 16] on button "Close" at bounding box center [1331, 22] width 32 height 32
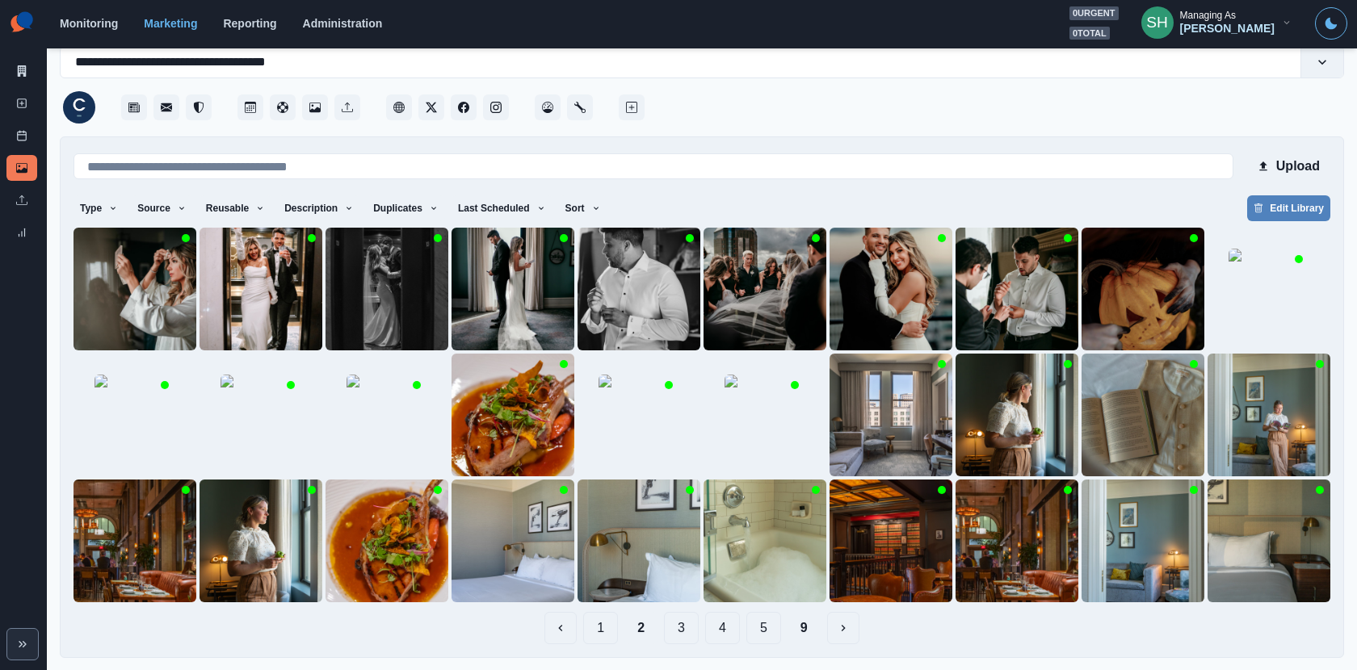
click at [678, 603] on button "3" at bounding box center [681, 628] width 35 height 32
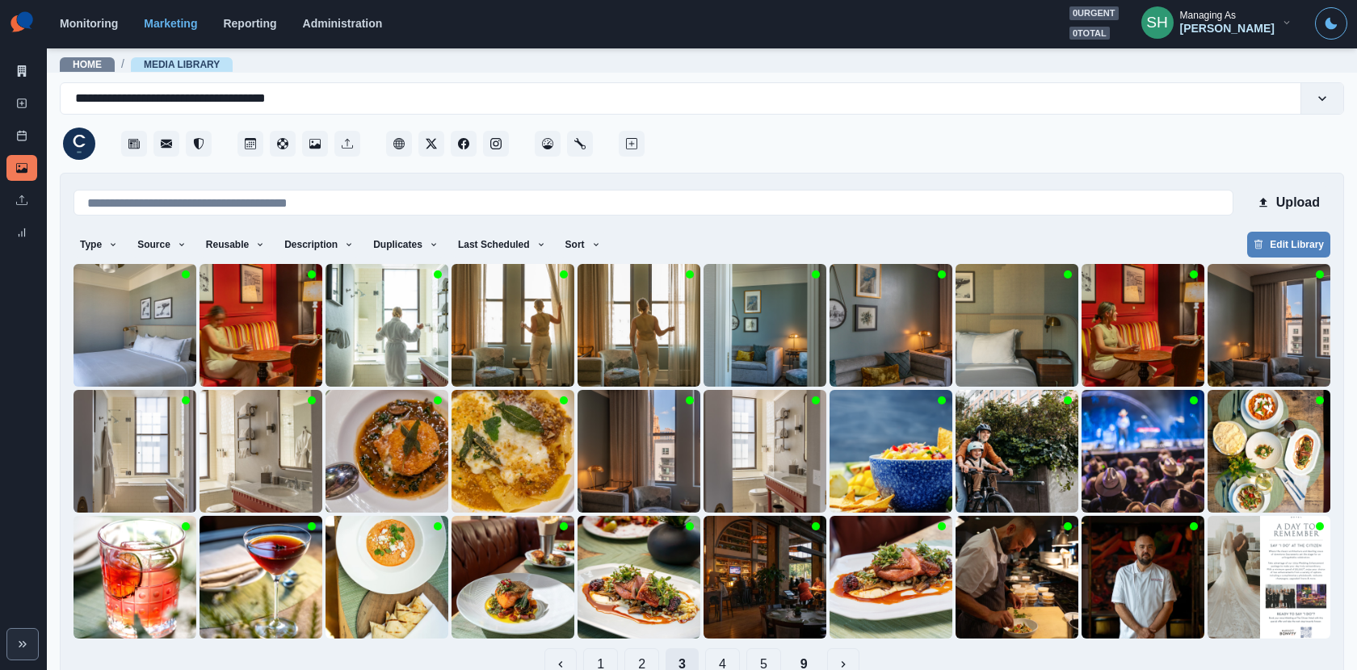
scroll to position [36, 0]
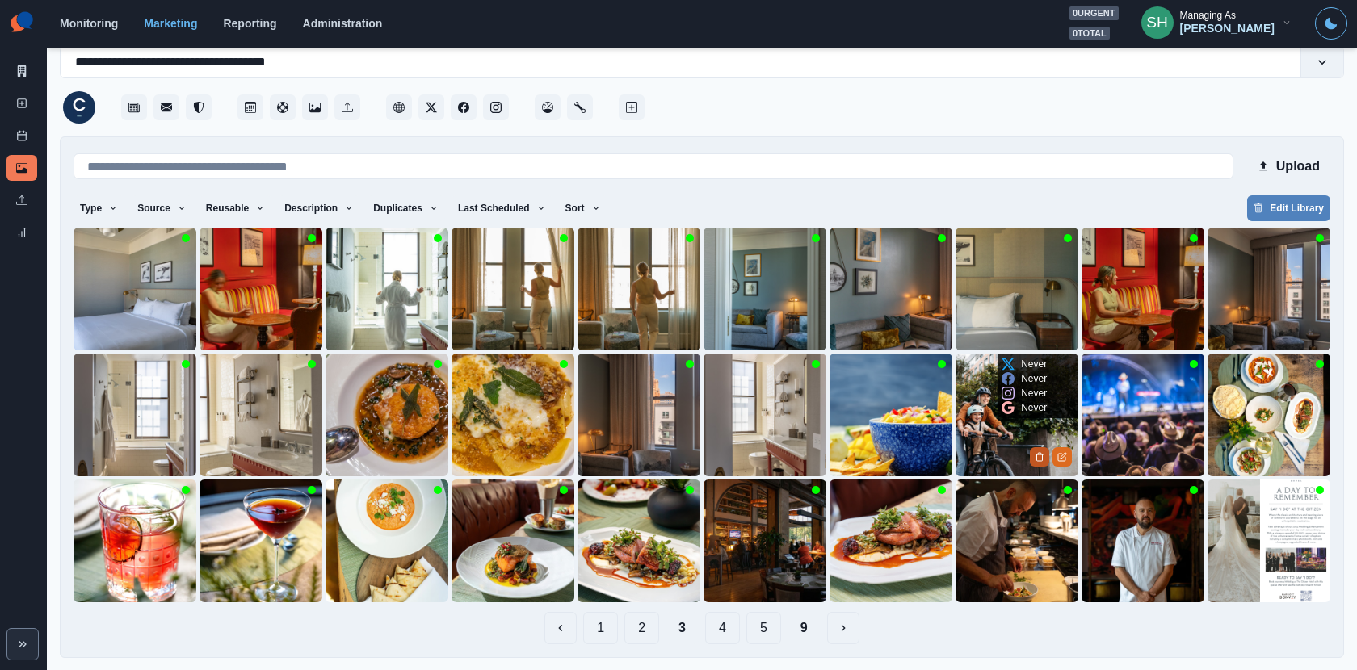
click at [1035, 453] on icon "Delete Media" at bounding box center [1040, 457] width 10 height 10
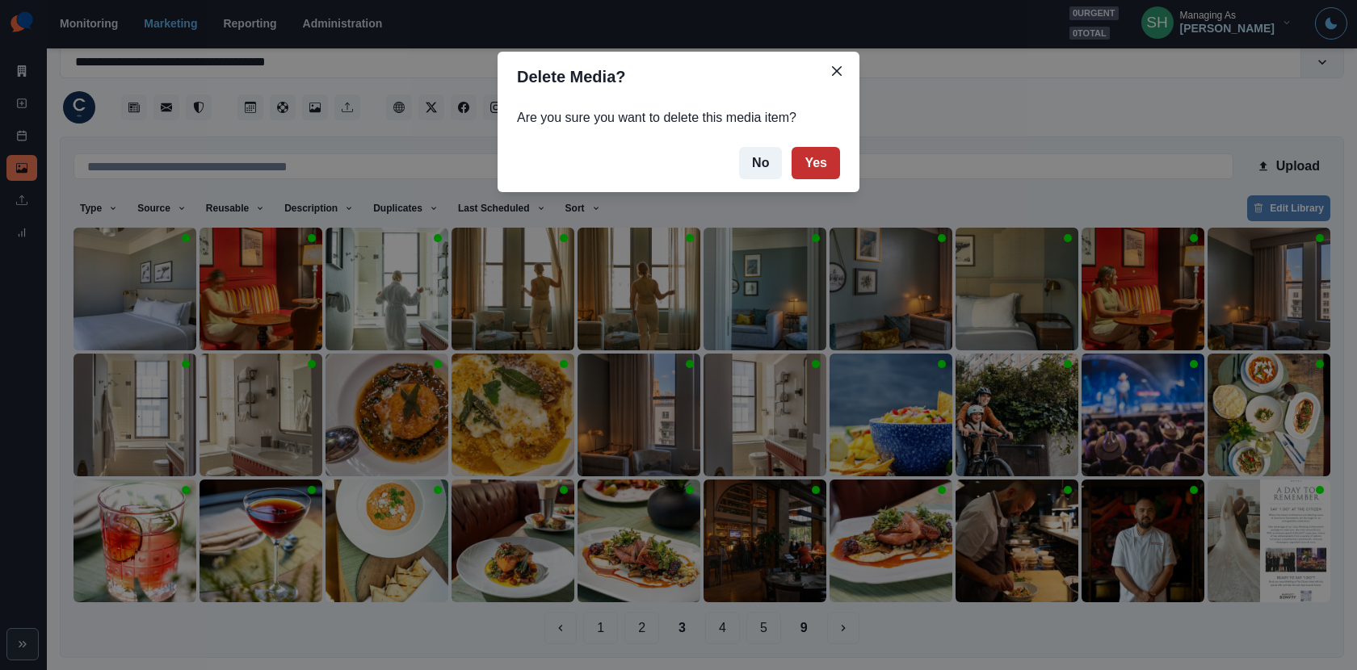
click at [818, 166] on button "Yes" at bounding box center [816, 163] width 48 height 32
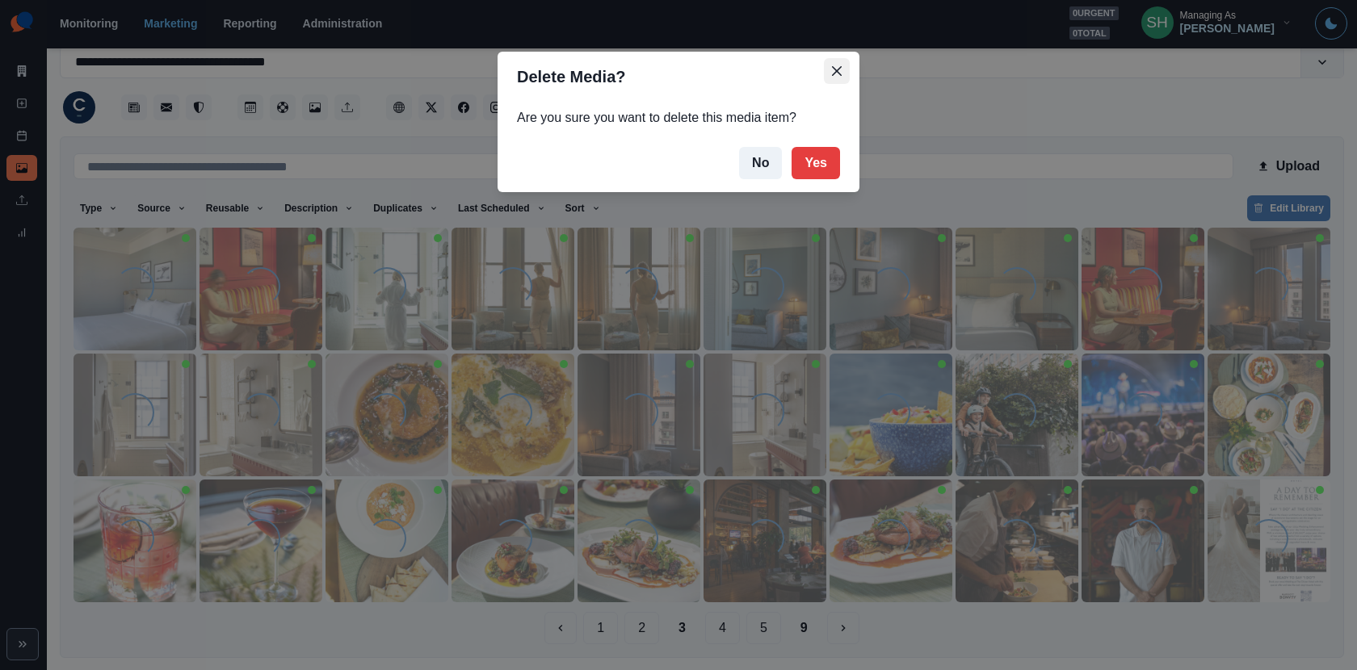
click at [834, 64] on button "Close" at bounding box center [837, 71] width 26 height 26
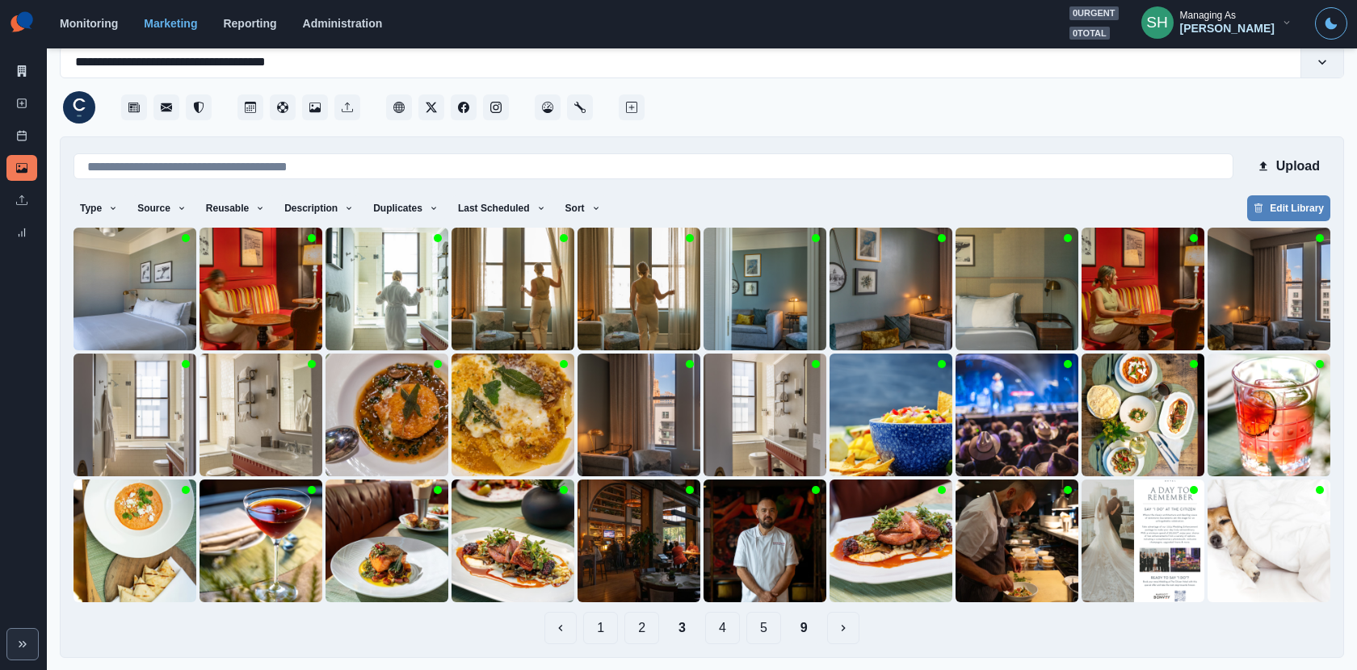
click at [802, 603] on button "9" at bounding box center [804, 628] width 33 height 32
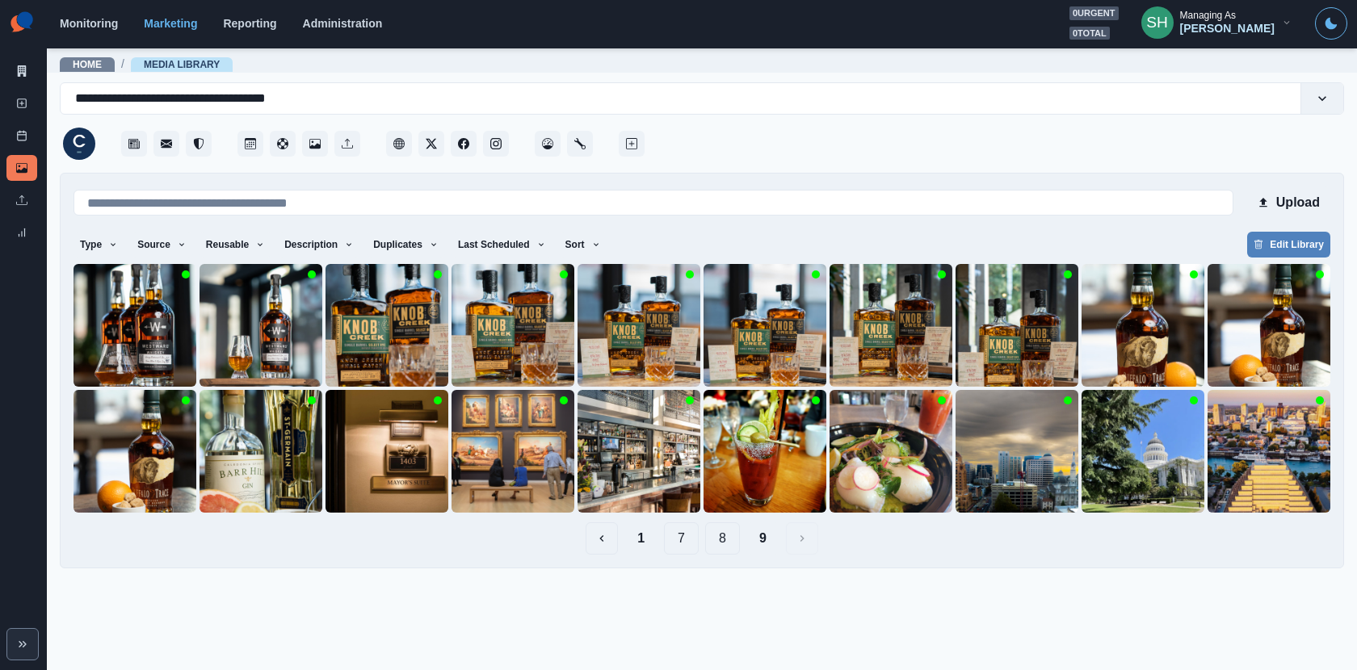
scroll to position [0, 0]
click at [723, 542] on button "8" at bounding box center [722, 539] width 35 height 32
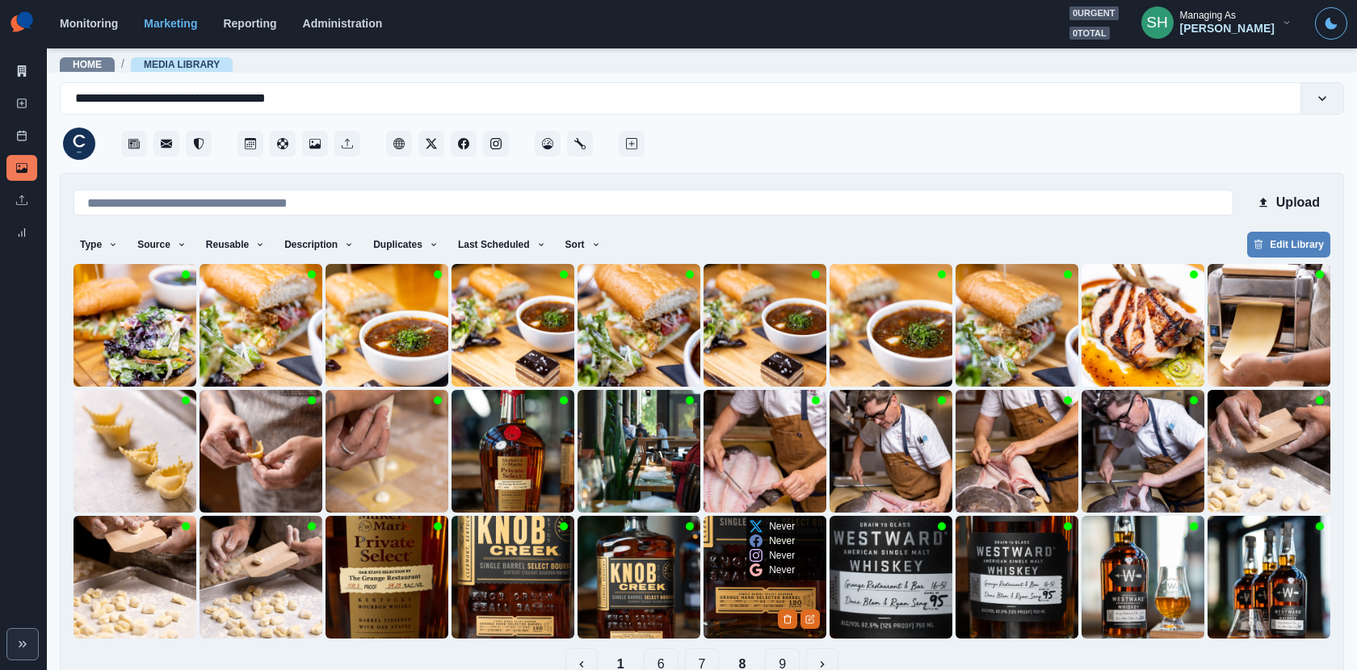
scroll to position [36, 0]
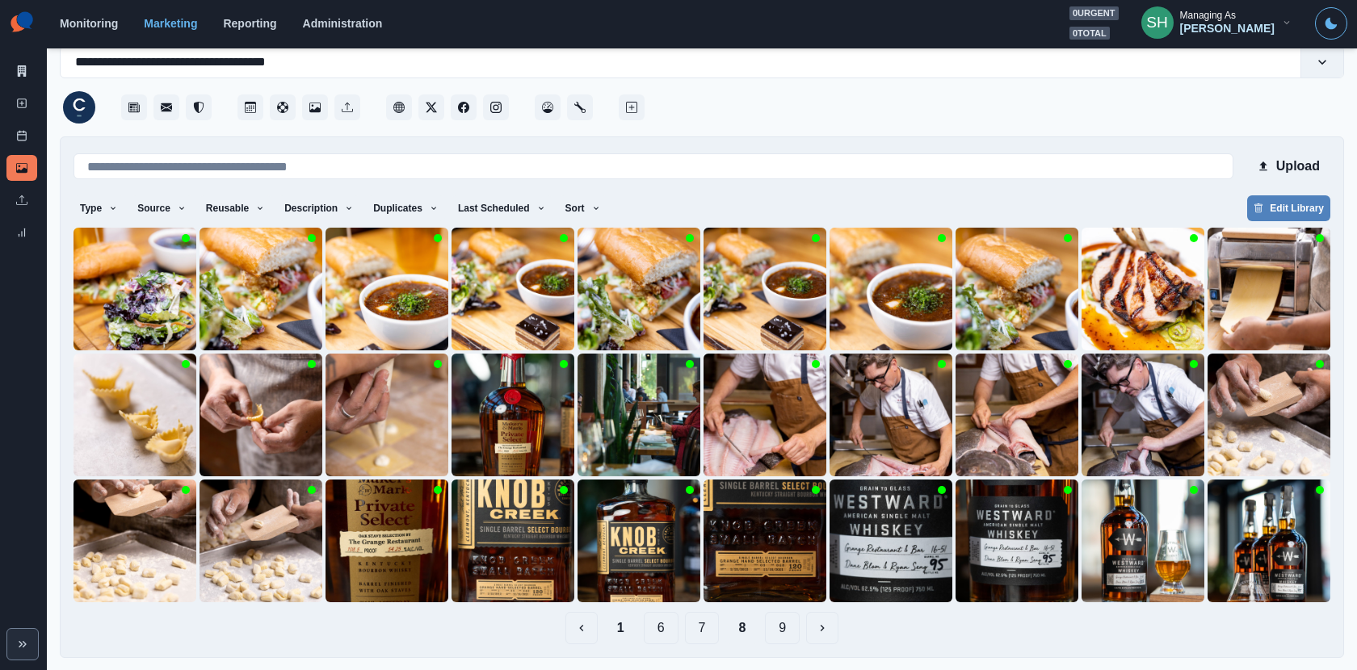
click at [693, 603] on button "7" at bounding box center [702, 628] width 35 height 32
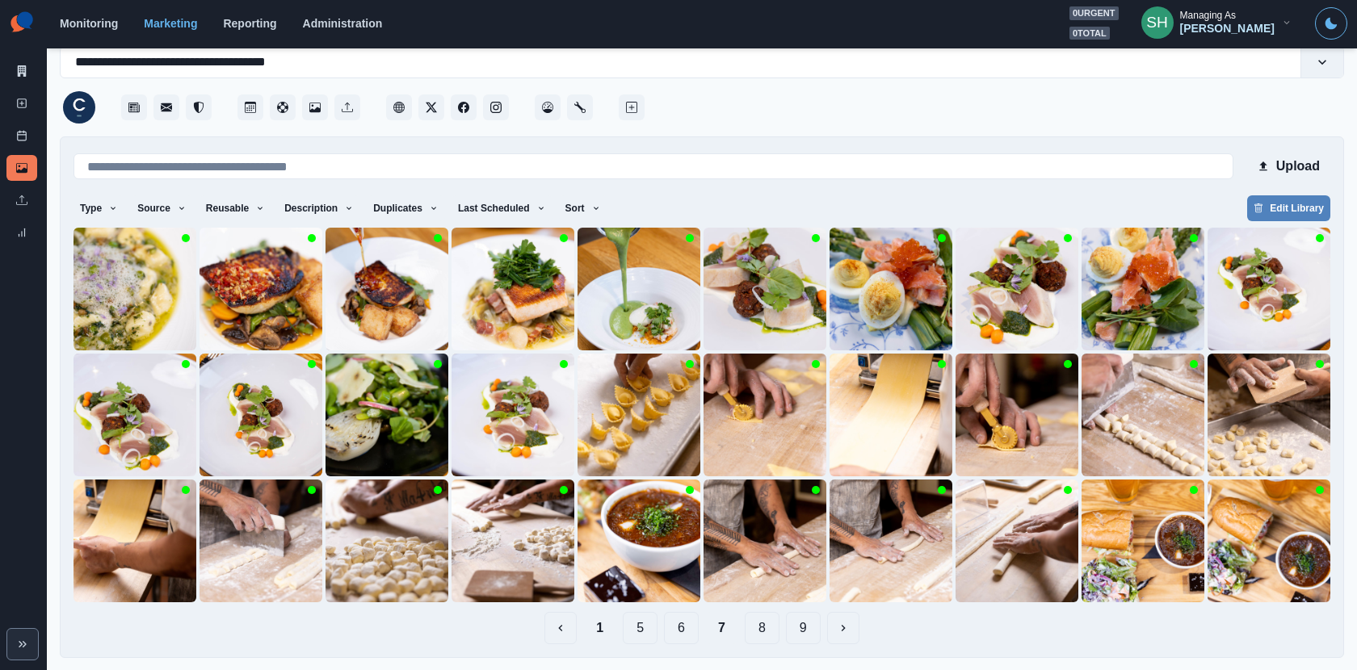
click at [676, 603] on button "6" at bounding box center [681, 628] width 35 height 32
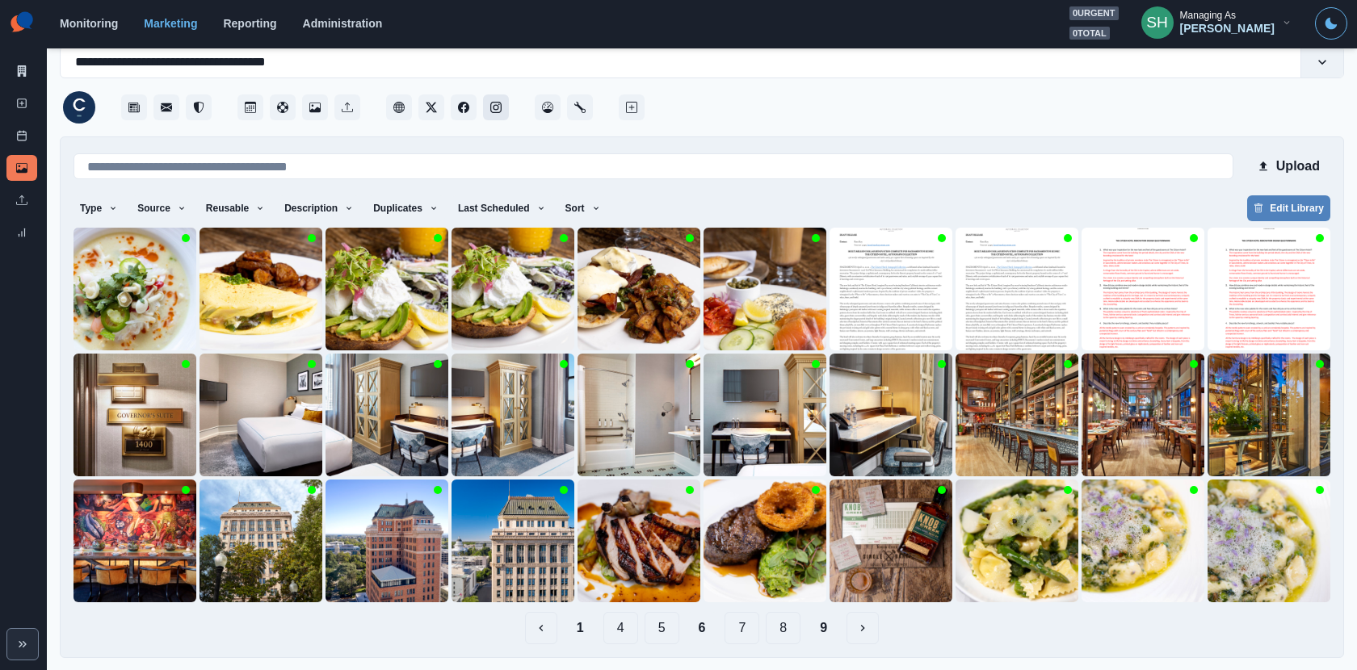
click at [503, 112] on button "Instagram" at bounding box center [496, 108] width 26 height 26
click at [491, 573] on img at bounding box center [513, 541] width 123 height 123
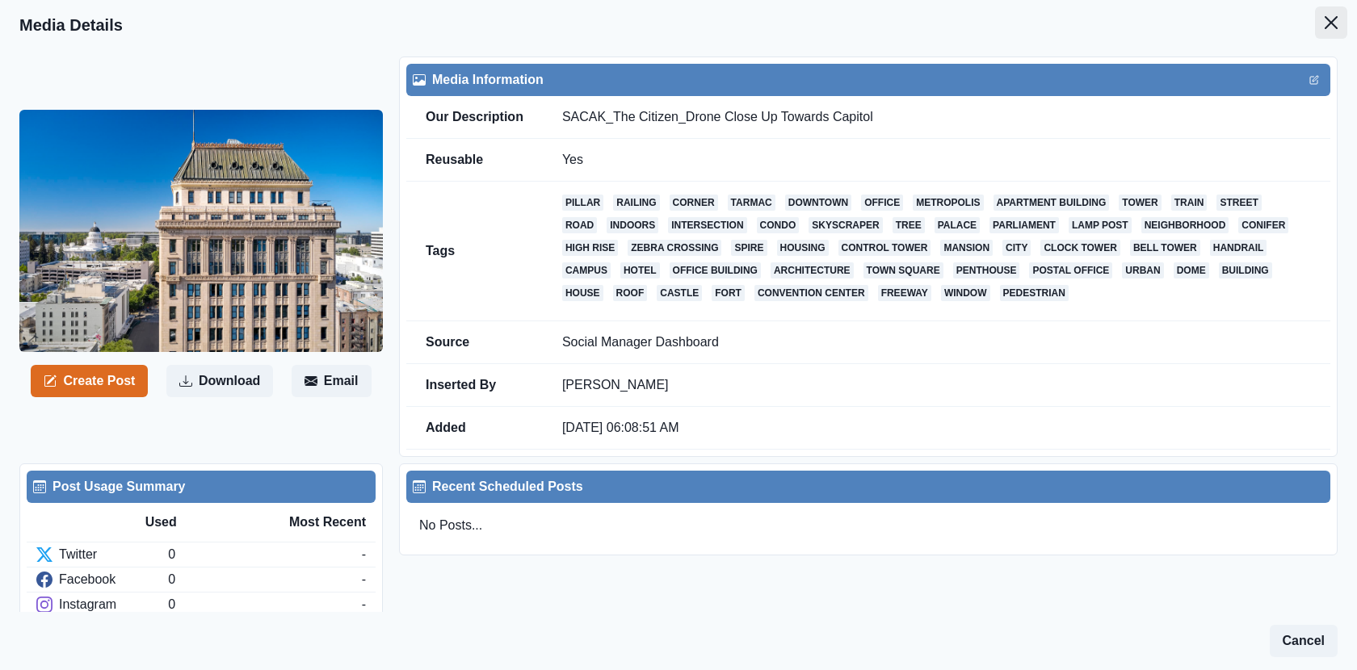
click at [1221, 22] on button "Close" at bounding box center [1331, 22] width 32 height 32
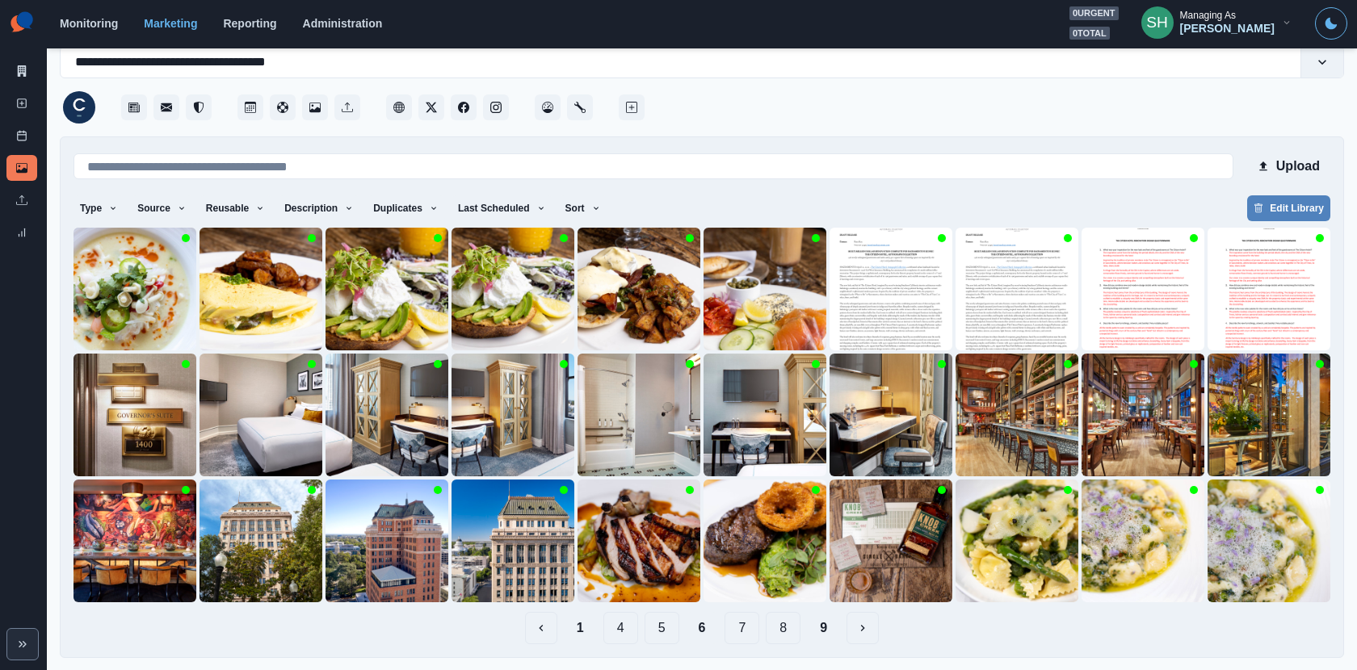
click at [670, 603] on button "5" at bounding box center [662, 628] width 35 height 32
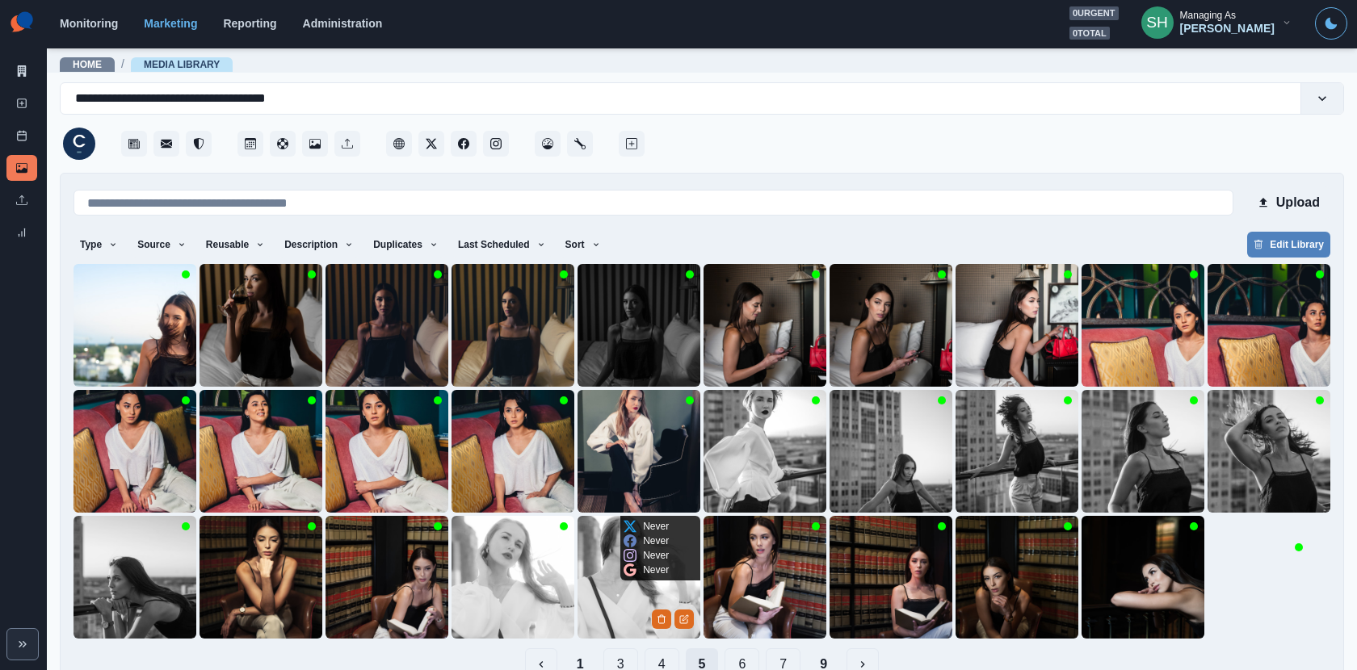
scroll to position [36, 0]
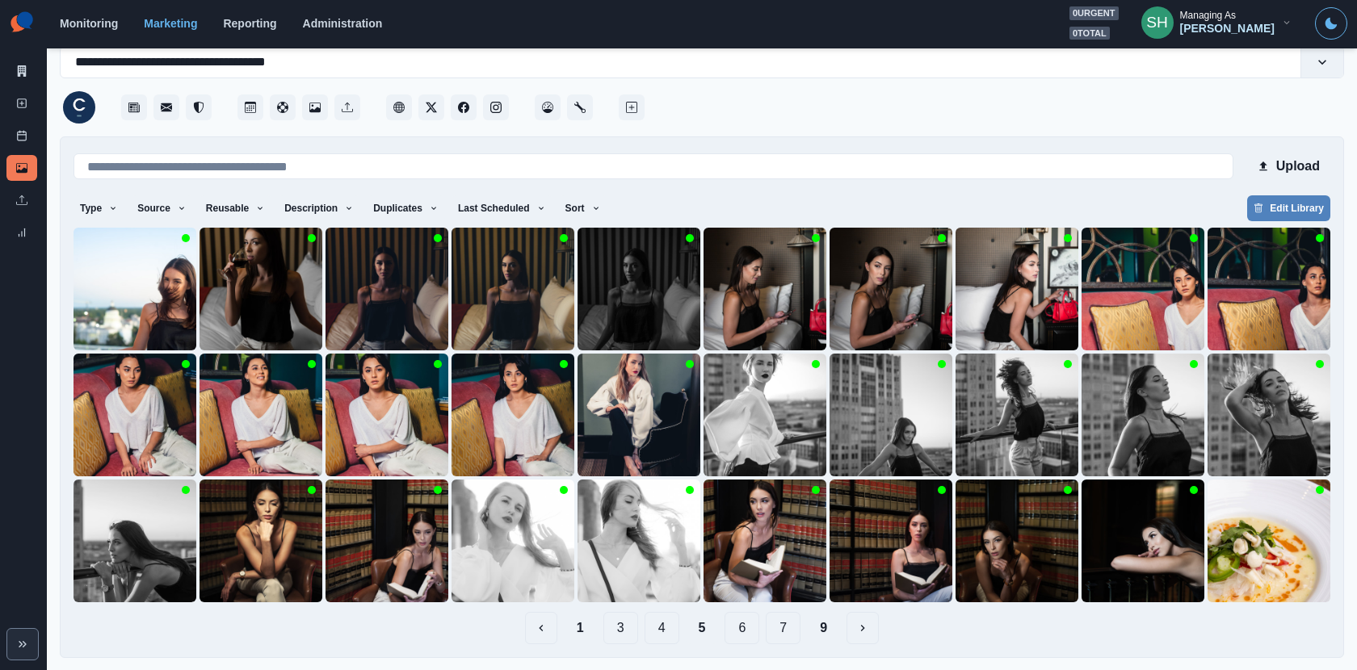
click at [655, 603] on button "4" at bounding box center [662, 628] width 35 height 32
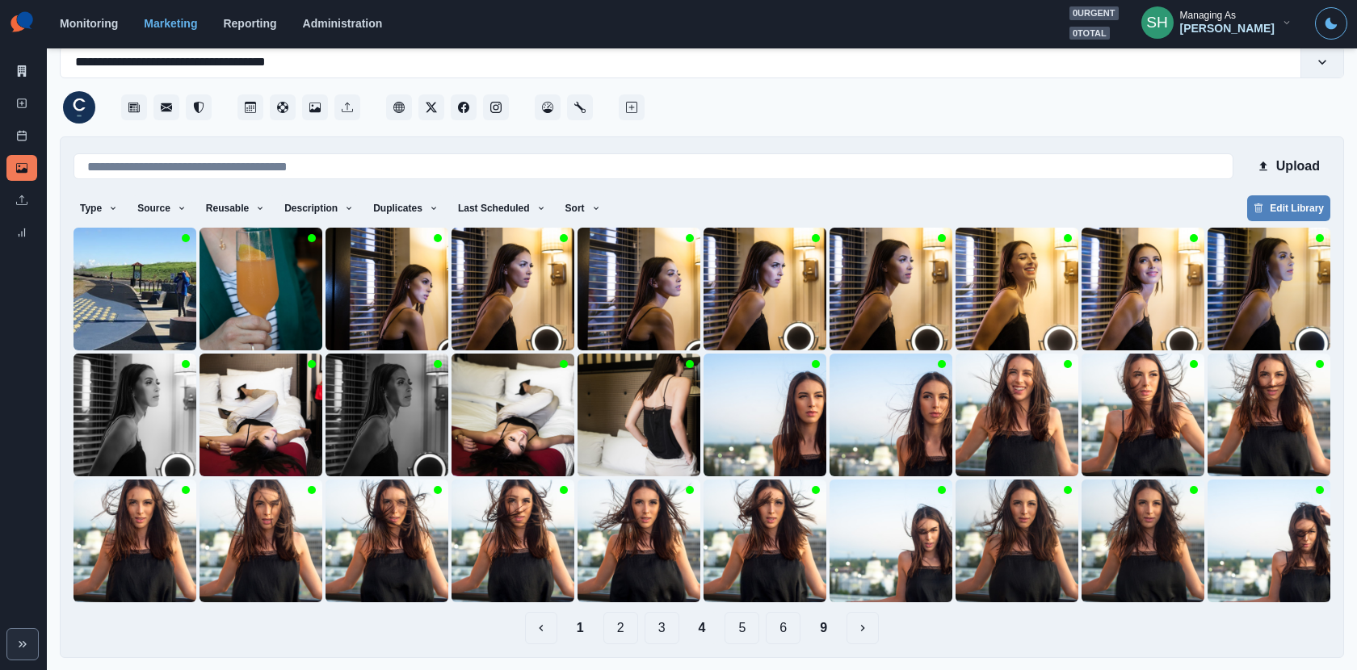
scroll to position [0, 0]
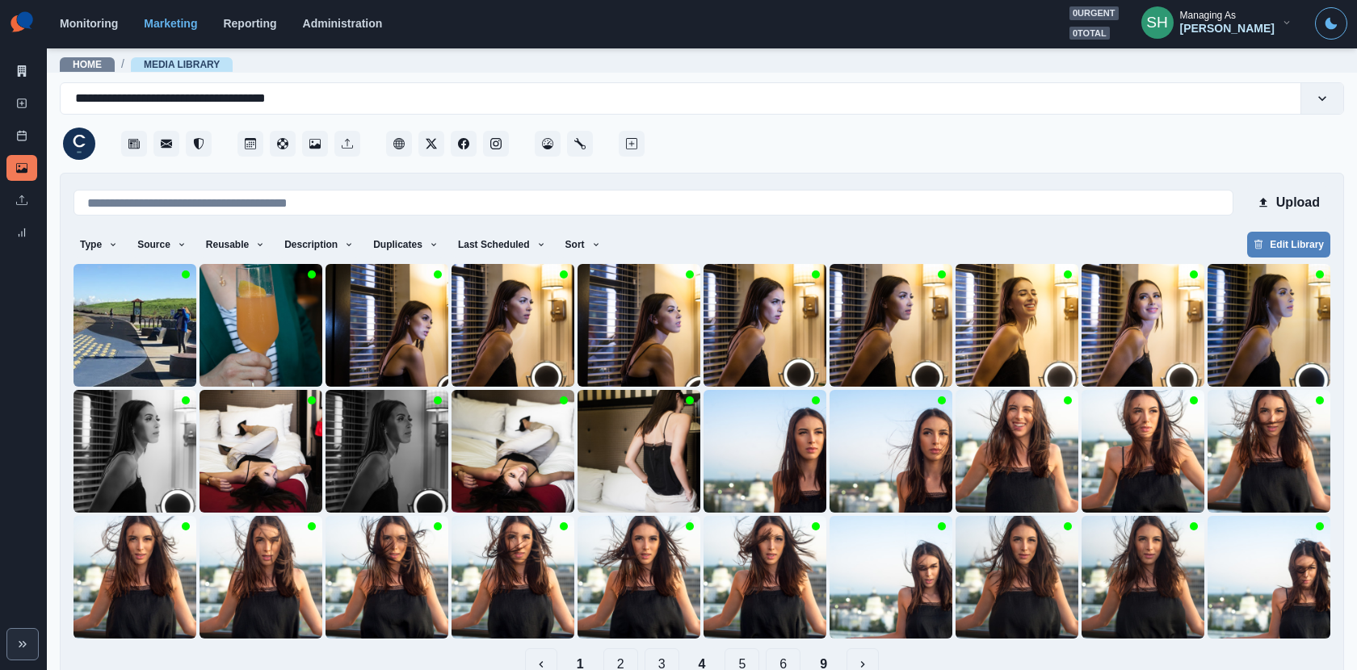
click at [660, 603] on main "**********" at bounding box center [702, 359] width 1310 height 624
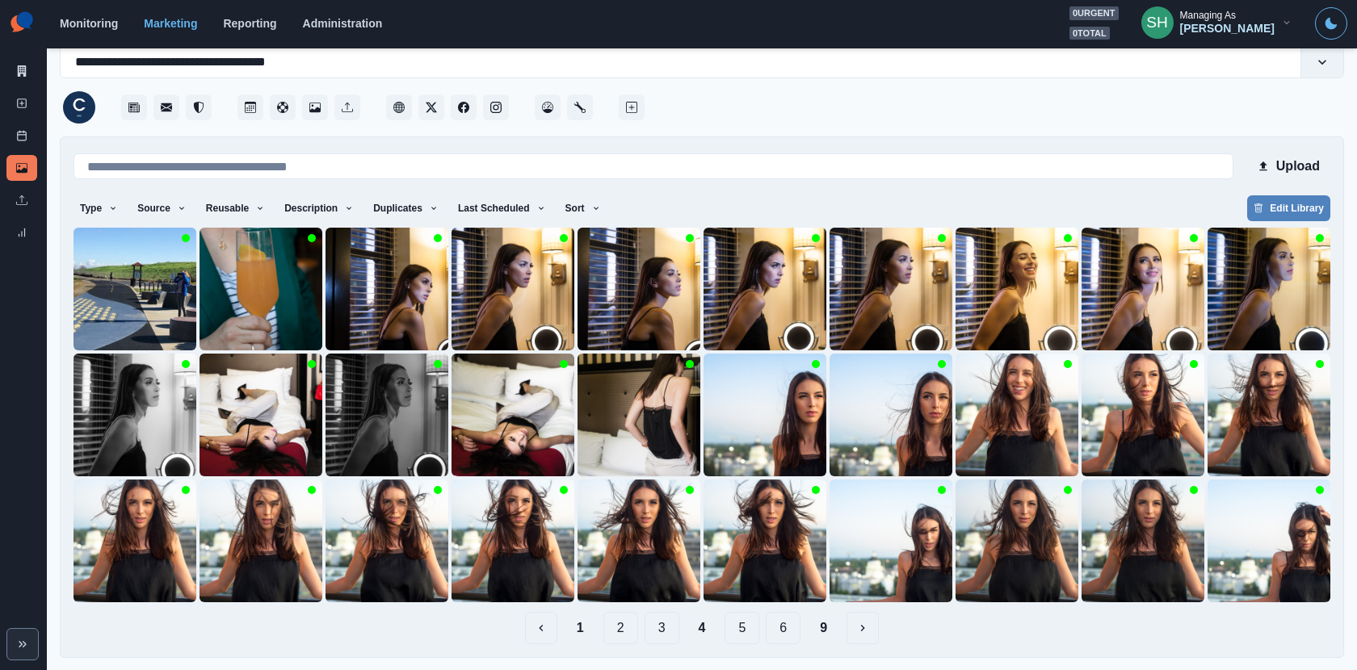
click at [651, 603] on button "3" at bounding box center [662, 628] width 35 height 32
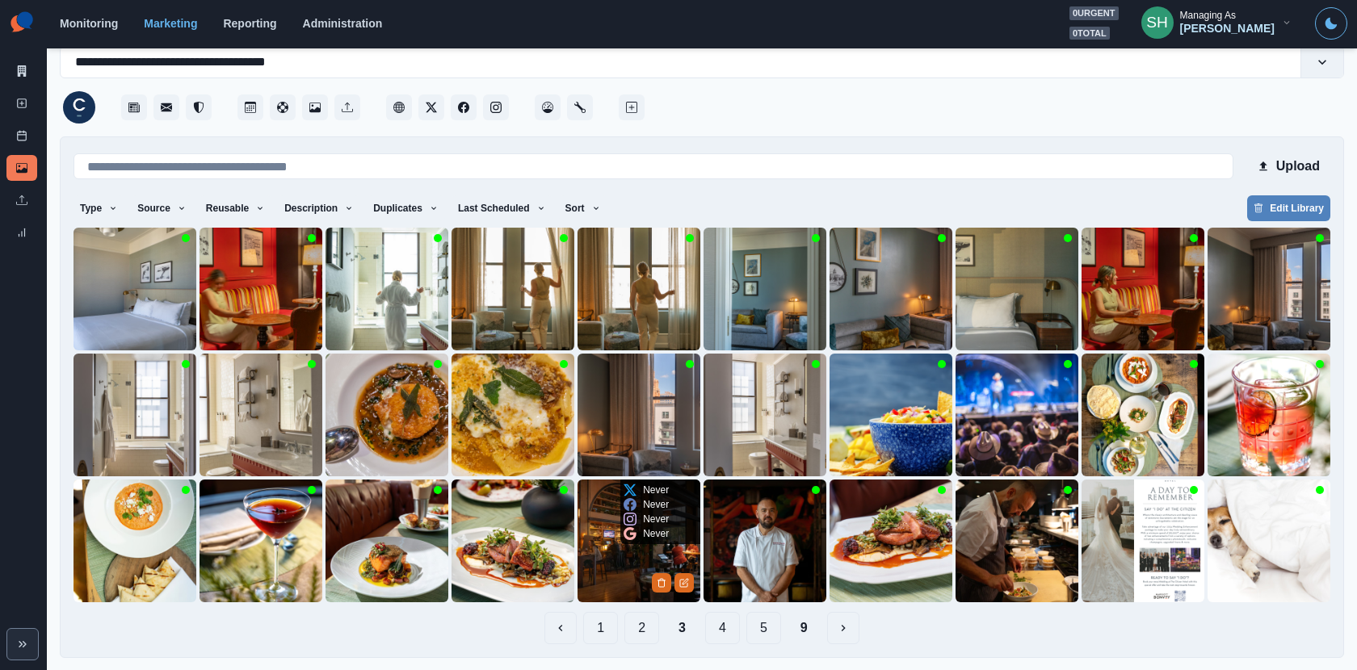
click at [610, 551] on img at bounding box center [639, 541] width 123 height 123
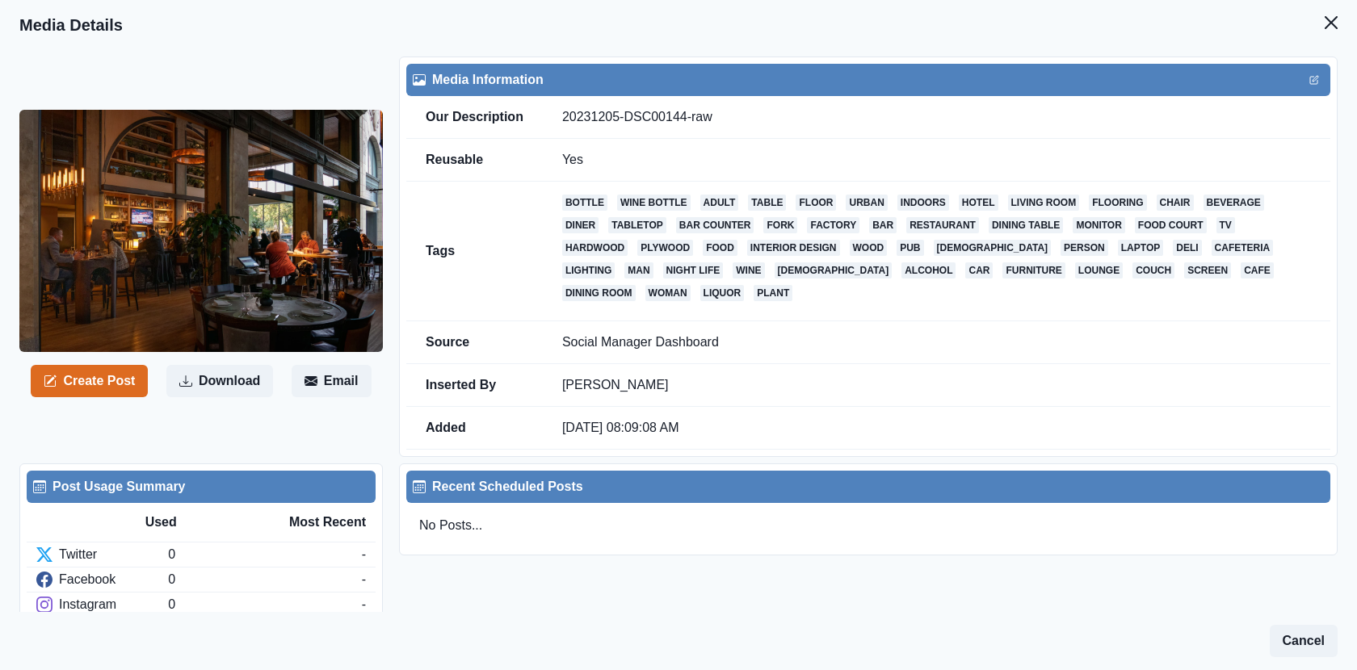
click at [1221, 23] on header "Media Details" at bounding box center [678, 25] width 1357 height 50
click at [1221, 23] on icon "Close" at bounding box center [1331, 22] width 13 height 13
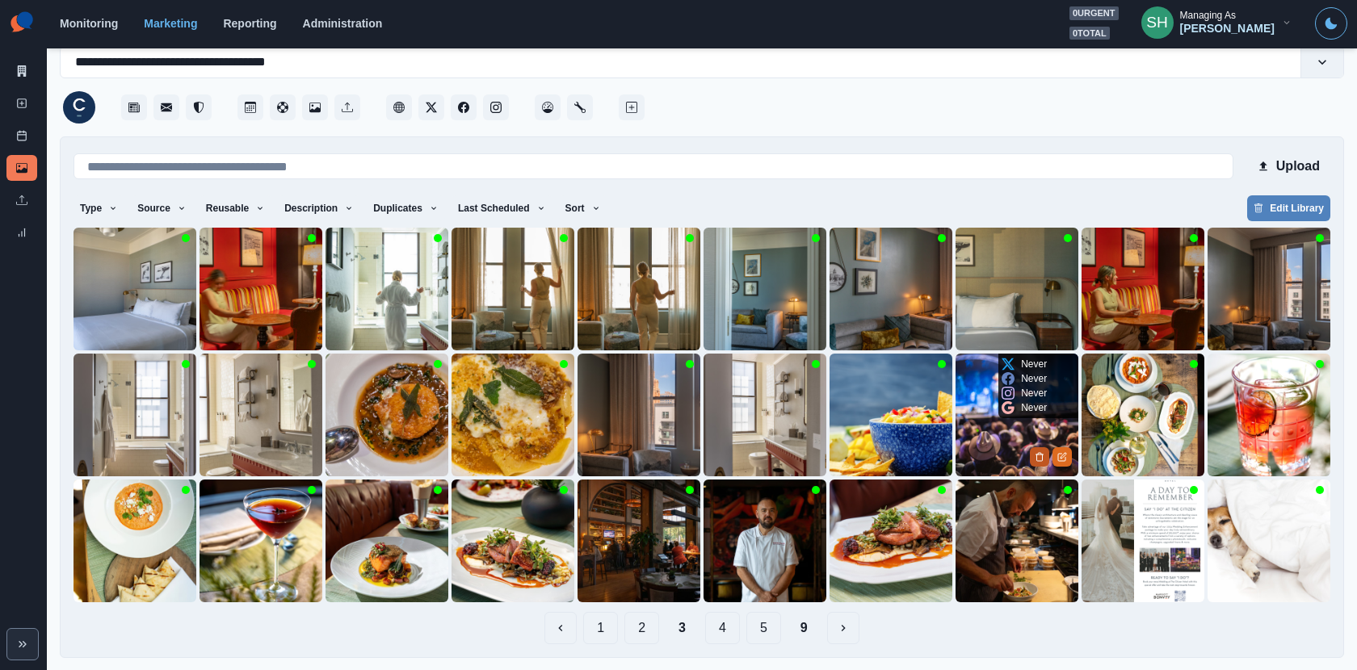
click at [1040, 449] on button "Delete Media" at bounding box center [1039, 457] width 19 height 19
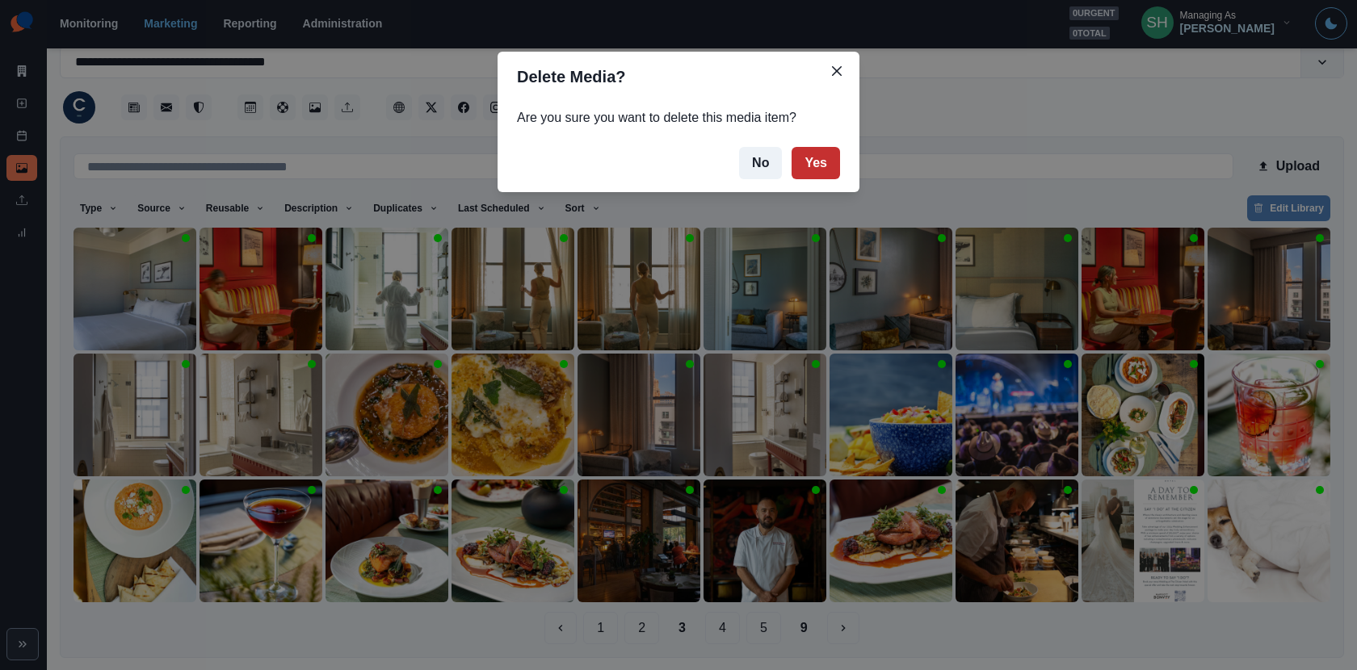
click at [813, 149] on button "Yes" at bounding box center [816, 163] width 48 height 32
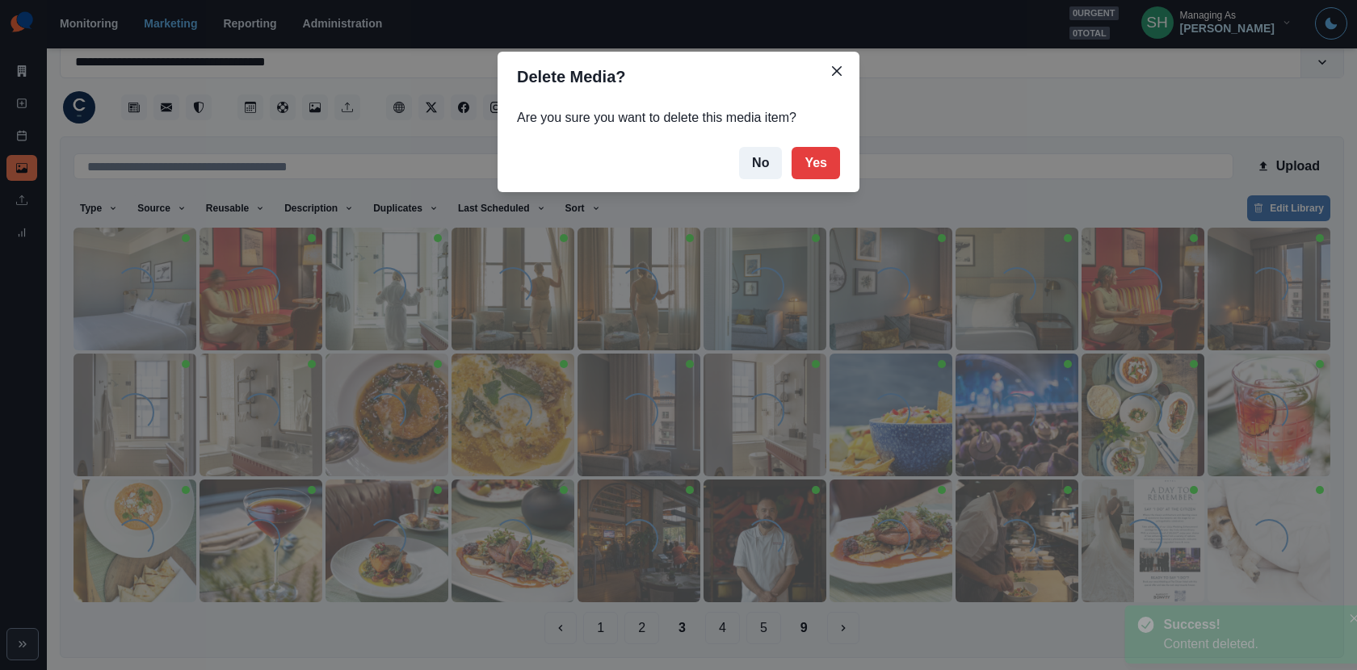
click at [946, 396] on div "Delete Media? Are you sure you want to delete this media item? No Yes" at bounding box center [678, 335] width 1357 height 670
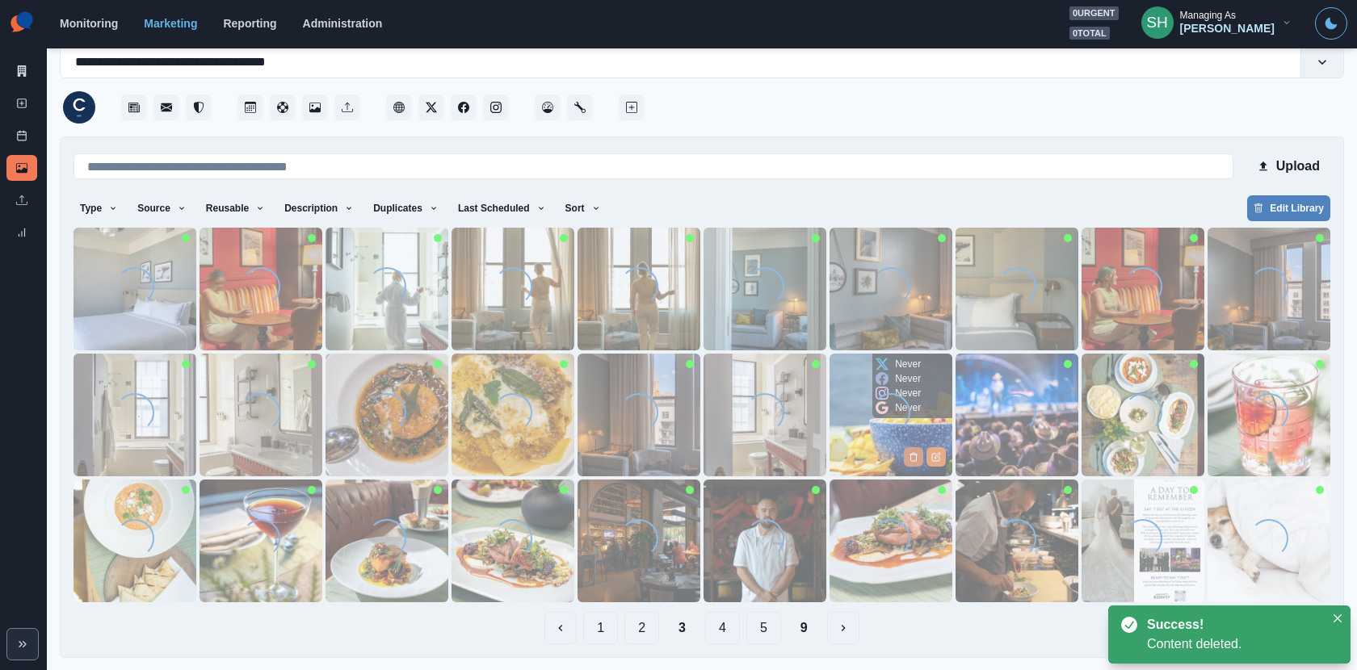
click at [910, 456] on icon "Delete Media" at bounding box center [914, 457] width 10 height 10
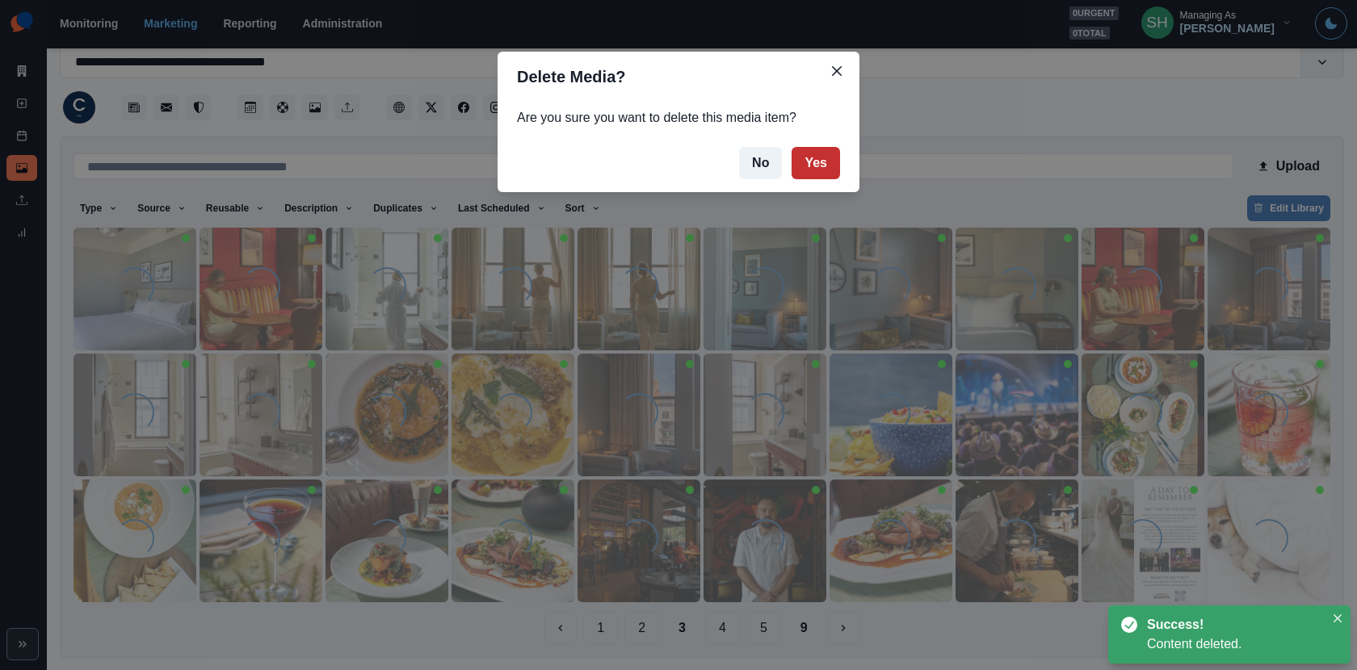
click at [820, 171] on button "Yes" at bounding box center [816, 163] width 48 height 32
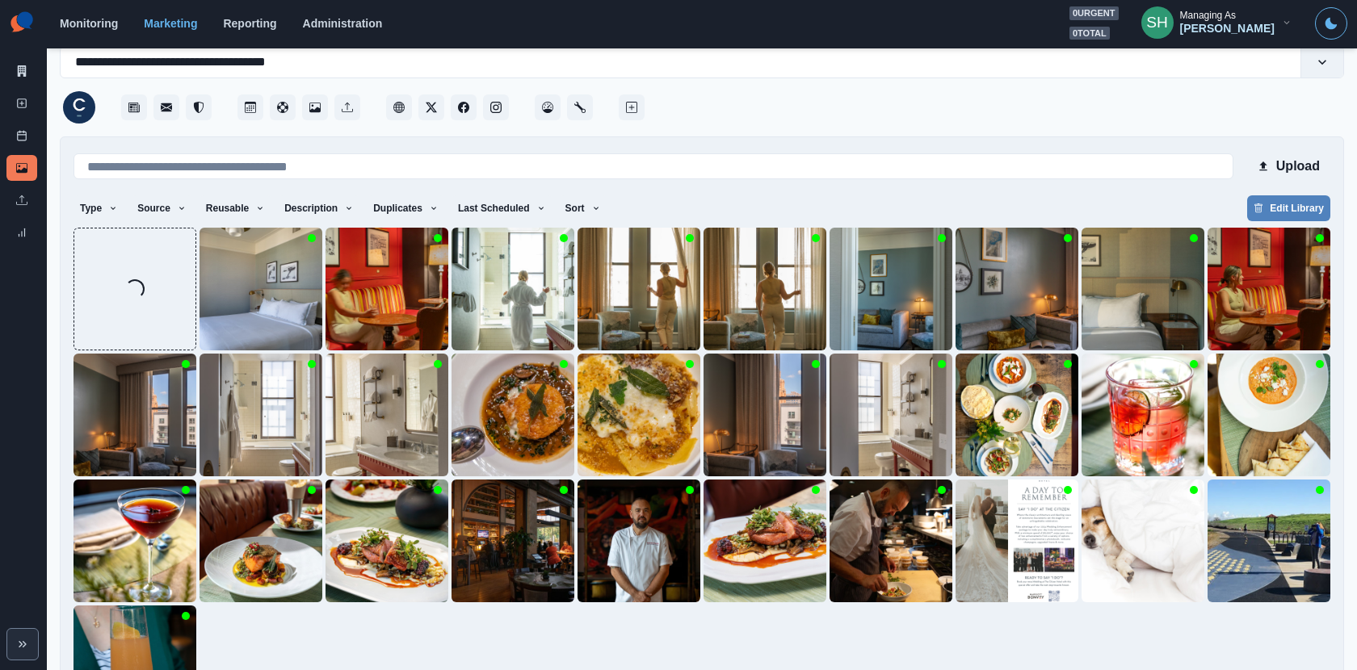
scroll to position [162, 0]
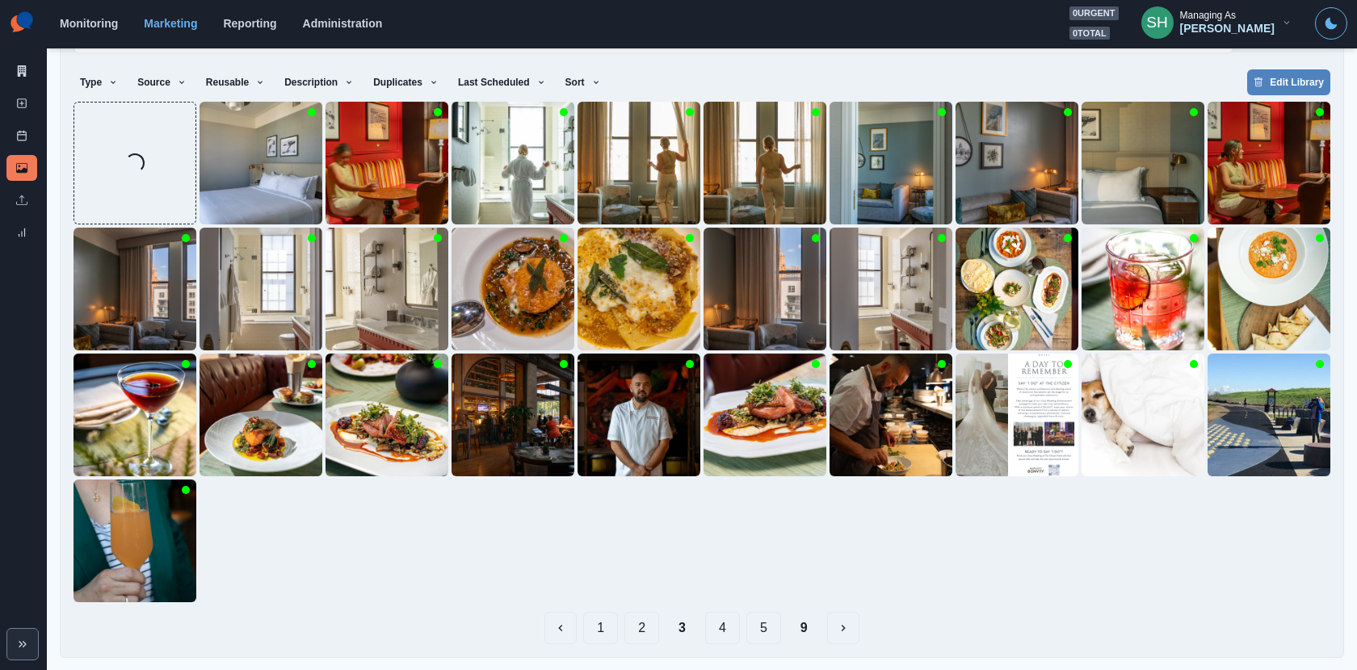
click at [611, 603] on button "1" at bounding box center [600, 628] width 35 height 32
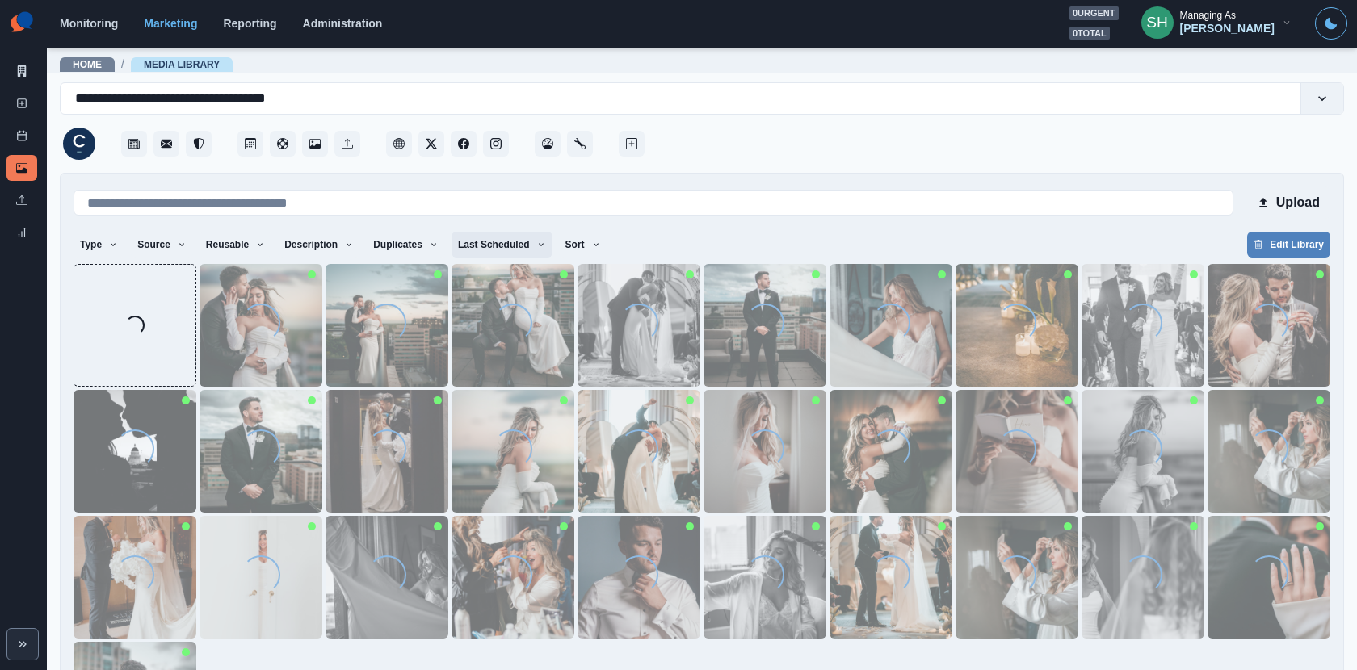
click at [507, 233] on button "Last Scheduled" at bounding box center [502, 245] width 101 height 26
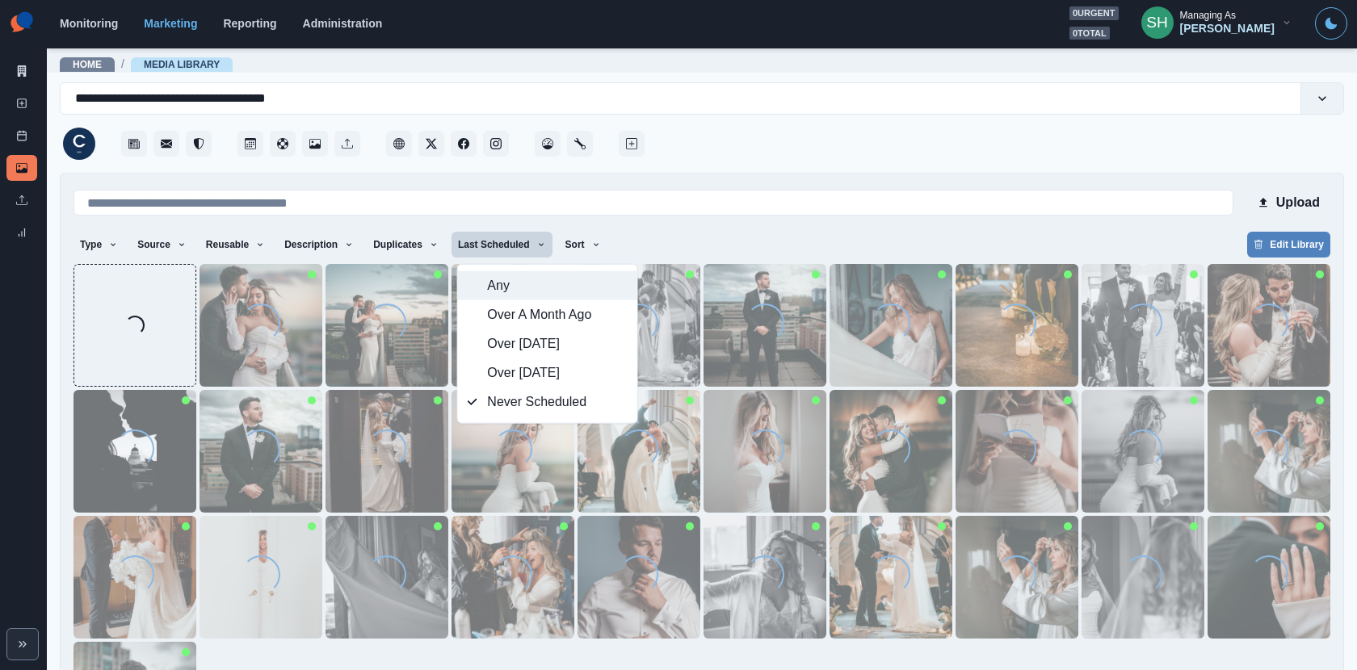
click at [507, 278] on span "Any" at bounding box center [557, 285] width 140 height 19
click at [761, 149] on div at bounding box center [996, 139] width 696 height 48
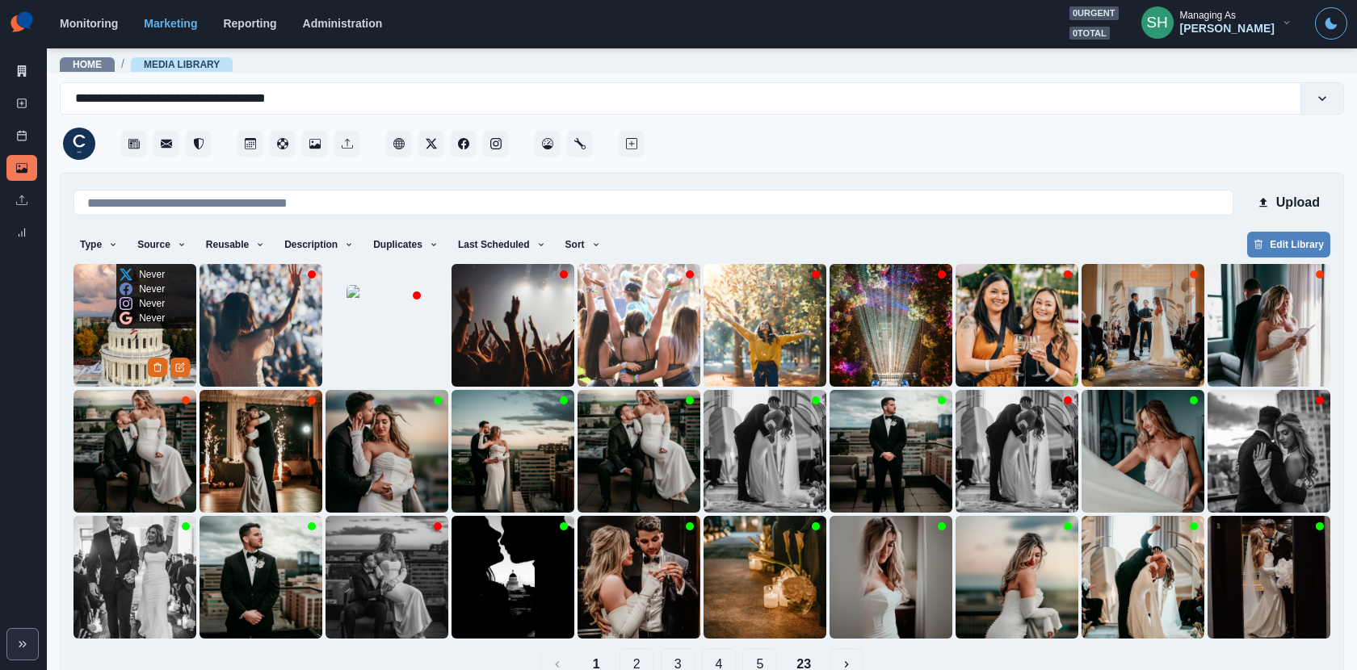
click at [141, 355] on img at bounding box center [135, 325] width 123 height 123
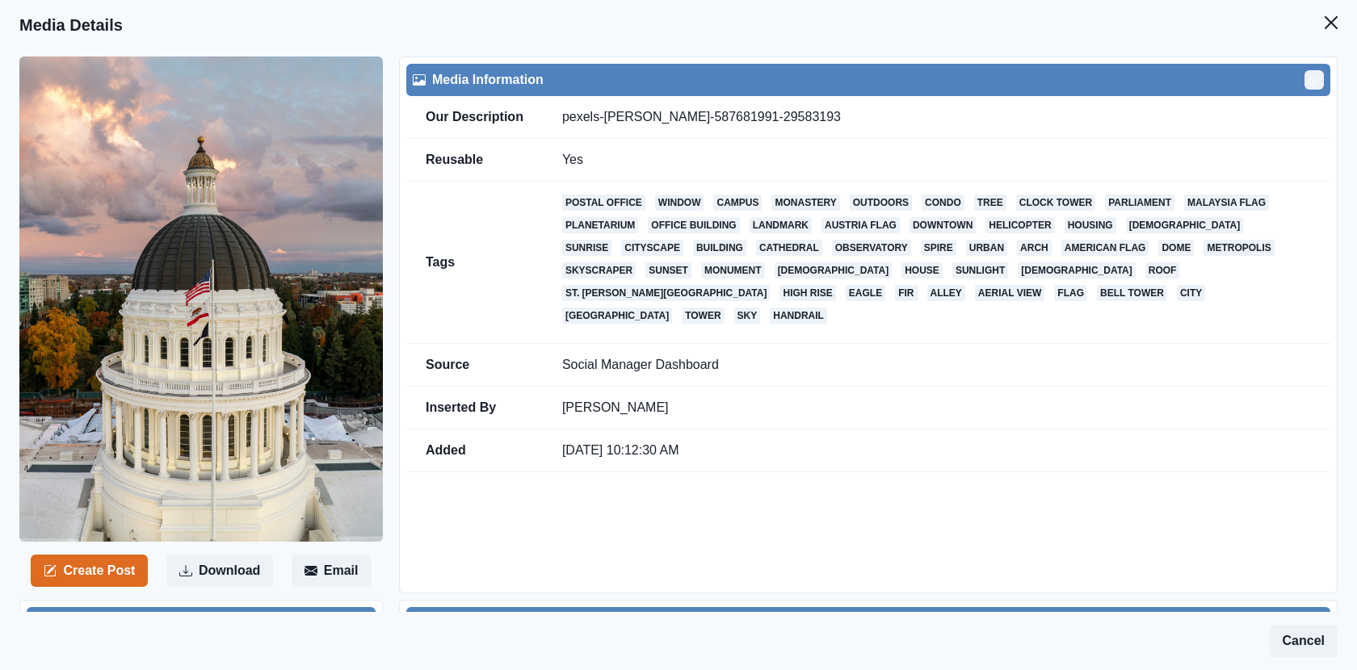
click at [1221, 86] on button "Edit" at bounding box center [1314, 79] width 19 height 19
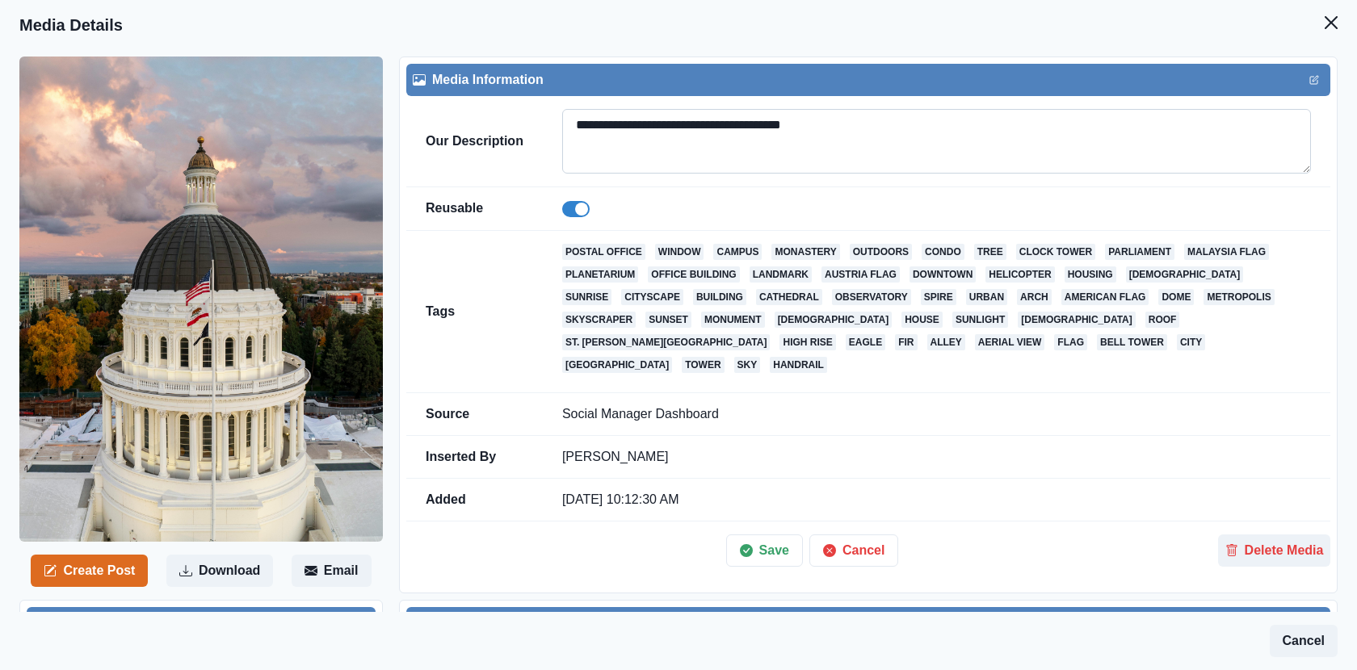
click at [1196, 123] on textarea "**********" at bounding box center [936, 141] width 749 height 65
paste textarea
type textarea "**********"
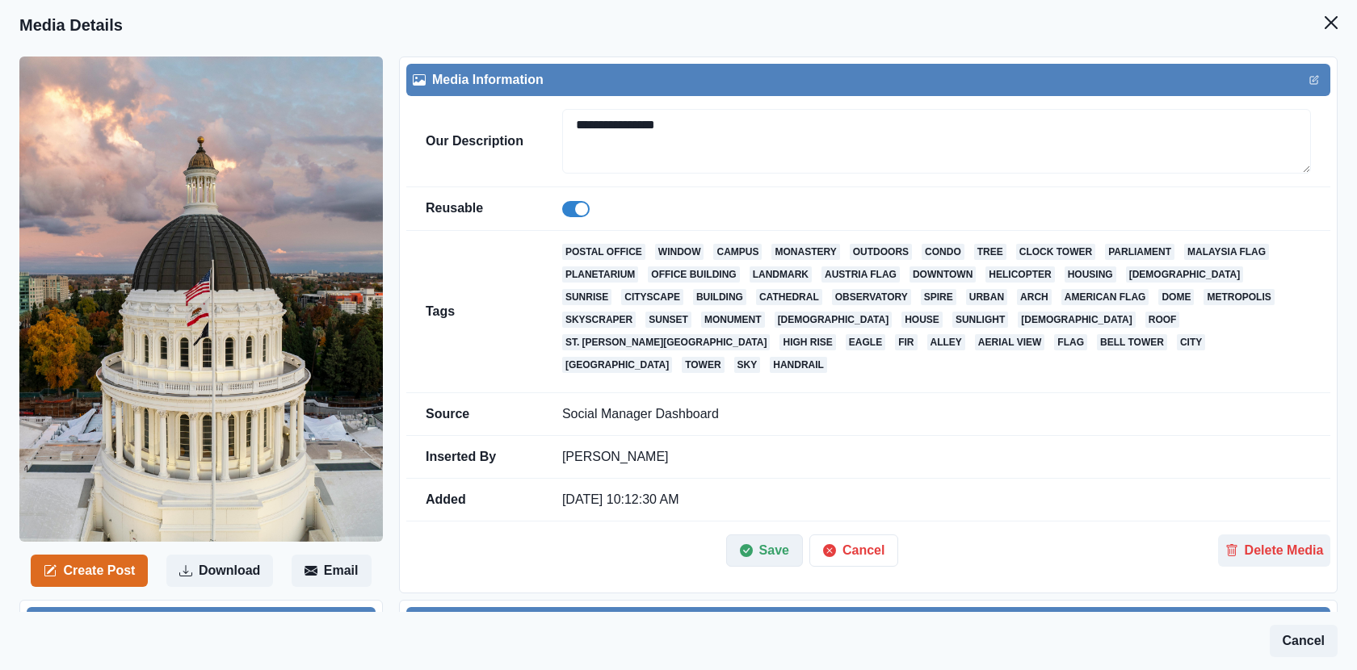
click at [762, 535] on button "Save" at bounding box center [764, 551] width 77 height 32
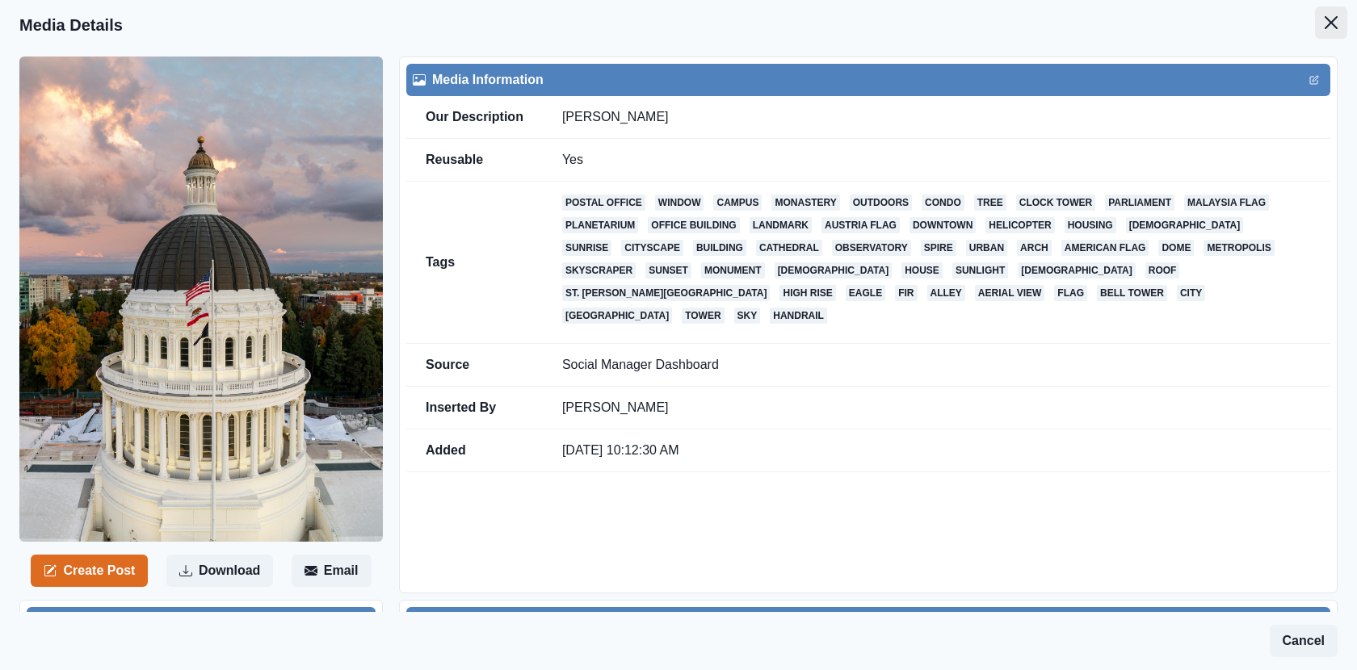
click at [1221, 26] on icon "Close" at bounding box center [1331, 22] width 13 height 13
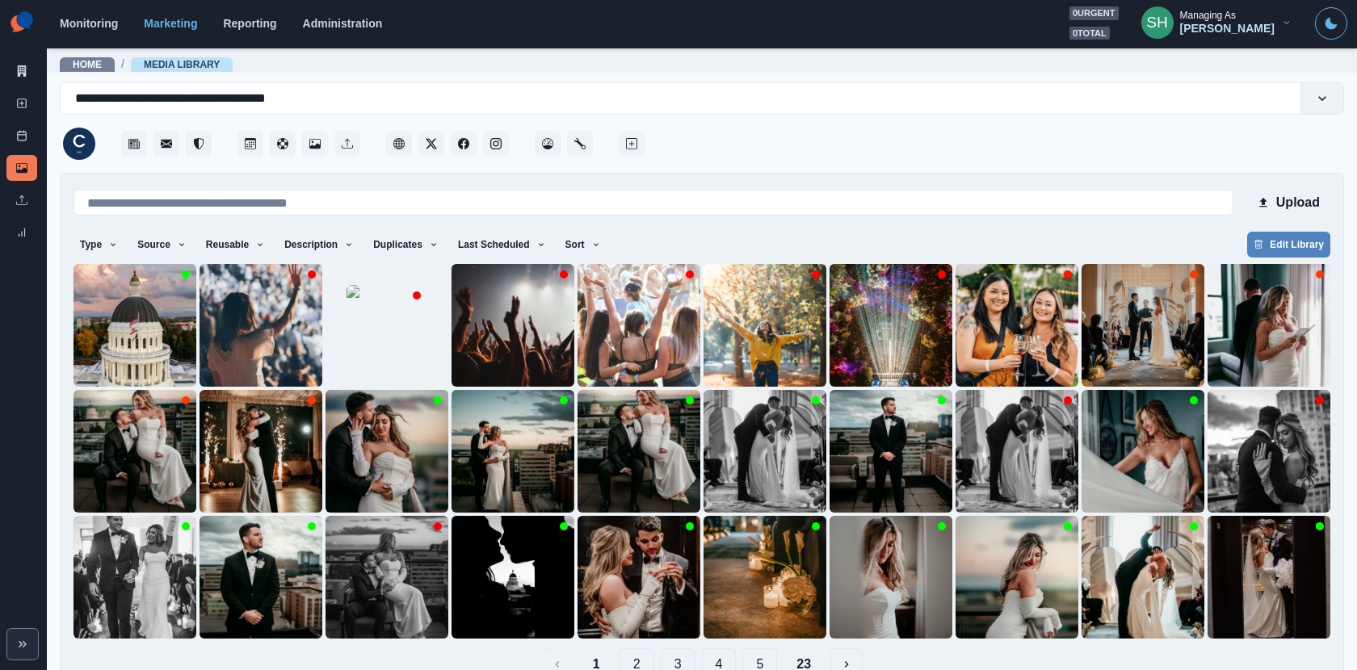
click at [1221, 26] on icon "Toggle Mode" at bounding box center [1331, 23] width 13 height 13
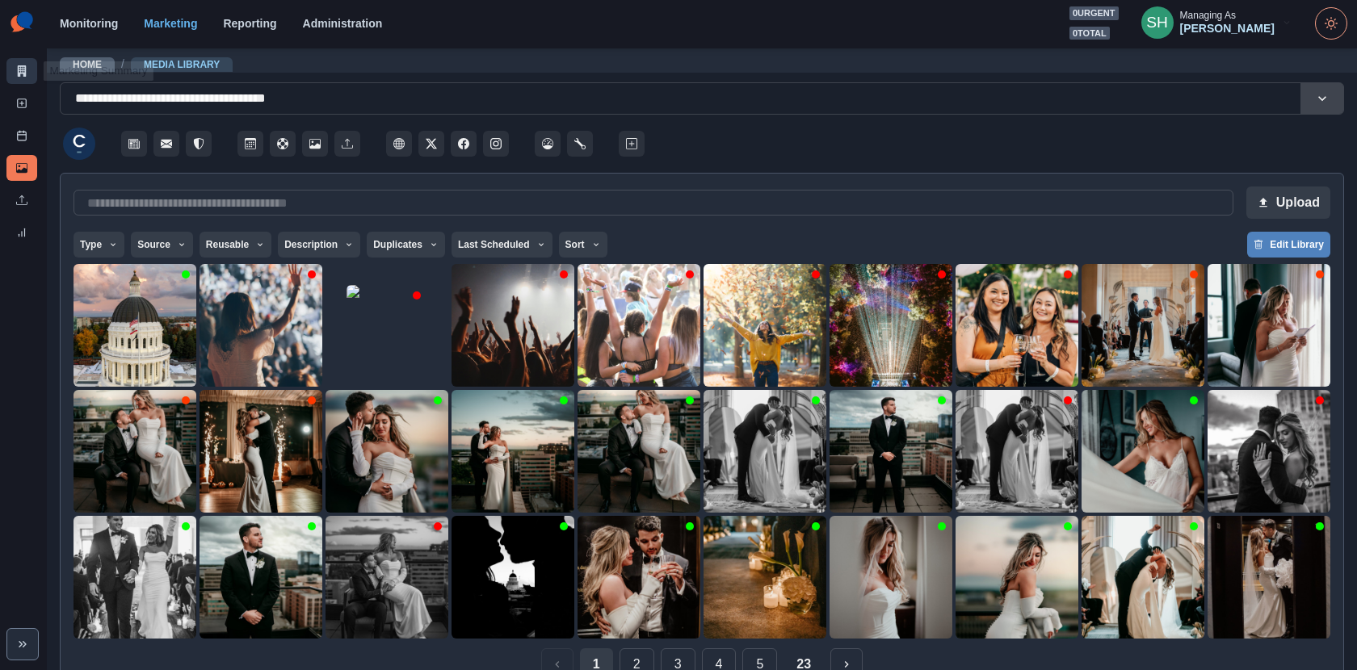
click at [9, 65] on link "Marketing Summary" at bounding box center [21, 71] width 31 height 26
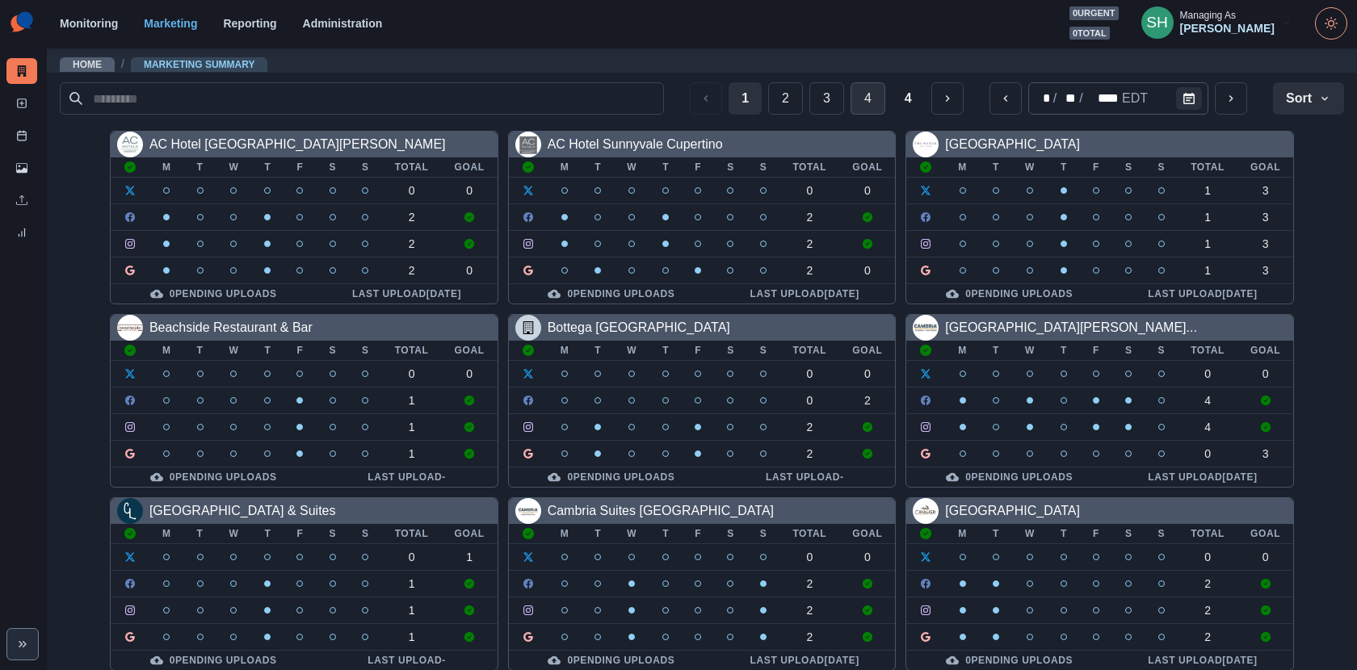
click at [878, 92] on button "4" at bounding box center [868, 98] width 35 height 32
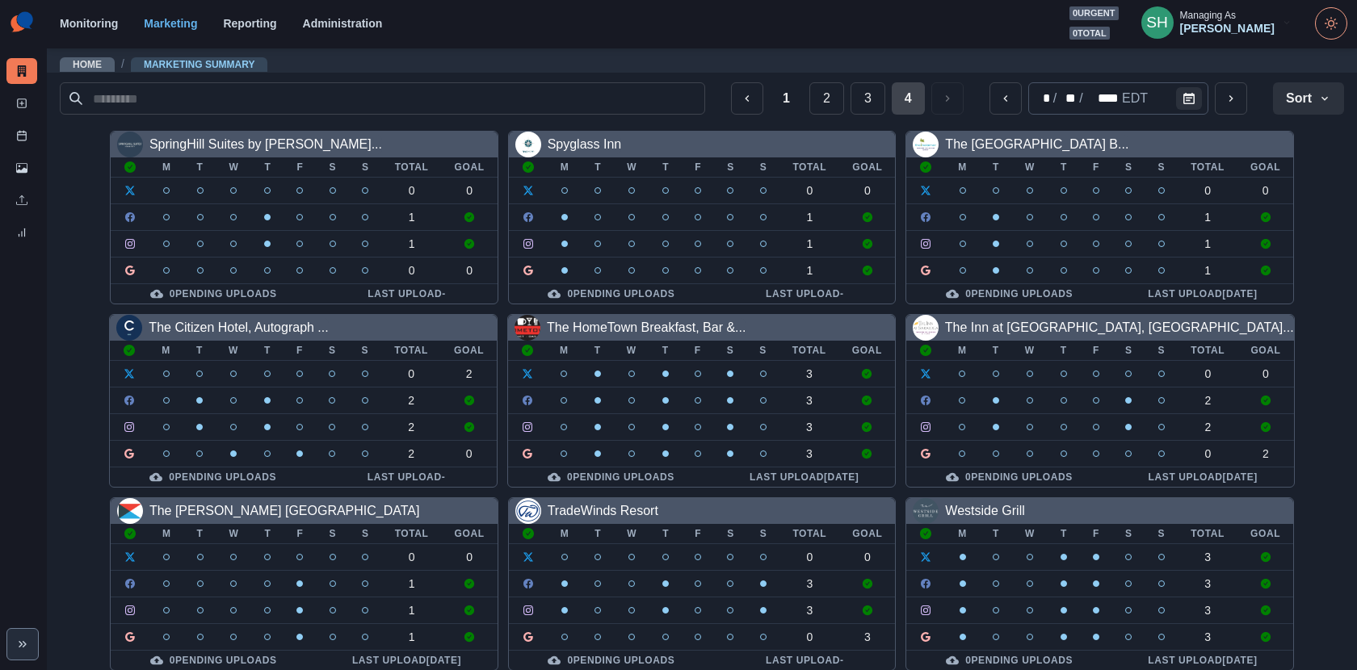
click at [919, 103] on button "4" at bounding box center [908, 98] width 33 height 32
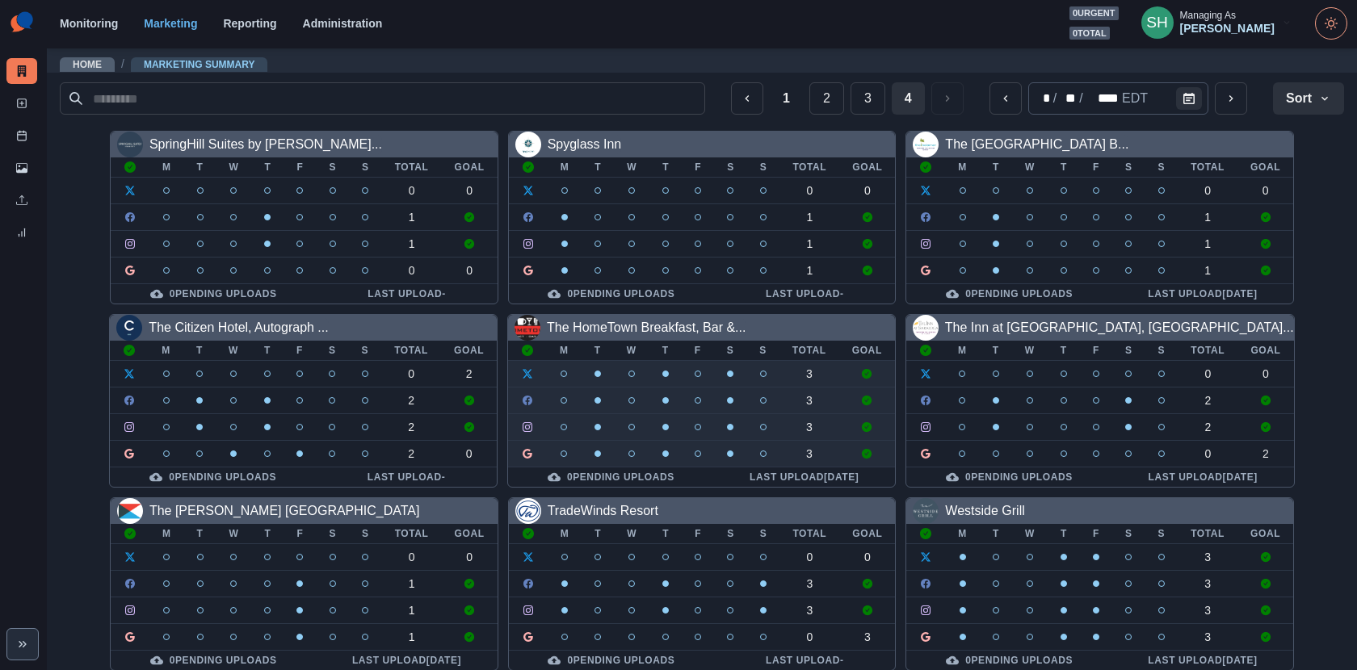
scroll to position [6, 0]
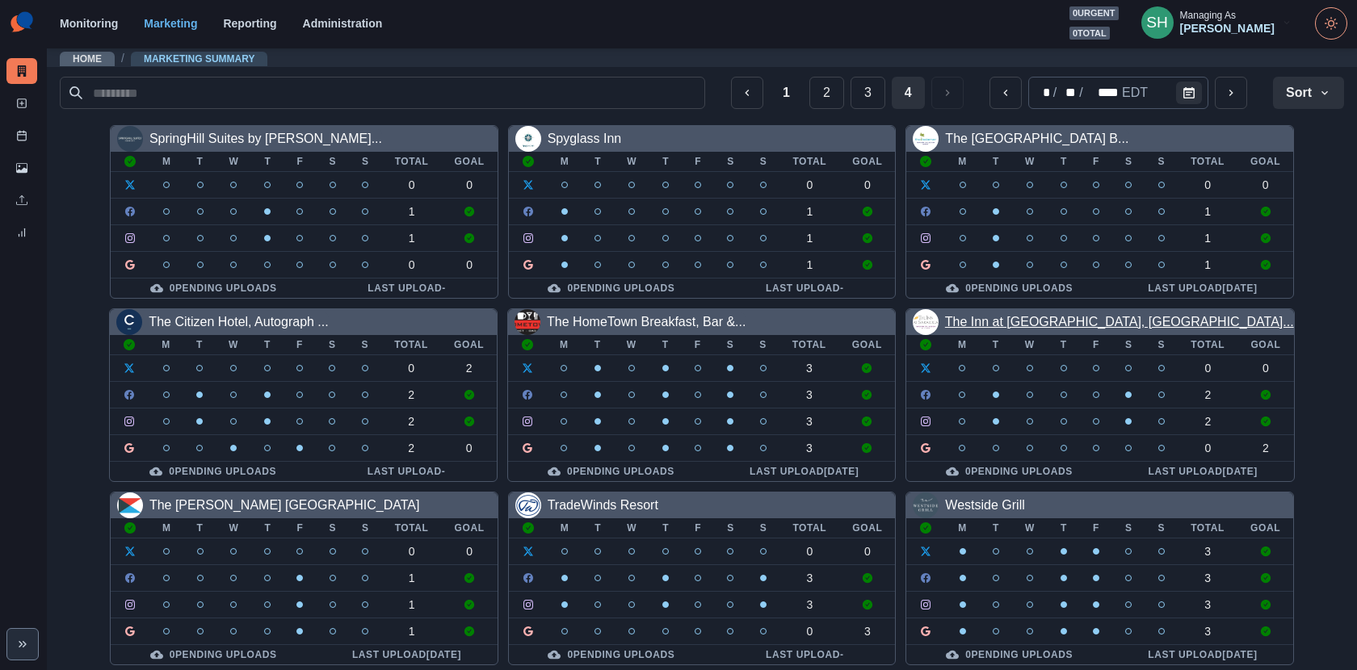
click at [989, 315] on link "The Inn at Saratoga, Tapestry..." at bounding box center [1119, 322] width 349 height 14
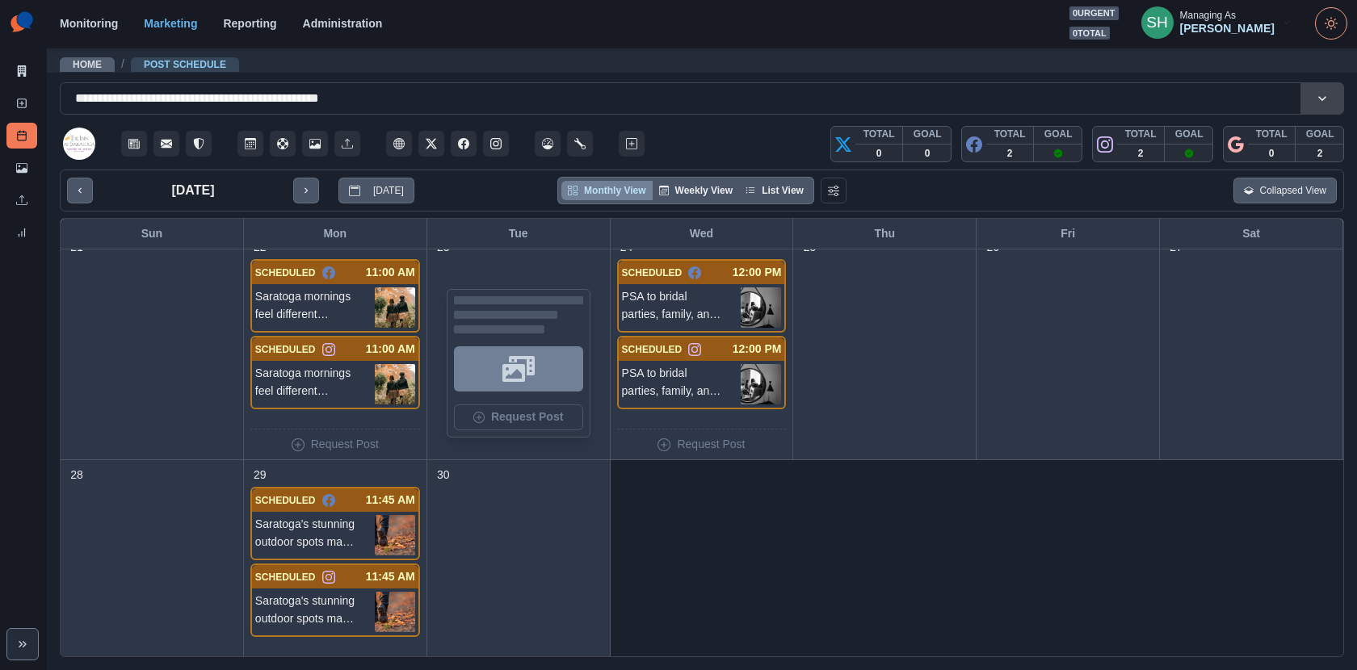
scroll to position [723, 0]
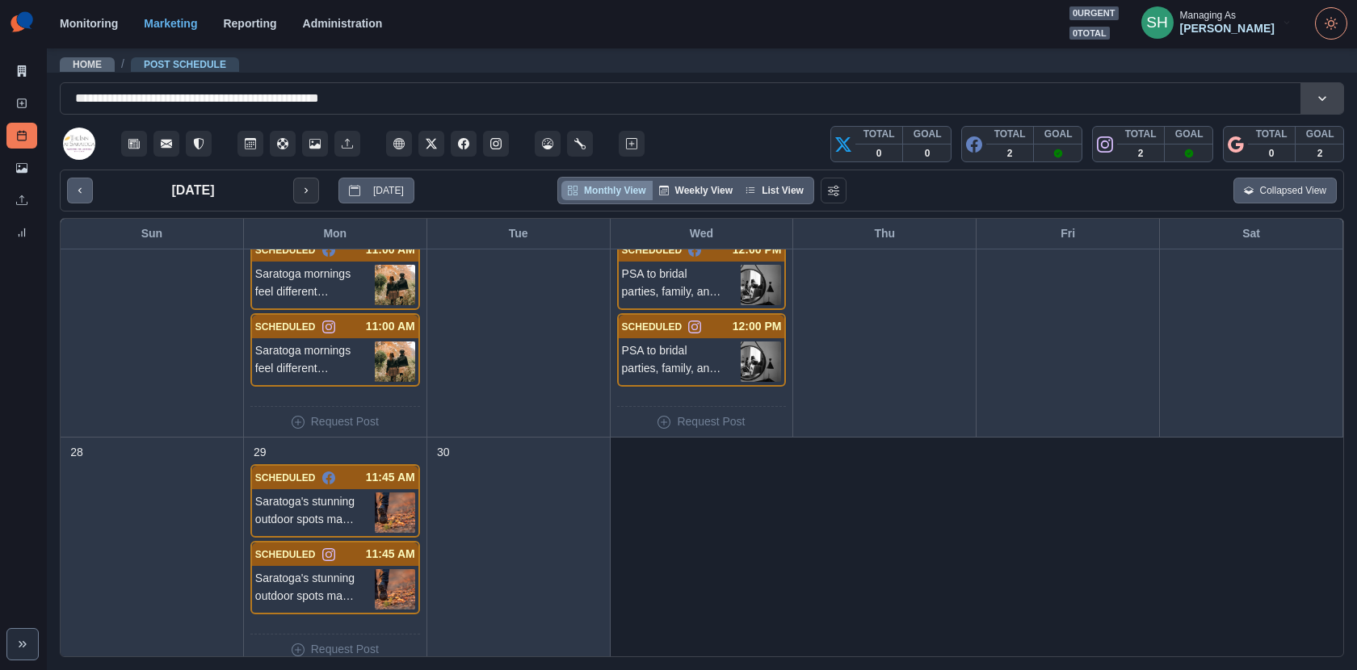
click at [296, 191] on button "next month" at bounding box center [306, 191] width 26 height 26
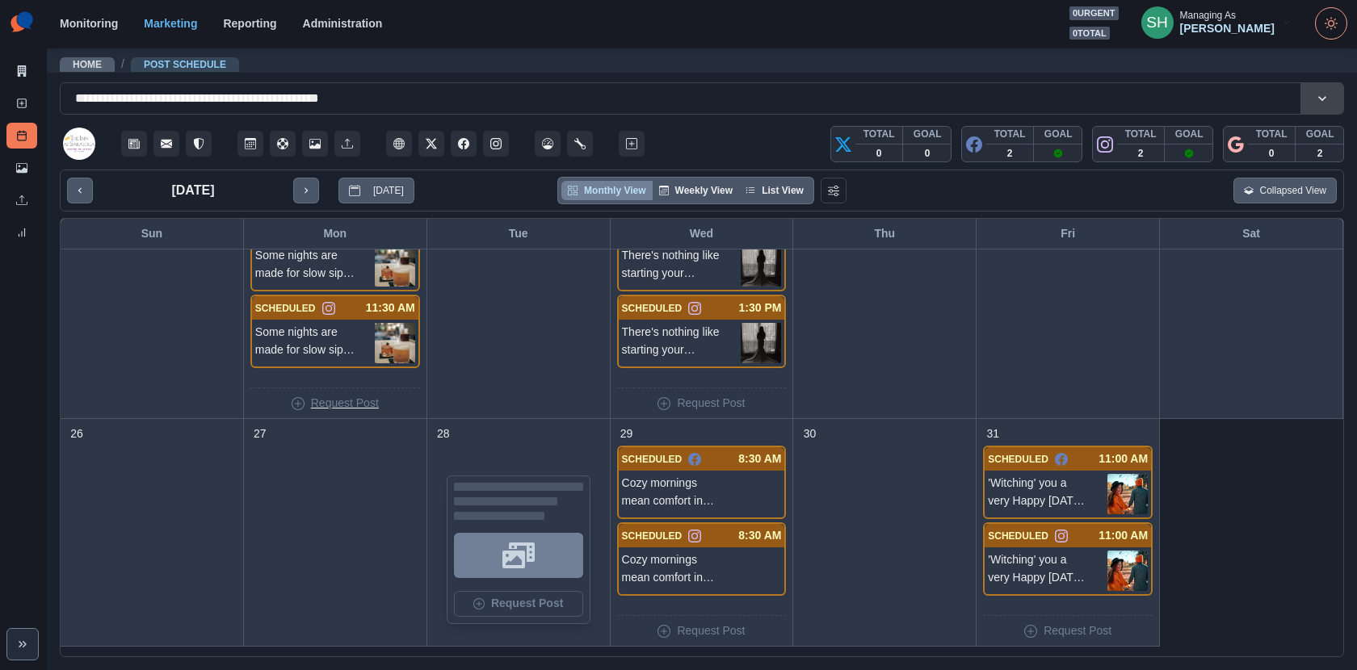
scroll to position [732, 0]
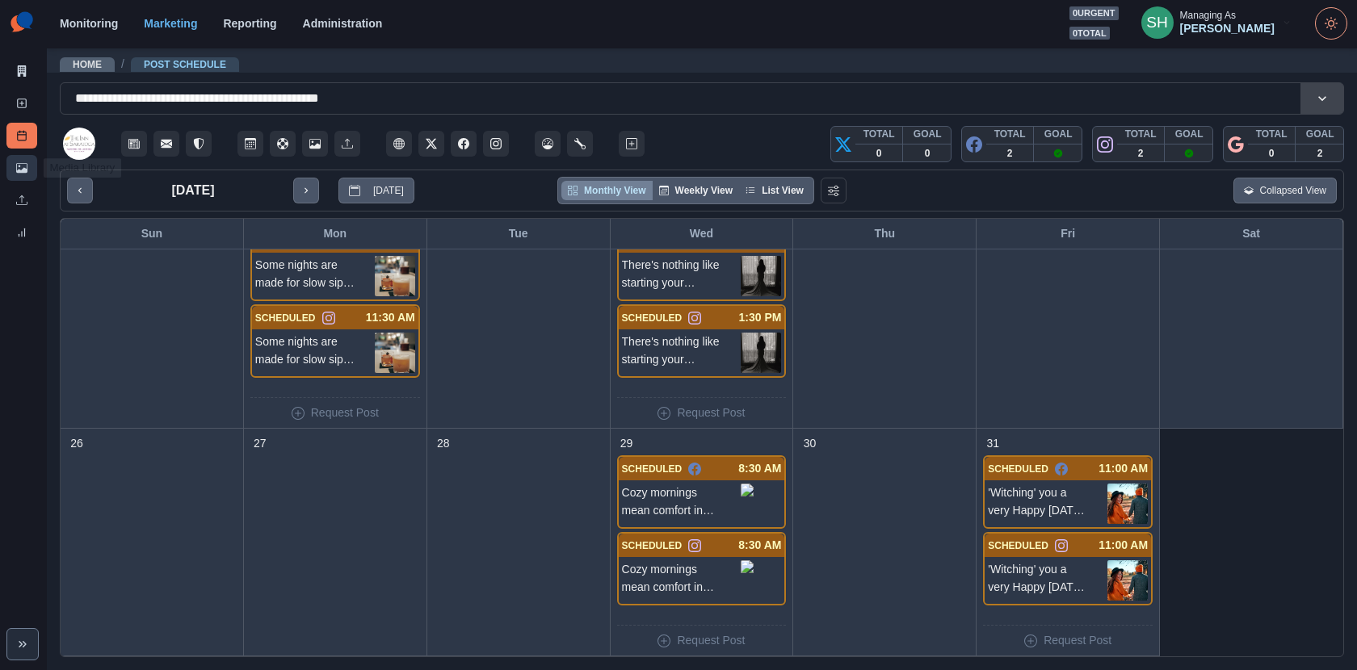
click at [32, 169] on link "Media Library" at bounding box center [21, 168] width 31 height 26
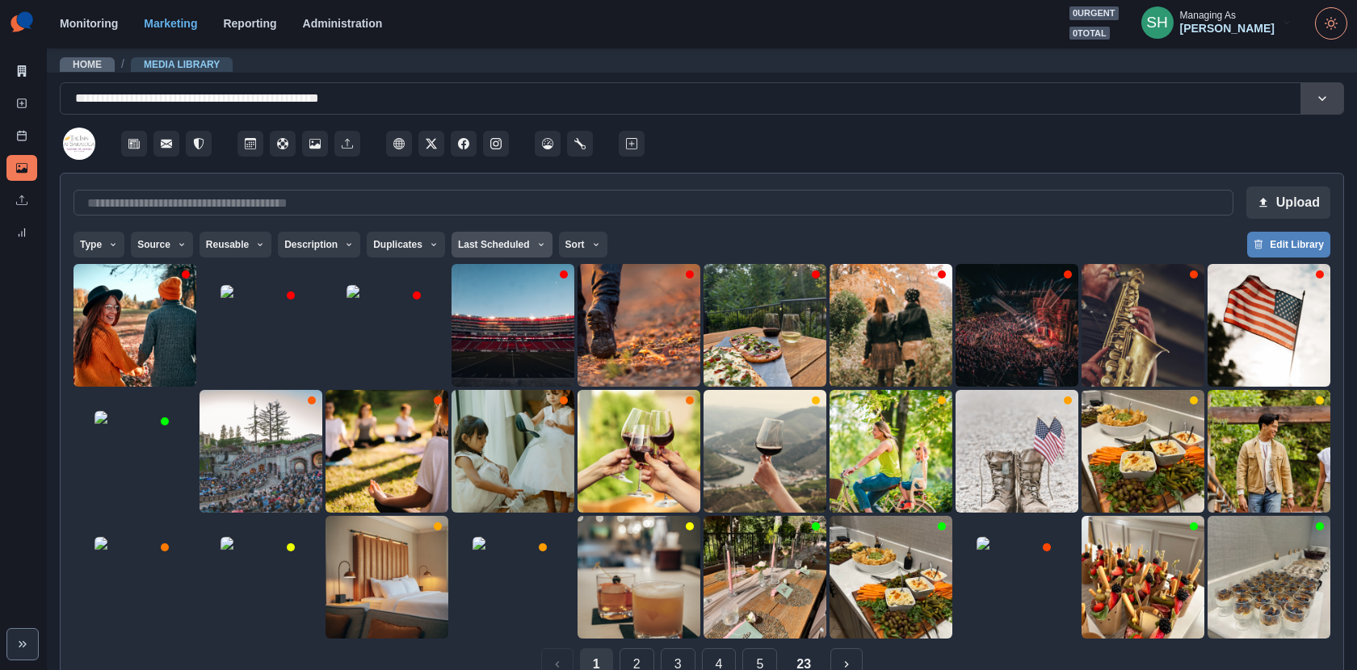
click at [490, 243] on button "Last Scheduled" at bounding box center [502, 245] width 101 height 26
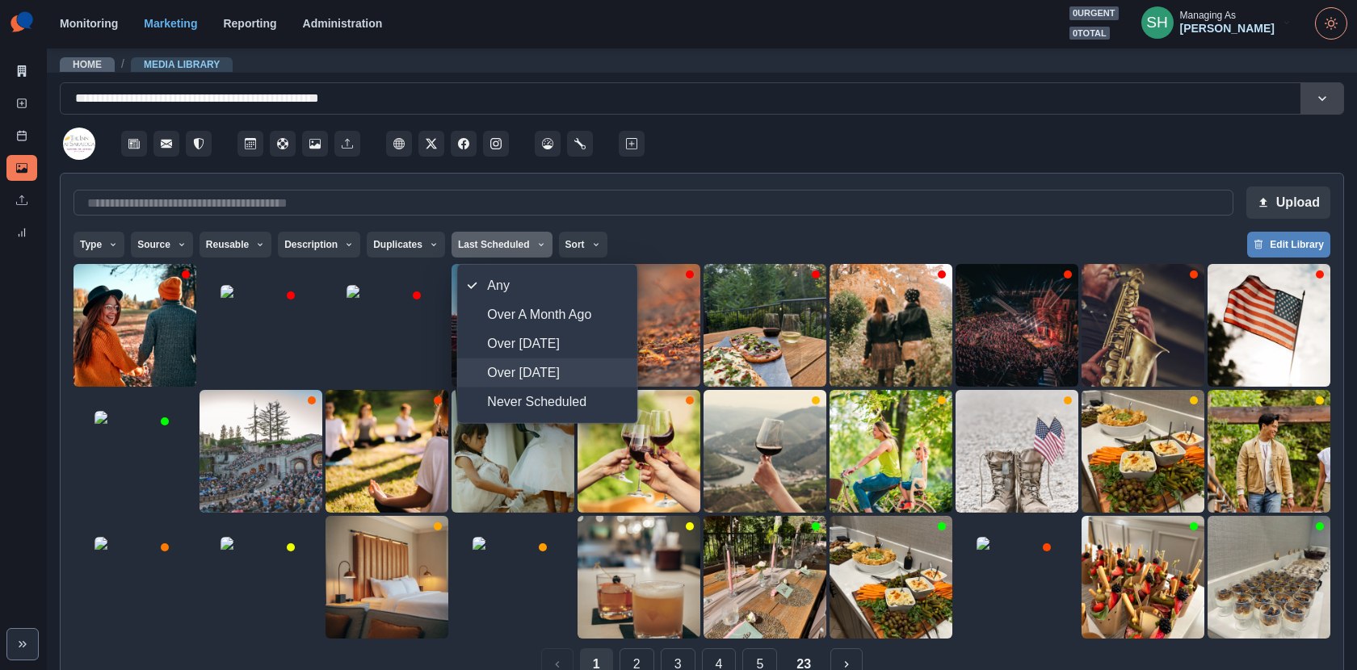
click at [529, 366] on span "Over [DATE]" at bounding box center [557, 373] width 140 height 19
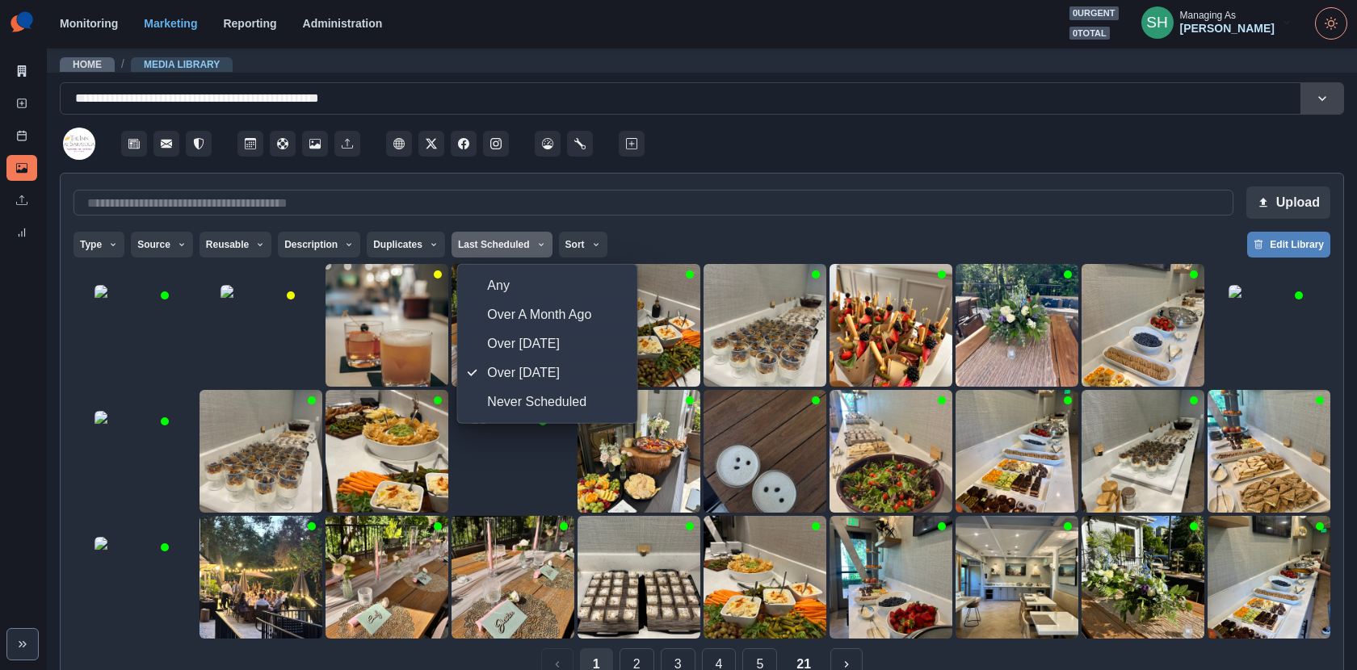
click at [849, 150] on div at bounding box center [996, 139] width 696 height 48
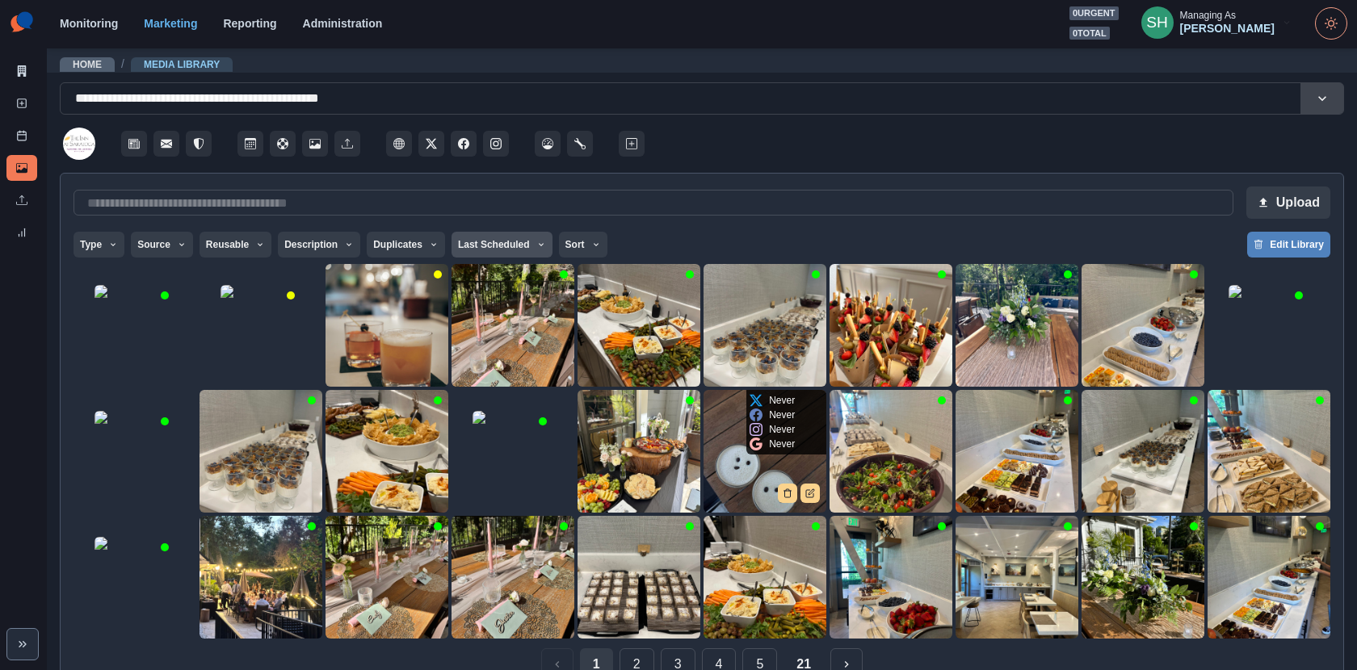
scroll to position [36, 0]
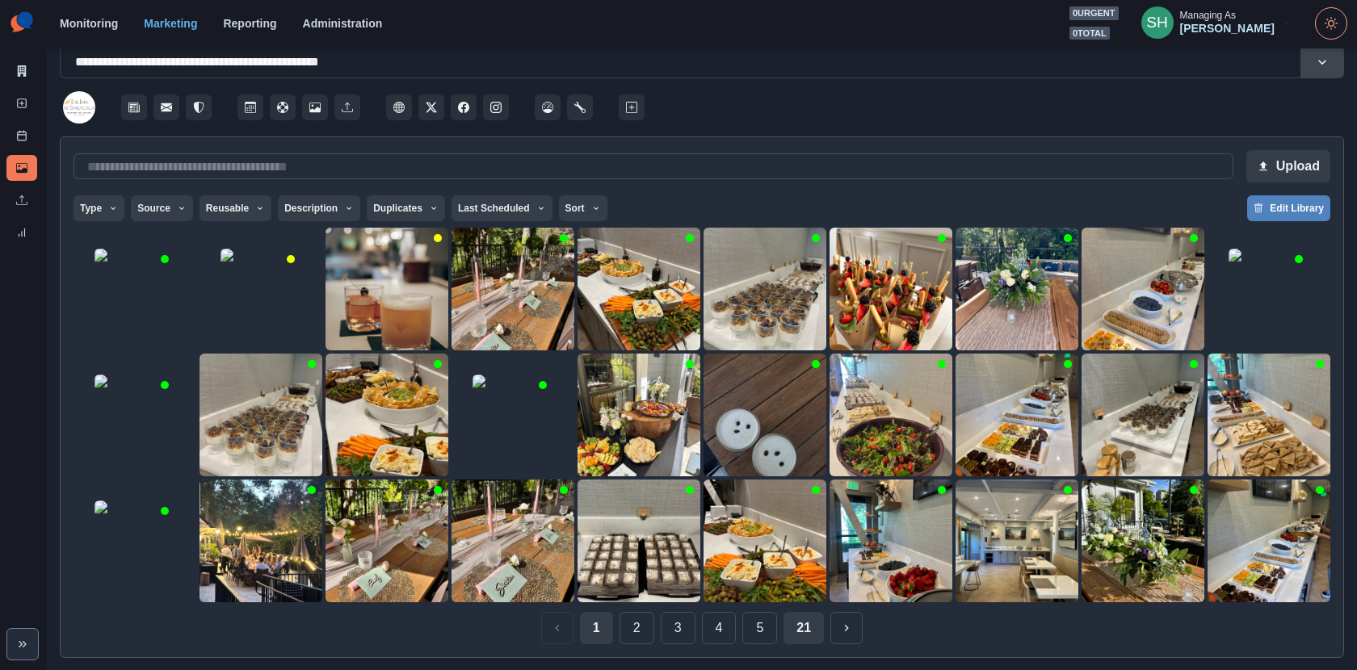
click at [801, 603] on button "21" at bounding box center [804, 628] width 40 height 32
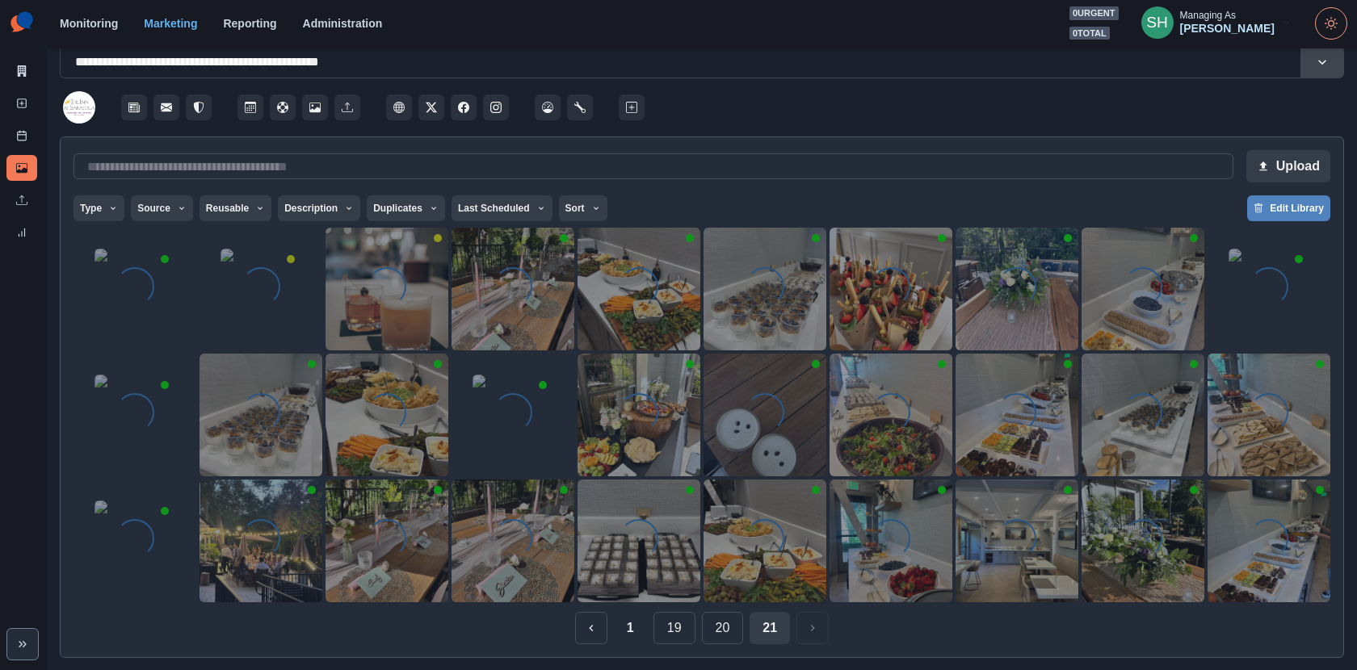
scroll to position [0, 0]
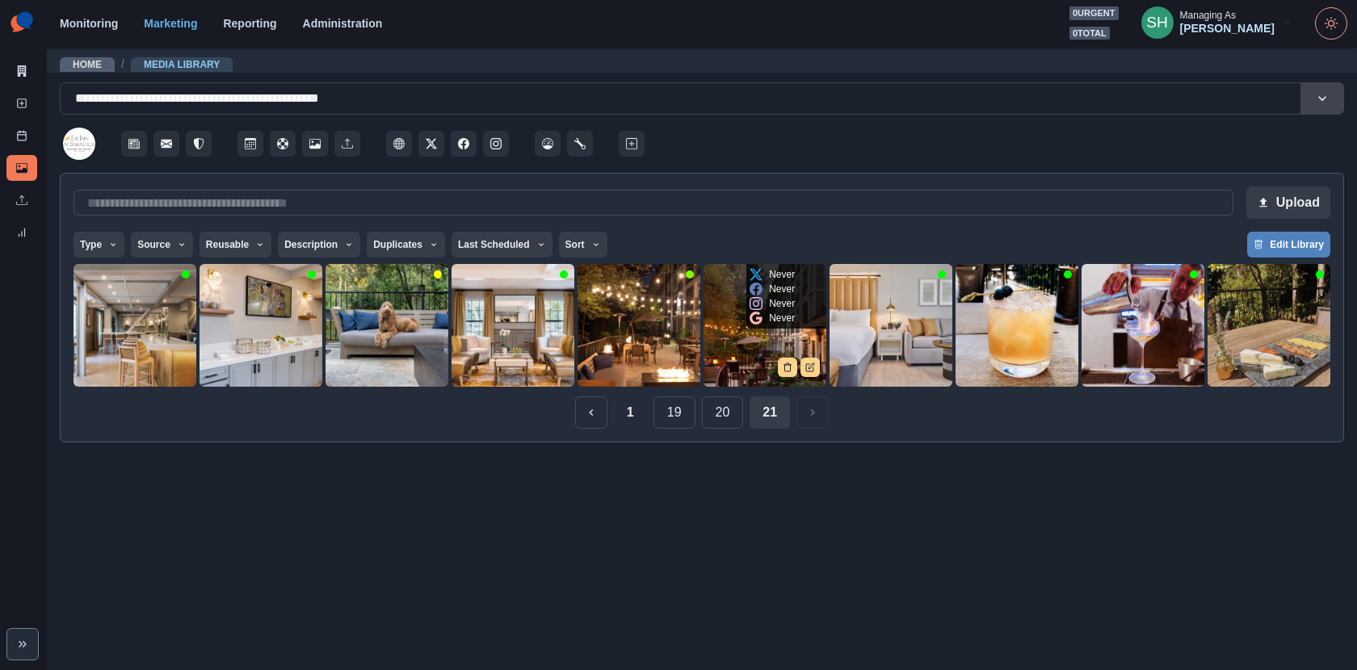
click at [754, 340] on img at bounding box center [765, 325] width 123 height 123
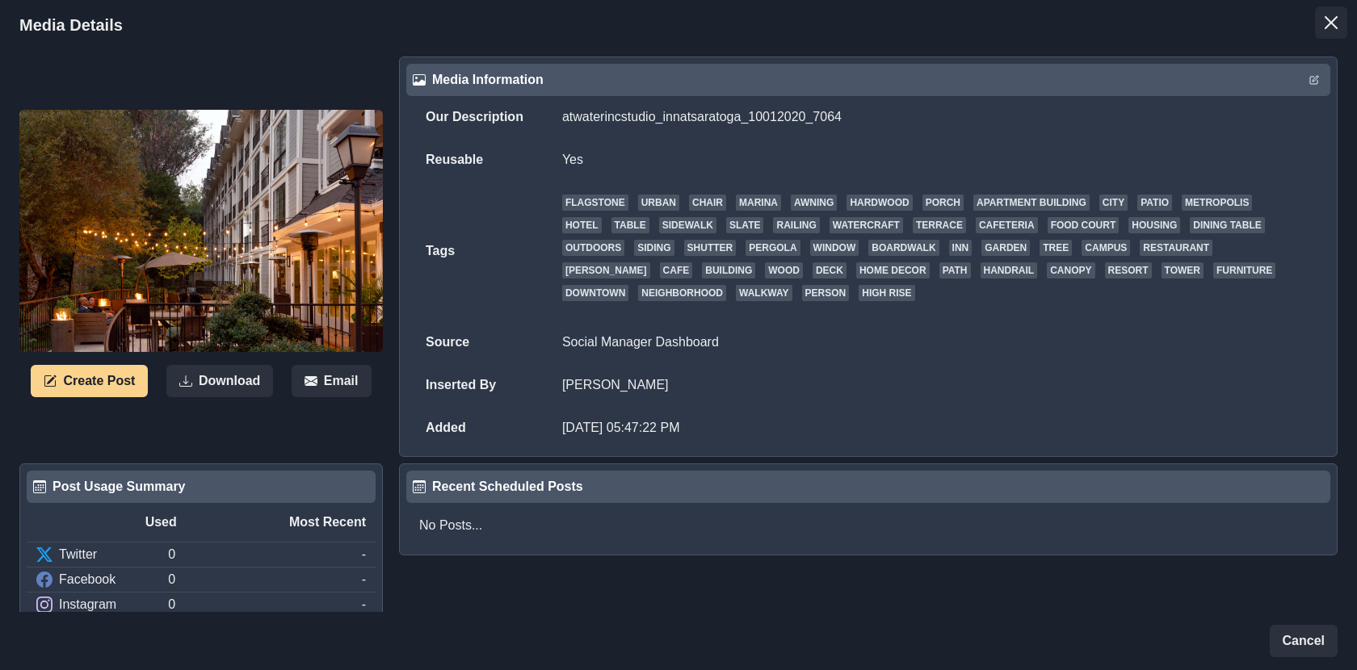
click at [1221, 20] on icon "Close" at bounding box center [1331, 22] width 13 height 13
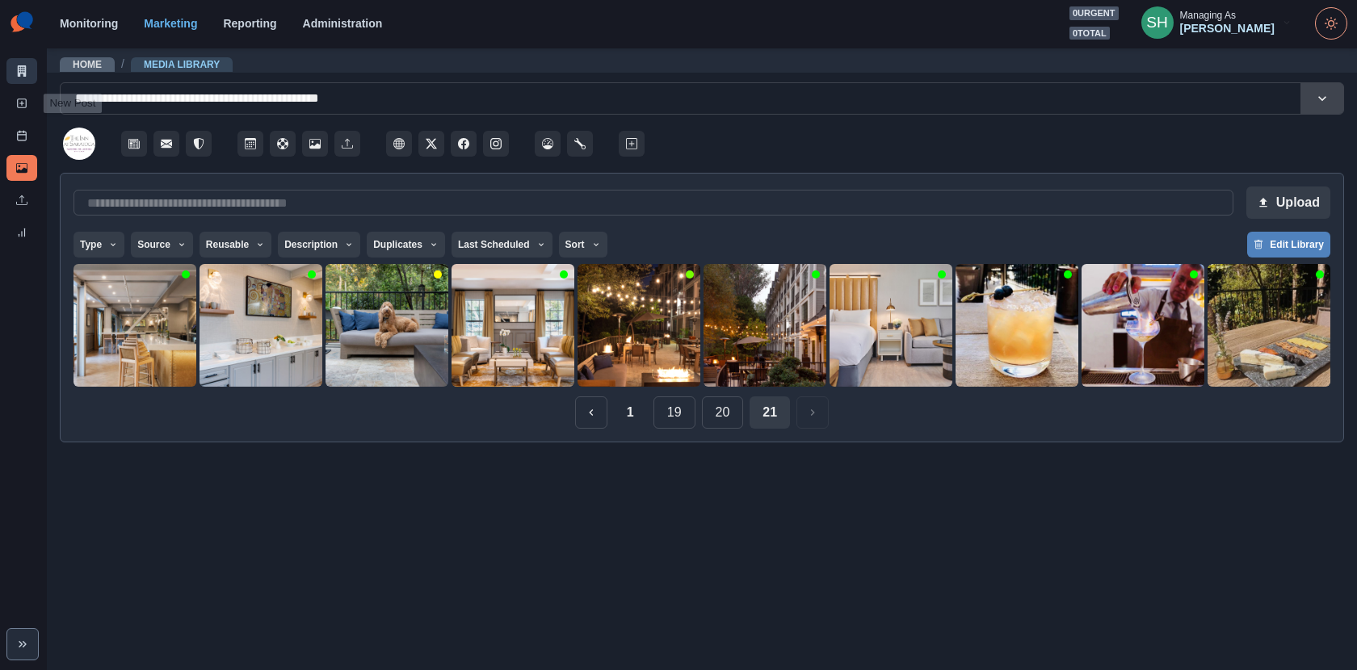
click at [10, 67] on link "Marketing Summary" at bounding box center [21, 71] width 31 height 26
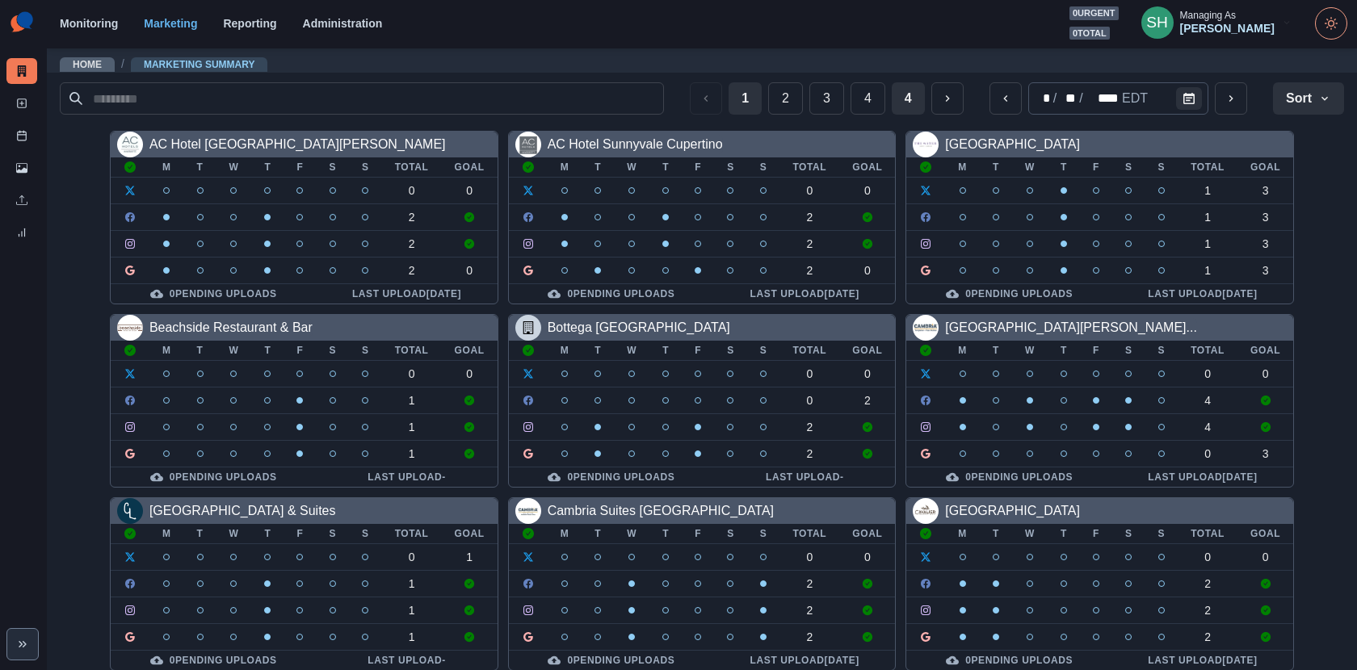
click at [893, 99] on button "4" at bounding box center [908, 98] width 33 height 32
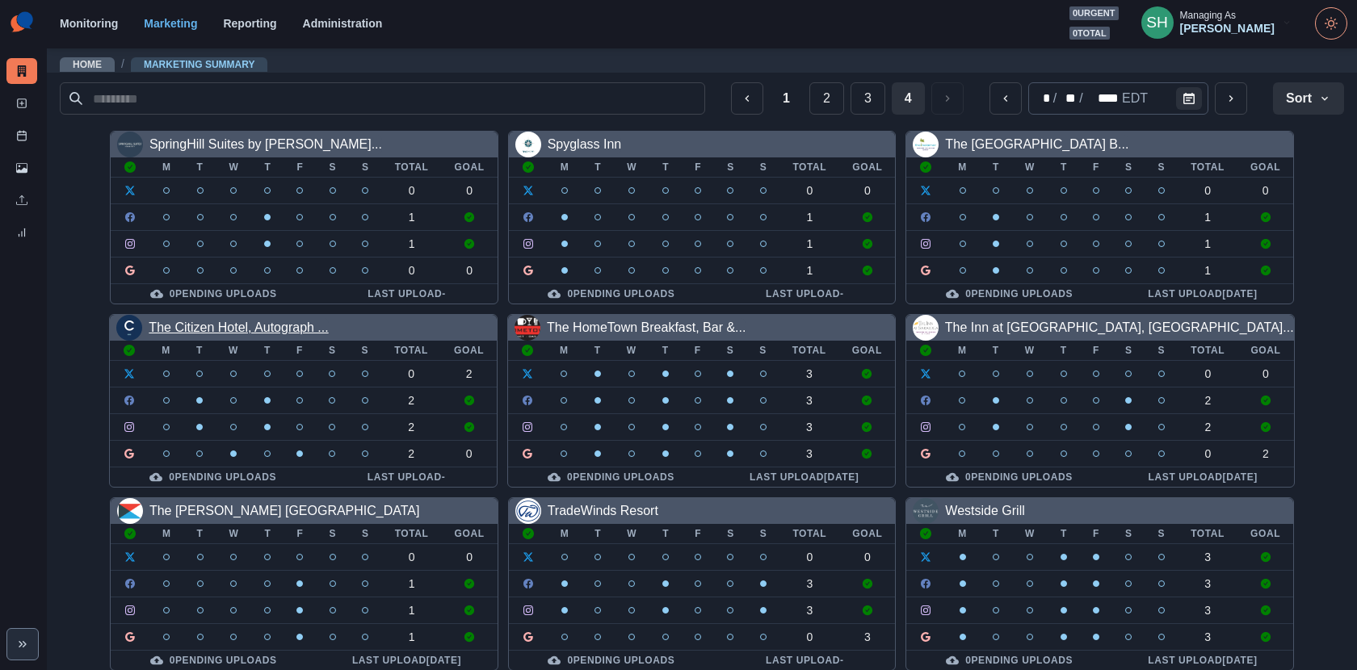
click at [309, 330] on link "The Citizen Hotel, Autograph ..." at bounding box center [238, 328] width 179 height 14
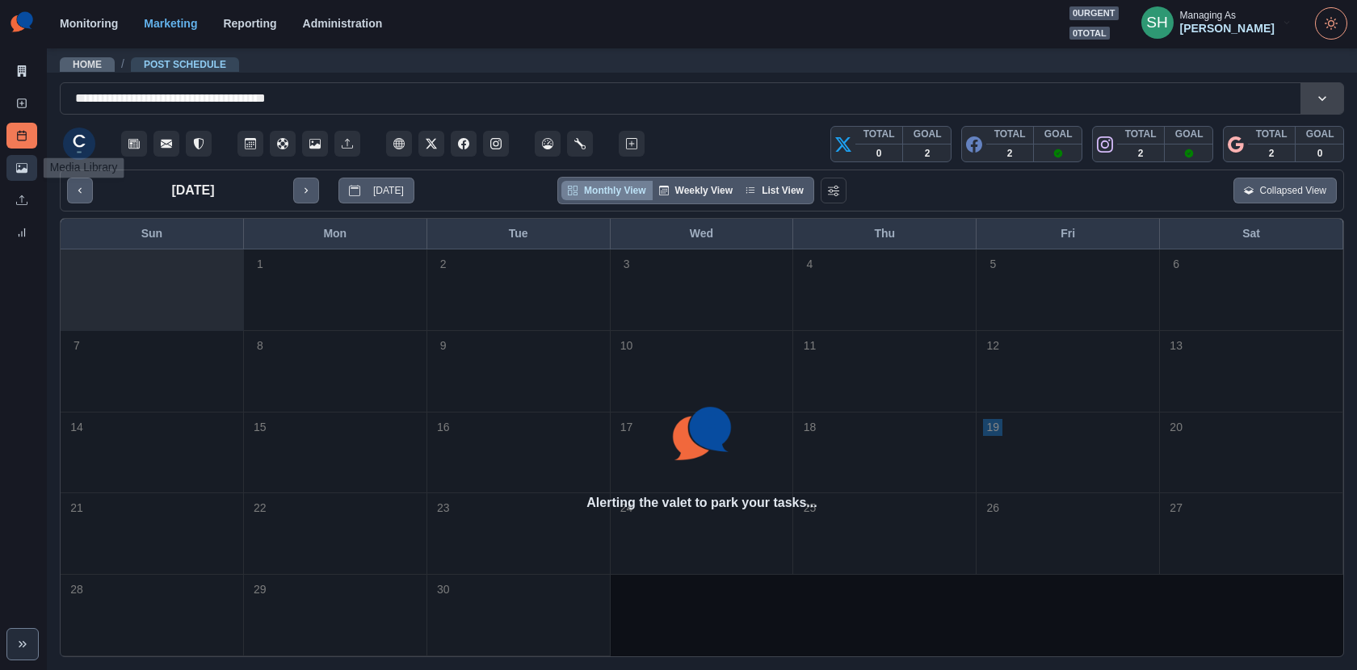
click at [31, 174] on link "Media Library" at bounding box center [21, 168] width 31 height 26
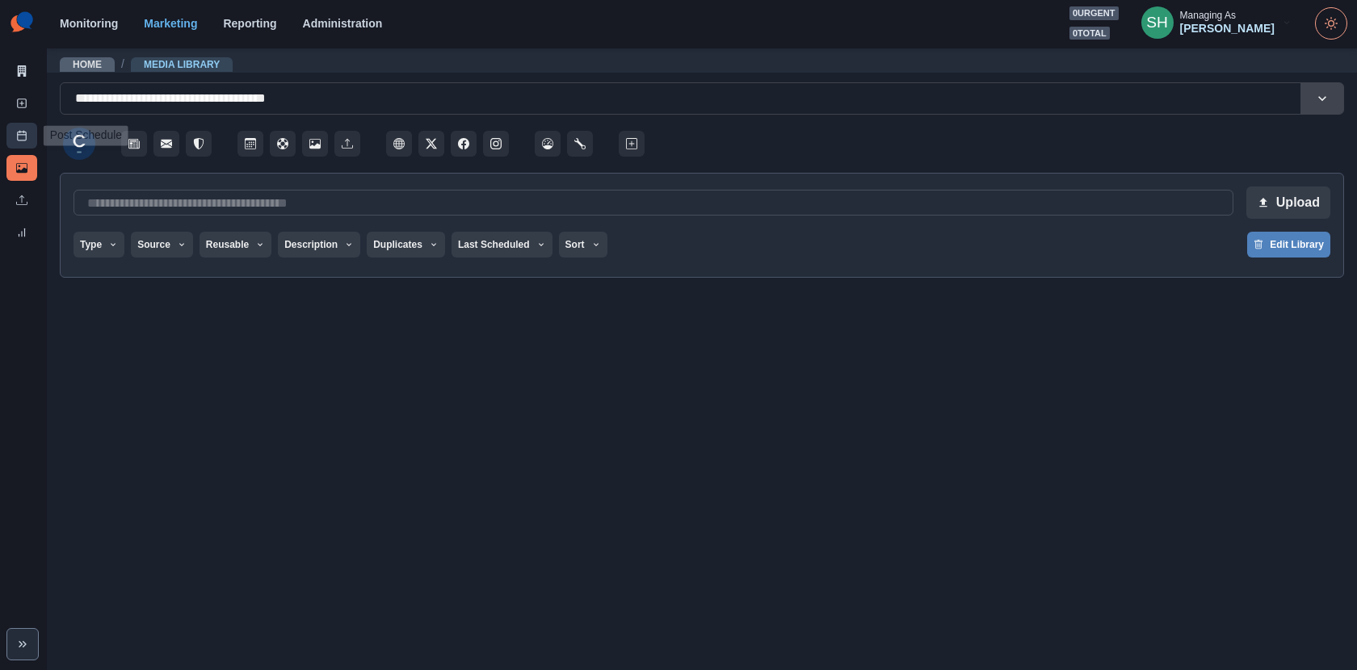
click at [12, 137] on link "Post Schedule" at bounding box center [21, 136] width 31 height 26
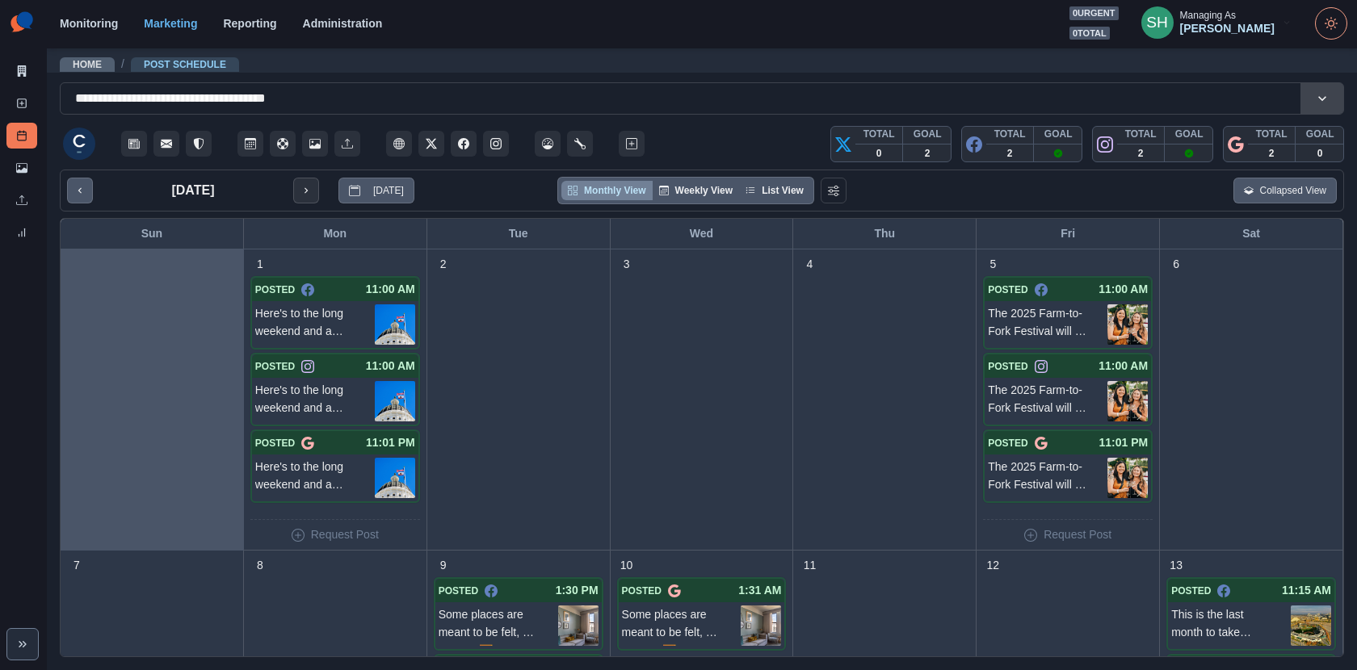
click at [305, 185] on icon "next month" at bounding box center [306, 190] width 11 height 11
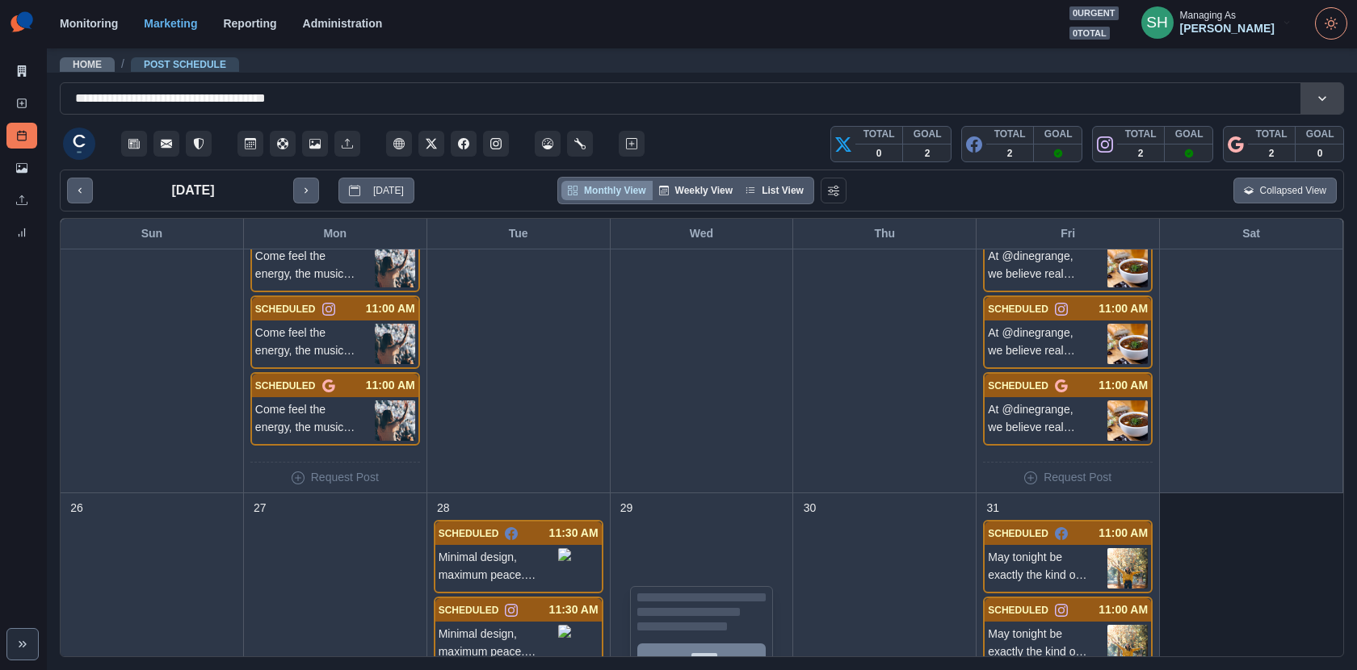
scroll to position [949, 0]
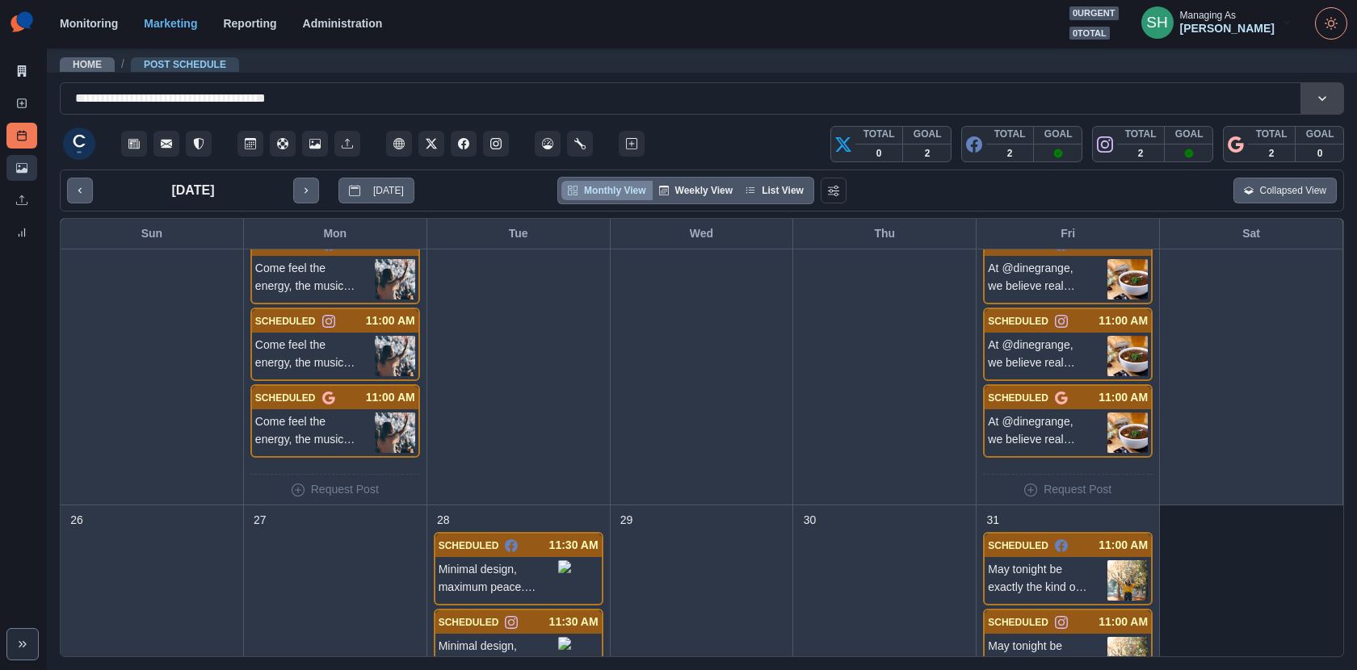
click at [8, 171] on link "Media Library" at bounding box center [21, 168] width 31 height 26
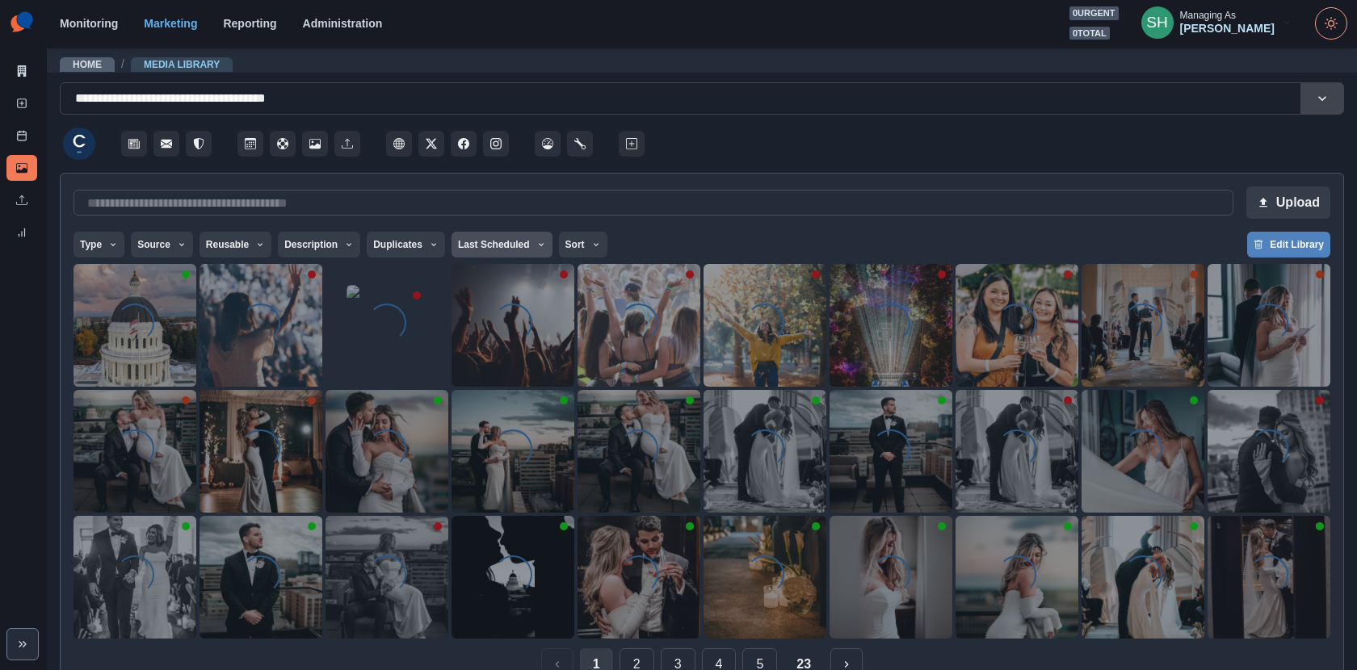
click at [508, 247] on button "Last Scheduled" at bounding box center [502, 245] width 101 height 26
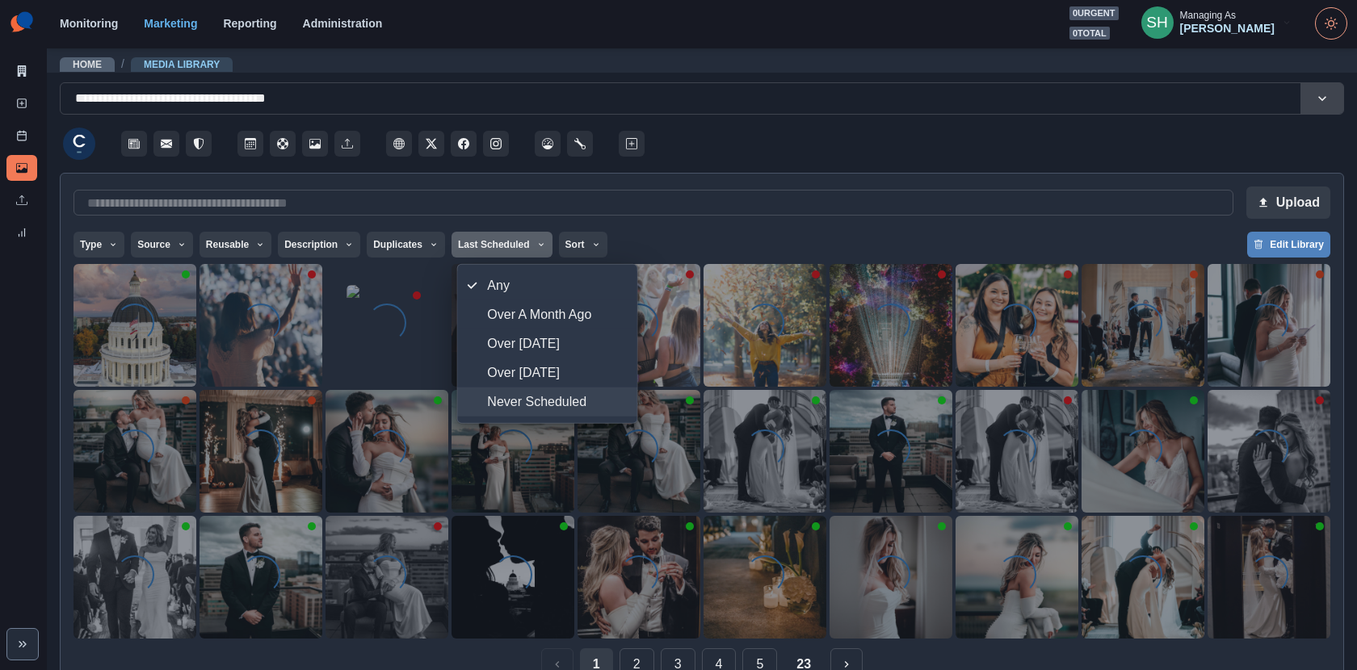
click at [551, 405] on span "Never Scheduled" at bounding box center [557, 402] width 140 height 19
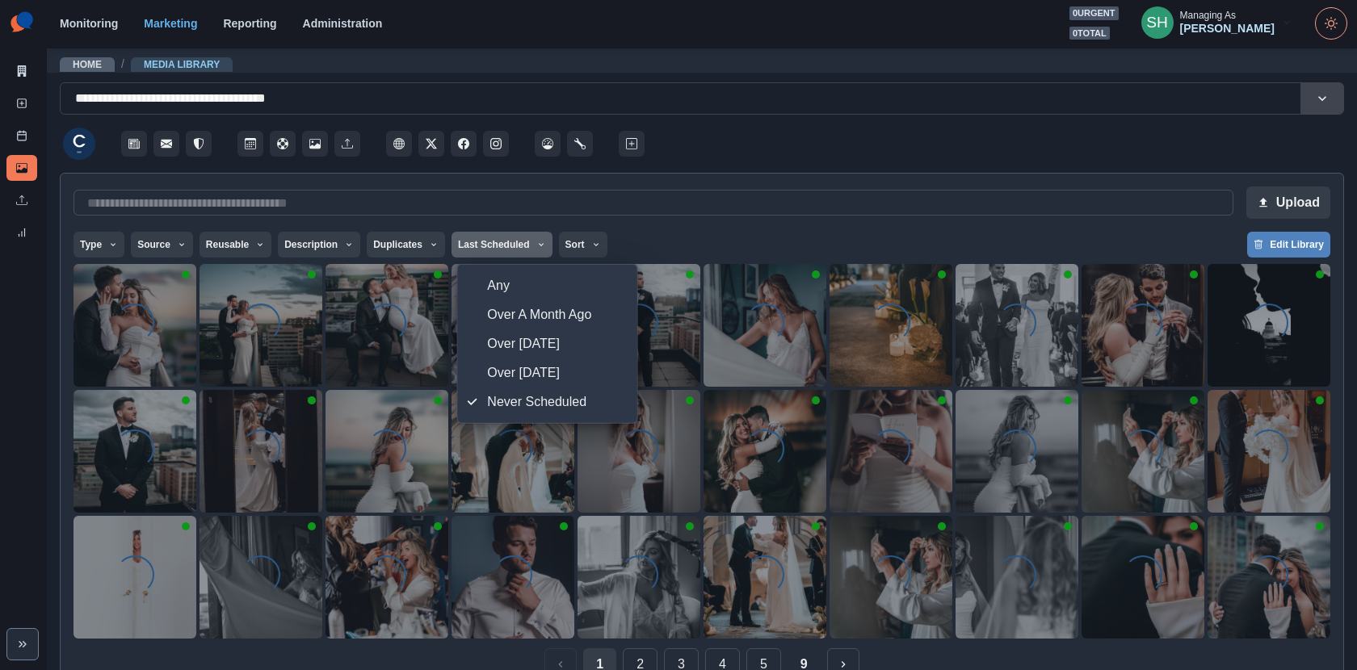
click at [874, 154] on div at bounding box center [996, 139] width 696 height 48
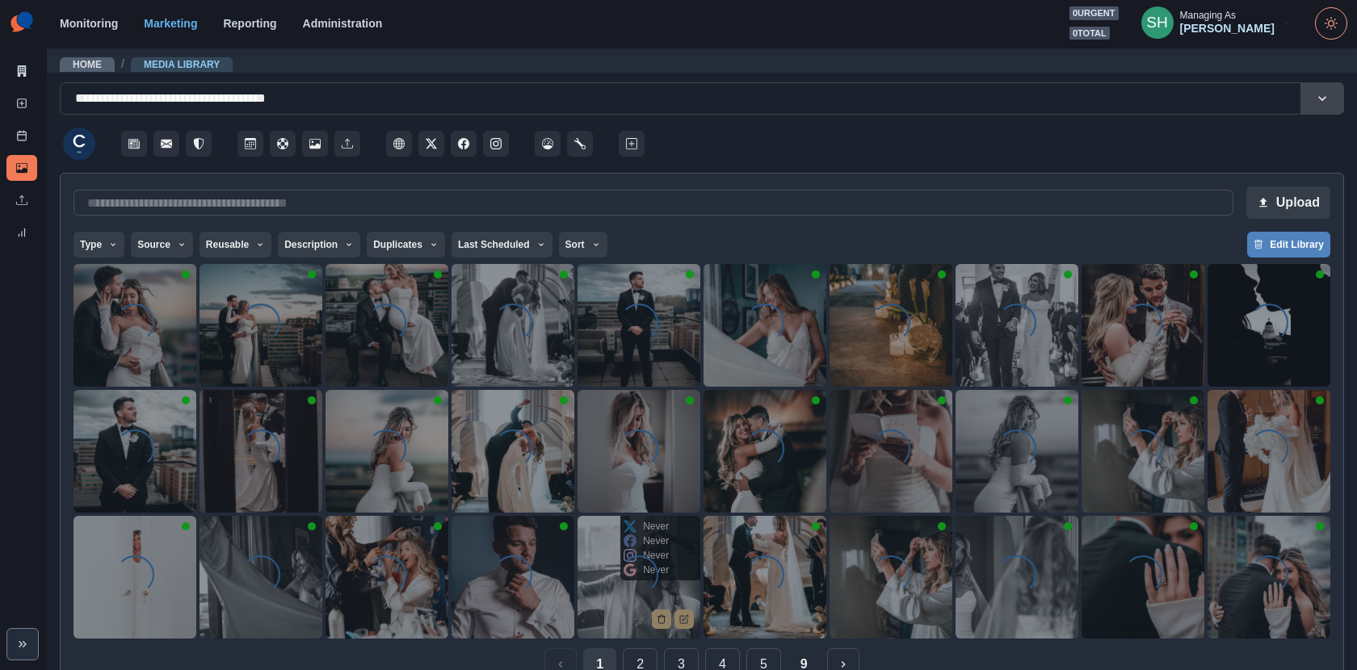
scroll to position [36, 0]
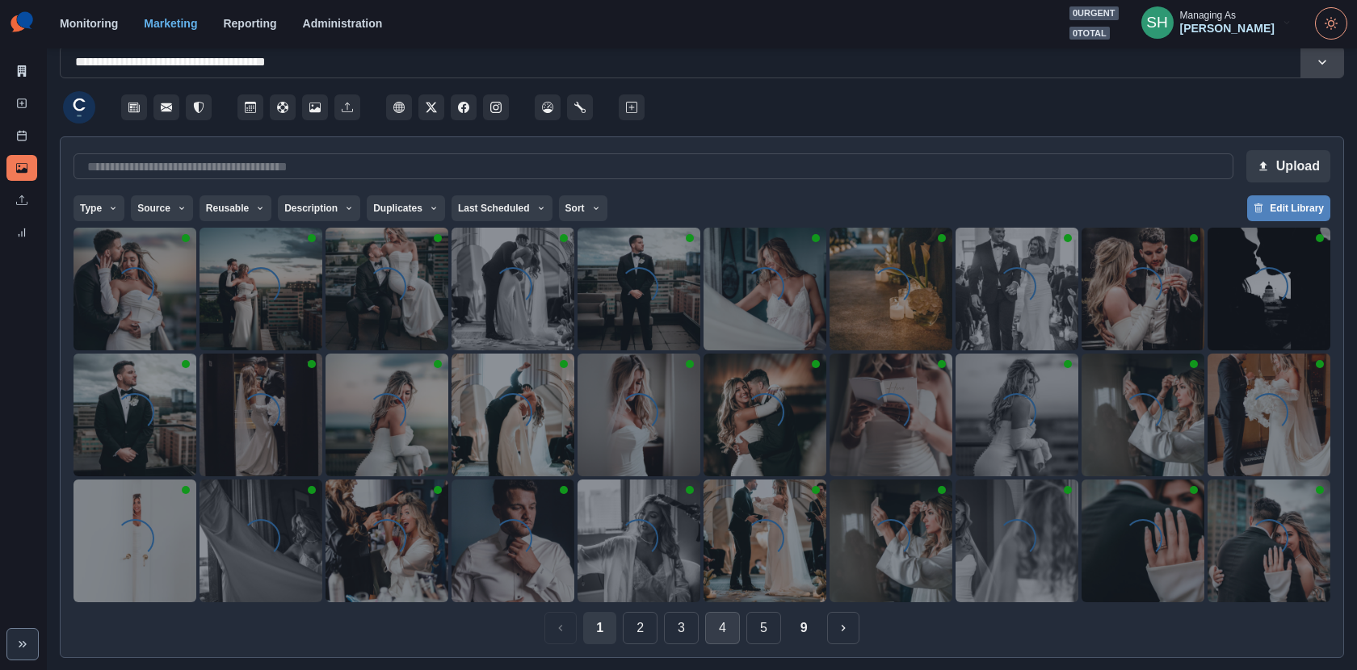
click at [734, 603] on button "4" at bounding box center [722, 628] width 35 height 32
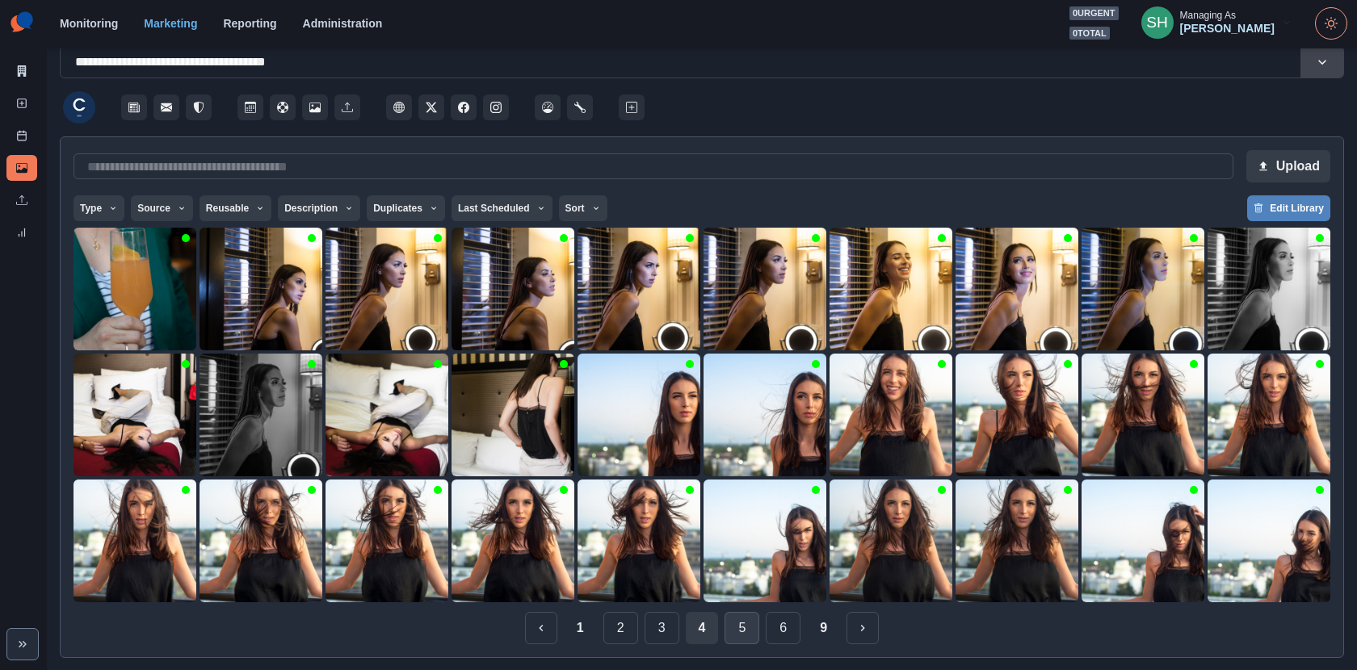
click at [755, 603] on button "5" at bounding box center [742, 628] width 35 height 32
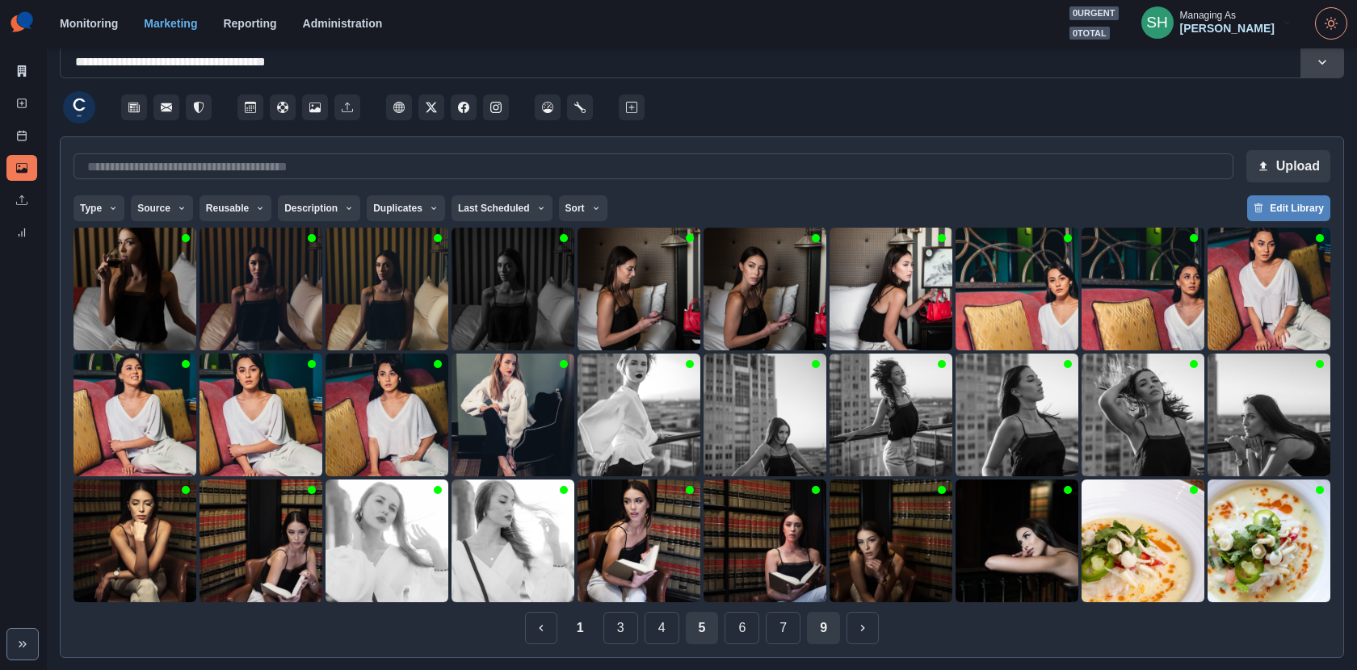
click at [836, 603] on button "9" at bounding box center [823, 628] width 33 height 32
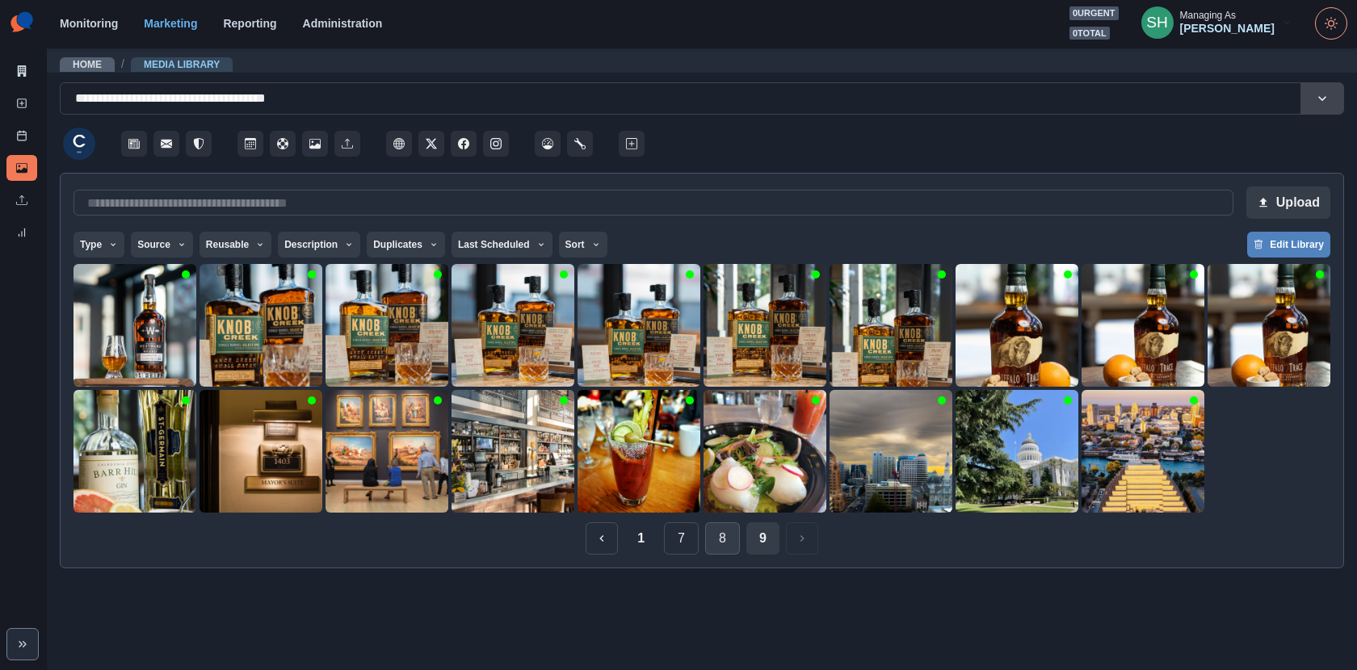
click at [713, 535] on button "8" at bounding box center [722, 539] width 35 height 32
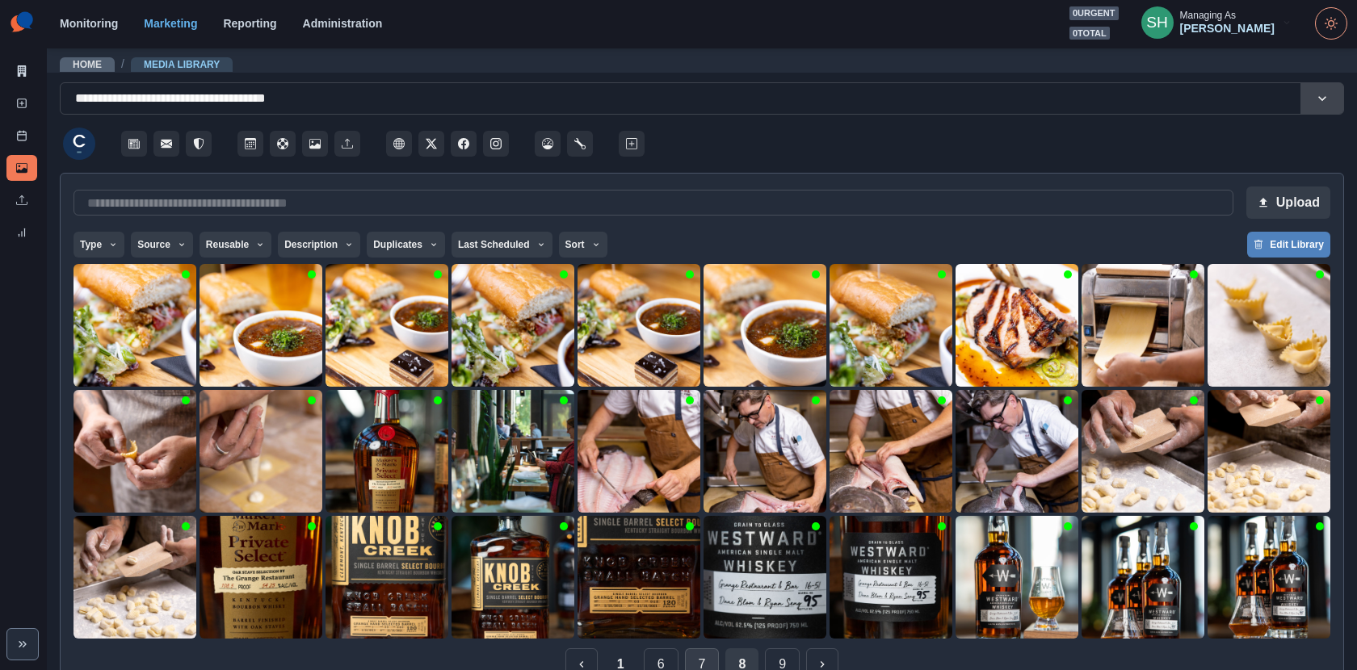
click at [690, 603] on button "7" at bounding box center [702, 665] width 35 height 32
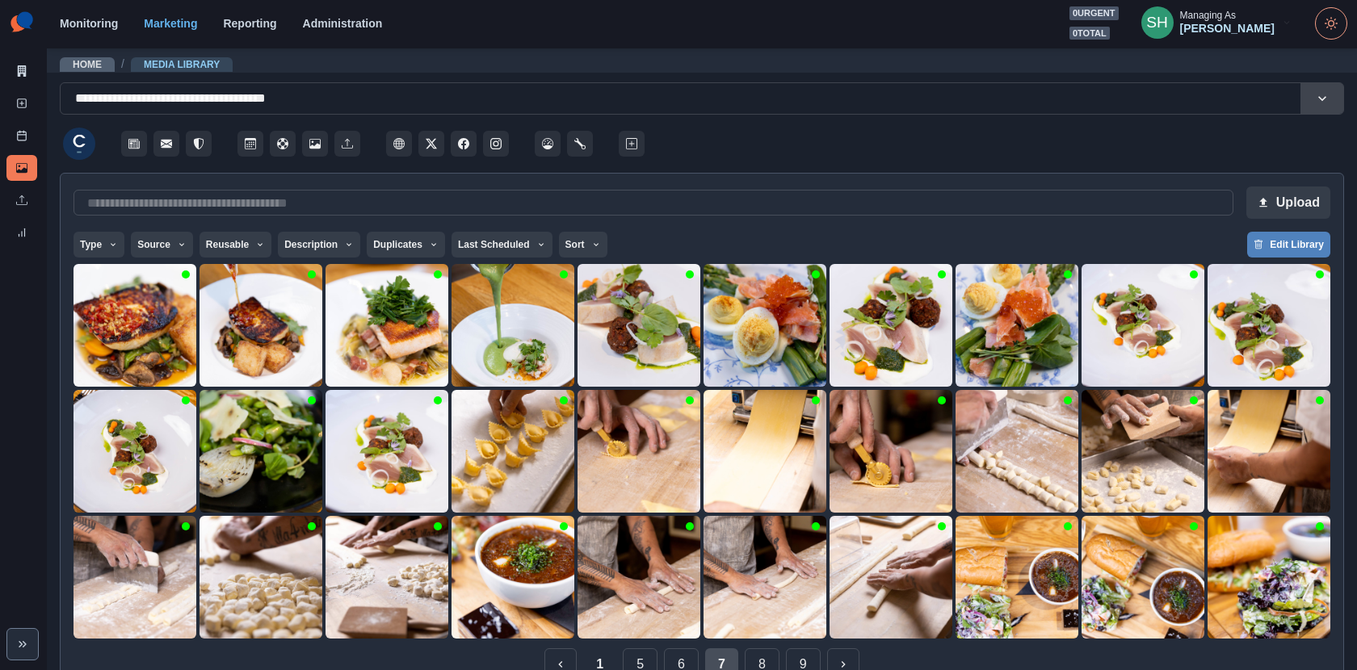
scroll to position [36, 0]
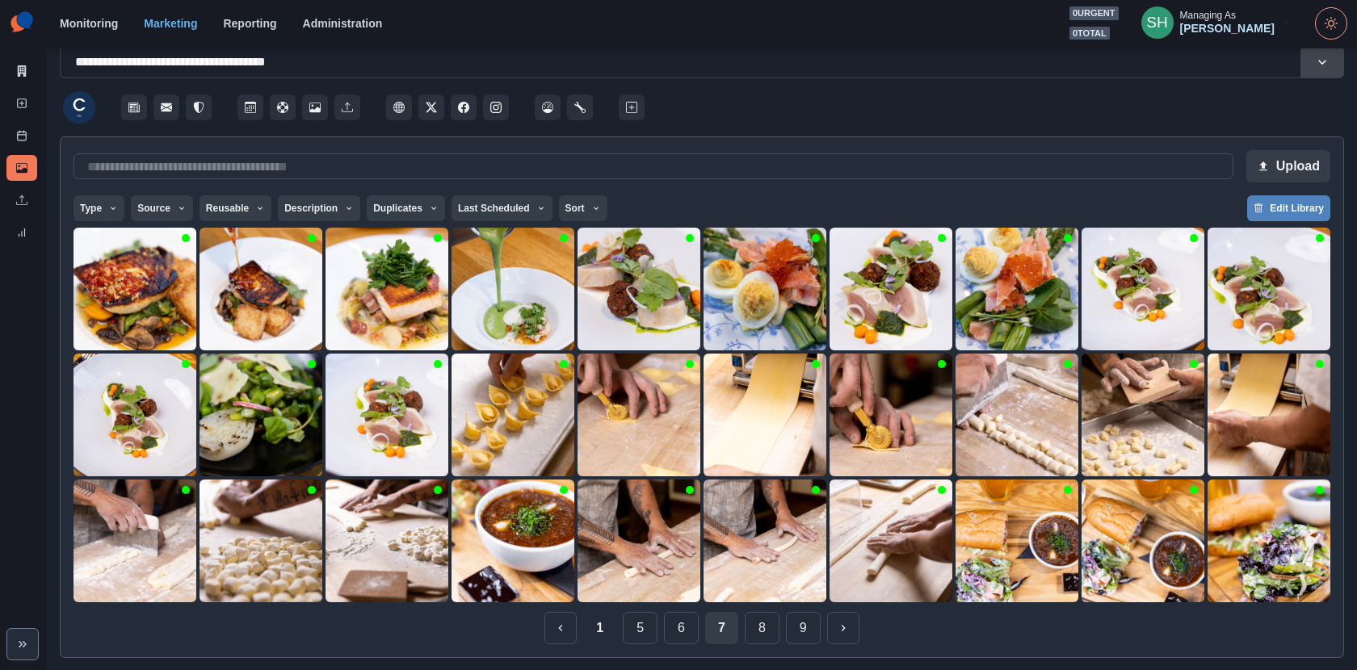
click at [678, 603] on div "Upload Type Any Image Video Source Any Upload Social Manager Found: Instagram F…" at bounding box center [702, 398] width 1284 height 522
click at [677, 603] on button "6" at bounding box center [681, 628] width 35 height 32
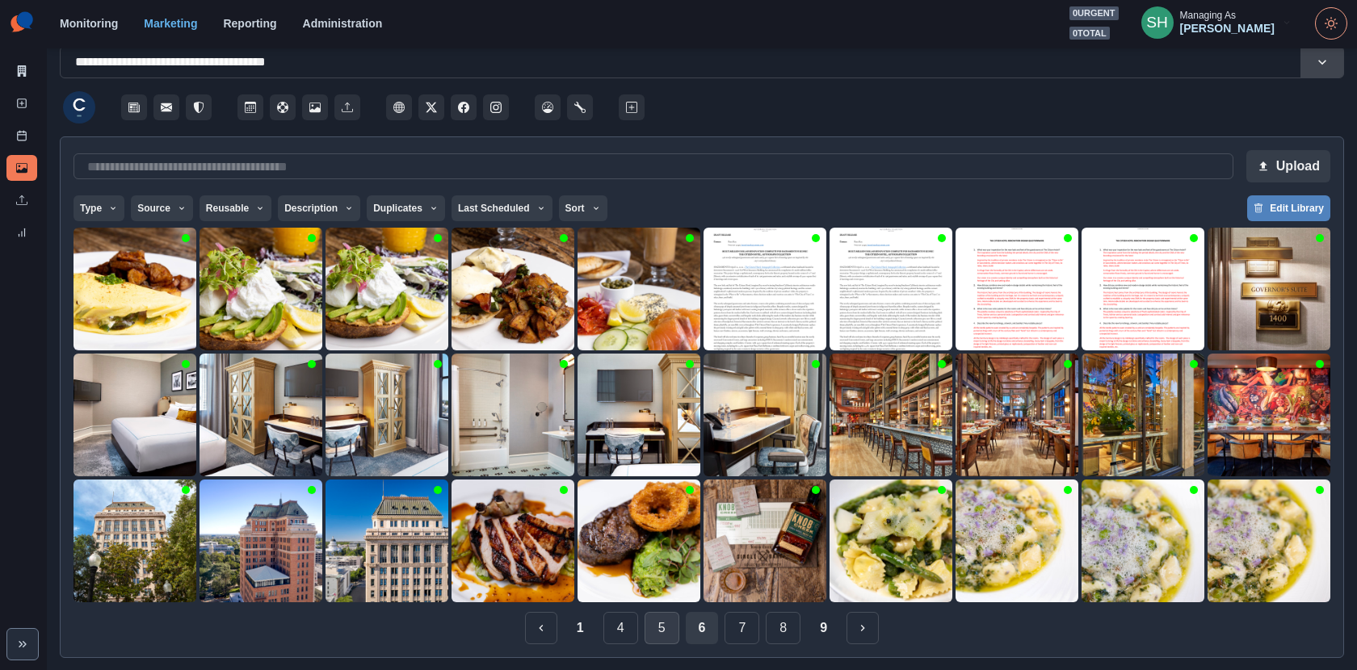
click at [654, 603] on button "5" at bounding box center [662, 628] width 35 height 32
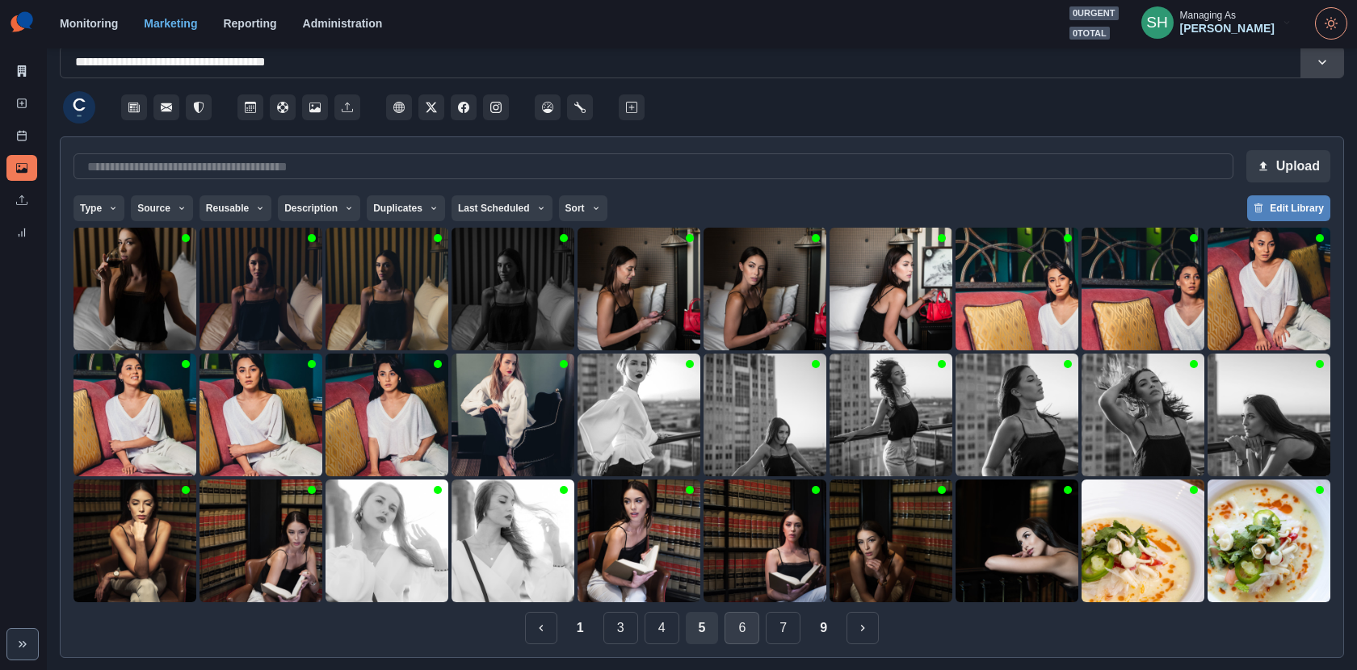
click at [735, 603] on button "6" at bounding box center [742, 628] width 35 height 32
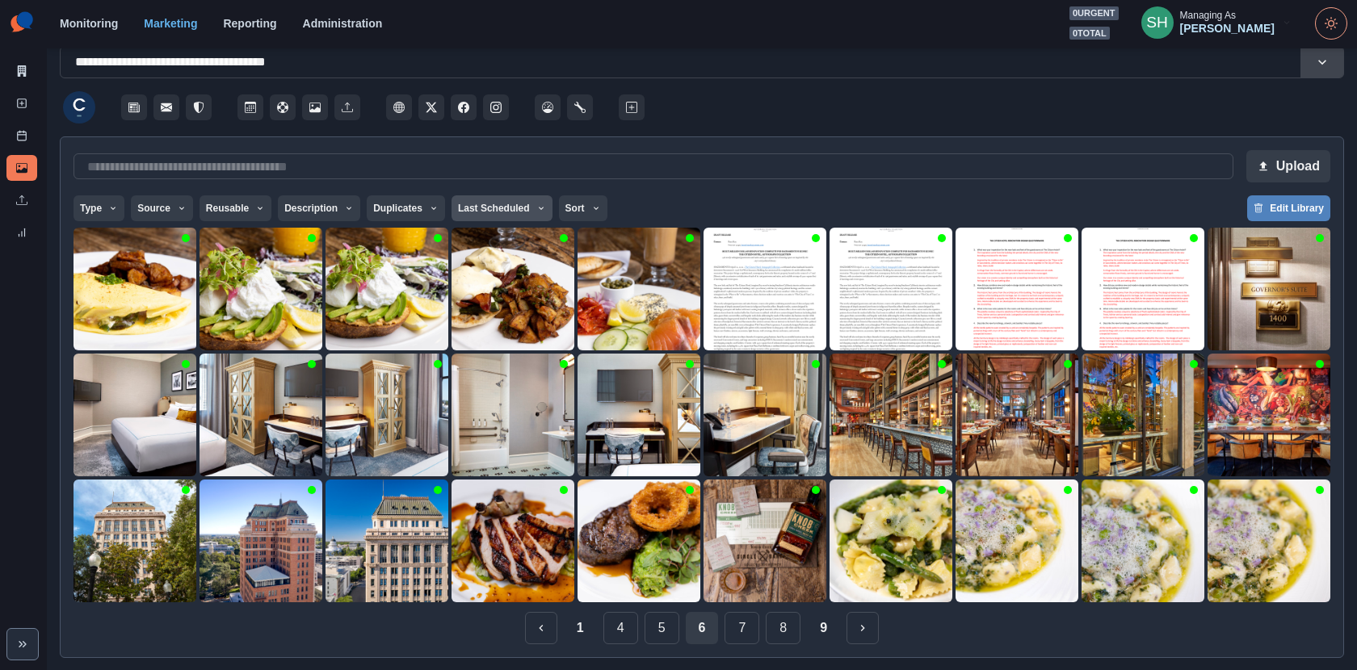
click at [544, 219] on button "Last Scheduled" at bounding box center [502, 208] width 101 height 26
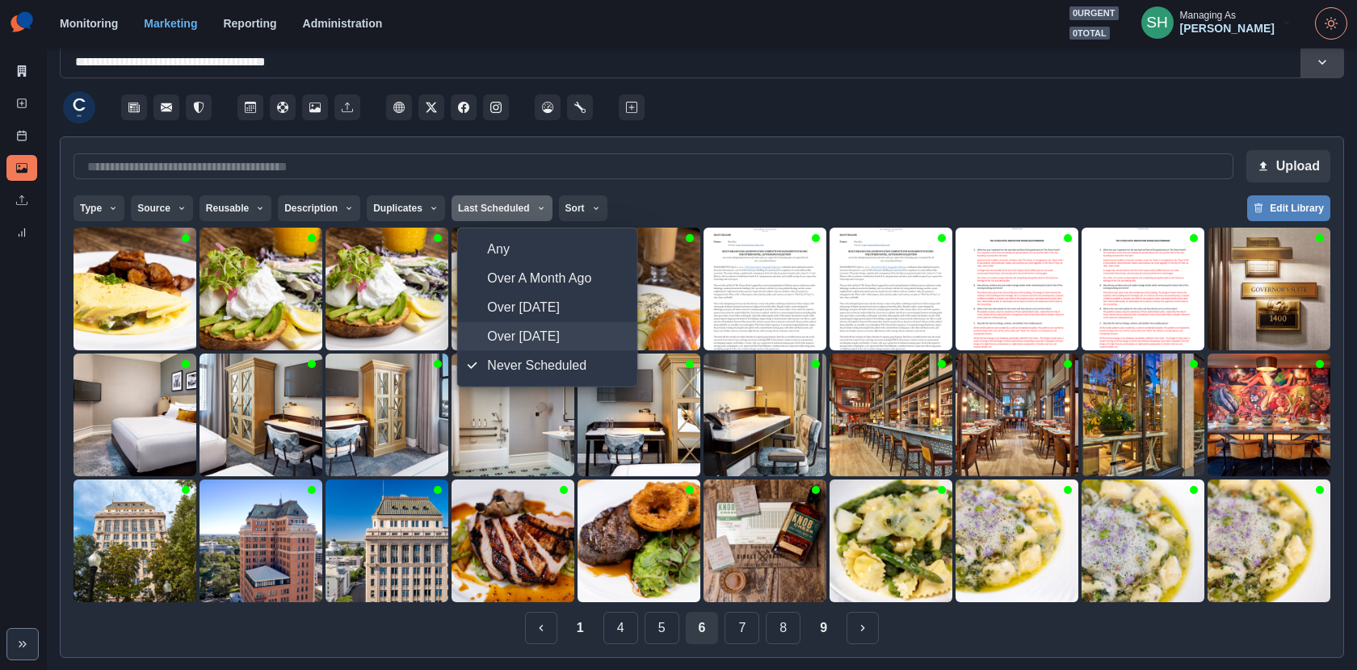
click at [525, 327] on span "Over [DATE]" at bounding box center [557, 336] width 140 height 19
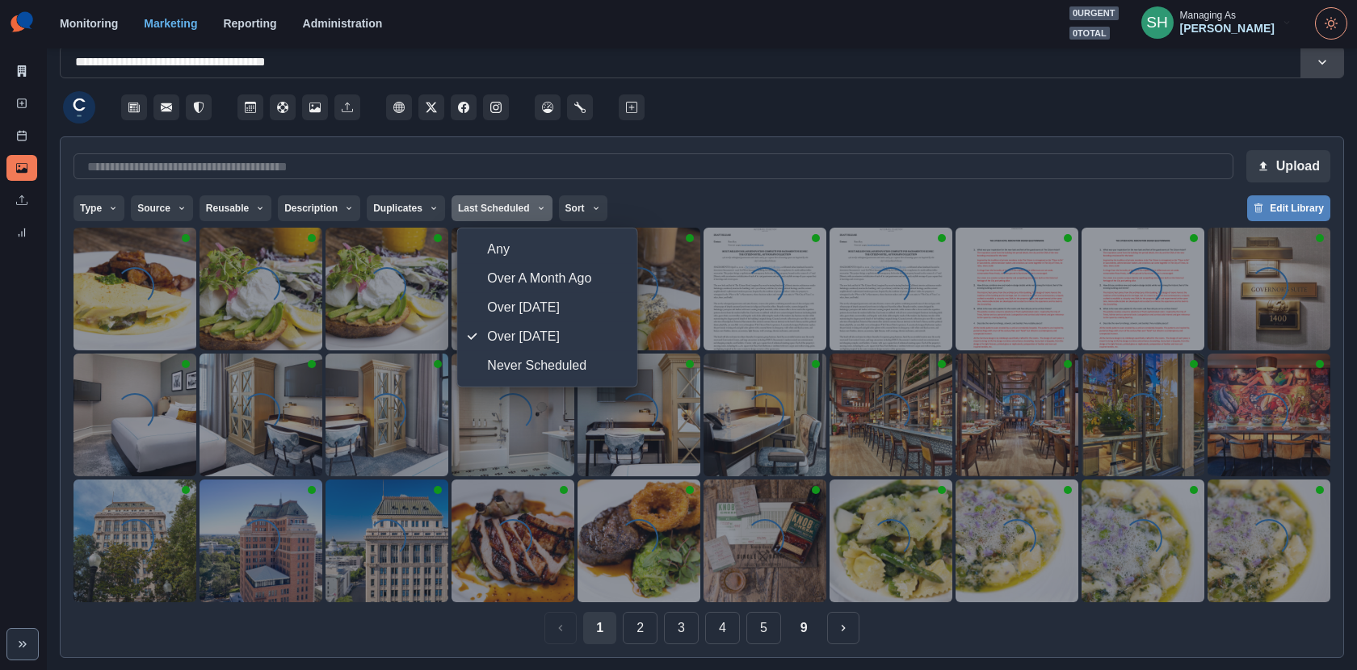
click at [815, 124] on div at bounding box center [996, 102] width 696 height 48
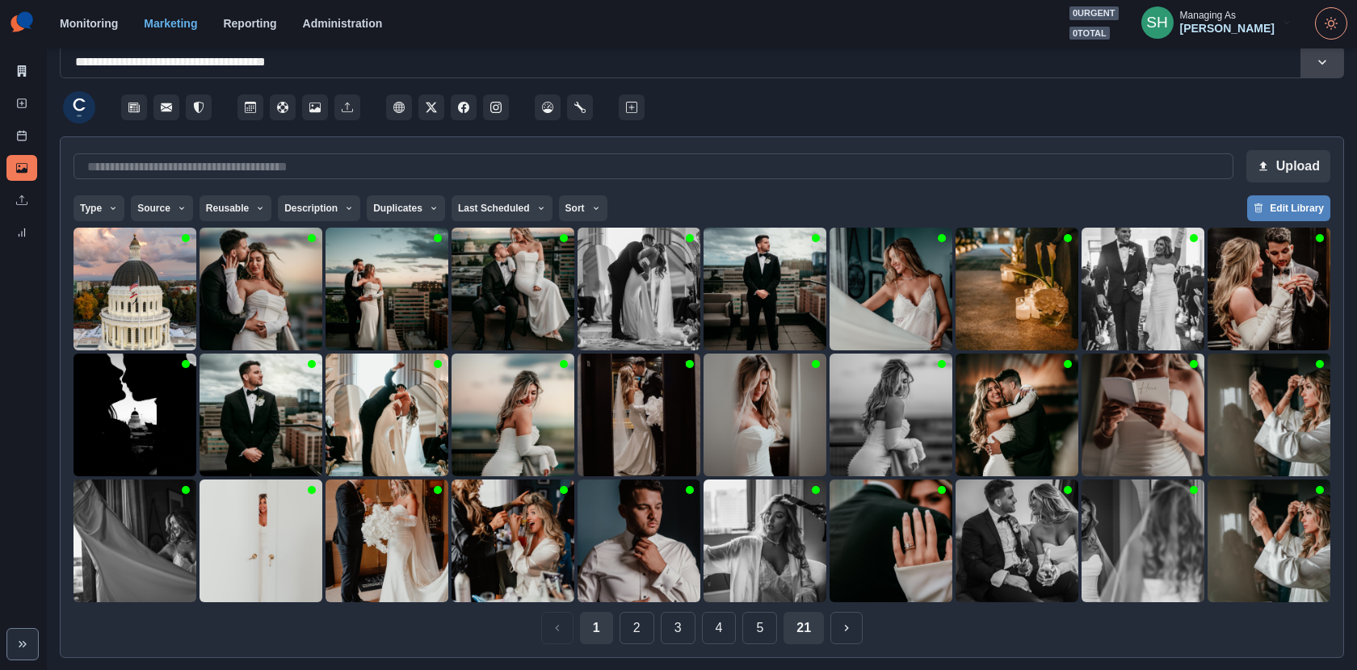
click at [787, 603] on button "21" at bounding box center [804, 628] width 40 height 32
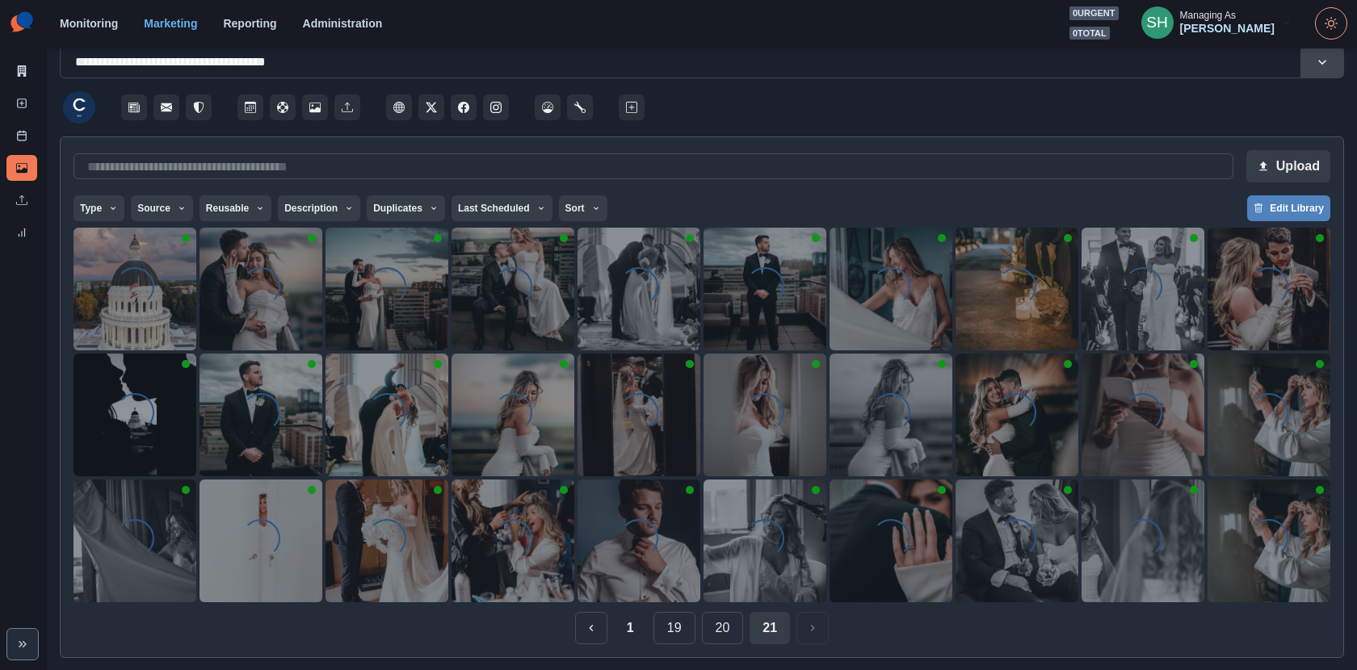
scroll to position [0, 0]
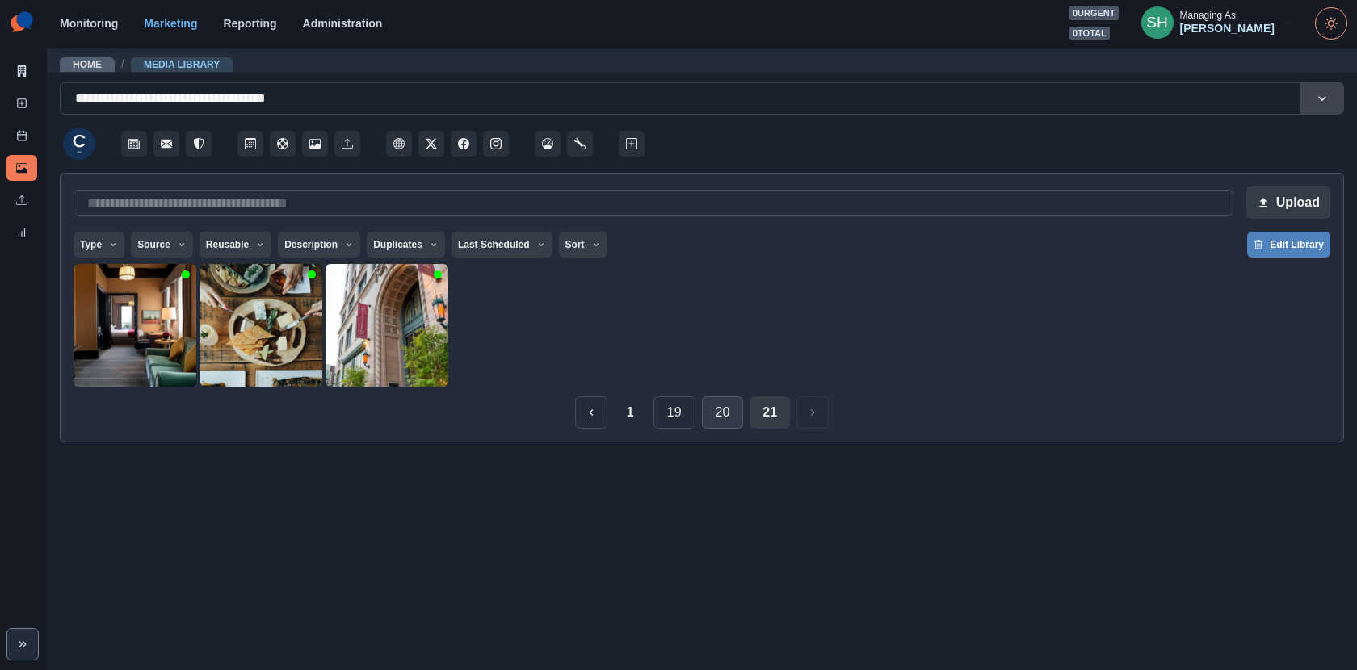
click at [737, 418] on button "20" at bounding box center [723, 413] width 42 height 32
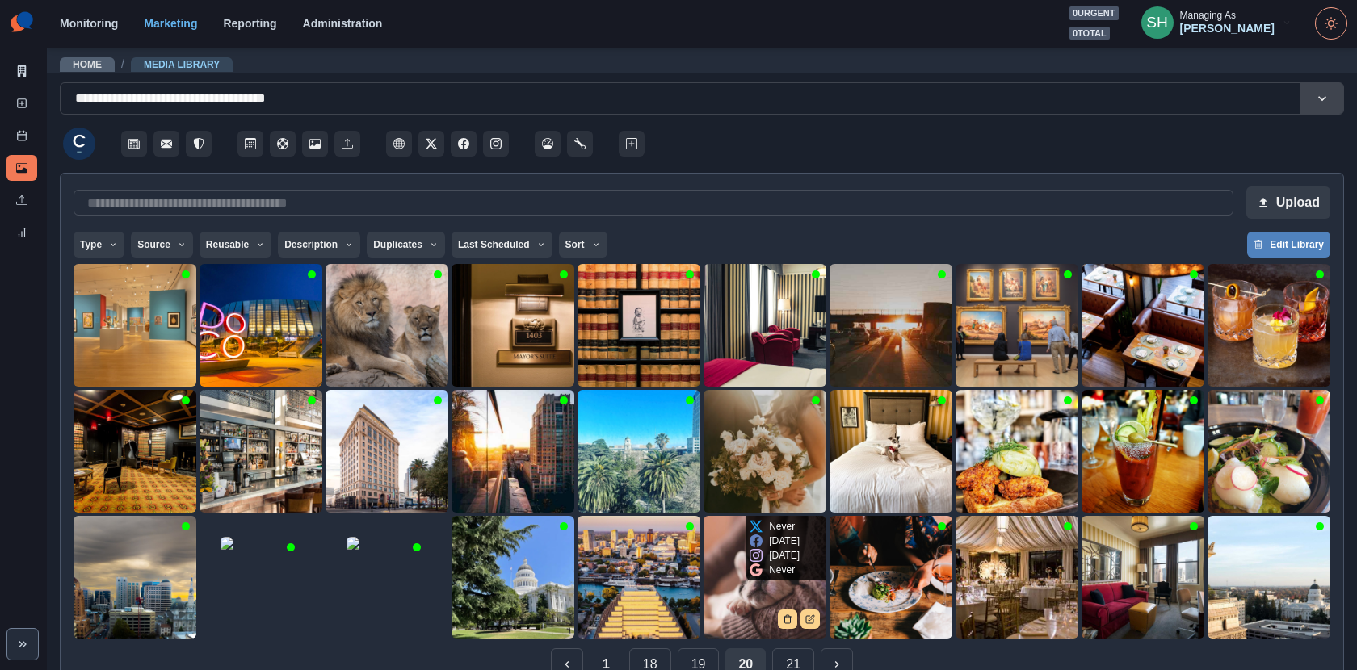
scroll to position [36, 0]
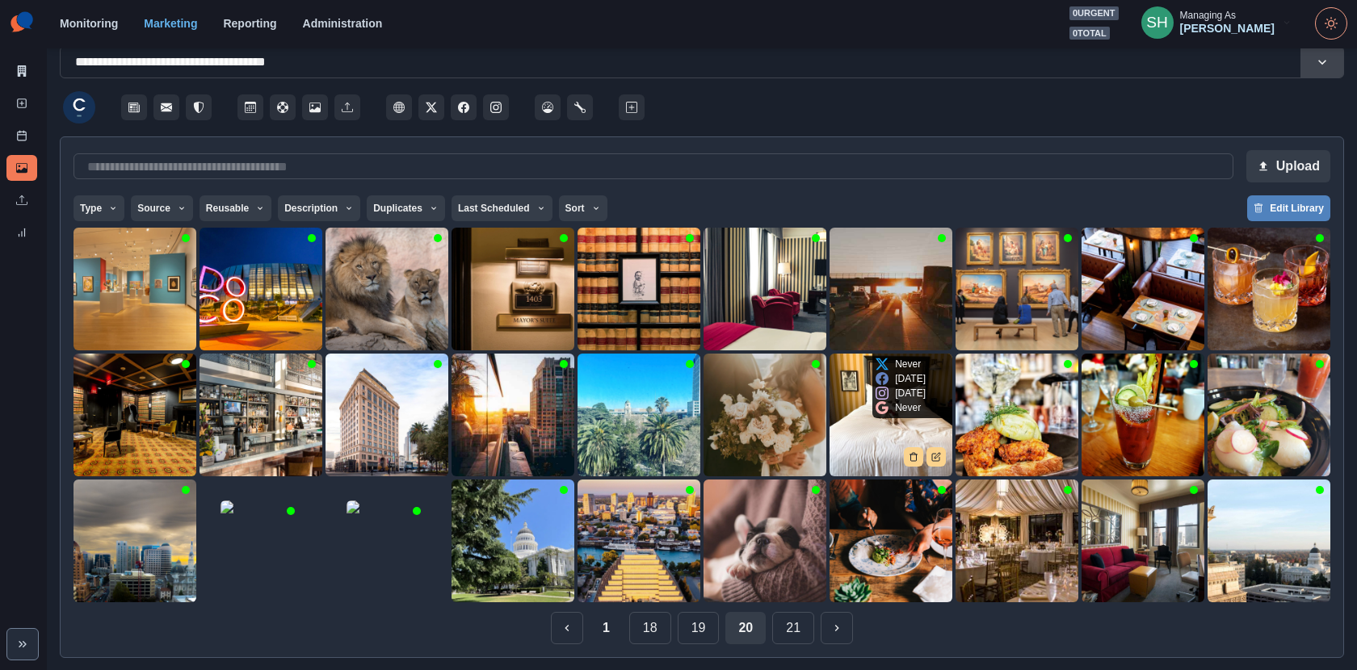
click at [892, 422] on img at bounding box center [891, 415] width 123 height 123
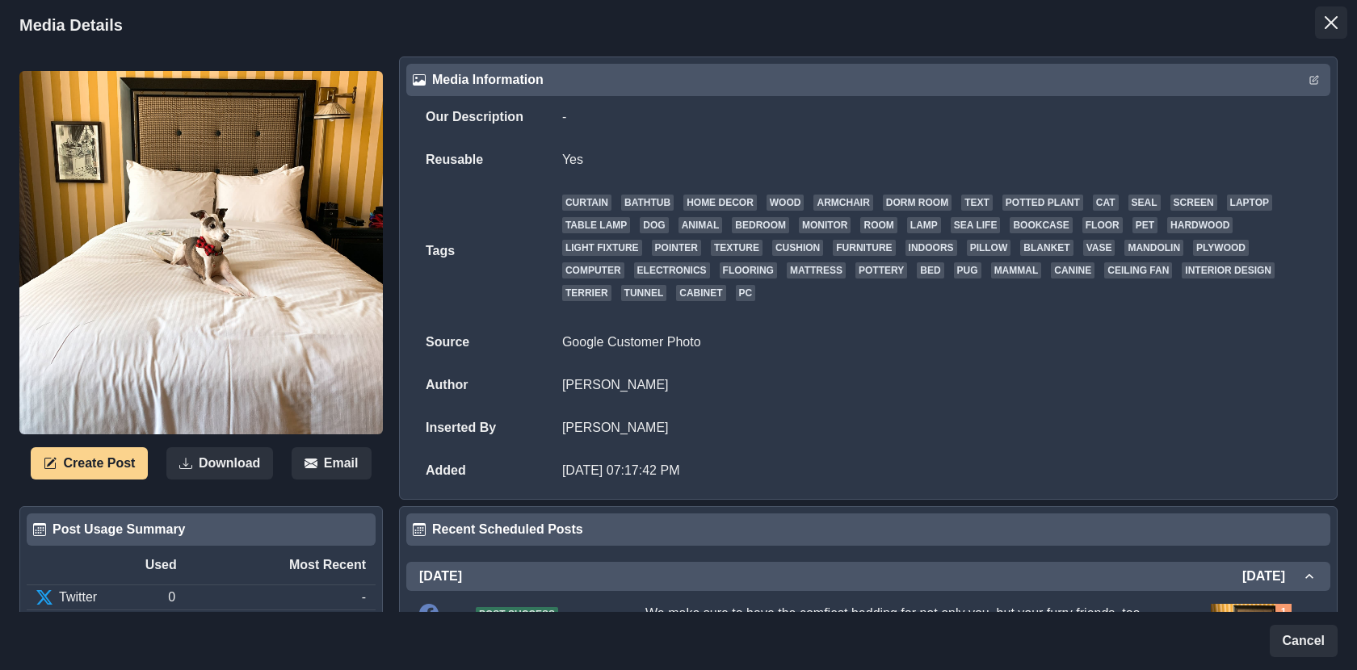
click at [1221, 27] on button "Close" at bounding box center [1331, 22] width 32 height 32
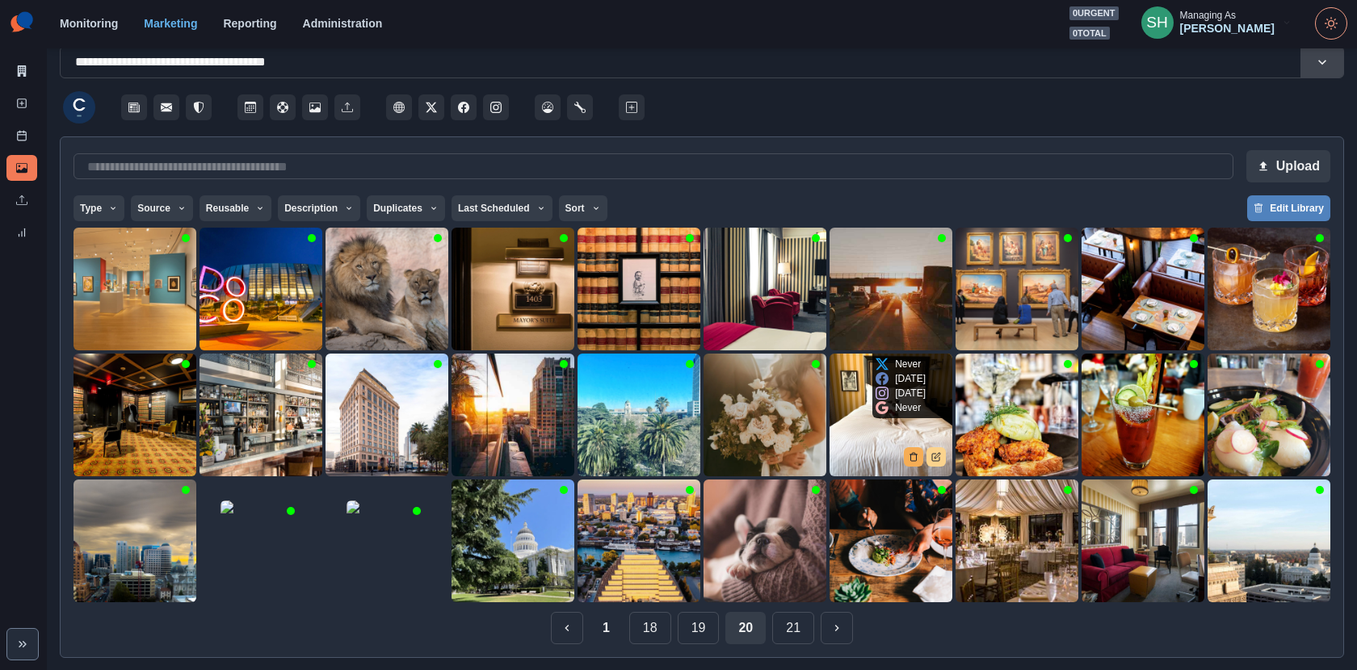
click at [914, 457] on icon "Delete Media" at bounding box center [914, 457] width 10 height 10
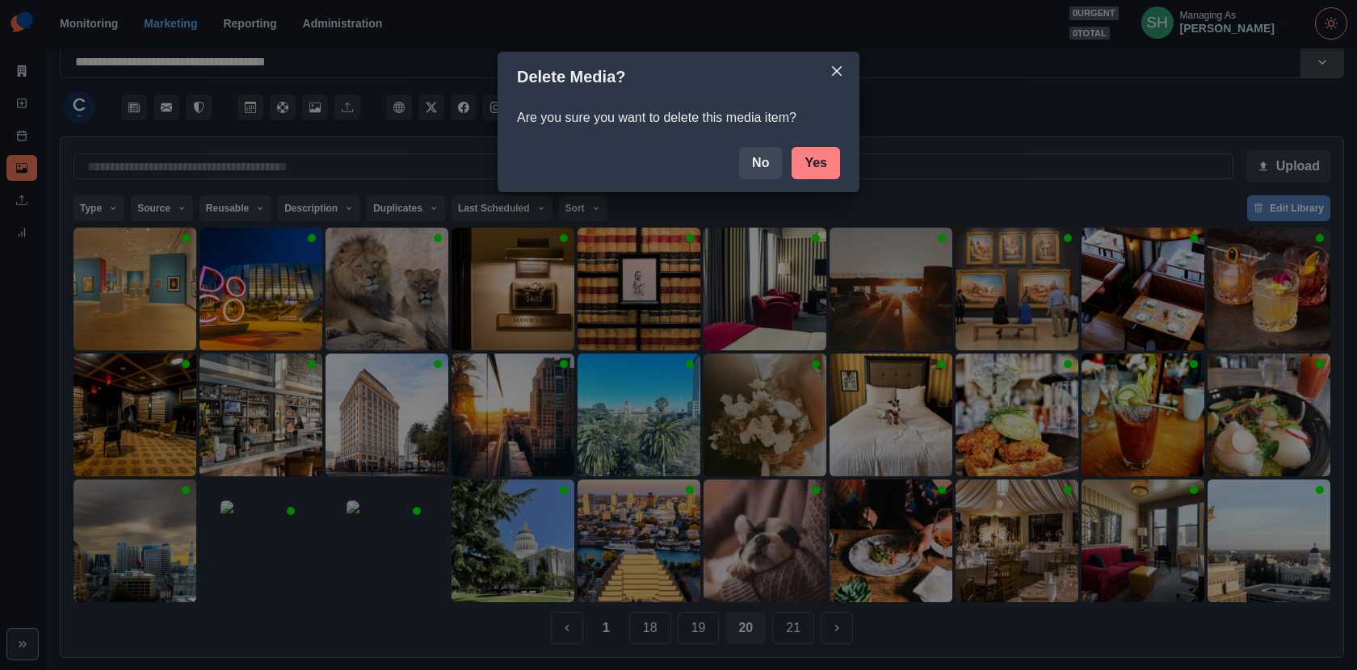
click at [795, 171] on button "Yes" at bounding box center [816, 163] width 48 height 32
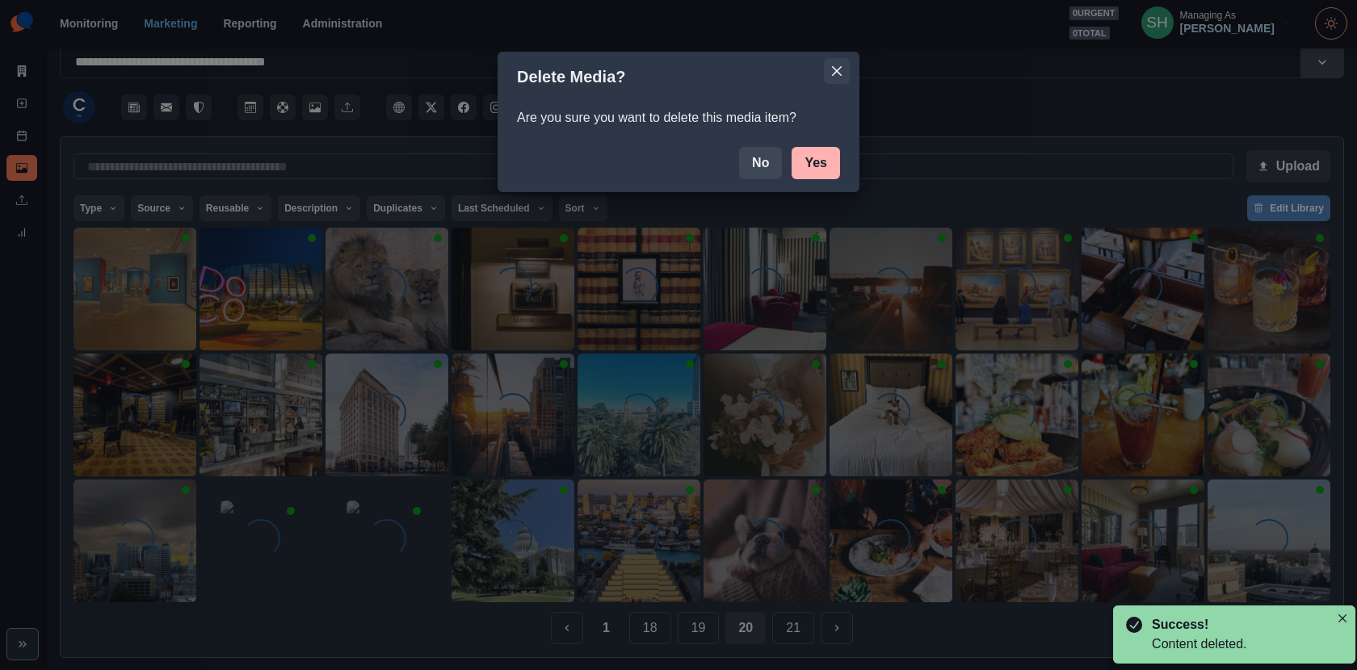
click at [830, 66] on button "Close" at bounding box center [837, 71] width 26 height 26
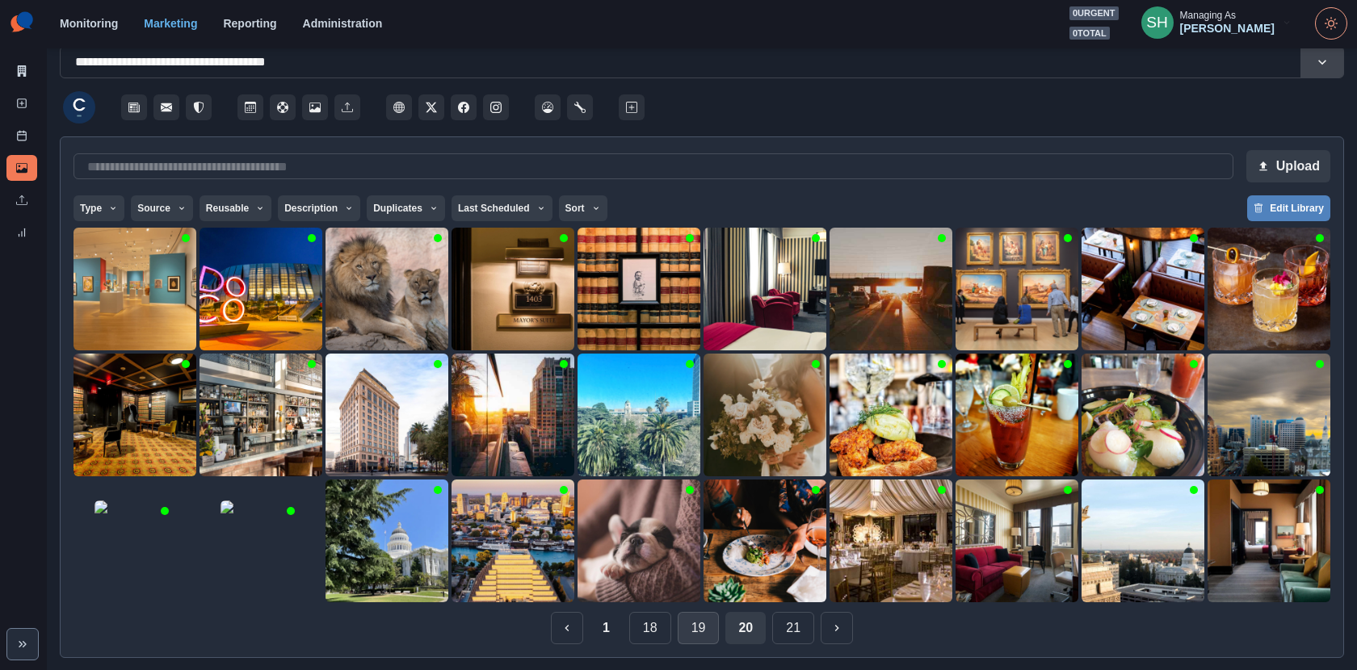
click at [690, 603] on button "19" at bounding box center [699, 628] width 42 height 32
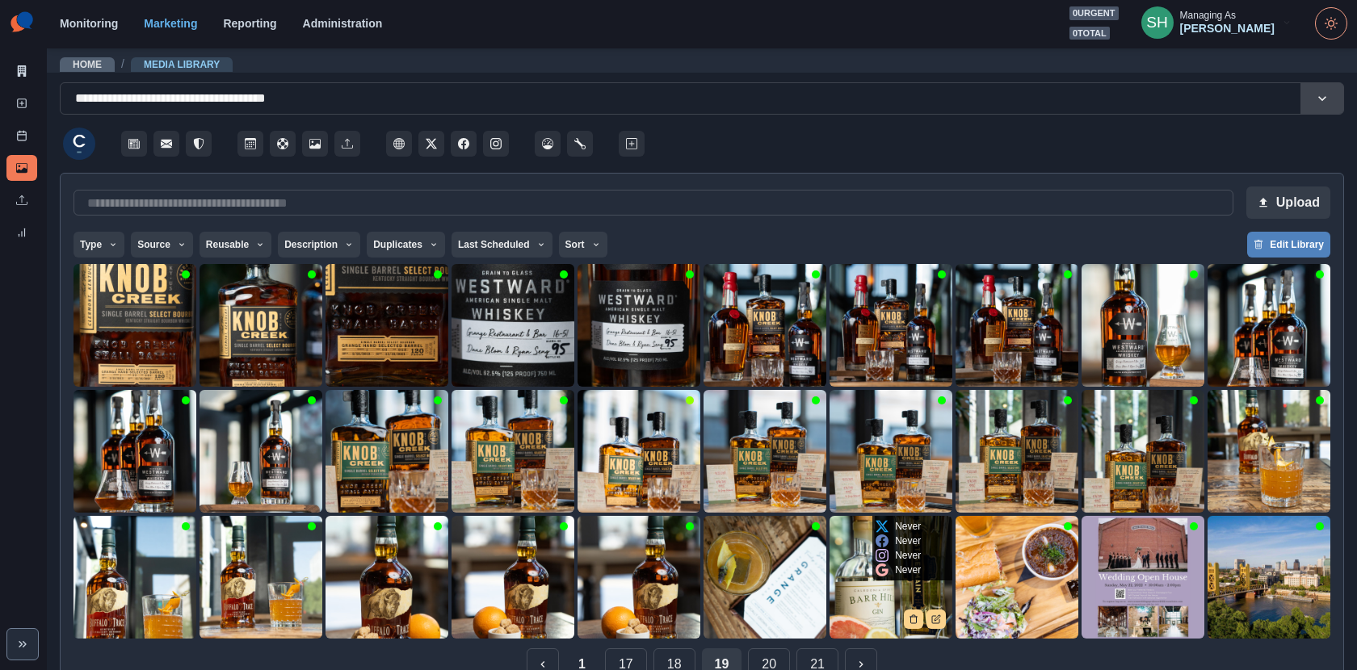
scroll to position [36, 0]
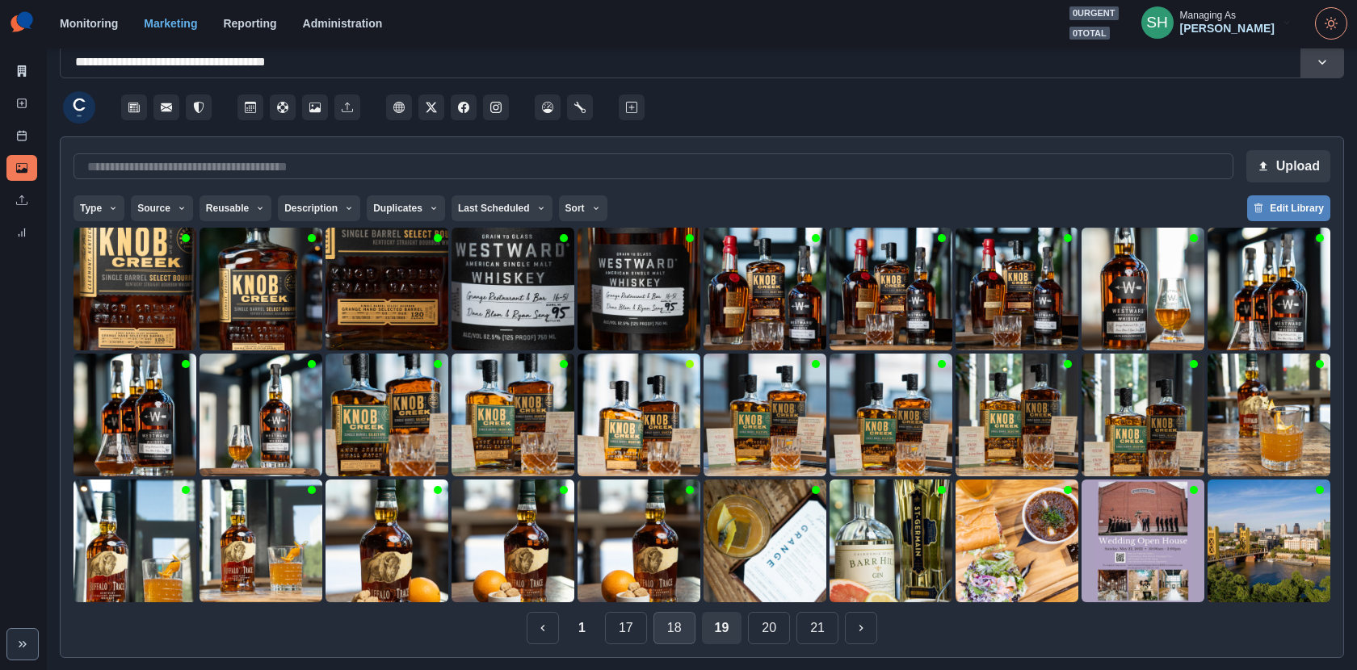
click at [679, 603] on button "18" at bounding box center [675, 628] width 42 height 32
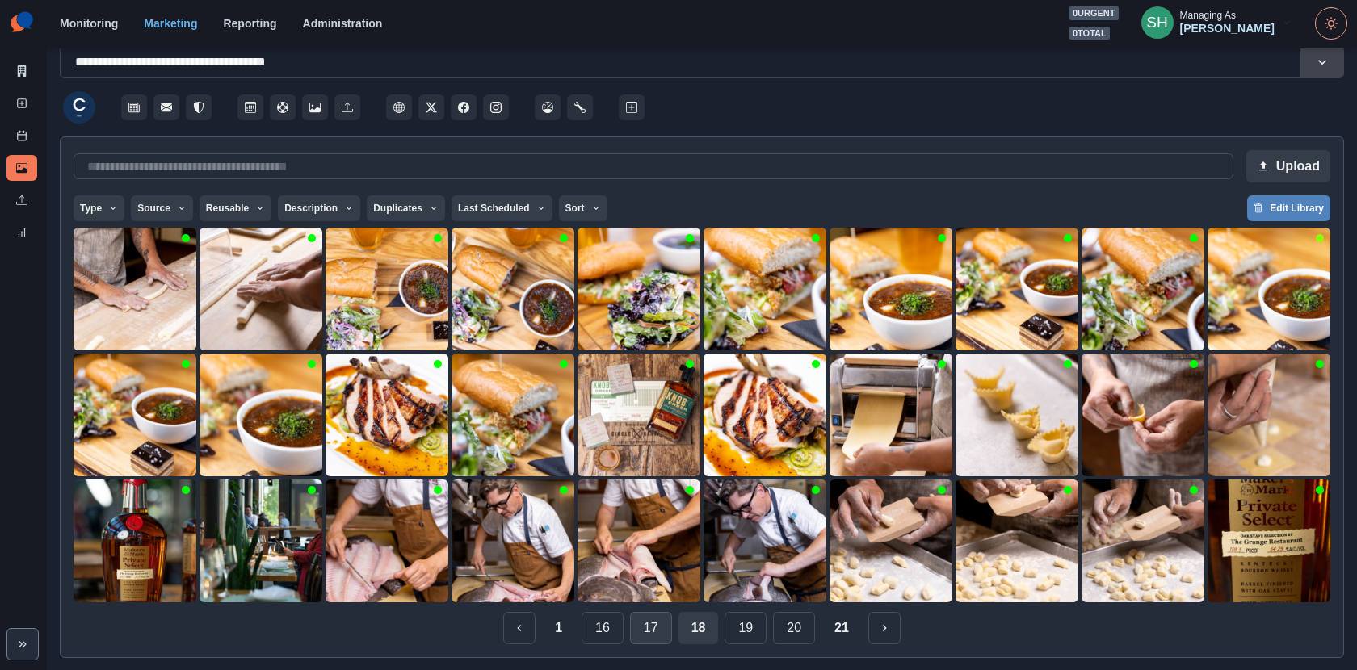
click at [653, 603] on button "17" at bounding box center [651, 628] width 42 height 32
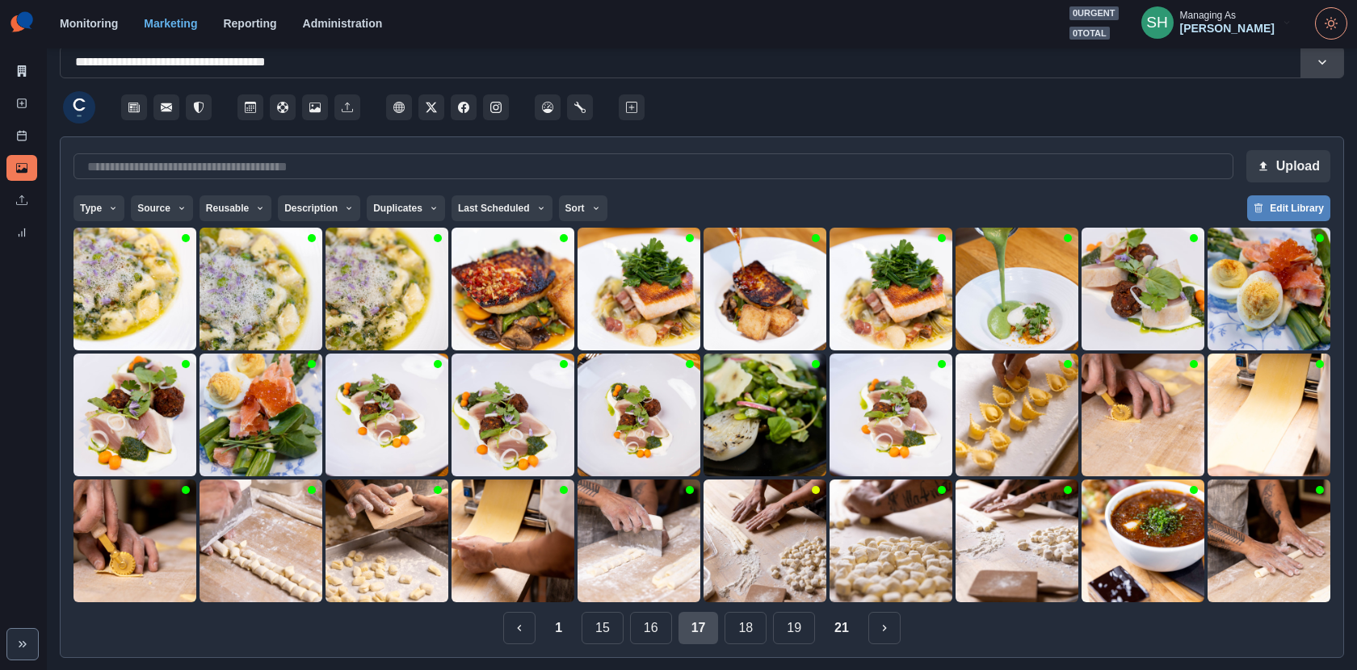
click at [653, 603] on button "16" at bounding box center [651, 628] width 42 height 32
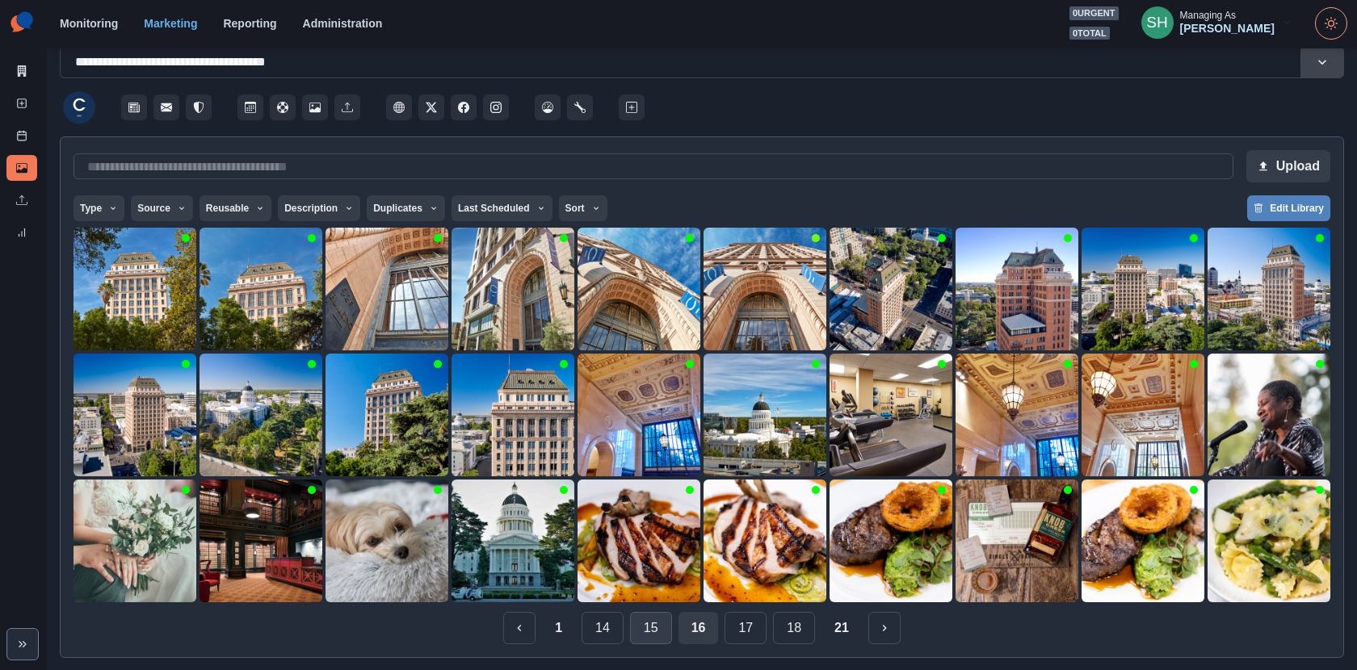
click at [657, 603] on button "15" at bounding box center [651, 628] width 42 height 32
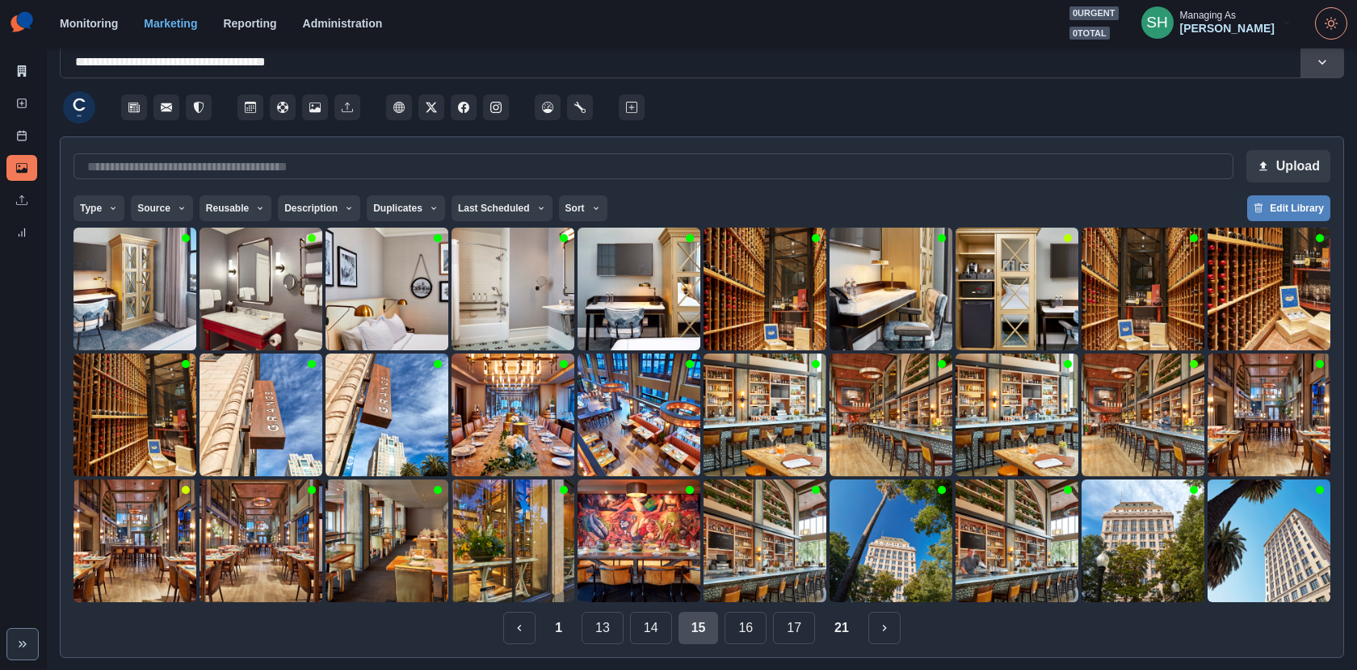
click at [657, 603] on button "14" at bounding box center [651, 628] width 42 height 32
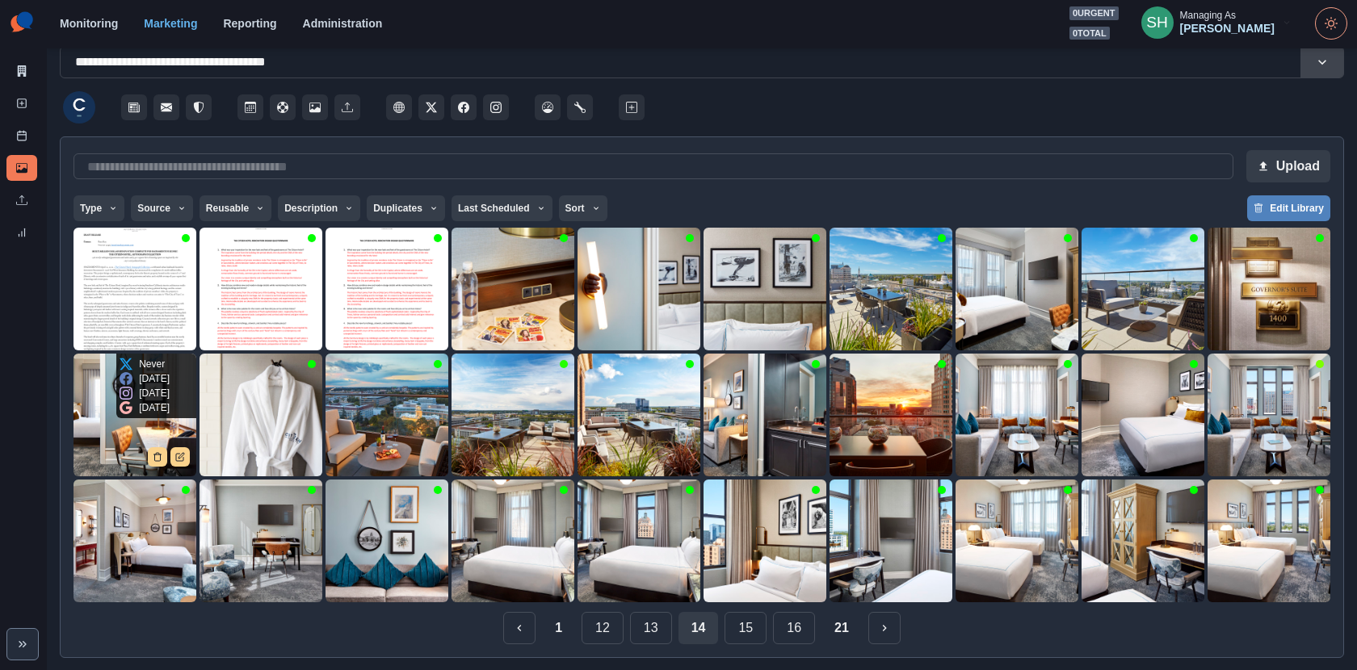
click at [101, 421] on img at bounding box center [135, 415] width 123 height 123
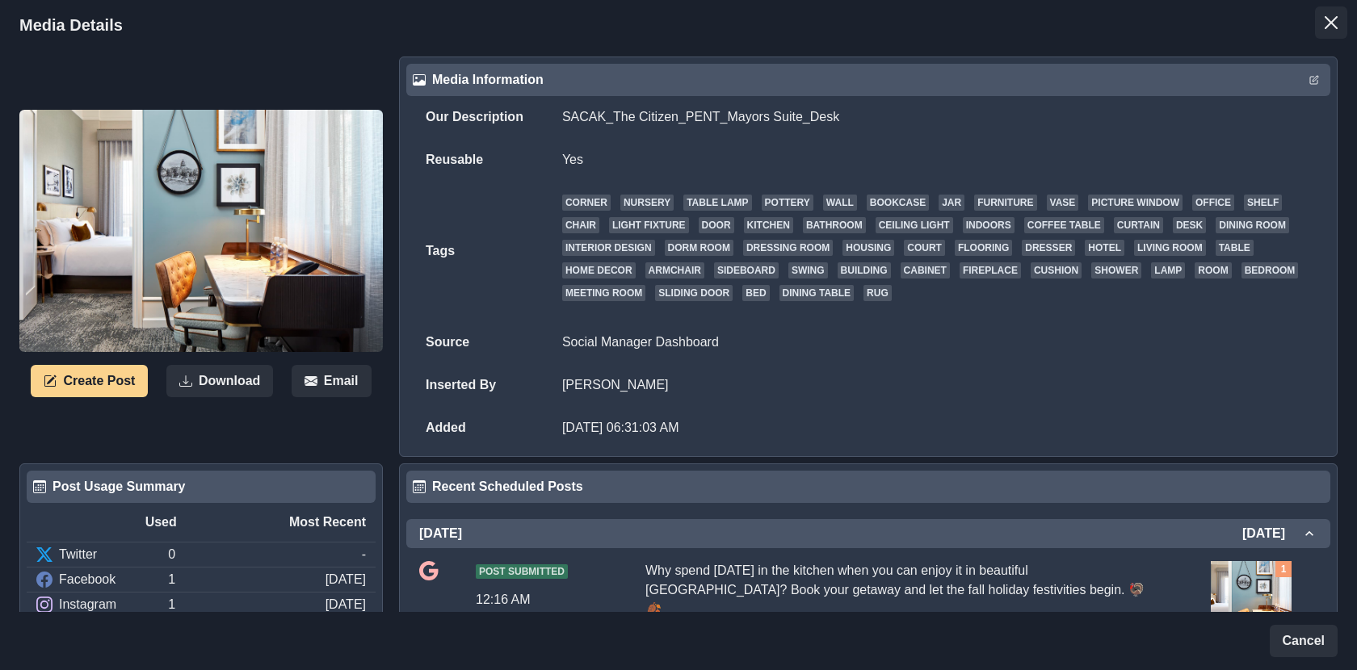
click at [1221, 25] on button "Close" at bounding box center [1331, 22] width 32 height 32
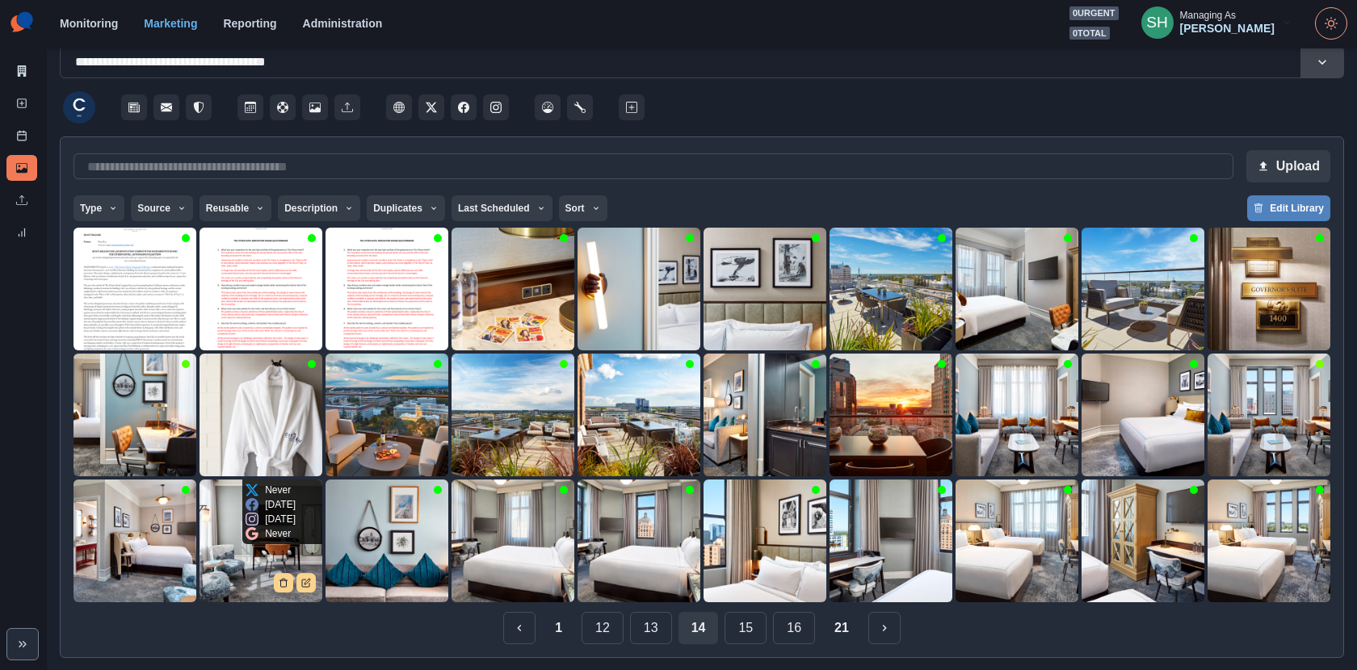
click at [251, 572] on img at bounding box center [261, 541] width 123 height 123
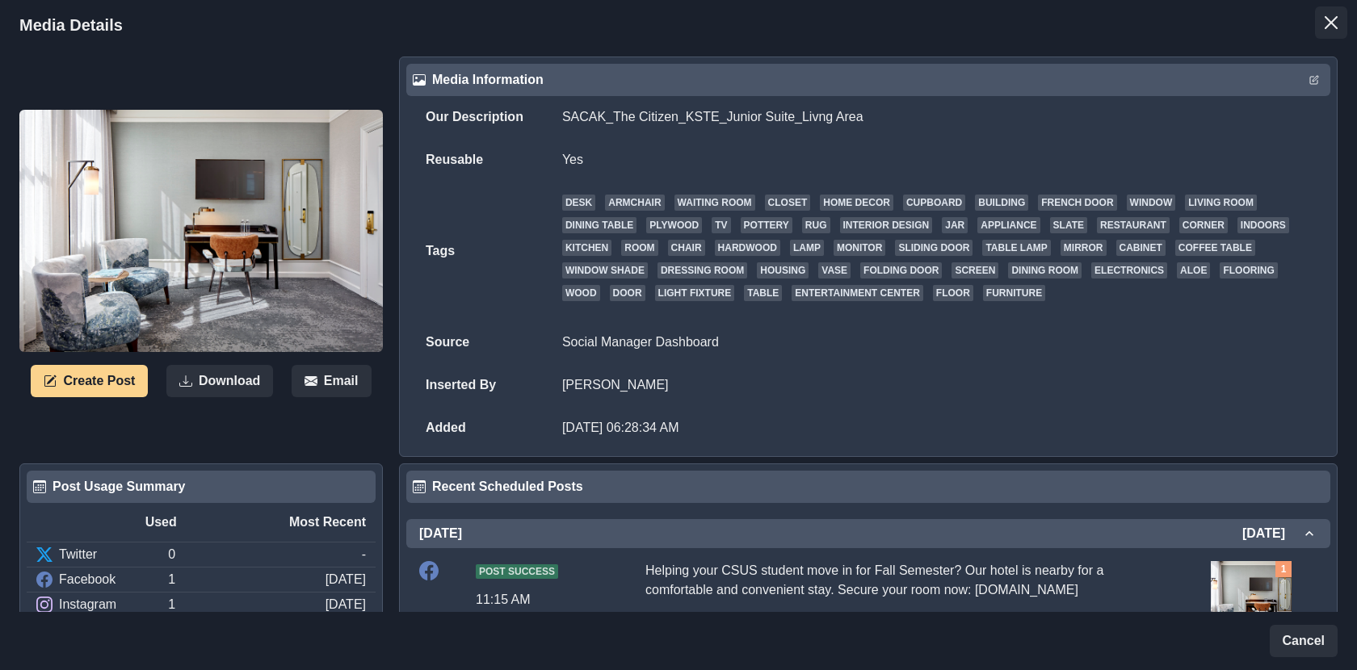
click at [1221, 17] on button "Close" at bounding box center [1331, 22] width 32 height 32
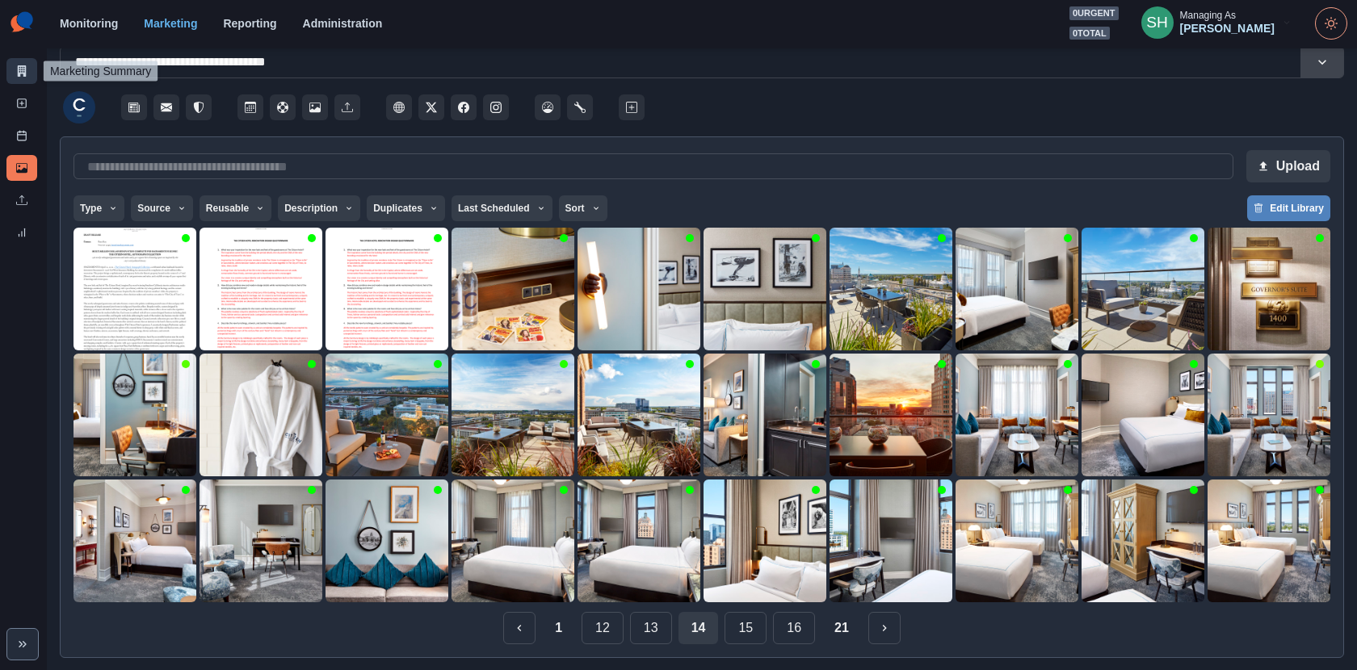
click at [20, 66] on icon at bounding box center [22, 70] width 9 height 11
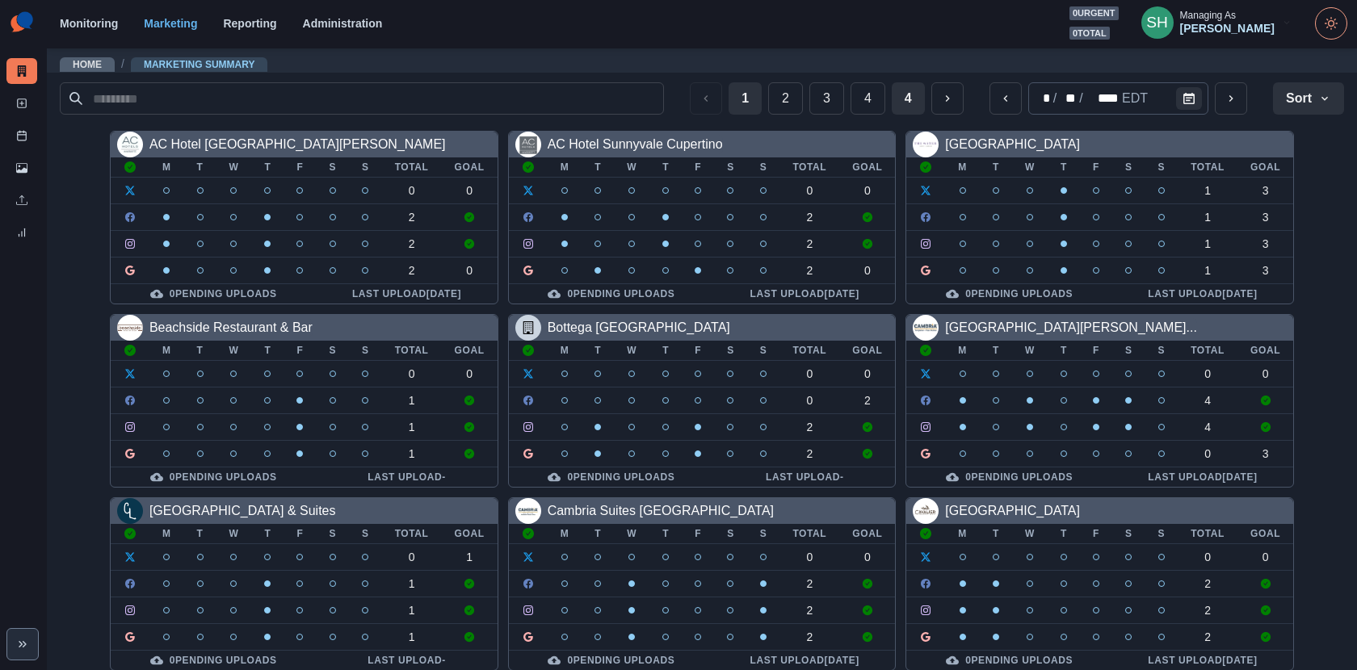
click at [914, 94] on button "4" at bounding box center [908, 98] width 33 height 32
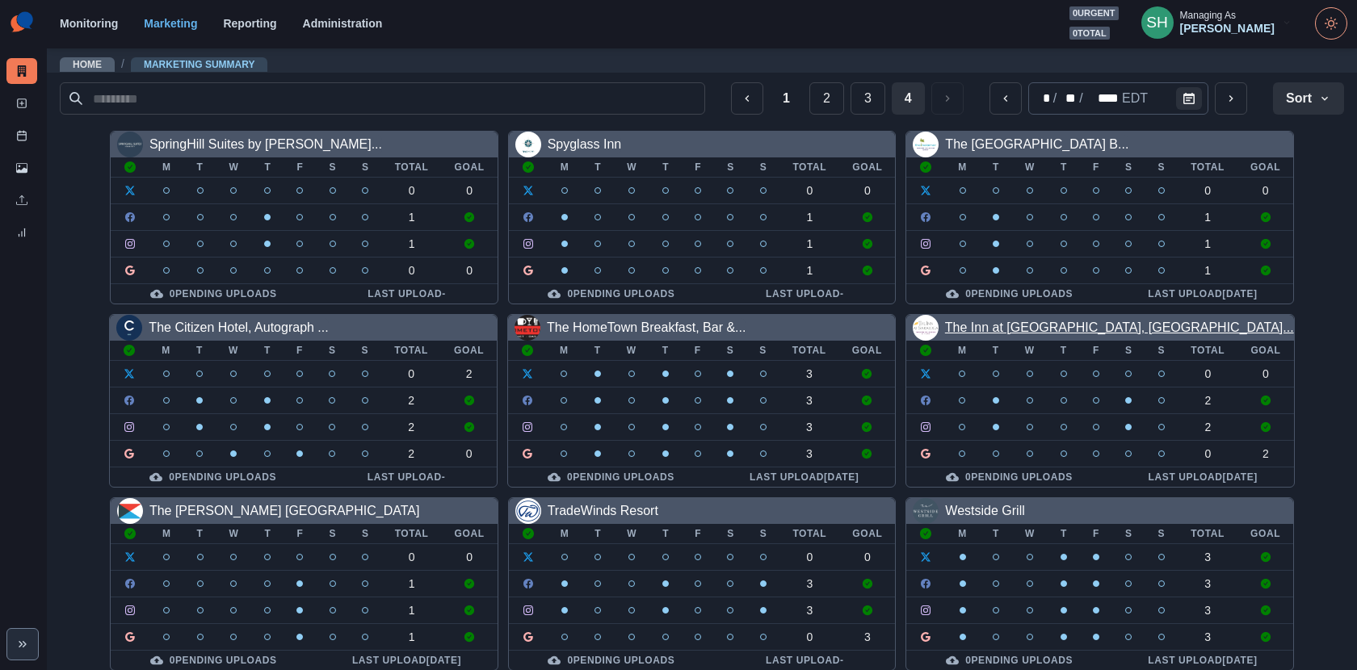
click at [992, 323] on link "The Inn at Saratoga, Tapestry..." at bounding box center [1119, 328] width 349 height 14
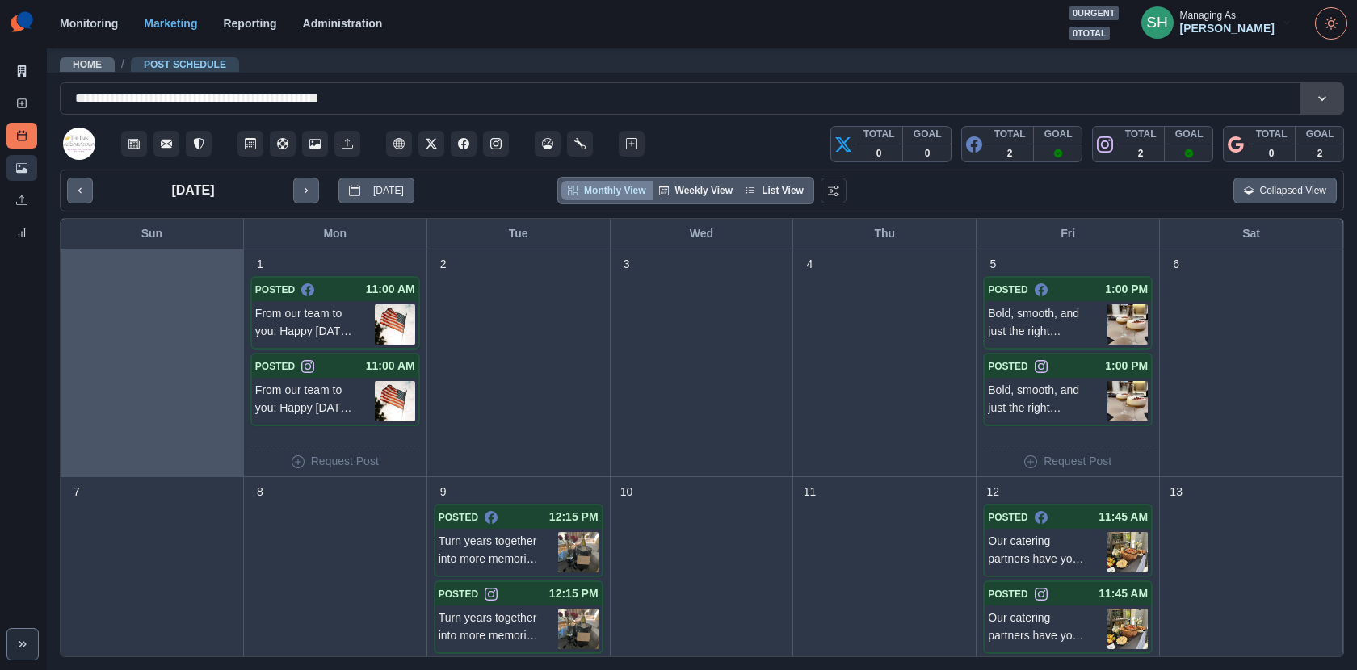
click at [24, 157] on link "Media Library" at bounding box center [21, 168] width 31 height 26
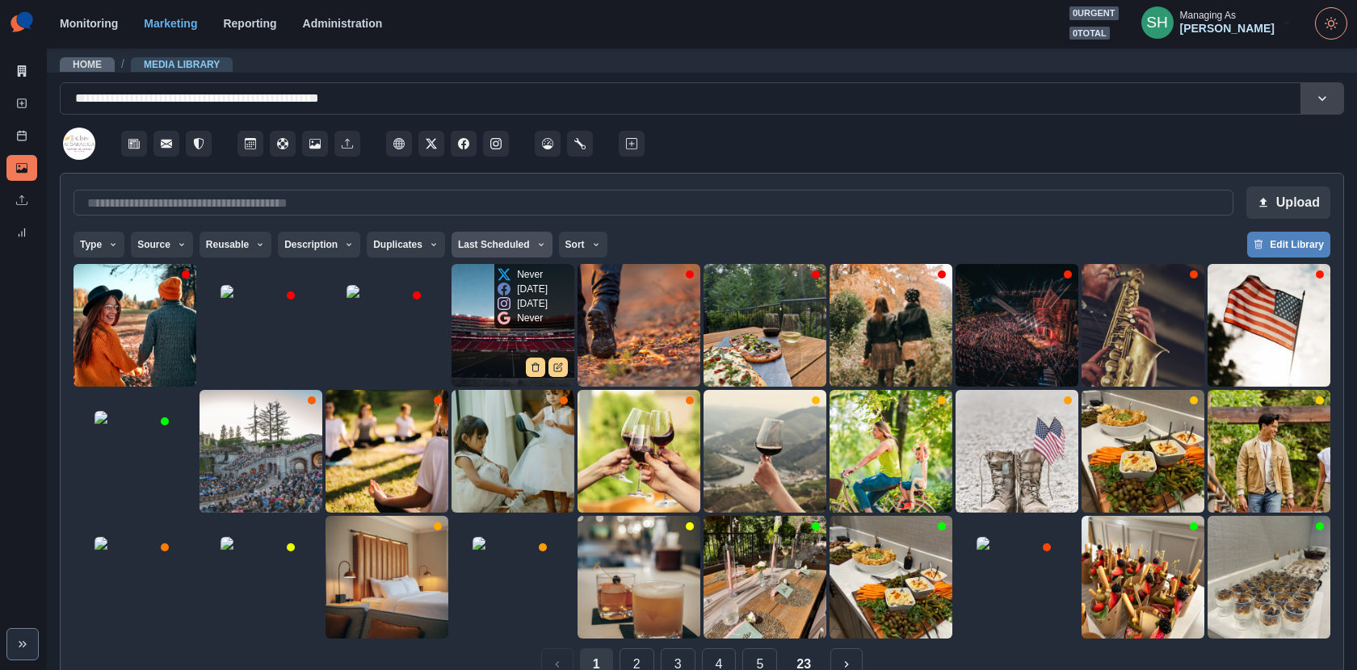
click at [478, 242] on button "Last Scheduled" at bounding box center [502, 245] width 101 height 26
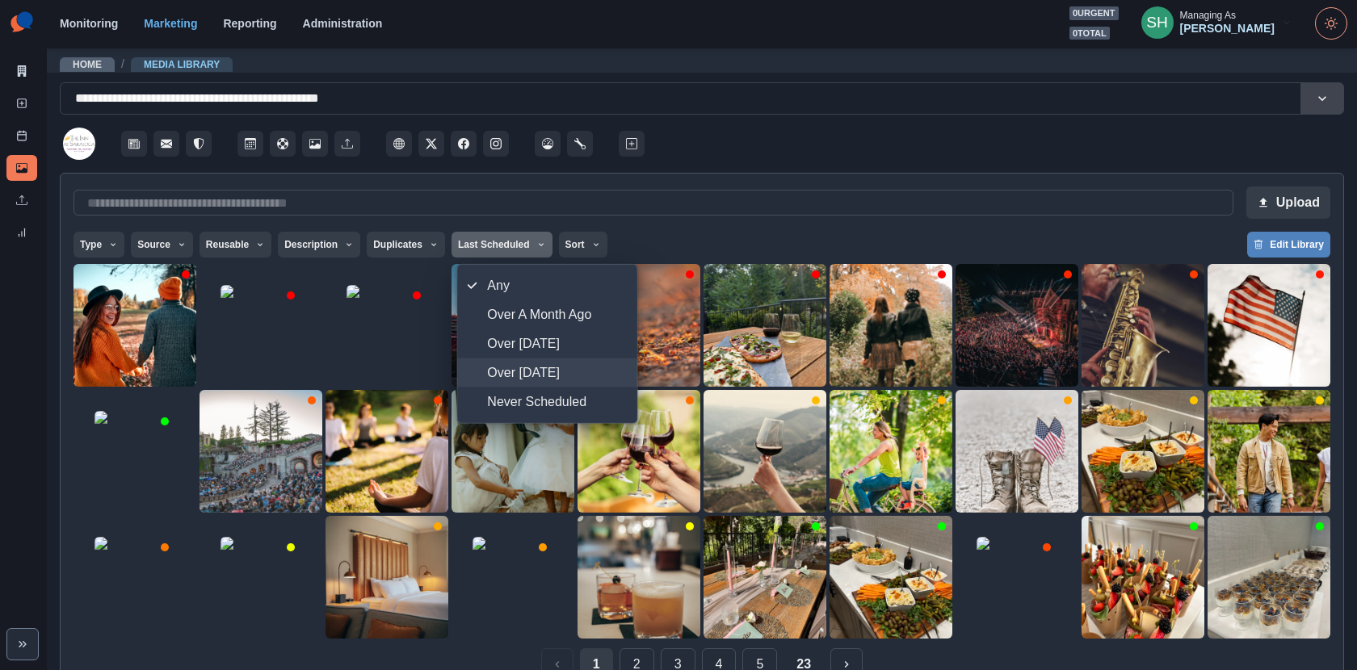
click at [532, 380] on span "Over [DATE]" at bounding box center [557, 373] width 140 height 19
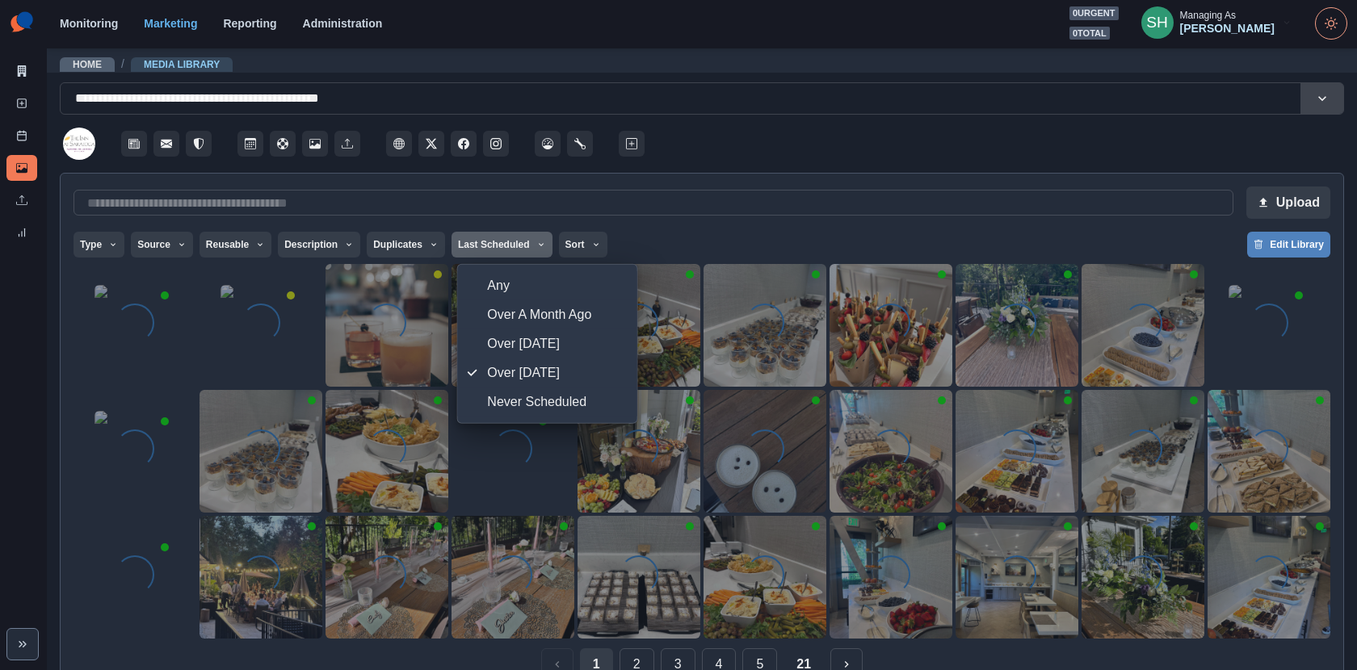
click at [832, 132] on div at bounding box center [996, 139] width 696 height 48
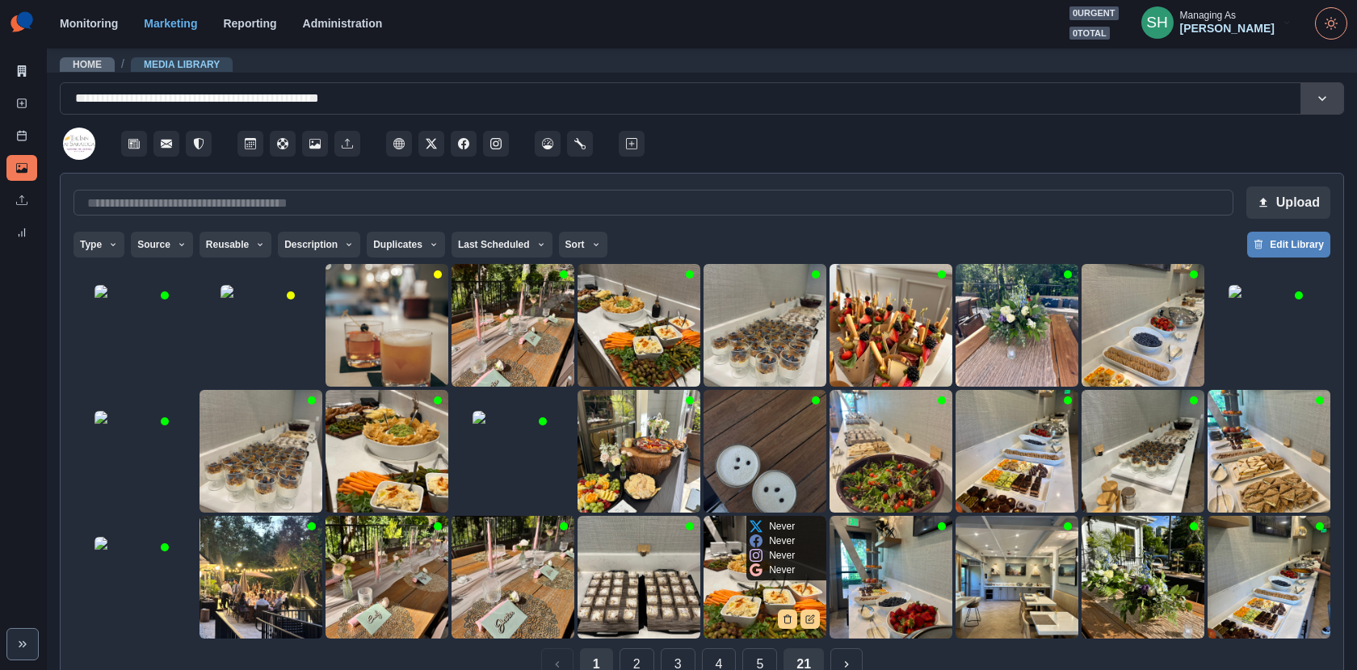
scroll to position [36, 0]
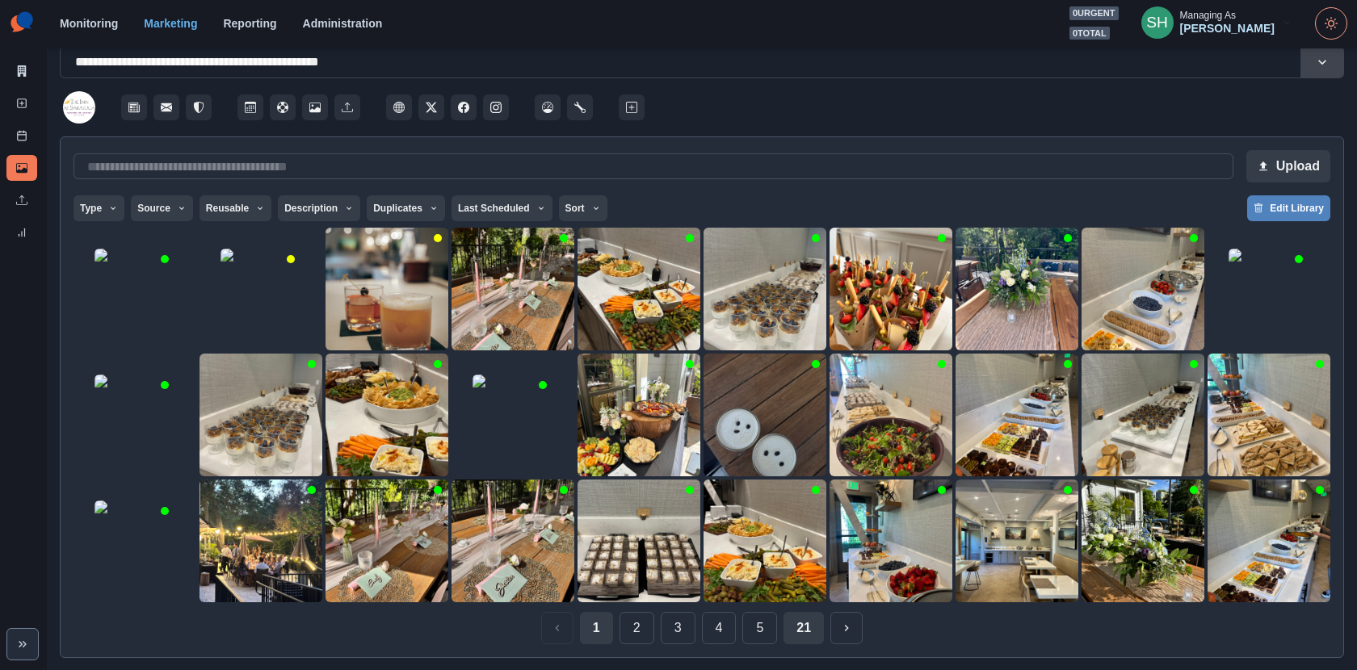
click at [810, 603] on button "21" at bounding box center [804, 628] width 40 height 32
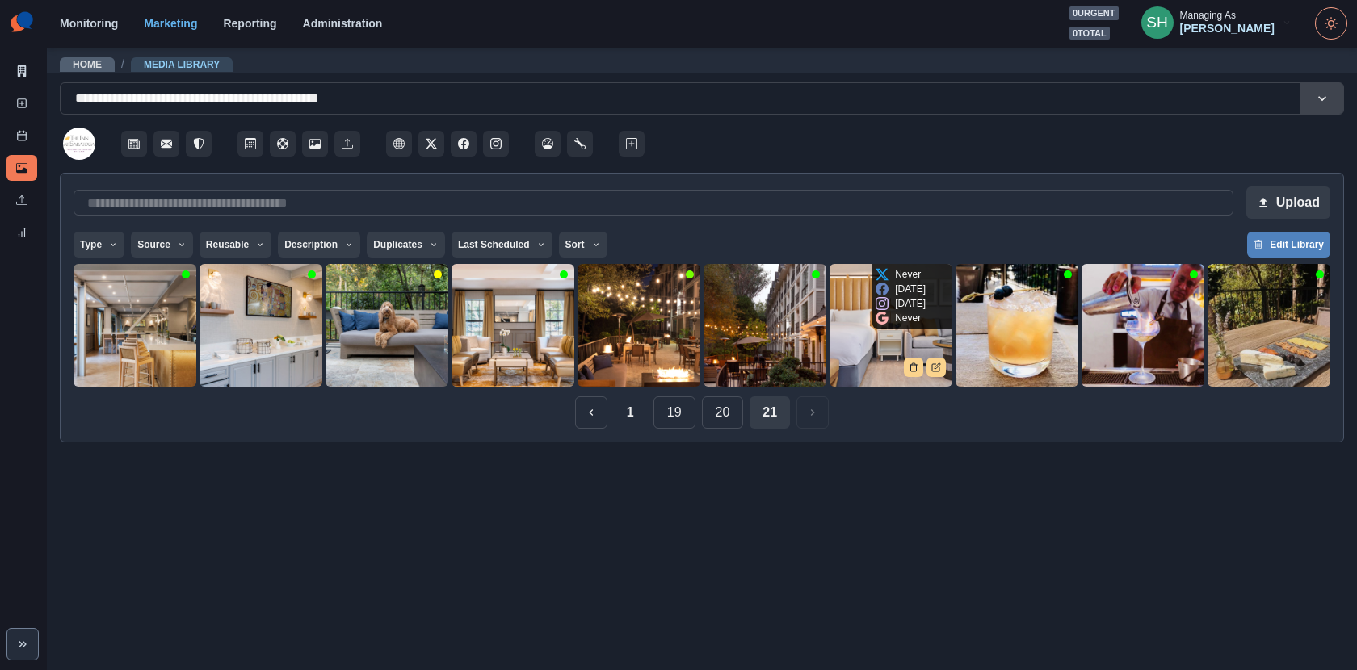
click at [867, 360] on img at bounding box center [891, 325] width 123 height 123
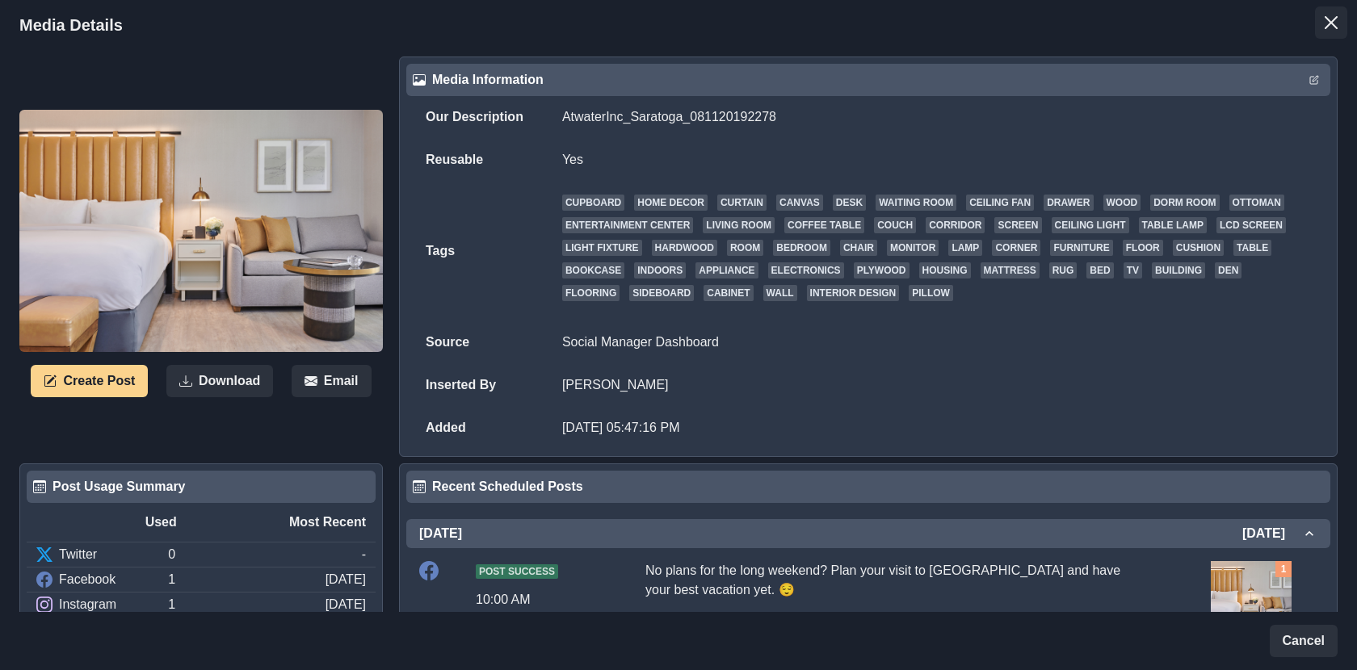
click at [1221, 23] on button "Close" at bounding box center [1331, 22] width 32 height 32
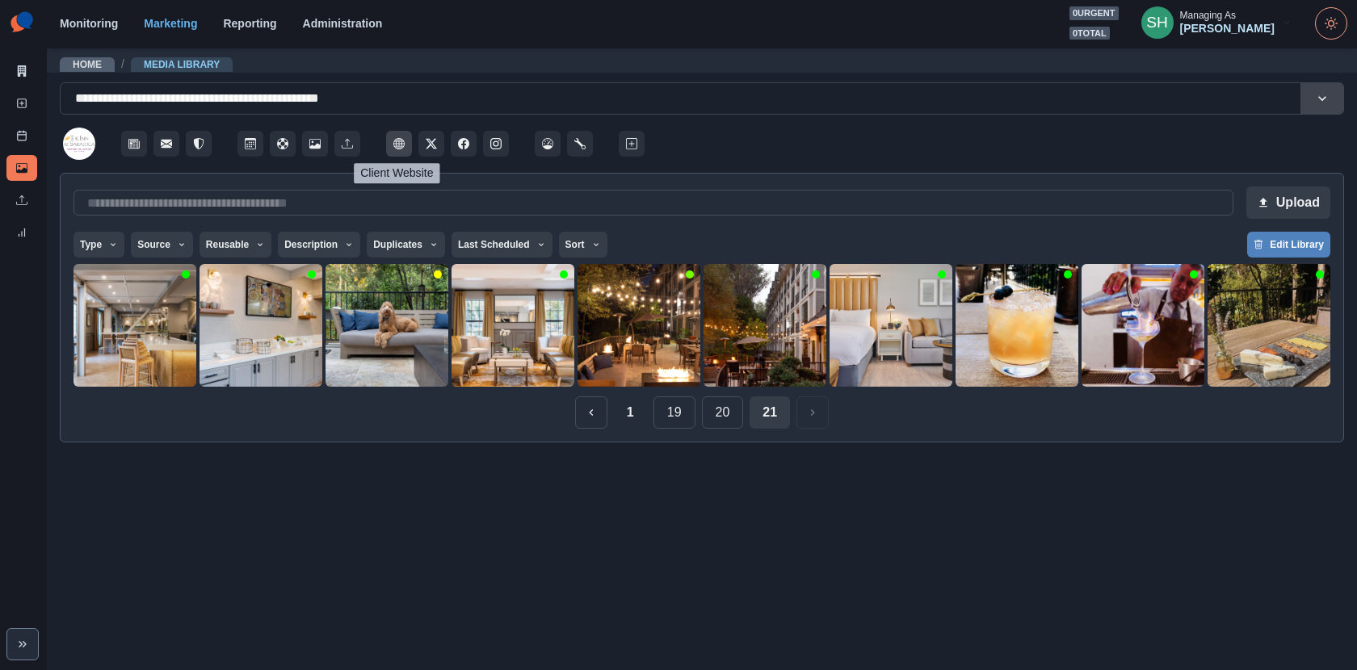
click at [386, 146] on button "Client Website" at bounding box center [399, 144] width 26 height 26
click at [707, 418] on button "20" at bounding box center [723, 413] width 42 height 32
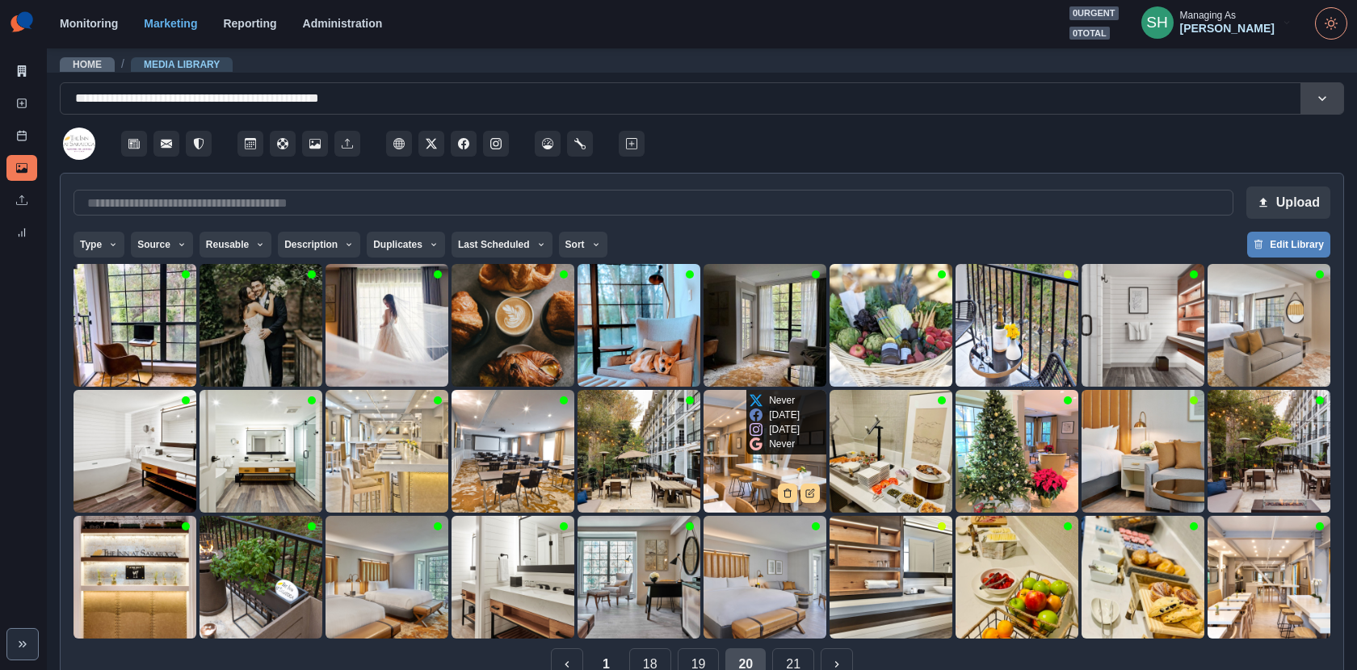
scroll to position [36, 0]
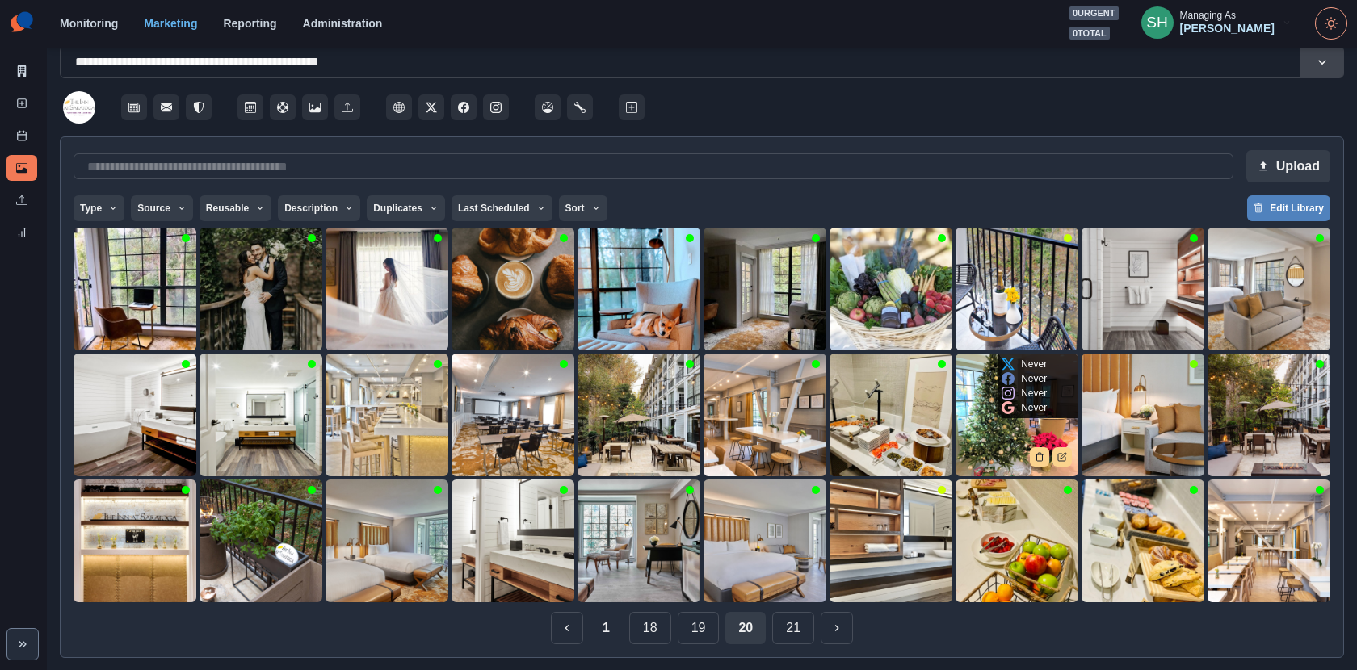
click at [990, 430] on img at bounding box center [1017, 415] width 123 height 123
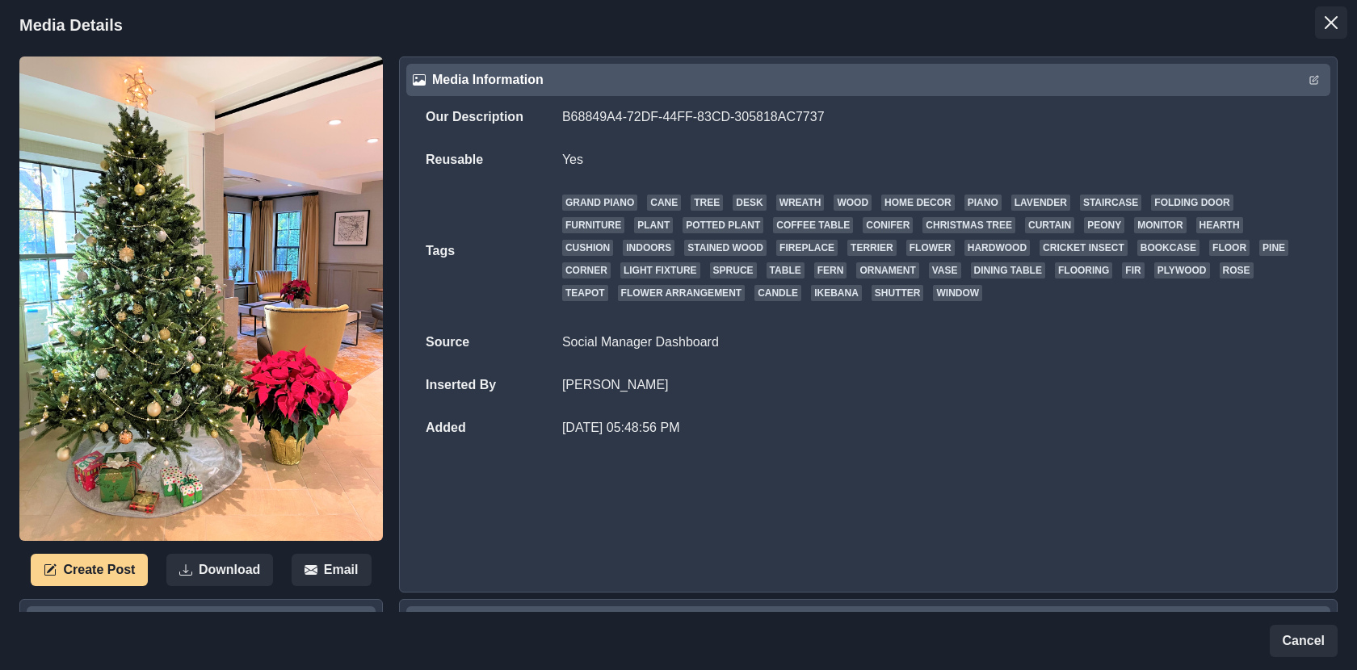
click at [1221, 30] on button "Close" at bounding box center [1331, 22] width 32 height 32
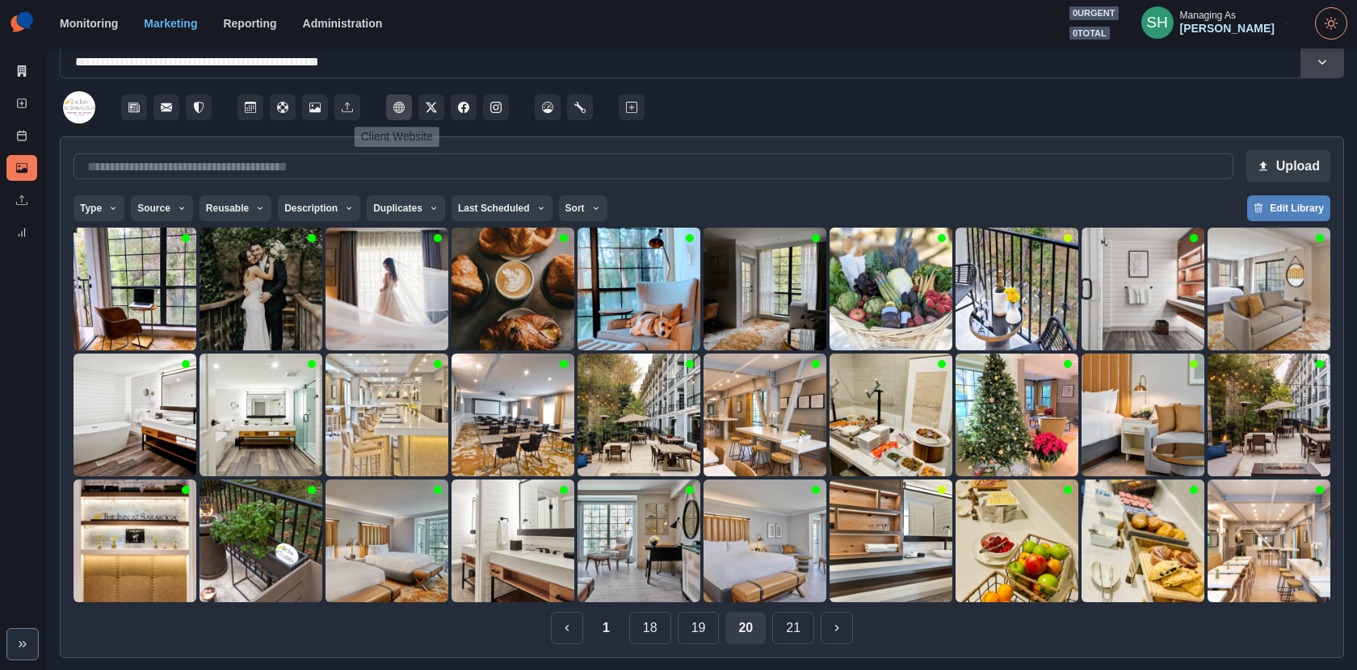
click at [406, 103] on button "Client Website" at bounding box center [399, 108] width 26 height 26
click at [627, 304] on img at bounding box center [639, 289] width 123 height 123
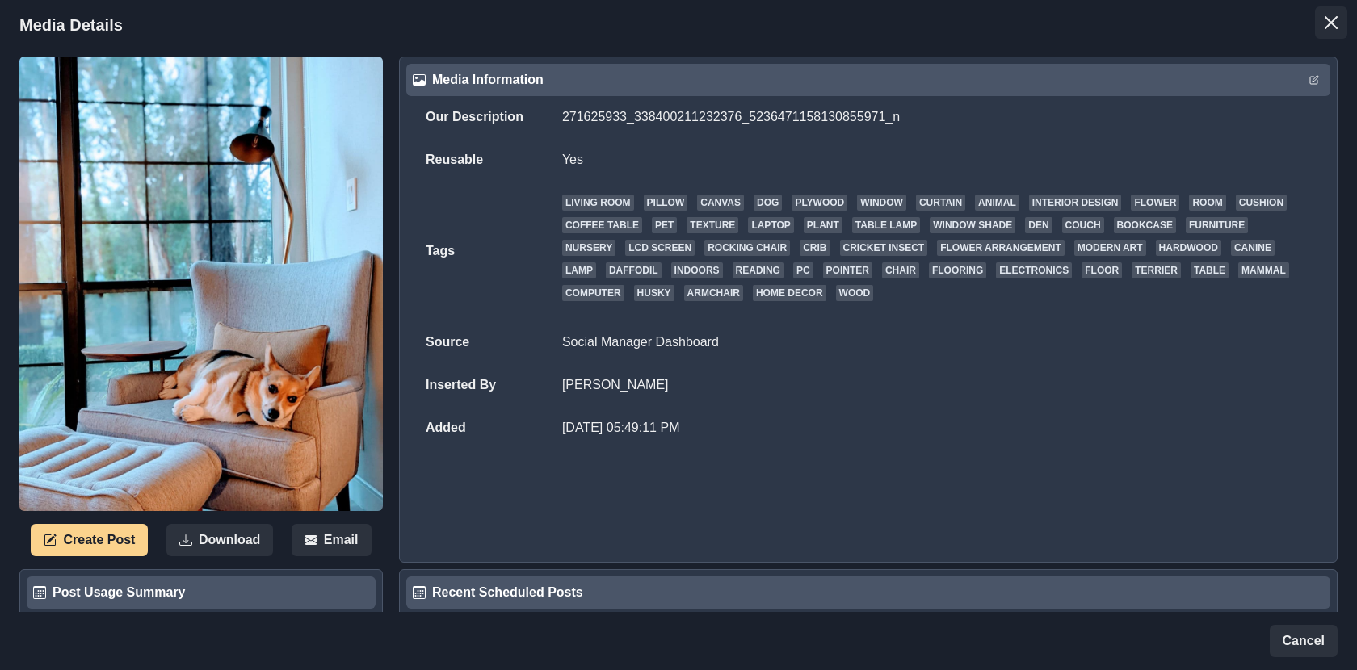
click at [1221, 23] on icon "Close" at bounding box center [1331, 22] width 13 height 13
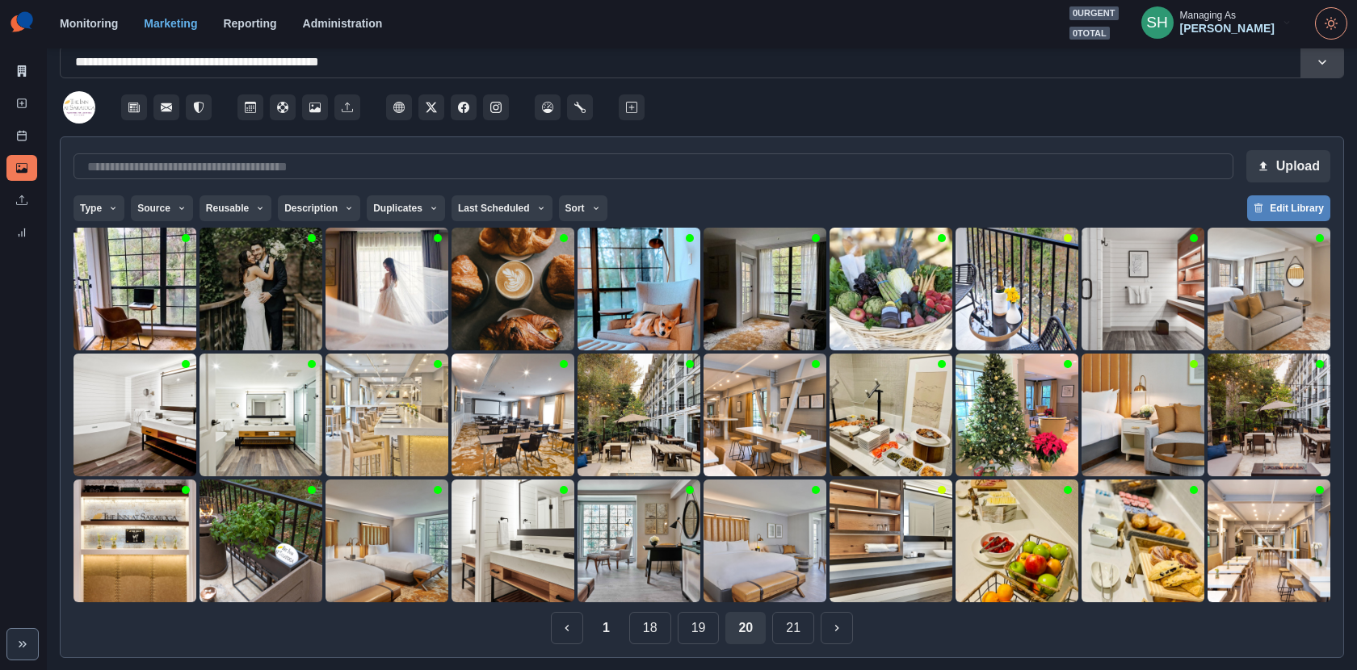
click at [697, 603] on div "Upload Type Any Image Video Source Any Upload Social Manager Found: Instagram F…" at bounding box center [702, 398] width 1284 height 522
click at [702, 603] on button "19" at bounding box center [699, 628] width 42 height 32
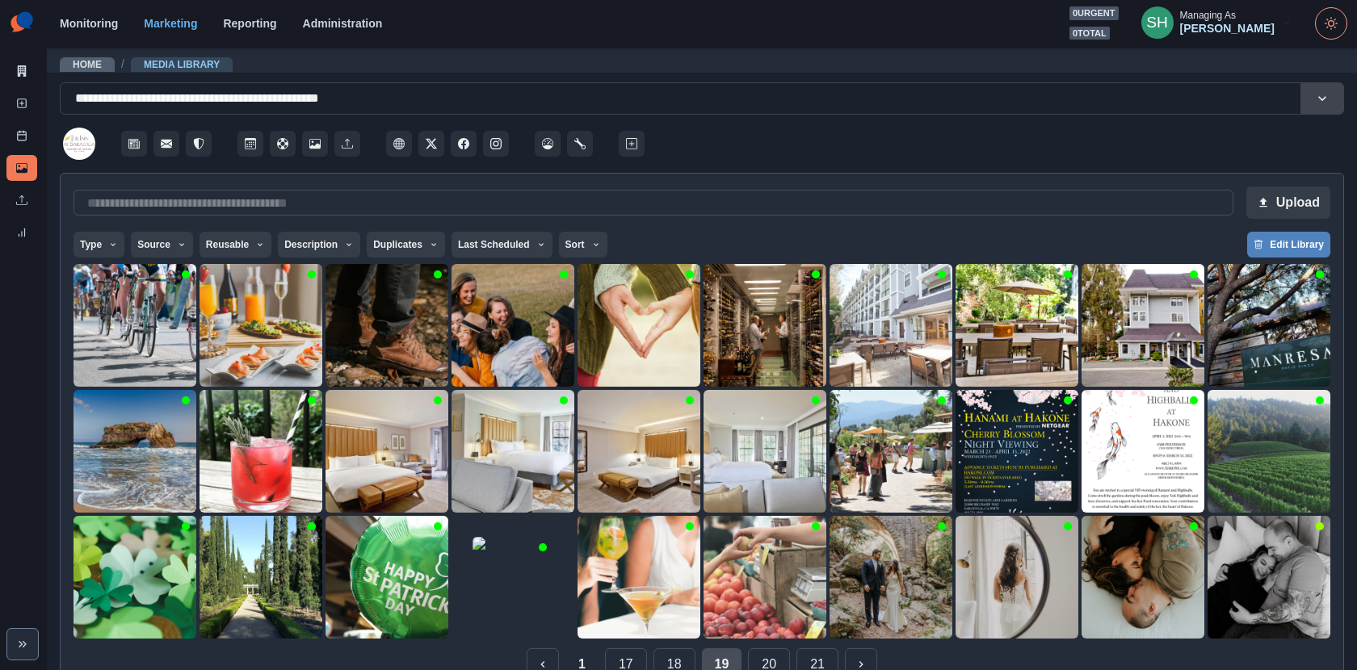
scroll to position [36, 0]
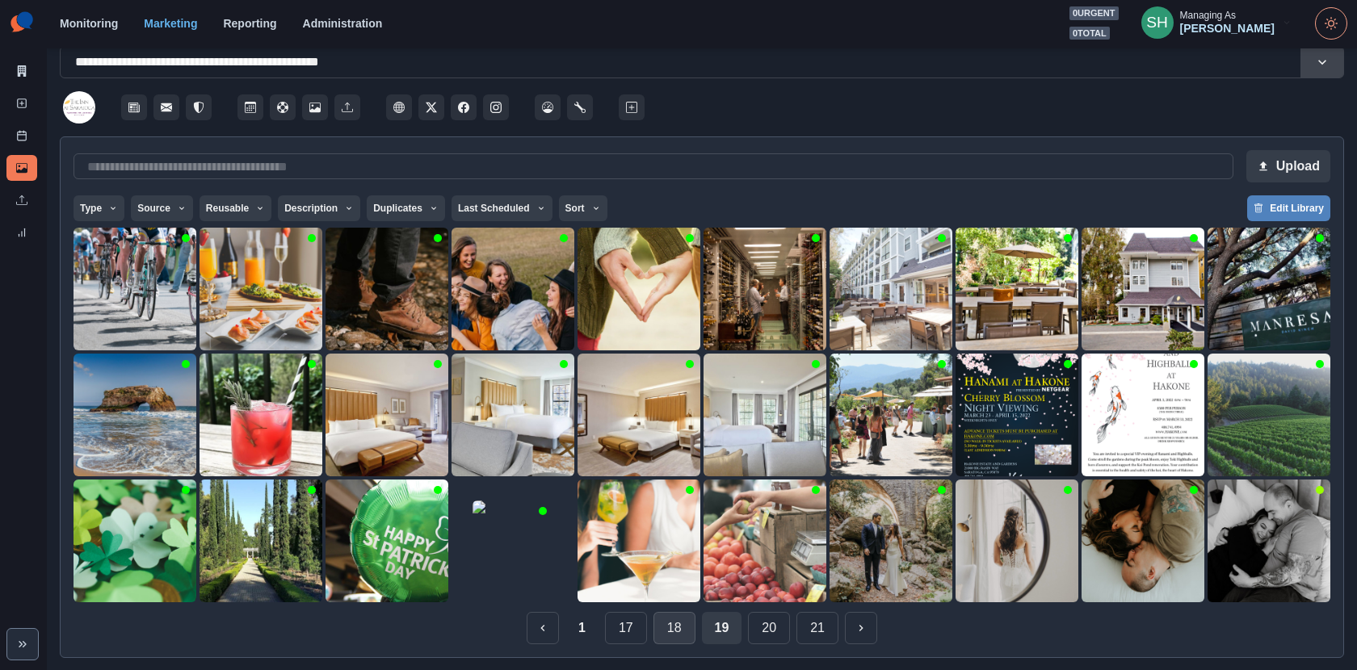
click at [675, 603] on button "18" at bounding box center [675, 628] width 42 height 32
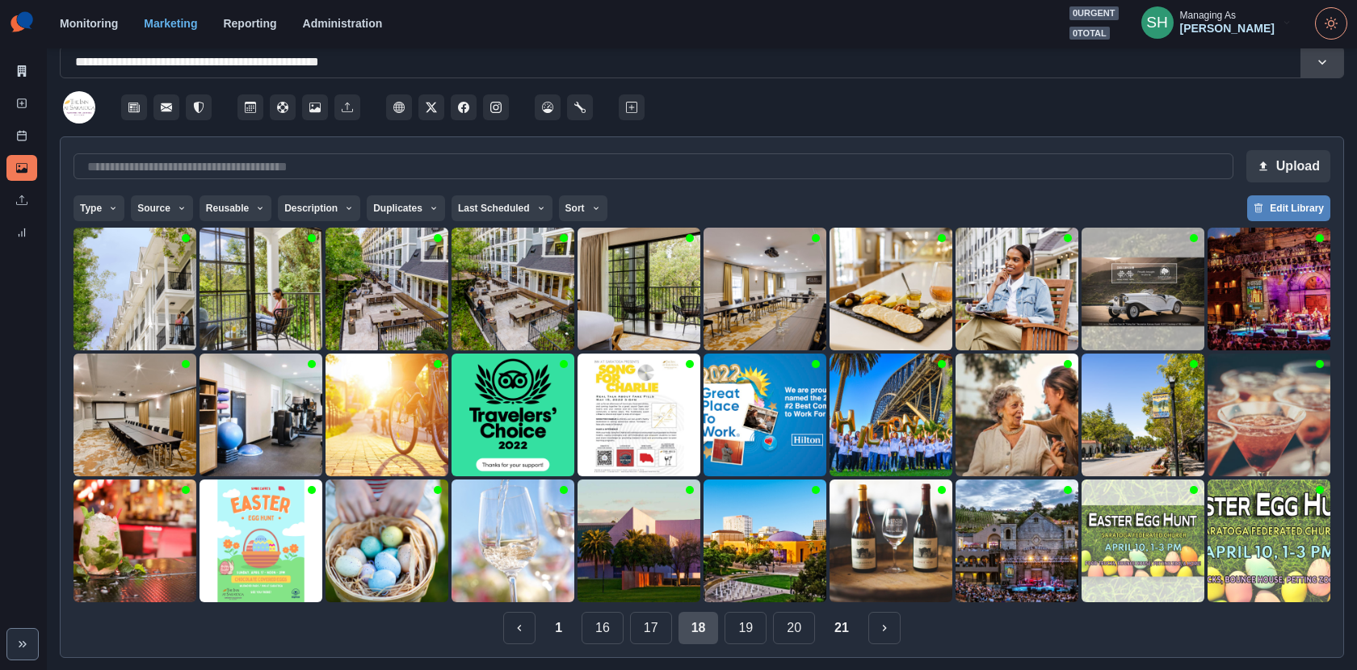
scroll to position [0, 0]
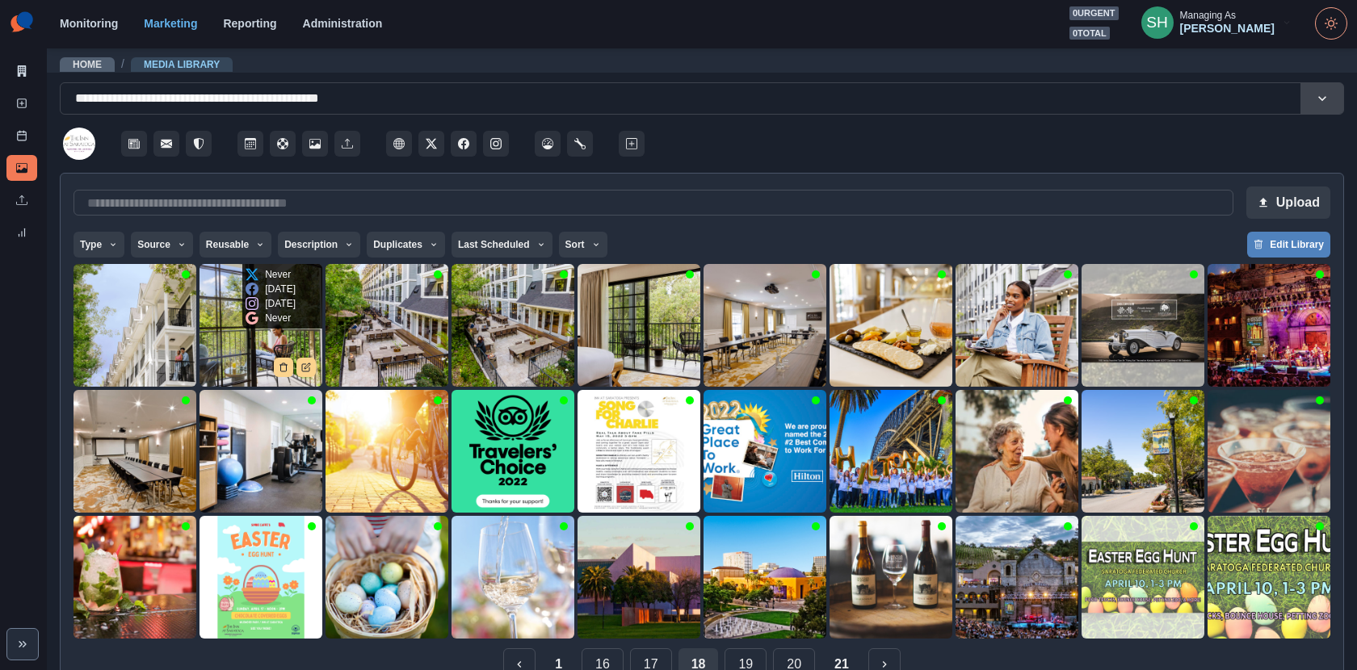
click at [231, 347] on img at bounding box center [261, 325] width 123 height 123
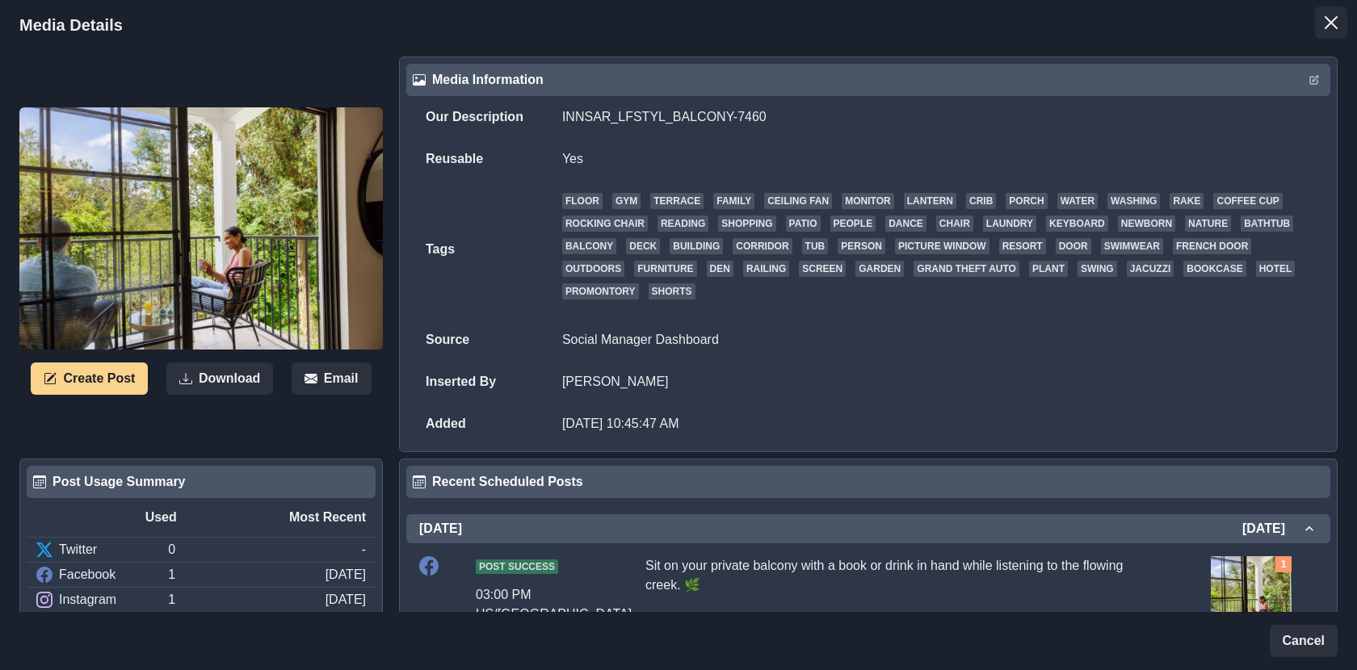
click at [1335, 17] on icon "Close" at bounding box center [1331, 22] width 13 height 13
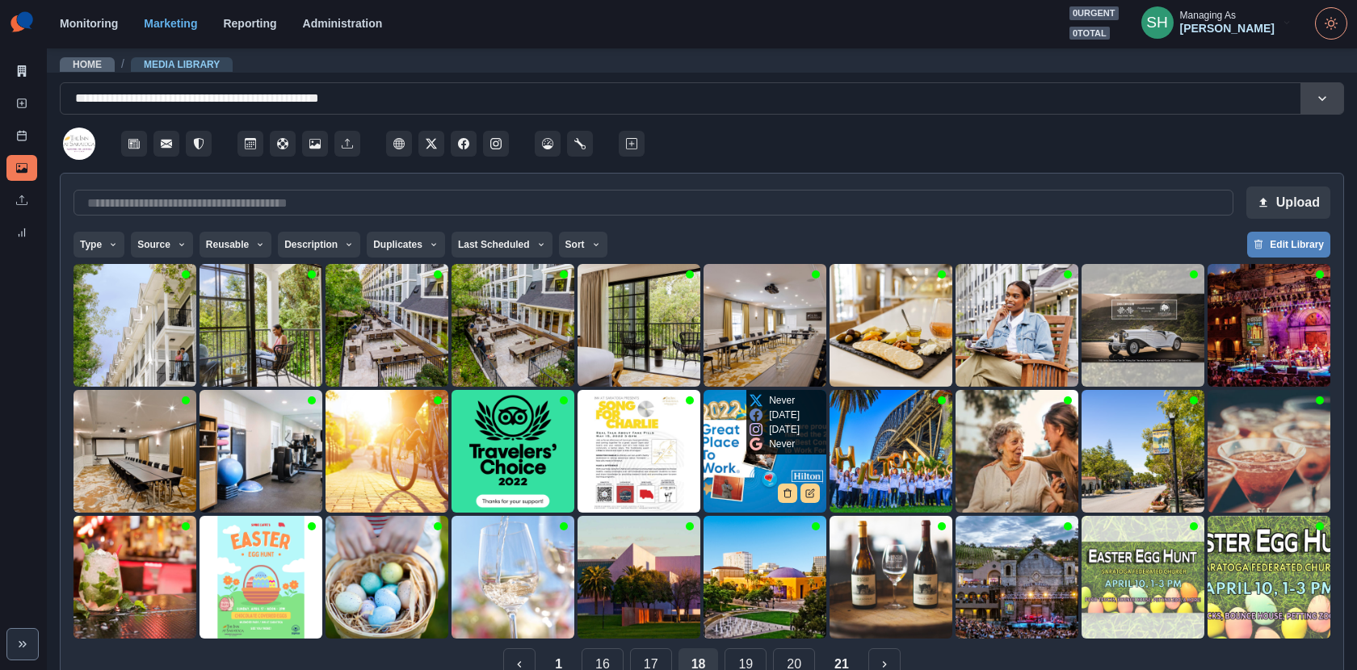
scroll to position [36, 0]
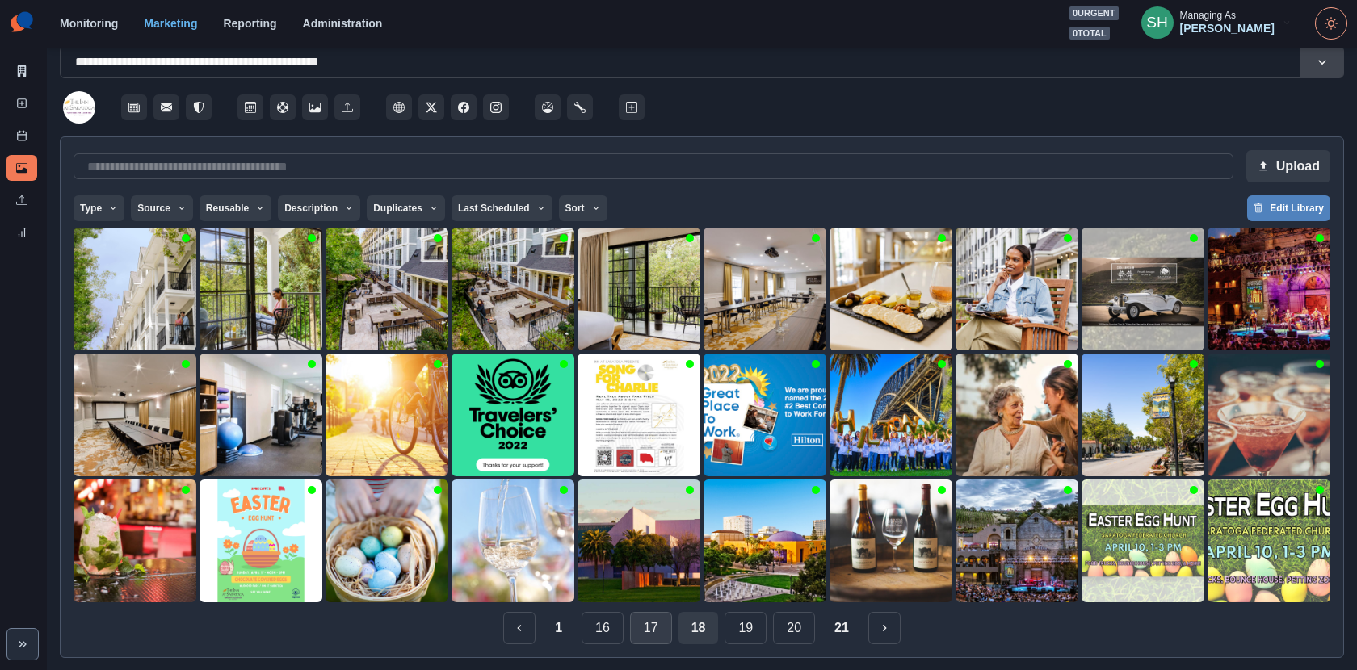
click at [658, 619] on button "17" at bounding box center [651, 628] width 42 height 32
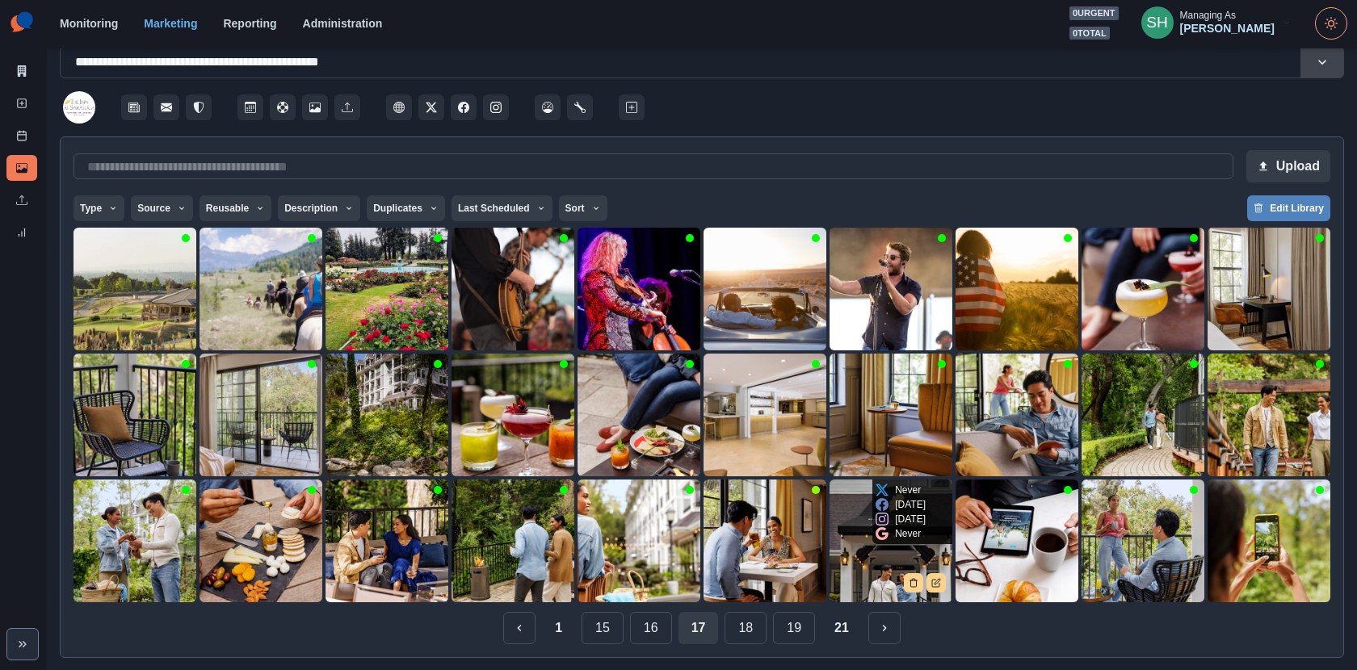
click at [886, 569] on img at bounding box center [891, 541] width 123 height 123
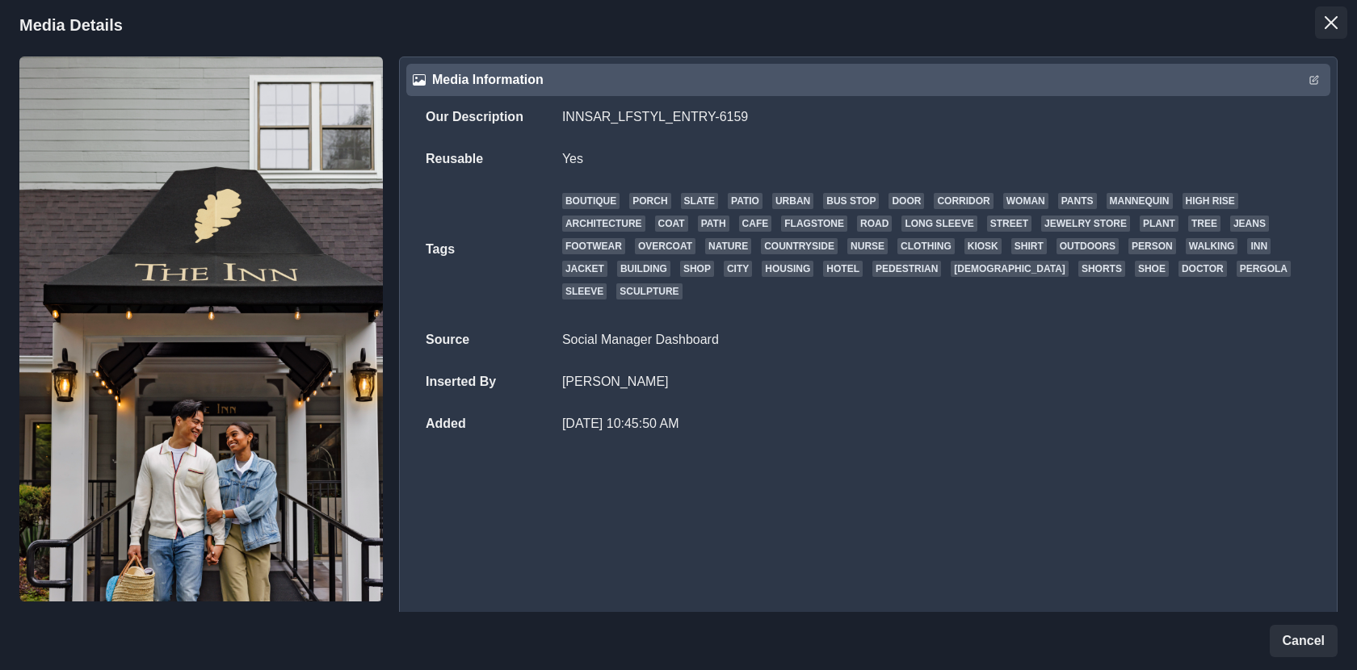
click at [1326, 16] on icon "Close" at bounding box center [1331, 22] width 13 height 13
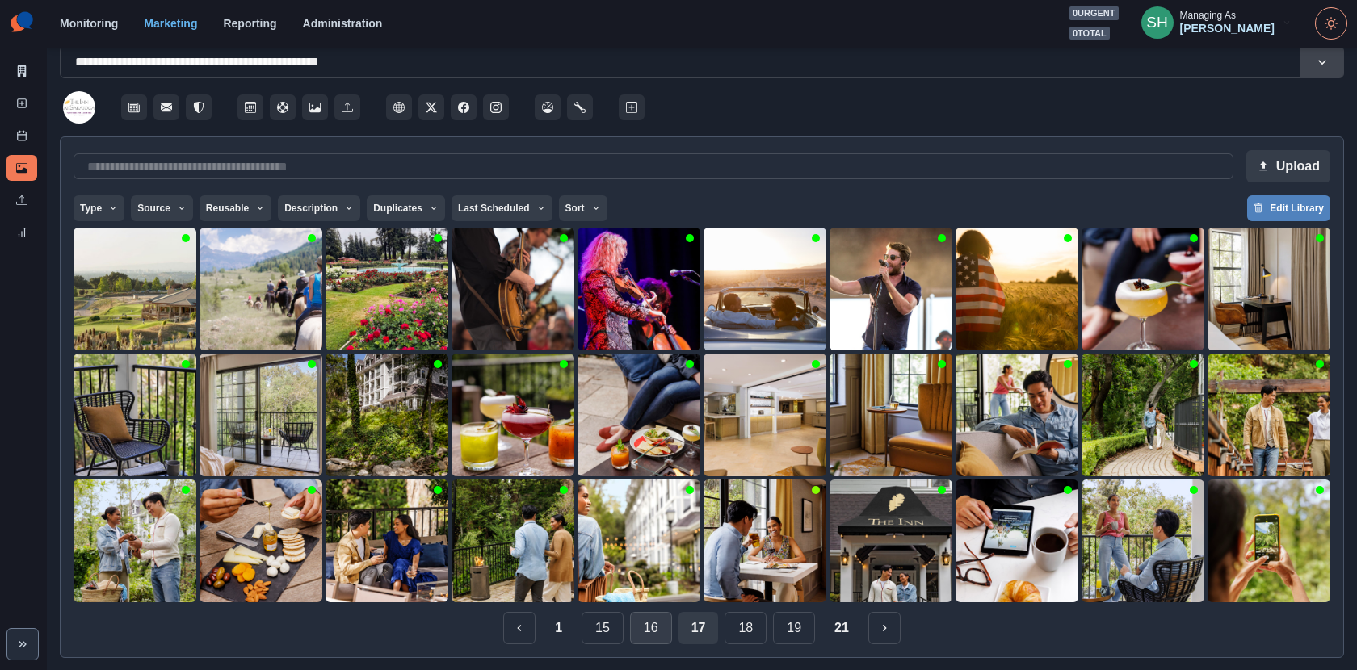
click at [654, 616] on button "16" at bounding box center [651, 628] width 42 height 32
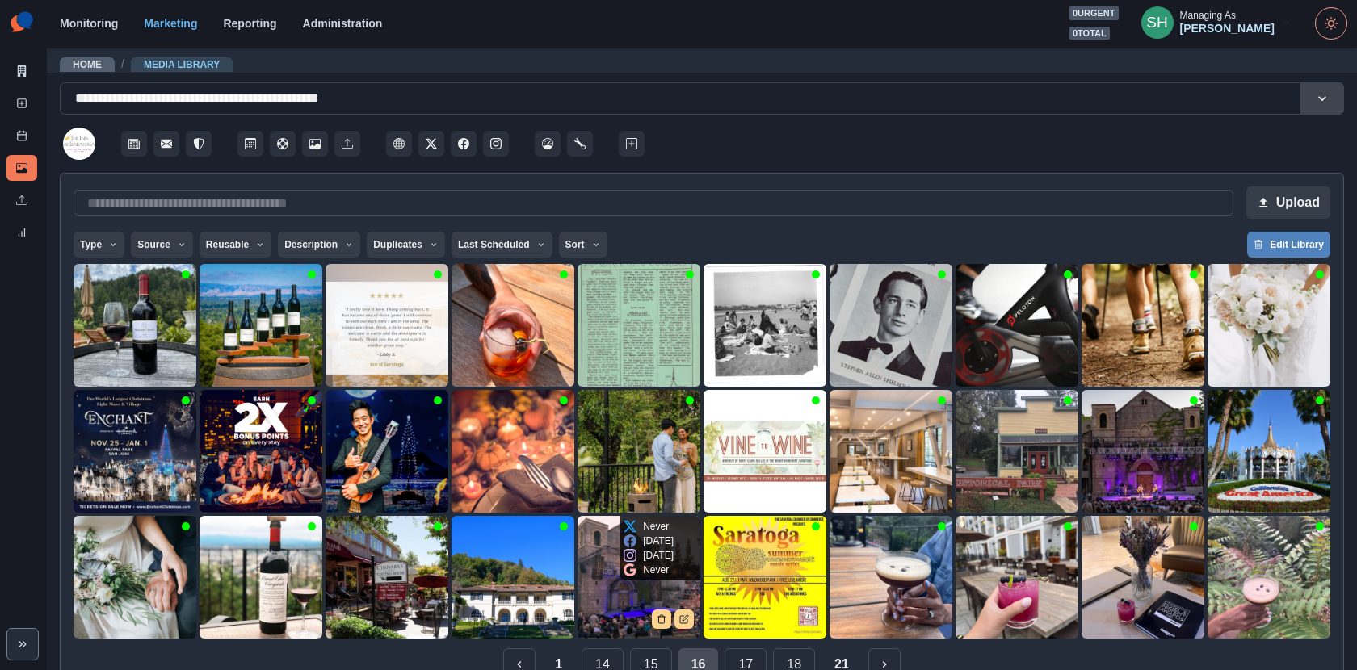
scroll to position [36, 0]
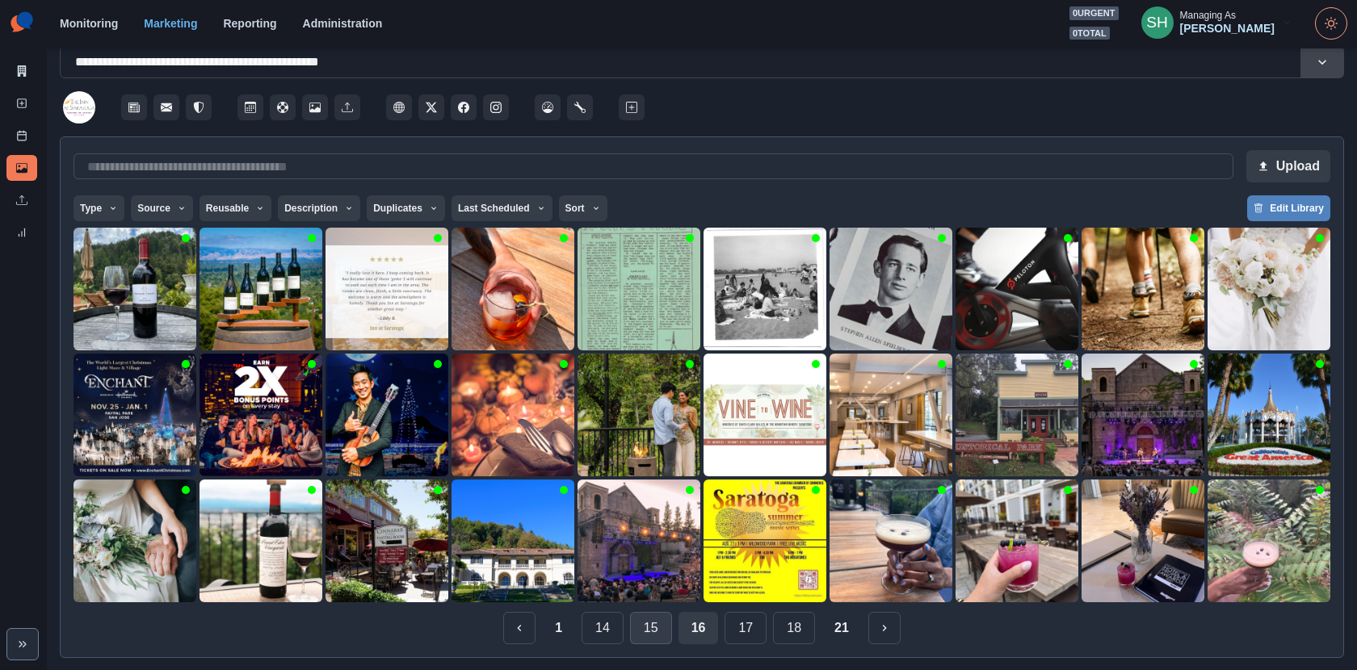
click at [642, 624] on button "15" at bounding box center [651, 628] width 42 height 32
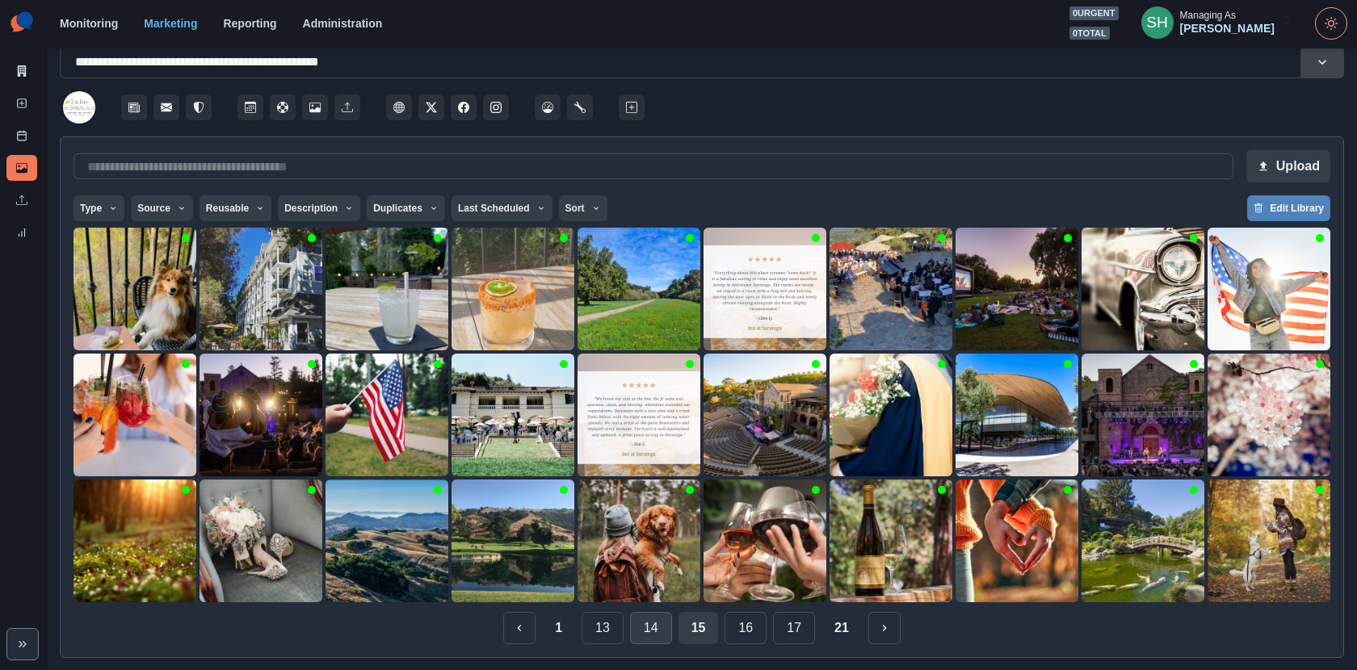
click at [659, 628] on button "14" at bounding box center [651, 628] width 42 height 32
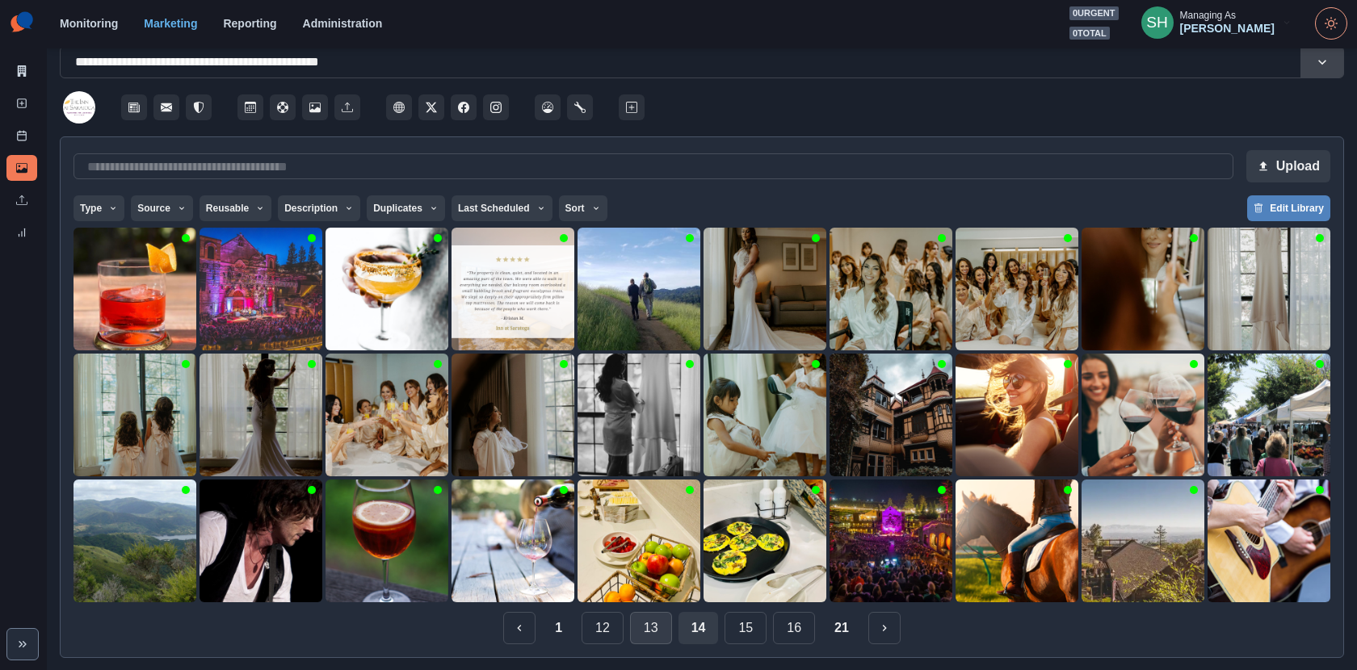
click at [659, 623] on button "13" at bounding box center [651, 628] width 42 height 32
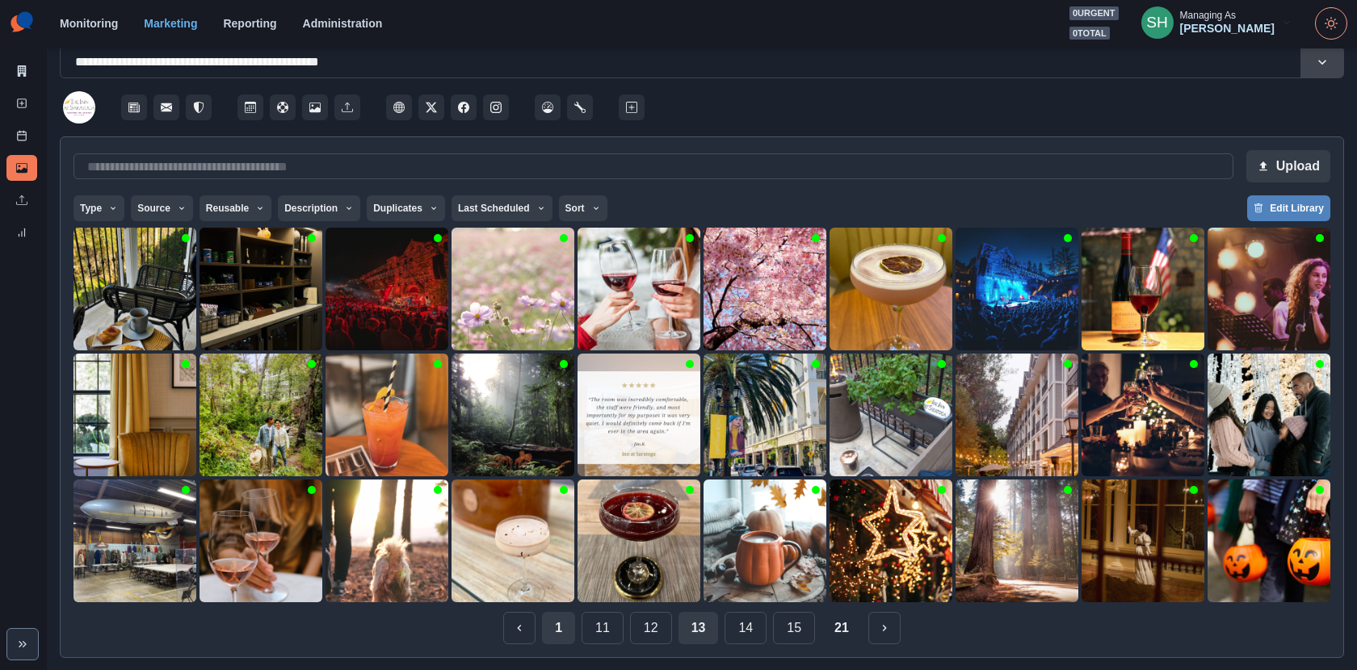
click at [561, 631] on button "1" at bounding box center [558, 628] width 33 height 32
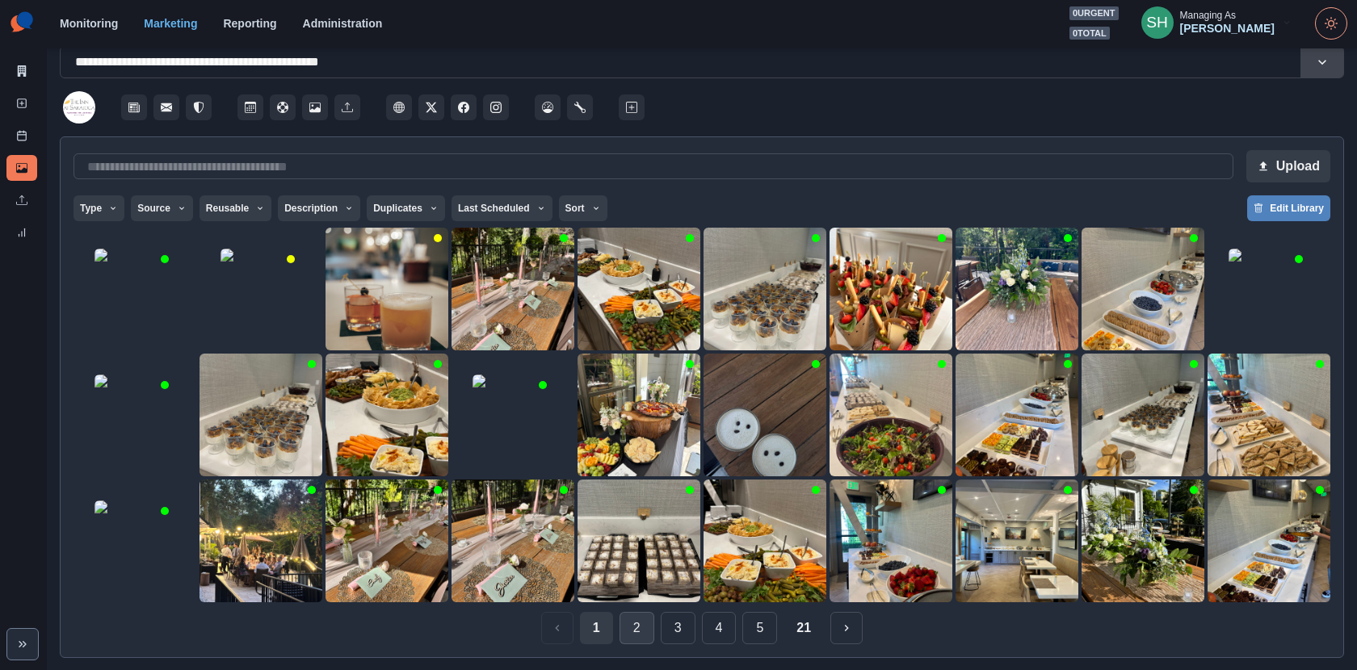
click at [641, 630] on button "2" at bounding box center [637, 628] width 35 height 32
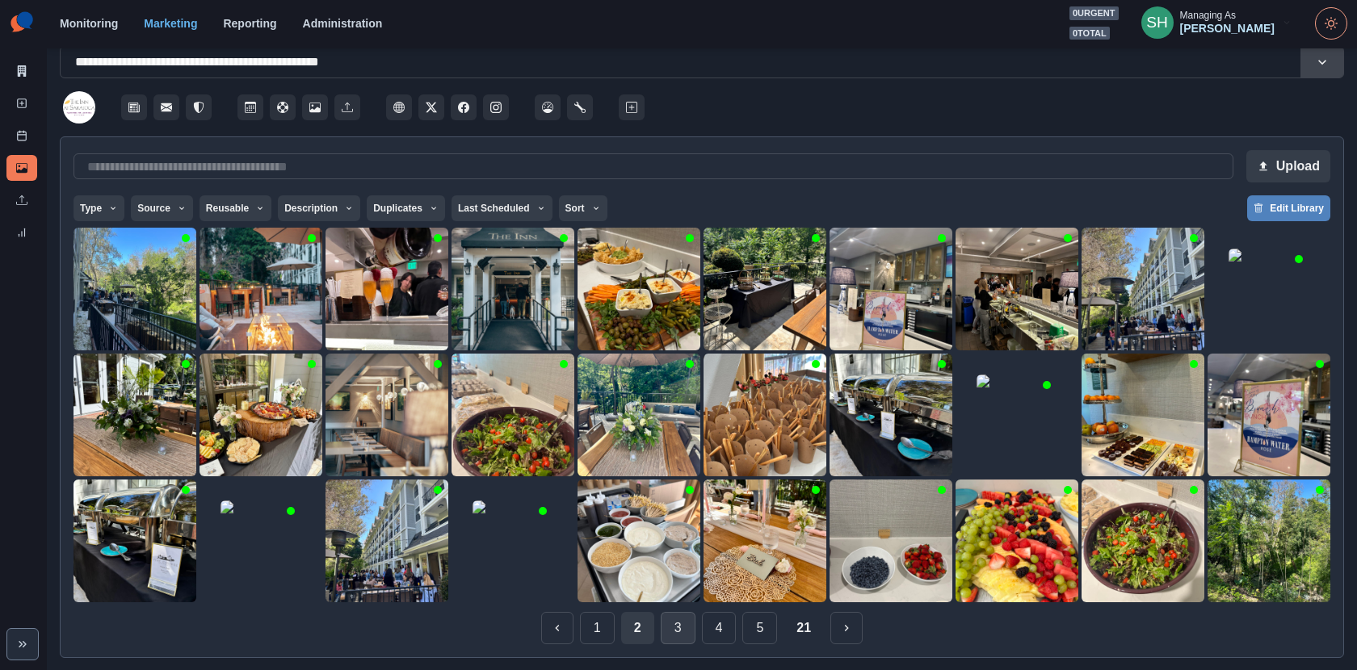
click at [661, 638] on button "3" at bounding box center [678, 628] width 35 height 32
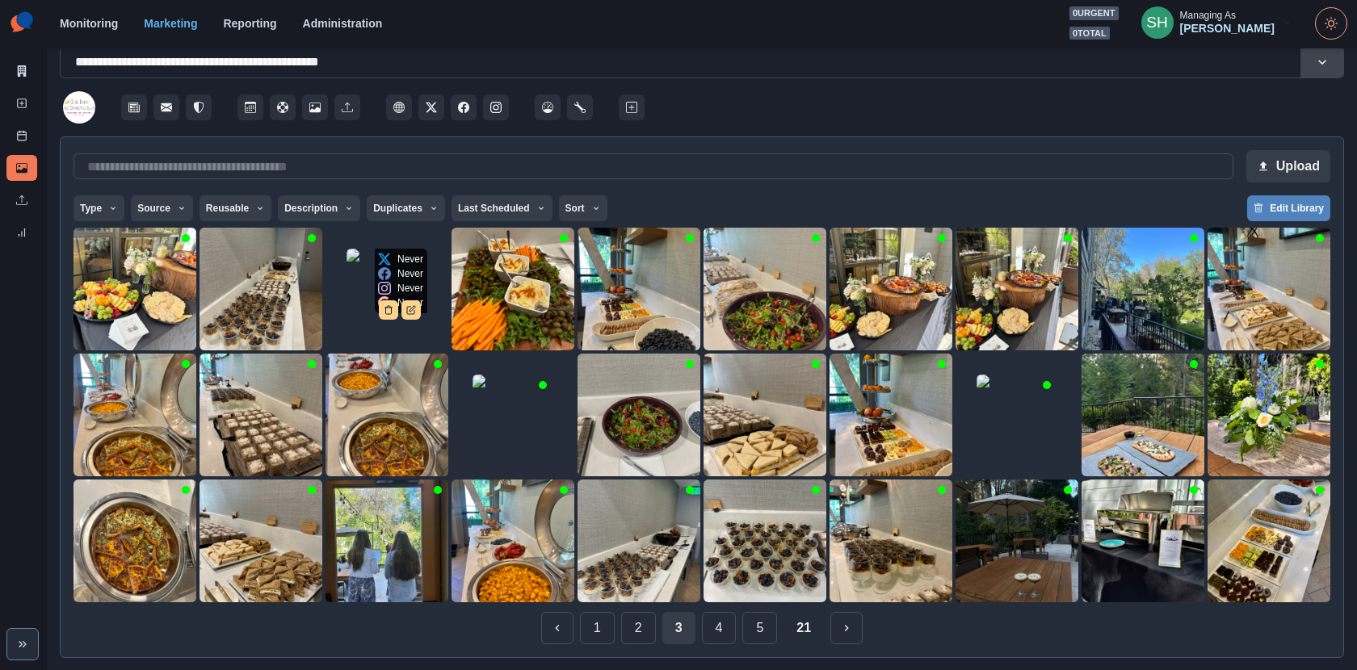
click at [397, 300] on img at bounding box center [387, 289] width 81 height 81
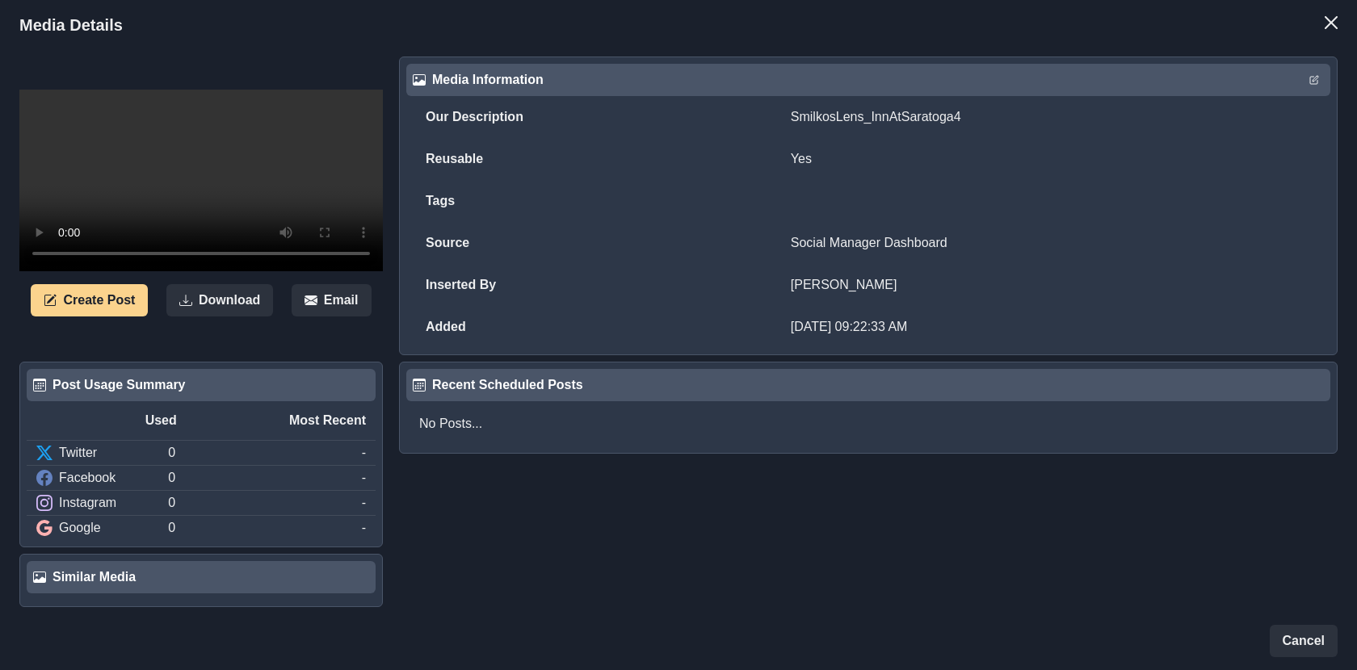
click at [225, 198] on video at bounding box center [201, 181] width 364 height 182
click at [1335, 19] on icon "Close" at bounding box center [1331, 22] width 13 height 13
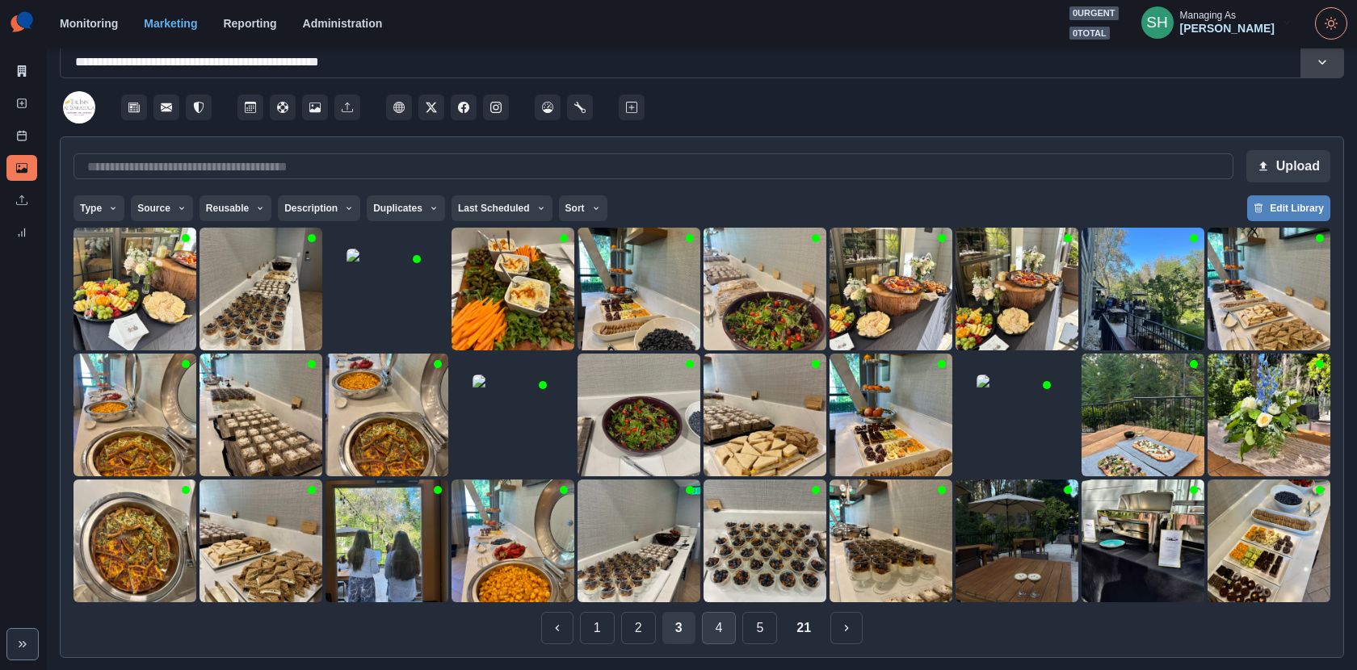
click at [714, 634] on button "4" at bounding box center [719, 628] width 35 height 32
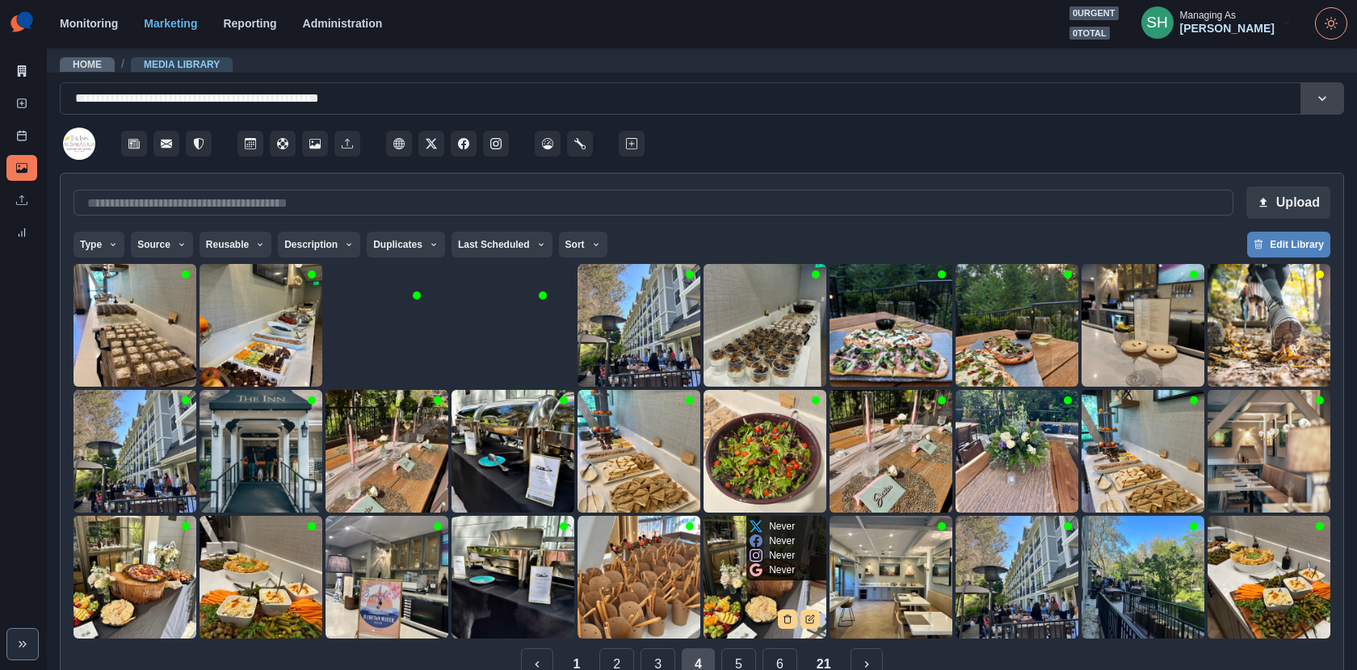
scroll to position [36, 0]
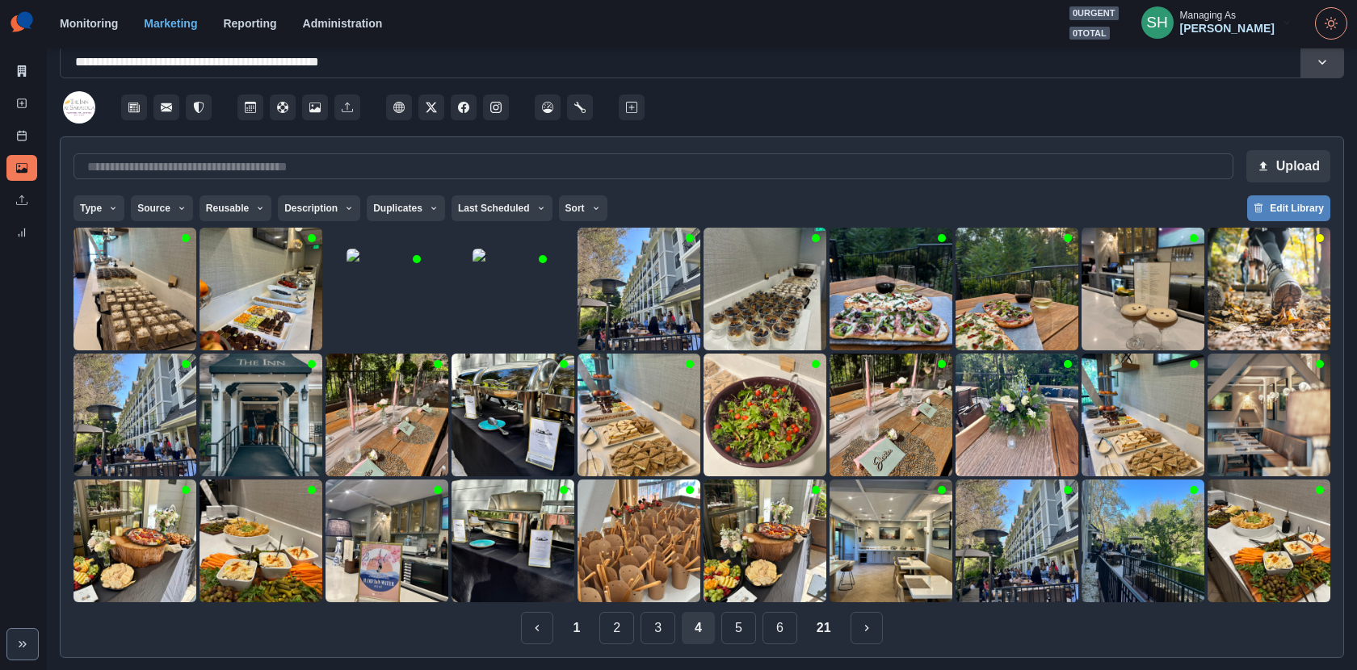
click at [675, 630] on div "1 2 3 4 5 6 21" at bounding box center [702, 628] width 1257 height 32
click at [670, 630] on button "3" at bounding box center [658, 628] width 35 height 32
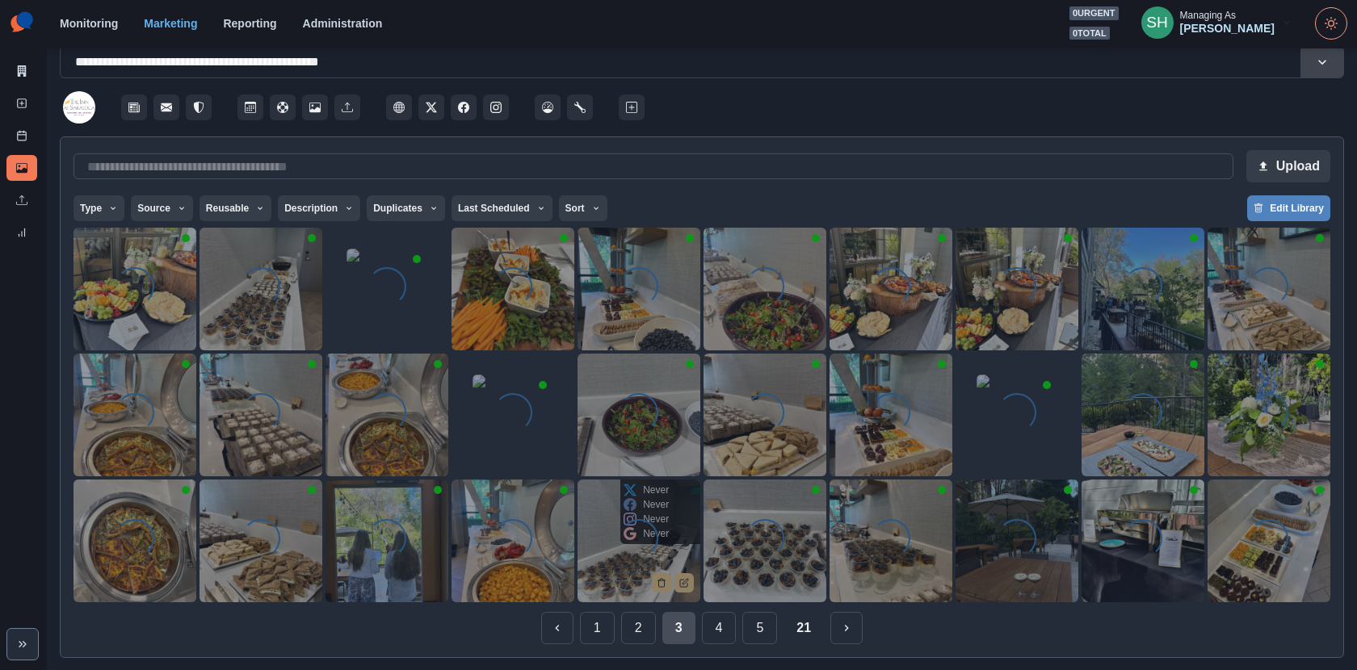
scroll to position [0, 0]
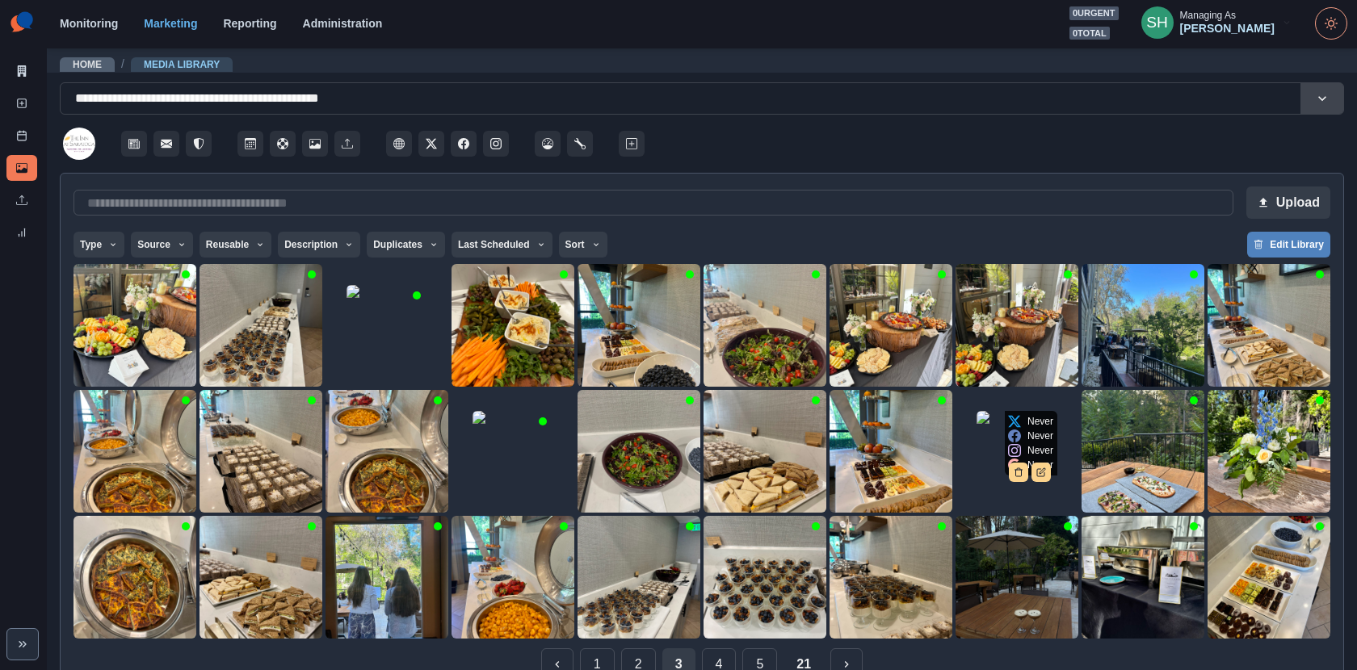
click at [994, 452] on img at bounding box center [1017, 451] width 81 height 81
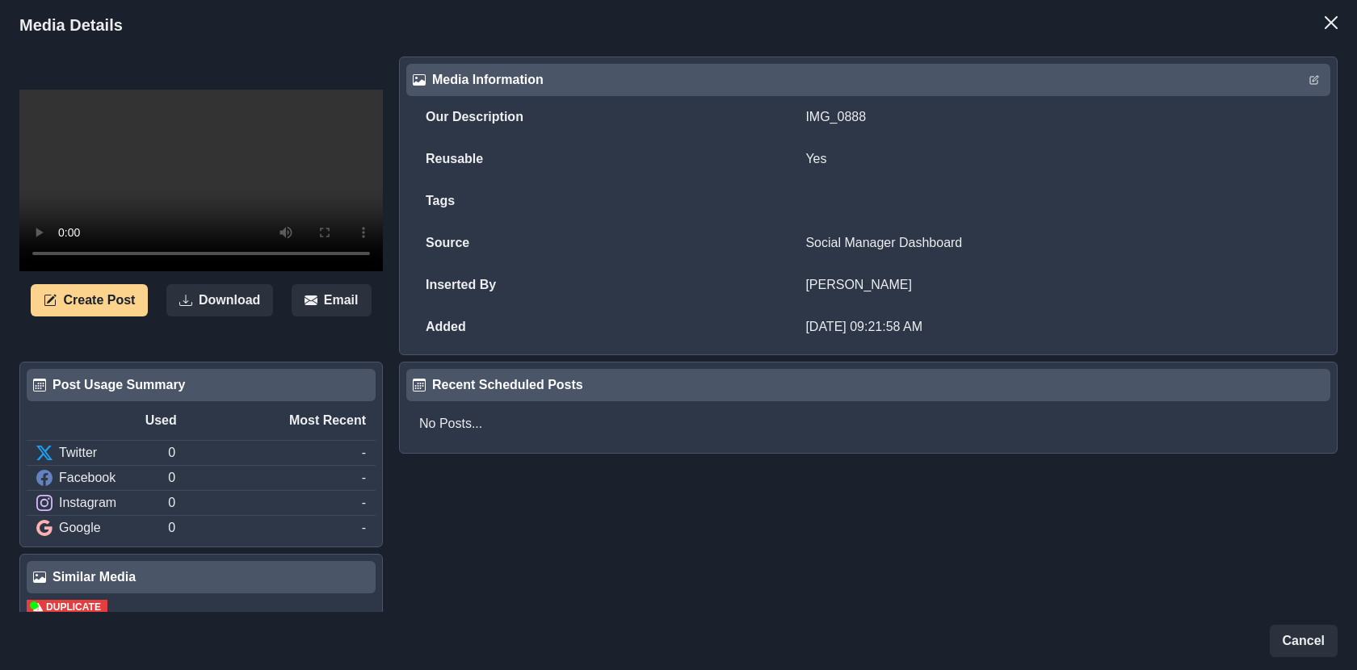
click at [281, 271] on video at bounding box center [201, 181] width 364 height 182
click at [1325, 6] on button "Close" at bounding box center [1331, 22] width 32 height 32
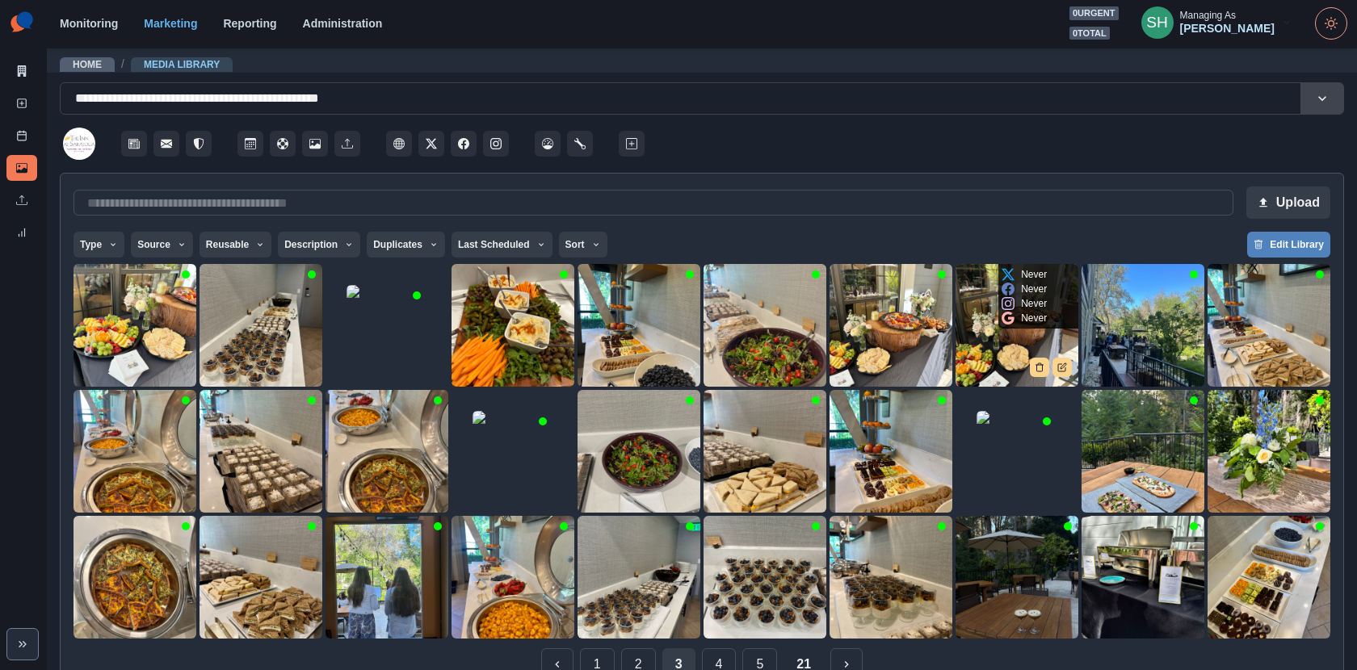
scroll to position [36, 0]
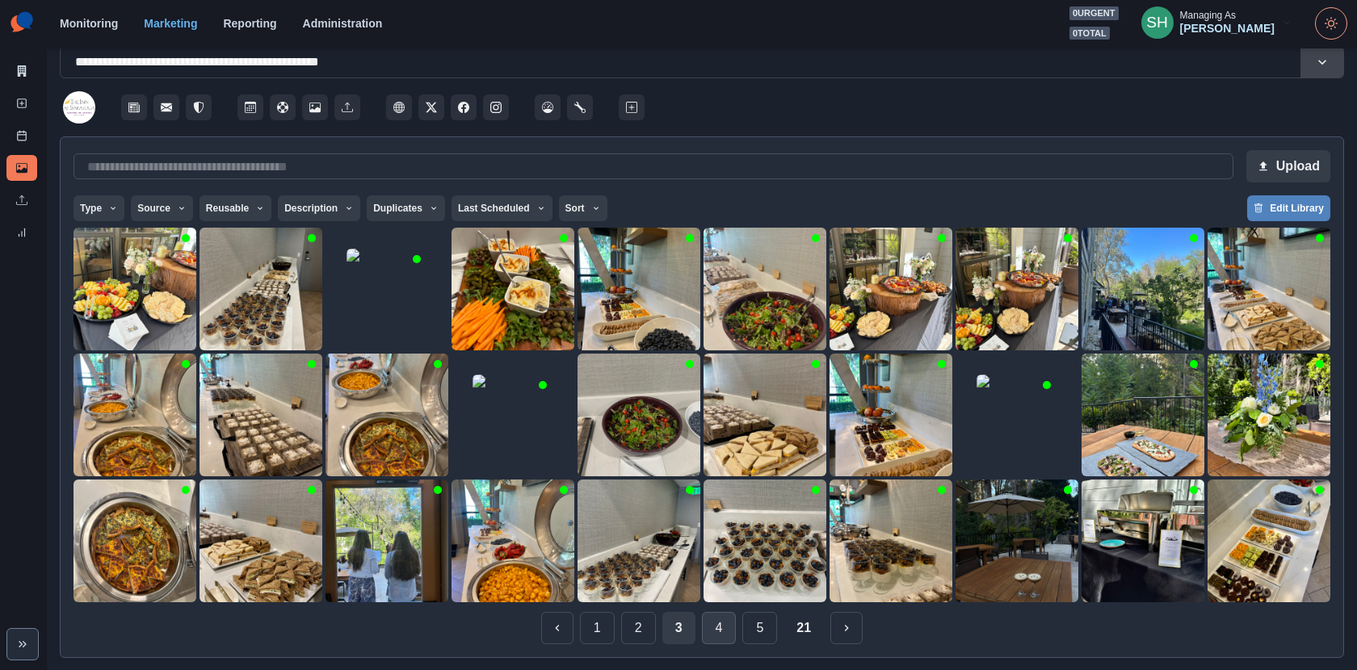
click at [719, 633] on button "4" at bounding box center [719, 628] width 35 height 32
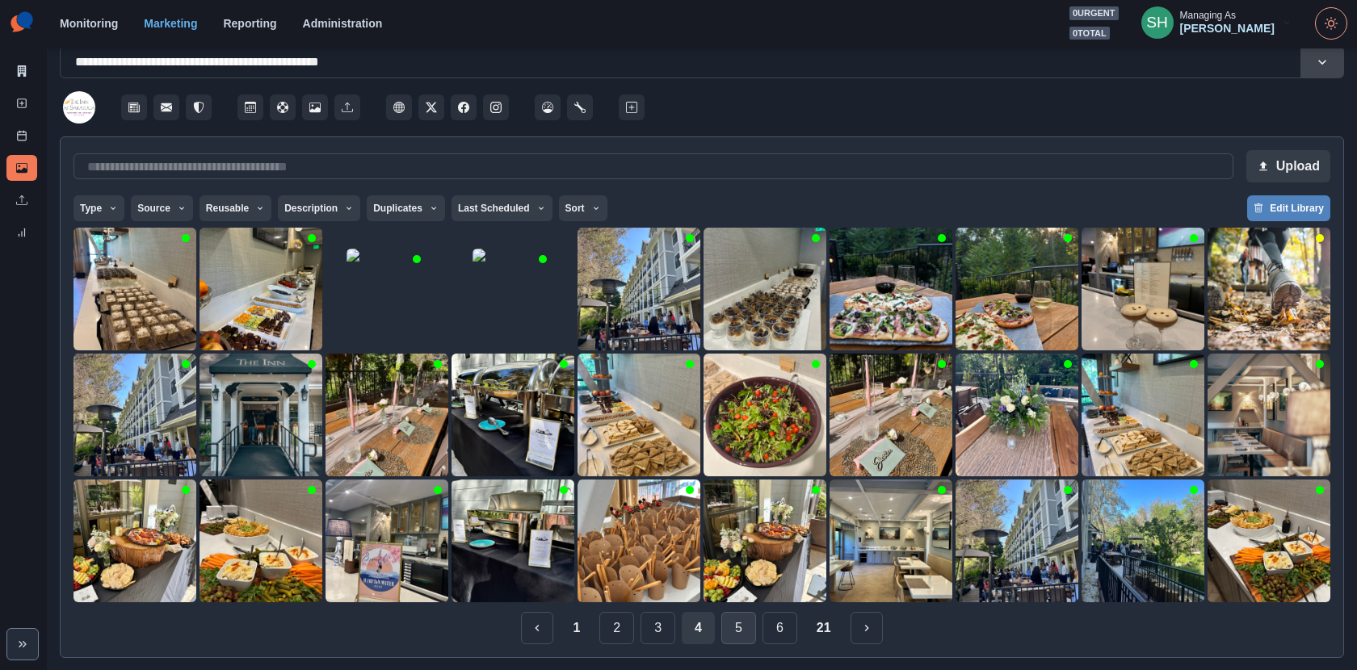
click at [735, 628] on button "5" at bounding box center [738, 628] width 35 height 32
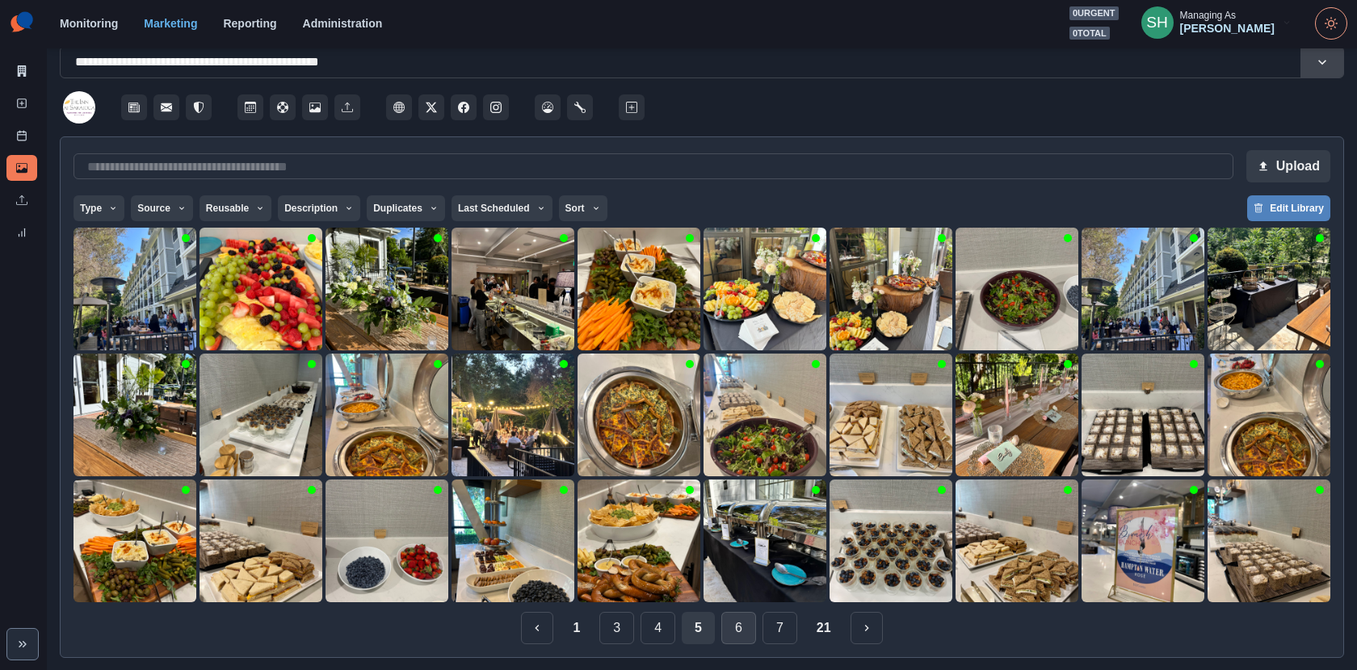
click at [750, 634] on button "6" at bounding box center [738, 628] width 35 height 32
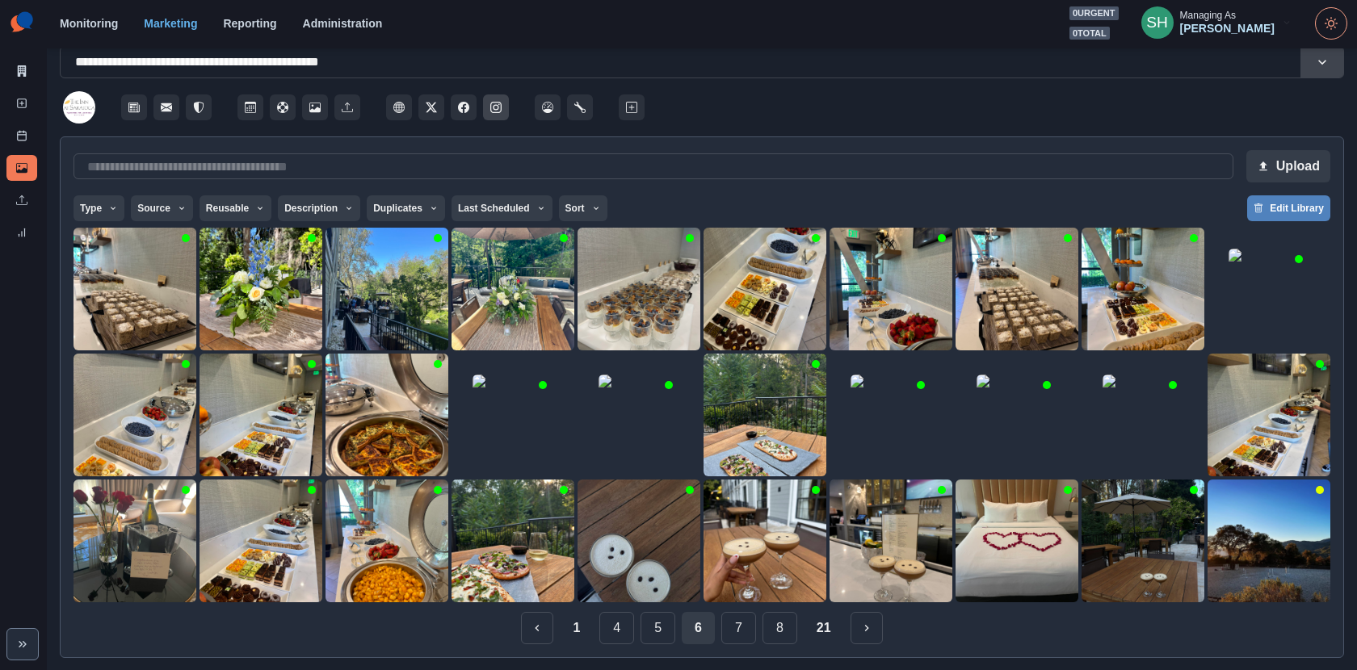
click at [502, 115] on button "Instagram" at bounding box center [496, 108] width 26 height 26
click at [1114, 569] on img at bounding box center [1143, 541] width 123 height 123
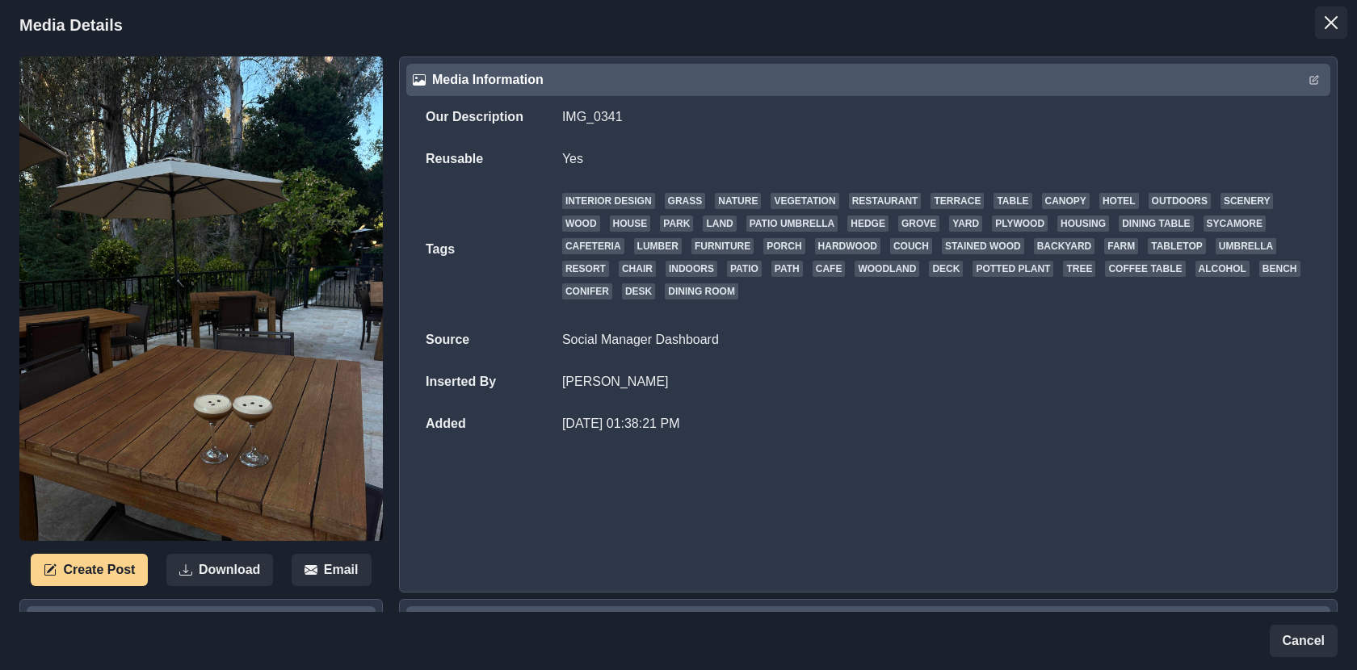
click at [1343, 14] on button "Close" at bounding box center [1331, 22] width 32 height 32
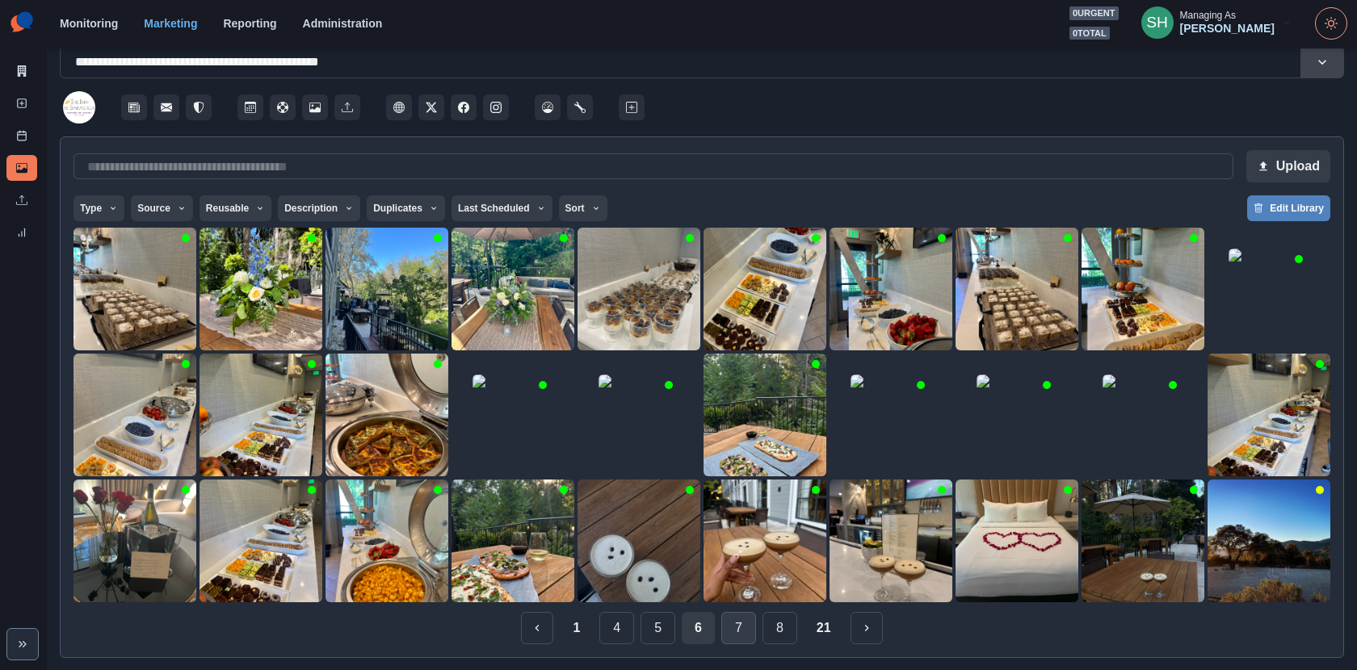
click at [725, 623] on button "7" at bounding box center [738, 628] width 35 height 32
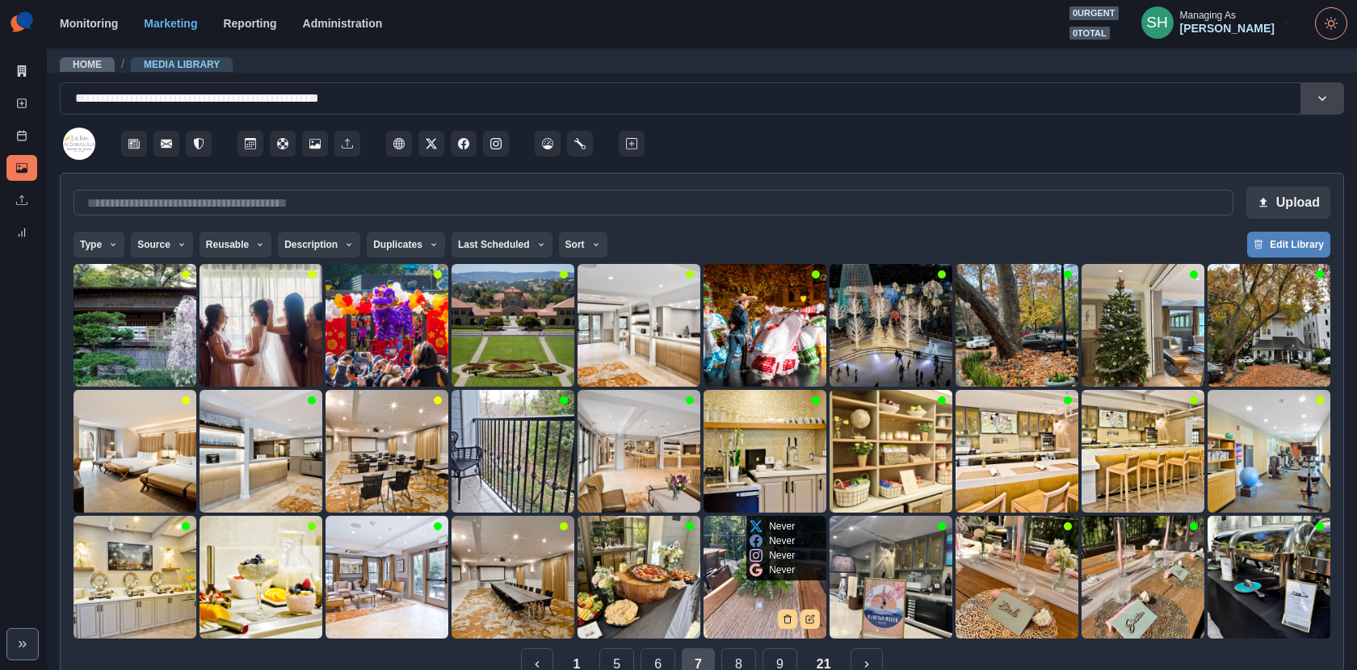
scroll to position [36, 0]
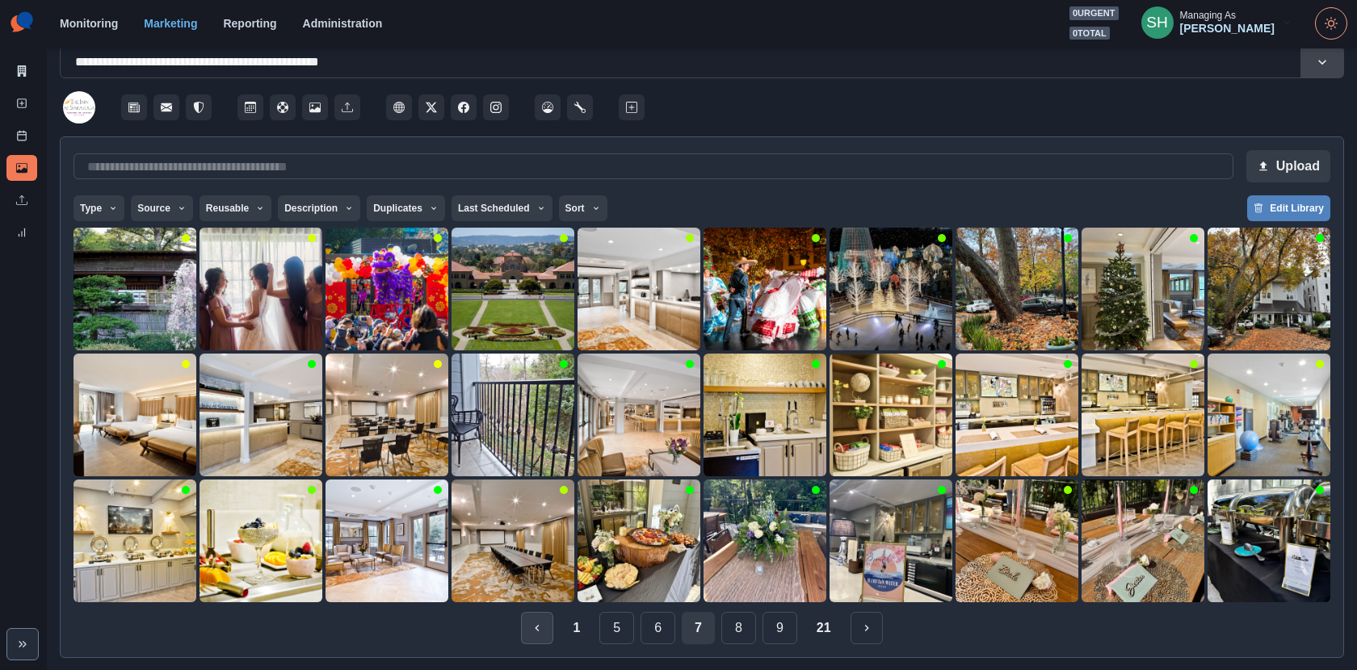
click at [542, 623] on icon "Previous" at bounding box center [537, 628] width 13 height 13
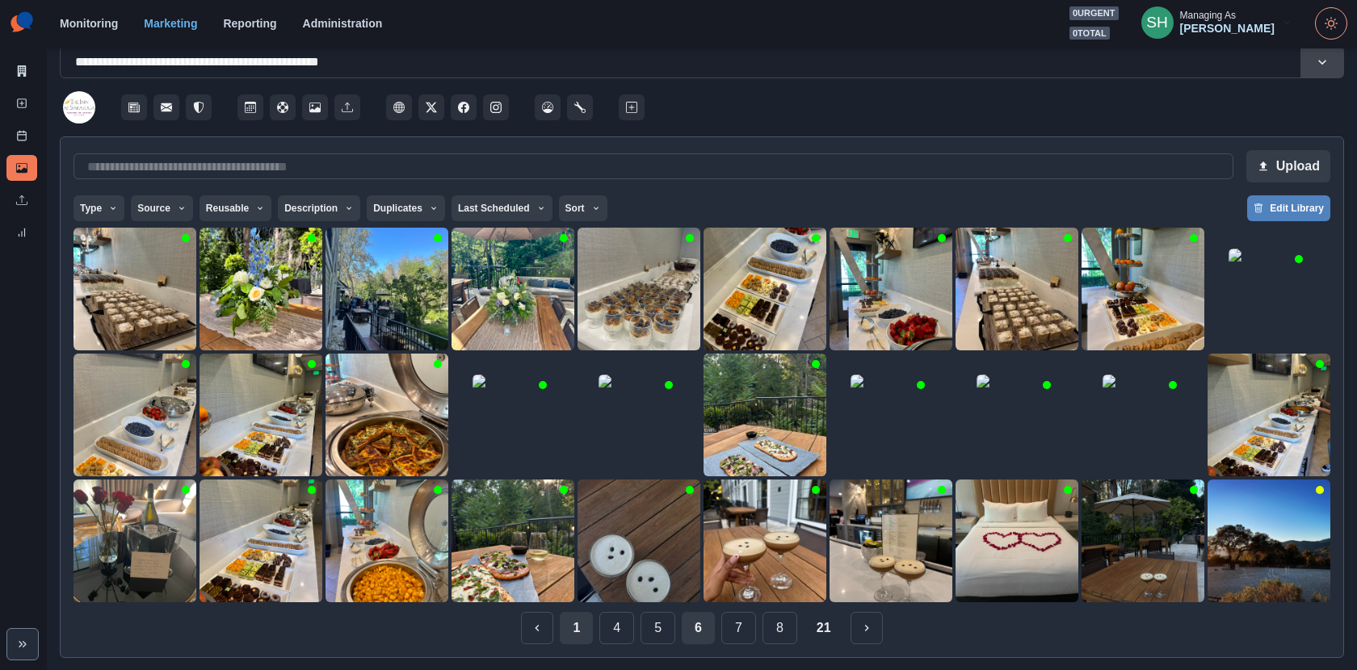
click at [582, 633] on button "1" at bounding box center [576, 628] width 33 height 32
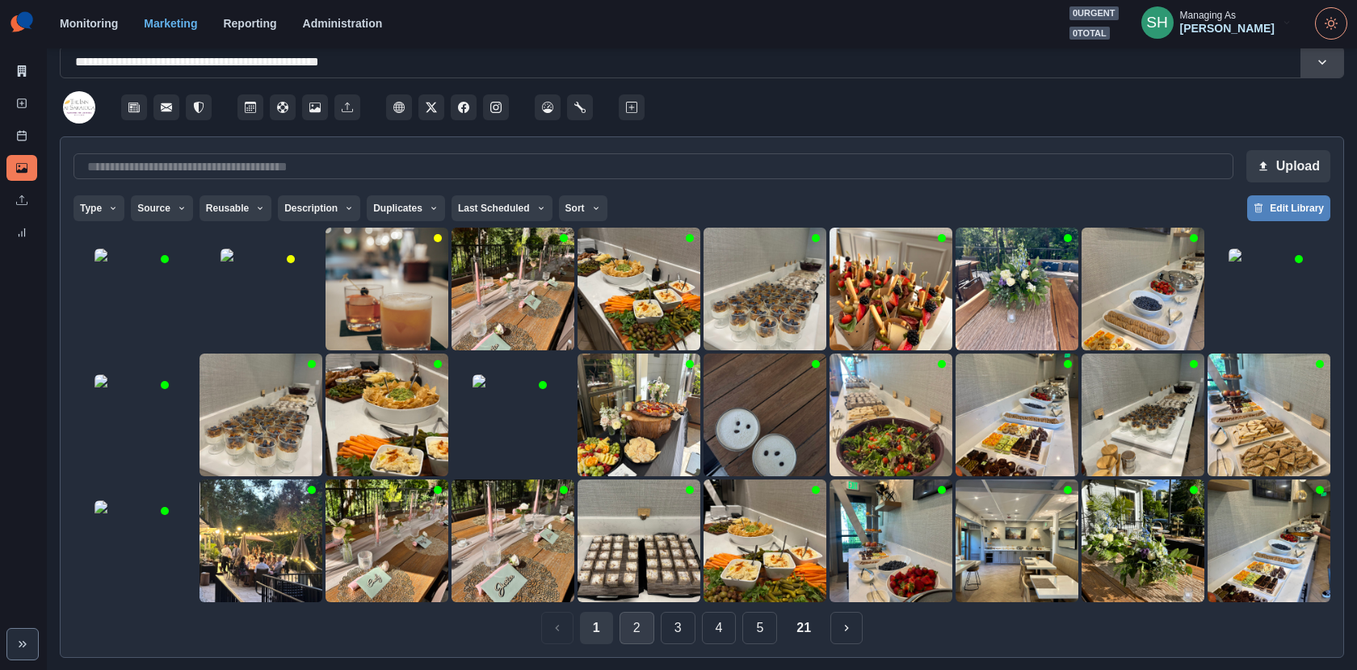
click at [647, 619] on button "2" at bounding box center [637, 628] width 35 height 32
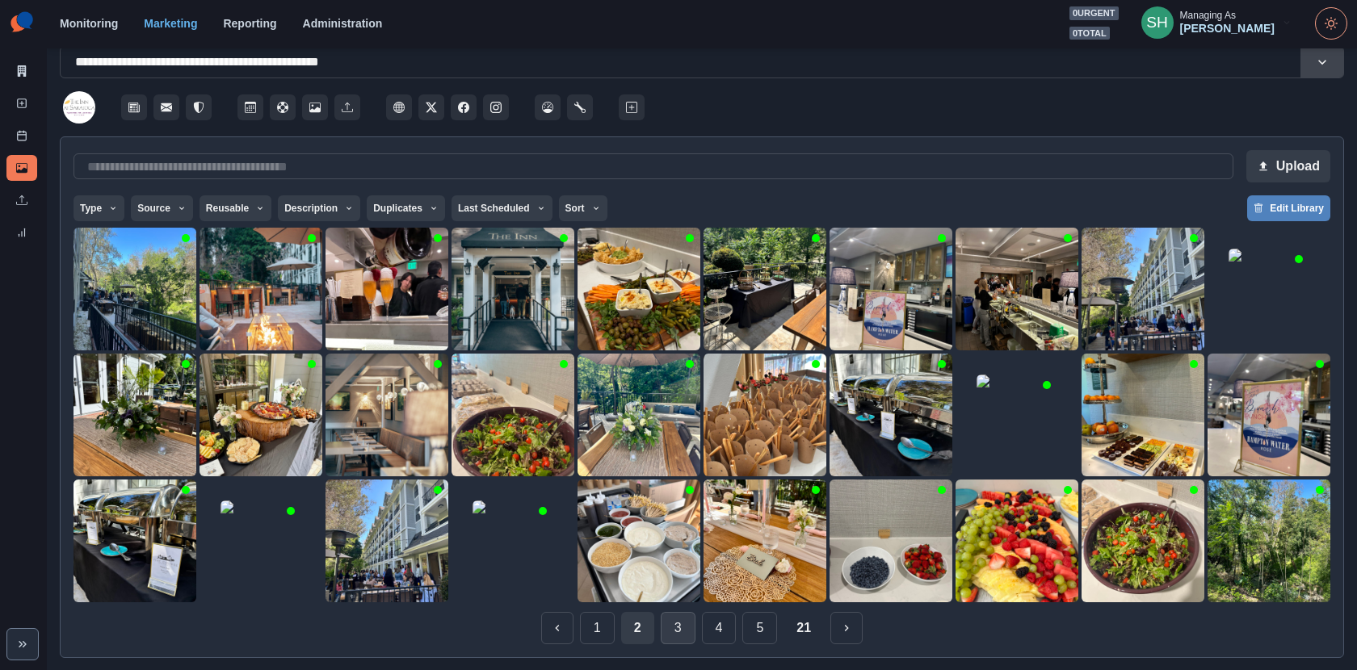
click at [678, 627] on button "3" at bounding box center [678, 628] width 35 height 32
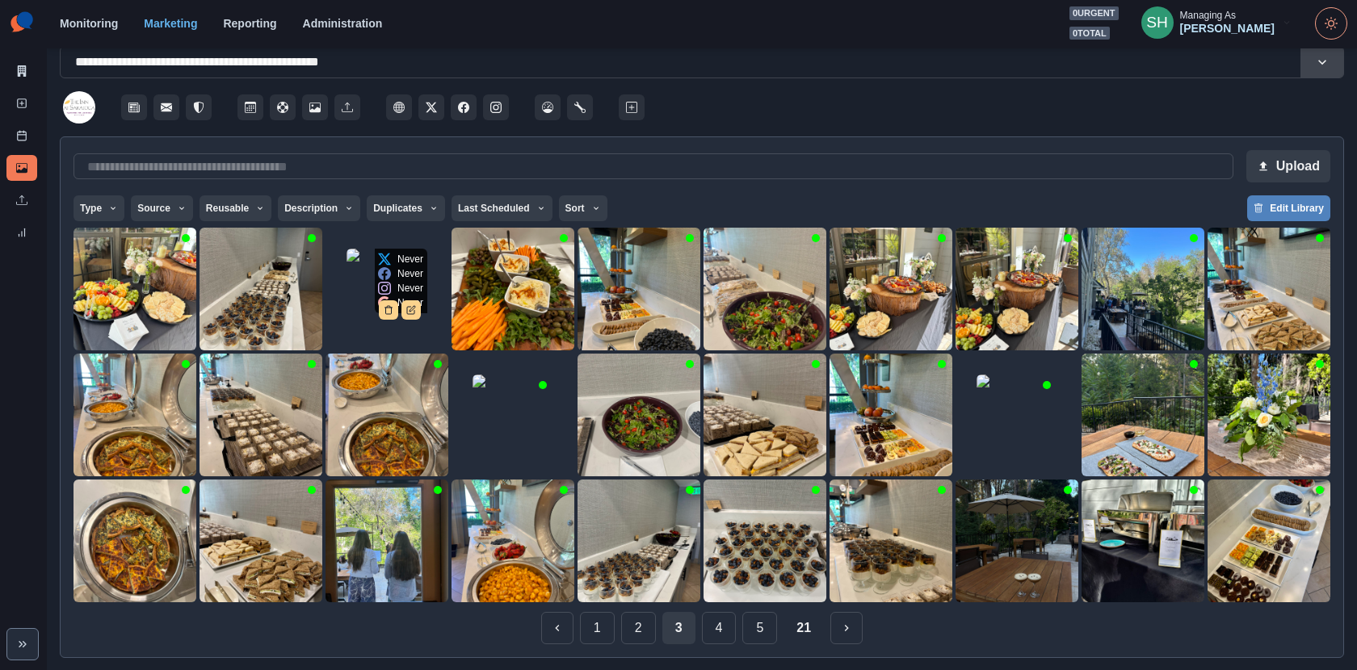
click at [361, 297] on img at bounding box center [387, 289] width 81 height 81
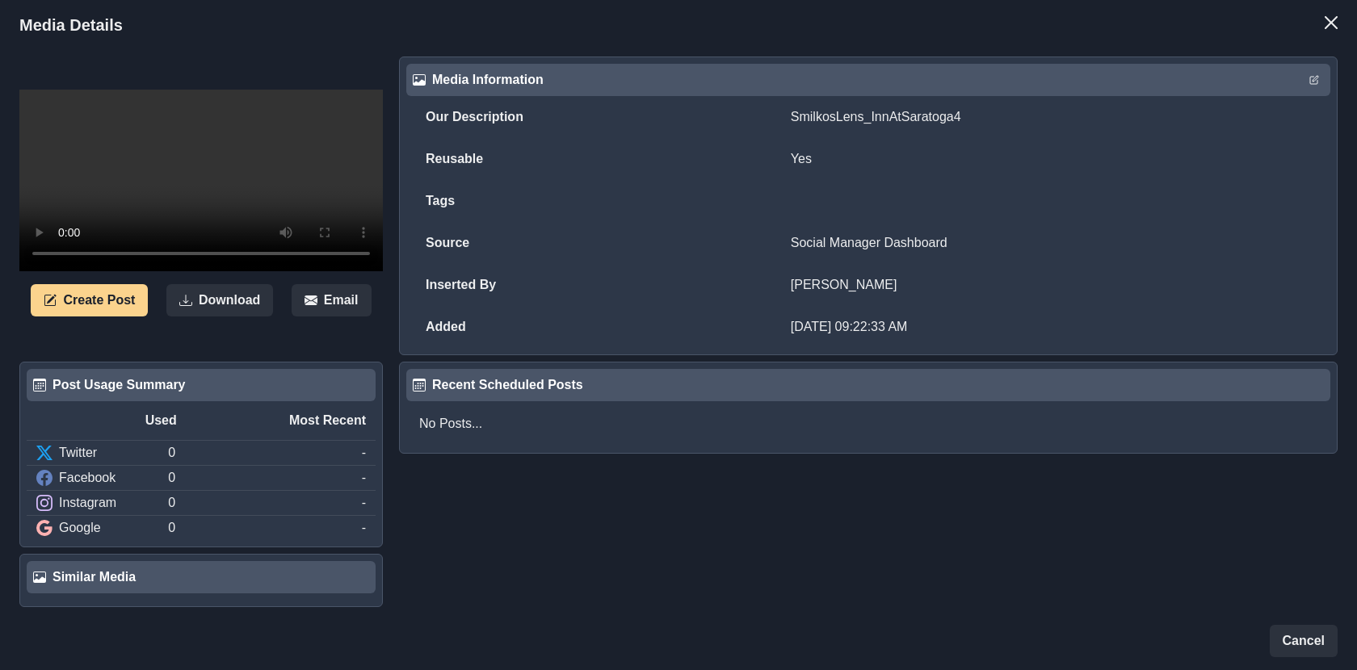
click at [1334, 40] on header "Media Details" at bounding box center [678, 25] width 1357 height 50
click at [1330, 30] on button "Close" at bounding box center [1331, 22] width 32 height 32
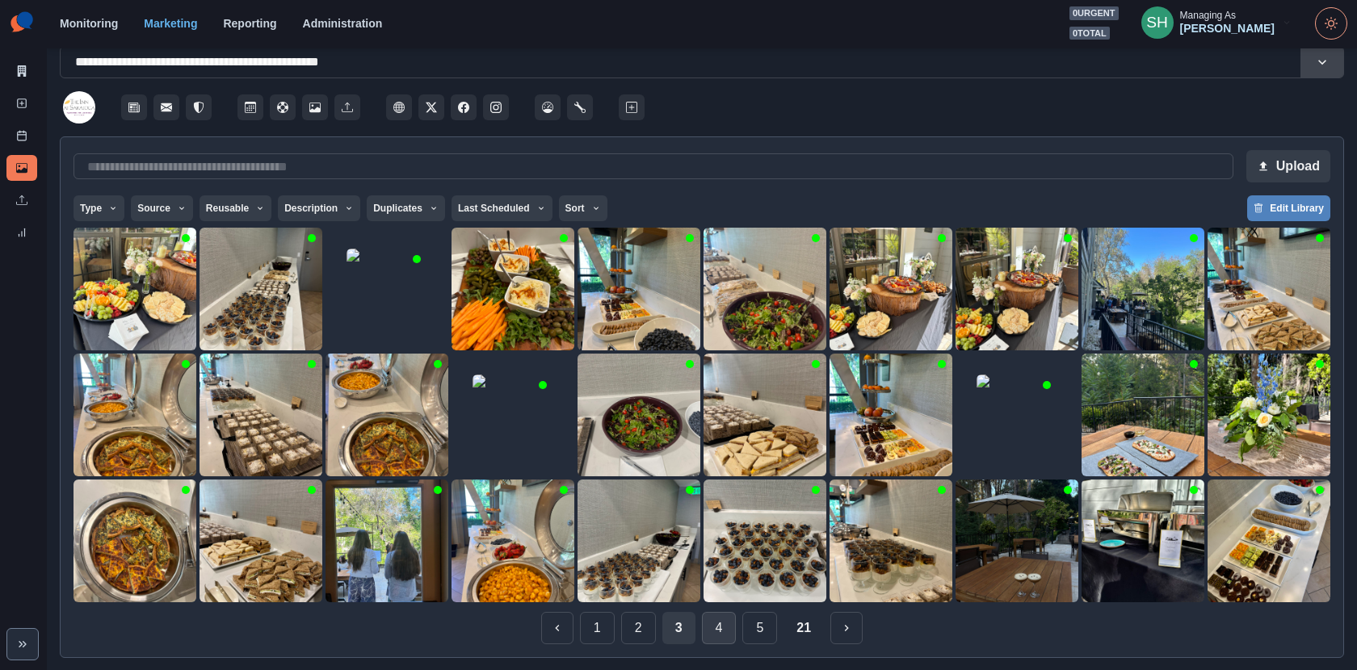
click at [713, 634] on button "4" at bounding box center [719, 628] width 35 height 32
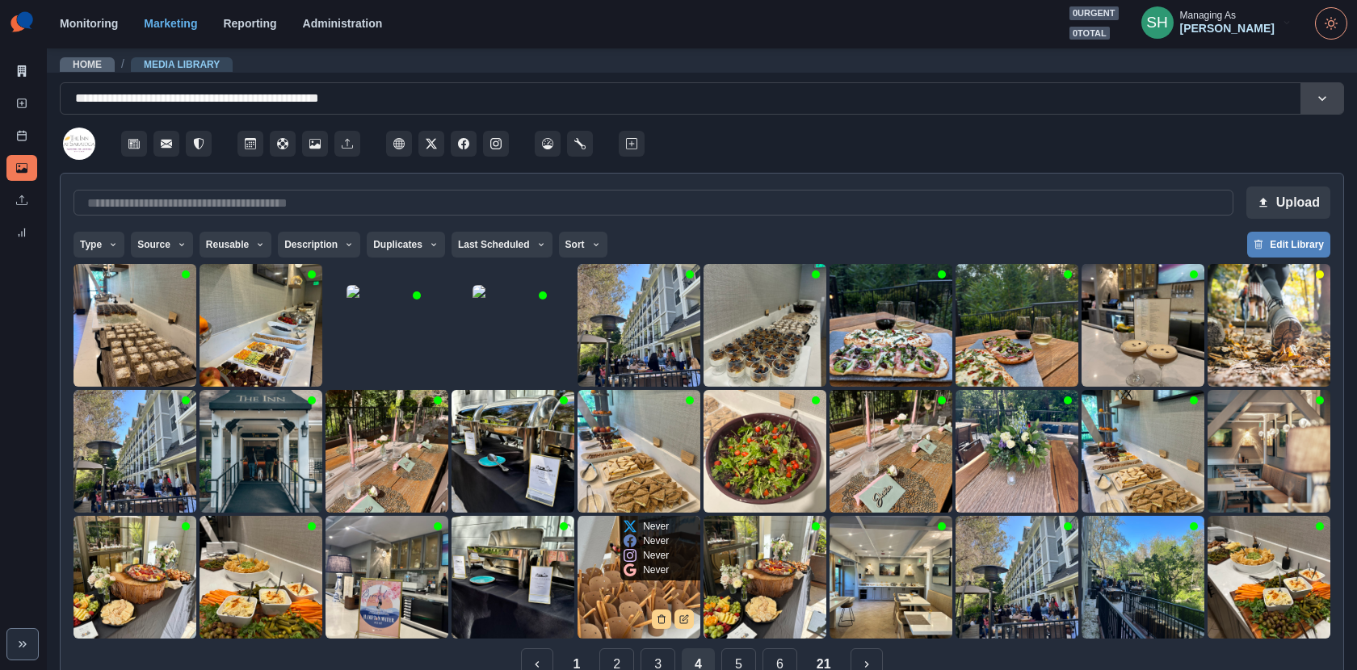
scroll to position [36, 0]
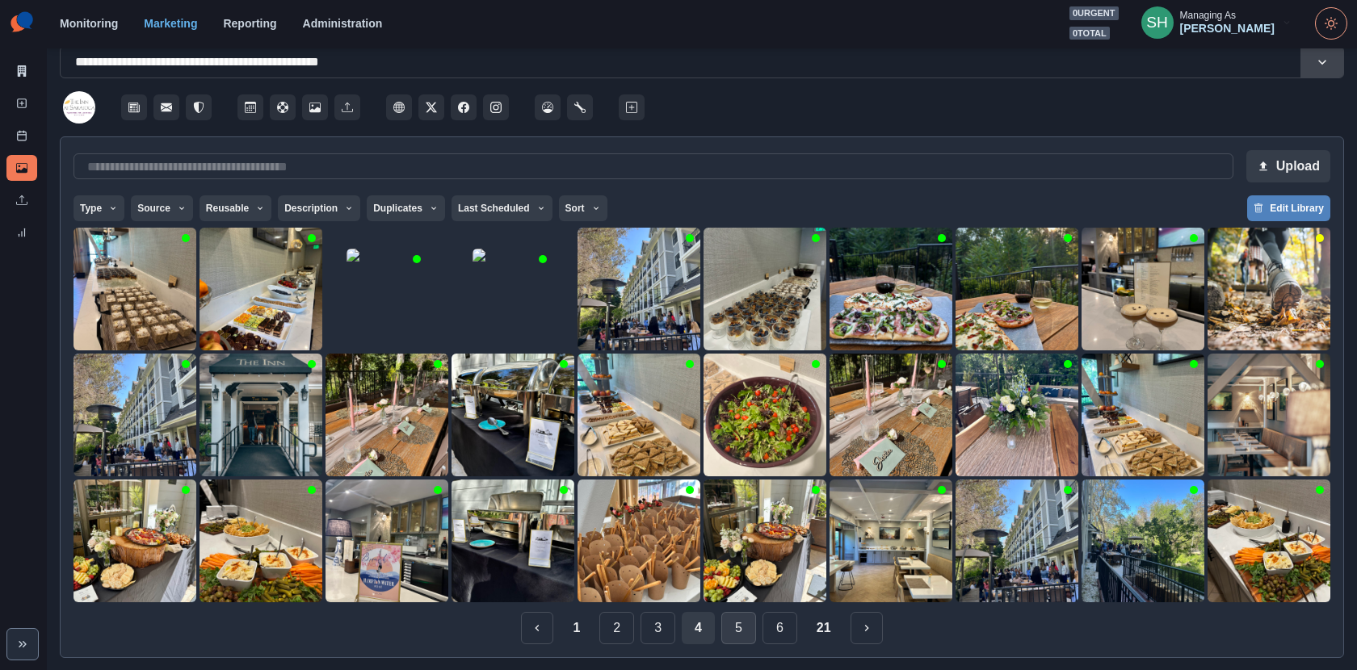
click at [737, 628] on button "5" at bounding box center [738, 628] width 35 height 32
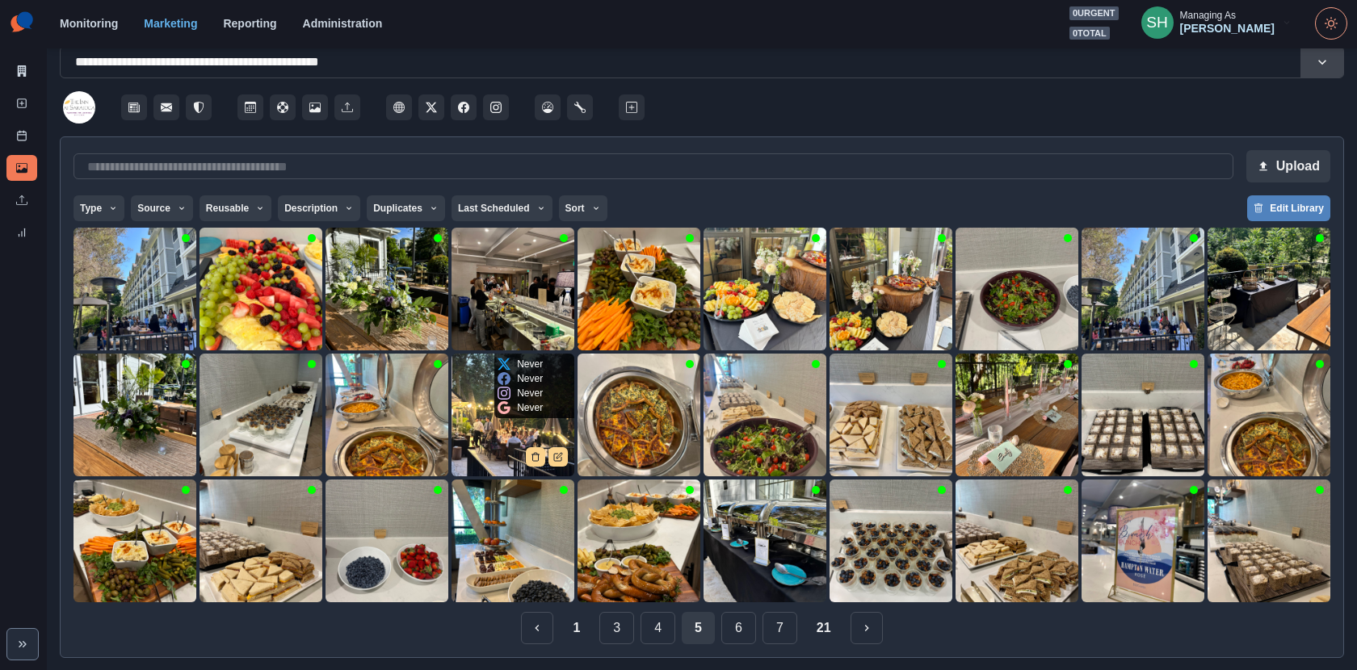
click at [481, 434] on img at bounding box center [513, 415] width 123 height 123
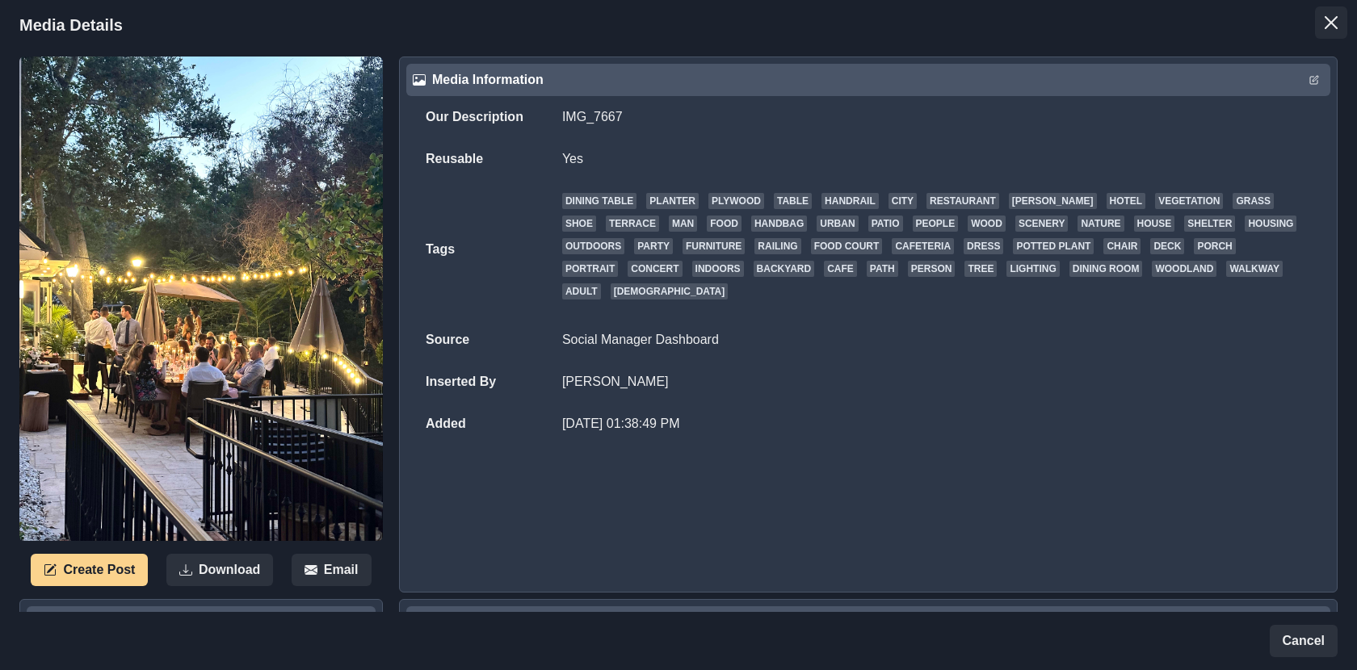
click at [1333, 16] on icon "Close" at bounding box center [1331, 22] width 13 height 13
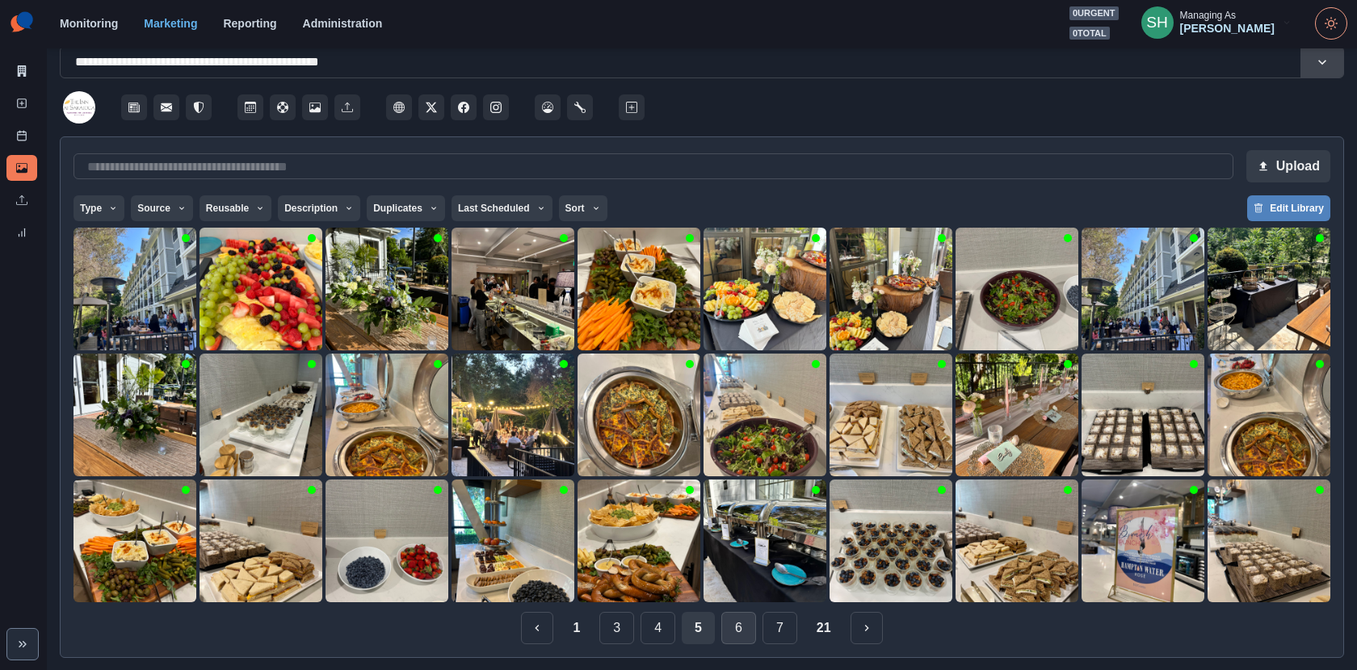
click at [750, 616] on button "6" at bounding box center [738, 628] width 35 height 32
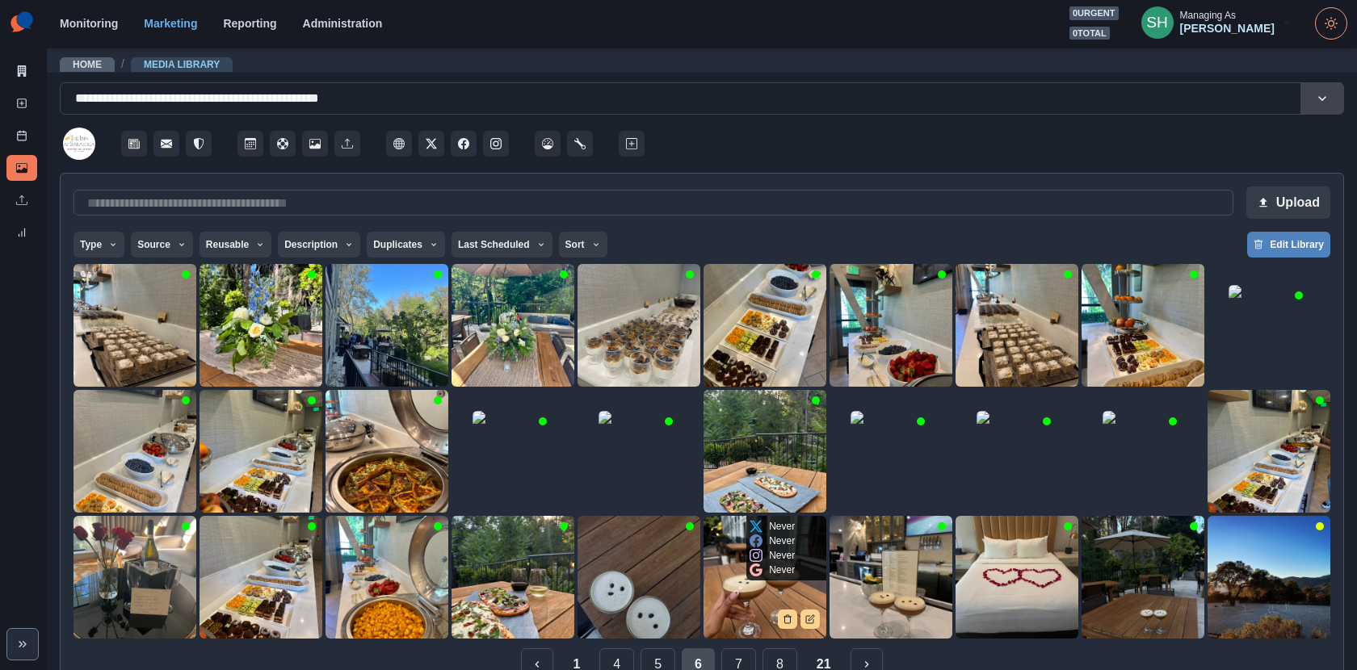
scroll to position [36, 0]
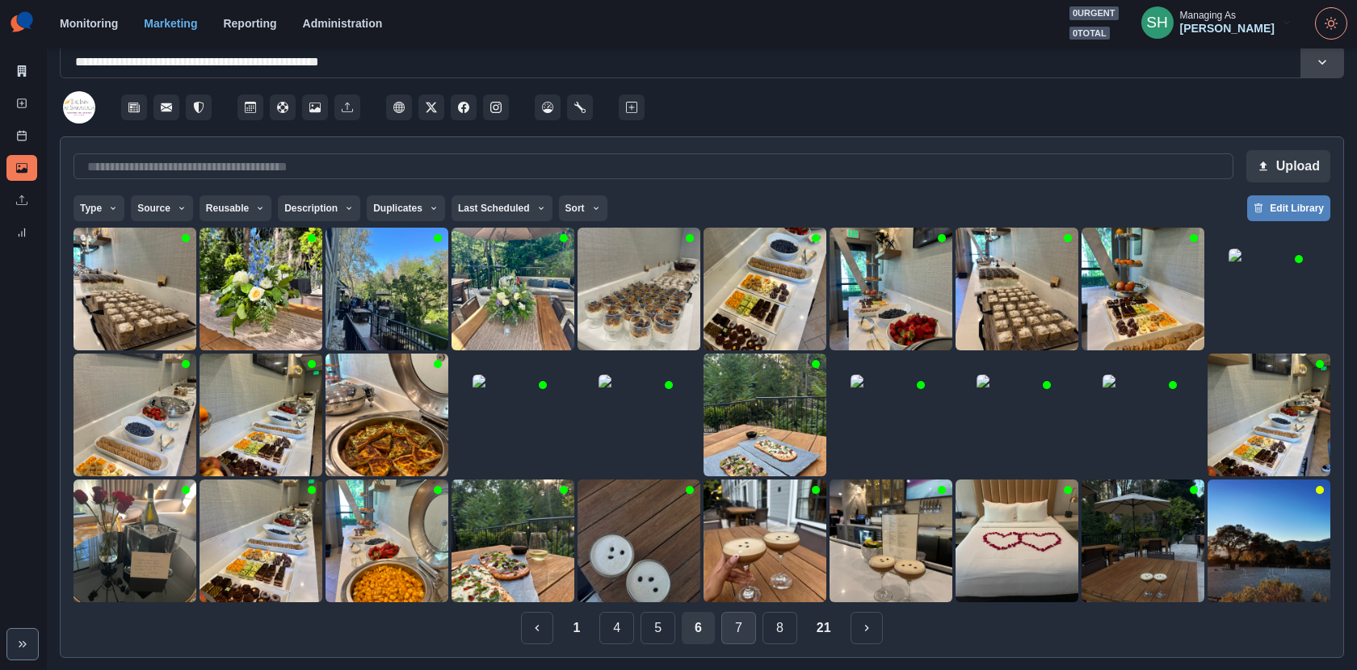
click at [745, 641] on button "7" at bounding box center [738, 628] width 35 height 32
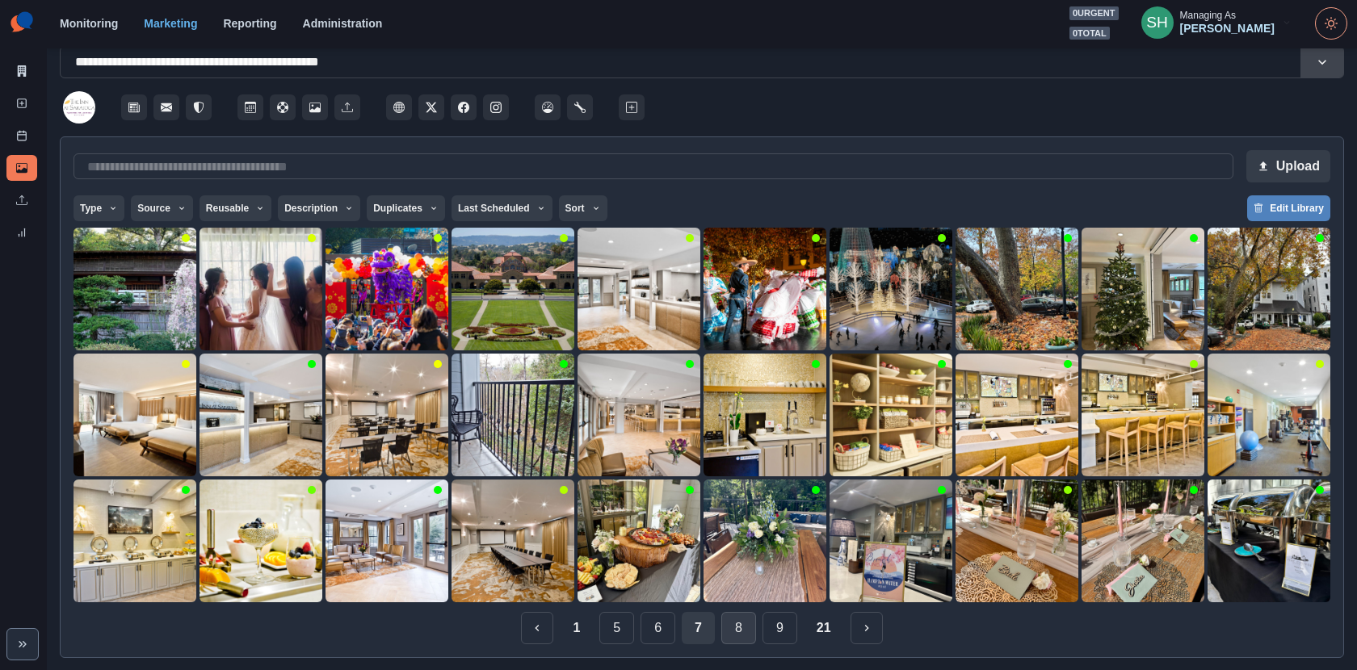
click at [742, 637] on button "8" at bounding box center [738, 628] width 35 height 32
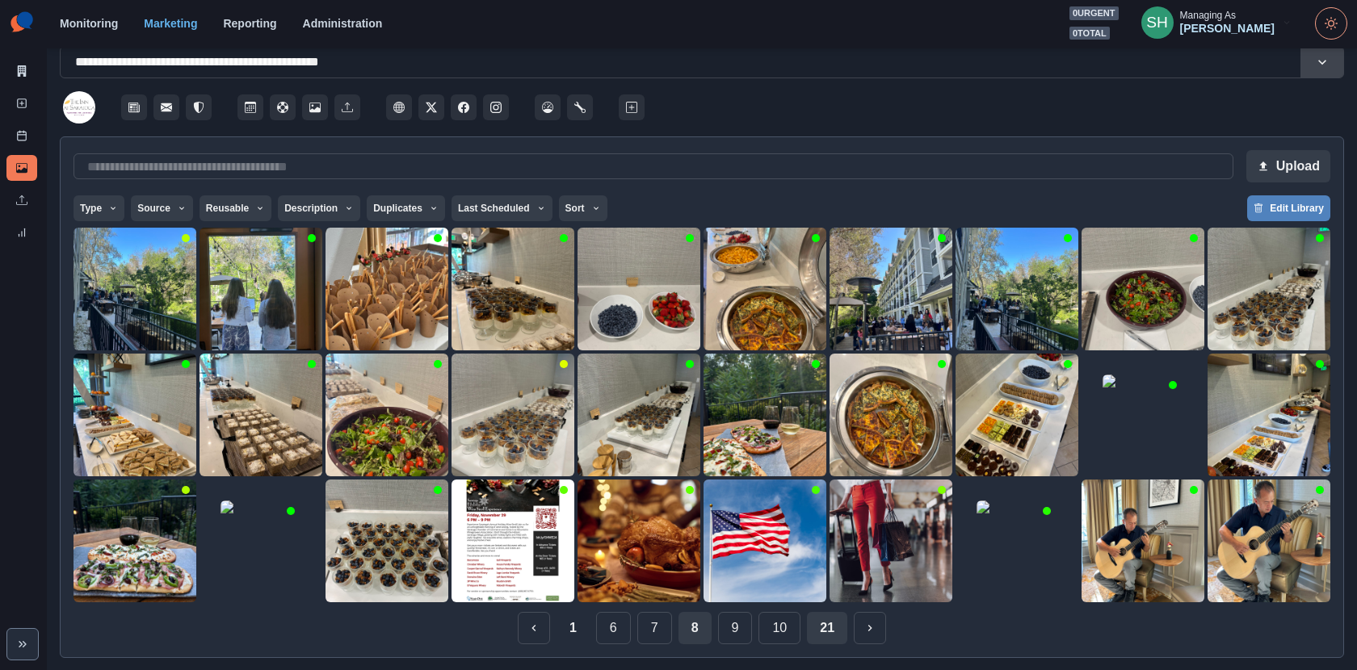
click at [828, 629] on button "21" at bounding box center [827, 628] width 40 height 32
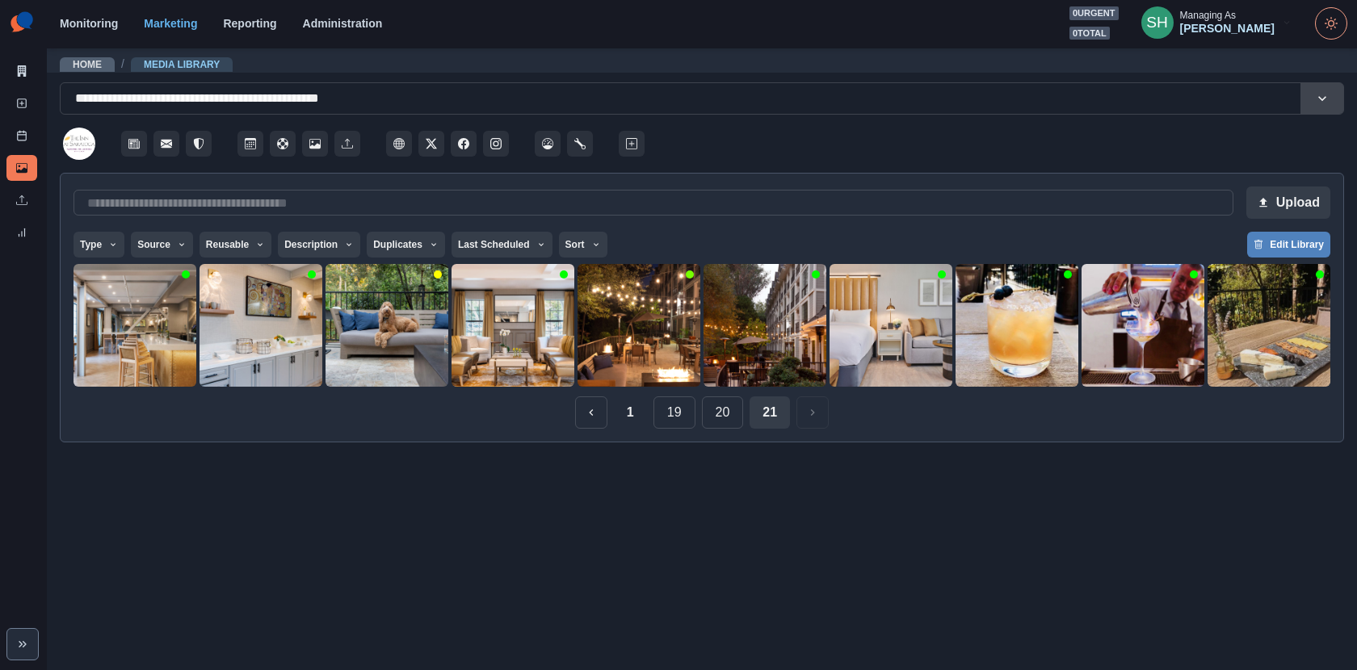
scroll to position [0, 0]
click at [722, 414] on button "20" at bounding box center [723, 413] width 42 height 32
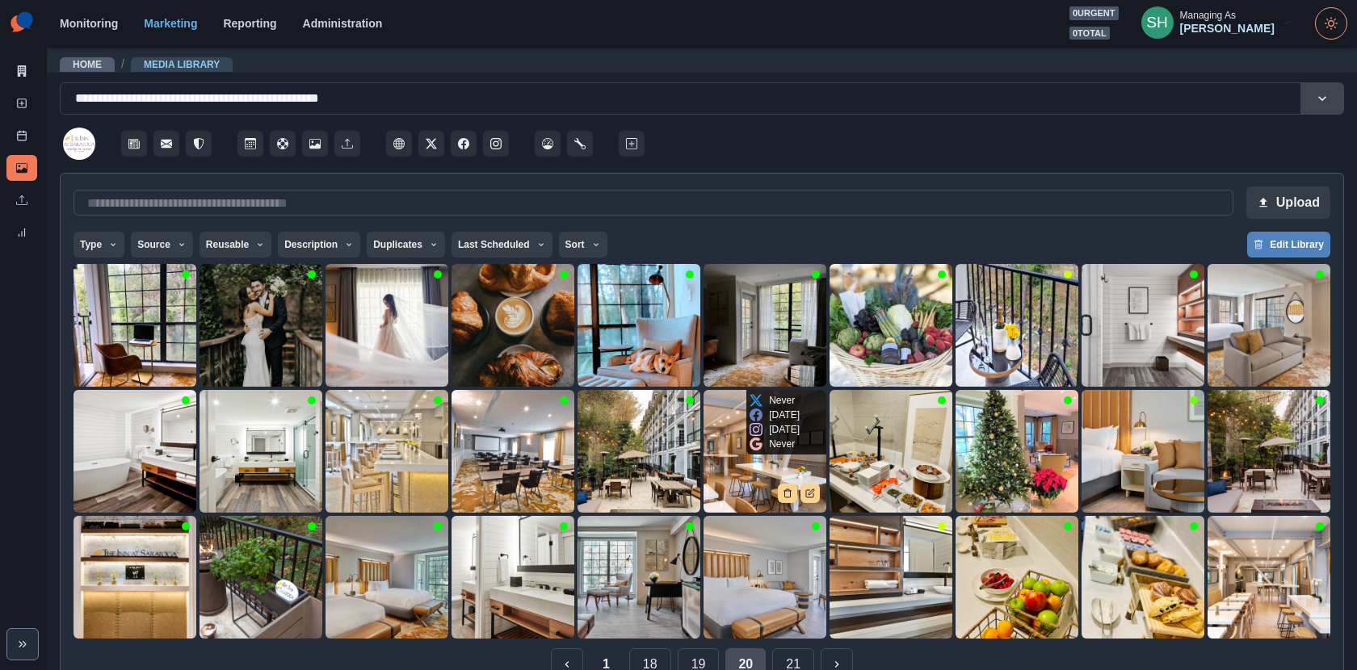
scroll to position [36, 0]
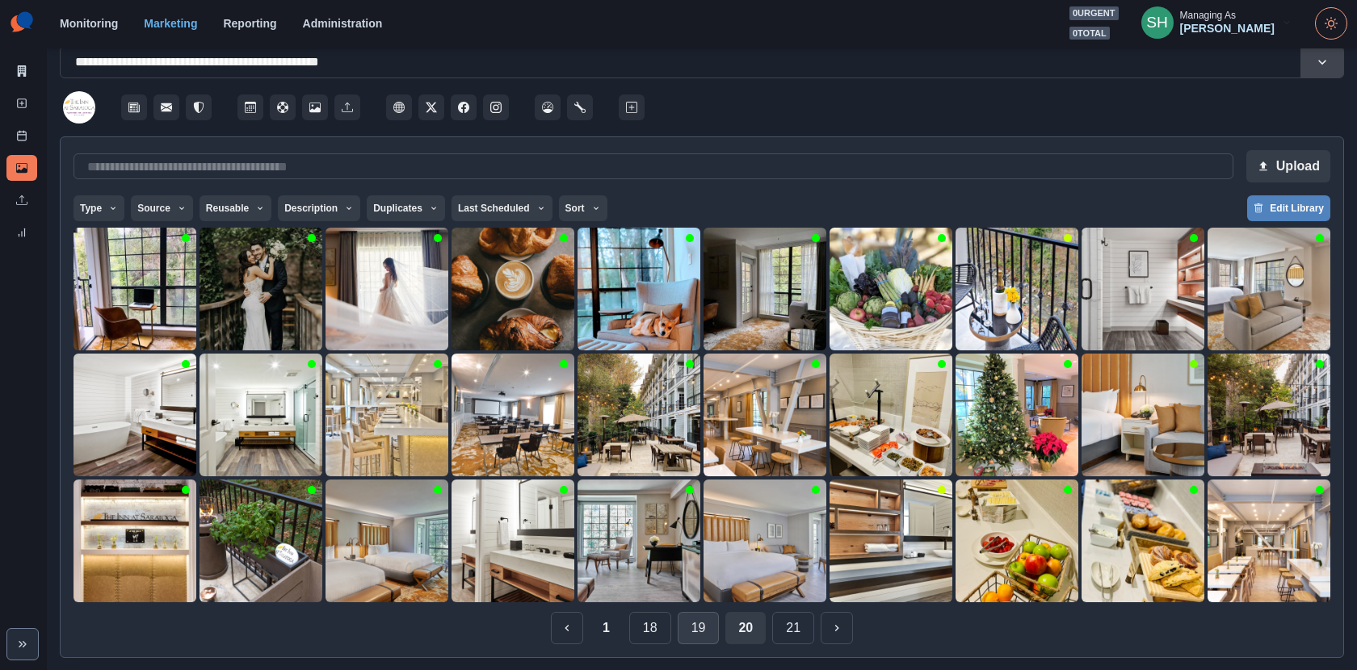
click at [700, 629] on button "19" at bounding box center [699, 628] width 42 height 32
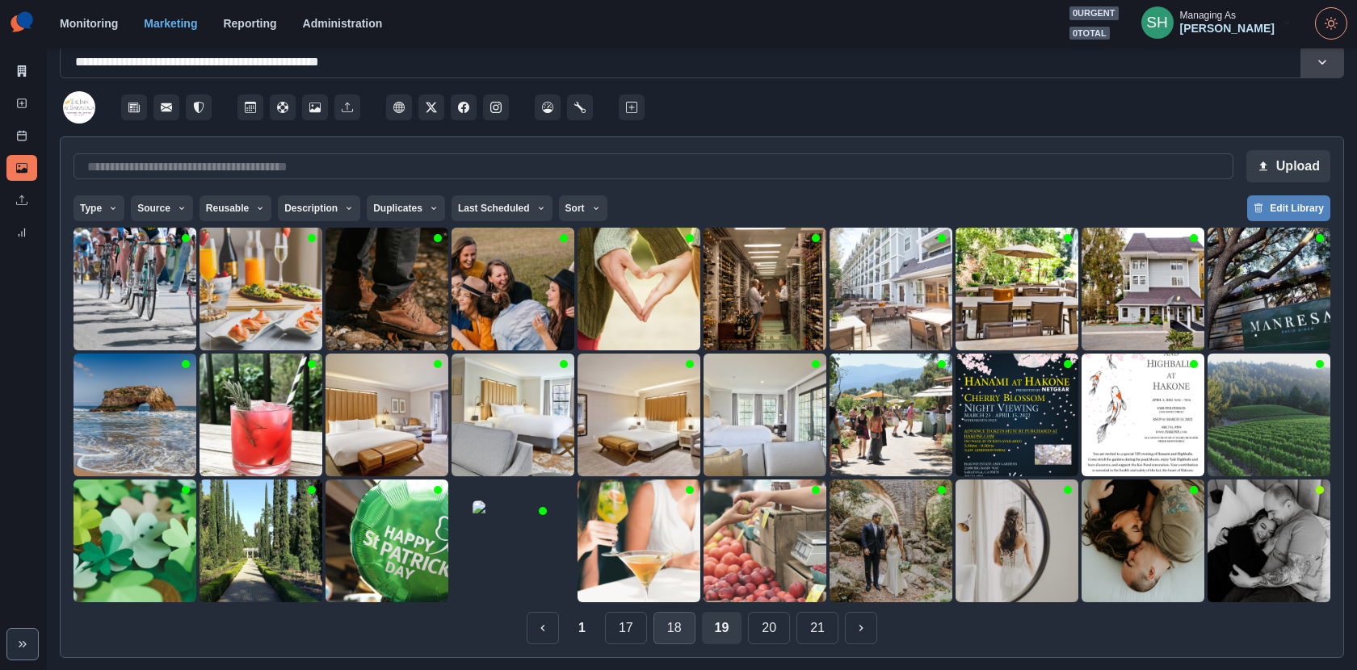
click at [666, 633] on button "18" at bounding box center [675, 628] width 42 height 32
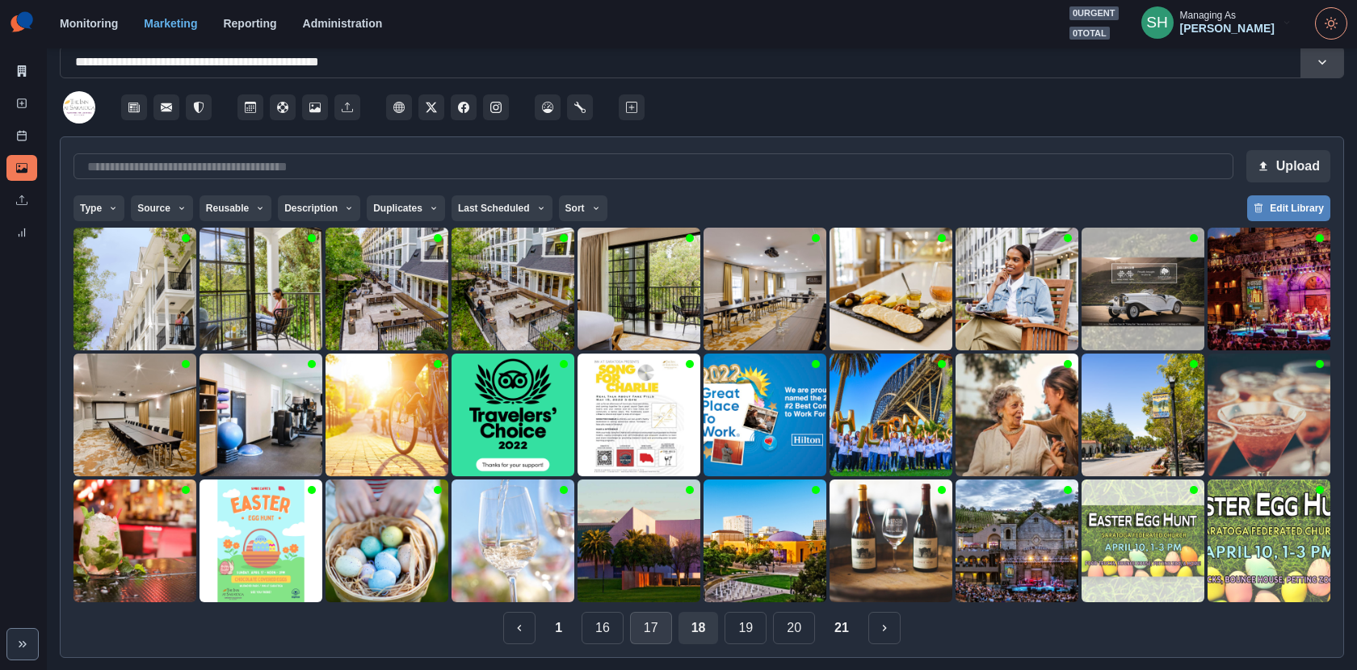
click at [658, 626] on button "17" at bounding box center [651, 628] width 42 height 32
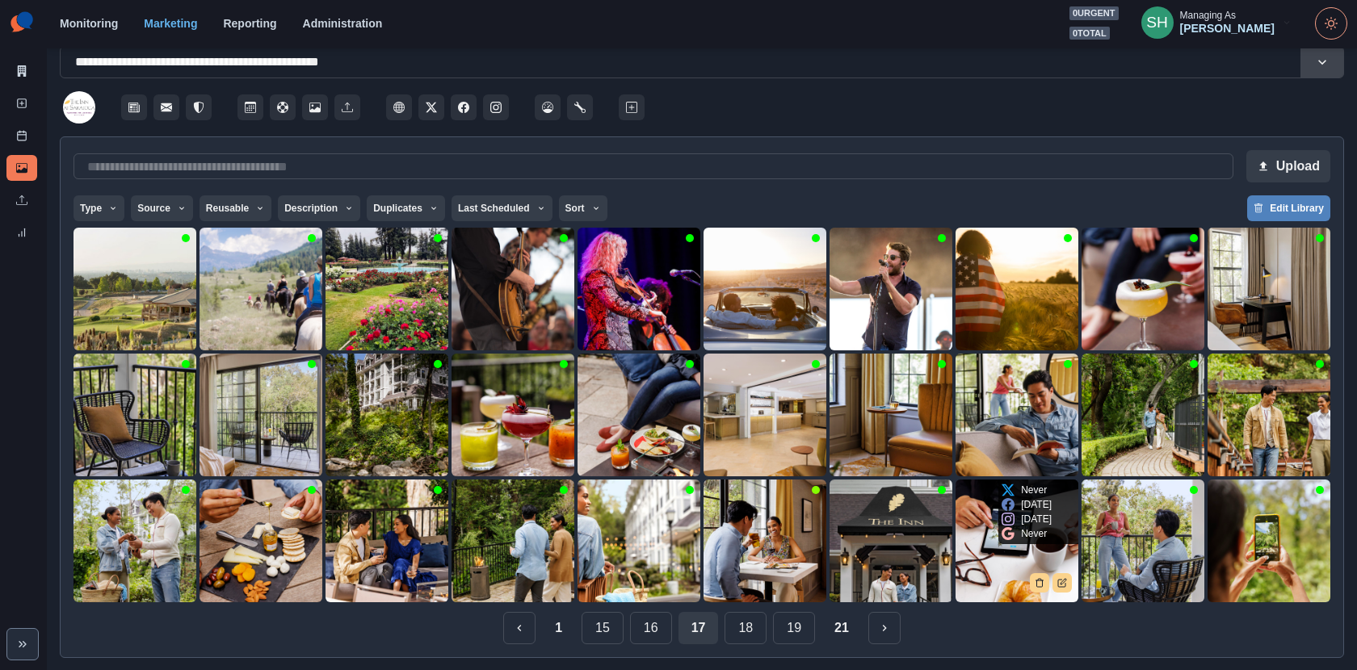
click at [986, 551] on img at bounding box center [1017, 541] width 123 height 123
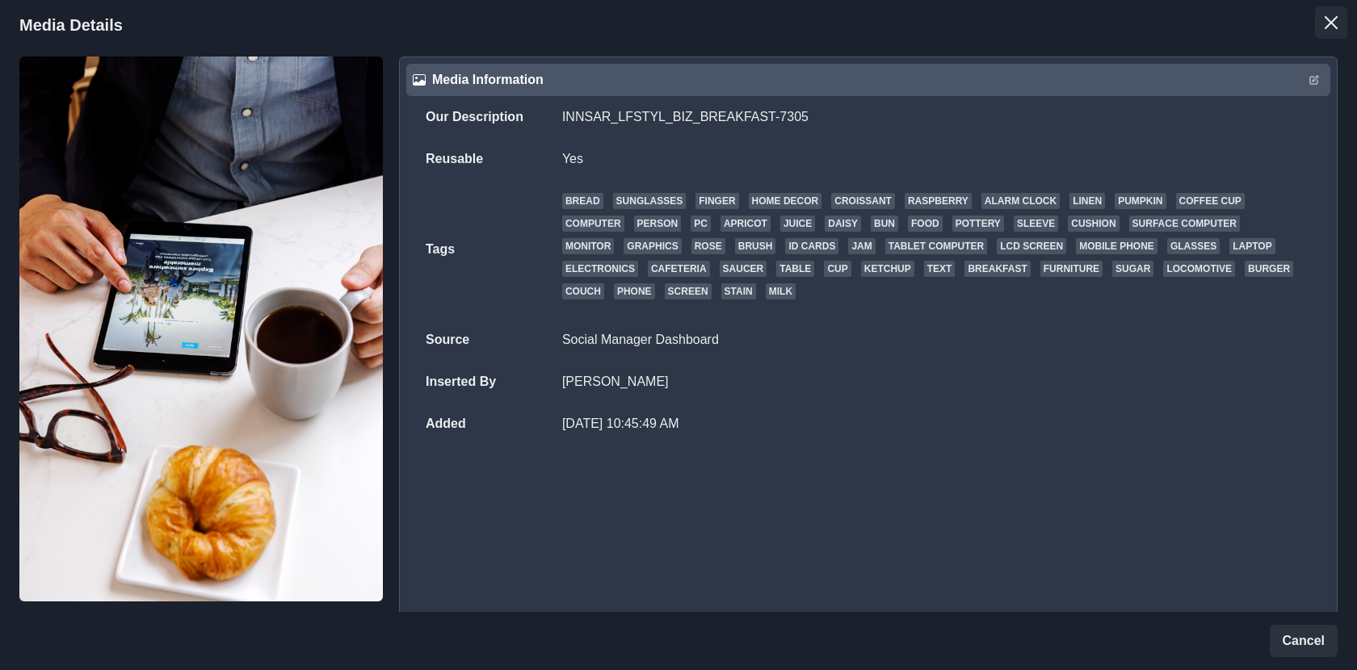
click at [1332, 24] on icon "Close" at bounding box center [1331, 22] width 13 height 13
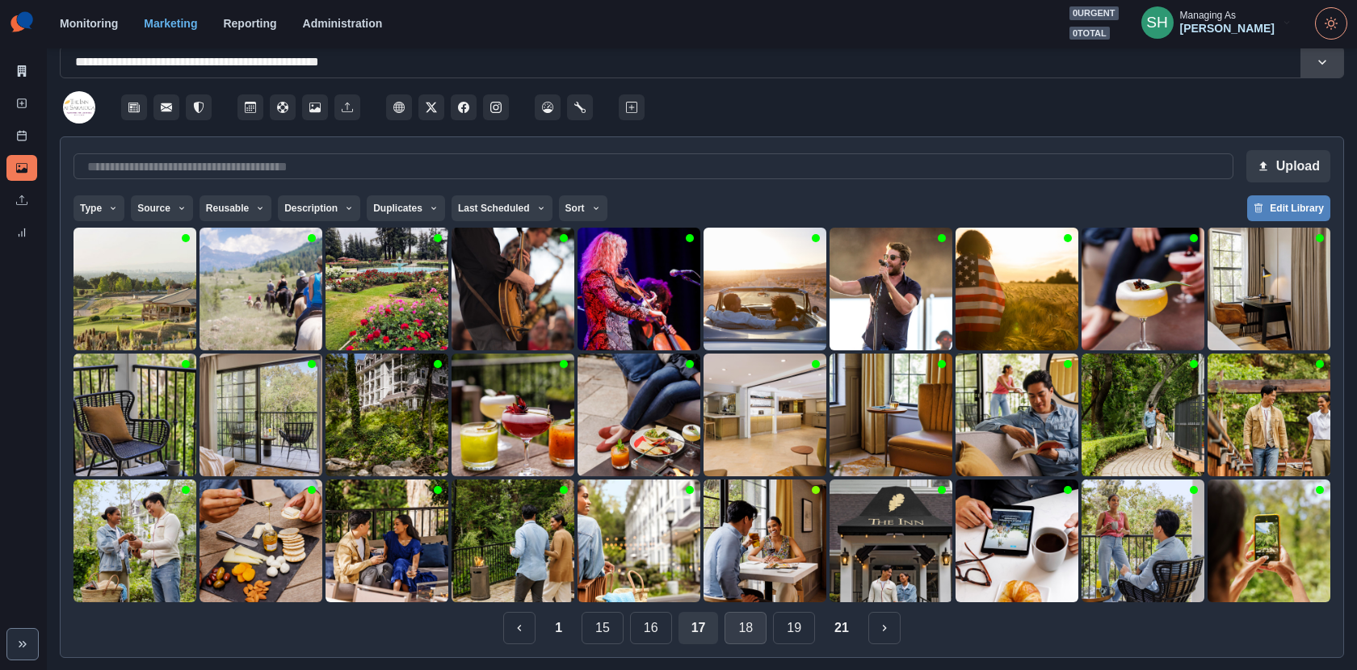
click at [734, 637] on button "18" at bounding box center [746, 628] width 42 height 32
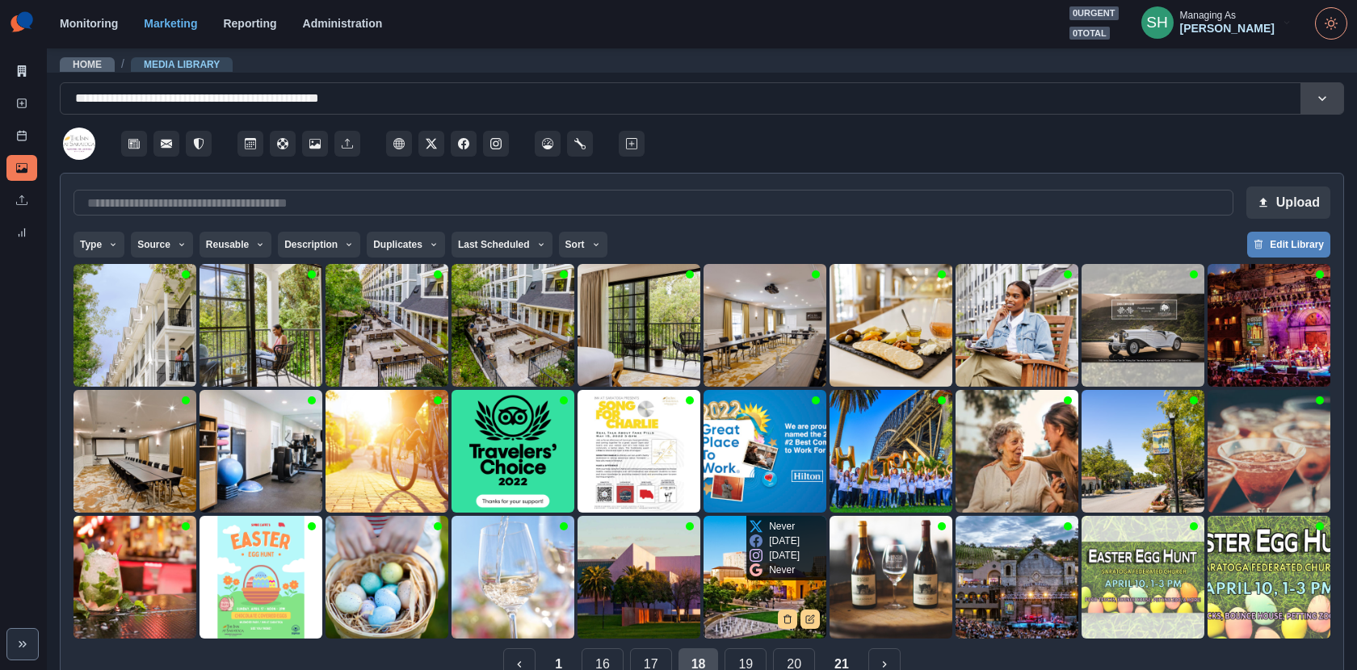
scroll to position [36, 0]
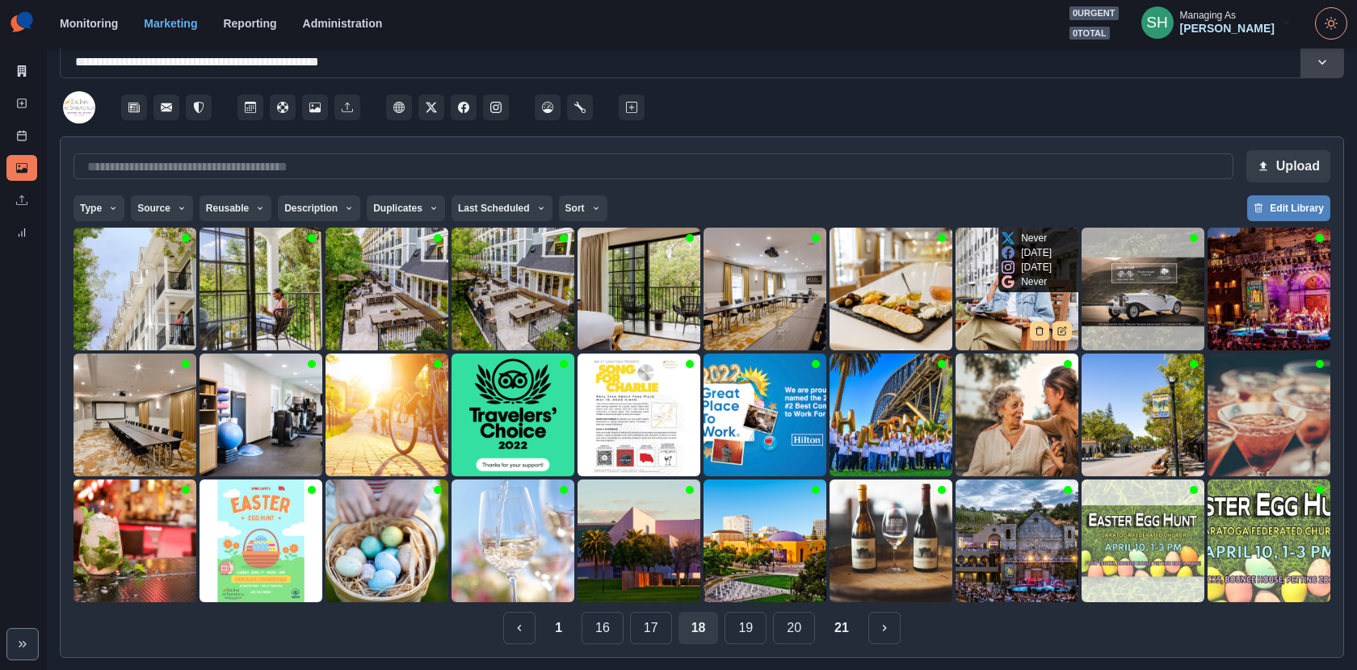
click at [986, 301] on img at bounding box center [1017, 289] width 123 height 123
